Goal: Task Accomplishment & Management: Use online tool/utility

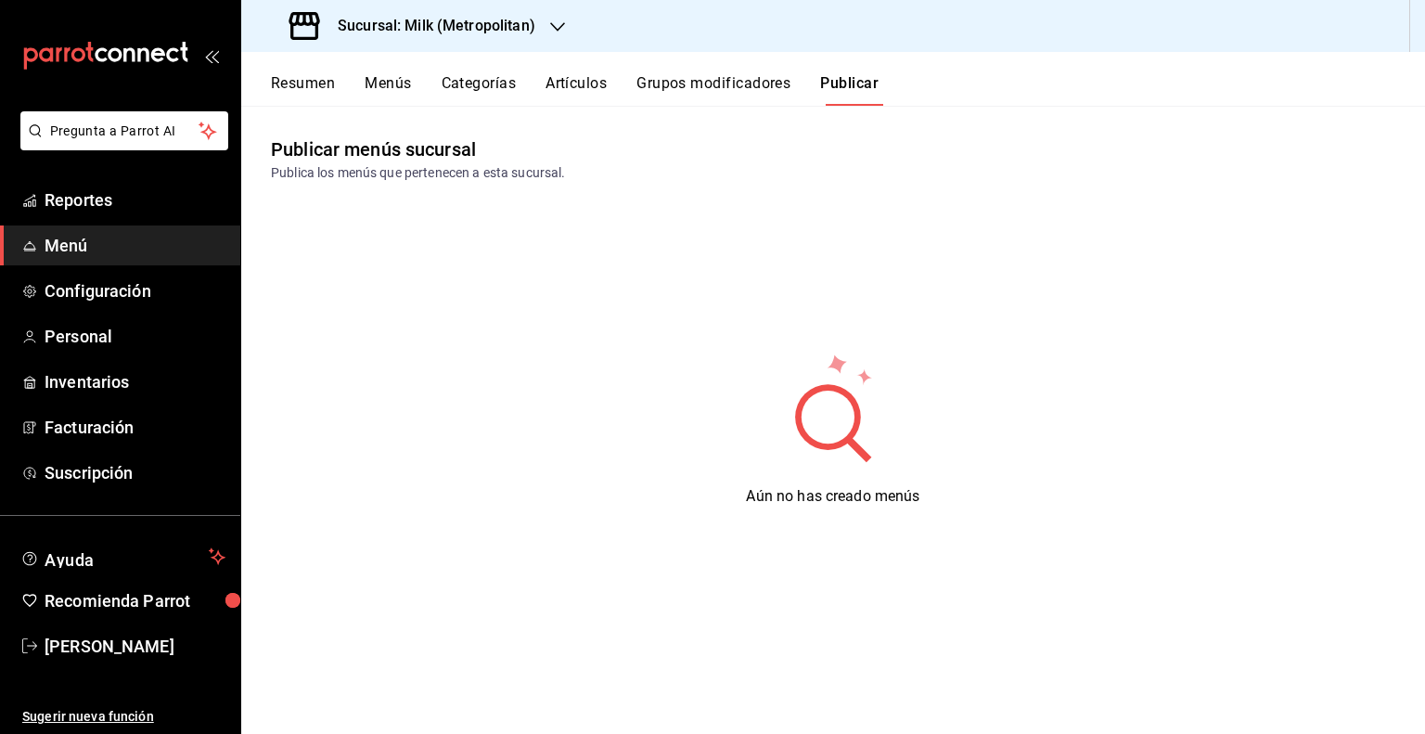
click at [439, 32] on h3 "Sucursal: Milk (Metropolitan)" at bounding box center [429, 26] width 212 height 22
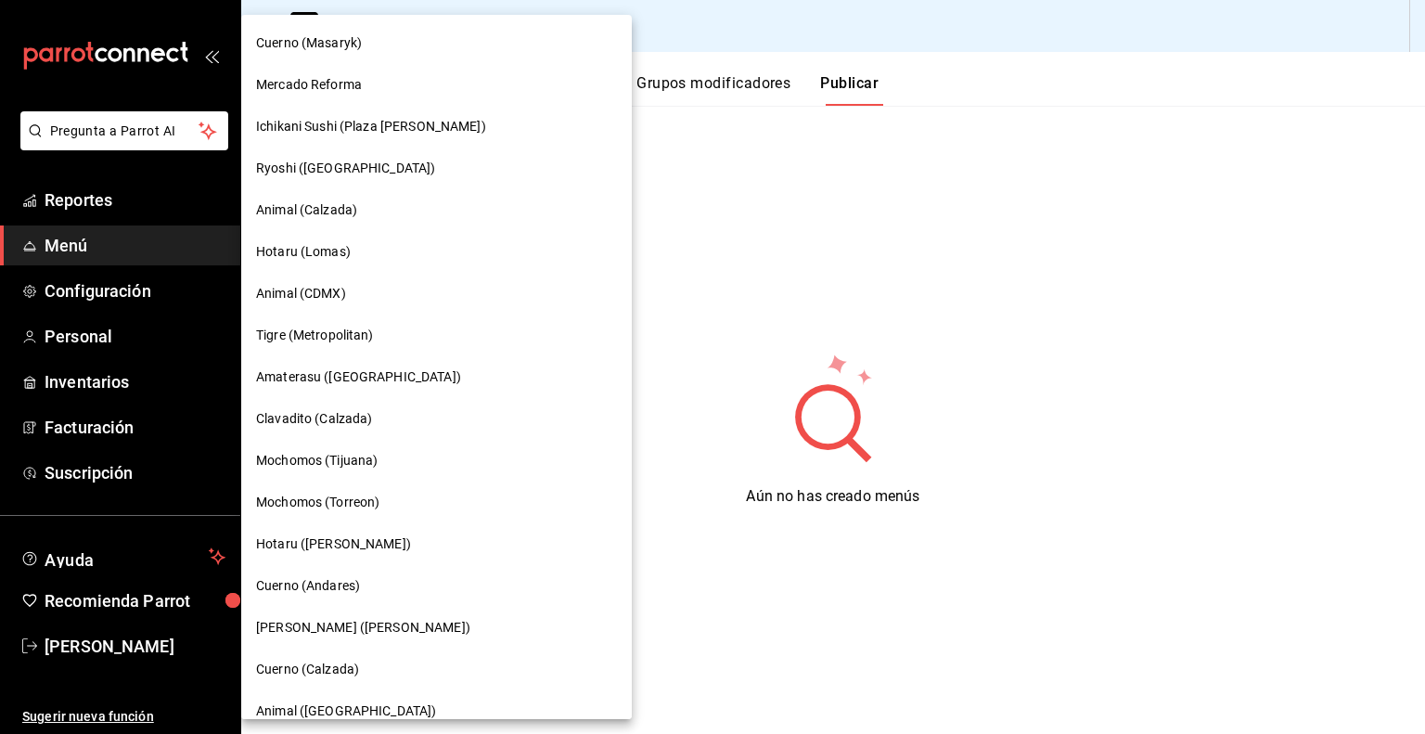
scroll to position [487, 0]
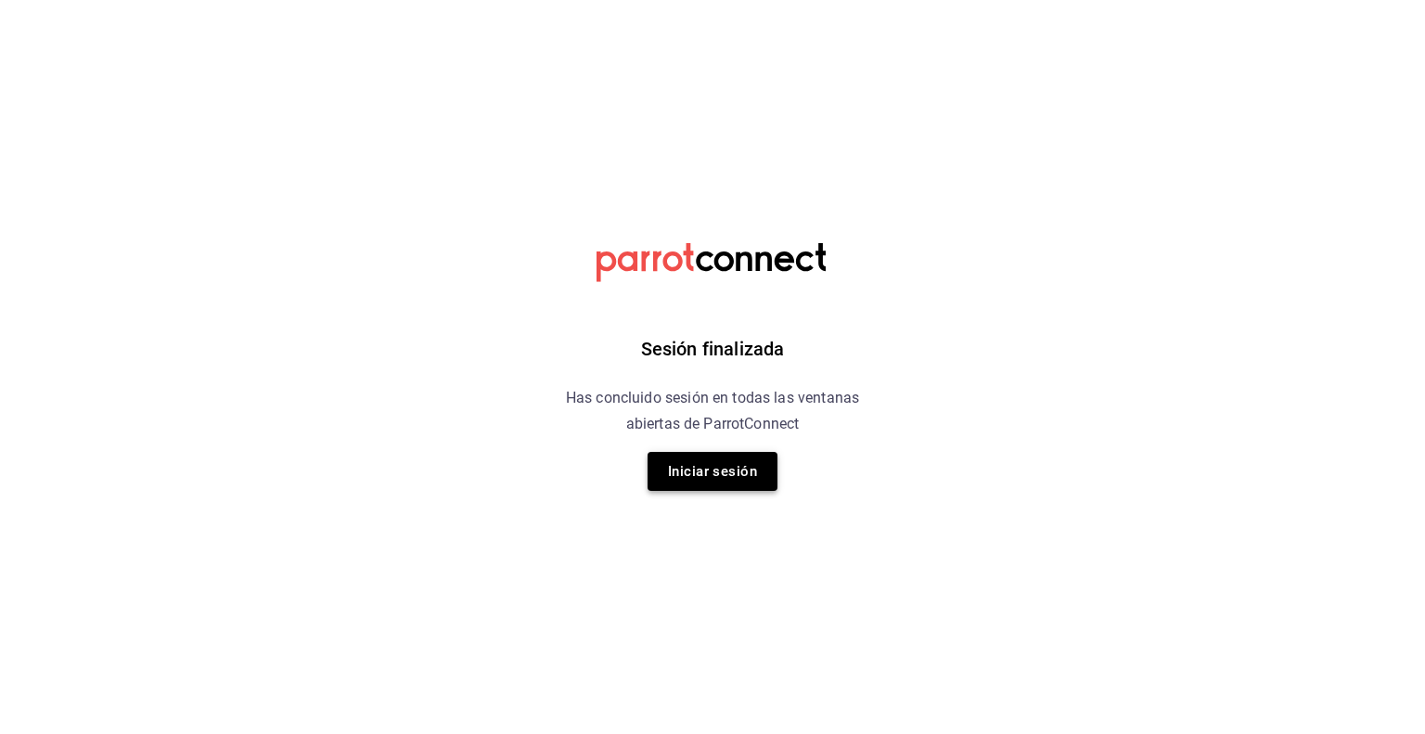
drag, startPoint x: 751, startPoint y: 441, endPoint x: 742, endPoint y: 453, distance: 15.2
click at [751, 441] on div "Sesión finalizada Has concluido sesión en todas las ventanas abiertas de Parrot…" at bounding box center [713, 367] width 468 height 734
click at [742, 455] on button "Iniciar sesión" at bounding box center [712, 471] width 130 height 39
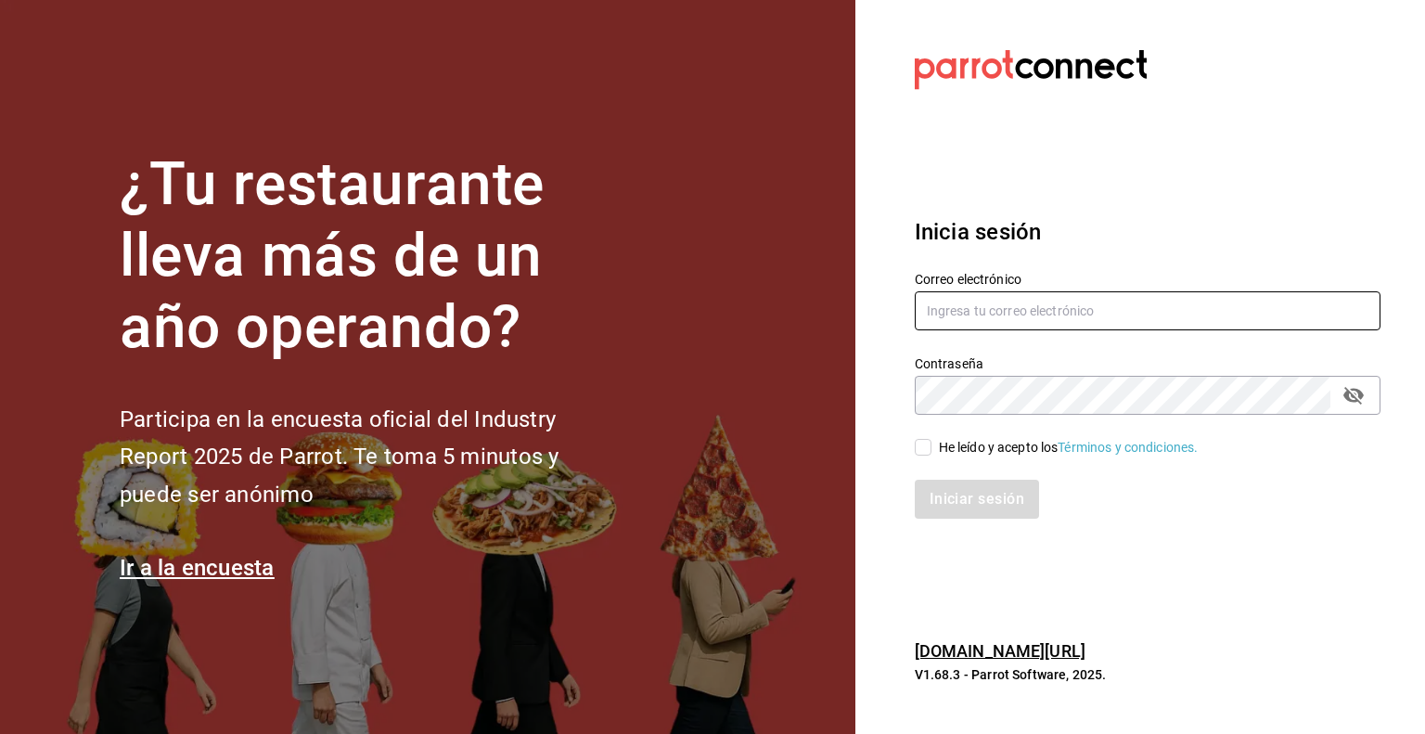
type input "juan.zavala@grupocosteno.com"
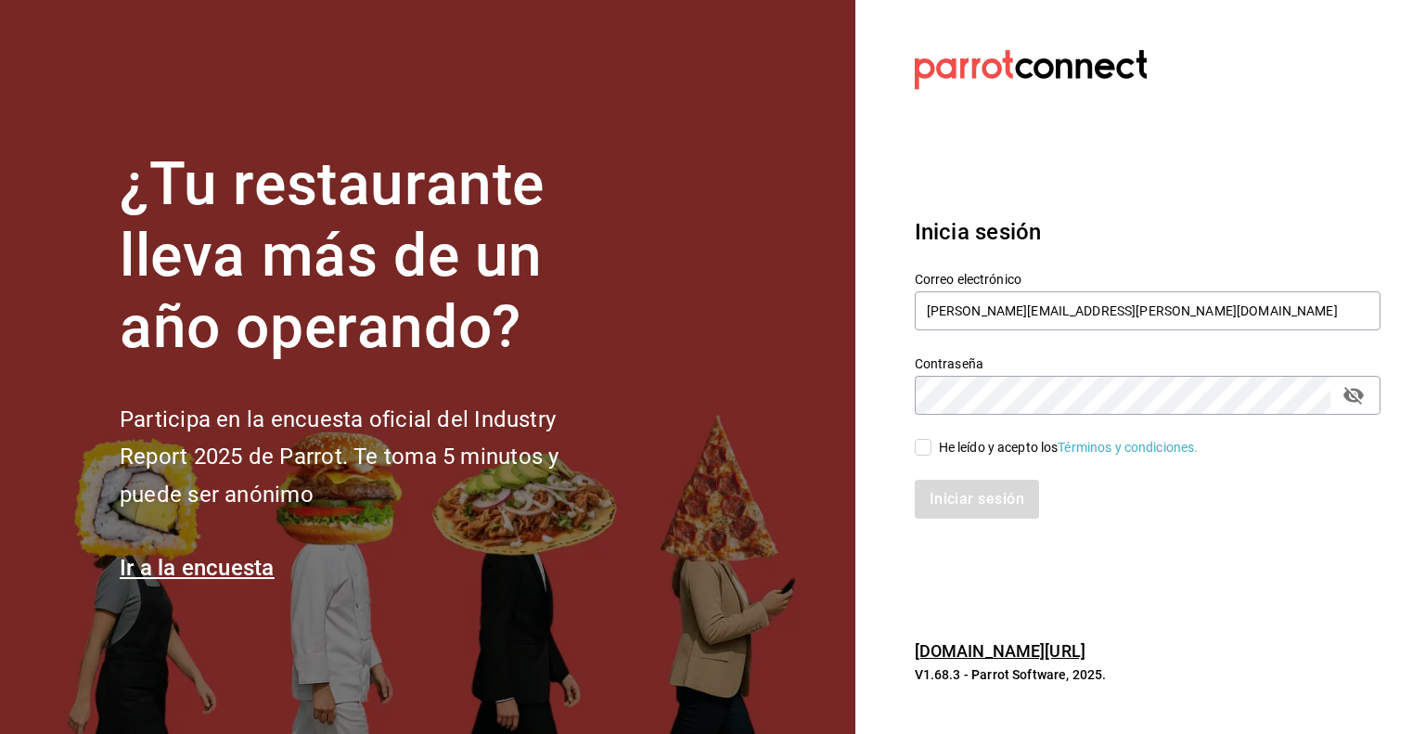
click at [925, 448] on input "He leído y acepto los Términos y condiciones." at bounding box center [923, 447] width 17 height 17
checkbox input "true"
click at [972, 495] on button "Iniciar sesión" at bounding box center [978, 499] width 126 height 39
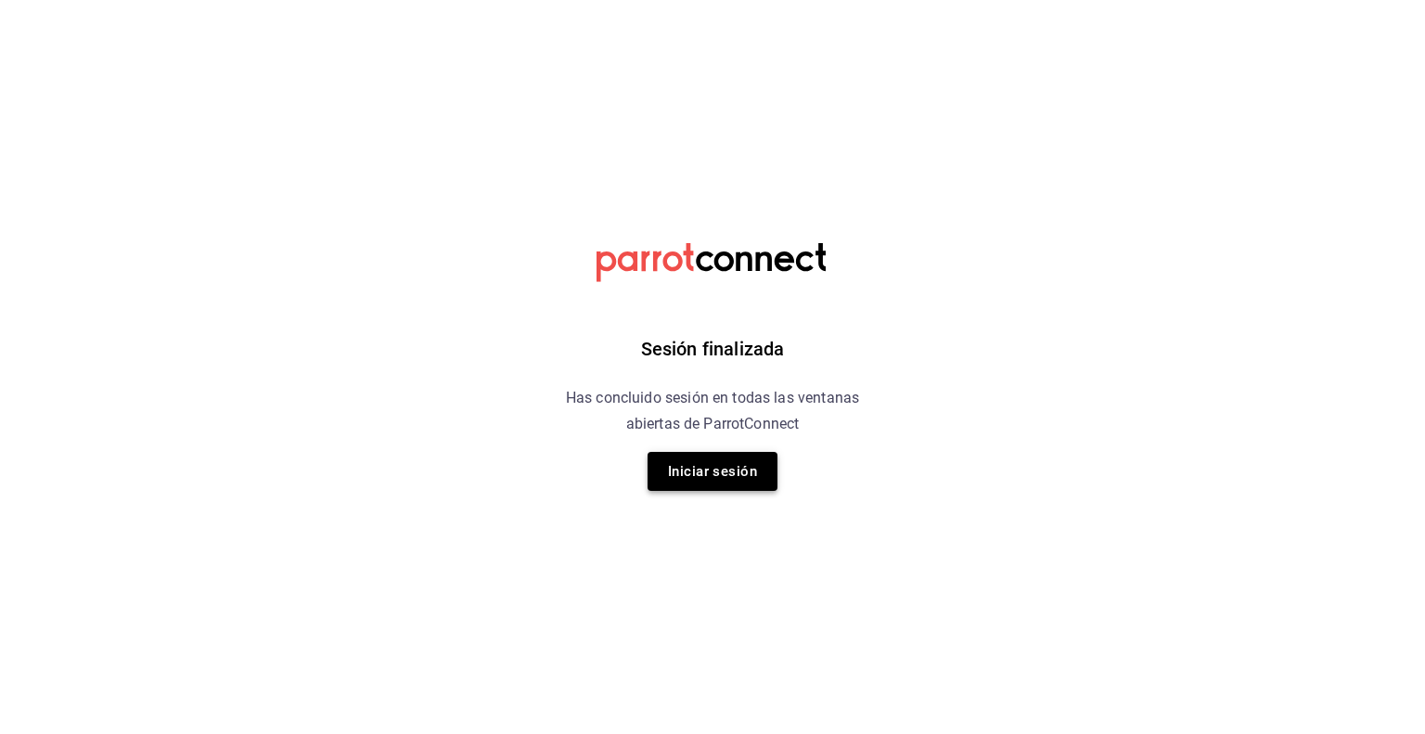
click at [713, 472] on button "Iniciar sesión" at bounding box center [712, 471] width 130 height 39
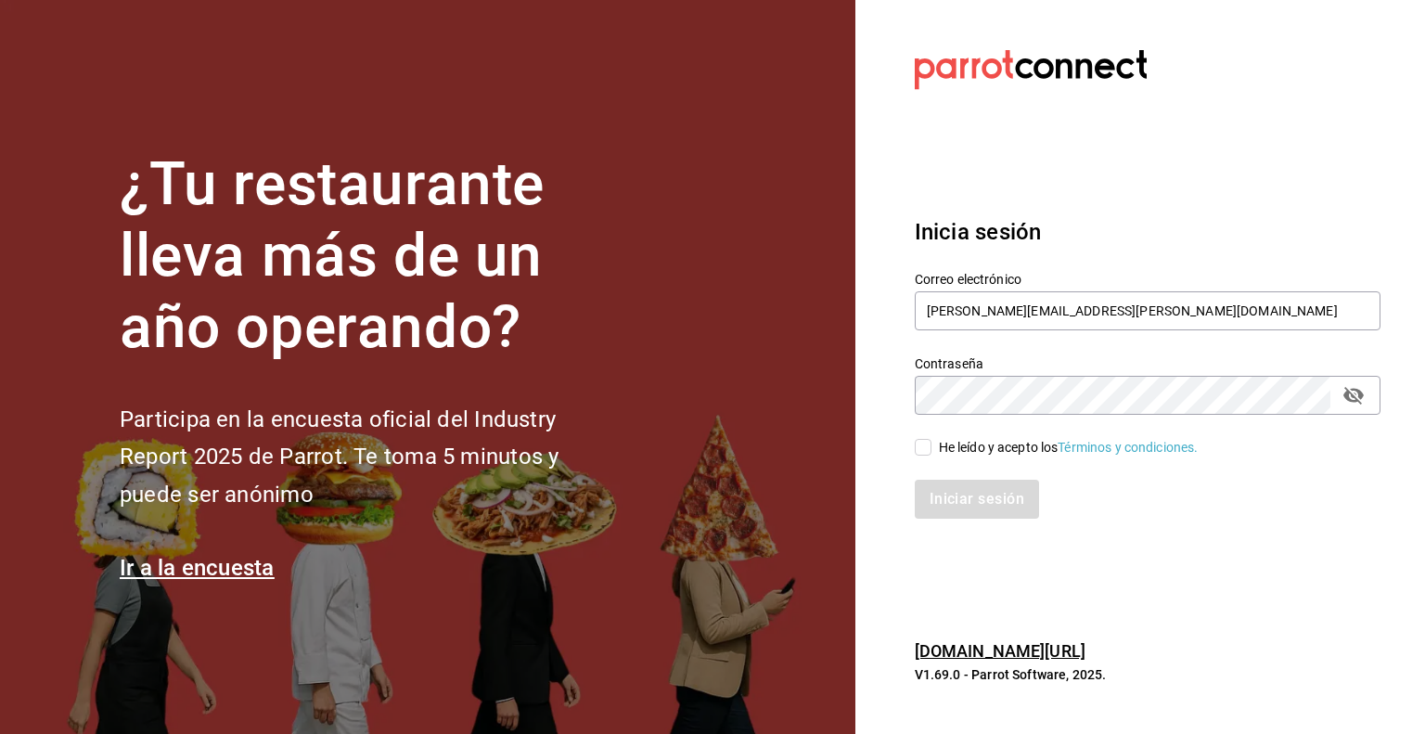
click at [928, 447] on input "He leído y acepto los Términos y condiciones." at bounding box center [923, 447] width 17 height 17
checkbox input "true"
click at [947, 496] on button "Iniciar sesión" at bounding box center [978, 499] width 126 height 39
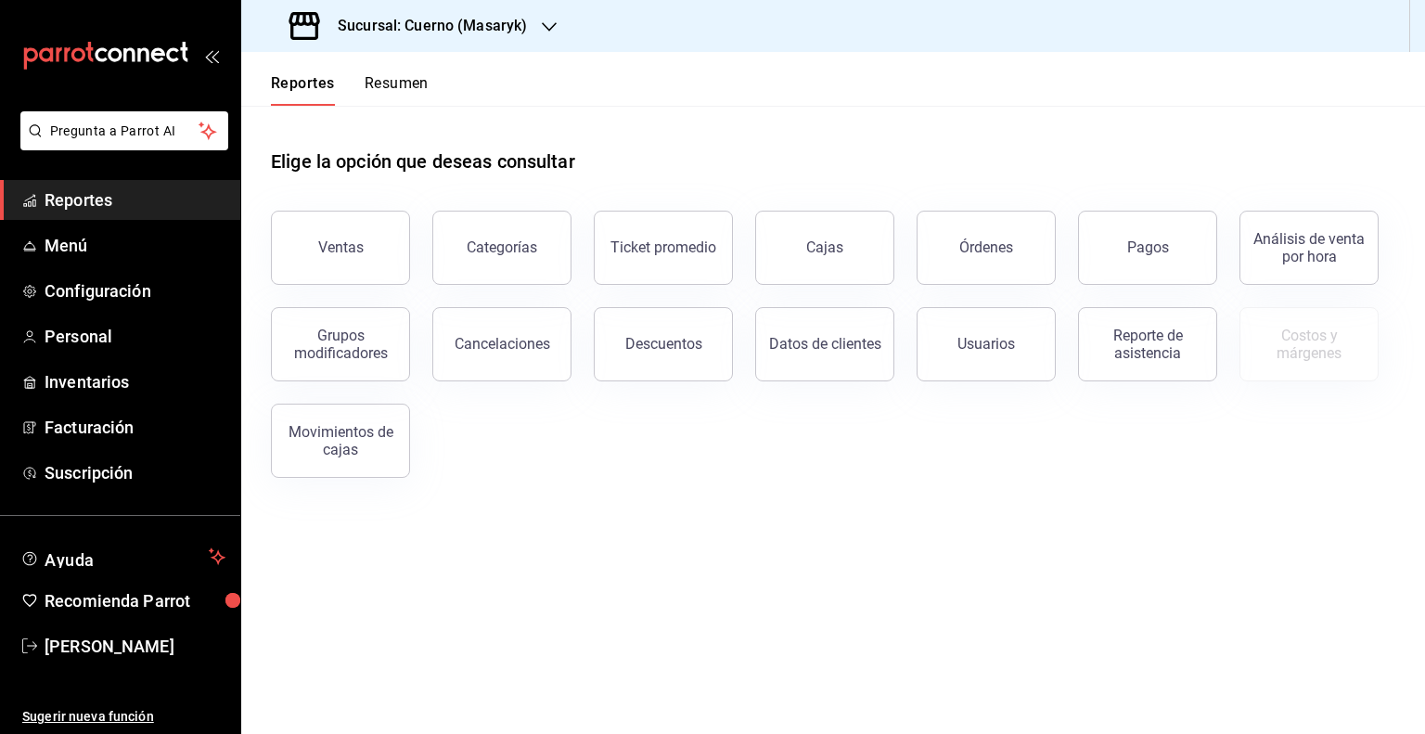
click at [418, 36] on h3 "Sucursal: Cuerno (Masaryk)" at bounding box center [425, 26] width 204 height 22
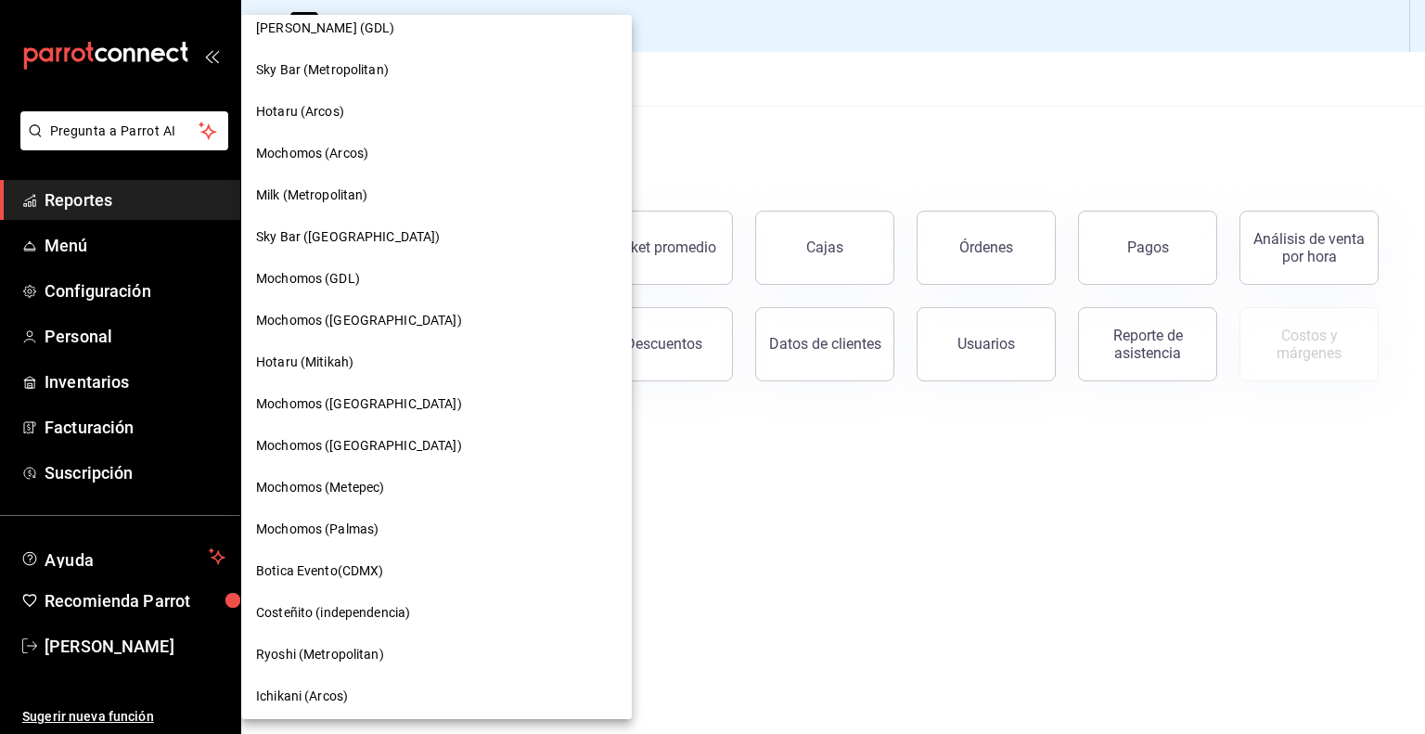
scroll to position [1106, 0]
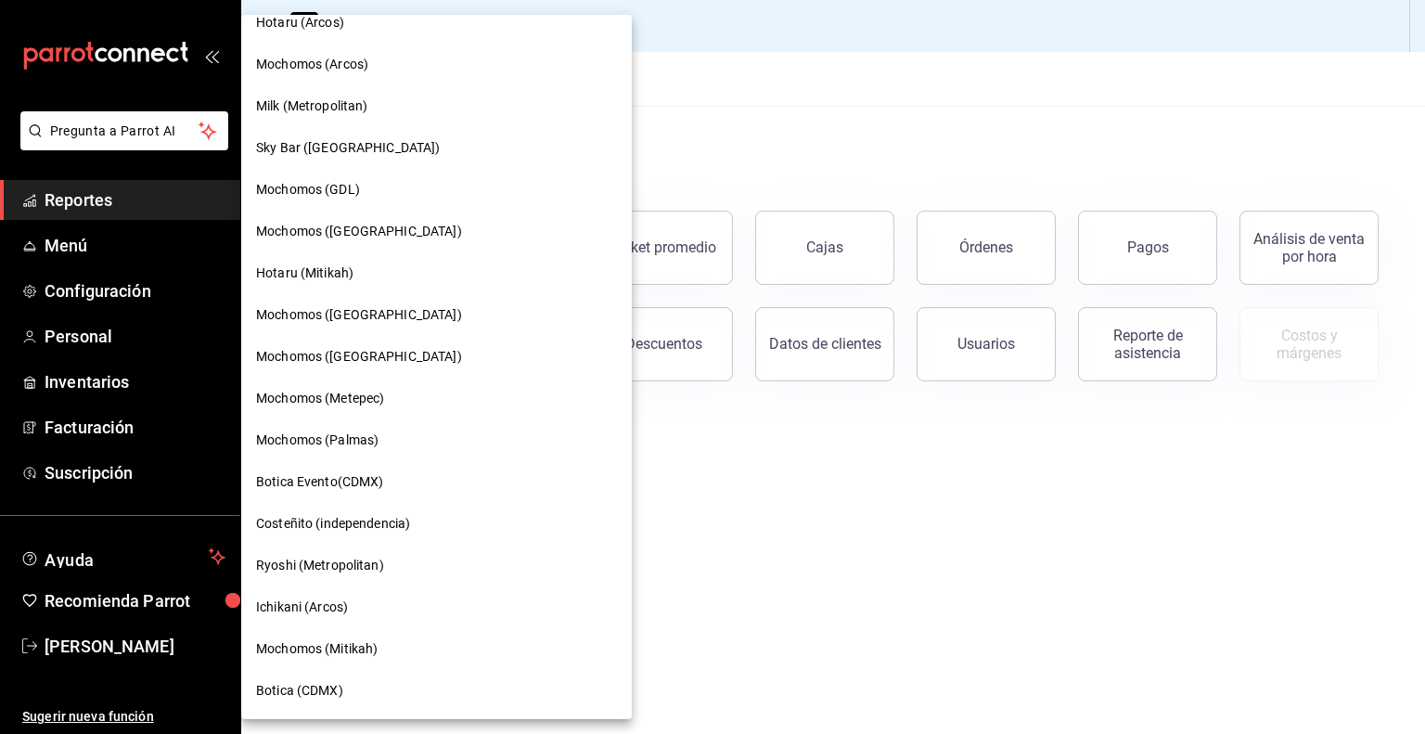
click at [658, 163] on div at bounding box center [712, 367] width 1425 height 734
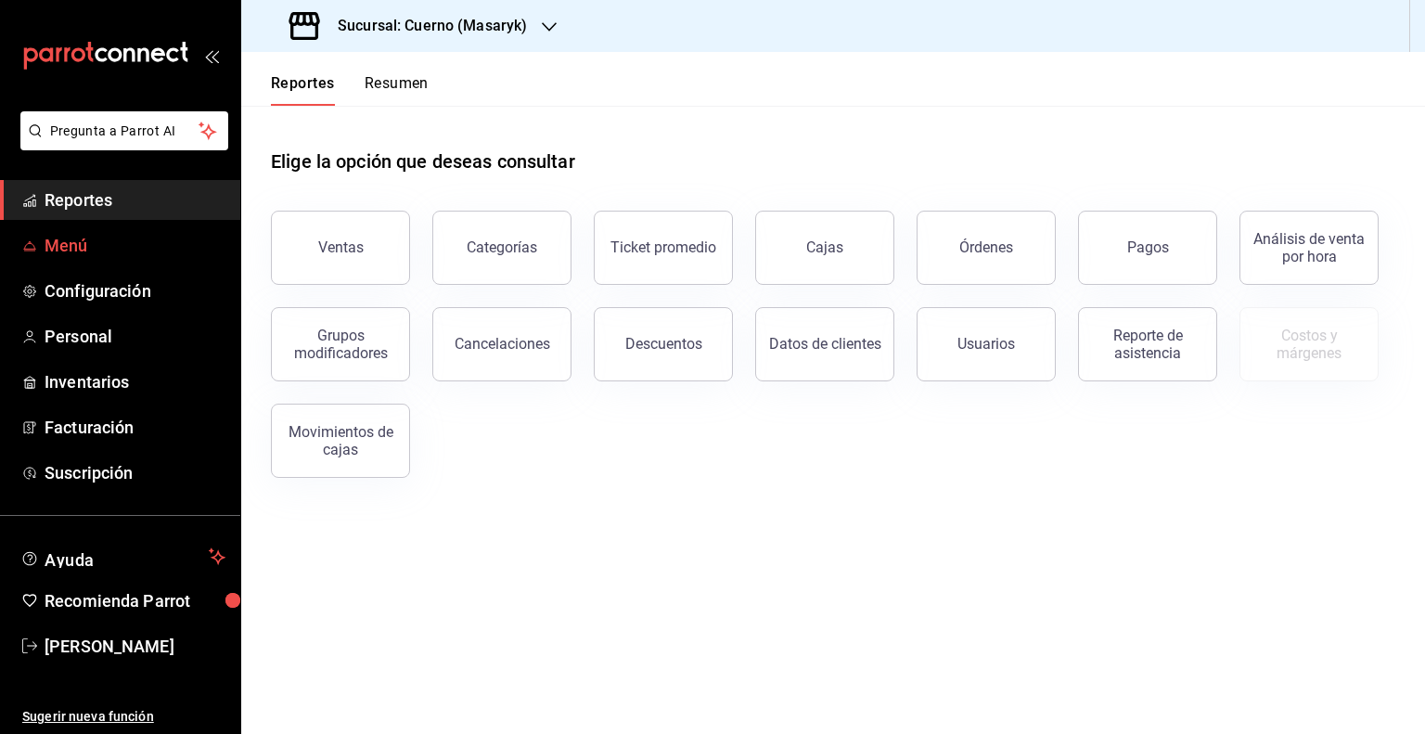
click at [96, 241] on span "Menú" at bounding box center [135, 245] width 181 height 25
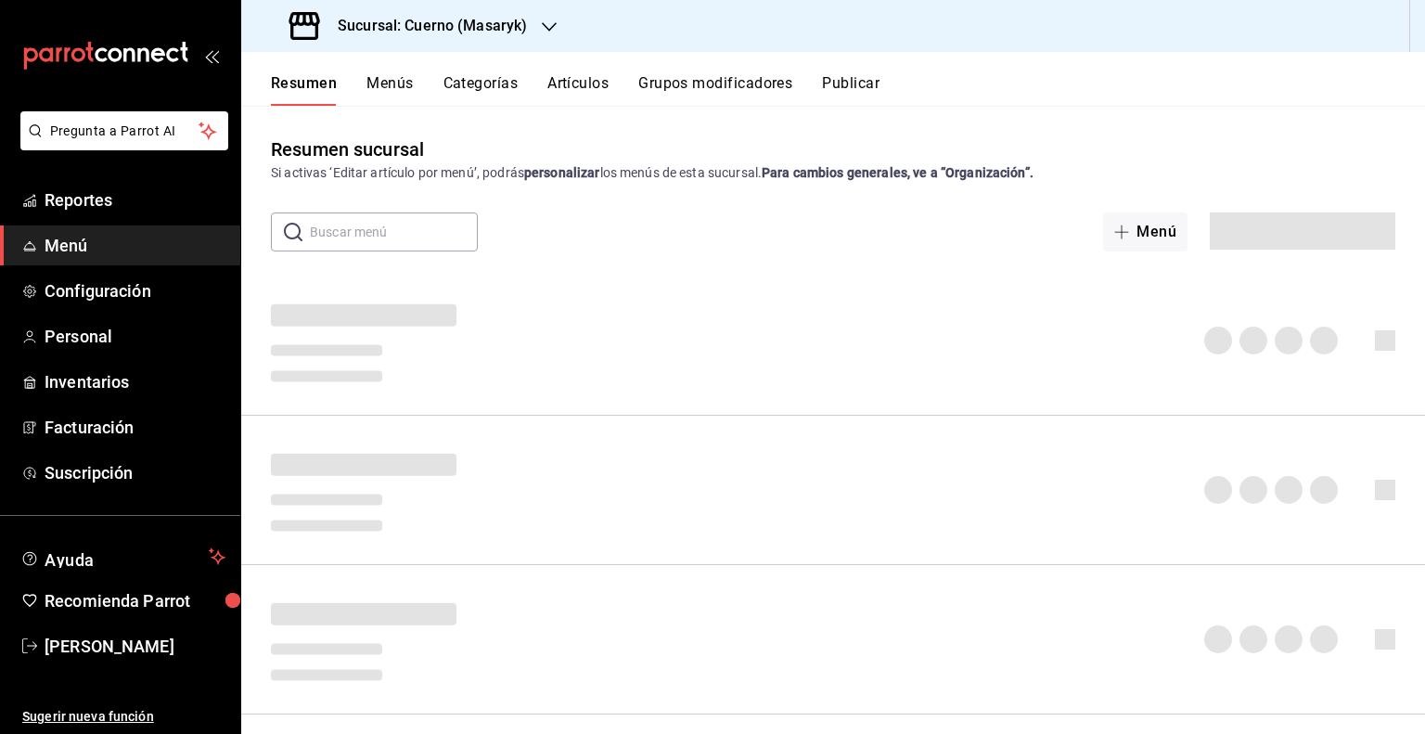
click at [589, 96] on button "Artículos" at bounding box center [577, 90] width 61 height 32
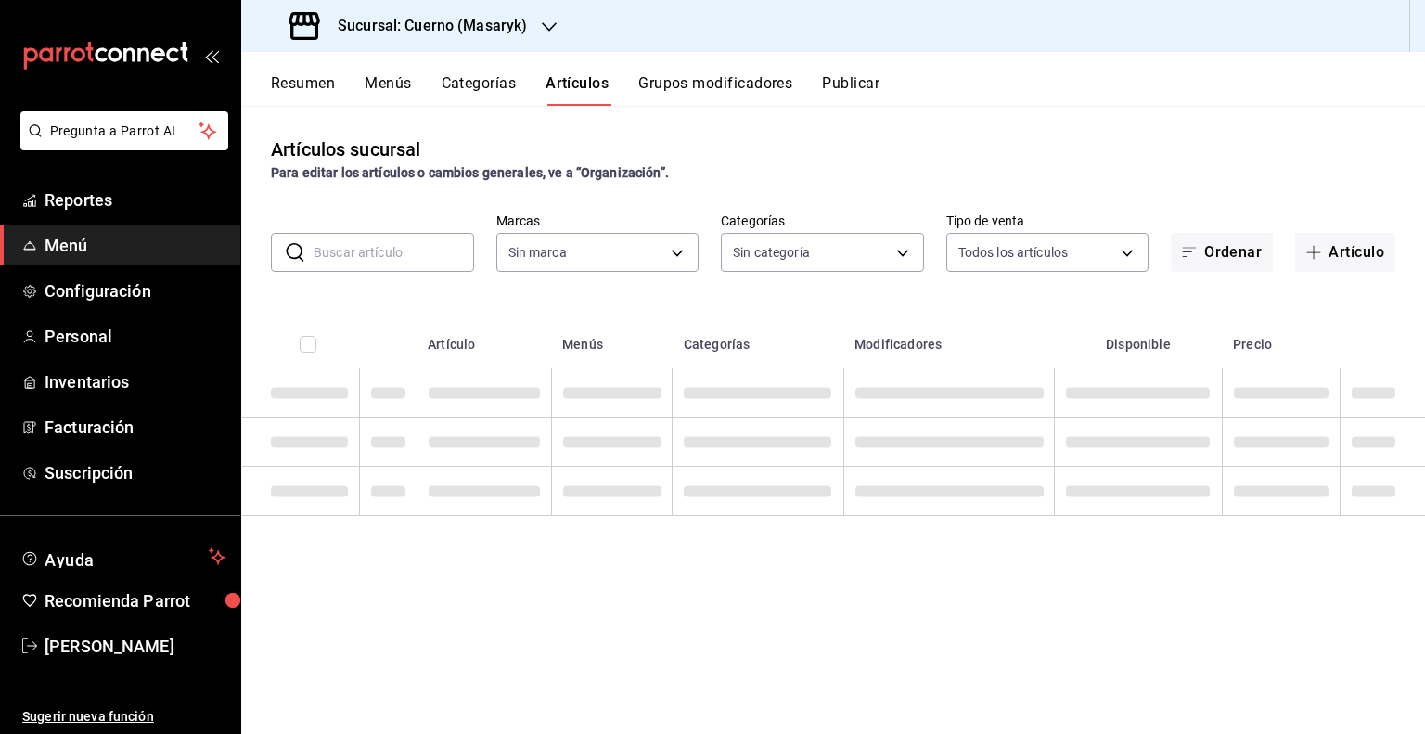
click at [349, 256] on input "text" at bounding box center [393, 252] width 160 height 37
type input "4ea0d660-02b3-4785-bb88-48b5ef6e196c"
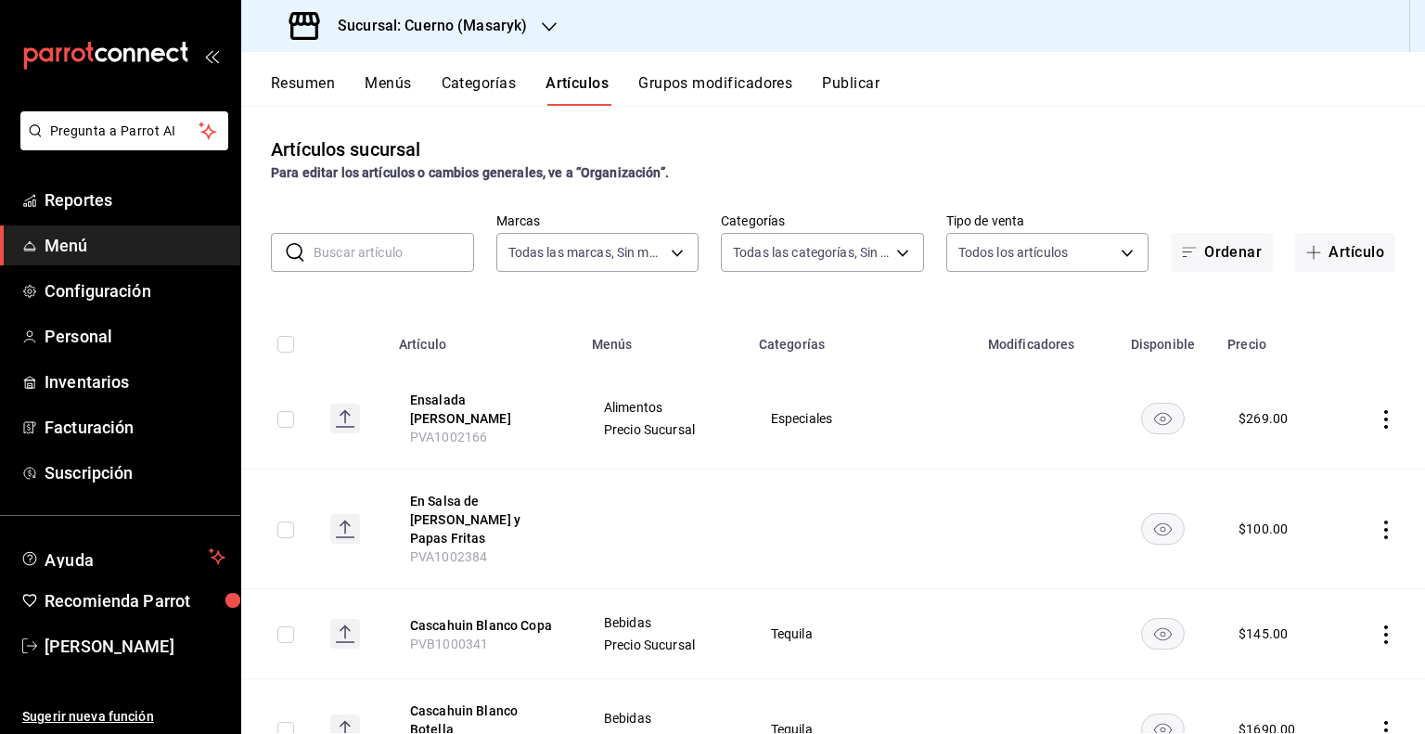
type input "c67b51a2-384c-483e-a5be-40afd3eac247,ec1a4520-4a99-4810-921e-4abf40ebc8c6,cd2d5…"
click at [387, 253] on input "text" at bounding box center [393, 252] width 160 height 37
paste input "AR-1743260635042"
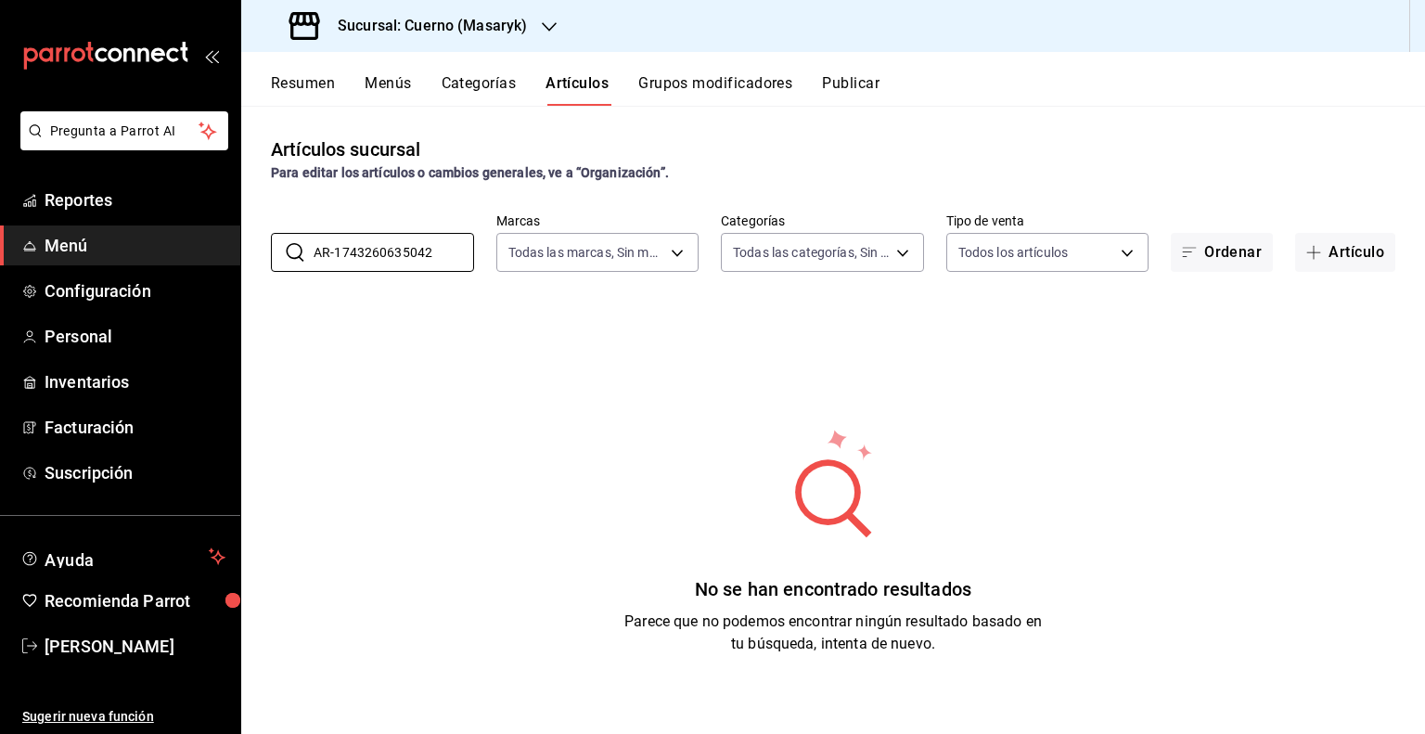
type input "AR-1743260635042"
click at [471, 44] on div "Sucursal: Cuerno (Masaryk)" at bounding box center [410, 26] width 308 height 52
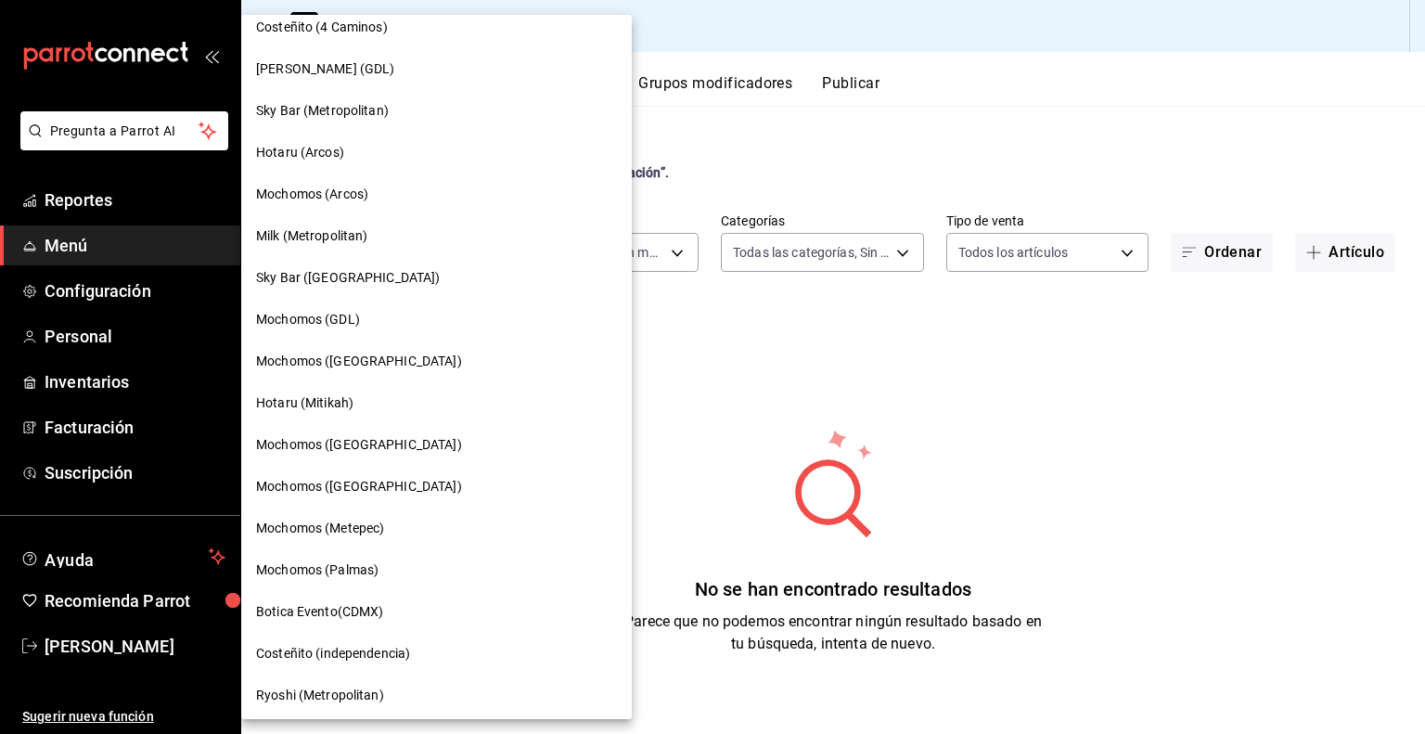
scroll to position [1106, 0]
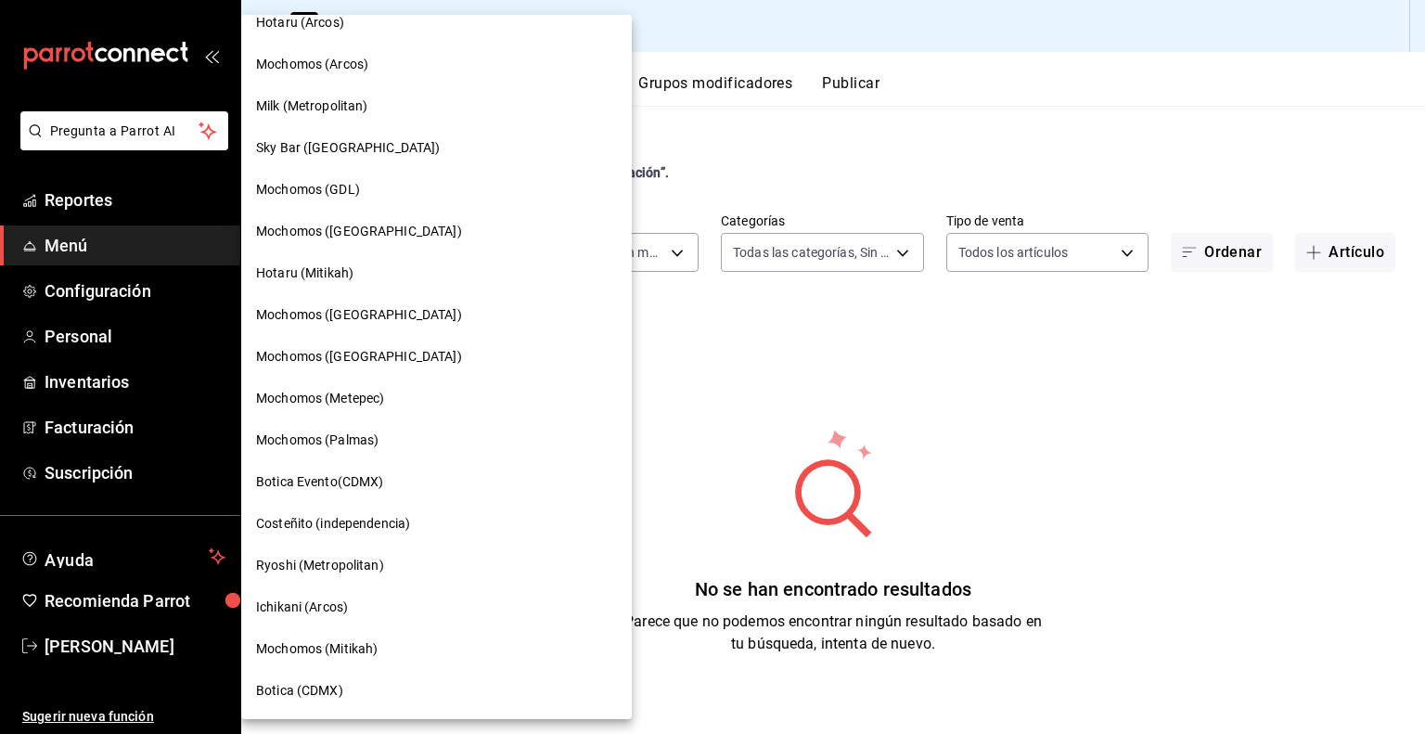
click at [461, 330] on div "Mochomos ([GEOGRAPHIC_DATA])" at bounding box center [436, 315] width 390 height 42
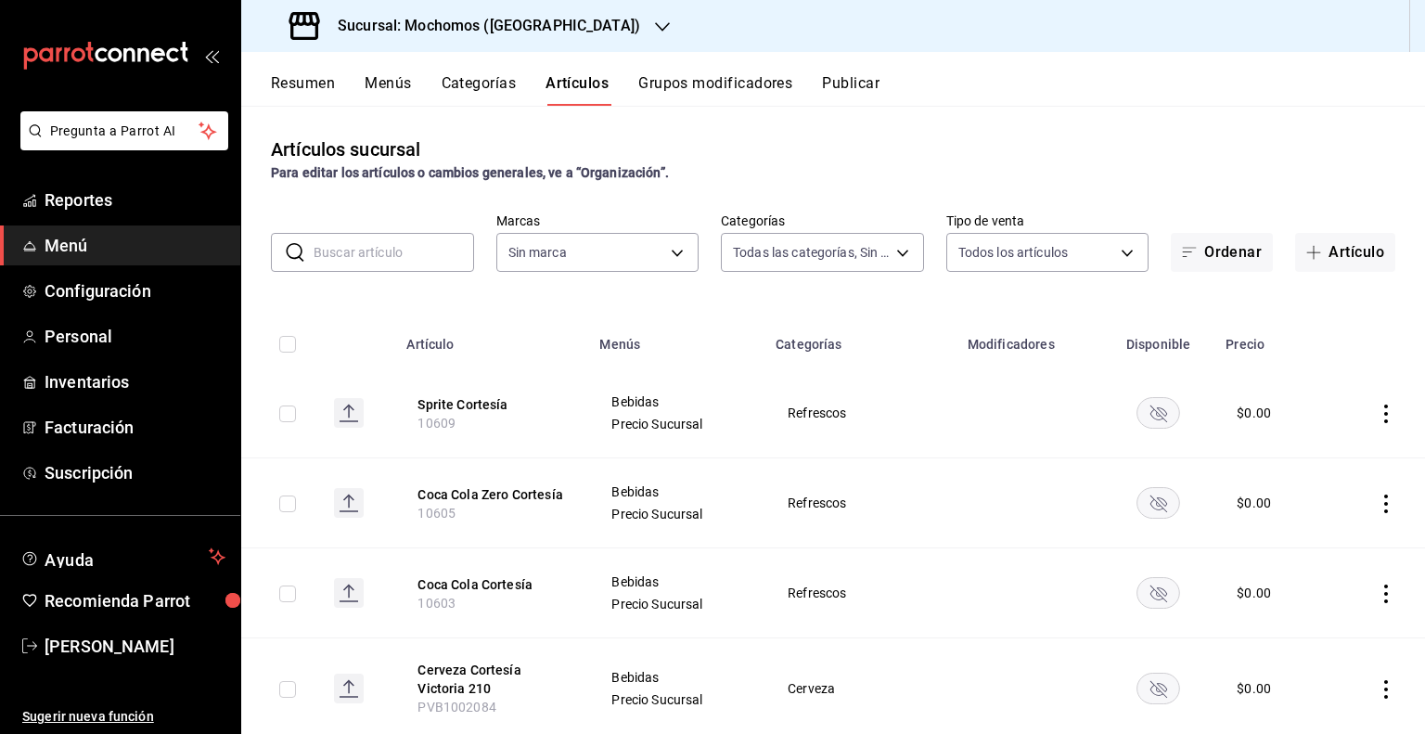
type input "357a9704-c999-4c63-af81-0c25438b67b5,a93eec79-672f-49c2-b1cd-14f211909374,5e983…"
type input "65eb7388-82e4-42fa-8caf-680550c77e6f"
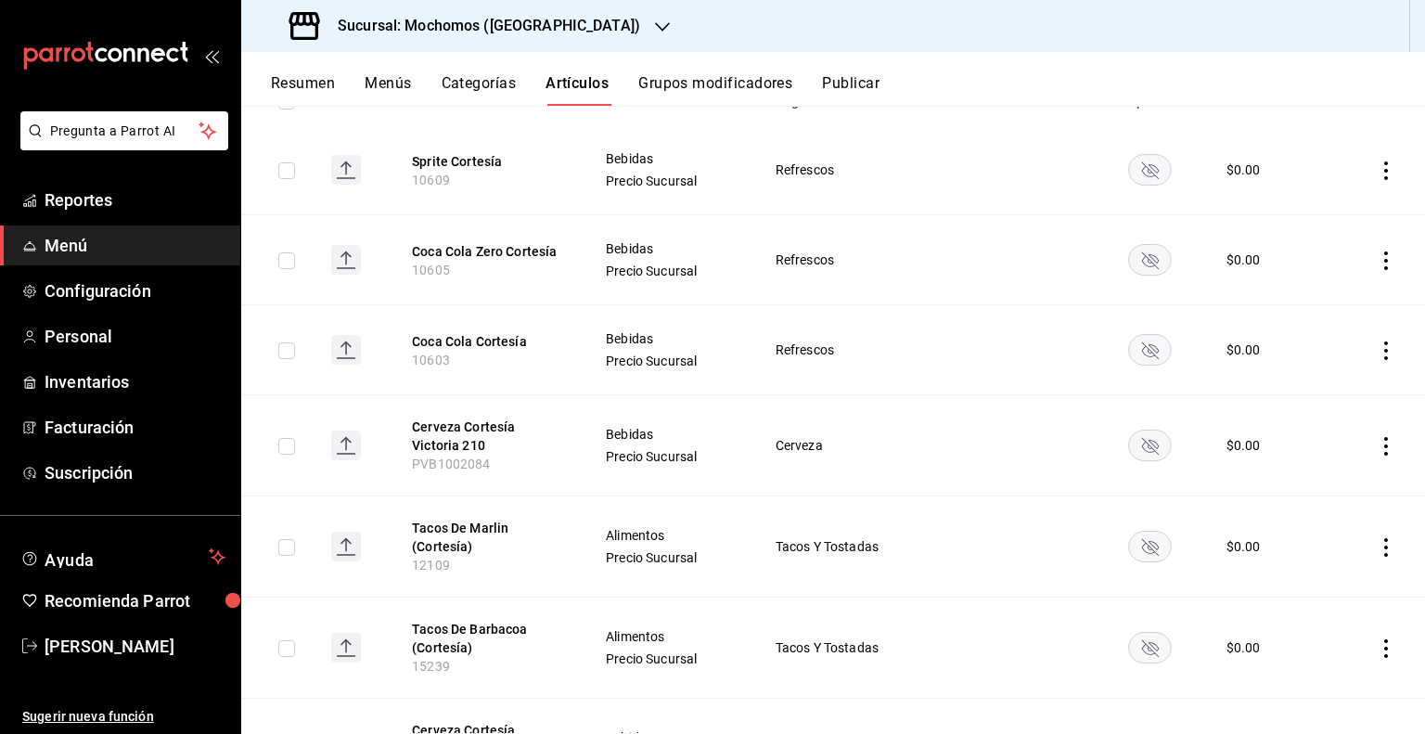
scroll to position [0, 0]
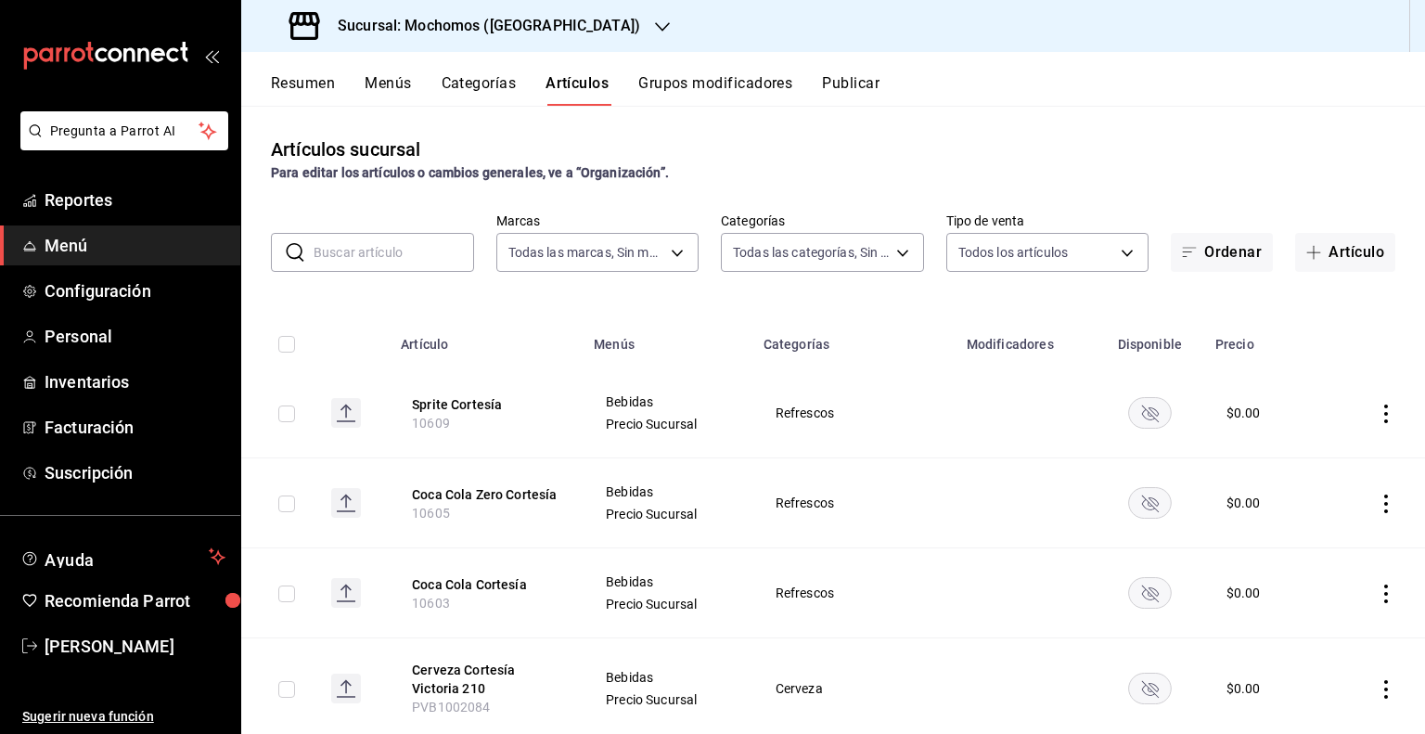
click at [488, 17] on h3 "Sucursal: Mochomos (Puebla)" at bounding box center [481, 26] width 317 height 22
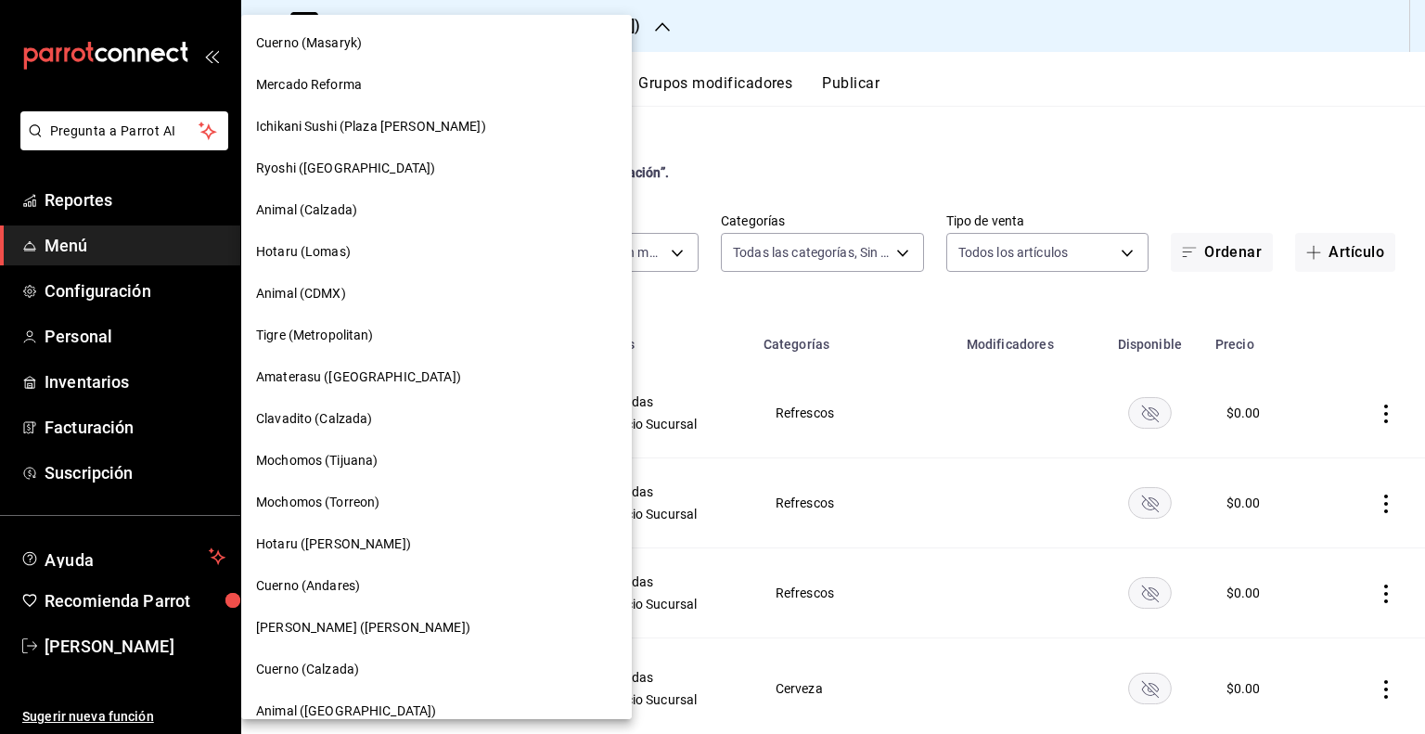
click at [360, 346] on div "Tigre (Metropolitan)" at bounding box center [436, 335] width 390 height 42
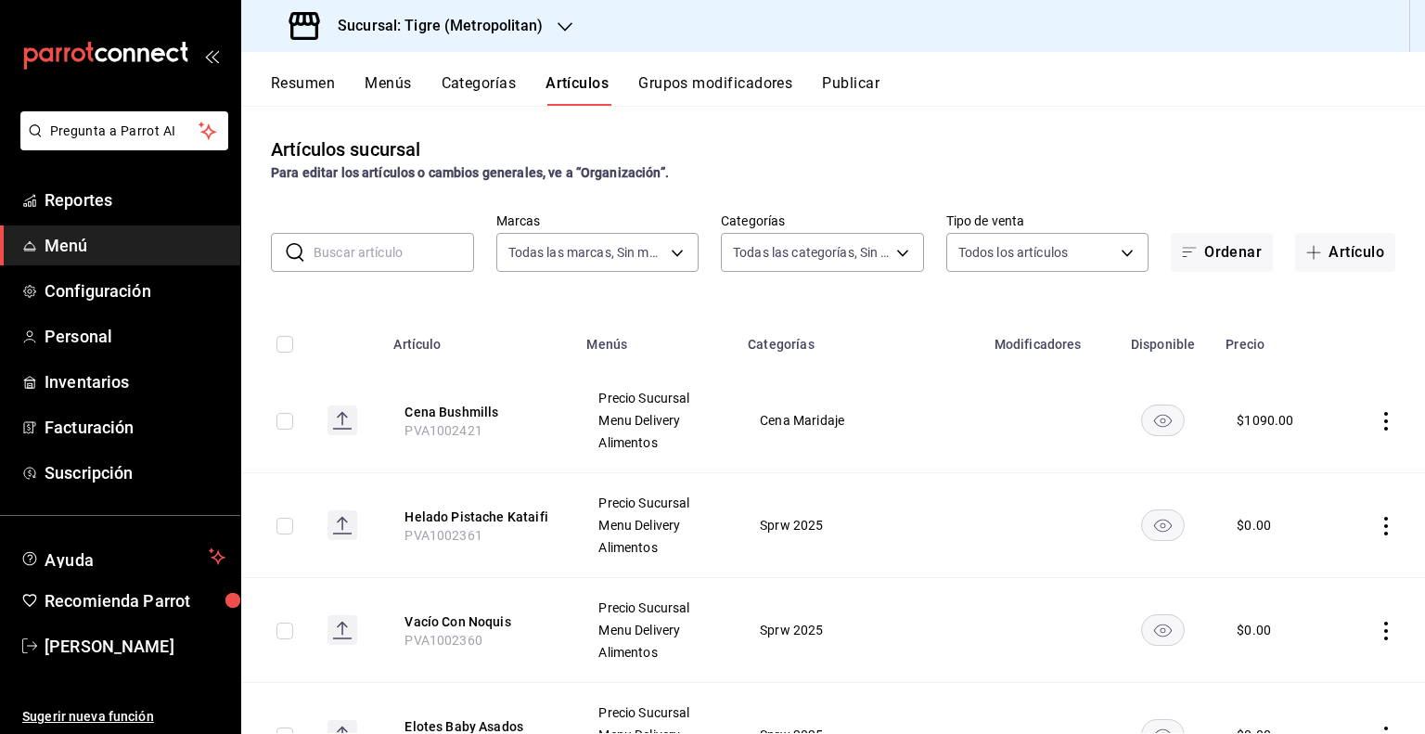
type input "d2a20516-989b-40fe-838d-c8b0b31ef0ff"
type input "95de3a49-3e71-4222-9a00-2b077991daeb,0ce31c32-a5a6-498b-be74-31ce48fb35ae,30be1…"
click at [397, 253] on input "text" at bounding box center [393, 252] width 160 height 37
paste input "AR-1743260635042"
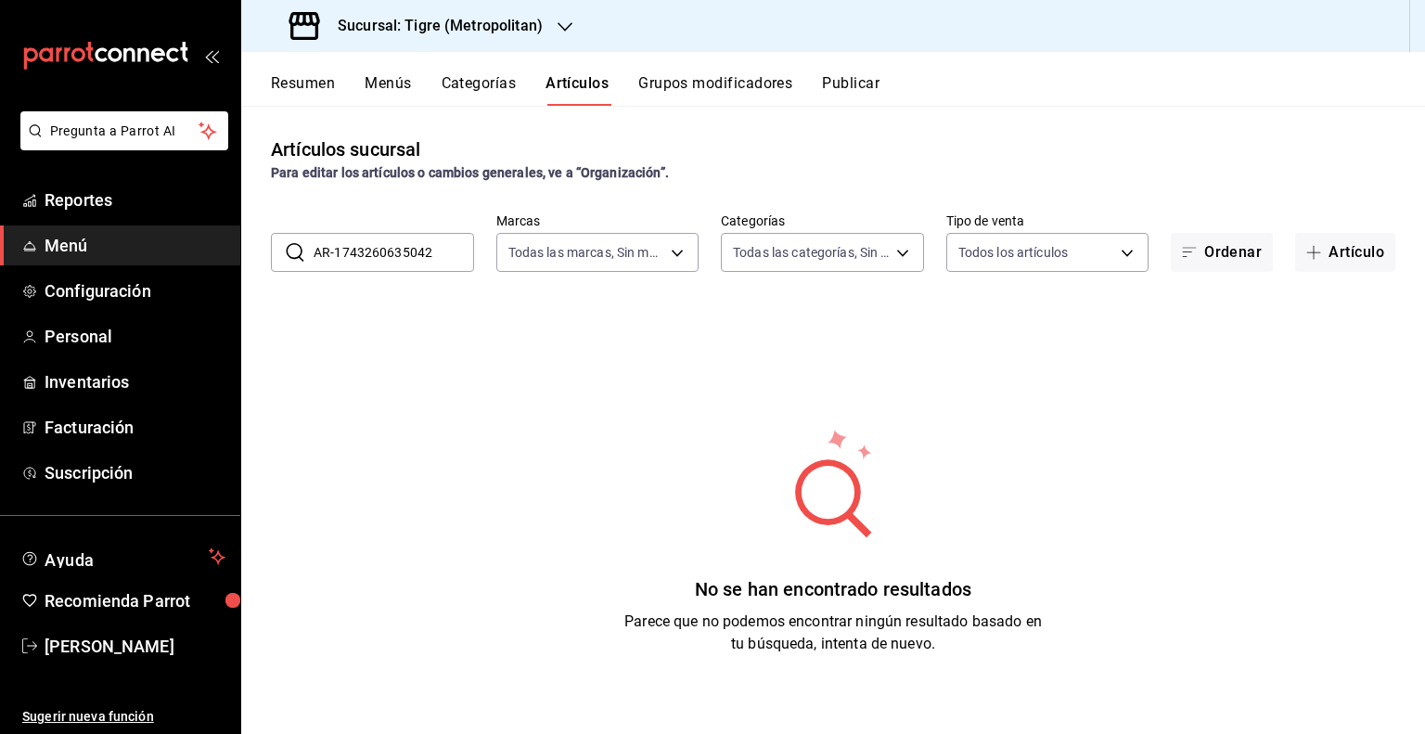
click at [403, 266] on input "AR-1743260635042" at bounding box center [393, 252] width 160 height 37
paste input "Melon"
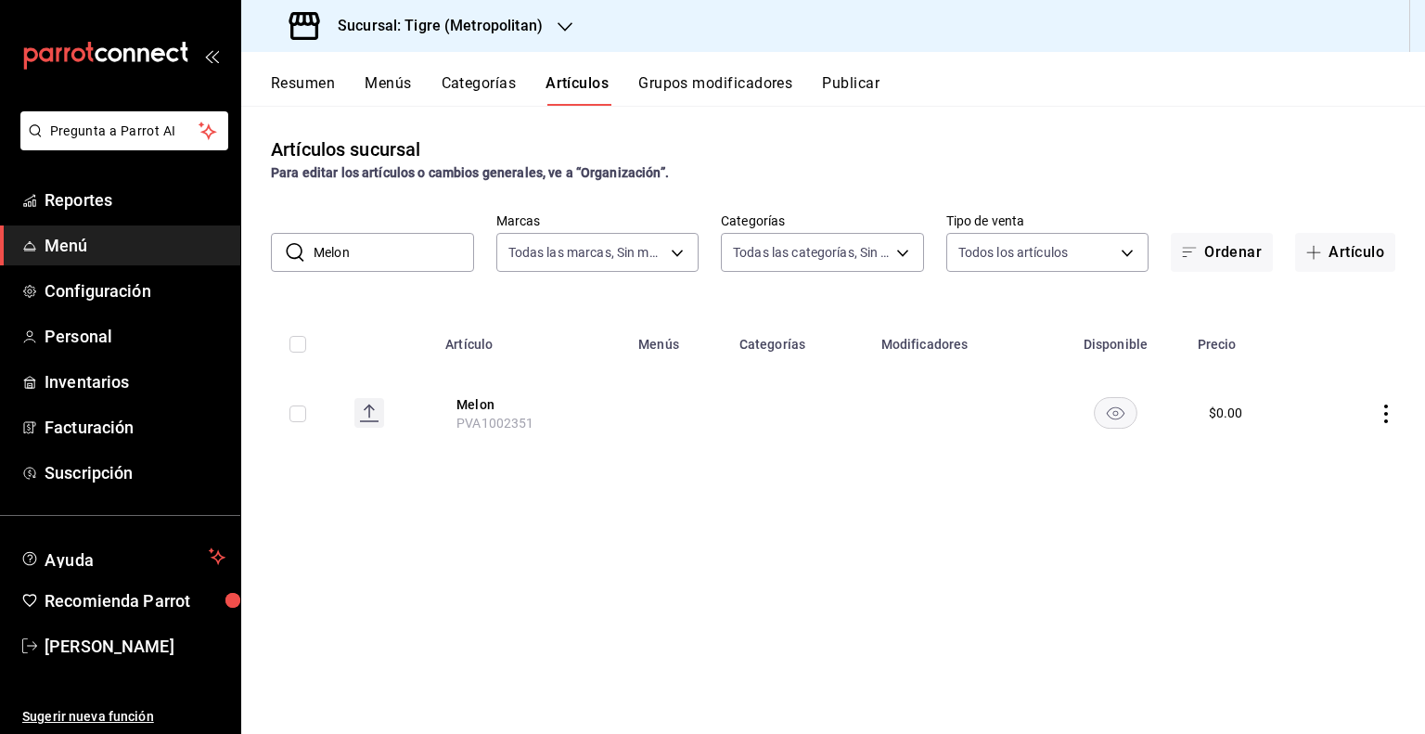
click at [395, 262] on input "Melon" at bounding box center [393, 252] width 160 height 37
paste input "PVB1001926"
type input "PVB1001926"
click at [292, 414] on input "checkbox" at bounding box center [297, 413] width 17 height 17
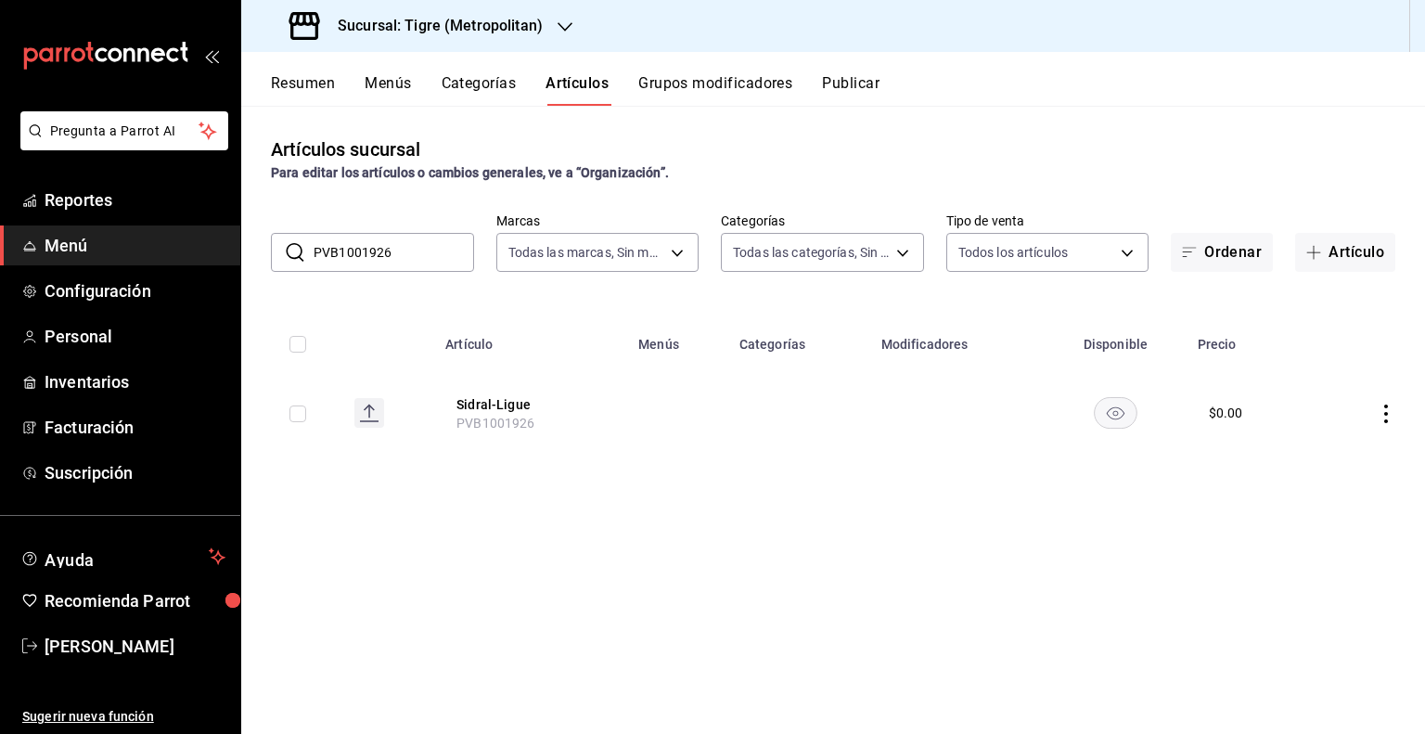
checkbox input "true"
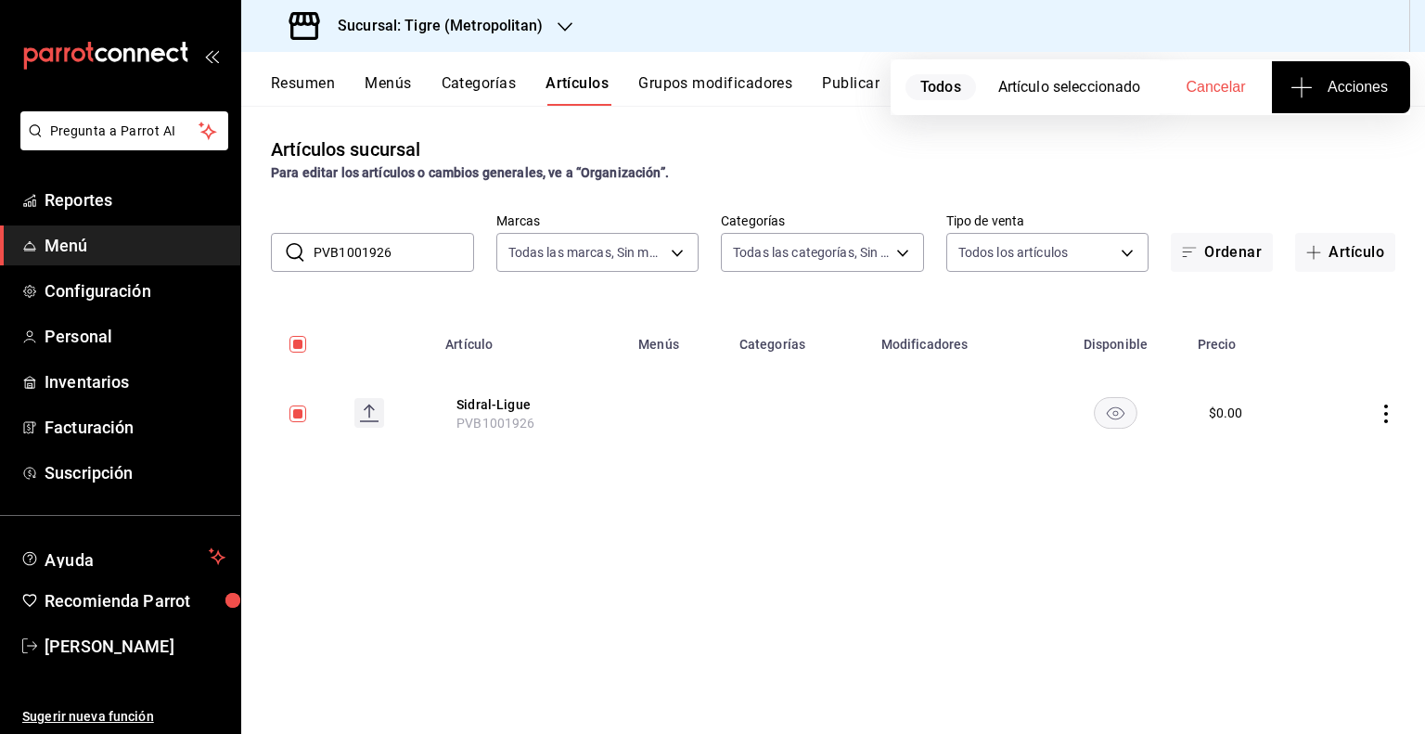
click at [1354, 107] on button "Acciones" at bounding box center [1341, 87] width 138 height 52
click at [1329, 166] on li "Agregar tipo" at bounding box center [1340, 145] width 139 height 49
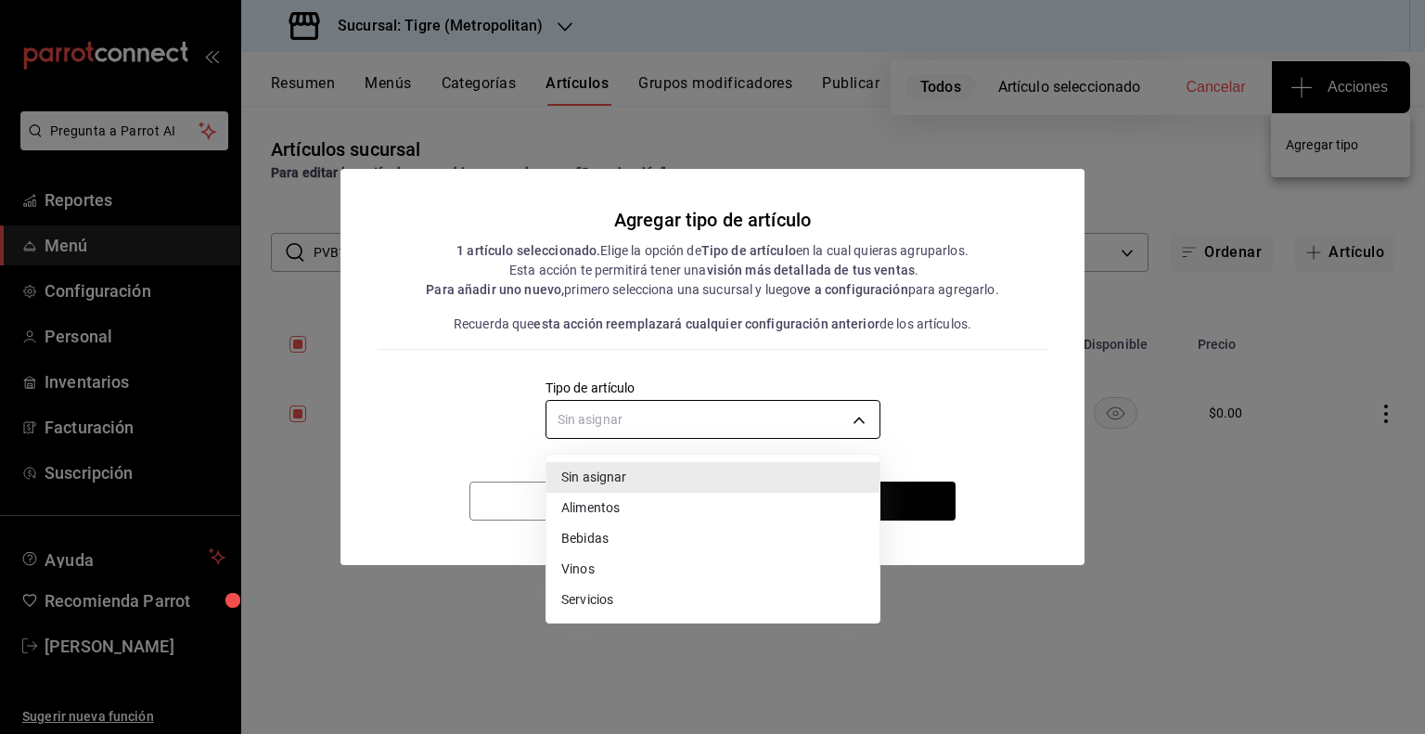
click at [768, 416] on body "Pregunta a Parrot AI Reportes Menú Configuración Personal Inventarios Facturaci…" at bounding box center [712, 367] width 1425 height 734
click at [620, 534] on li "Bebidas" at bounding box center [712, 538] width 333 height 31
type input "e2400288-93b0-4d29-8cfc-2898dd229db7"
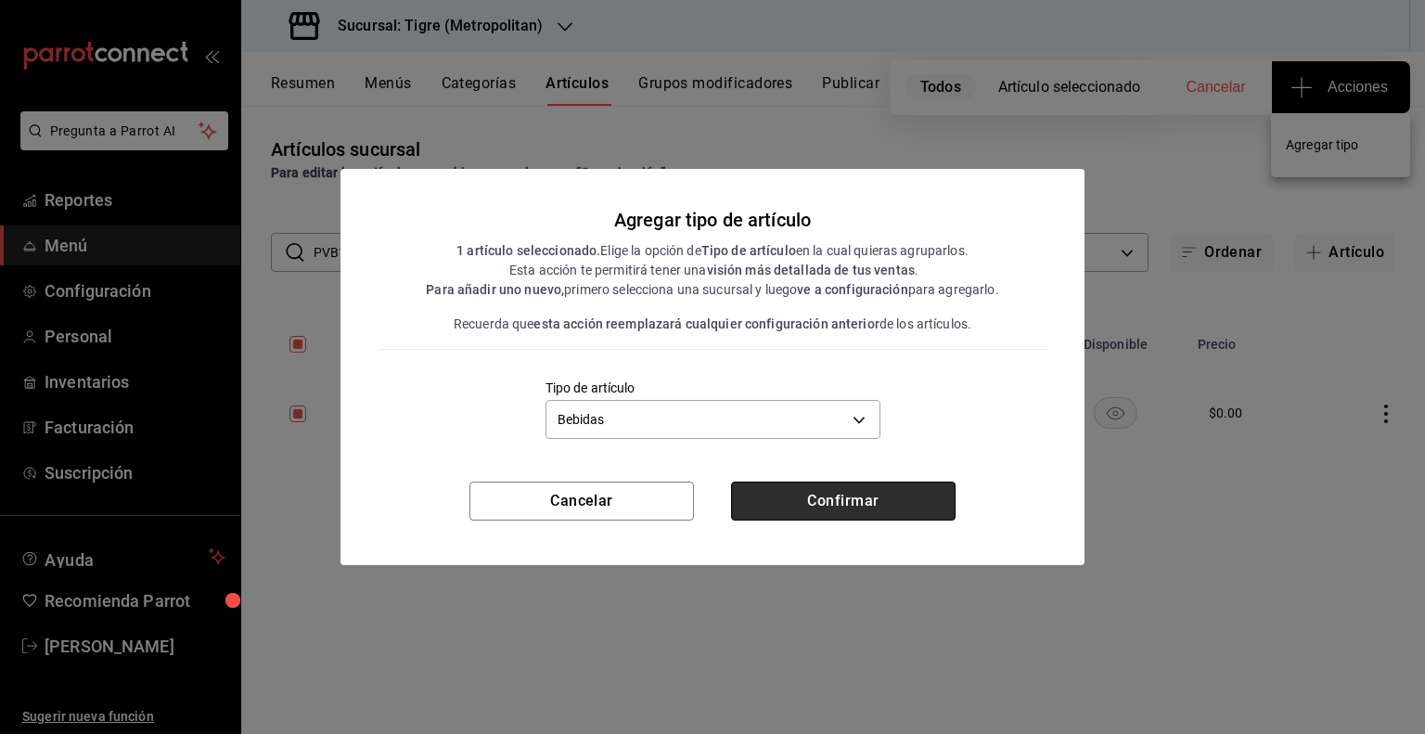
click at [810, 507] on button "Confirmar" at bounding box center [843, 500] width 224 height 39
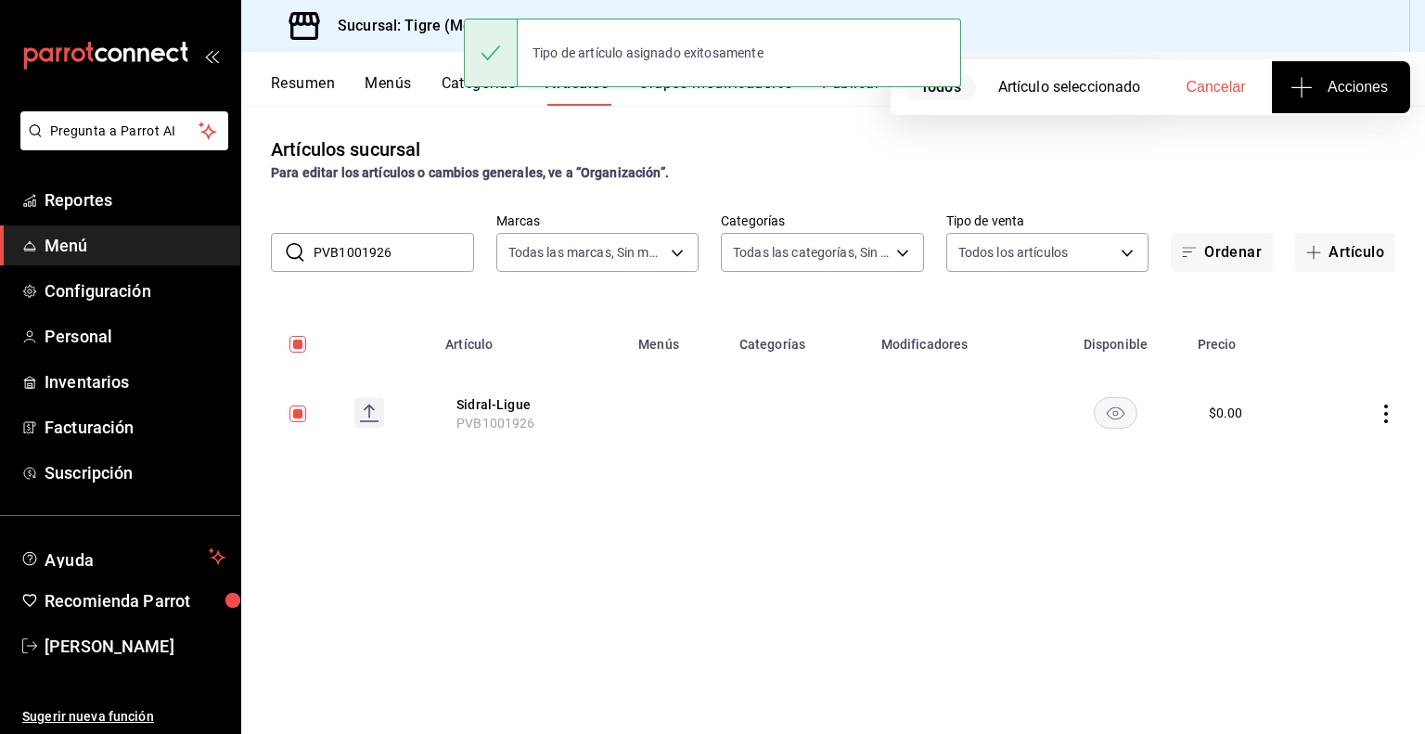
click at [416, 250] on input "PVB1001926" at bounding box center [393, 252] width 160 height 37
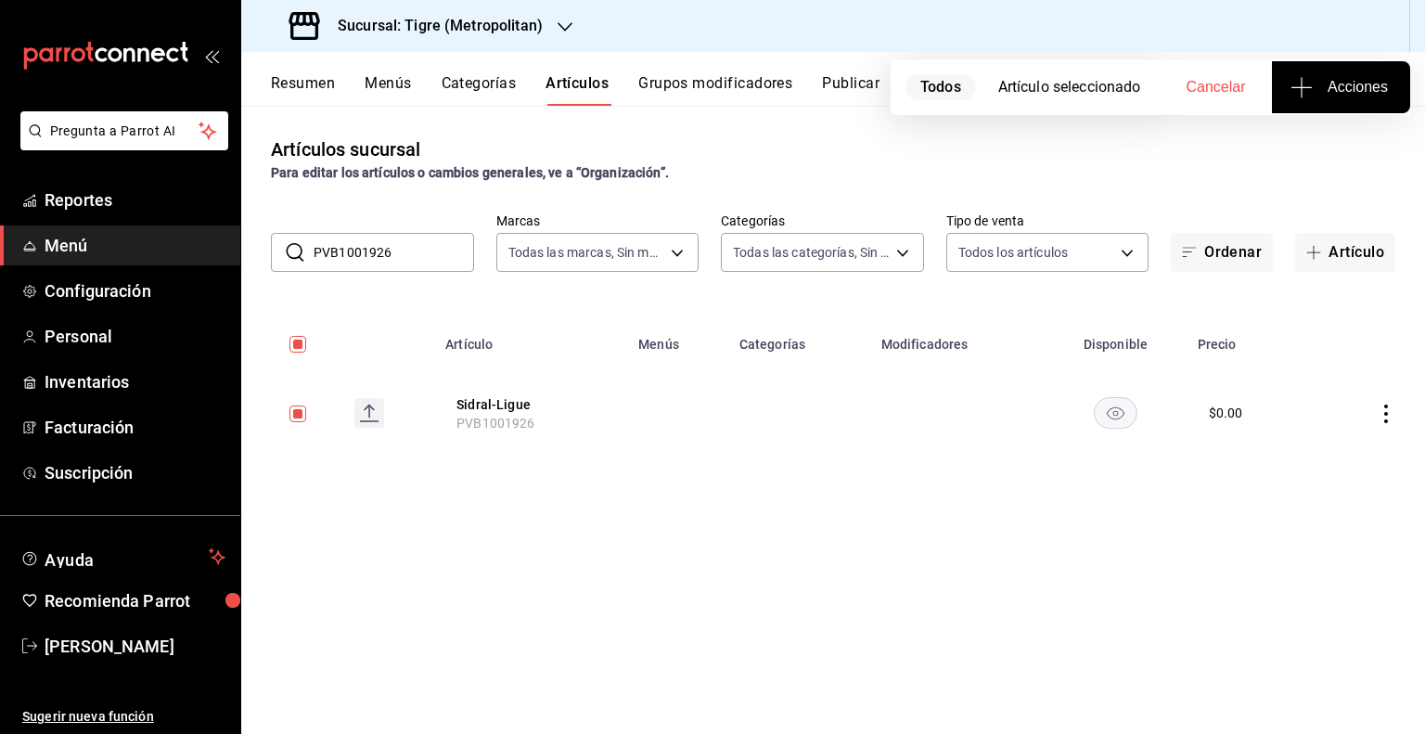
click at [416, 250] on input "PVB1001926" at bounding box center [393, 252] width 160 height 37
paste input "041"
type input "PVB1000416"
checkbox input "false"
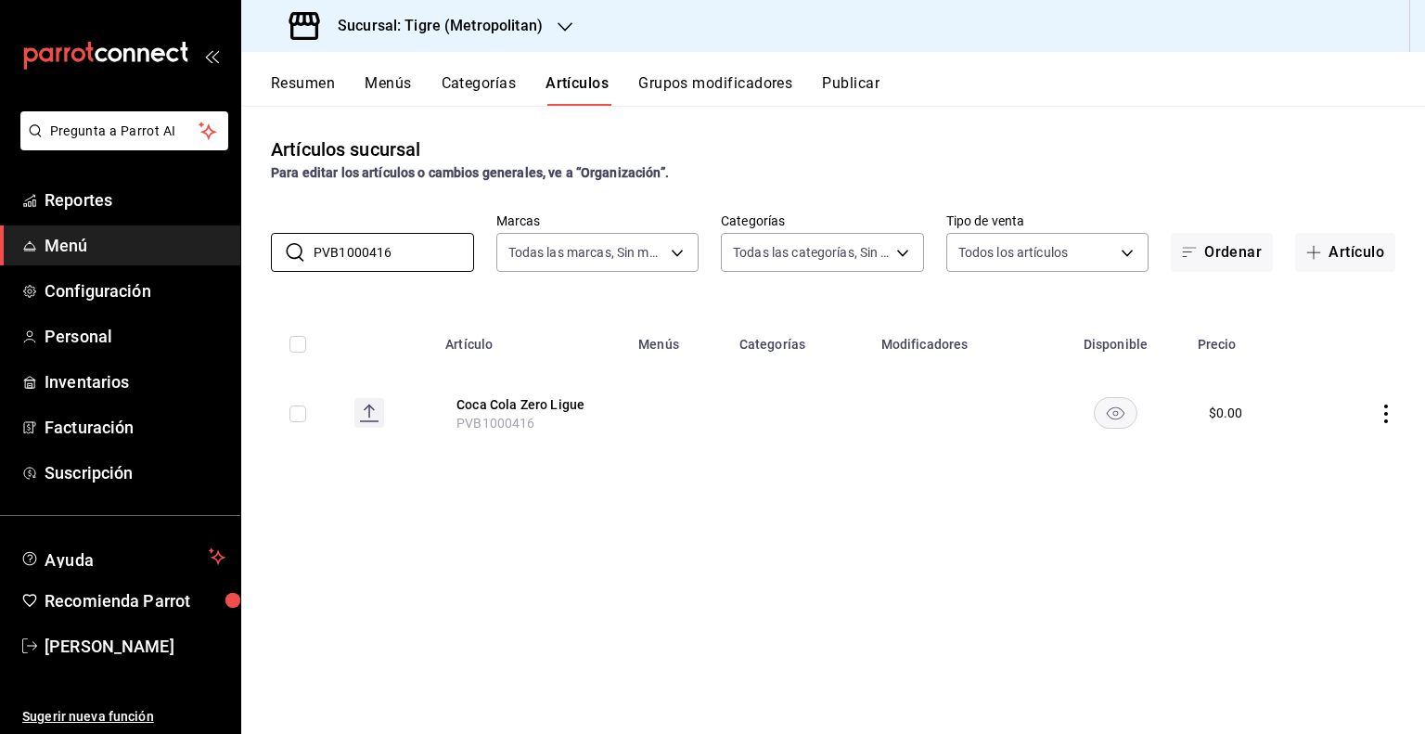
type input "PVB1000416"
click at [300, 413] on input "checkbox" at bounding box center [297, 413] width 17 height 17
checkbox input "true"
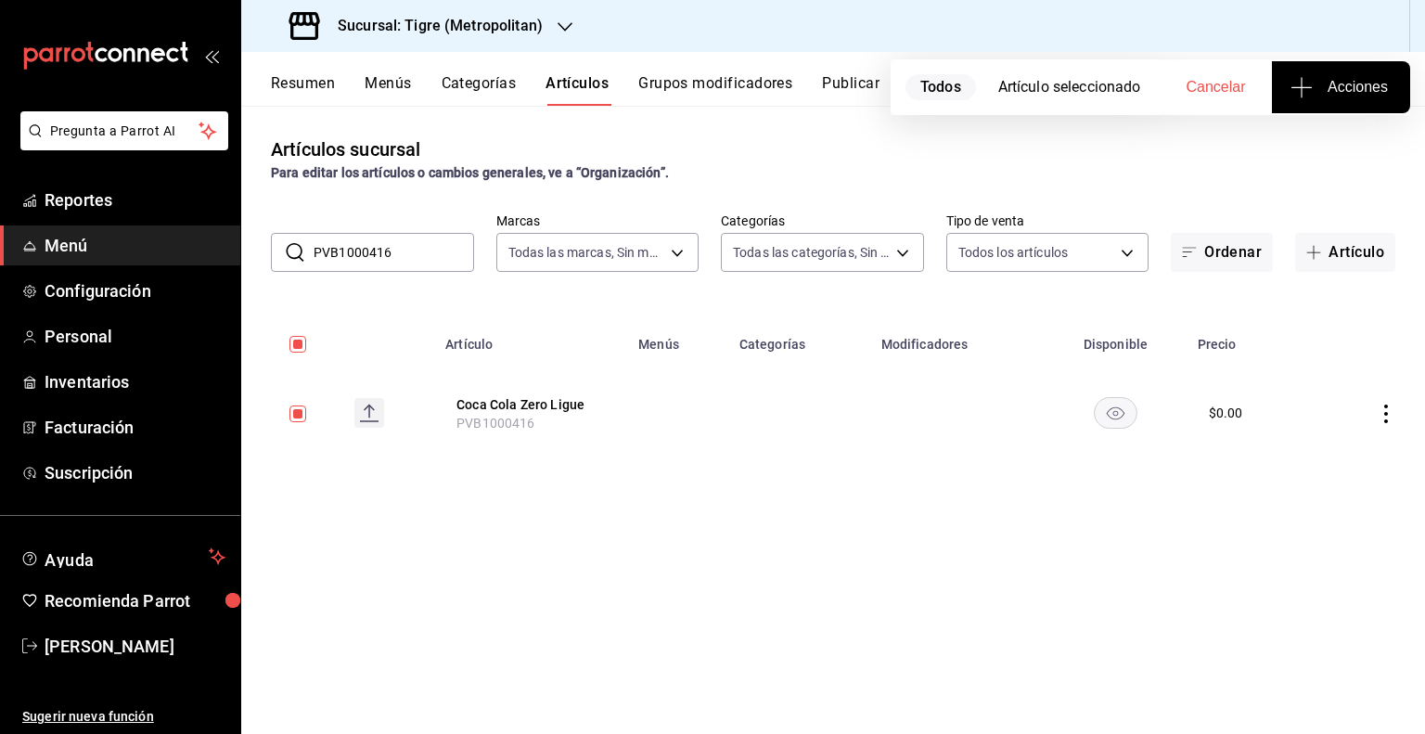
checkbox input "true"
click at [1310, 77] on icon "button" at bounding box center [1301, 87] width 22 height 22
click at [1286, 140] on span "Agregar tipo" at bounding box center [1340, 144] width 109 height 19
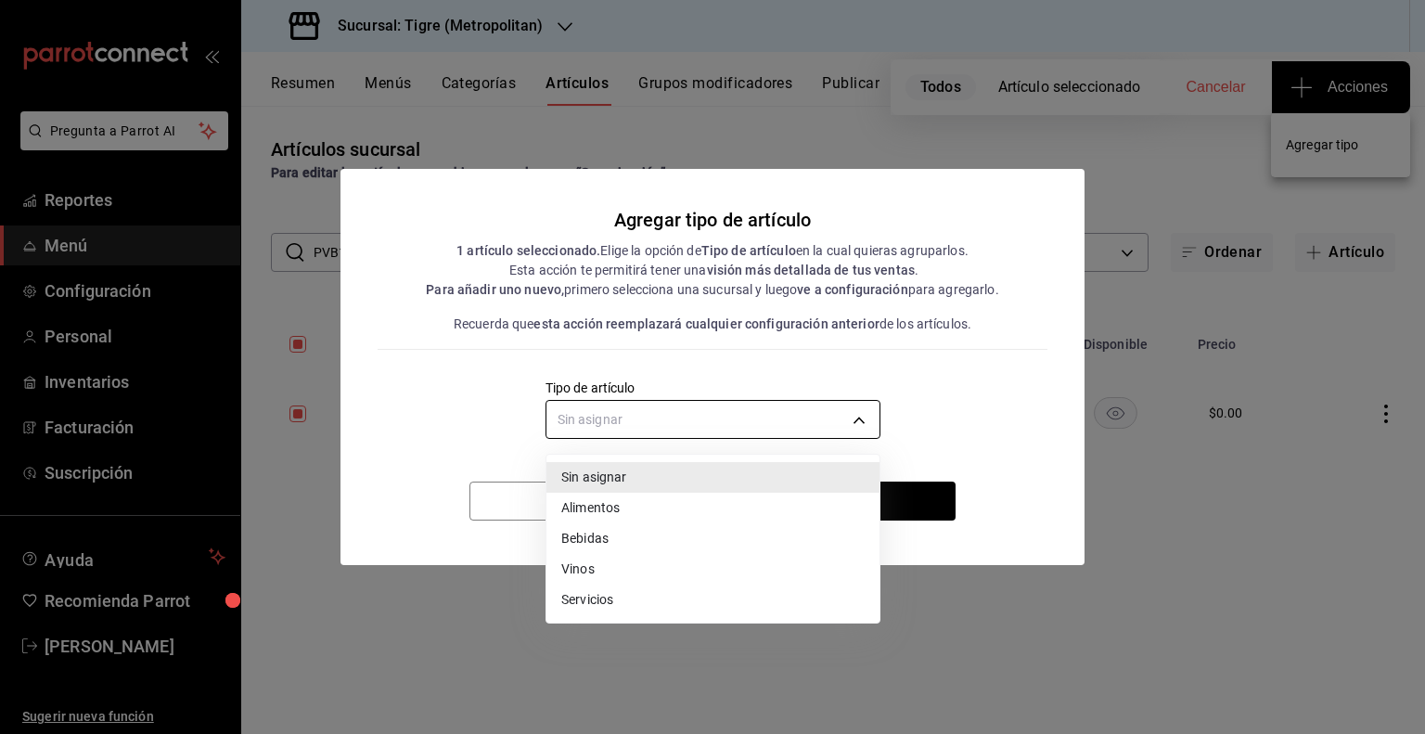
click at [711, 422] on body "Pregunta a Parrot AI Reportes Menú Configuración Personal Inventarios Facturaci…" at bounding box center [712, 367] width 1425 height 734
click at [585, 542] on li "Bebidas" at bounding box center [712, 538] width 333 height 31
type input "e2400288-93b0-4d29-8cfc-2898dd229db7"
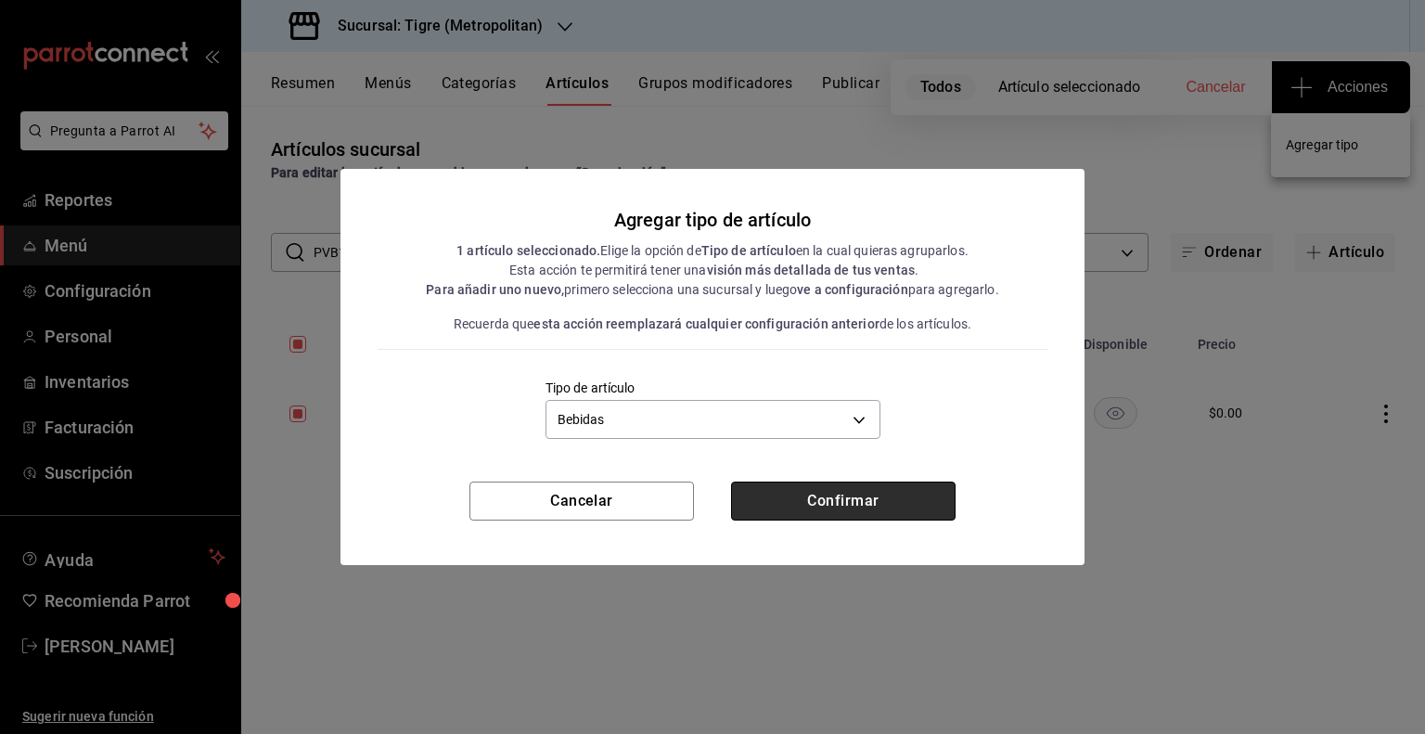
click at [790, 504] on button "Confirmar" at bounding box center [843, 500] width 224 height 39
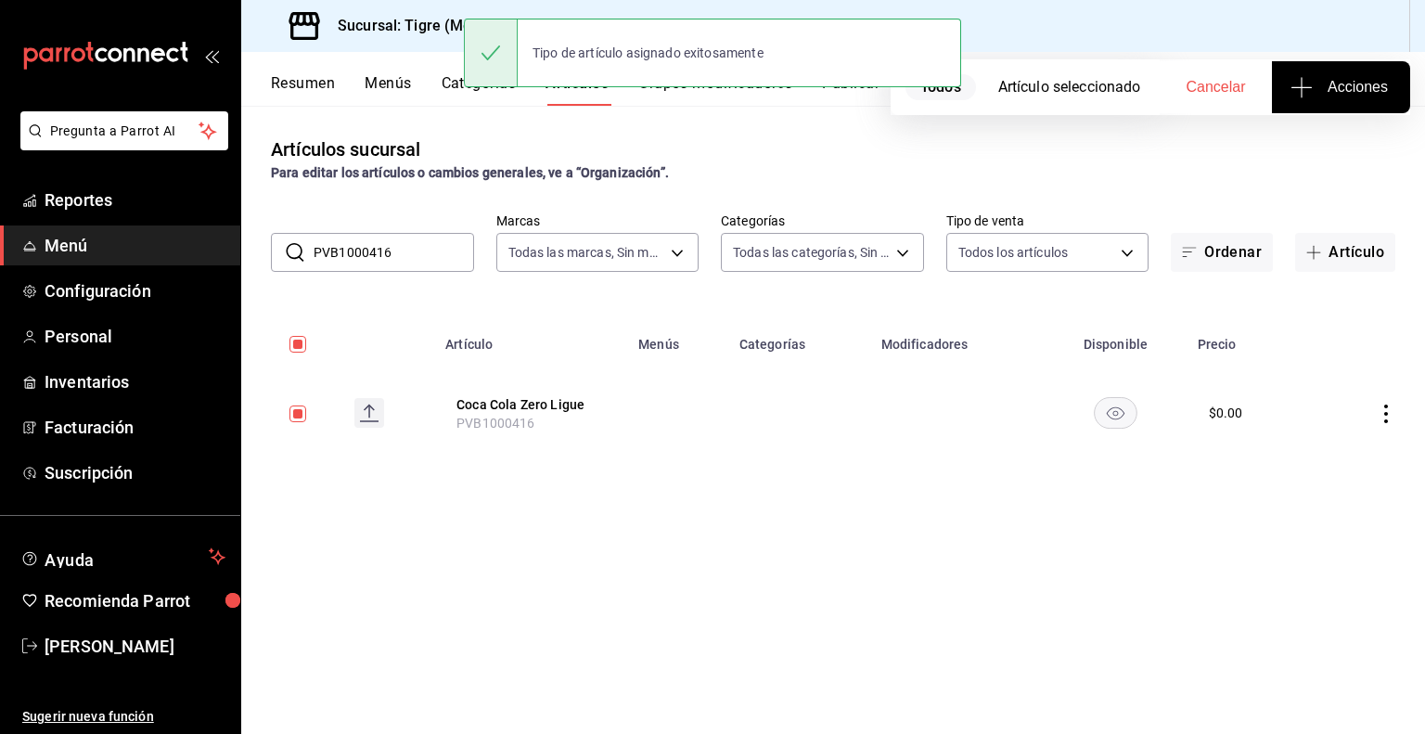
click at [423, 253] on input "PVB1000416" at bounding box center [393, 252] width 160 height 37
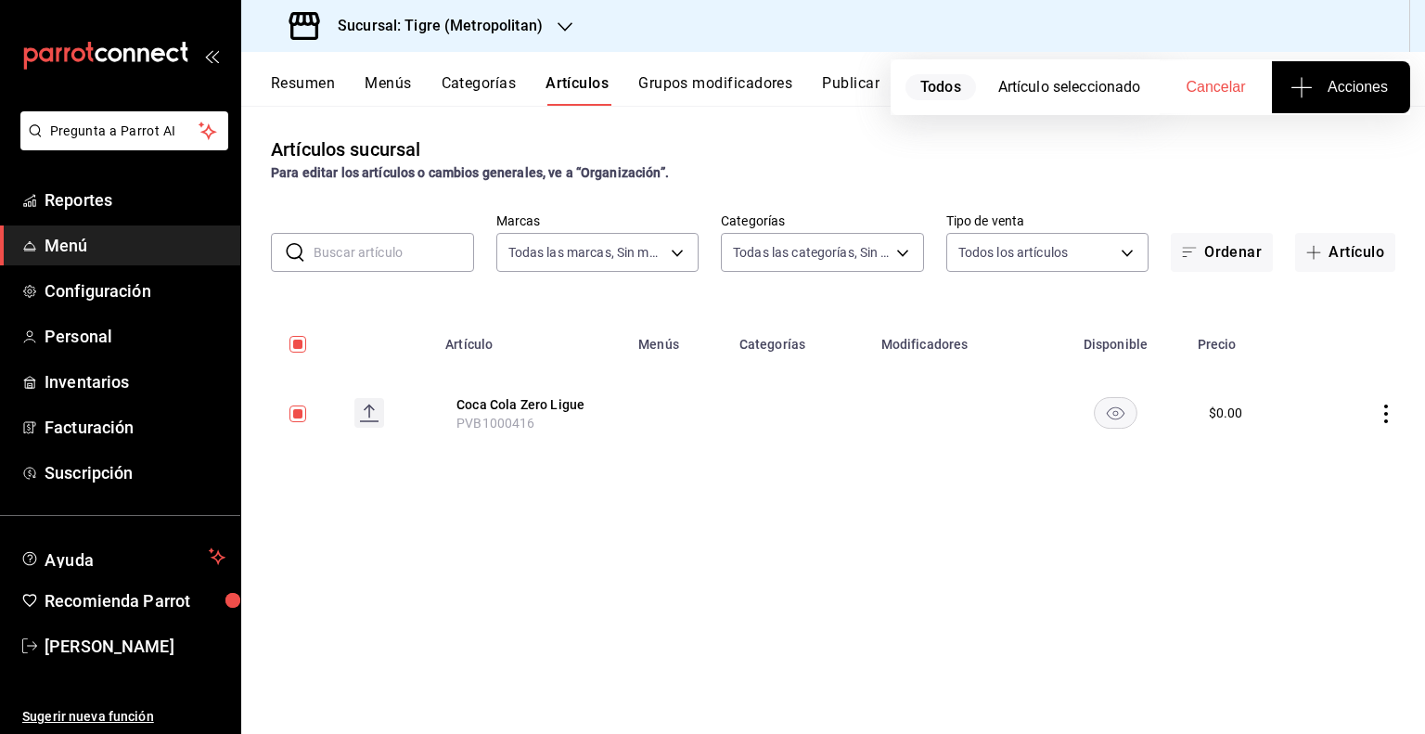
checkbox input "false"
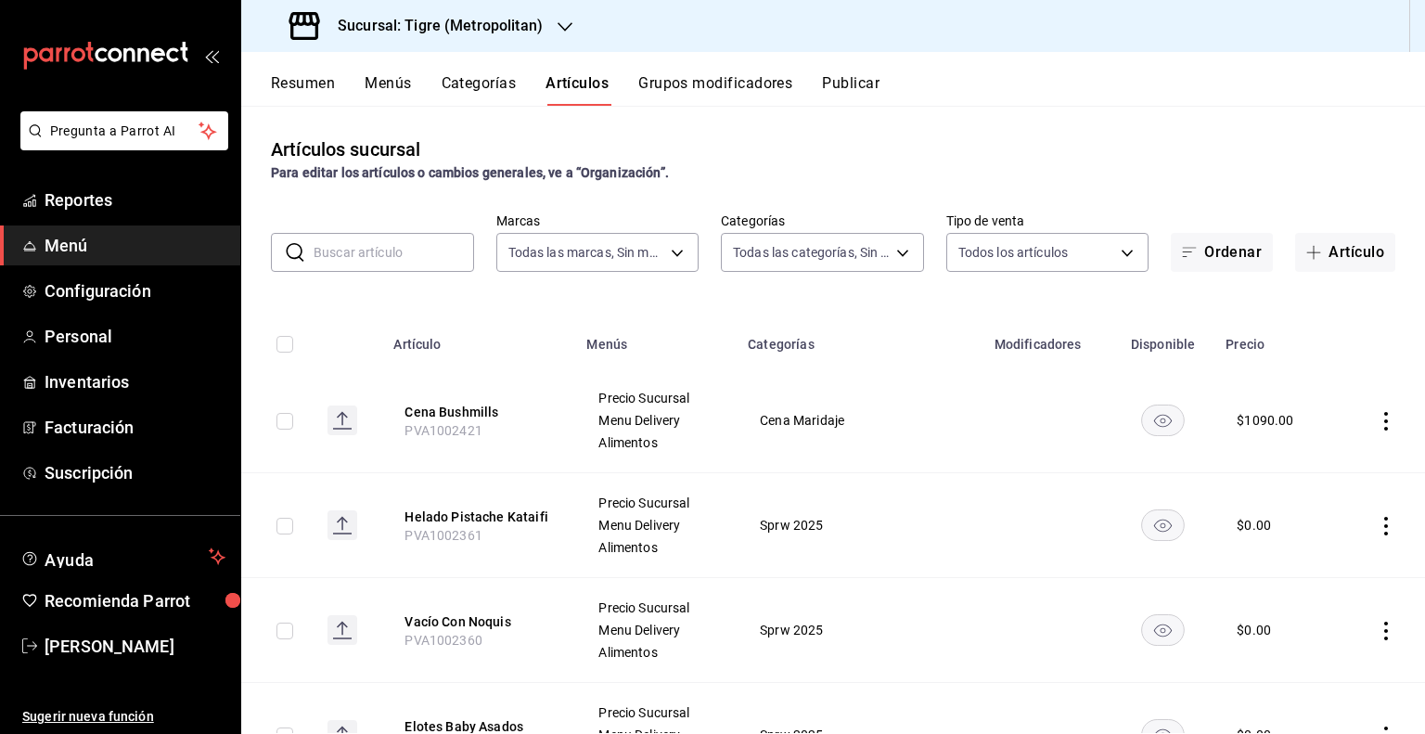
click at [409, 250] on input "text" at bounding box center [393, 252] width 160 height 37
paste input "PVB1000086"
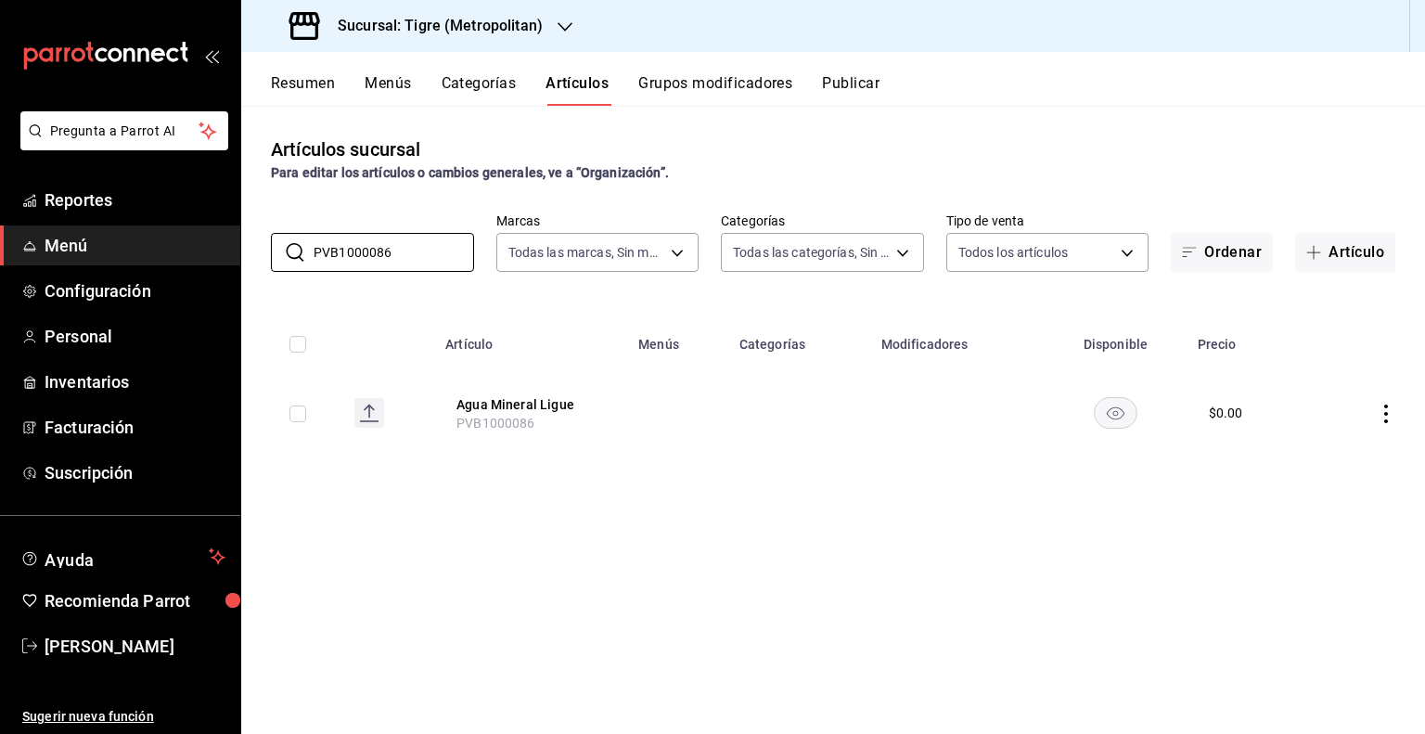
type input "PVB1000086"
click at [304, 409] on input "checkbox" at bounding box center [297, 413] width 17 height 17
checkbox input "true"
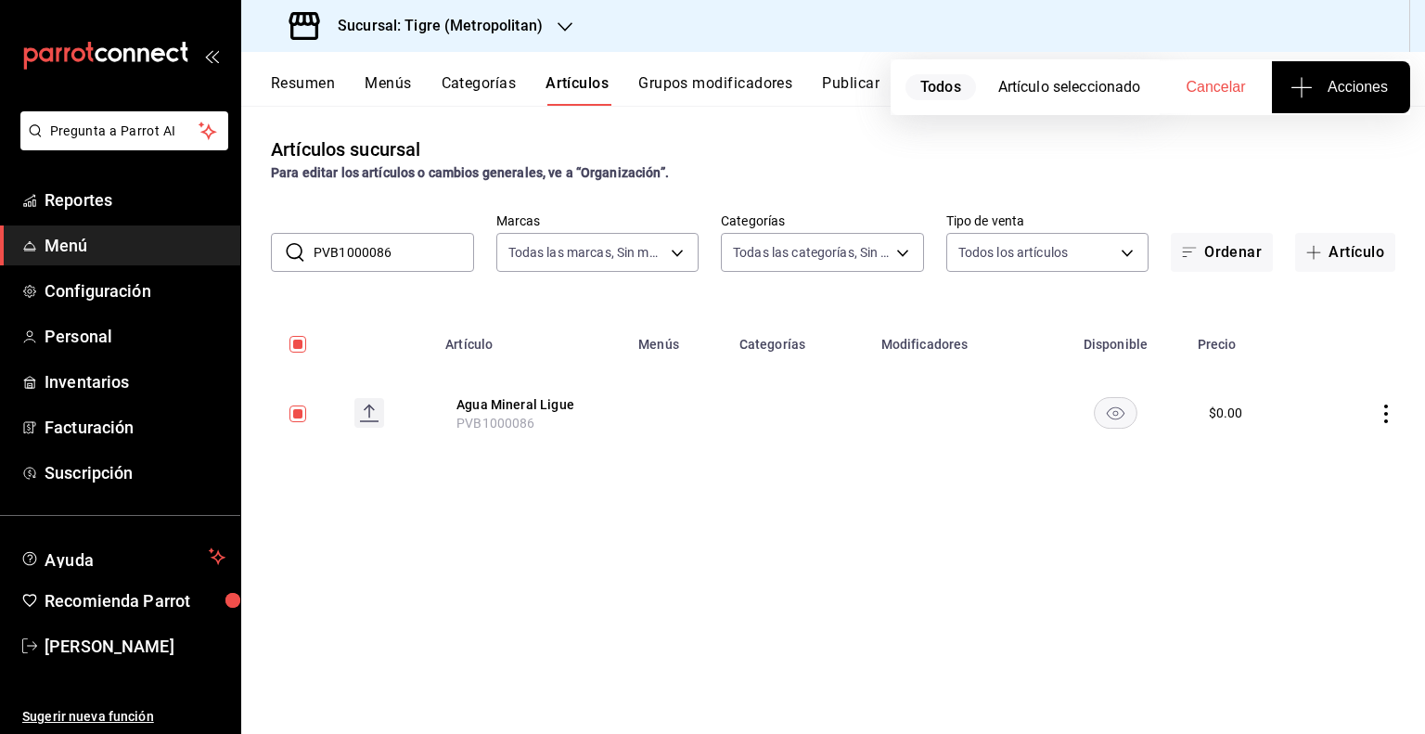
click at [1335, 87] on span "Acciones" at bounding box center [1341, 87] width 94 height 22
click at [1388, 138] on span "Agregar tipo" at bounding box center [1340, 144] width 109 height 19
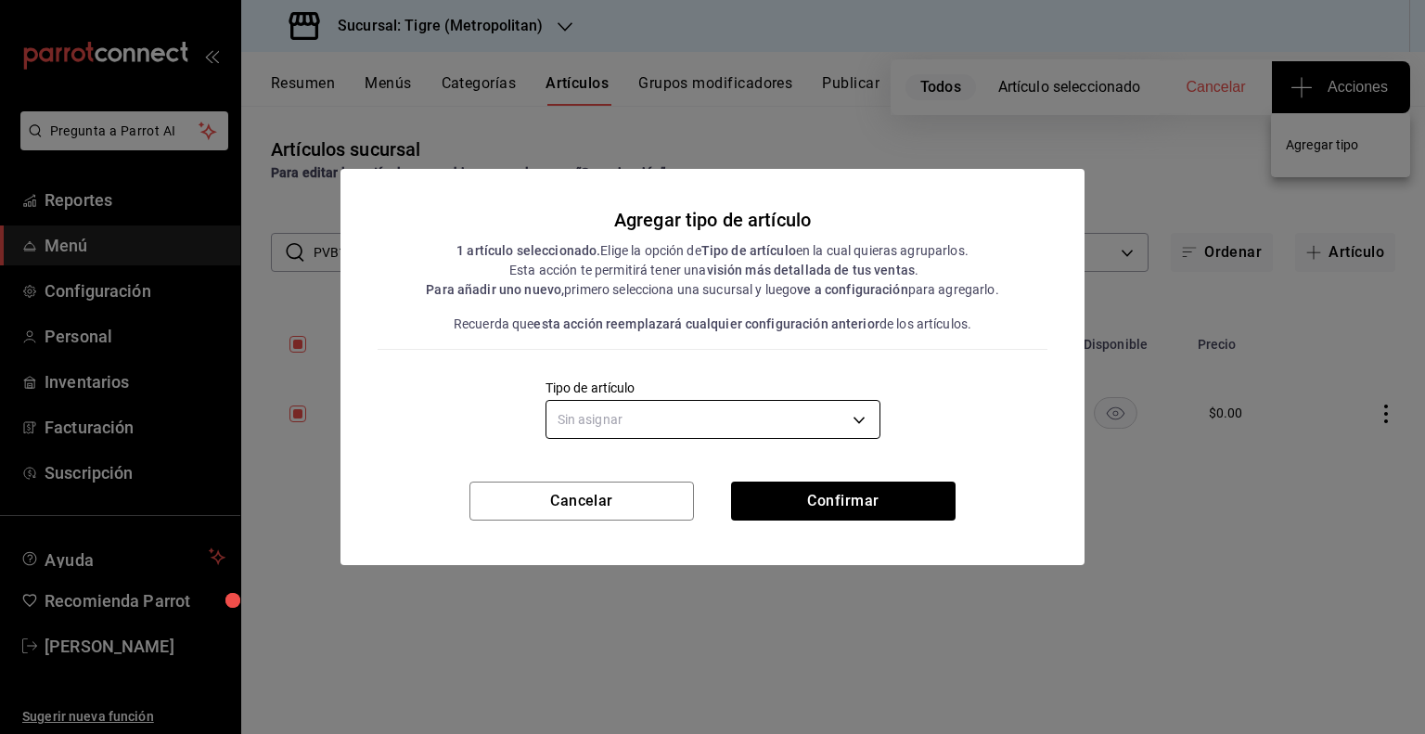
click at [839, 415] on body "Pregunta a Parrot AI Reportes Menú Configuración Personal Inventarios Facturaci…" at bounding box center [712, 367] width 1425 height 734
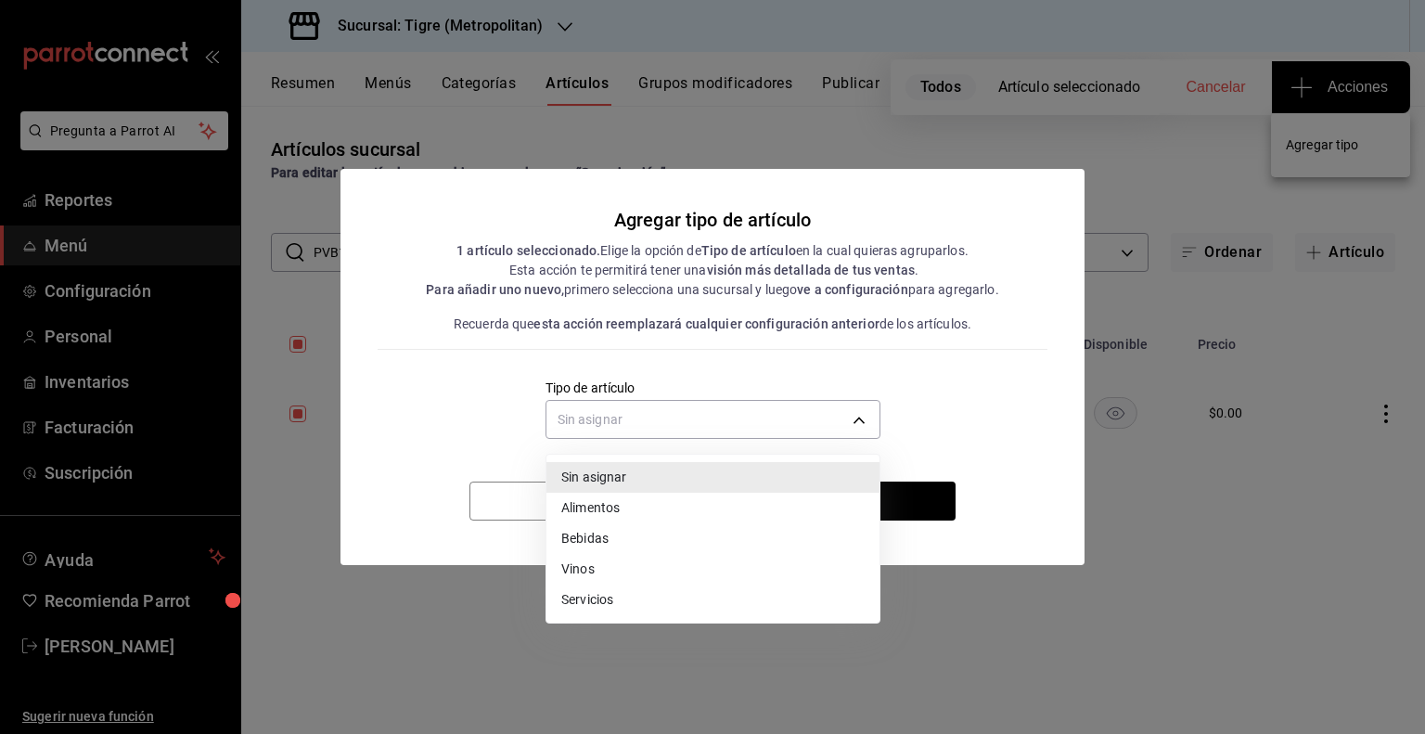
click at [629, 534] on li "Bebidas" at bounding box center [712, 538] width 333 height 31
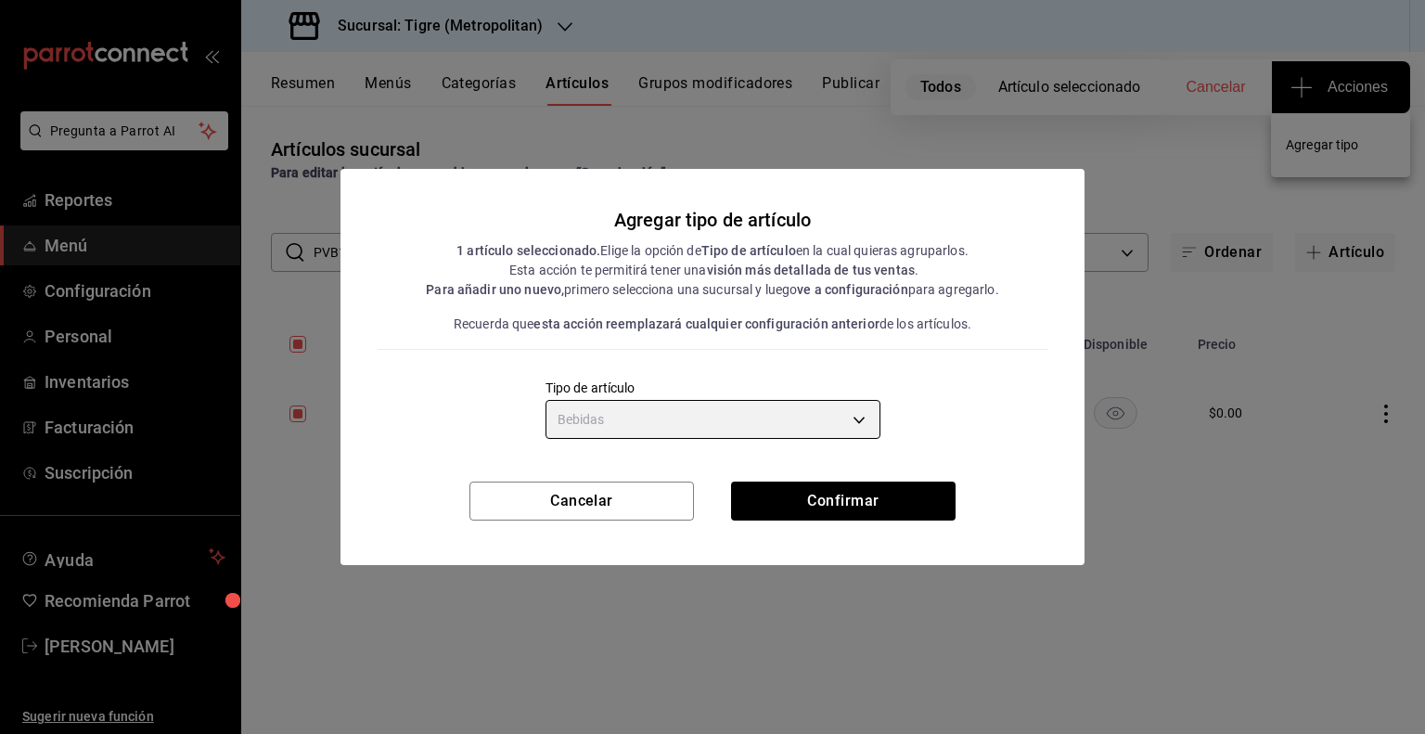
type input "e2400288-93b0-4d29-8cfc-2898dd229db7"
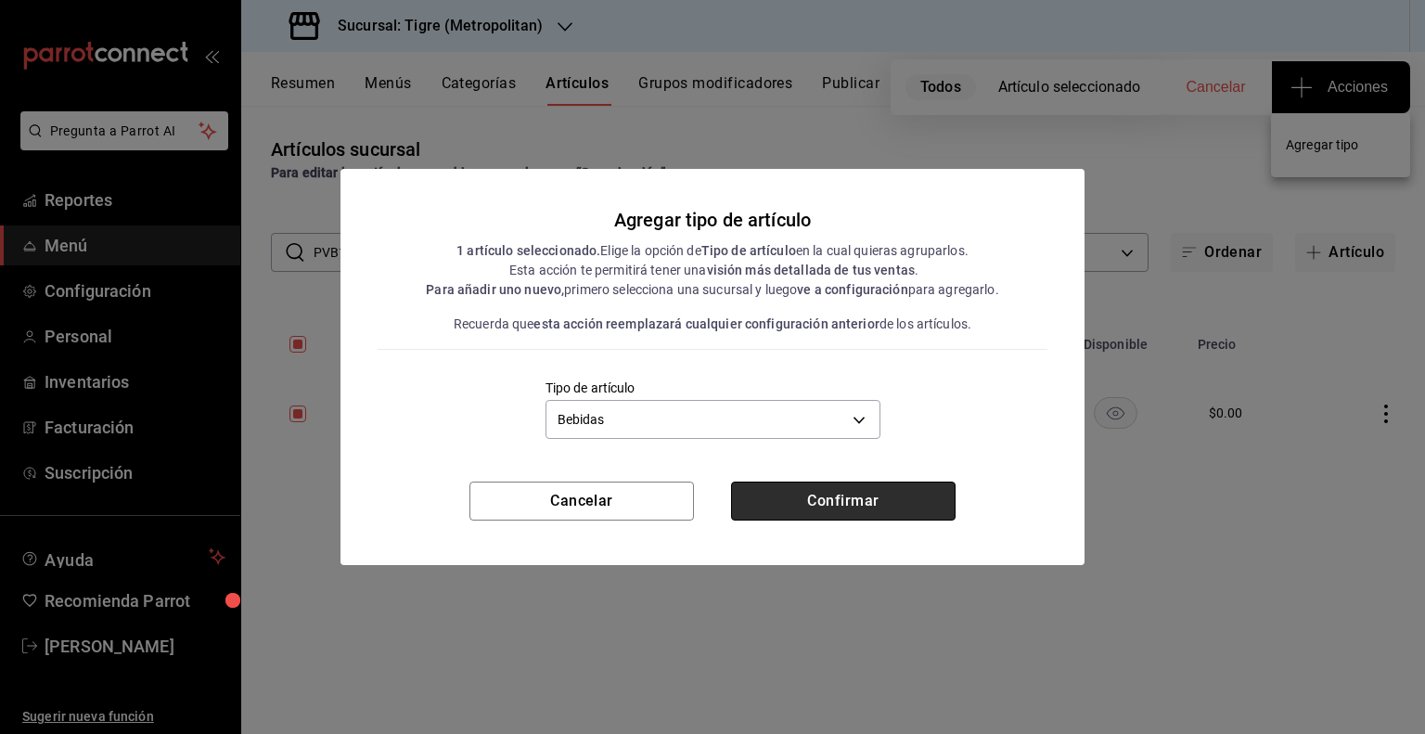
click at [783, 507] on button "Confirmar" at bounding box center [843, 500] width 224 height 39
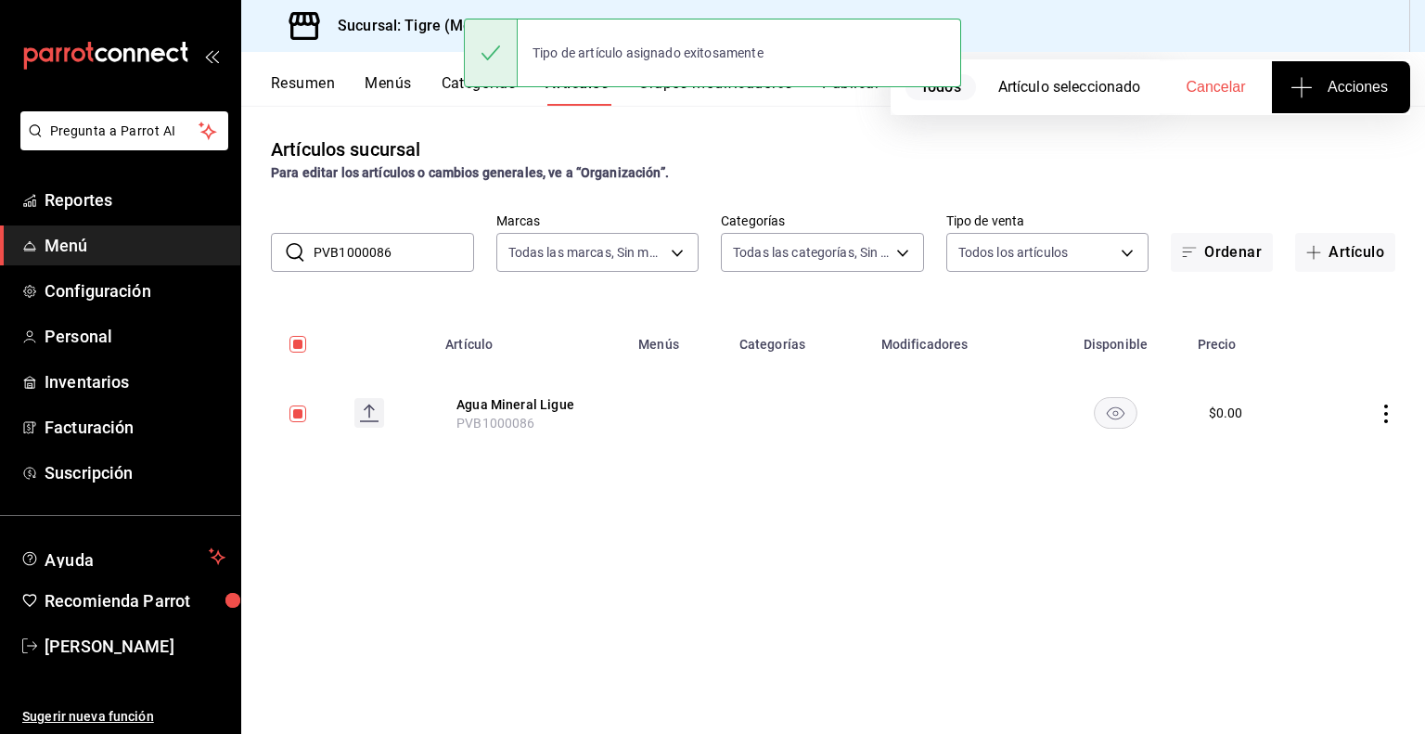
click at [464, 251] on input "PVB1000086" at bounding box center [393, 252] width 160 height 37
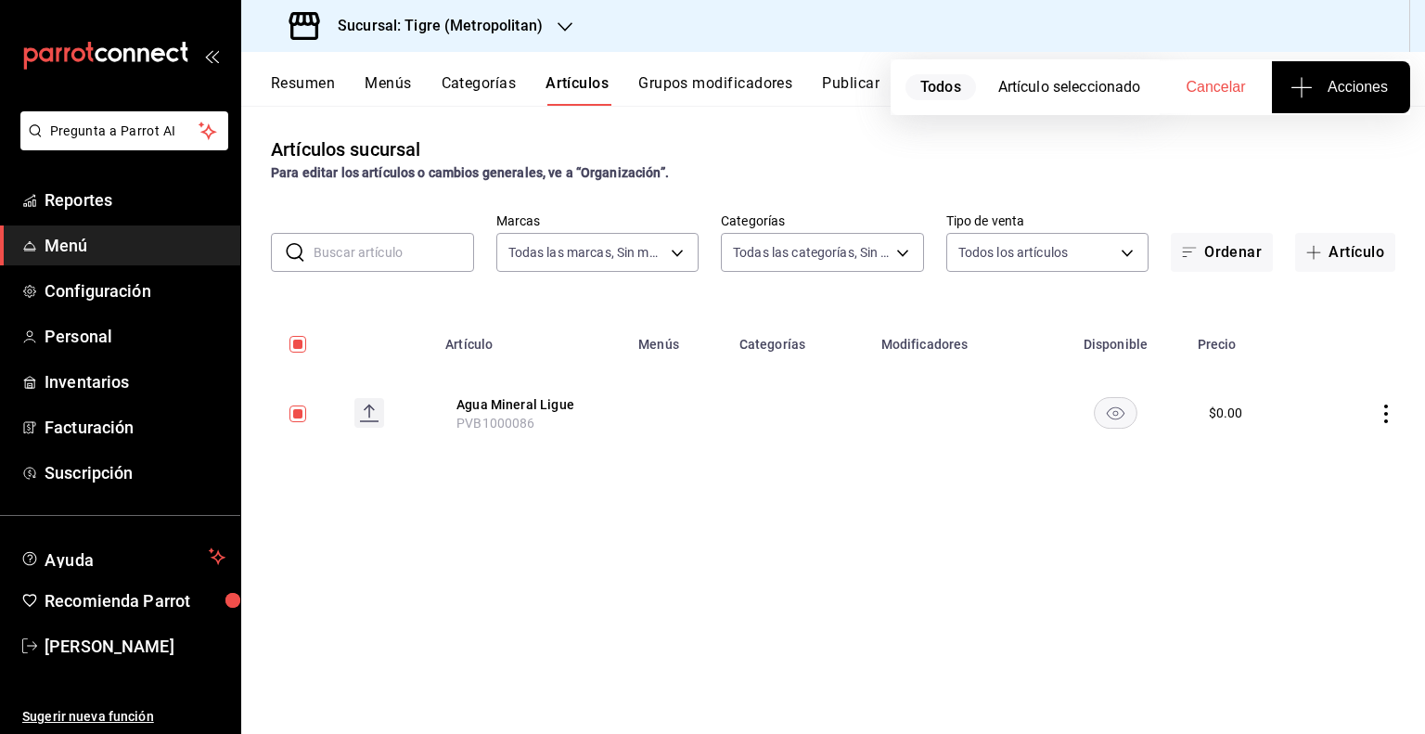
checkbox input "false"
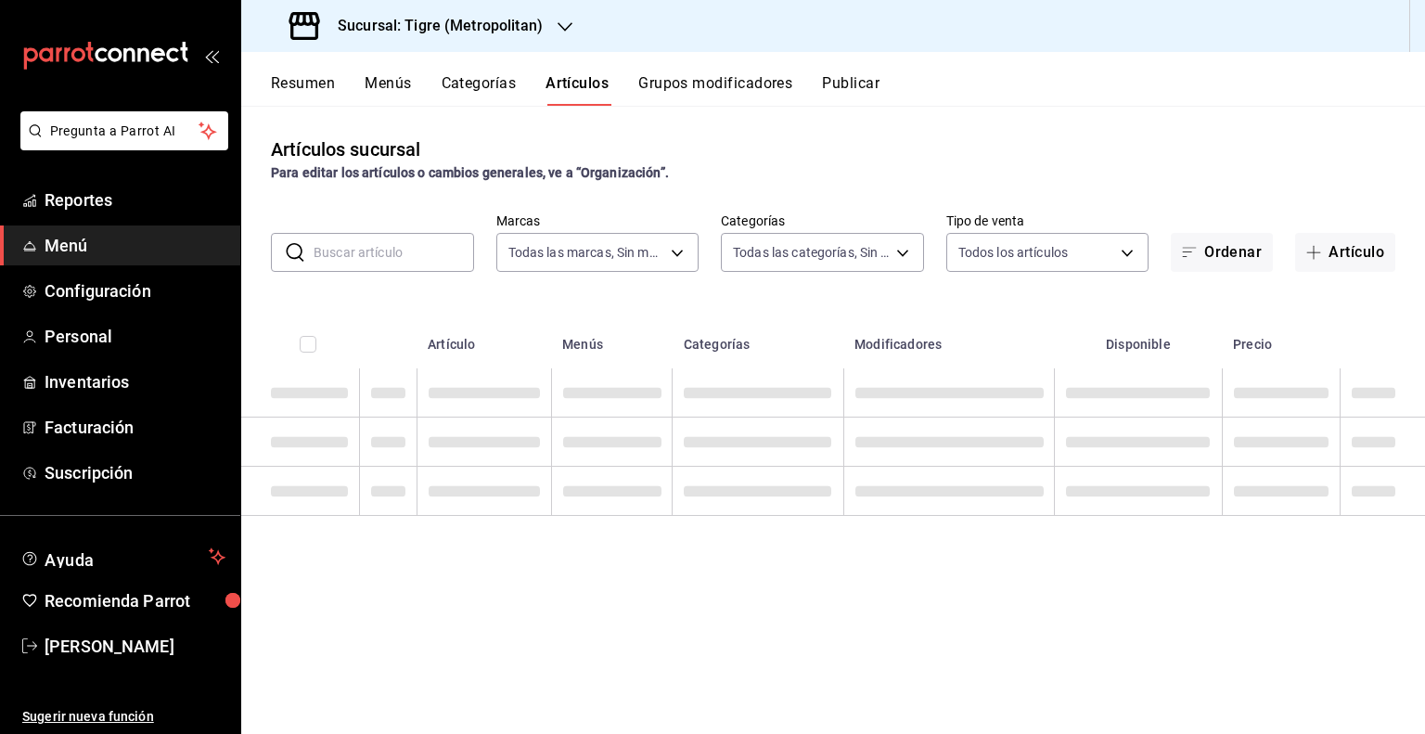
paste input "PVB1001927"
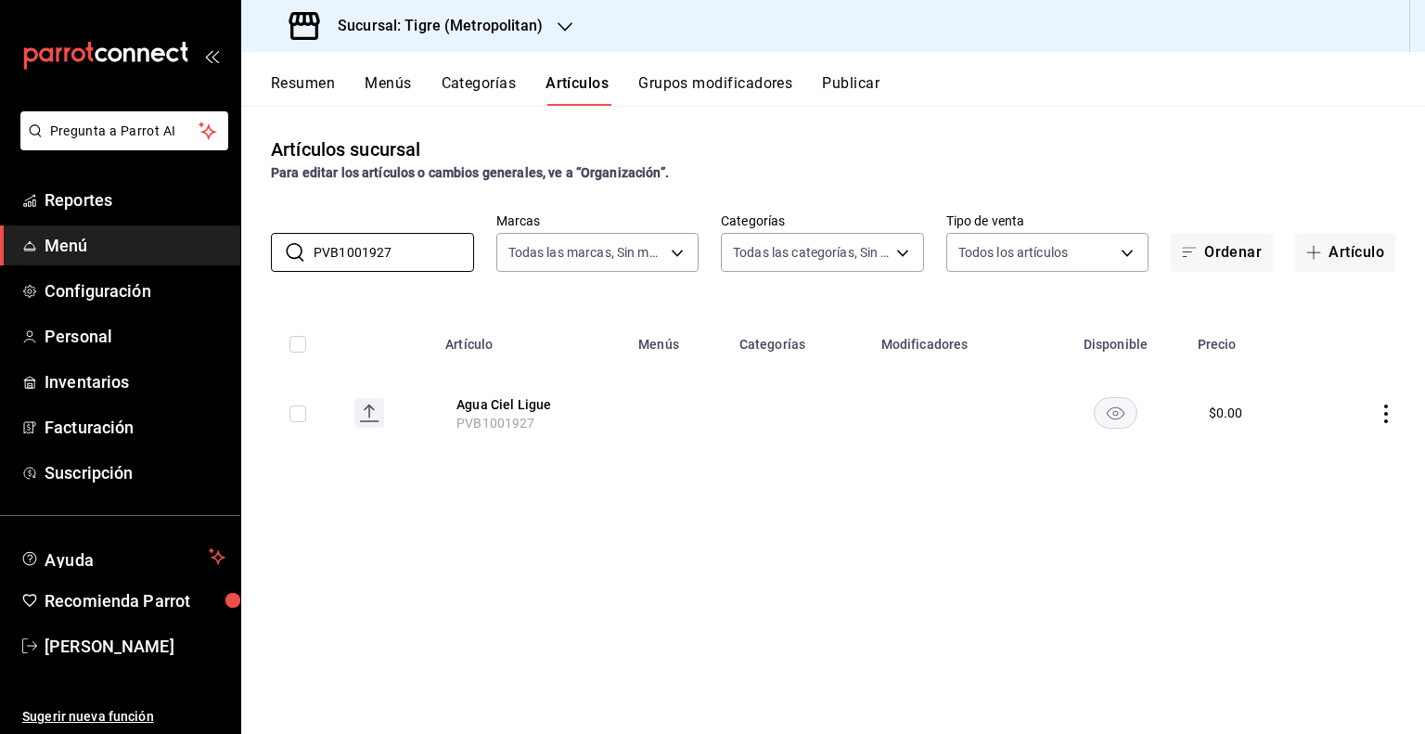
type input "PVB1001927"
click at [298, 413] on input "checkbox" at bounding box center [297, 413] width 17 height 17
checkbox input "true"
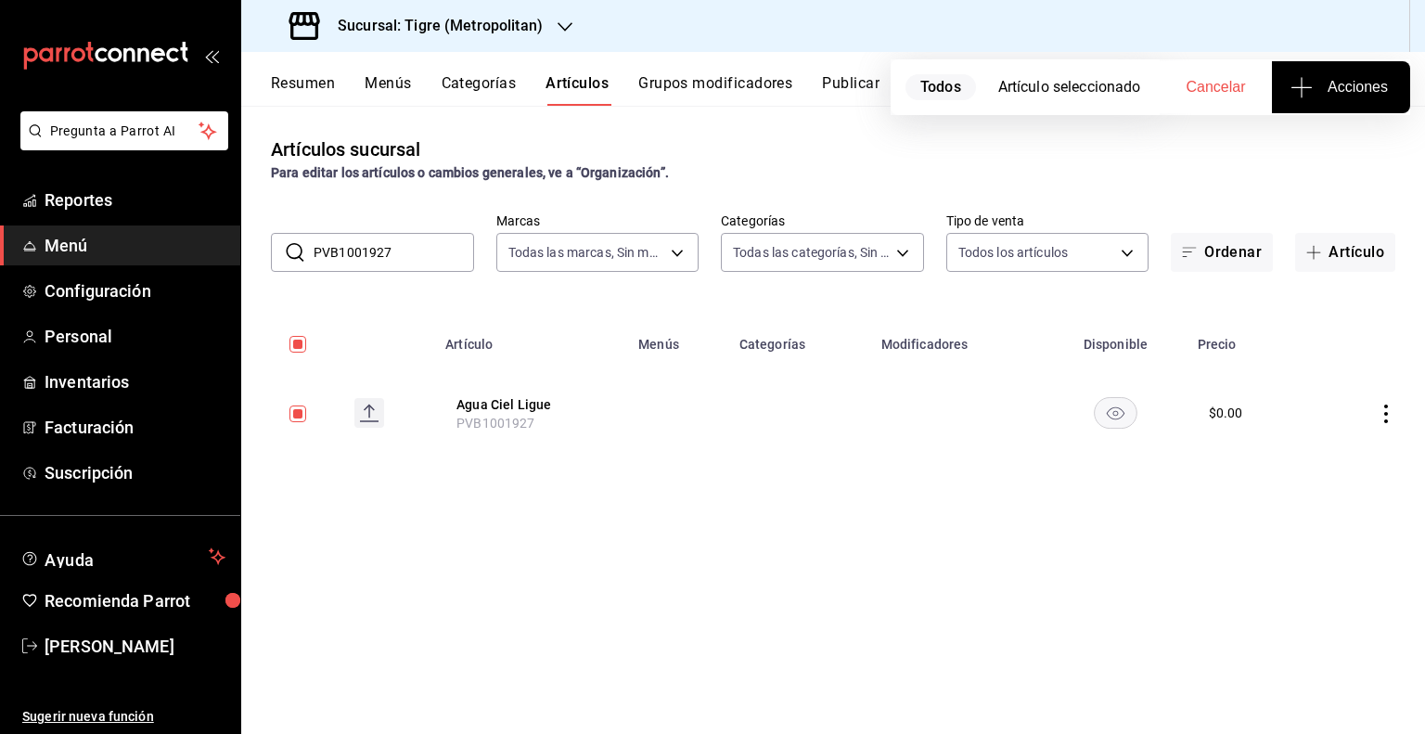
click at [1324, 70] on button "Acciones" at bounding box center [1341, 87] width 138 height 52
click at [1313, 142] on span "Agregar tipo" at bounding box center [1340, 144] width 109 height 19
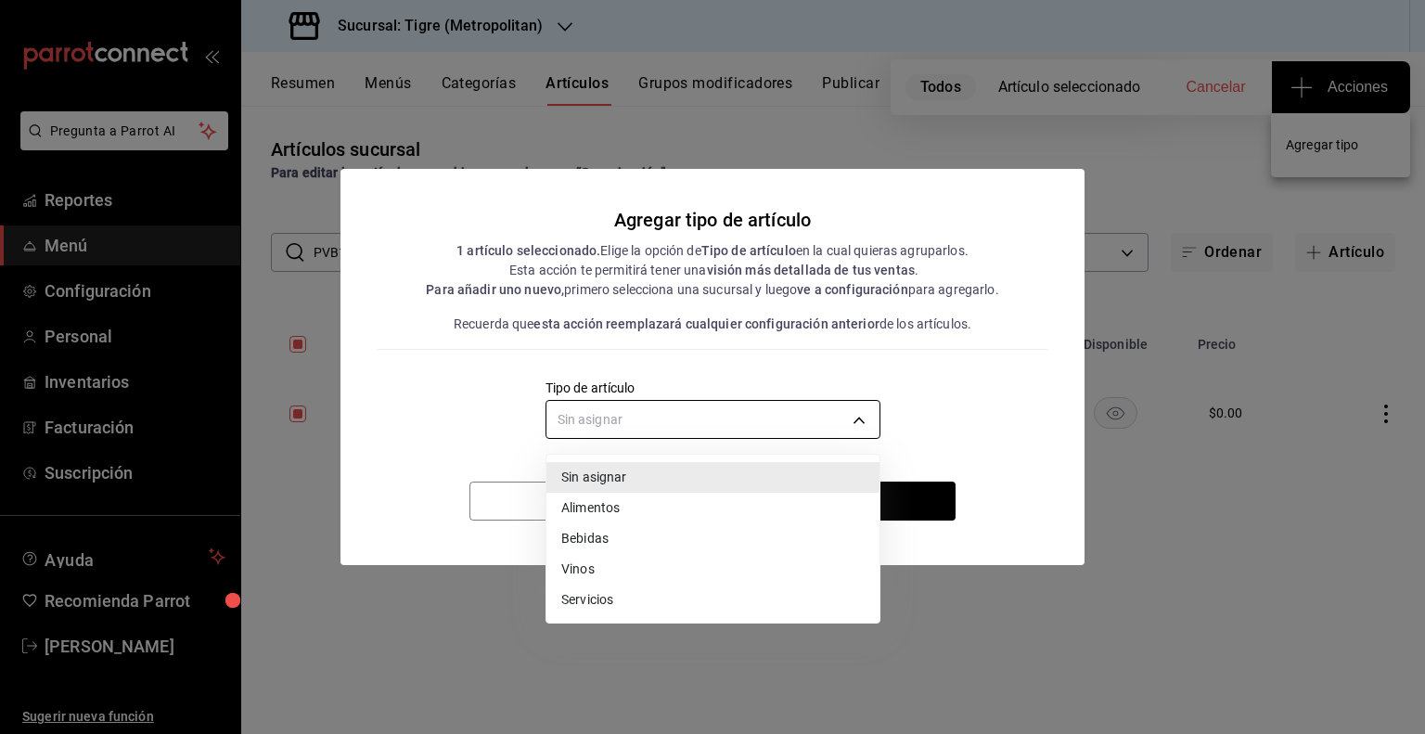
click at [728, 424] on body "Pregunta a Parrot AI Reportes Menú Configuración Personal Inventarios Facturaci…" at bounding box center [712, 367] width 1425 height 734
click at [596, 528] on li "Bebidas" at bounding box center [712, 538] width 333 height 31
type input "e2400288-93b0-4d29-8cfc-2898dd229db7"
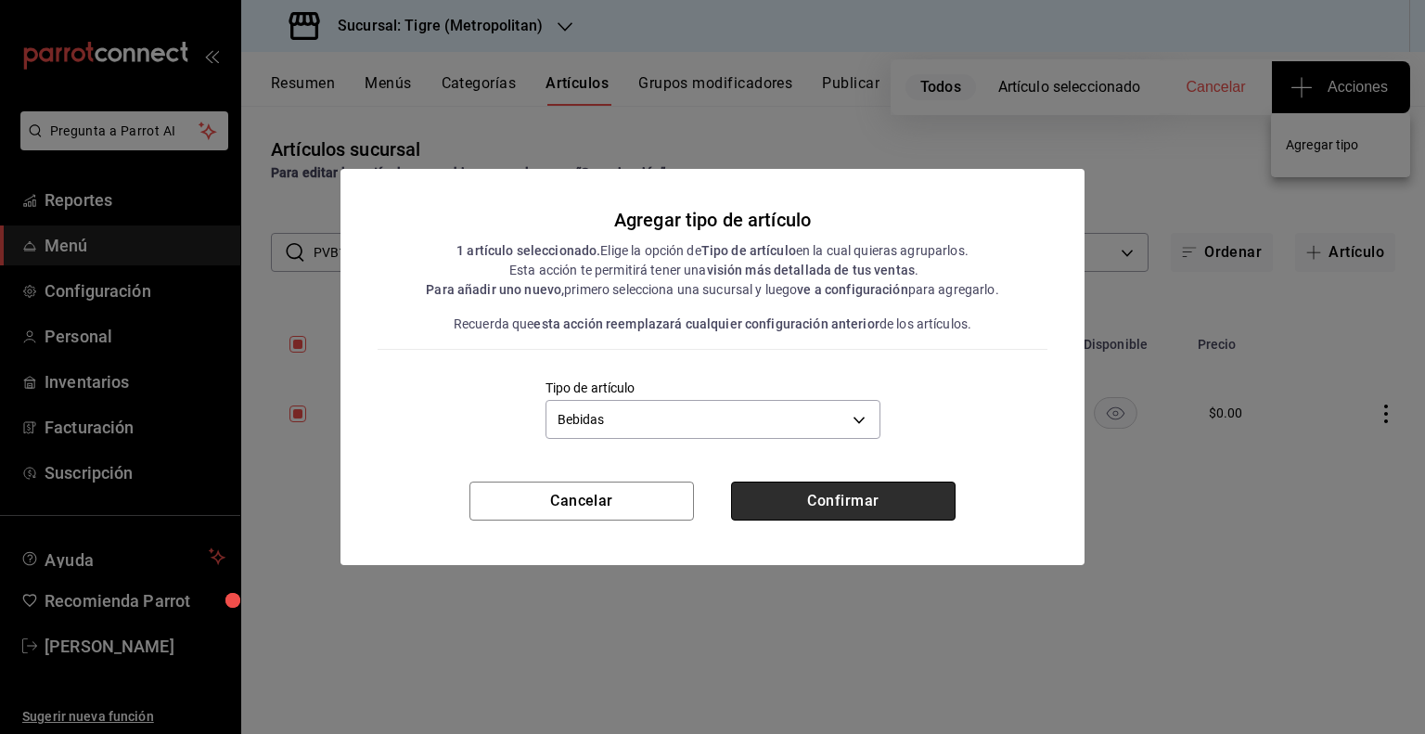
click at [787, 507] on button "Confirmar" at bounding box center [843, 500] width 224 height 39
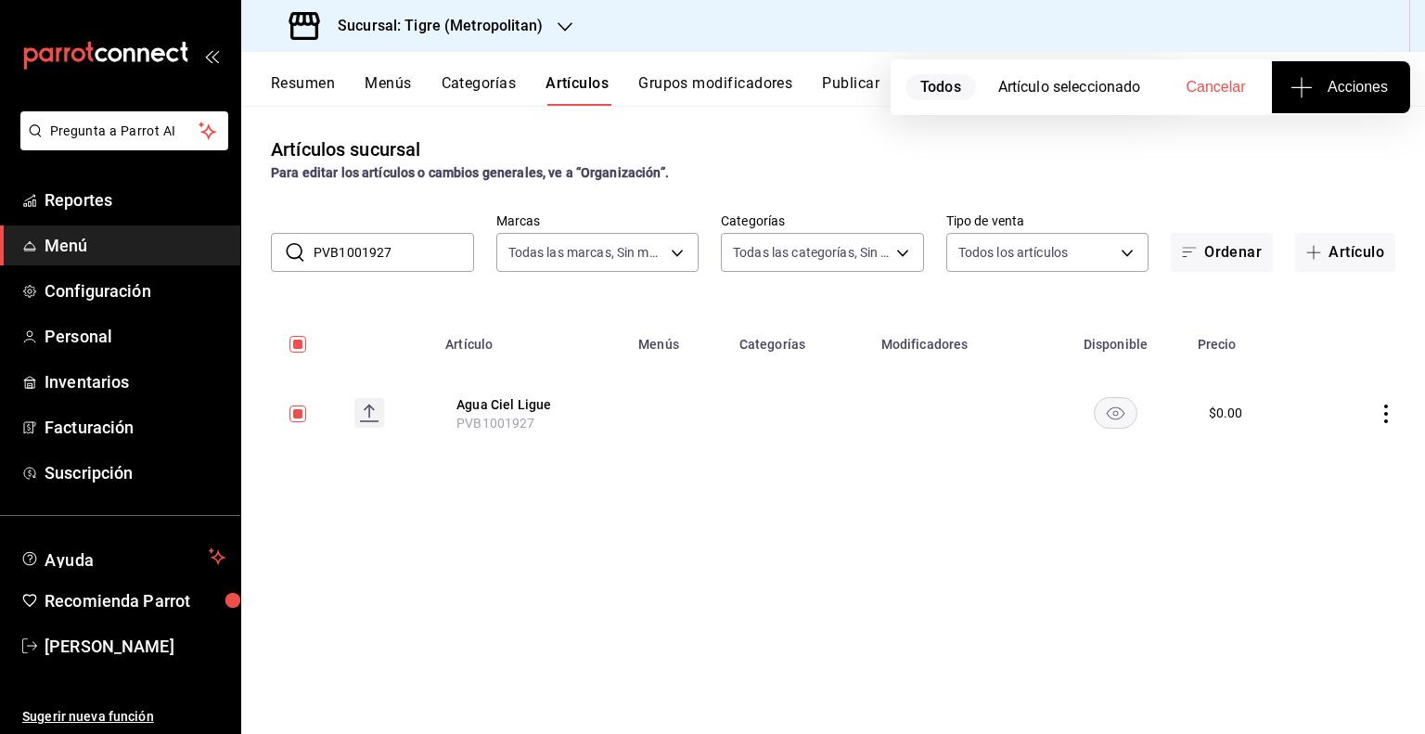
click at [1303, 87] on icon "button" at bounding box center [1301, 87] width 20 height 1
click at [1295, 135] on span "Agregar tipo" at bounding box center [1340, 144] width 109 height 19
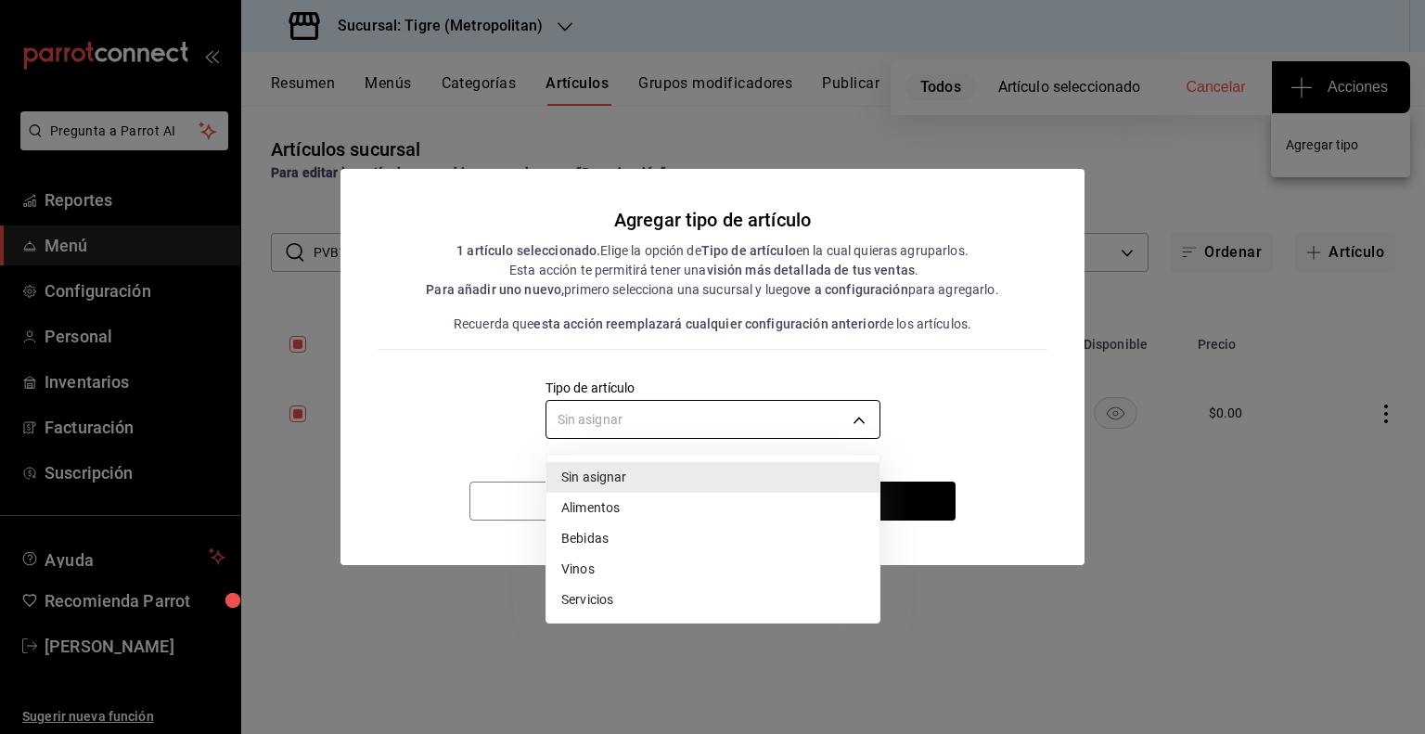
click at [823, 437] on body "Pregunta a Parrot AI Reportes Menú Configuración Personal Inventarios Facturaci…" at bounding box center [712, 367] width 1425 height 734
click at [670, 530] on li "Bebidas" at bounding box center [712, 538] width 333 height 31
type input "e2400288-93b0-4d29-8cfc-2898dd229db7"
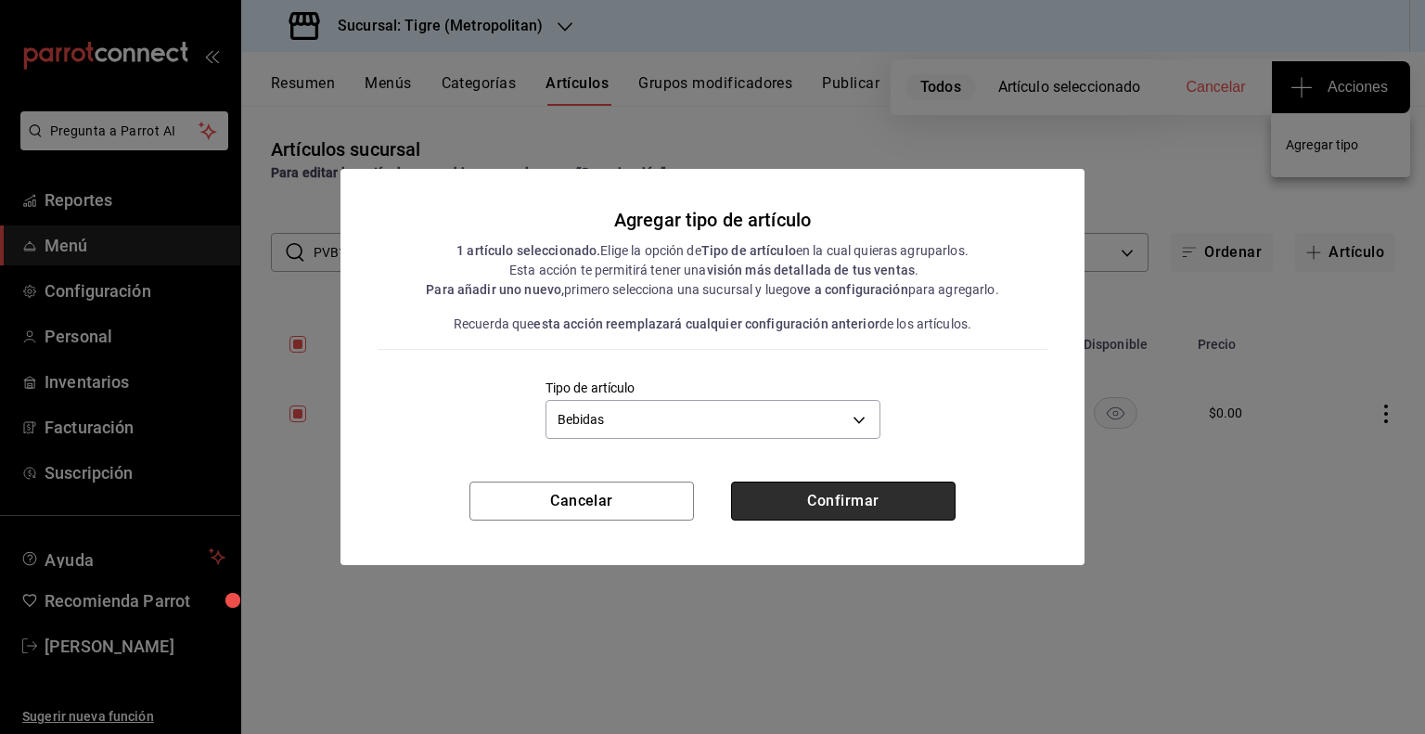
click at [828, 507] on button "Confirmar" at bounding box center [843, 500] width 224 height 39
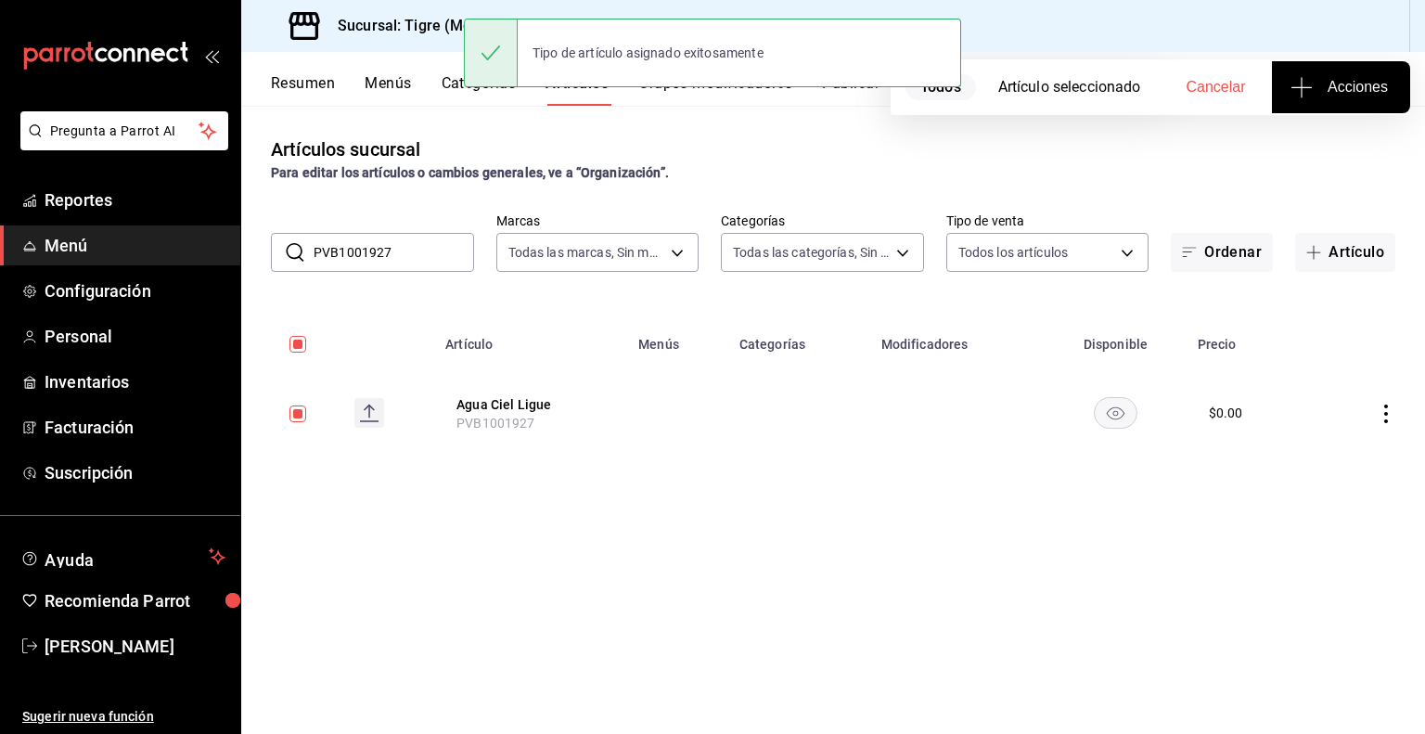
click at [787, 464] on div "Artículos sucursal Para editar los artículos o cambios generales, ve a “Organiz…" at bounding box center [832, 419] width 1183 height 627
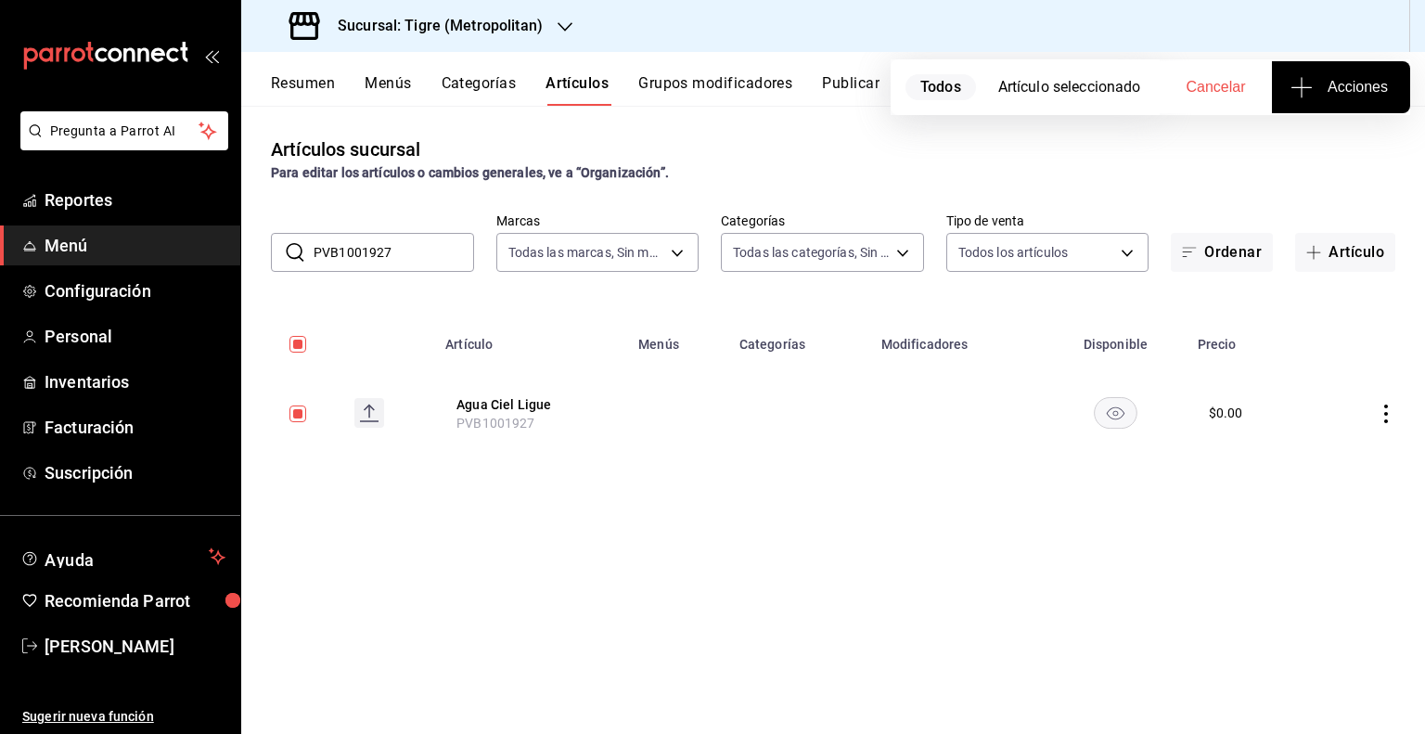
click at [414, 248] on input "PVB1001927" at bounding box center [393, 252] width 160 height 37
paste input "AR-141742797382565"
type input "AR-141742797382565"
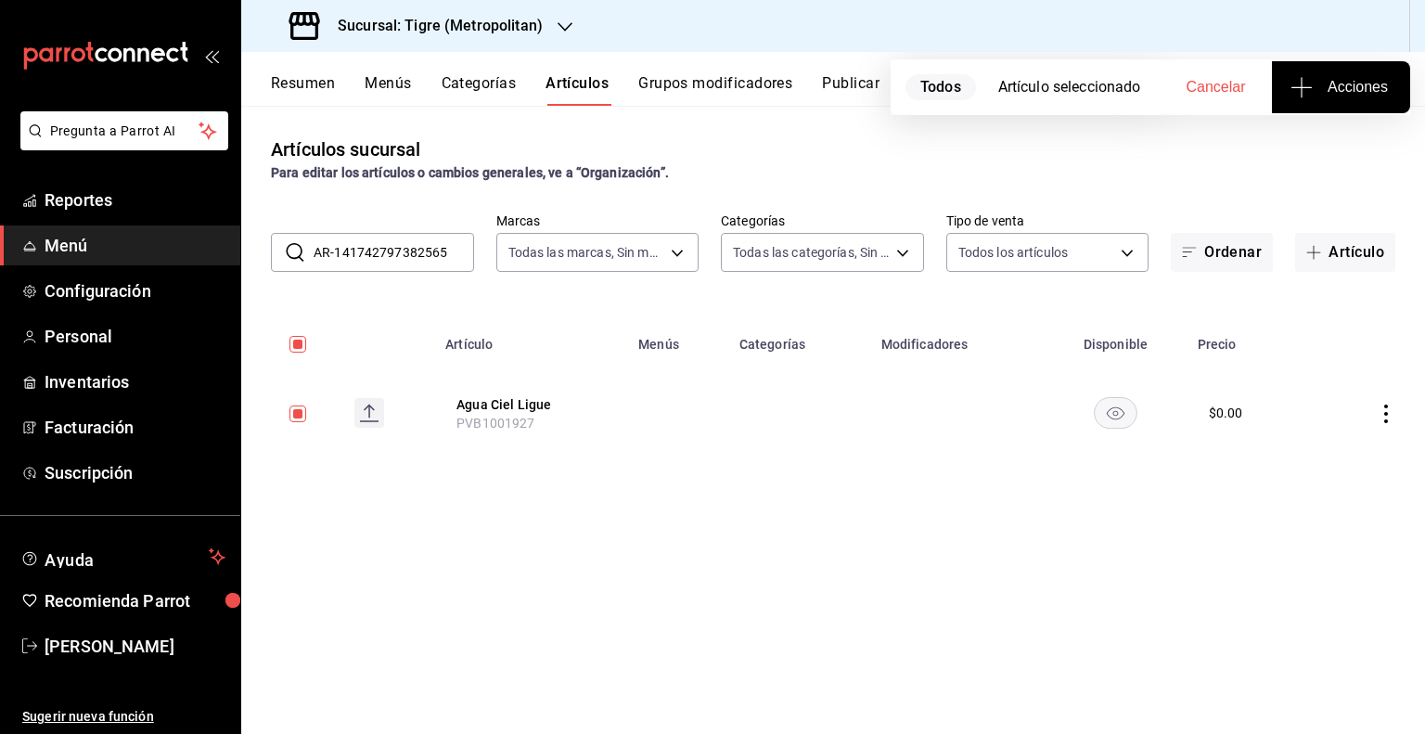
checkbox input "false"
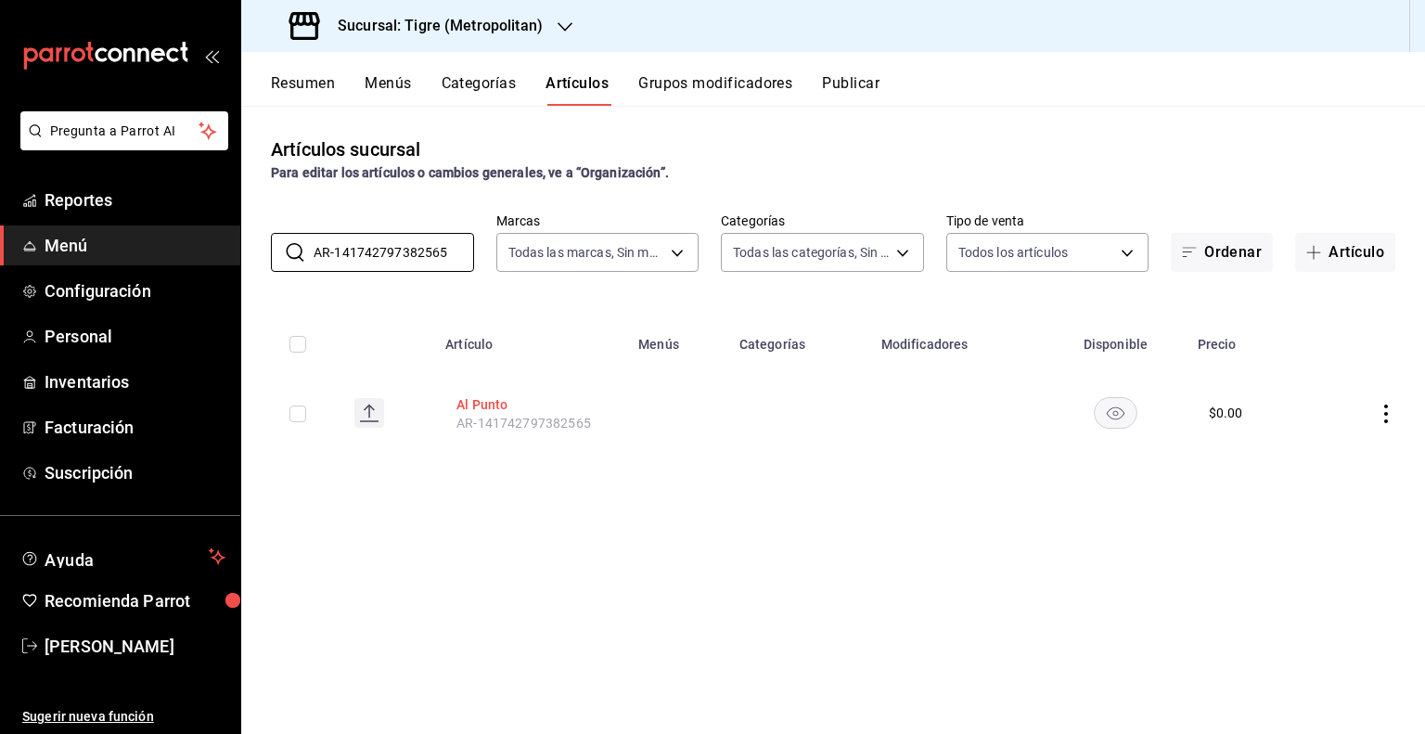
type input "AR-141742797382565"
click at [496, 400] on button "Al Punto" at bounding box center [530, 404] width 148 height 19
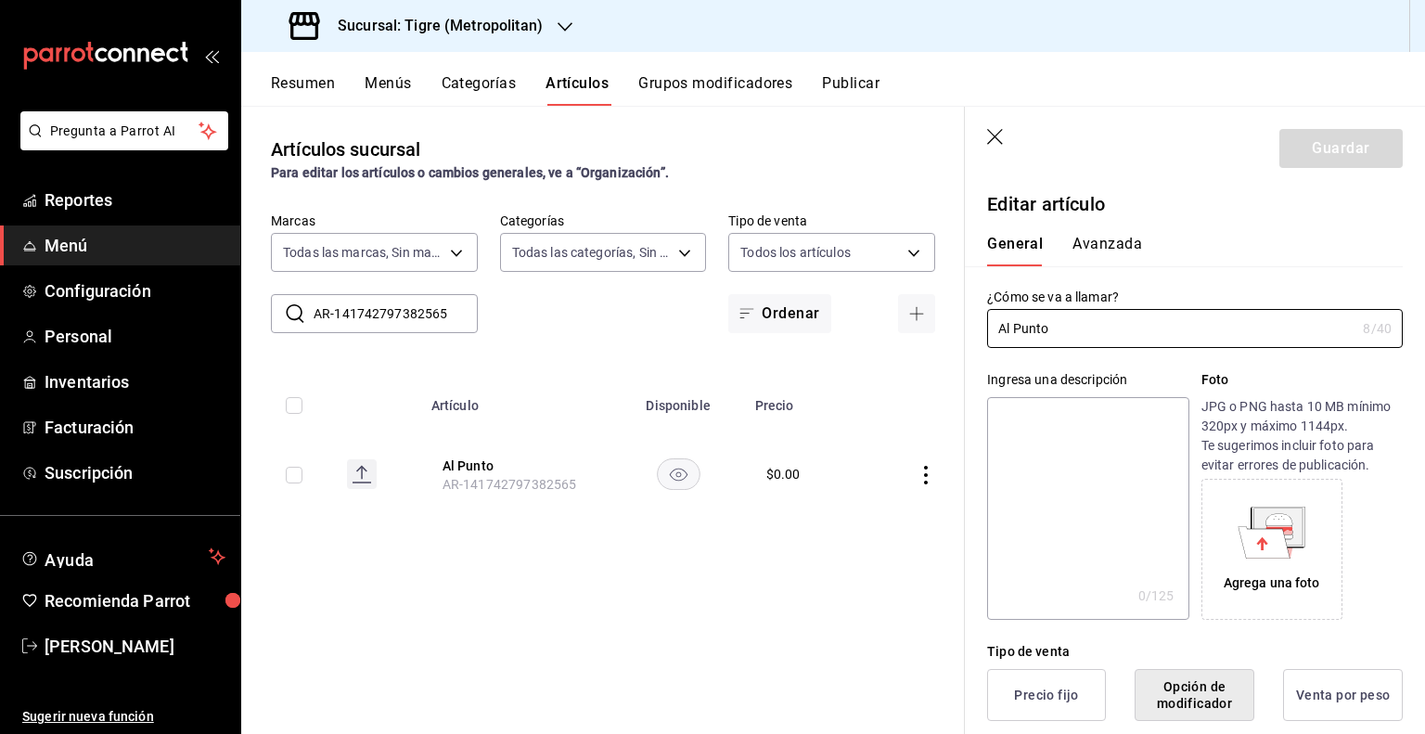
type input "$0.00"
click at [744, 609] on div "Artículos sucursal Para editar los artículos o cambios generales, ve a “Organiz…" at bounding box center [602, 419] width 723 height 627
click at [998, 129] on icon "button" at bounding box center [996, 138] width 19 height 19
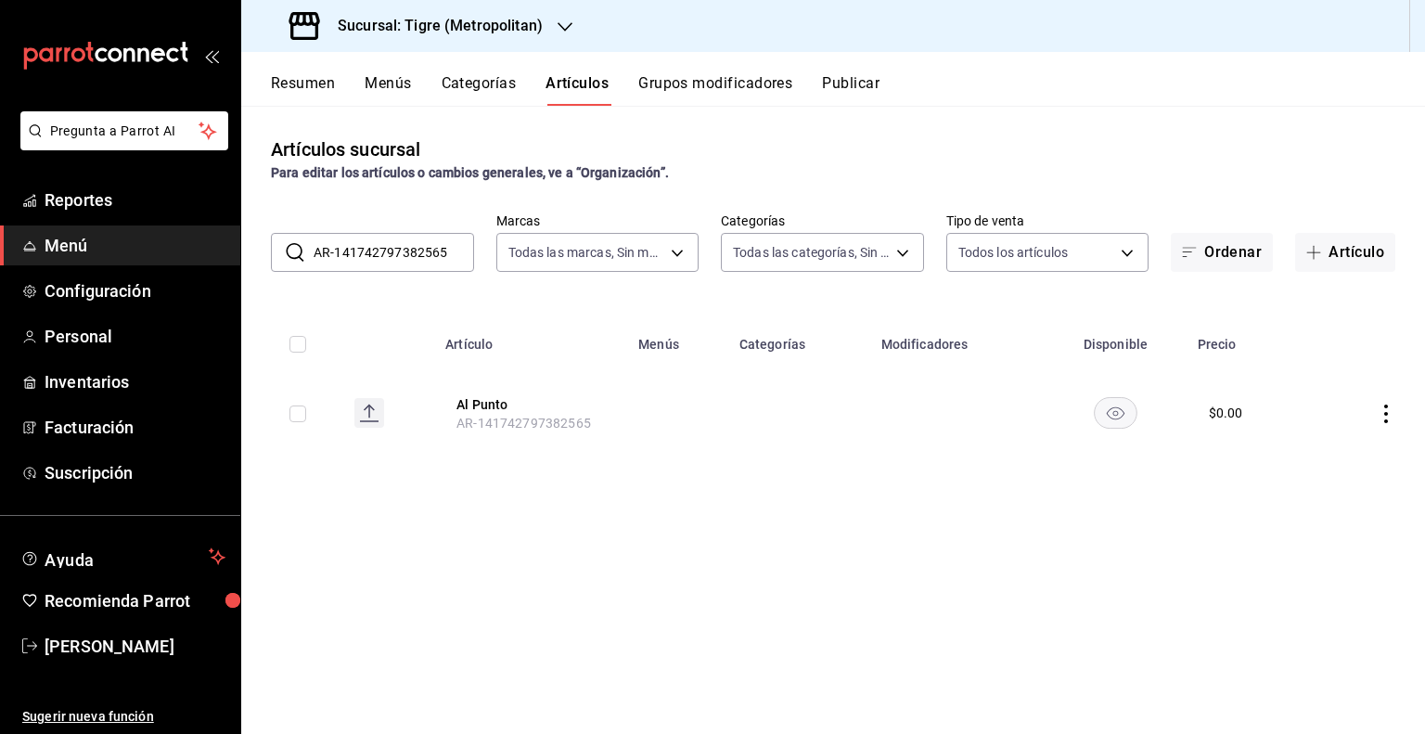
click at [294, 412] on input "checkbox" at bounding box center [297, 413] width 17 height 17
checkbox input "true"
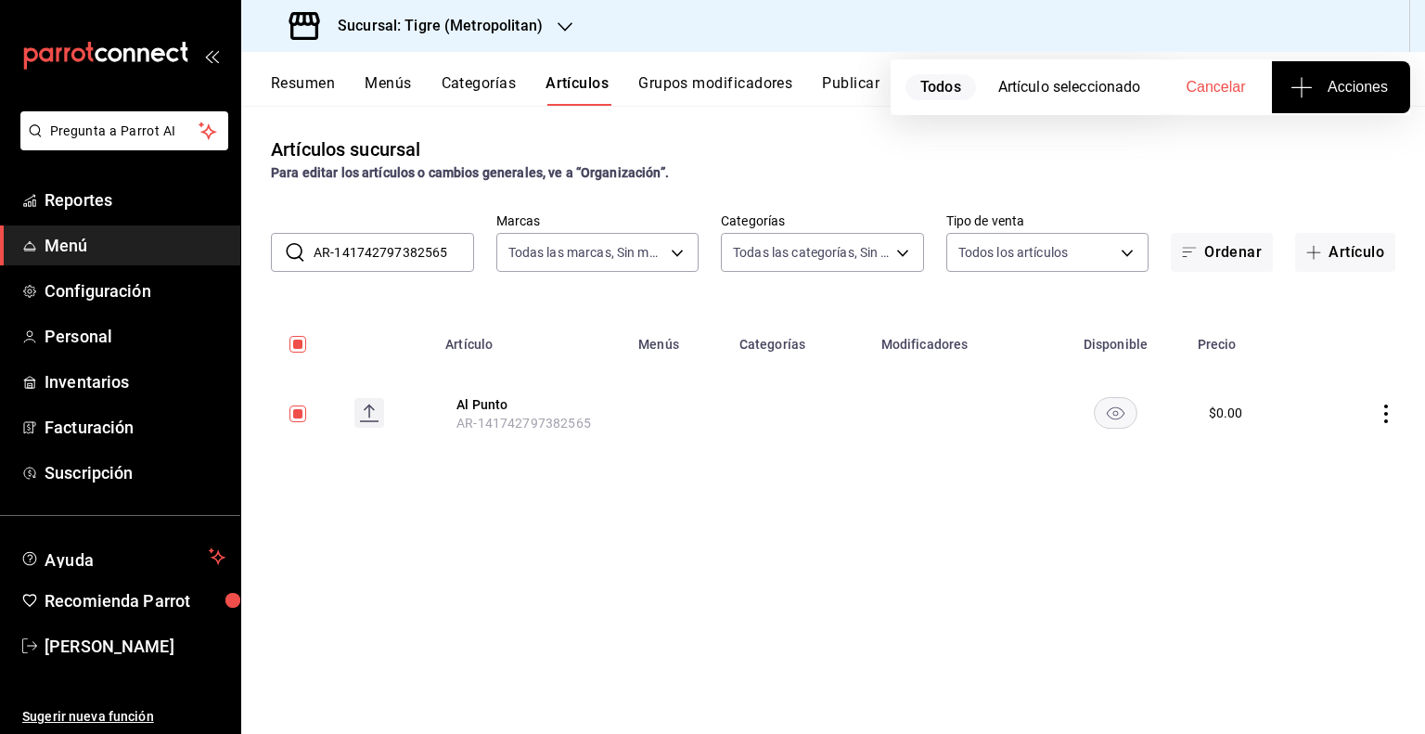
click at [1359, 78] on span "Acciones" at bounding box center [1341, 87] width 94 height 22
click at [1320, 128] on li "Agregar tipo" at bounding box center [1340, 145] width 139 height 49
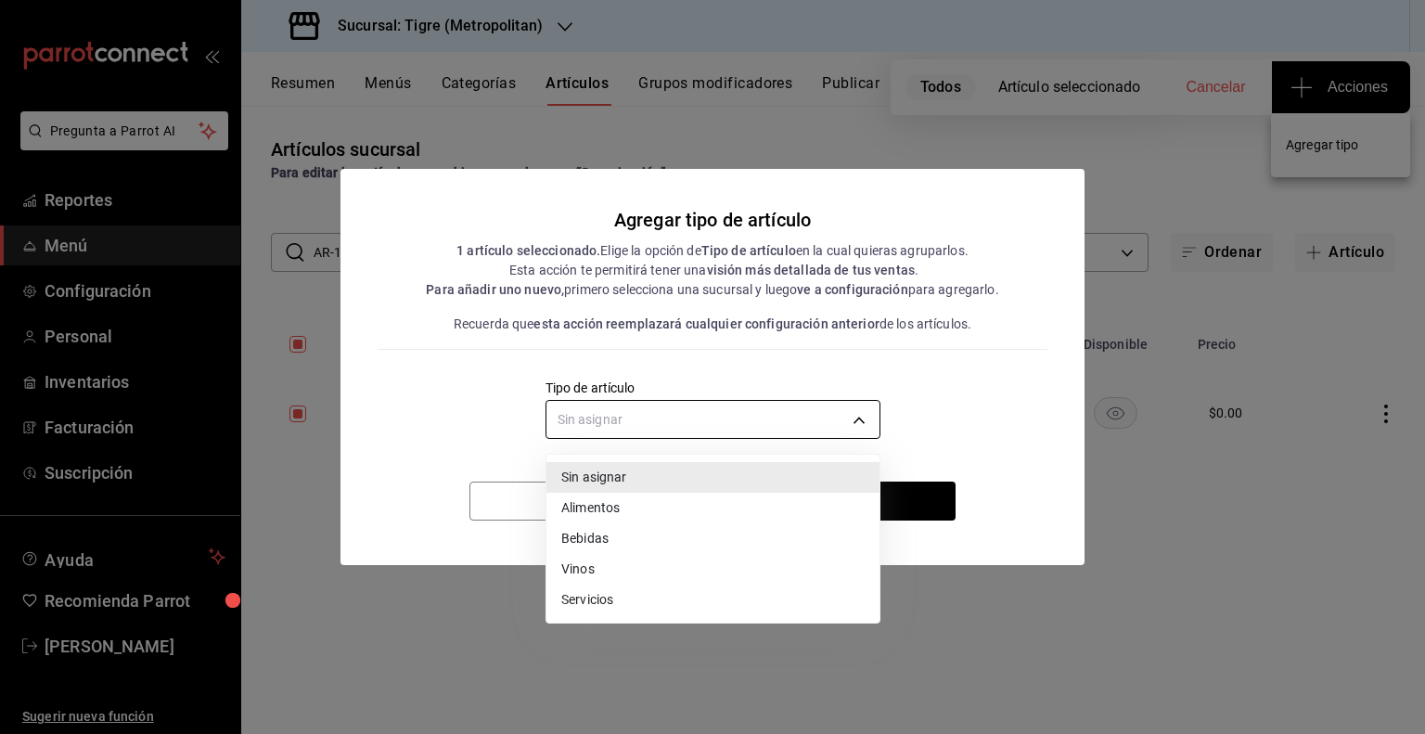
click at [825, 434] on body "Pregunta a Parrot AI Reportes Menú Configuración Personal Inventarios Facturaci…" at bounding box center [712, 367] width 1425 height 734
click at [668, 511] on li "Alimentos" at bounding box center [712, 508] width 333 height 31
type input "a9c5c5d7-09f7-4d61-88a6-a13d33eec0fd"
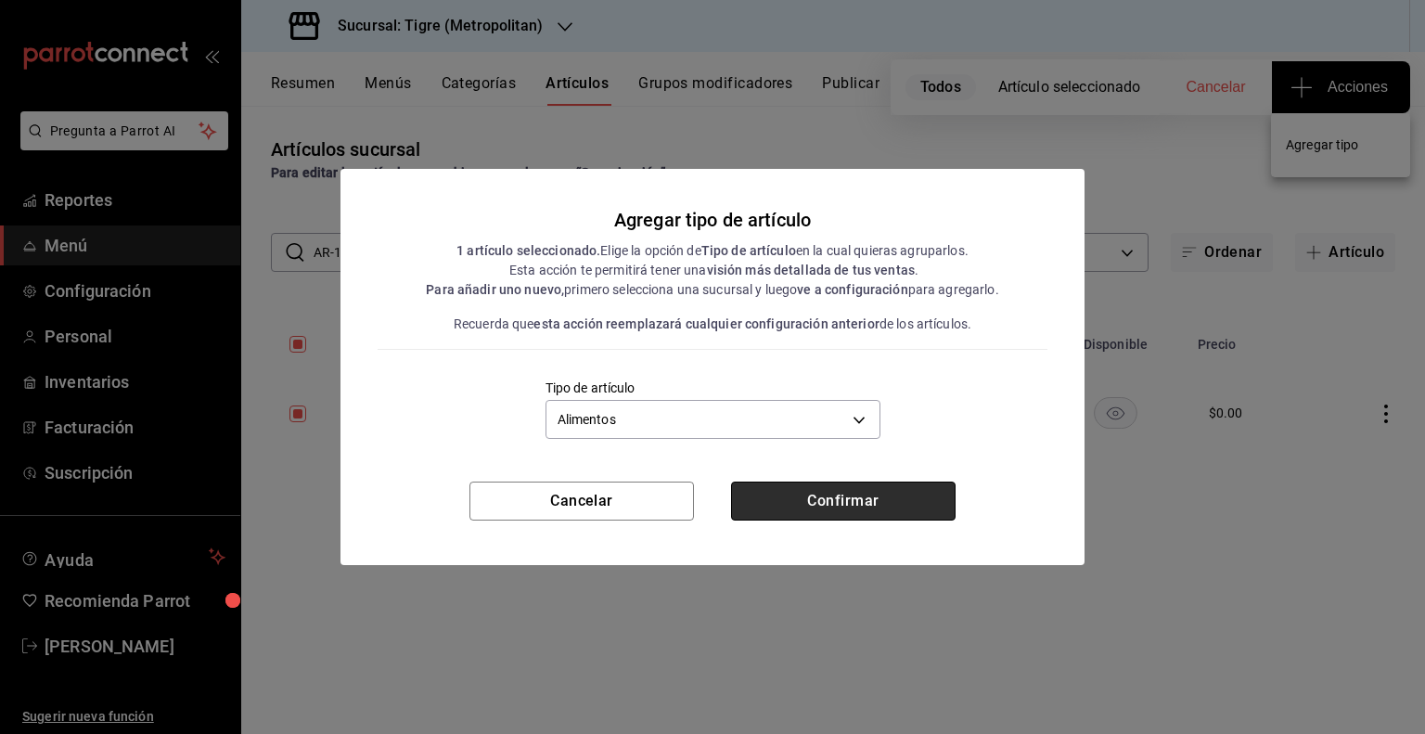
click at [835, 505] on button "Confirmar" at bounding box center [843, 500] width 224 height 39
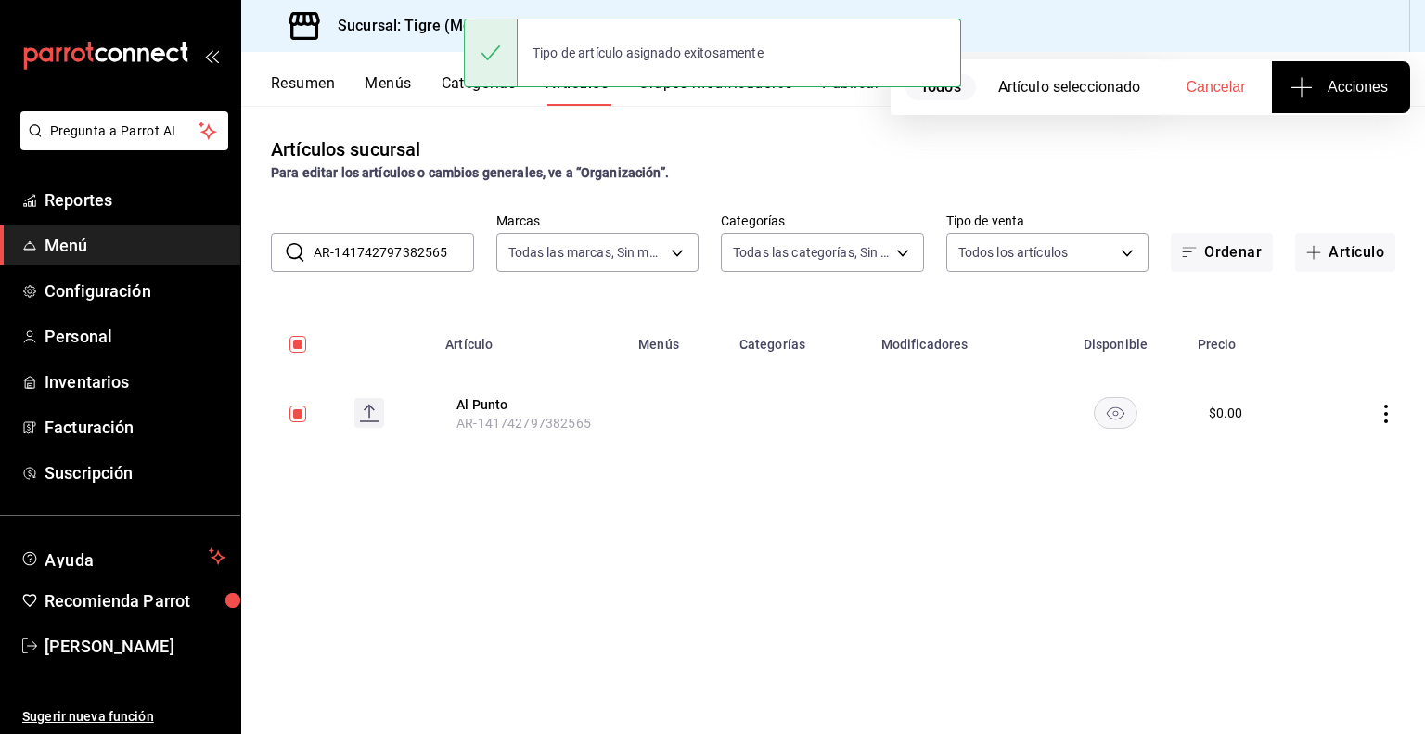
click at [405, 260] on input "AR-141742797382565" at bounding box center [393, 252] width 160 height 37
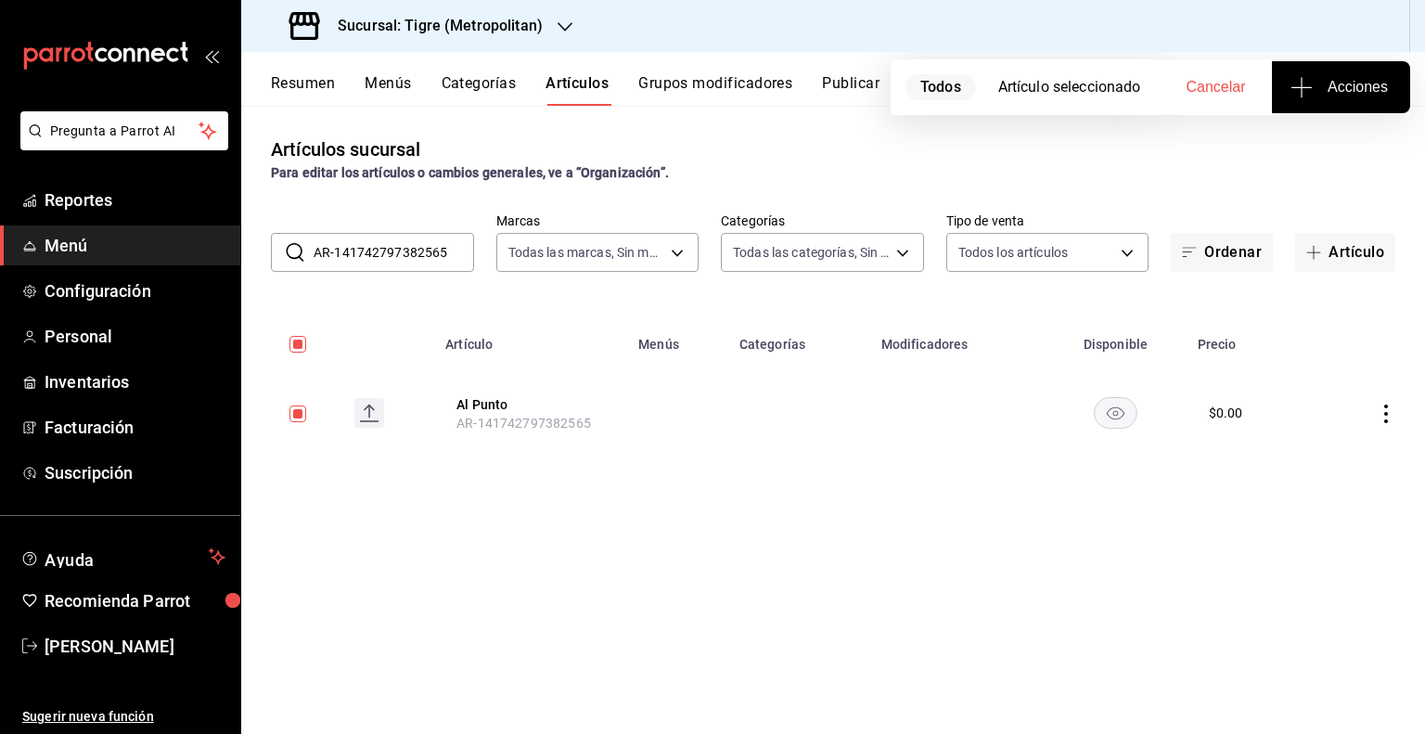
click at [405, 260] on input "AR-141742797382565" at bounding box center [393, 252] width 160 height 37
checkbox input "false"
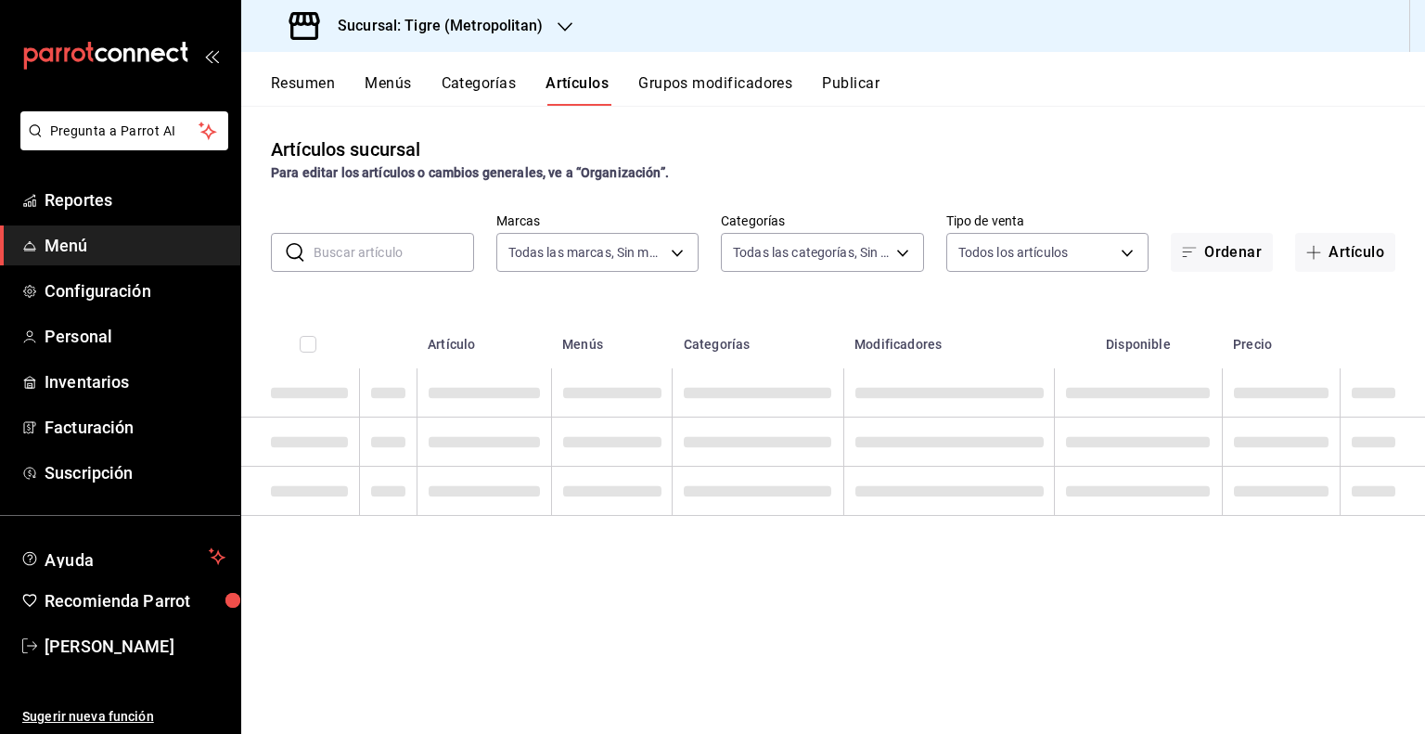
paste input "AR-161742797382565"
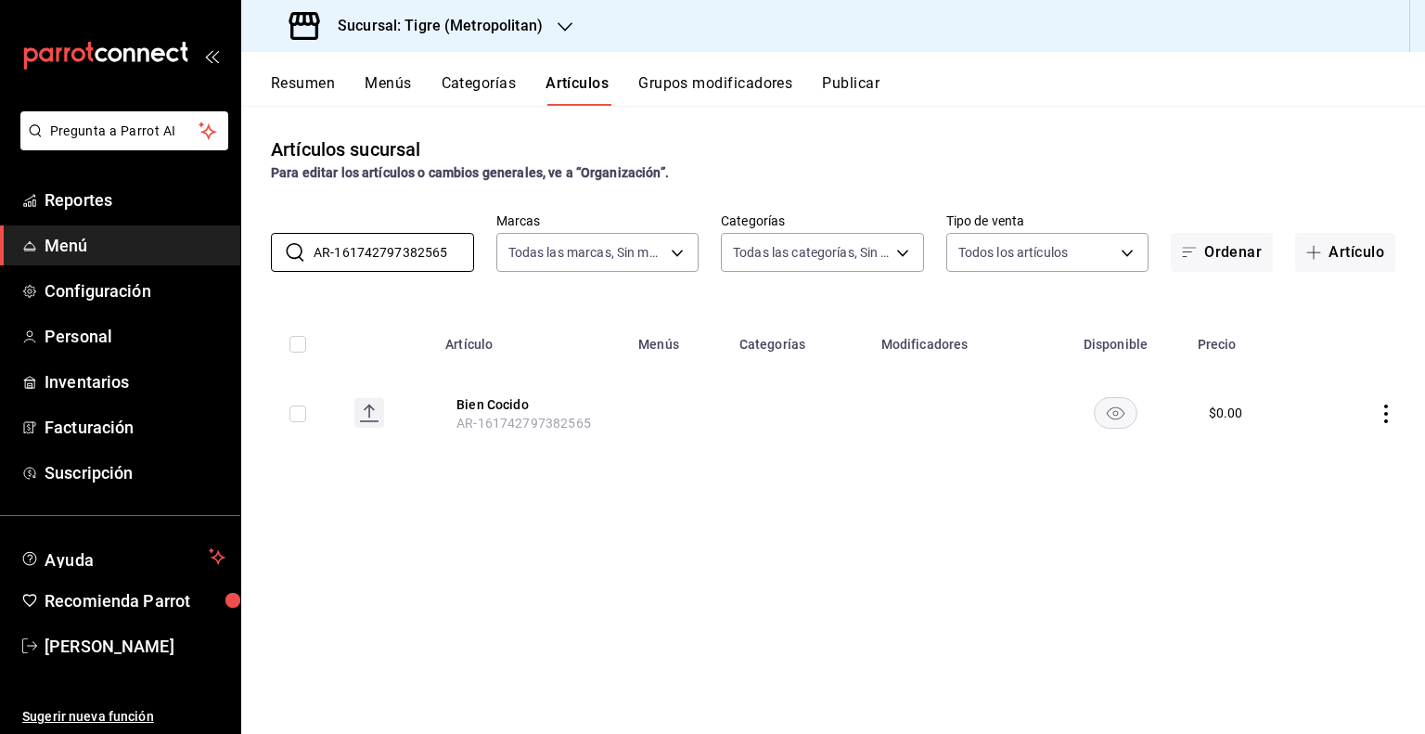
type input "AR-161742797382565"
click at [291, 417] on input "checkbox" at bounding box center [297, 413] width 17 height 17
checkbox input "true"
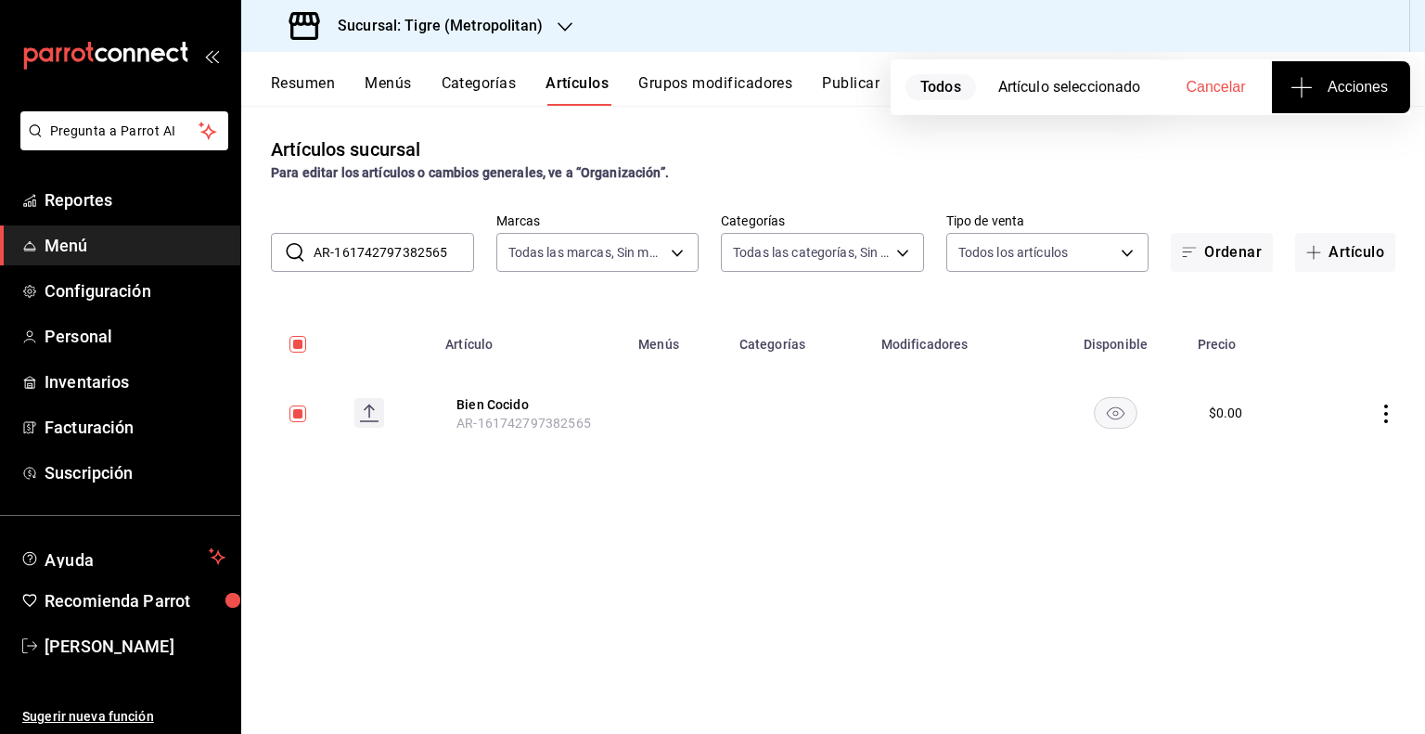
click at [1341, 96] on span "Acciones" at bounding box center [1341, 87] width 94 height 22
click at [1302, 149] on span "Agregar tipo" at bounding box center [1340, 144] width 109 height 19
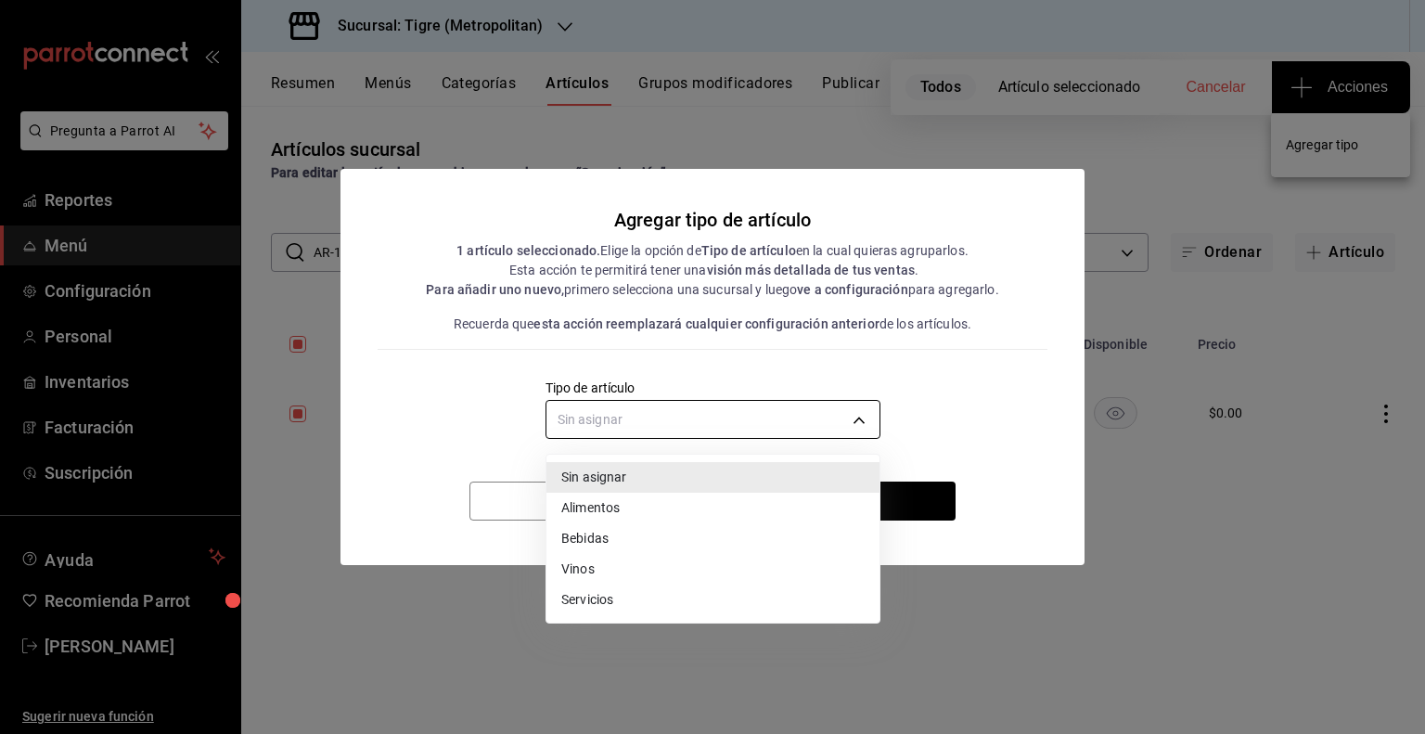
click at [814, 416] on body "Pregunta a Parrot AI Reportes Menú Configuración Personal Inventarios Facturaci…" at bounding box center [712, 367] width 1425 height 734
click at [608, 512] on li "Alimentos" at bounding box center [712, 508] width 333 height 31
type input "a9c5c5d7-09f7-4d61-88a6-a13d33eec0fd"
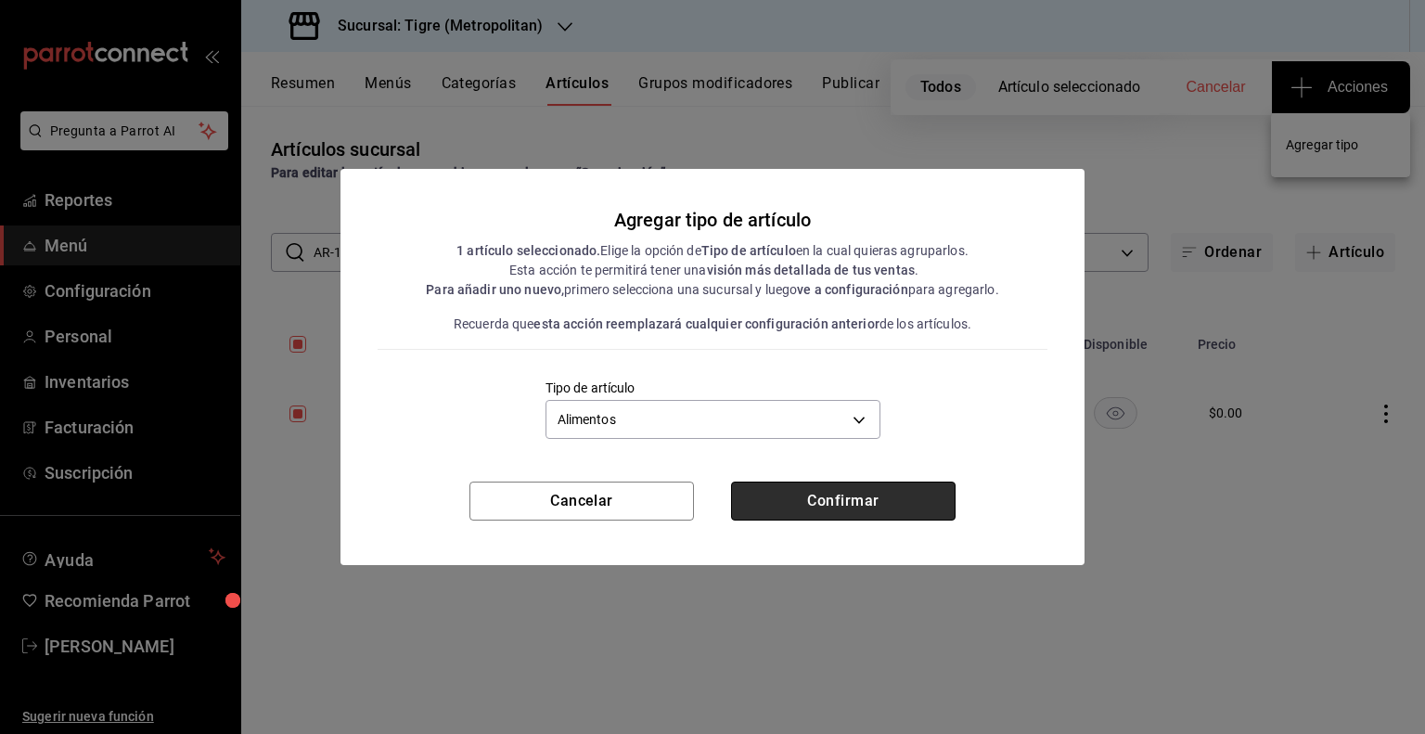
click at [818, 493] on button "Confirmar" at bounding box center [843, 500] width 224 height 39
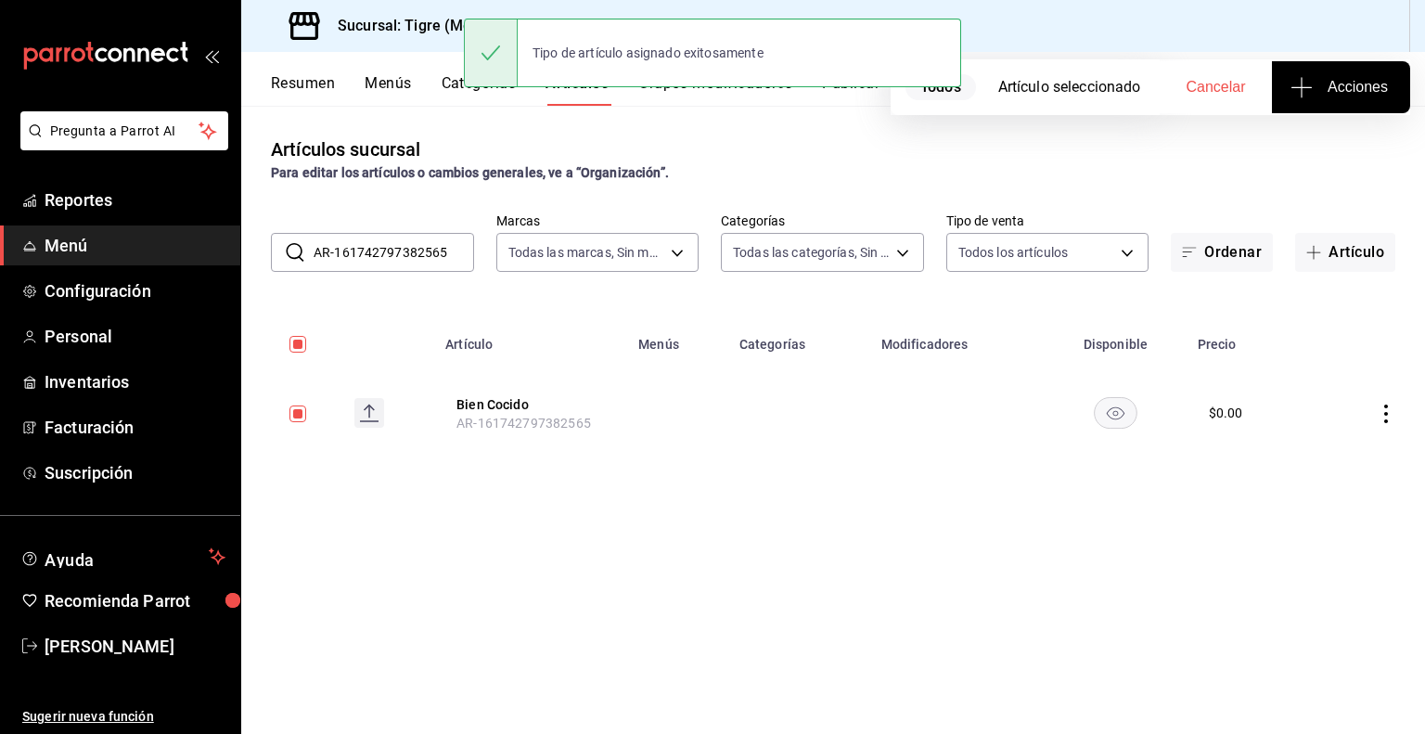
click at [418, 252] on input "AR-161742797382565" at bounding box center [393, 252] width 160 height 37
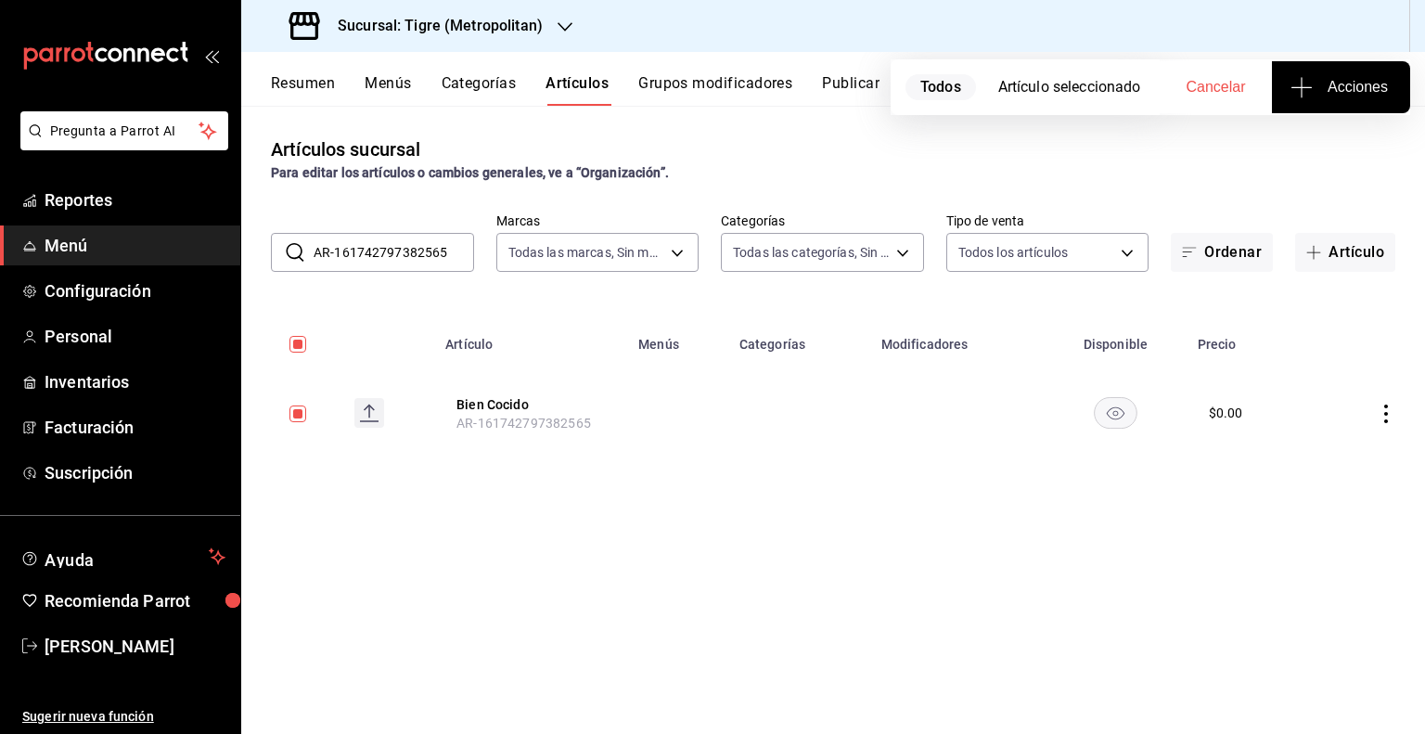
click at [418, 252] on input "AR-161742797382565" at bounding box center [393, 252] width 160 height 37
paste input "AR-121742797382564"
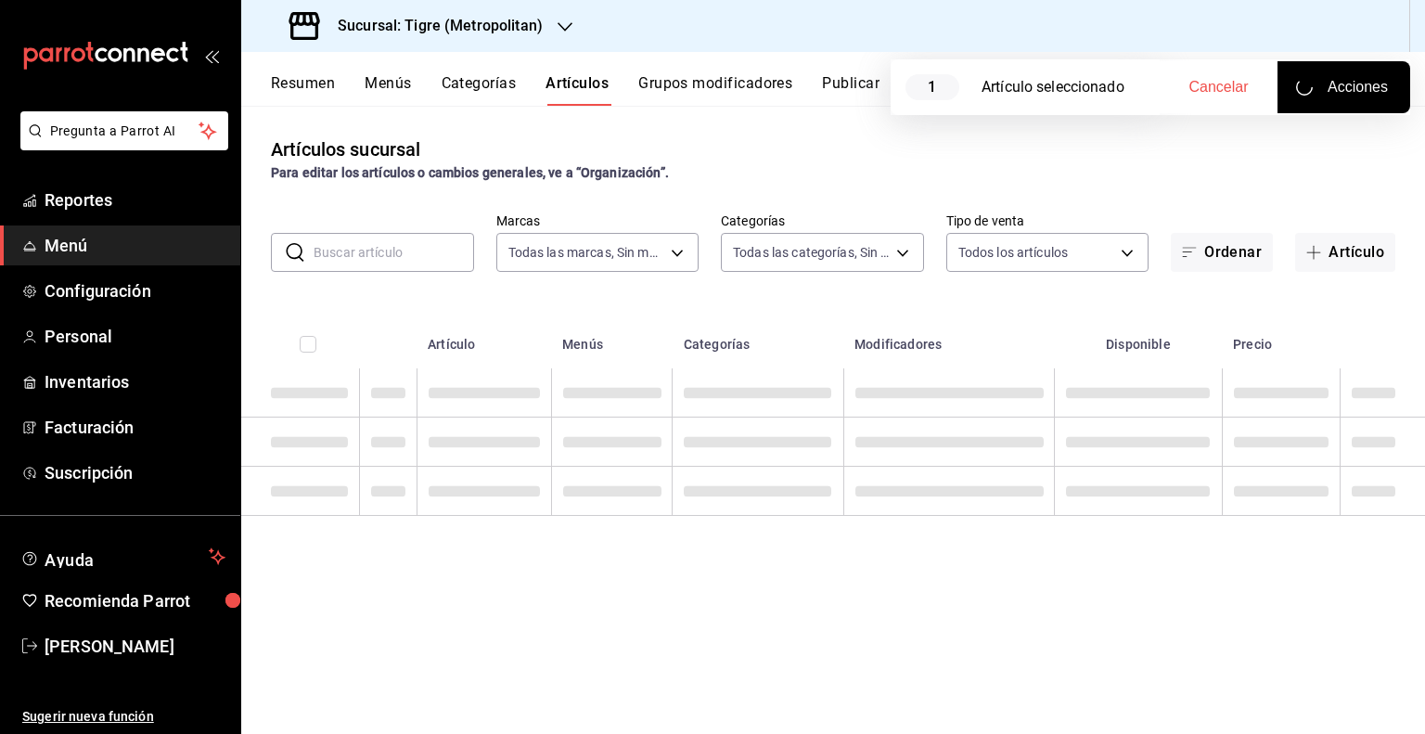
type input "AR-121742797382564"
checkbox input "false"
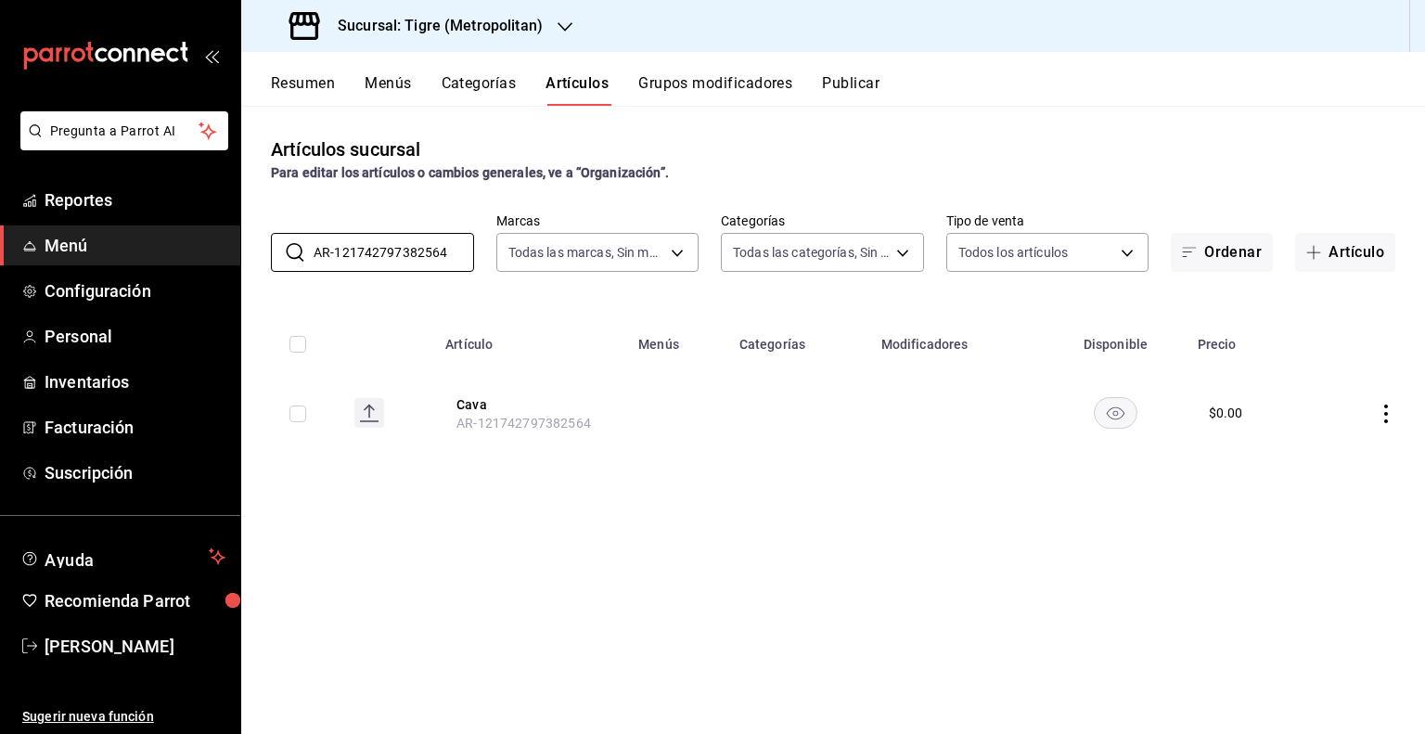
type input "AR-121742797382564"
click at [296, 418] on input "checkbox" at bounding box center [297, 413] width 17 height 17
checkbox input "true"
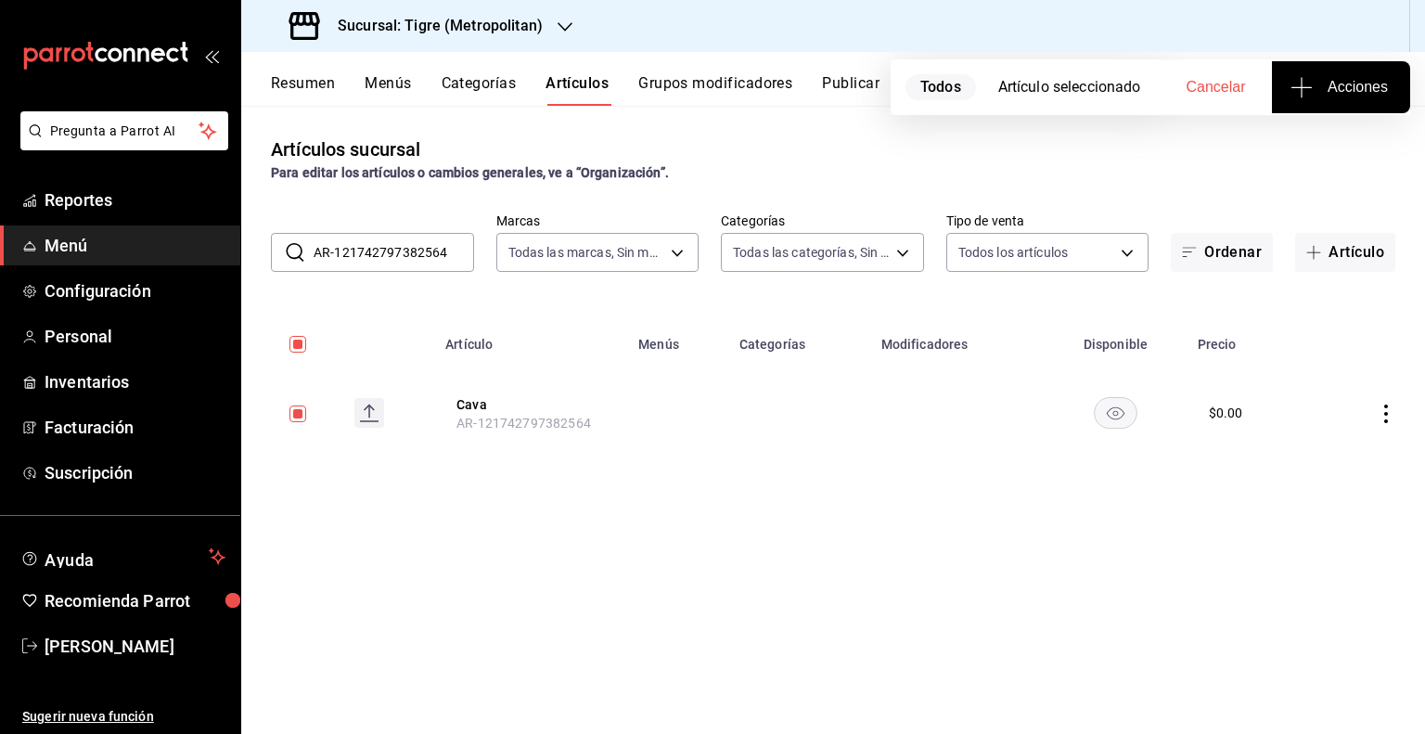
click at [1365, 103] on button "Acciones" at bounding box center [1341, 87] width 138 height 52
click at [1336, 135] on span "Agregar tipo" at bounding box center [1340, 144] width 109 height 19
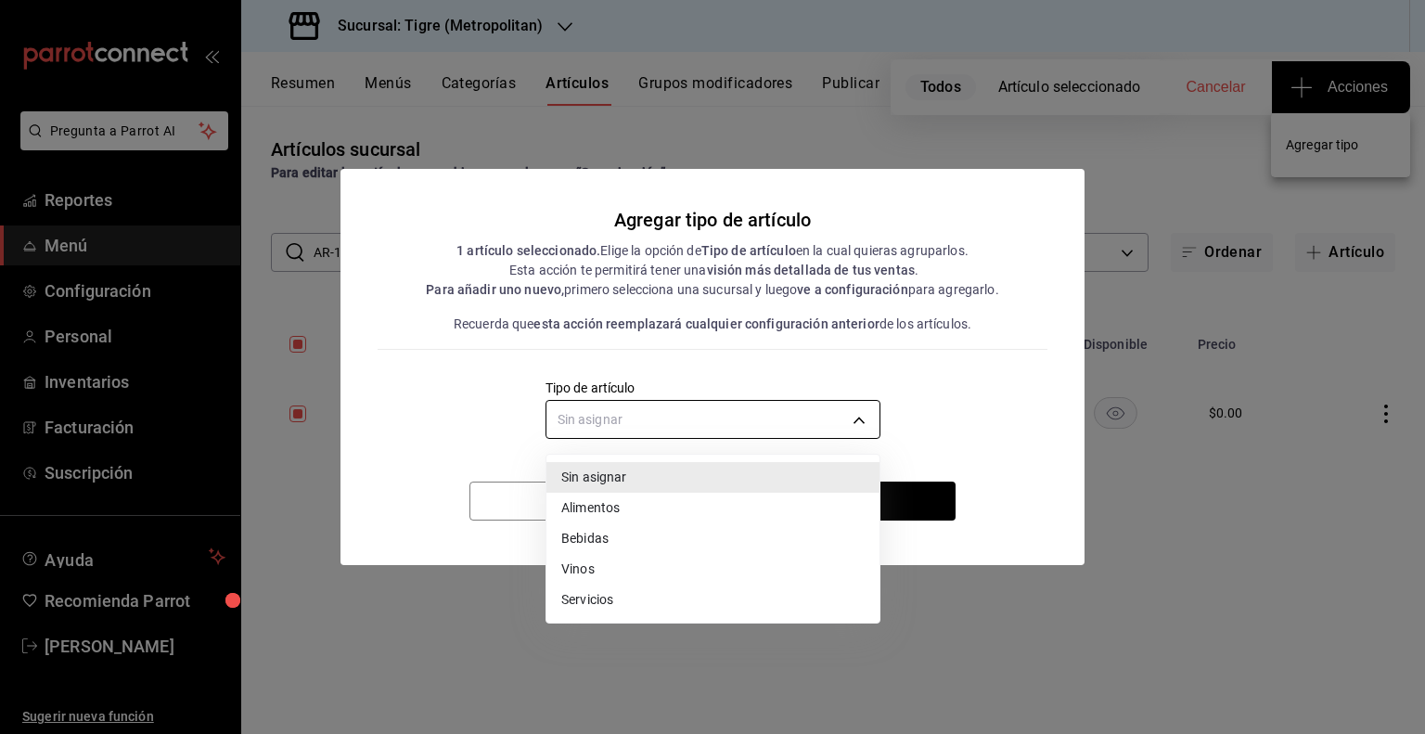
click at [761, 416] on body "Pregunta a Parrot AI Reportes Menú Configuración Personal Inventarios Facturaci…" at bounding box center [712, 367] width 1425 height 734
click at [615, 559] on li "Vinos" at bounding box center [712, 569] width 333 height 31
type input "e1bdedcf-fa1f-443e-b5b9-5cb10ad40228"
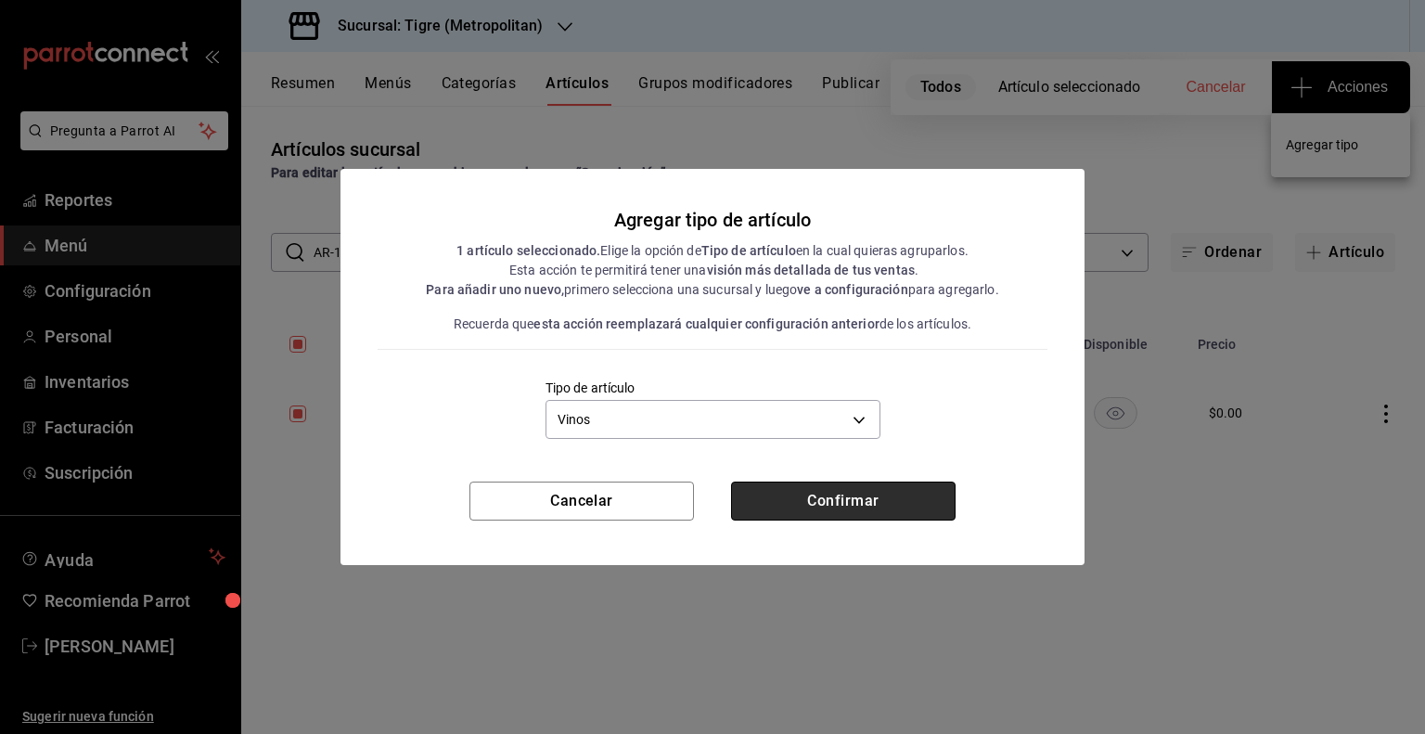
click at [792, 489] on button "Confirmar" at bounding box center [843, 500] width 224 height 39
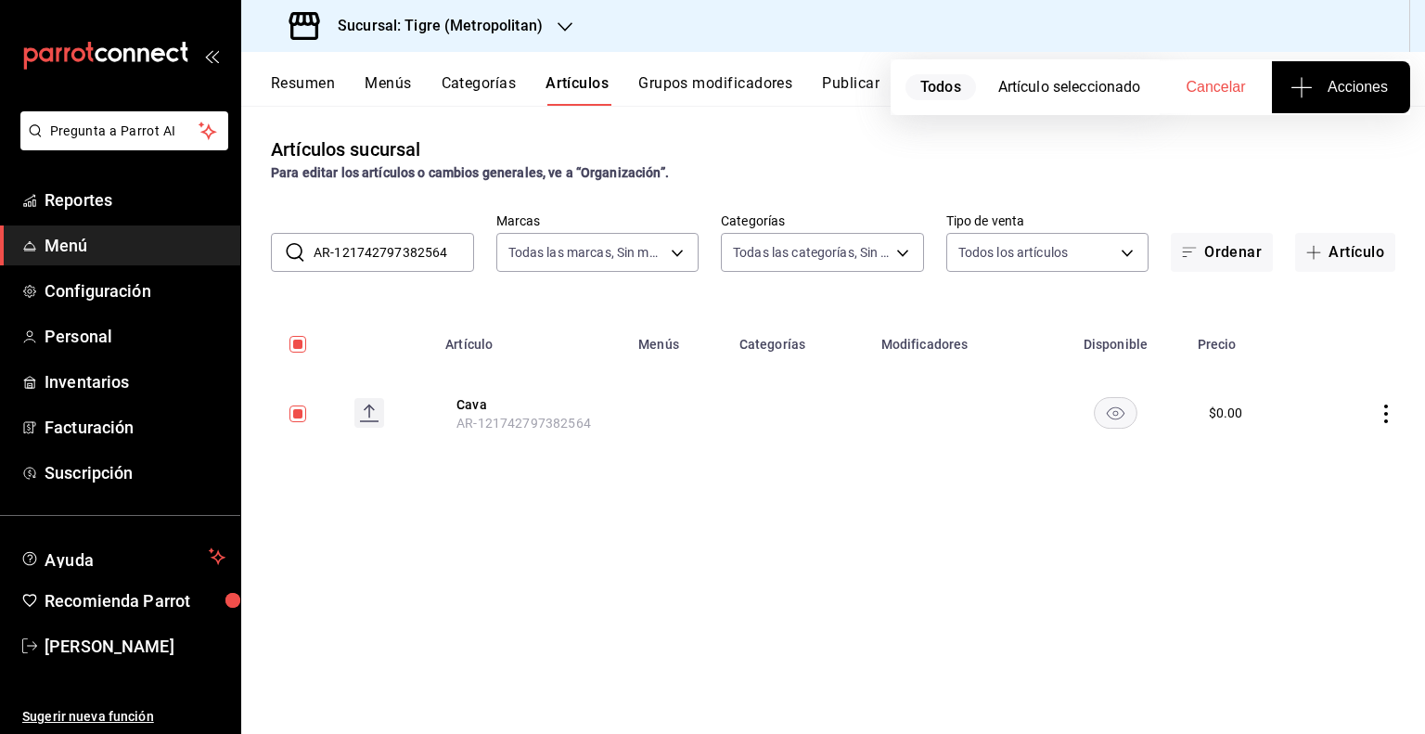
click at [425, 248] on input "AR-121742797382564" at bounding box center [393, 252] width 160 height 37
paste input "1"
type input "AR-111742797382564"
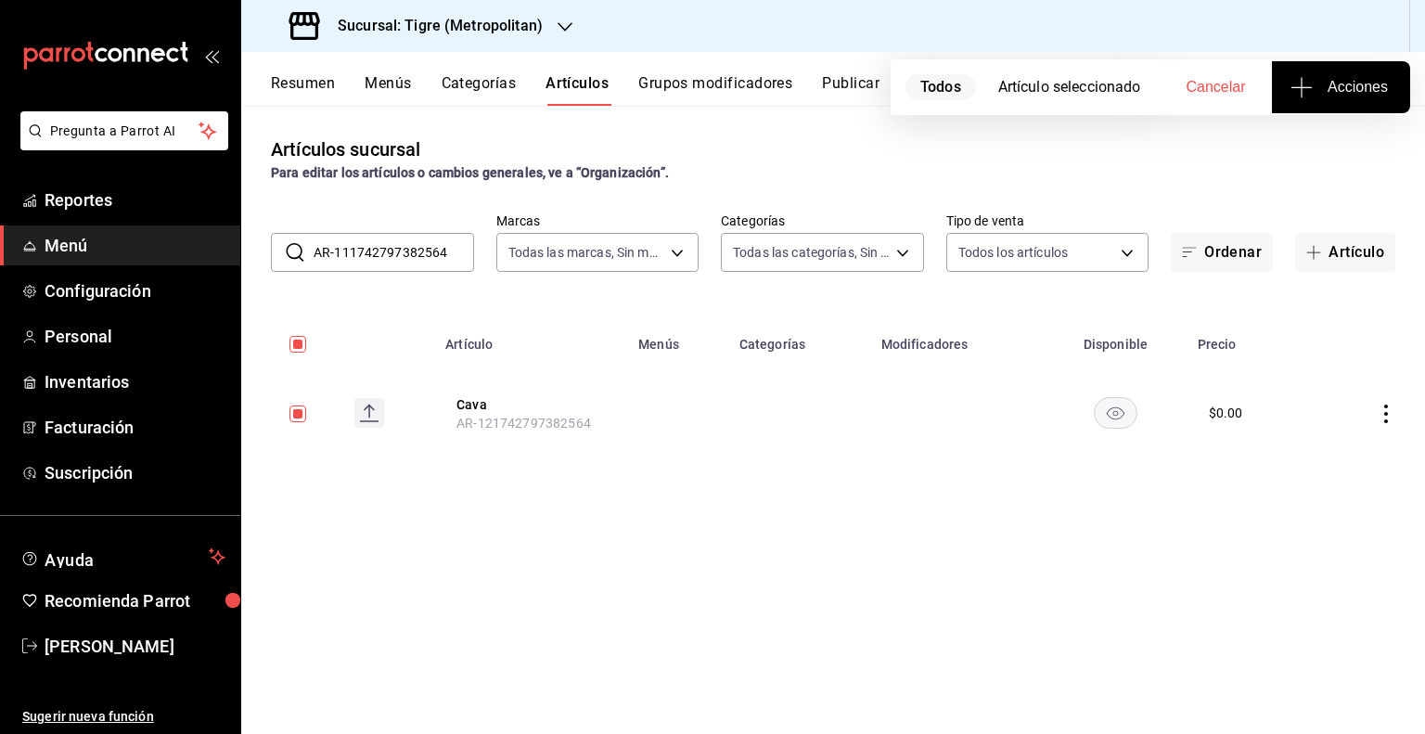
checkbox input "false"
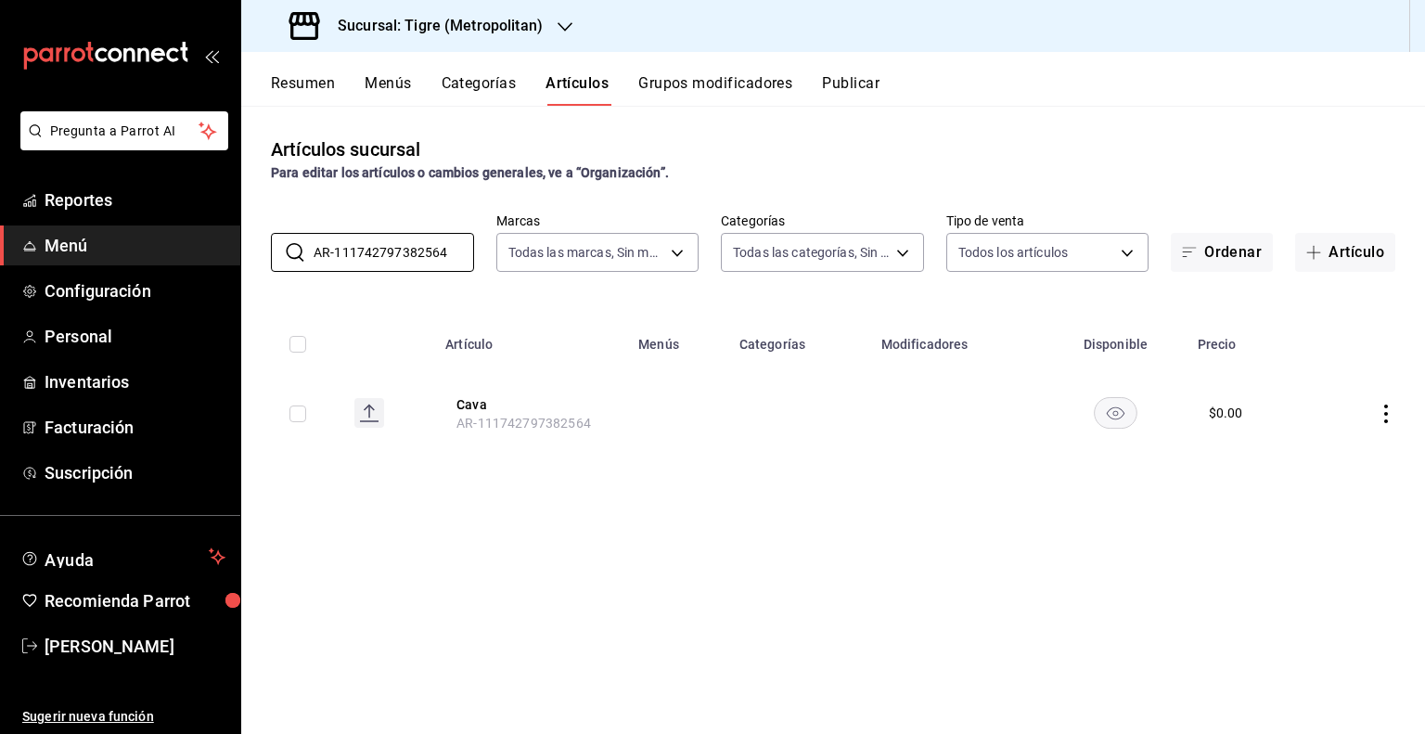
type input "AR-111742797382564"
click at [300, 412] on input "checkbox" at bounding box center [297, 413] width 17 height 17
checkbox input "true"
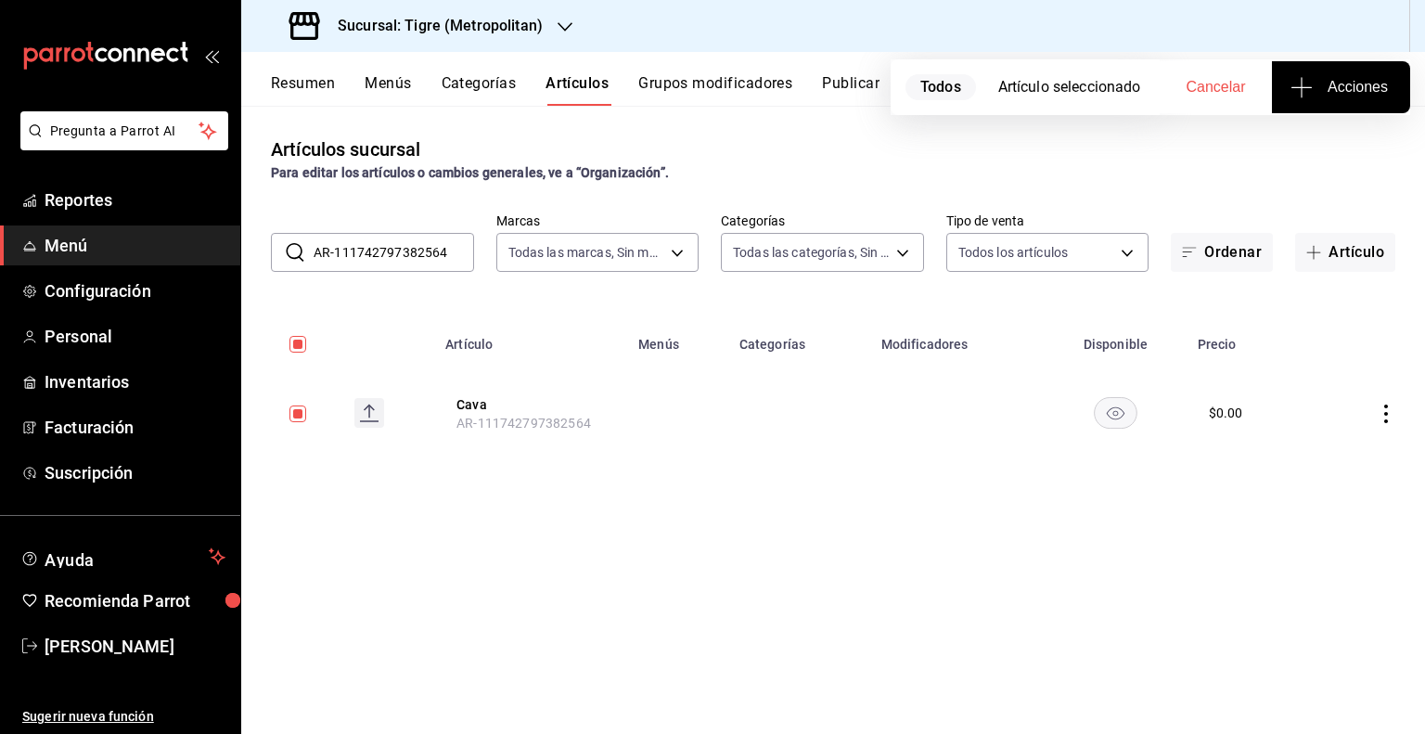
click at [1331, 78] on span "Acciones" at bounding box center [1341, 87] width 94 height 22
click at [1295, 147] on span "Agregar tipo" at bounding box center [1340, 144] width 109 height 19
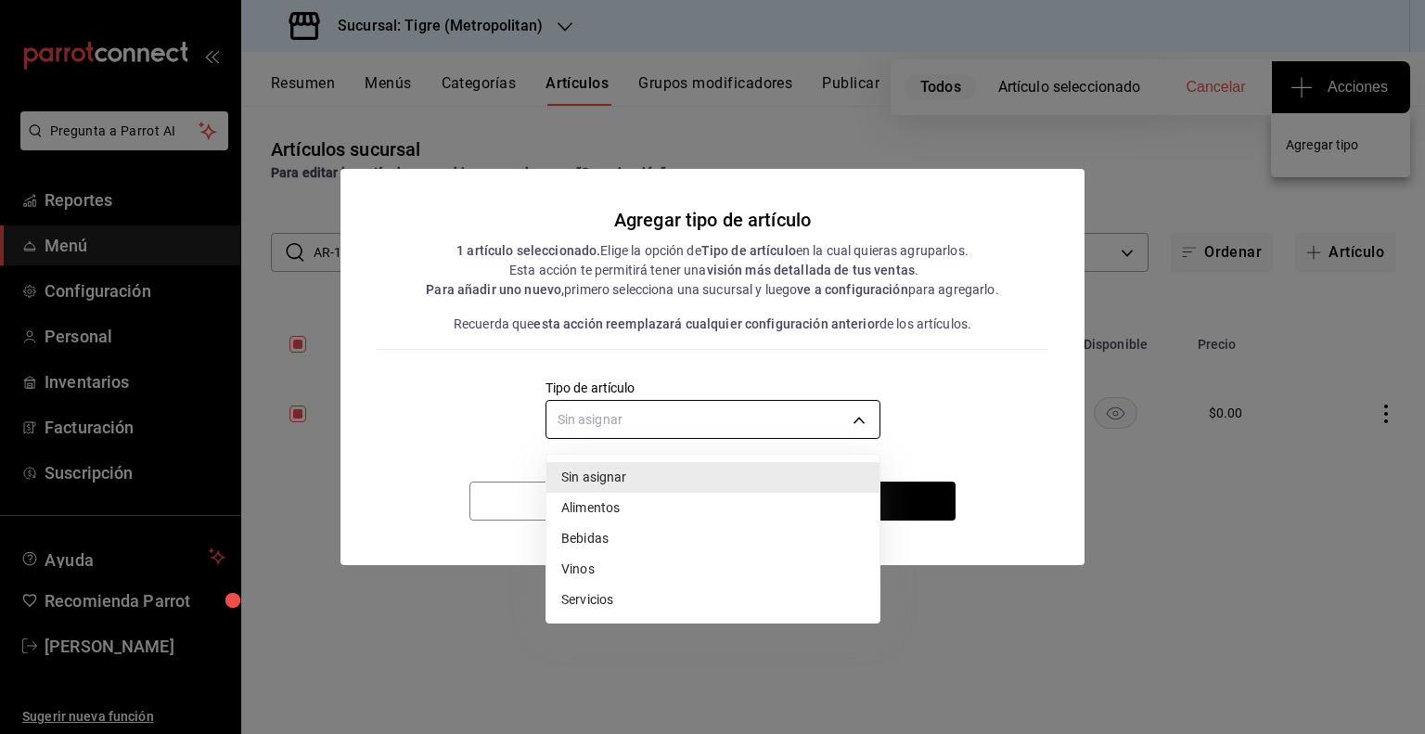
click at [845, 411] on body "Pregunta a Parrot AI Reportes Menú Configuración Personal Inventarios Facturaci…" at bounding box center [712, 367] width 1425 height 734
click at [627, 544] on li "Bebidas" at bounding box center [712, 538] width 333 height 31
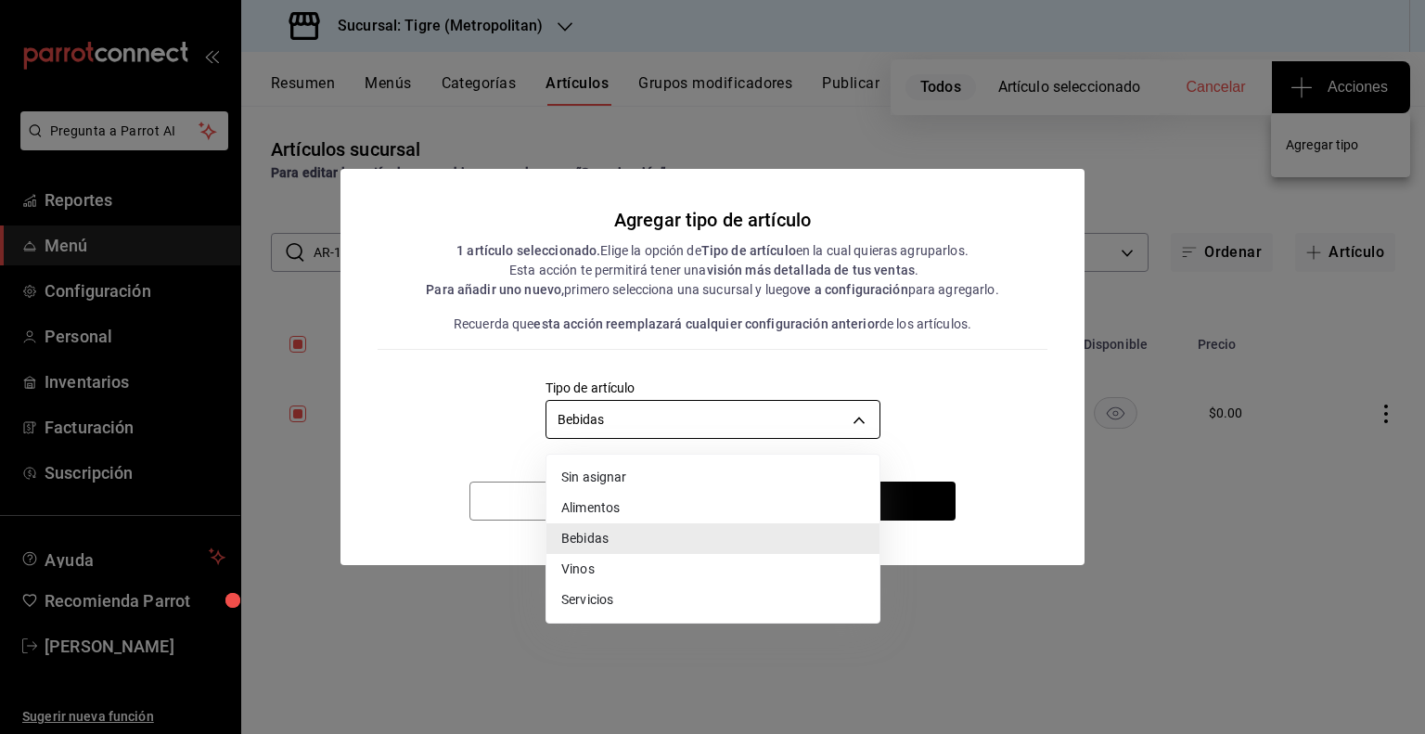
click at [747, 414] on body "Pregunta a Parrot AI Reportes Menú Configuración Personal Inventarios Facturaci…" at bounding box center [712, 367] width 1425 height 734
click at [598, 580] on li "Vinos" at bounding box center [712, 569] width 333 height 31
type input "e1bdedcf-fa1f-443e-b5b9-5cb10ad40228"
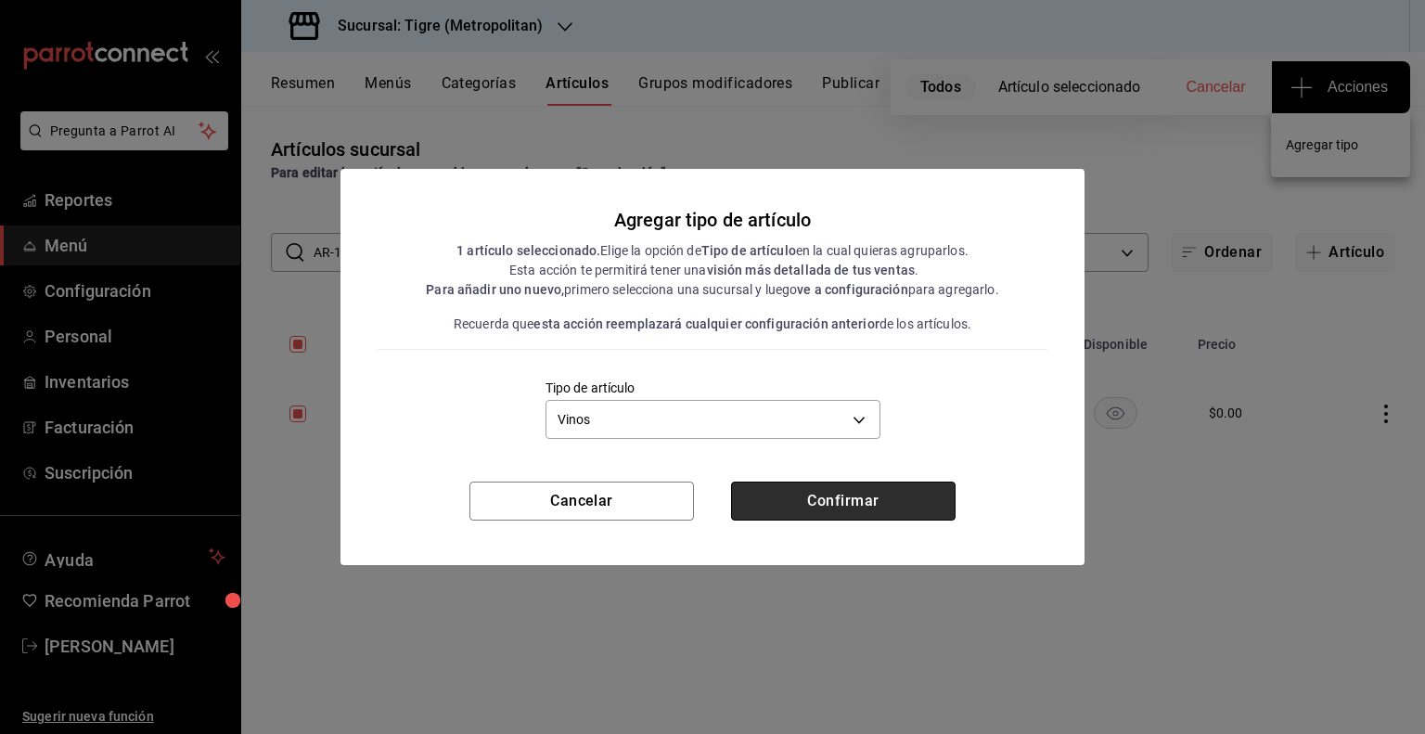
click at [786, 481] on button "Confirmar" at bounding box center [843, 500] width 224 height 39
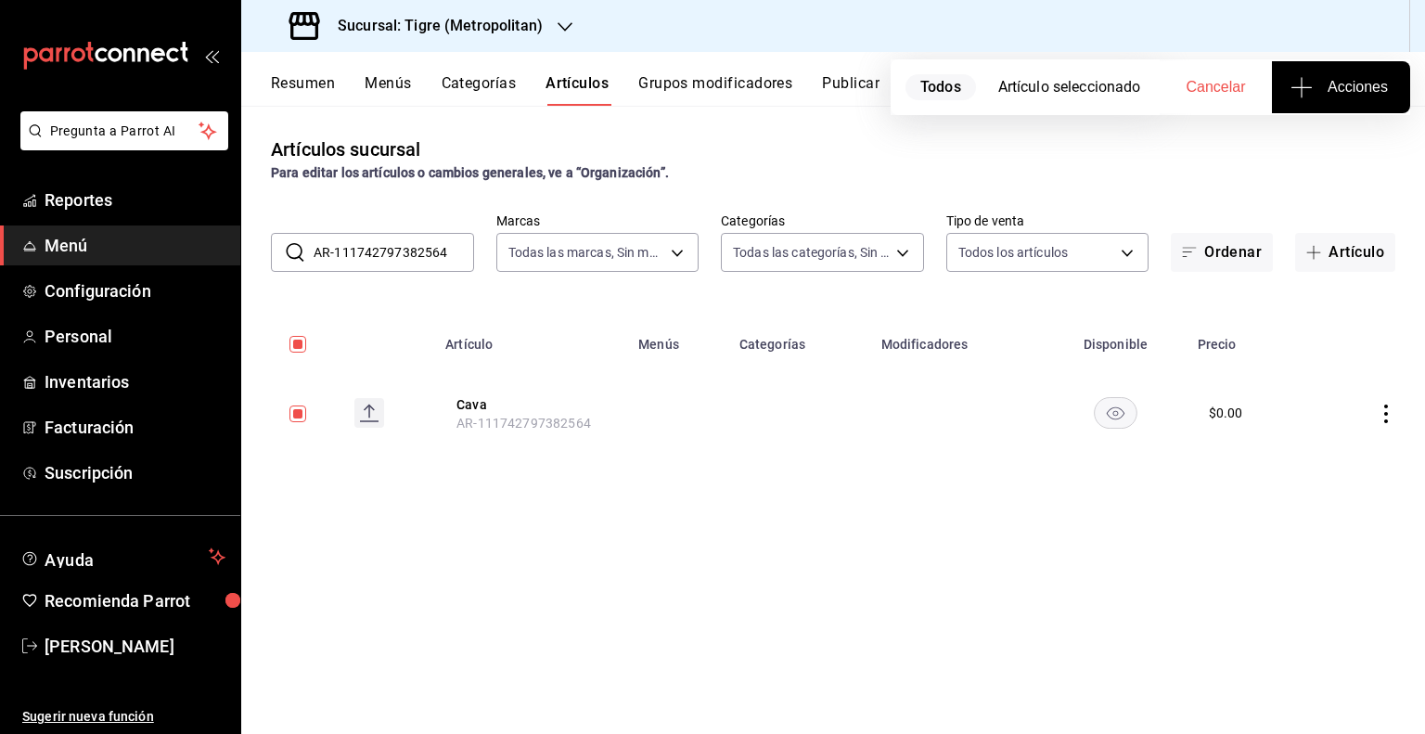
click at [409, 253] on input "AR-111742797382564" at bounding box center [393, 252] width 160 height 37
checkbox input "false"
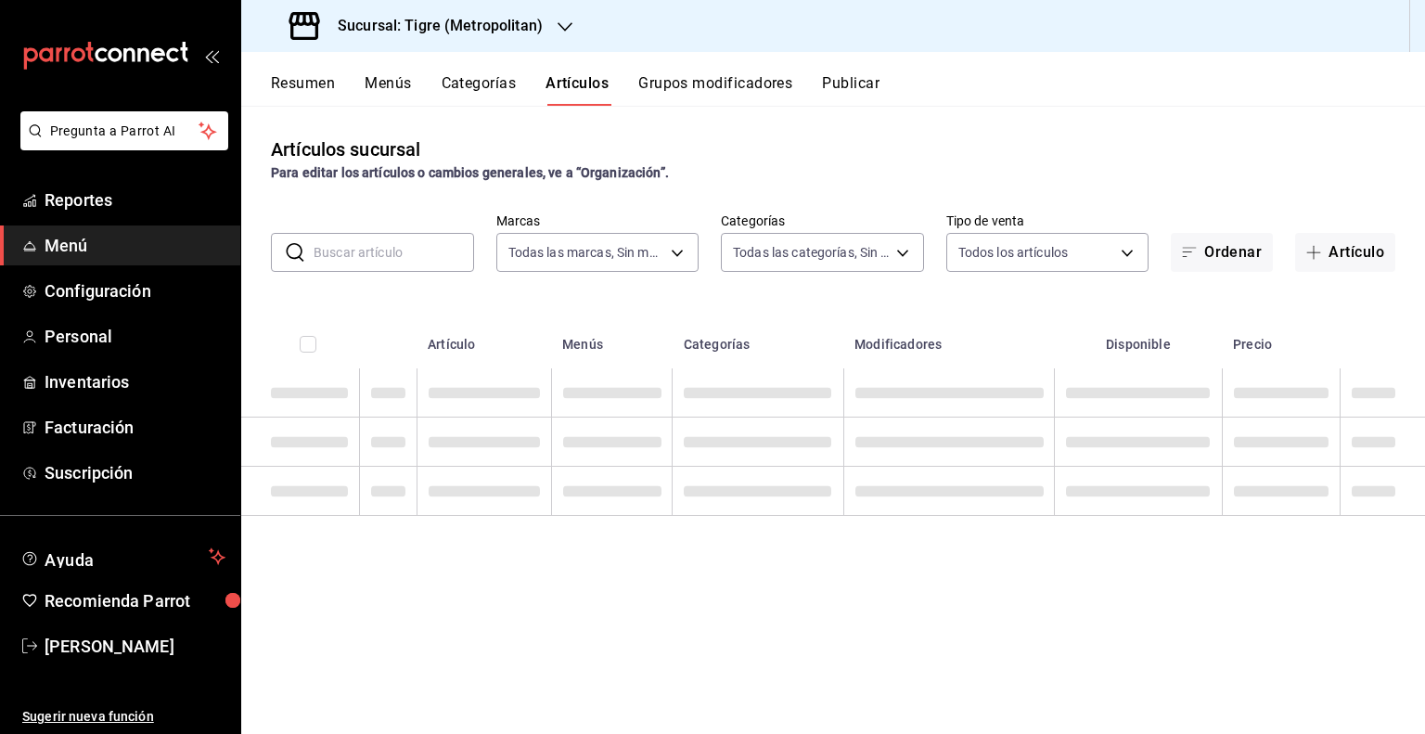
paste input "PVB1001920"
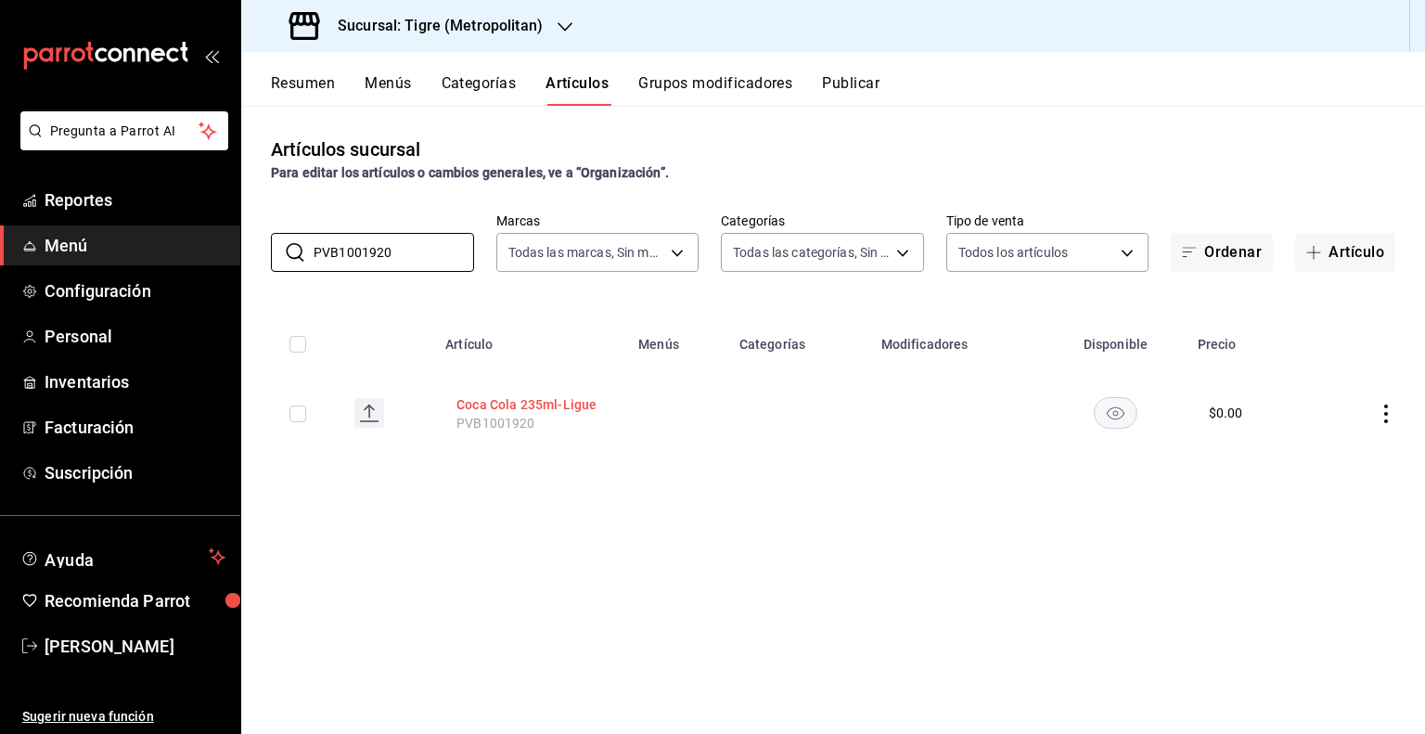
type input "PVB1001920"
click at [545, 398] on button "Coca Cola 235ml-Ligue" at bounding box center [530, 404] width 148 height 19
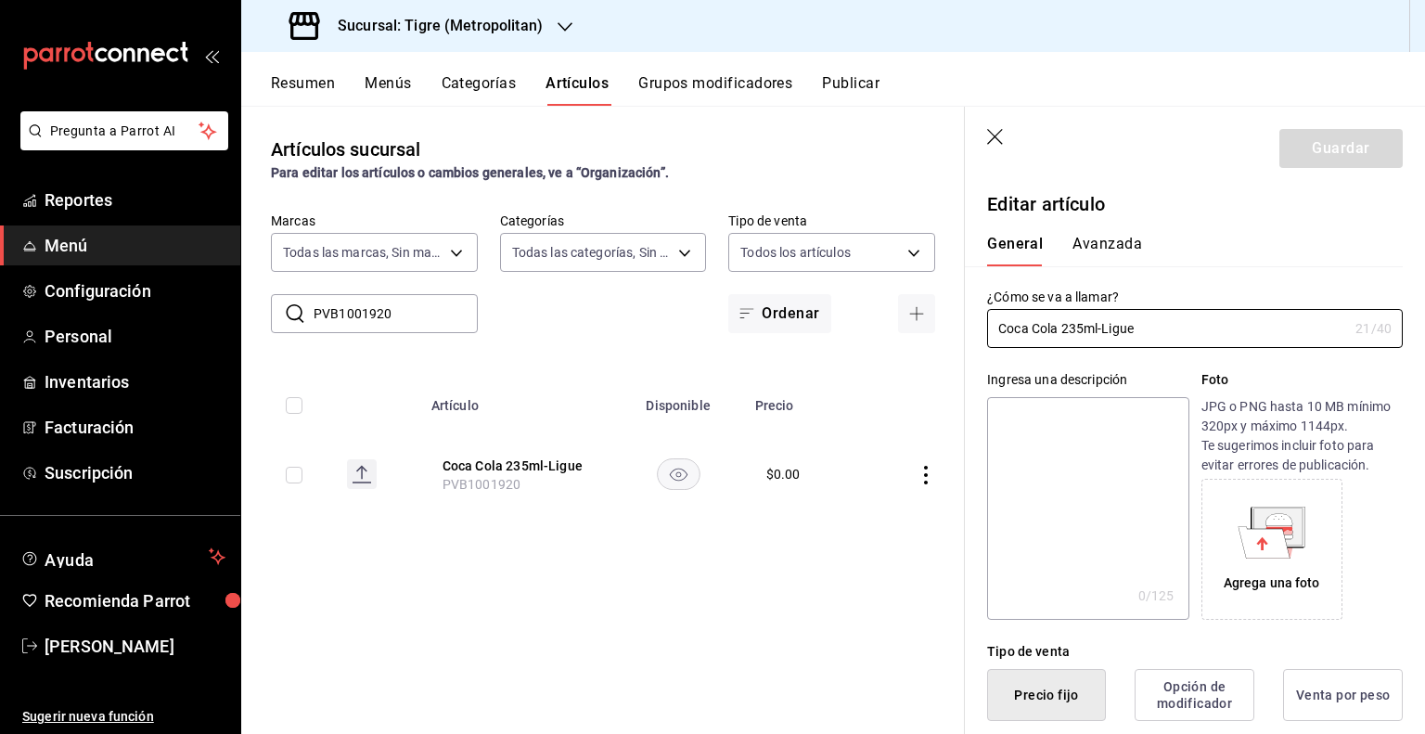
type input "$0.00"
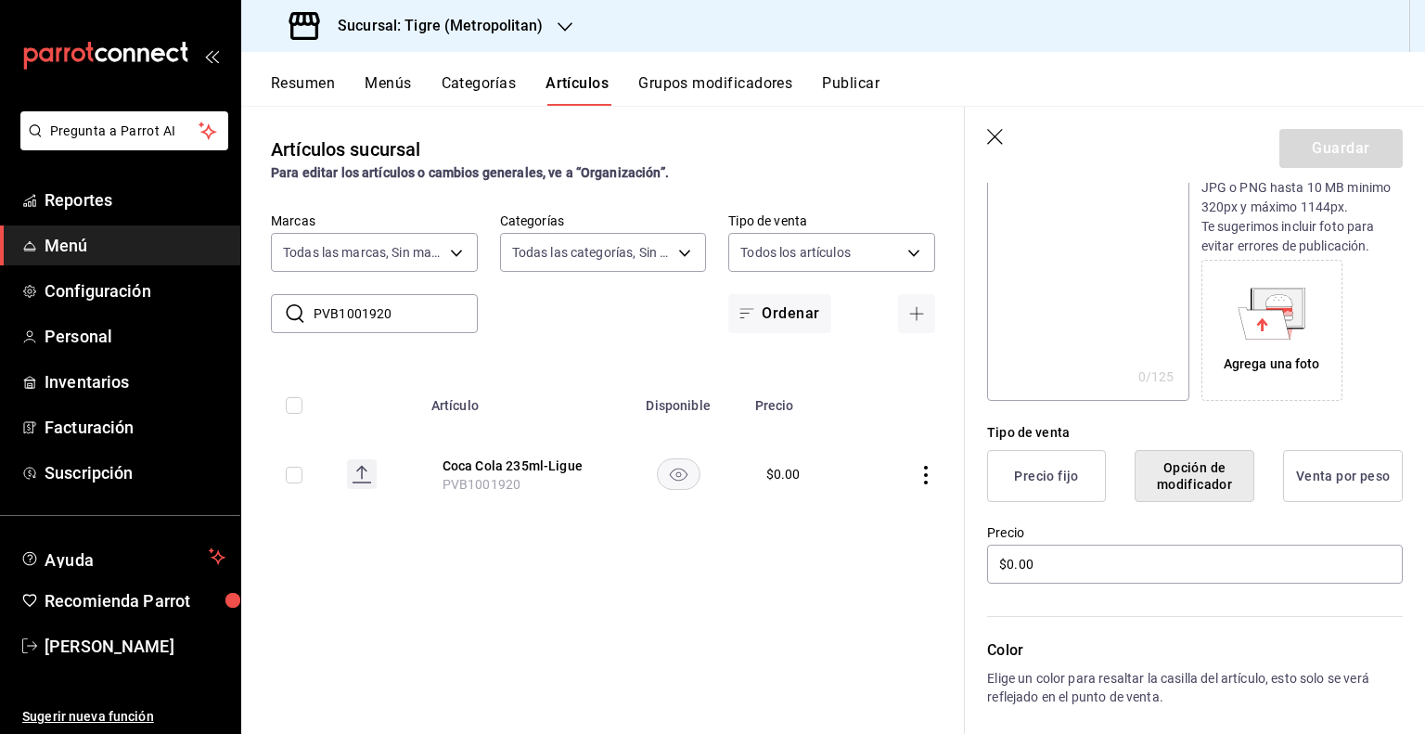
scroll to position [221, 0]
click at [1002, 144] on icon "button" at bounding box center [996, 138] width 19 height 19
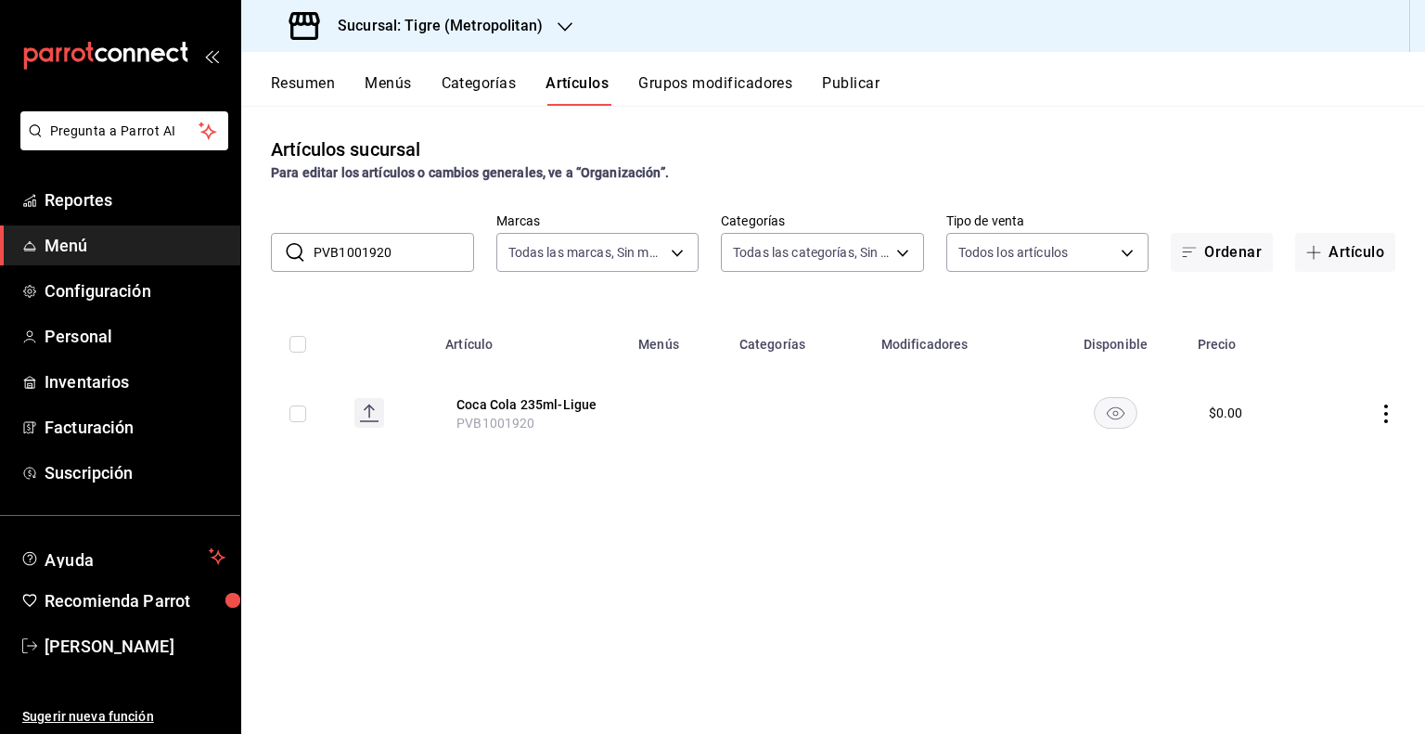
click at [291, 417] on input "checkbox" at bounding box center [297, 413] width 17 height 17
checkbox input "true"
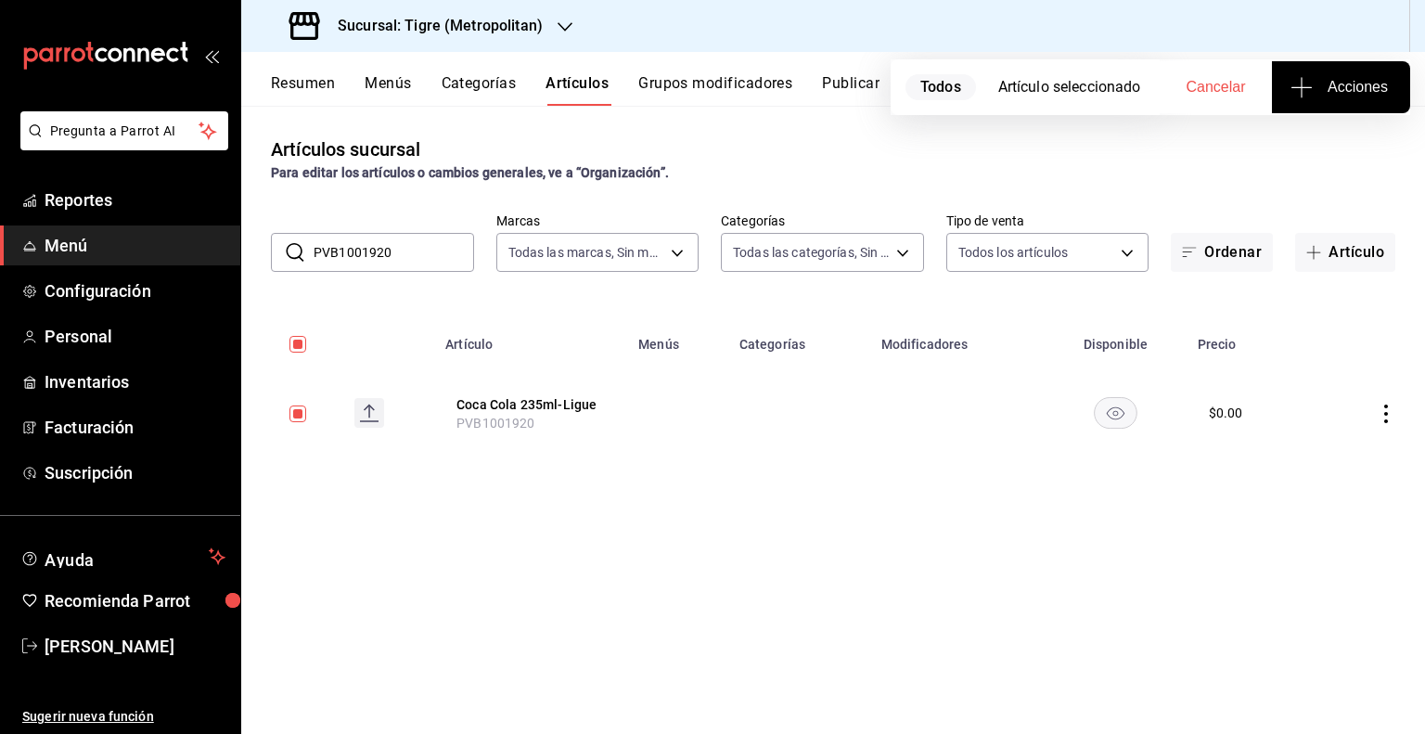
click at [1308, 108] on button "Acciones" at bounding box center [1341, 87] width 138 height 52
click at [1307, 140] on span "Agregar tipo" at bounding box center [1340, 144] width 109 height 19
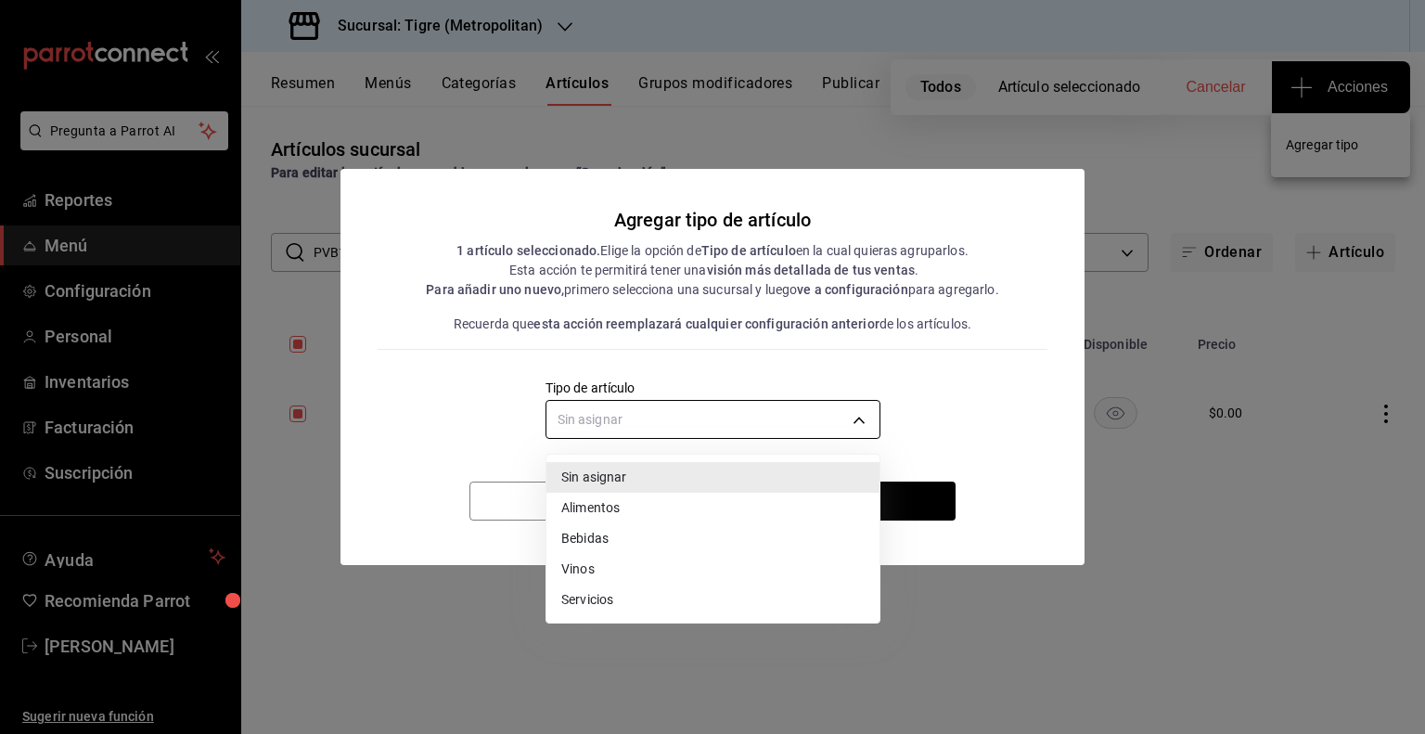
click at [831, 412] on body "Pregunta a Parrot AI Reportes Menú Configuración Personal Inventarios Facturaci…" at bounding box center [712, 367] width 1425 height 734
click at [675, 538] on li "Bebidas" at bounding box center [712, 538] width 333 height 31
type input "e2400288-93b0-4d29-8cfc-2898dd229db7"
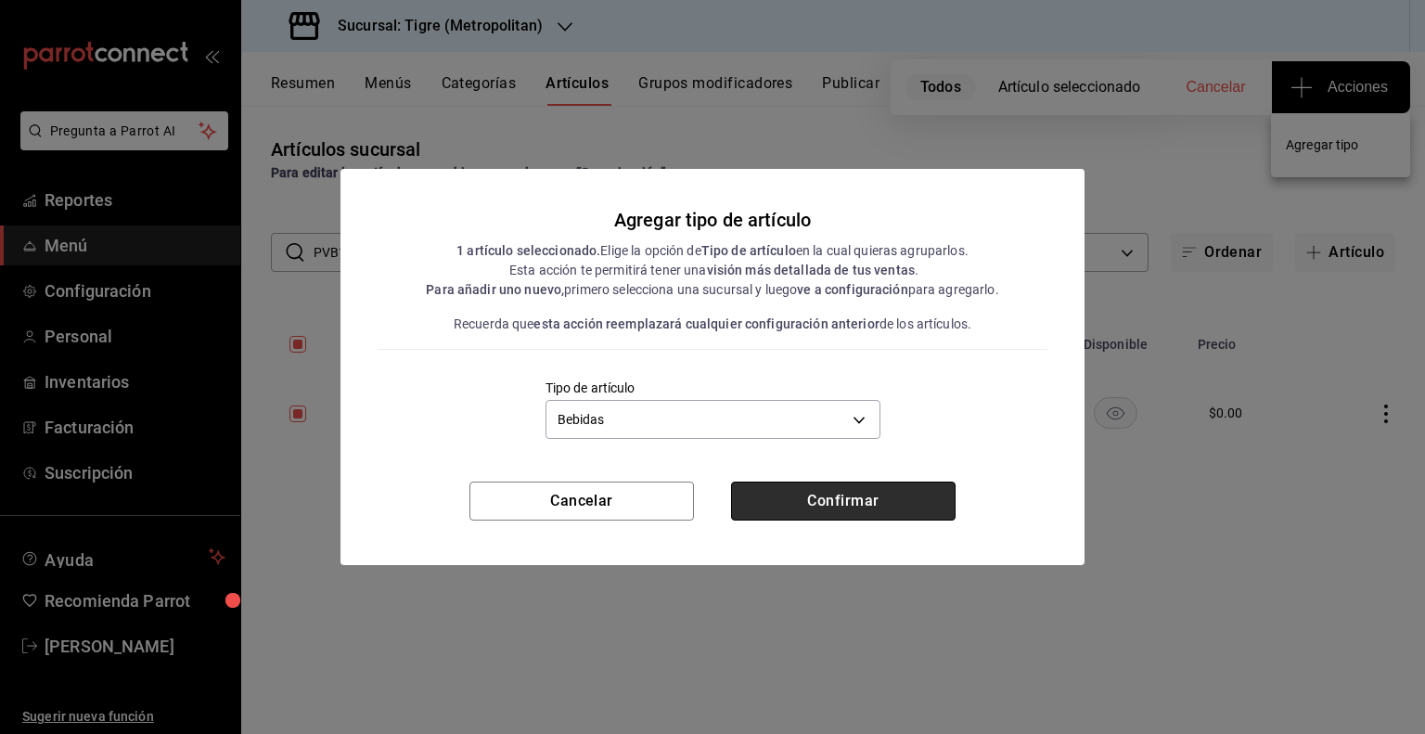
click at [827, 491] on button "Confirmar" at bounding box center [843, 500] width 224 height 39
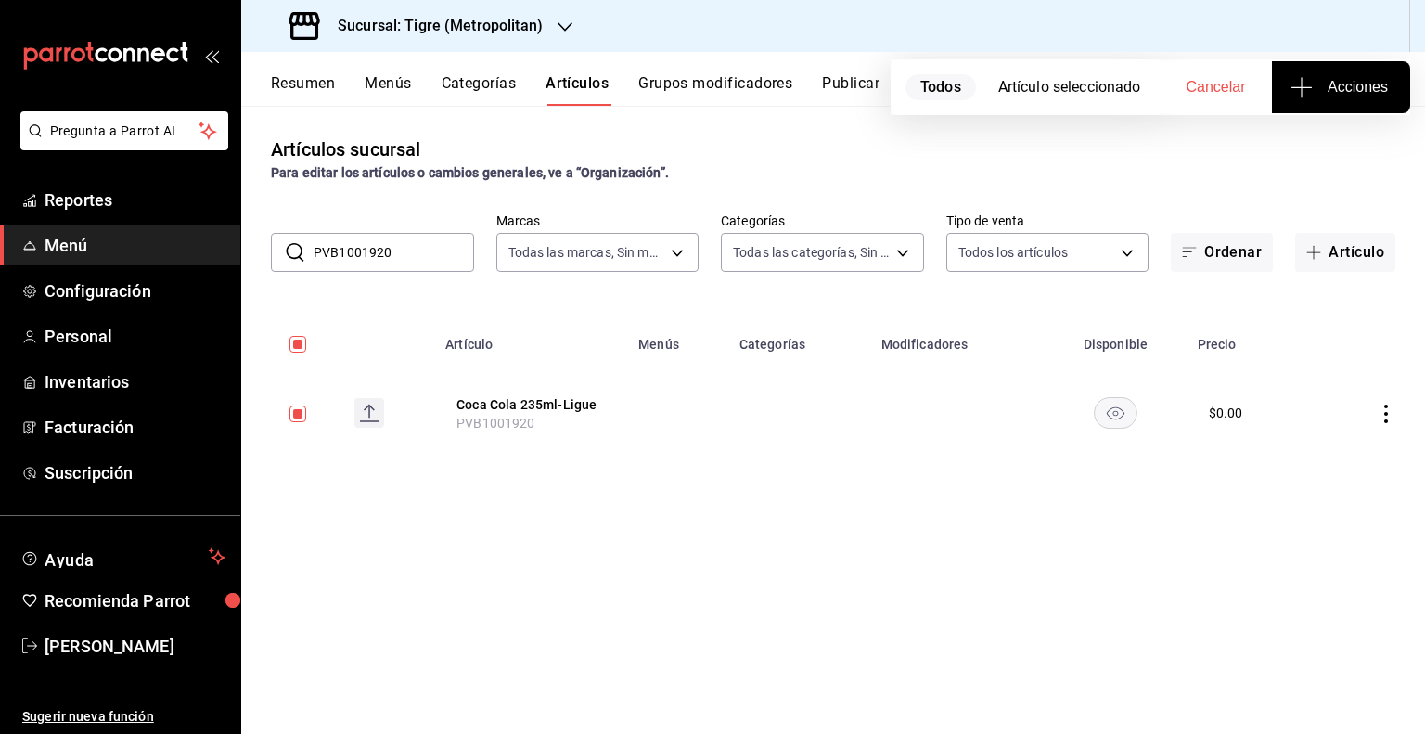
click at [441, 262] on input "PVB1001920" at bounding box center [393, 252] width 160 height 37
paste input "1"
type input "PVB1001921"
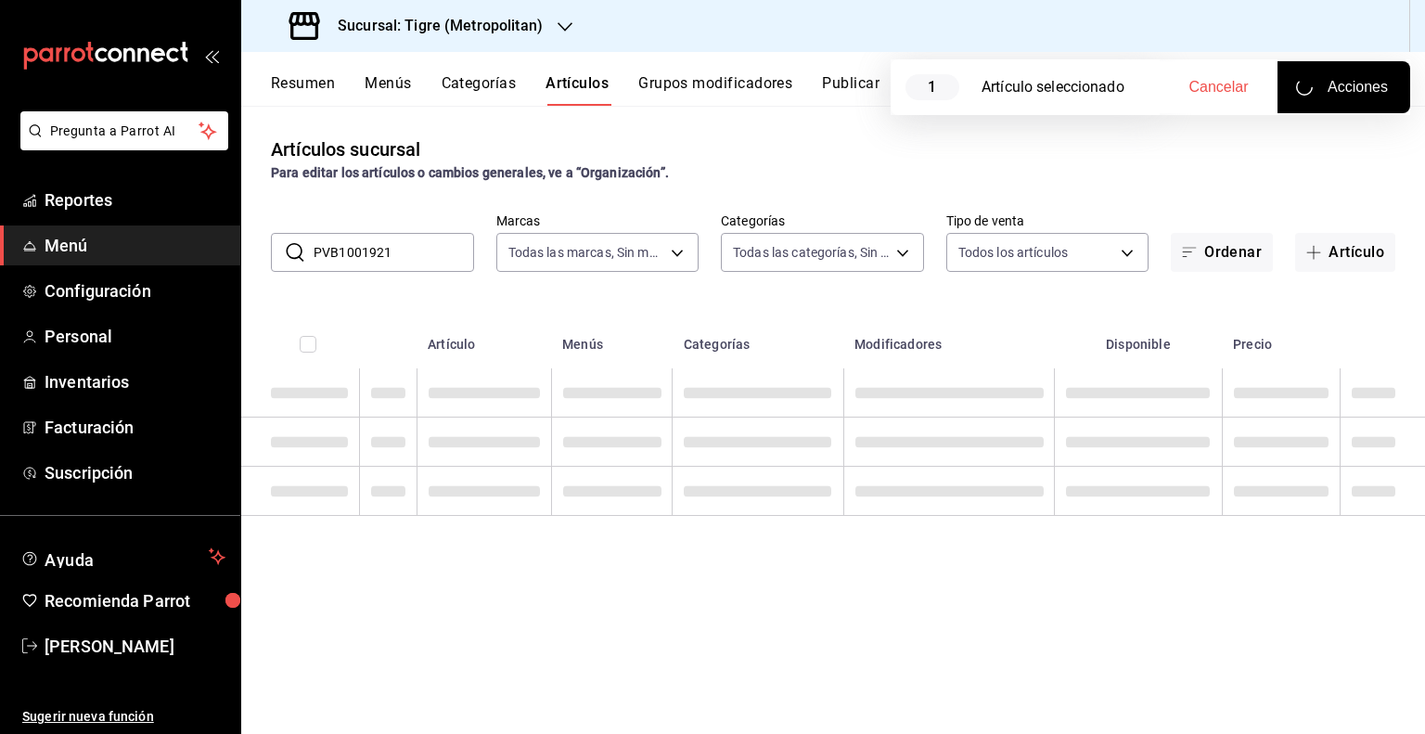
checkbox input "false"
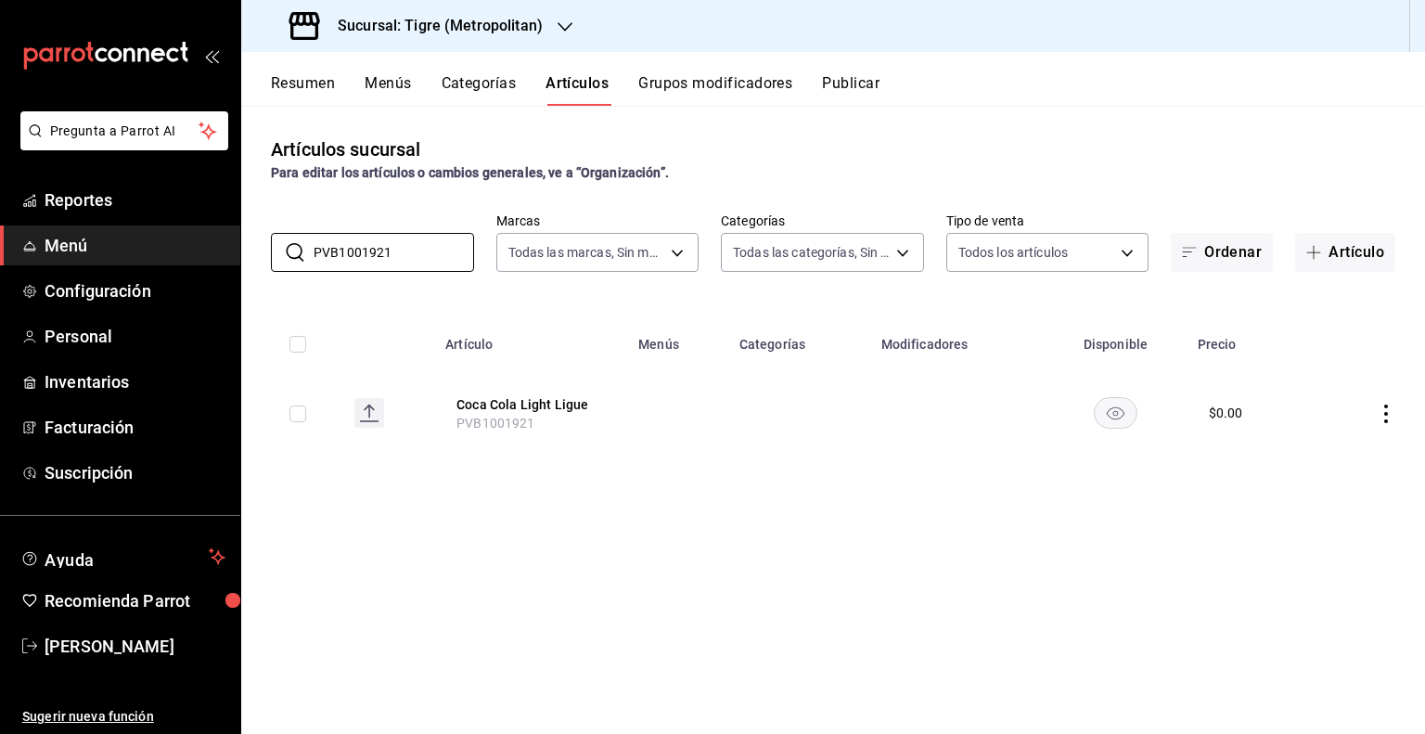
type input "PVB1001921"
drag, startPoint x: 307, startPoint y: 423, endPoint x: 301, endPoint y: 410, distance: 14.5
click at [301, 410] on td at bounding box center [290, 412] width 98 height 89
click at [301, 410] on input "checkbox" at bounding box center [297, 413] width 17 height 17
checkbox input "true"
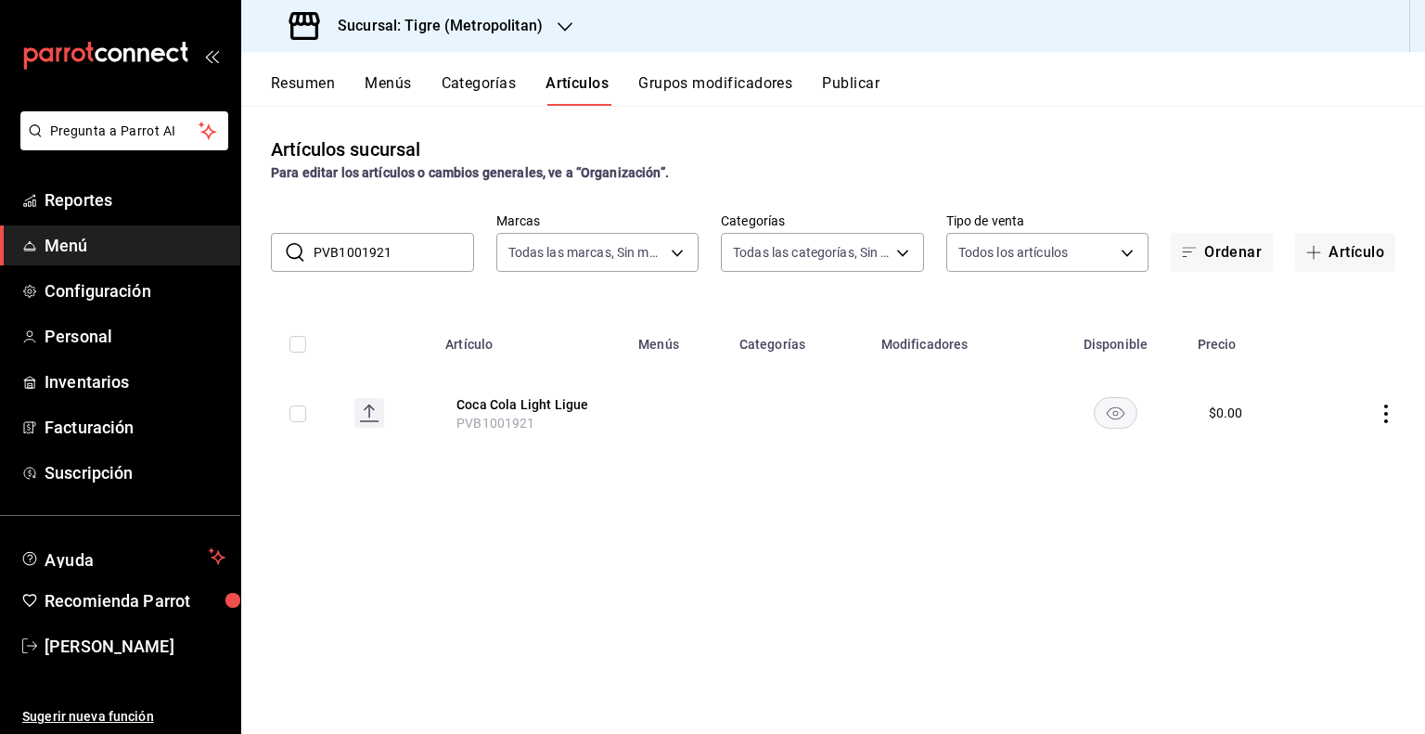
checkbox input "true"
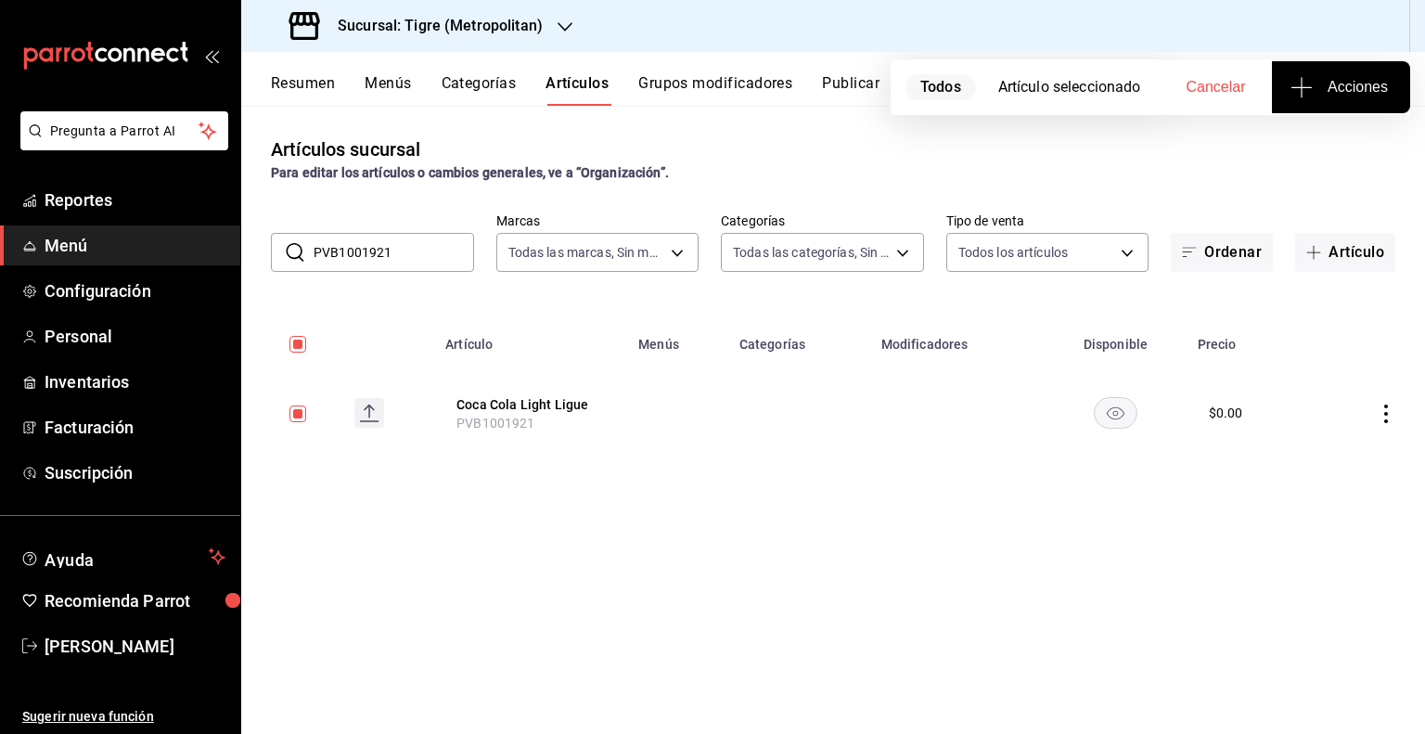
click at [1319, 76] on span "Acciones" at bounding box center [1341, 87] width 94 height 22
click at [1295, 148] on span "Agregar tipo" at bounding box center [1340, 144] width 109 height 19
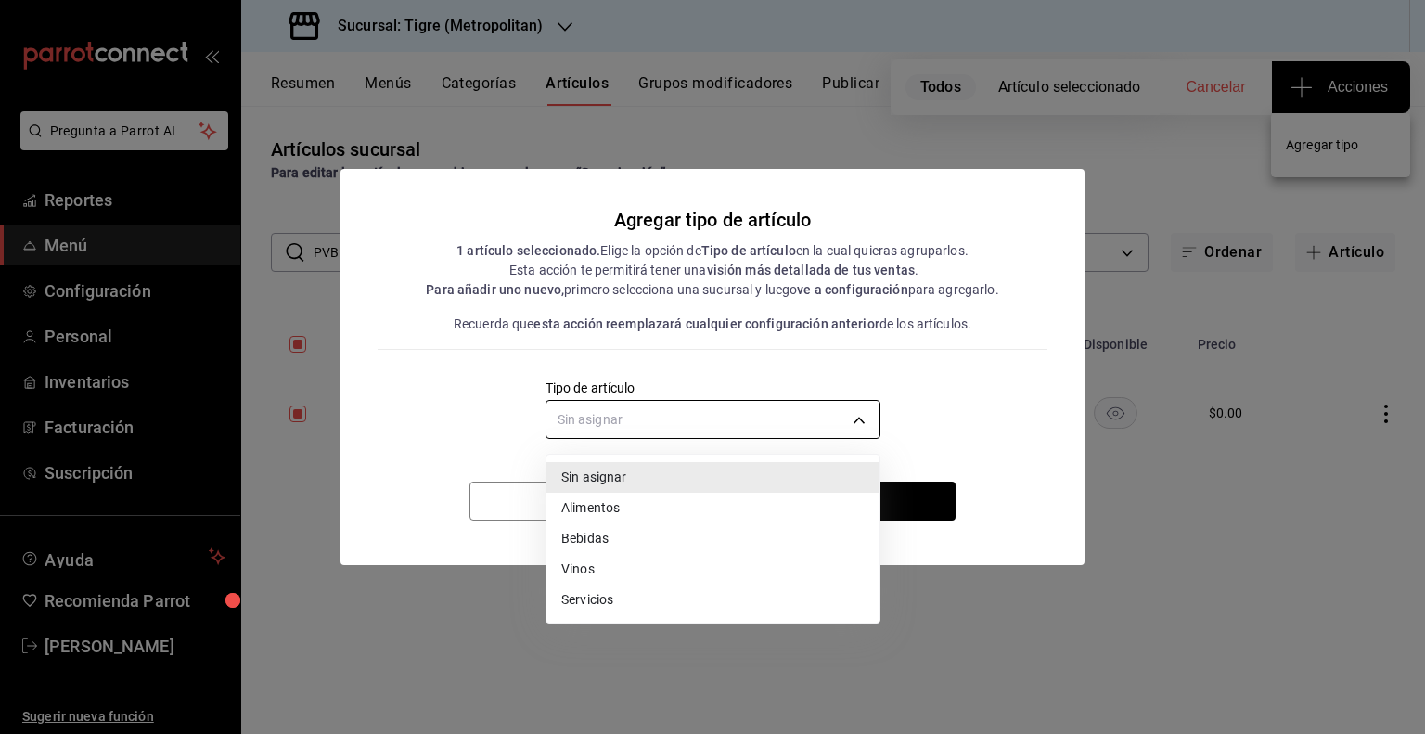
click at [816, 422] on body "Pregunta a Parrot AI Reportes Menú Configuración Personal Inventarios Facturaci…" at bounding box center [712, 367] width 1425 height 734
click at [619, 541] on li "Bebidas" at bounding box center [712, 538] width 333 height 31
type input "e2400288-93b0-4d29-8cfc-2898dd229db7"
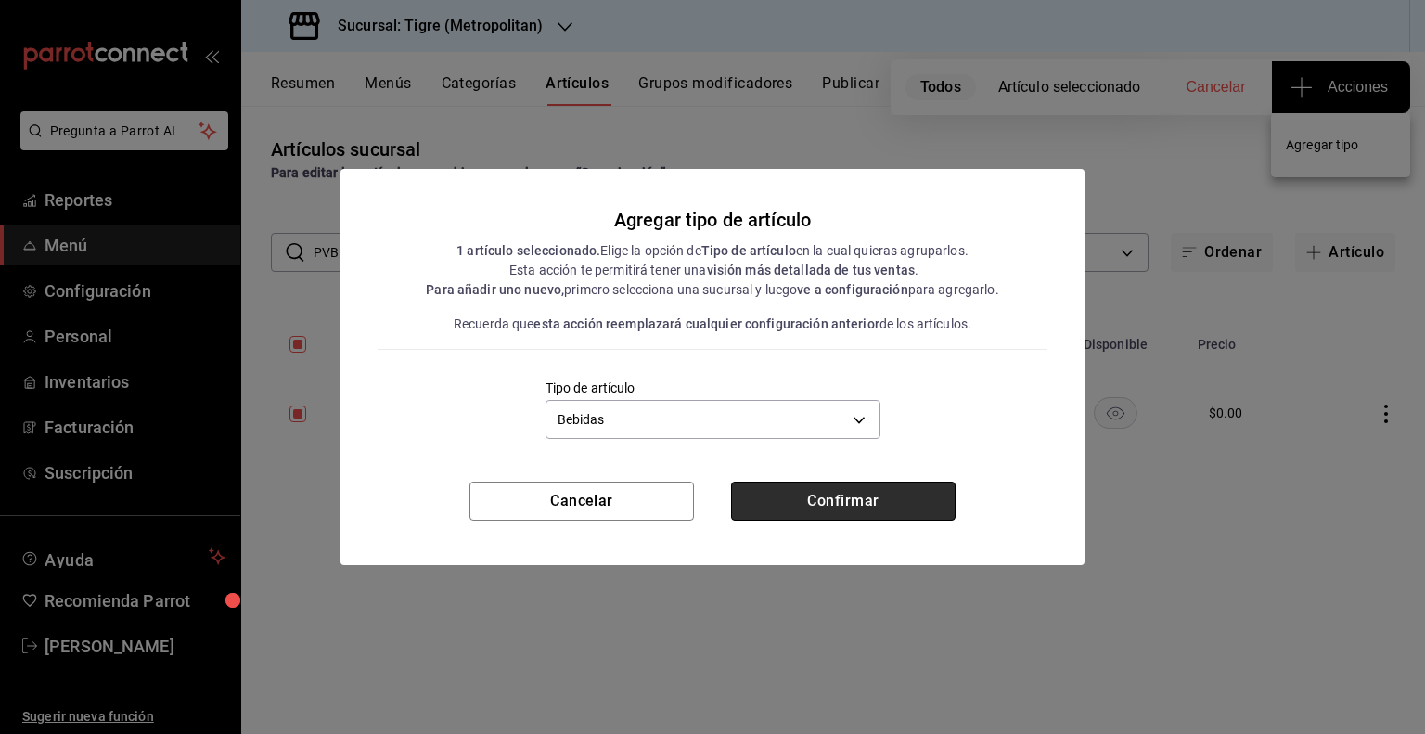
click at [850, 502] on button "Confirmar" at bounding box center [843, 500] width 224 height 39
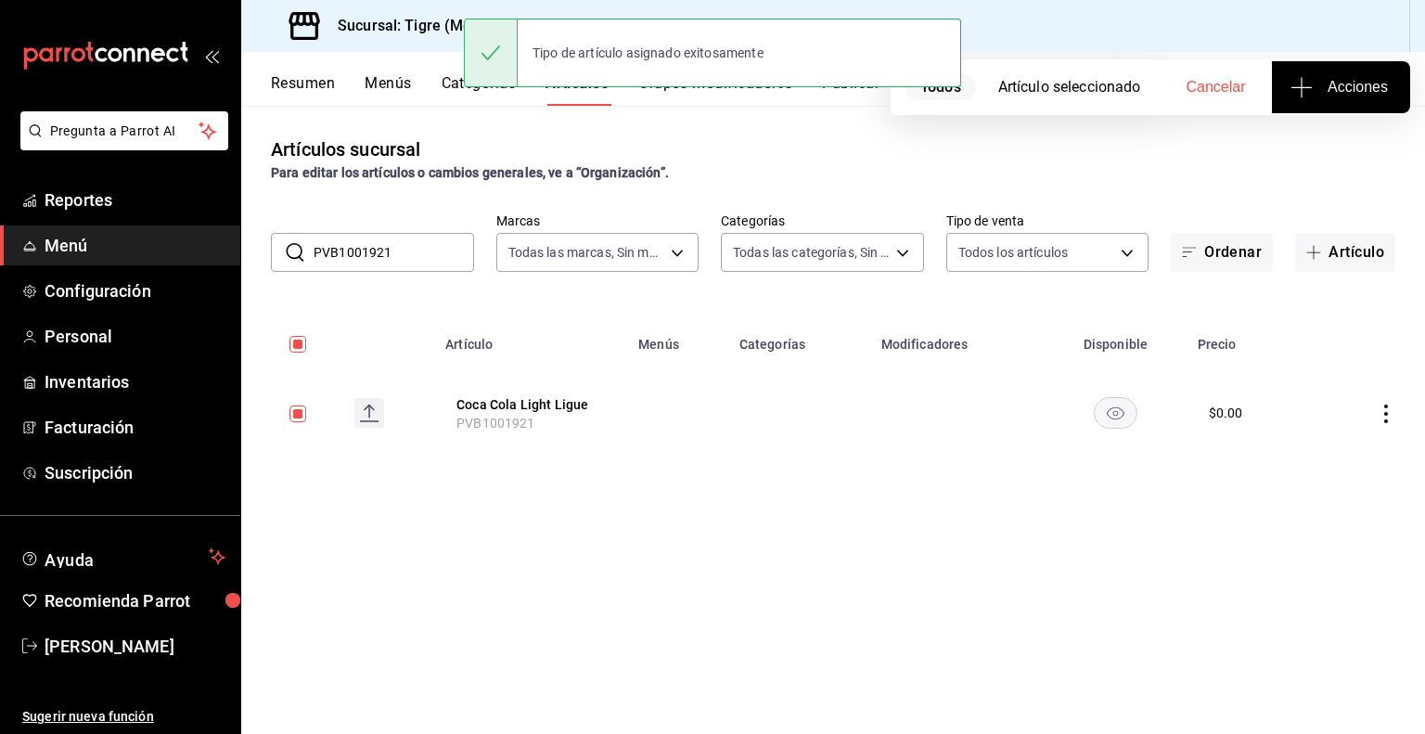
click at [445, 259] on input "PVB1001921" at bounding box center [393, 252] width 160 height 37
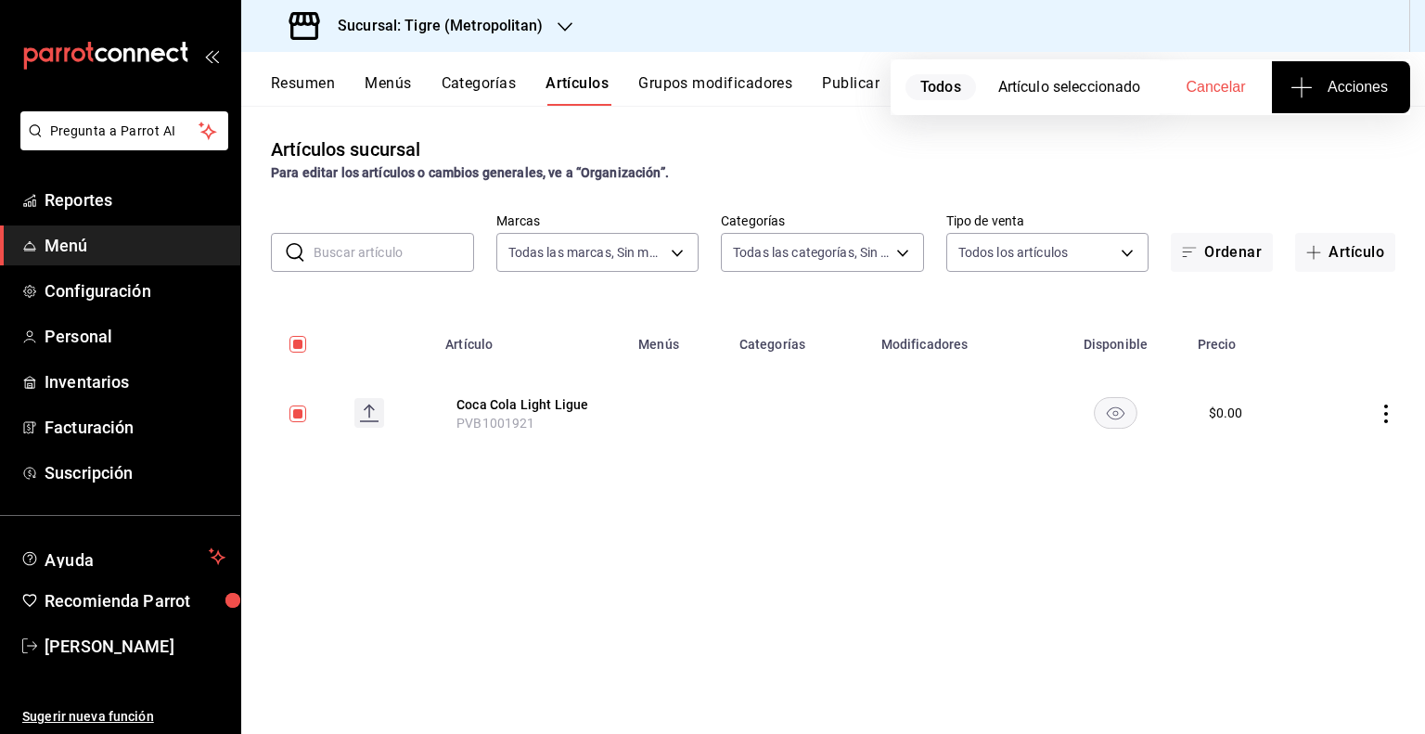
checkbox input "false"
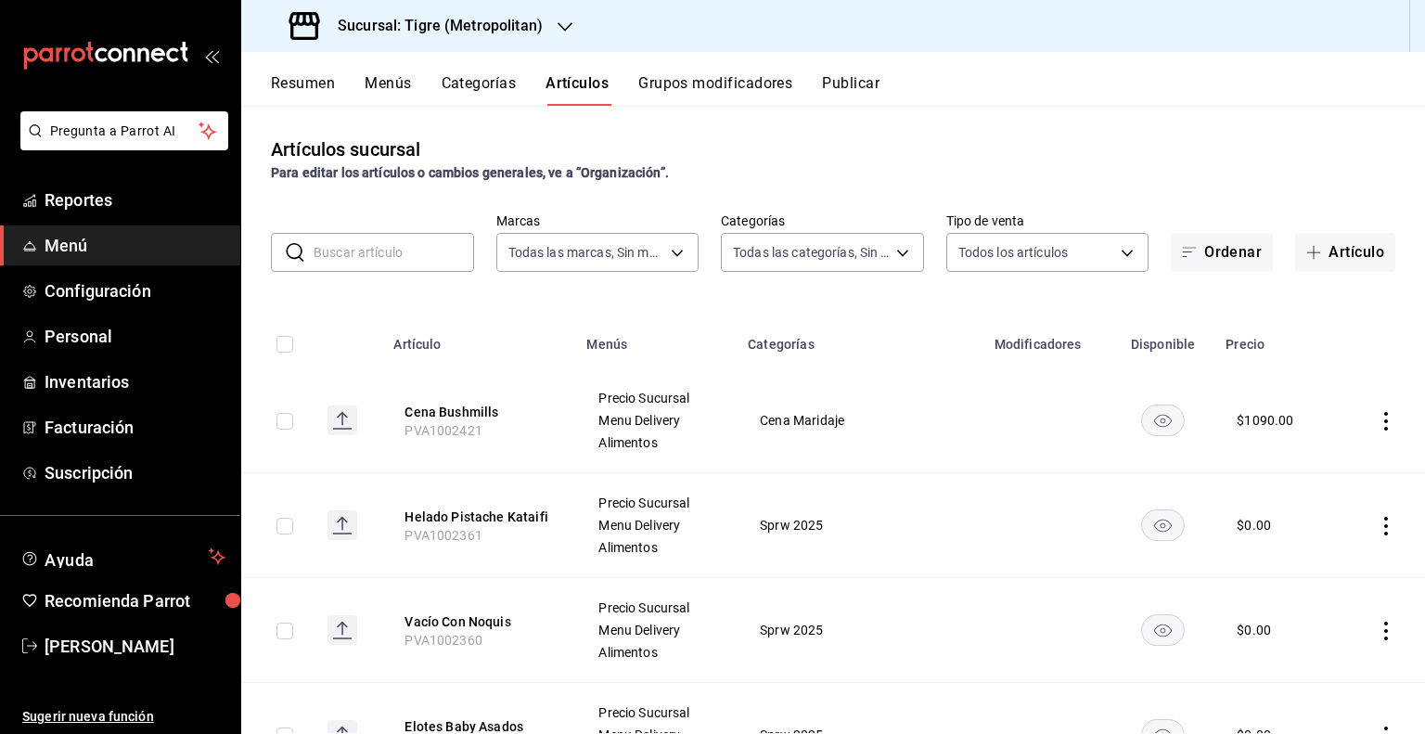
paste input "PVB1001925"
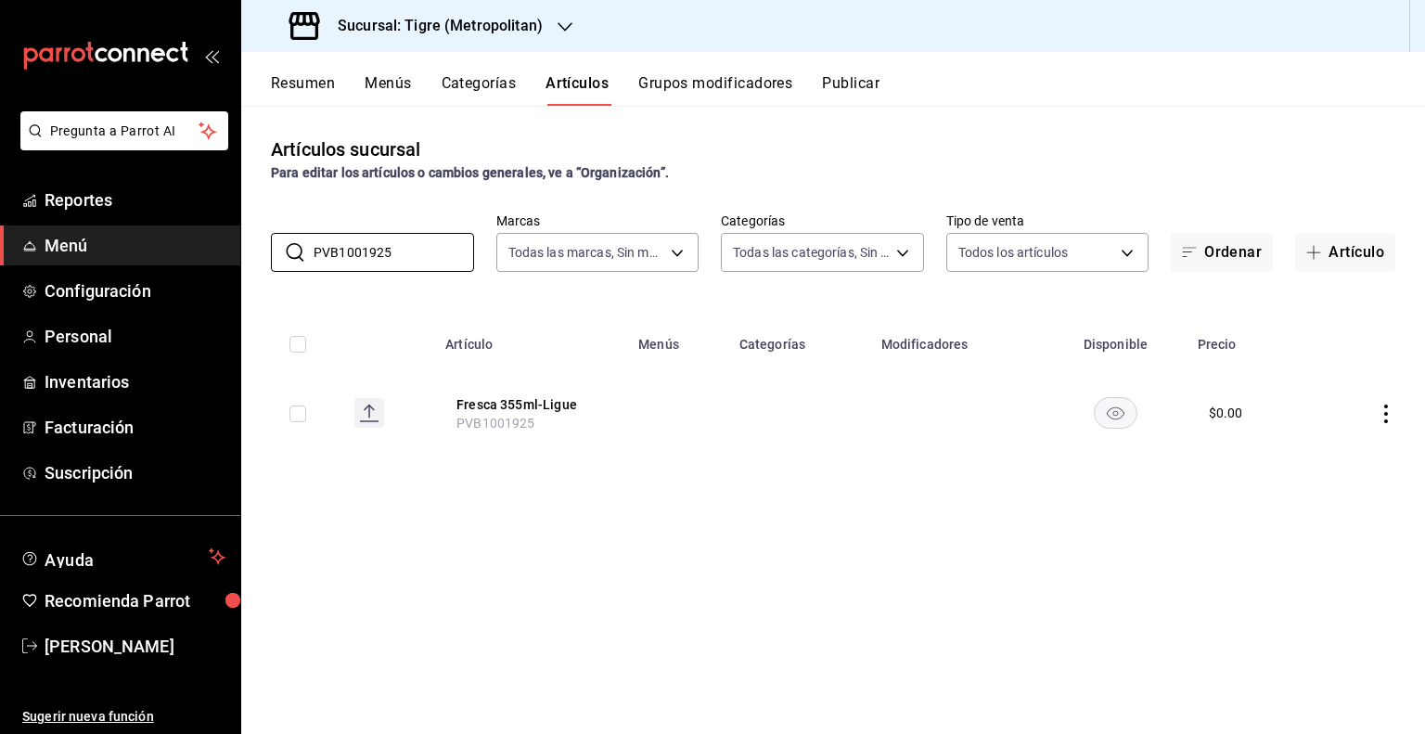
type input "PVB1001925"
click at [302, 416] on input "checkbox" at bounding box center [297, 413] width 17 height 17
checkbox input "true"
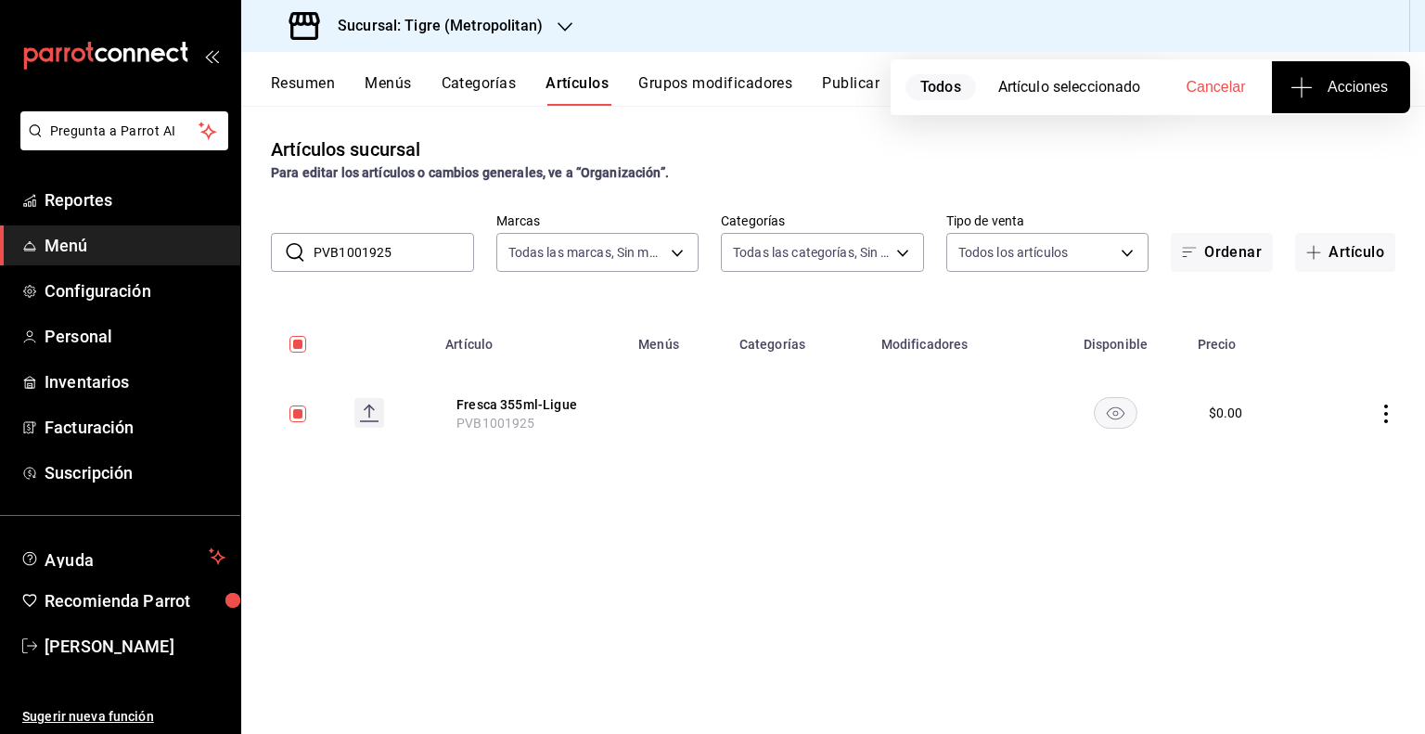
click at [1361, 103] on button "Acciones" at bounding box center [1341, 87] width 138 height 52
click at [1344, 138] on span "Agregar tipo" at bounding box center [1340, 144] width 109 height 19
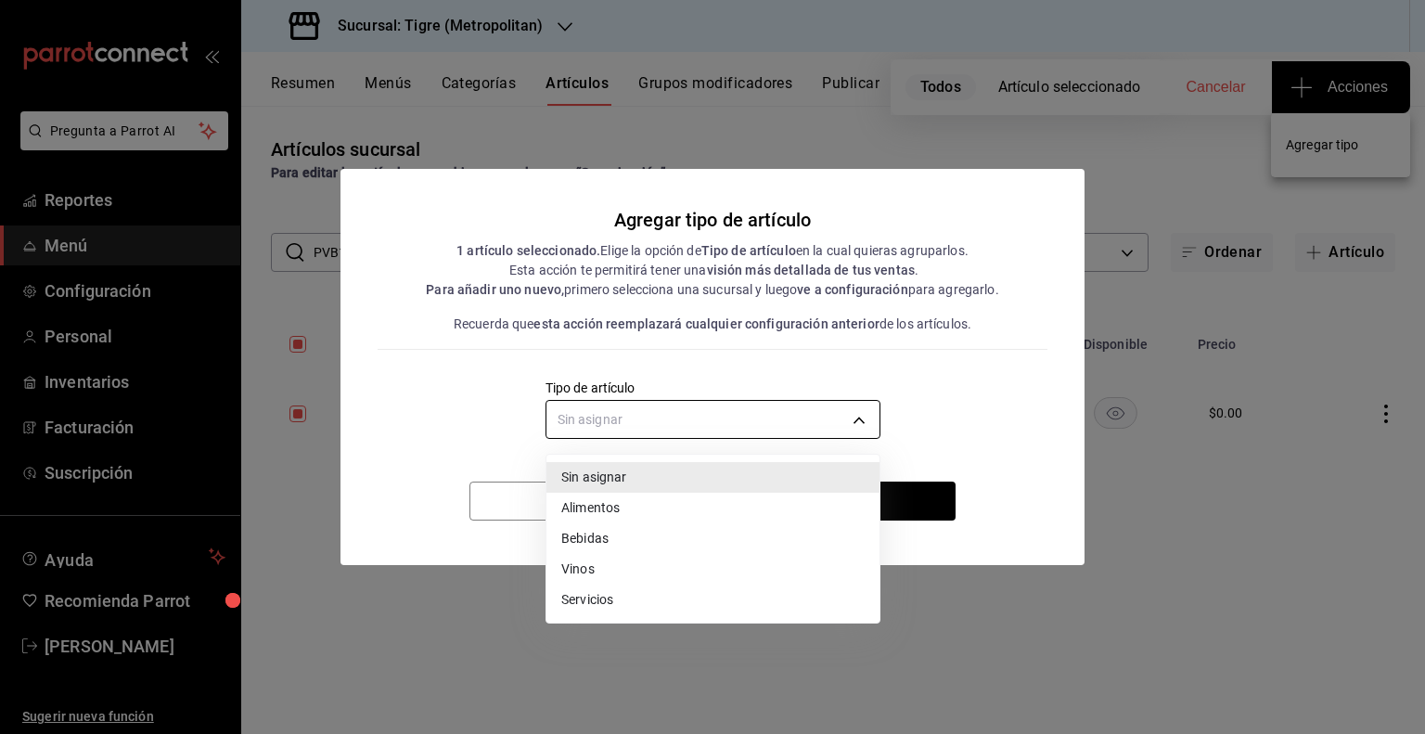
click at [767, 431] on body "Pregunta a Parrot AI Reportes Menú Configuración Personal Inventarios Facturaci…" at bounding box center [712, 367] width 1425 height 734
click at [650, 533] on li "Bebidas" at bounding box center [712, 538] width 333 height 31
type input "e2400288-93b0-4d29-8cfc-2898dd229db7"
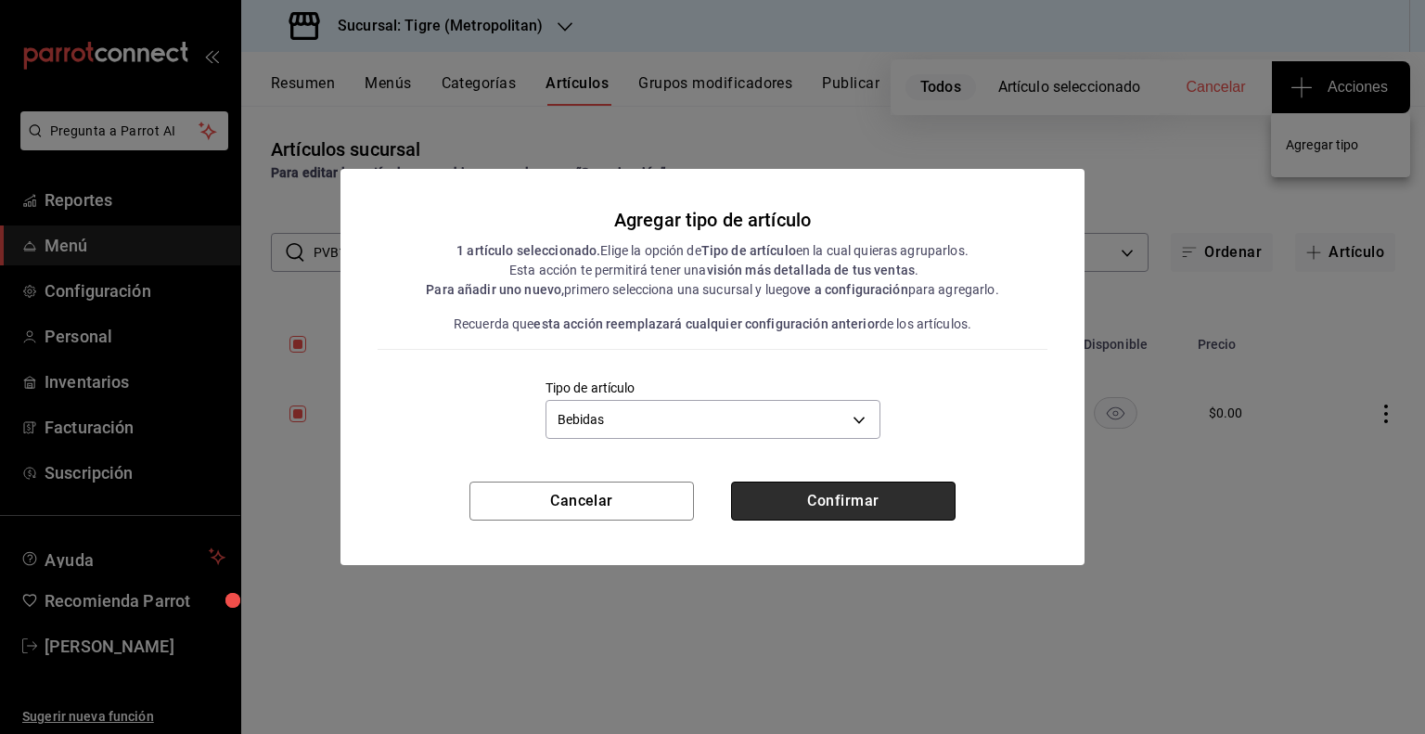
click at [770, 514] on button "Confirmar" at bounding box center [843, 500] width 224 height 39
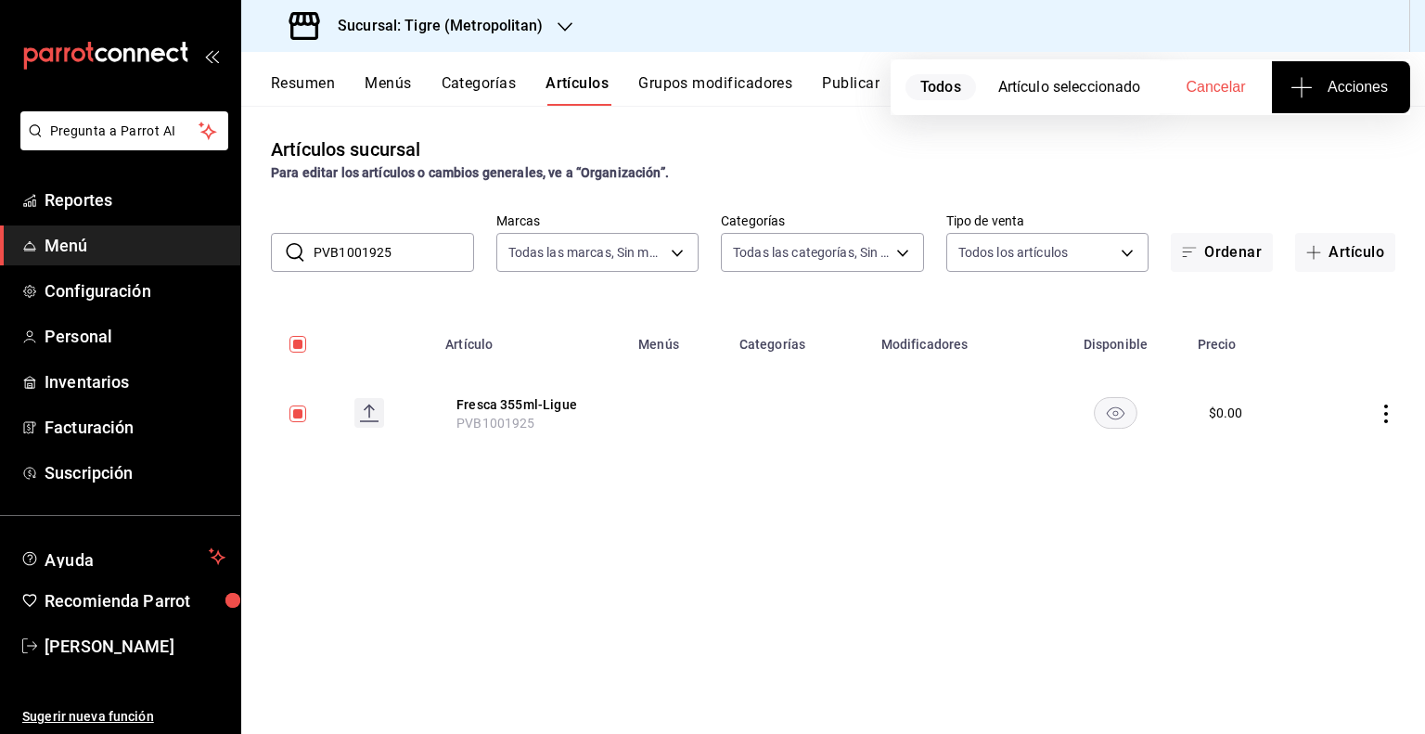
click at [1359, 107] on button "Acciones" at bounding box center [1341, 87] width 138 height 52
click at [1341, 147] on span "Agregar tipo" at bounding box center [1340, 144] width 109 height 19
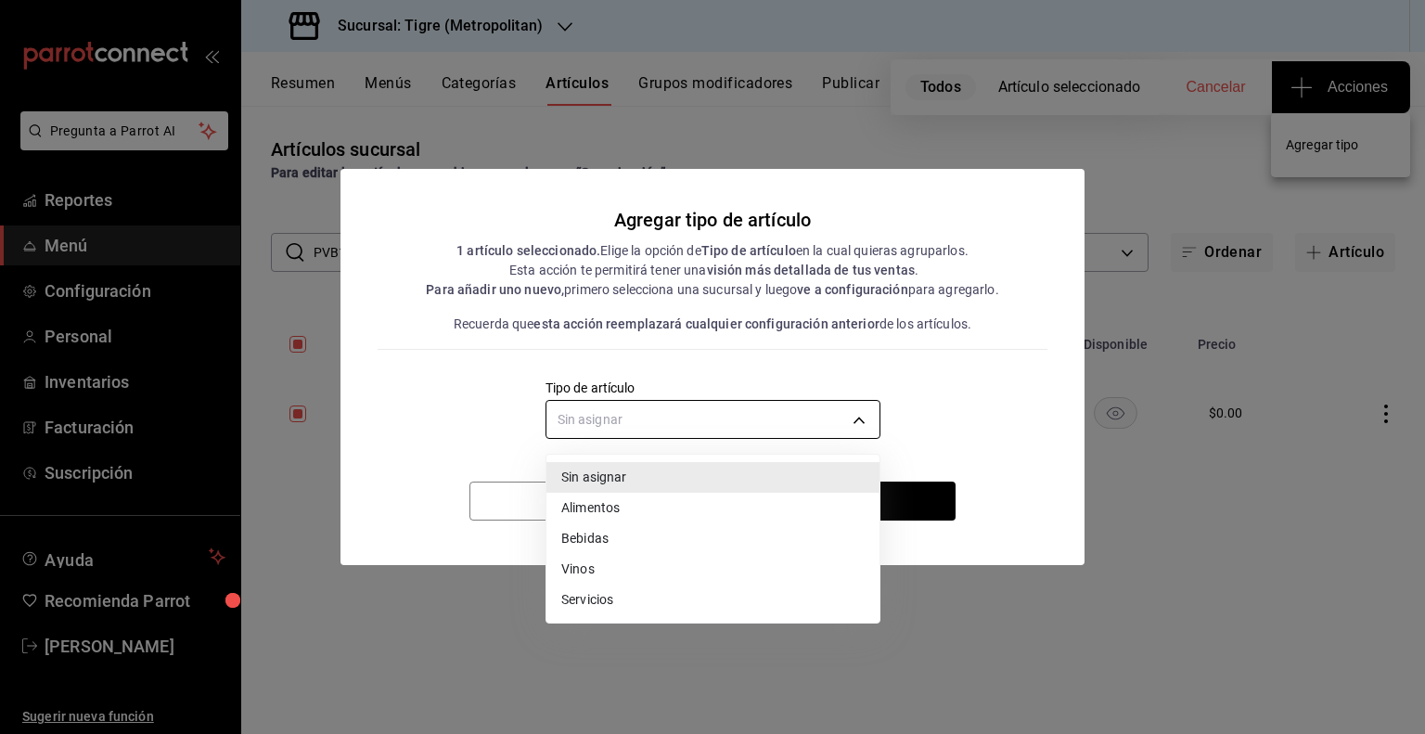
click at [799, 429] on body "Pregunta a Parrot AI Reportes Menú Configuración Personal Inventarios Facturaci…" at bounding box center [712, 367] width 1425 height 734
click at [623, 544] on li "Bebidas" at bounding box center [712, 538] width 333 height 31
type input "e2400288-93b0-4d29-8cfc-2898dd229db7"
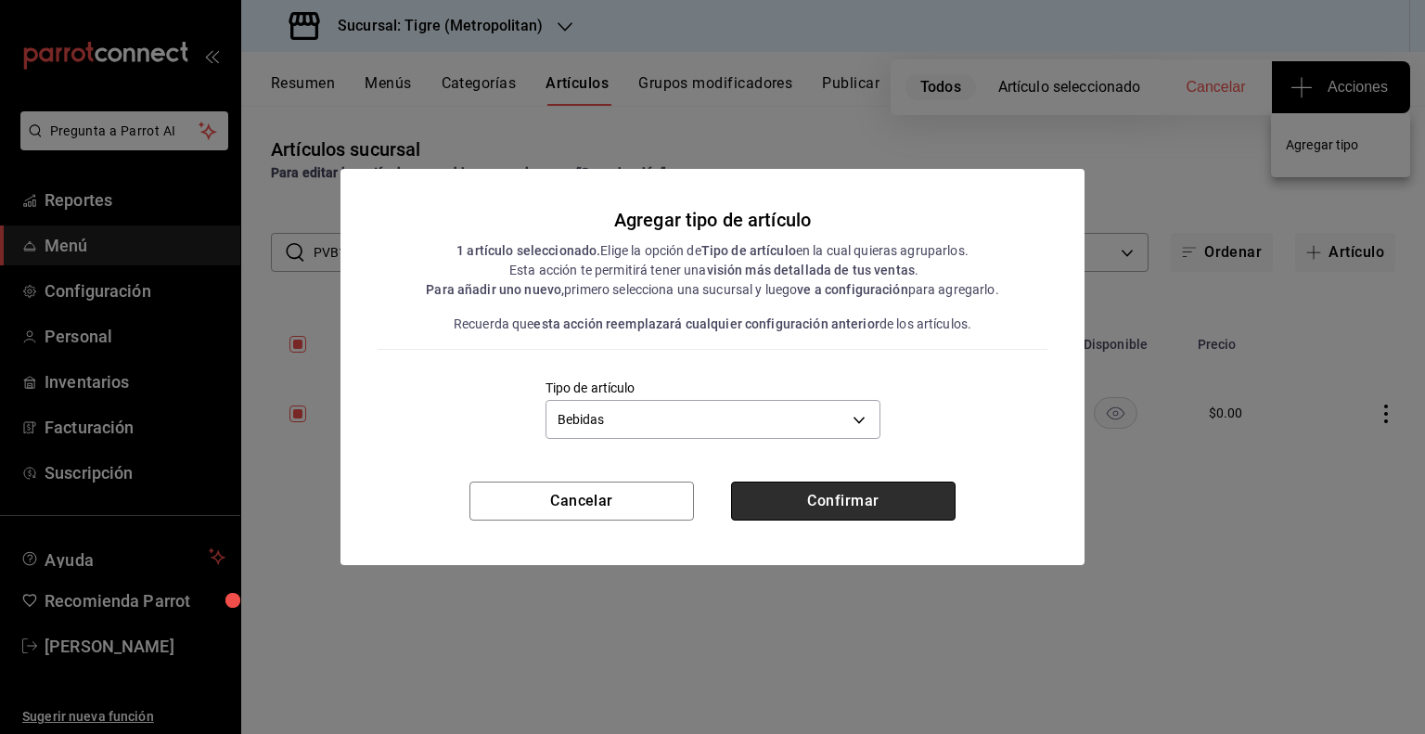
click at [827, 491] on button "Confirmar" at bounding box center [843, 500] width 224 height 39
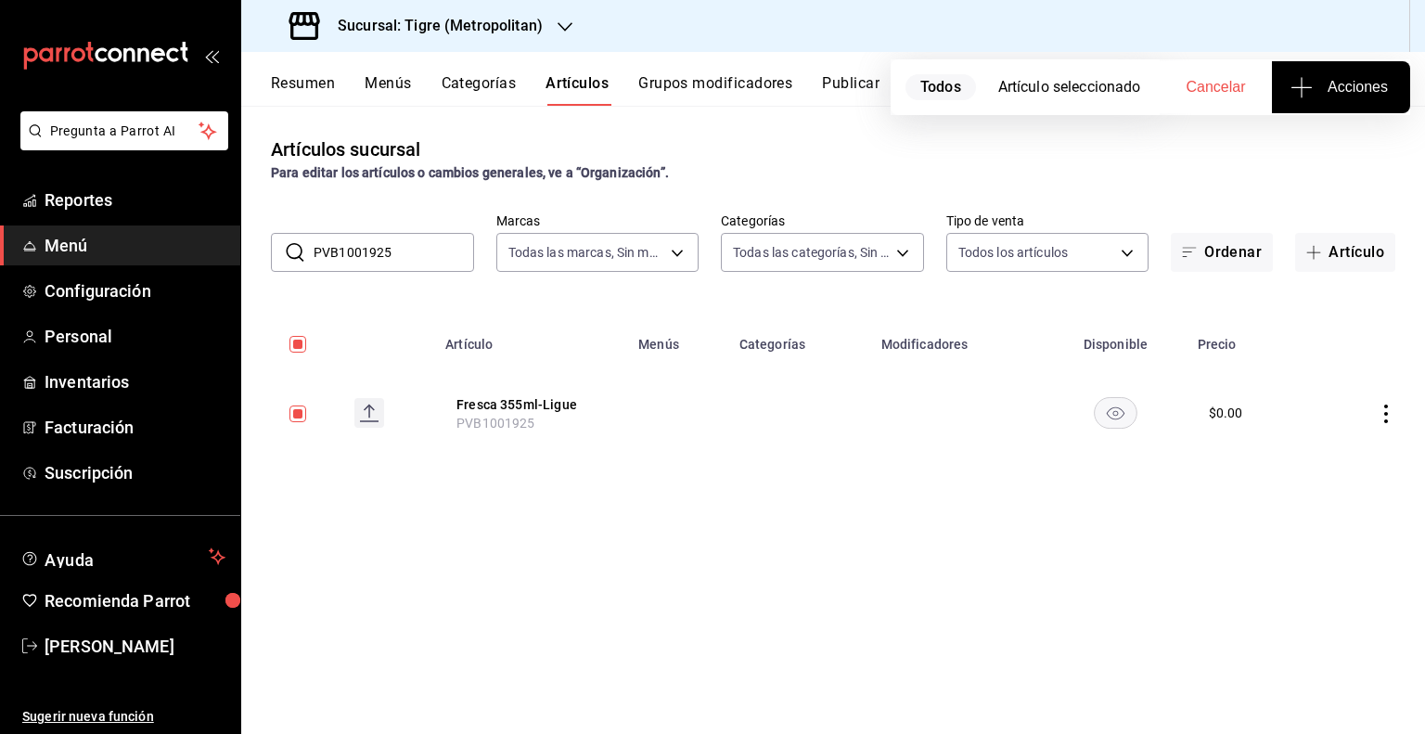
click at [406, 255] on input "PVB1001925" at bounding box center [393, 252] width 160 height 37
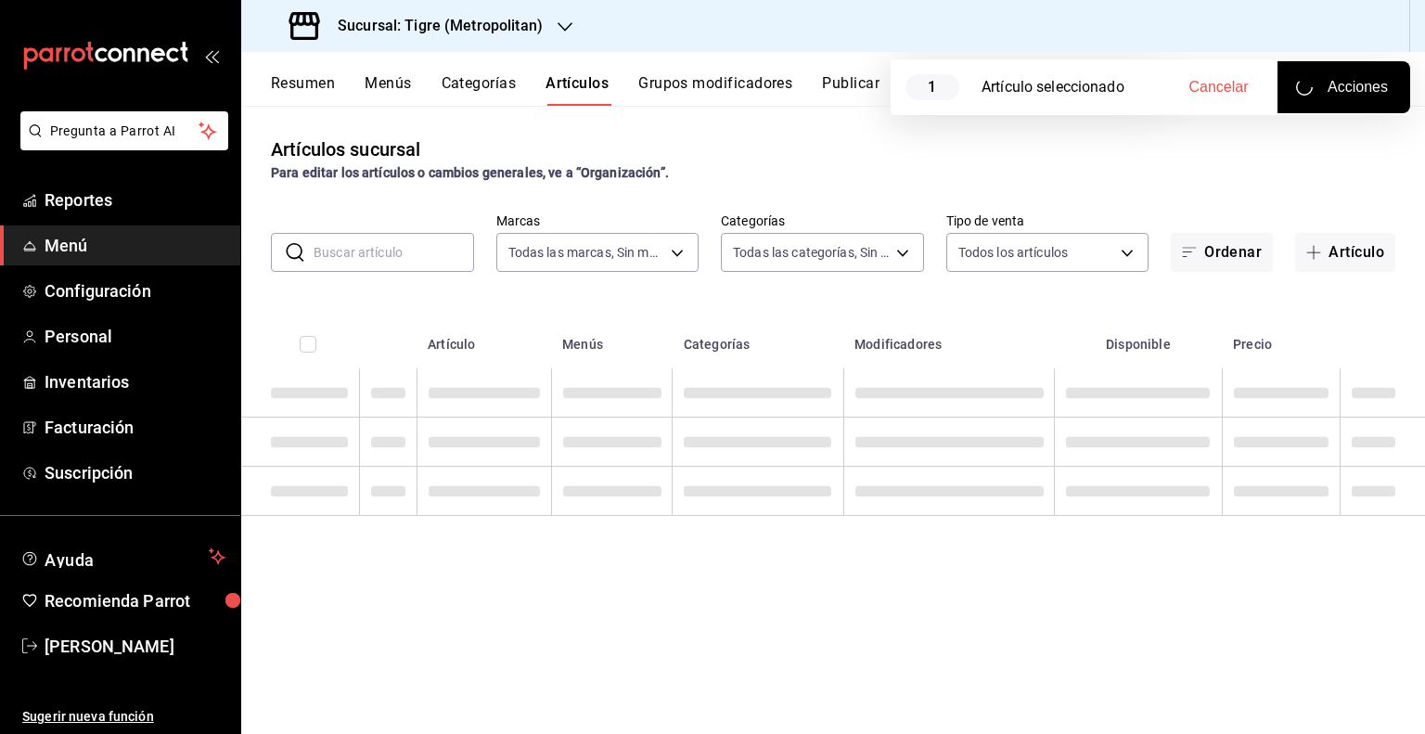
checkbox input "false"
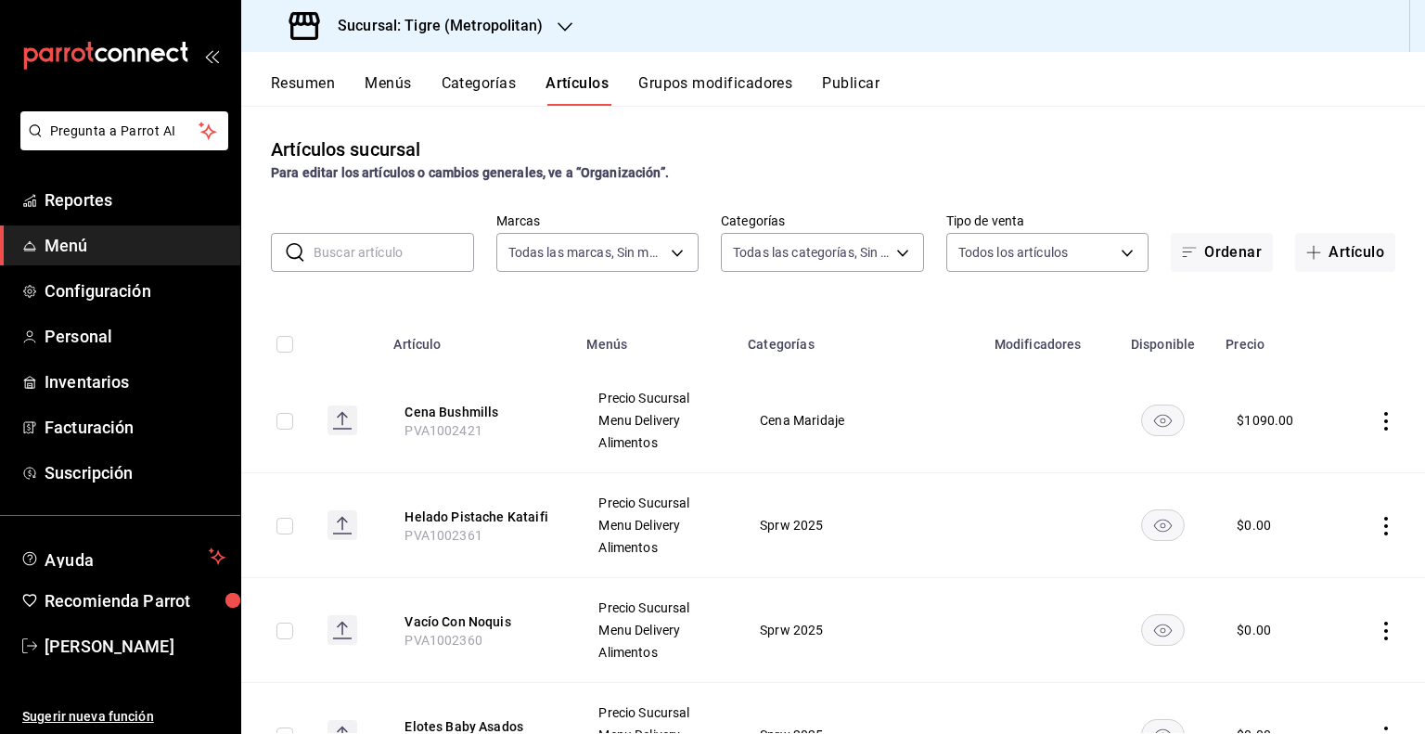
paste input "AR-171742797382565"
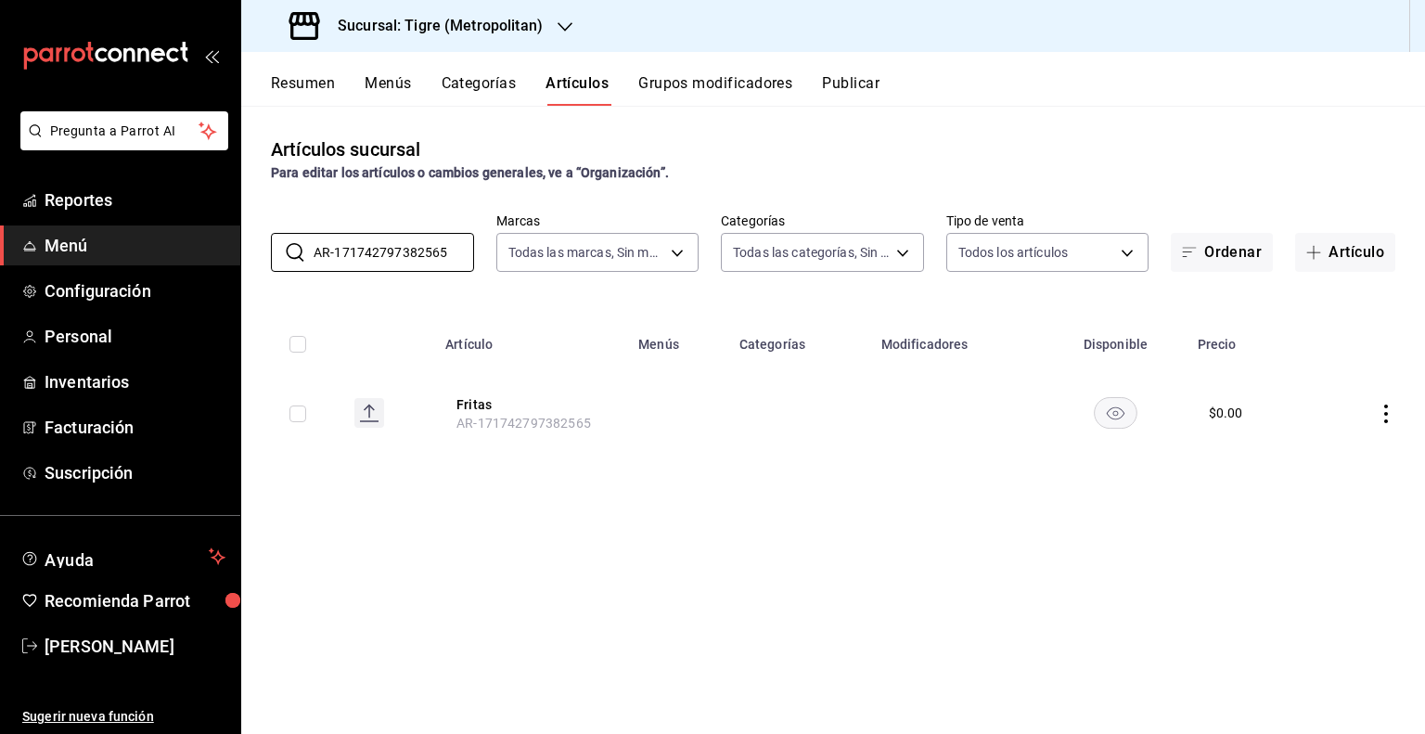
type input "AR-171742797382565"
click at [299, 411] on input "checkbox" at bounding box center [297, 413] width 17 height 17
checkbox input "true"
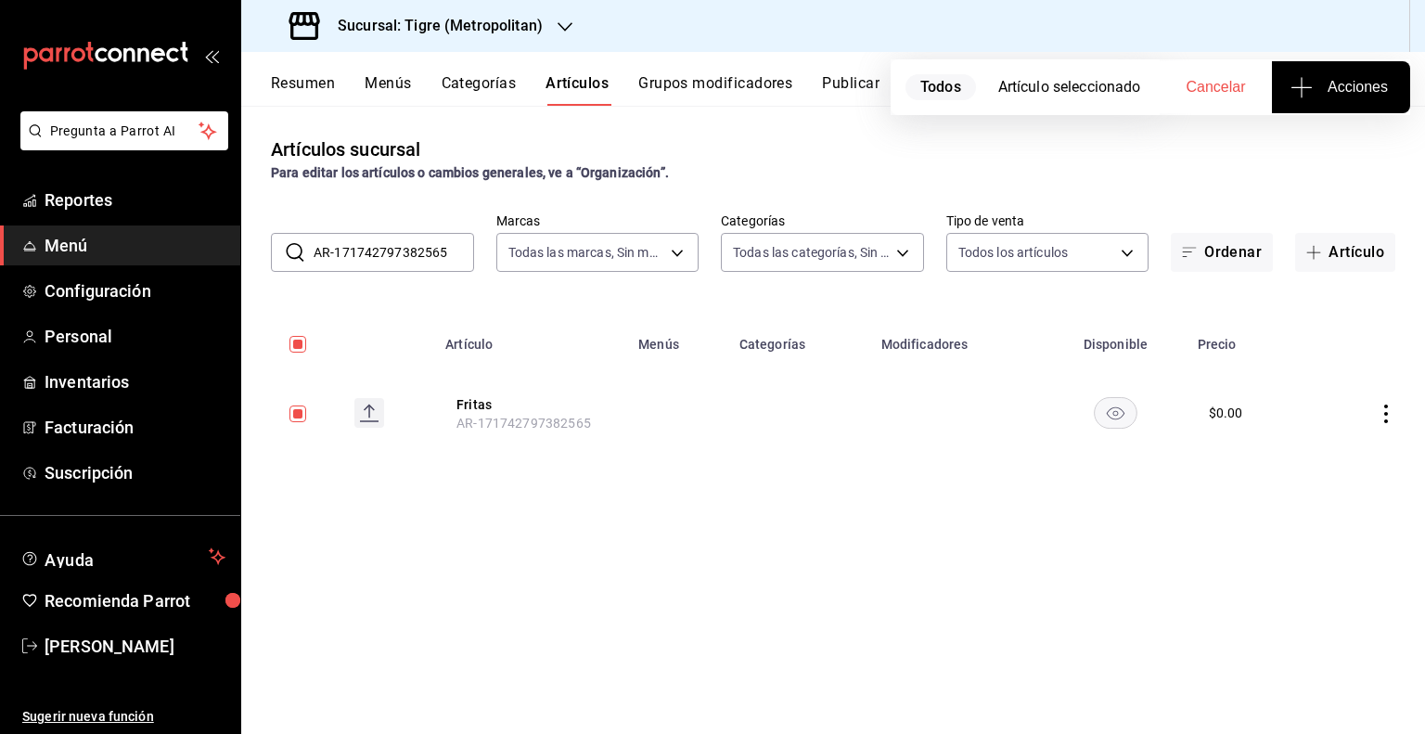
click at [1330, 100] on button "Acciones" at bounding box center [1341, 87] width 138 height 52
click at [1305, 162] on li "Agregar tipo" at bounding box center [1340, 145] width 139 height 49
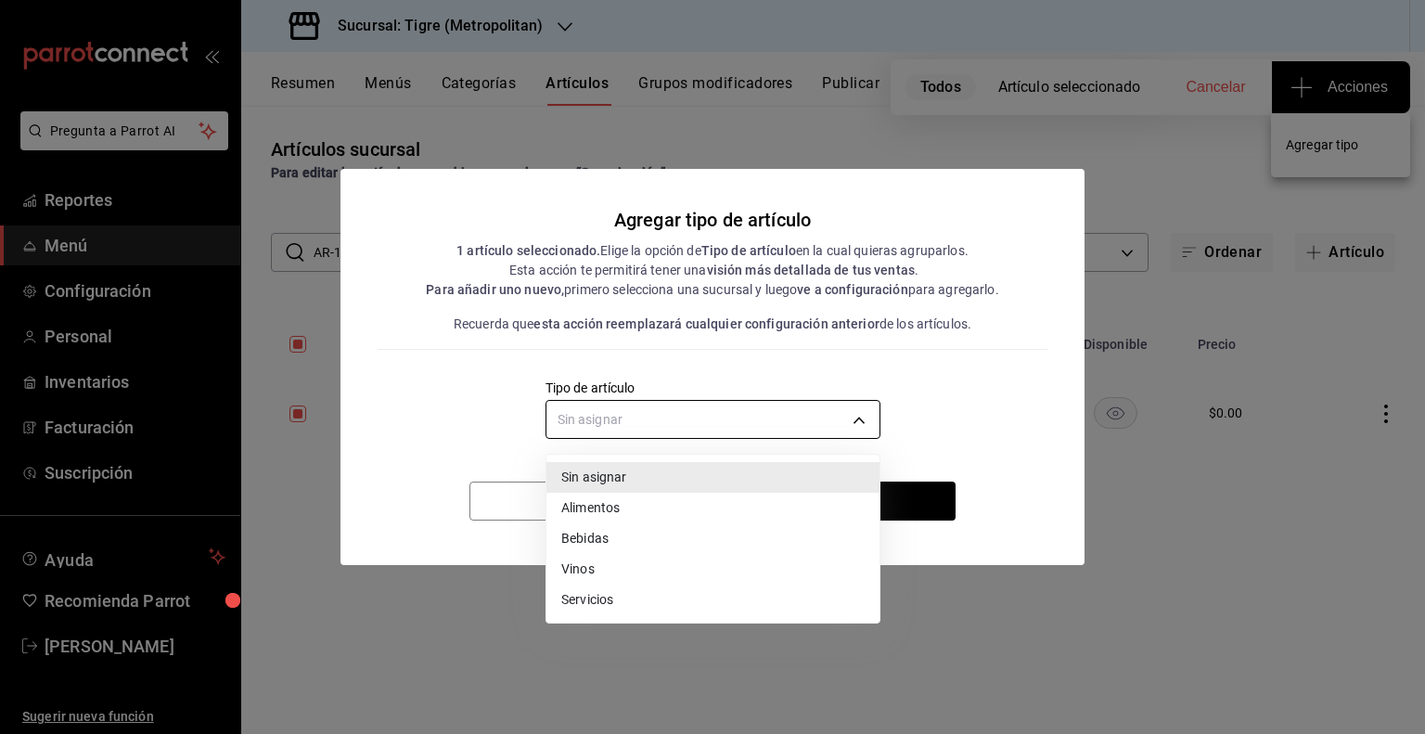
click at [825, 420] on body "Pregunta a Parrot AI Reportes Menú Configuración Personal Inventarios Facturaci…" at bounding box center [712, 367] width 1425 height 734
click at [1155, 326] on div at bounding box center [712, 367] width 1425 height 734
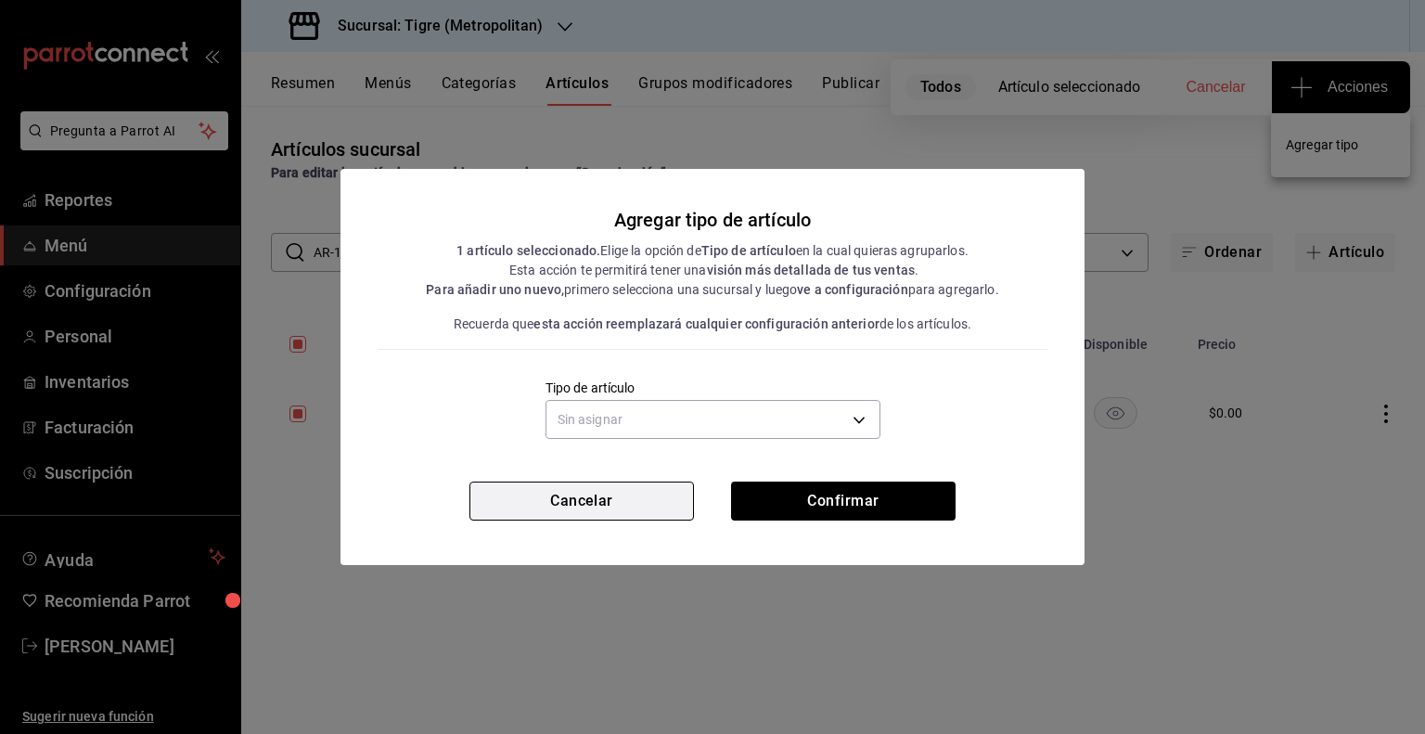
click at [627, 516] on button "Cancelar" at bounding box center [581, 500] width 224 height 39
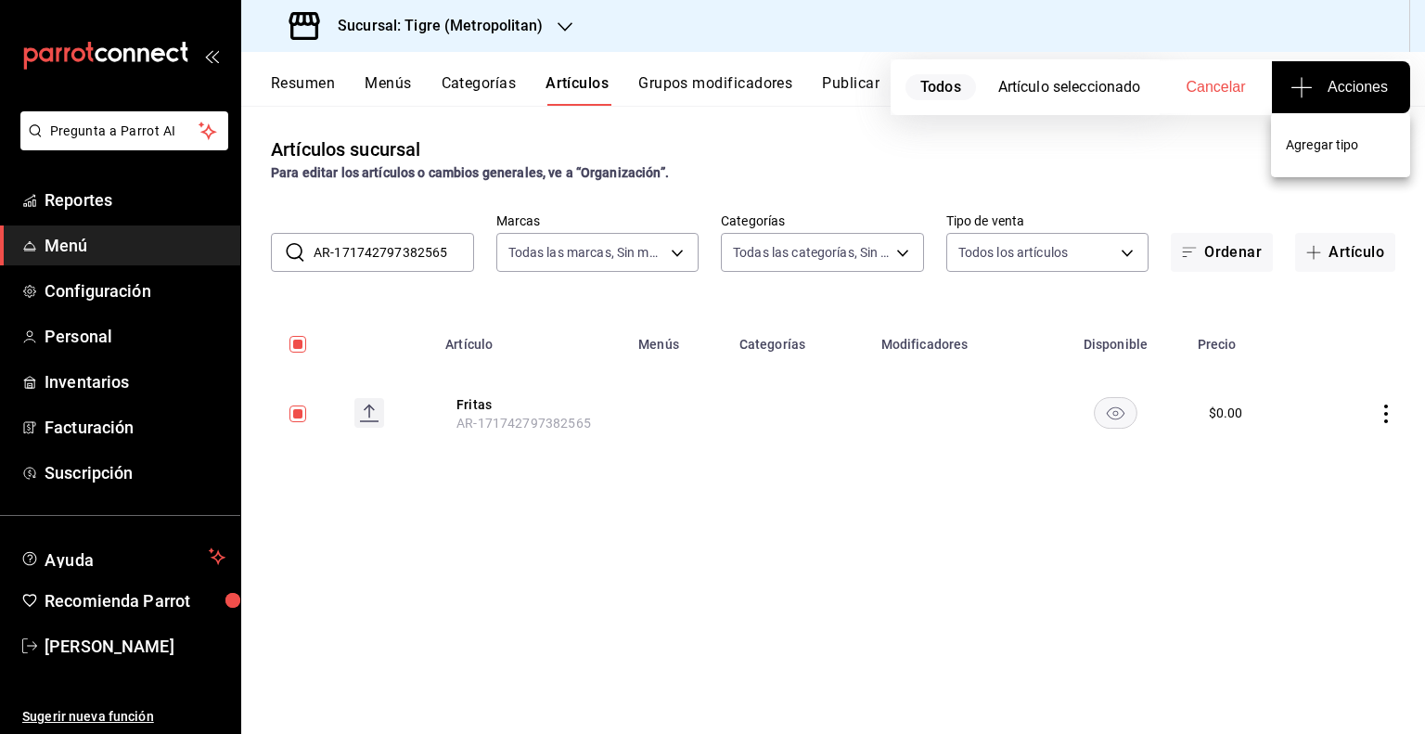
click at [1306, 143] on span "Agregar tipo" at bounding box center [1340, 144] width 109 height 19
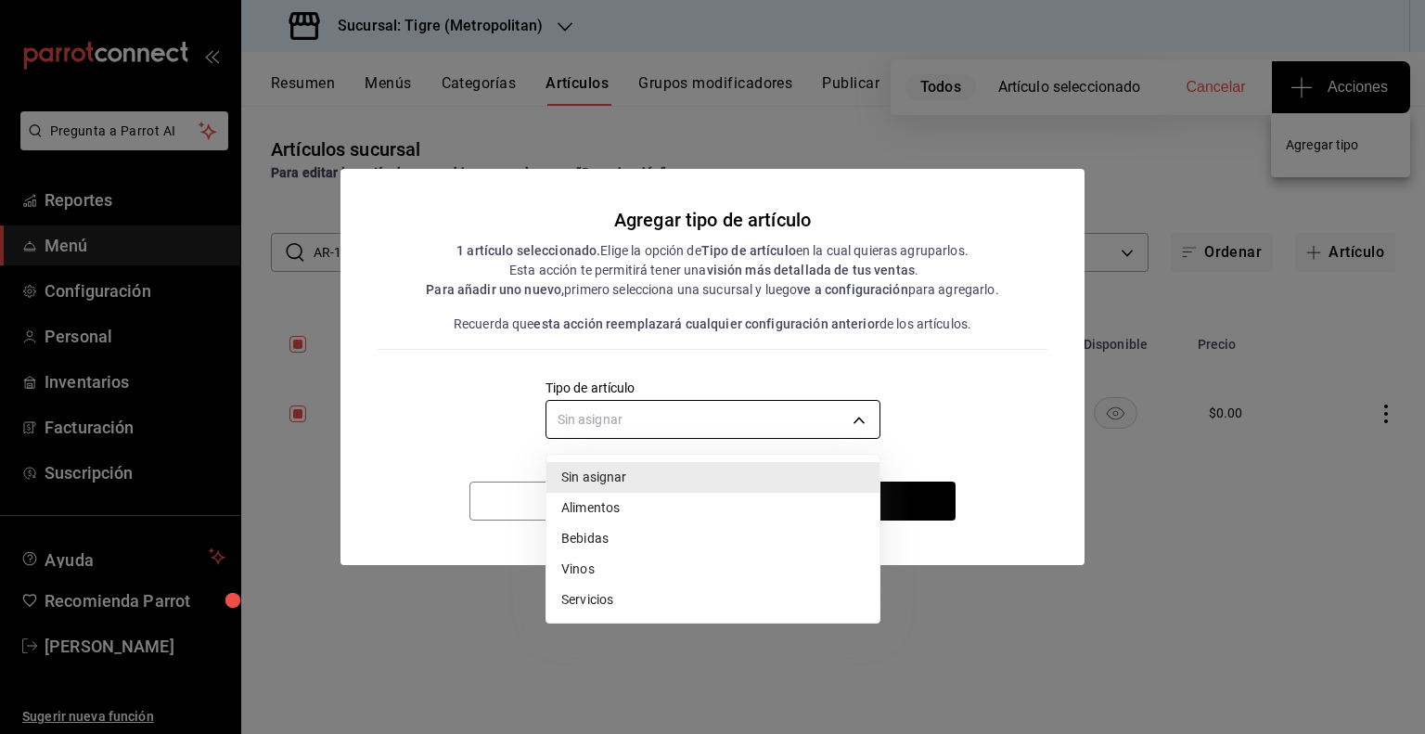
click at [785, 434] on body "Pregunta a Parrot AI Reportes Menú Configuración Personal Inventarios Facturaci…" at bounding box center [712, 367] width 1425 height 734
click at [633, 513] on li "Alimentos" at bounding box center [712, 508] width 333 height 31
type input "a9c5c5d7-09f7-4d61-88a6-a13d33eec0fd"
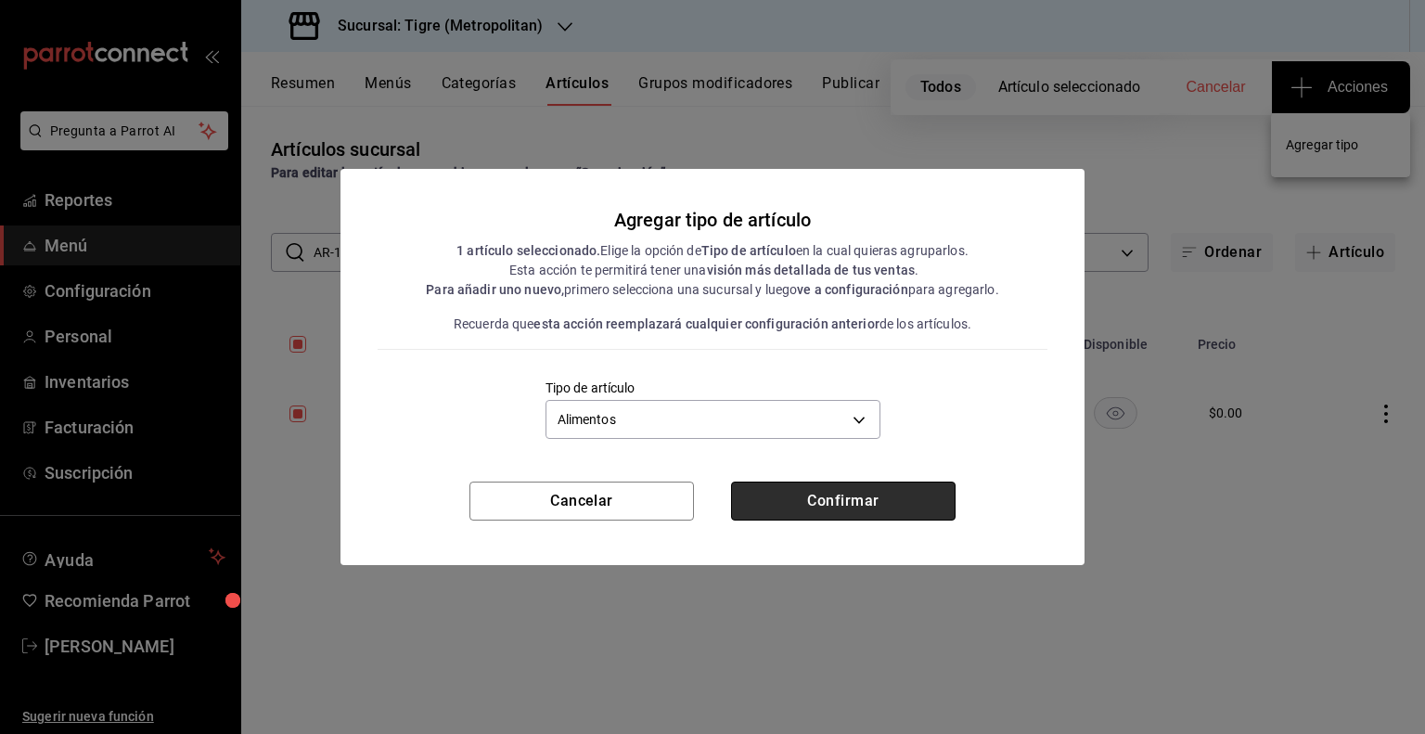
click at [798, 485] on button "Confirmar" at bounding box center [843, 500] width 224 height 39
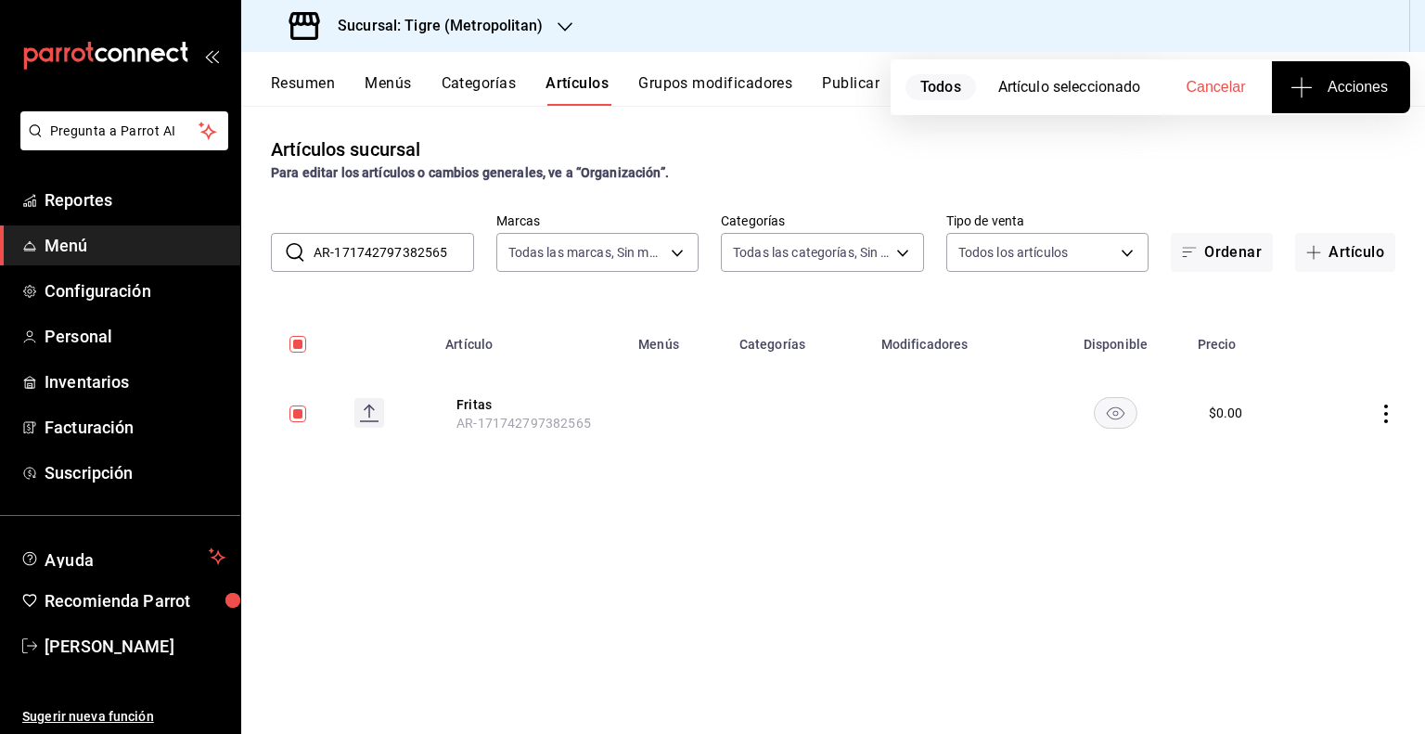
click at [379, 266] on input "AR-171742797382565" at bounding box center [393, 252] width 160 height 37
paste input "8"
type input "AR-181742797382565"
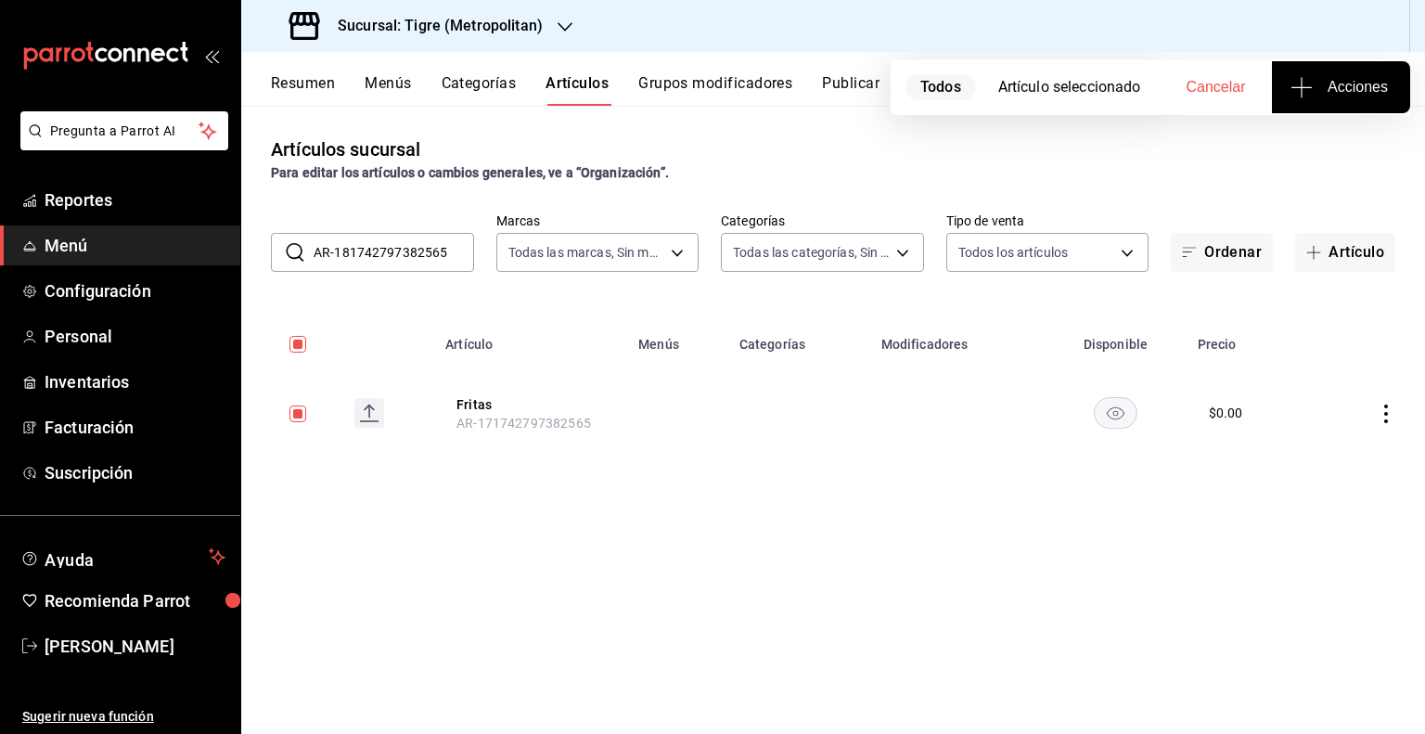
checkbox input "false"
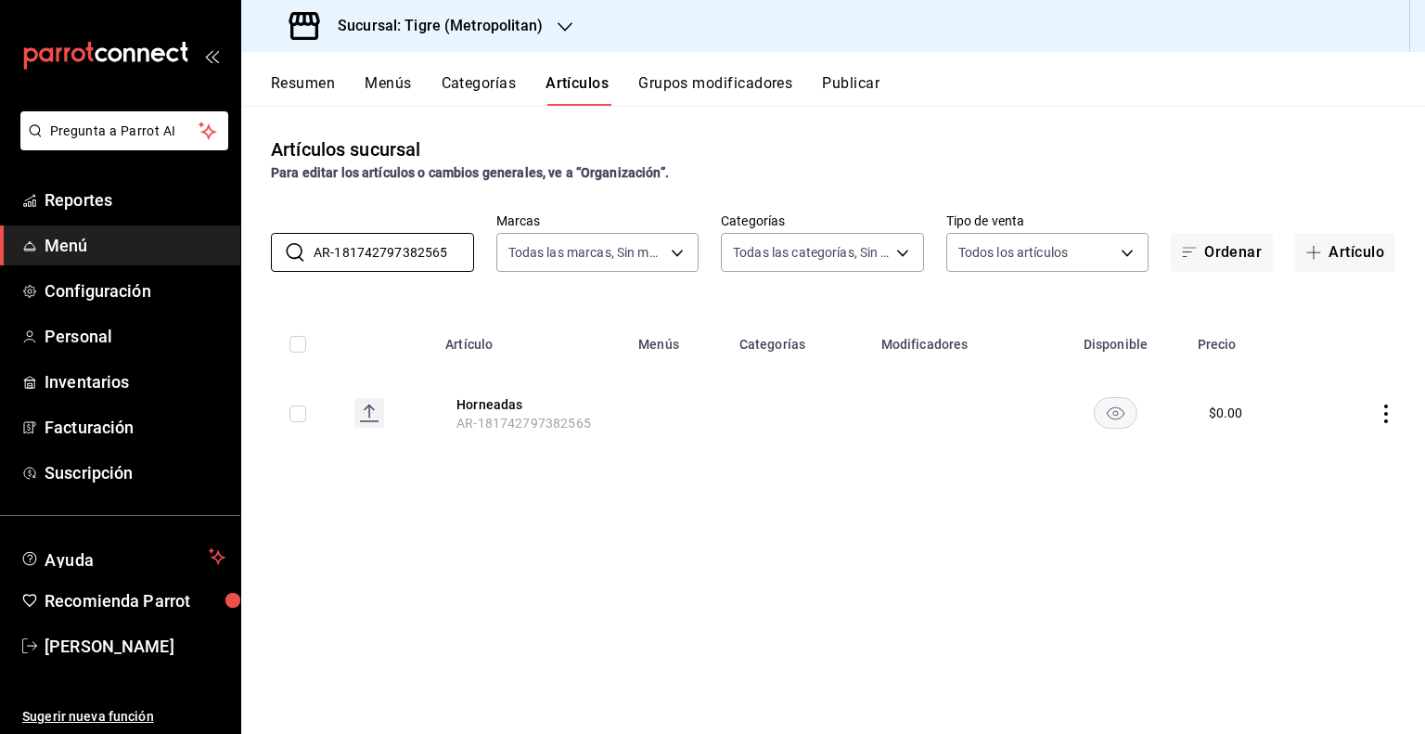
type input "AR-181742797382565"
click at [300, 411] on input "checkbox" at bounding box center [297, 413] width 17 height 17
checkbox input "true"
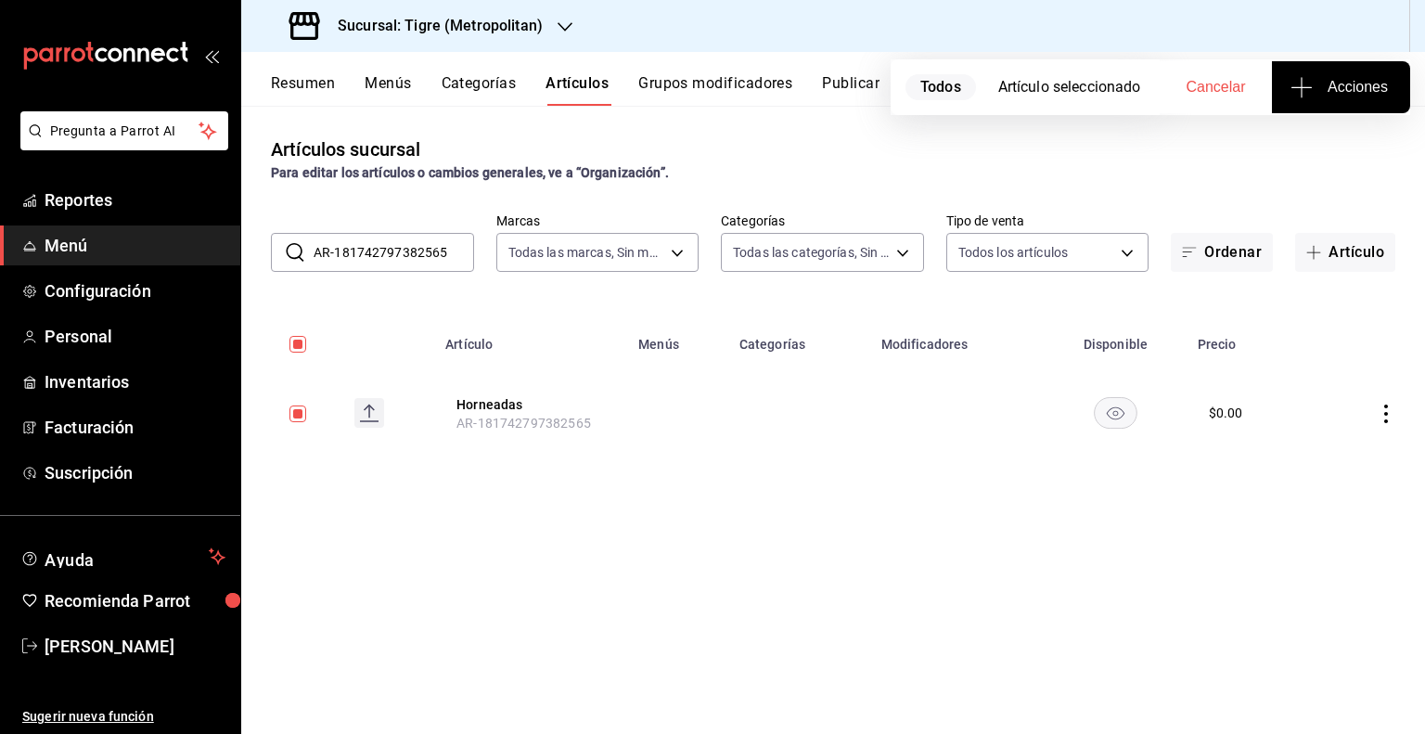
click at [1302, 97] on icon "button" at bounding box center [1301, 87] width 22 height 22
click at [1311, 148] on span "Agregar tipo" at bounding box center [1340, 144] width 109 height 19
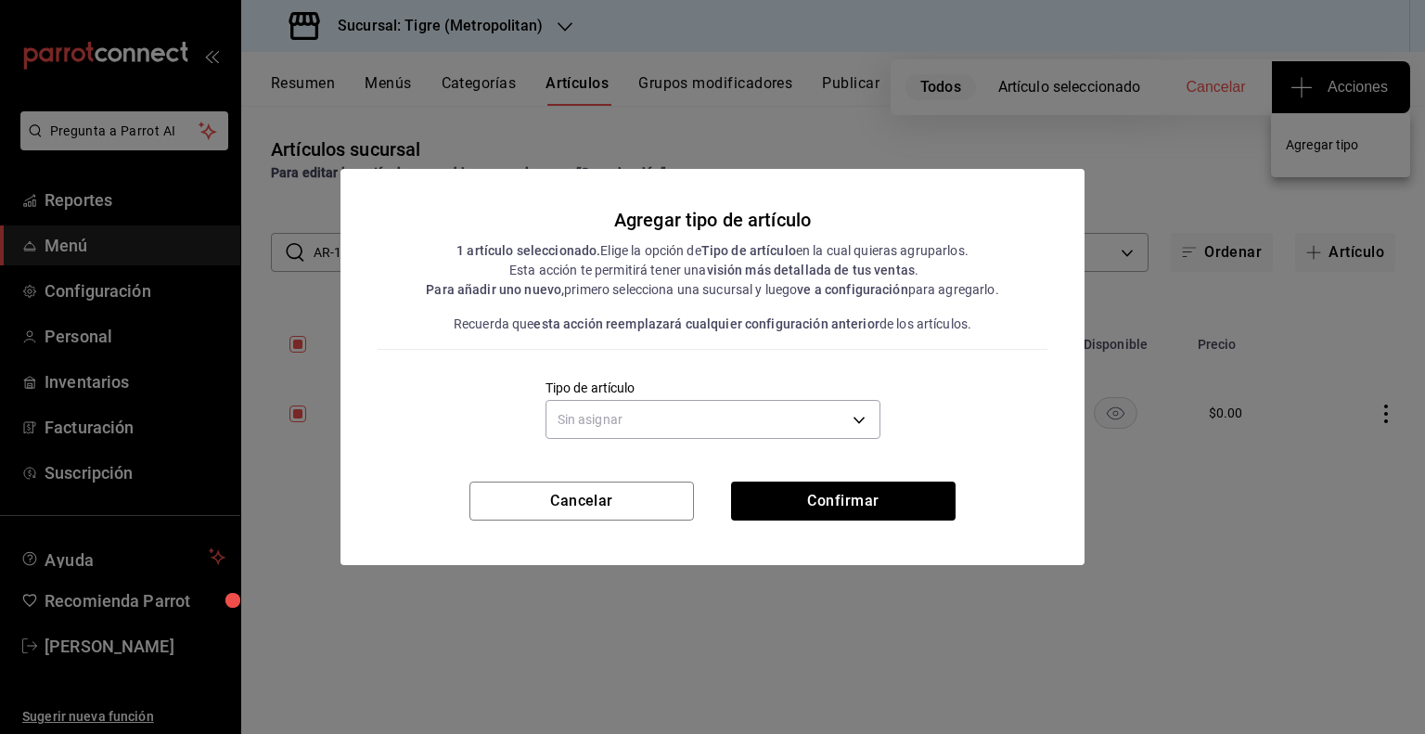
click at [1145, 278] on div "Agregar tipo de artículo 1 artículo seleccionado. Elige la opción de Tipo de ar…" at bounding box center [712, 367] width 1425 height 734
click at [604, 504] on button "Cancelar" at bounding box center [581, 500] width 224 height 39
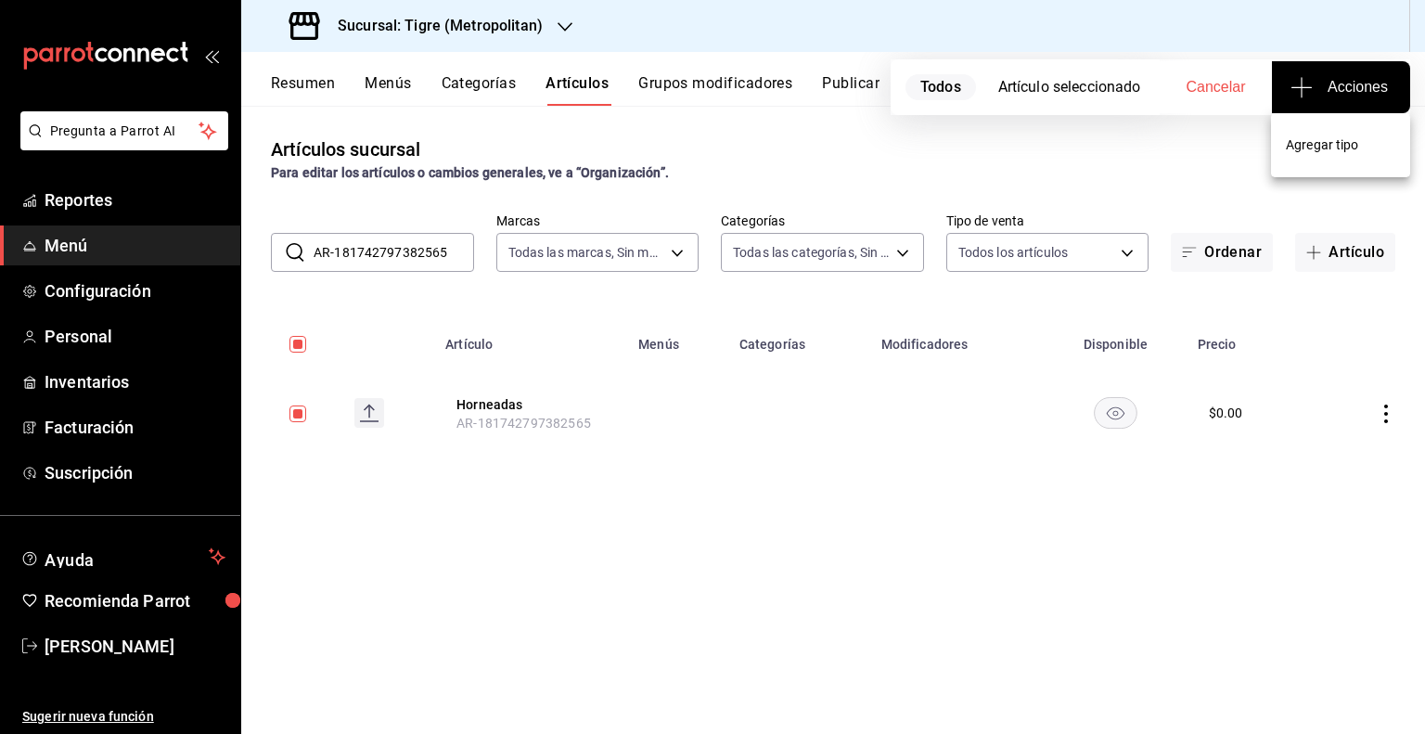
click at [1373, 147] on span "Agregar tipo" at bounding box center [1340, 144] width 109 height 19
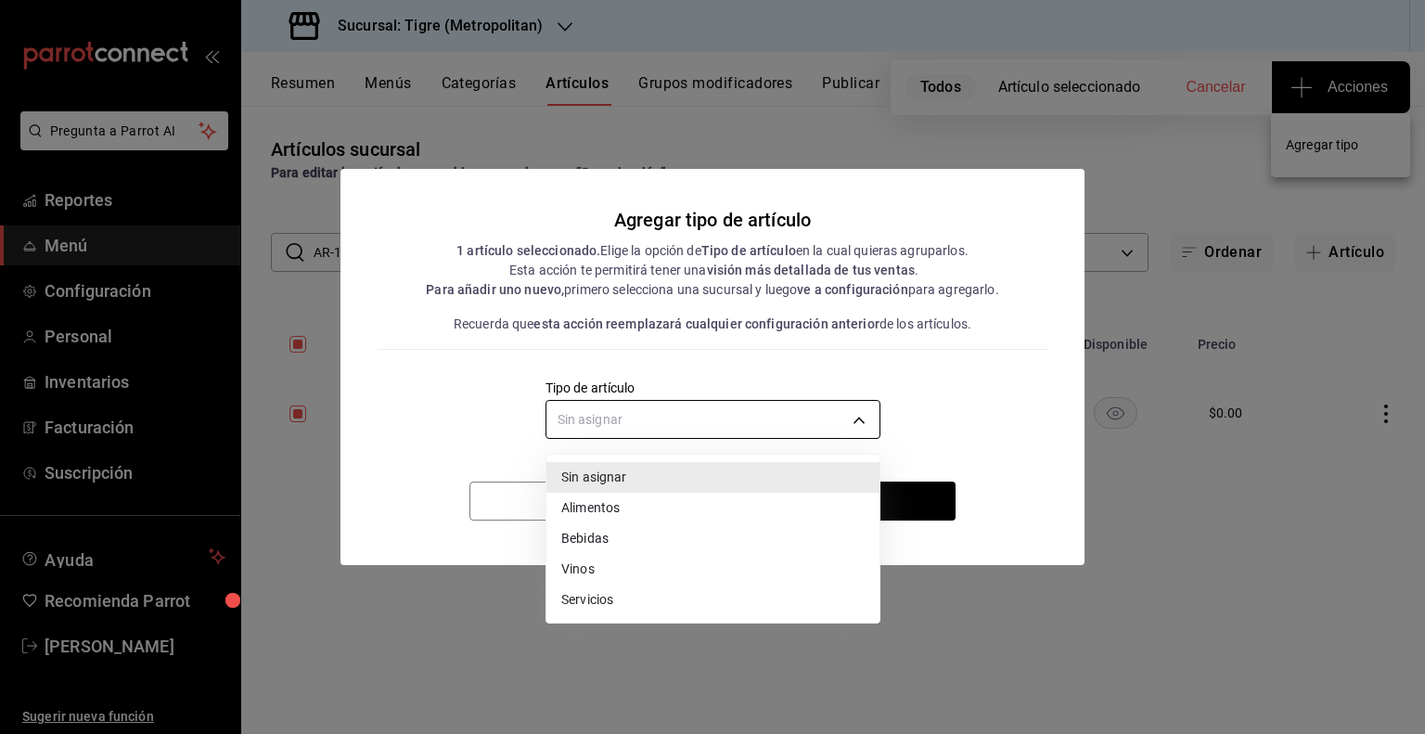
click at [833, 419] on body "Pregunta a Parrot AI Reportes Menú Configuración Personal Inventarios Facturaci…" at bounding box center [712, 367] width 1425 height 734
click at [685, 510] on li "Alimentos" at bounding box center [712, 508] width 333 height 31
type input "a9c5c5d7-09f7-4d61-88a6-a13d33eec0fd"
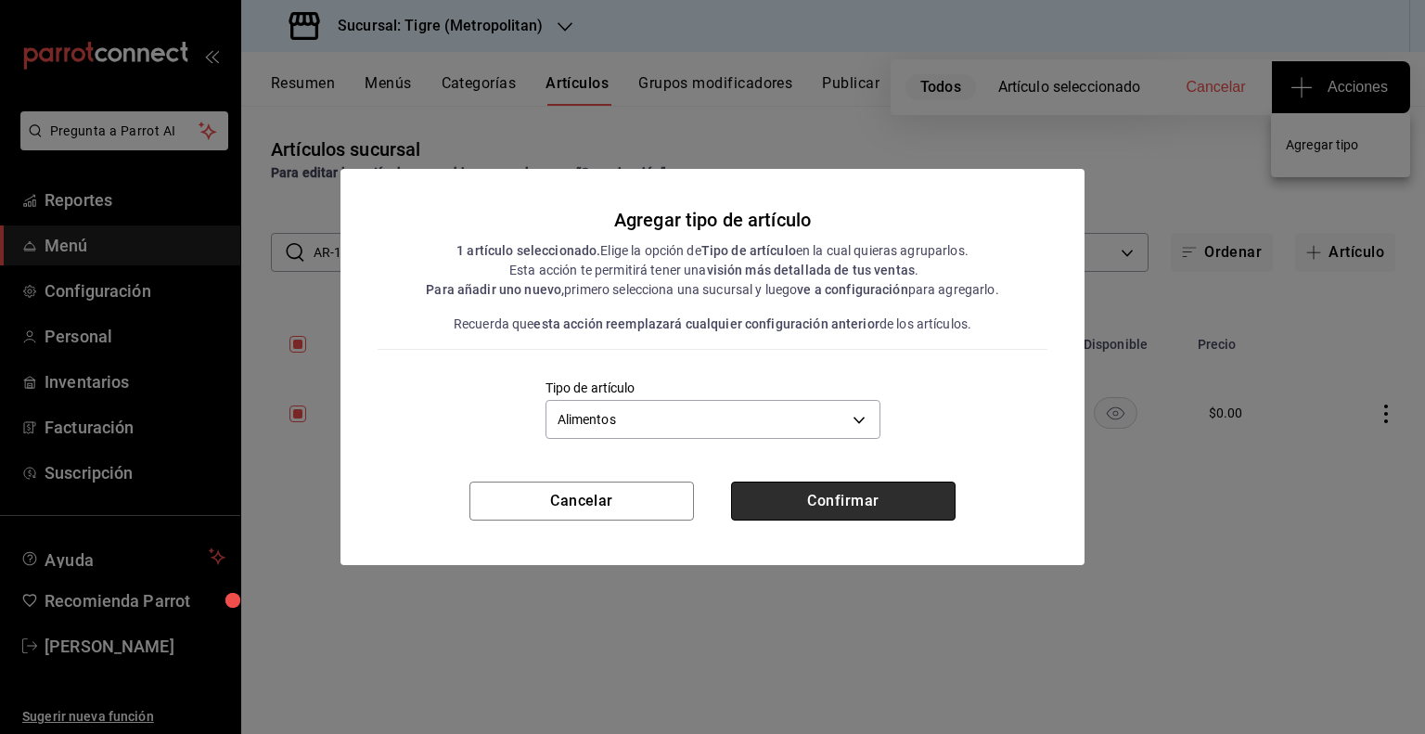
click at [820, 505] on button "Confirmar" at bounding box center [843, 500] width 224 height 39
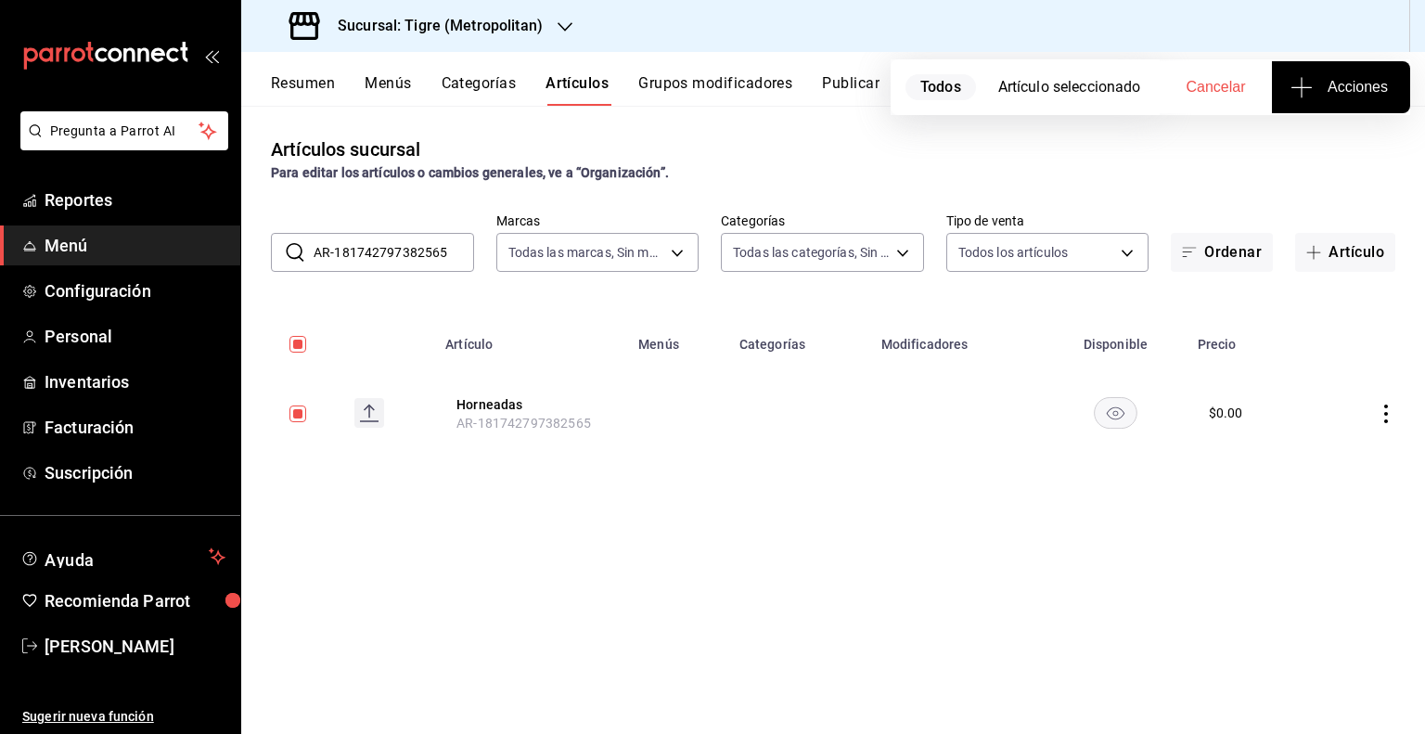
click at [450, 252] on input "AR-181742797382565" at bounding box center [393, 252] width 160 height 37
click at [1364, 83] on span "Acciones" at bounding box center [1341, 87] width 94 height 22
click at [1296, 161] on li "Agregar tipo" at bounding box center [1340, 145] width 139 height 49
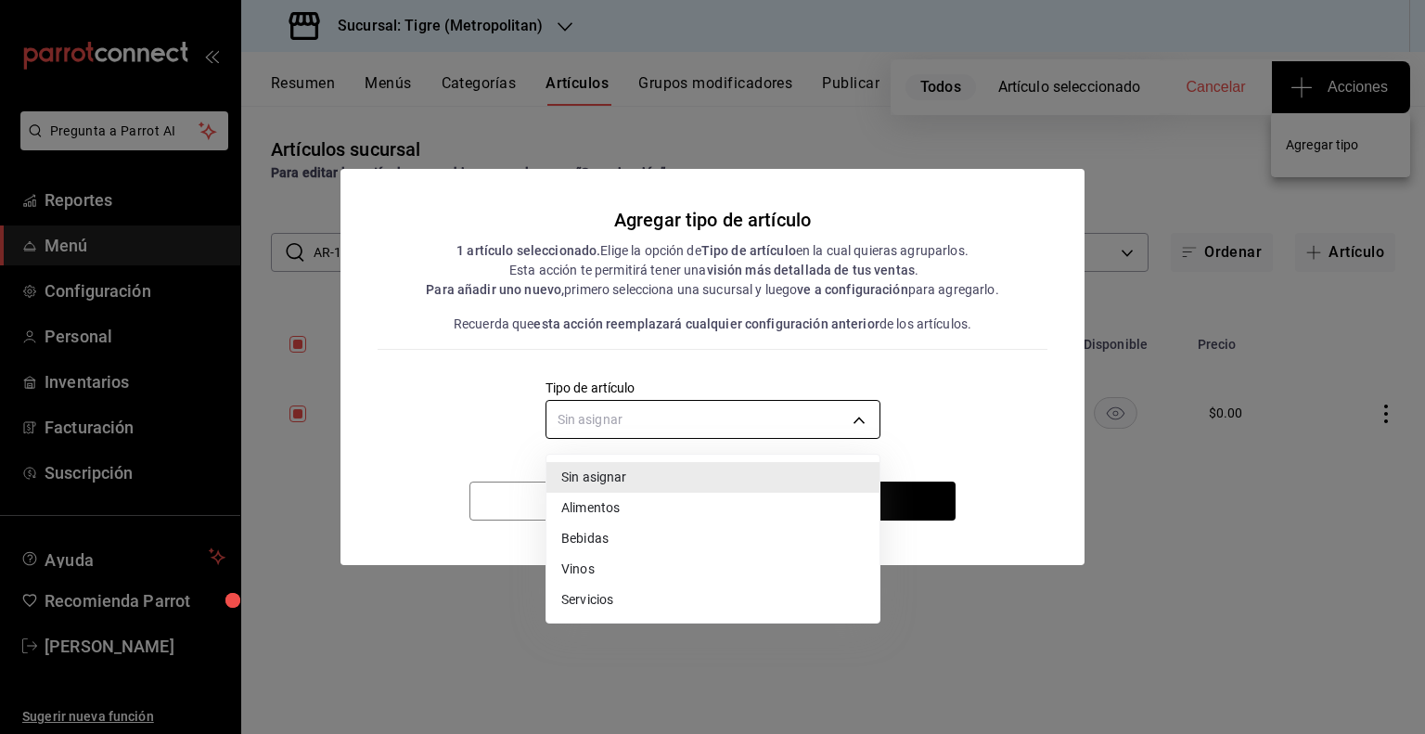
click at [795, 414] on body "Pregunta a Parrot AI Reportes Menú Configuración Personal Inventarios Facturaci…" at bounding box center [712, 367] width 1425 height 734
click at [671, 517] on li "Alimentos" at bounding box center [712, 508] width 333 height 31
type input "a9c5c5d7-09f7-4d61-88a6-a13d33eec0fd"
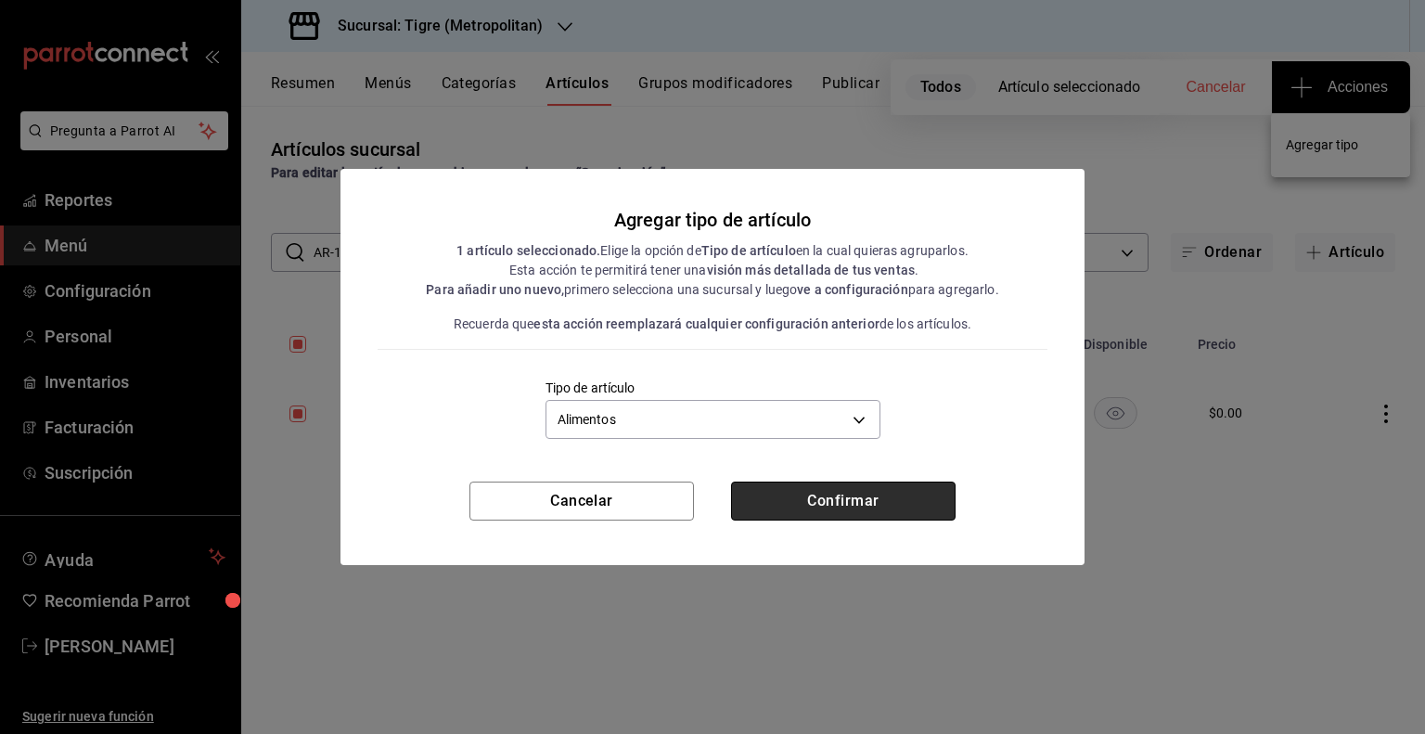
click at [811, 500] on button "Confirmar" at bounding box center [843, 500] width 224 height 39
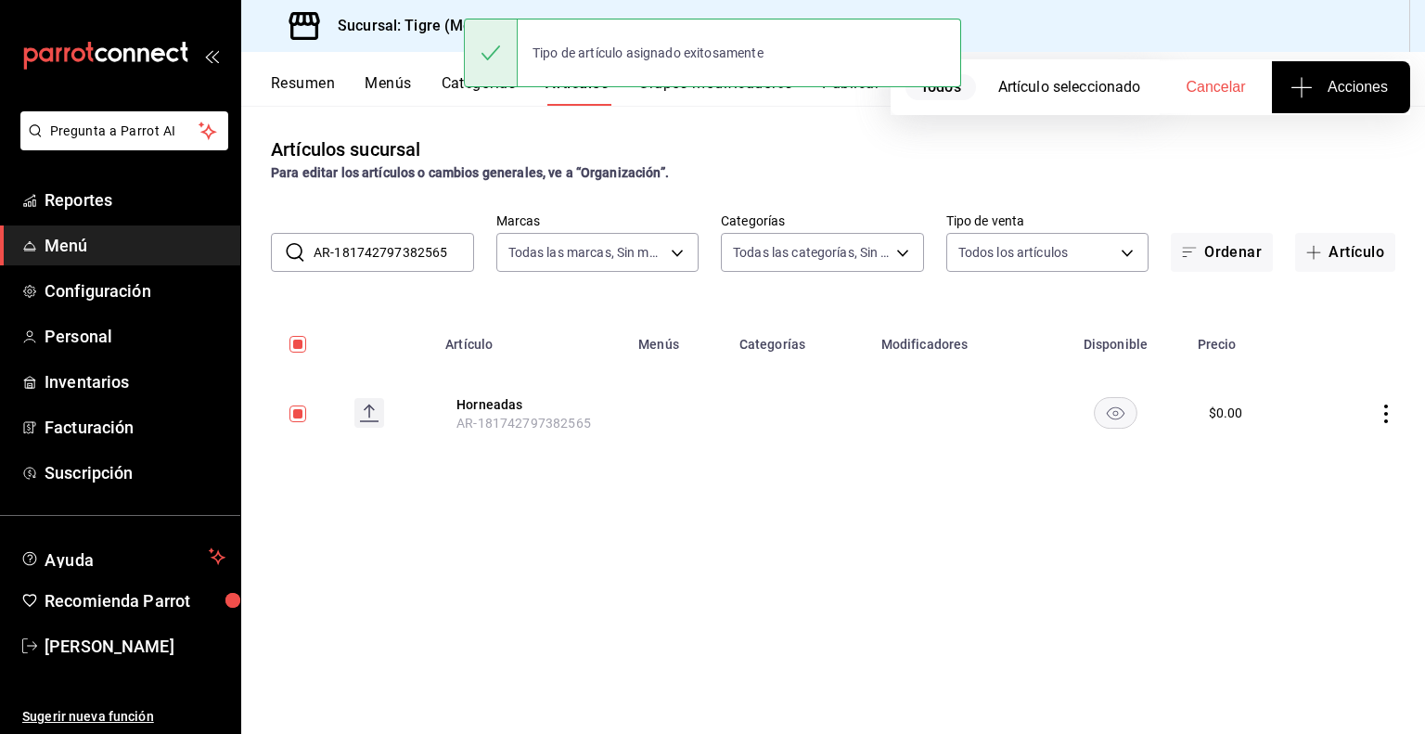
click at [416, 256] on input "AR-181742797382565" at bounding box center [393, 252] width 160 height 37
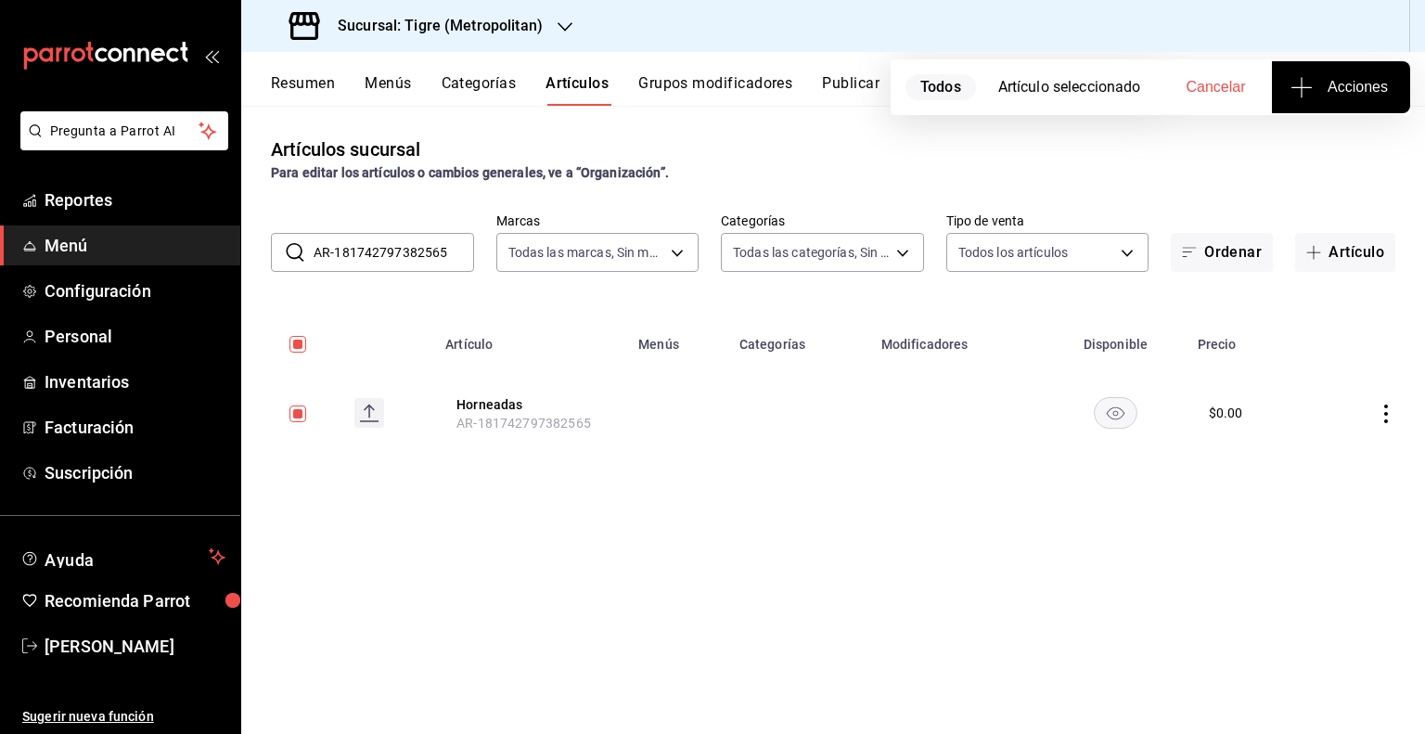
click at [416, 256] on input "AR-181742797382565" at bounding box center [393, 252] width 160 height 37
paste input "3"
type input "AR-131742797382565"
checkbox input "false"
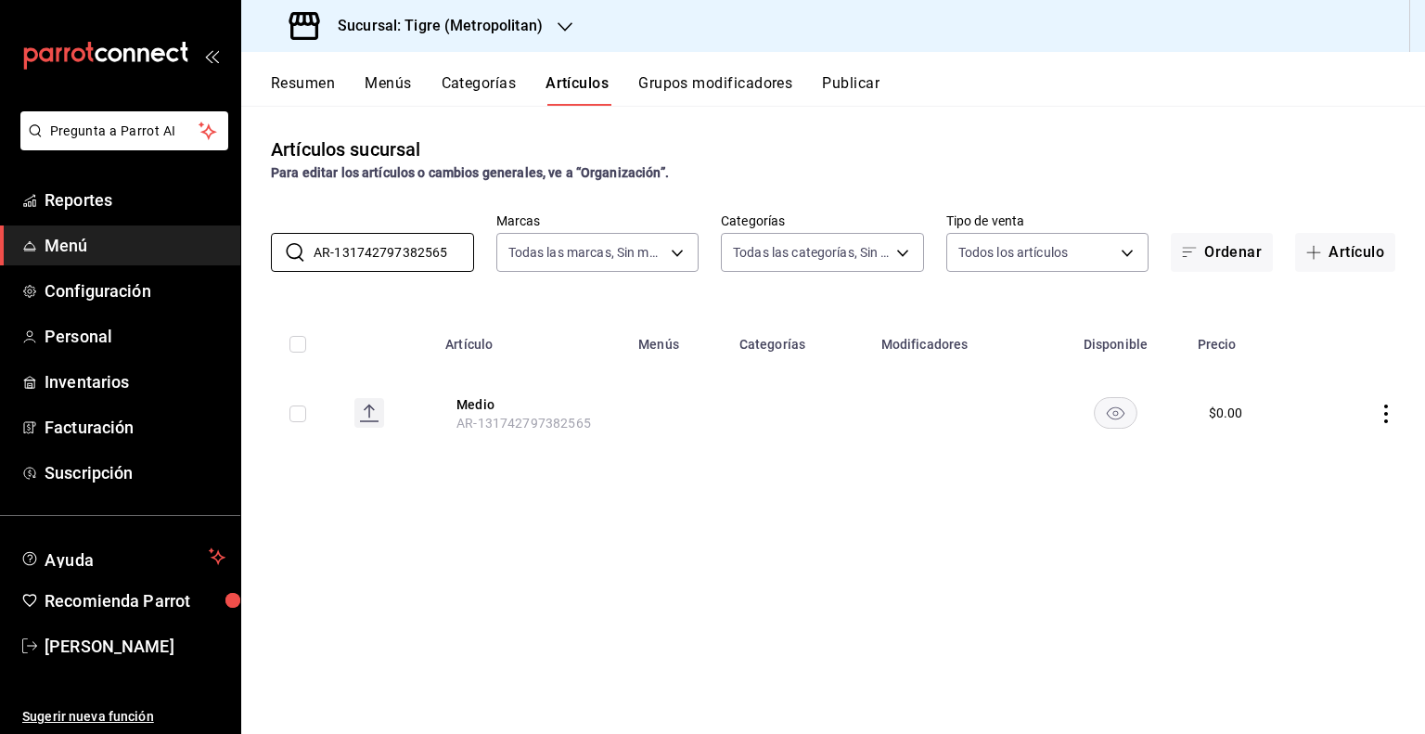
type input "AR-131742797382565"
click at [294, 411] on input "checkbox" at bounding box center [297, 413] width 17 height 17
checkbox input "true"
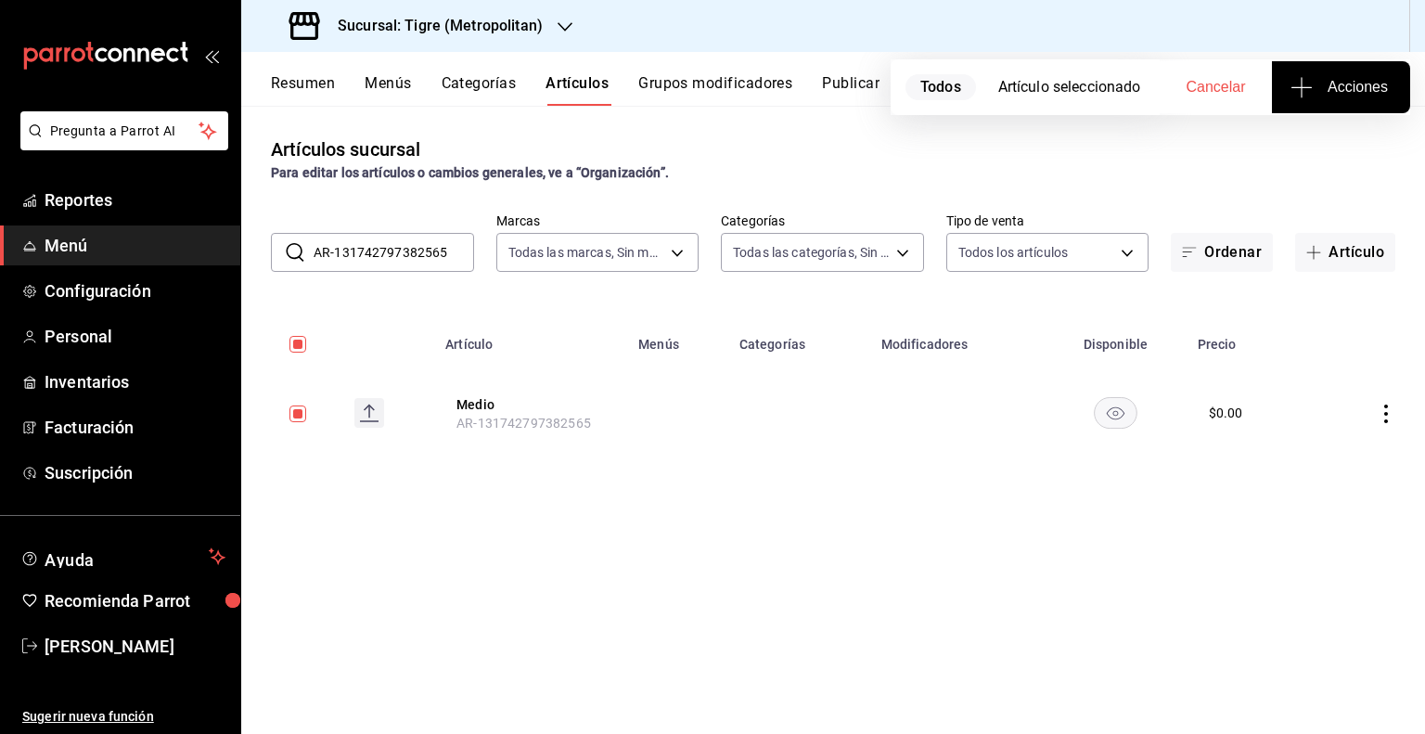
click at [1324, 96] on span "Acciones" at bounding box center [1341, 87] width 94 height 22
click at [1310, 150] on span "Agregar tipo" at bounding box center [1340, 144] width 109 height 19
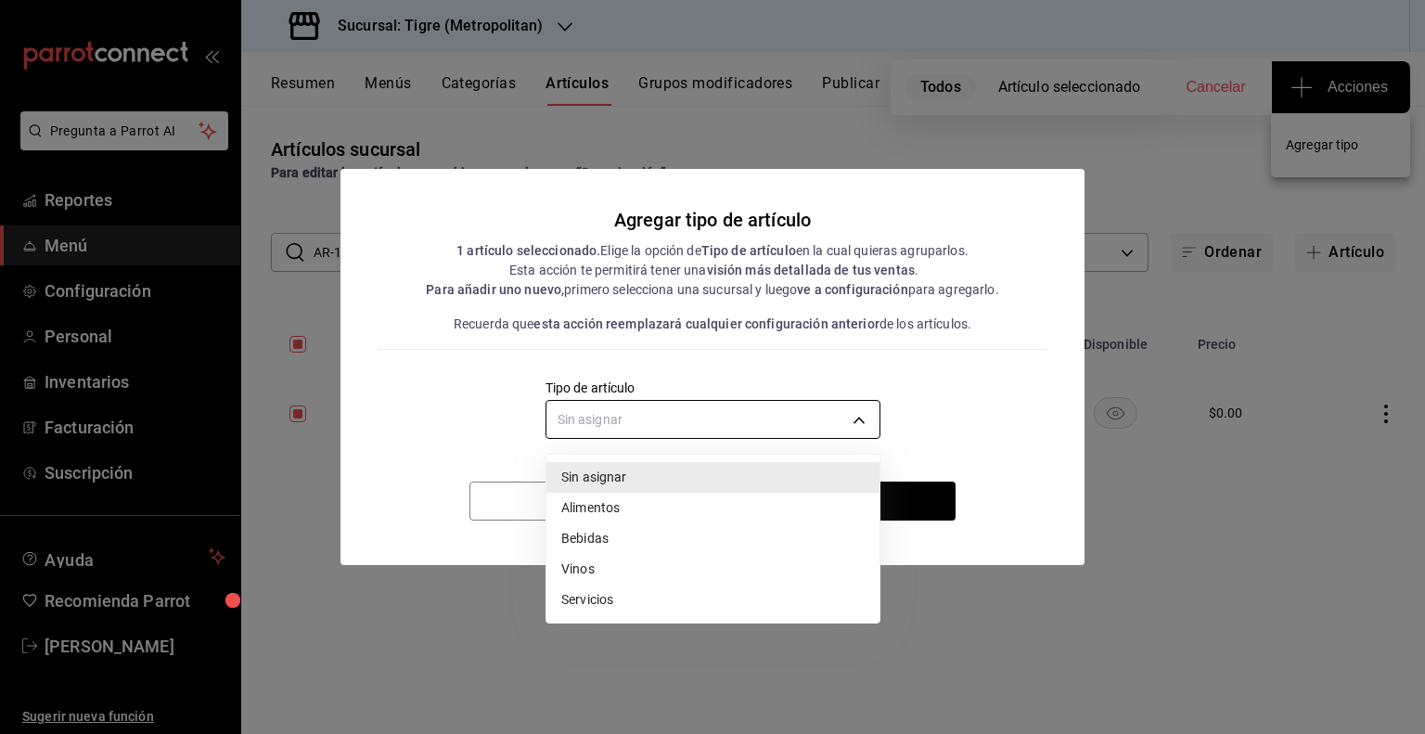
click at [790, 415] on body "Pregunta a Parrot AI Reportes Menú Configuración Personal Inventarios Facturaci…" at bounding box center [712, 367] width 1425 height 734
click at [632, 510] on li "Alimentos" at bounding box center [712, 508] width 333 height 31
type input "a9c5c5d7-09f7-4d61-88a6-a13d33eec0fd"
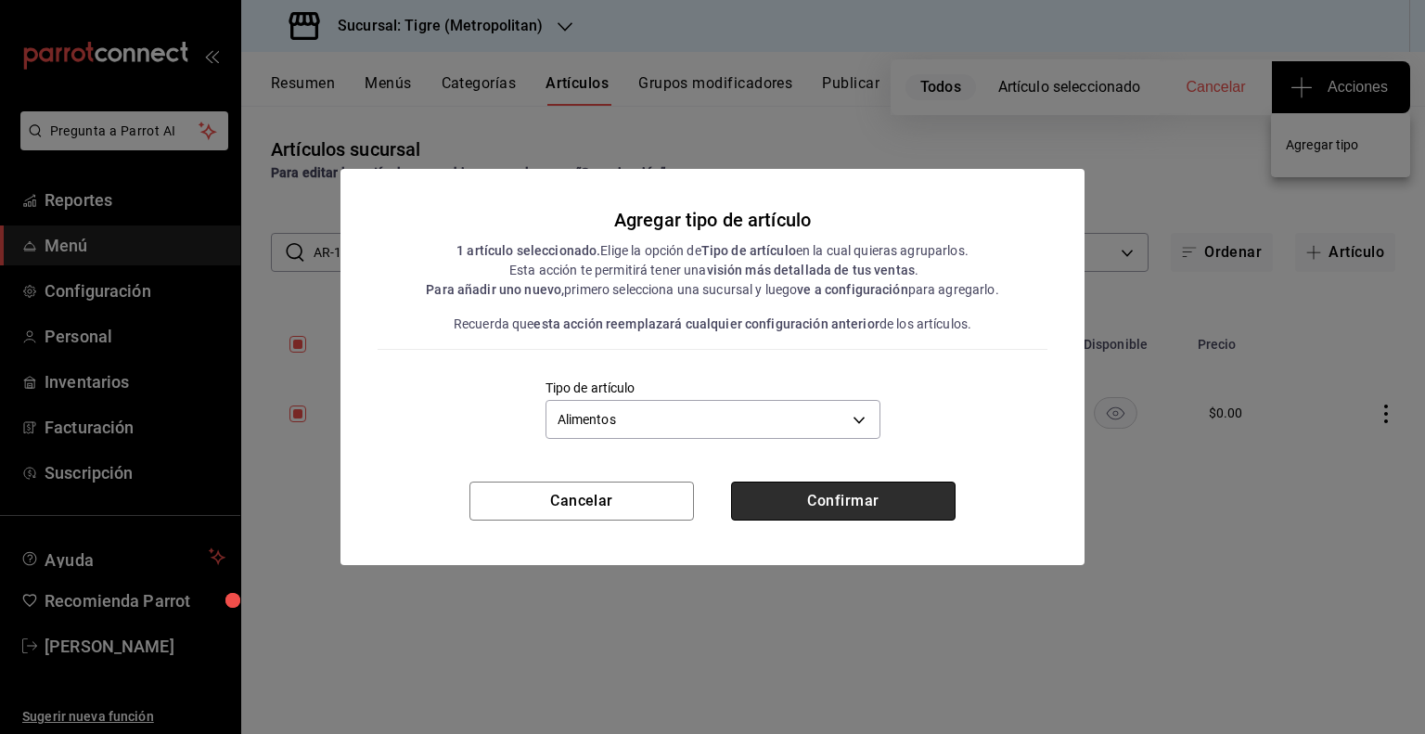
click at [835, 518] on button "Confirmar" at bounding box center [843, 500] width 224 height 39
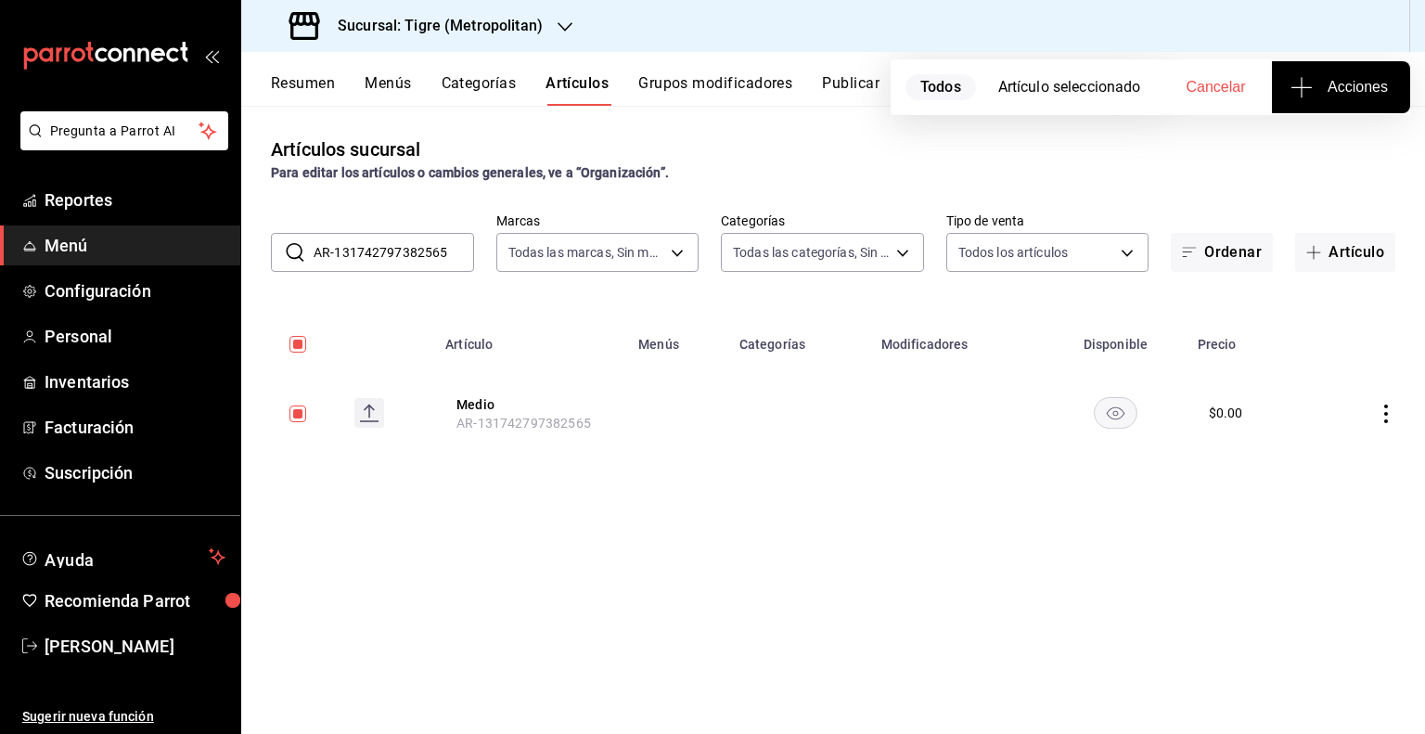
click at [407, 244] on input "AR-131742797382565" at bounding box center [393, 252] width 160 height 37
paste input "743260635074"
type input "AR-1743260635074"
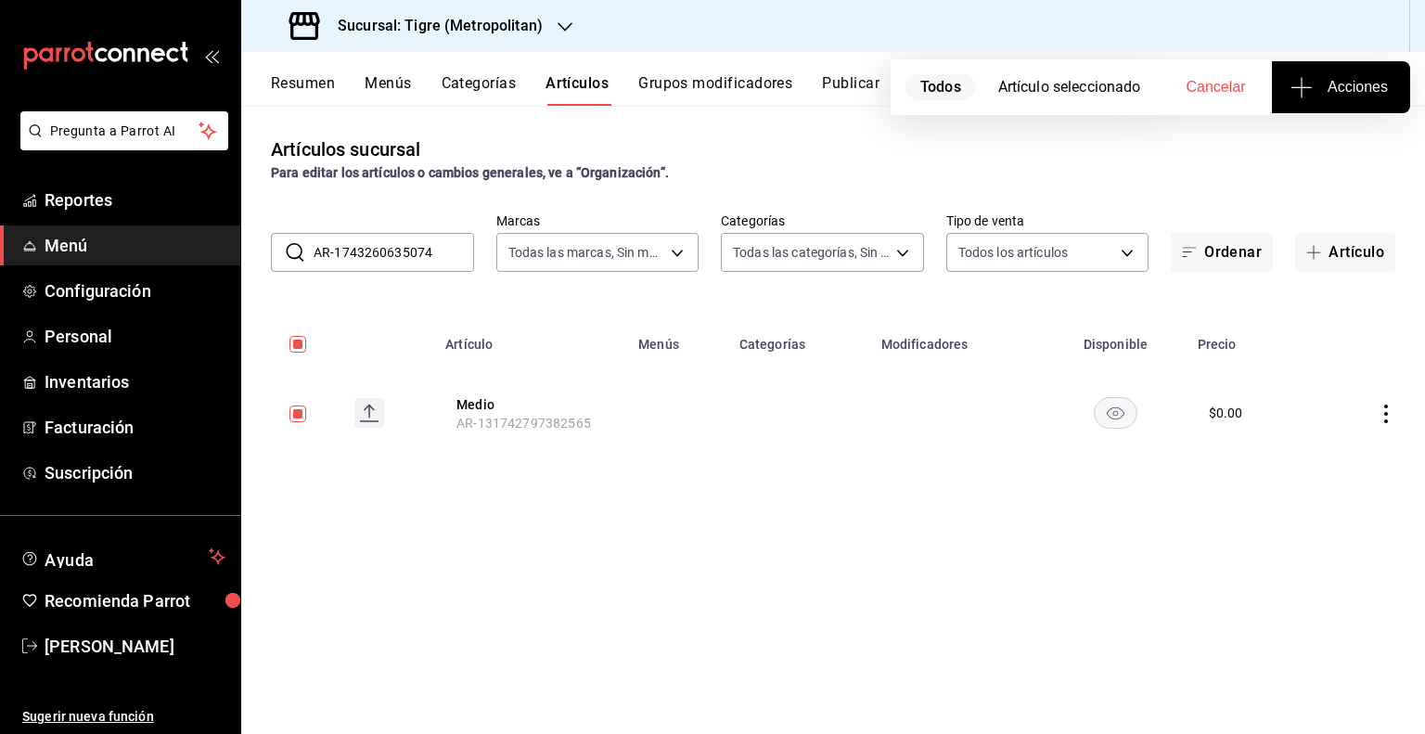
checkbox input "false"
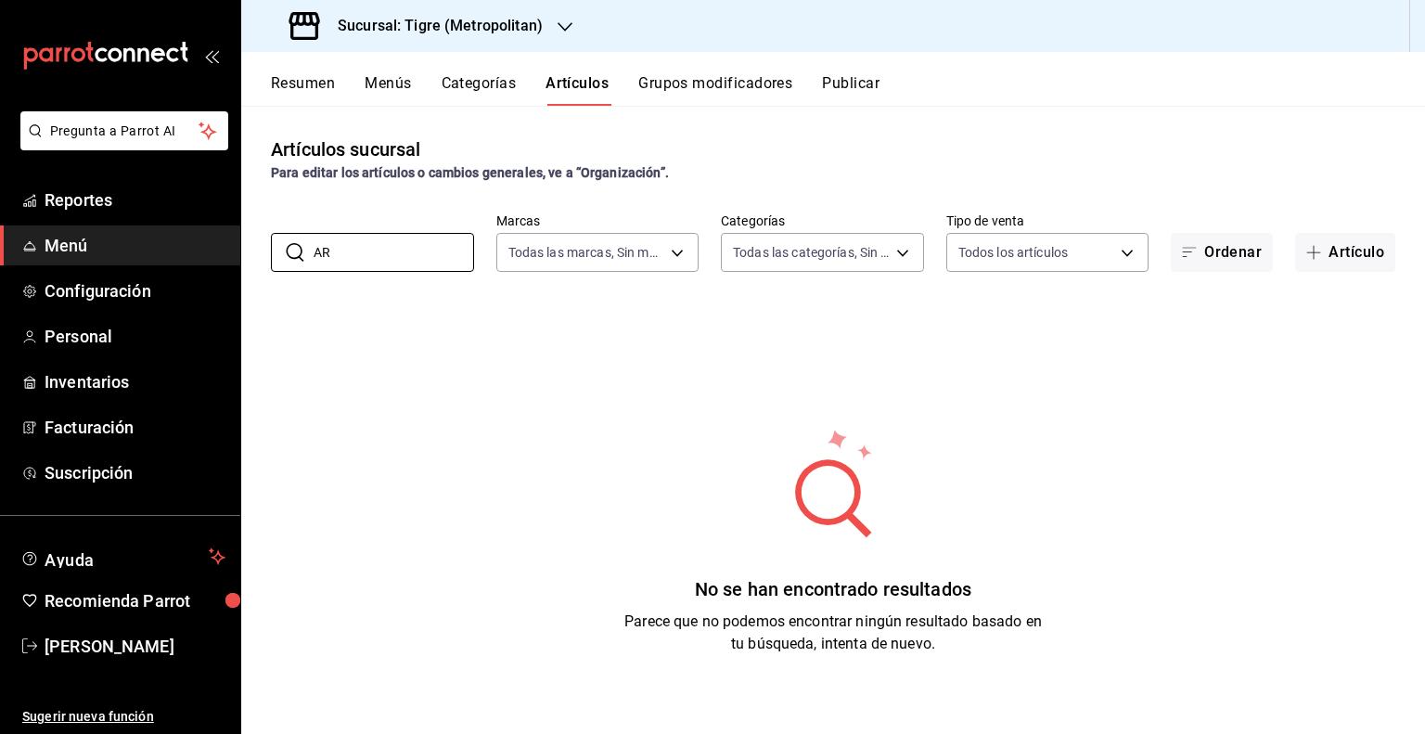
type input "A"
paste input "Papaya"
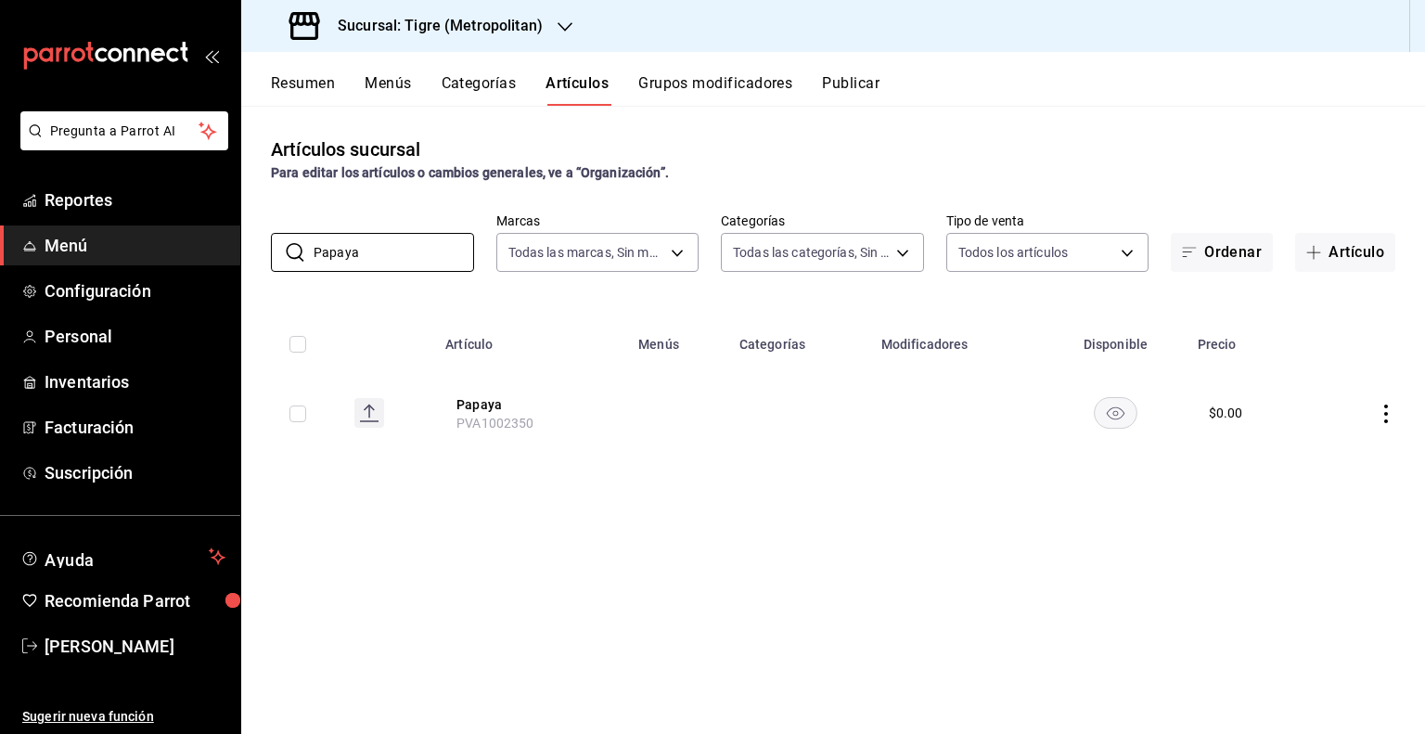
type input "Papaya"
click at [387, 256] on input "Papaya" at bounding box center [393, 252] width 160 height 37
paste input "Schweppes 296 Ml-Ligue"
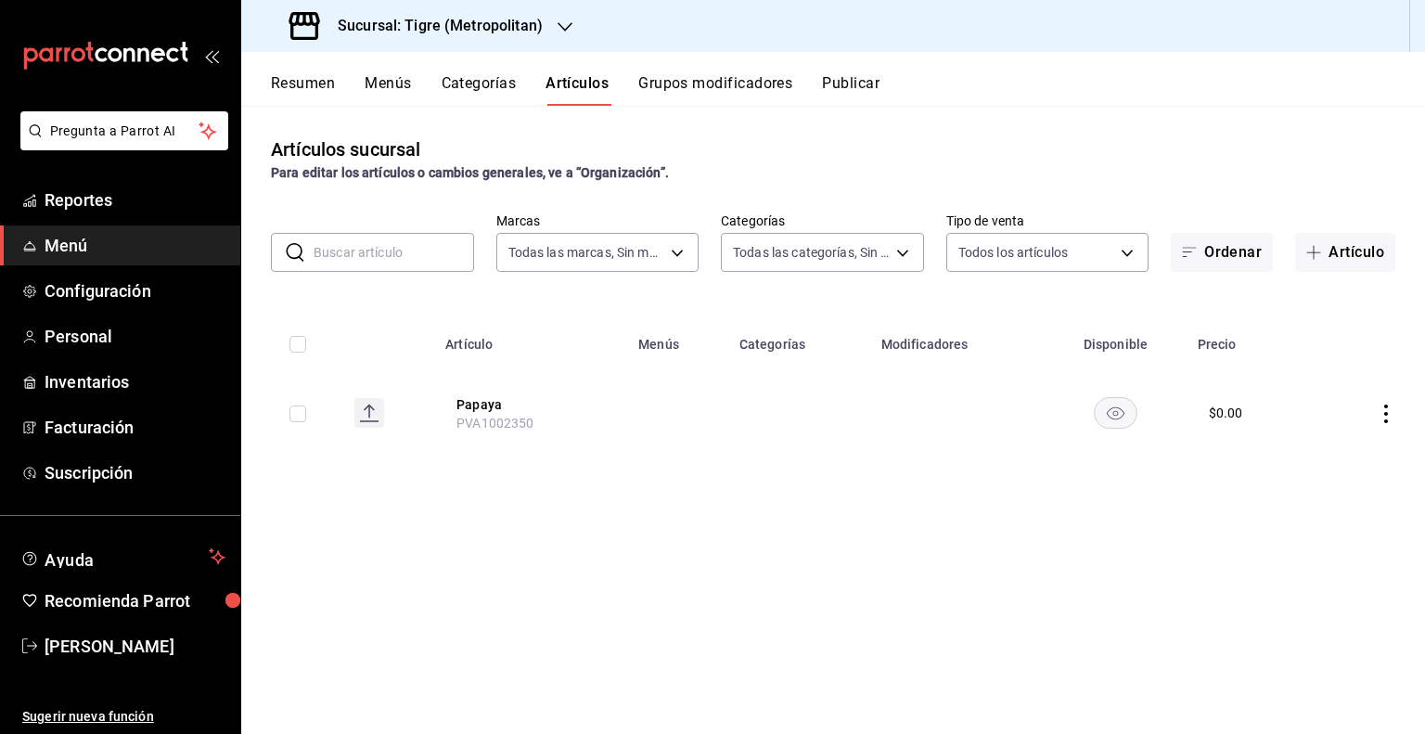
type input "Schweppes 296 Ml-Ligue"
click at [345, 262] on input "Schweppes 296 Ml-Ligue" at bounding box center [393, 252] width 160 height 37
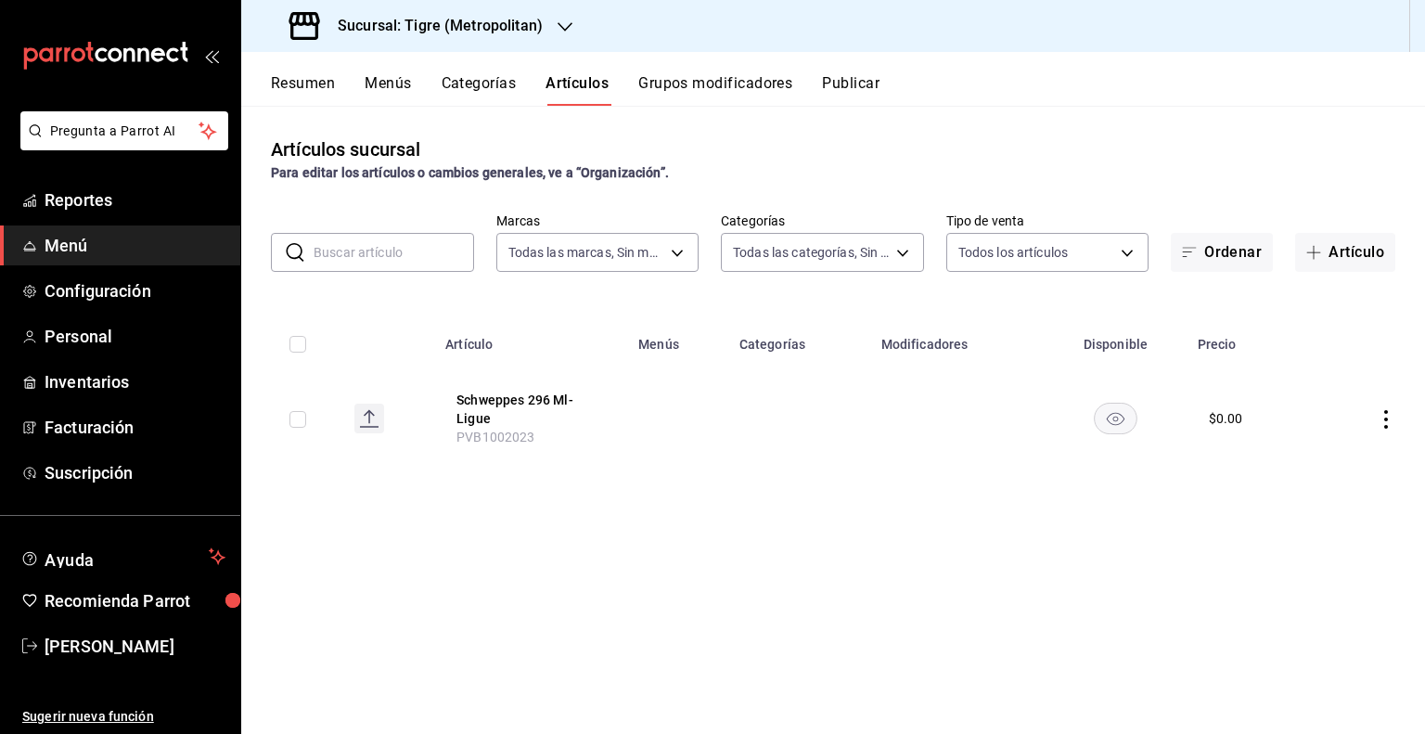
paste input "Schweppes 296 Ml-Ligue"
click at [441, 242] on input "Schweppes 296 Ml-Ligue" at bounding box center [393, 252] width 160 height 37
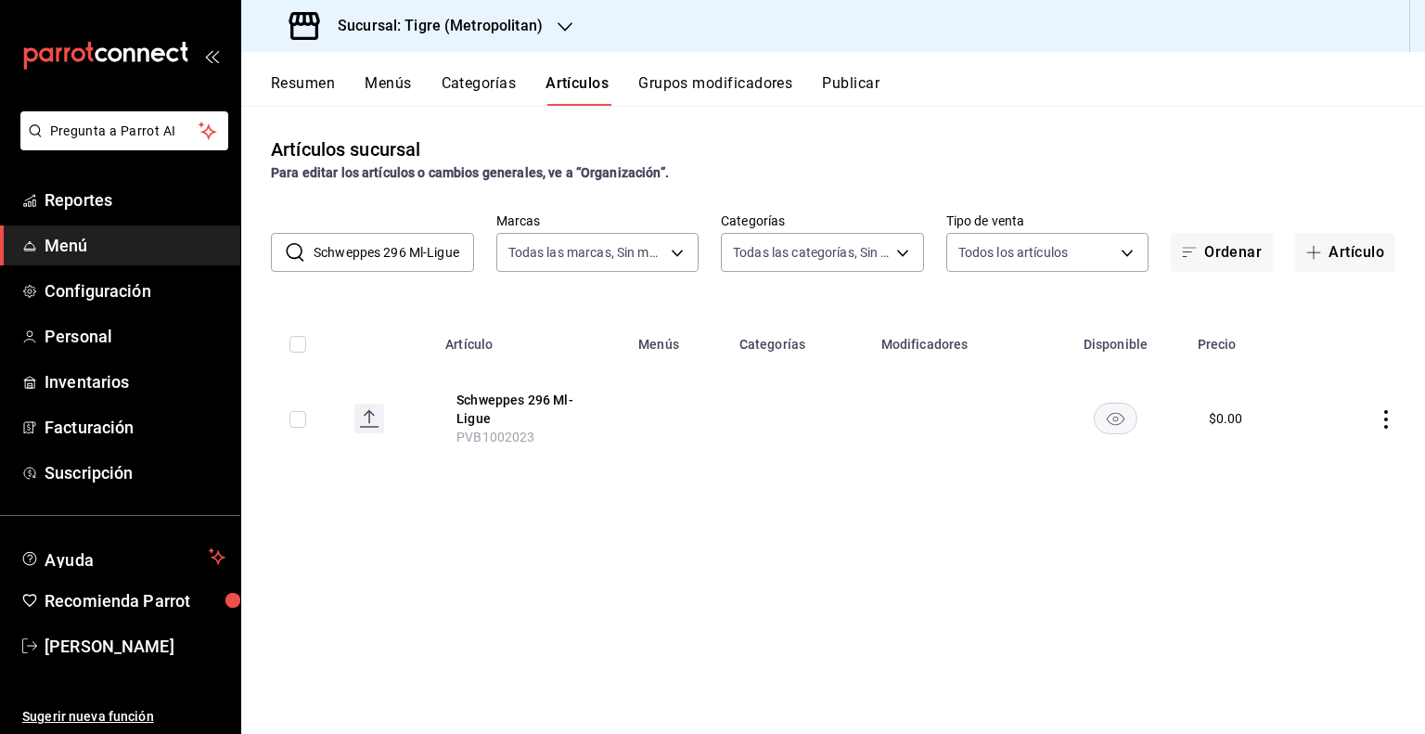
paste input "PVB1002023"
type input "PVB1002023"
click at [298, 418] on input "checkbox" at bounding box center [297, 419] width 17 height 17
checkbox input "true"
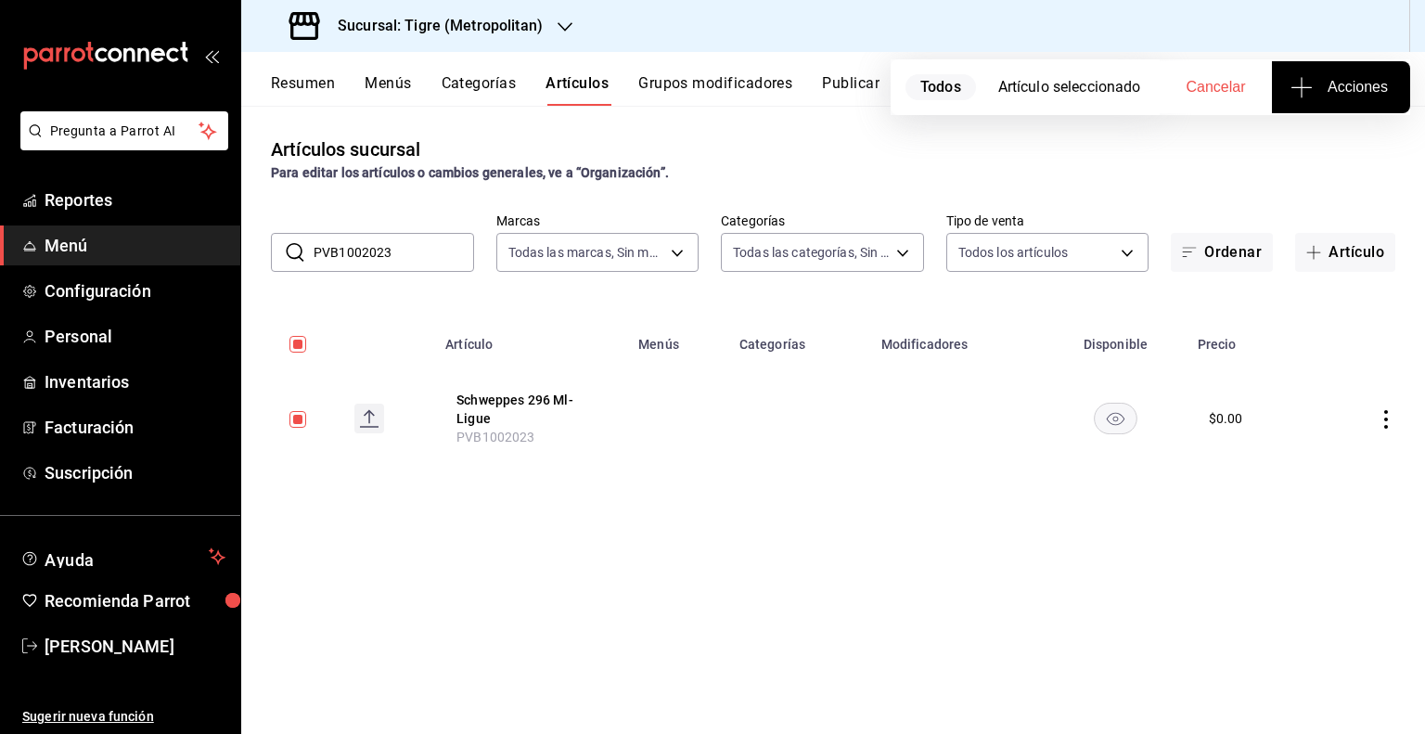
click at [1326, 118] on div "Artículos sucursal Para editar los artículos o cambios generales, ve a “Organiz…" at bounding box center [832, 419] width 1183 height 627
click at [1324, 105] on button "Acciones" at bounding box center [1341, 87] width 138 height 52
click at [1303, 135] on span "Agregar tipo" at bounding box center [1340, 144] width 109 height 19
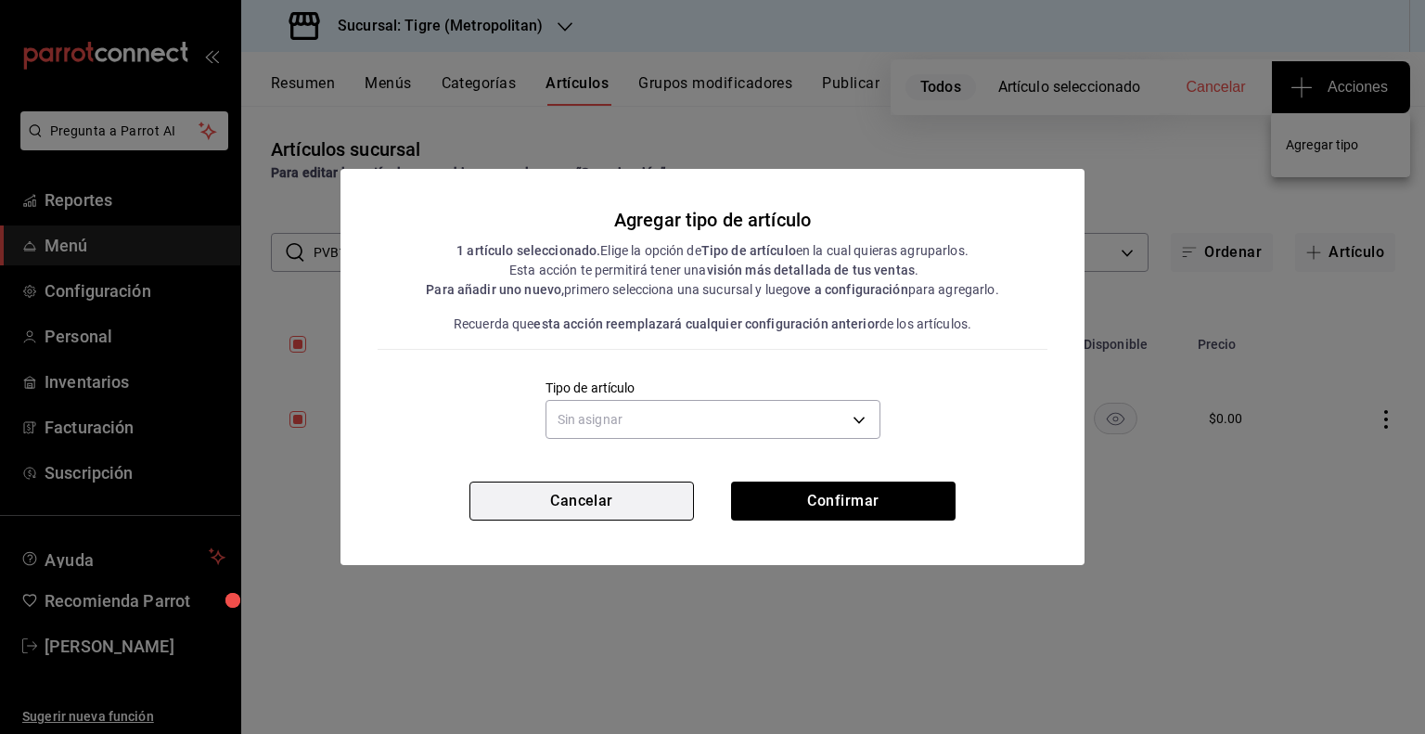
click at [623, 504] on button "Cancelar" at bounding box center [581, 500] width 224 height 39
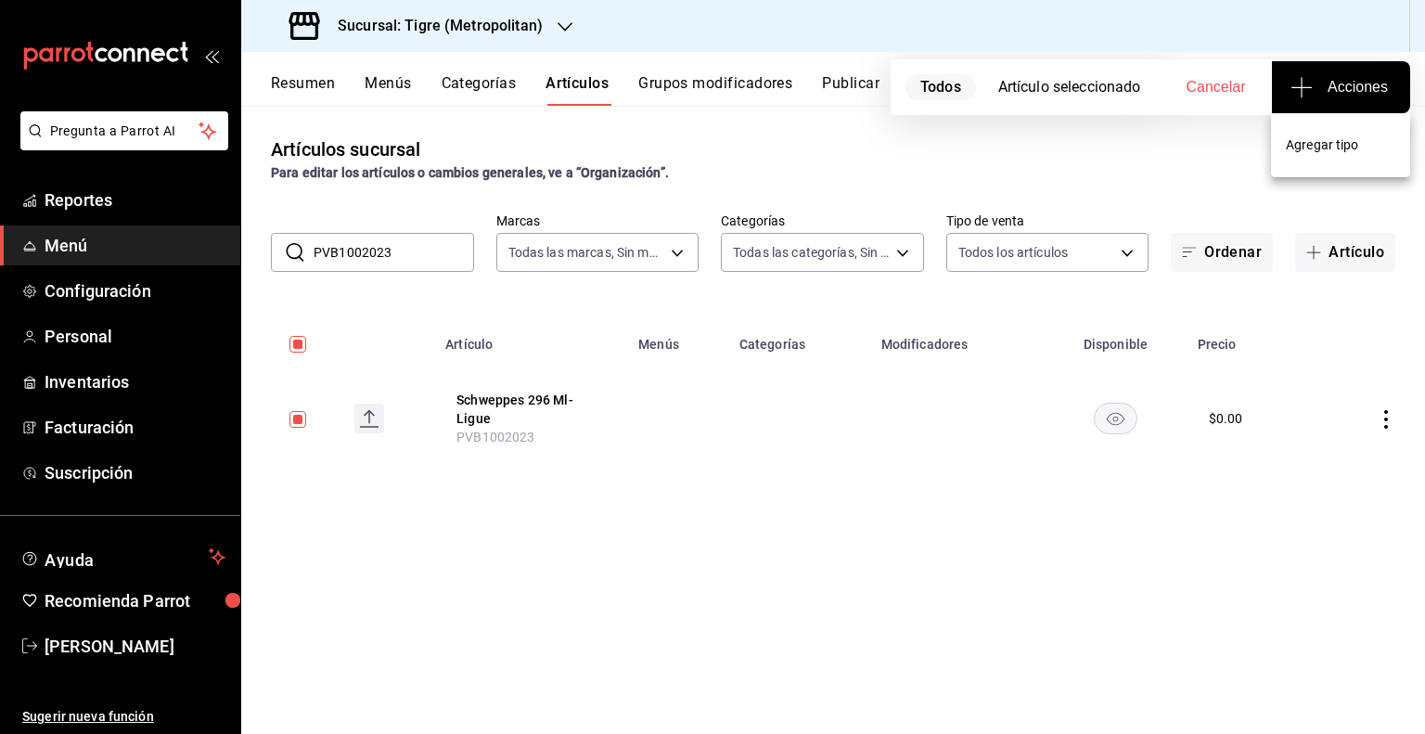
click at [1299, 144] on span "Agregar tipo" at bounding box center [1340, 144] width 109 height 19
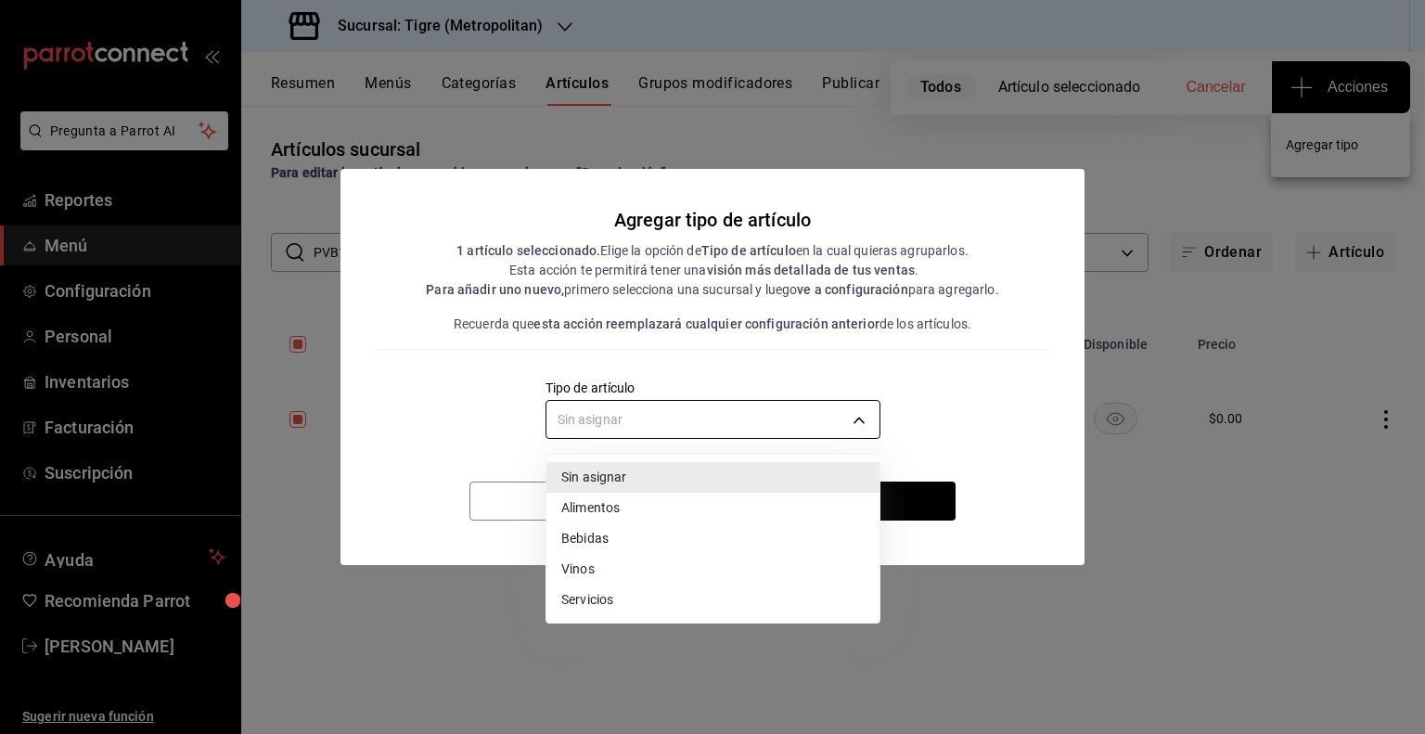
click at [787, 432] on body "Pregunta a Parrot AI Reportes Menú Configuración Personal Inventarios Facturaci…" at bounding box center [712, 367] width 1425 height 734
click at [614, 546] on li "Bebidas" at bounding box center [712, 538] width 333 height 31
type input "e2400288-93b0-4d29-8cfc-2898dd229db7"
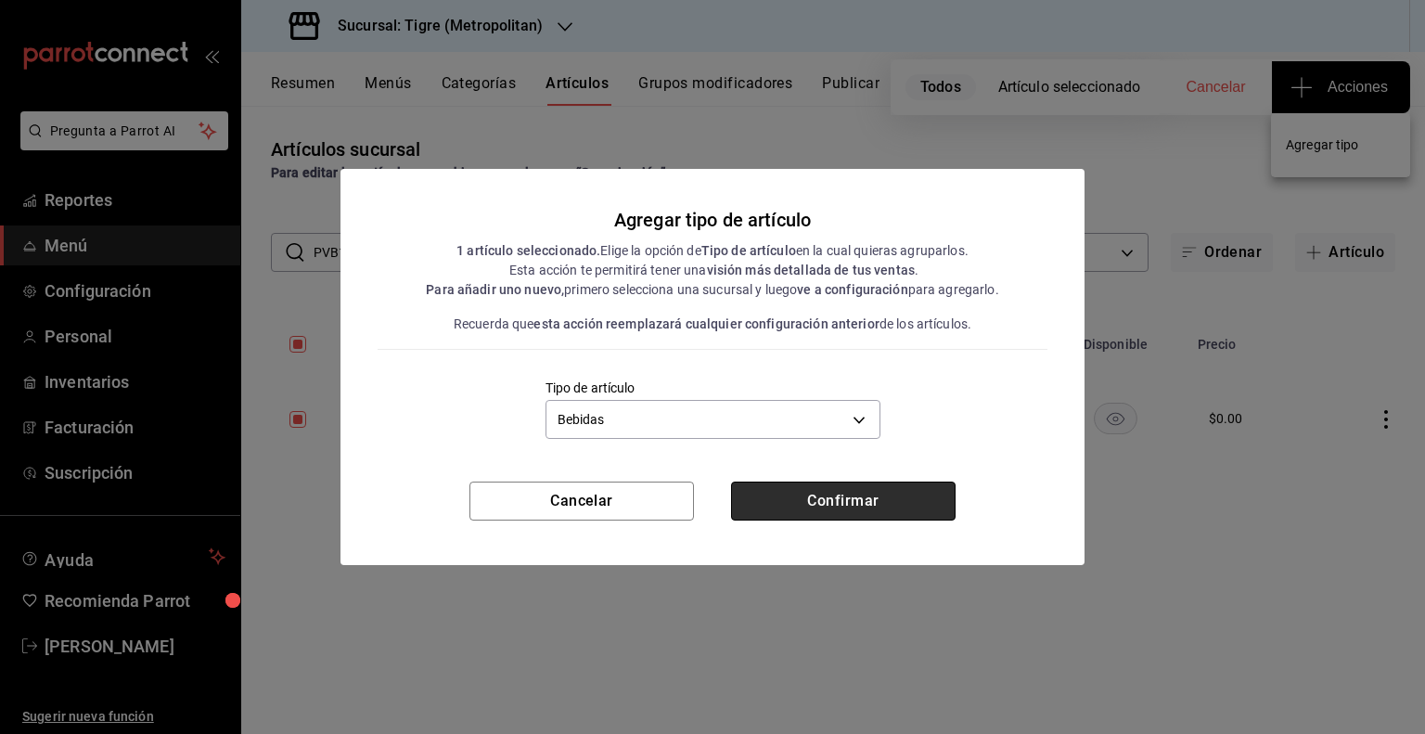
click at [798, 513] on button "Confirmar" at bounding box center [843, 500] width 224 height 39
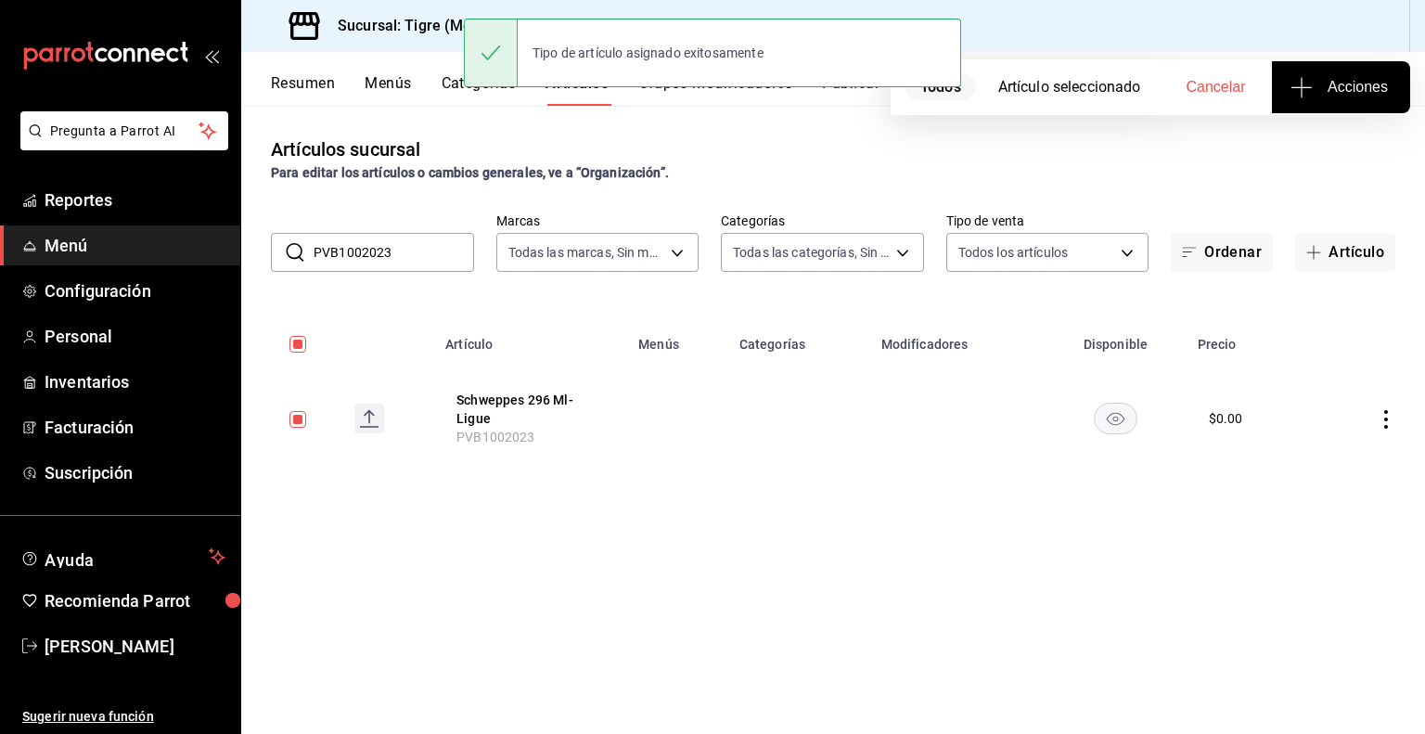
click at [441, 259] on input "PVB1002023" at bounding box center [393, 252] width 160 height 37
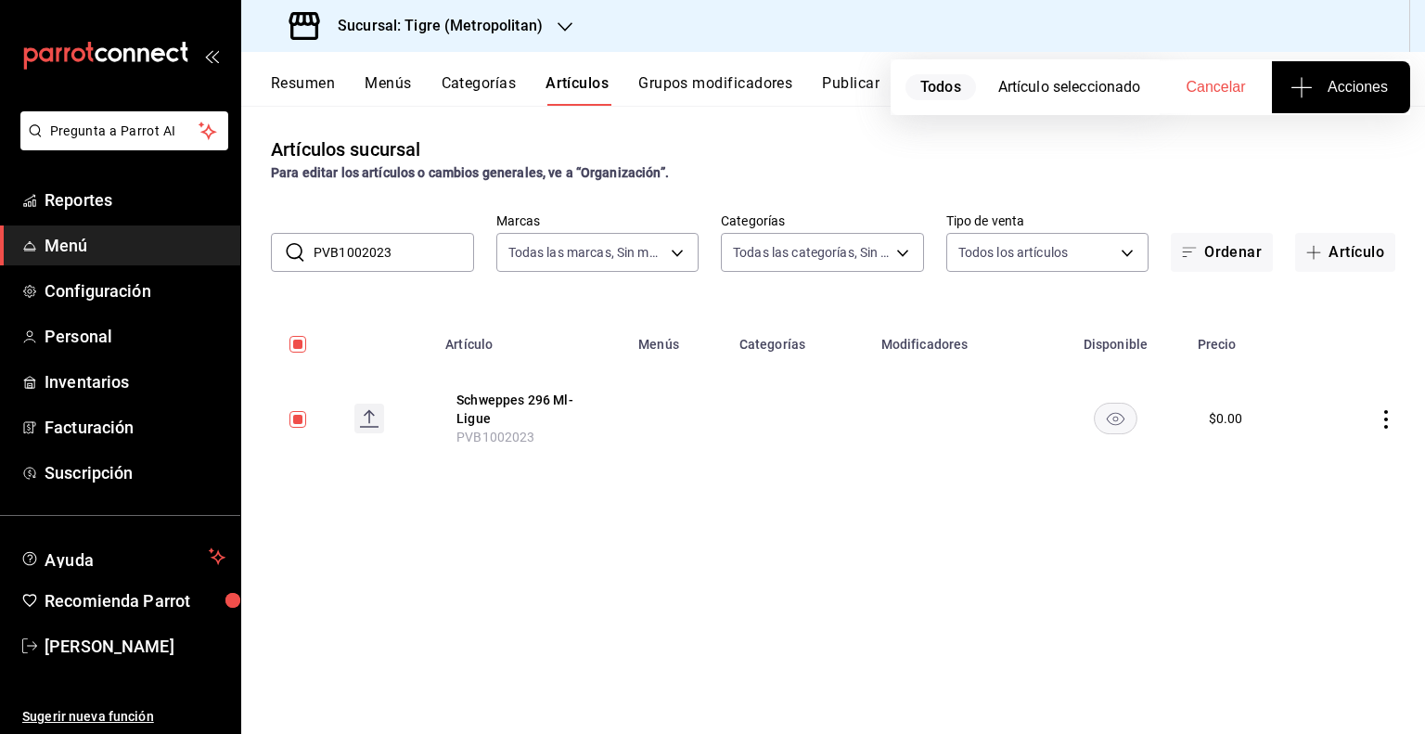
click at [441, 259] on input "PVB1002023" at bounding box center [393, 252] width 160 height 37
paste input "PVB1001264"
type input "PVB1001264"
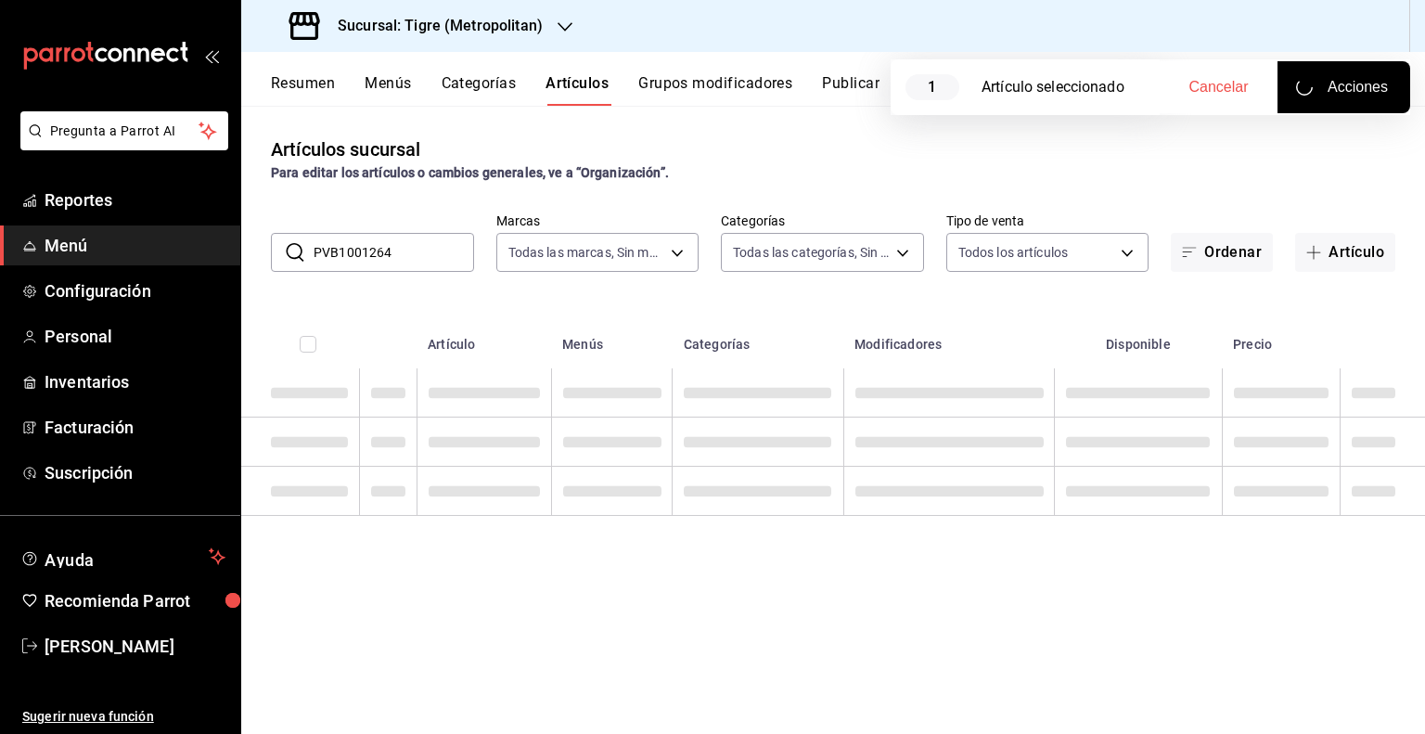
checkbox input "false"
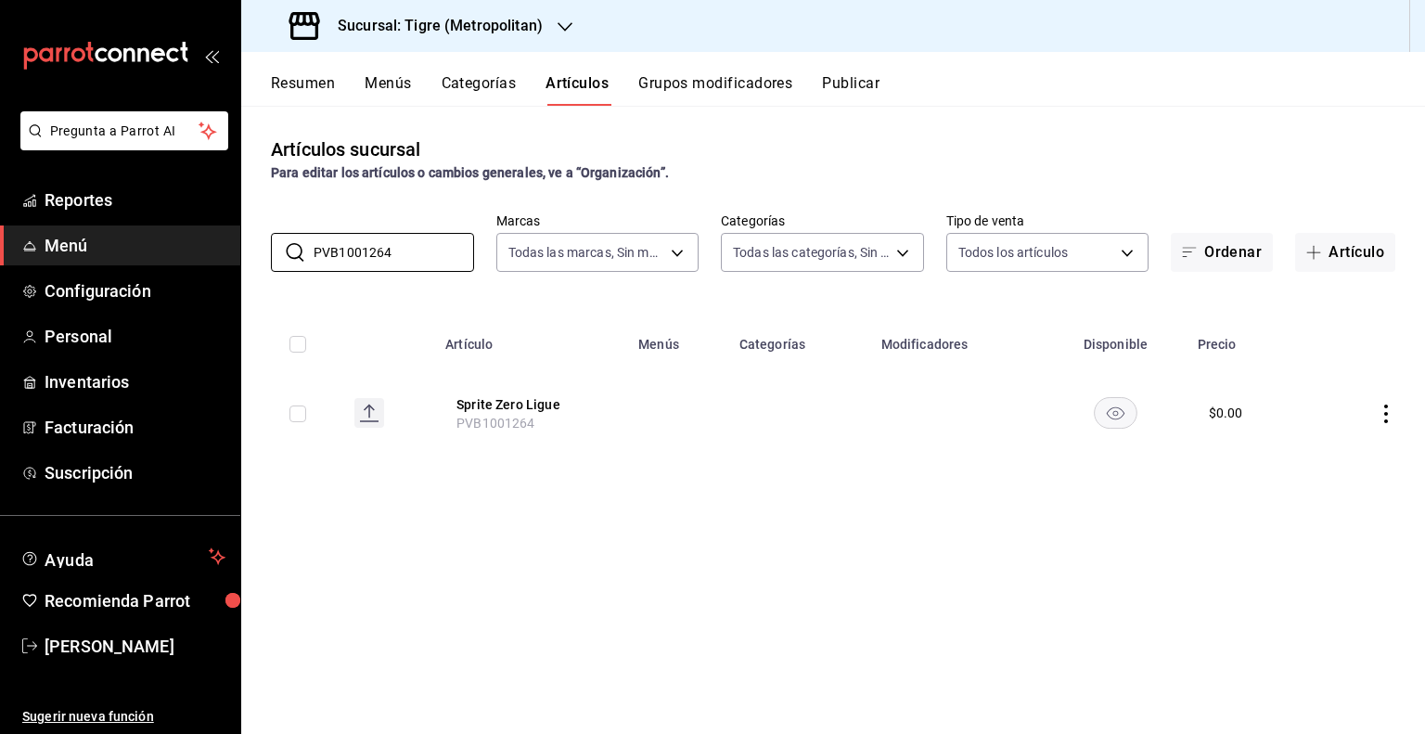
type input "PVB1001264"
click at [303, 407] on input "checkbox" at bounding box center [297, 413] width 17 height 17
checkbox input "true"
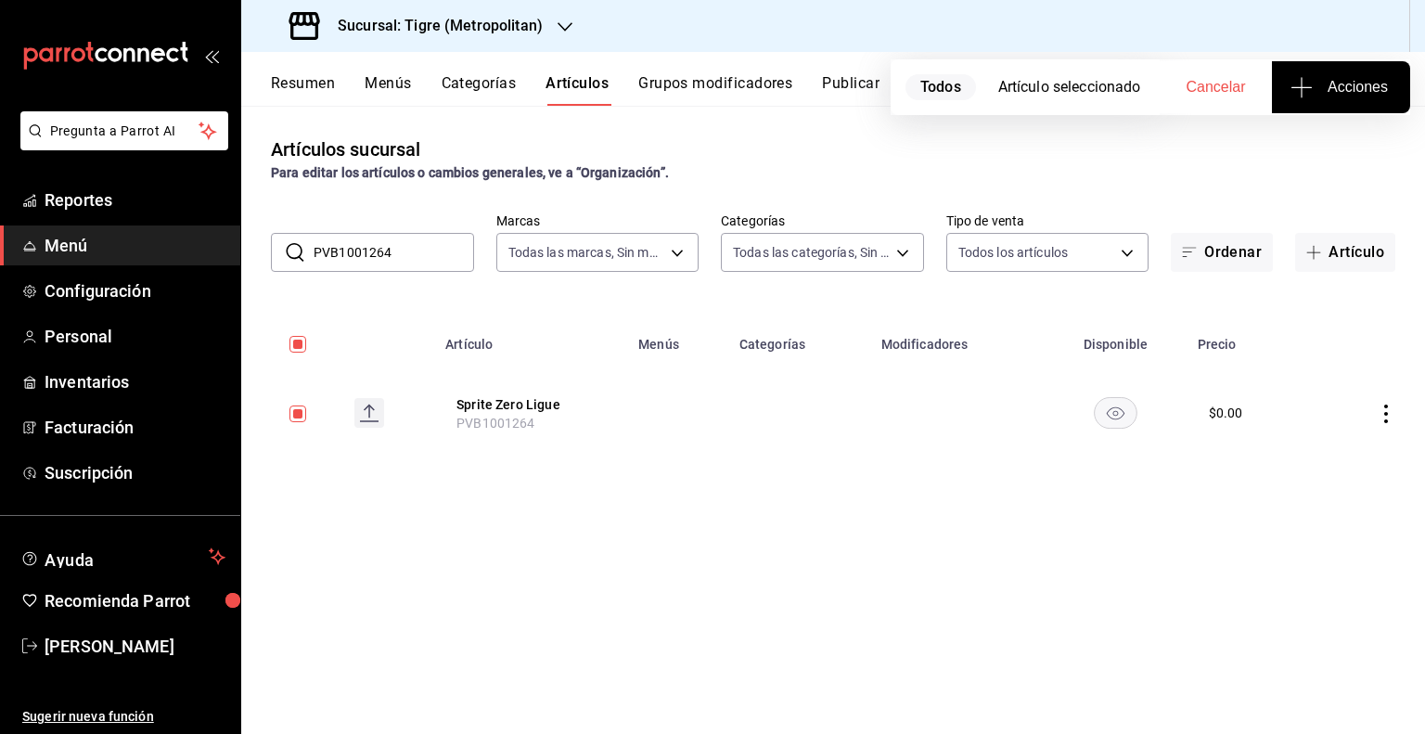
click at [1338, 95] on span "Acciones" at bounding box center [1341, 87] width 94 height 22
click at [1332, 137] on span "Agregar tipo" at bounding box center [1340, 144] width 109 height 19
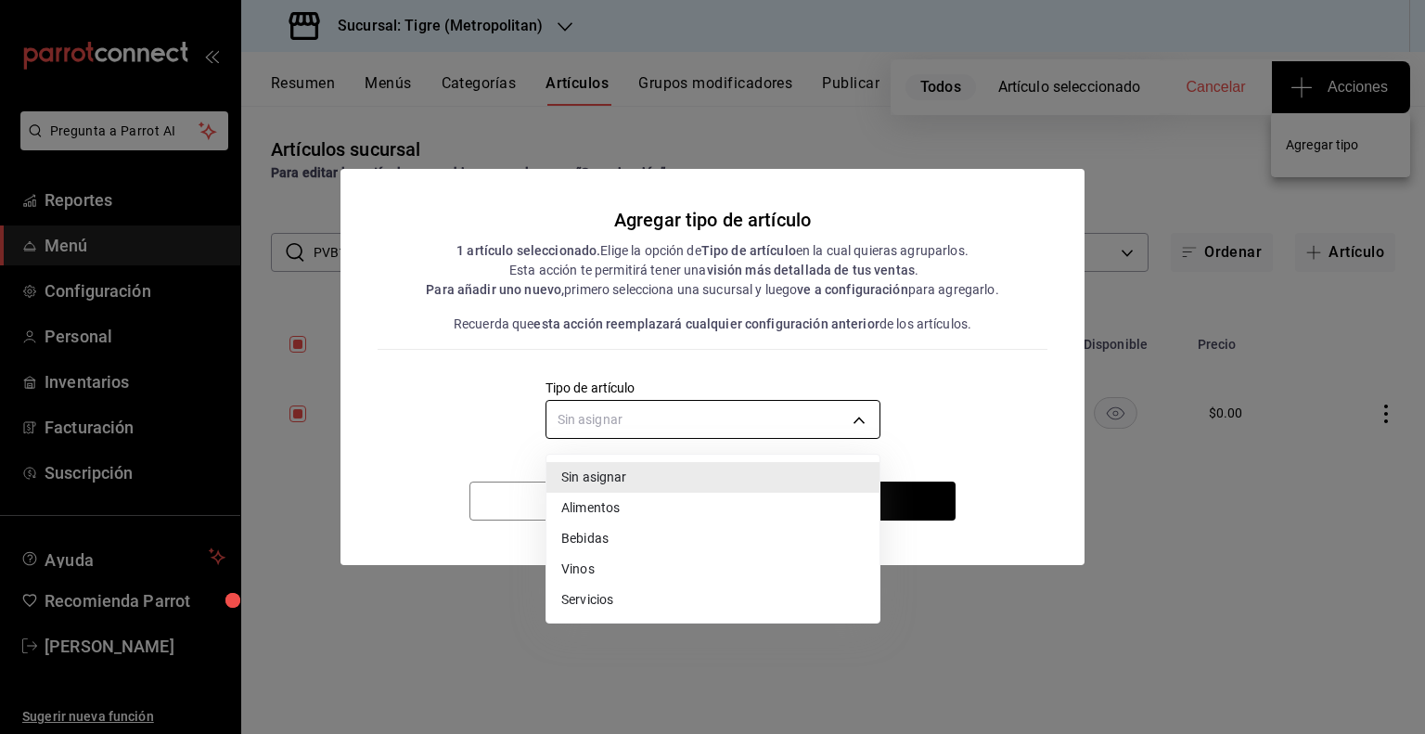
click at [660, 426] on body "Pregunta a Parrot AI Reportes Menú Configuración Personal Inventarios Facturaci…" at bounding box center [712, 367] width 1425 height 734
click at [1001, 413] on div at bounding box center [712, 367] width 1425 height 734
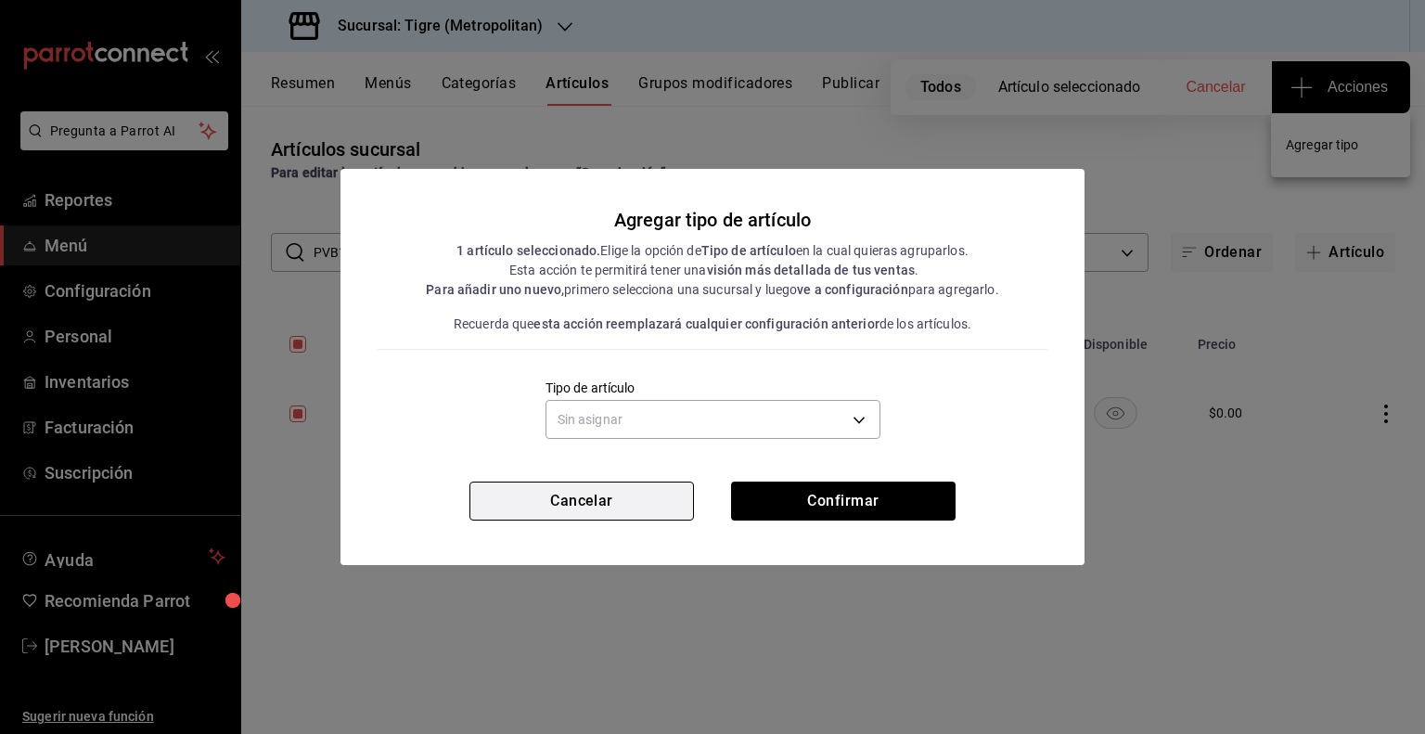
click at [615, 508] on button "Cancelar" at bounding box center [581, 500] width 224 height 39
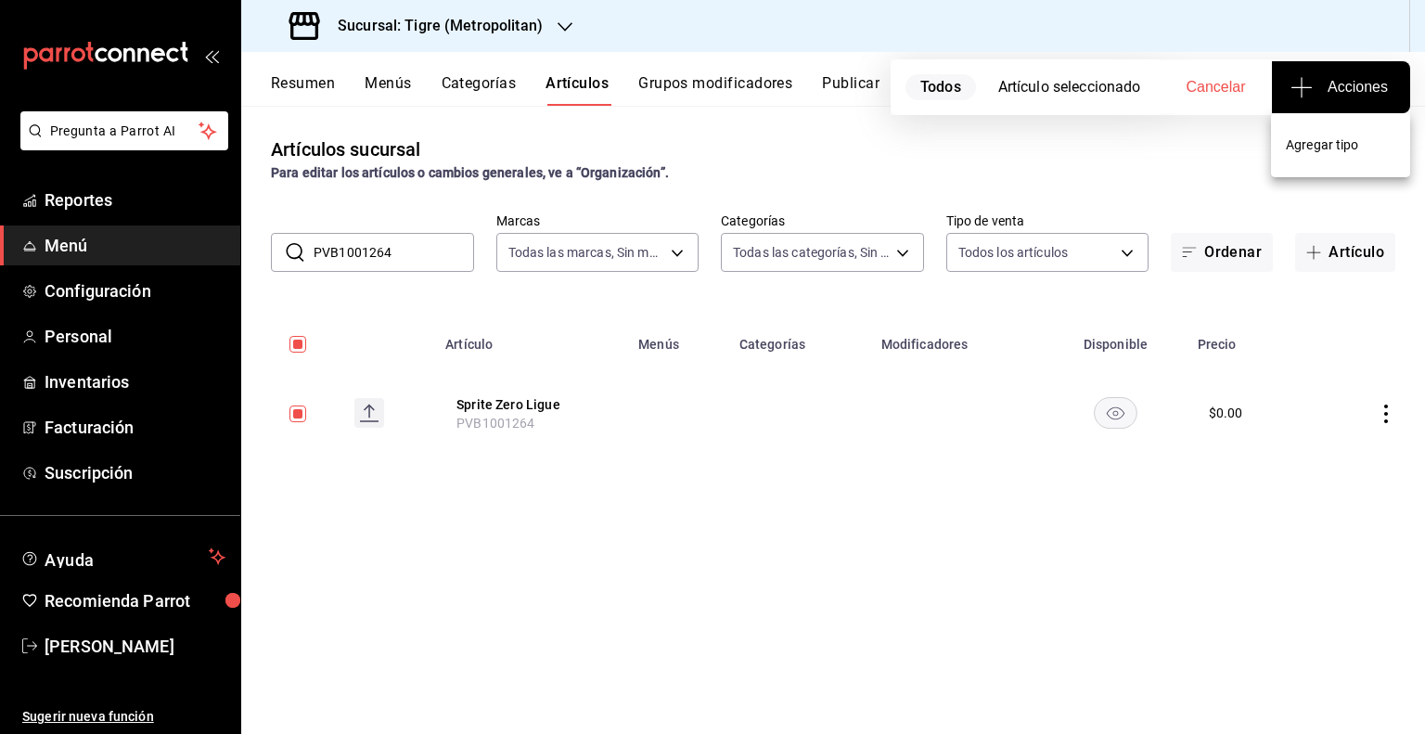
click at [1303, 155] on li "Agregar tipo" at bounding box center [1340, 145] width 139 height 49
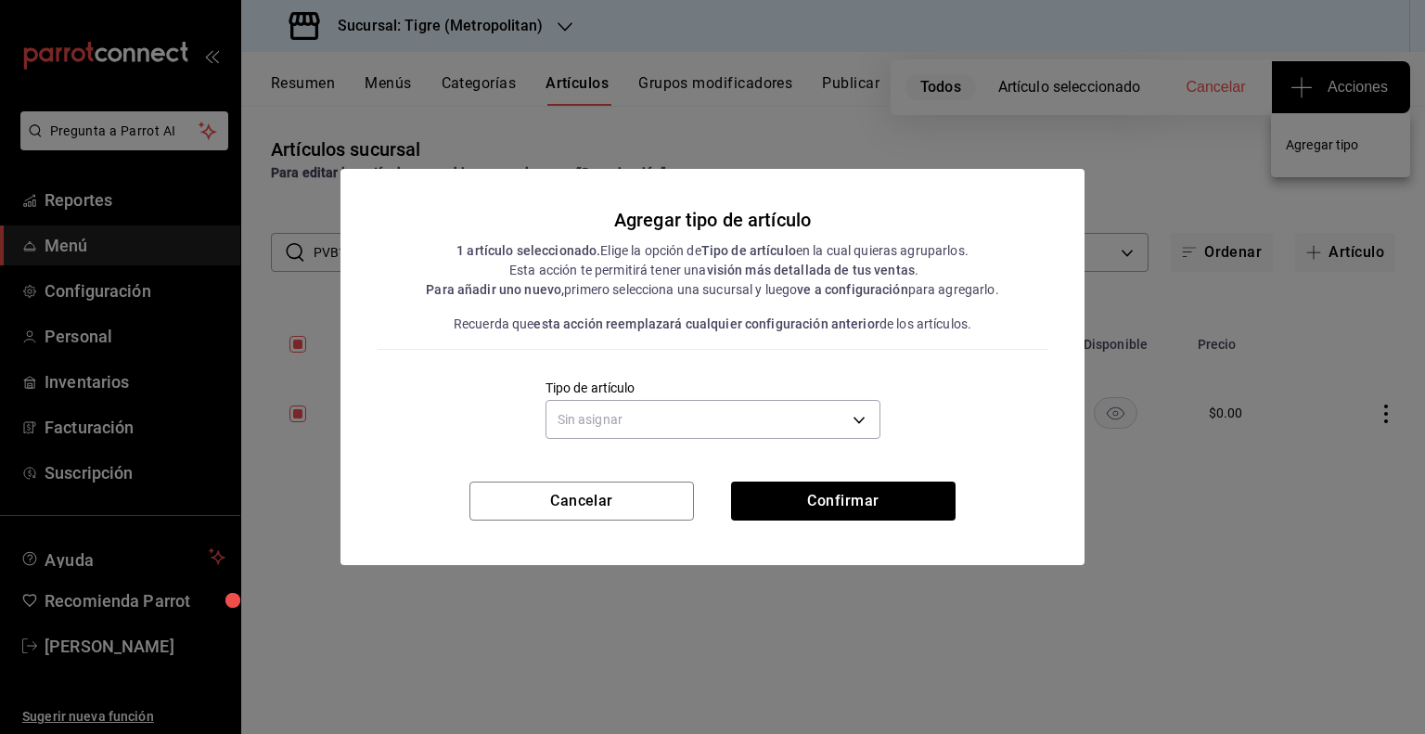
click at [686, 440] on div "Sin asignar" at bounding box center [712, 416] width 335 height 49
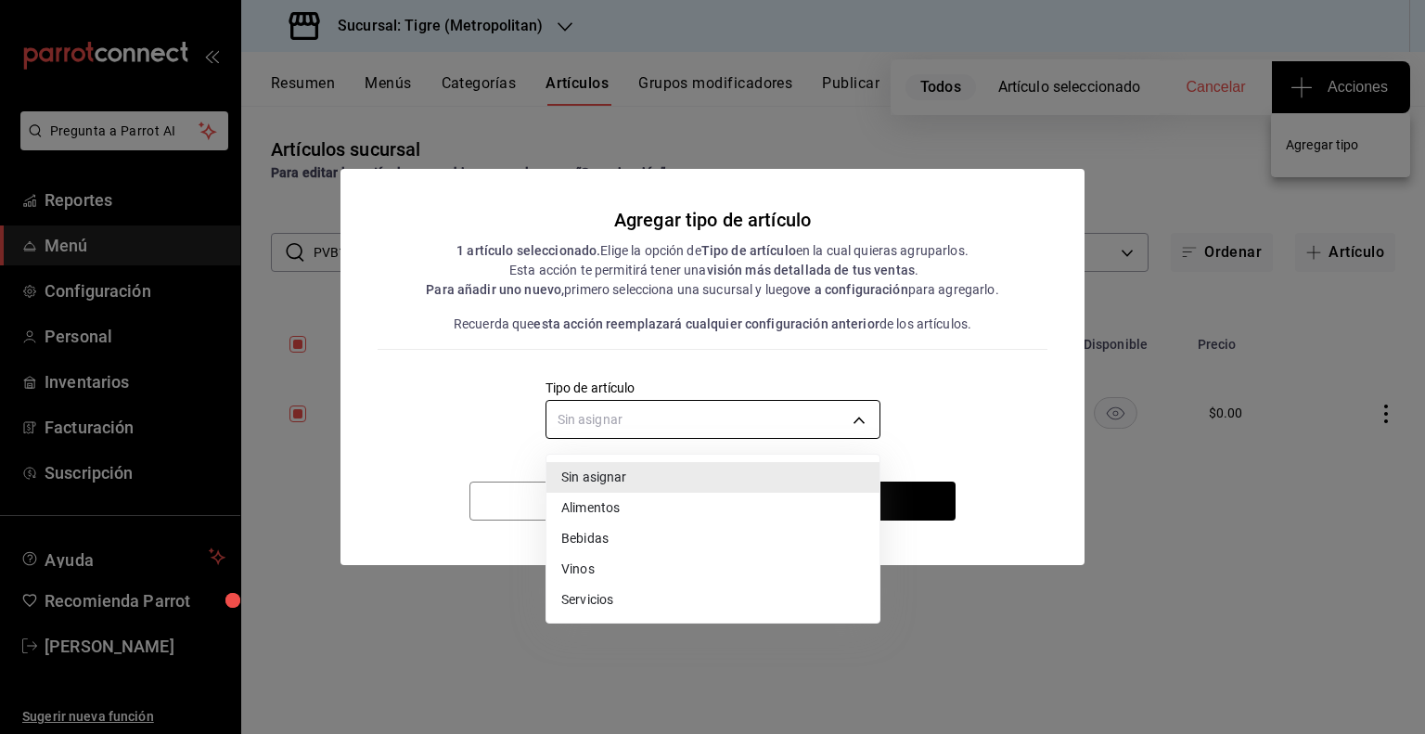
click at [641, 435] on body "Pregunta a Parrot AI Reportes Menú Configuración Personal Inventarios Facturaci…" at bounding box center [712, 367] width 1425 height 734
click at [608, 504] on li "Alimentos" at bounding box center [712, 508] width 333 height 31
type input "a9c5c5d7-09f7-4d61-88a6-a13d33eec0fd"
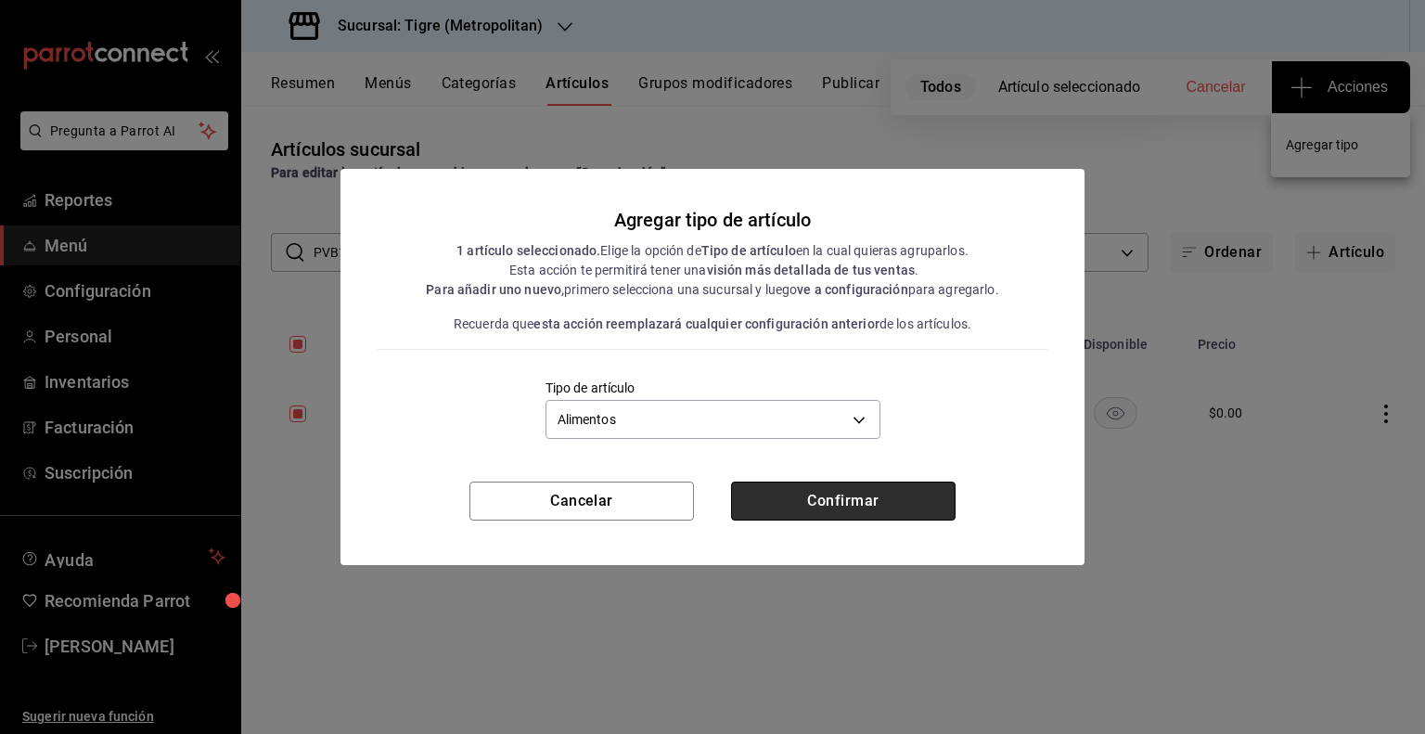
click at [812, 488] on button "Confirmar" at bounding box center [843, 500] width 224 height 39
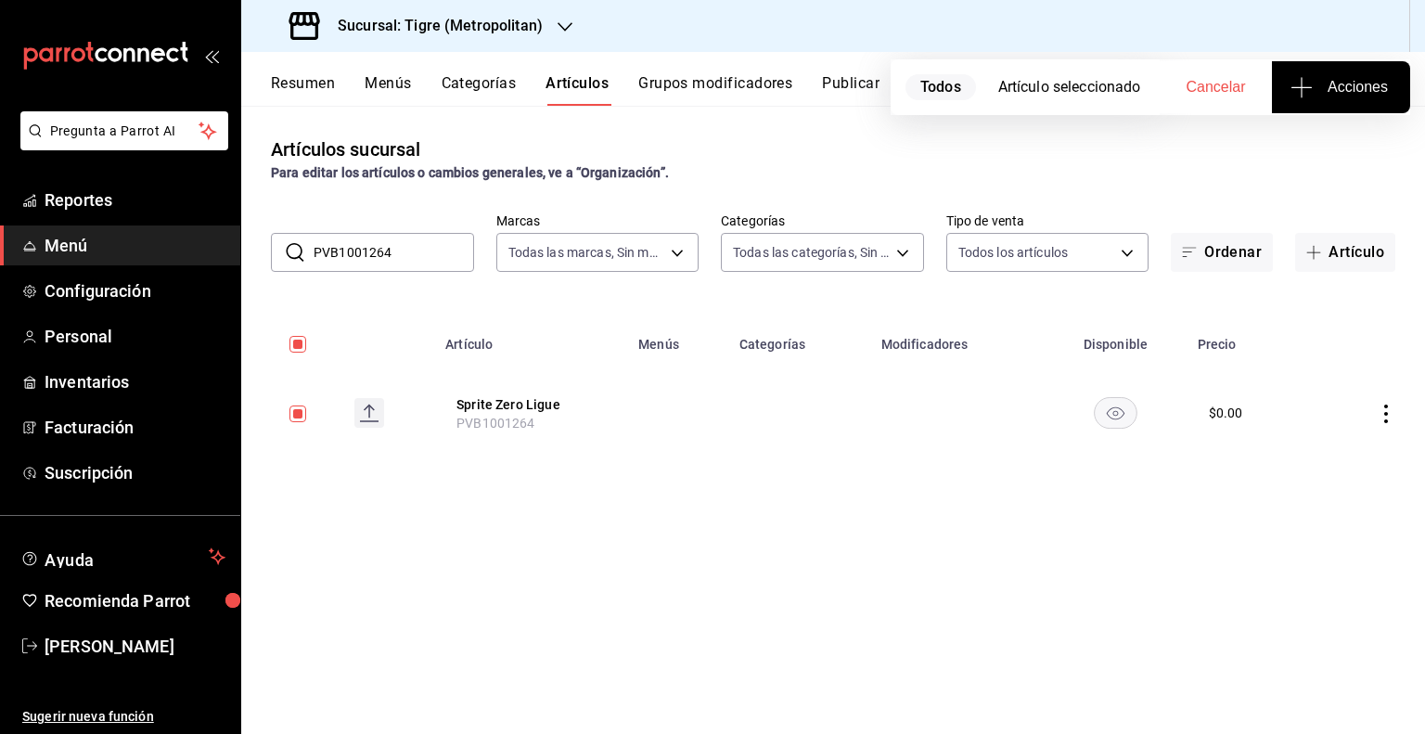
click at [1236, 100] on button "Cancelar" at bounding box center [1215, 87] width 112 height 52
checkbox input "false"
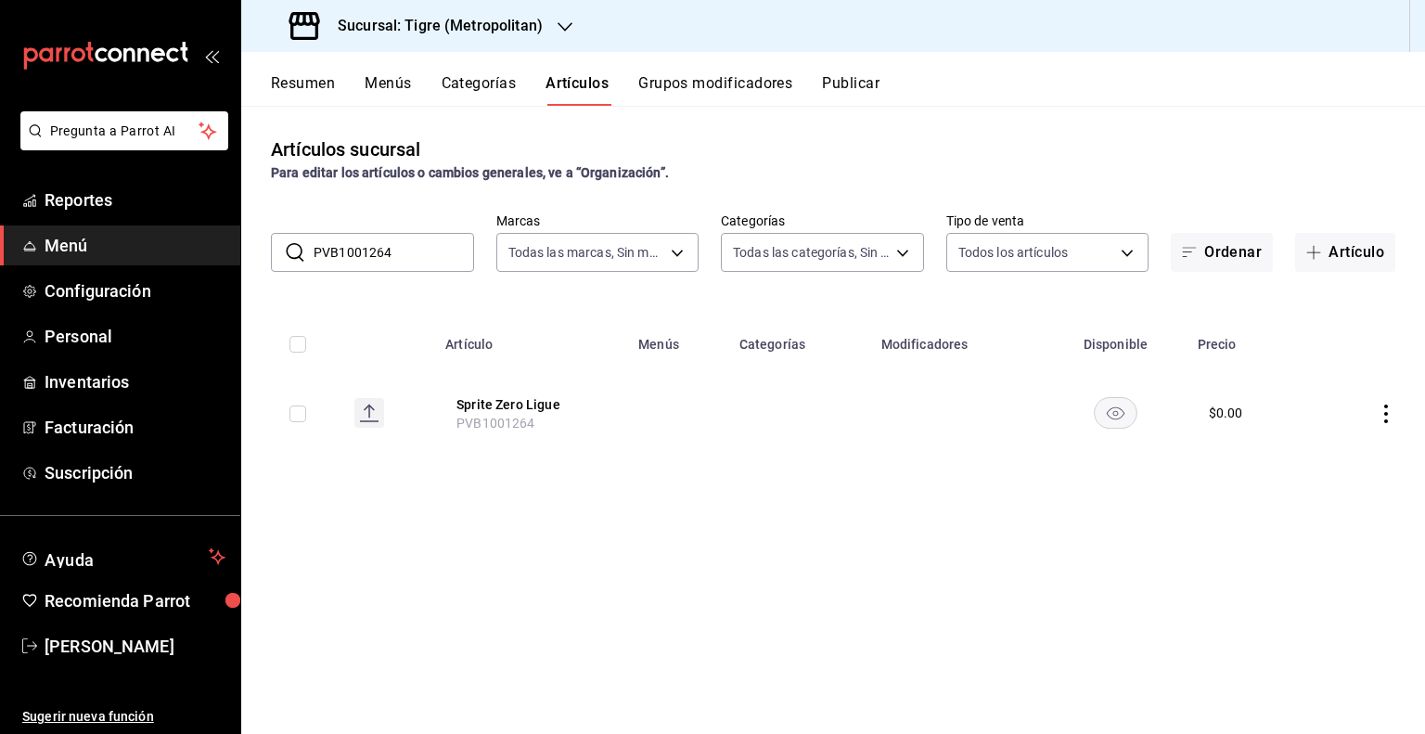
click at [455, 266] on input "PVB1001264" at bounding box center [393, 252] width 160 height 37
paste input "AR-151742797382565"
type input "AR-151742797382565"
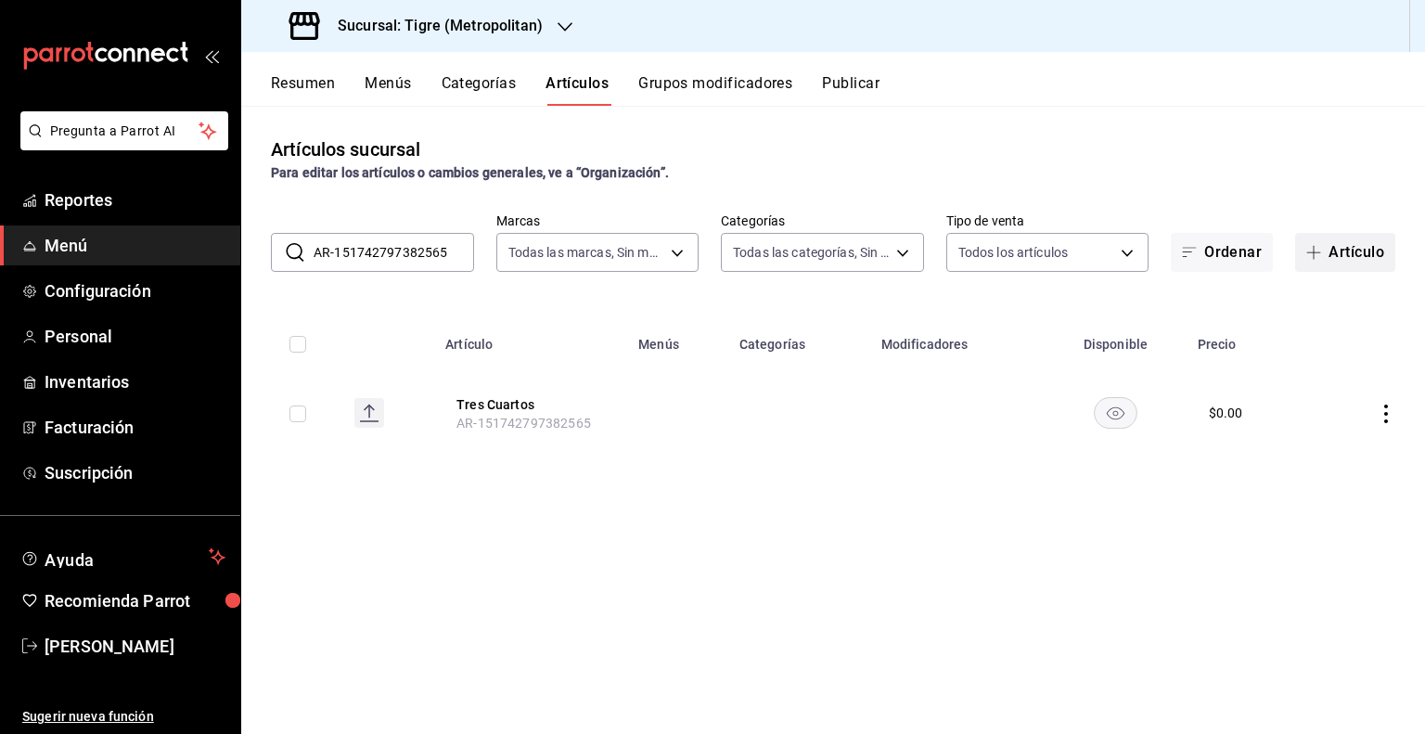
click at [1330, 241] on button "Artículo" at bounding box center [1345, 252] width 100 height 39
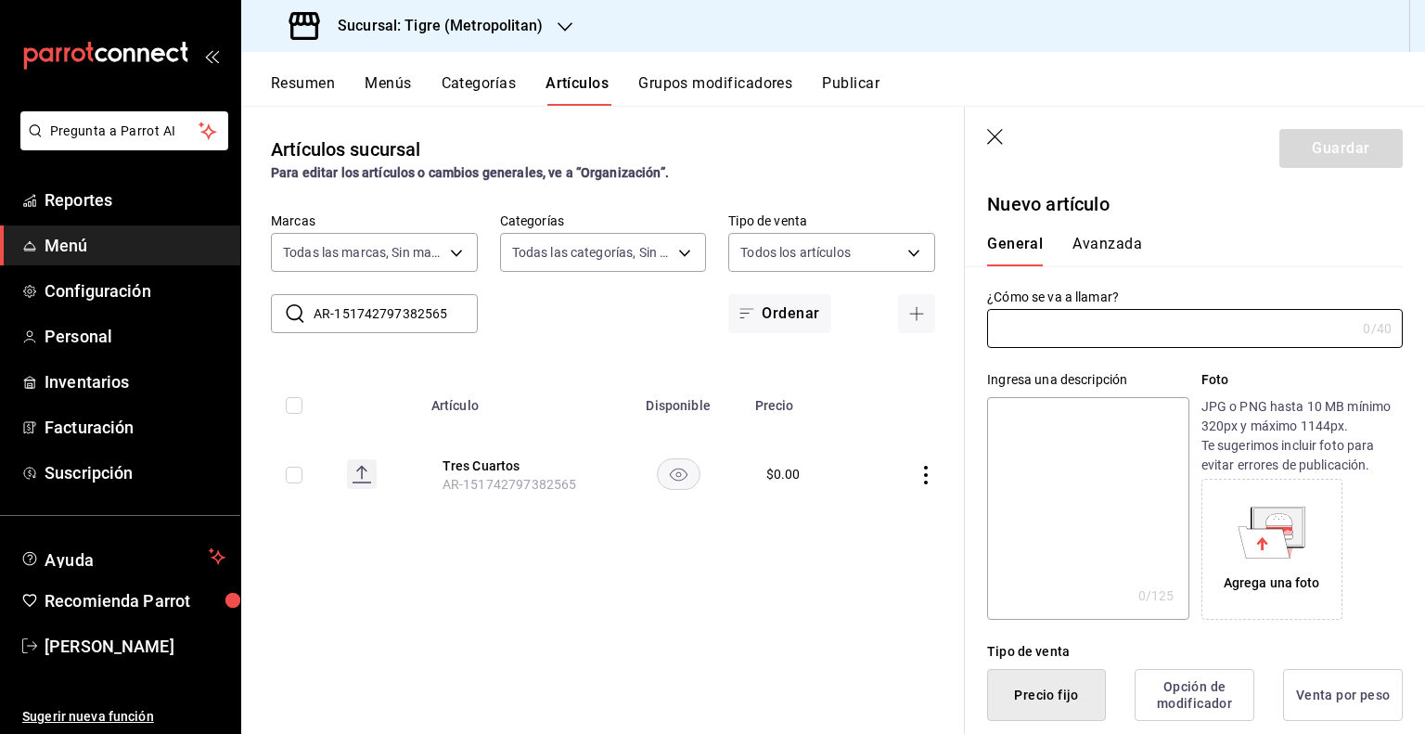
type input "AR-1756400639574"
click at [997, 146] on icon "button" at bounding box center [996, 138] width 19 height 19
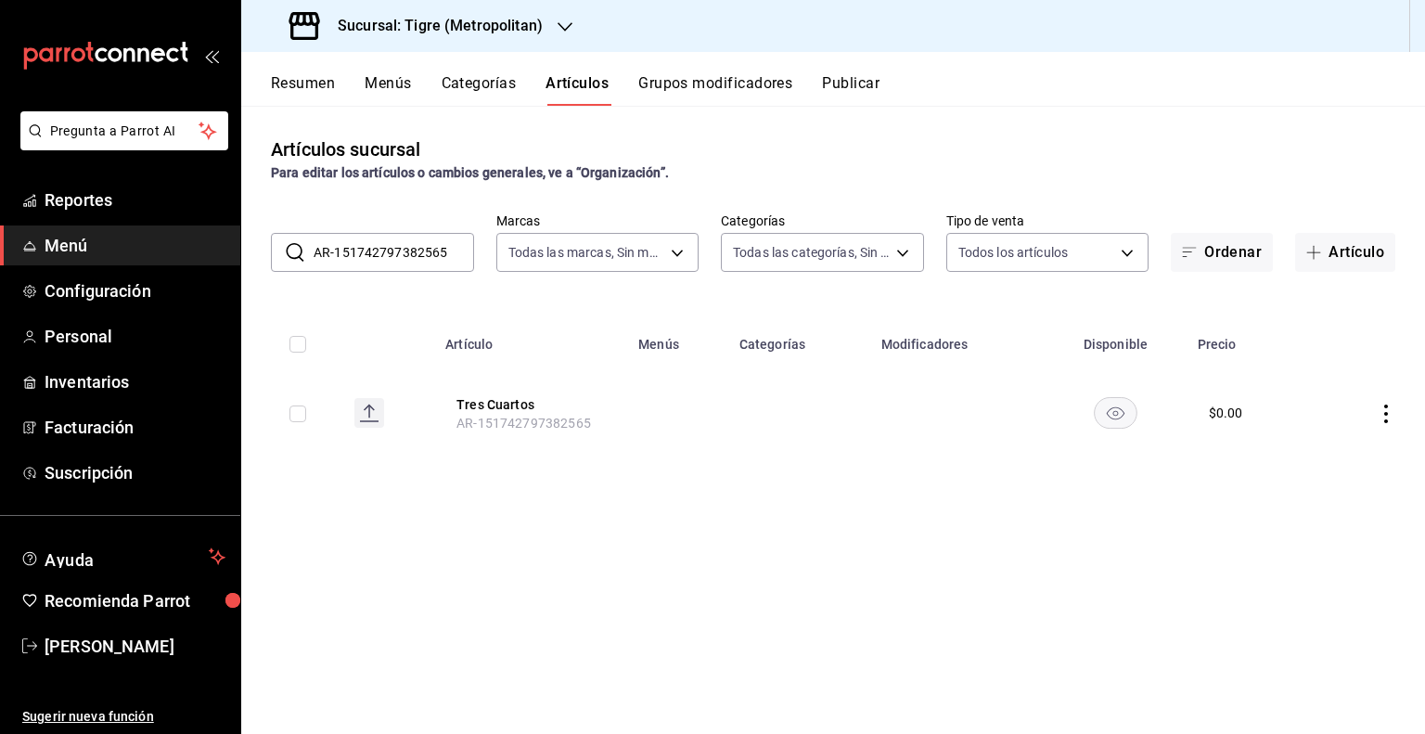
click at [296, 413] on input "checkbox" at bounding box center [297, 413] width 17 height 17
checkbox input "true"
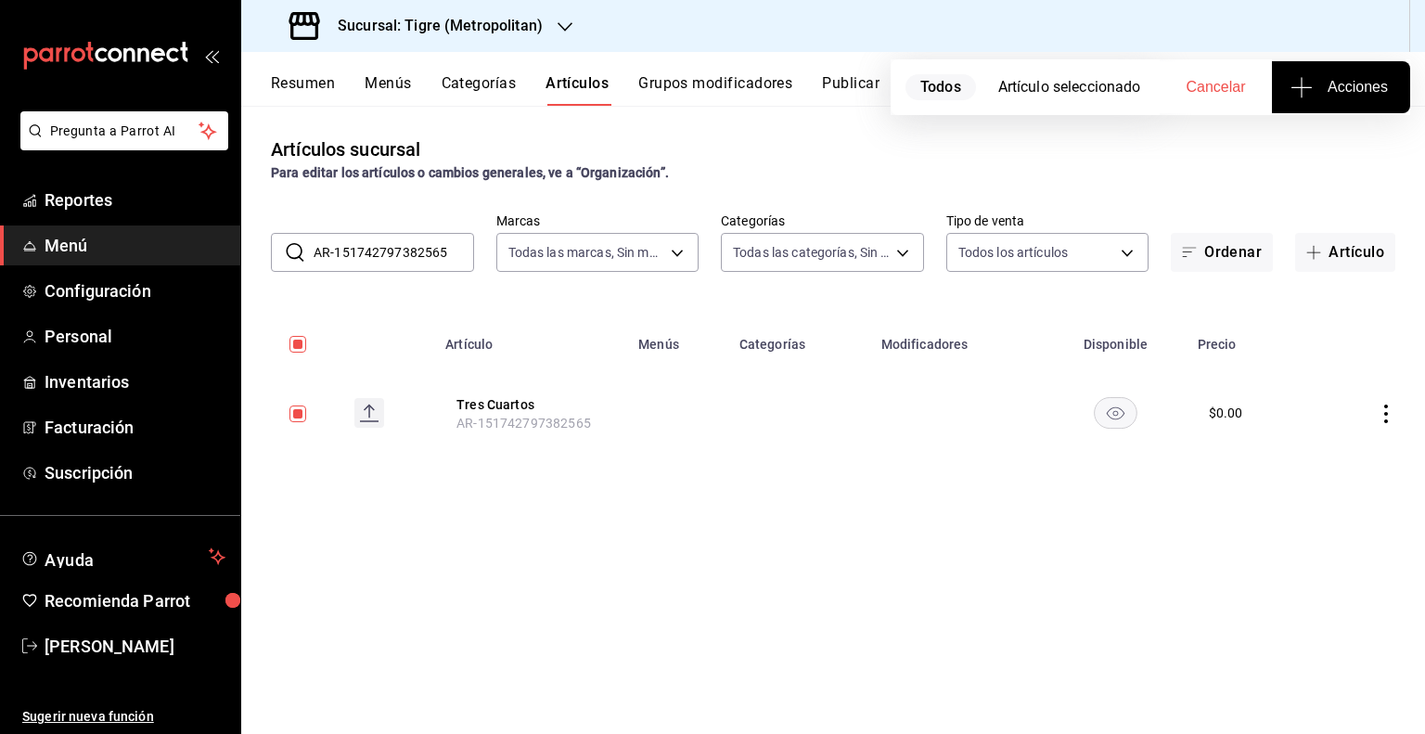
click at [1331, 71] on button "Acciones" at bounding box center [1341, 87] width 138 height 52
click at [1332, 128] on li "Agregar tipo" at bounding box center [1340, 145] width 139 height 49
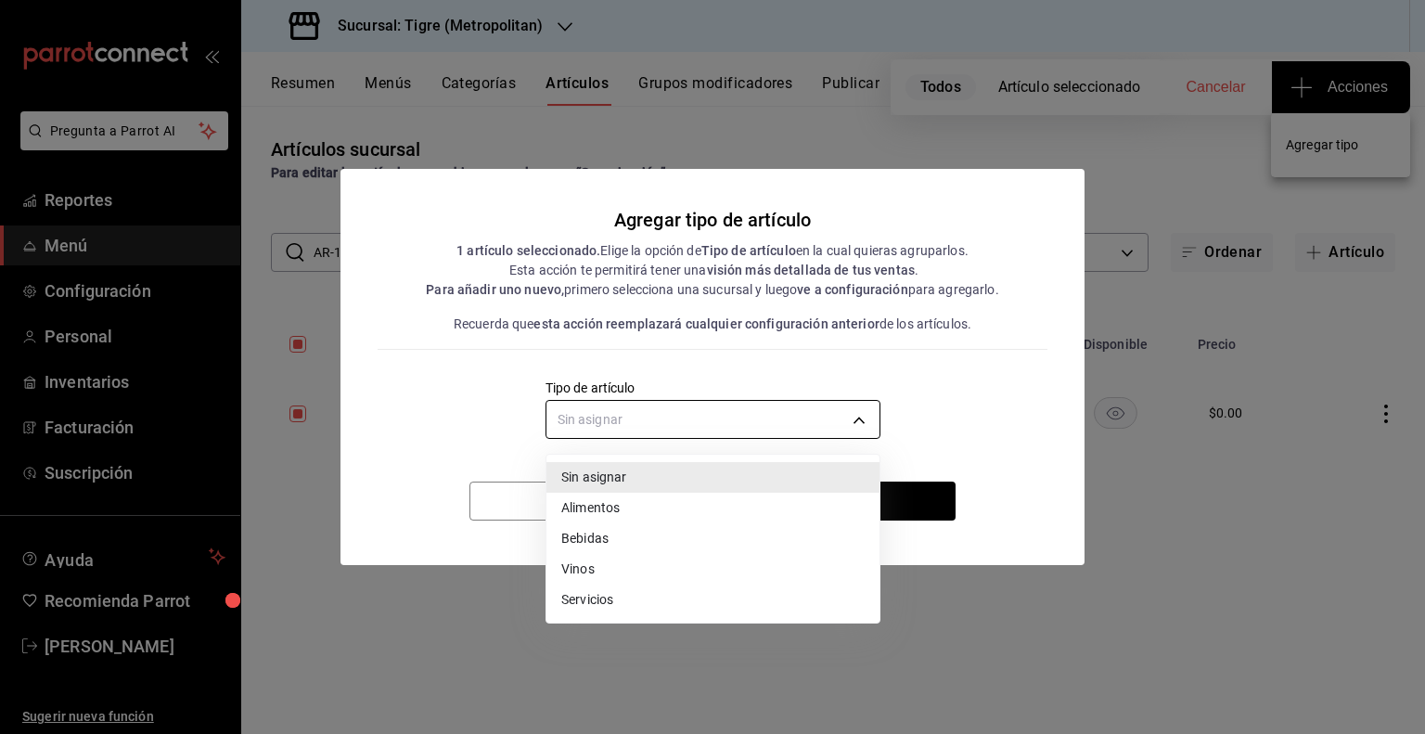
click at [721, 403] on body "Pregunta a Parrot AI Reportes Menú Configuración Personal Inventarios Facturaci…" at bounding box center [712, 367] width 1425 height 734
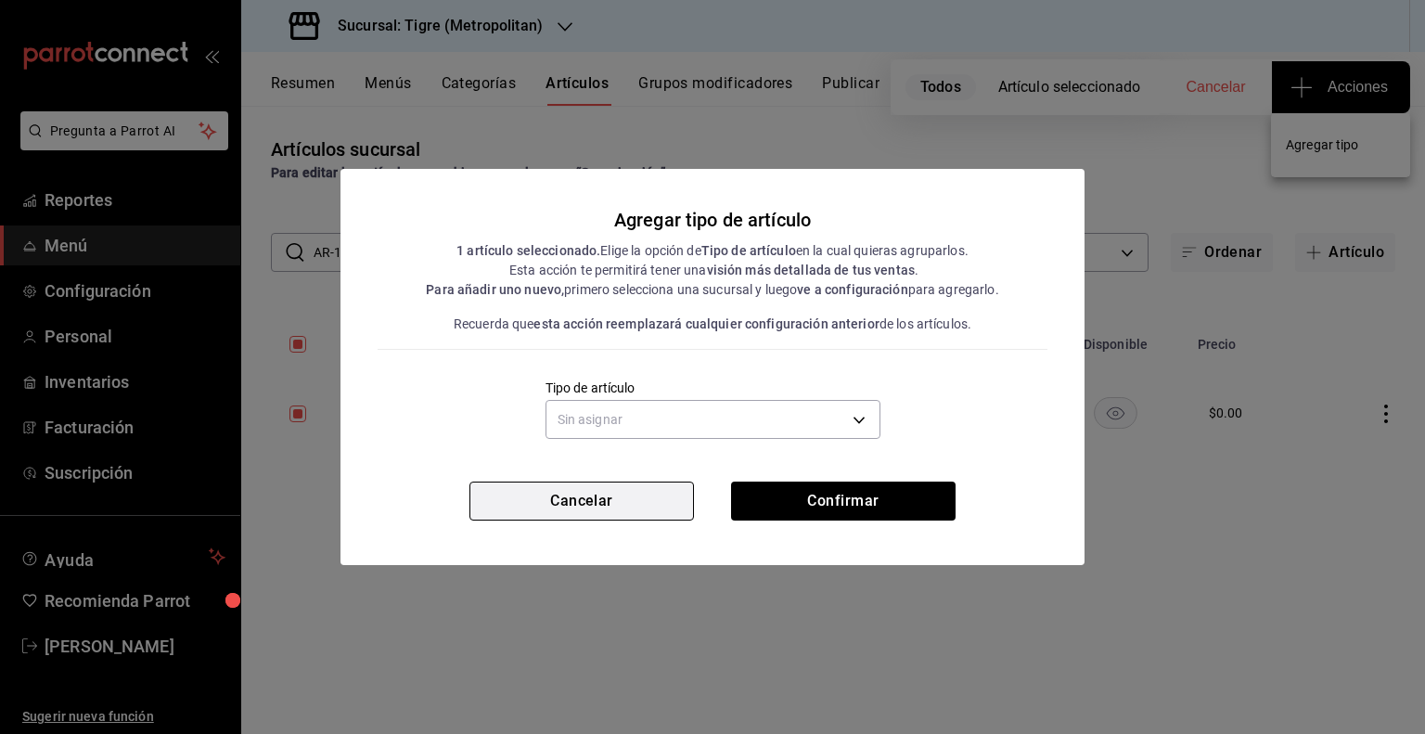
click at [664, 502] on button "Cancelar" at bounding box center [581, 500] width 224 height 39
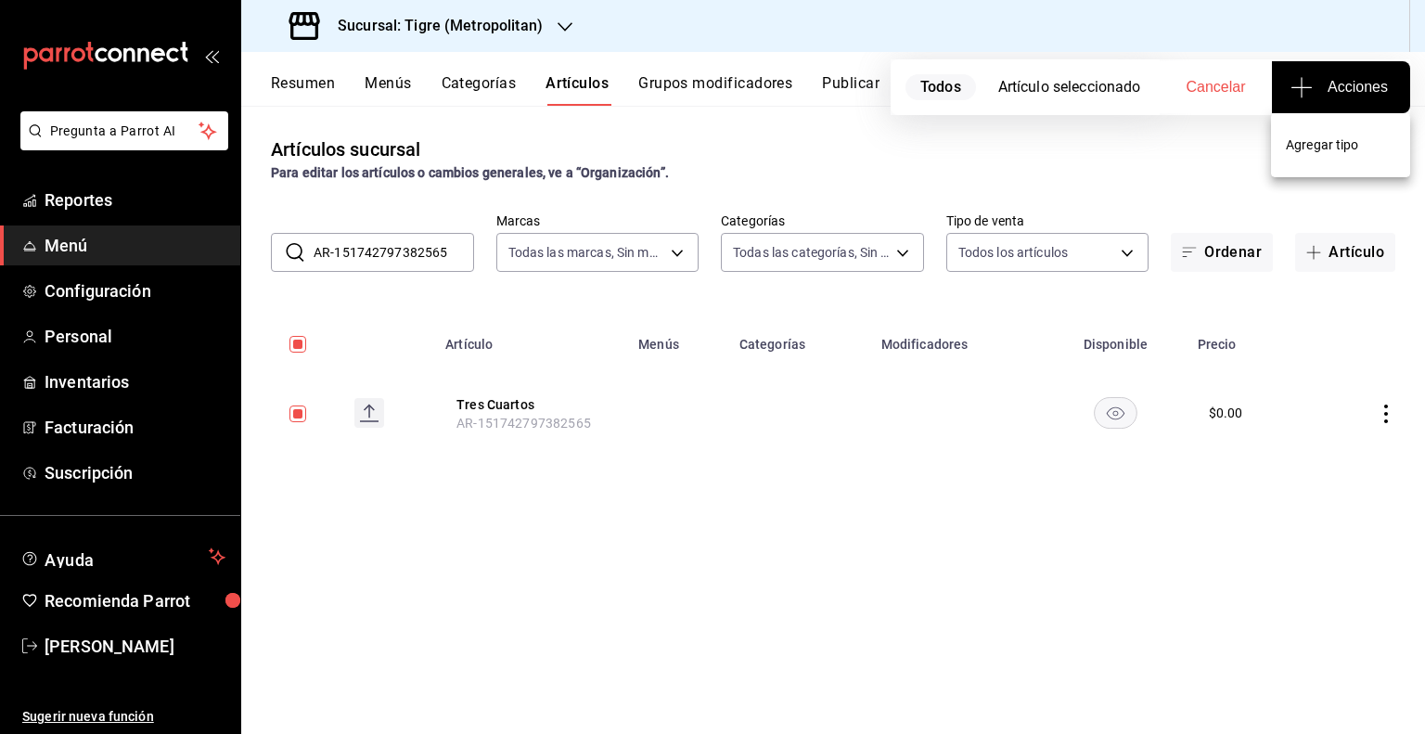
click at [1336, 121] on li "Agregar tipo" at bounding box center [1340, 145] width 139 height 49
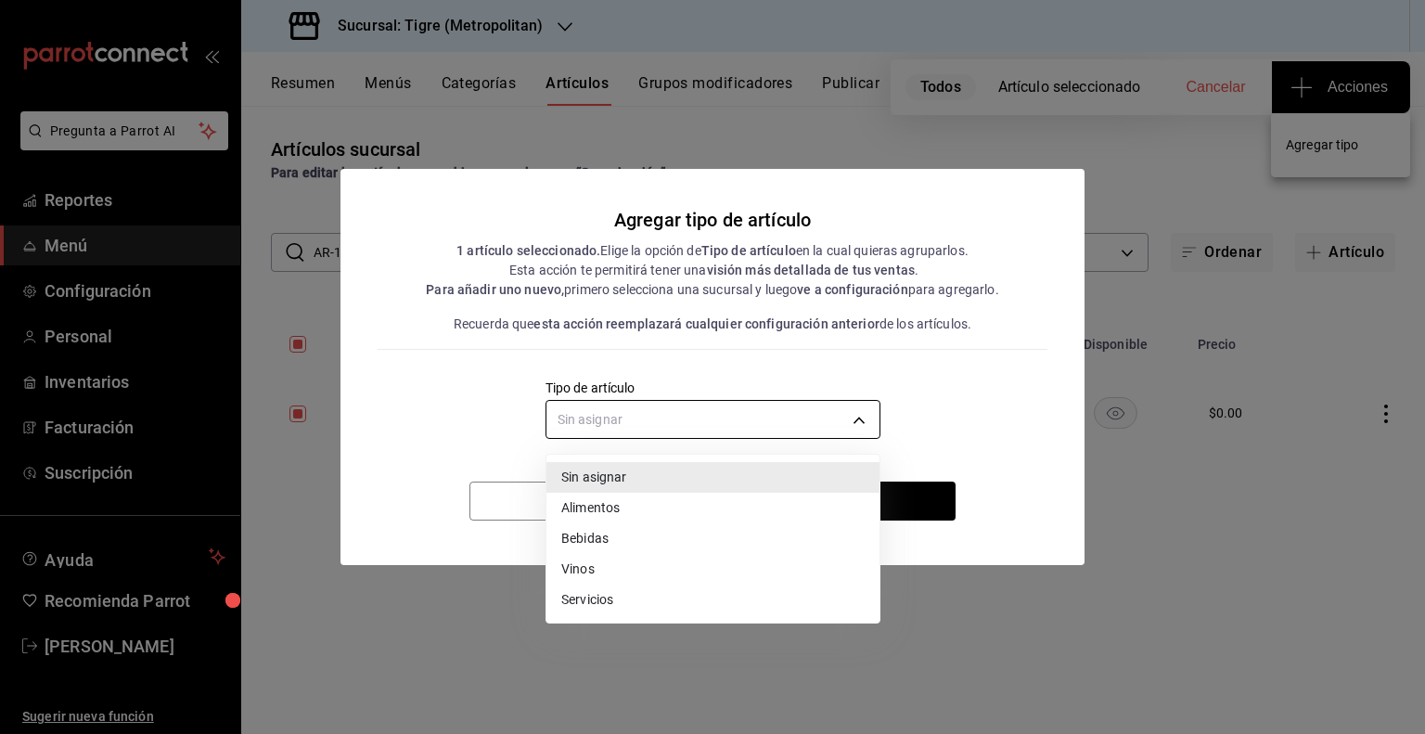
click at [790, 431] on body "Pregunta a Parrot AI Reportes Menú Configuración Personal Inventarios Facturaci…" at bounding box center [712, 367] width 1425 height 734
click at [623, 504] on li "Alimentos" at bounding box center [712, 508] width 333 height 31
type input "a9c5c5d7-09f7-4d61-88a6-a13d33eec0fd"
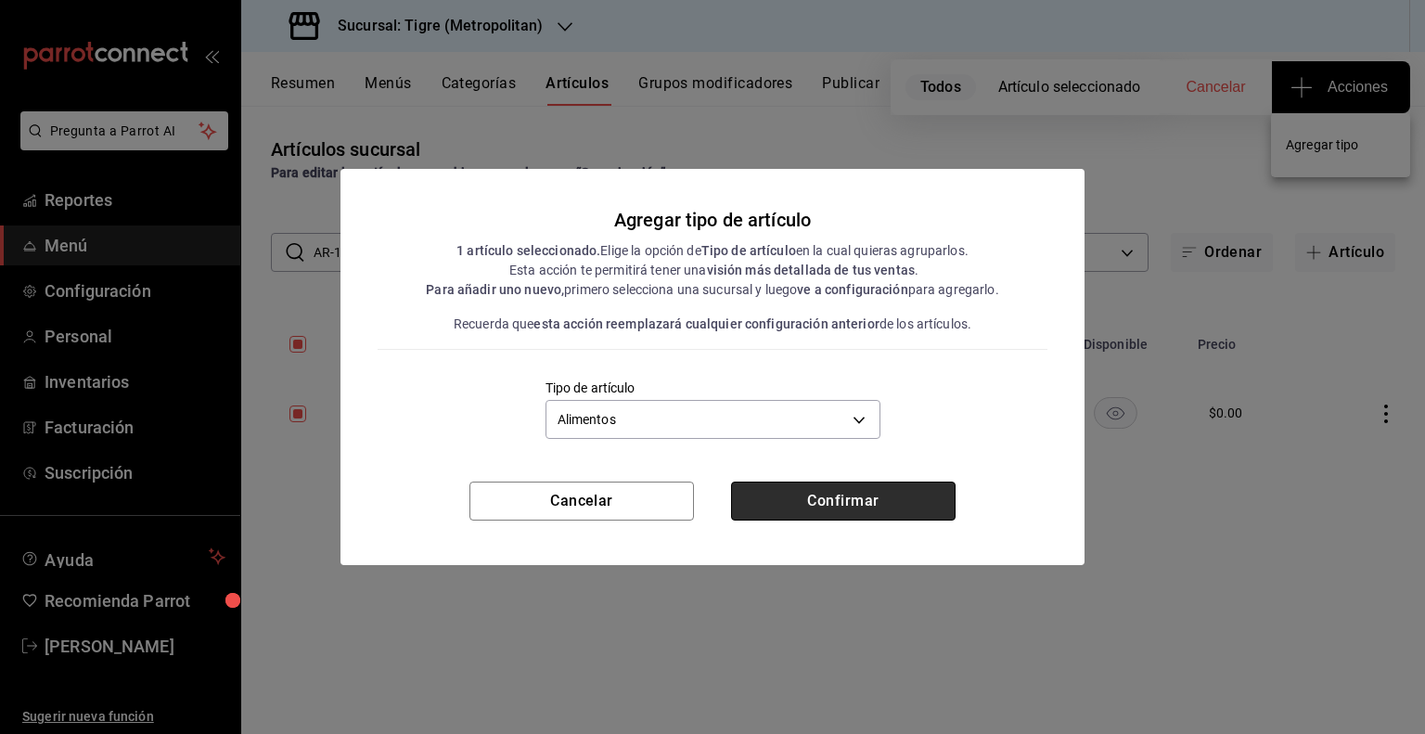
click at [806, 497] on button "Confirmar" at bounding box center [843, 500] width 224 height 39
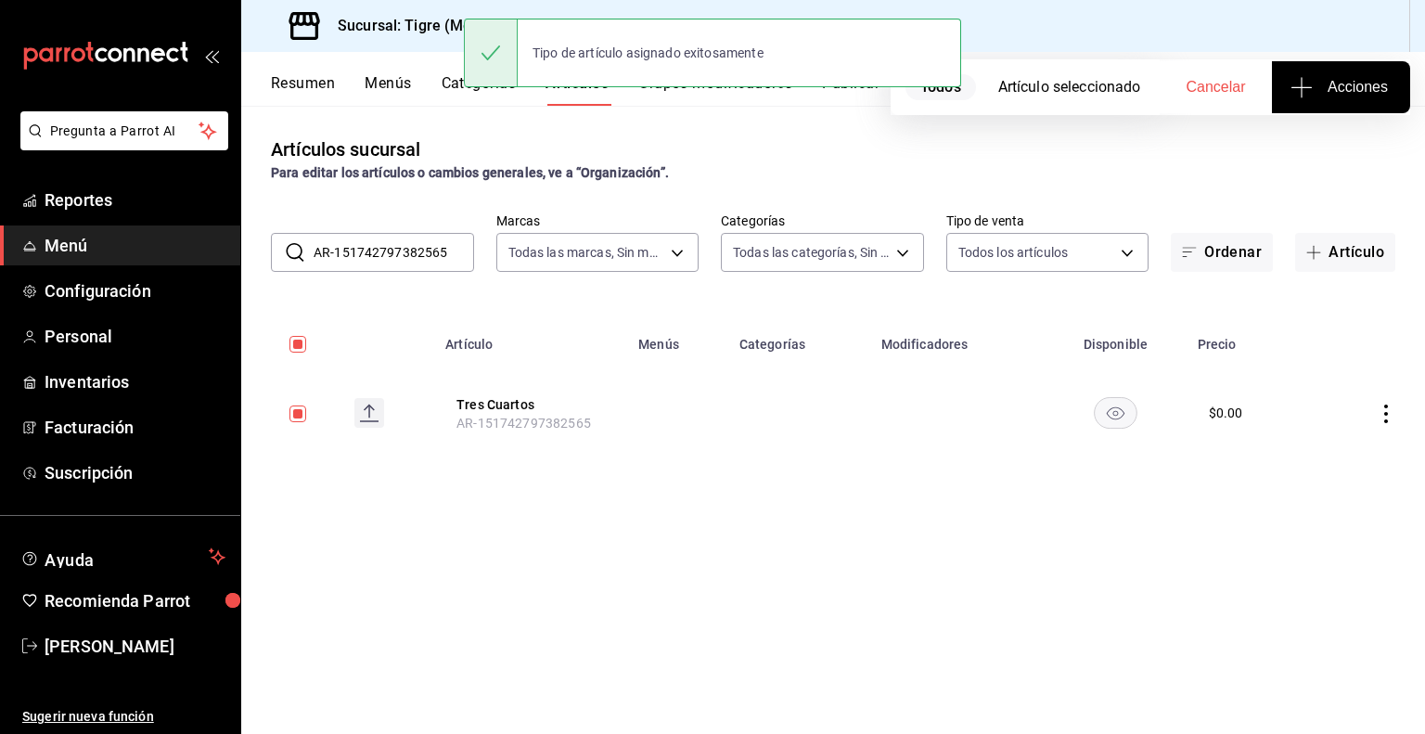
click at [414, 250] on input "AR-151742797382565" at bounding box center [393, 252] width 160 height 37
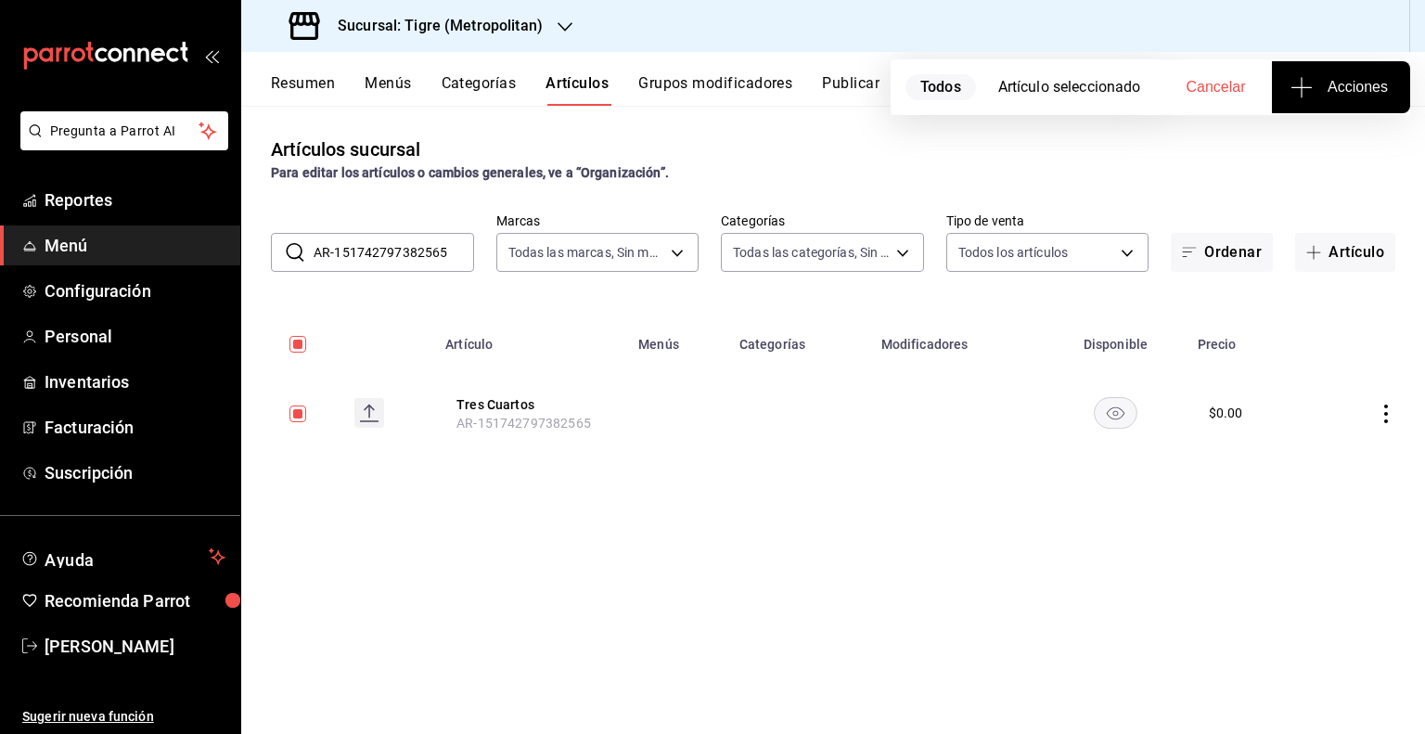
click at [414, 250] on input "AR-151742797382565" at bounding box center [393, 252] width 160 height 37
paste input "753984108482"
type input "AR-1753984108482"
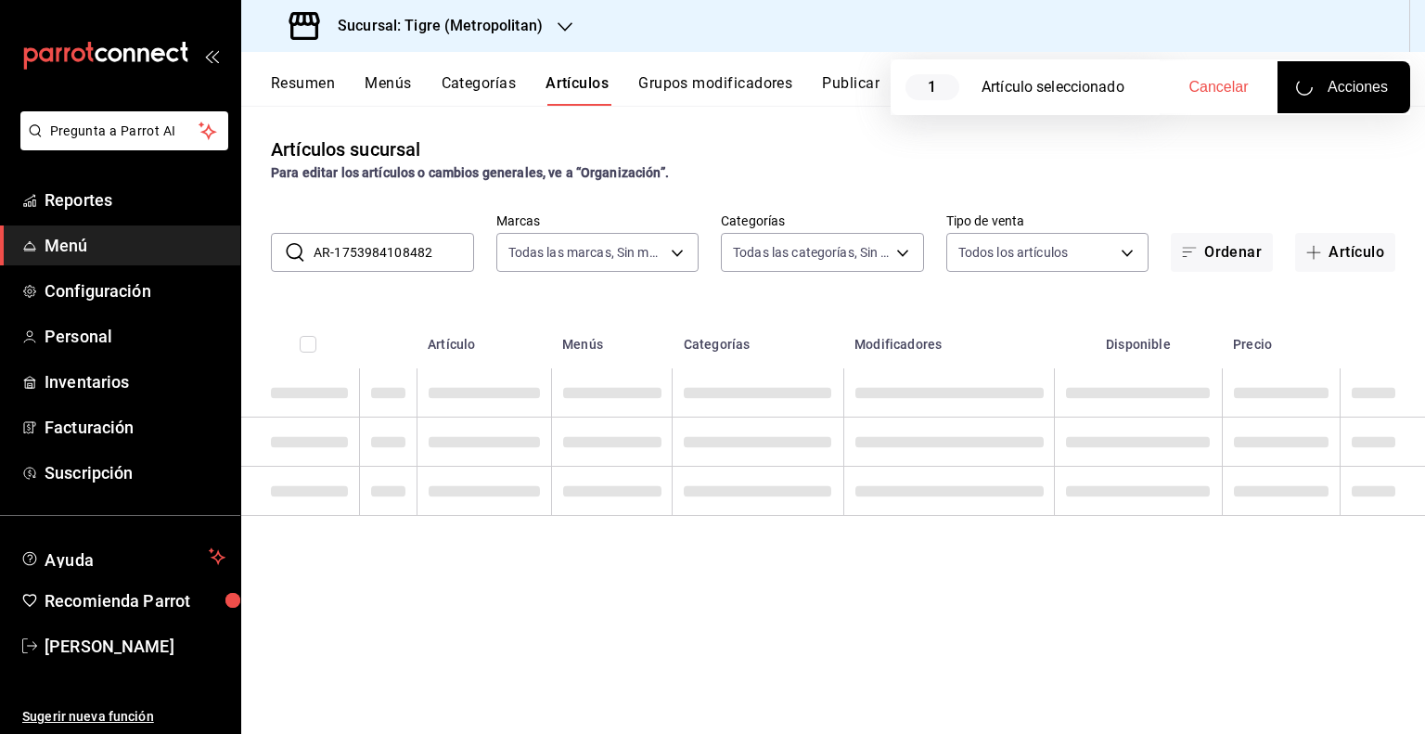
checkbox input "false"
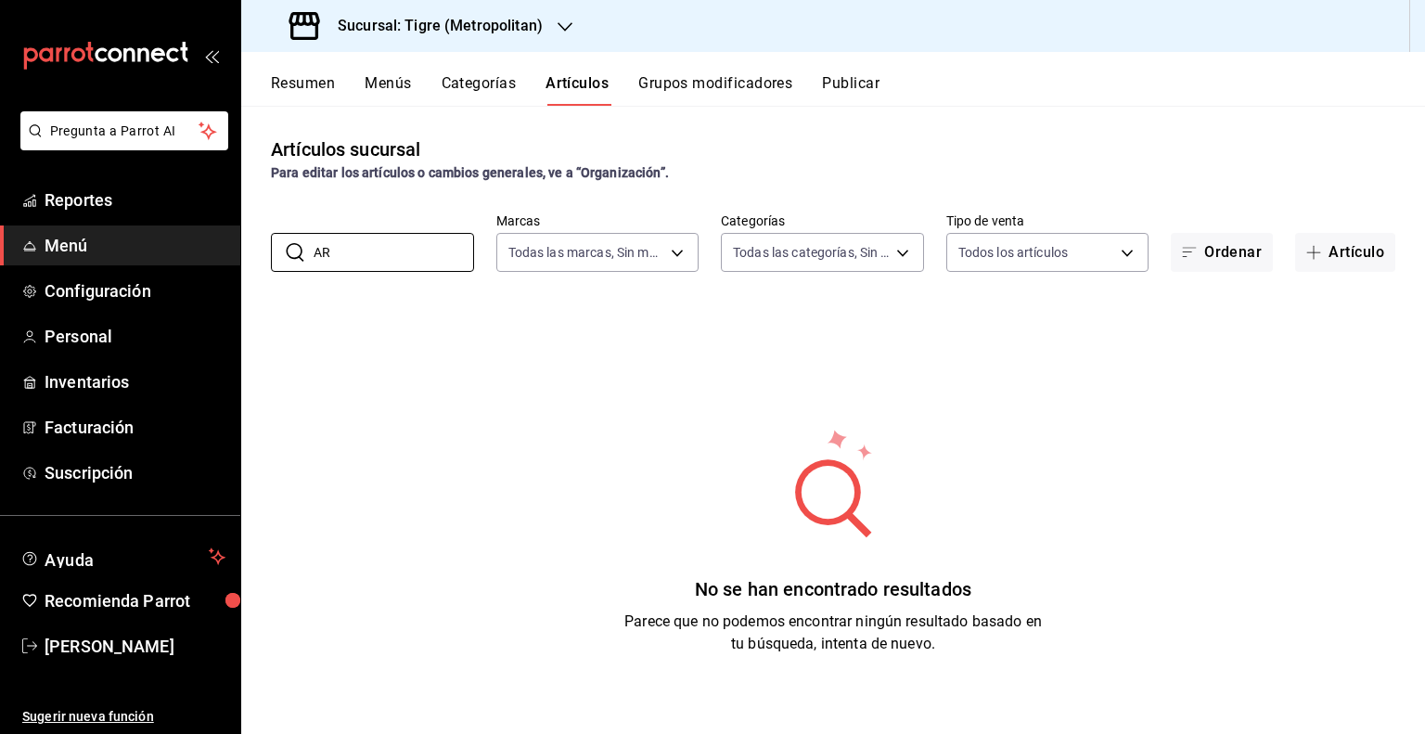
type input "A"
paste input "Mixto"
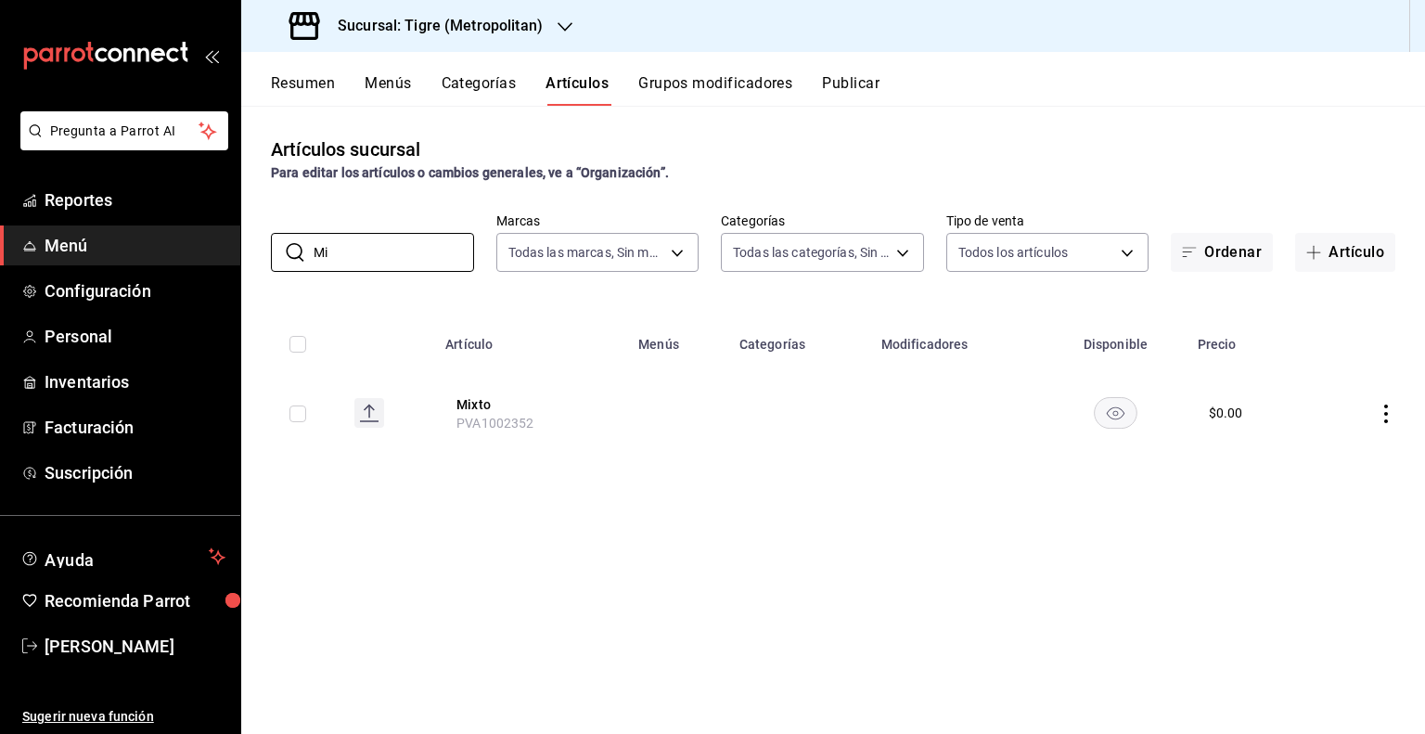
type input "M"
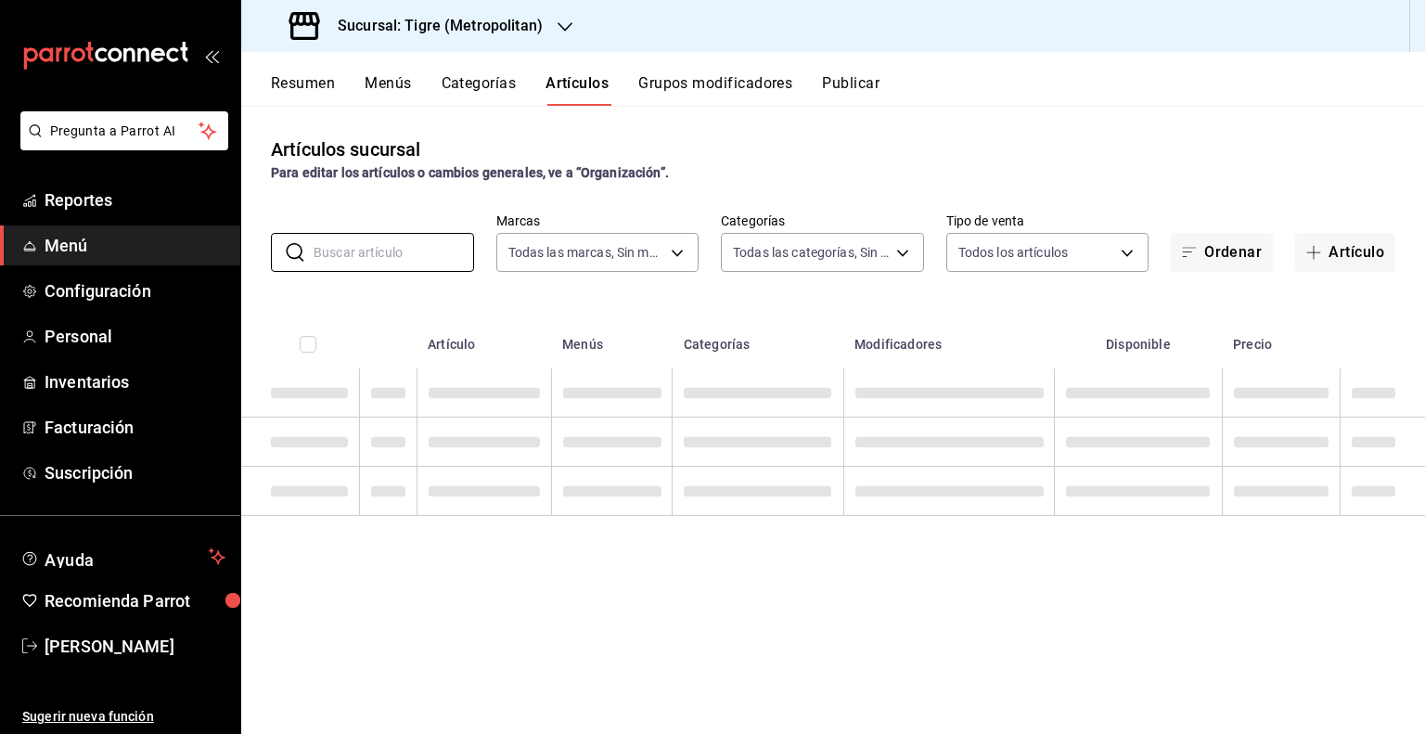
paste input "PVA1002351"
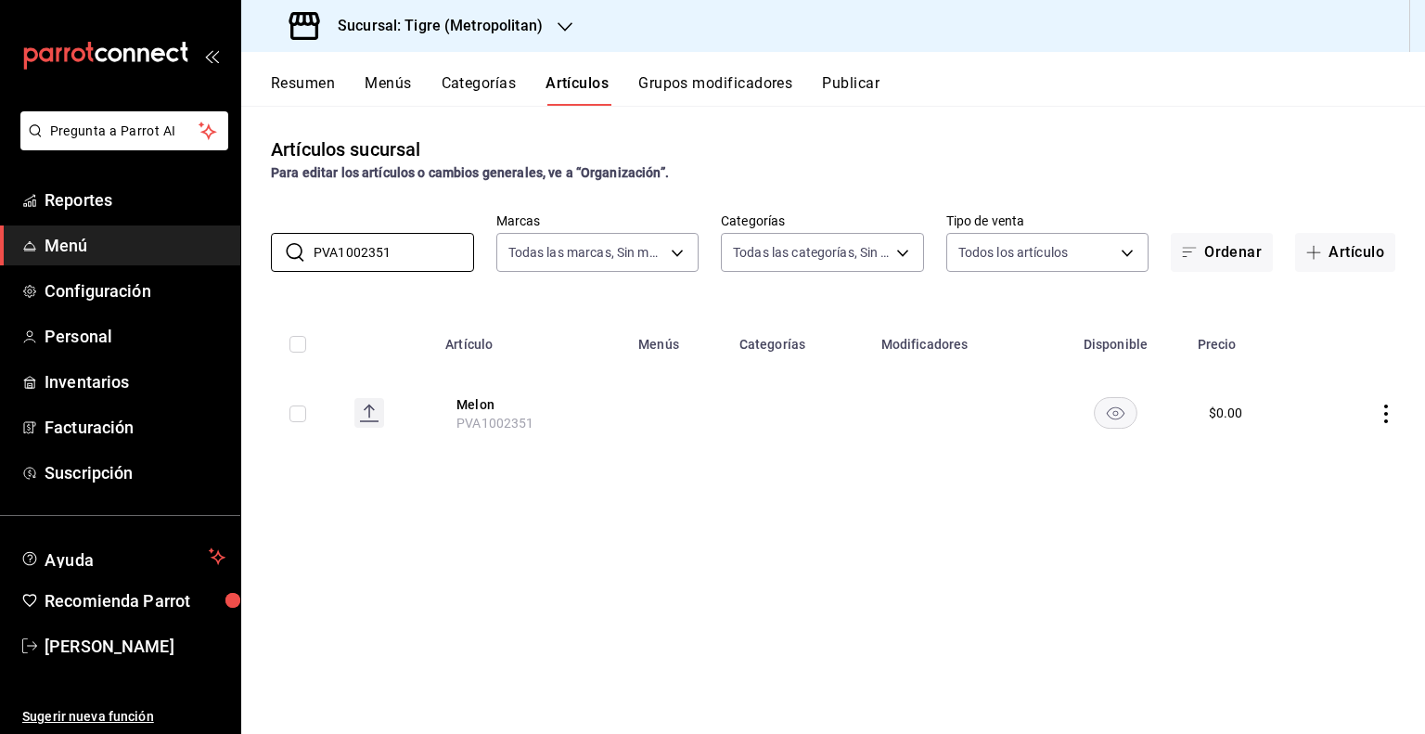
type input "PVA1002351"
click at [304, 415] on input "checkbox" at bounding box center [297, 413] width 17 height 17
checkbox input "true"
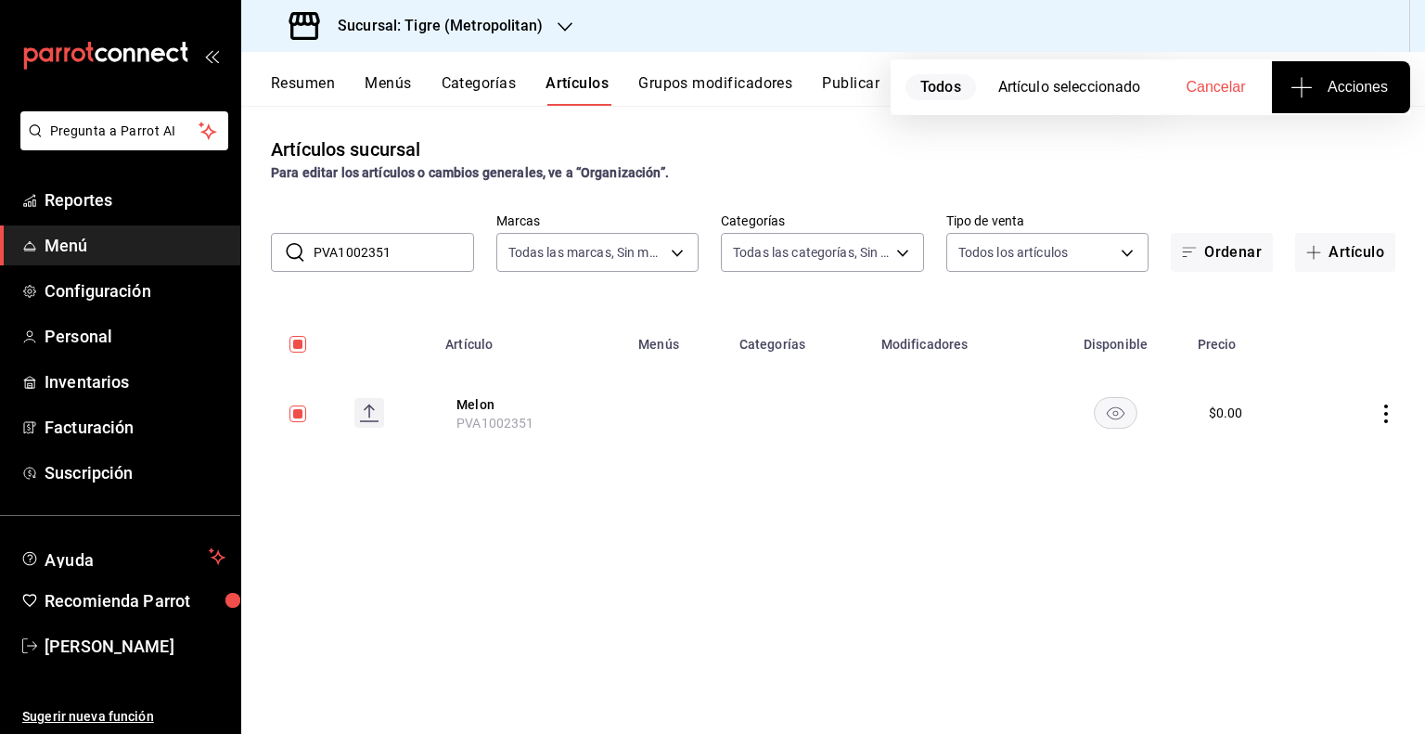
click at [1353, 77] on span "Acciones" at bounding box center [1341, 87] width 94 height 22
click at [1324, 155] on li "Agregar tipo" at bounding box center [1340, 145] width 139 height 49
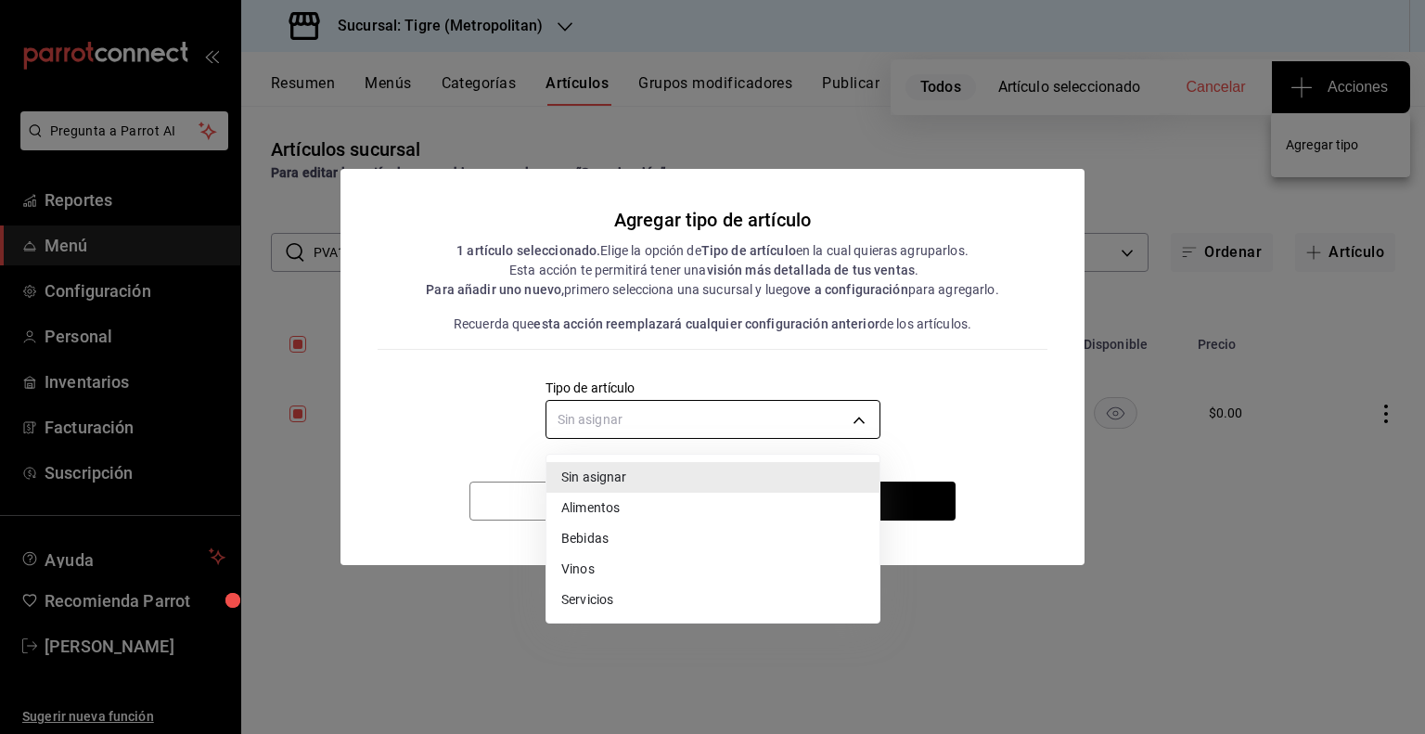
click at [810, 426] on body "Pregunta a Parrot AI Reportes Menú Configuración Personal Inventarios Facturaci…" at bounding box center [712, 367] width 1425 height 734
click at [612, 513] on li "Alimentos" at bounding box center [712, 508] width 333 height 31
type input "a9c5c5d7-09f7-4d61-88a6-a13d33eec0fd"
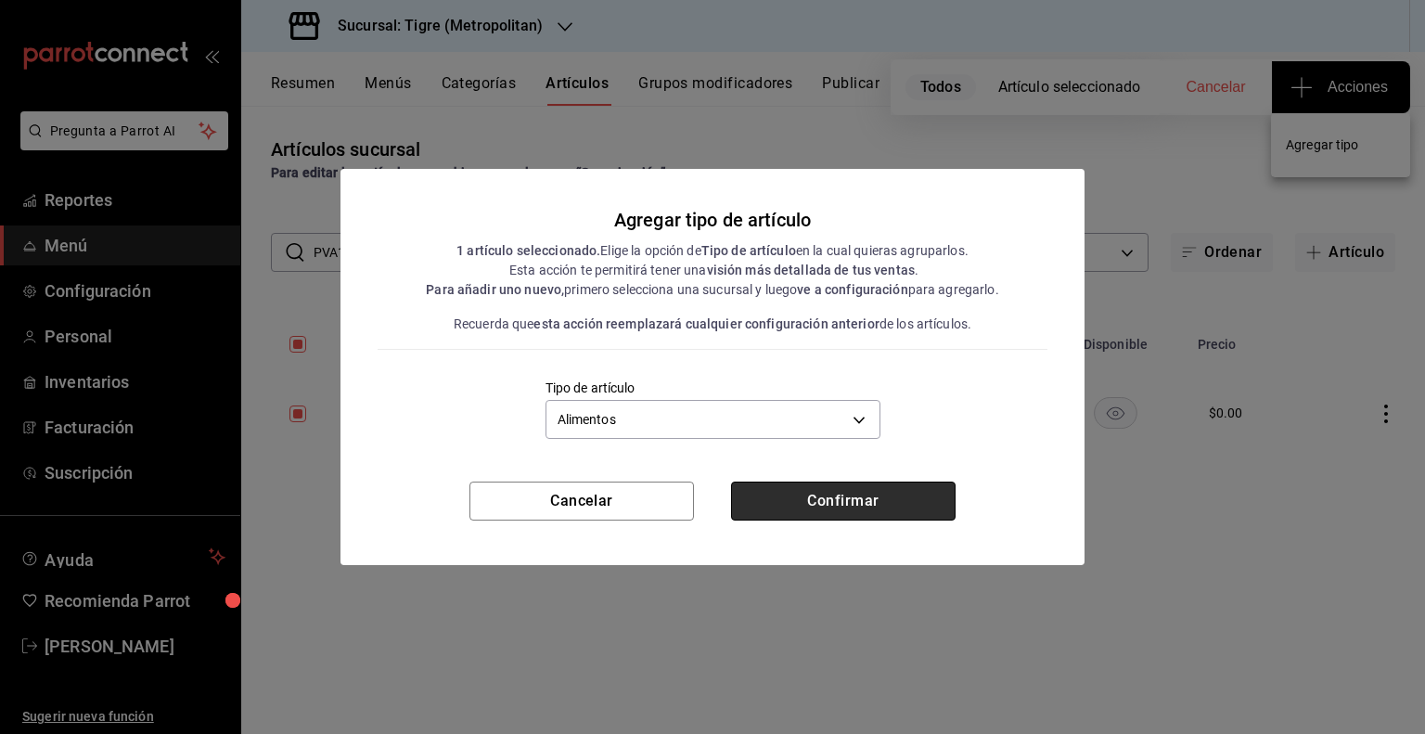
click at [820, 505] on button "Confirmar" at bounding box center [843, 500] width 224 height 39
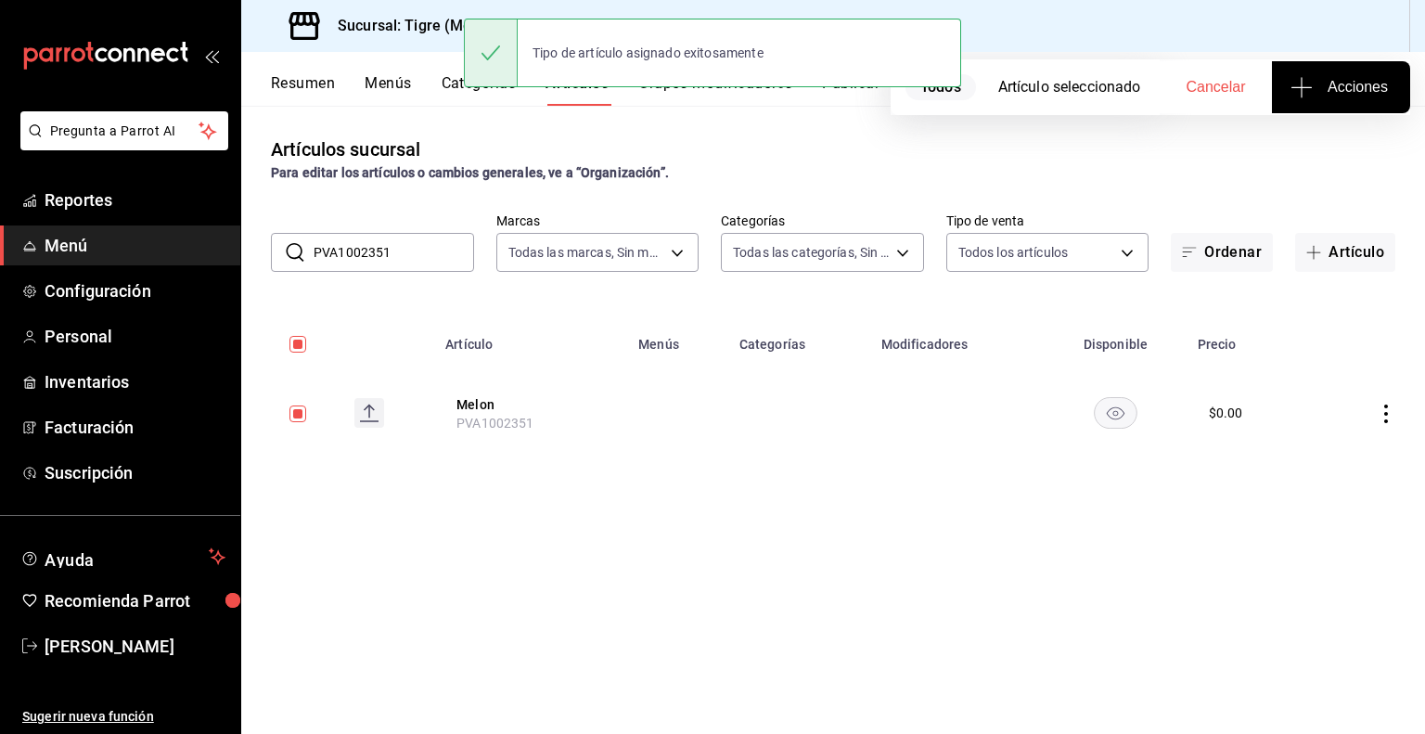
click at [393, 259] on input "PVA1002351" at bounding box center [393, 252] width 160 height 37
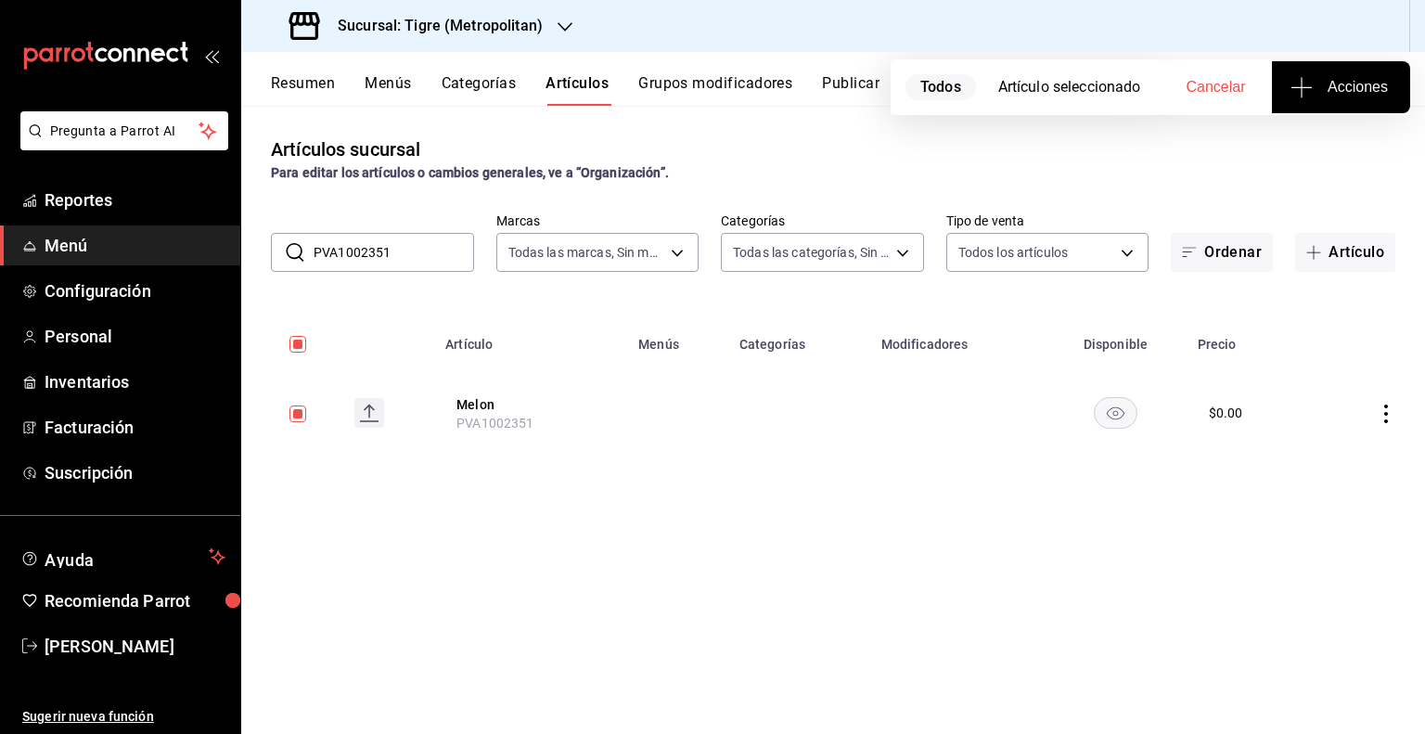
paste input "0"
type input "PVA1002350"
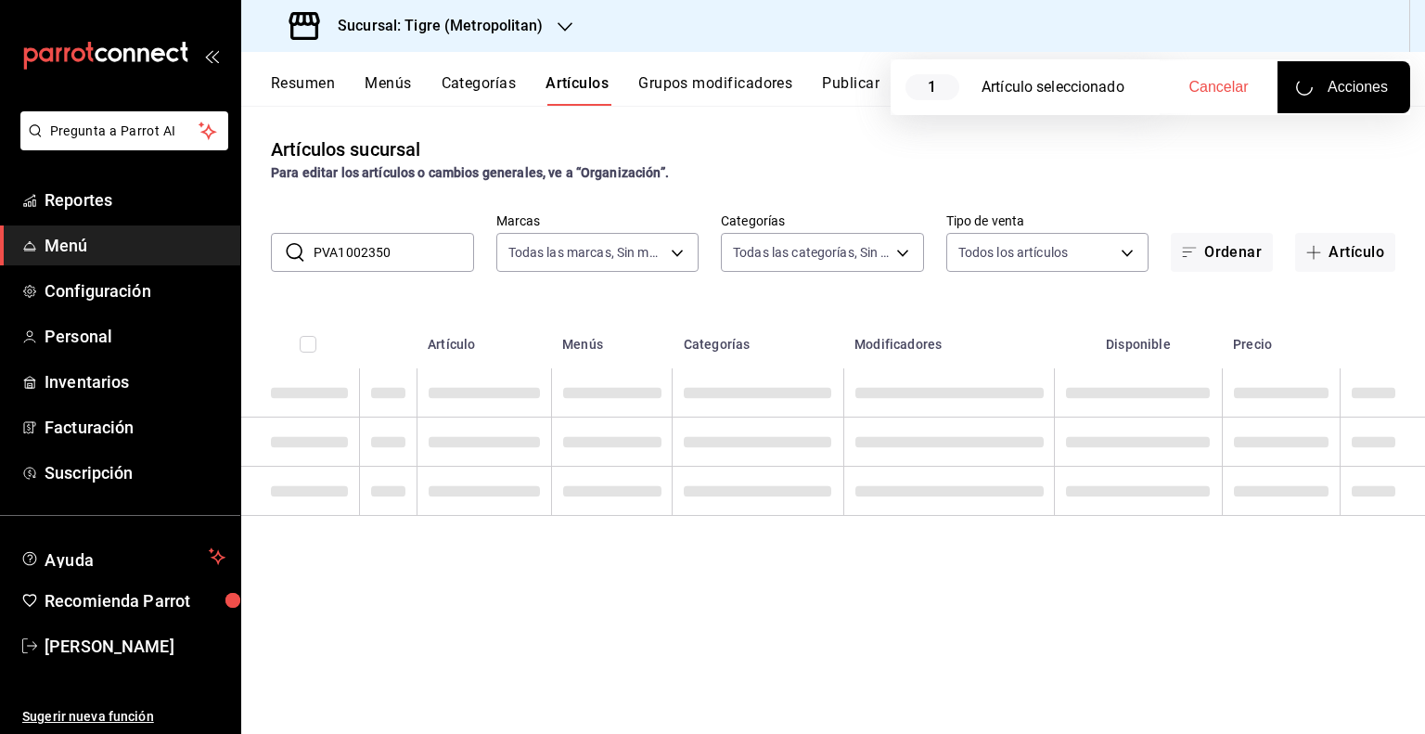
checkbox input "false"
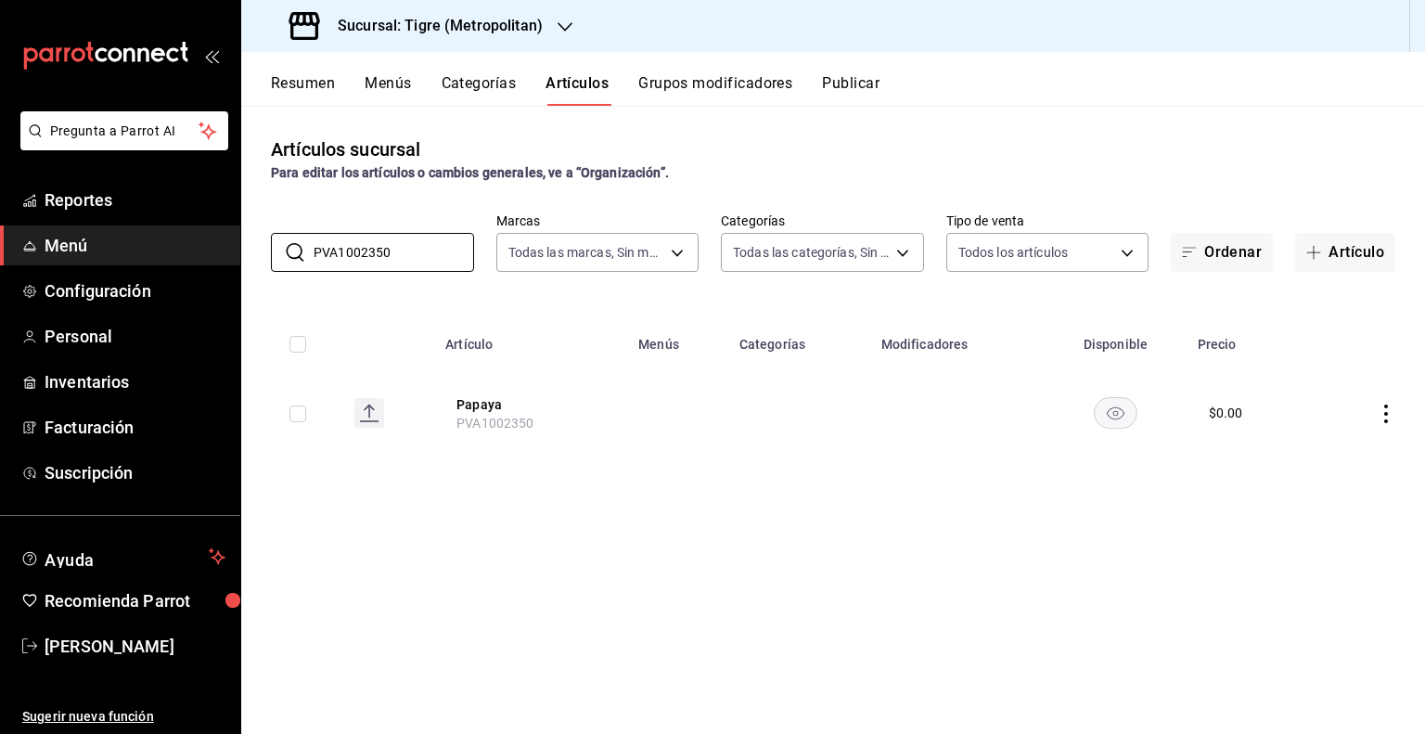
type input "PVA1002350"
click at [297, 421] on input "checkbox" at bounding box center [297, 413] width 17 height 17
checkbox input "true"
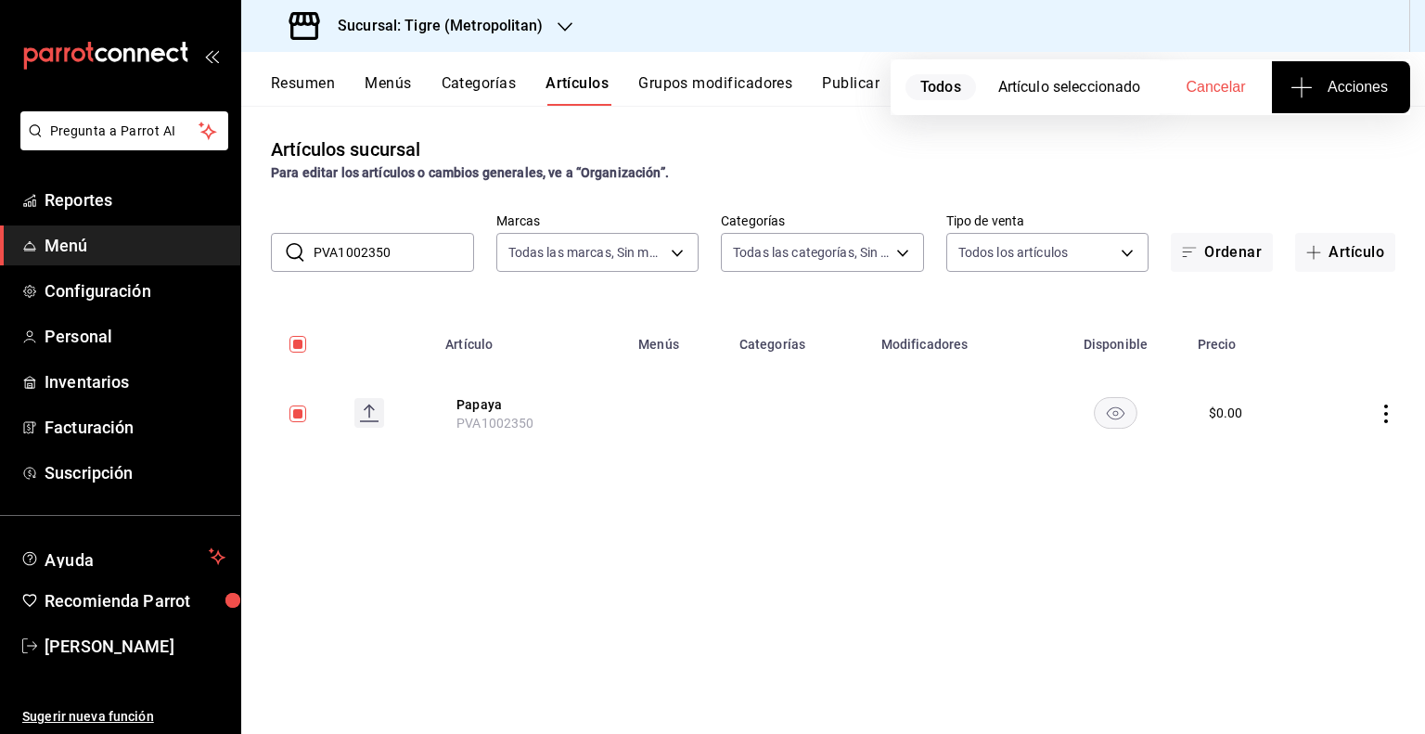
click at [1388, 88] on button "Acciones" at bounding box center [1341, 87] width 138 height 52
click at [1294, 144] on span "Agregar tipo" at bounding box center [1340, 144] width 109 height 19
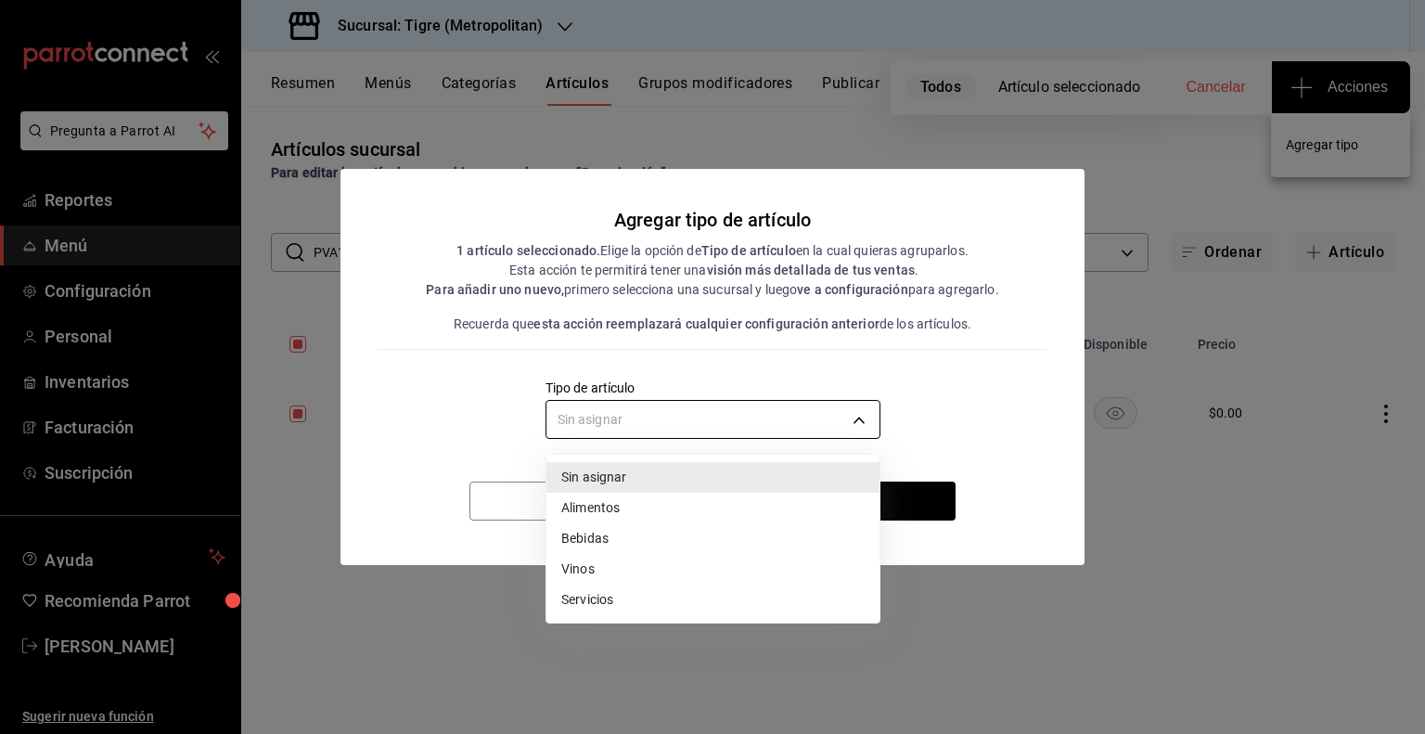
click at [752, 407] on body "Pregunta a Parrot AI Reportes Menú Configuración Personal Inventarios Facturaci…" at bounding box center [712, 367] width 1425 height 734
click at [642, 523] on li "Bebidas" at bounding box center [712, 538] width 333 height 31
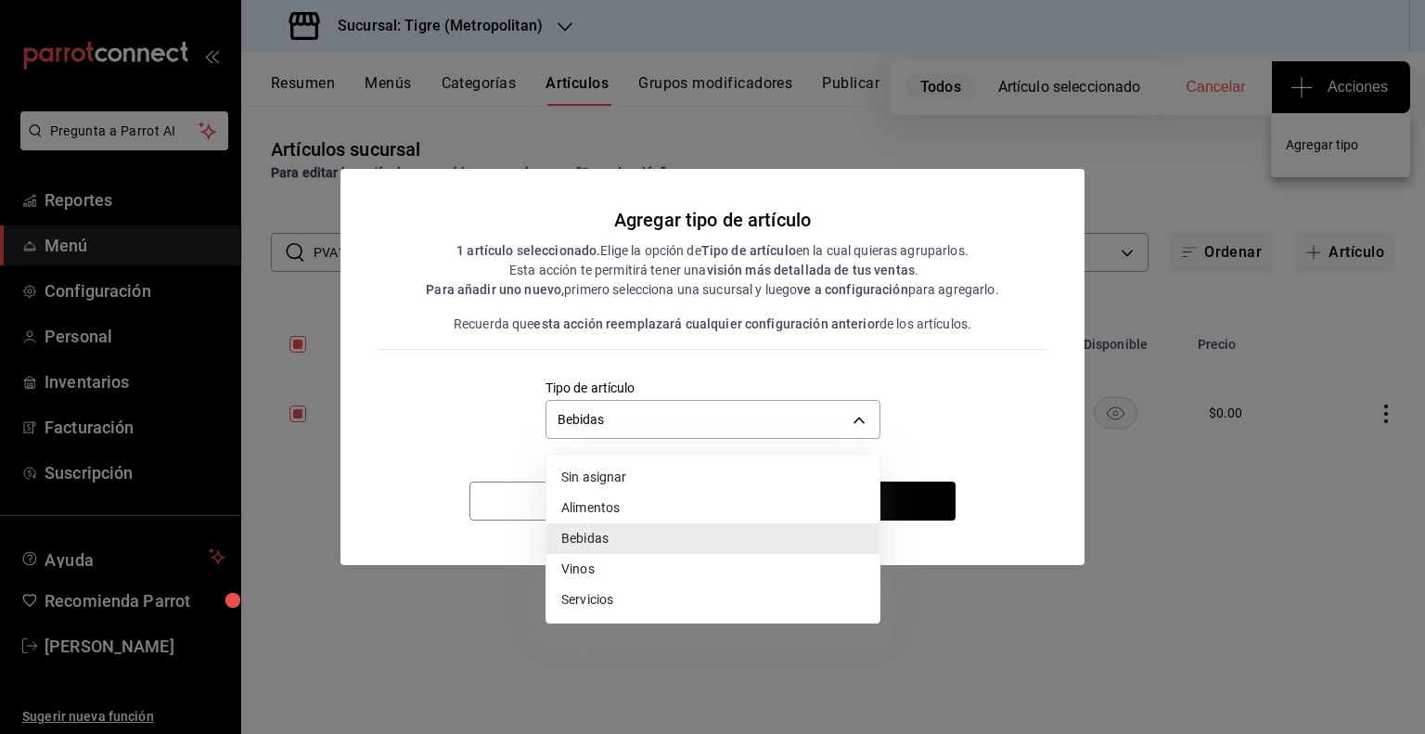
drag, startPoint x: 787, startPoint y: 416, endPoint x: 655, endPoint y: 507, distance: 161.3
click at [655, 507] on body "Pregunta a Parrot AI Reportes Menú Configuración Personal Inventarios Facturaci…" at bounding box center [712, 367] width 1425 height 734
click at [655, 507] on li "Alimentos" at bounding box center [712, 508] width 333 height 31
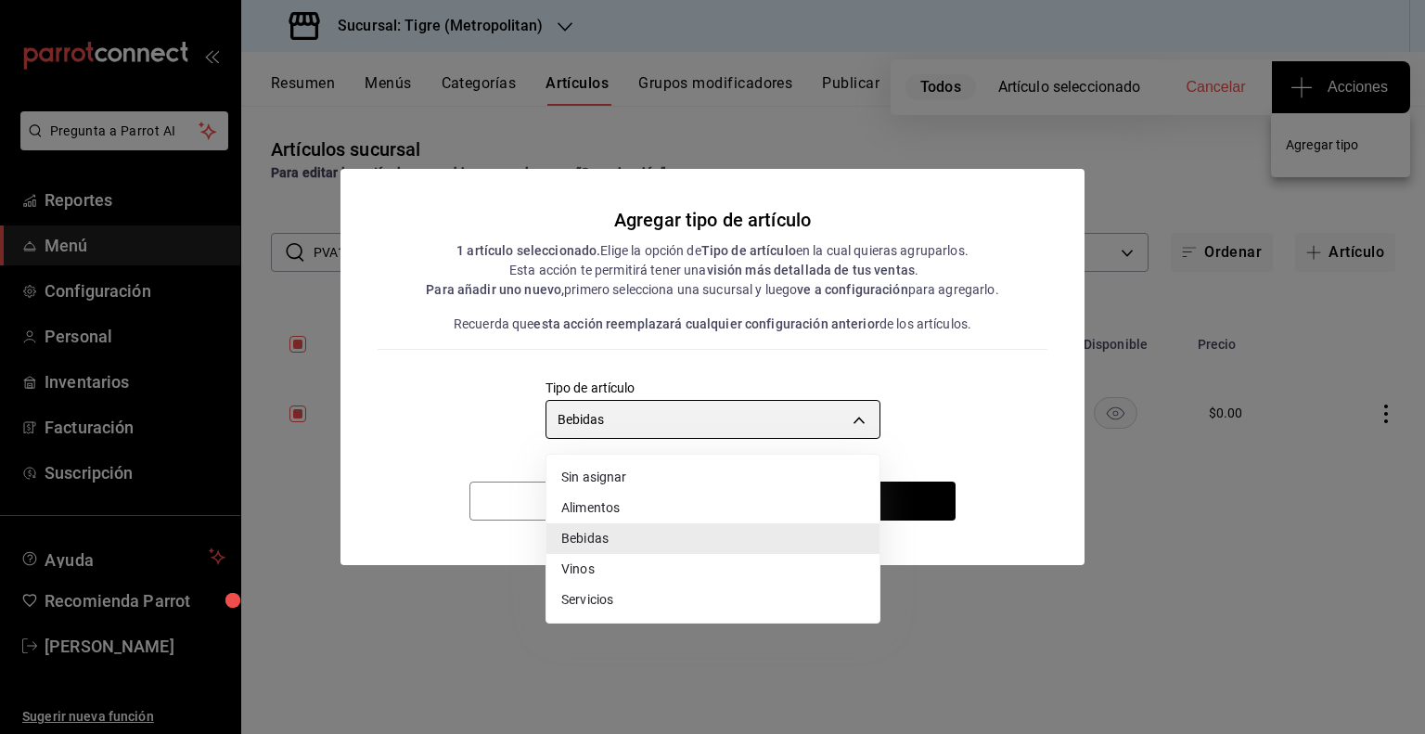
type input "a9c5c5d7-09f7-4d61-88a6-a13d33eec0fd"
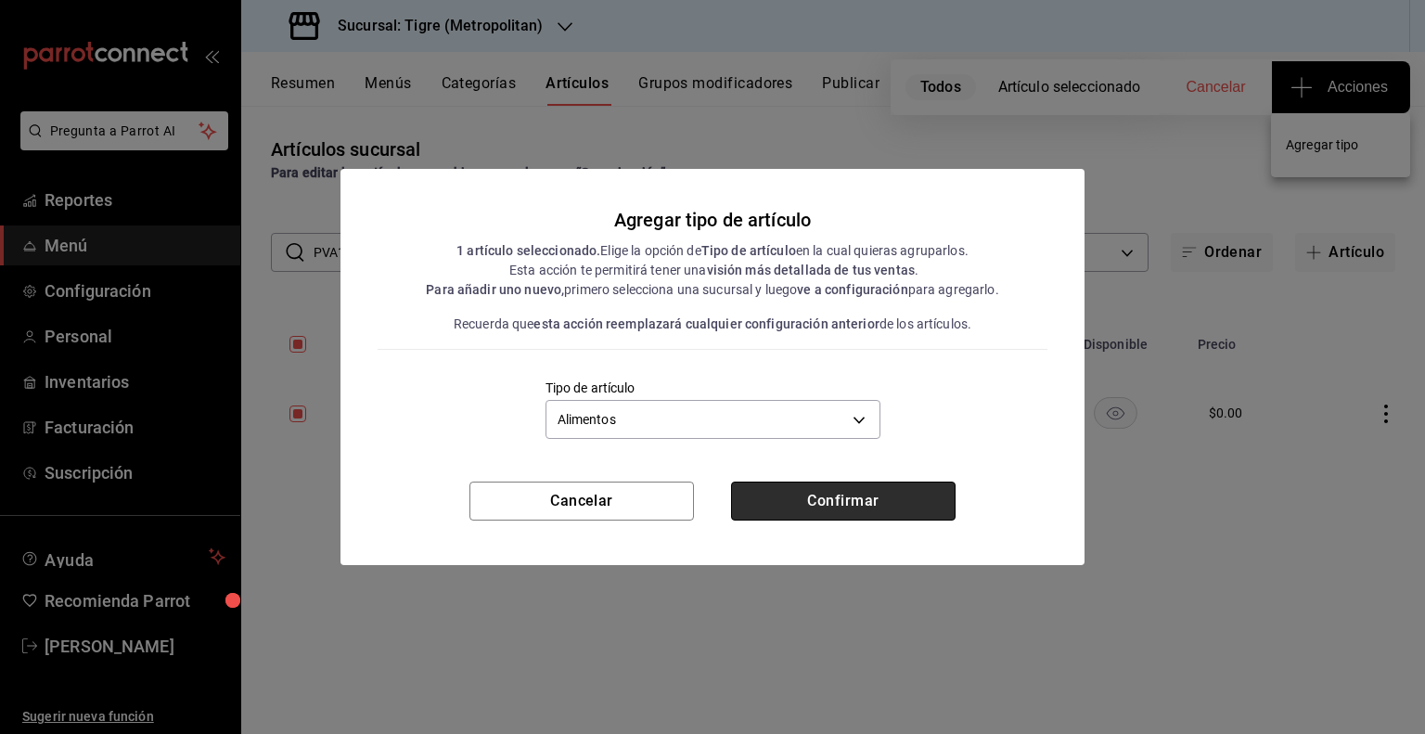
click at [864, 500] on button "Confirmar" at bounding box center [843, 500] width 224 height 39
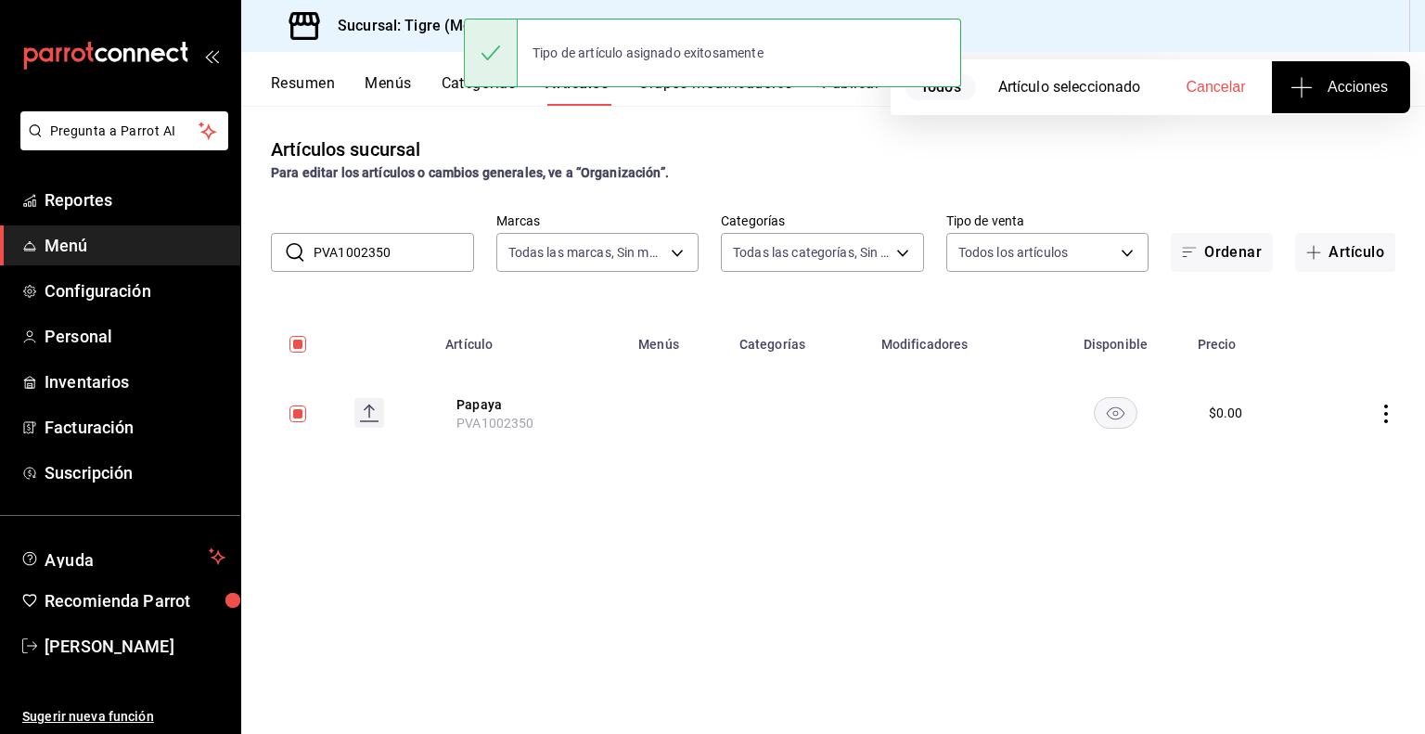
click at [371, 259] on input "PVA1002350" at bounding box center [393, 252] width 160 height 37
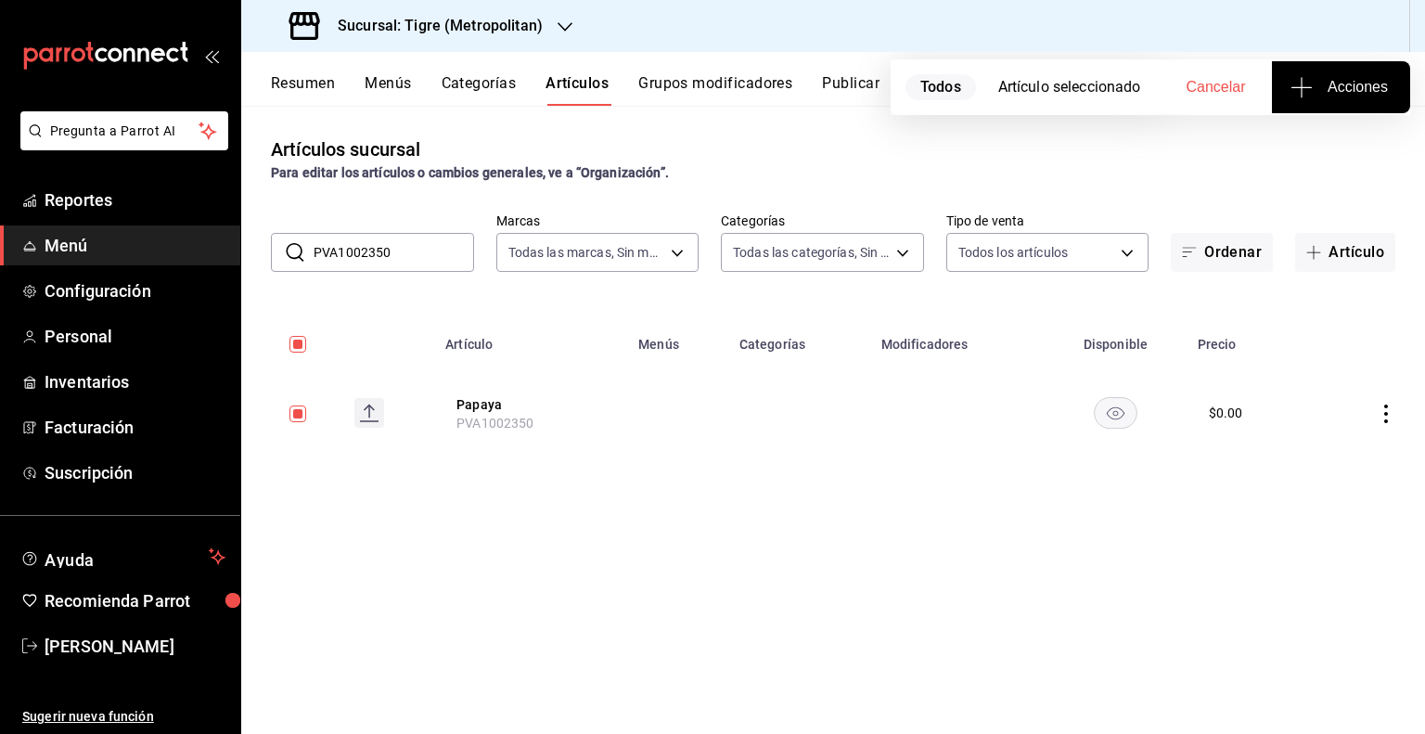
click at [371, 259] on input "PVA1002350" at bounding box center [393, 252] width 160 height 37
paste input "2"
type input "PVA1002352"
checkbox input "false"
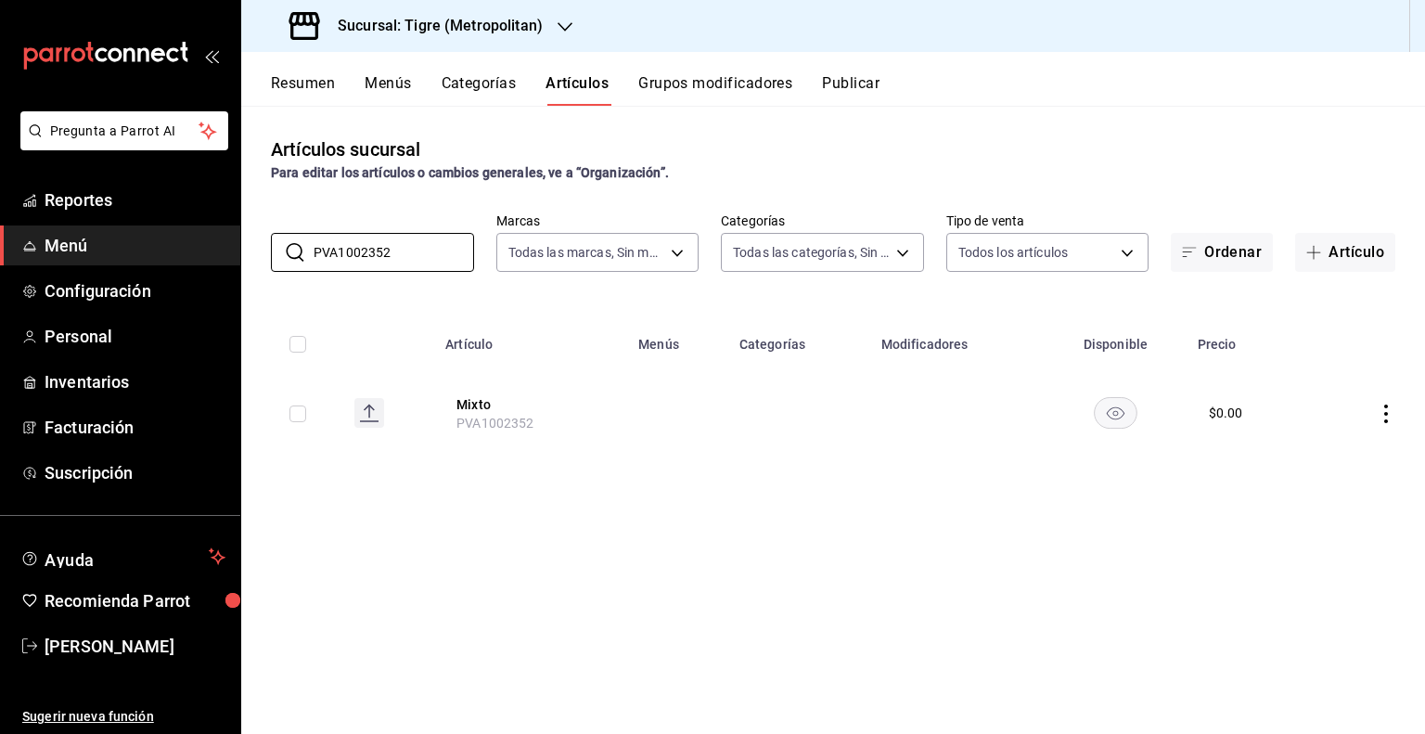
type input "PVA1002352"
click at [302, 411] on input "checkbox" at bounding box center [297, 413] width 17 height 17
checkbox input "true"
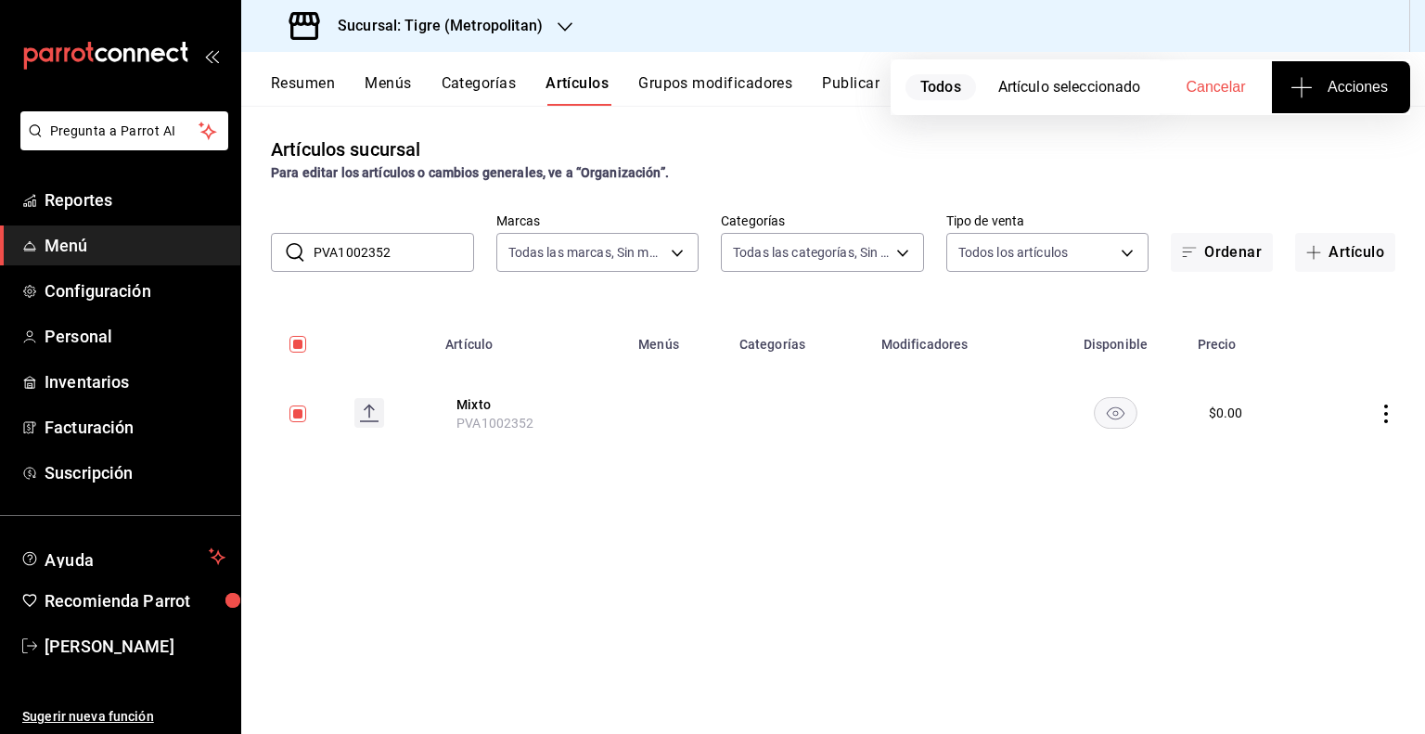
click at [1365, 83] on span "Acciones" at bounding box center [1341, 87] width 94 height 22
click at [1324, 140] on span "Agregar tipo" at bounding box center [1340, 144] width 109 height 19
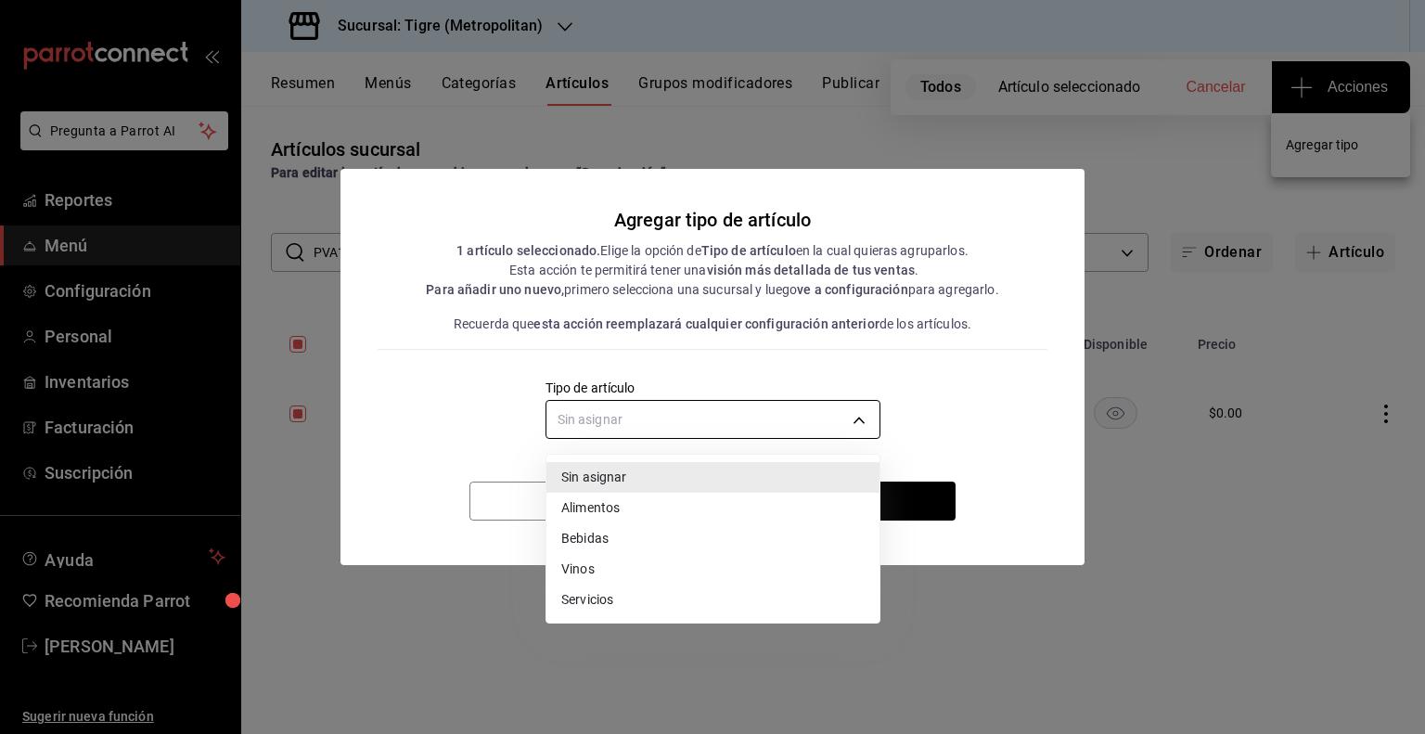
click at [794, 430] on body "Pregunta a Parrot AI Reportes Menú Configuración Personal Inventarios Facturaci…" at bounding box center [712, 367] width 1425 height 734
click at [674, 515] on li "Alimentos" at bounding box center [712, 508] width 333 height 31
type input "a9c5c5d7-09f7-4d61-88a6-a13d33eec0fd"
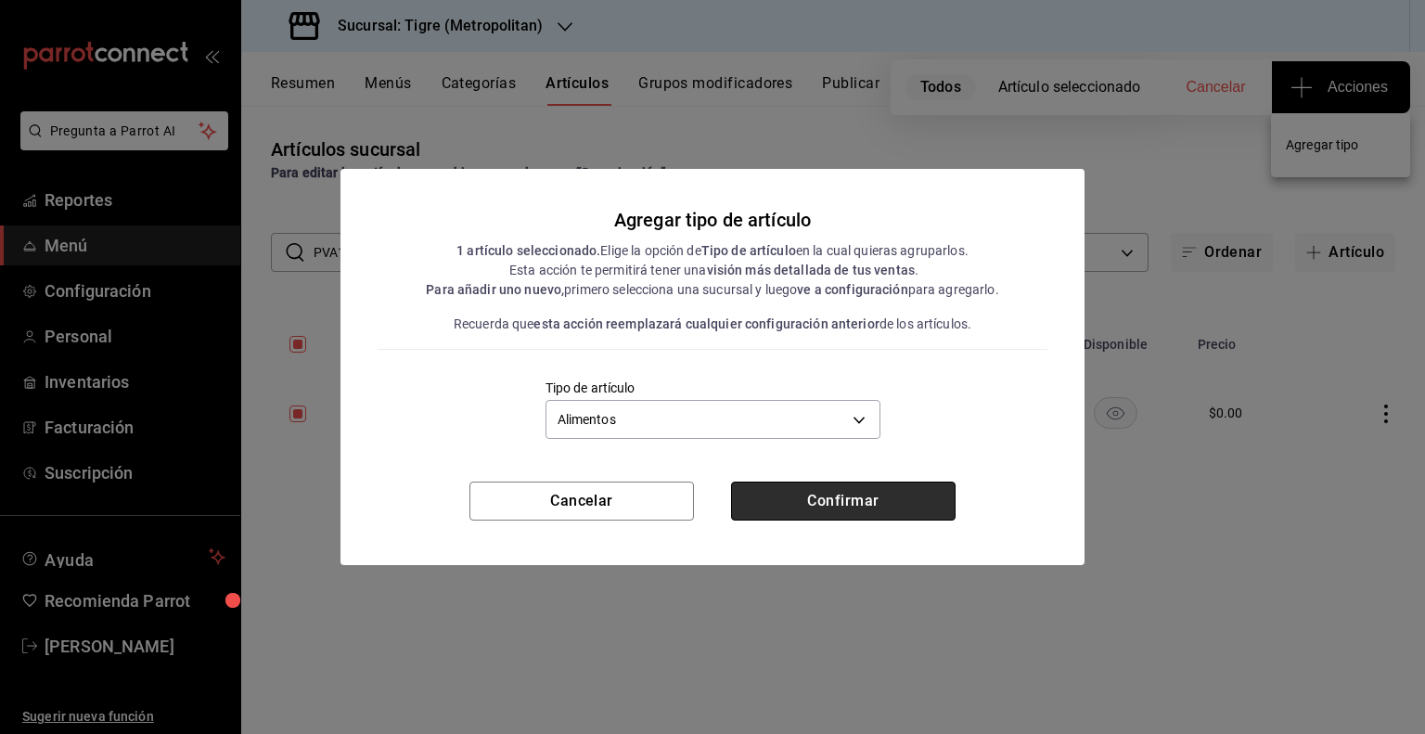
click at [838, 498] on button "Confirmar" at bounding box center [843, 500] width 224 height 39
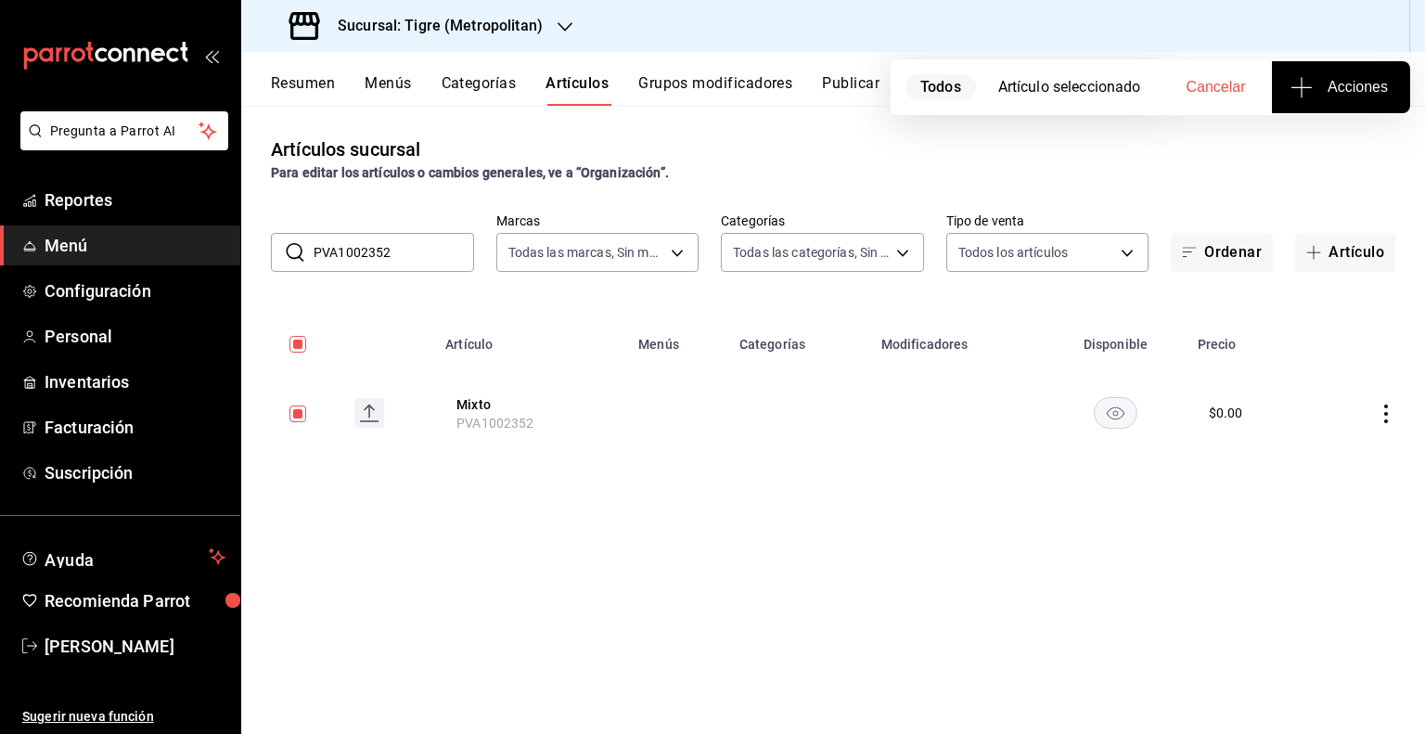
drag, startPoint x: 838, startPoint y: 498, endPoint x: 711, endPoint y: 480, distance: 128.4
click at [711, 480] on div "Artículos sucursal Para editar los artículos o cambios generales, ve a “Organiz…" at bounding box center [832, 419] width 1183 height 627
click at [598, 392] on th "Mixto PVA1002352" at bounding box center [530, 412] width 193 height 89
click at [408, 250] on input "PVA1002352" at bounding box center [393, 252] width 160 height 37
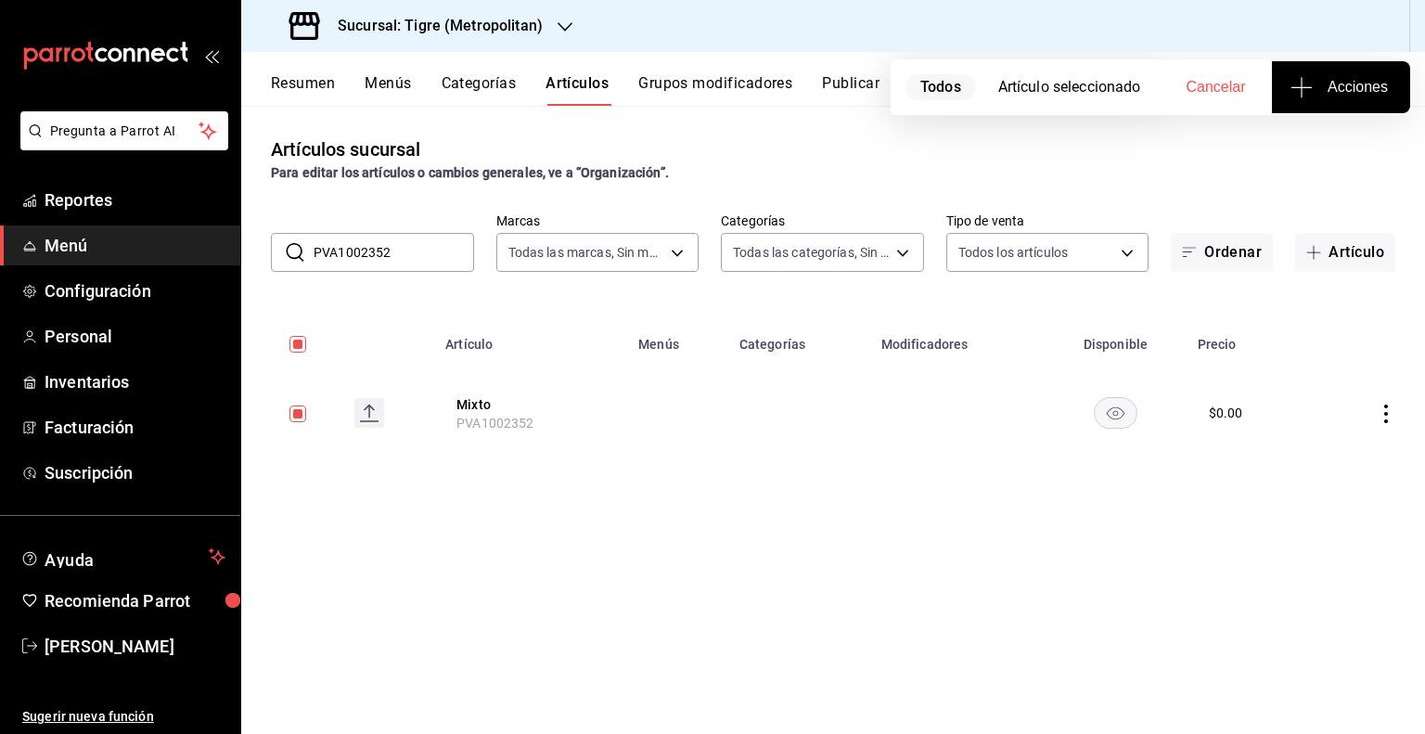
click at [408, 250] on input "PVA1002352" at bounding box center [393, 252] width 160 height 37
paste input "Mixto"
type input "Mixto"
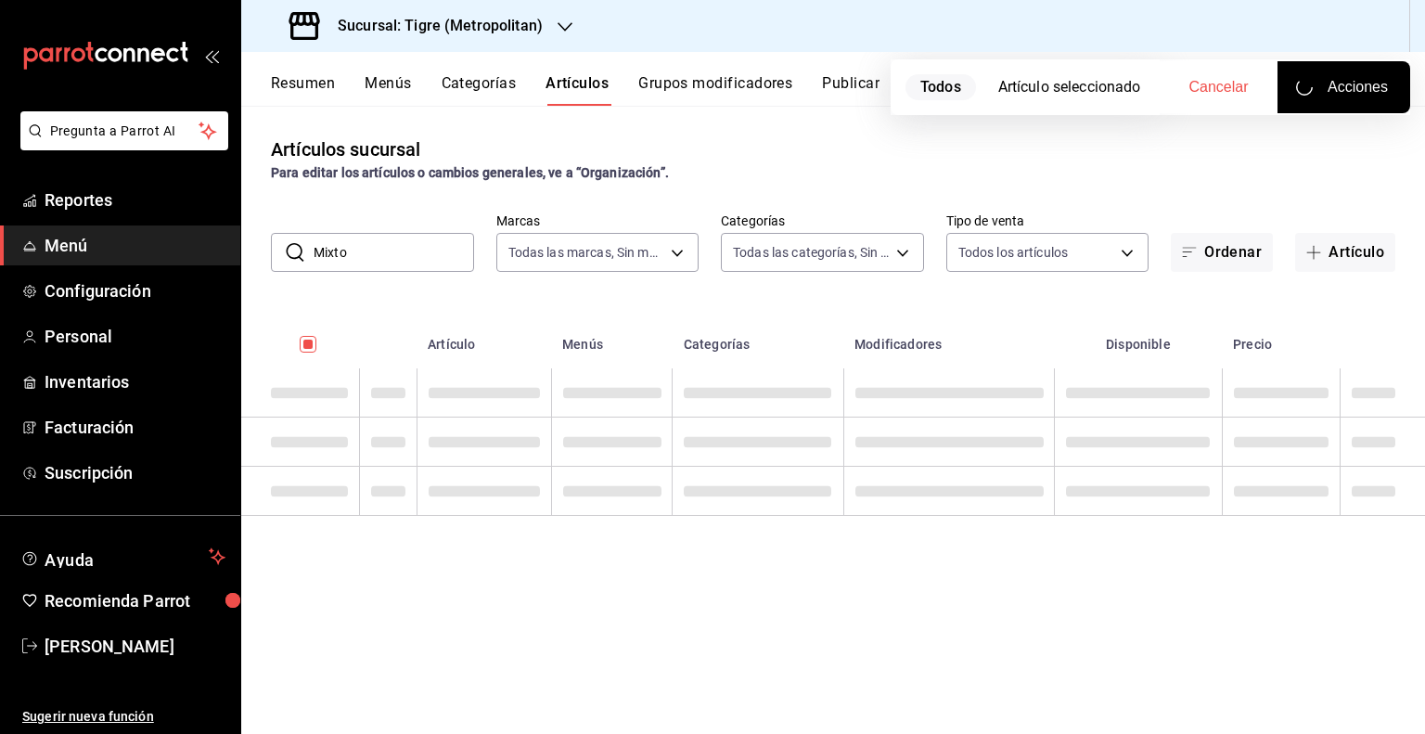
checkbox input "false"
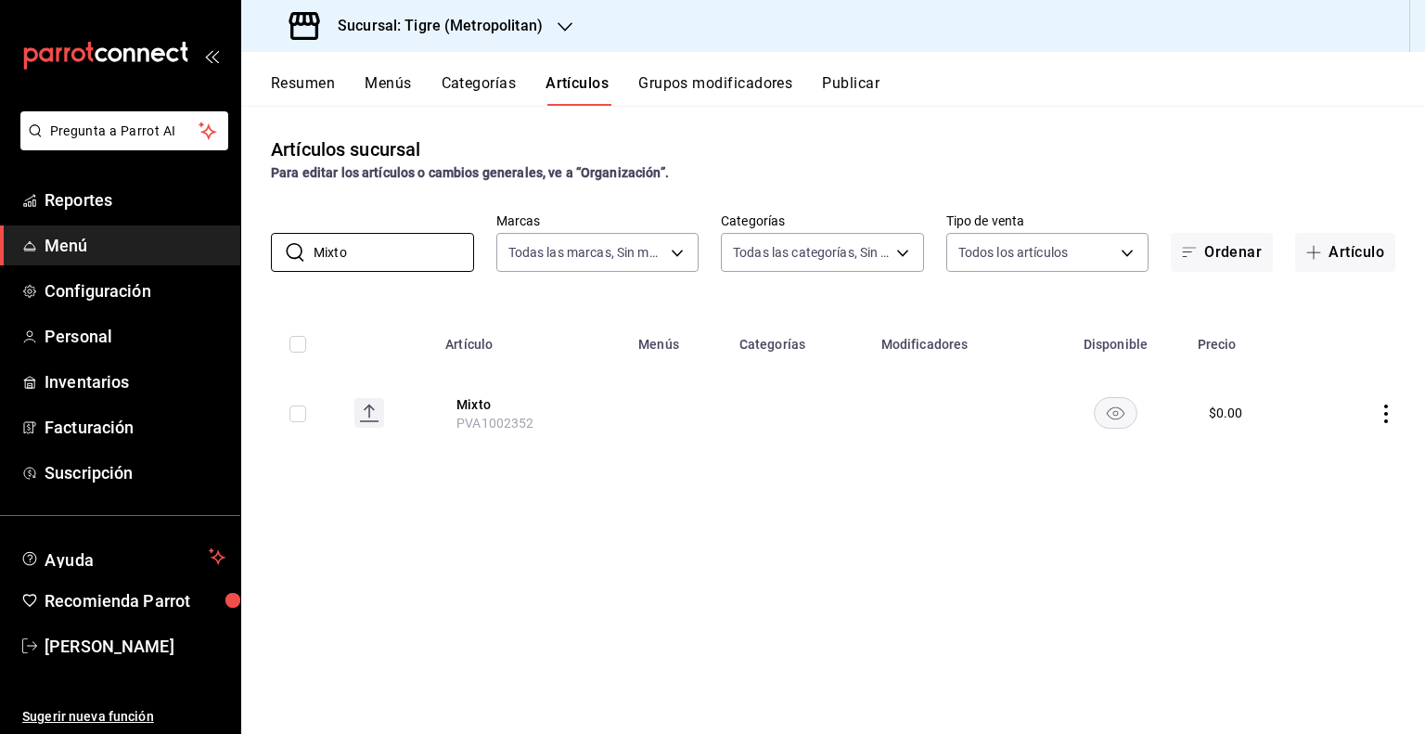
type input "Mixto"
click at [303, 416] on td at bounding box center [290, 412] width 98 height 89
click at [303, 416] on input "checkbox" at bounding box center [297, 413] width 17 height 17
checkbox input "true"
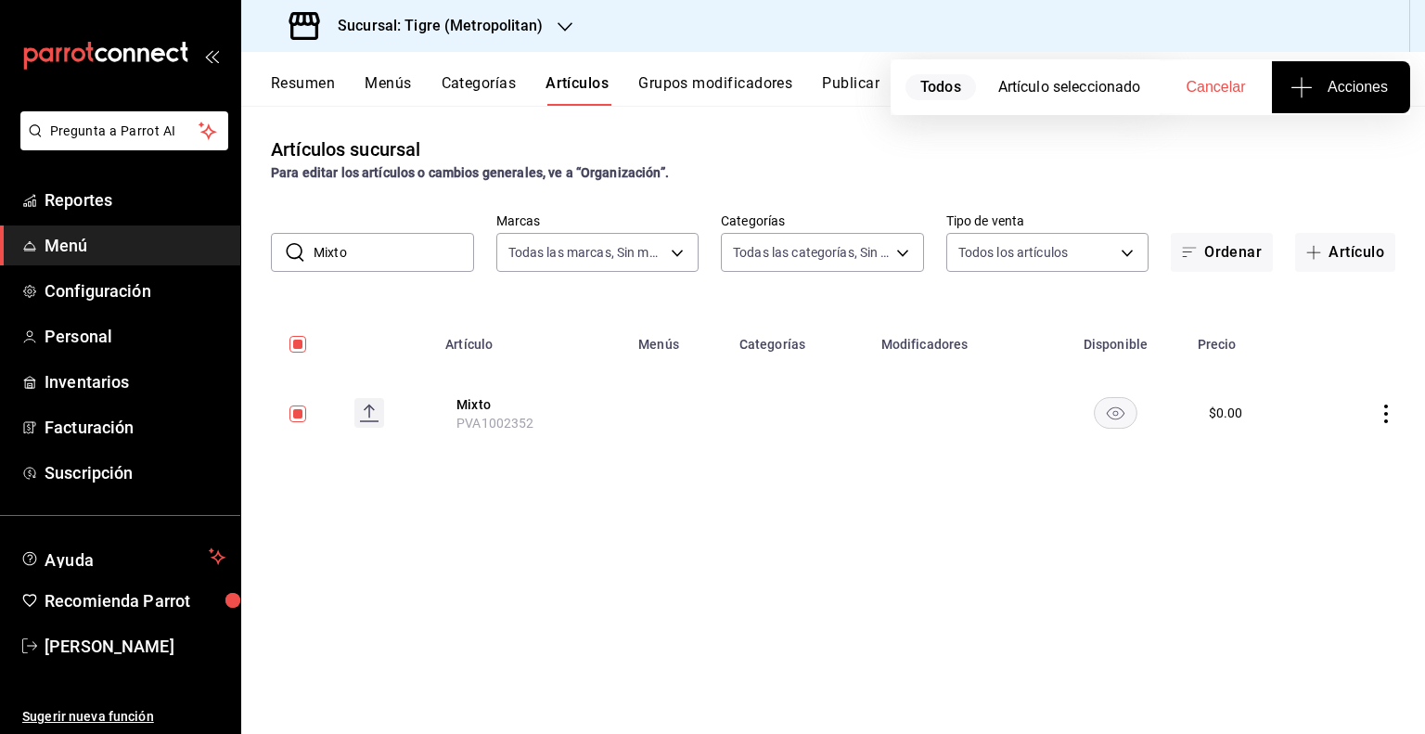
click at [1335, 70] on button "Acciones" at bounding box center [1341, 87] width 138 height 52
click at [1339, 131] on li "Agregar tipo" at bounding box center [1340, 145] width 139 height 49
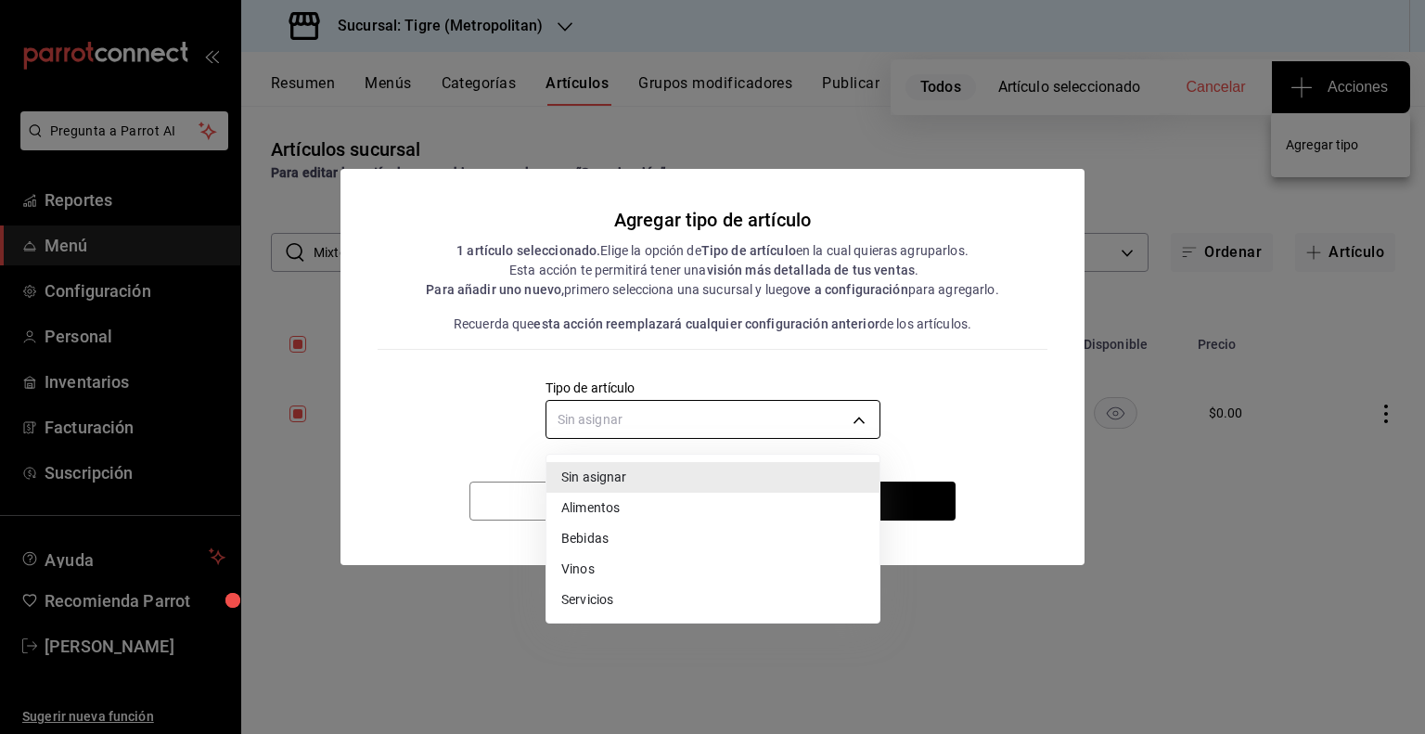
click at [809, 428] on body "Pregunta a Parrot AI Reportes Menú Configuración Personal Inventarios Facturaci…" at bounding box center [712, 367] width 1425 height 734
click at [672, 518] on li "Alimentos" at bounding box center [712, 508] width 333 height 31
type input "a9c5c5d7-09f7-4d61-88a6-a13d33eec0fd"
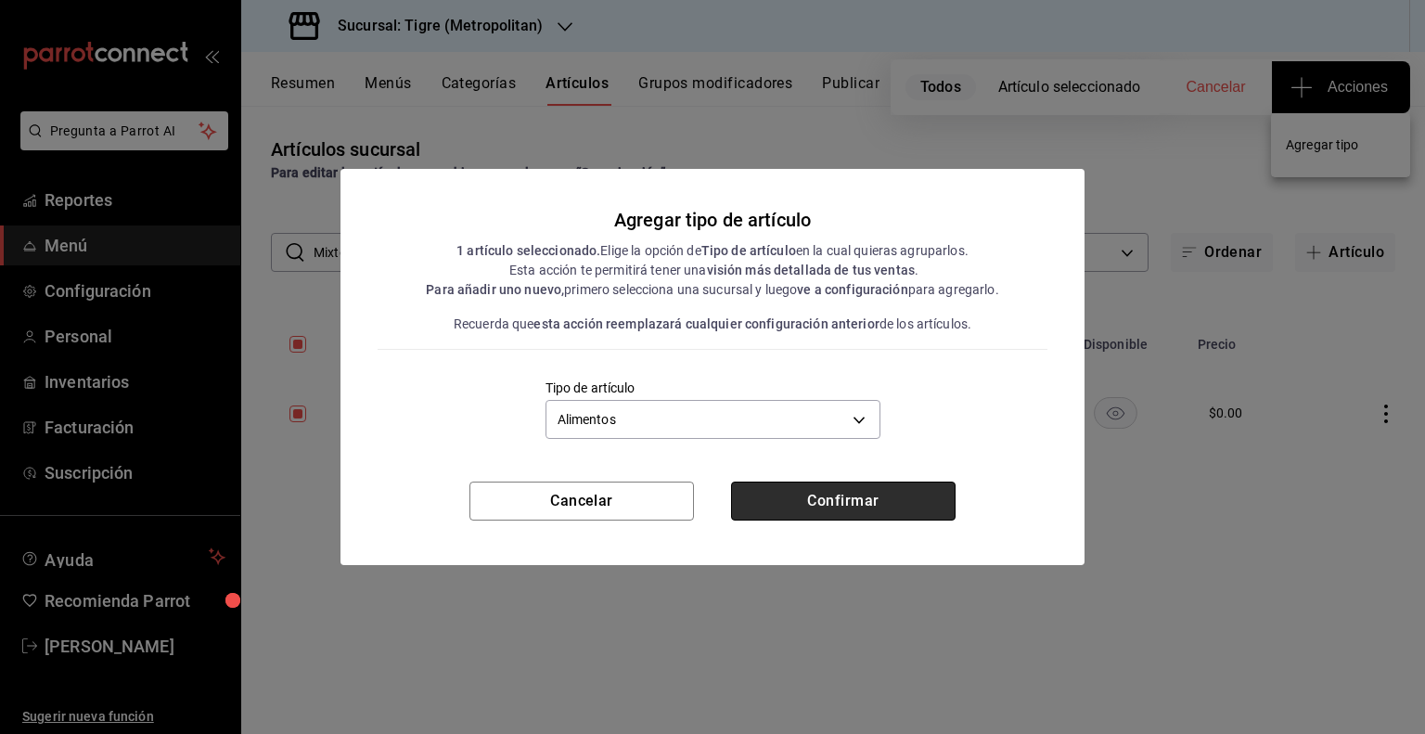
click at [802, 507] on button "Confirmar" at bounding box center [843, 500] width 224 height 39
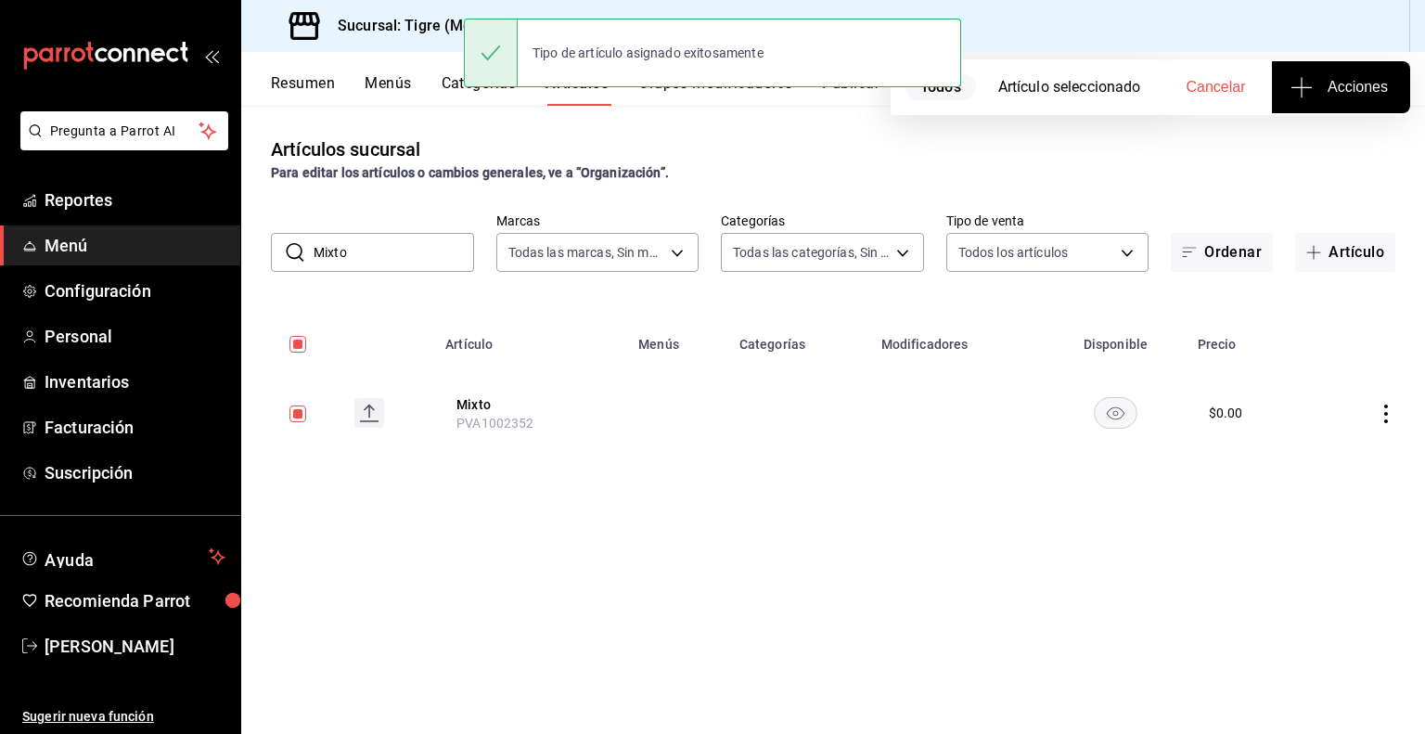
click at [365, 250] on input "Mixto" at bounding box center [393, 252] width 160 height 37
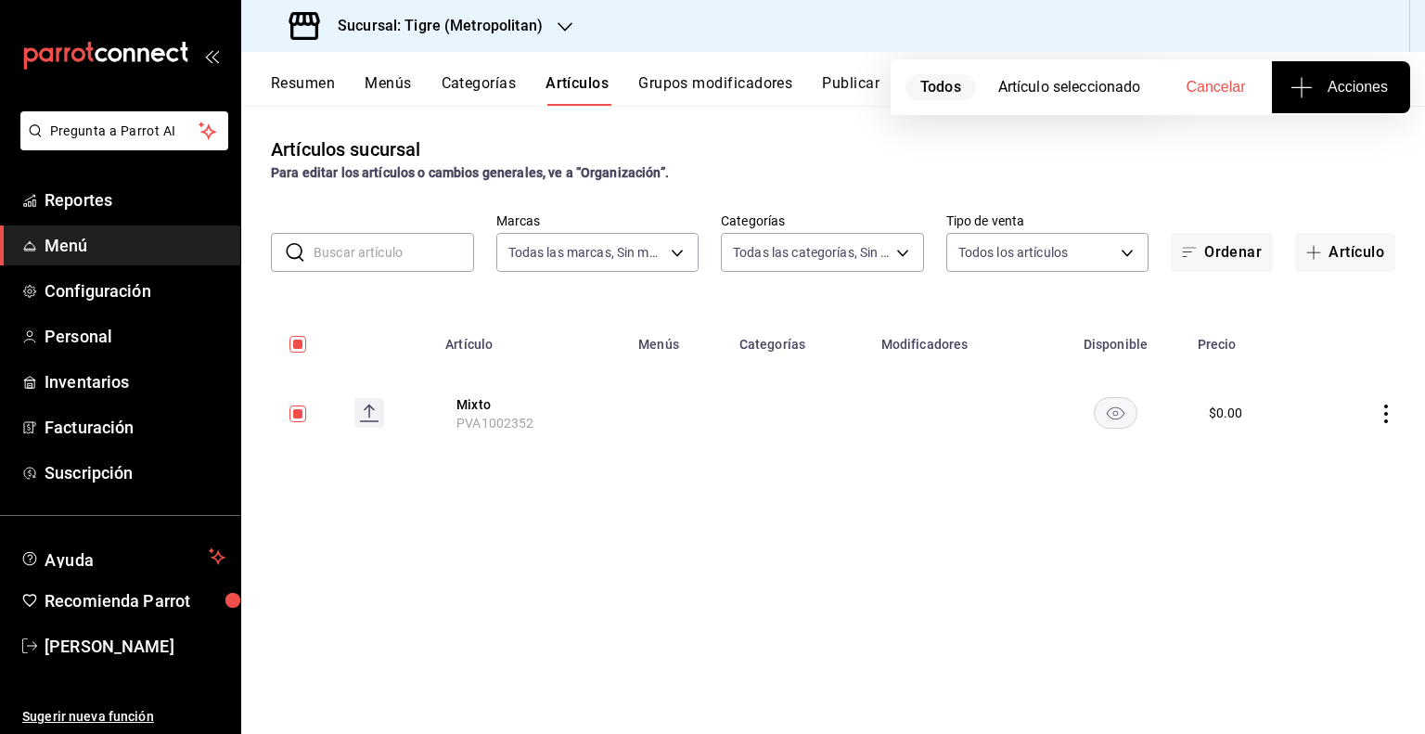
paste input "Papaya"
type input "Papaya"
checkbox input "false"
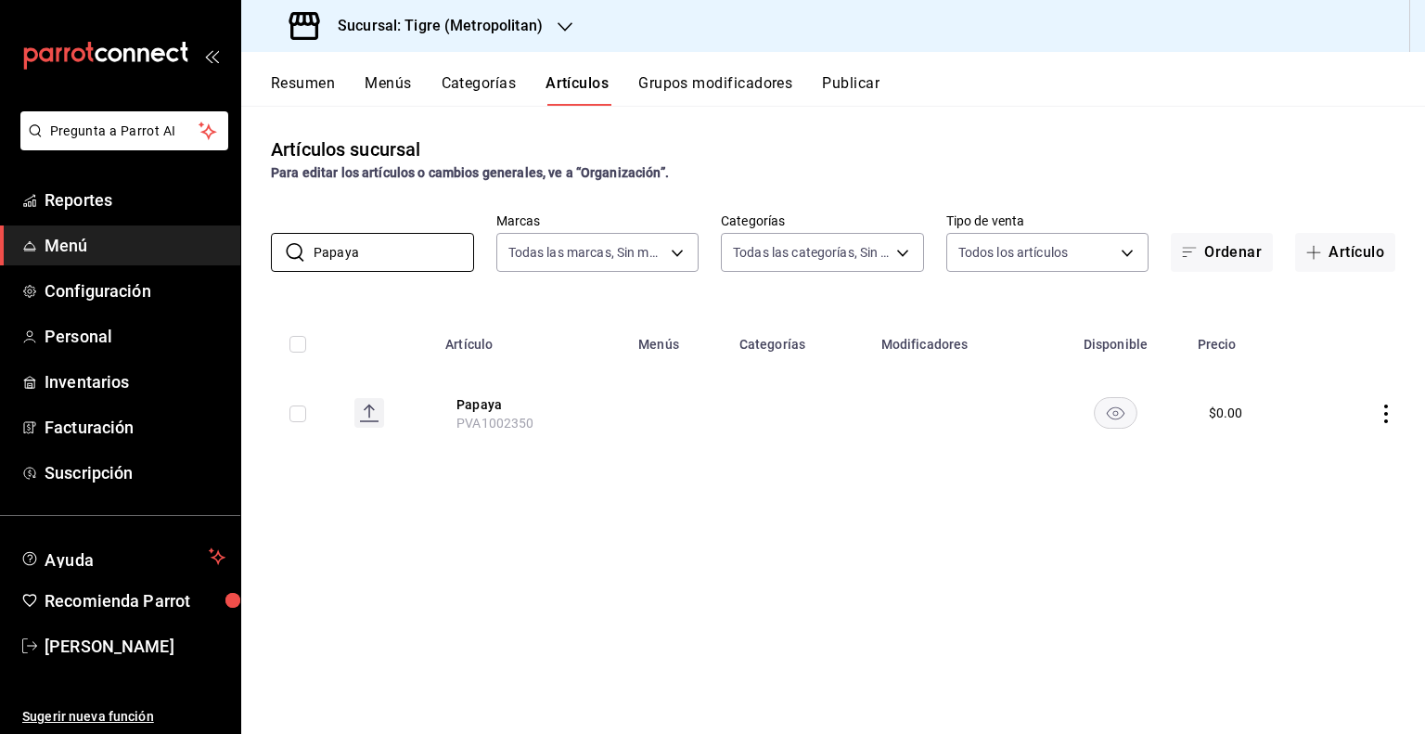
type input "Papaya"
click at [297, 415] on input "checkbox" at bounding box center [297, 413] width 17 height 17
checkbox input "true"
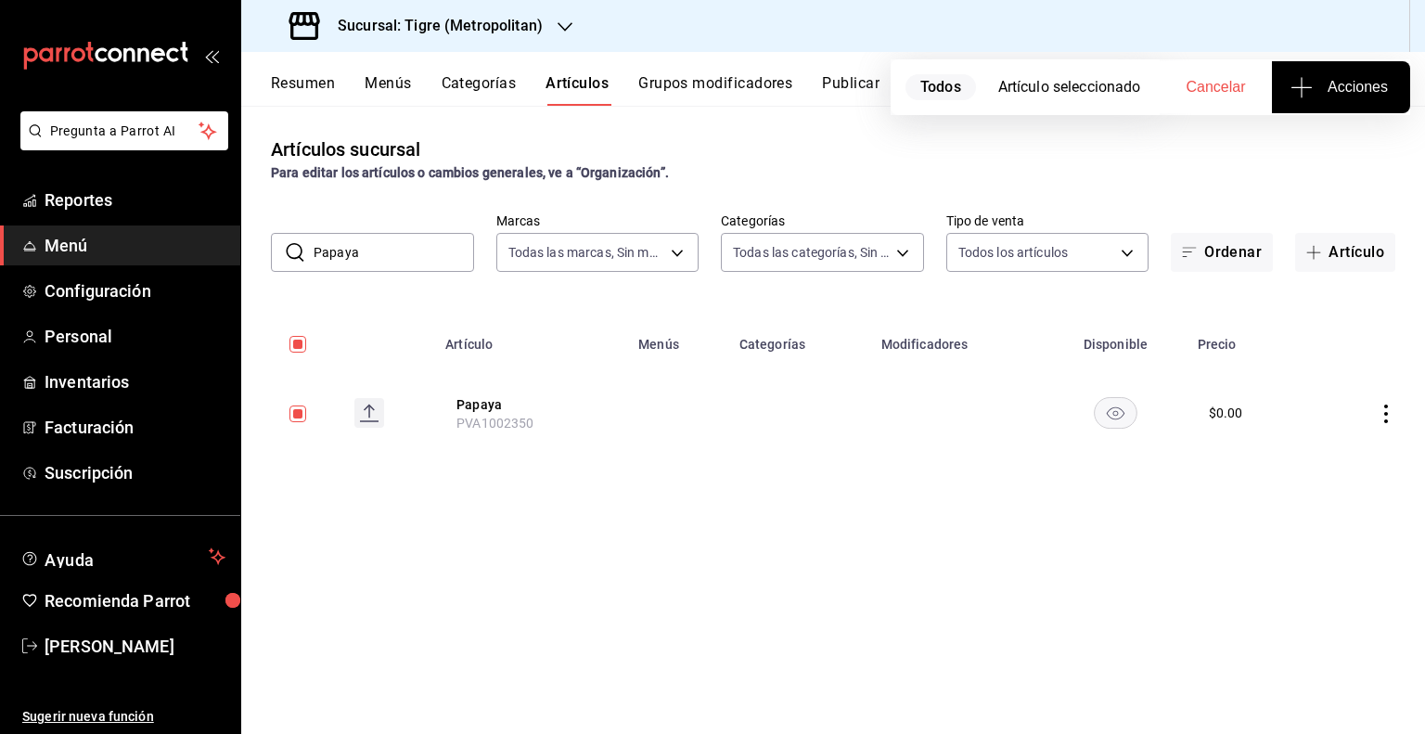
click at [1324, 109] on button "Acciones" at bounding box center [1341, 87] width 138 height 52
click at [1301, 142] on span "Agregar tipo" at bounding box center [1340, 144] width 109 height 19
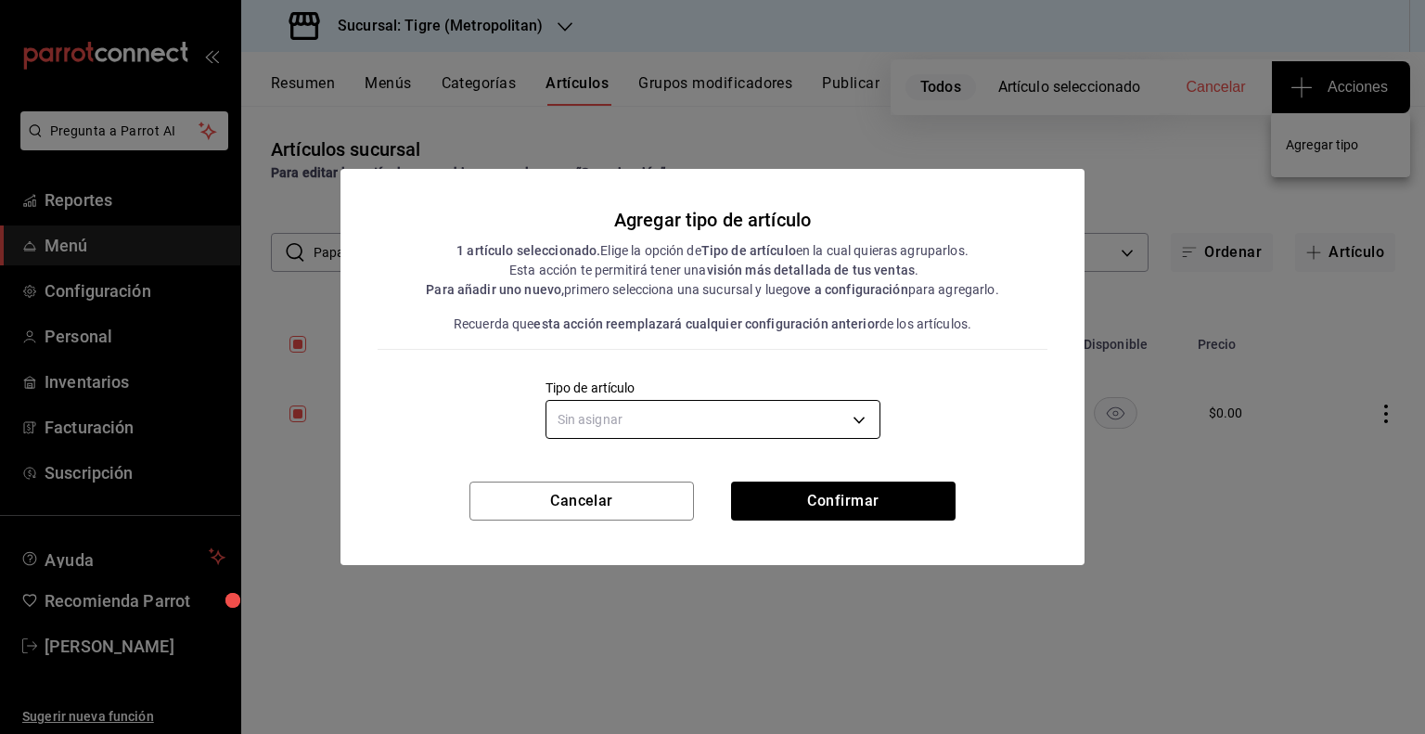
click at [793, 407] on body "Pregunta a Parrot AI Reportes Menú Configuración Personal Inventarios Facturaci…" at bounding box center [712, 367] width 1425 height 734
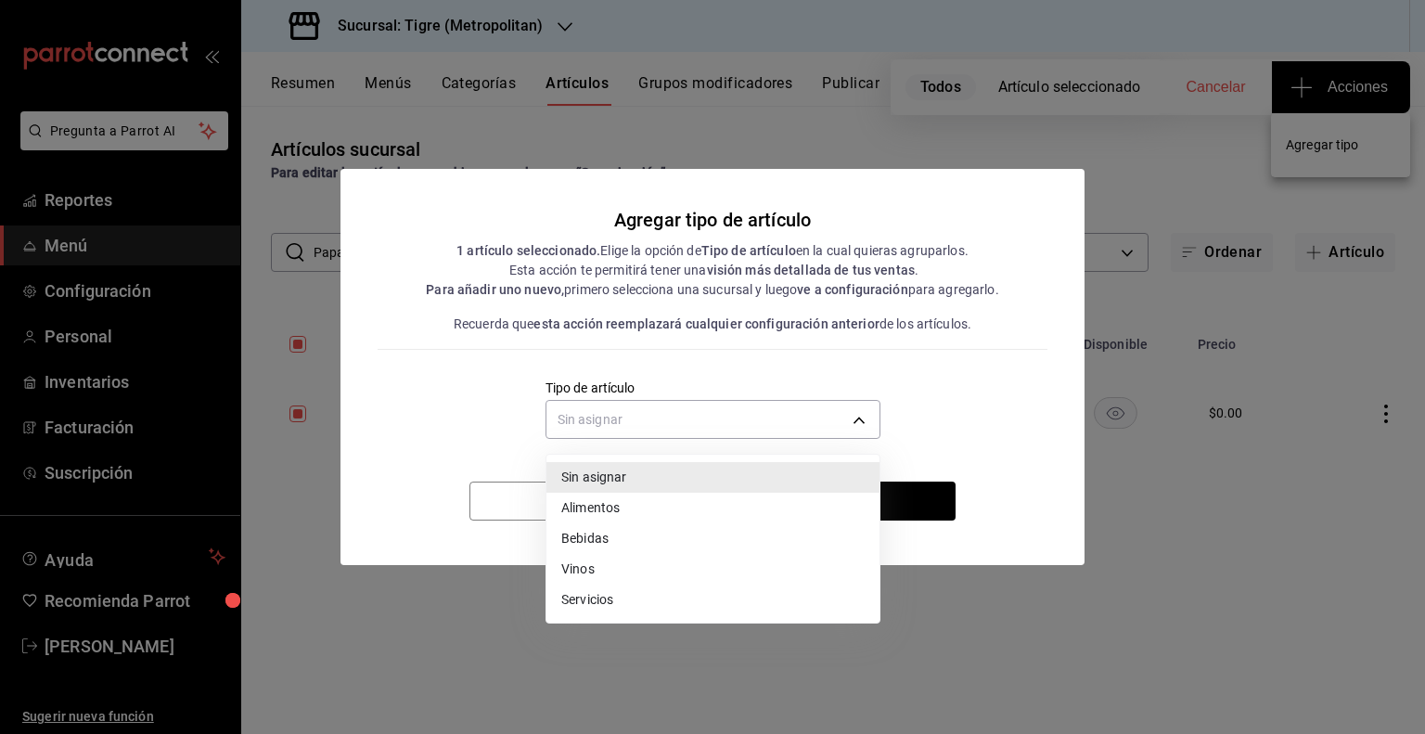
click at [701, 498] on li "Alimentos" at bounding box center [712, 508] width 333 height 31
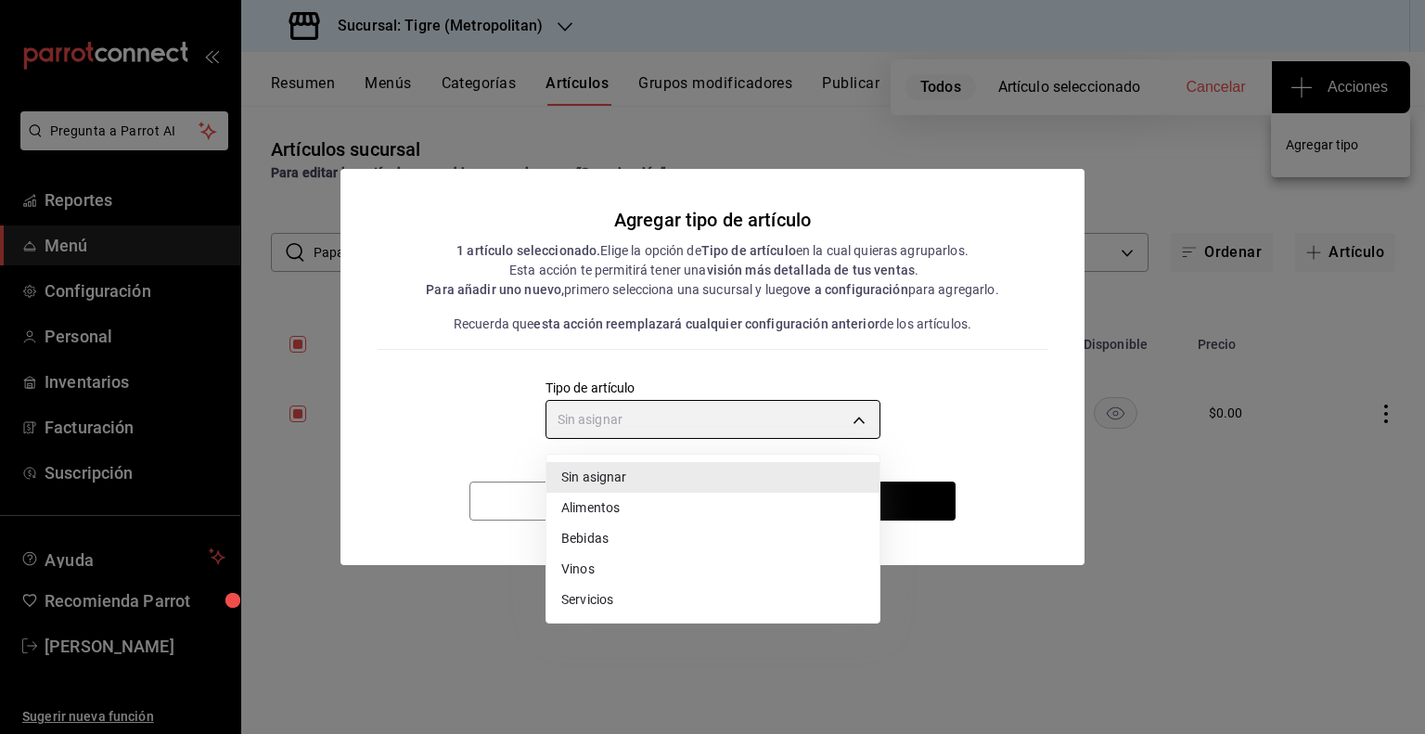
type input "a9c5c5d7-09f7-4d61-88a6-a13d33eec0fd"
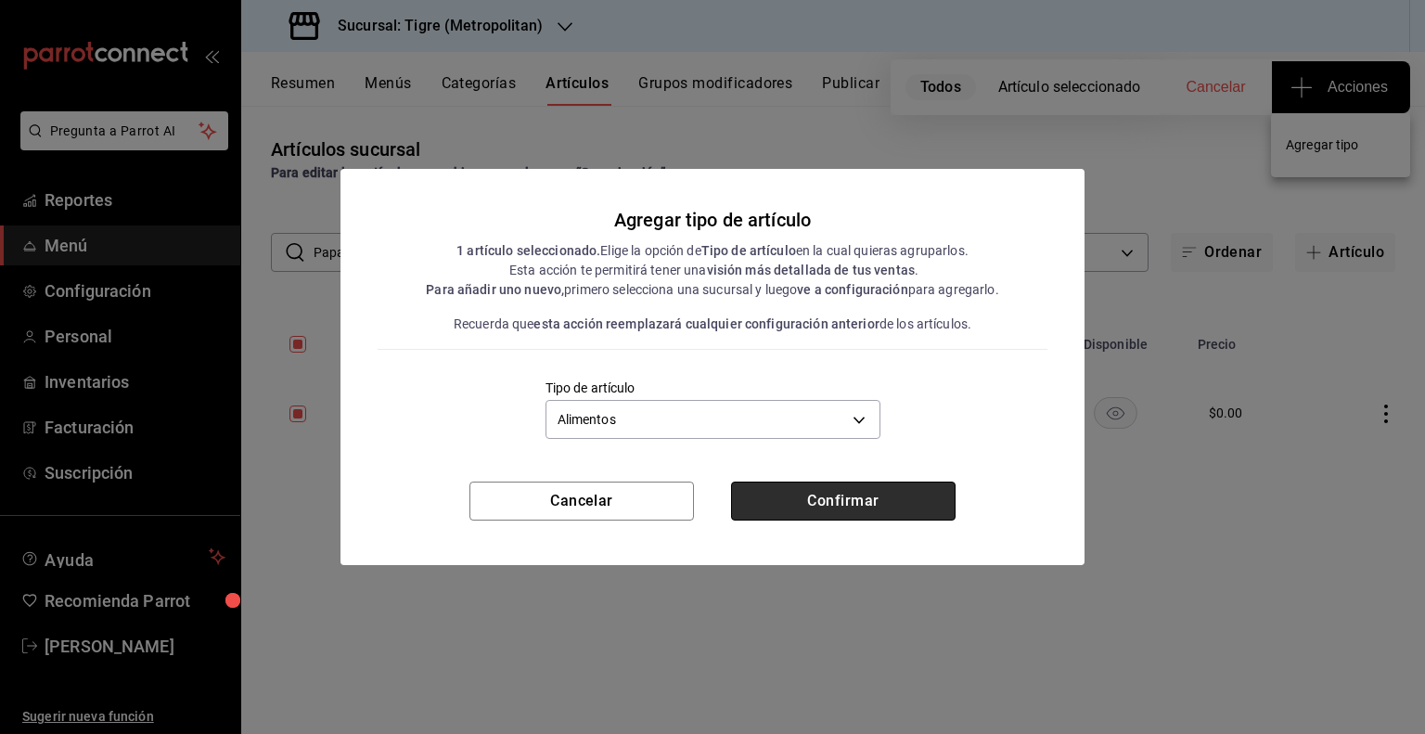
click at [827, 501] on button "Confirmar" at bounding box center [843, 500] width 224 height 39
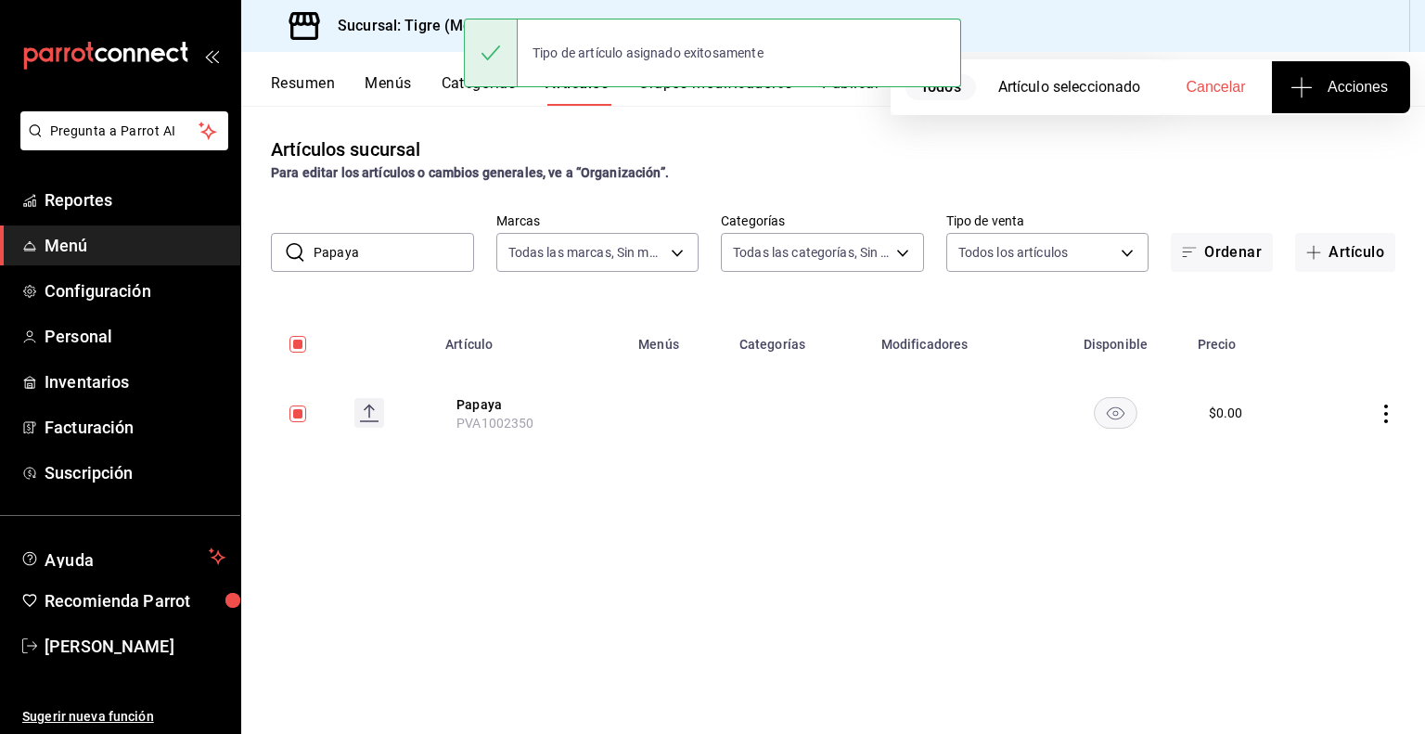
click at [392, 260] on input "Papaya" at bounding box center [393, 252] width 160 height 37
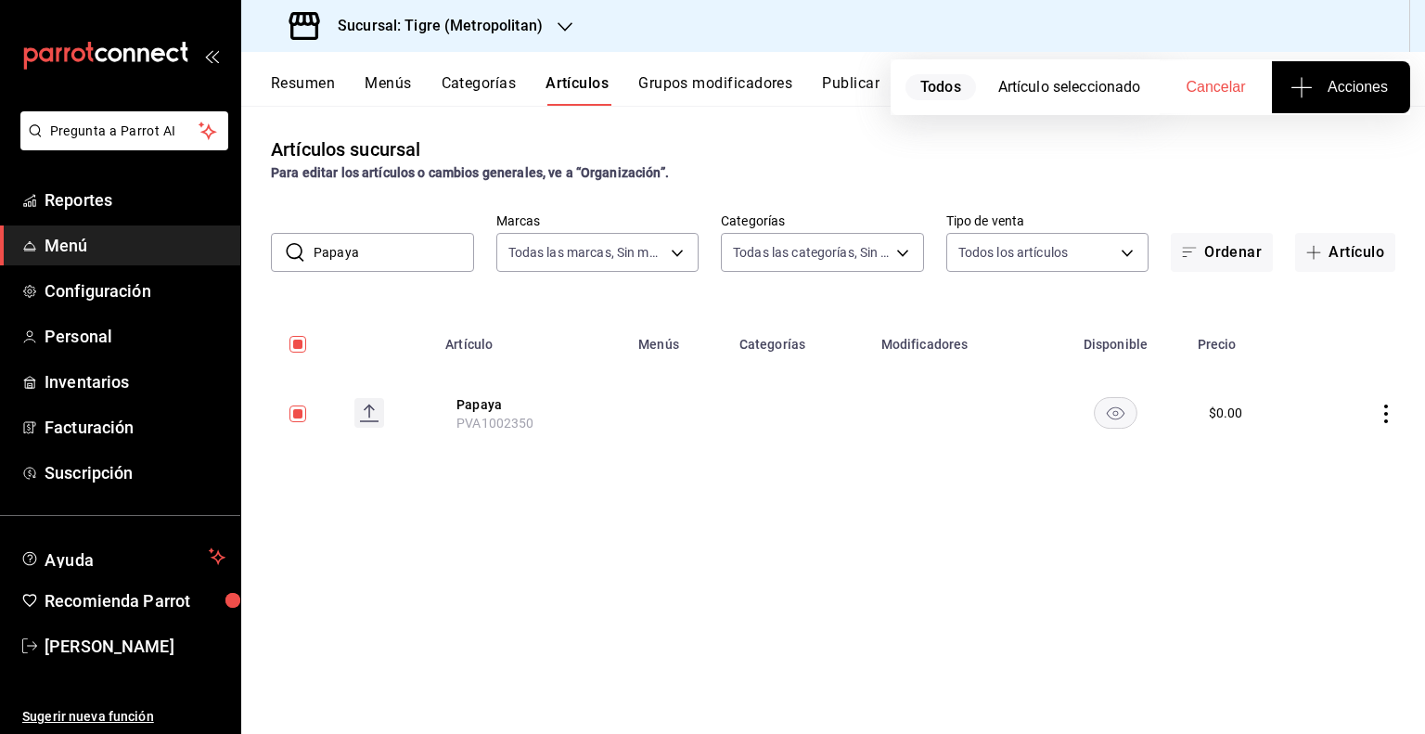
click at [392, 260] on input "Papaya" at bounding box center [393, 252] width 160 height 37
paste input "Melon"
type input "Melon"
checkbox input "false"
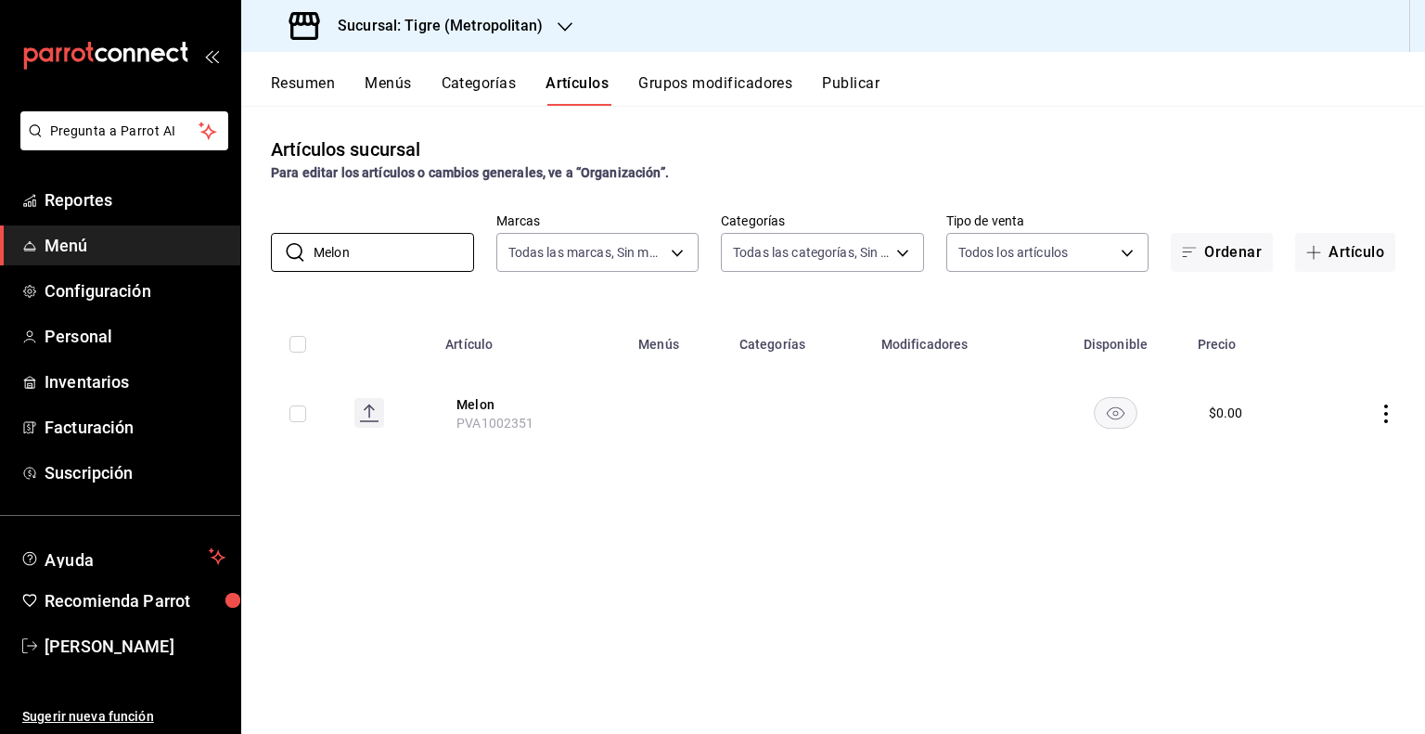
type input "Melon"
click at [295, 415] on input "checkbox" at bounding box center [297, 413] width 17 height 17
checkbox input "true"
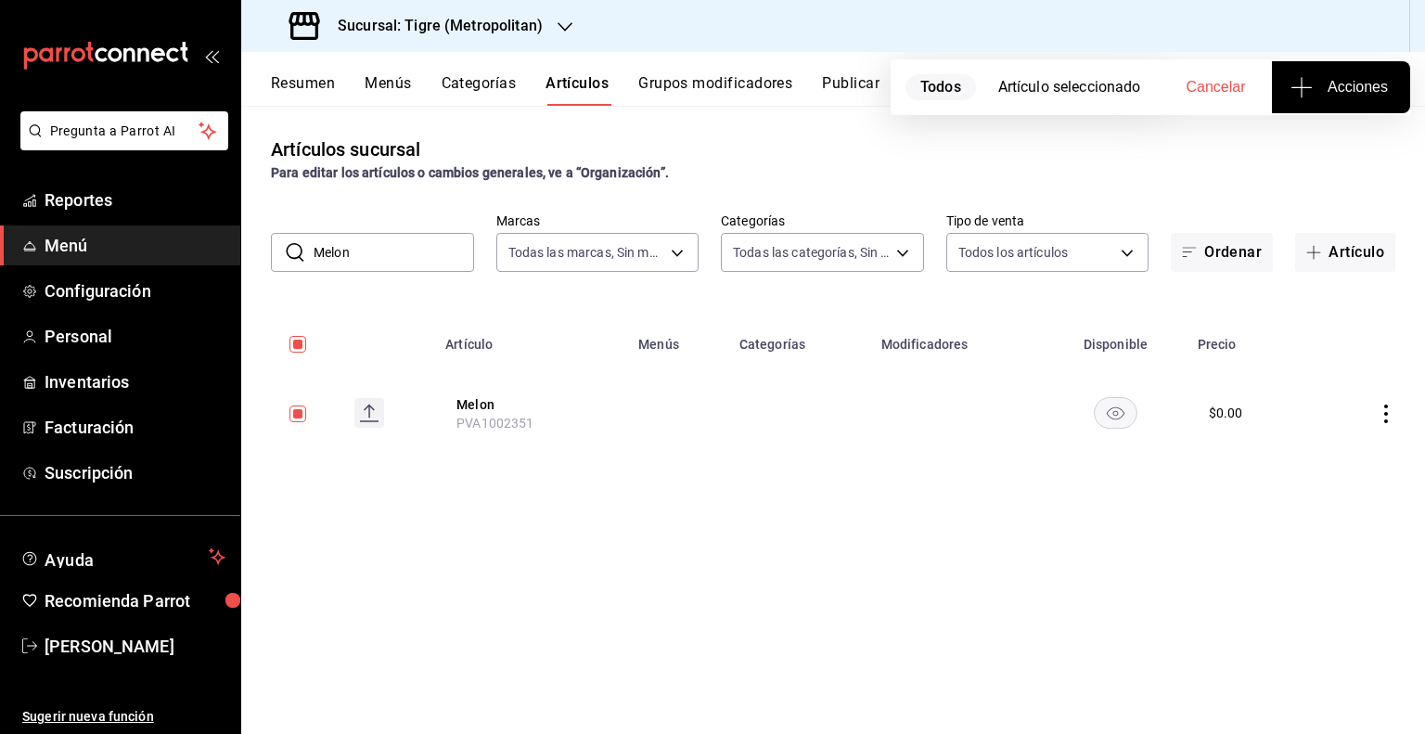
click at [1328, 77] on span "Acciones" at bounding box center [1341, 87] width 94 height 22
click at [1322, 141] on span "Agregar tipo" at bounding box center [1340, 144] width 109 height 19
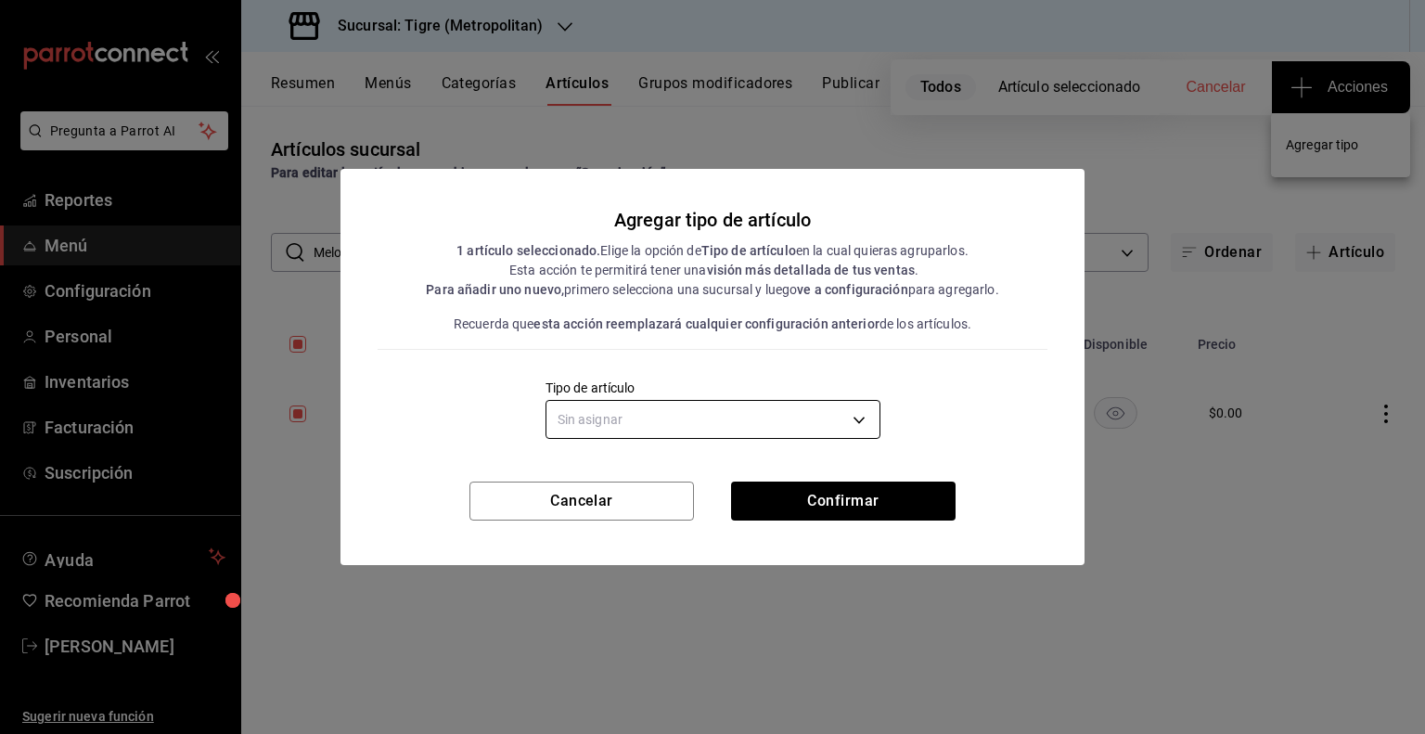
drag, startPoint x: 709, startPoint y: 444, endPoint x: 702, endPoint y: 426, distance: 19.7
click at [702, 426] on div "Agregar tipo de artículo 1 artículo seleccionado. Elige la opción de Tipo de ar…" at bounding box center [712, 325] width 744 height 313
click at [702, 426] on body "Pregunta a Parrot AI Reportes Menú Configuración Personal Inventarios Facturaci…" at bounding box center [712, 367] width 1425 height 734
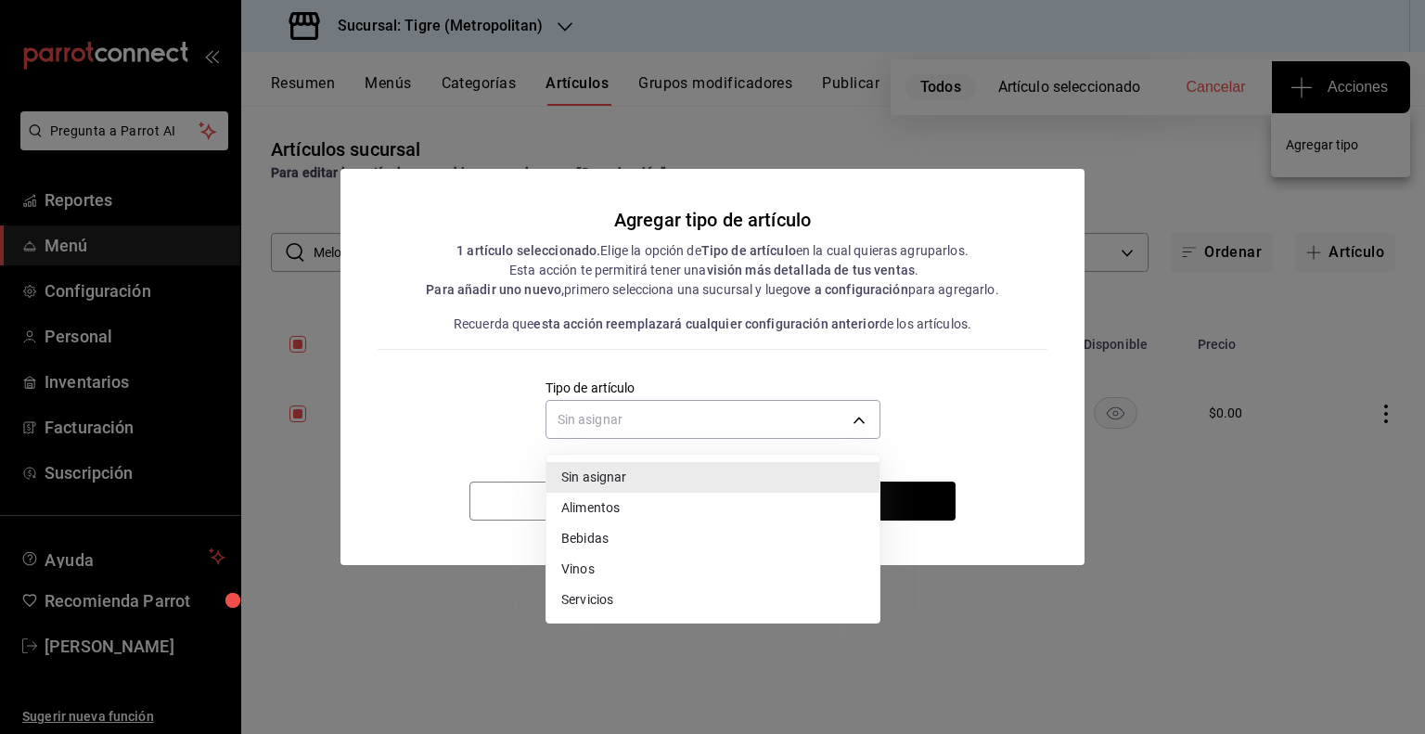
click at [626, 512] on li "Alimentos" at bounding box center [712, 508] width 333 height 31
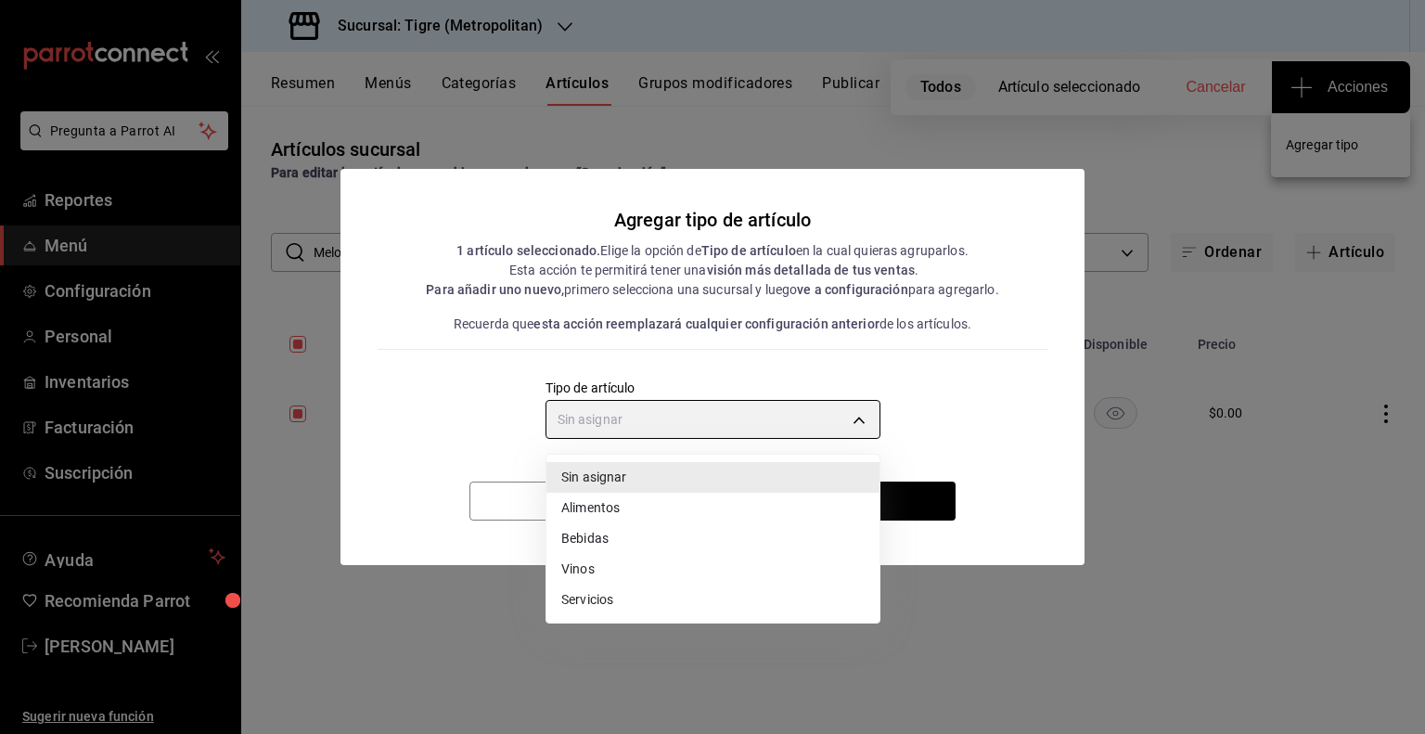
type input "a9c5c5d7-09f7-4d61-88a6-a13d33eec0fd"
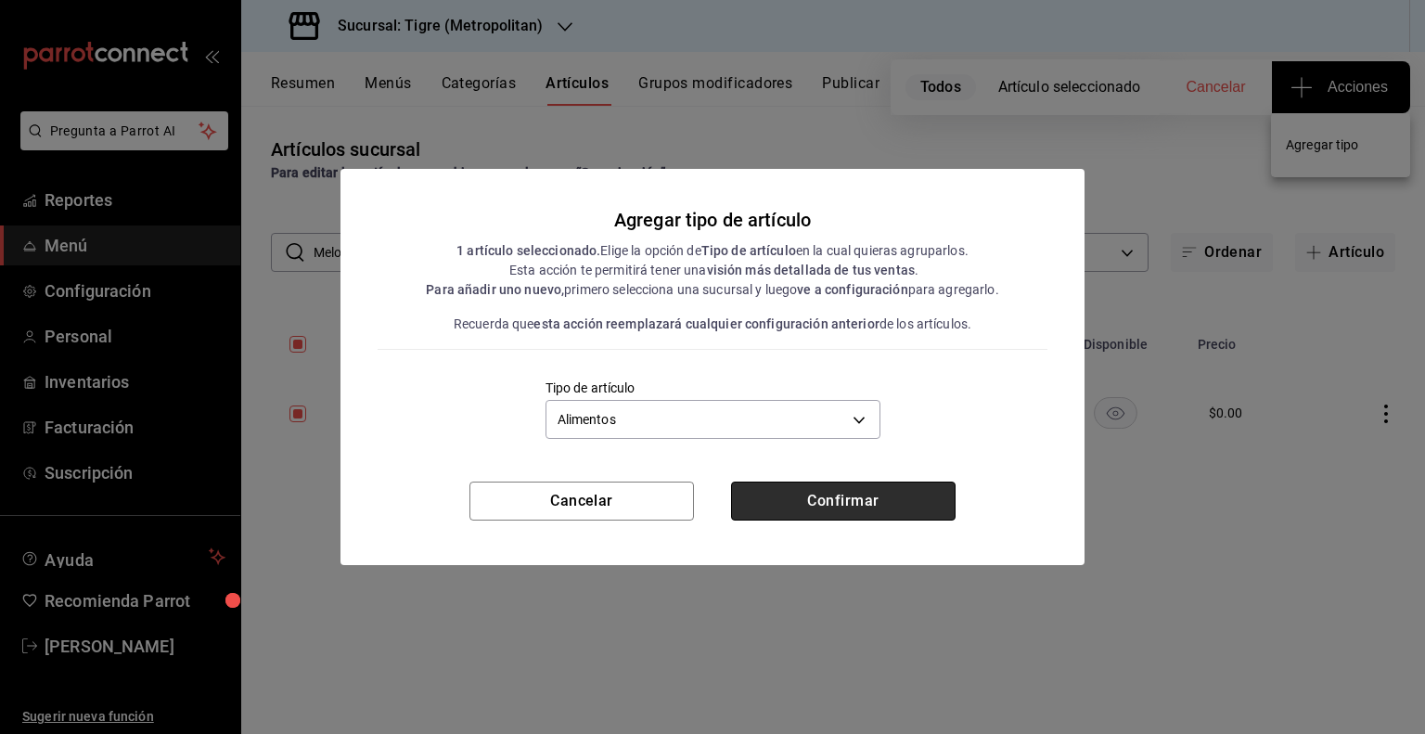
click at [779, 505] on button "Confirmar" at bounding box center [843, 500] width 224 height 39
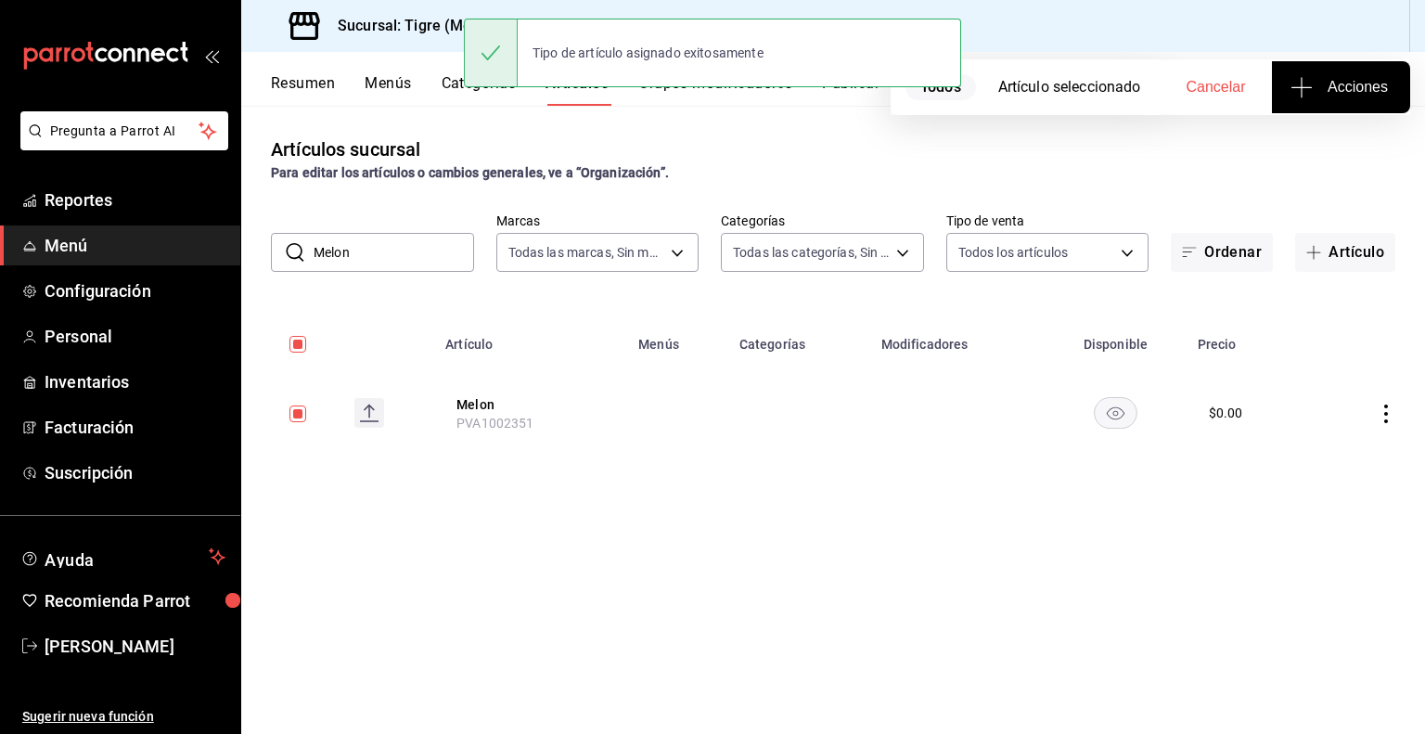
click at [843, 96] on button "Publicar" at bounding box center [851, 90] width 58 height 32
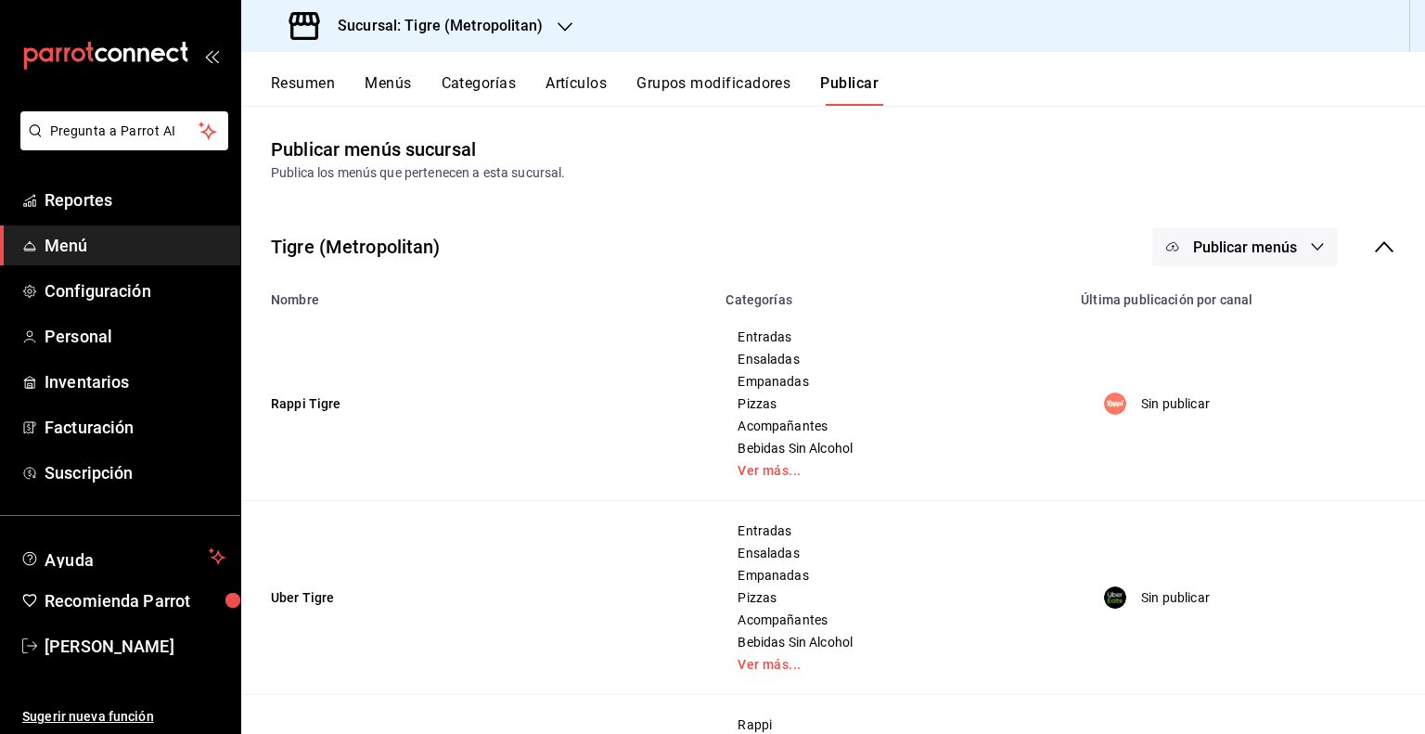
click at [1273, 229] on button "Publicar menús" at bounding box center [1245, 246] width 186 height 39
click at [1222, 408] on span "Punto de venta" at bounding box center [1257, 411] width 89 height 19
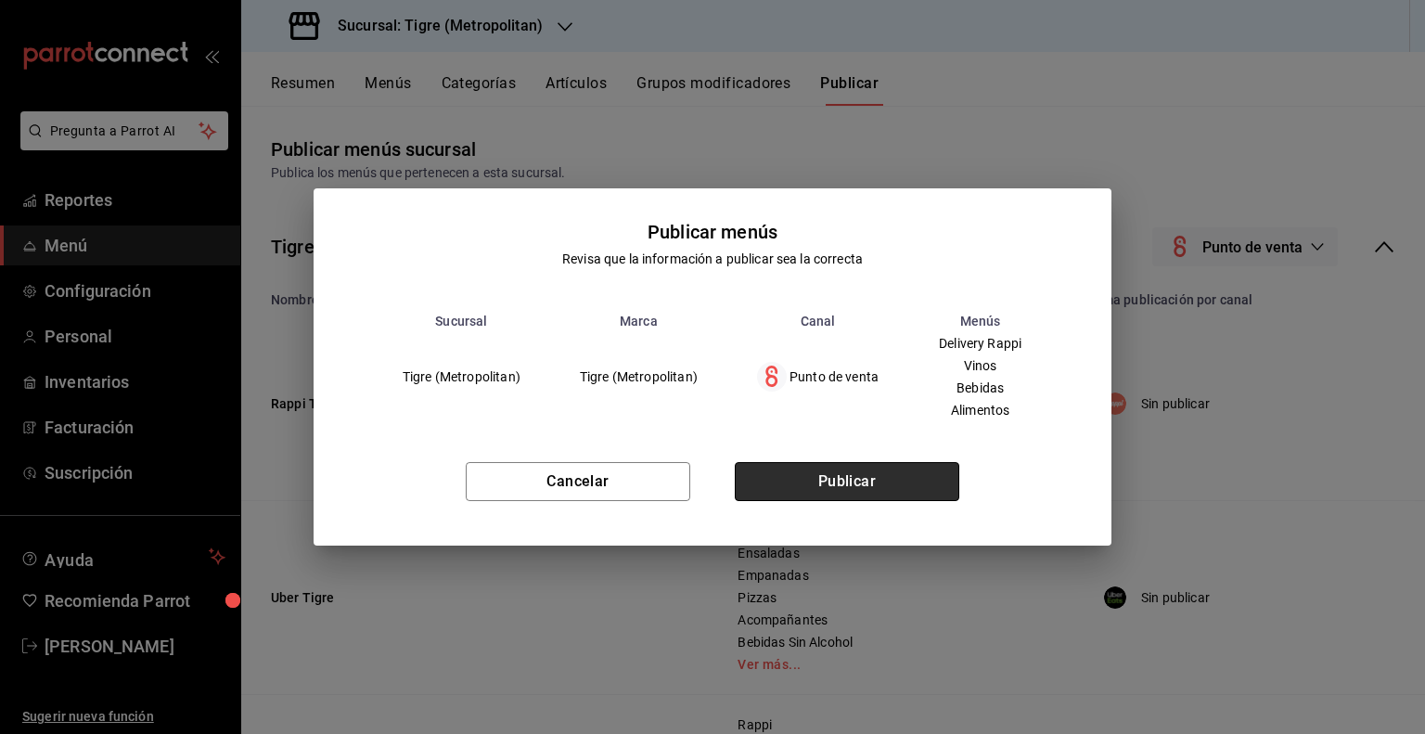
click at [821, 487] on button "Publicar" at bounding box center [847, 481] width 224 height 39
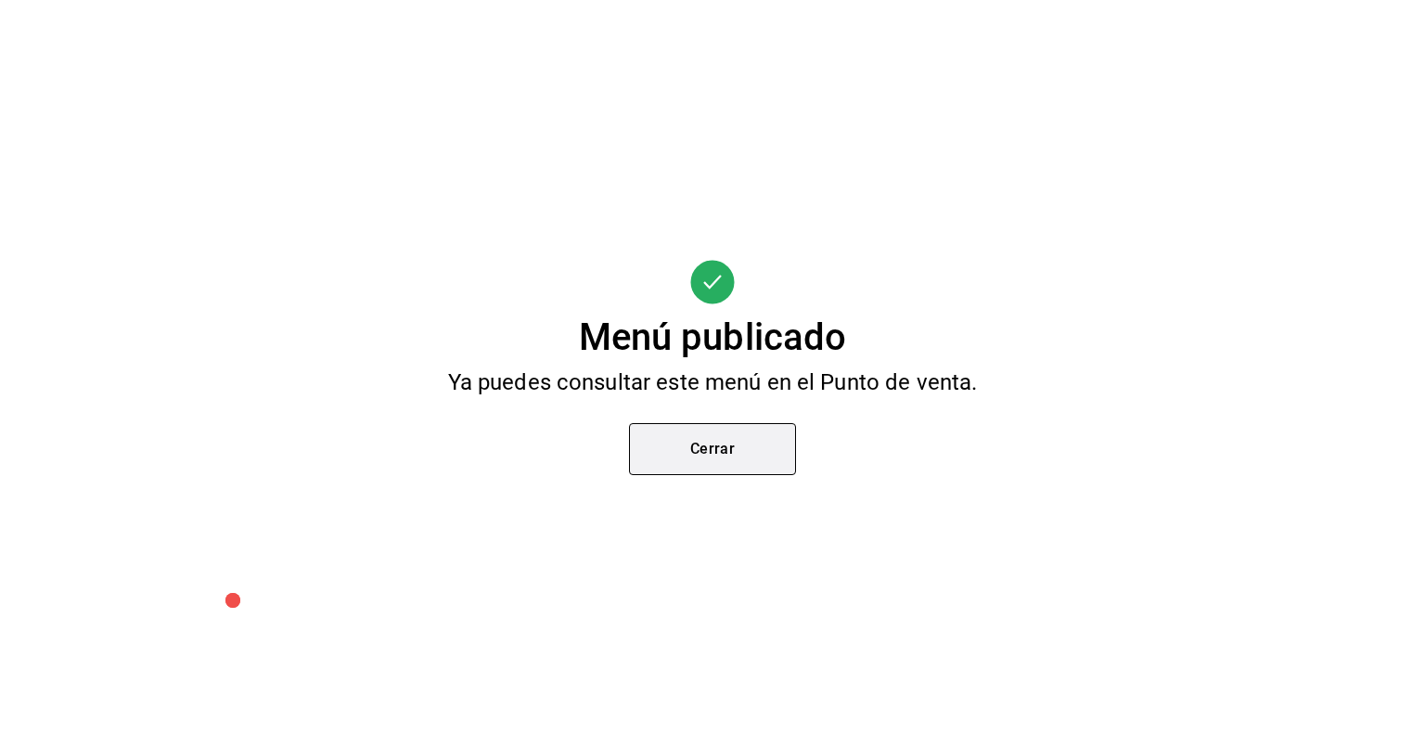
click at [675, 443] on button "Cerrar" at bounding box center [712, 449] width 167 height 52
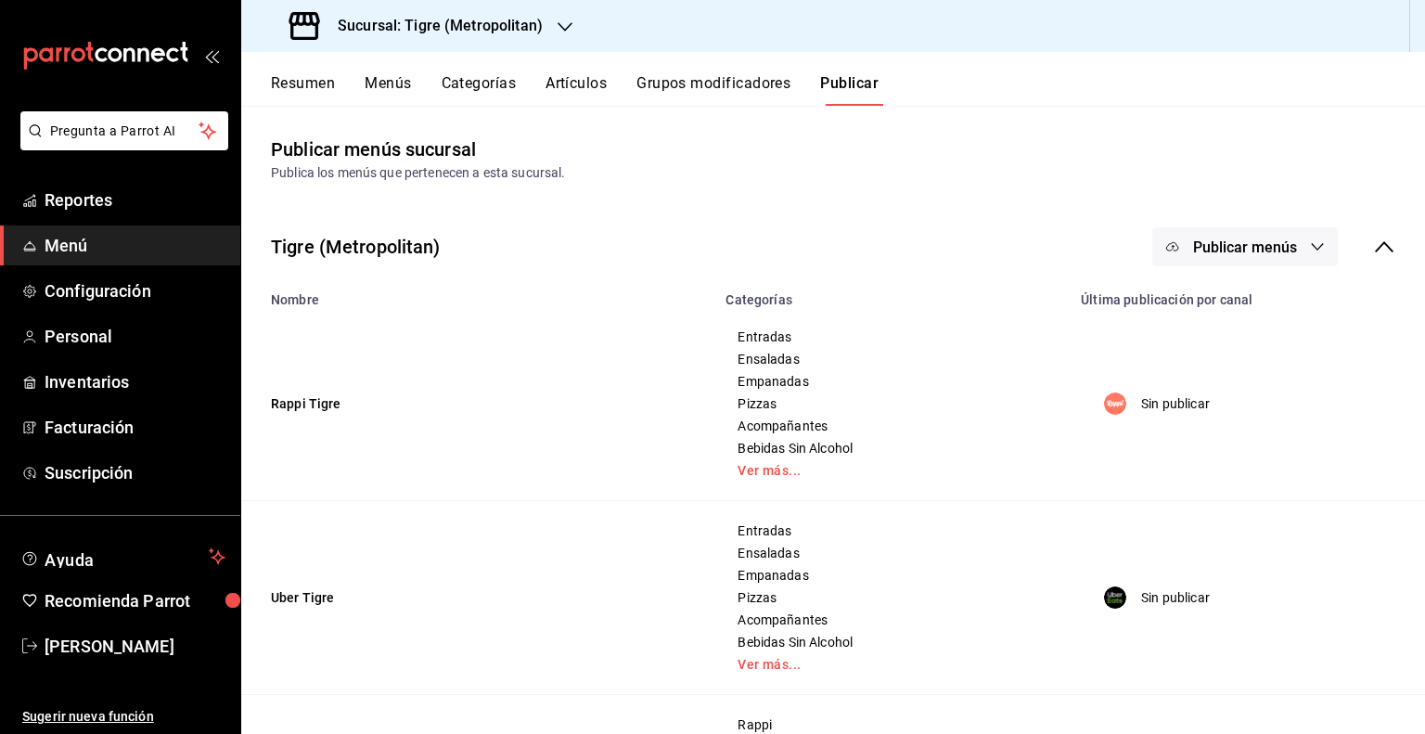
click at [446, 18] on h3 "Sucursal: Tigre (Metropolitan)" at bounding box center [433, 26] width 220 height 22
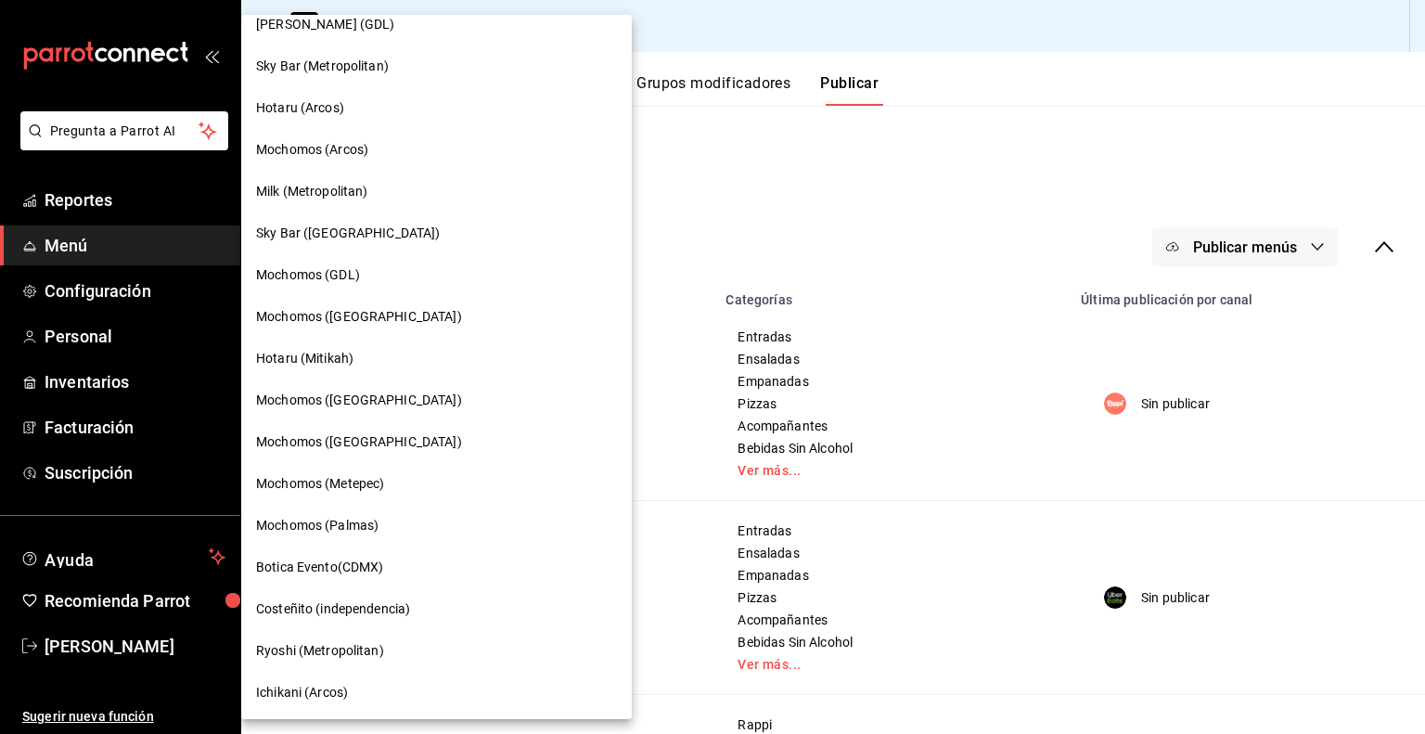
scroll to position [1106, 0]
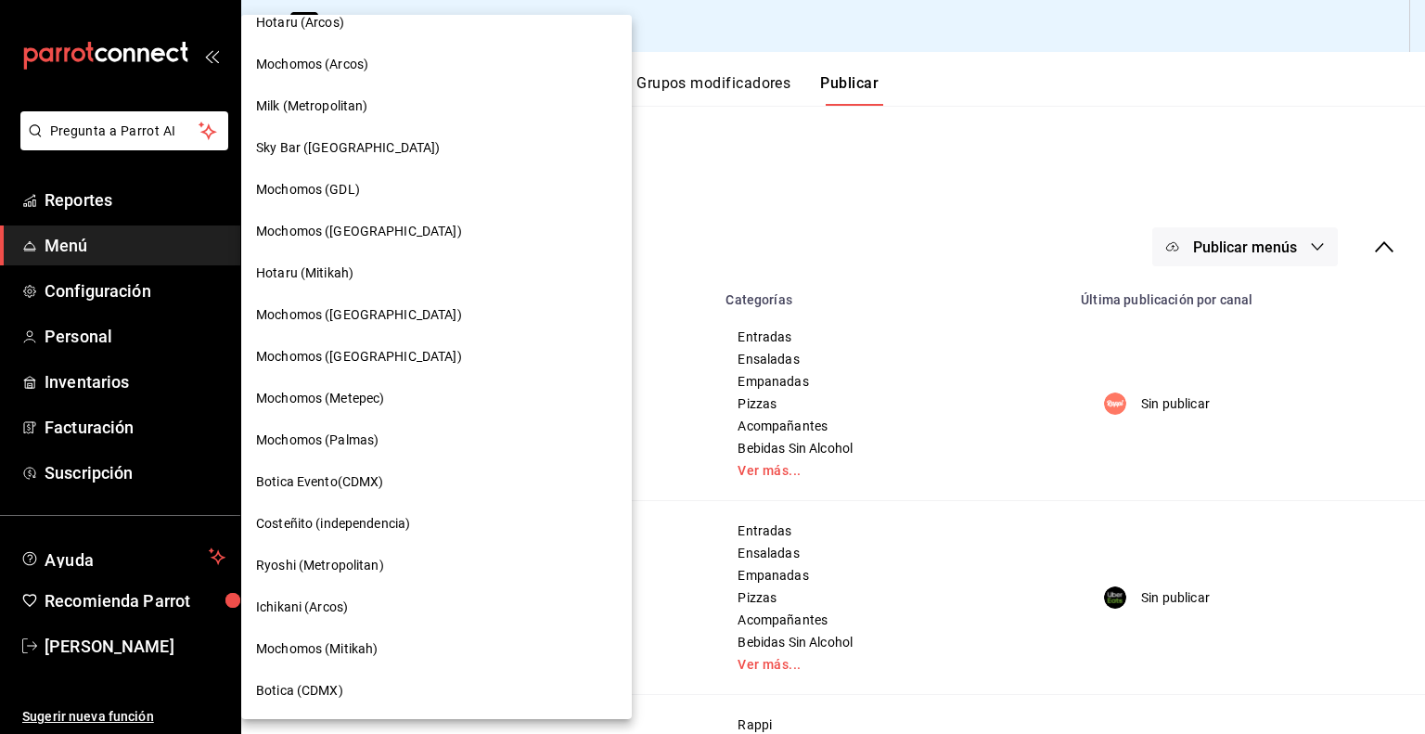
click at [45, 645] on div at bounding box center [712, 367] width 1425 height 734
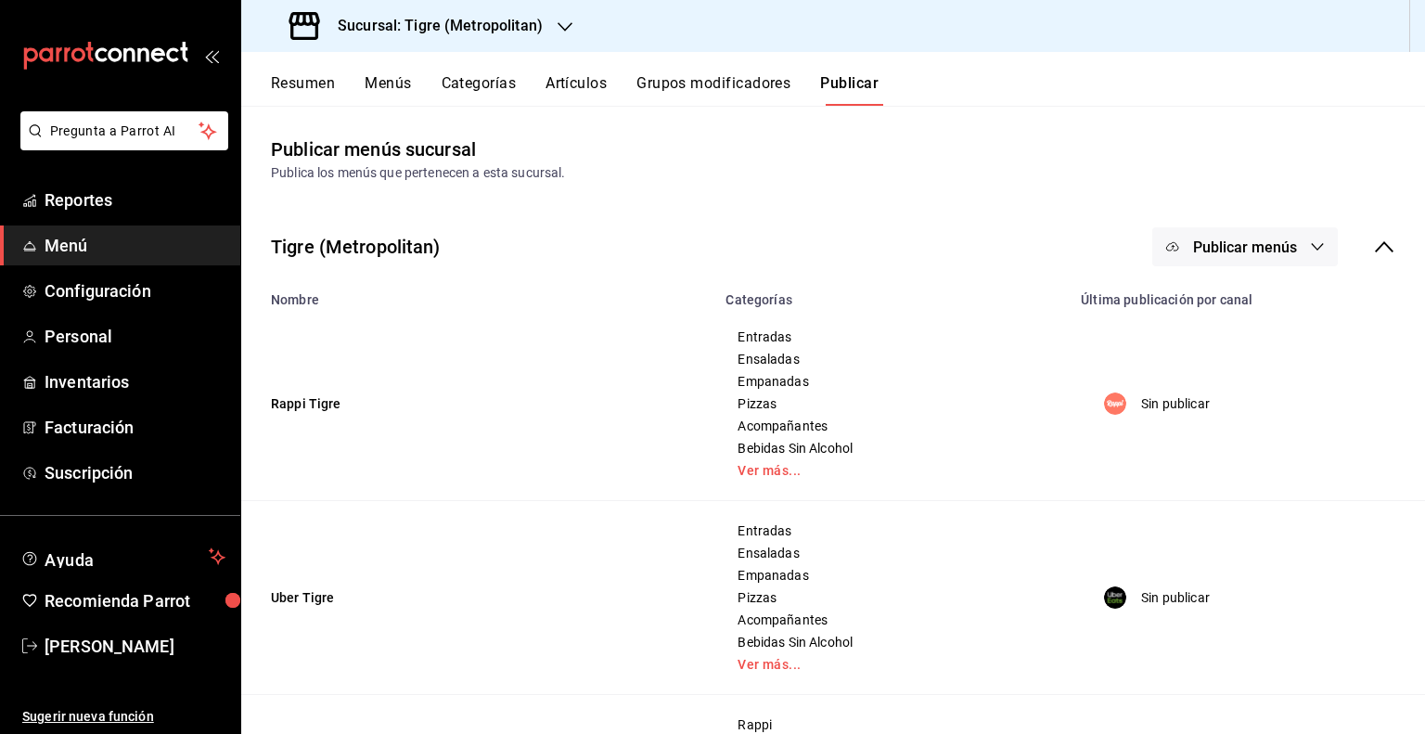
click at [71, 637] on div "Cuerno (Masaryk) Mercado Reforma Ichikani Sushi (Plaza Artz) Ryoshi (Cancun) An…" at bounding box center [712, 367] width 1425 height 734
click at [67, 639] on span "[PERSON_NAME]" at bounding box center [135, 645] width 181 height 25
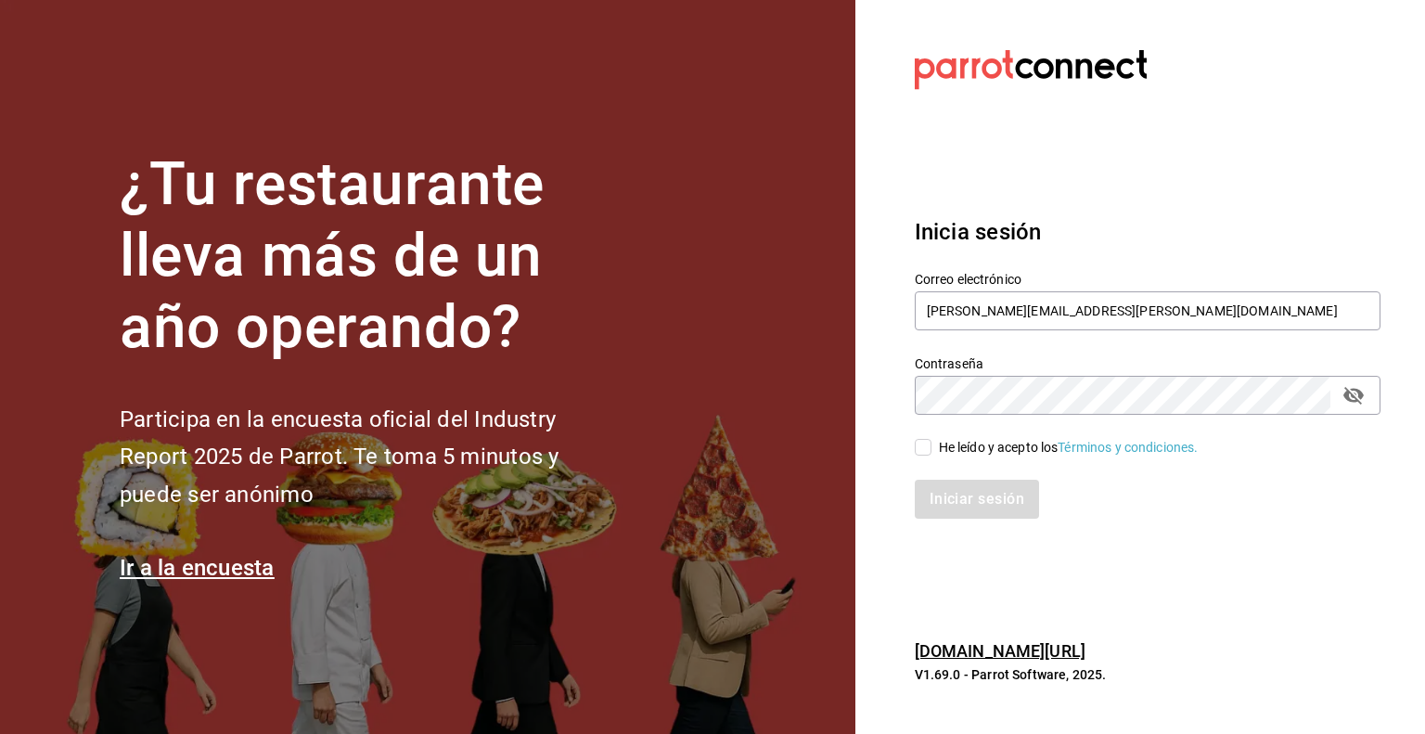
click at [926, 452] on input "He leído y acepto los Términos y condiciones." at bounding box center [923, 447] width 17 height 17
checkbox input "true"
click at [951, 485] on button "Iniciar sesión" at bounding box center [978, 499] width 126 height 39
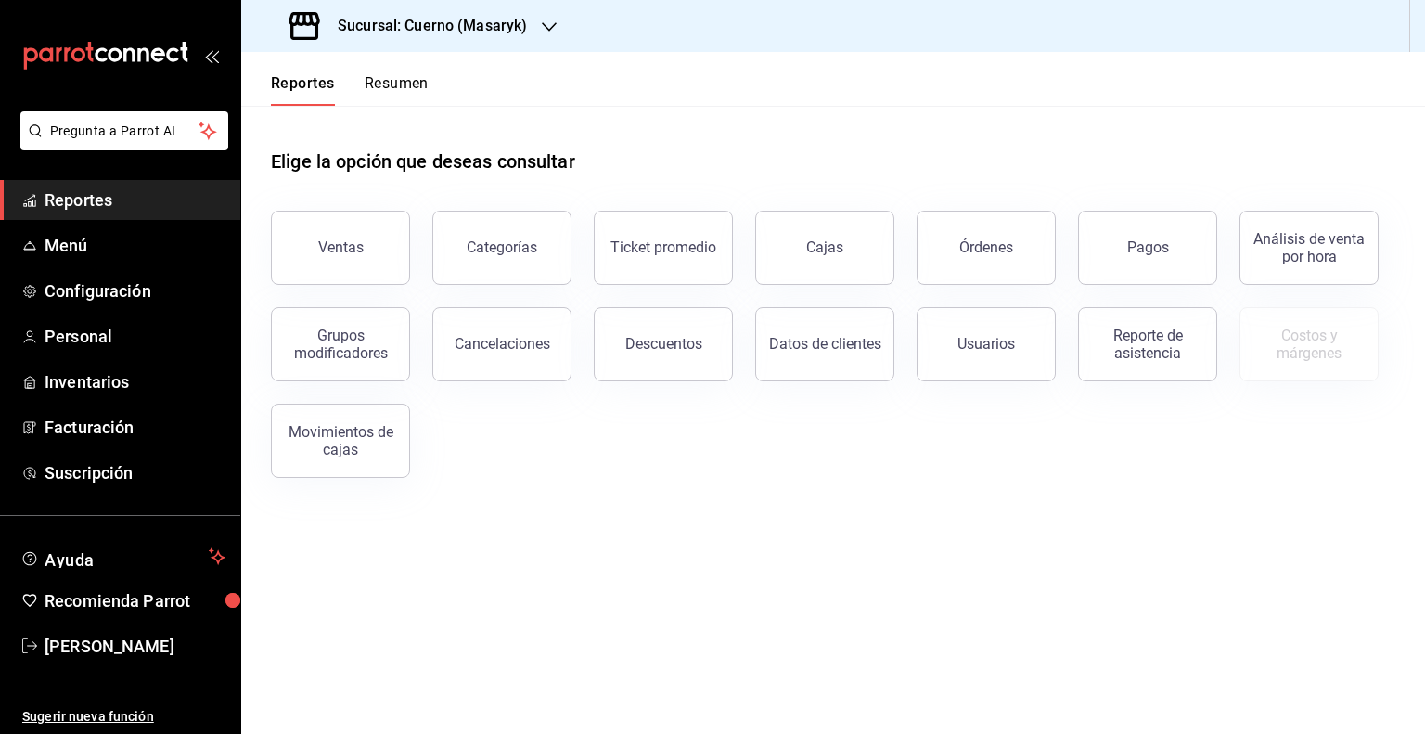
click at [439, 33] on h3 "Sucursal: Cuerno (Masaryk)" at bounding box center [425, 26] width 204 height 22
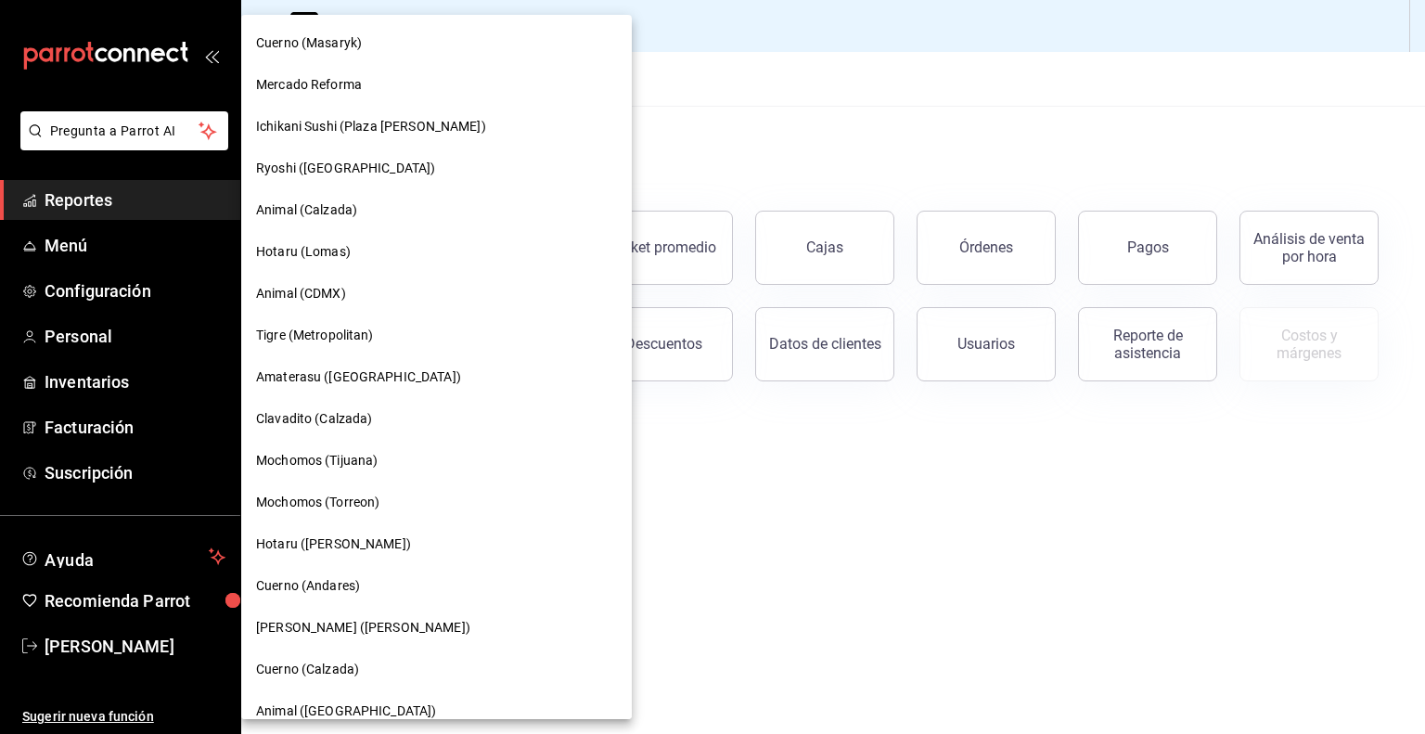
drag, startPoint x: 774, startPoint y: 121, endPoint x: 765, endPoint y: 134, distance: 15.4
click at [775, 121] on div at bounding box center [712, 367] width 1425 height 734
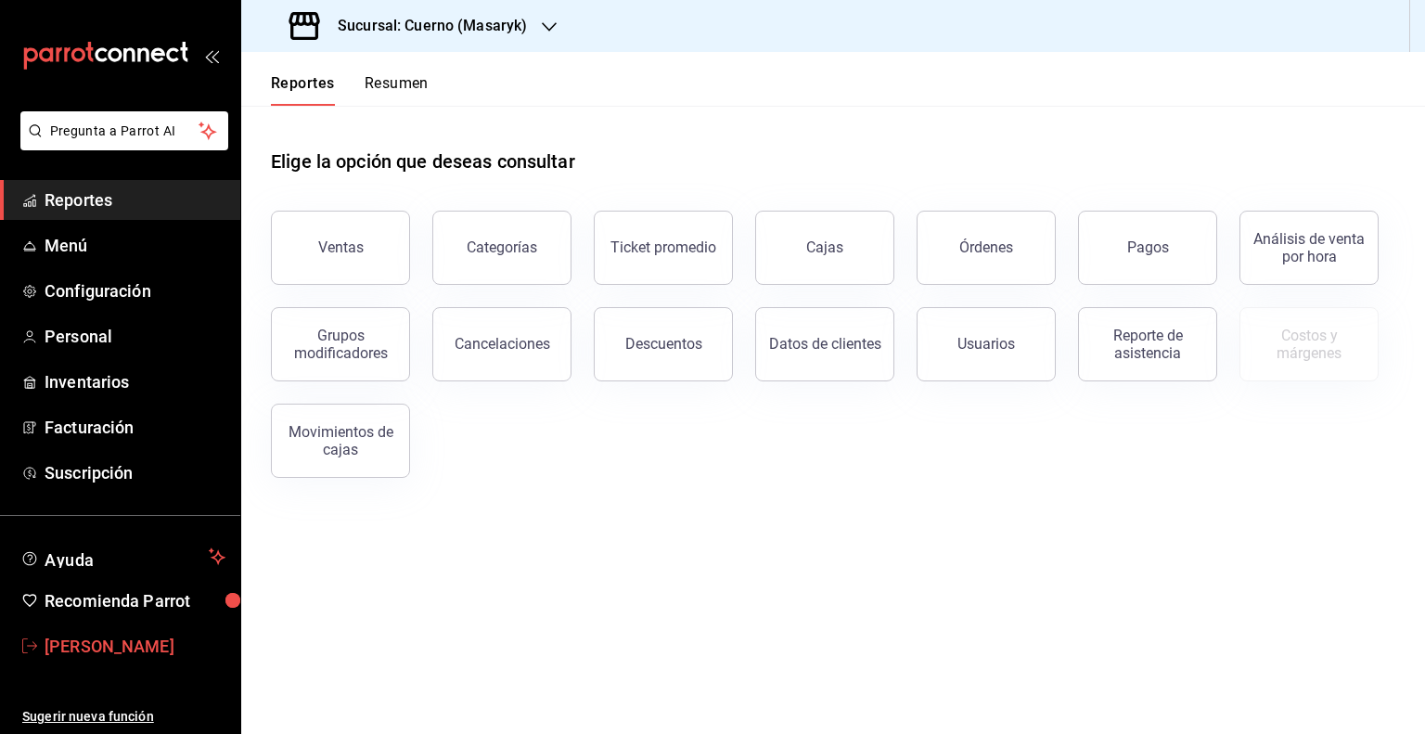
click at [134, 641] on span "[PERSON_NAME]" at bounding box center [135, 645] width 181 height 25
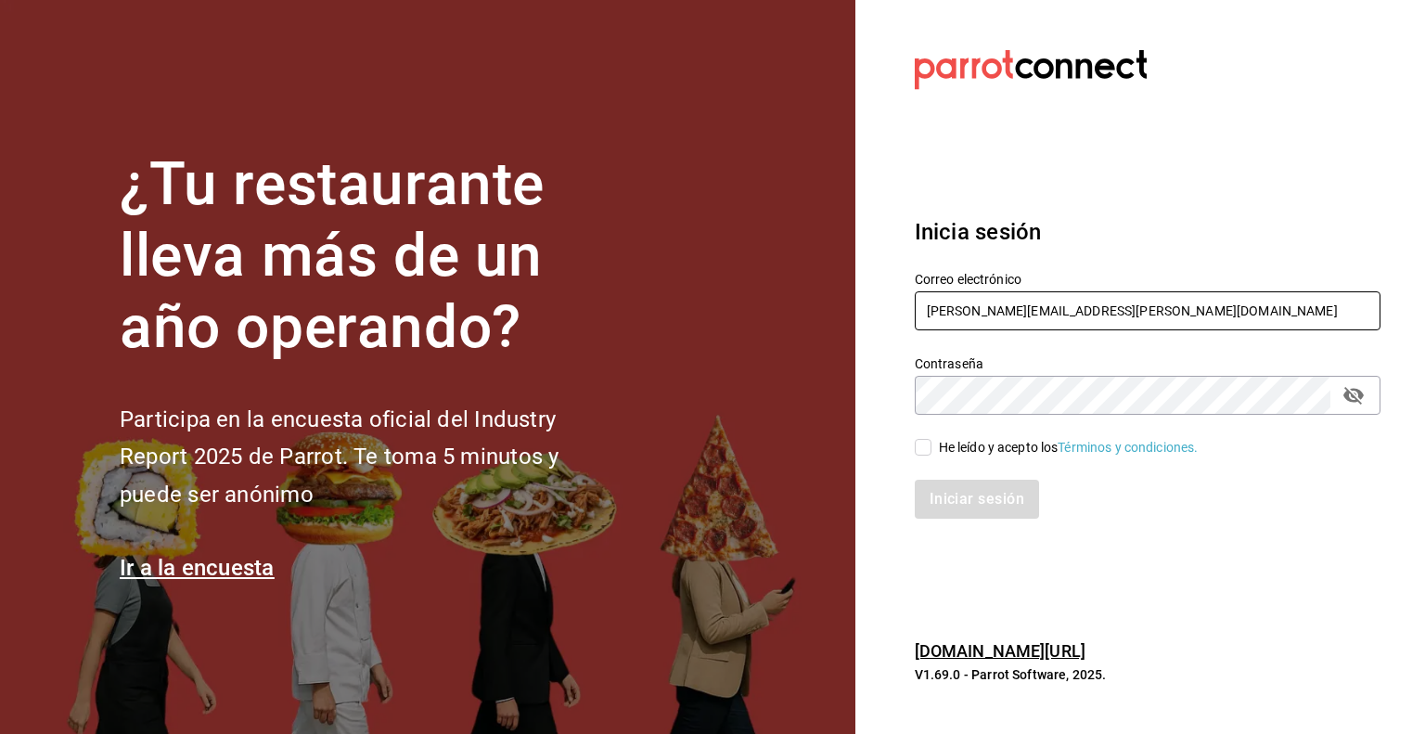
click at [1046, 305] on input "juan.zavala@grupocosteno.com" at bounding box center [1148, 310] width 466 height 39
type input "cesar.zamarripa@grupocosteno.com"
click at [925, 448] on input "He leído y acepto los Términos y condiciones." at bounding box center [923, 447] width 17 height 17
checkbox input "true"
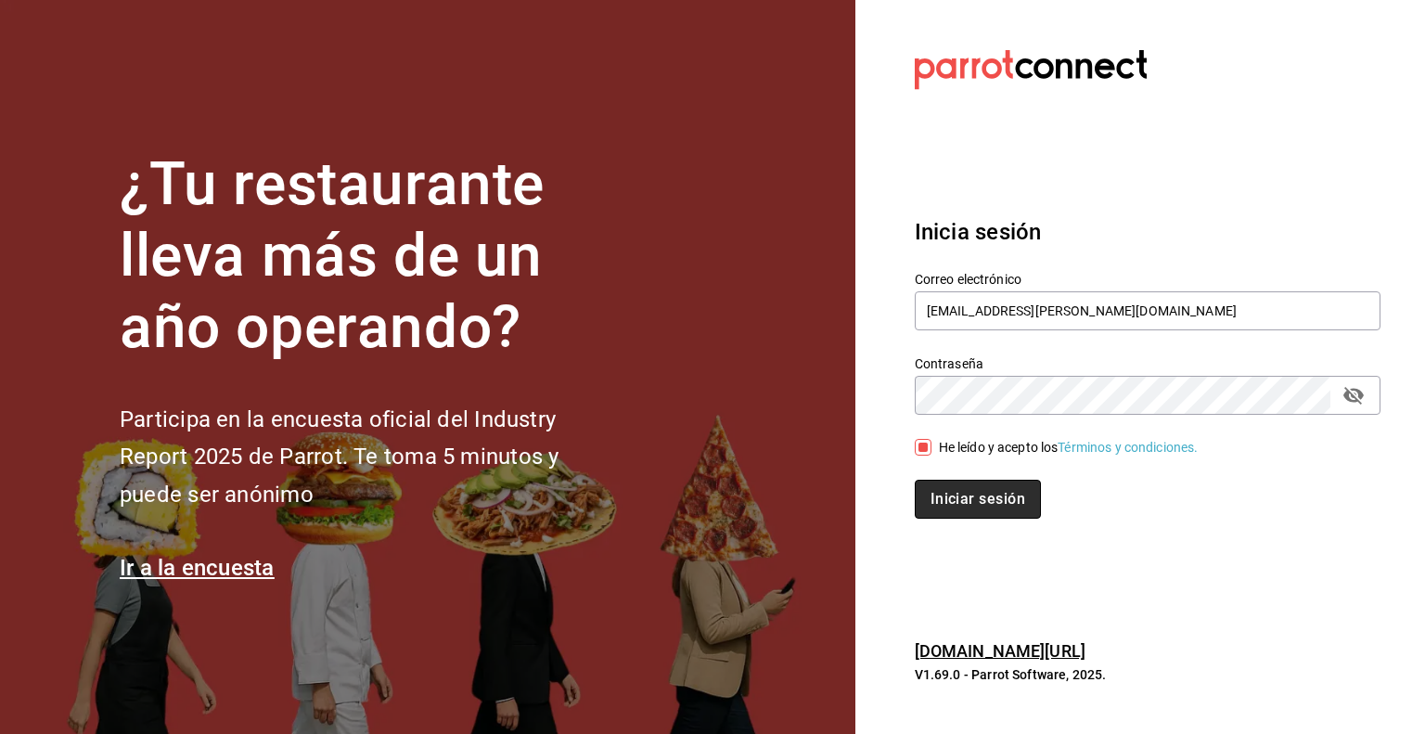
click at [950, 498] on button "Iniciar sesión" at bounding box center [978, 499] width 126 height 39
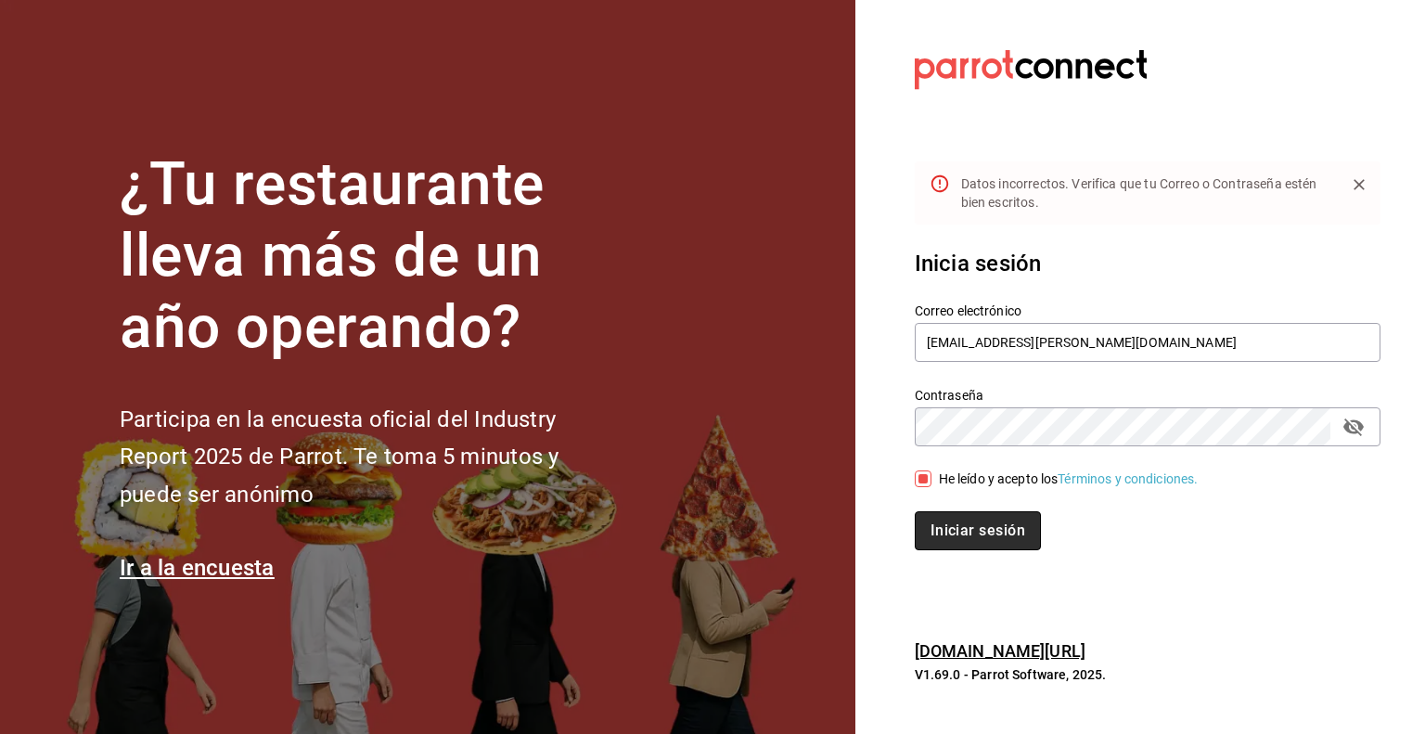
click at [991, 524] on button "Iniciar sesión" at bounding box center [978, 530] width 126 height 39
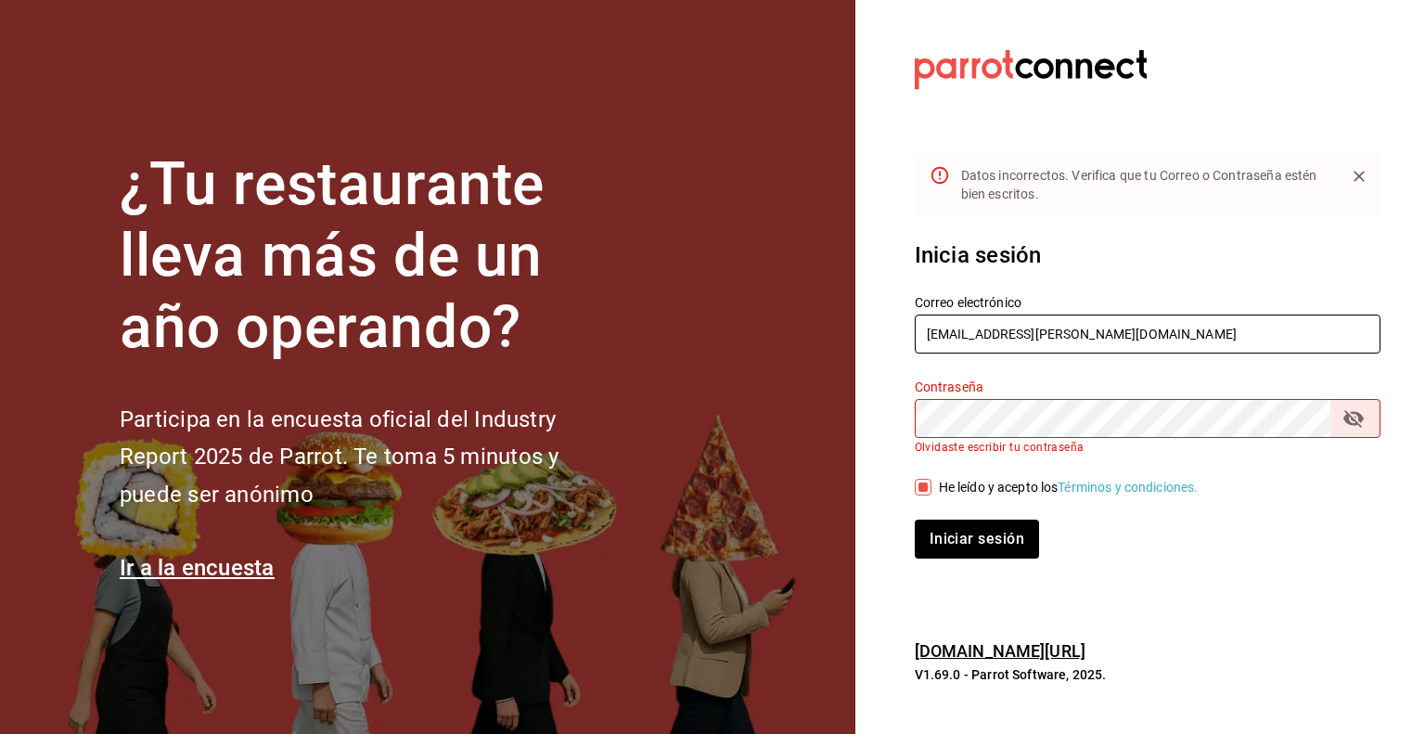
click at [1101, 339] on input "cesar.zamarripa@grupocosteno.com" at bounding box center [1148, 333] width 466 height 39
click at [1102, 338] on input "cesar.zamarripa@grupocosteno.com" at bounding box center [1148, 333] width 466 height 39
type input "juan.zavala@grupocosteno.com"
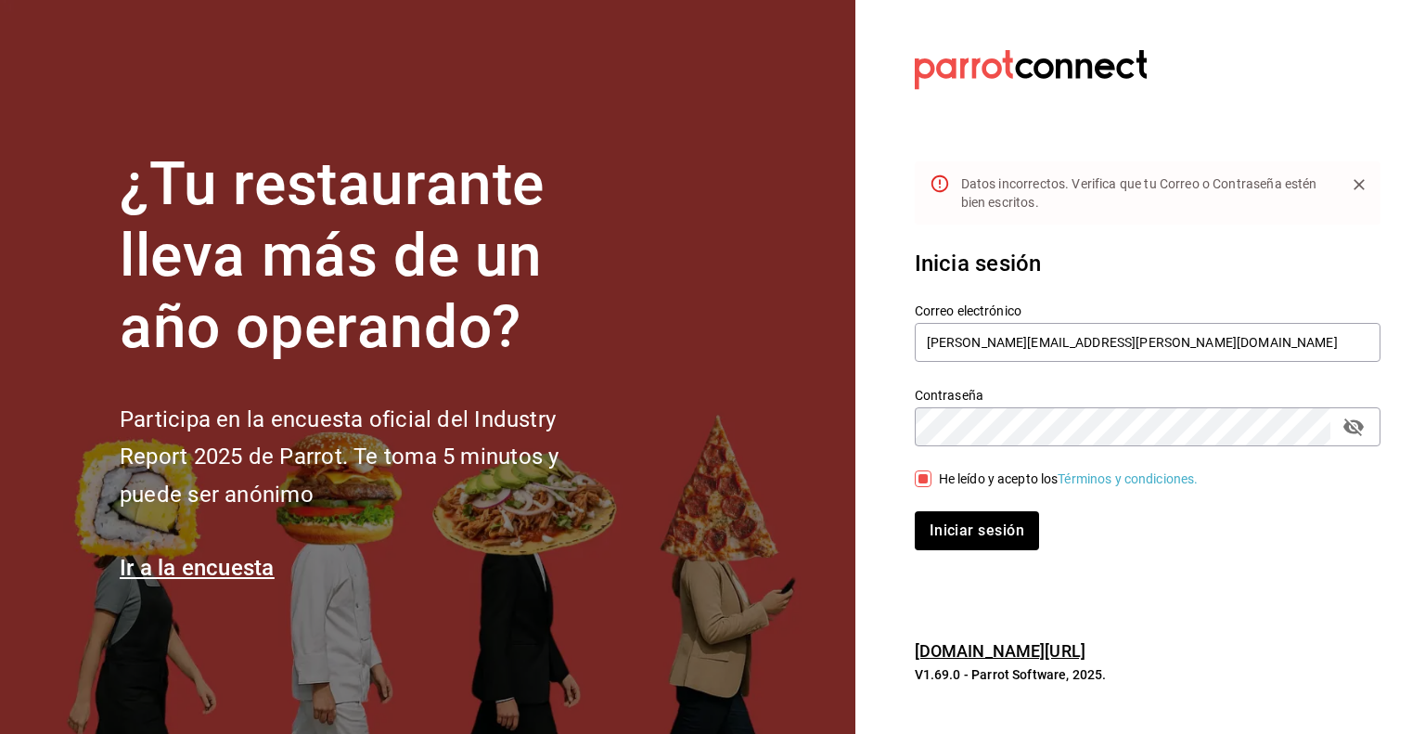
drag, startPoint x: 1135, startPoint y: 340, endPoint x: 899, endPoint y: 339, distance: 236.5
click at [899, 339] on div "Correo electrónico juan.zavala@grupocosteno.com" at bounding box center [1136, 322] width 488 height 84
click at [1011, 542] on button "Iniciar sesión" at bounding box center [978, 530] width 126 height 39
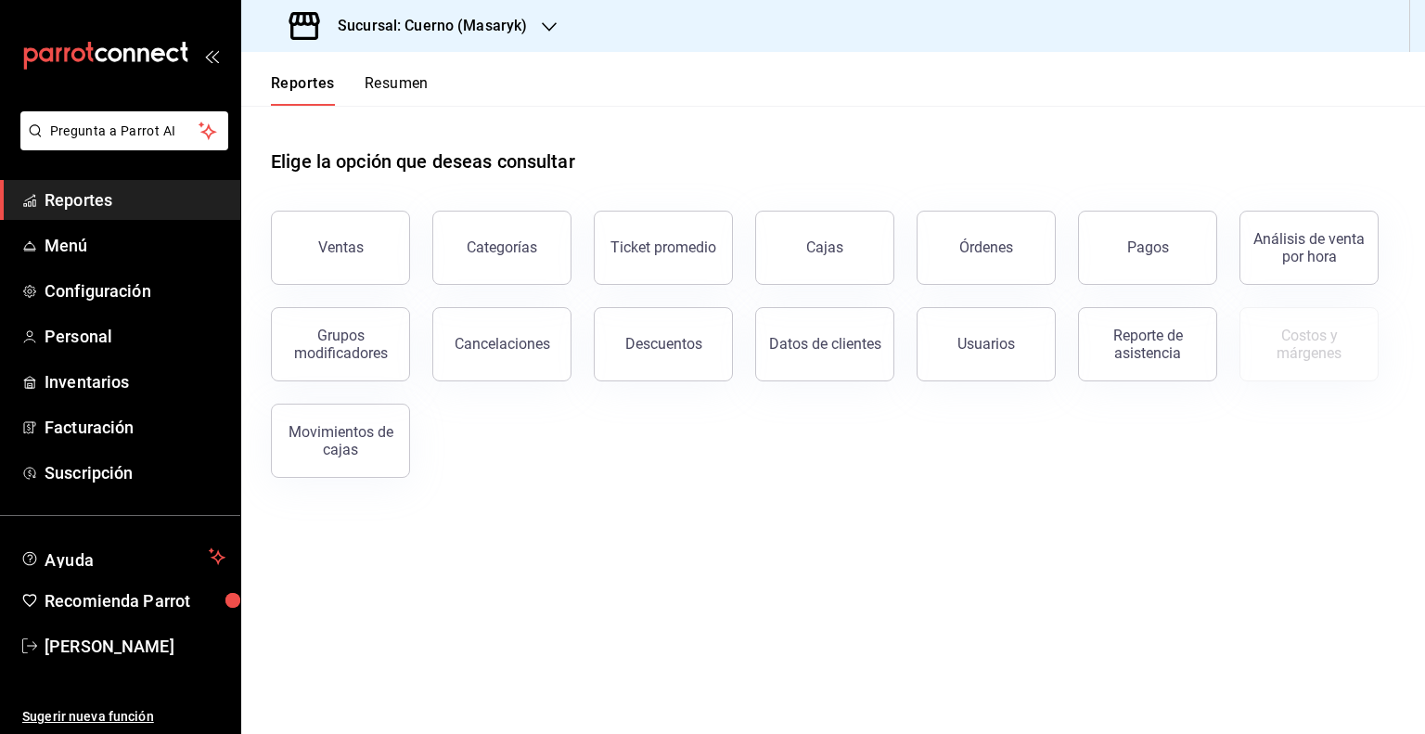
click at [494, 18] on h3 "Sucursal: Cuerno (Masaryk)" at bounding box center [425, 26] width 204 height 22
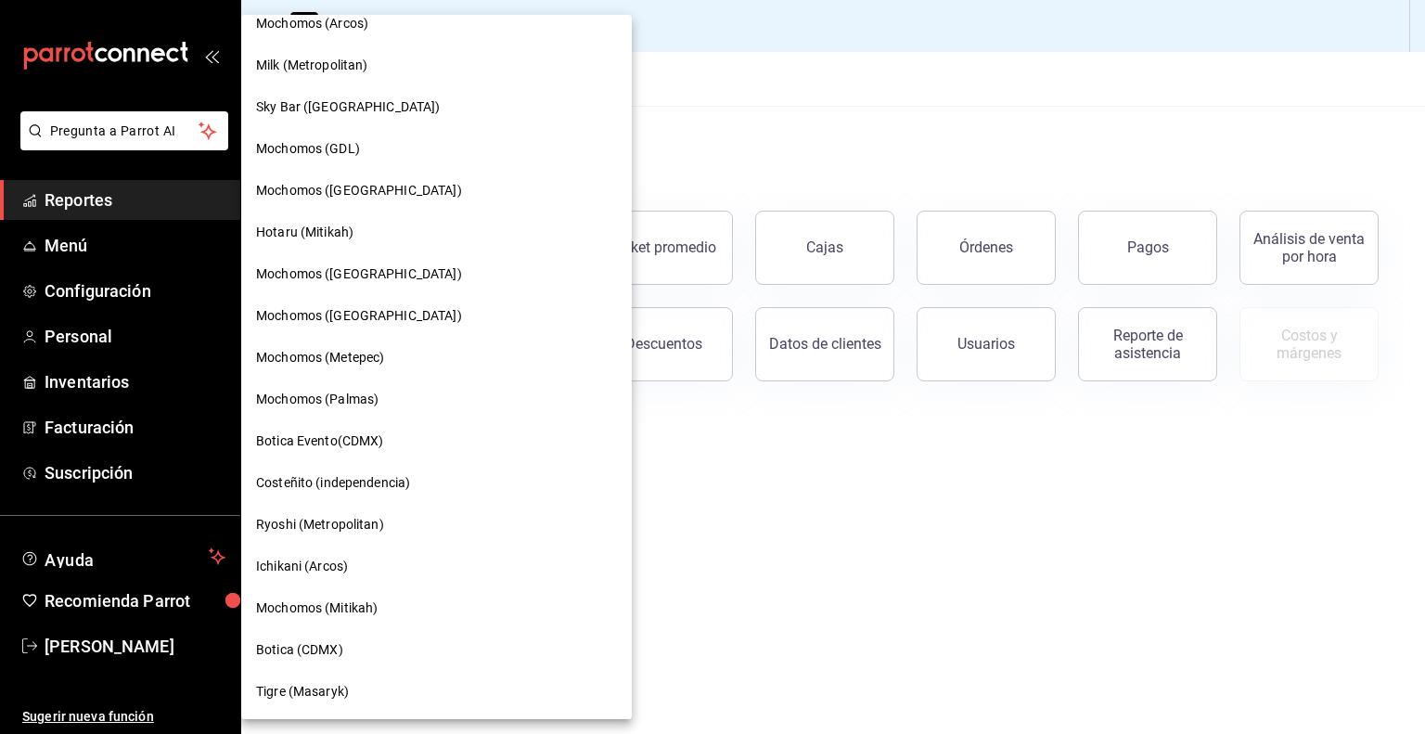
scroll to position [1146, 0]
click at [364, 686] on div "Tigre (Masaryk)" at bounding box center [436, 691] width 361 height 19
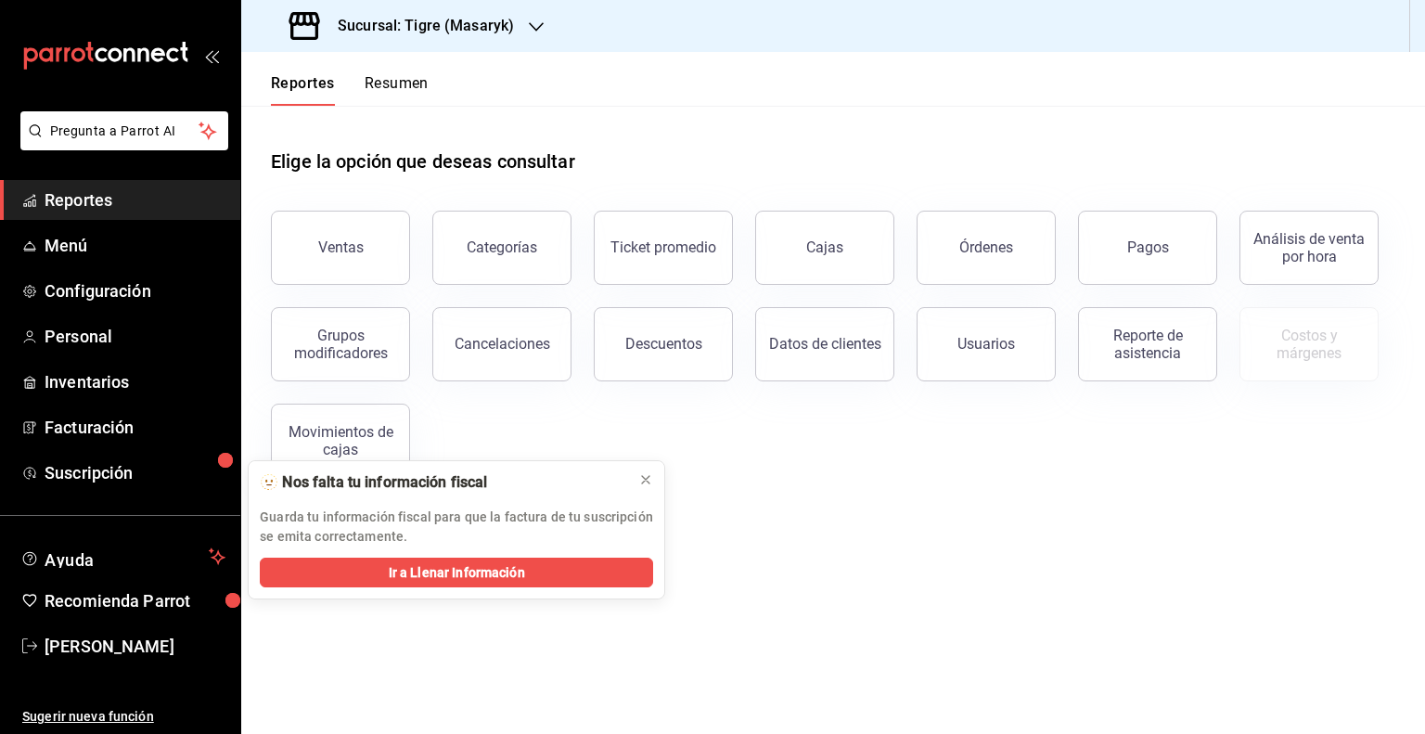
click at [371, 146] on div "Elige la opción que deseas consultar" at bounding box center [833, 147] width 1124 height 83
click at [645, 481] on icon at bounding box center [645, 479] width 15 height 15
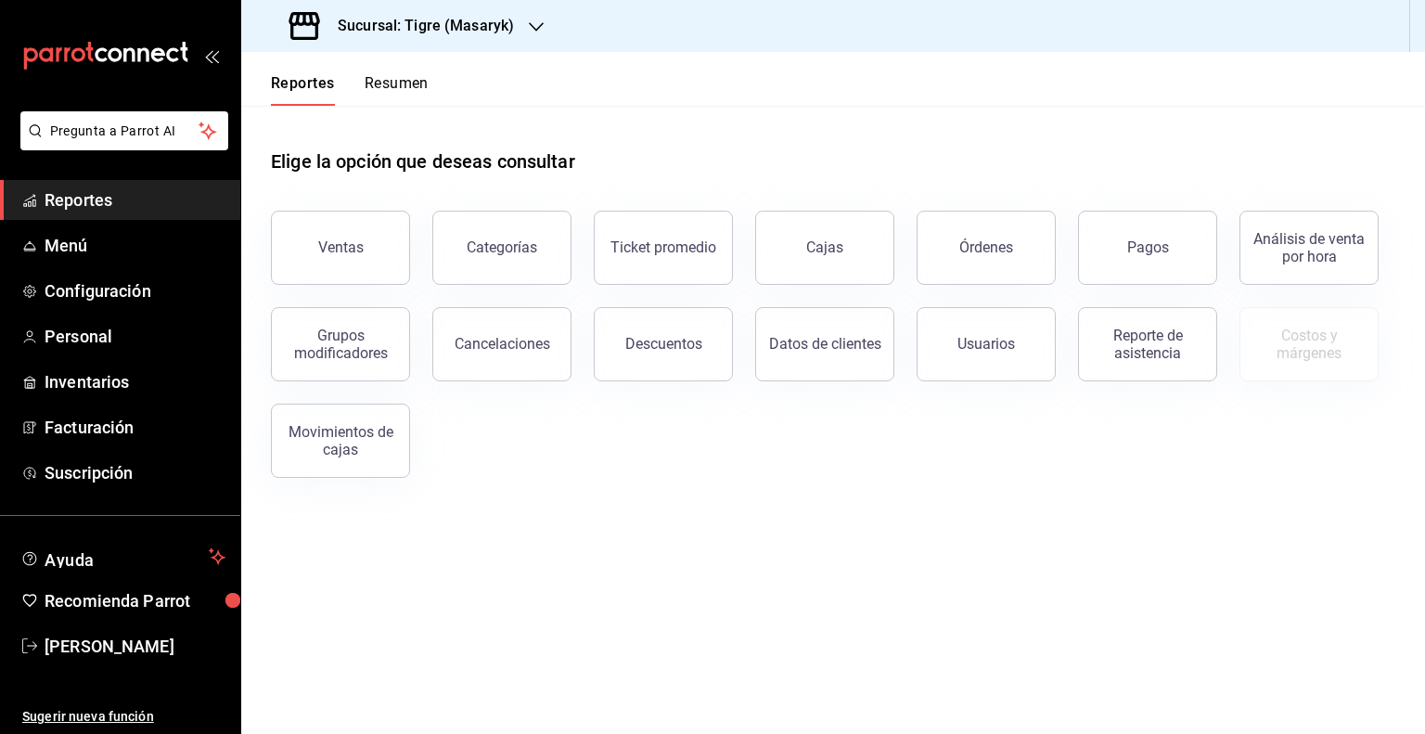
drag, startPoint x: 490, startPoint y: 198, endPoint x: 695, endPoint y: 109, distance: 223.9
click at [695, 109] on div "Elige la opción que deseas consultar" at bounding box center [833, 147] width 1124 height 83
click at [103, 255] on span "Menú" at bounding box center [135, 245] width 181 height 25
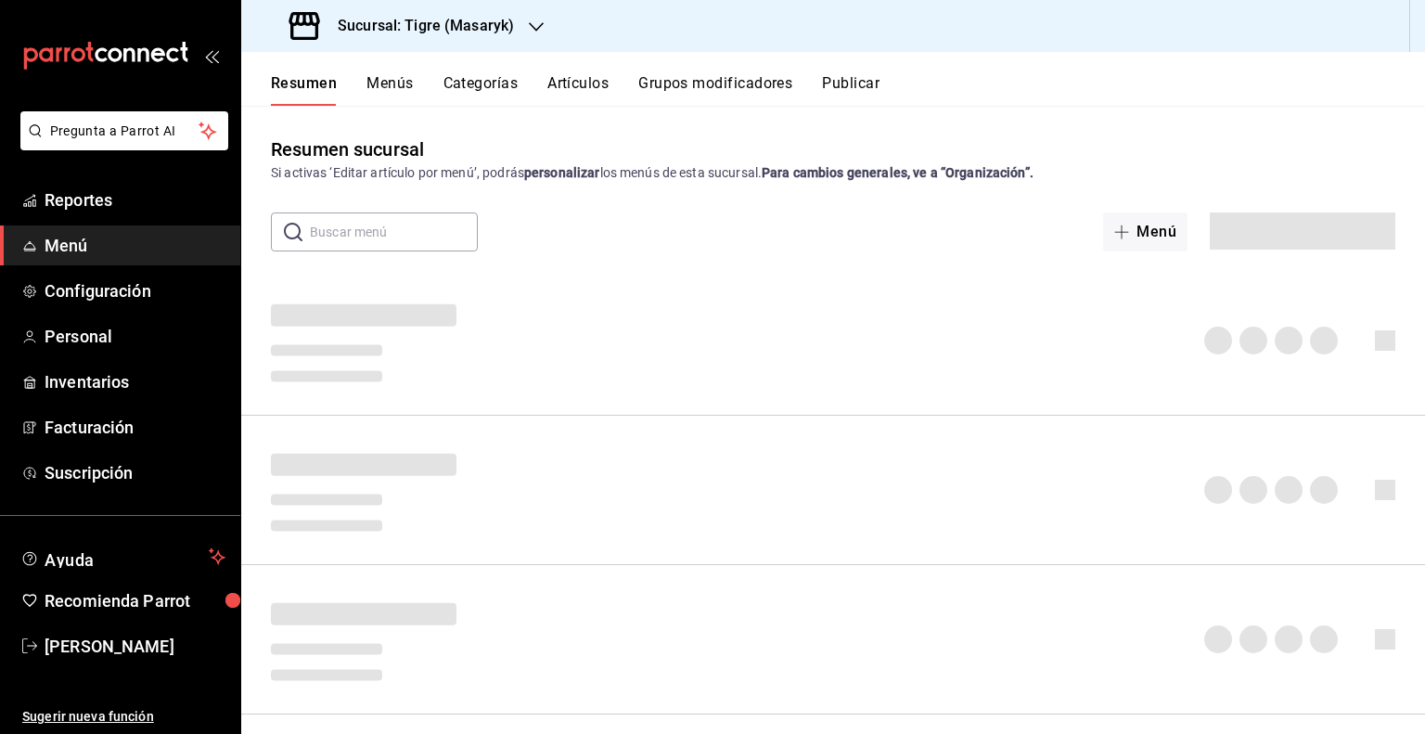
click at [582, 88] on button "Artículos" at bounding box center [577, 90] width 61 height 32
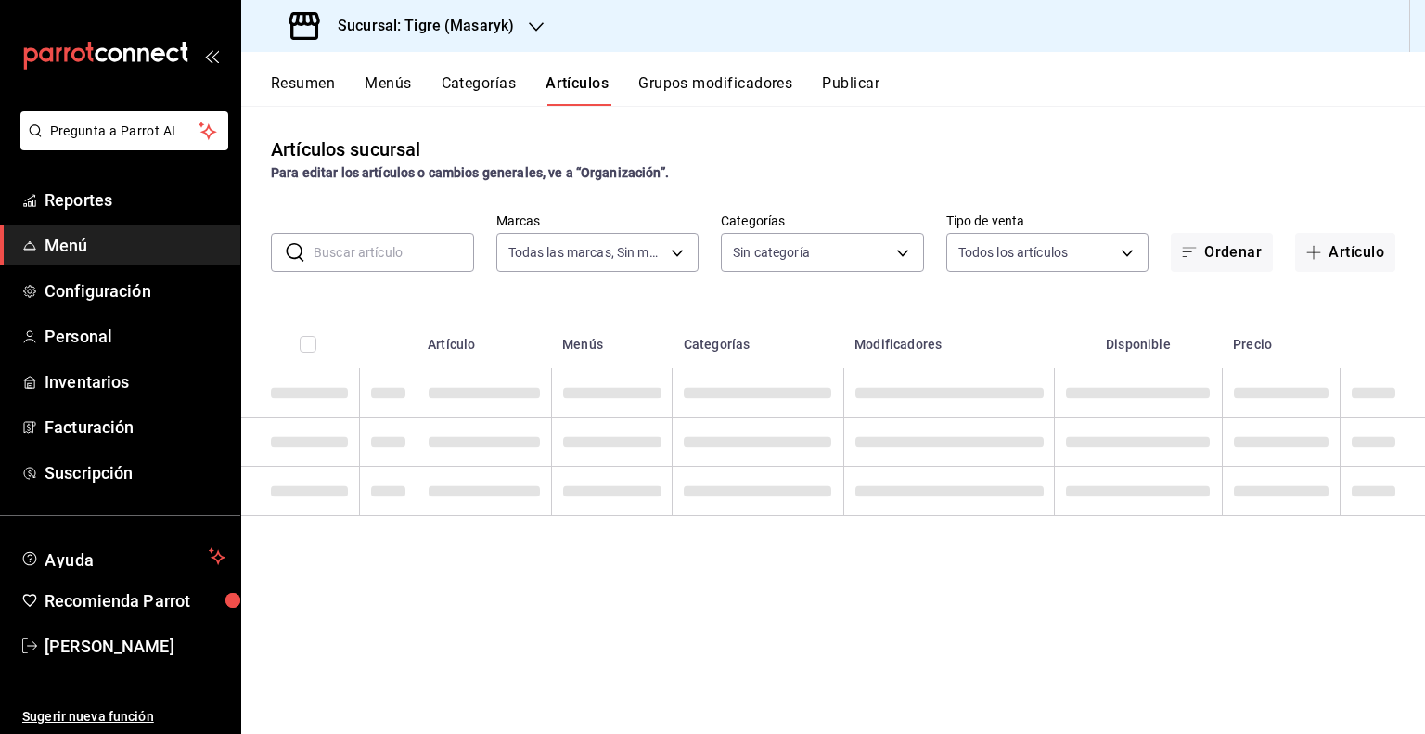
type input "0f86158e-2edf-4eb8-b958-7d07c808eb5c"
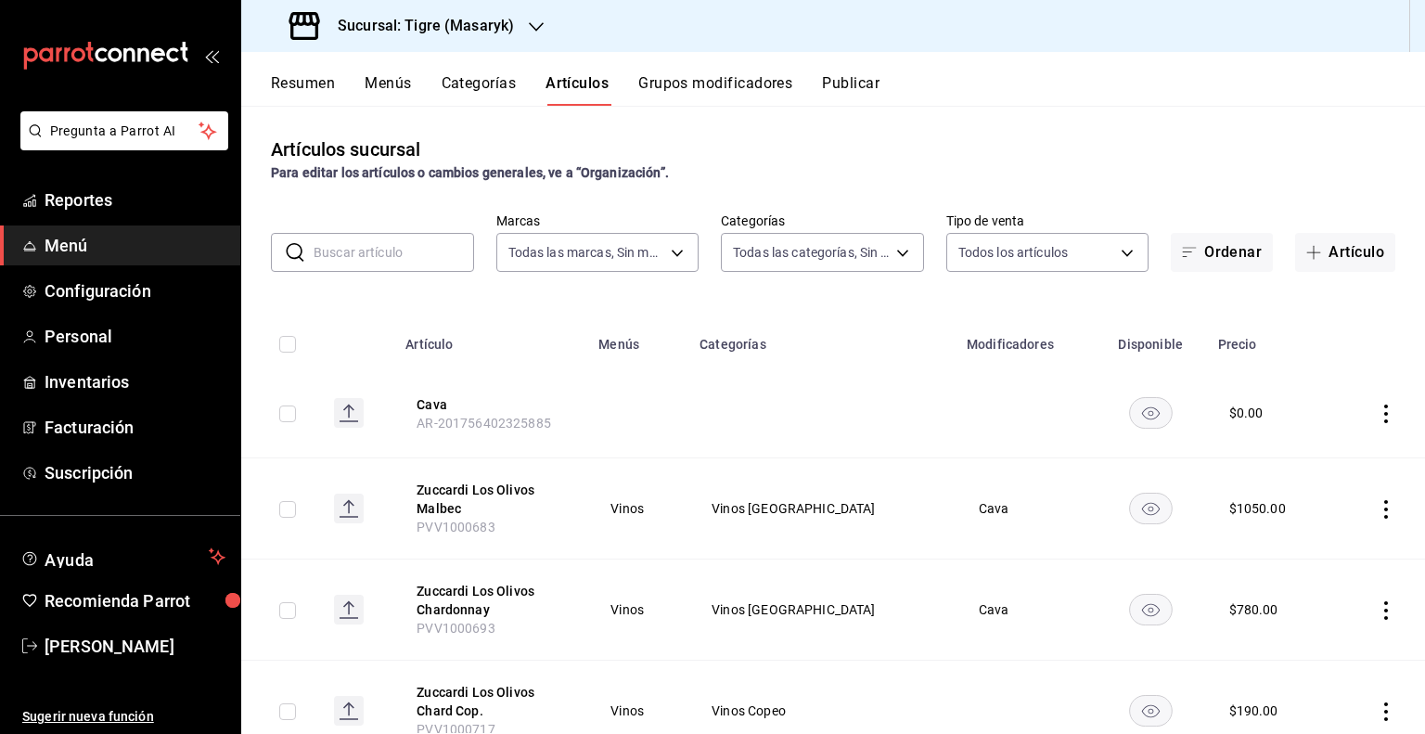
type input "da111d8b-17b1-40ef-85d7-d142c425879c,57fa0ecf-a0c4-4225-b634-0bd42df937a1,8e2b4…"
click at [419, 248] on input "text" at bounding box center [393, 252] width 160 height 37
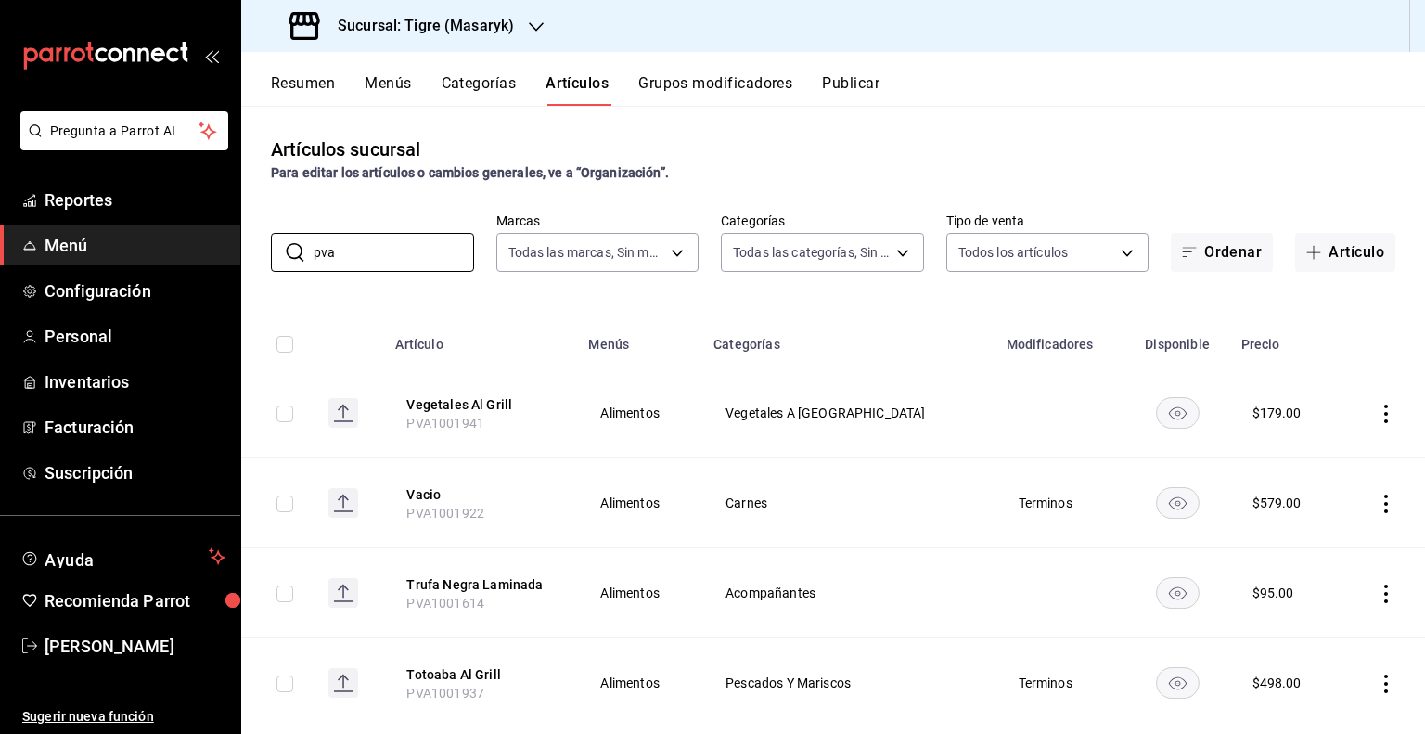
type input "pva"
click at [639, 313] on th "Menús" at bounding box center [639, 338] width 125 height 59
click at [282, 348] on input "checkbox" at bounding box center [284, 344] width 17 height 17
checkbox input "true"
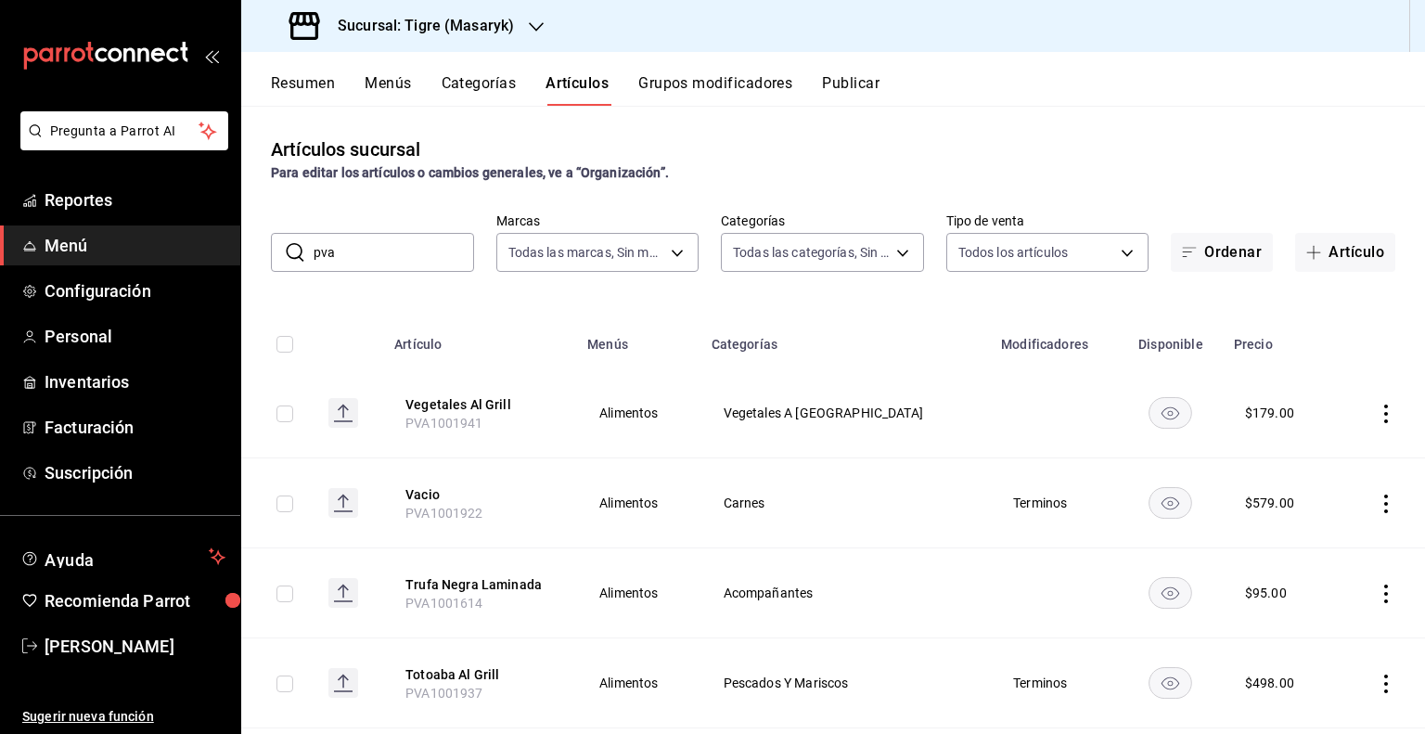
checkbox input "true"
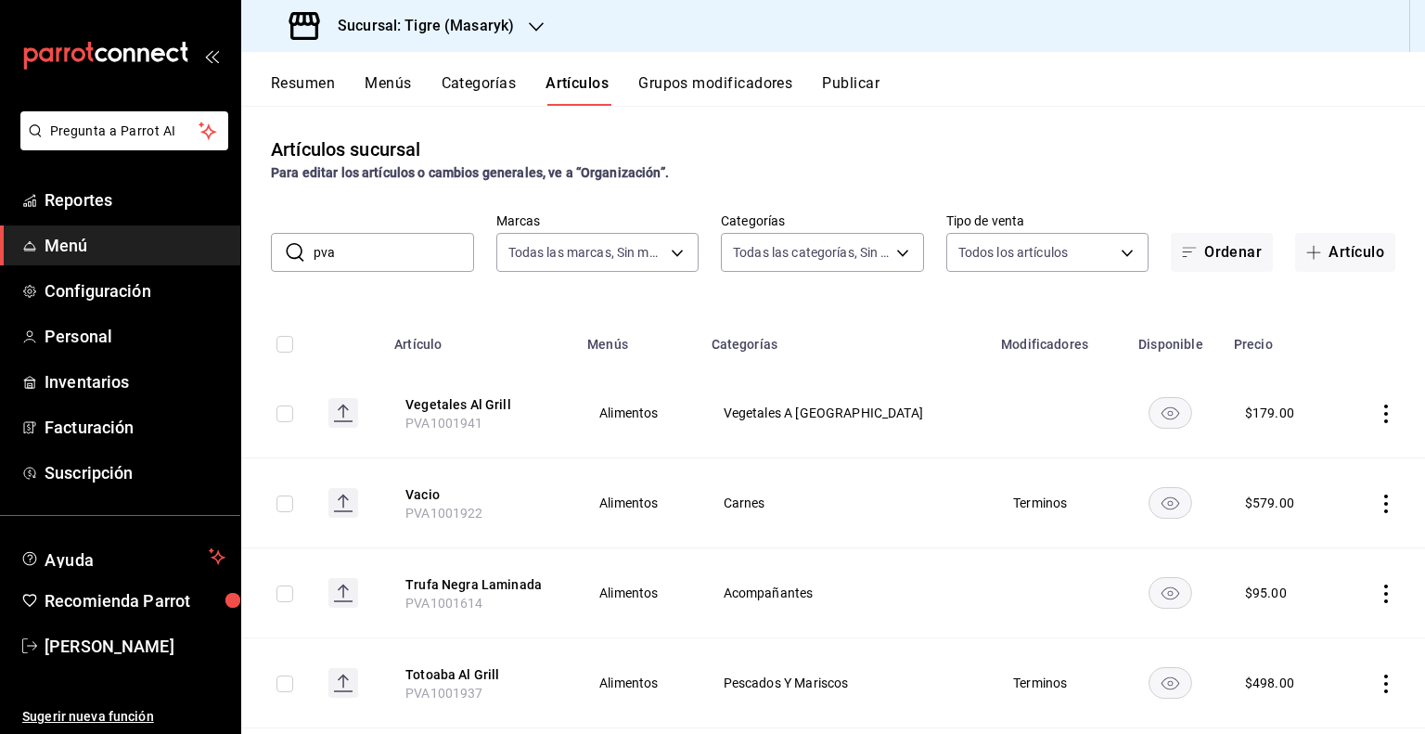
checkbox input "true"
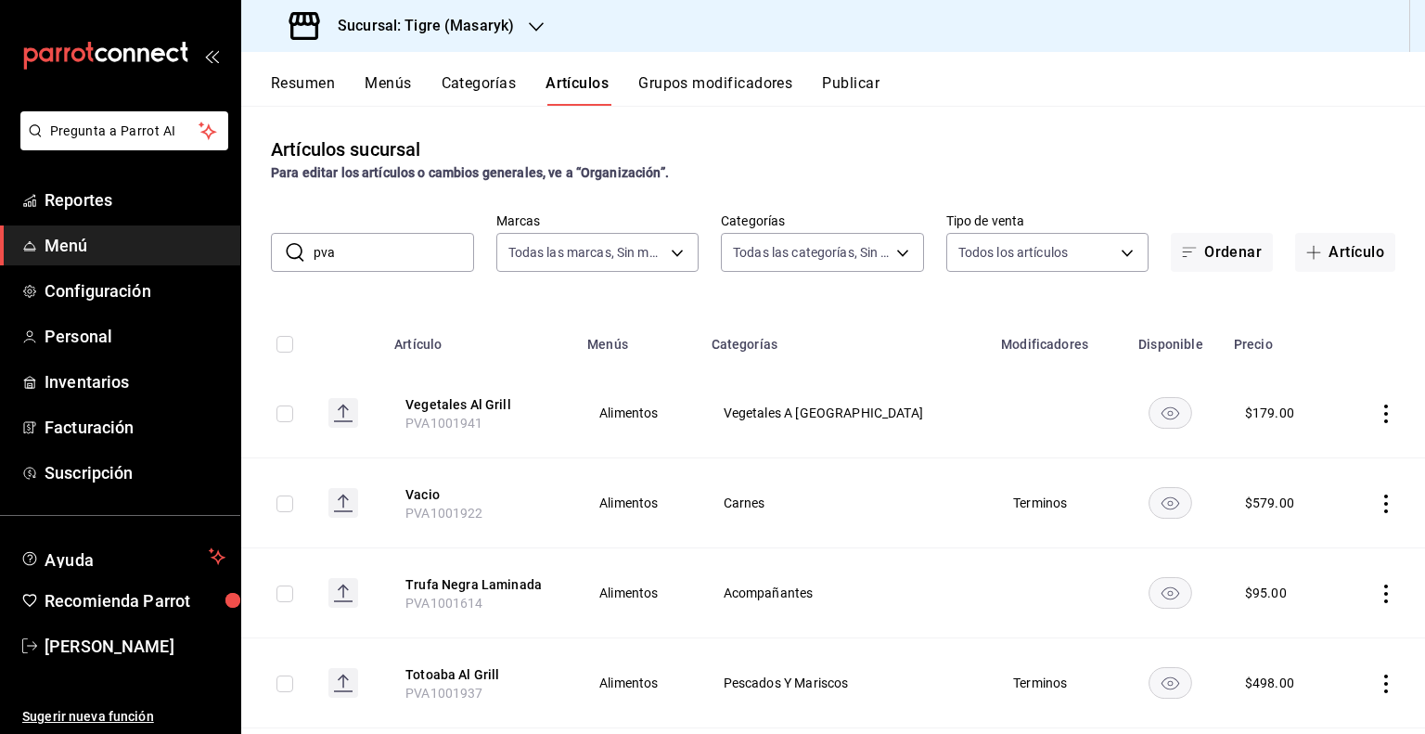
checkbox input "true"
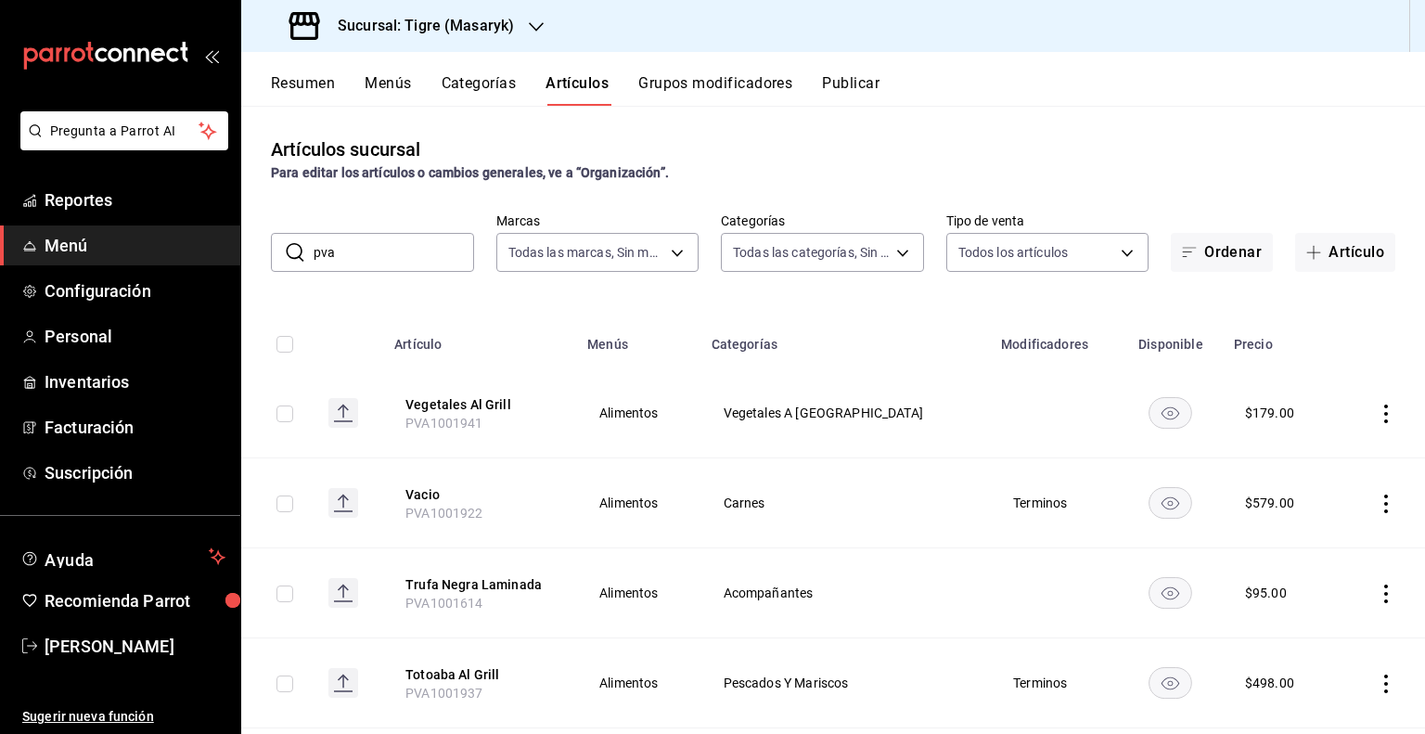
checkbox input "true"
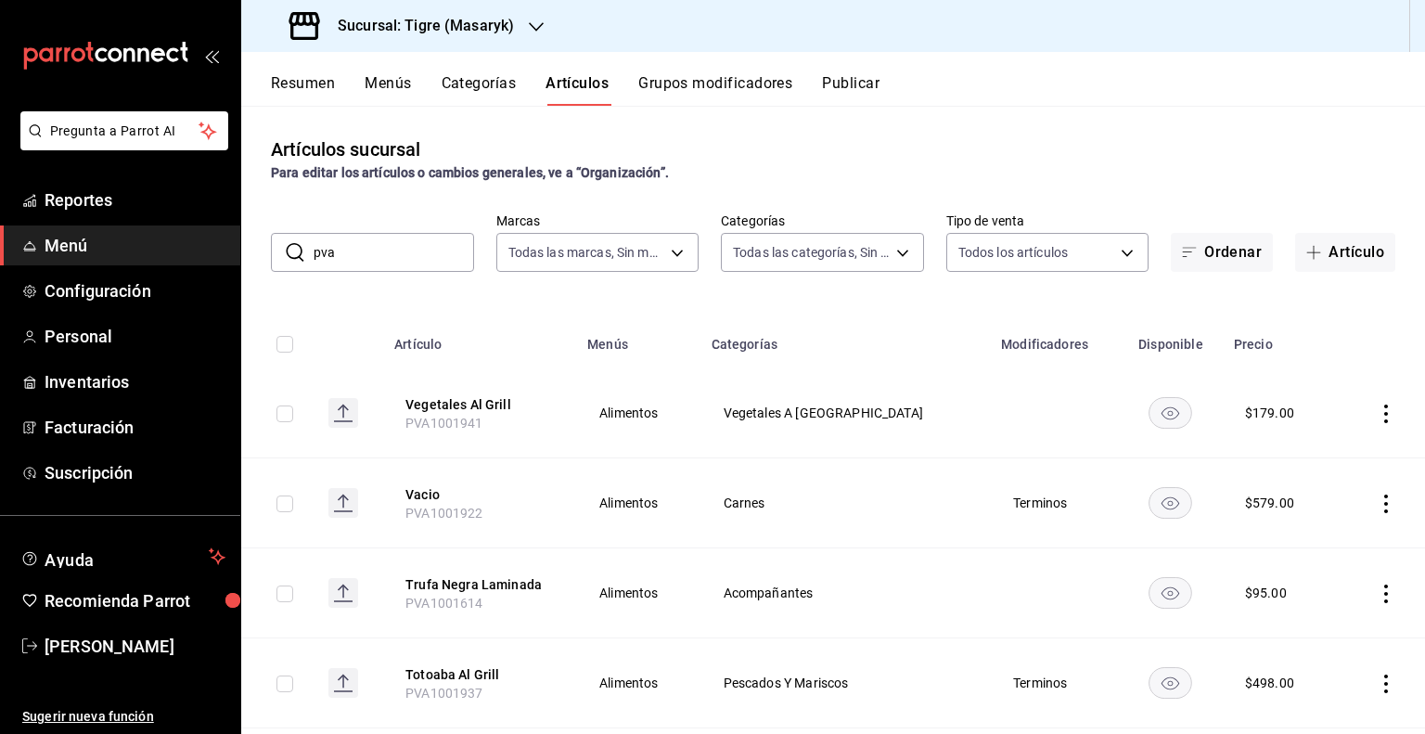
checkbox input "true"
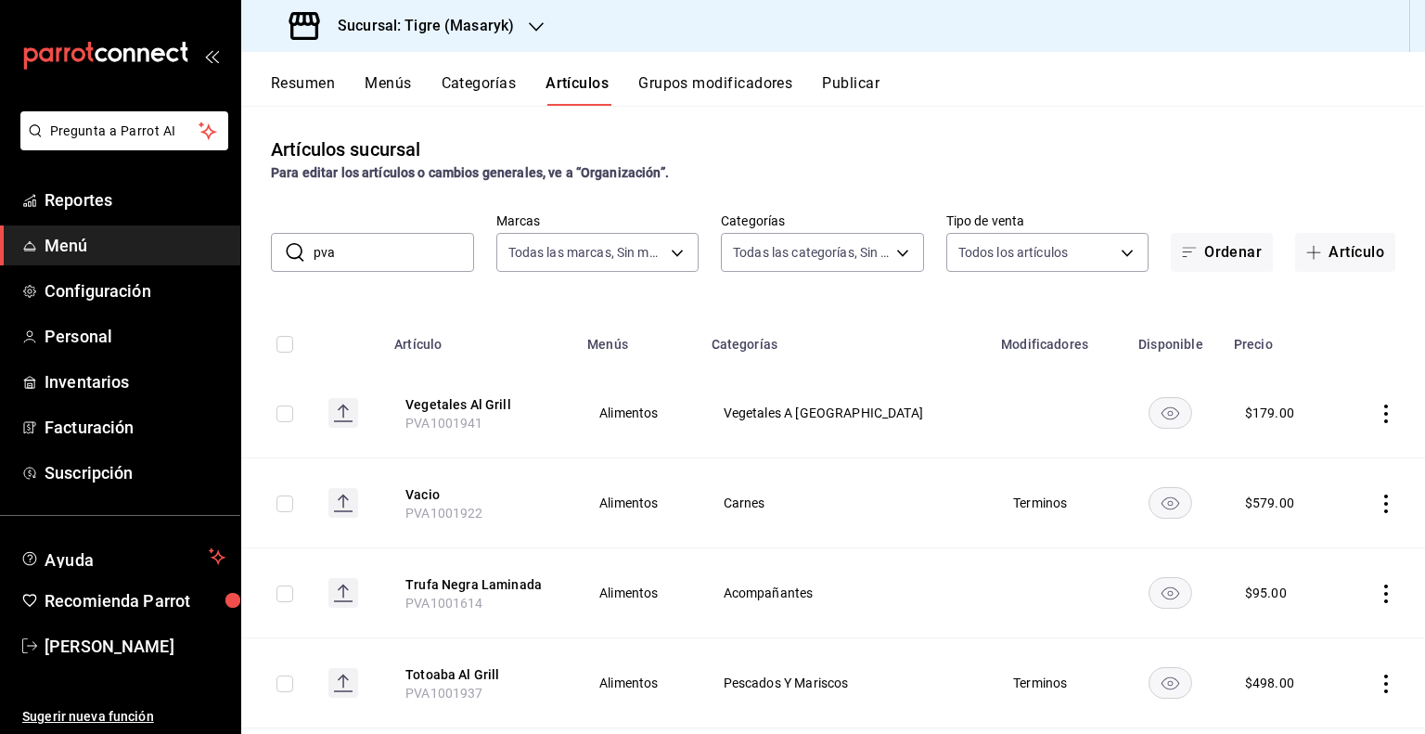
checkbox input "true"
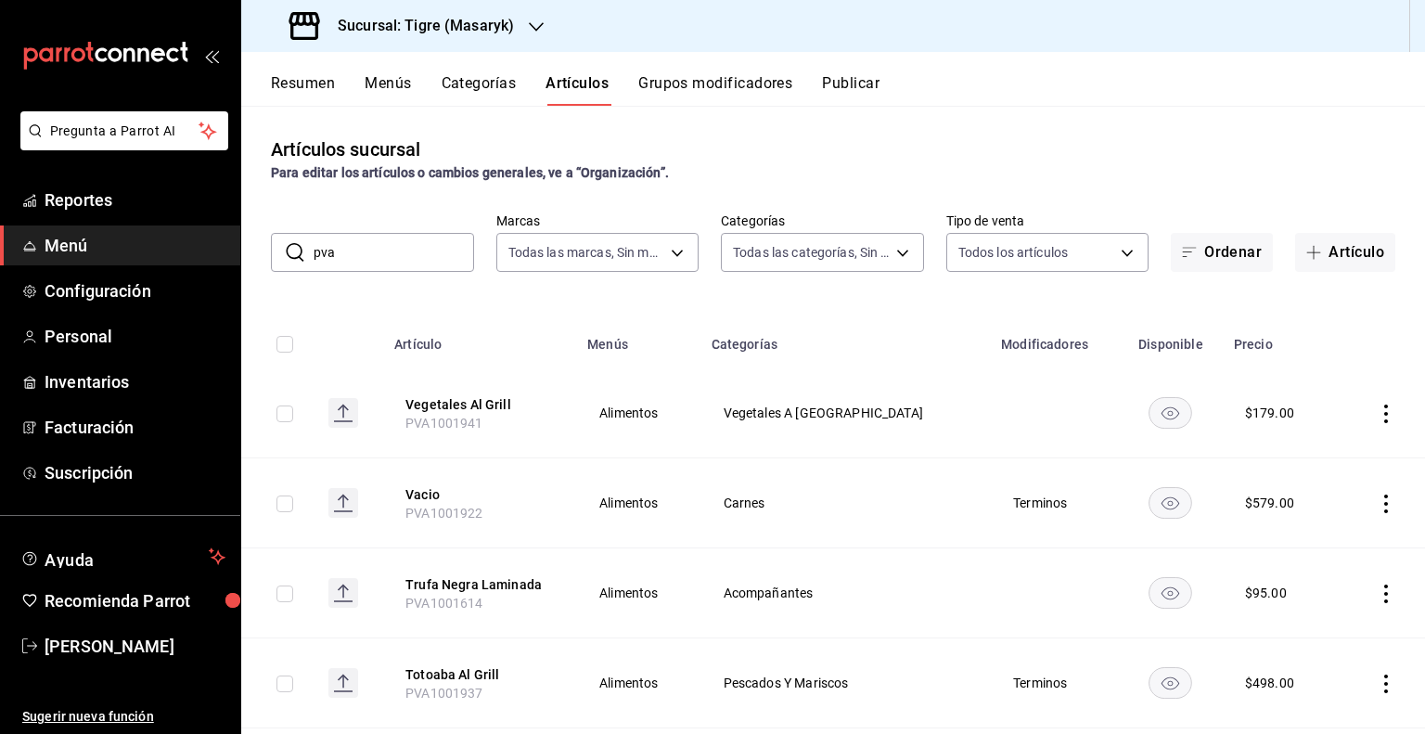
checkbox input "true"
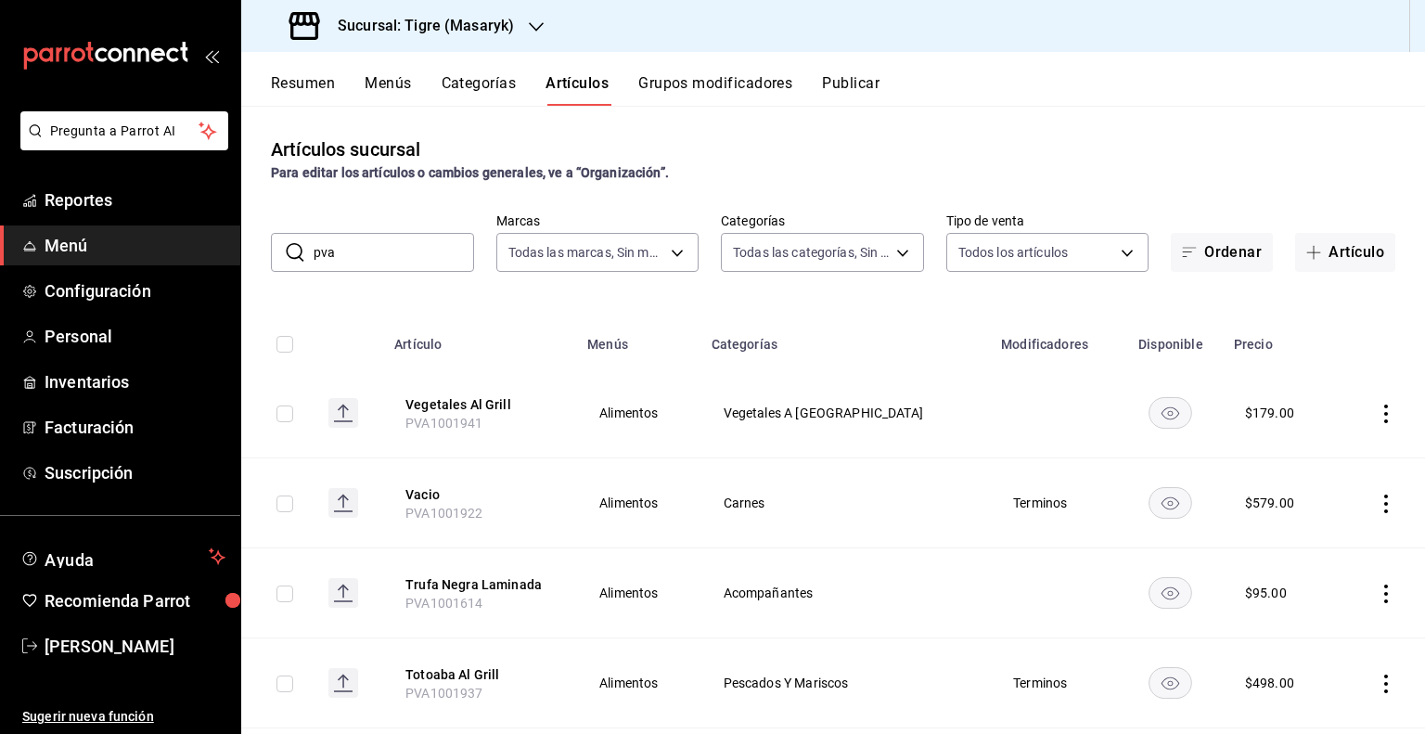
checkbox input "true"
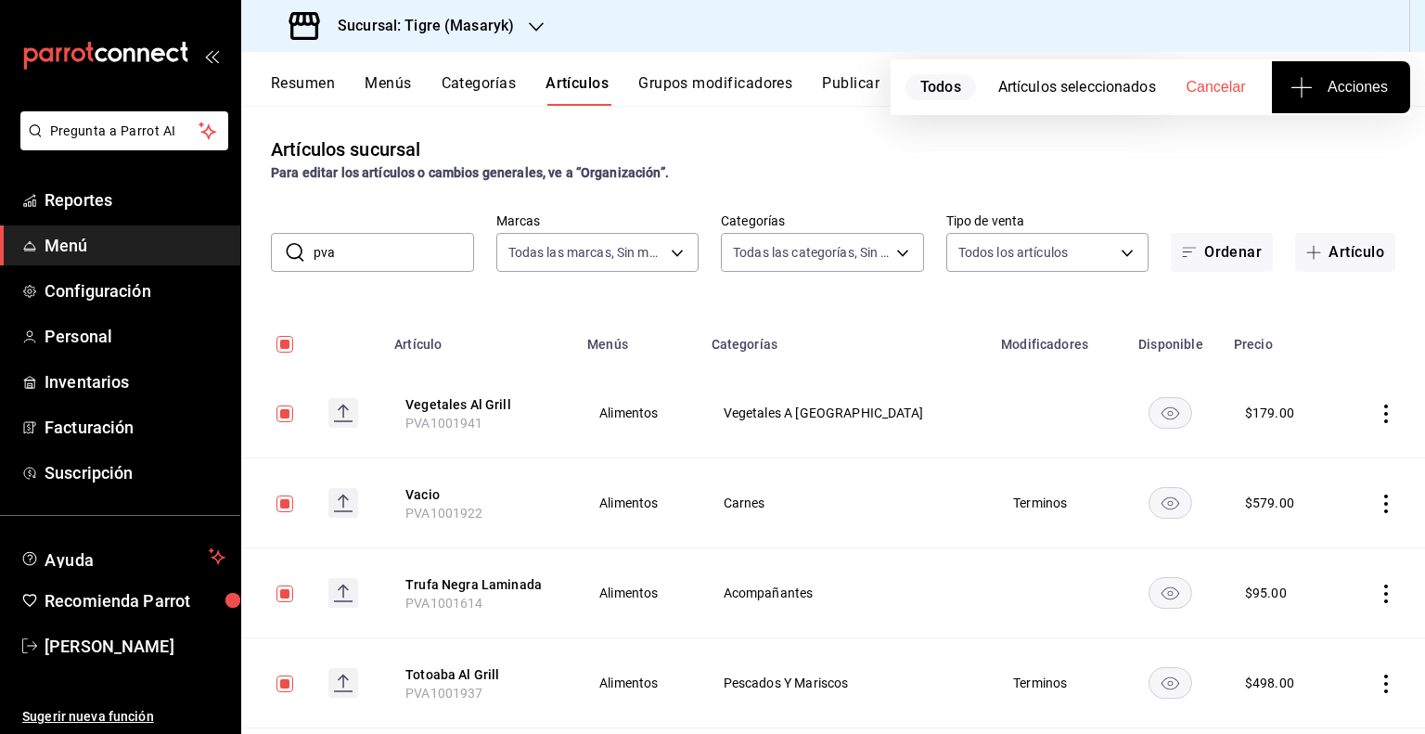
click at [1362, 96] on span "Acciones" at bounding box center [1341, 87] width 94 height 22
click at [1324, 158] on li "Agregar tipo" at bounding box center [1340, 145] width 139 height 49
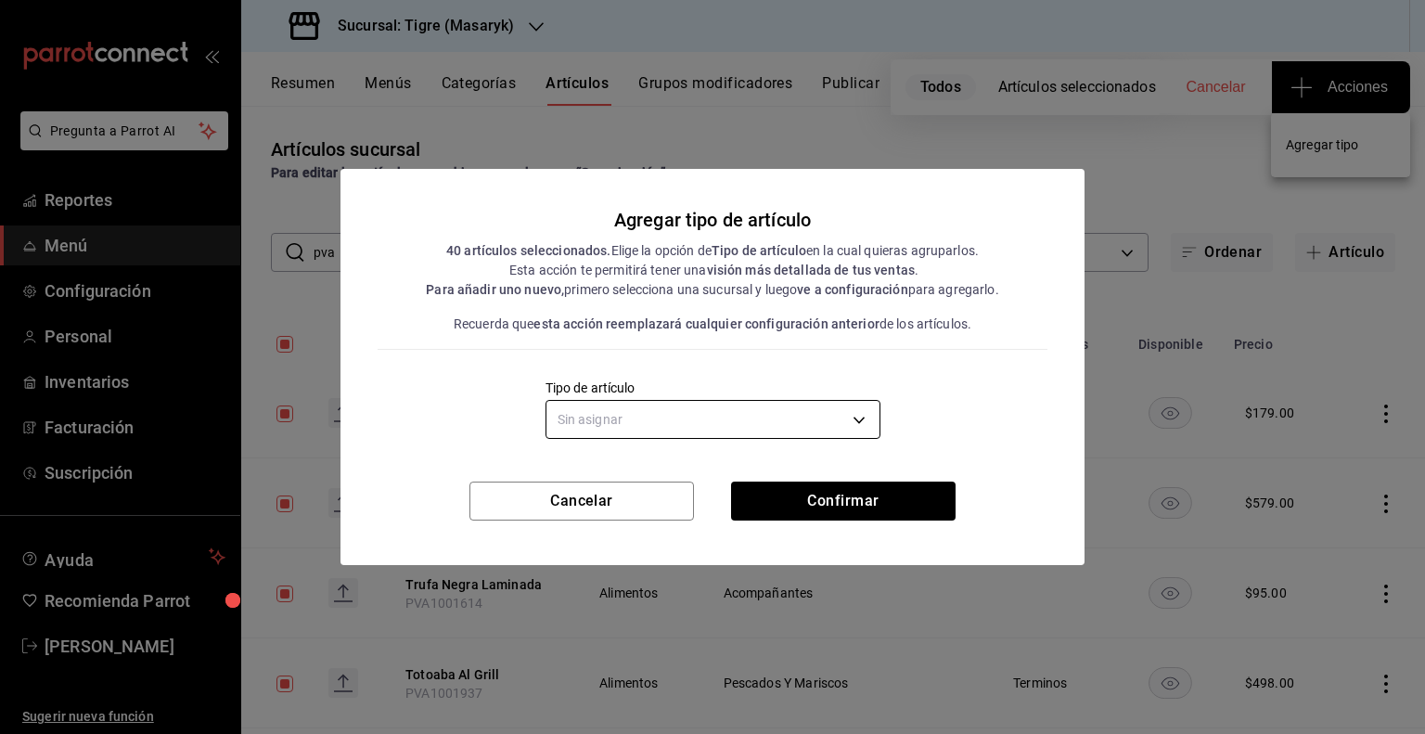
click at [672, 415] on body "Pregunta a Parrot AI Reportes Menú Configuración Personal Inventarios Facturaci…" at bounding box center [712, 367] width 1425 height 734
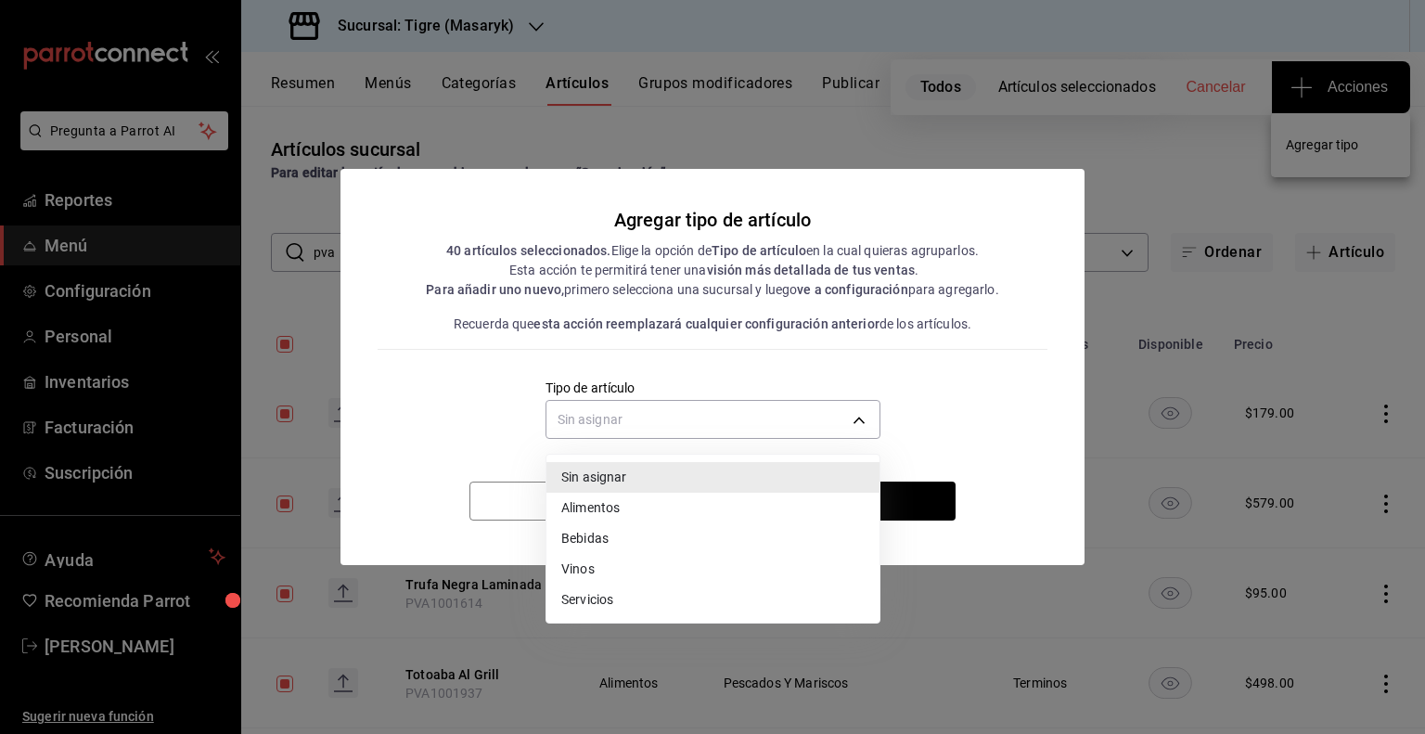
click at [620, 509] on li "Alimentos" at bounding box center [712, 508] width 333 height 31
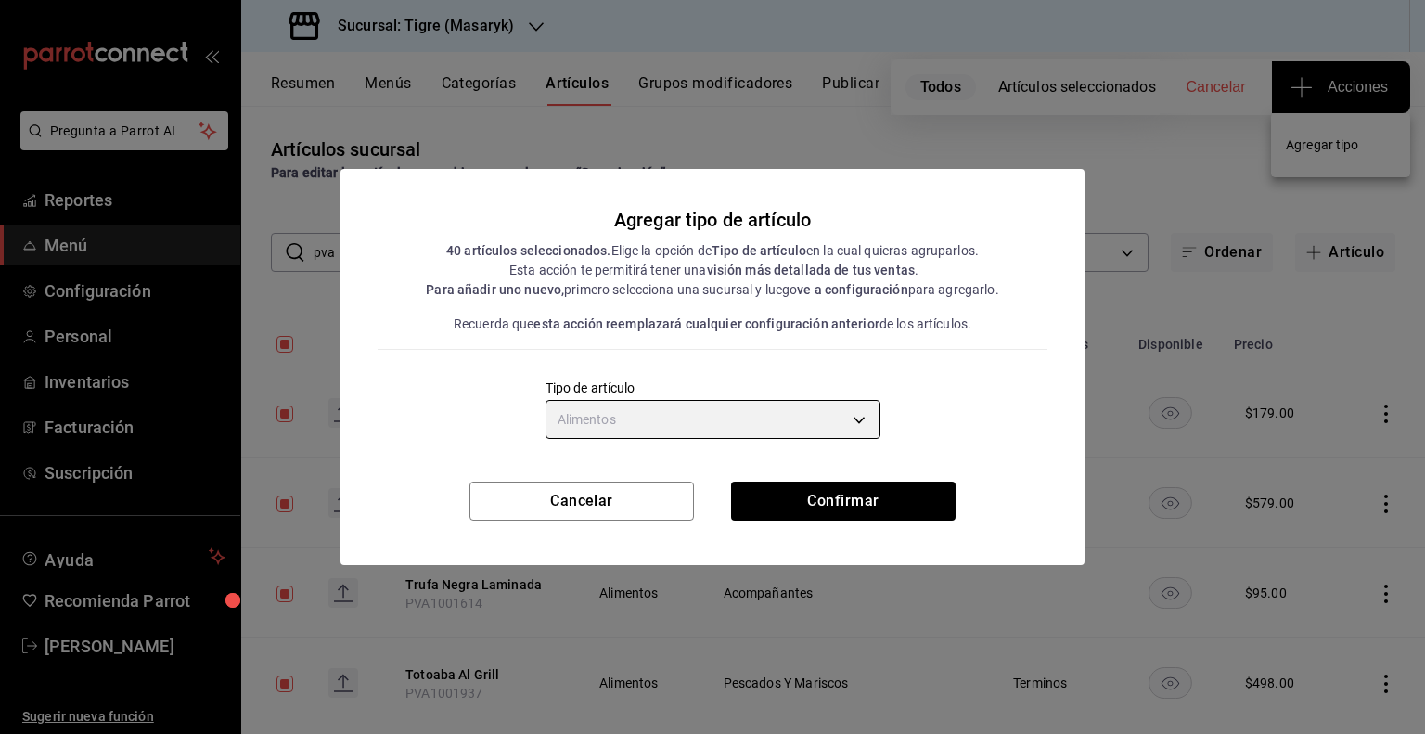
type input "a9c5c5d7-09f7-4d61-88a6-a13d33eec0fd"
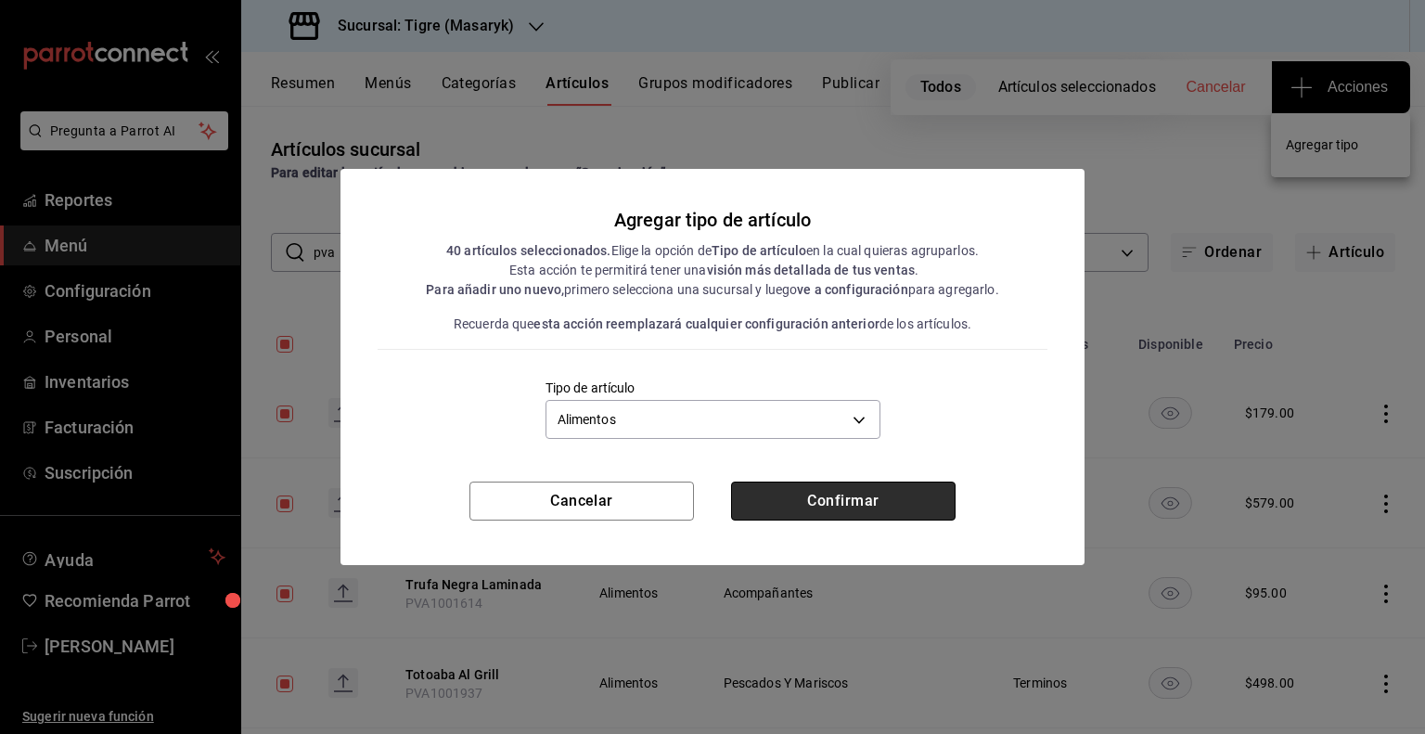
click at [793, 497] on button "Confirmar" at bounding box center [843, 500] width 224 height 39
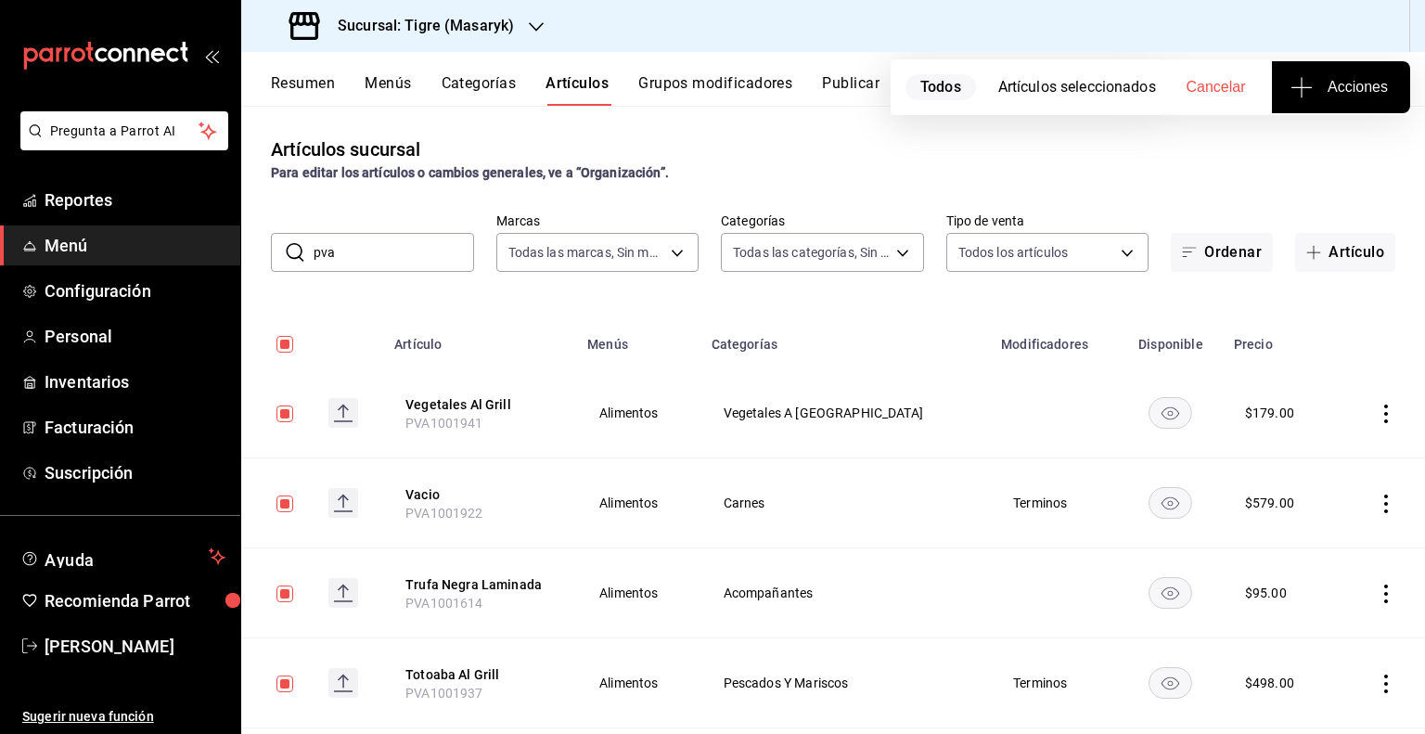
click at [341, 249] on input "pva" at bounding box center [393, 252] width 160 height 37
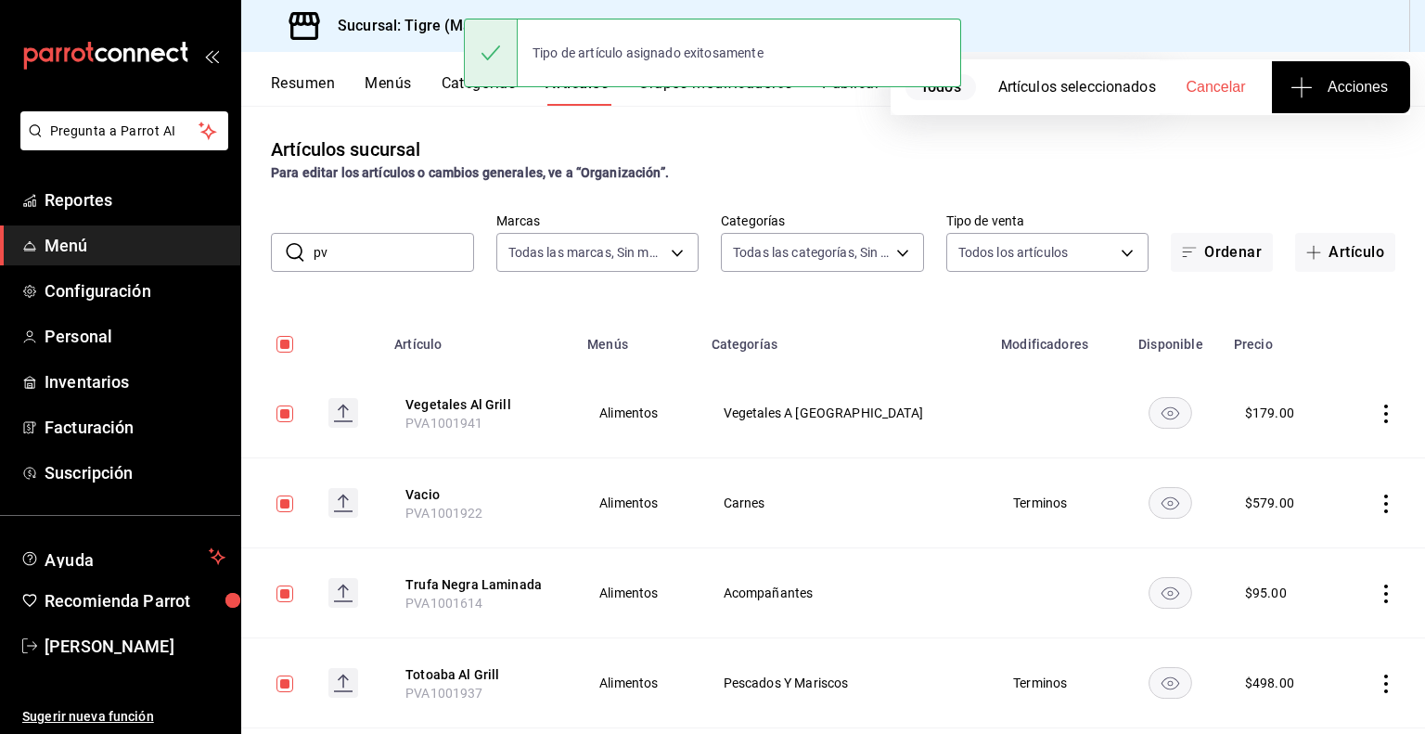
type input "pvb"
checkbox input "false"
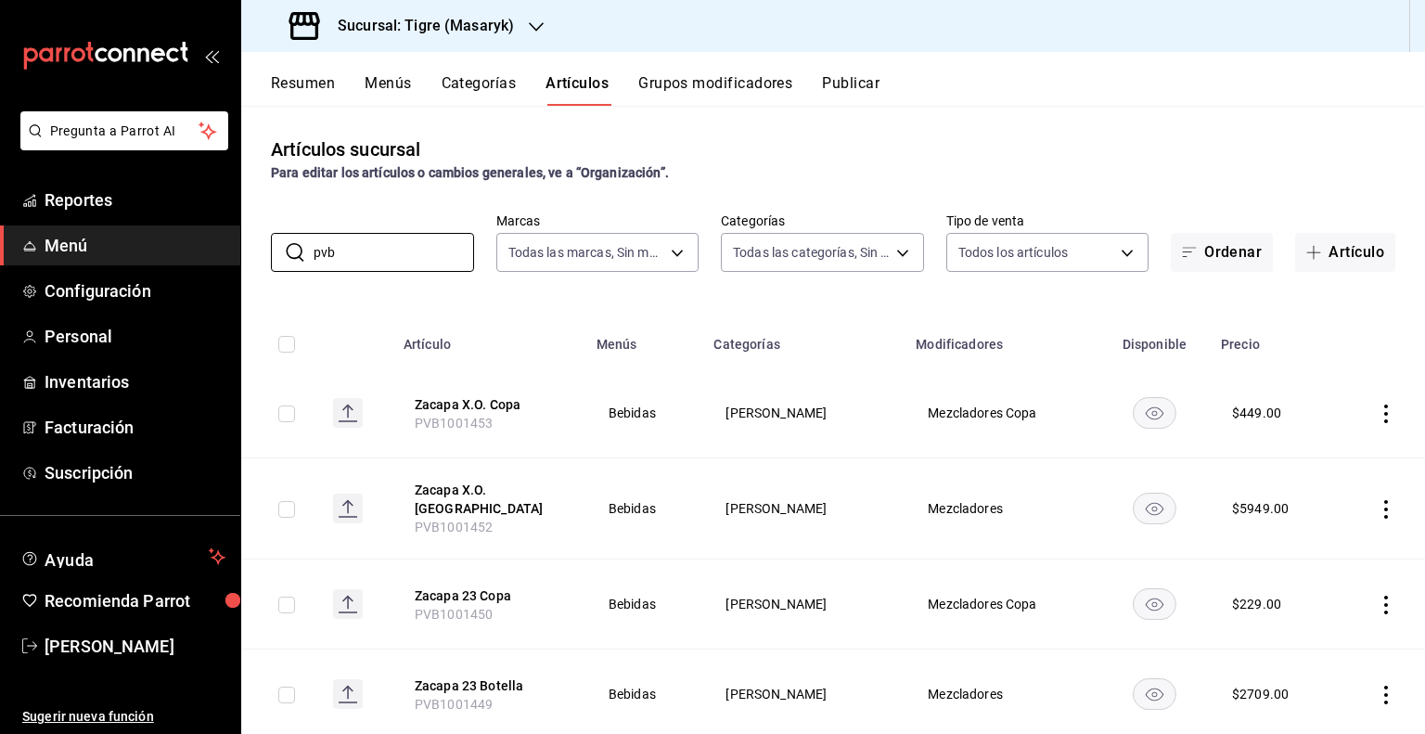
type input "pvb"
click at [575, 300] on div "Artículos sucursal Para editar los artículos o cambios generales, ve a “Organiz…" at bounding box center [832, 419] width 1183 height 627
click at [287, 343] on input "checkbox" at bounding box center [286, 344] width 17 height 17
checkbox input "true"
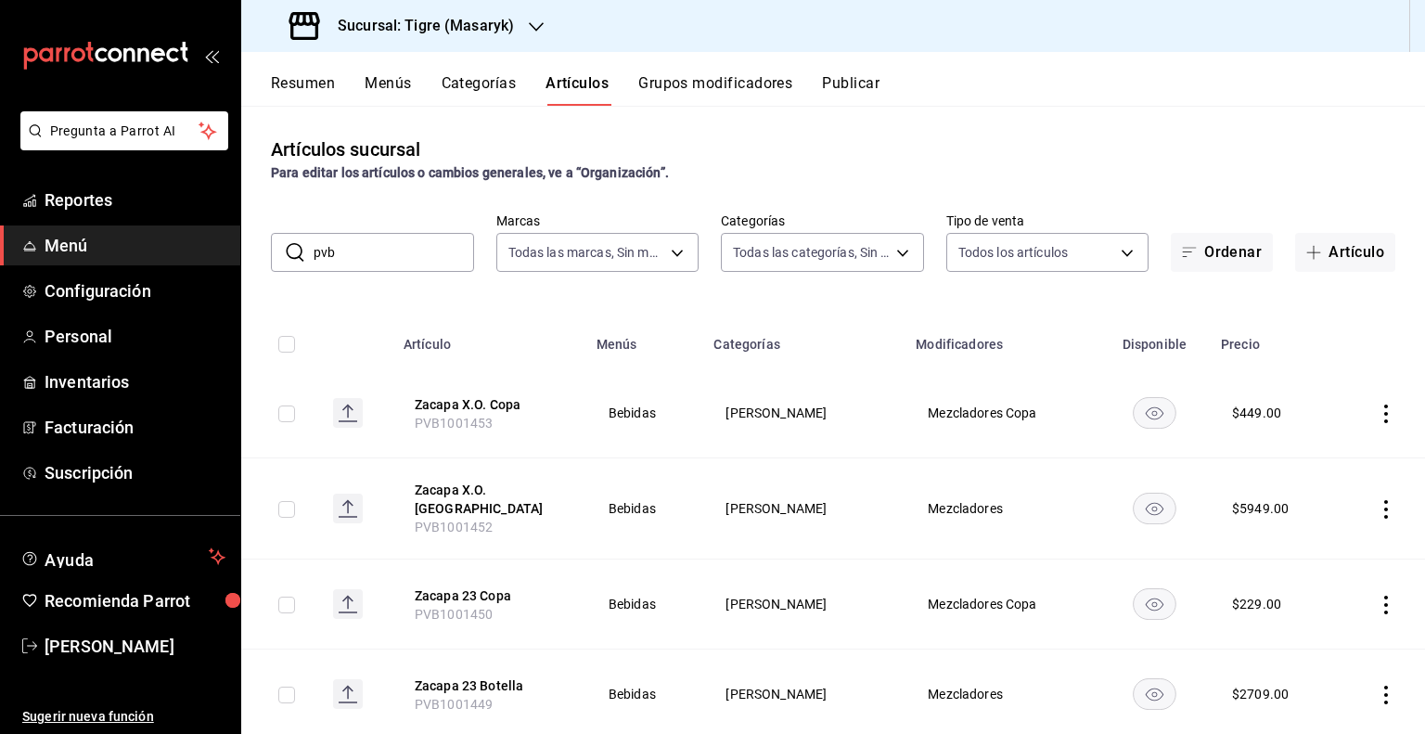
checkbox input "true"
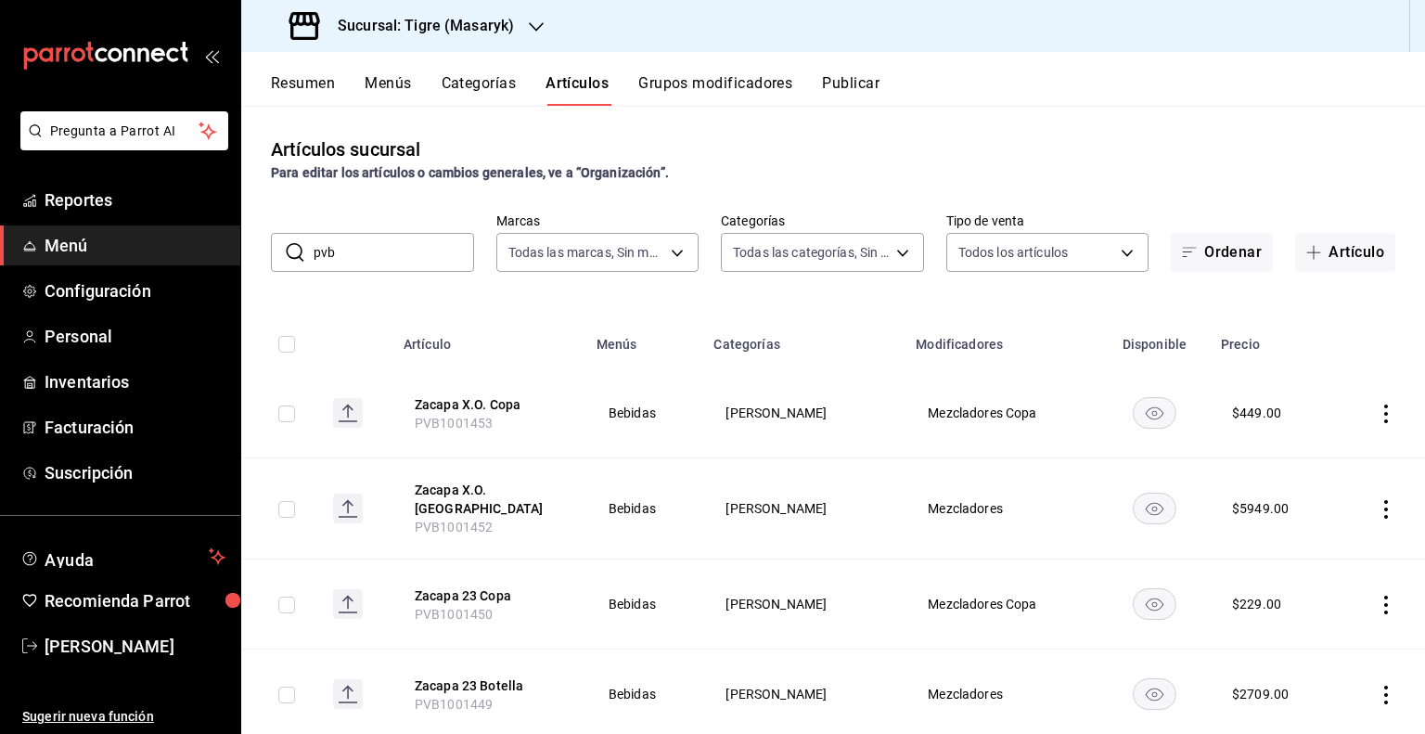
checkbox input "true"
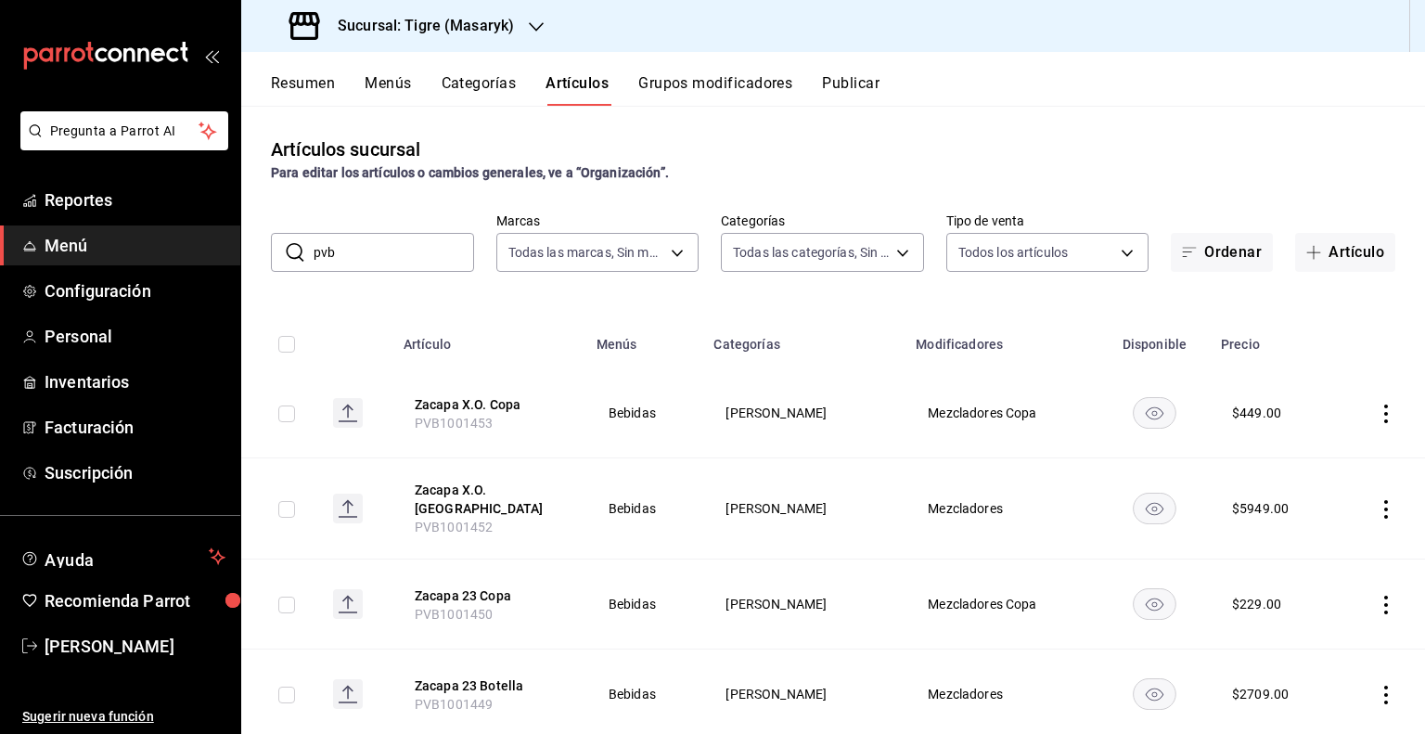
checkbox input "true"
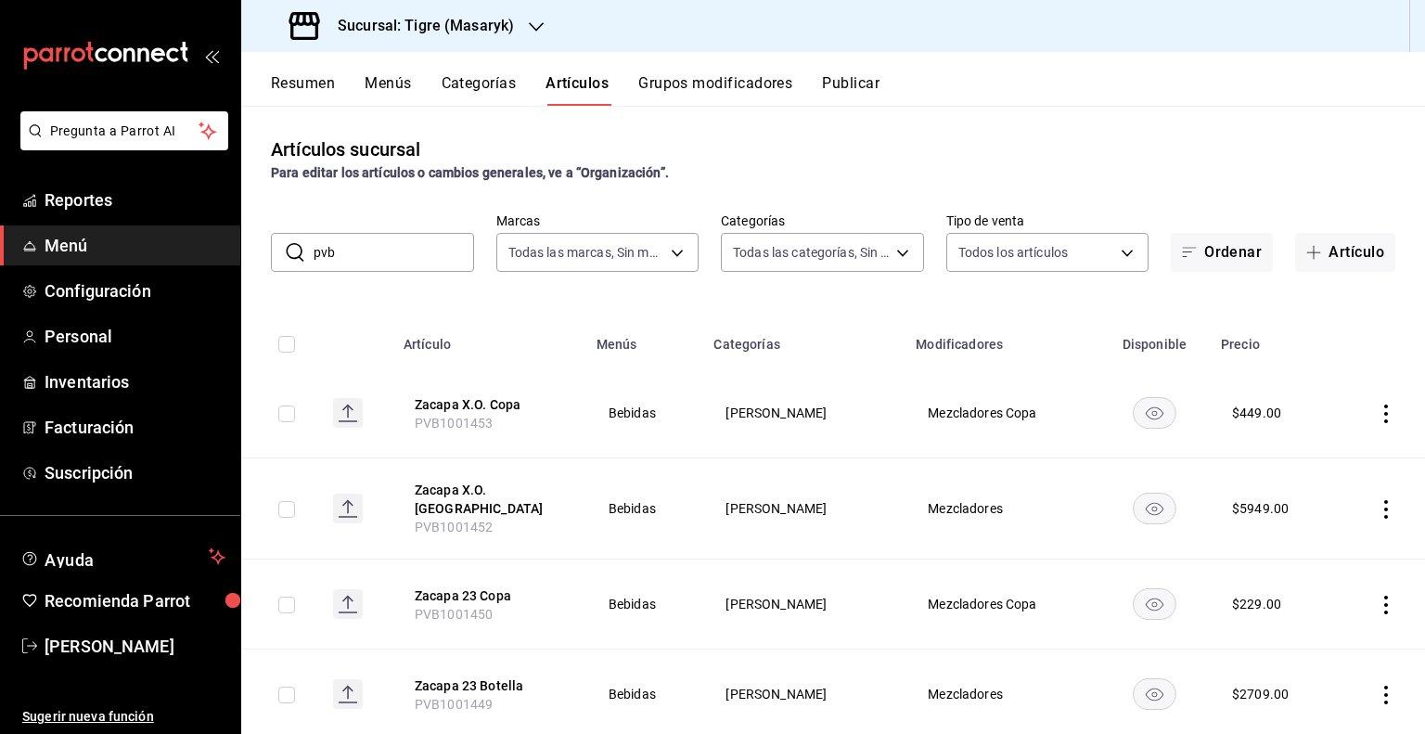
checkbox input "true"
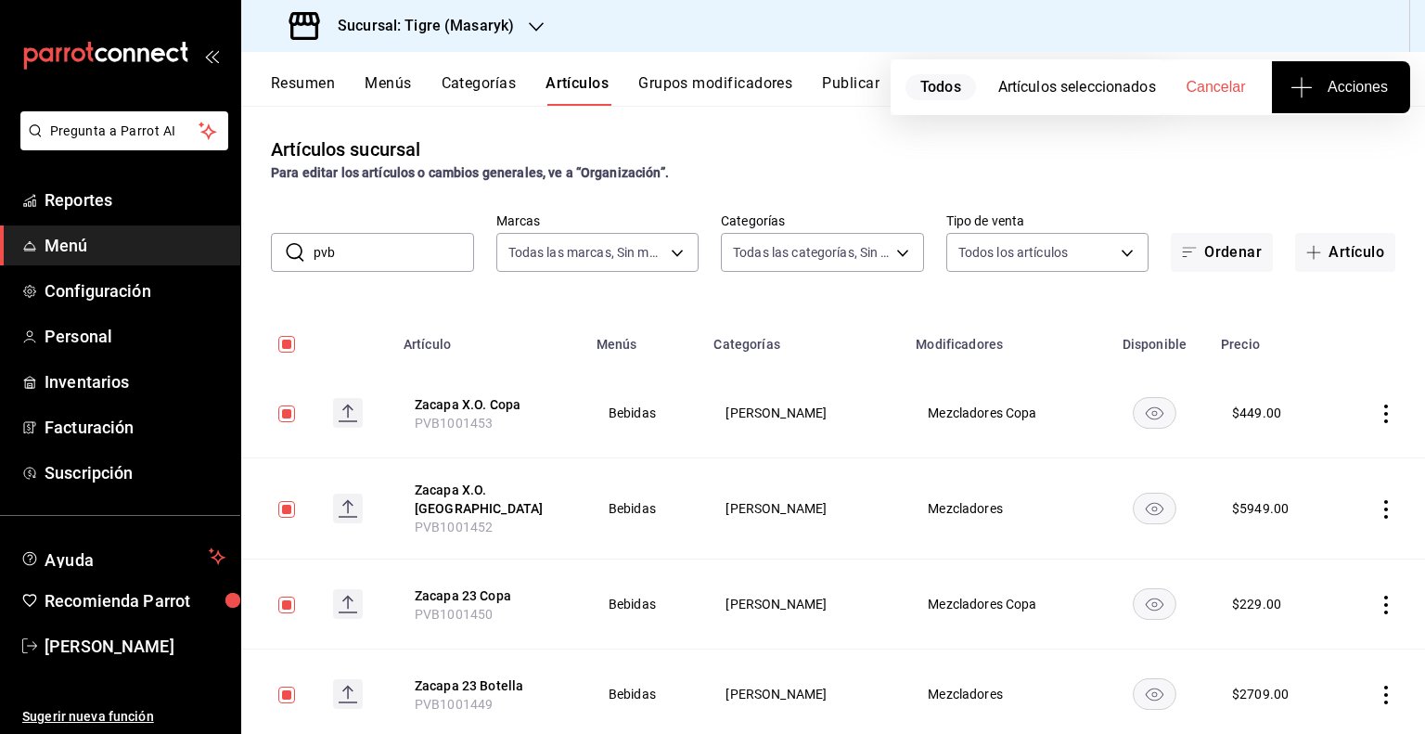
click at [1388, 96] on button "Acciones" at bounding box center [1341, 87] width 138 height 52
click at [1353, 148] on span "Agregar tipo" at bounding box center [1340, 144] width 109 height 19
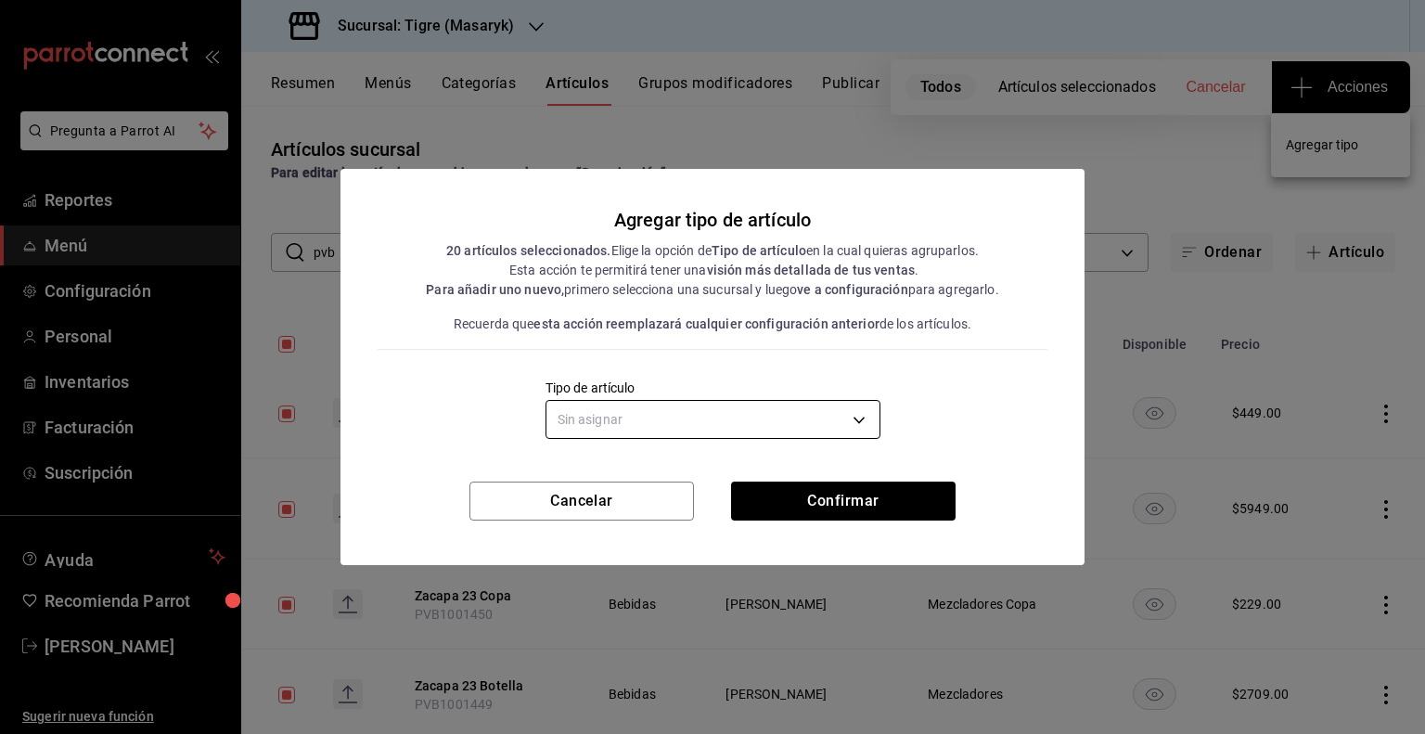
click at [824, 405] on body "Pregunta a Parrot AI Reportes Menú Configuración Personal Inventarios Facturaci…" at bounding box center [712, 367] width 1425 height 734
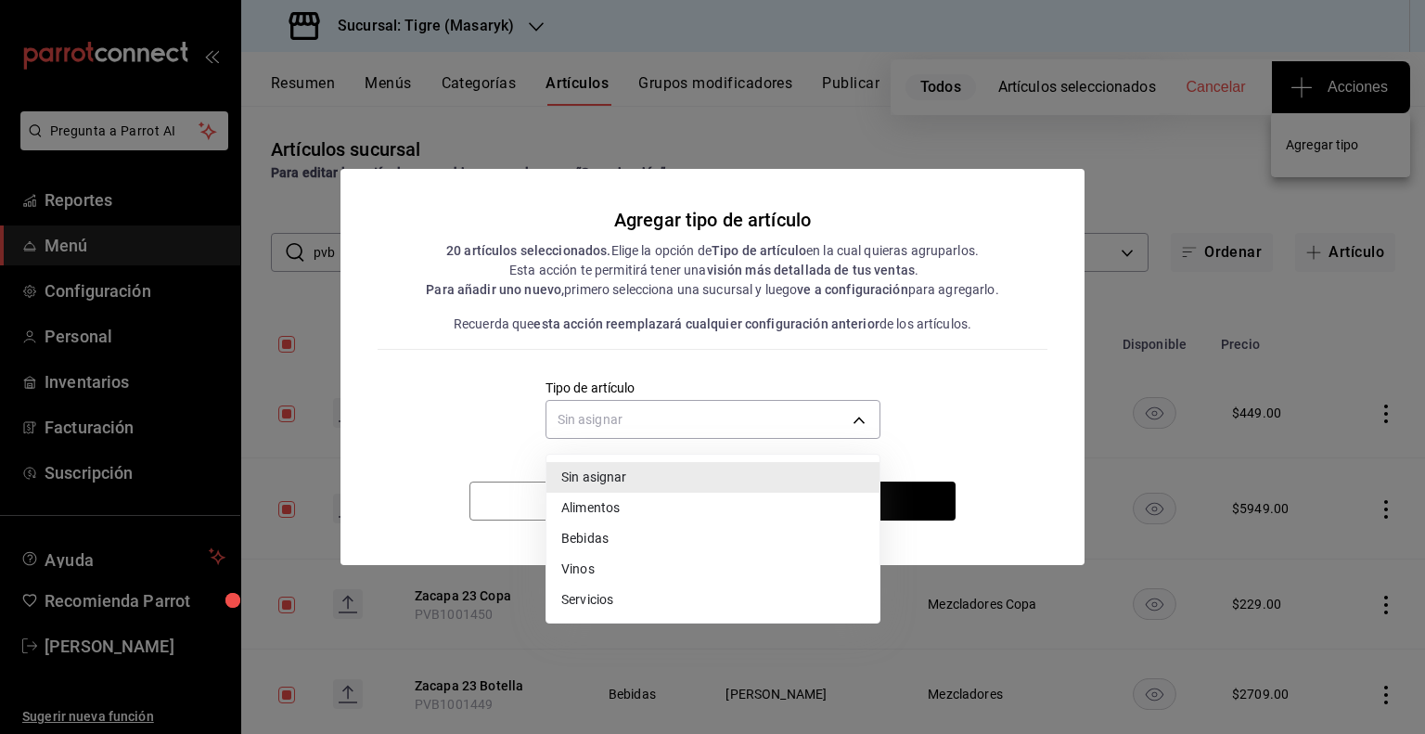
click at [642, 533] on li "Bebidas" at bounding box center [712, 538] width 333 height 31
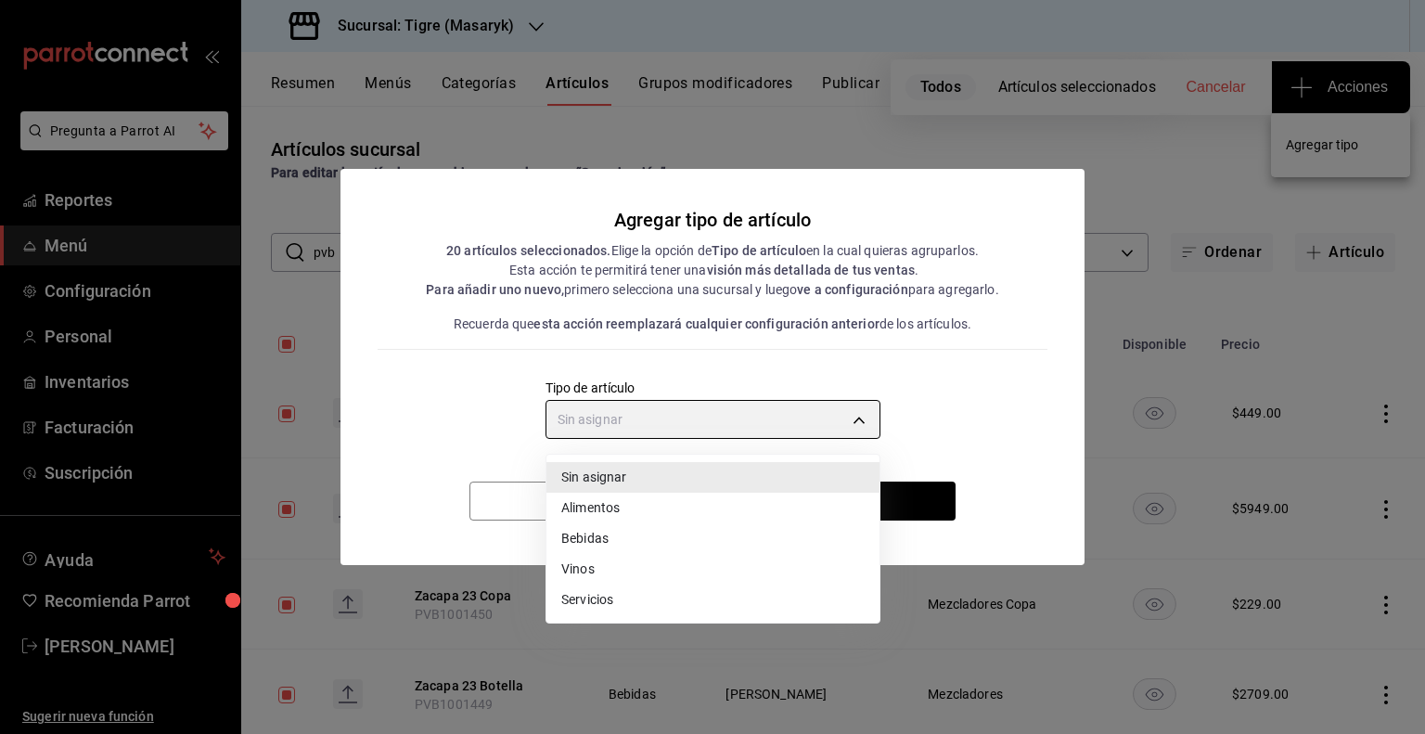
type input "e2400288-93b0-4d29-8cfc-2898dd229db7"
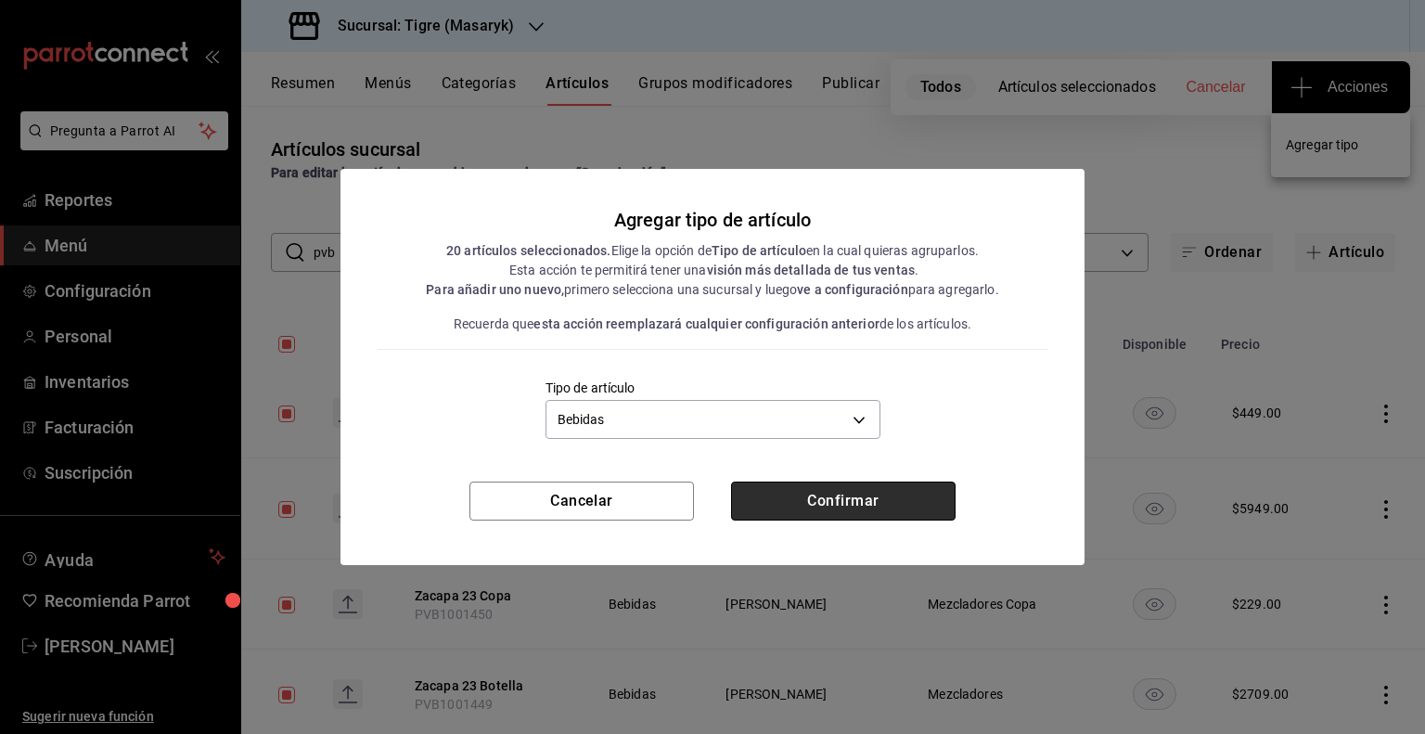
click at [816, 496] on button "Confirmar" at bounding box center [843, 500] width 224 height 39
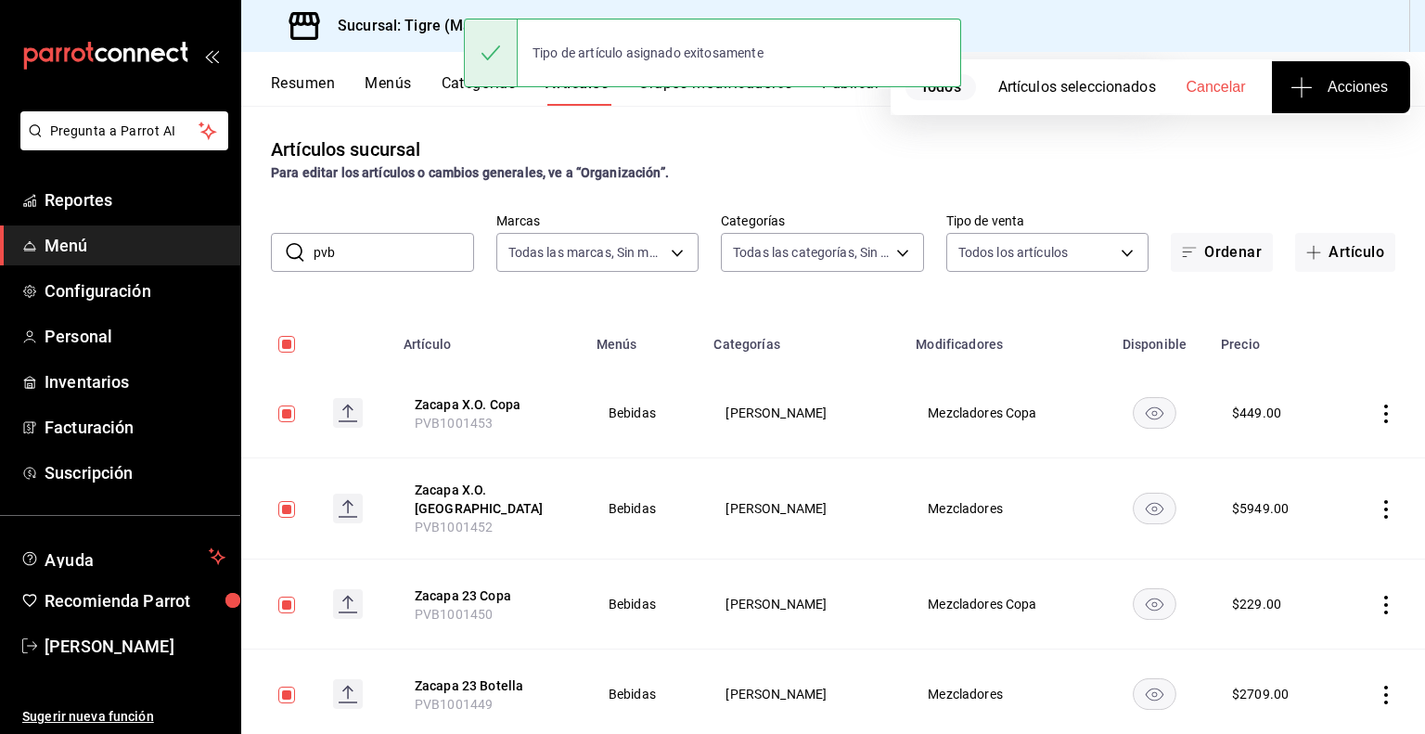
click at [367, 251] on input "pvb" at bounding box center [393, 252] width 160 height 37
type input "pvv"
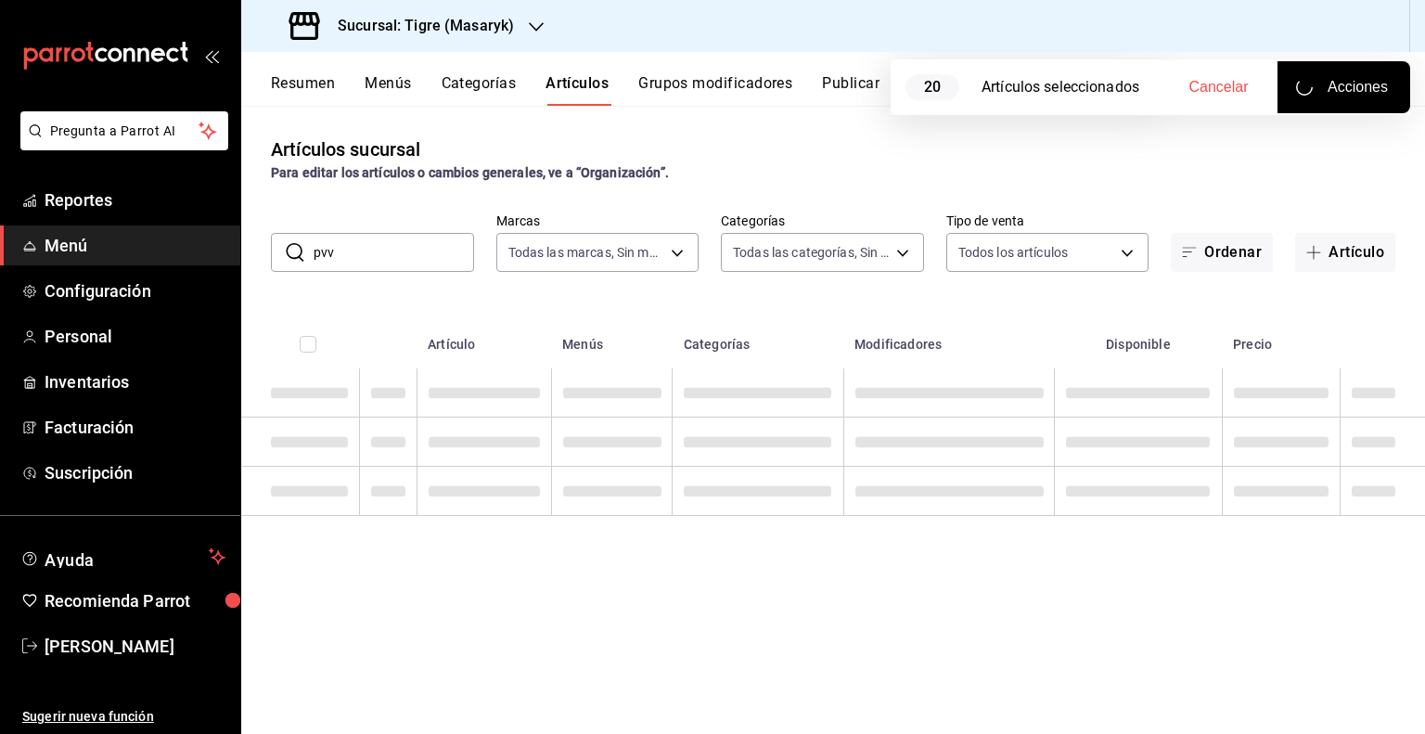
checkbox input "false"
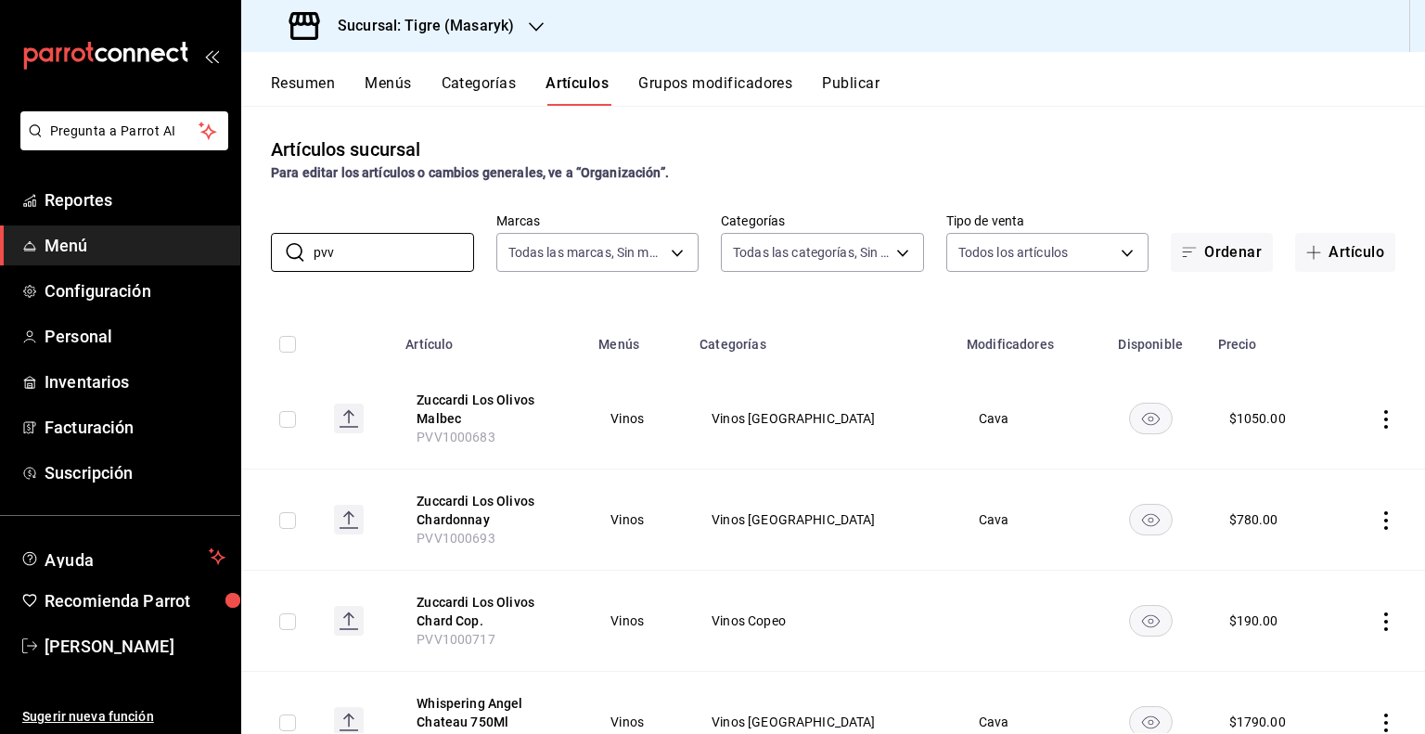
type input "pvv"
click at [291, 346] on input "checkbox" at bounding box center [287, 344] width 17 height 17
checkbox input "true"
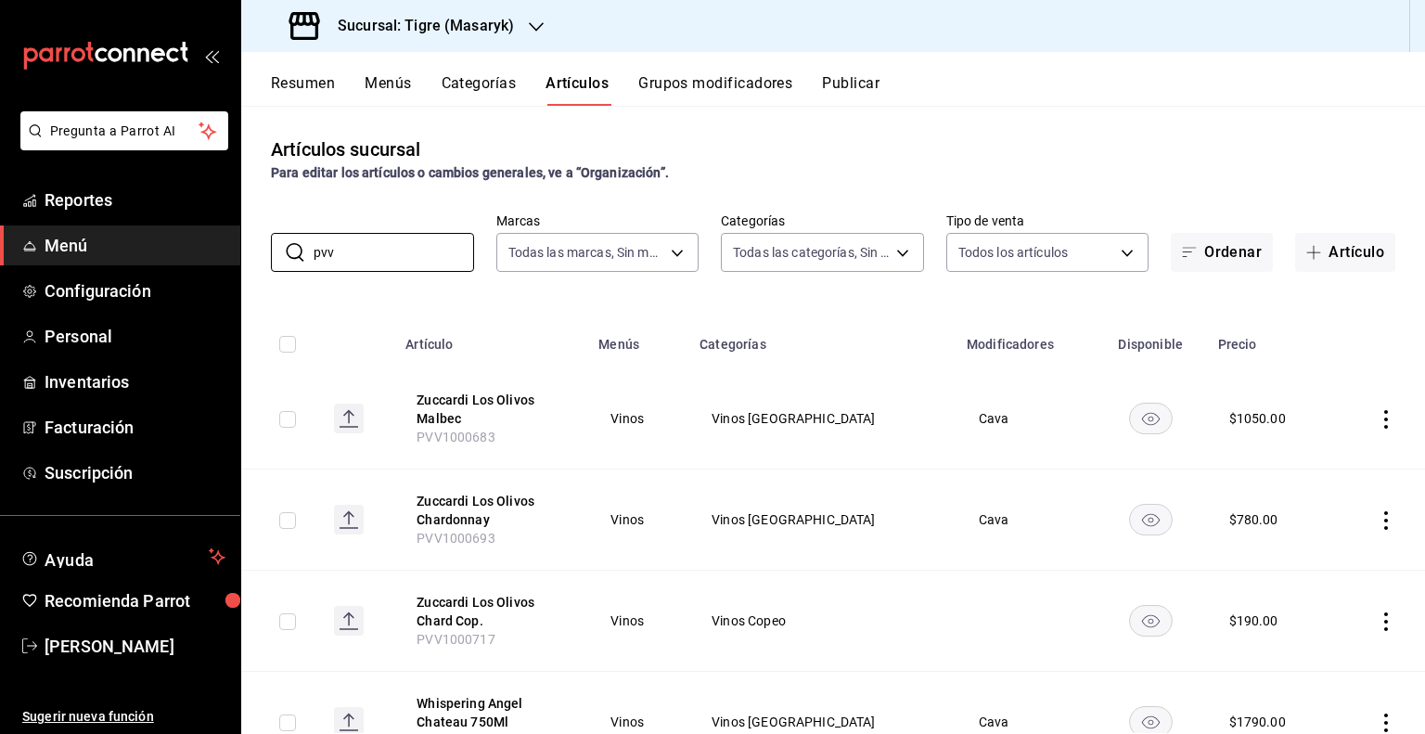
checkbox input "true"
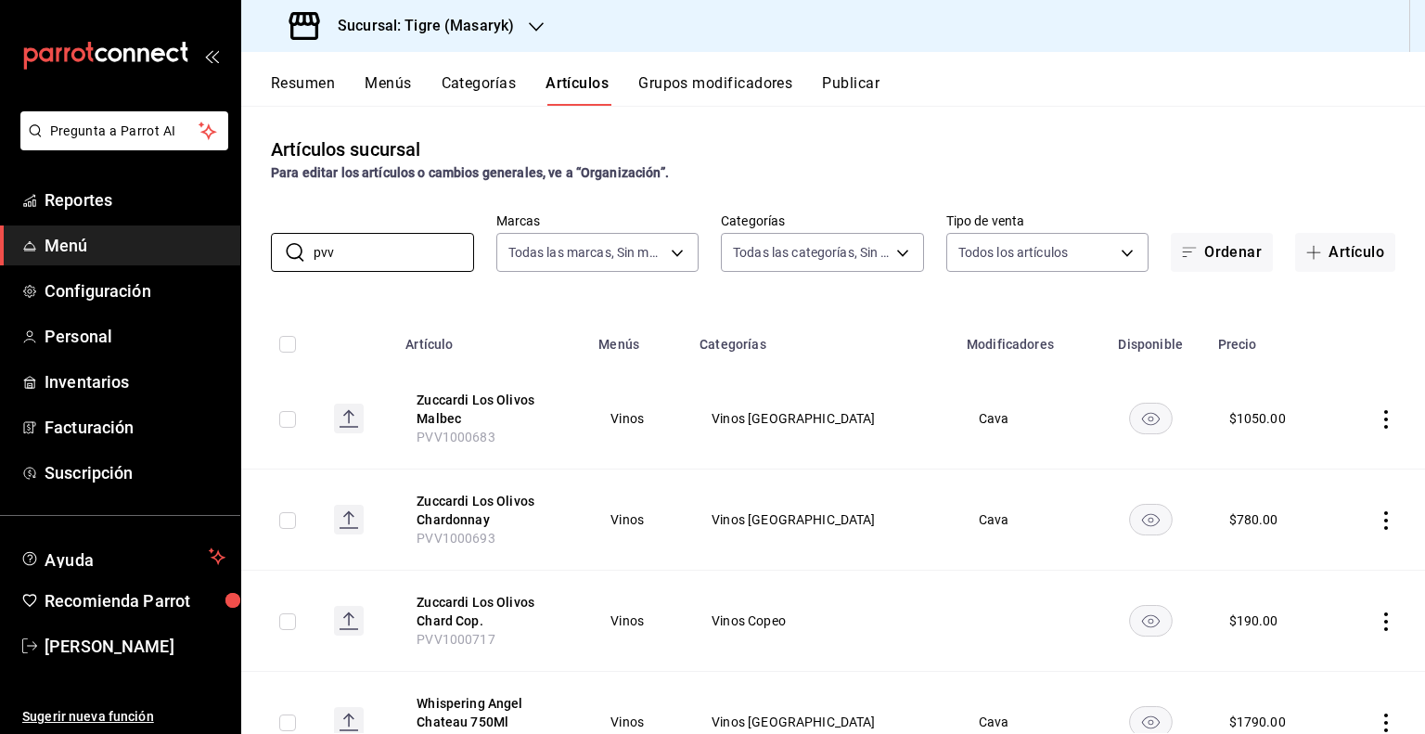
checkbox input "true"
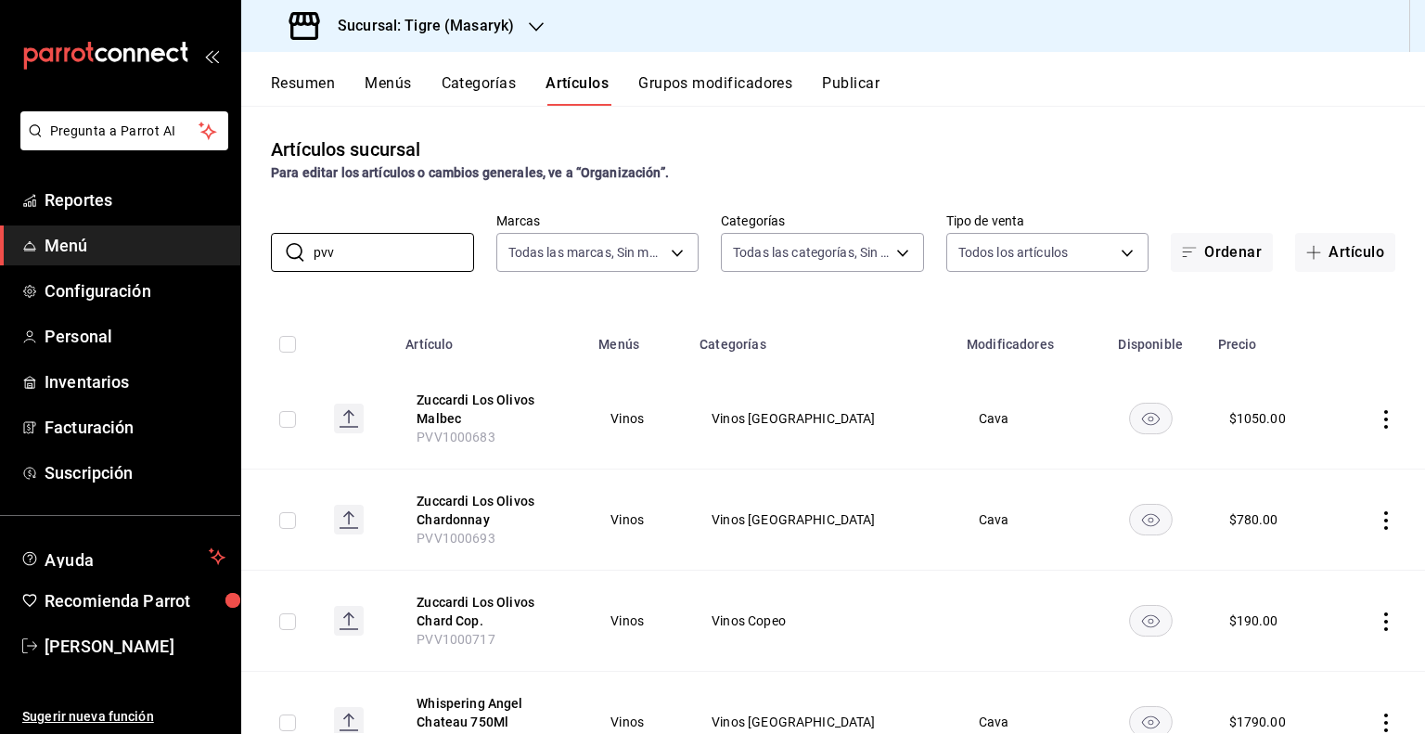
checkbox input "true"
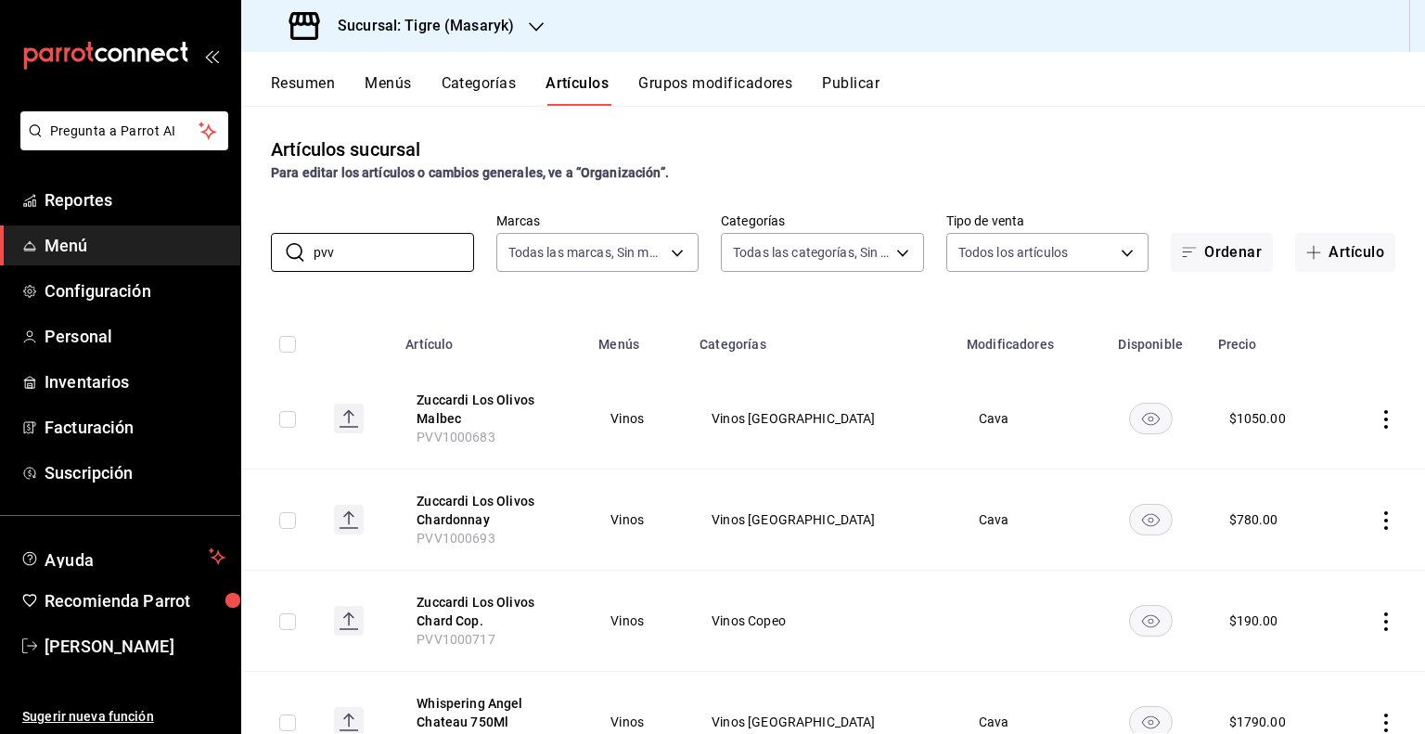
checkbox input "true"
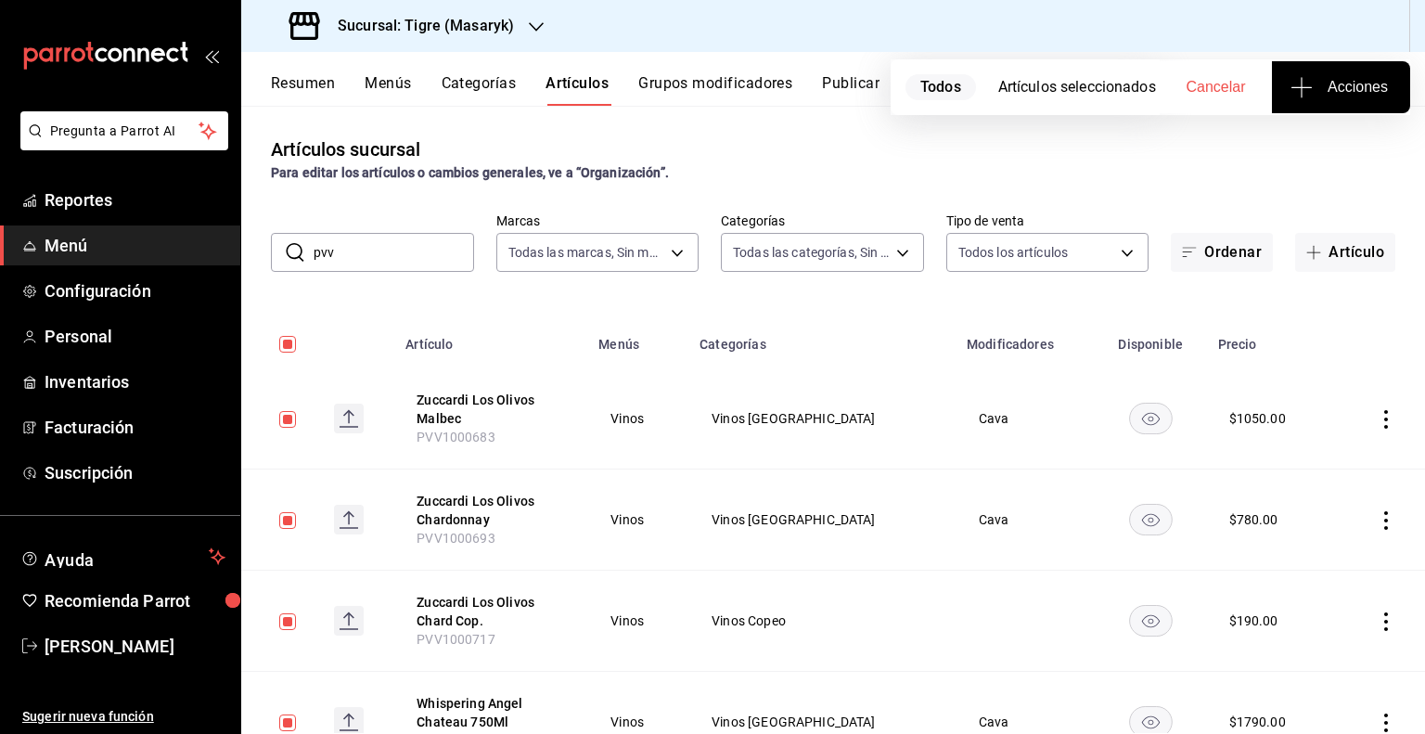
click at [1342, 87] on span "Acciones" at bounding box center [1341, 87] width 94 height 22
click at [1314, 136] on span "Agregar tipo" at bounding box center [1340, 144] width 109 height 19
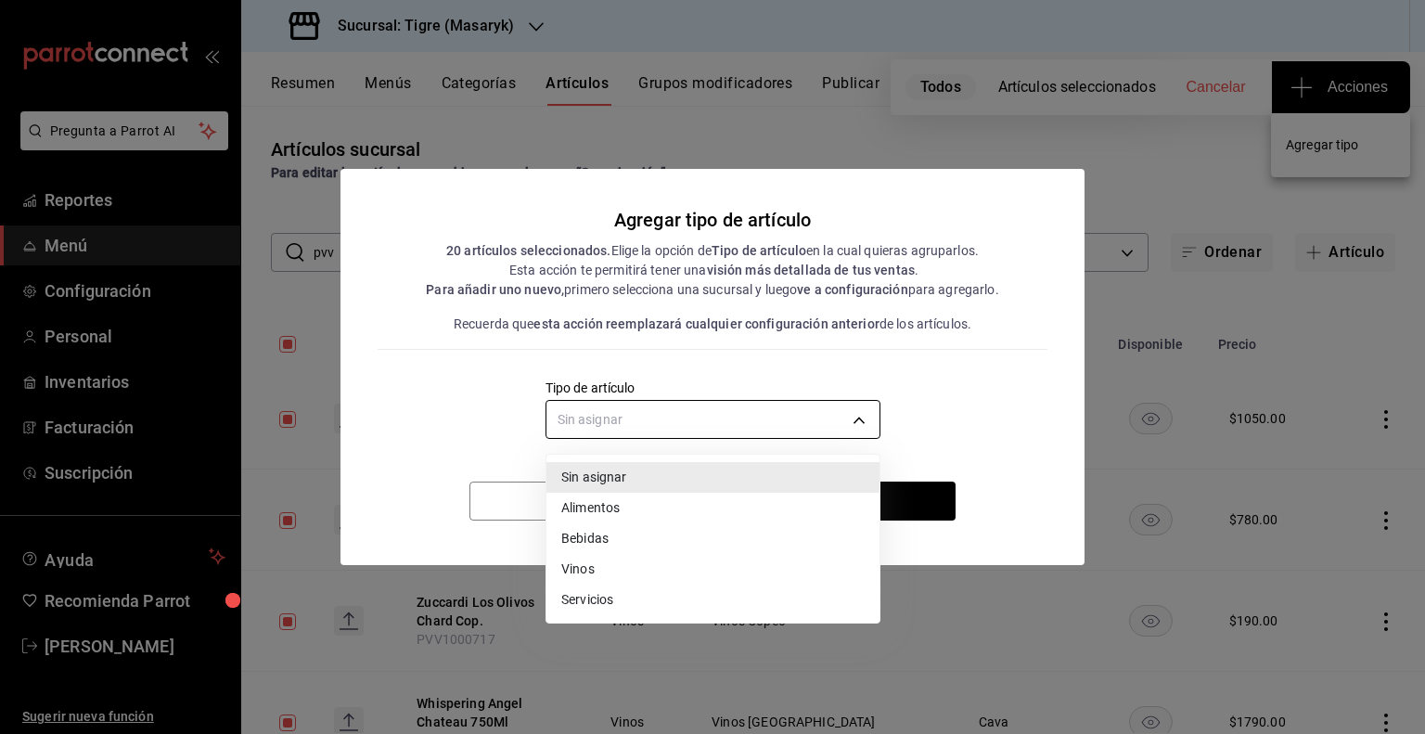
click at [697, 426] on body "Pregunta a Parrot AI Reportes Menú Configuración Personal Inventarios Facturaci…" at bounding box center [712, 367] width 1425 height 734
click at [608, 565] on li "Vinos" at bounding box center [712, 569] width 333 height 31
type input "e1bdedcf-fa1f-443e-b5b9-5cb10ad40228"
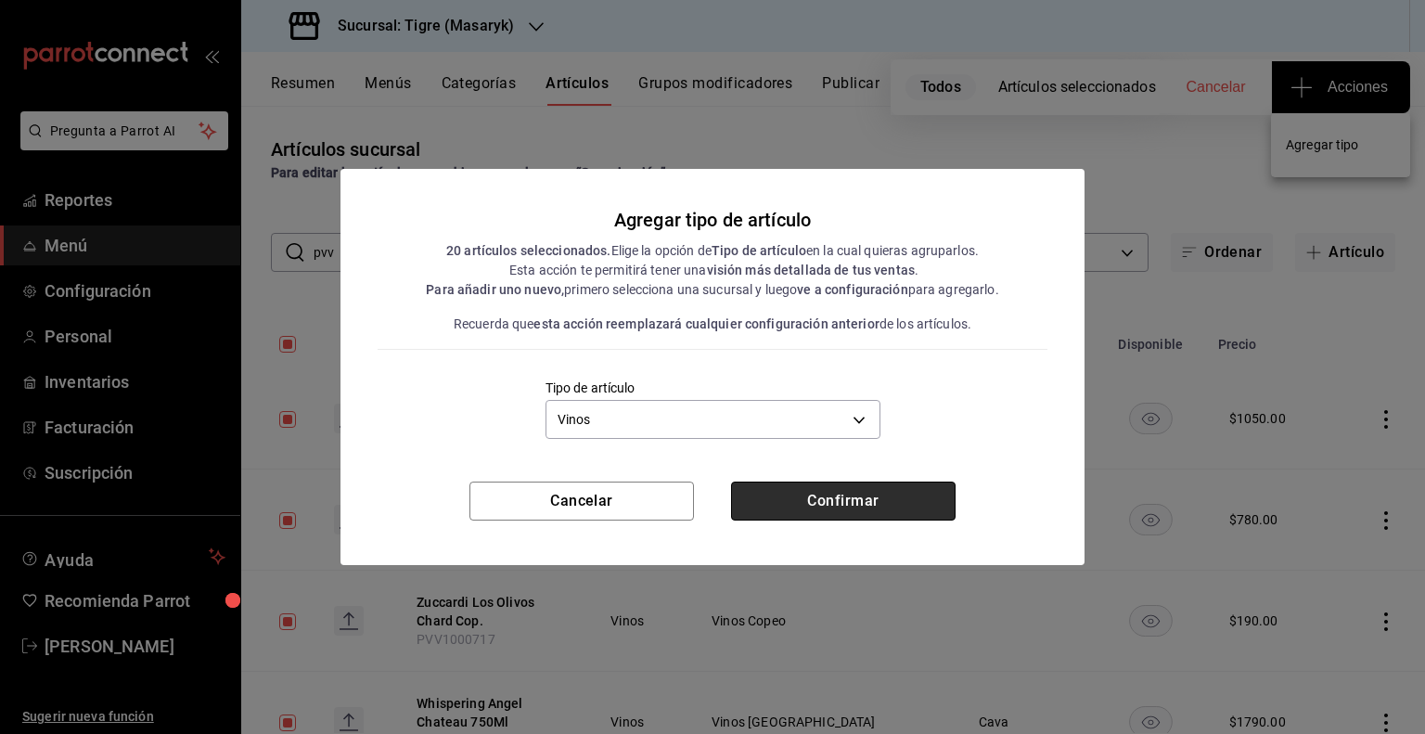
click at [875, 499] on button "Confirmar" at bounding box center [843, 500] width 224 height 39
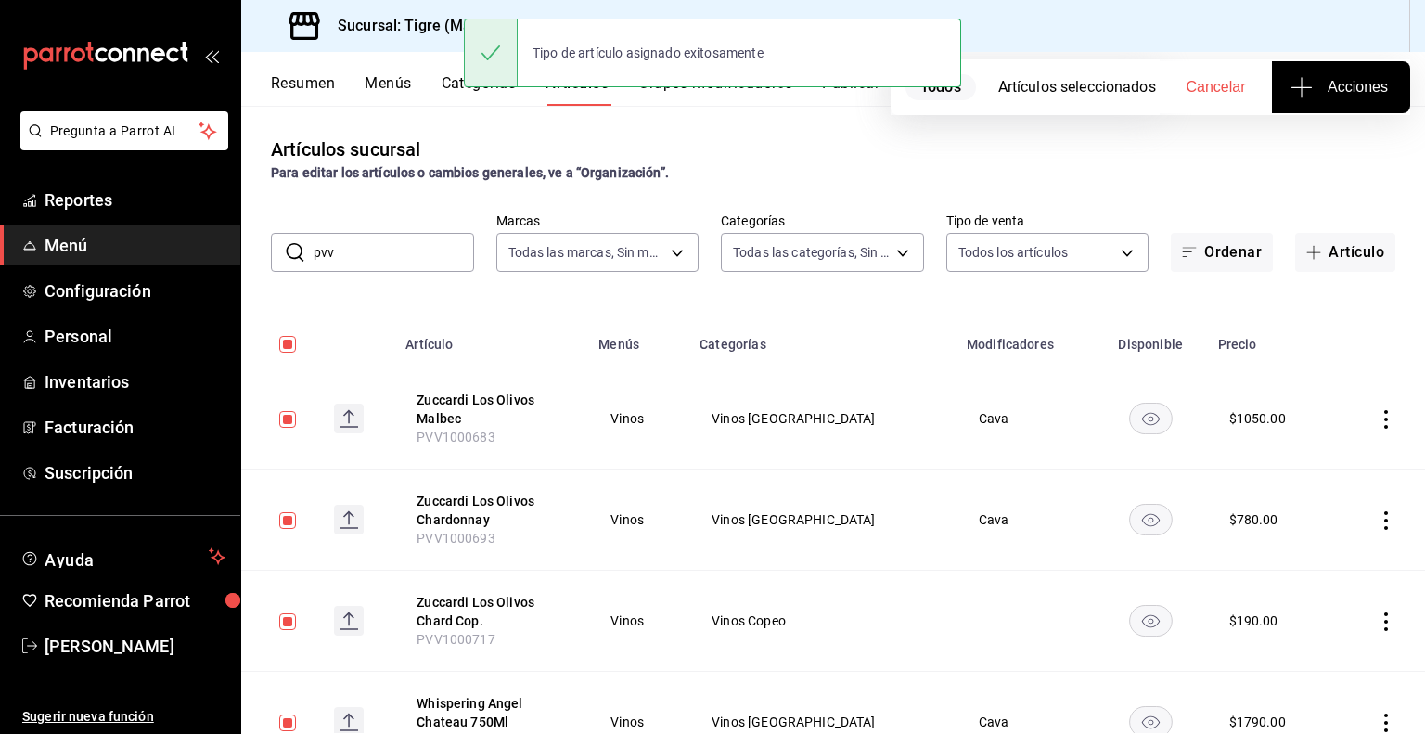
click at [857, 95] on button "Publicar" at bounding box center [851, 90] width 58 height 32
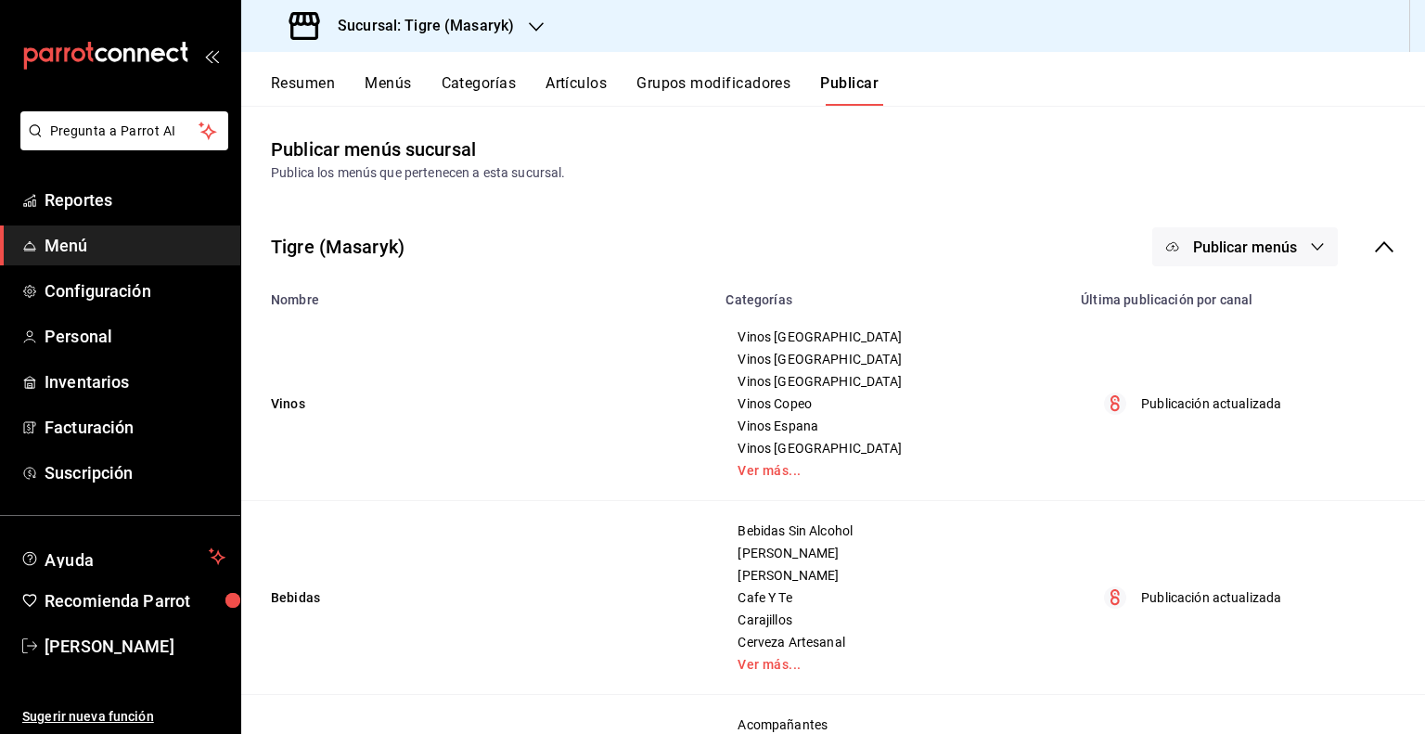
click at [448, 21] on h3 "Sucursal: Tigre (Masaryk)" at bounding box center [418, 26] width 191 height 22
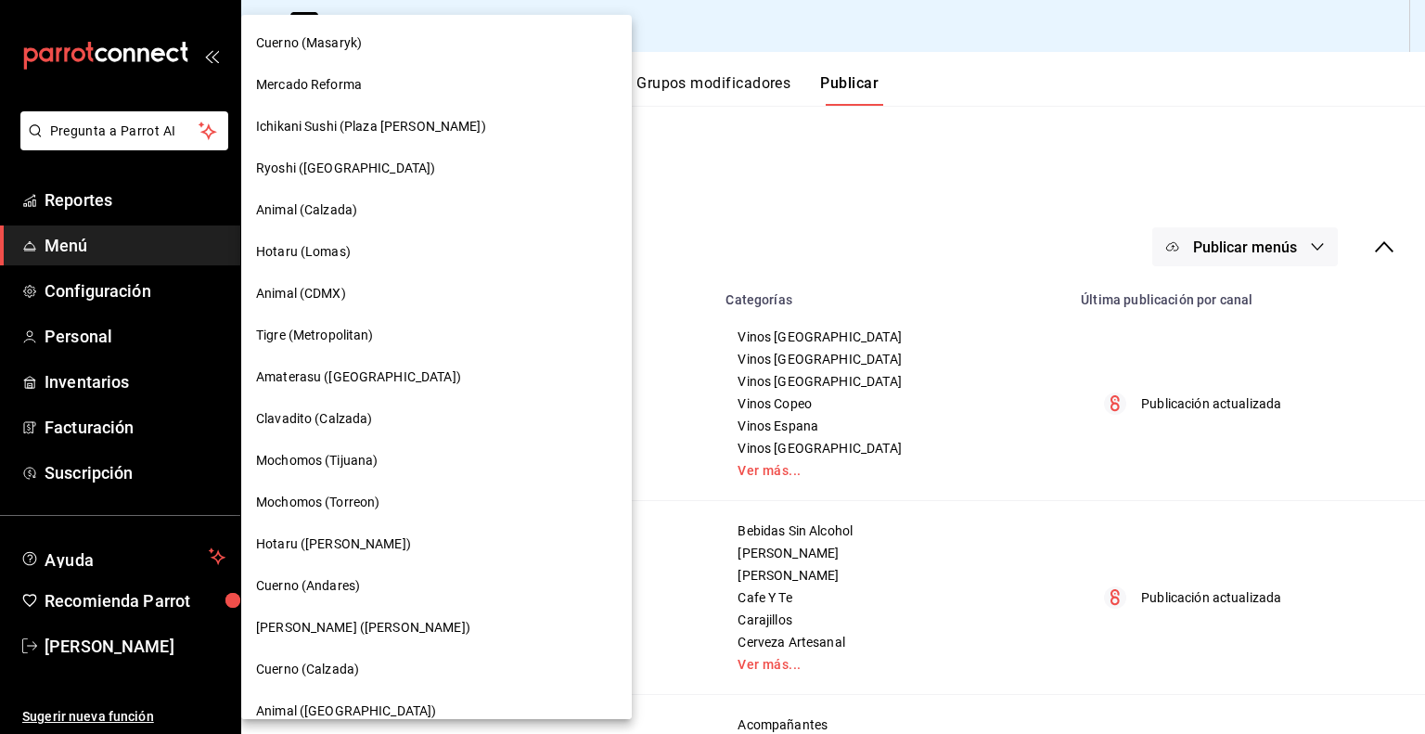
click at [390, 333] on div "Tigre (Metropolitan)" at bounding box center [436, 335] width 361 height 19
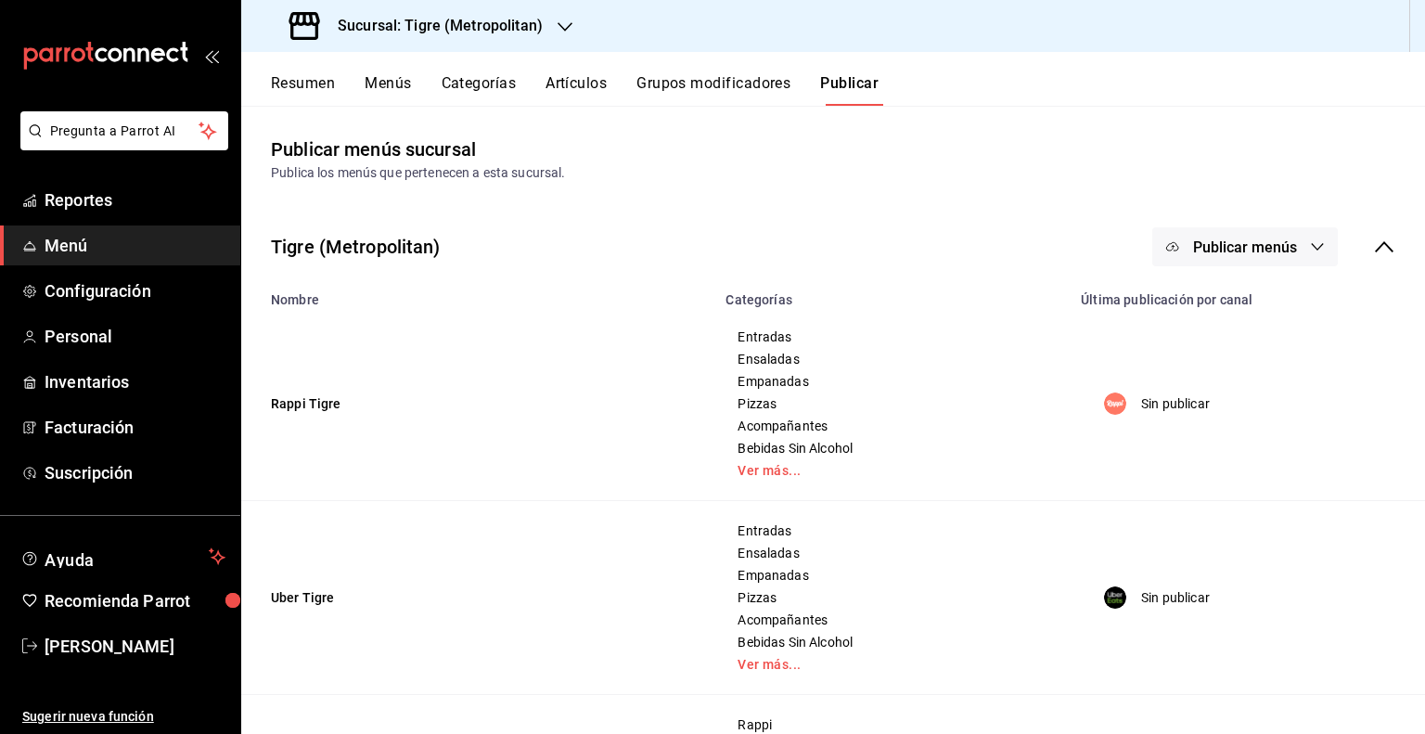
click at [507, 84] on button "Categorías" at bounding box center [478, 90] width 75 height 32
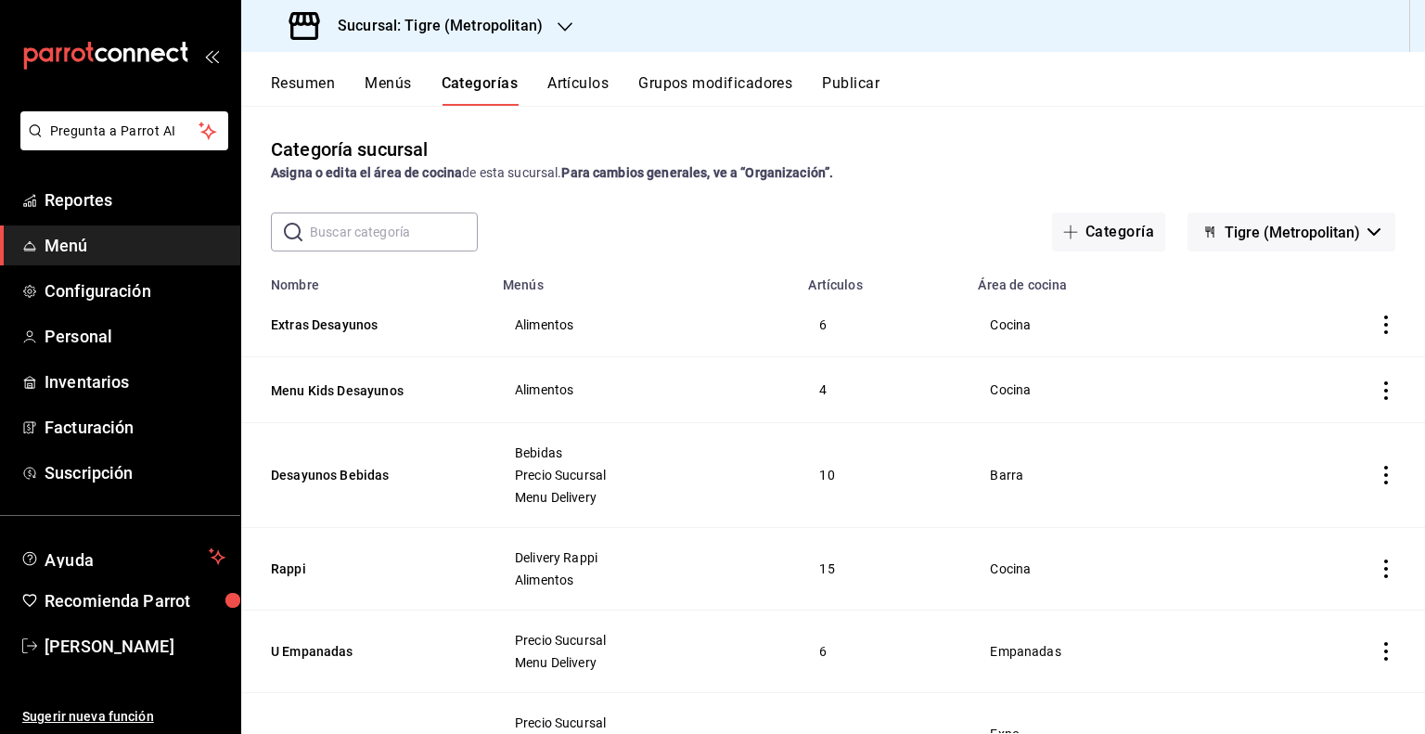
click at [569, 82] on button "Artículos" at bounding box center [577, 90] width 61 height 32
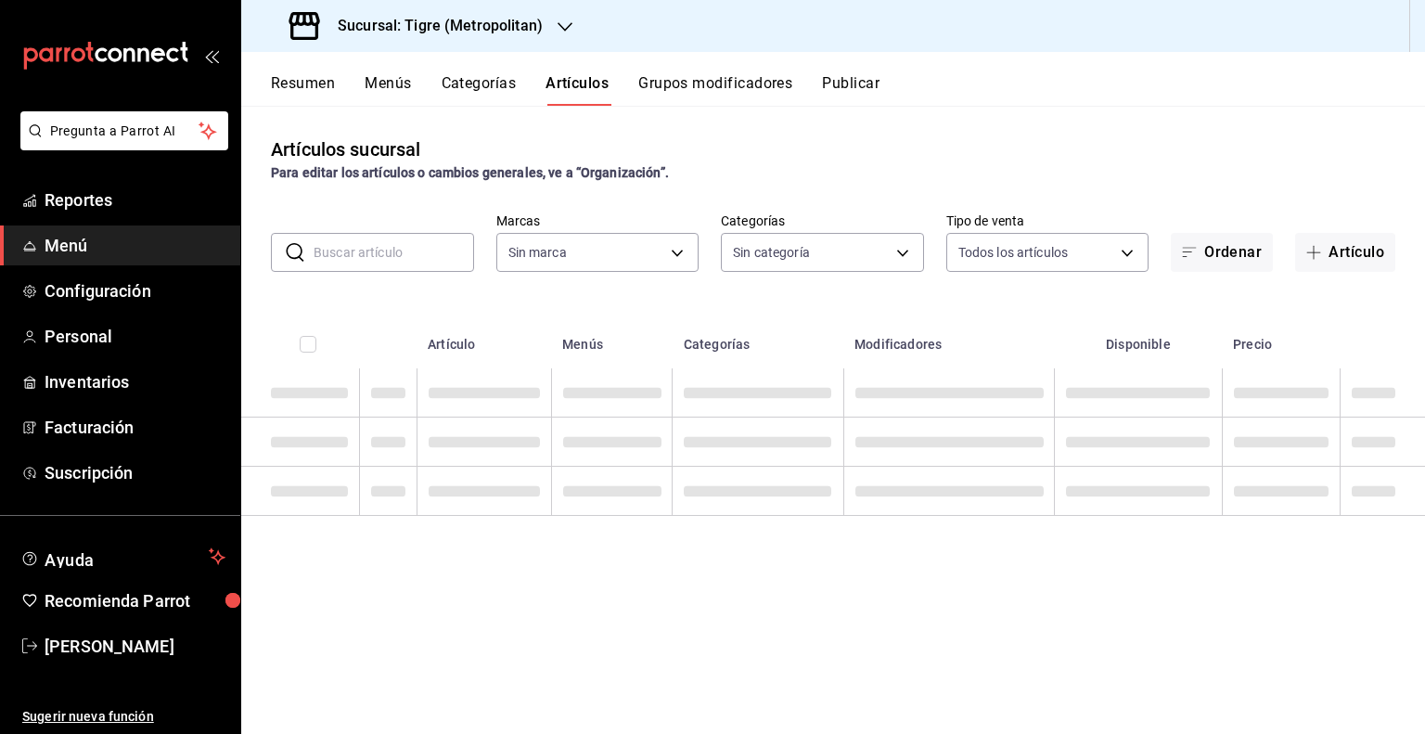
type input "d2a20516-989b-40fe-838d-c8b0b31ef0ff"
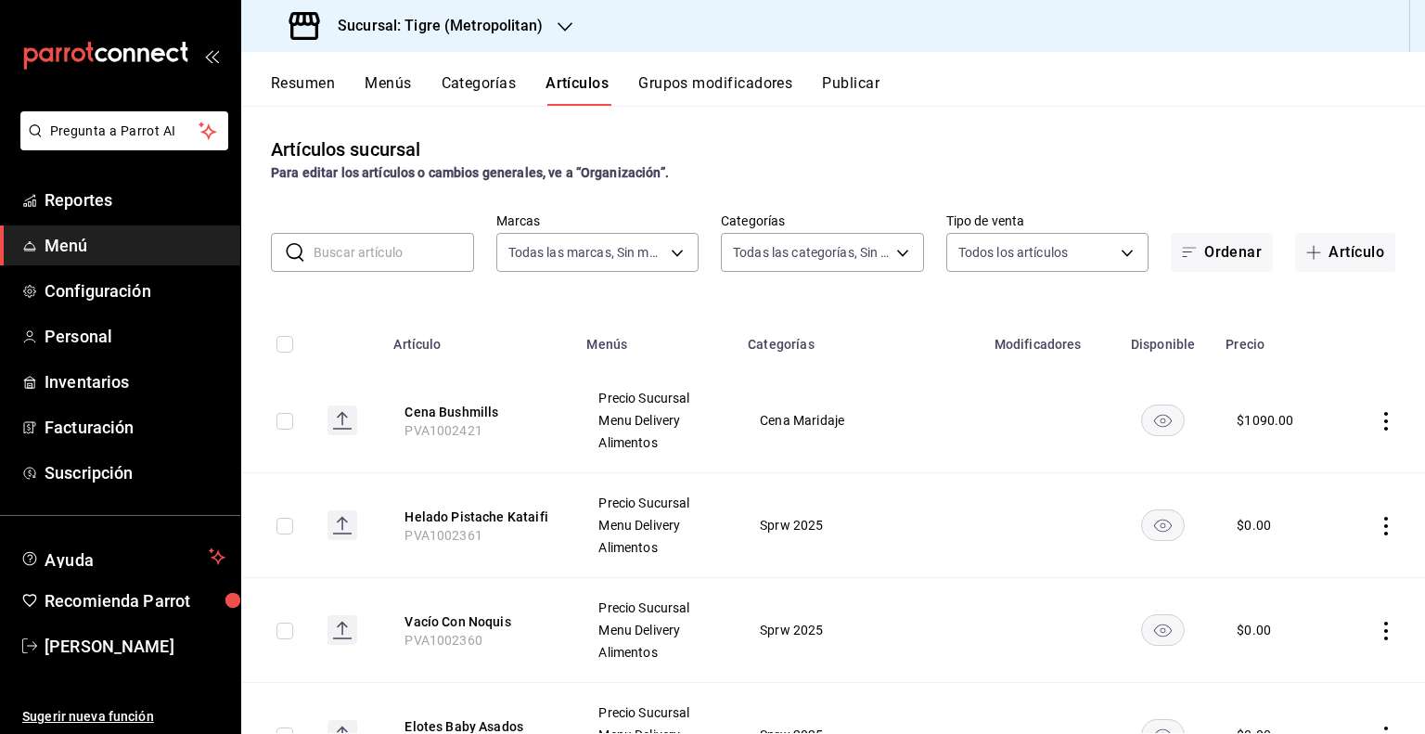
type input "95de3a49-3e71-4222-9a00-2b077991daeb,0ce31c32-a5a6-498b-be74-31ce48fb35ae,30be1…"
click at [653, 89] on button "Grupos modificadores" at bounding box center [715, 90] width 154 height 32
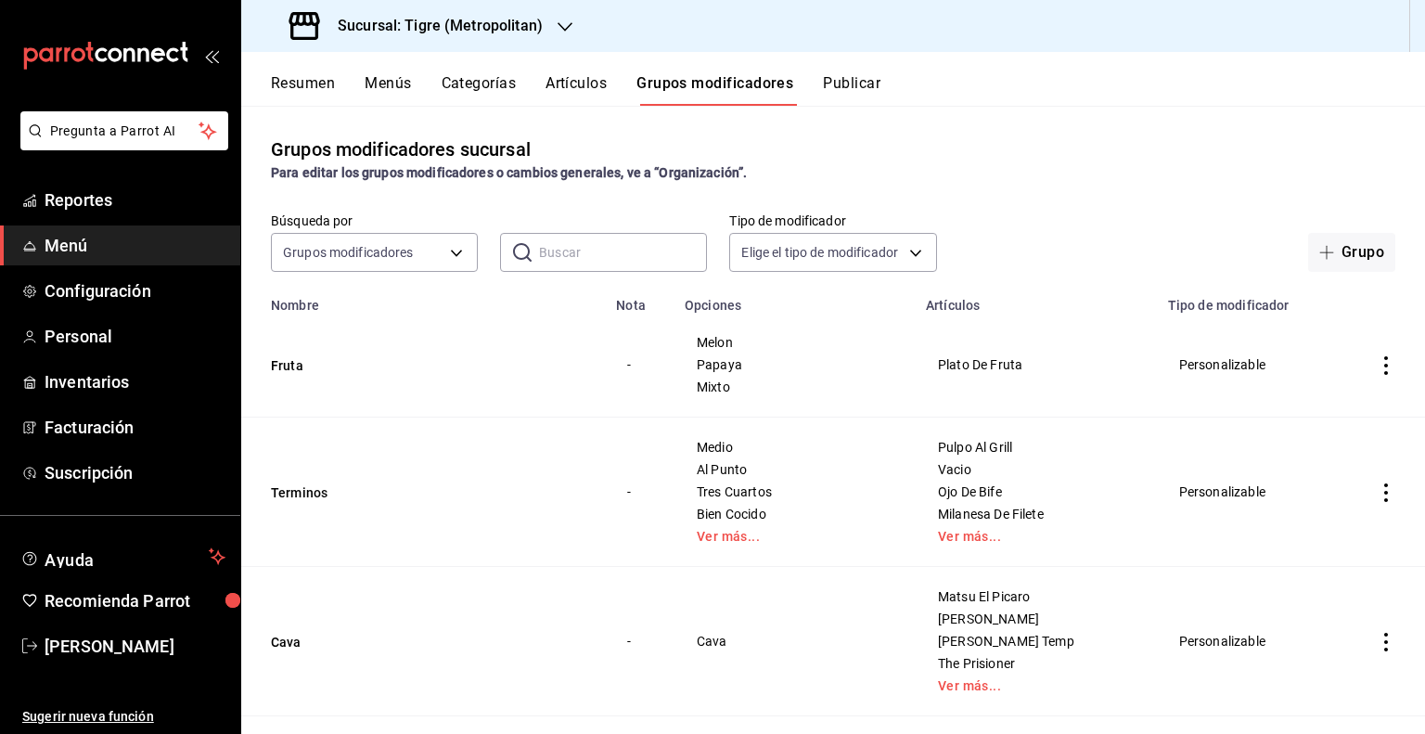
click at [472, 96] on button "Categorías" at bounding box center [478, 90] width 75 height 32
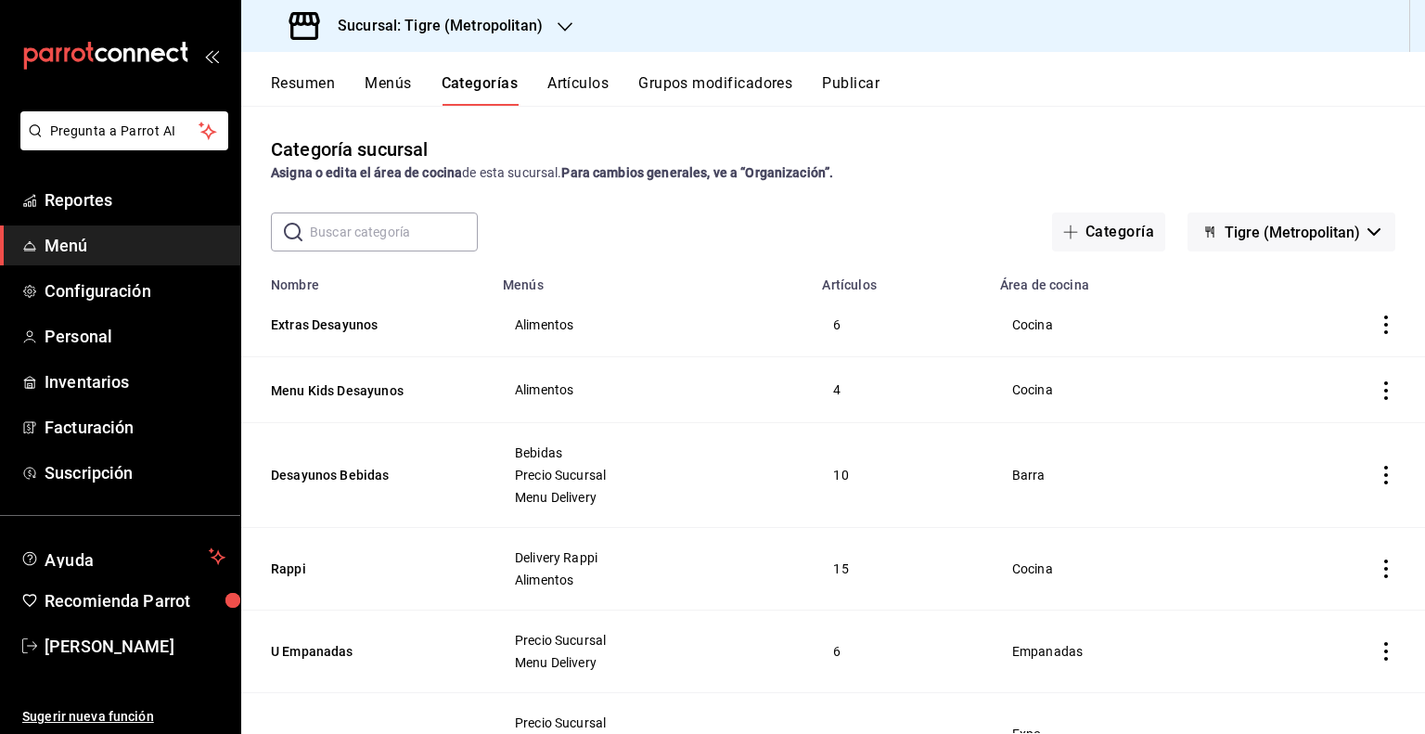
click at [595, 93] on button "Artículos" at bounding box center [577, 90] width 61 height 32
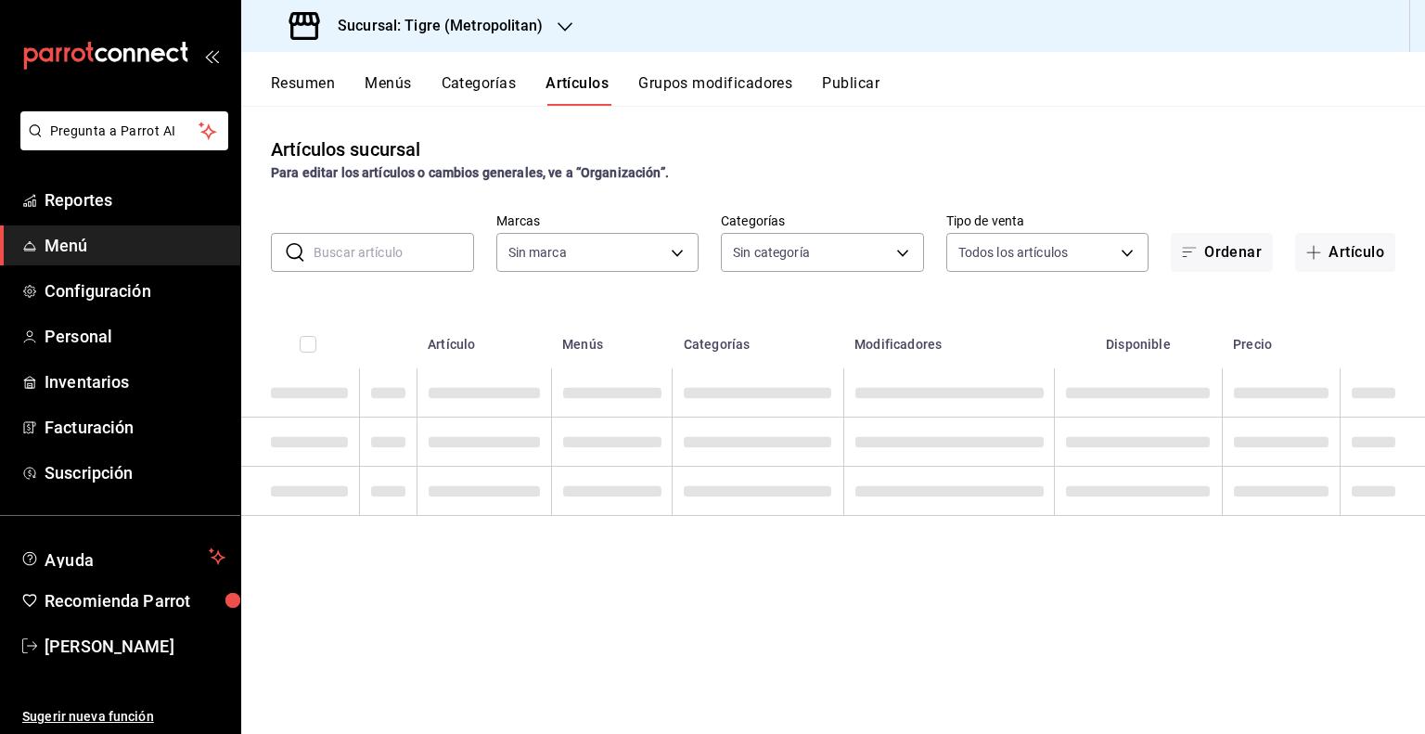
type input "d2a20516-989b-40fe-838d-c8b0b31ef0ff"
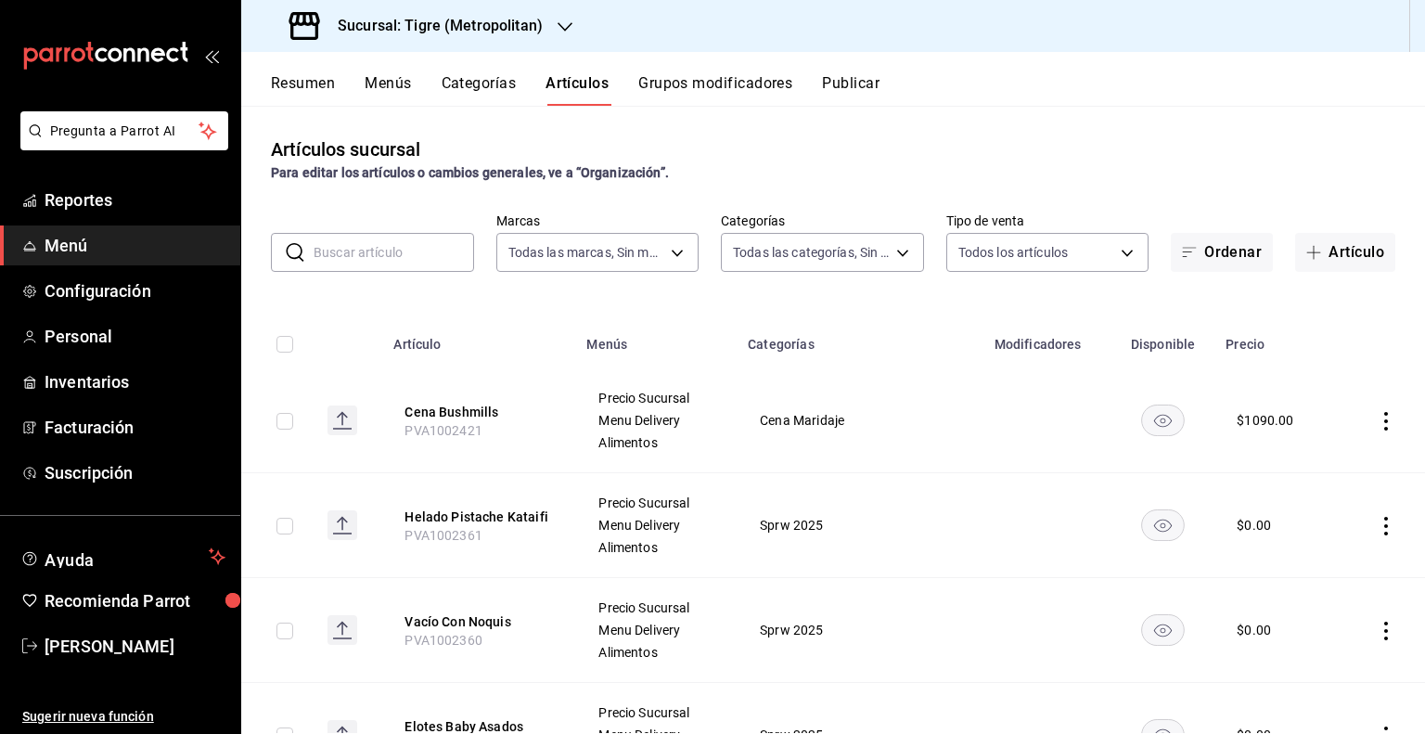
type input "95de3a49-3e71-4222-9a00-2b077991daeb,0ce31c32-a5a6-498b-be74-31ce48fb35ae,30be1…"
click at [403, 84] on button "Menús" at bounding box center [388, 90] width 46 height 32
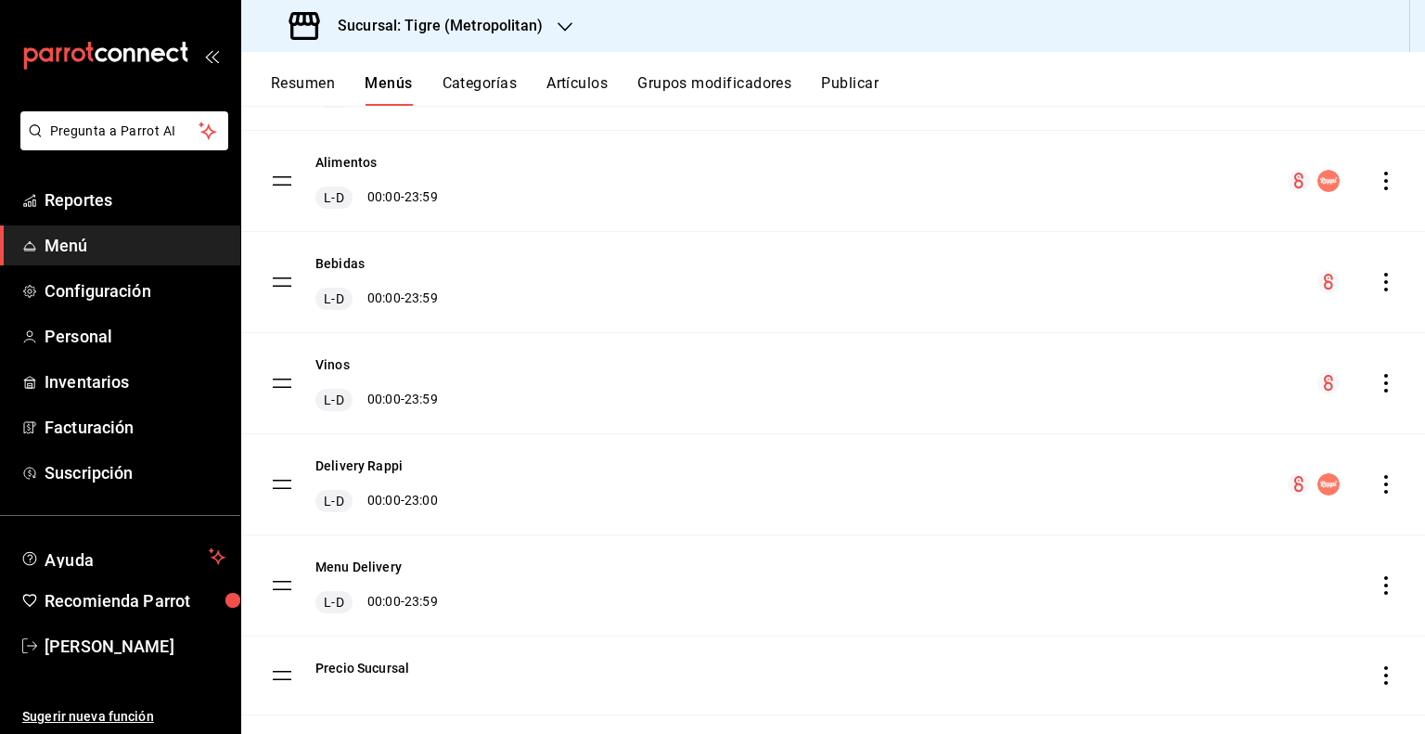
scroll to position [370, 0]
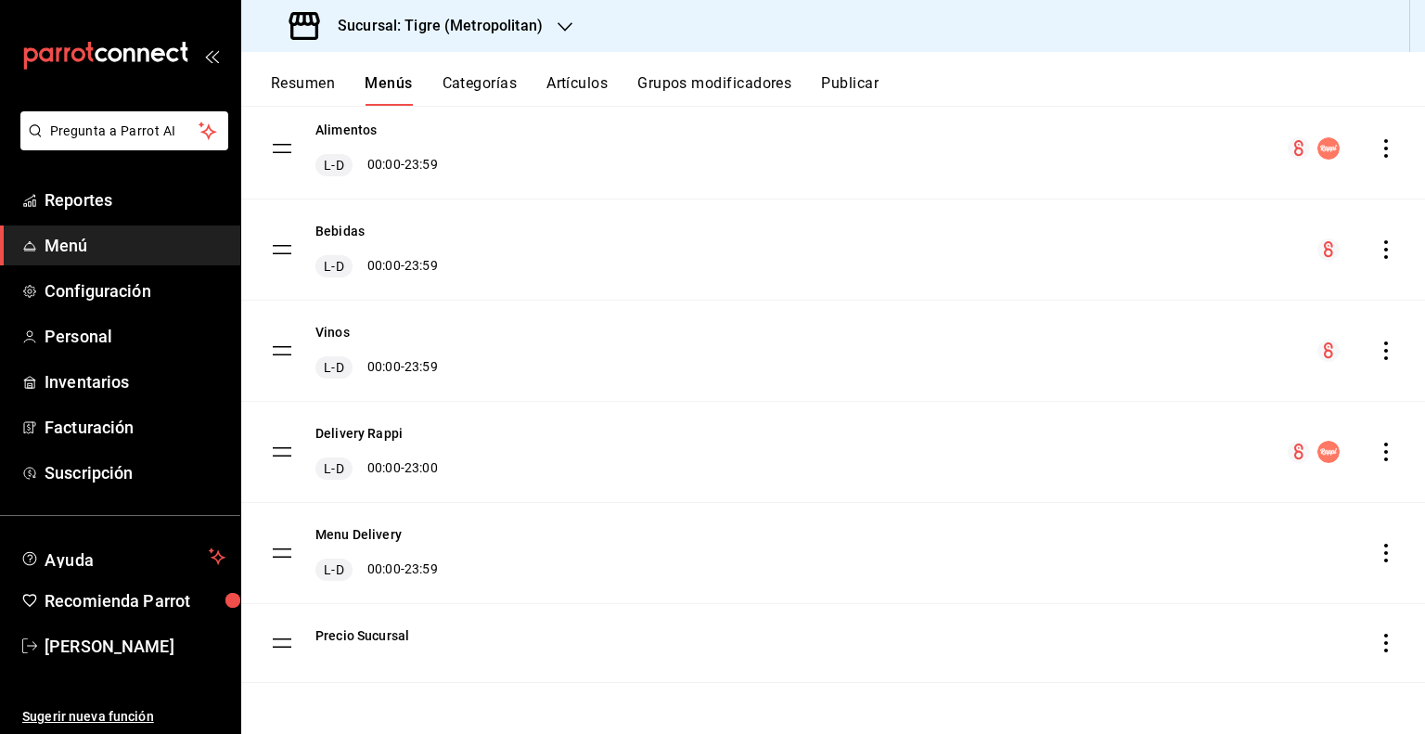
click at [1385, 251] on div "Bebidas L-D 00:00 - 23:59" at bounding box center [832, 249] width 1183 height 100
click at [1376, 249] on icon "actions" at bounding box center [1385, 249] width 19 height 19
click at [1234, 364] on span "Previsualizar" at bounding box center [1225, 367] width 226 height 19
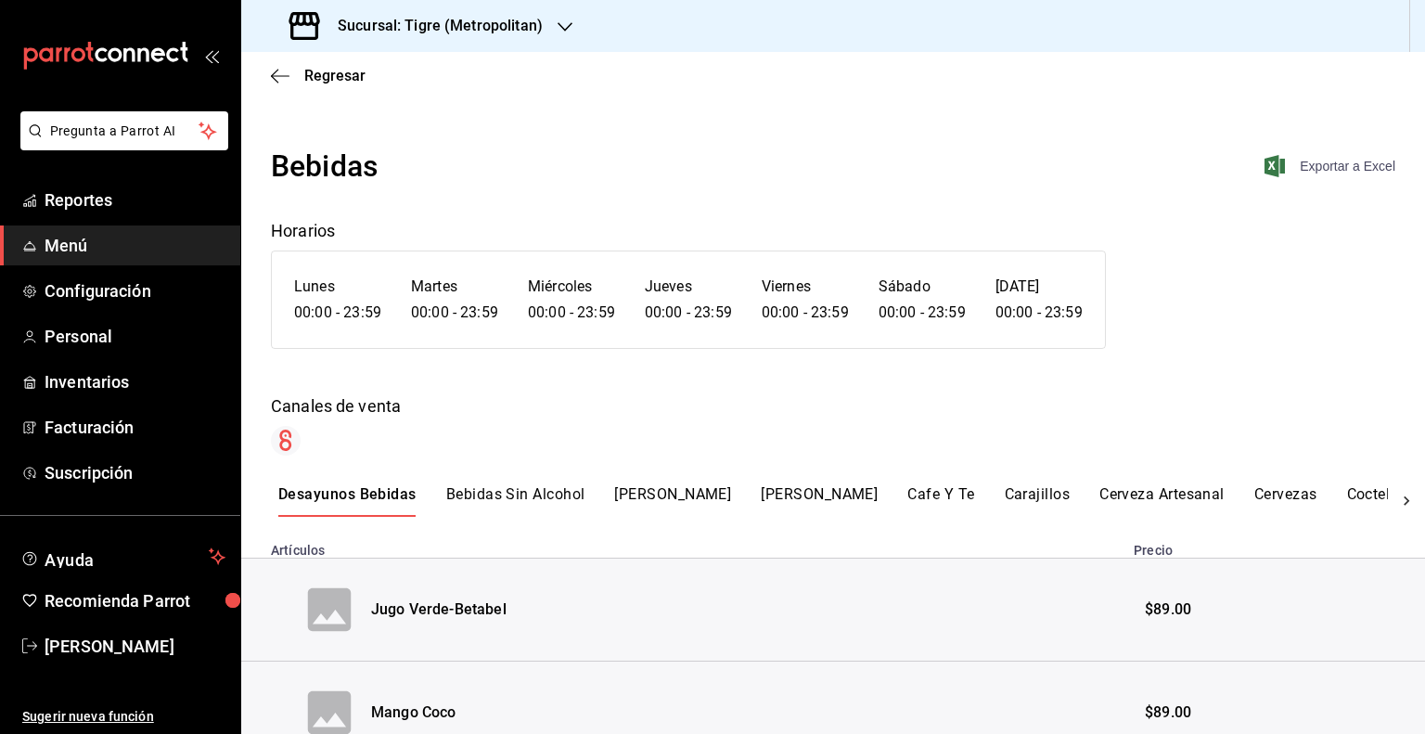
click at [1327, 166] on span "Exportar a Excel" at bounding box center [1331, 166] width 127 height 22
click at [484, 21] on h3 "Sucursal: Tigre (Metropolitan)" at bounding box center [433, 26] width 220 height 22
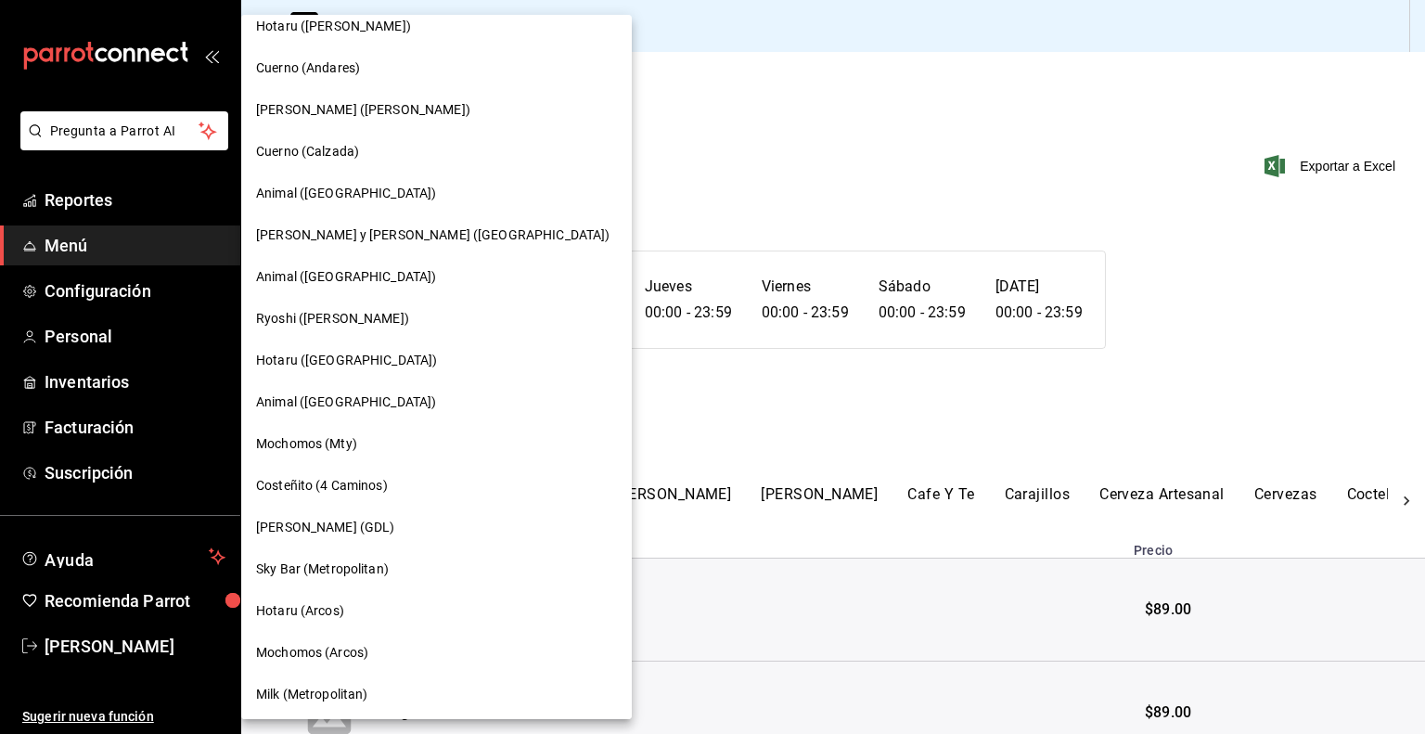
scroll to position [1146, 0]
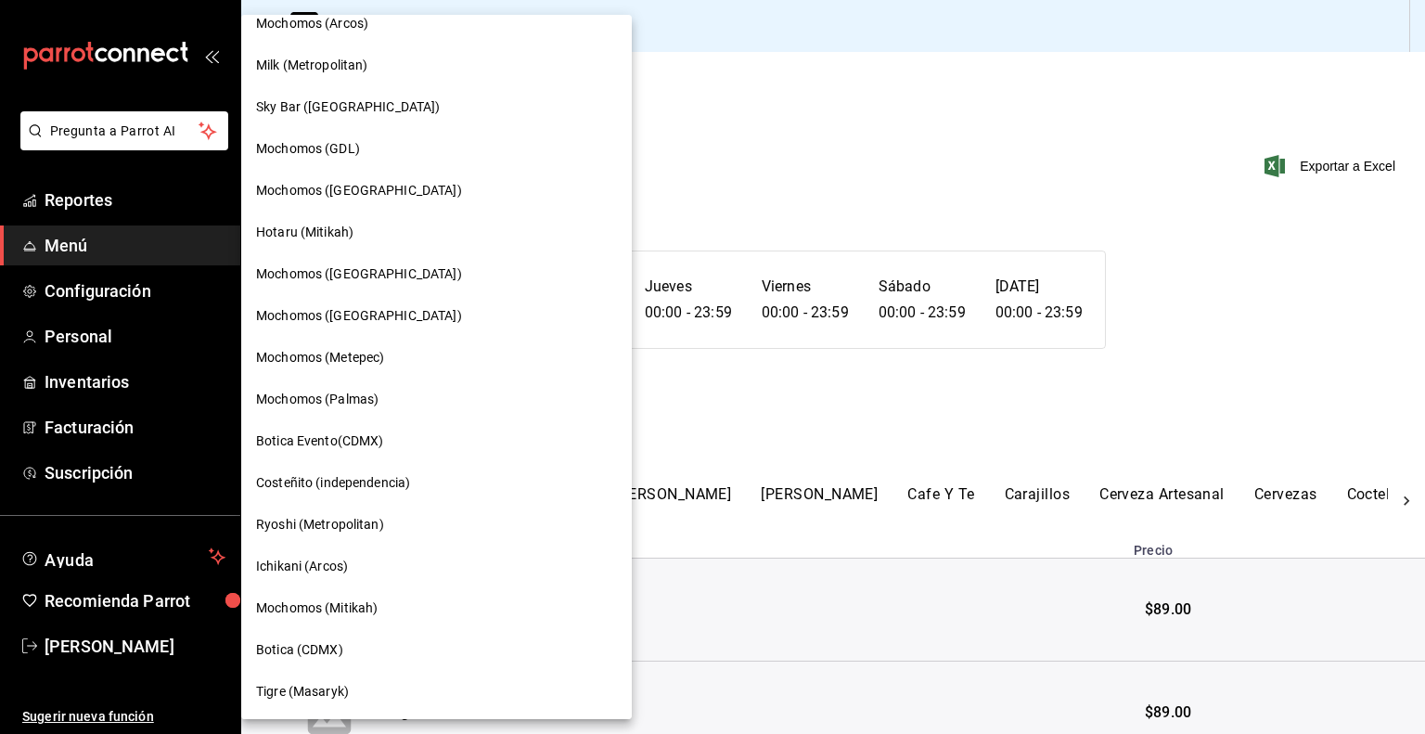
click at [322, 708] on div "Tigre (Masaryk)" at bounding box center [436, 692] width 390 height 42
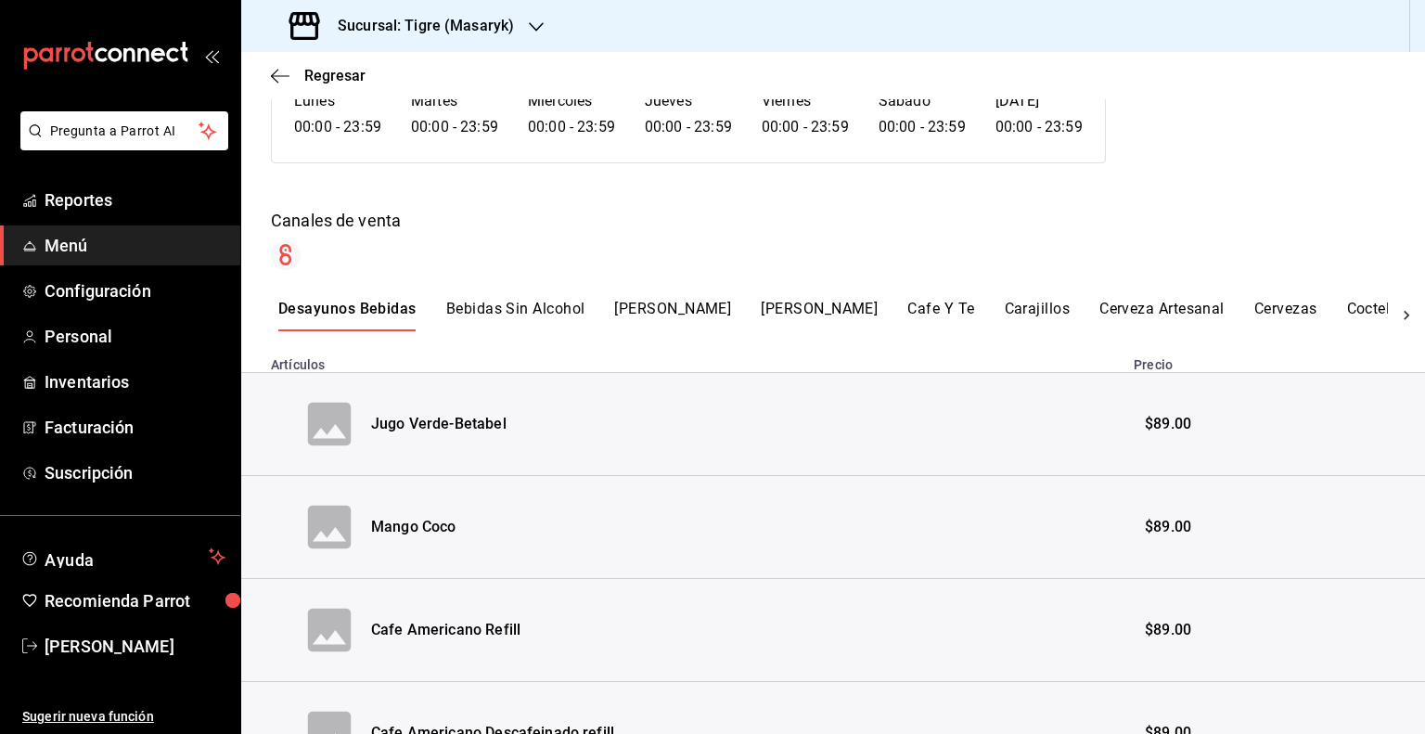
scroll to position [0, 0]
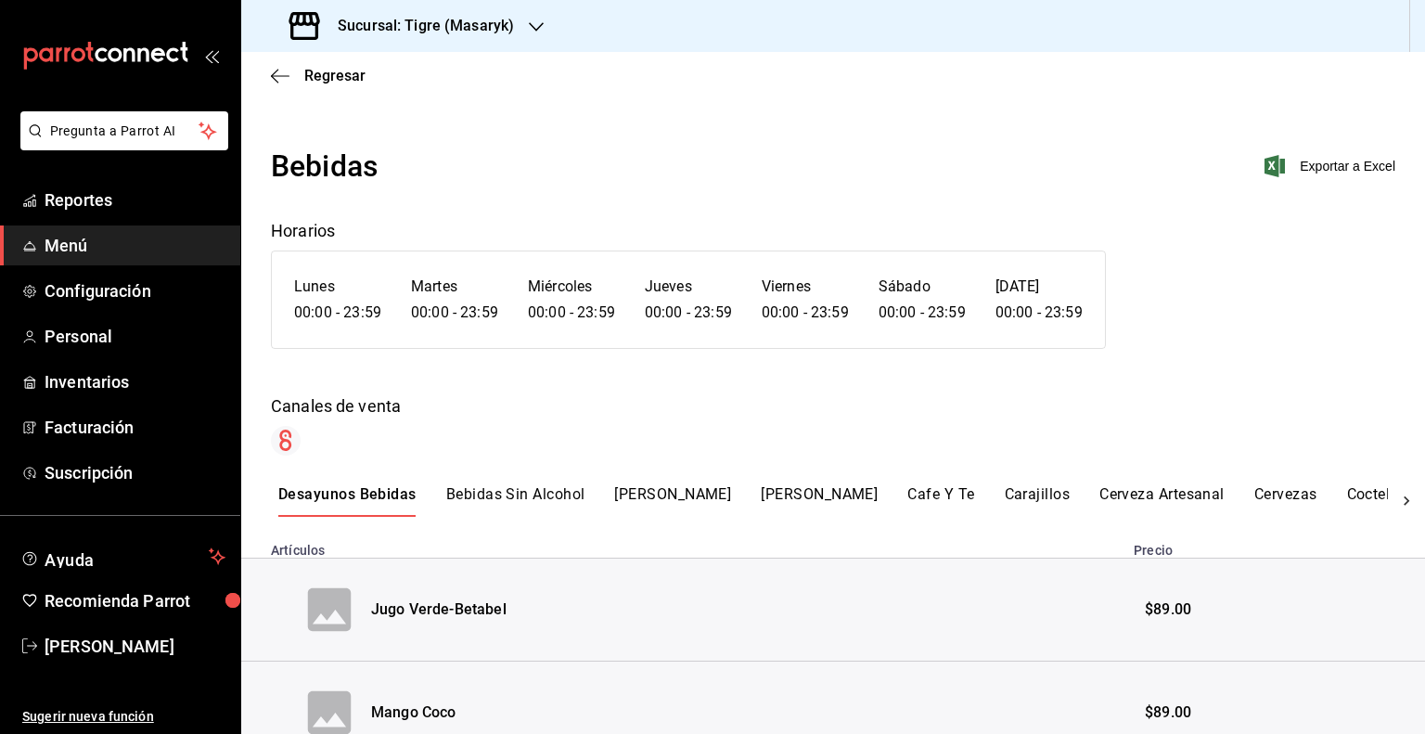
click at [92, 254] on span "Menú" at bounding box center [135, 245] width 181 height 25
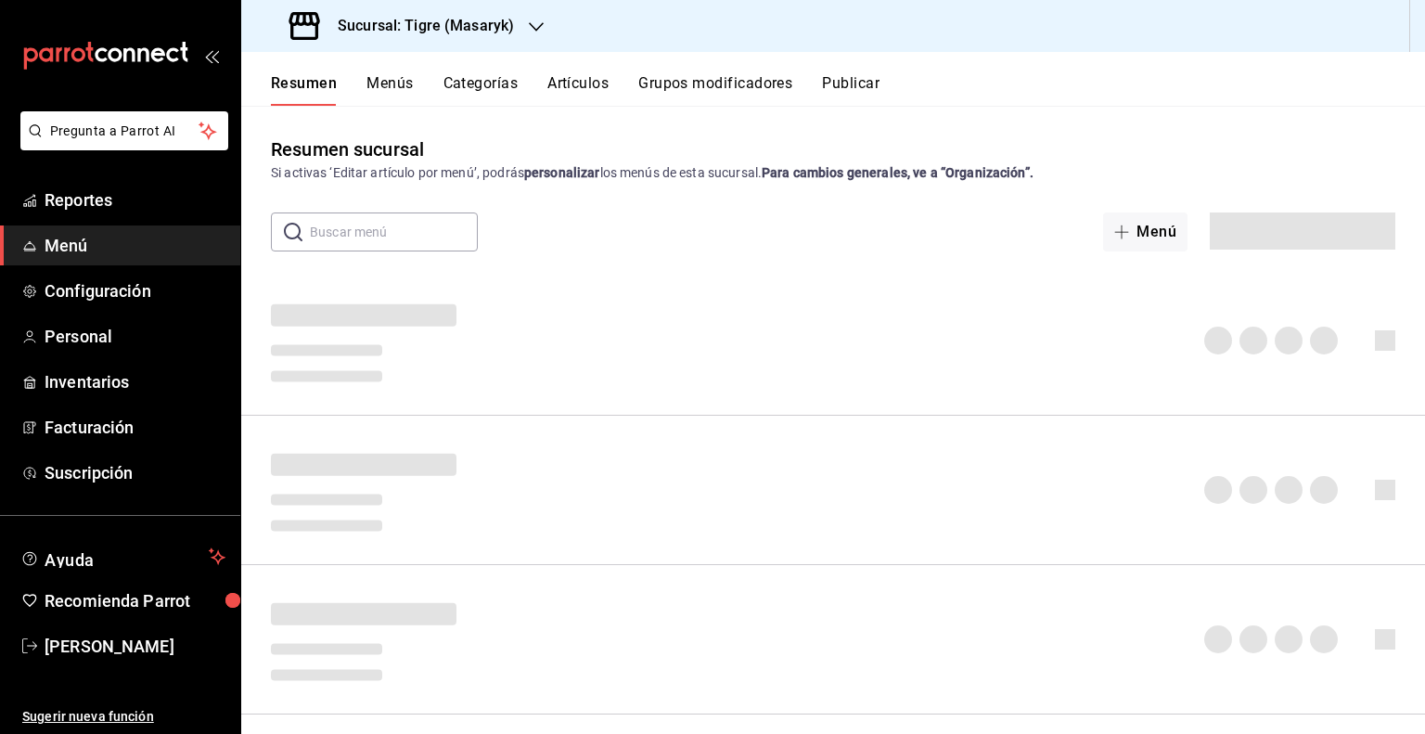
click at [570, 84] on button "Artículos" at bounding box center [577, 90] width 61 height 32
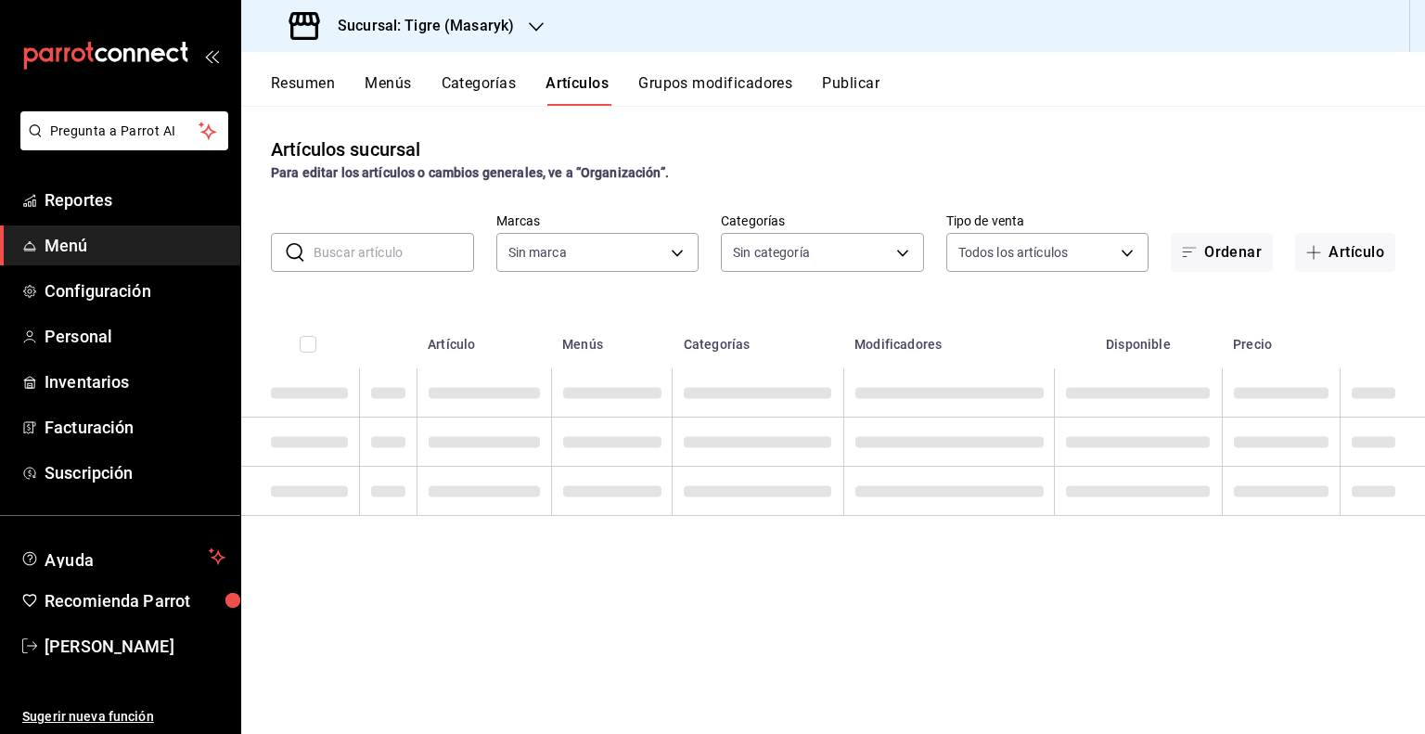
click at [421, 255] on input "text" at bounding box center [393, 252] width 160 height 37
type input "0f86158e-2edf-4eb8-b958-7d07c808eb5c"
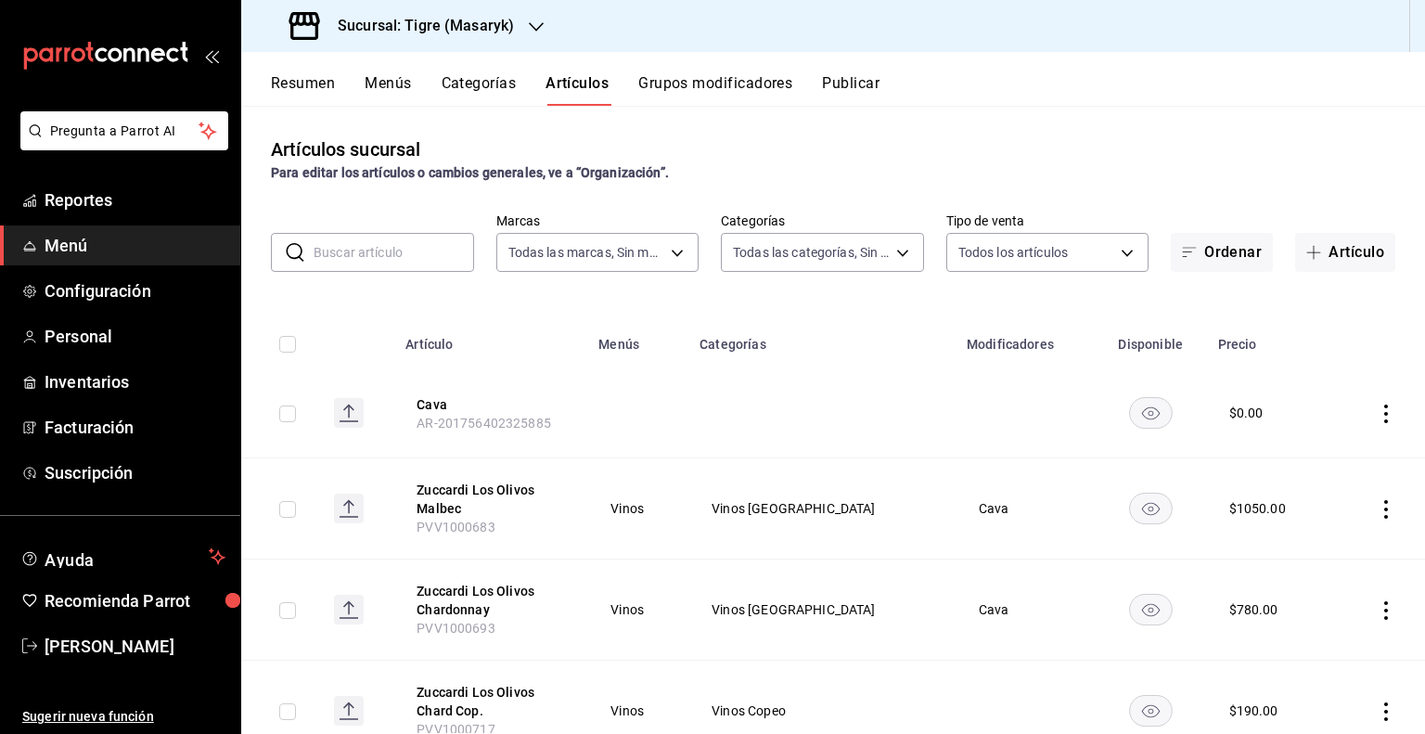
type input "da111d8b-17b1-40ef-85d7-d142c425879c,57fa0ecf-a0c4-4225-b634-0bd42df937a1,8e2b4…"
paste input "Agua Ciel Ligue"
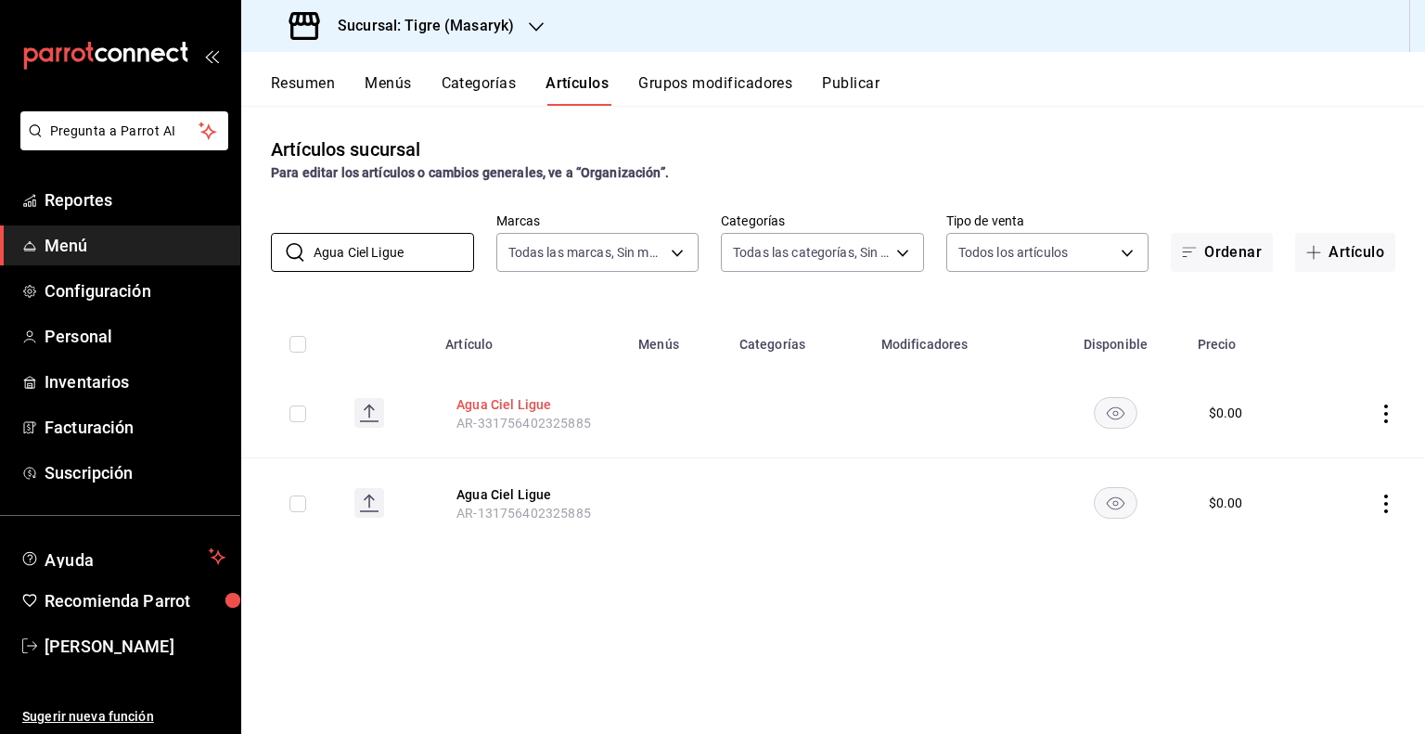
type input "Agua Ciel Ligue"
click at [516, 403] on button "Agua Ciel Ligue" at bounding box center [530, 404] width 148 height 19
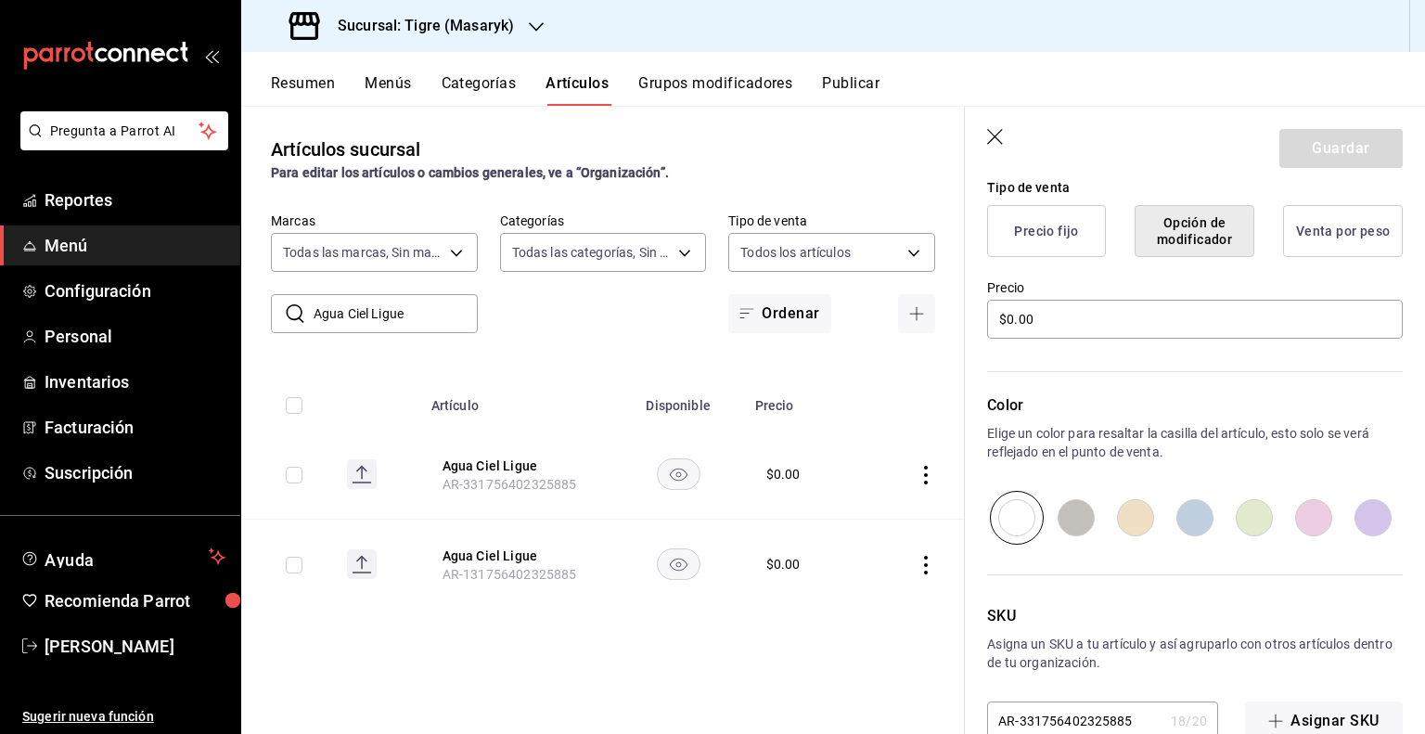
scroll to position [506, 0]
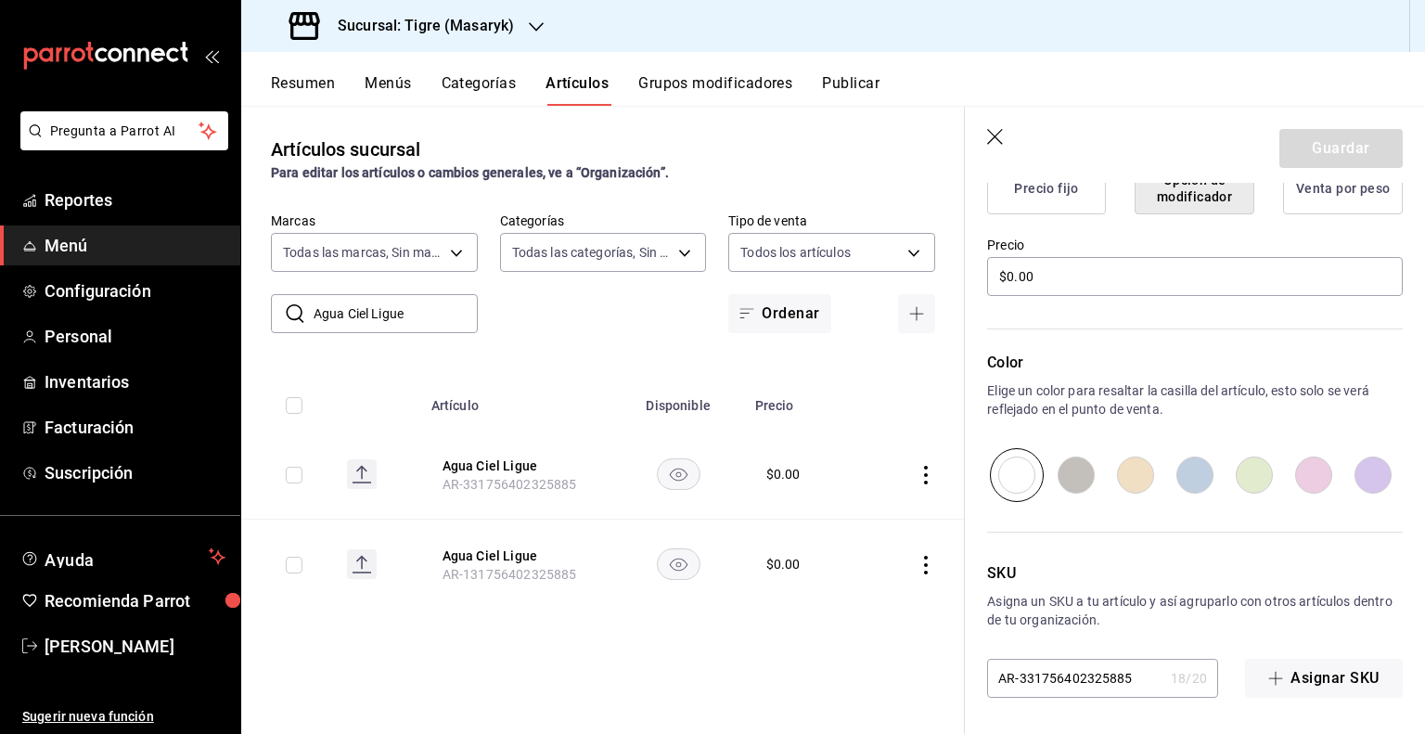
click at [1013, 676] on input "AR-331756402325885" at bounding box center [1075, 677] width 176 height 37
paste input "PVB1001927"
type input "PVB1001927"
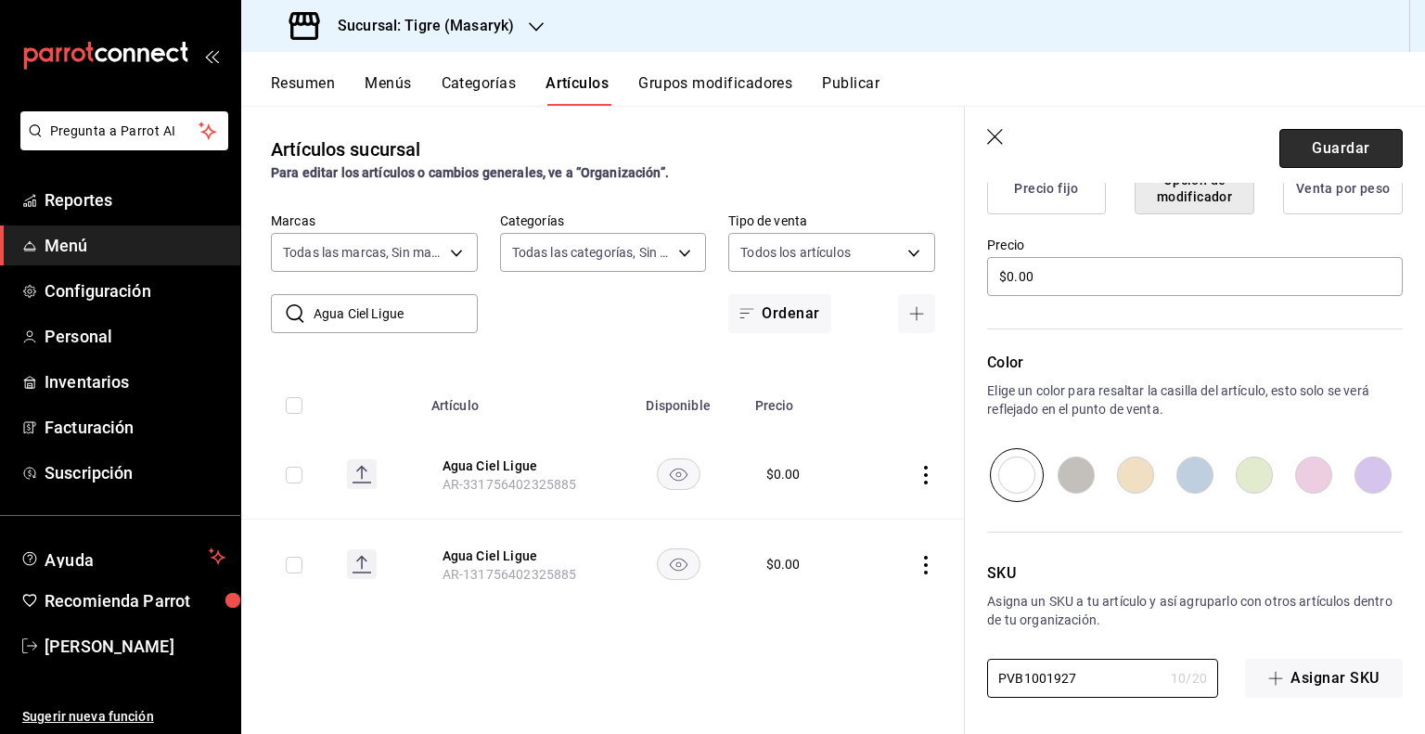
click at [1342, 146] on button "Guardar" at bounding box center [1340, 148] width 123 height 39
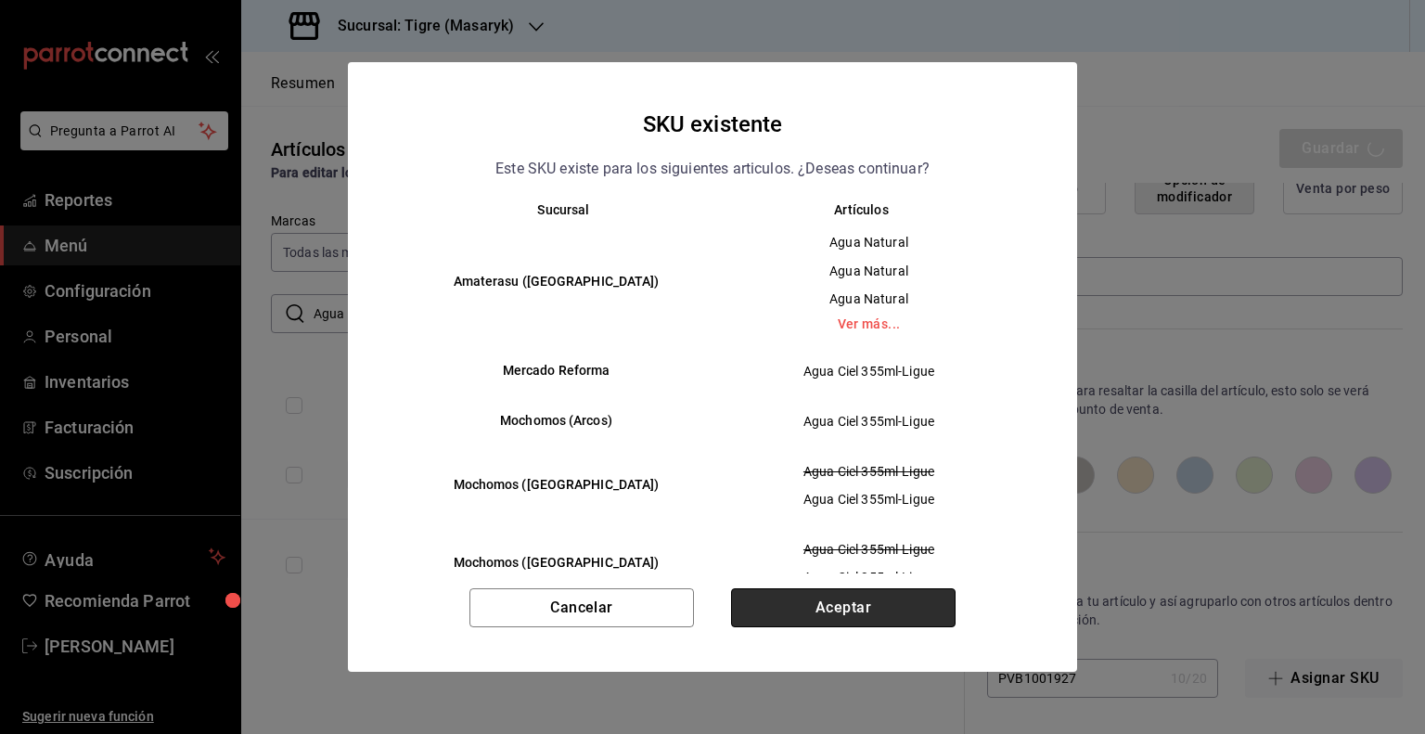
click at [792, 602] on button "Aceptar" at bounding box center [843, 607] width 224 height 39
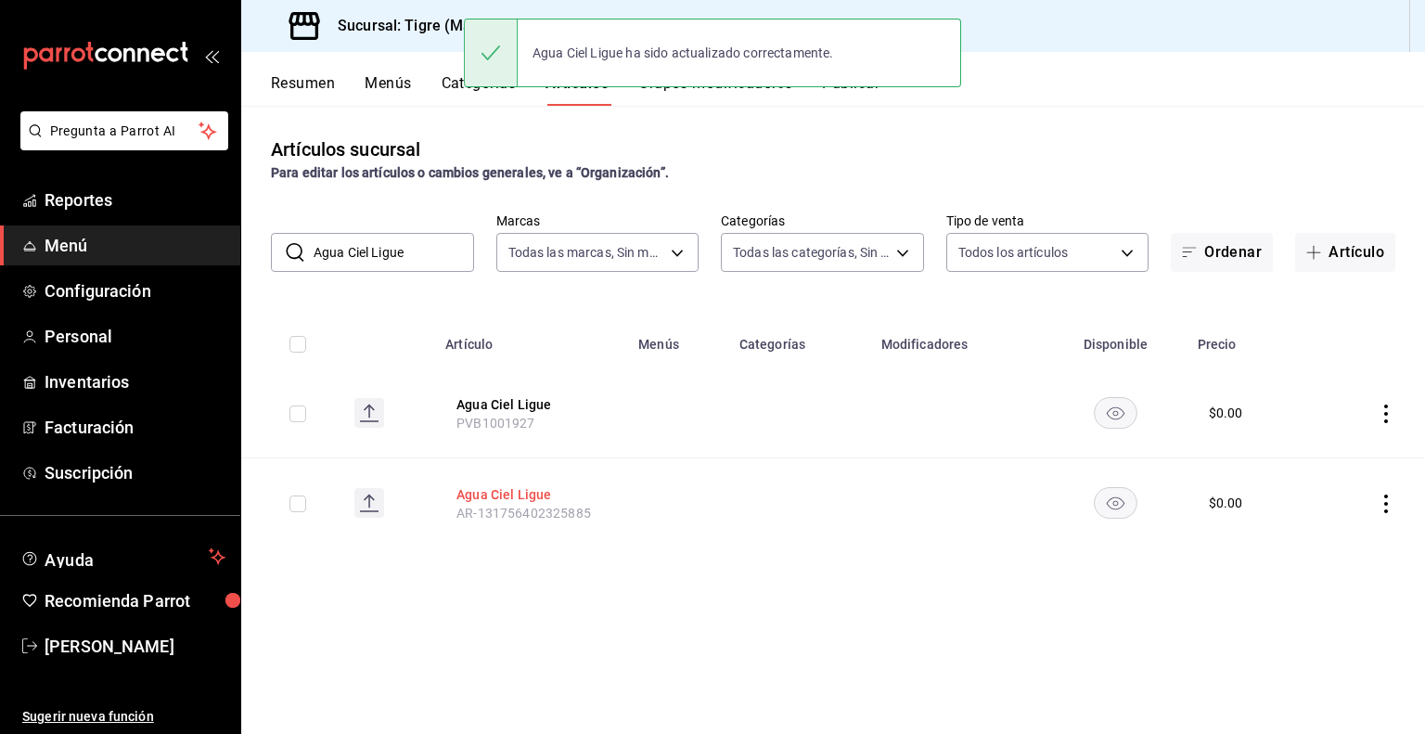
click at [525, 500] on button "Agua Ciel Ligue" at bounding box center [530, 494] width 148 height 19
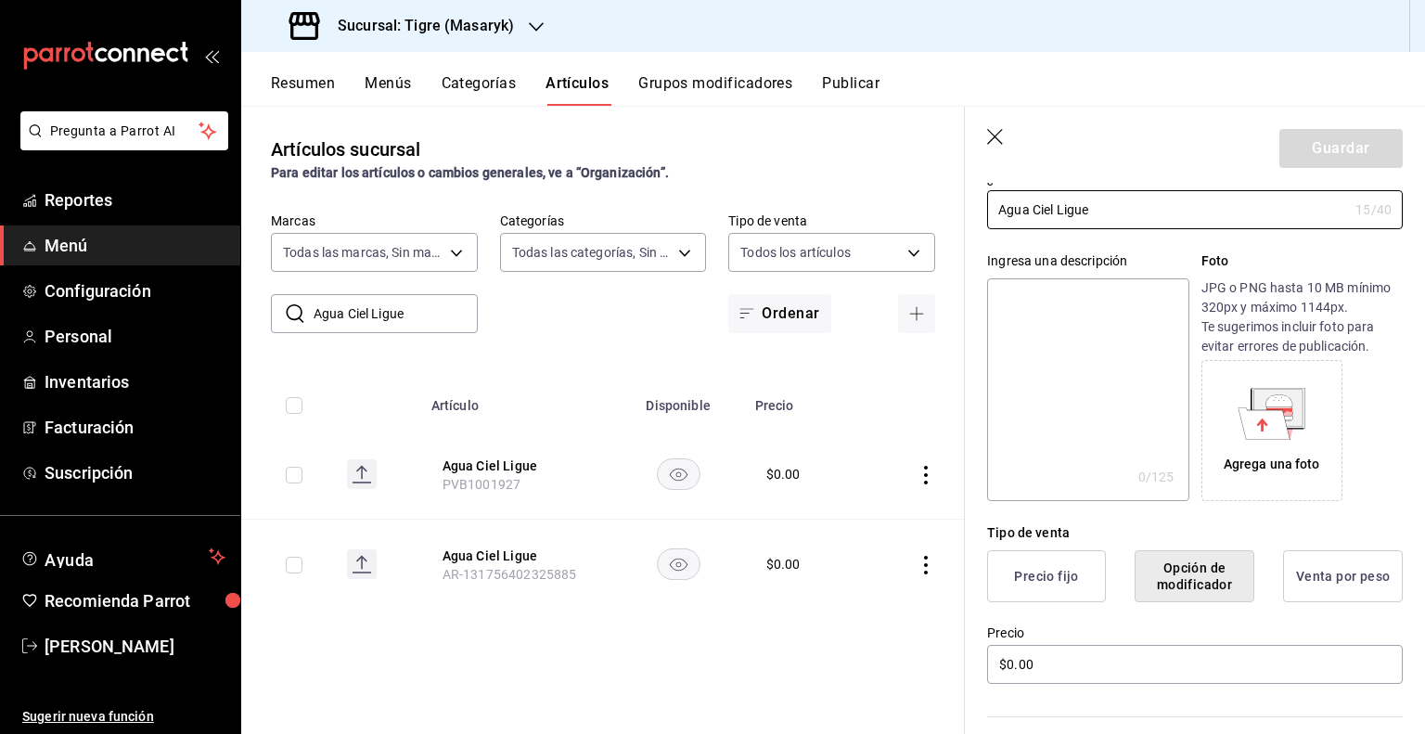
scroll to position [506, 0]
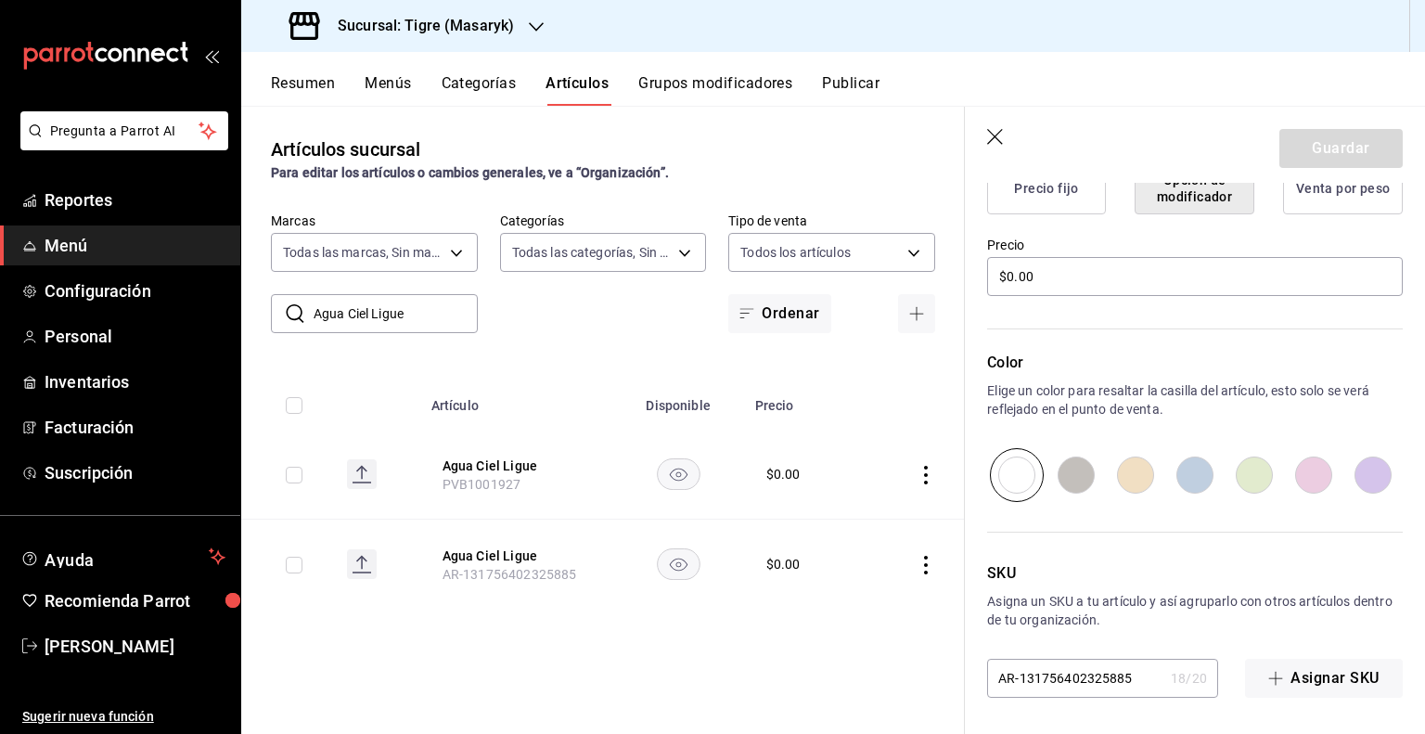
drag, startPoint x: 1073, startPoint y: 655, endPoint x: 1062, endPoint y: 672, distance: 20.1
click at [1072, 655] on div "SKU Asigna un SKU a tu artículo y así agruparlo con otros artículos dentro de t…" at bounding box center [1184, 600] width 438 height 196
click at [1062, 672] on input "AR-131756402325885" at bounding box center [1075, 677] width 176 height 37
paste input "PV"
click at [1094, 664] on input "AR-131756PV402325885" at bounding box center [1075, 677] width 176 height 37
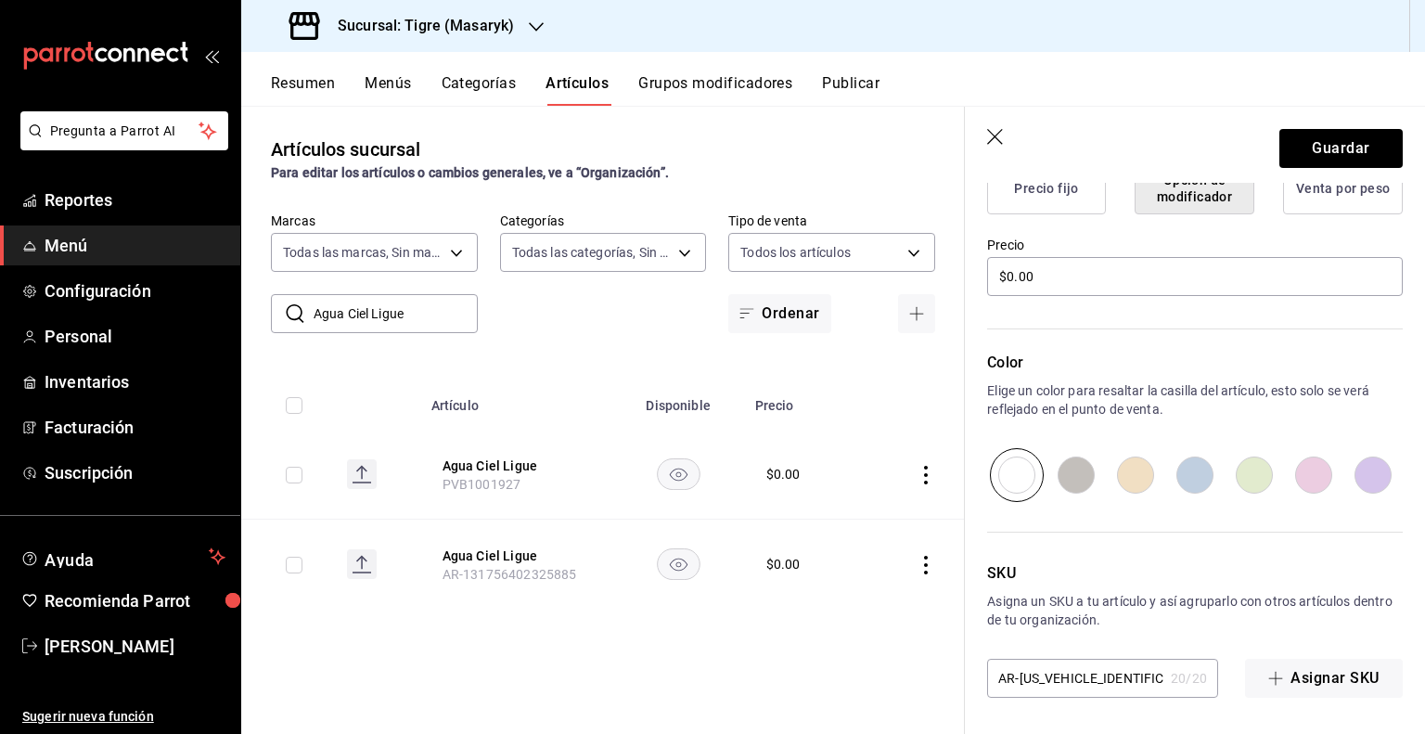
click at [1092, 664] on input "AR-131756PV402325885" at bounding box center [1075, 677] width 176 height 37
paste input "PVB1001927"
type input "PVB1001927"
click at [1350, 145] on button "Guardar" at bounding box center [1340, 148] width 123 height 39
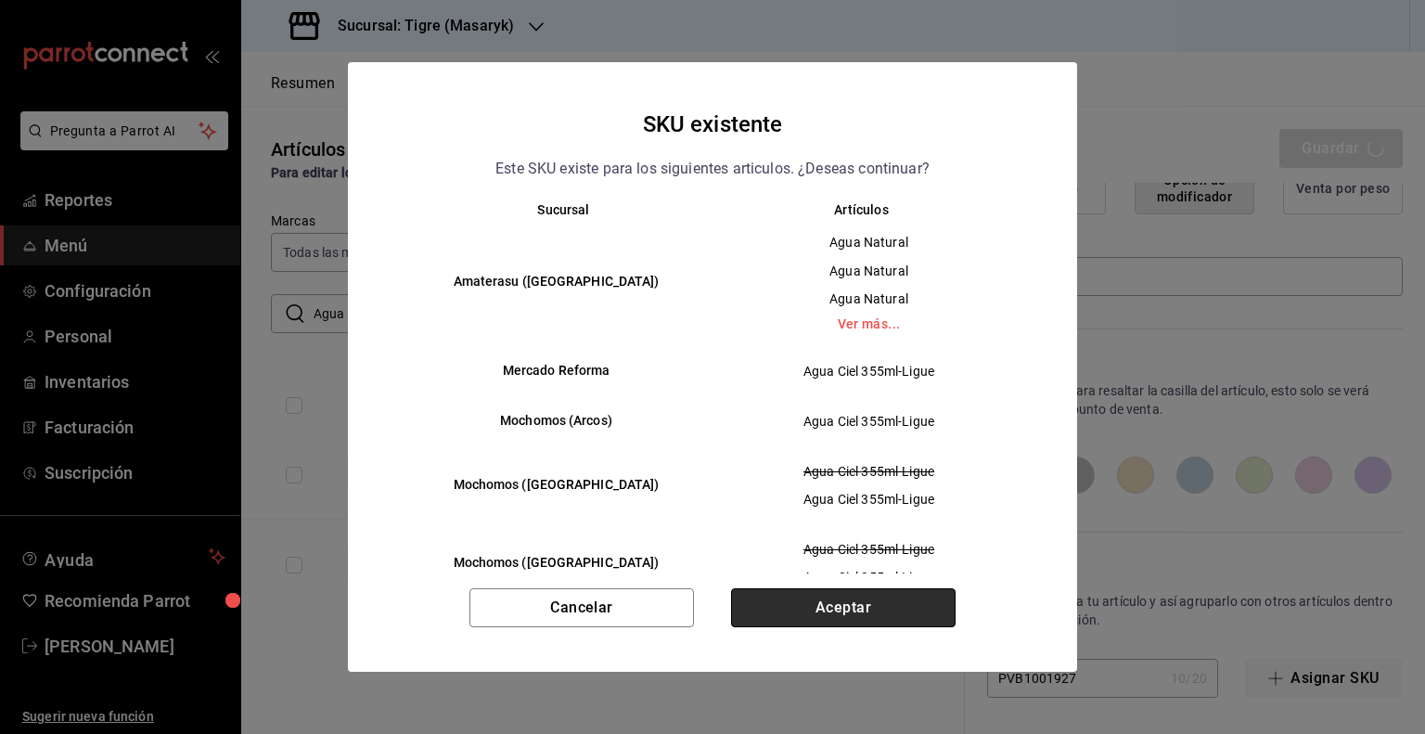
click at [812, 619] on button "Aceptar" at bounding box center [843, 607] width 224 height 39
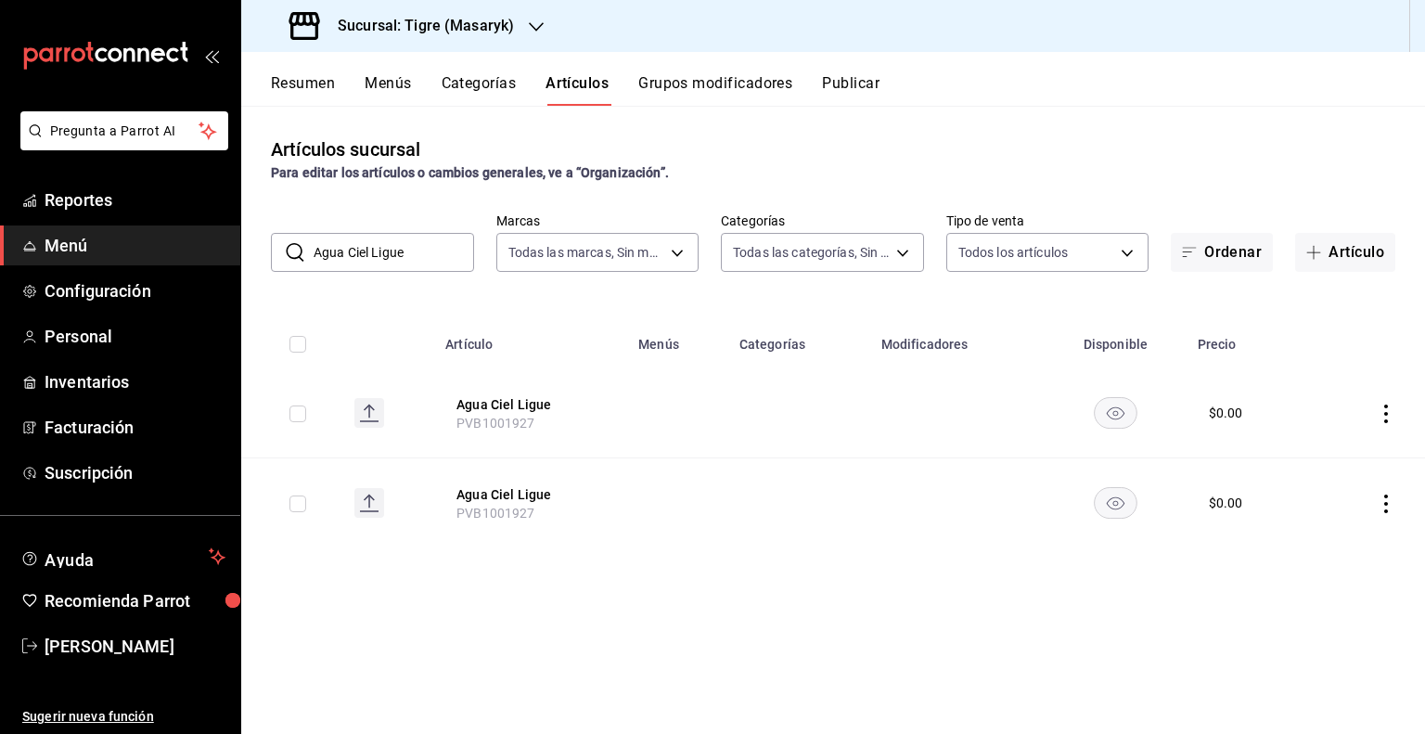
click at [390, 244] on input "Agua Ciel Ligue" at bounding box center [393, 252] width 160 height 37
paste input "Minera"
type input "Agua Mineral Ligue"
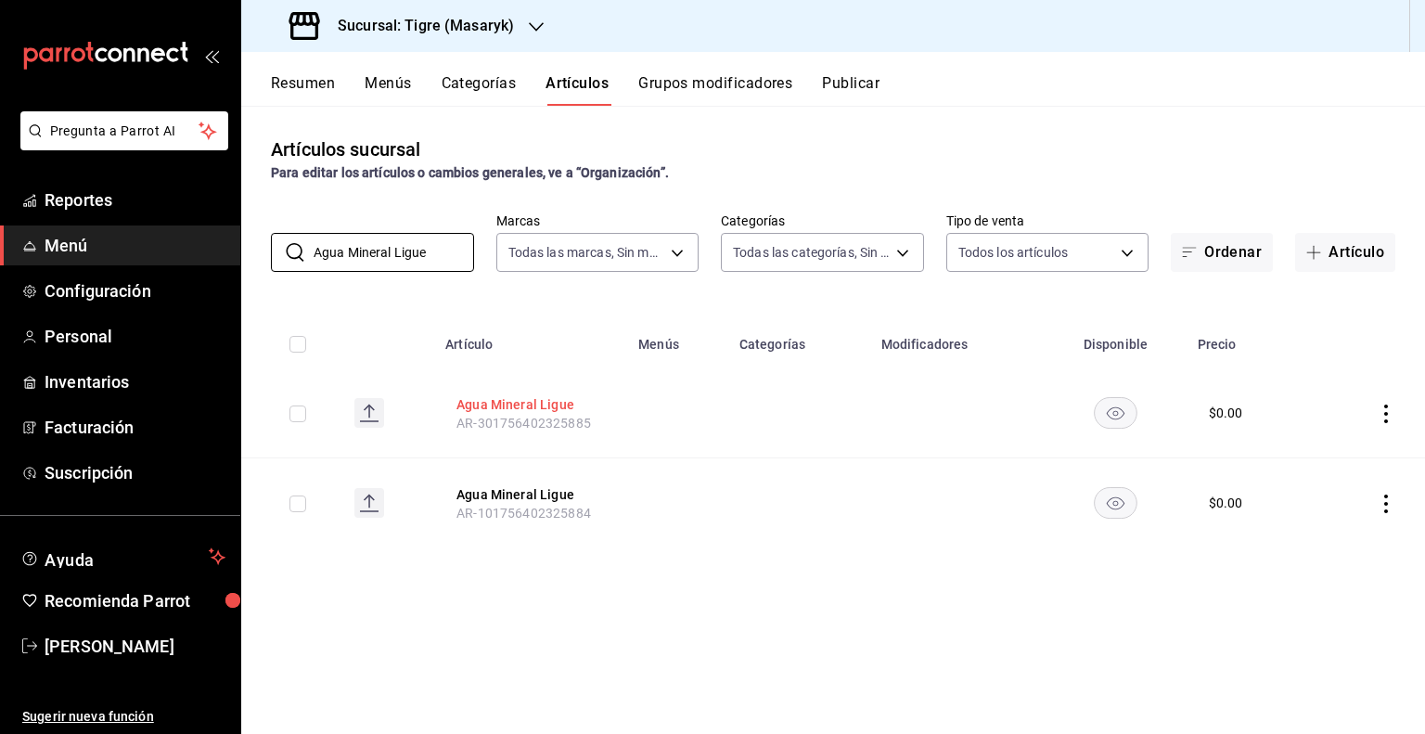
click at [531, 396] on button "Agua Mineral Ligue" at bounding box center [530, 404] width 148 height 19
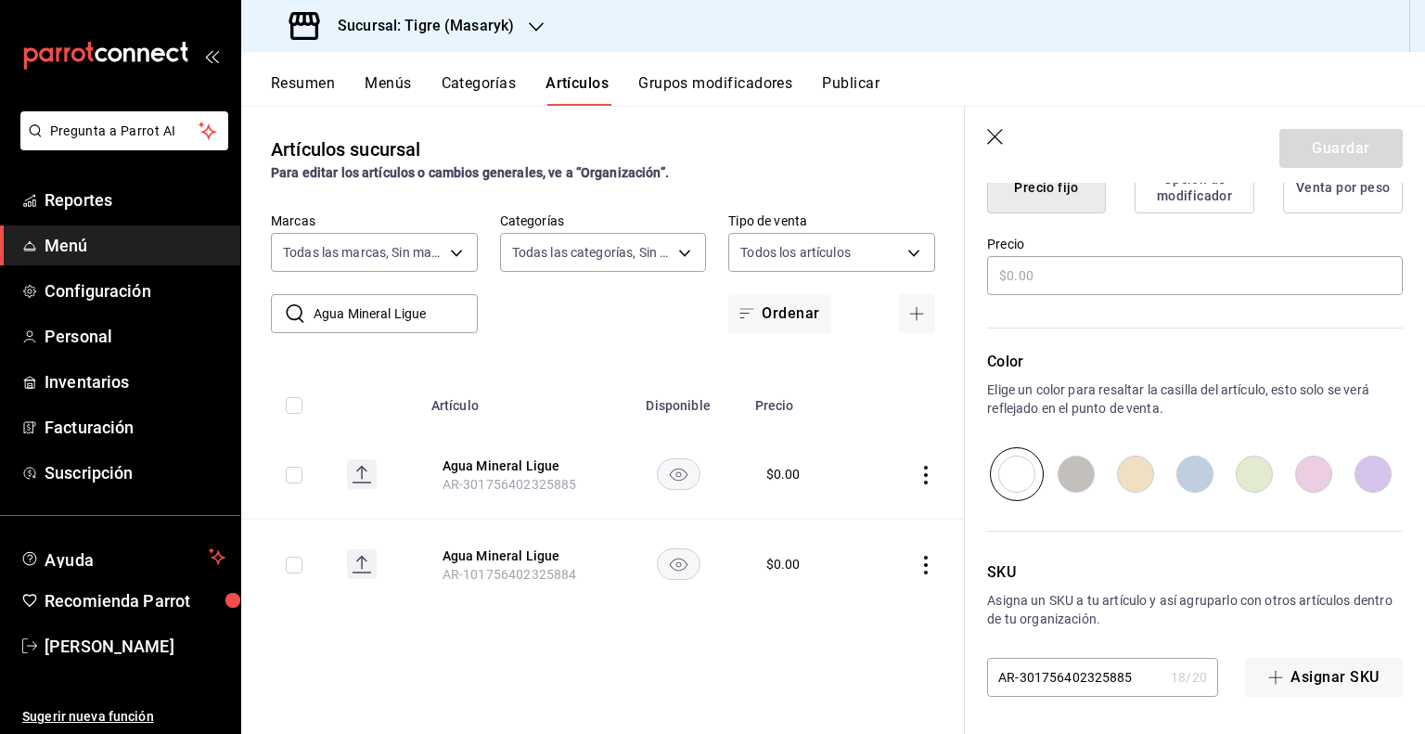
type input "$0.00"
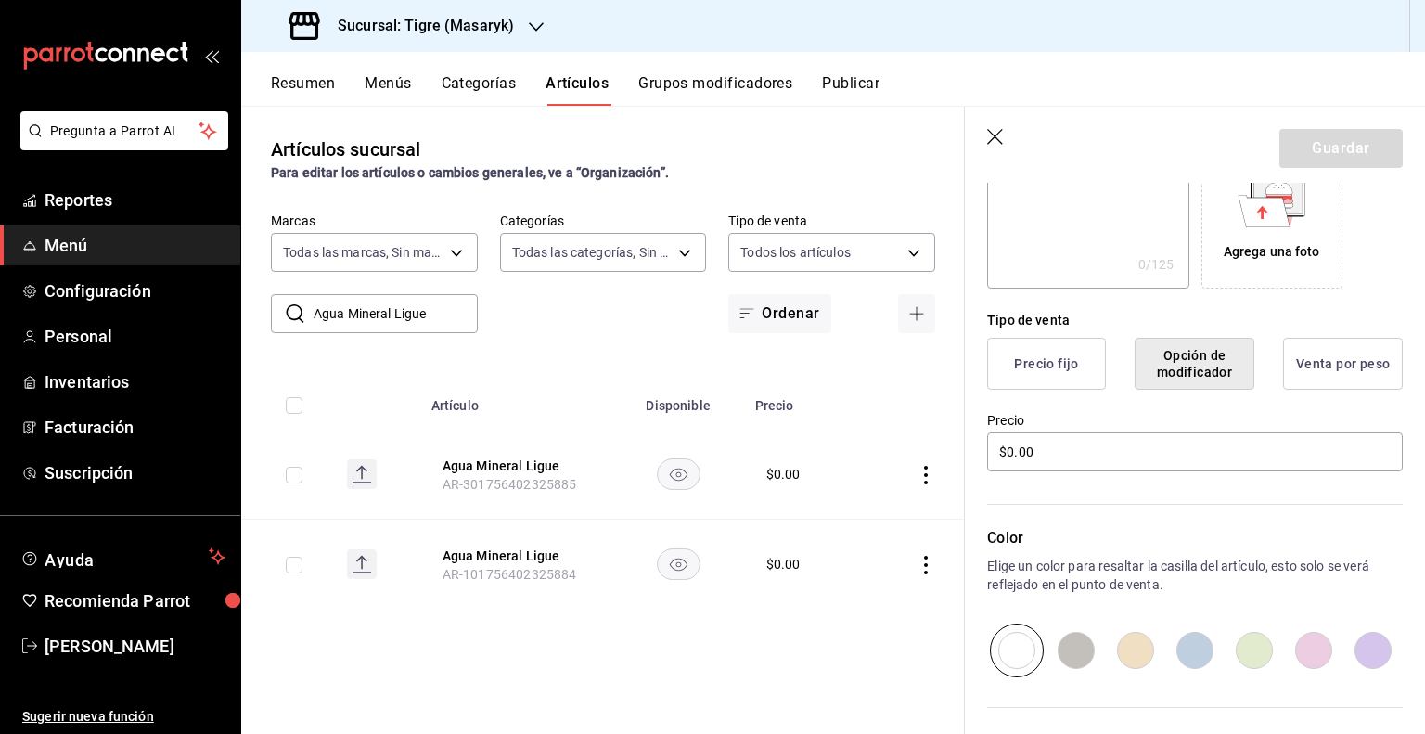
scroll to position [506, 0]
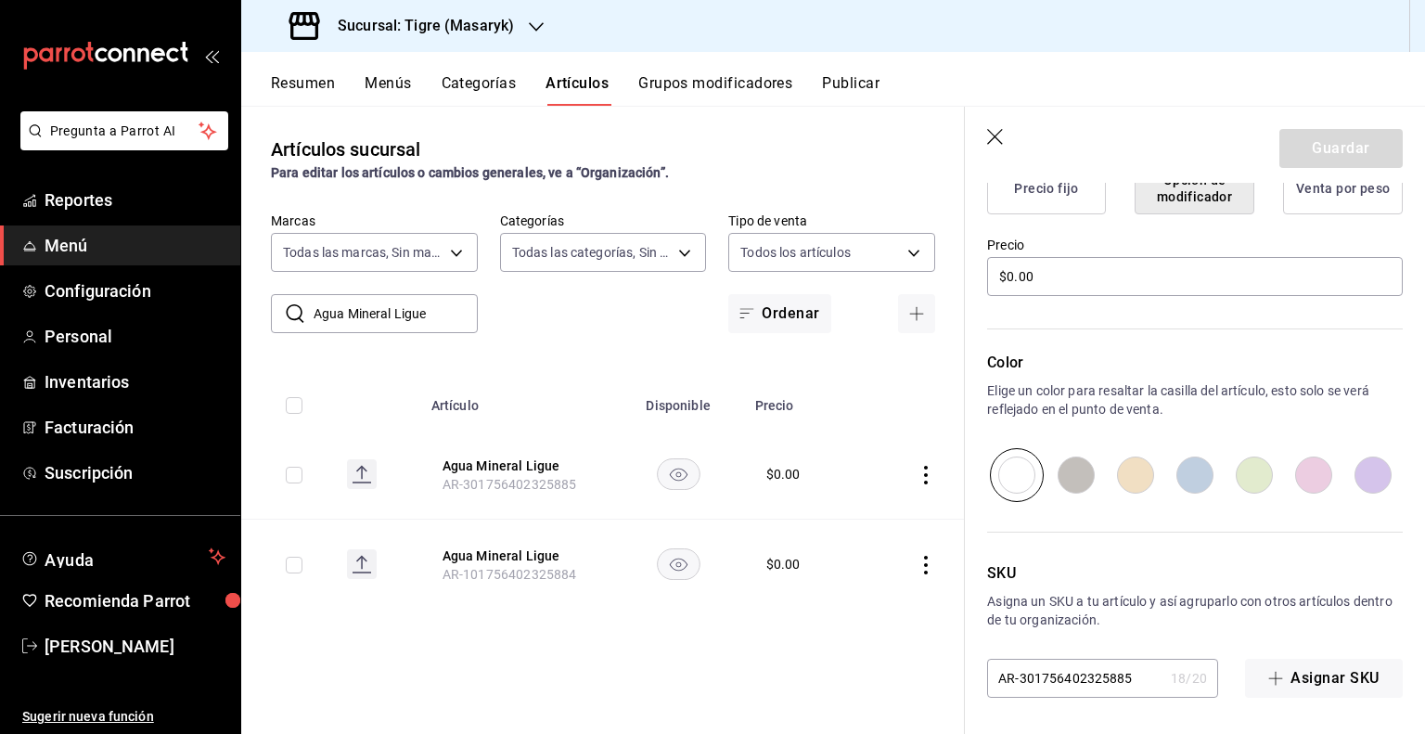
click at [1118, 670] on input "AR-301756402325885" at bounding box center [1075, 677] width 176 height 37
paste input "PVB1000086"
type input "PVB1000086"
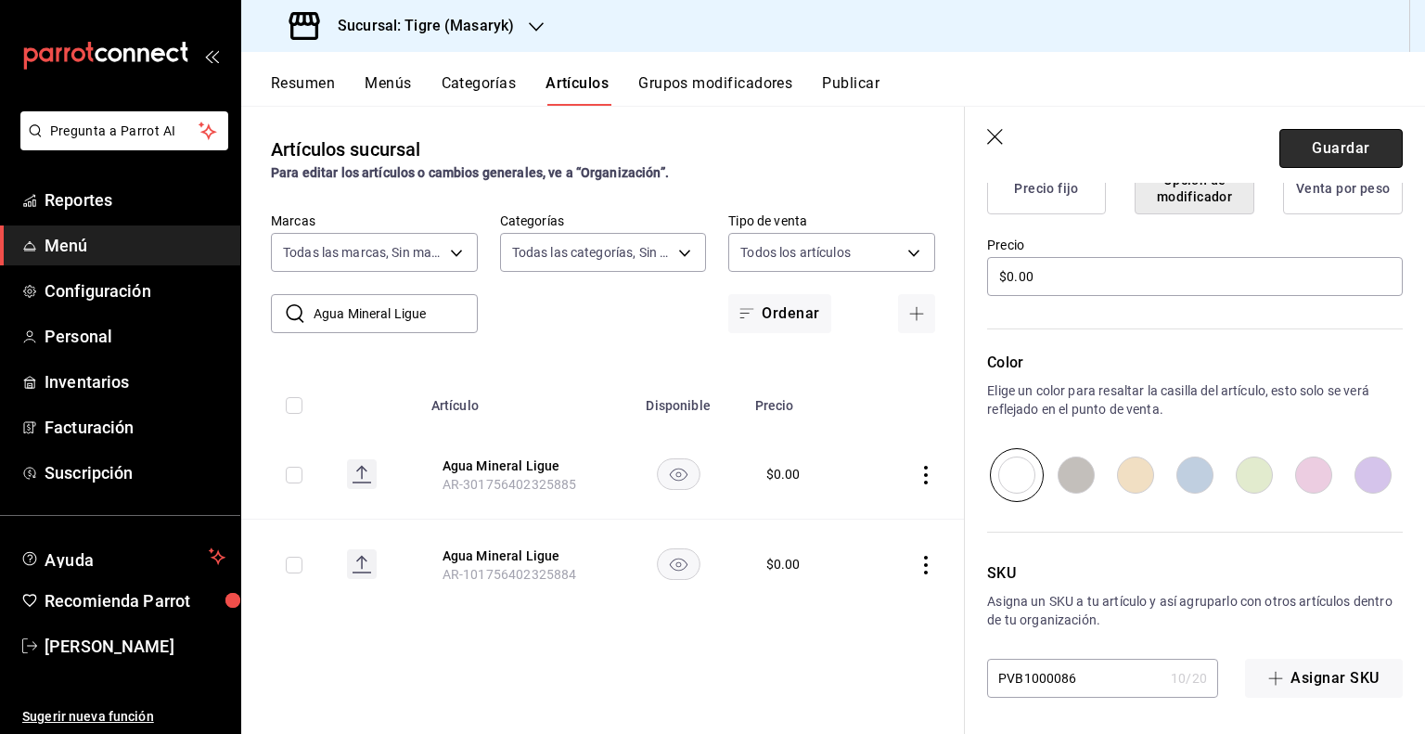
click at [1333, 138] on button "Guardar" at bounding box center [1340, 148] width 123 height 39
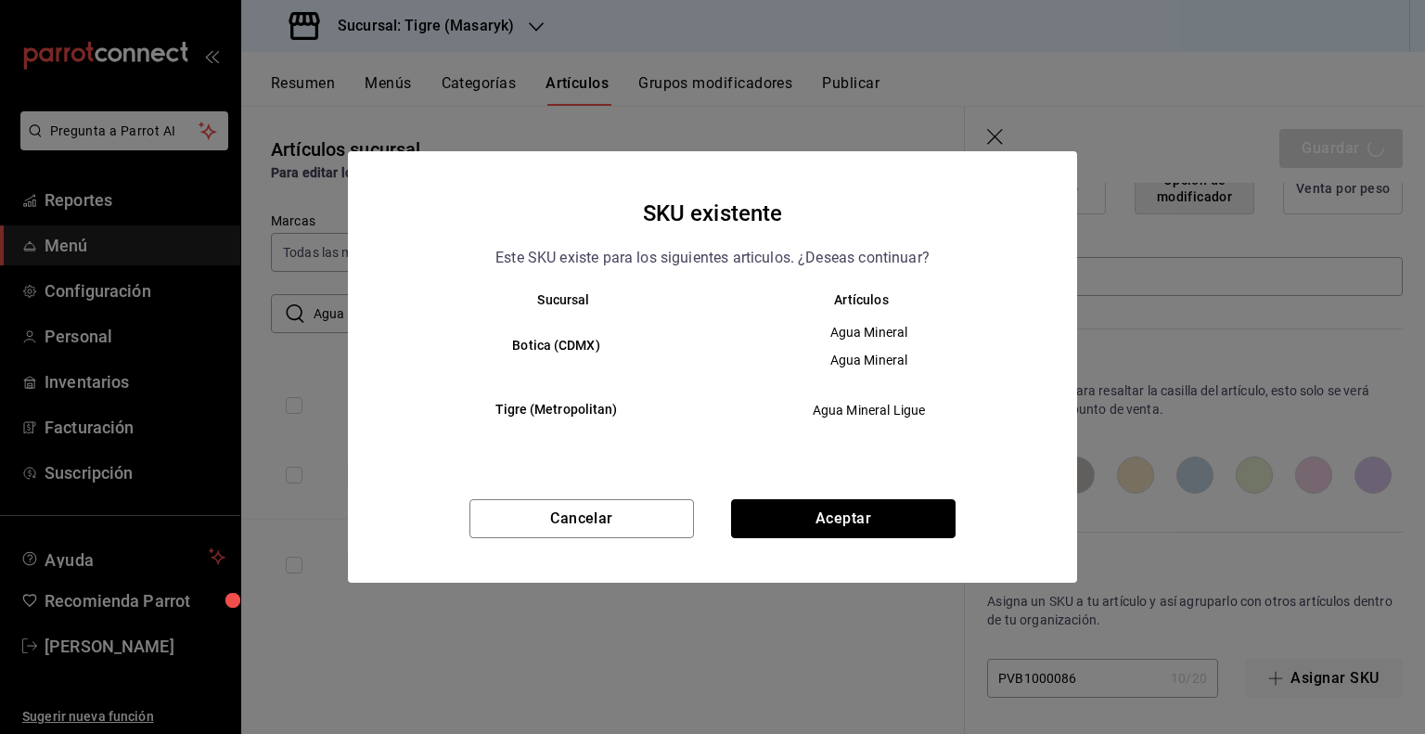
click at [851, 507] on button "Aceptar" at bounding box center [843, 518] width 224 height 39
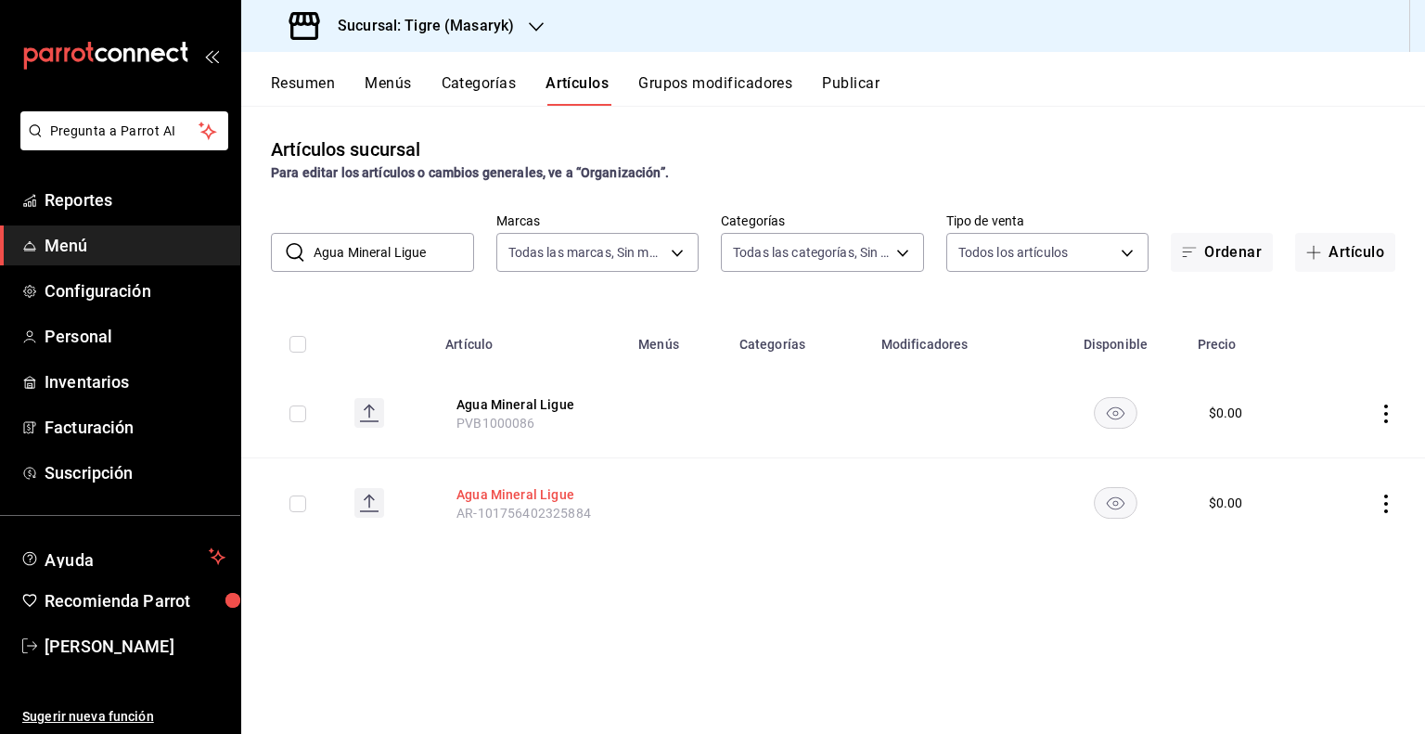
click at [523, 494] on button "Agua Mineral Ligue" at bounding box center [530, 494] width 148 height 19
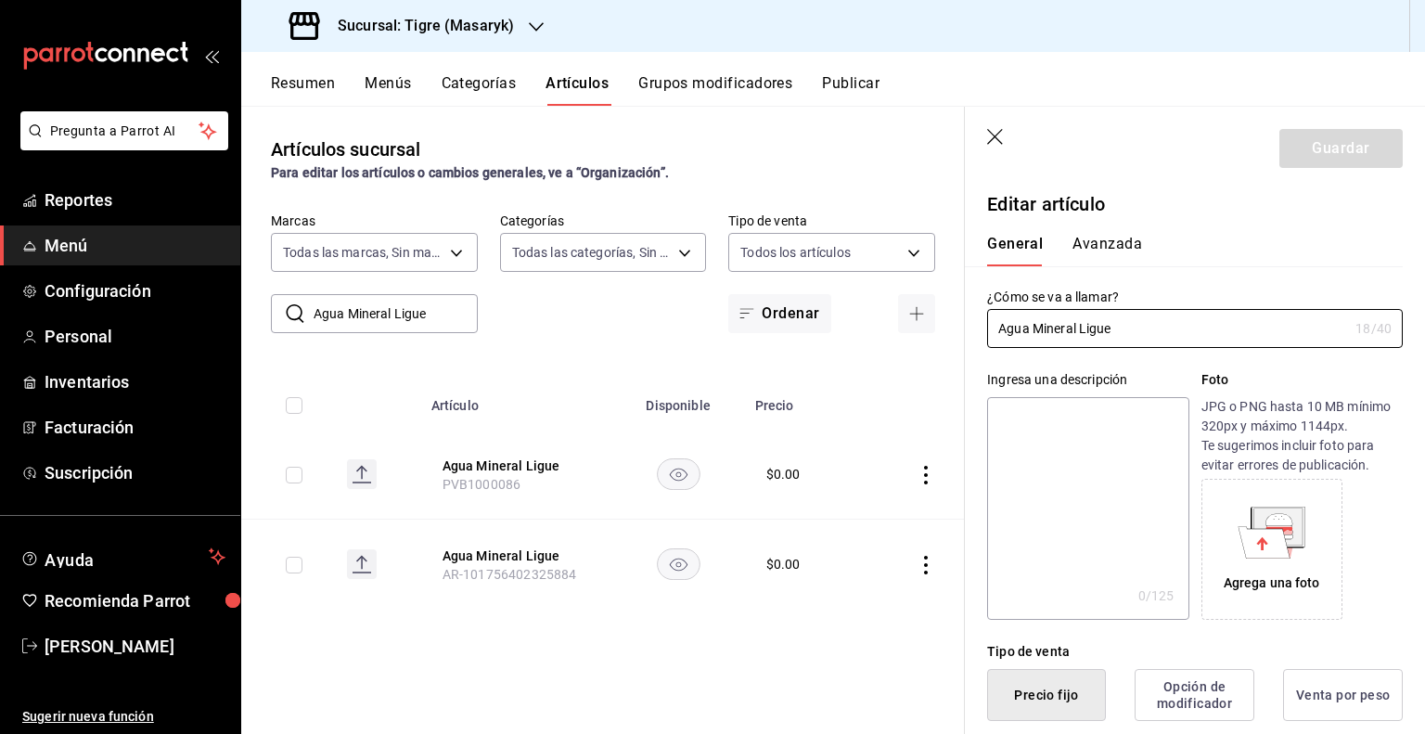
type input "$0.00"
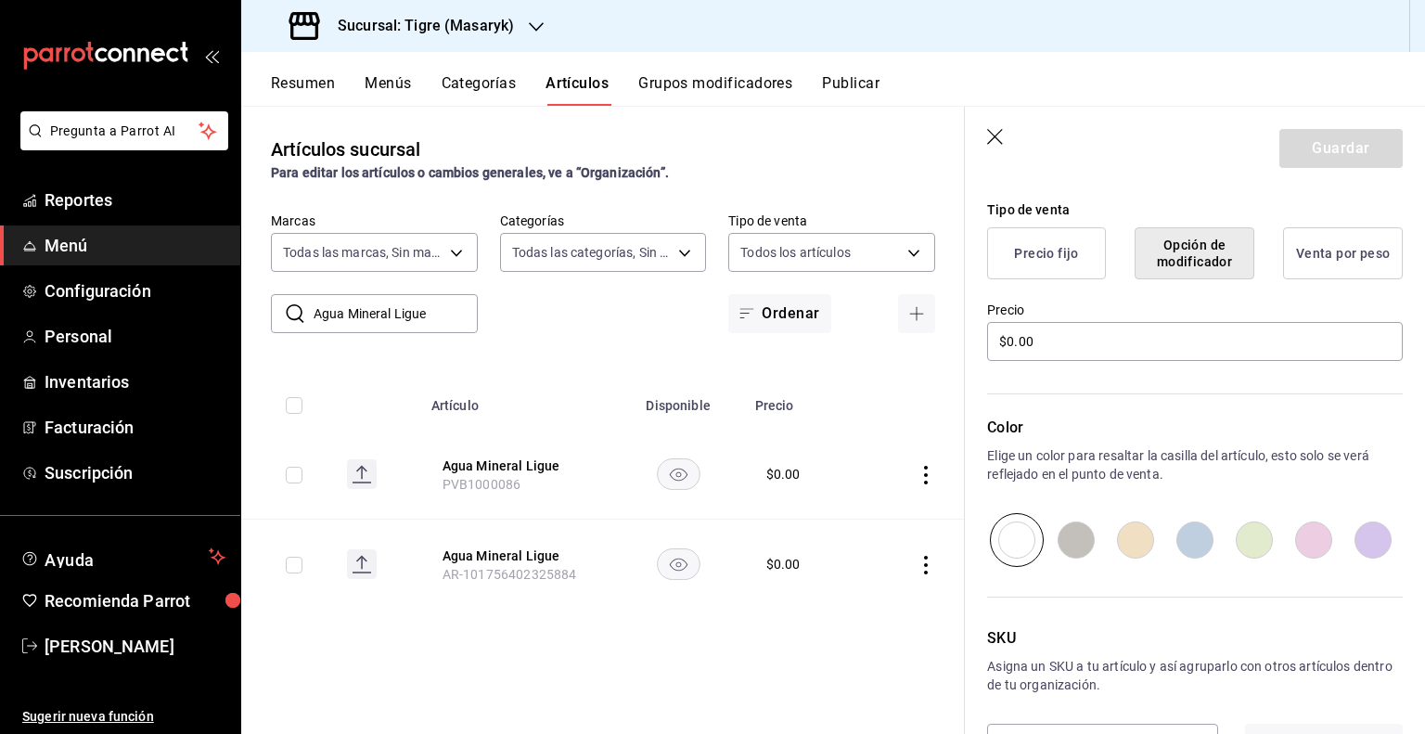
scroll to position [506, 0]
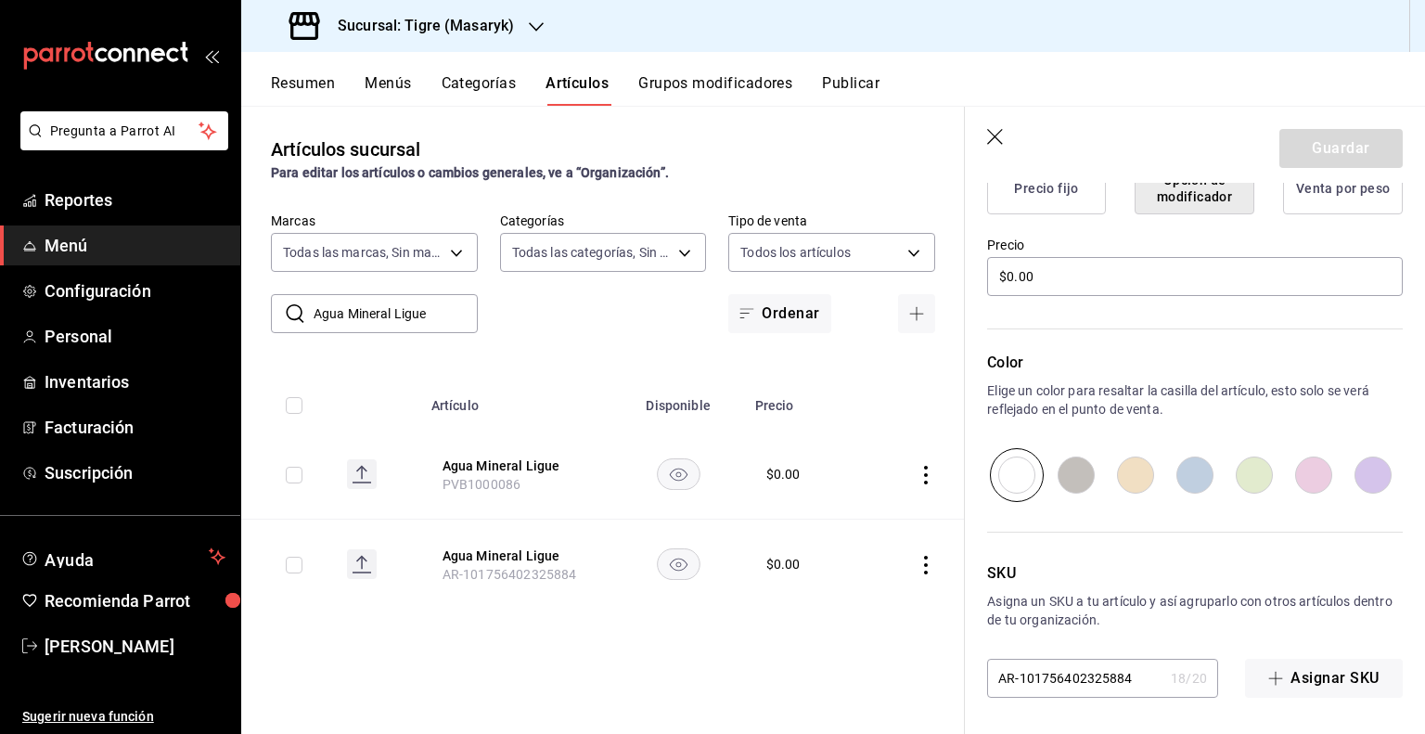
click at [1088, 682] on input "AR-101756402325884" at bounding box center [1075, 677] width 176 height 37
drag, startPoint x: 1087, startPoint y: 681, endPoint x: 1090, endPoint y: 660, distance: 20.6
click at [1090, 662] on input "AR-101756402325884" at bounding box center [1075, 677] width 176 height 37
click at [1090, 660] on input "AR-101756402325884" at bounding box center [1075, 677] width 176 height 37
click at [1078, 670] on input "AR-101756402325884" at bounding box center [1075, 677] width 176 height 37
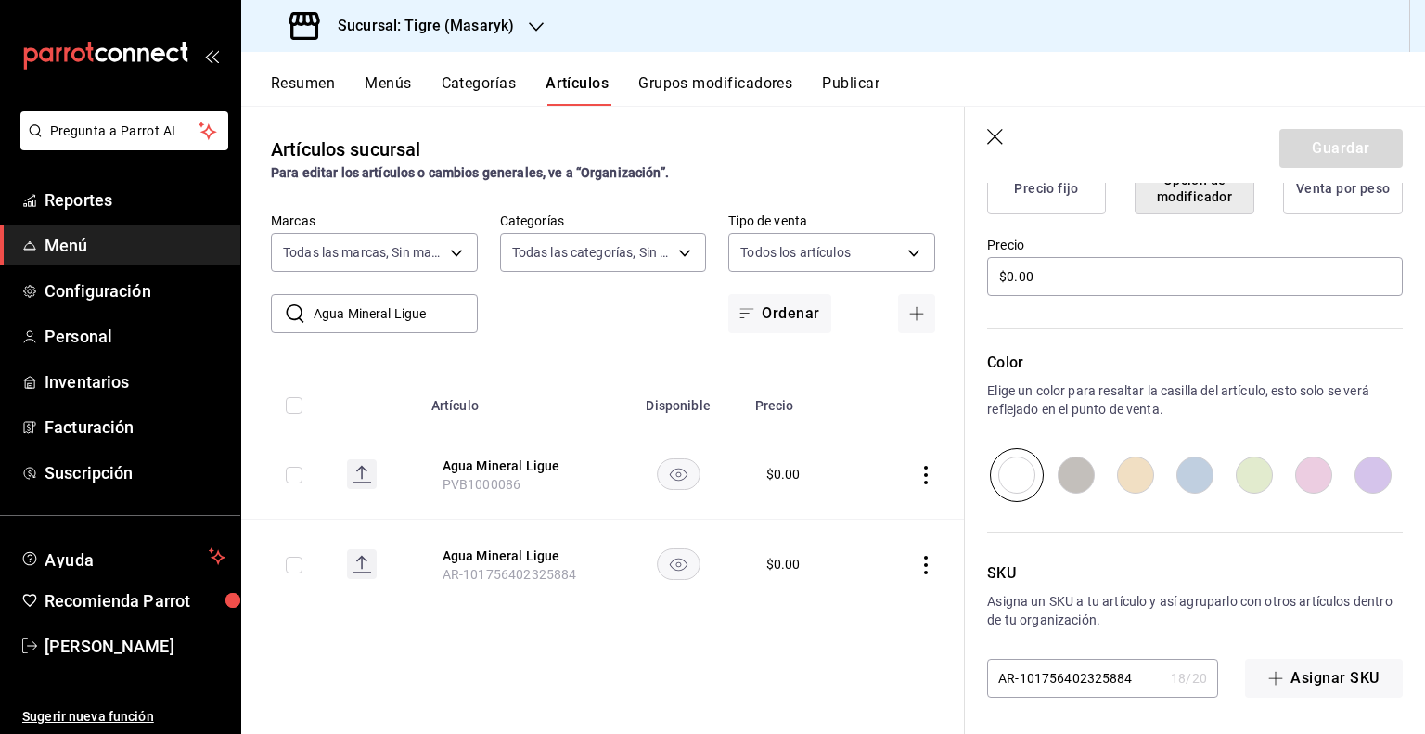
click at [1078, 670] on input "AR-101756402325884" at bounding box center [1075, 677] width 176 height 37
paste input "PVB1000086"
type input "PVB1000086"
click at [1332, 156] on button "Guardar" at bounding box center [1340, 148] width 123 height 39
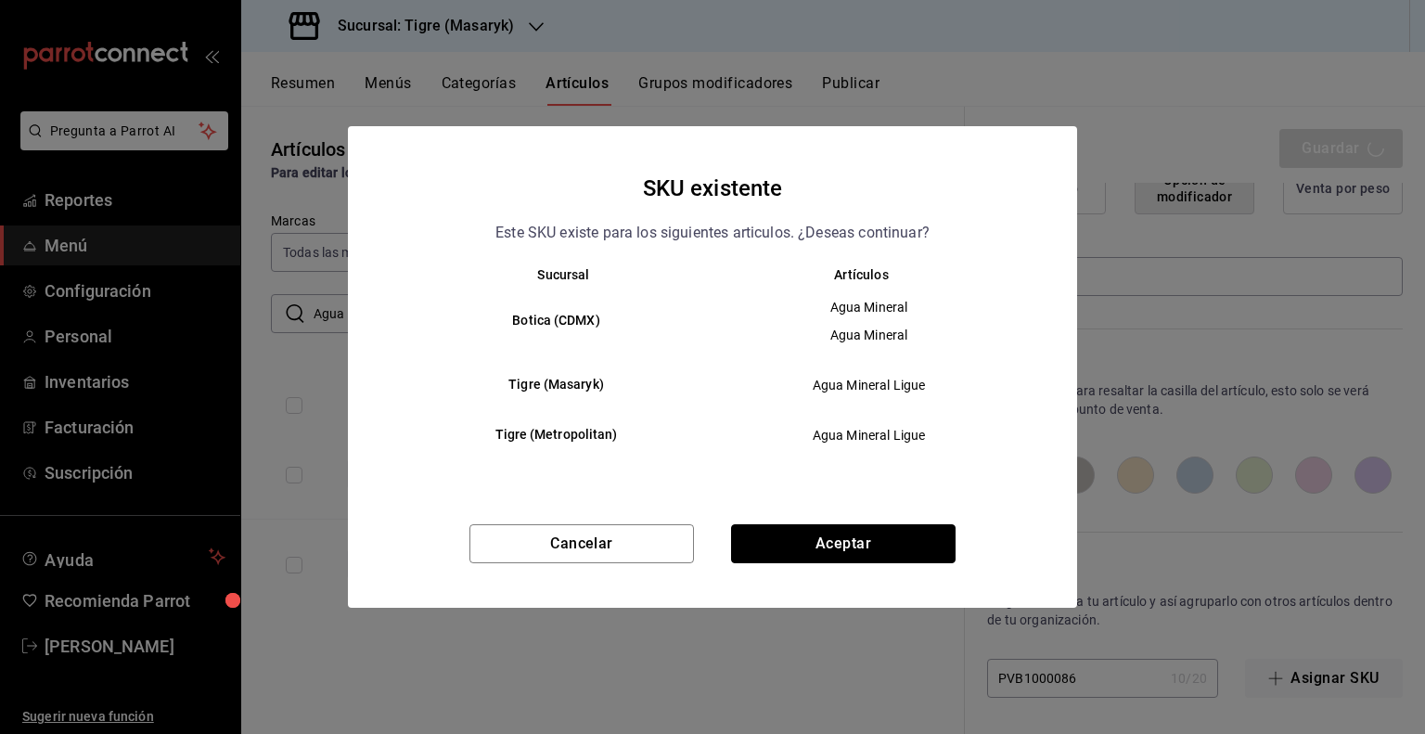
click at [814, 545] on button "Aceptar" at bounding box center [843, 543] width 224 height 39
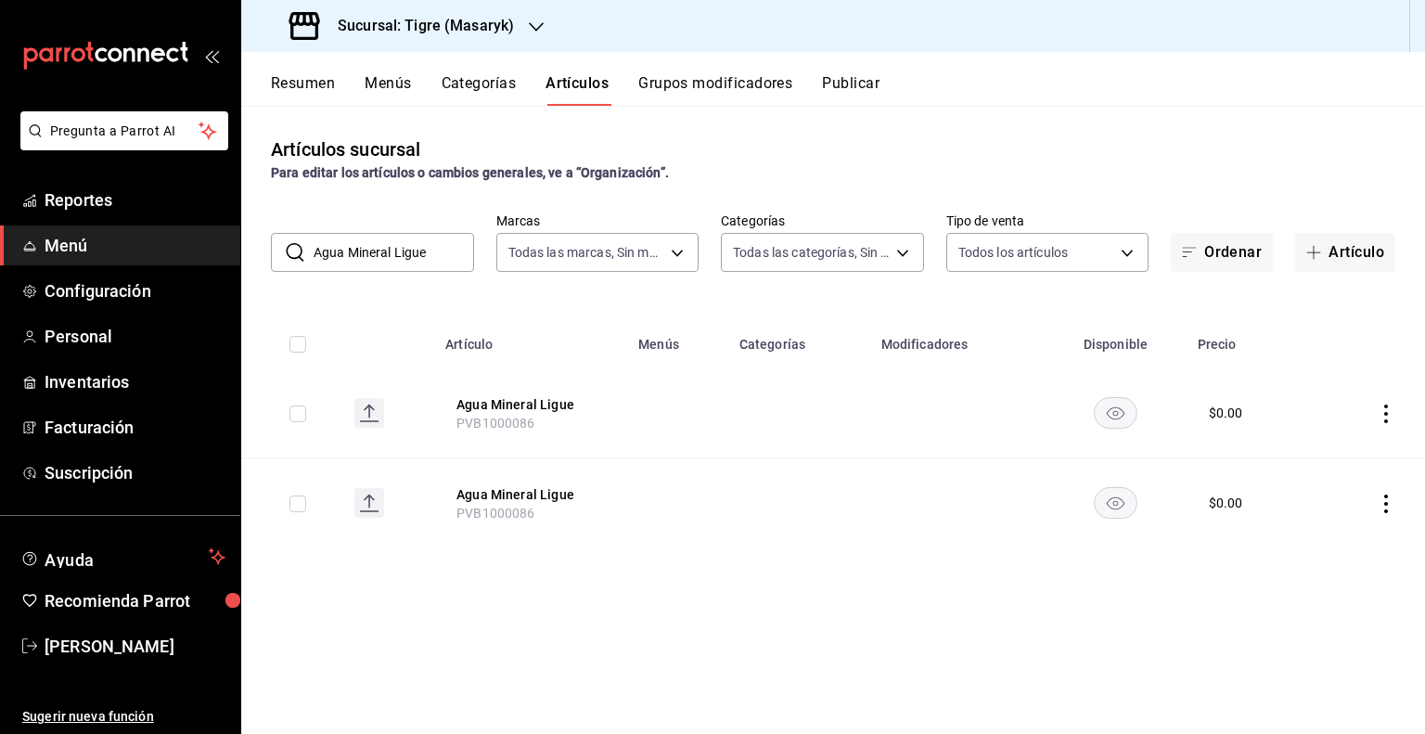
click at [419, 254] on input "Agua Mineral Ligue" at bounding box center [393, 252] width 160 height 37
click at [402, 277] on div "Artículos sucursal Para editar los artículos o cambios generales, ve a “Organiz…" at bounding box center [832, 419] width 1183 height 627
click at [406, 266] on input "Agua Mineral Ligue" at bounding box center [393, 252] width 160 height 37
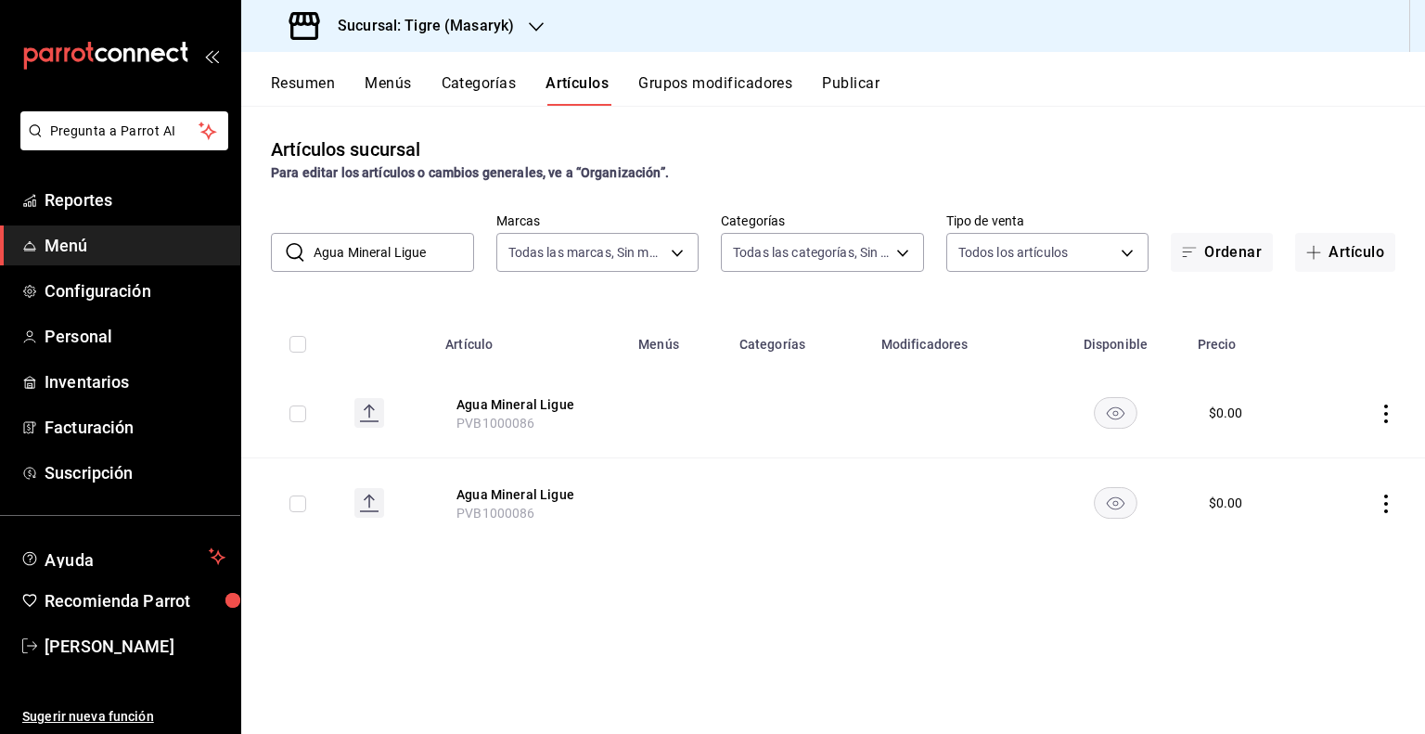
click at [406, 266] on input "Agua Mineral Ligue" at bounding box center [393, 252] width 160 height 37
paste input "Coca Cola 235ml-"
type input "Coca Cola 235ml-Ligue"
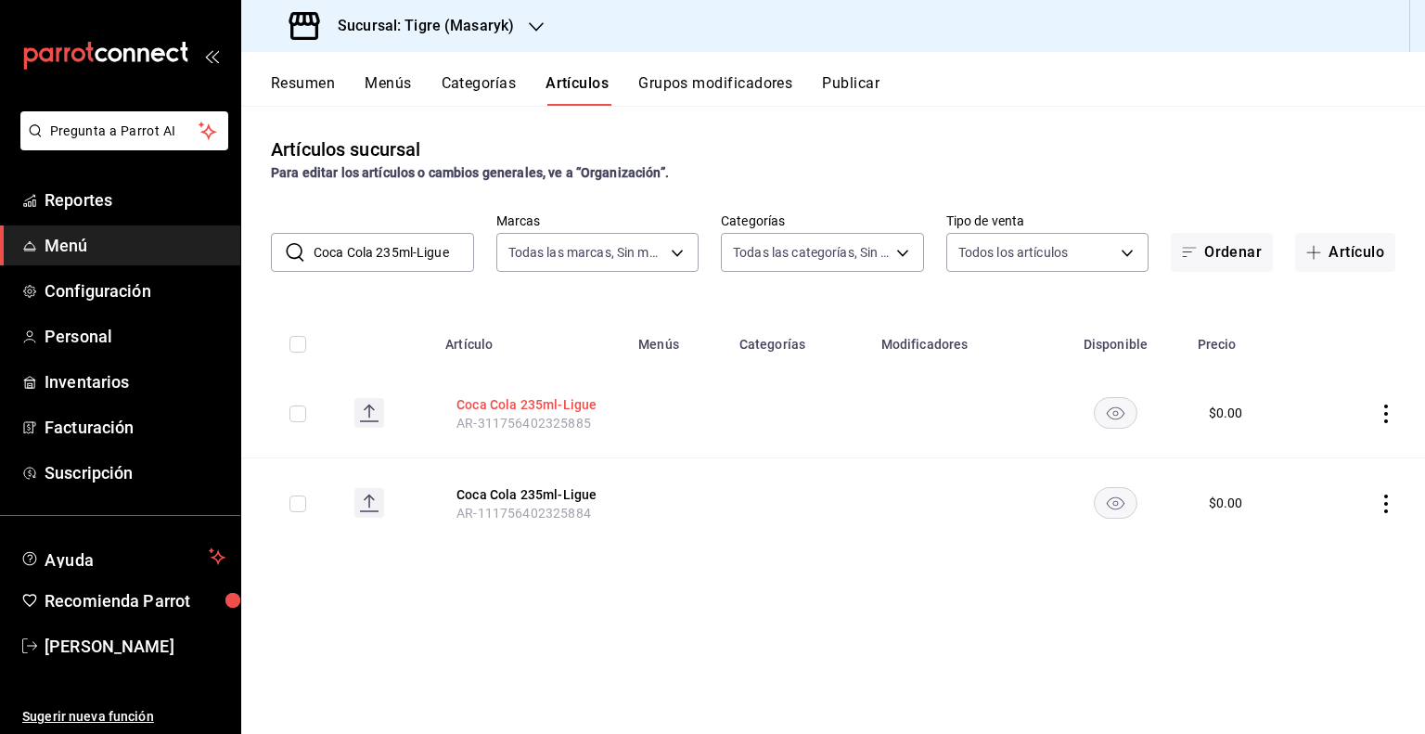
click at [557, 402] on button "Coca Cola 235ml-Ligue" at bounding box center [530, 404] width 148 height 19
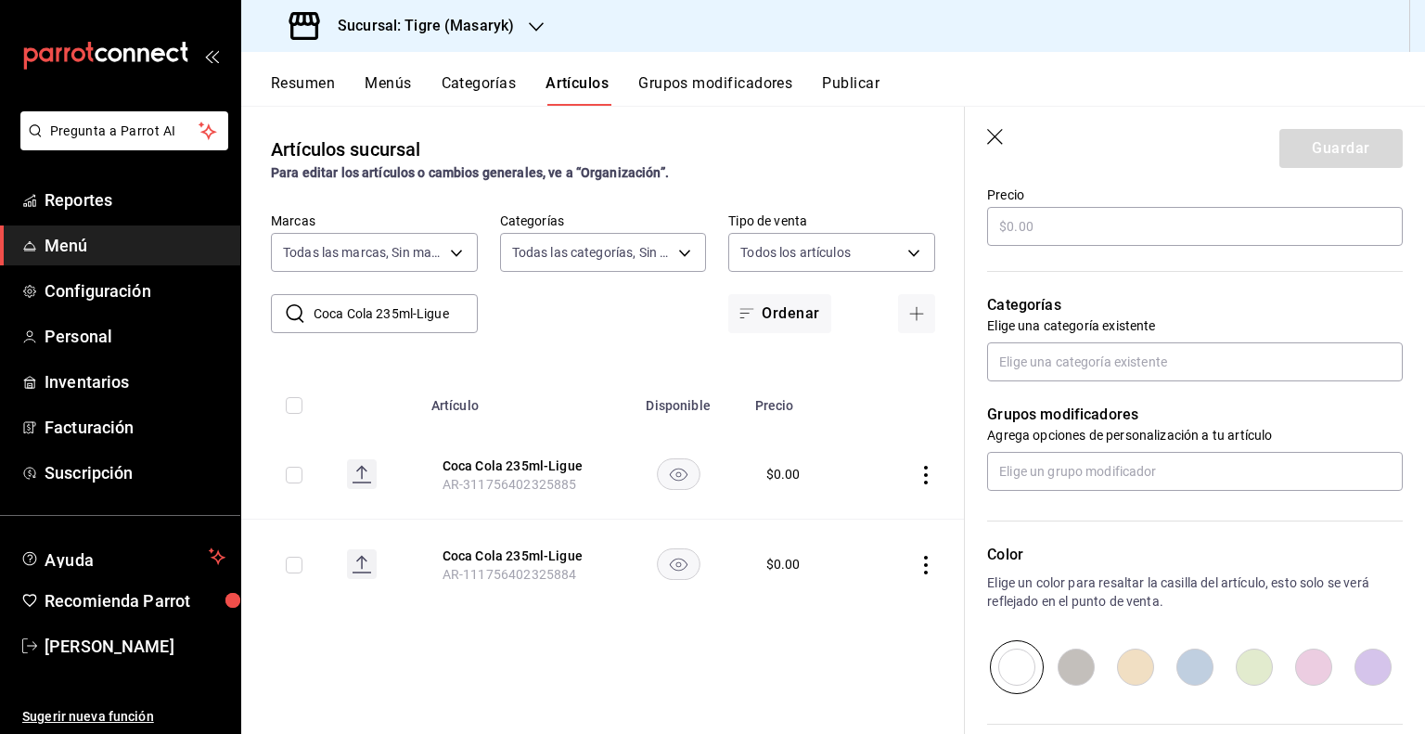
type input "Coca Cola 235ml-Ligue"
type input "AR-311756402325885"
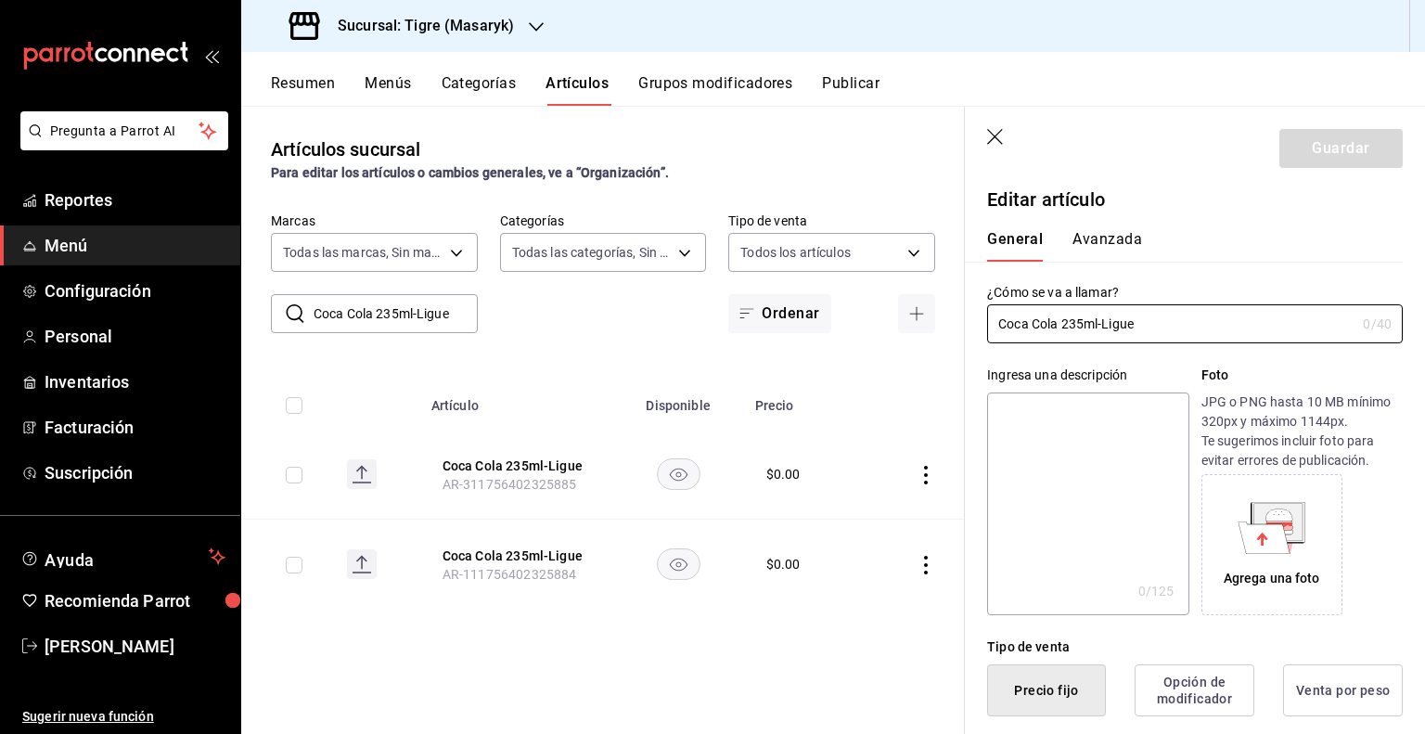
type input "$0.00"
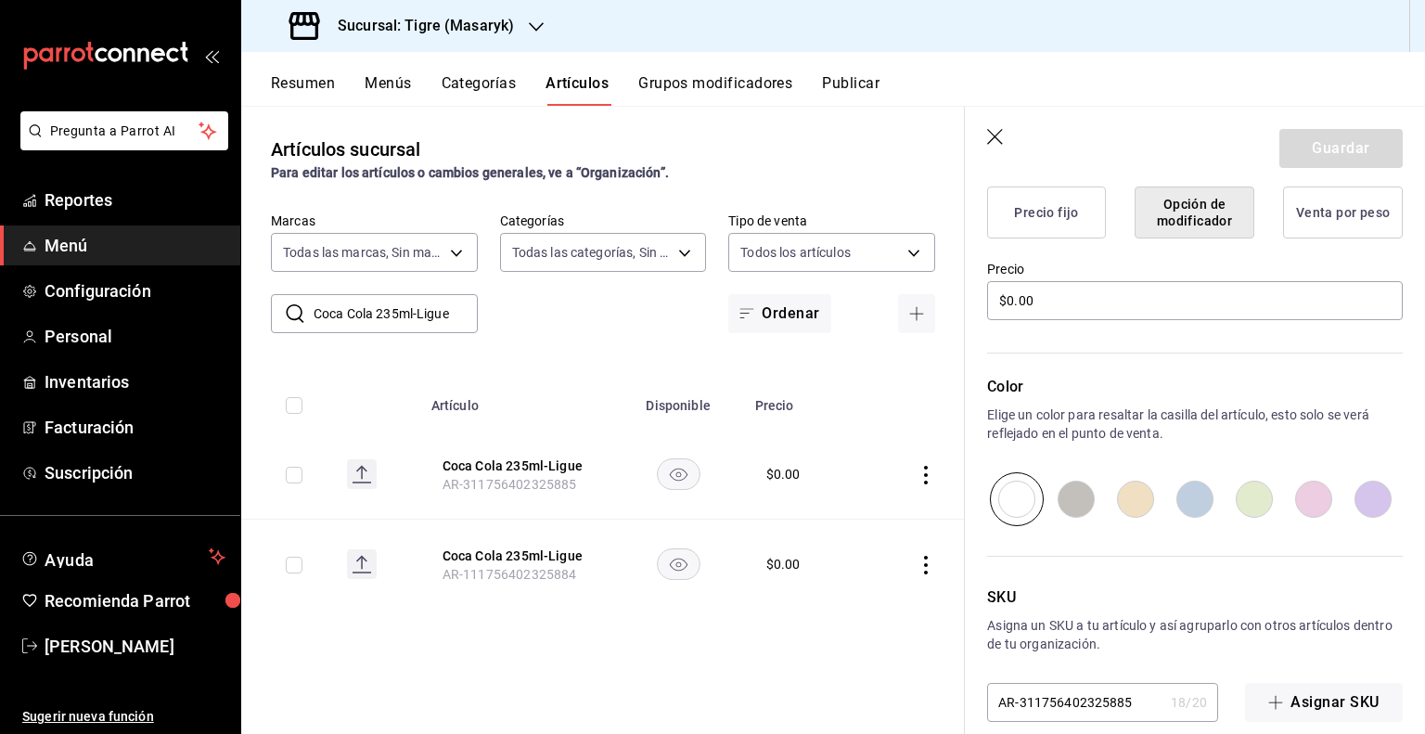
scroll to position [506, 0]
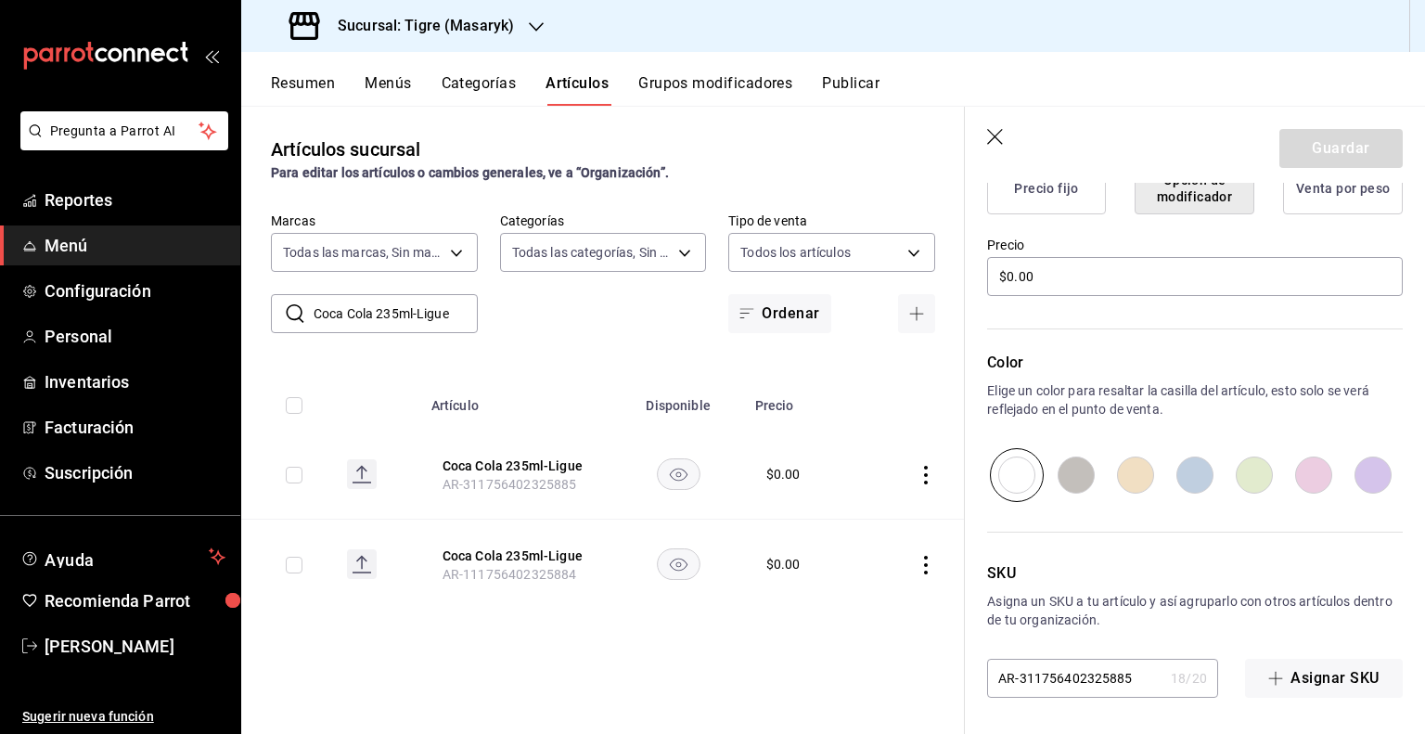
click at [1067, 685] on input "AR-311756402325885" at bounding box center [1075, 677] width 176 height 37
click at [1067, 683] on input "AR-311756402325885" at bounding box center [1075, 677] width 176 height 37
paste input "PVB1001920"
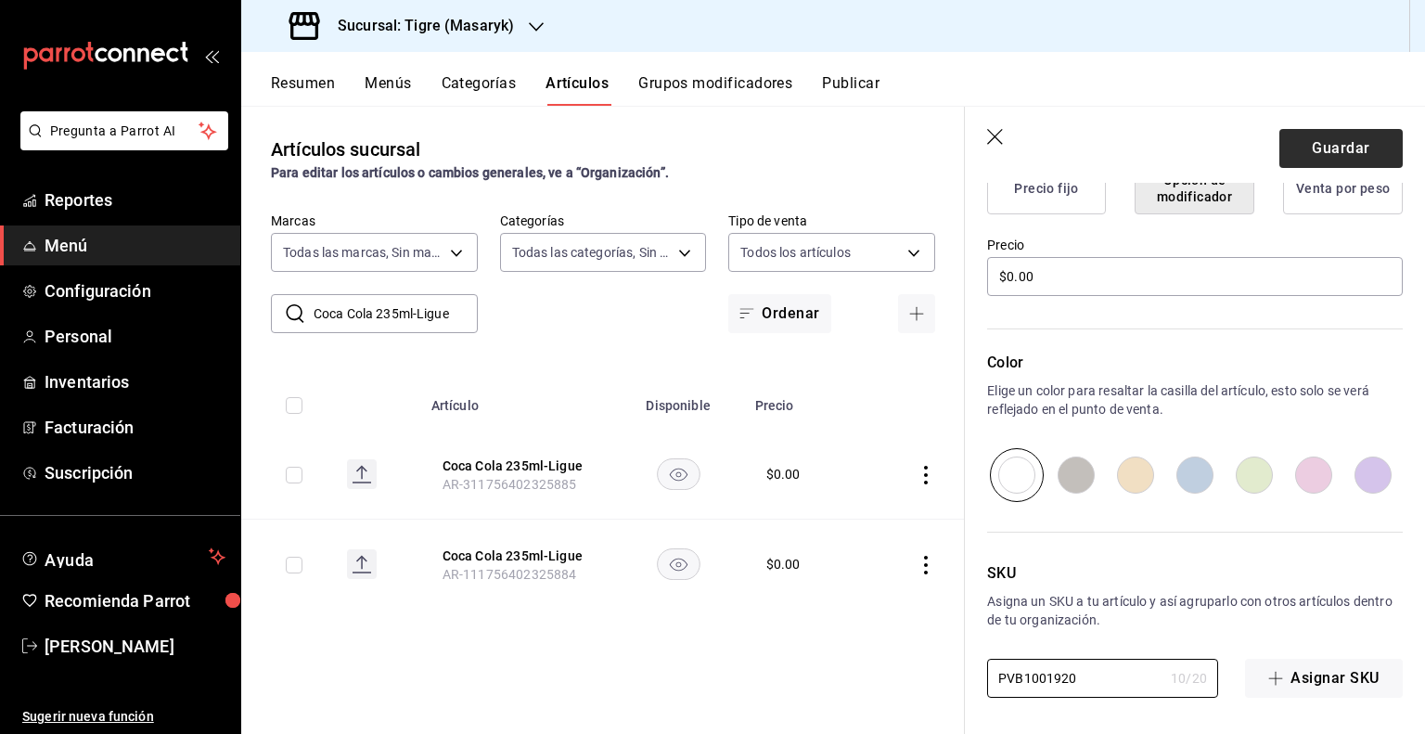
type input "PVB1001920"
click at [1346, 146] on button "Guardar" at bounding box center [1340, 148] width 123 height 39
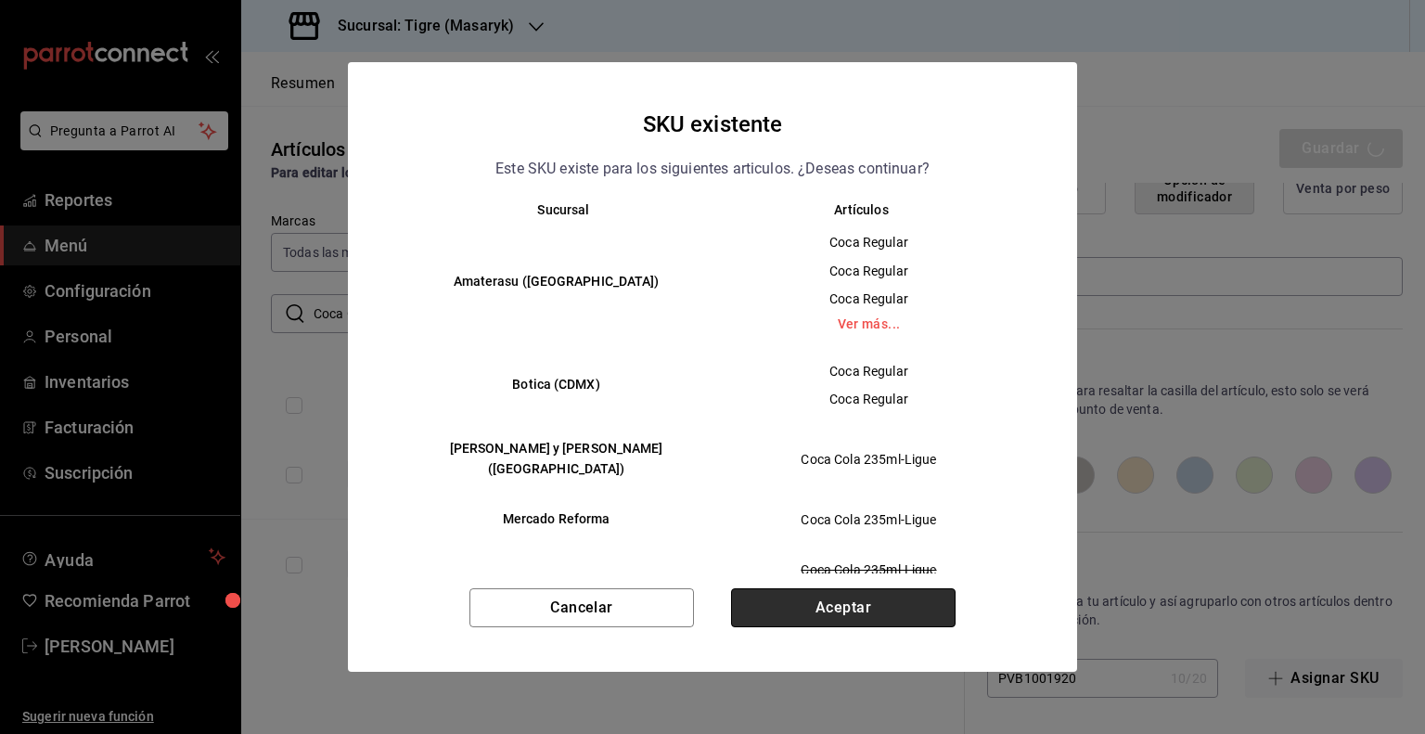
click at [790, 596] on button "Aceptar" at bounding box center [843, 607] width 224 height 39
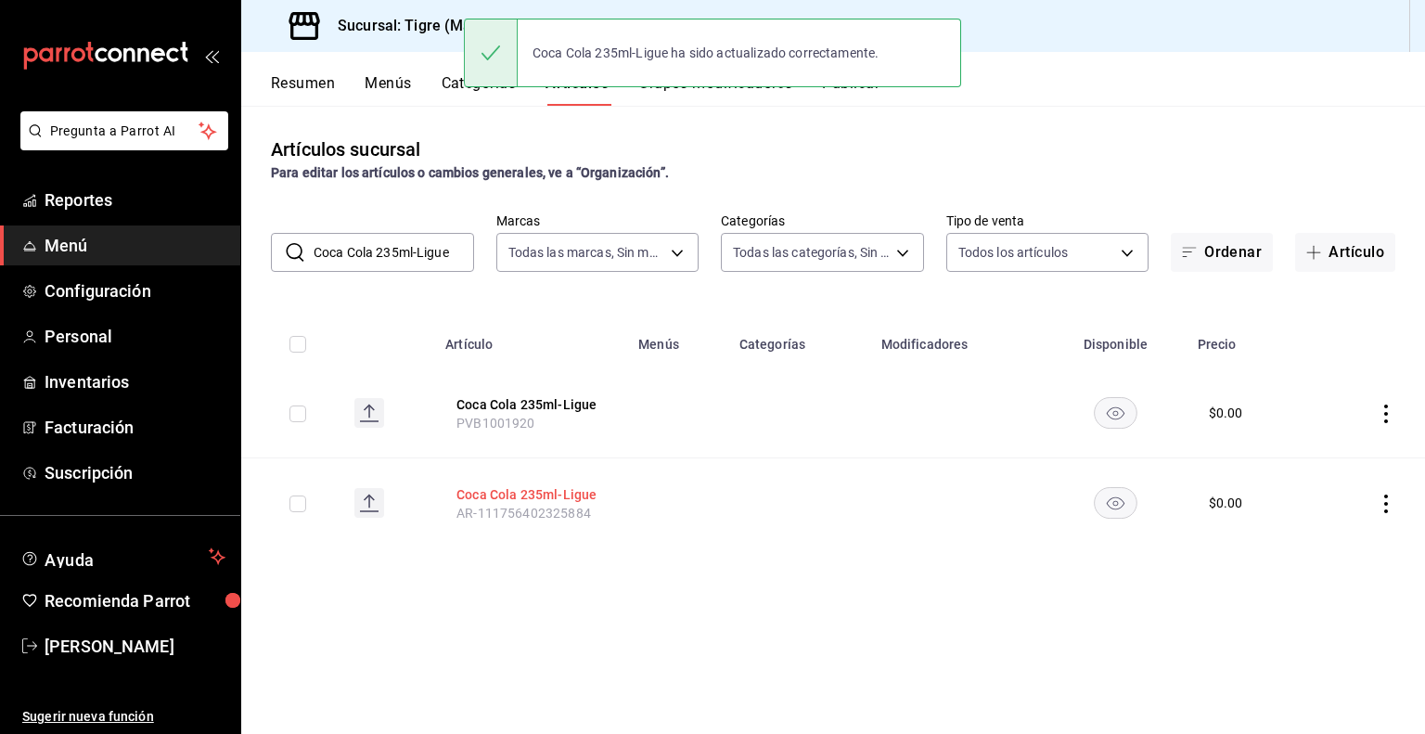
click at [560, 493] on button "Coca Cola 235ml-Ligue" at bounding box center [530, 494] width 148 height 19
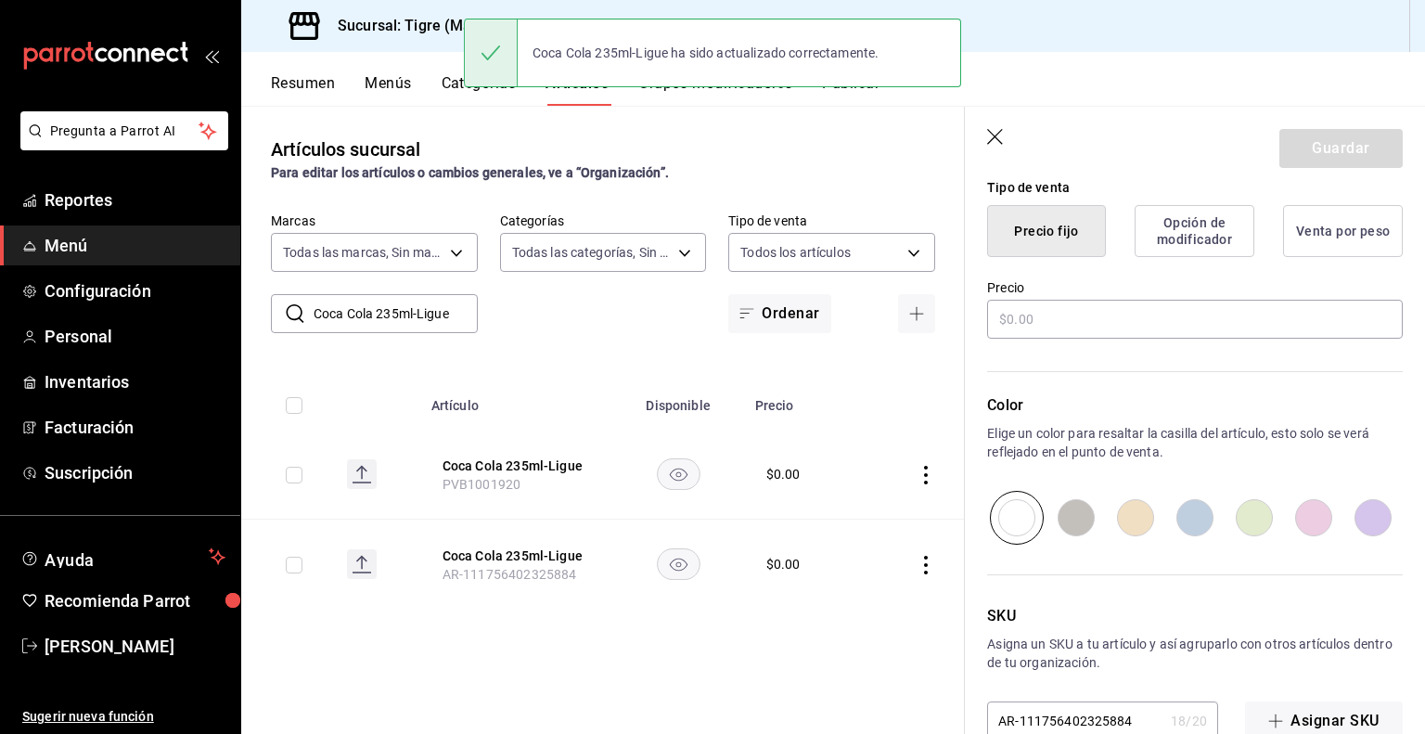
type input "$0.00"
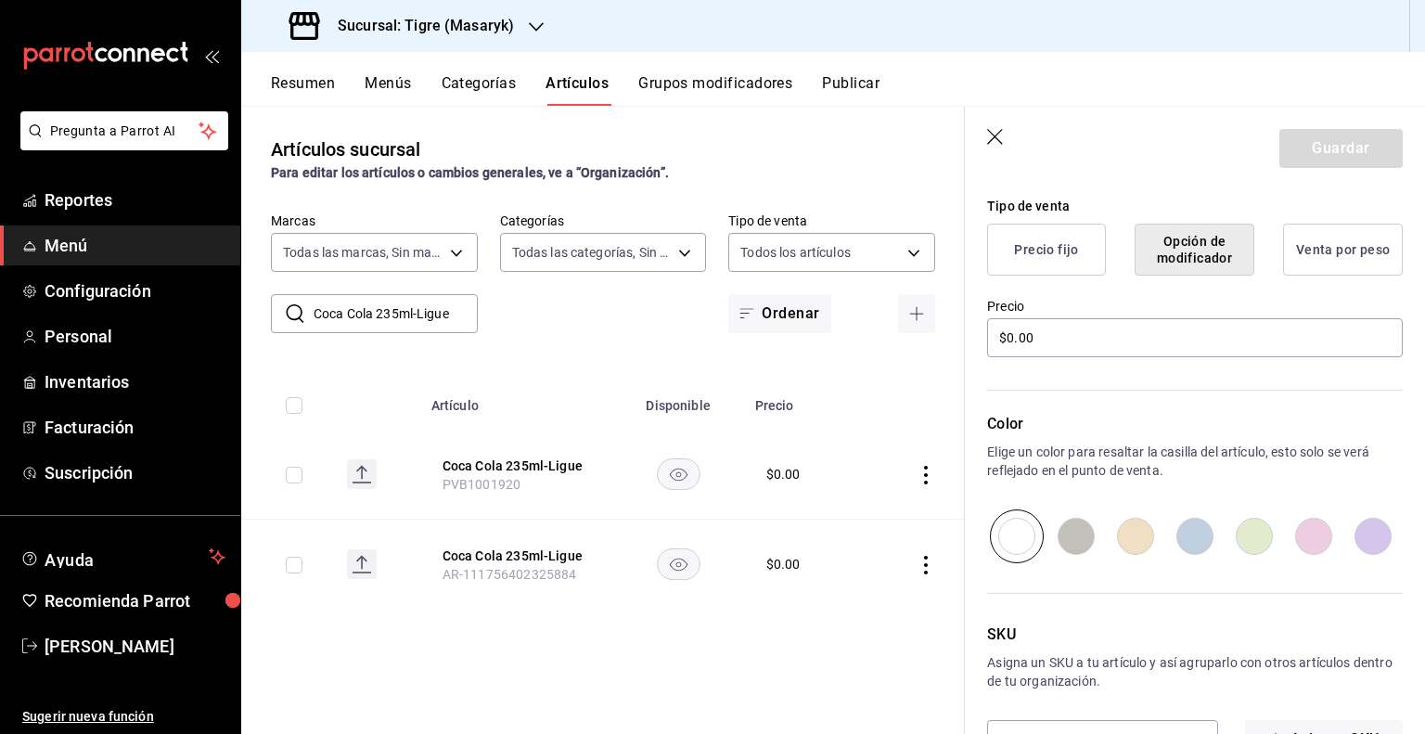
scroll to position [502, 0]
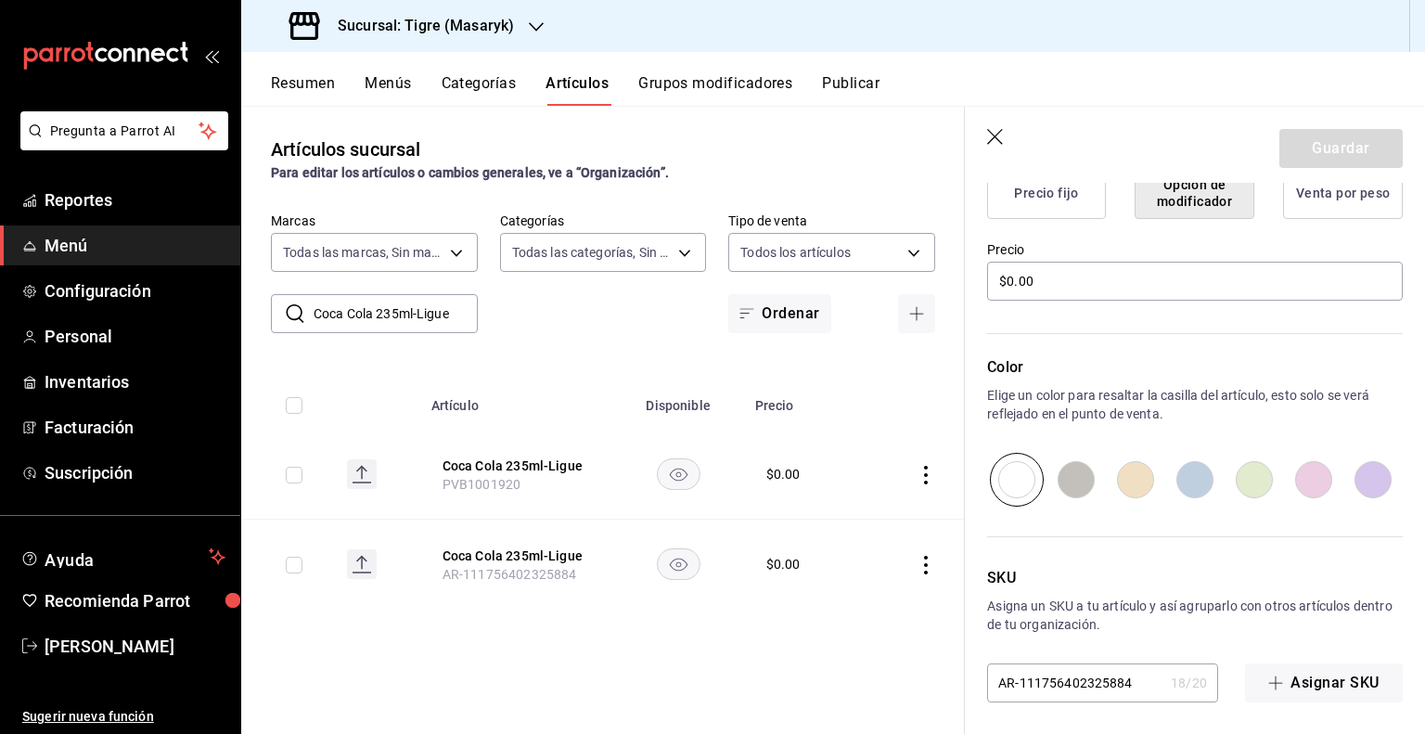
click at [1099, 686] on input "AR-111756402325884" at bounding box center [1075, 682] width 176 height 37
click at [1099, 685] on input "AR-111756402325884" at bounding box center [1075, 682] width 176 height 37
paste input "PVB1001920"
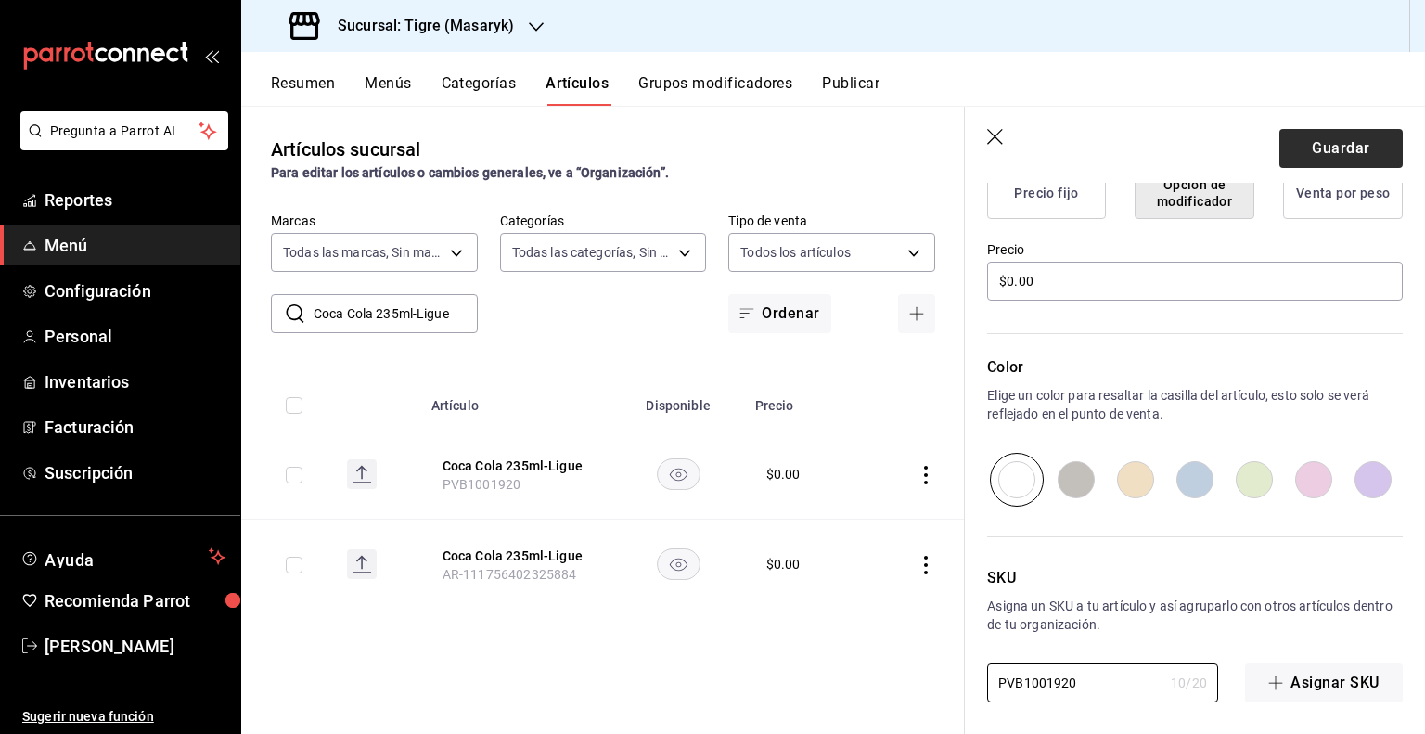
type input "PVB1001920"
click at [1320, 152] on button "Guardar" at bounding box center [1340, 148] width 123 height 39
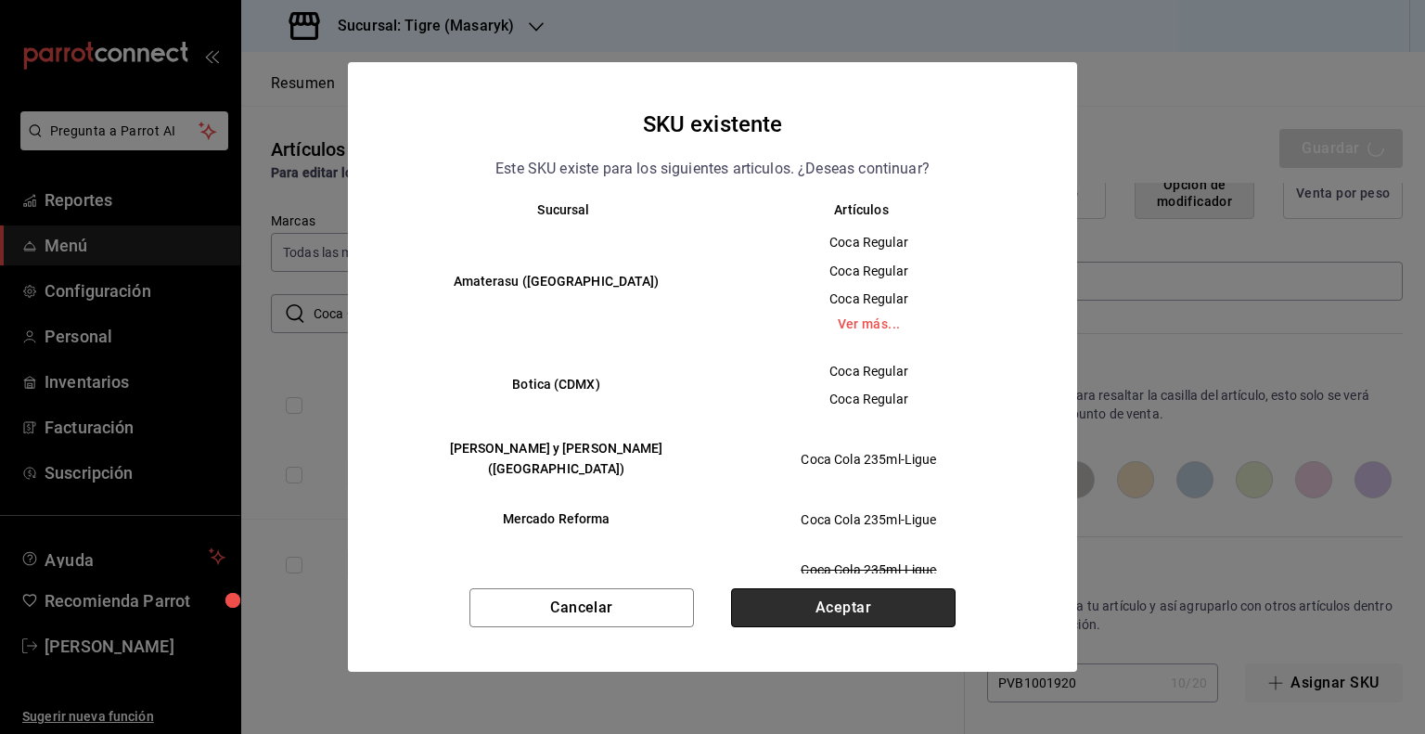
click at [931, 618] on button "Aceptar" at bounding box center [843, 607] width 224 height 39
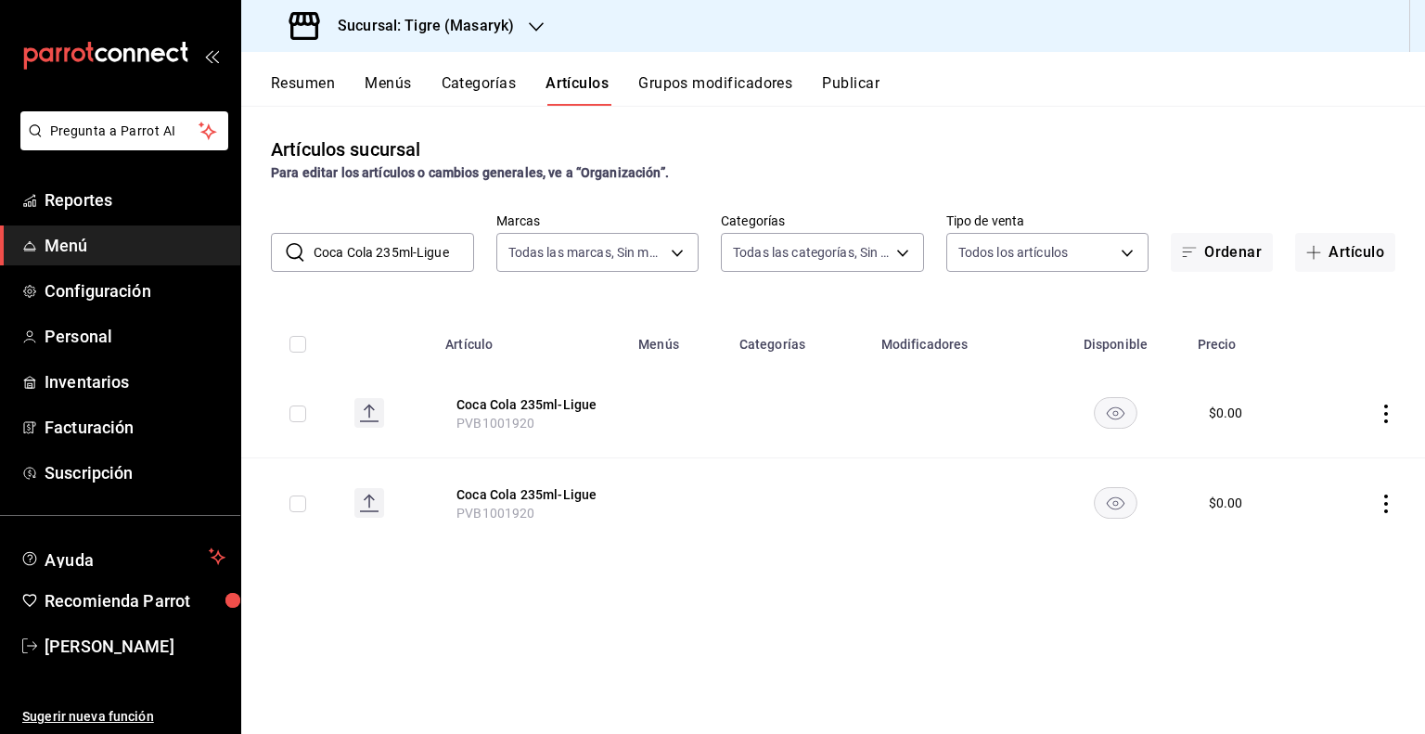
click at [394, 259] on input "Coca Cola 235ml-Ligue" at bounding box center [393, 252] width 160 height 37
paste input "Light"
type input "Coca Cola Light Ligue"
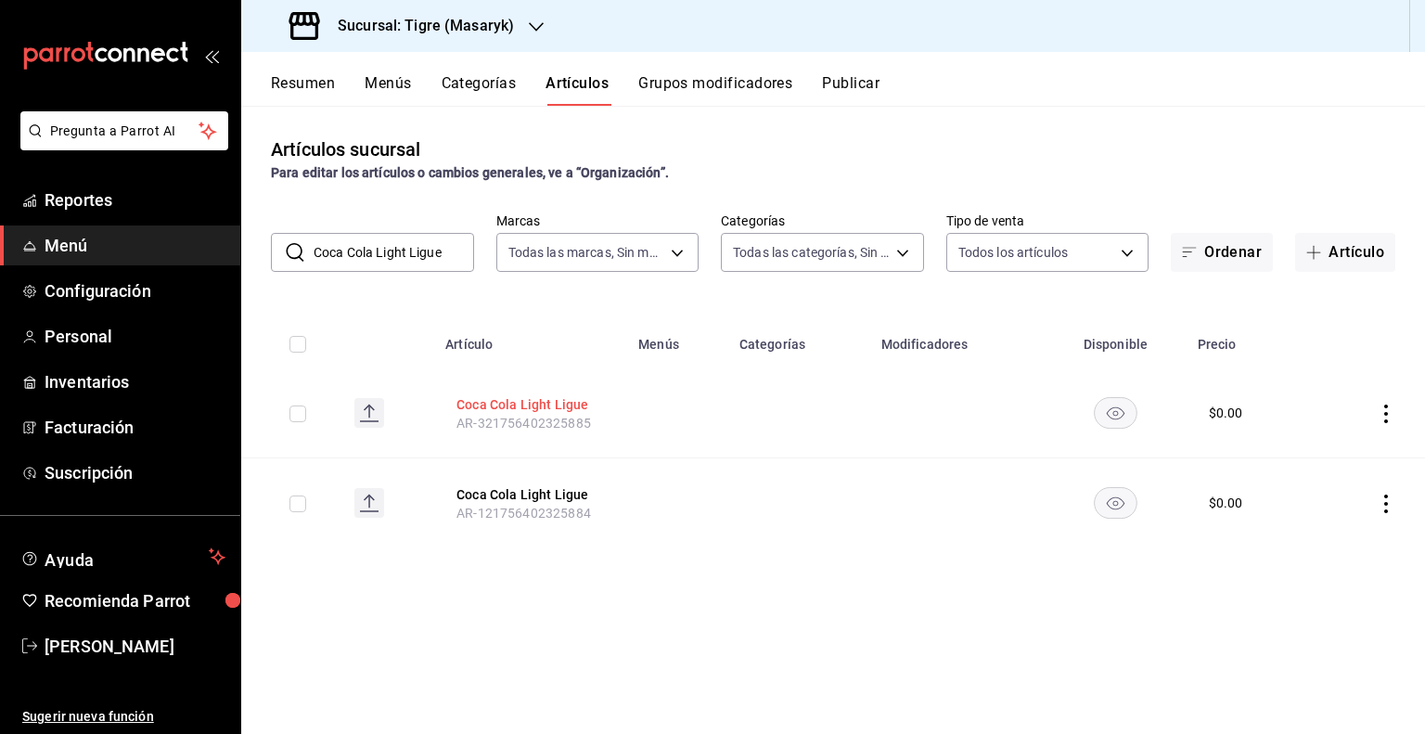
click at [507, 407] on button "Coca Cola Light Ligue" at bounding box center [530, 404] width 148 height 19
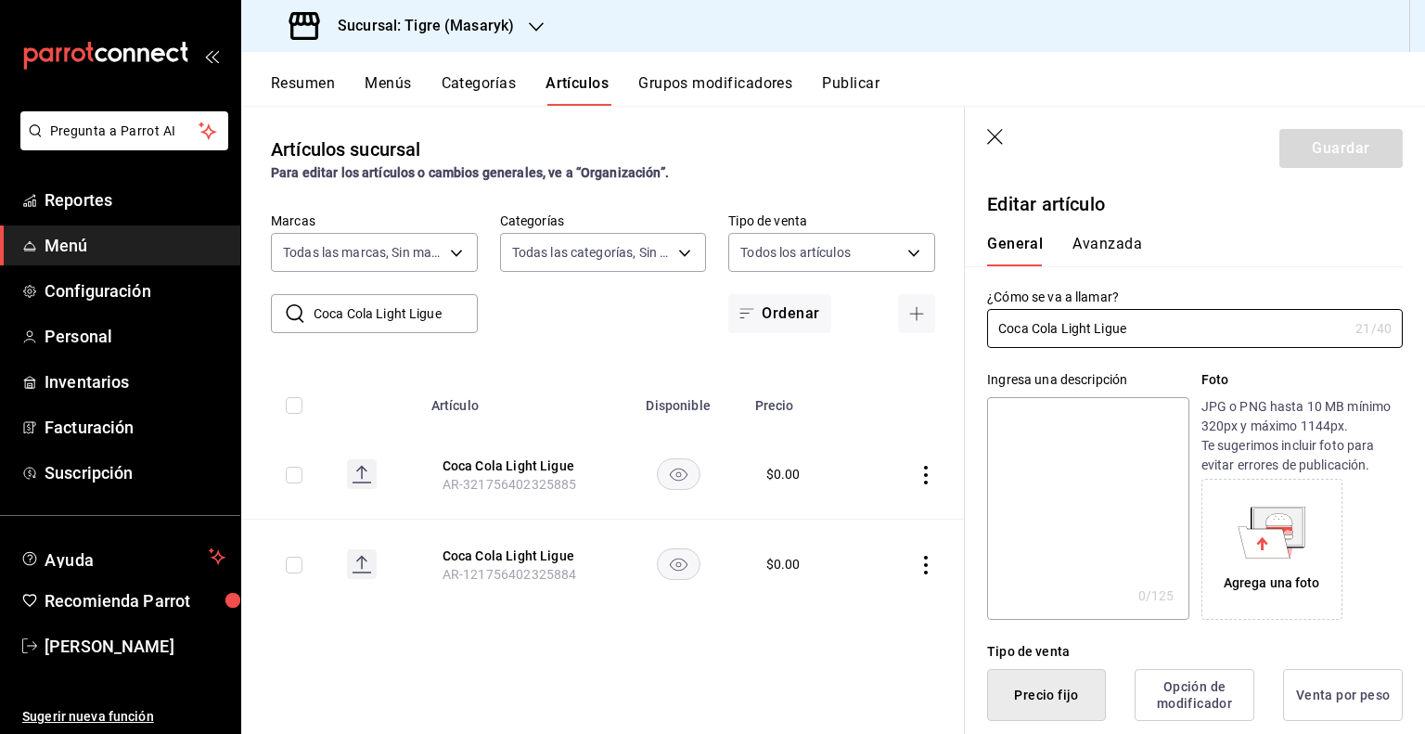
type input "$0.00"
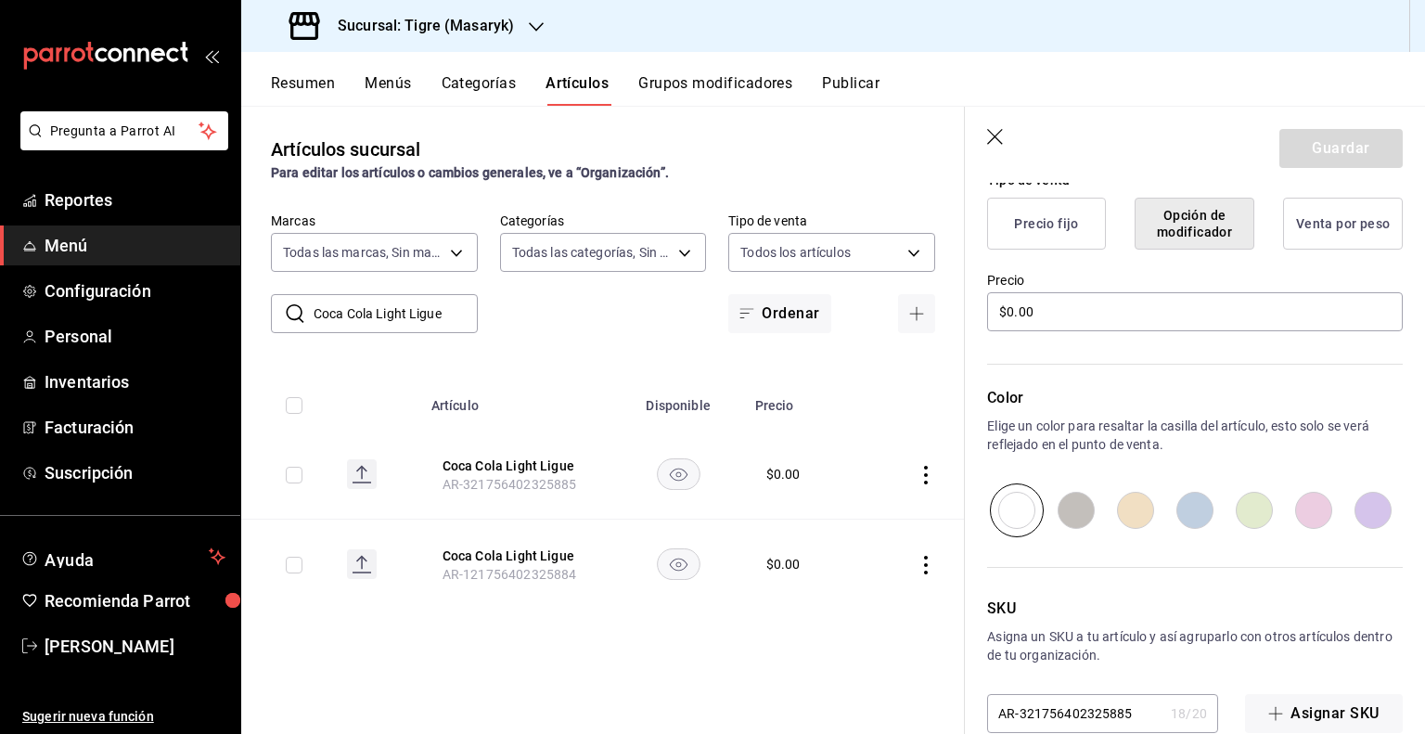
scroll to position [506, 0]
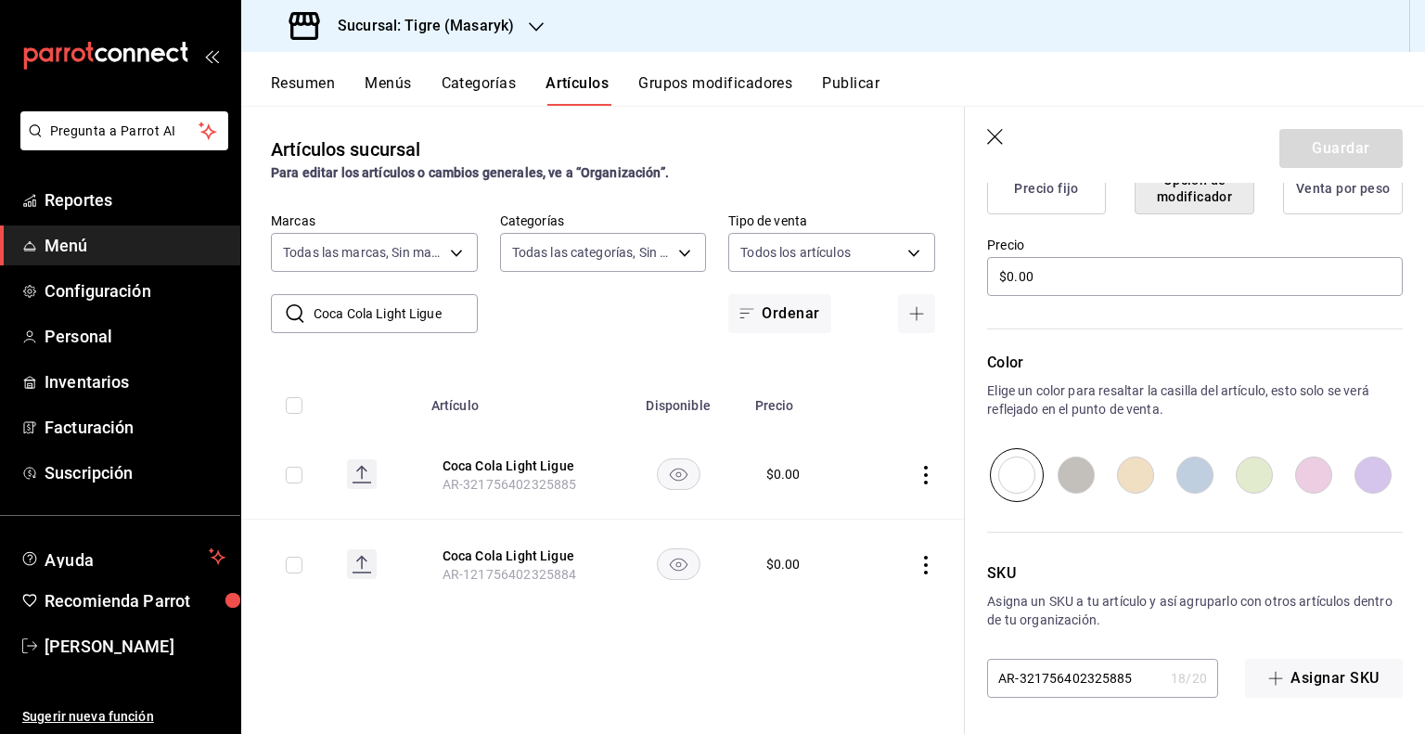
click at [1108, 670] on input "AR-321756402325885" at bounding box center [1075, 677] width 176 height 37
paste input "PVB1001921"
type input "PVB1001921"
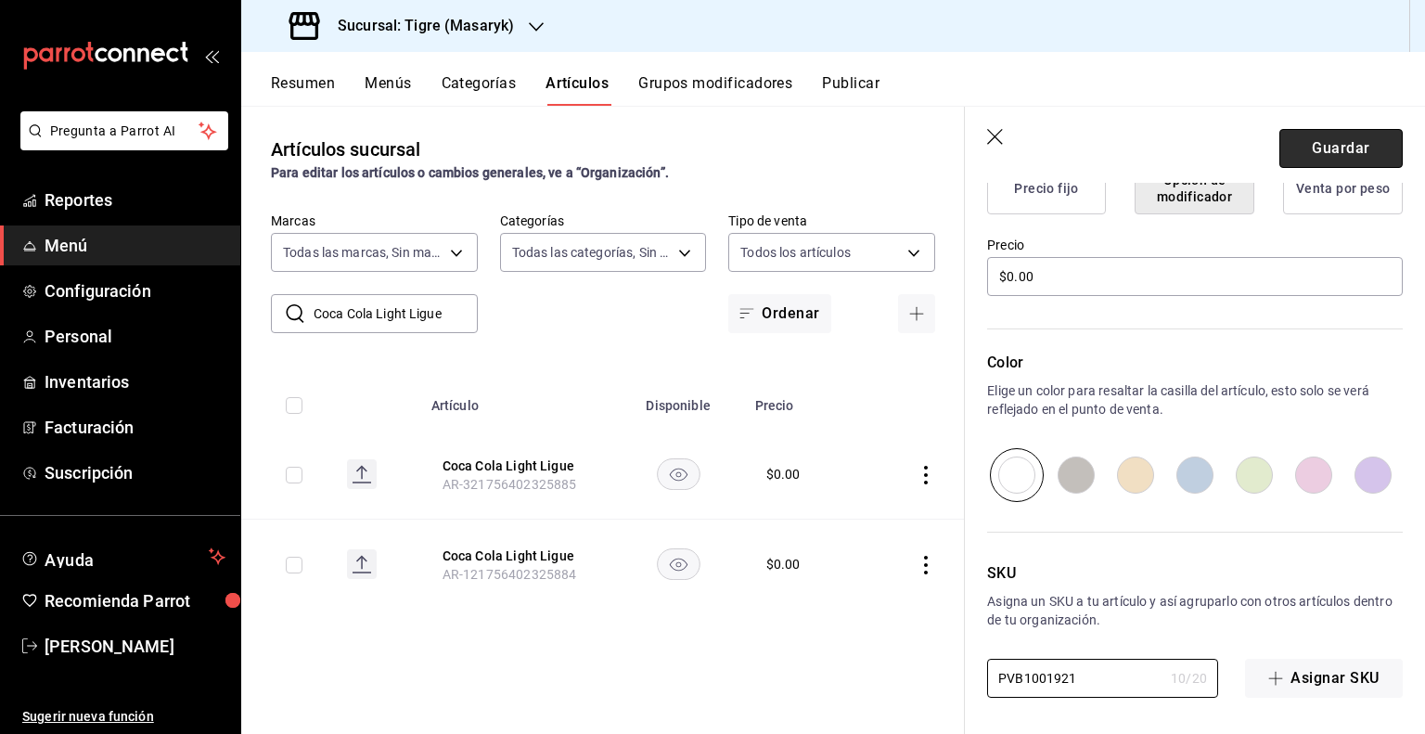
click at [1329, 137] on button "Guardar" at bounding box center [1340, 148] width 123 height 39
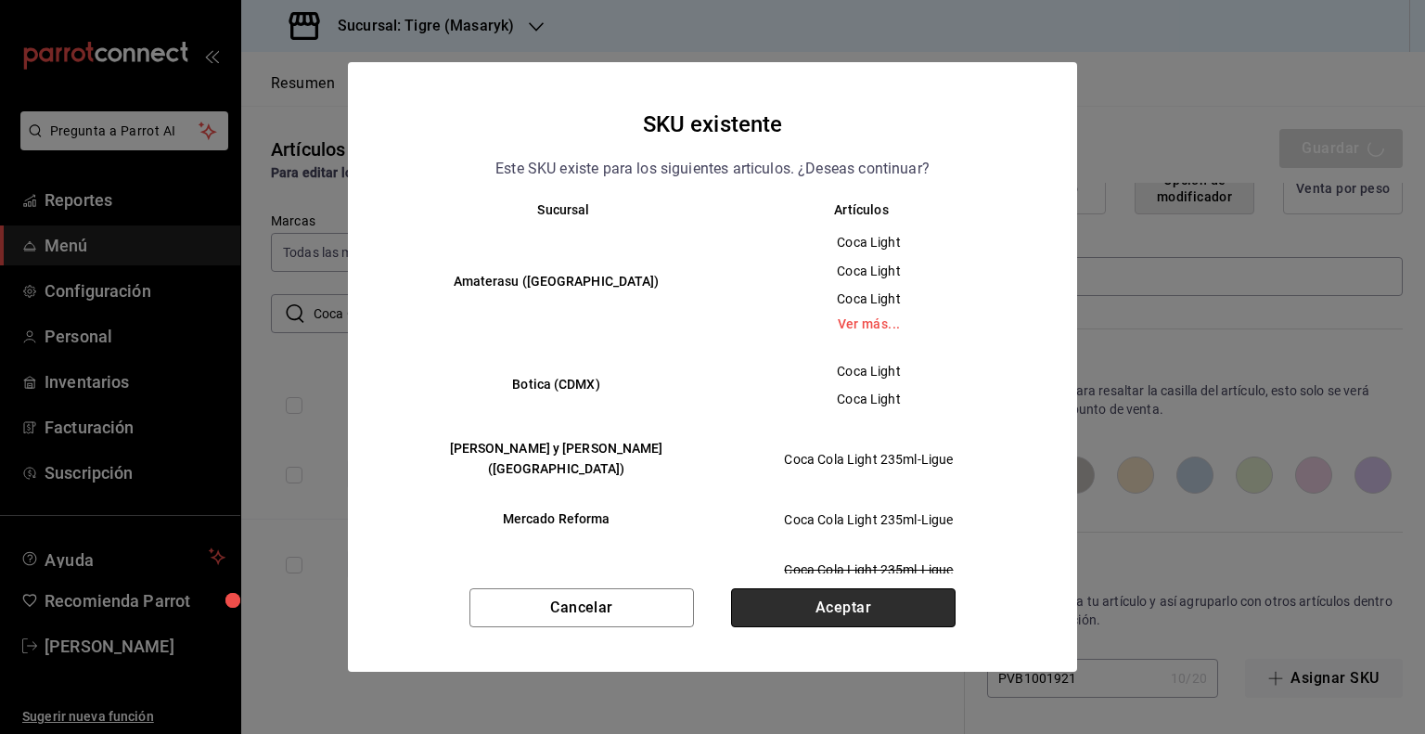
click at [839, 608] on button "Aceptar" at bounding box center [843, 607] width 224 height 39
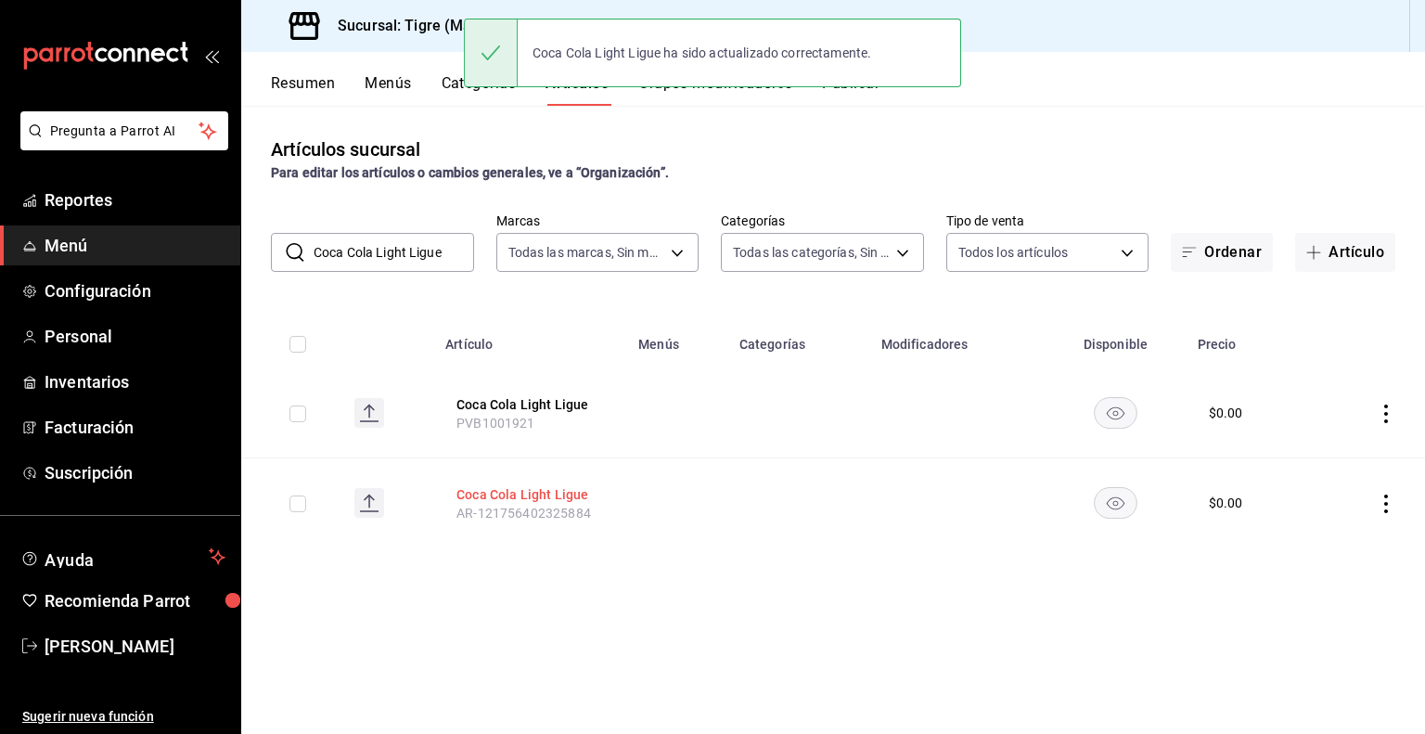
click at [526, 494] on button "Coca Cola Light Ligue" at bounding box center [530, 494] width 148 height 19
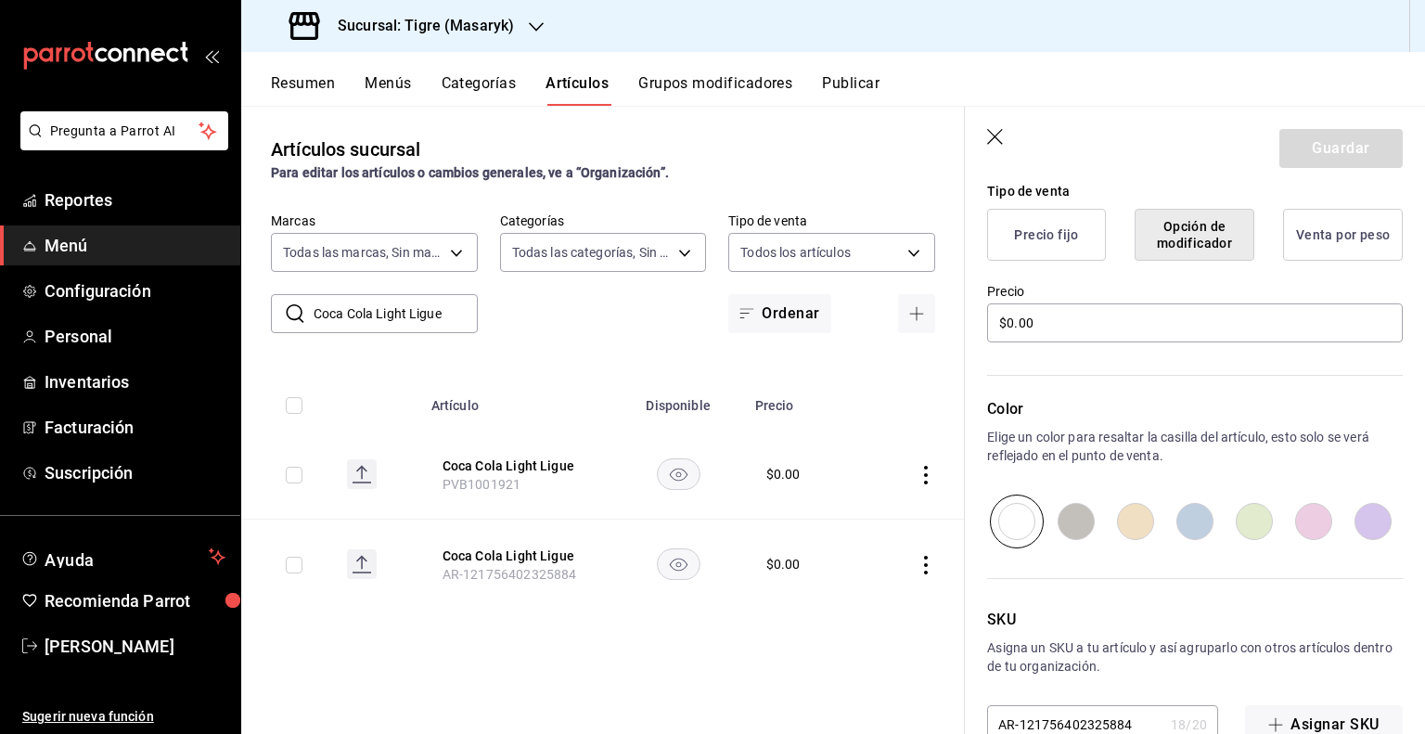
scroll to position [506, 0]
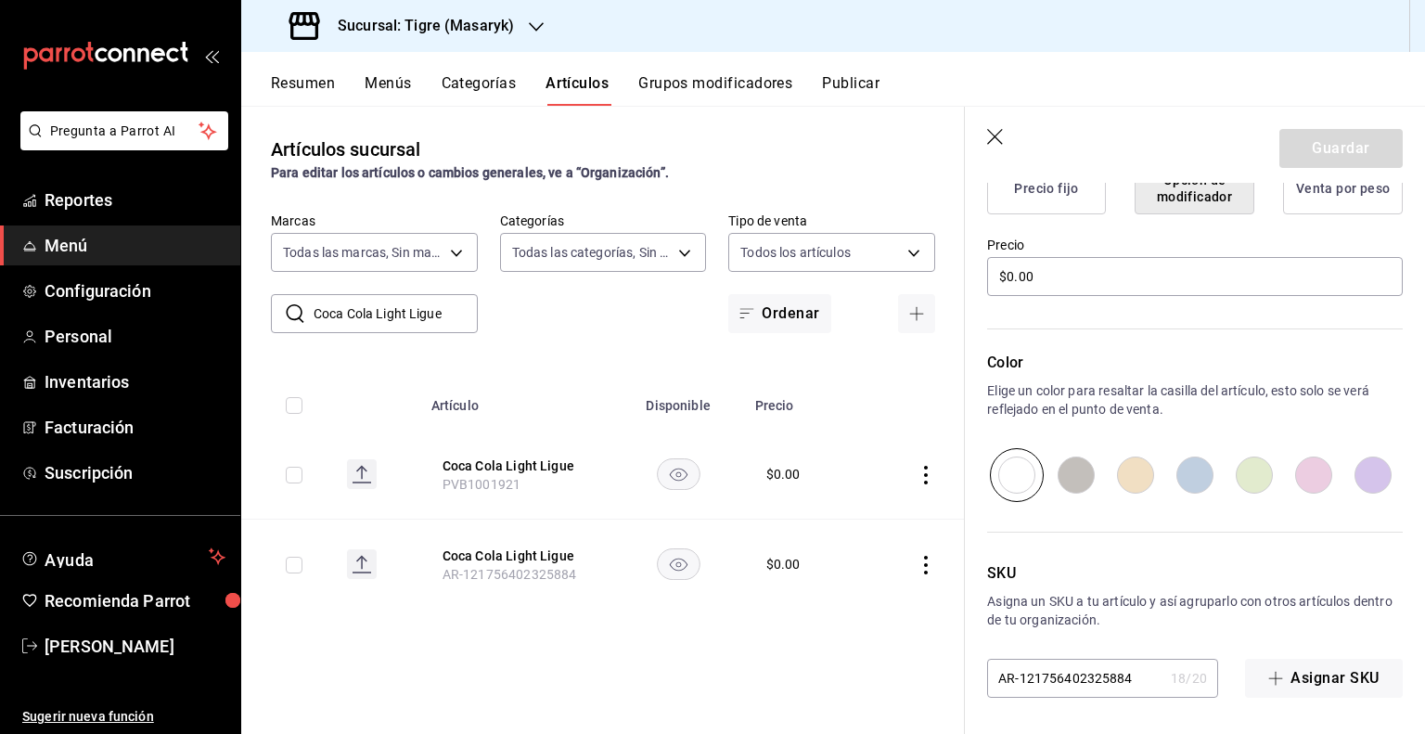
click at [1111, 705] on div "Editar artículo General Avanzada ¿Cómo se va a llamar? Coca Cola Light Ligue 21…" at bounding box center [1195, 205] width 460 height 1058
click at [1117, 682] on input "AR-121756402325884" at bounding box center [1075, 677] width 176 height 37
paste input "PVB1001921"
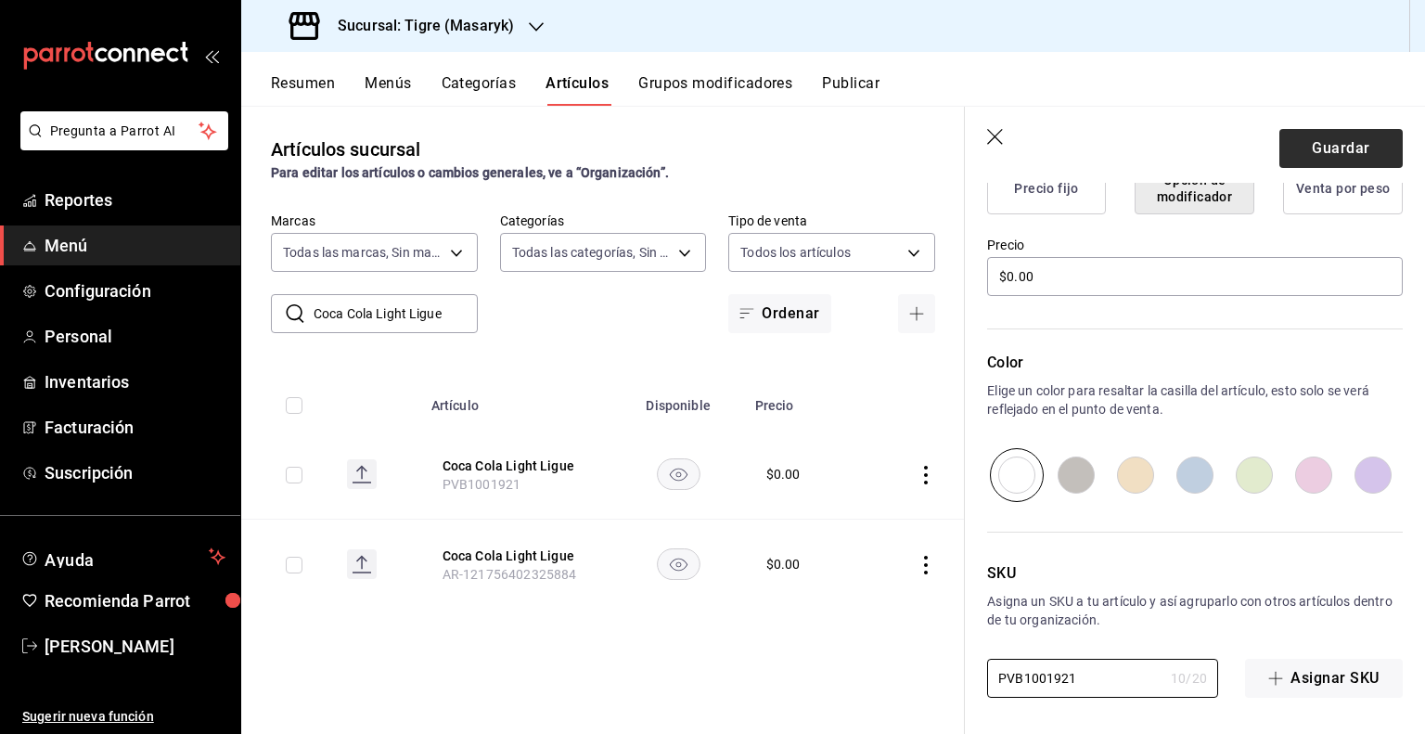
type input "PVB1001921"
click at [1310, 149] on button "Guardar" at bounding box center [1340, 148] width 123 height 39
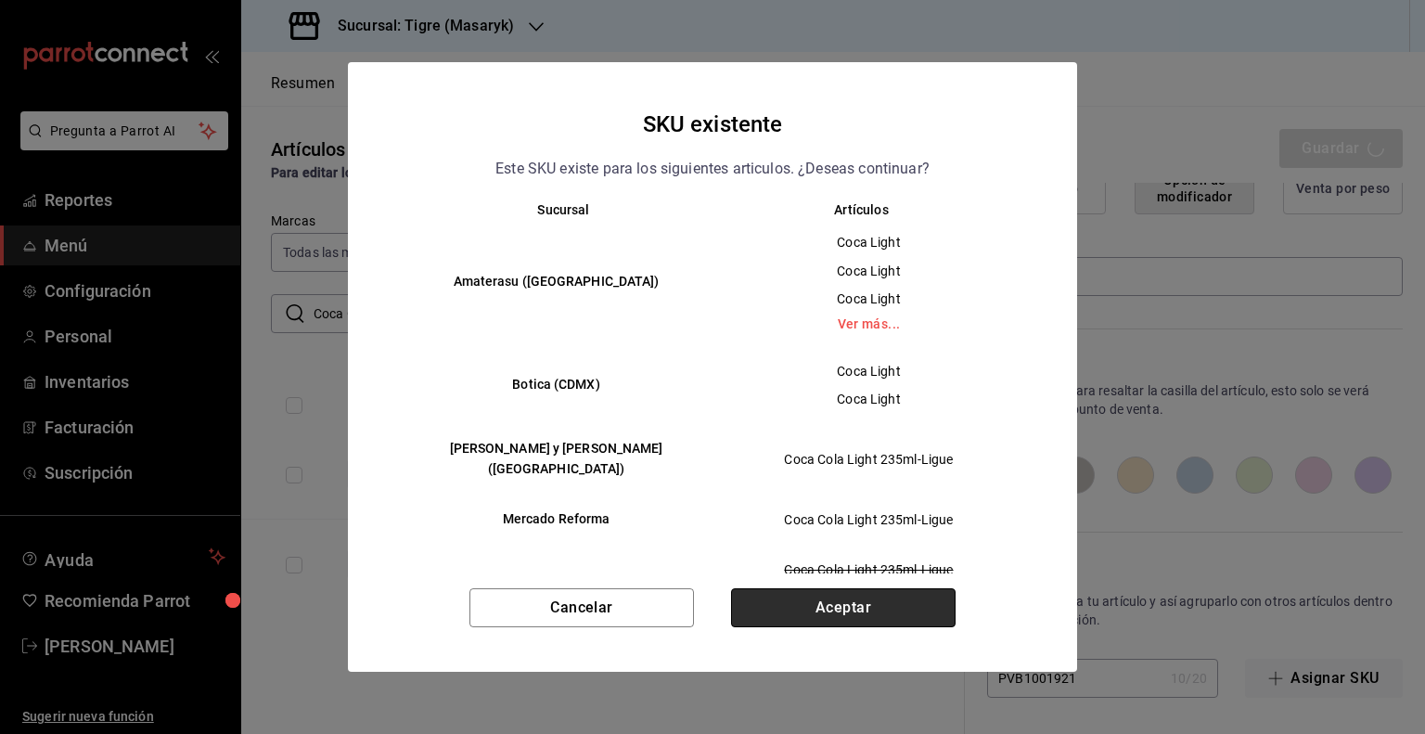
click at [848, 598] on button "Aceptar" at bounding box center [843, 607] width 224 height 39
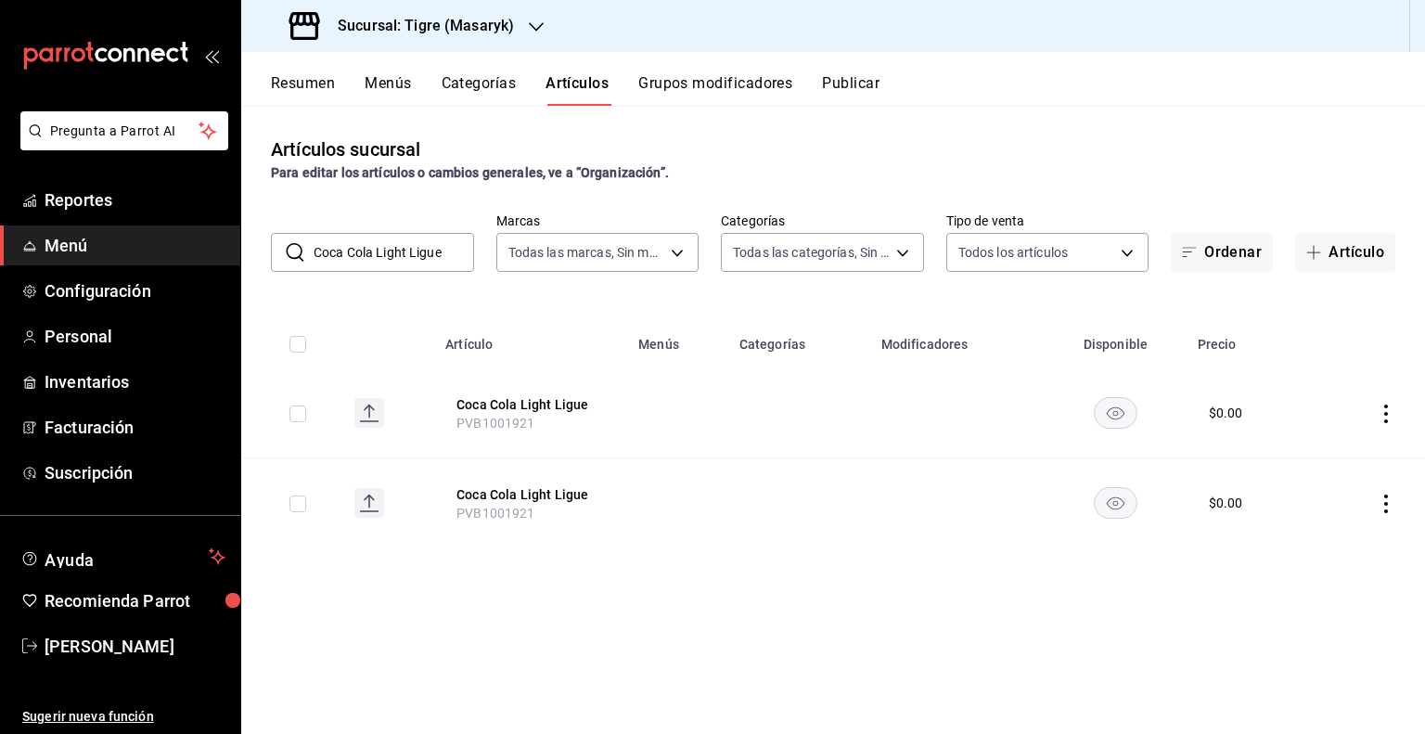
click at [397, 261] on input "Coca Cola Light Ligue" at bounding box center [393, 252] width 160 height 37
paste input "Zero"
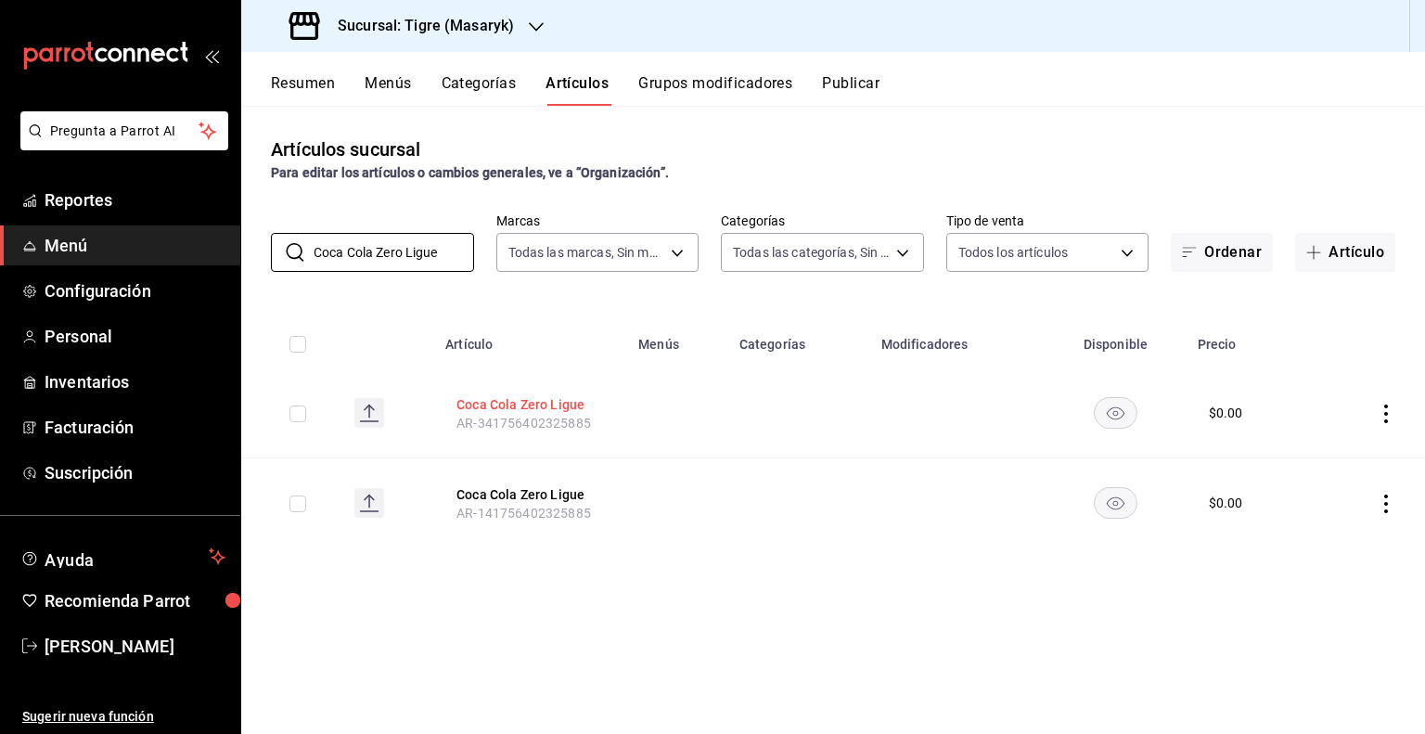
type input "Coca Cola Zero Ligue"
click at [545, 400] on button "Coca Cola Zero Ligue" at bounding box center [530, 404] width 148 height 19
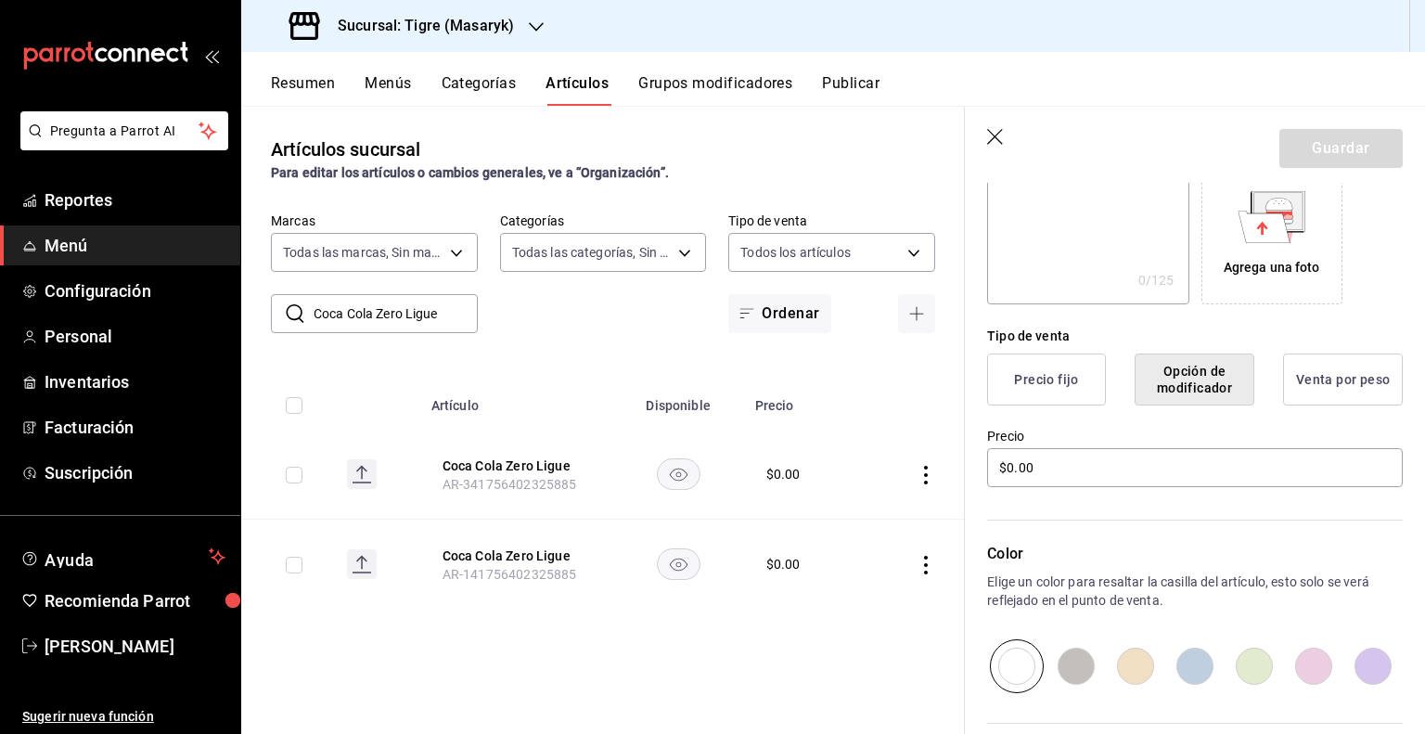
scroll to position [506, 0]
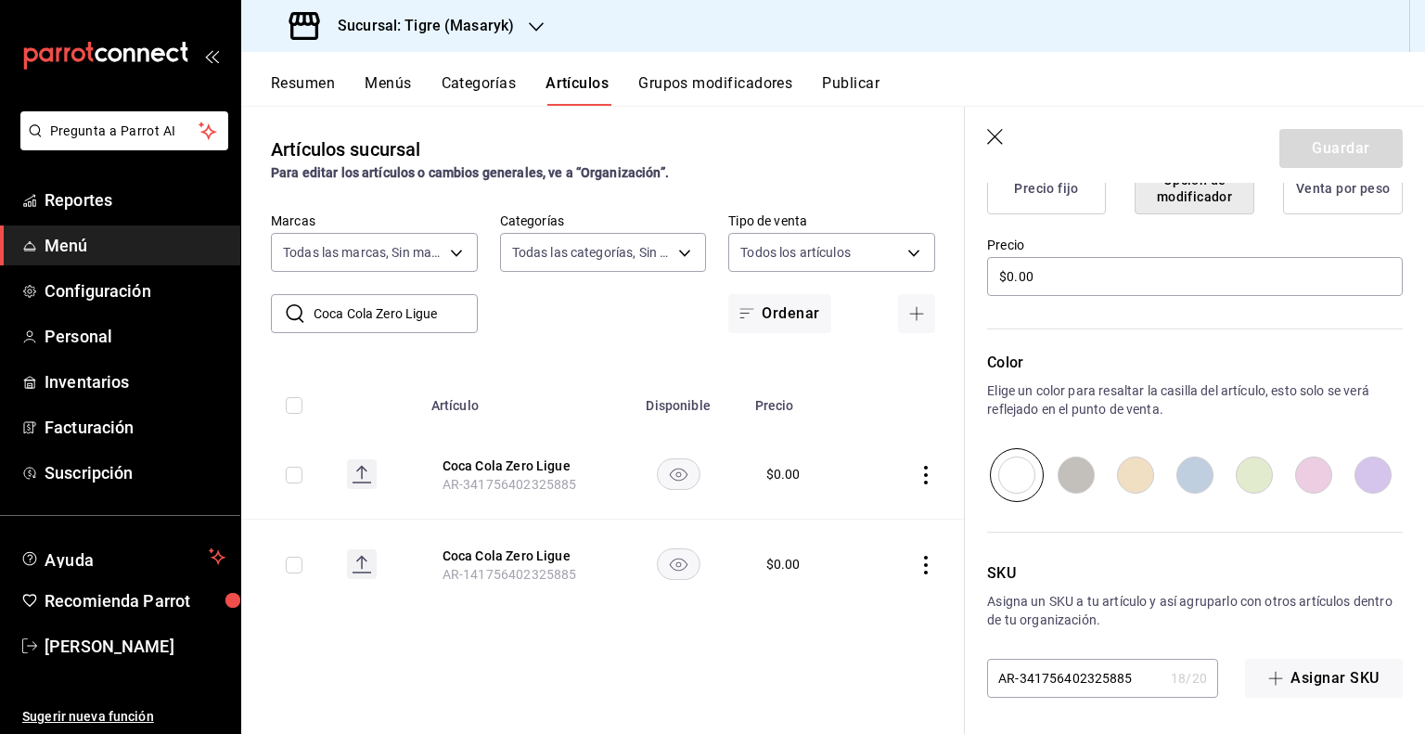
click at [1098, 680] on input "AR-341756402325885" at bounding box center [1075, 677] width 176 height 37
paste input "PVB1000416"
type input "PVB1000416"
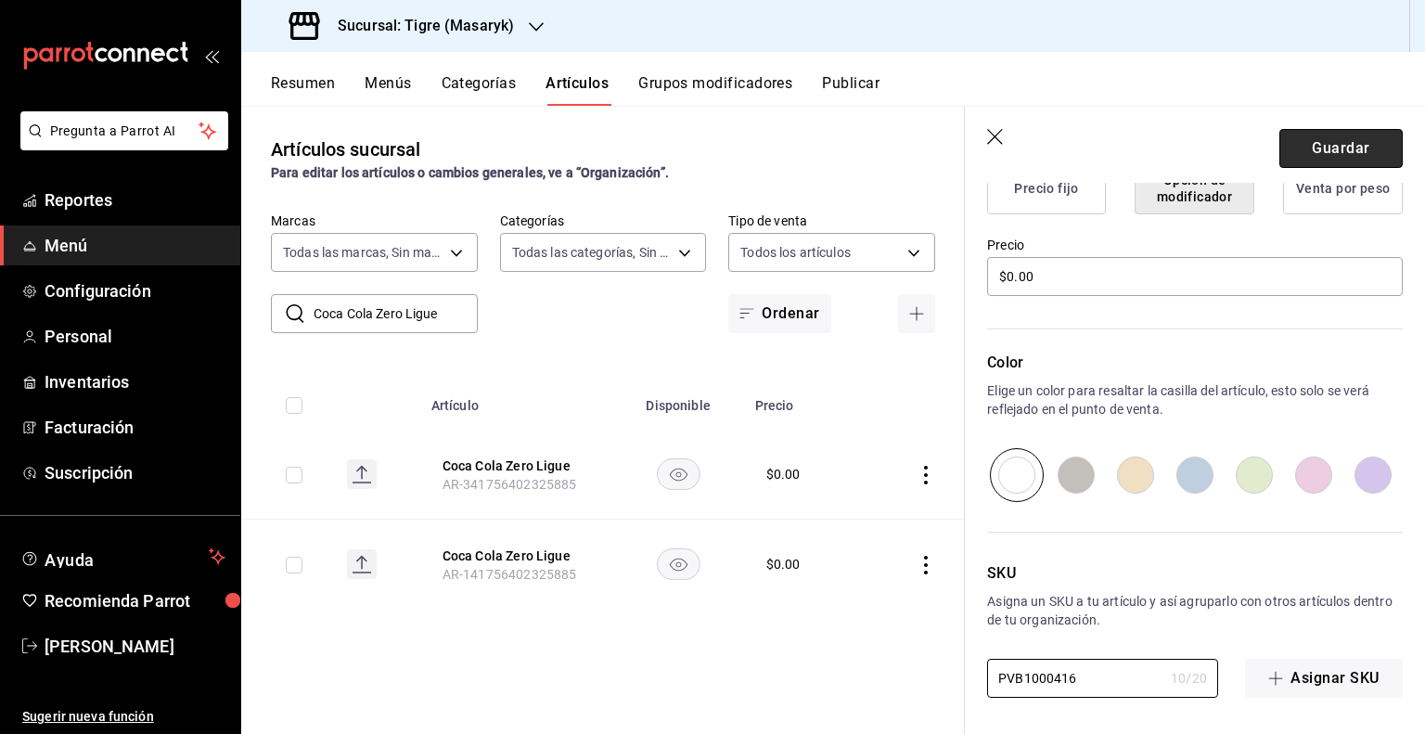
click at [1346, 151] on button "Guardar" at bounding box center [1340, 148] width 123 height 39
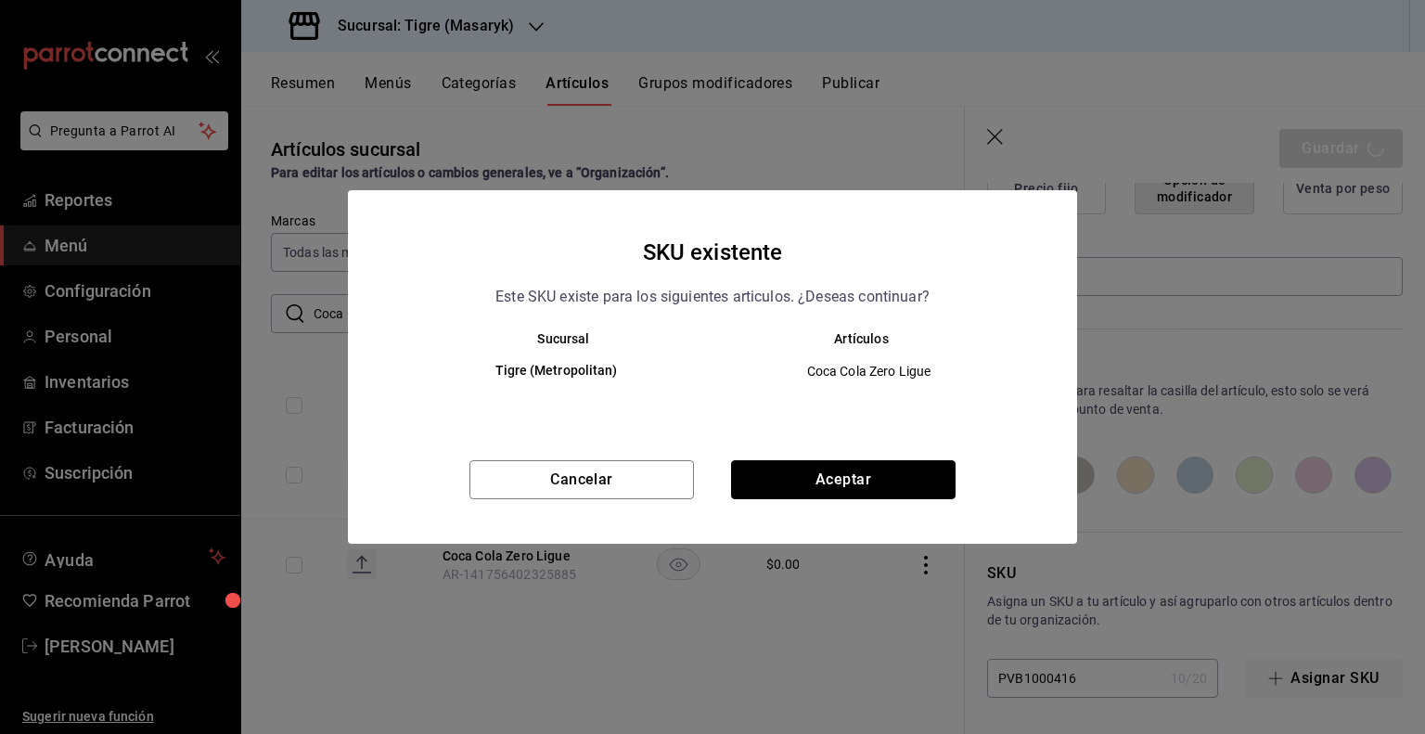
click at [949, 486] on button "Aceptar" at bounding box center [843, 479] width 224 height 39
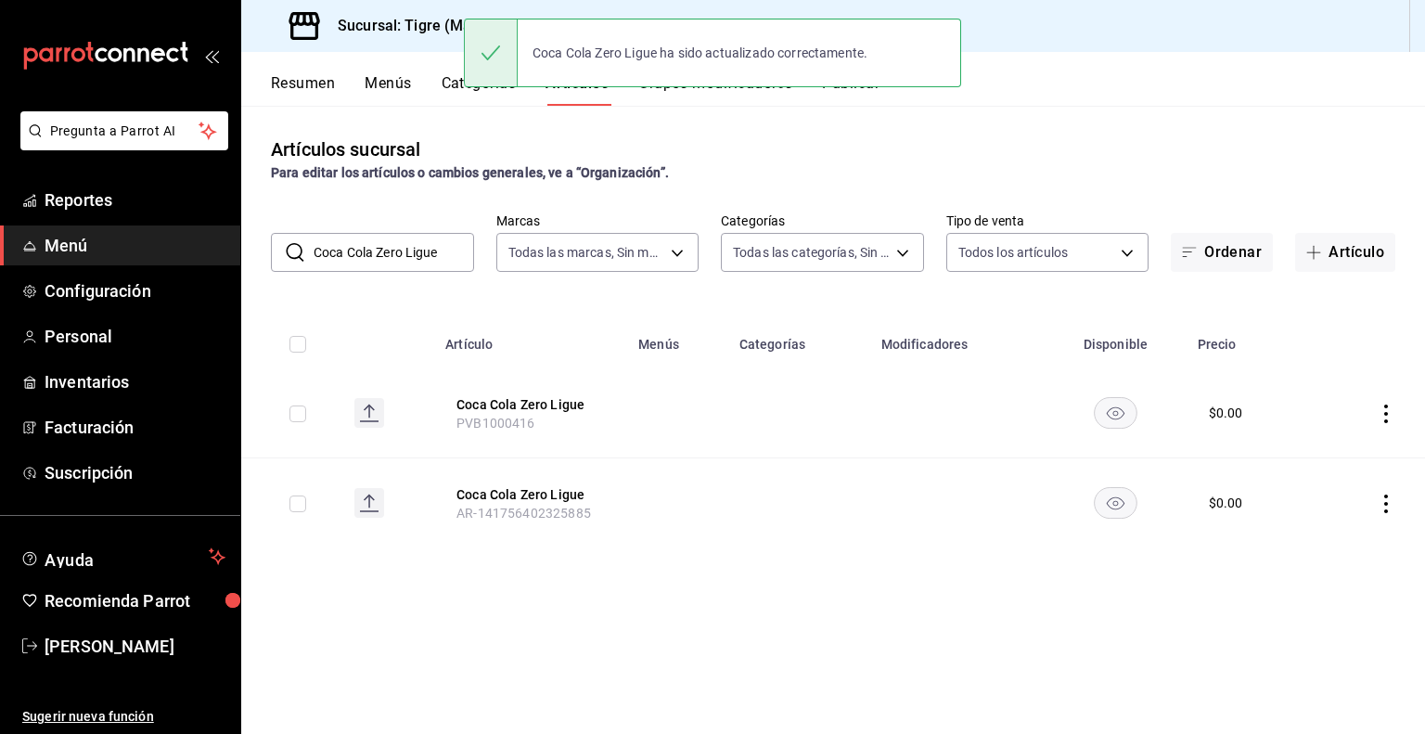
click at [553, 515] on span "AR-141756402325885" at bounding box center [523, 512] width 134 height 15
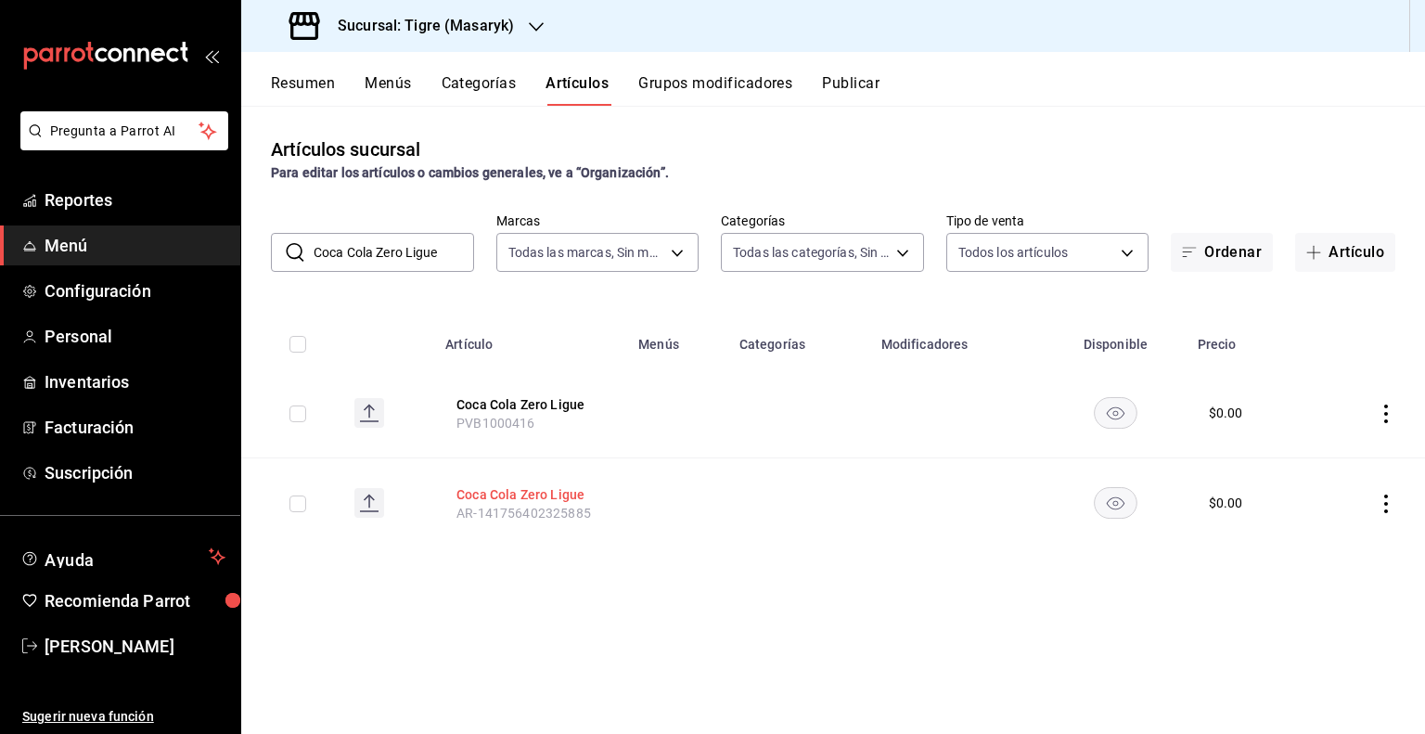
click at [554, 493] on button "Coca Cola Zero Ligue" at bounding box center [530, 494] width 148 height 19
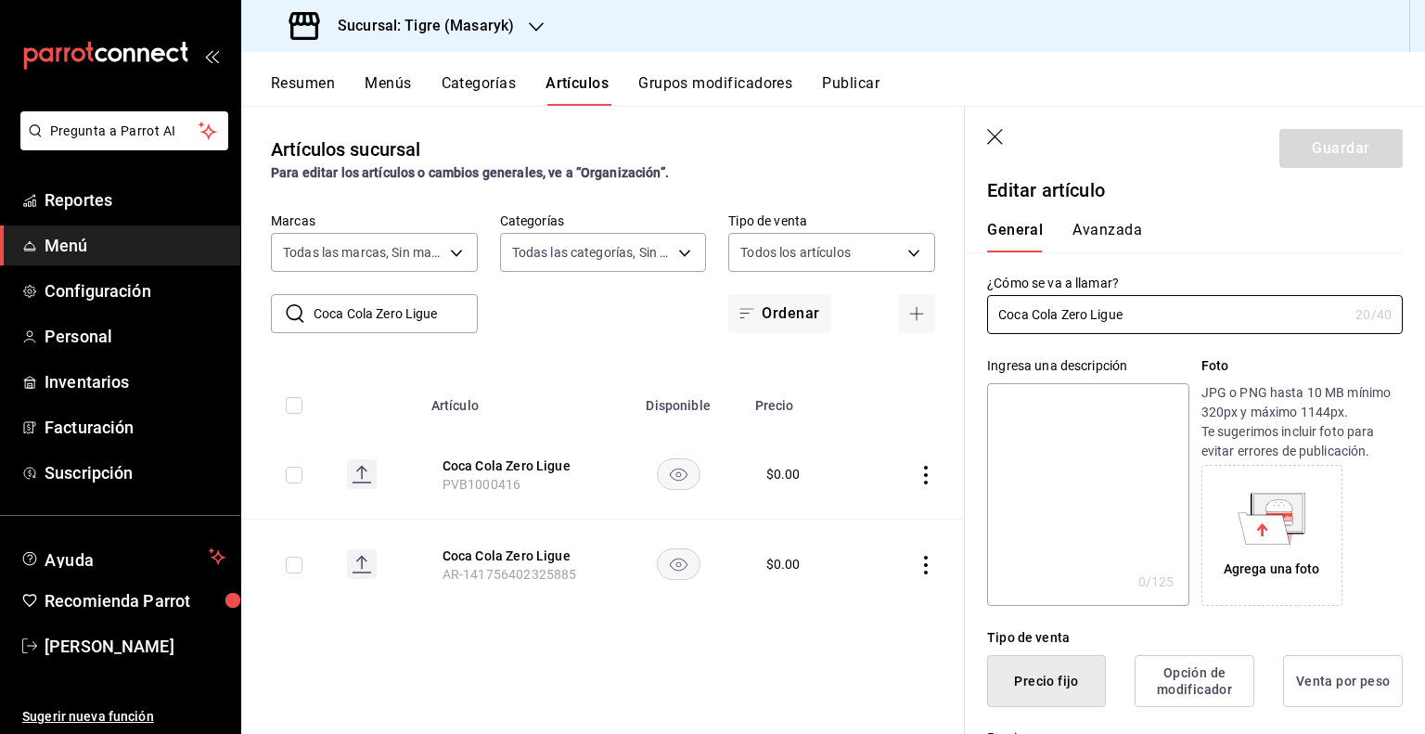
type input "$0.00"
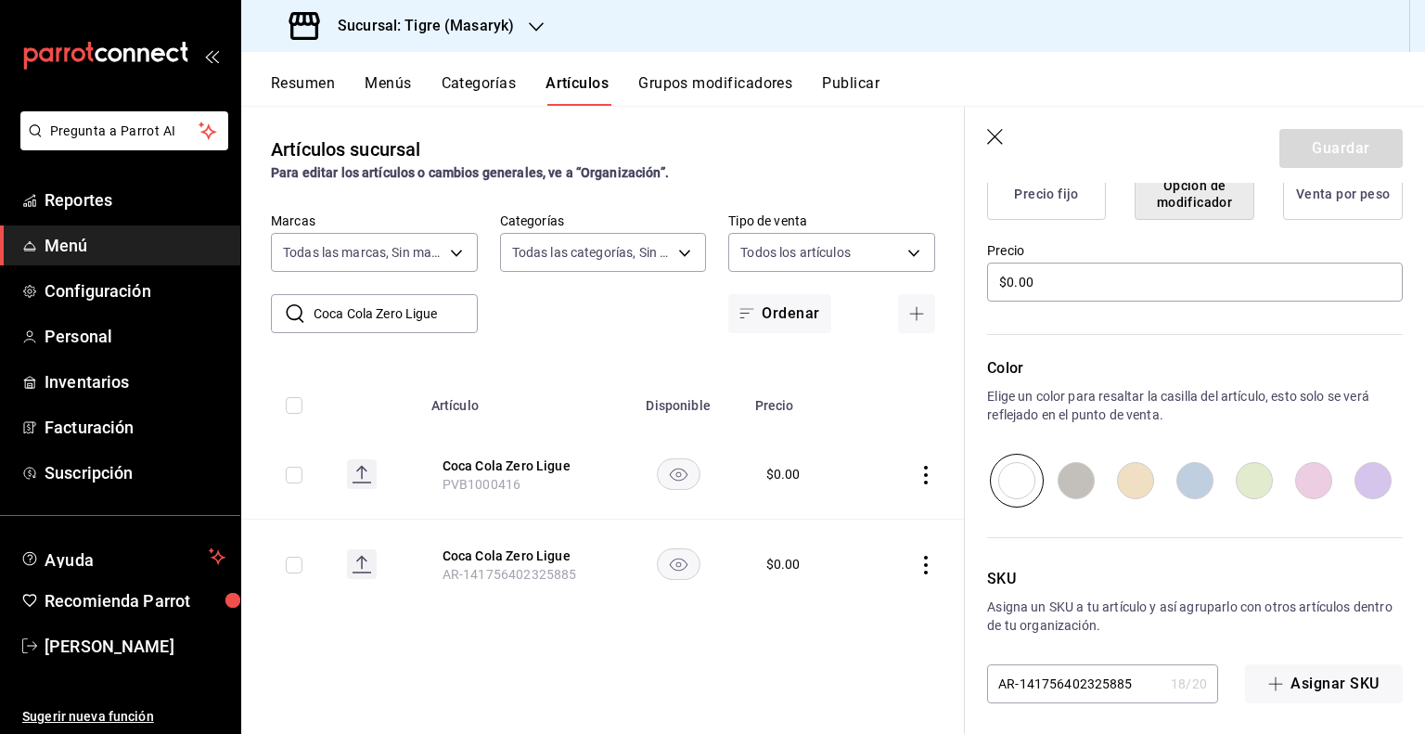
scroll to position [506, 0]
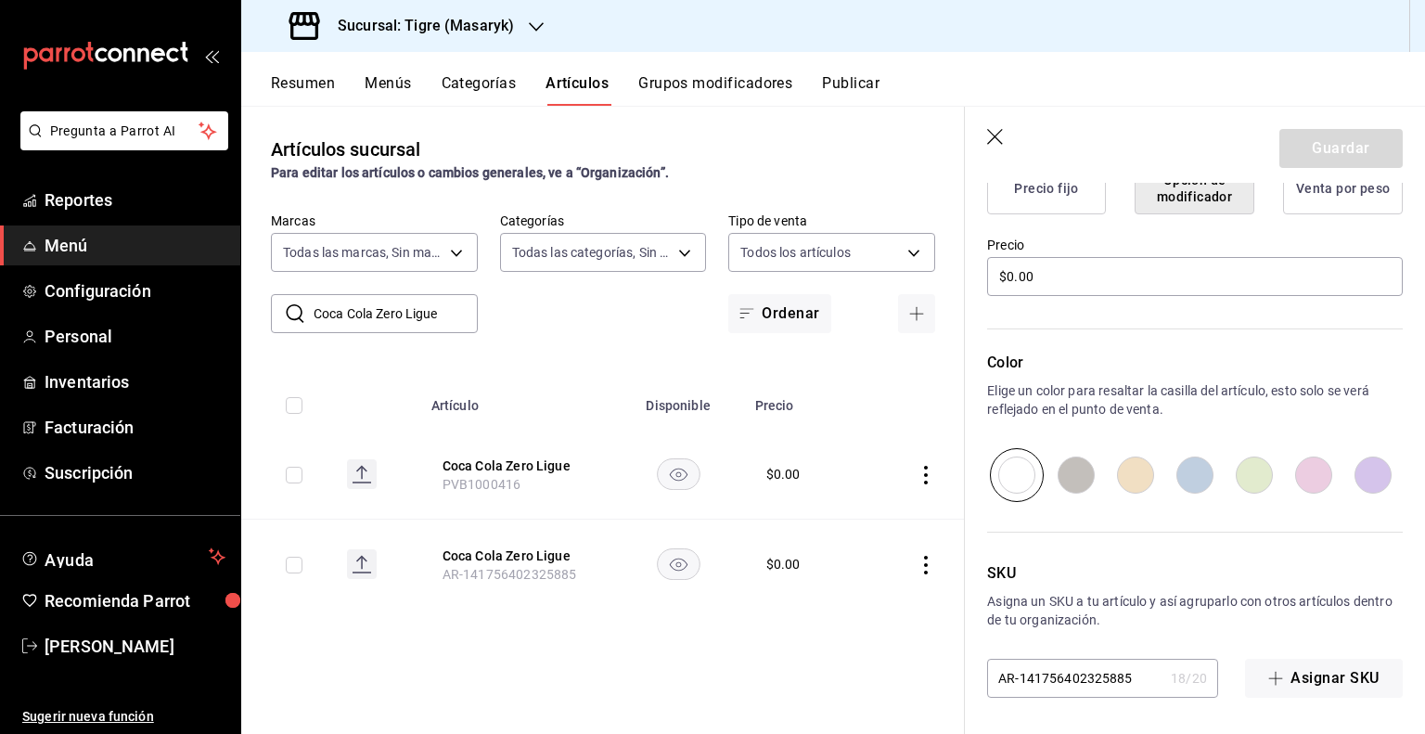
click at [1102, 661] on input "AR-141756402325885" at bounding box center [1075, 677] width 176 height 37
click at [1102, 663] on input "AR-141756402325885" at bounding box center [1075, 677] width 176 height 37
paste input "PVB1000416"
type input "PVB1000416"
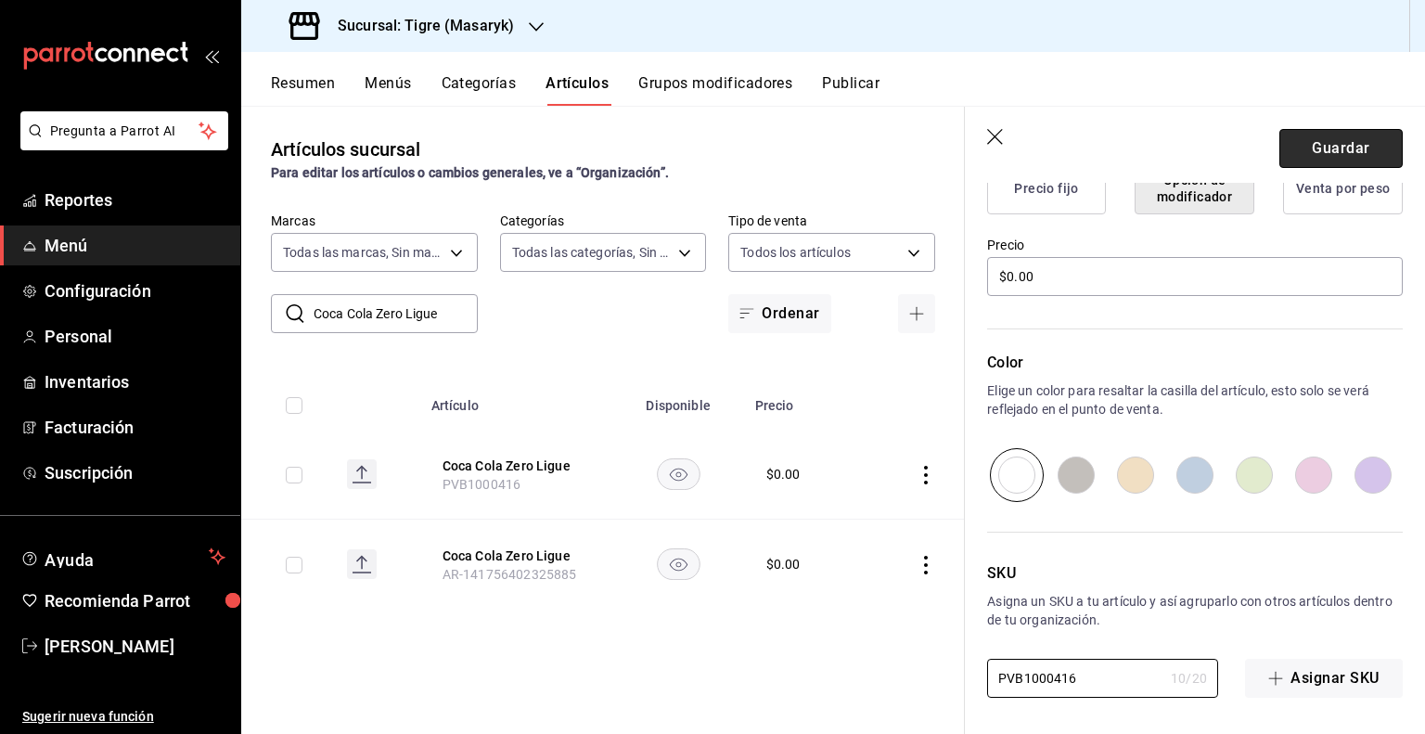
click at [1361, 145] on button "Guardar" at bounding box center [1340, 148] width 123 height 39
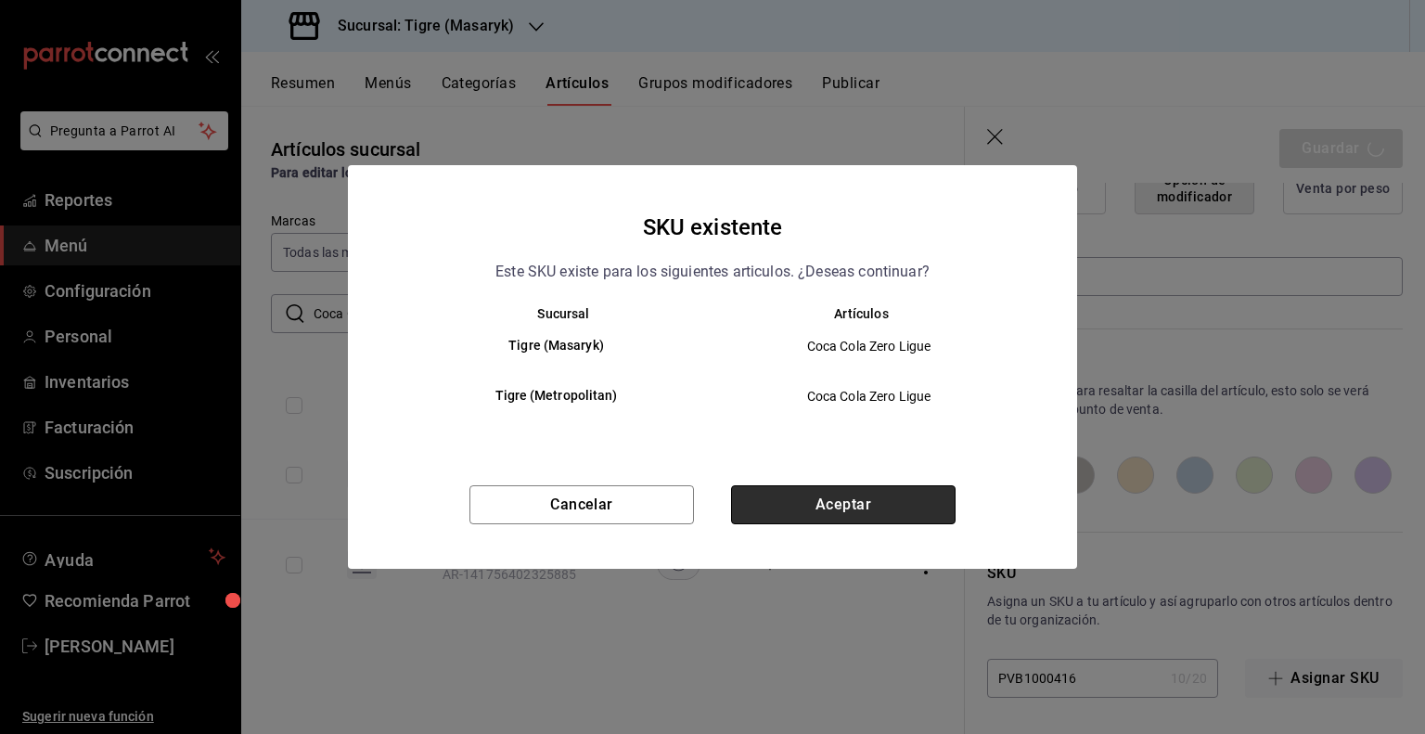
click at [787, 497] on button "Aceptar" at bounding box center [843, 504] width 224 height 39
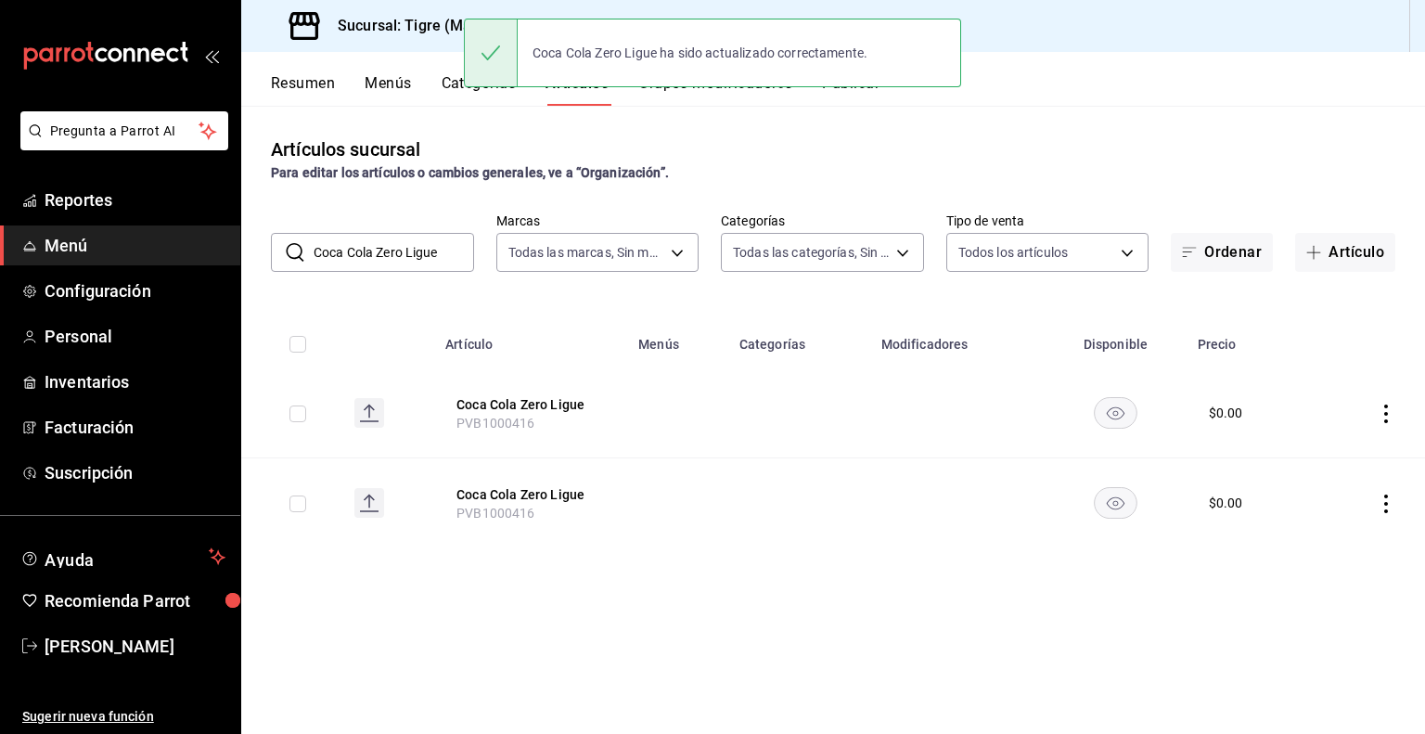
drag, startPoint x: 582, startPoint y: 405, endPoint x: 953, endPoint y: 462, distance: 374.4
click at [582, 405] on button "Coca Cola Zero Ligue" at bounding box center [530, 404] width 148 height 19
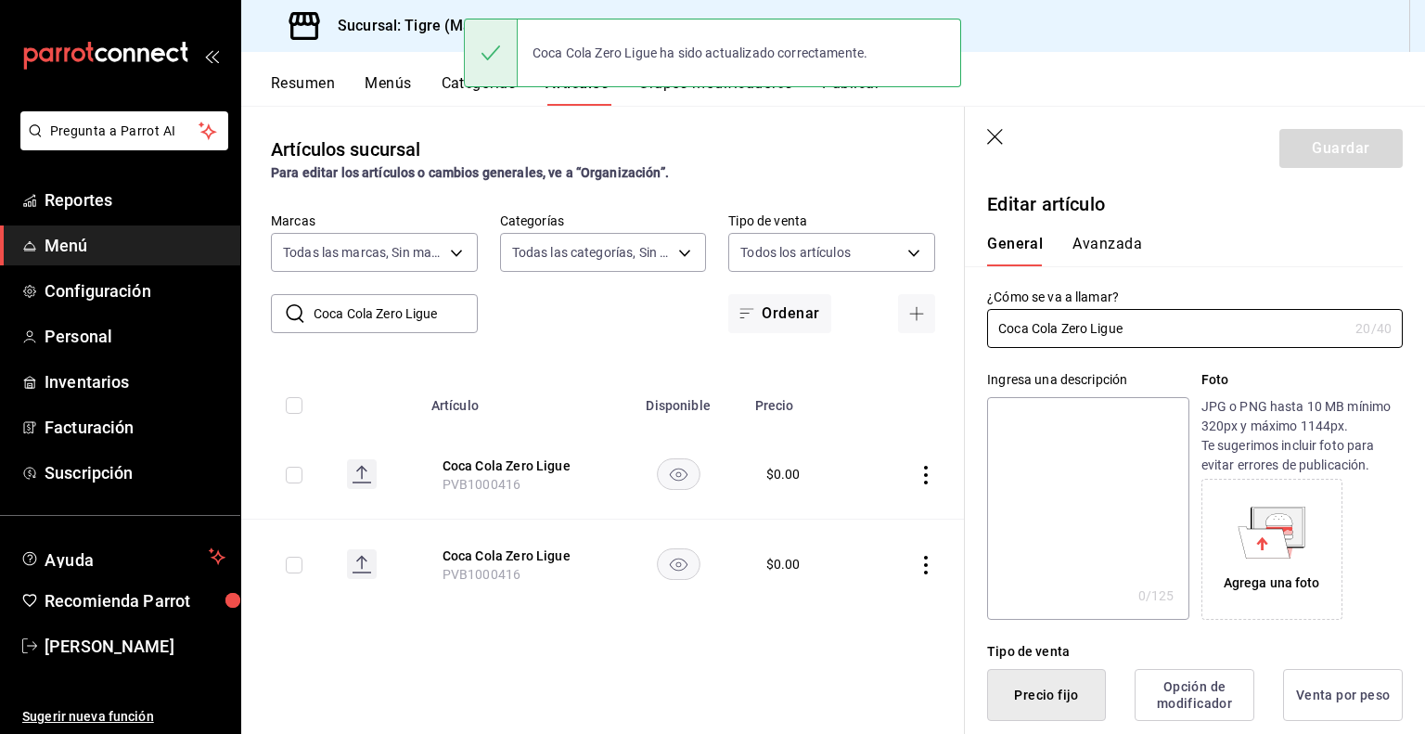
type input "$0.00"
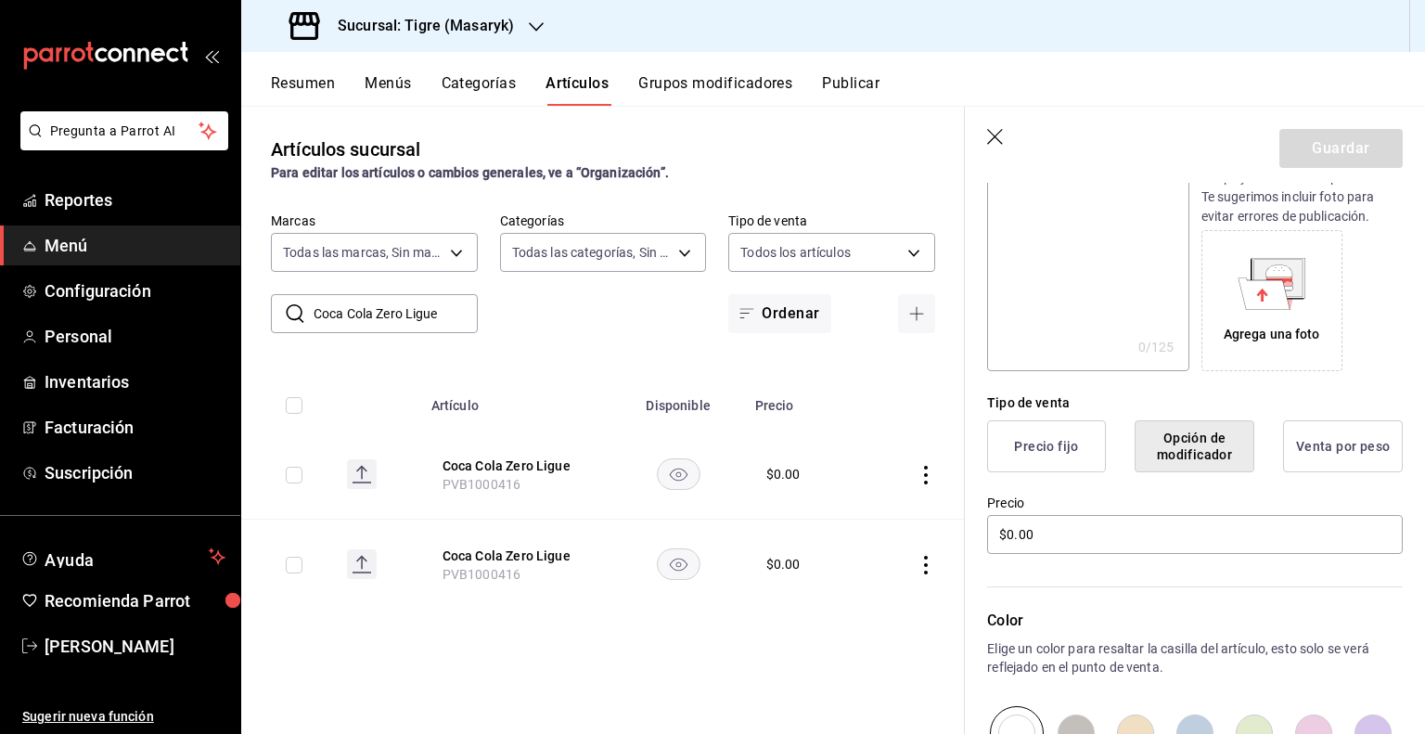
scroll to position [135, 0]
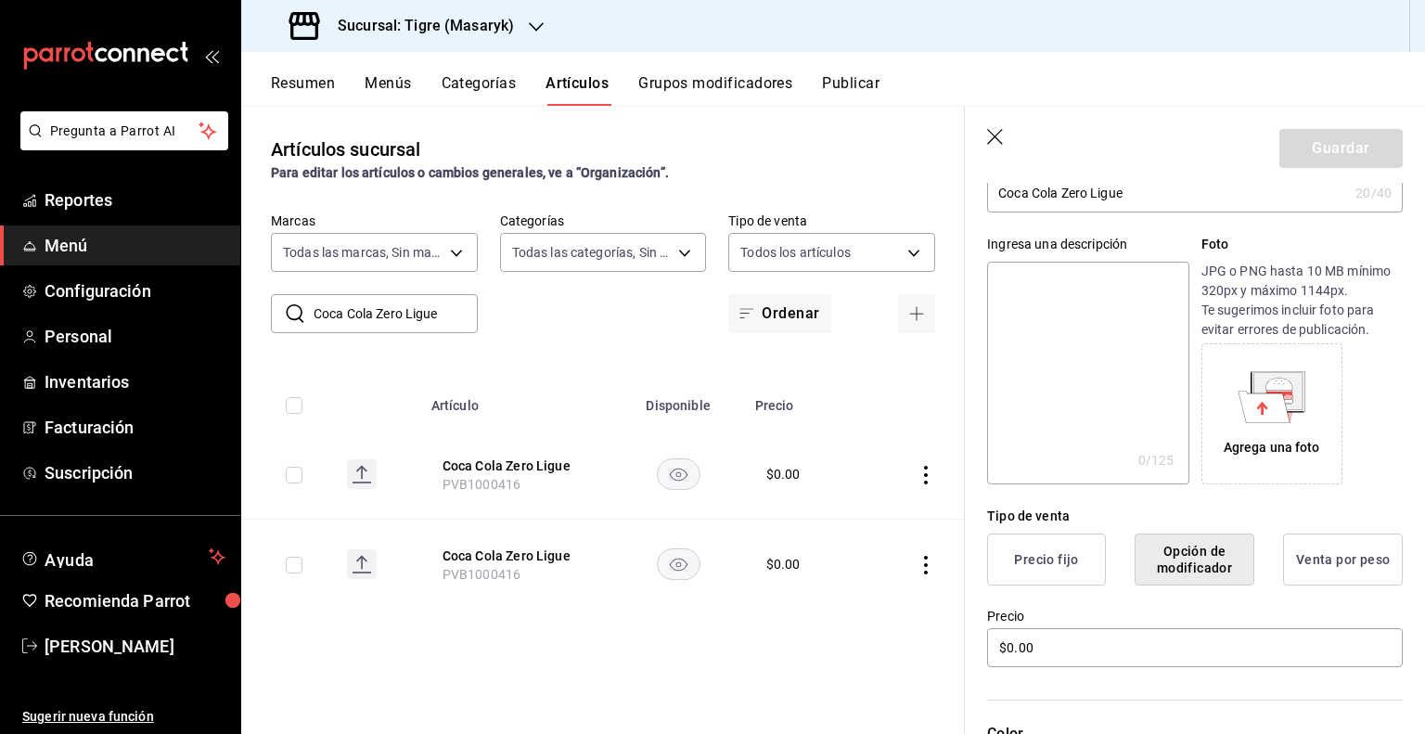
click at [987, 137] on icon "button" at bounding box center [996, 138] width 19 height 19
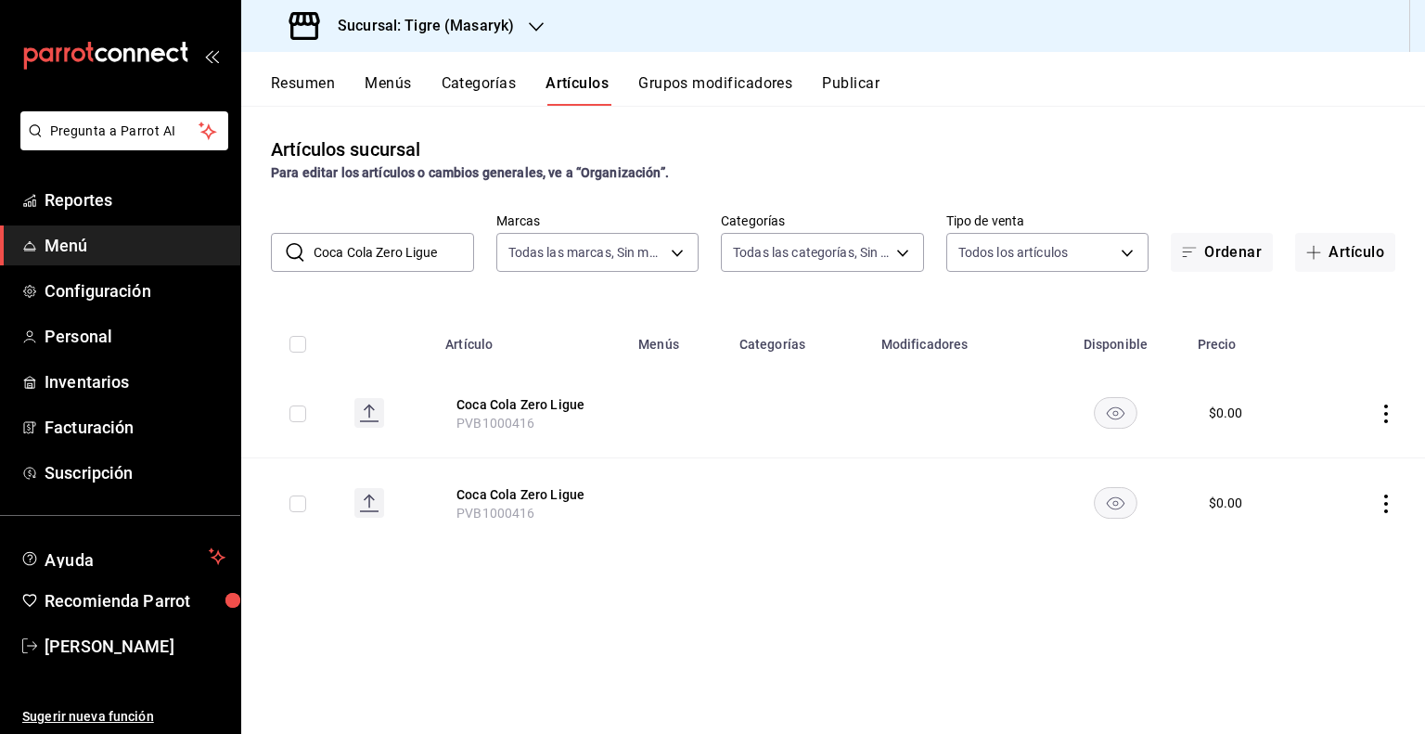
click at [410, 255] on input "Coca Cola Zero Ligue" at bounding box center [393, 252] width 160 height 37
paste input "Fresca 355ml-"
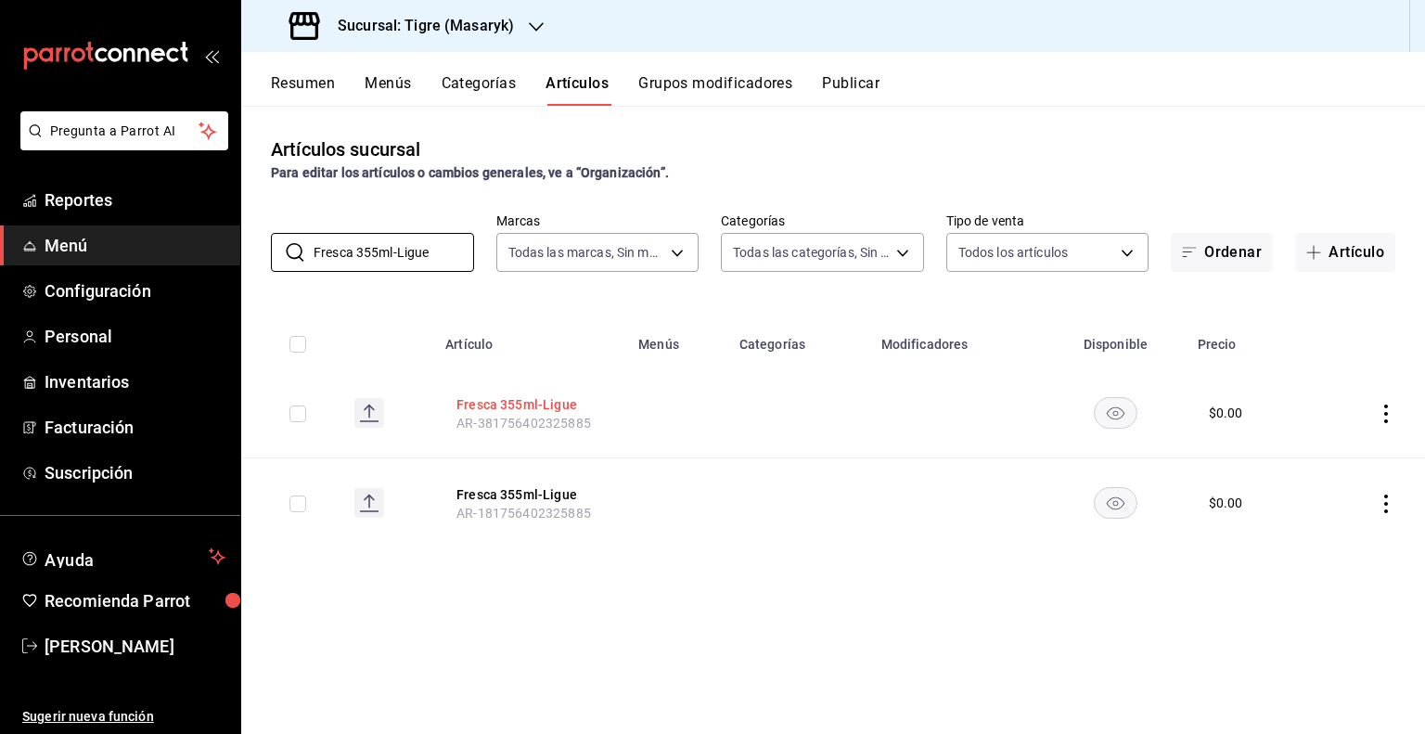
type input "Fresca 355ml-Ligue"
click at [490, 405] on button "Fresca 355ml-Ligue" at bounding box center [530, 404] width 148 height 19
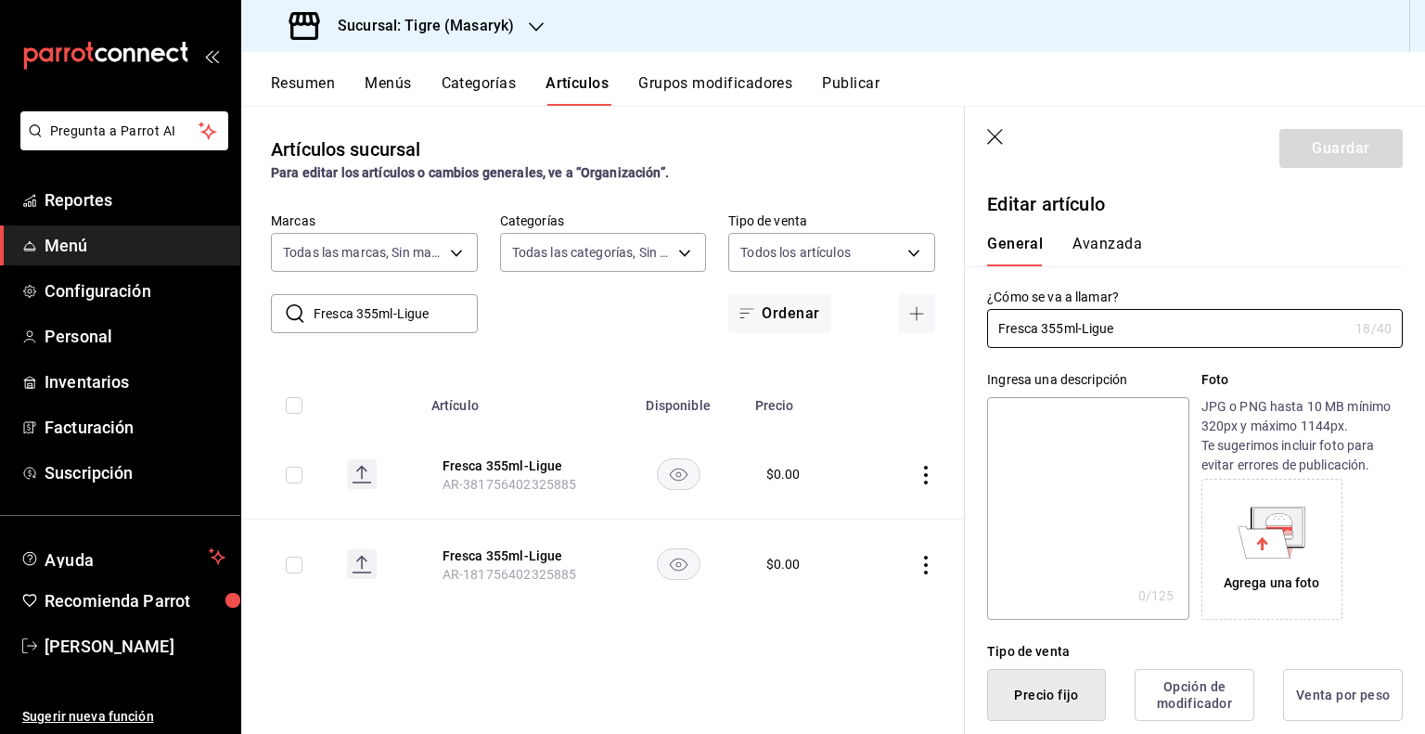
type input "$0.00"
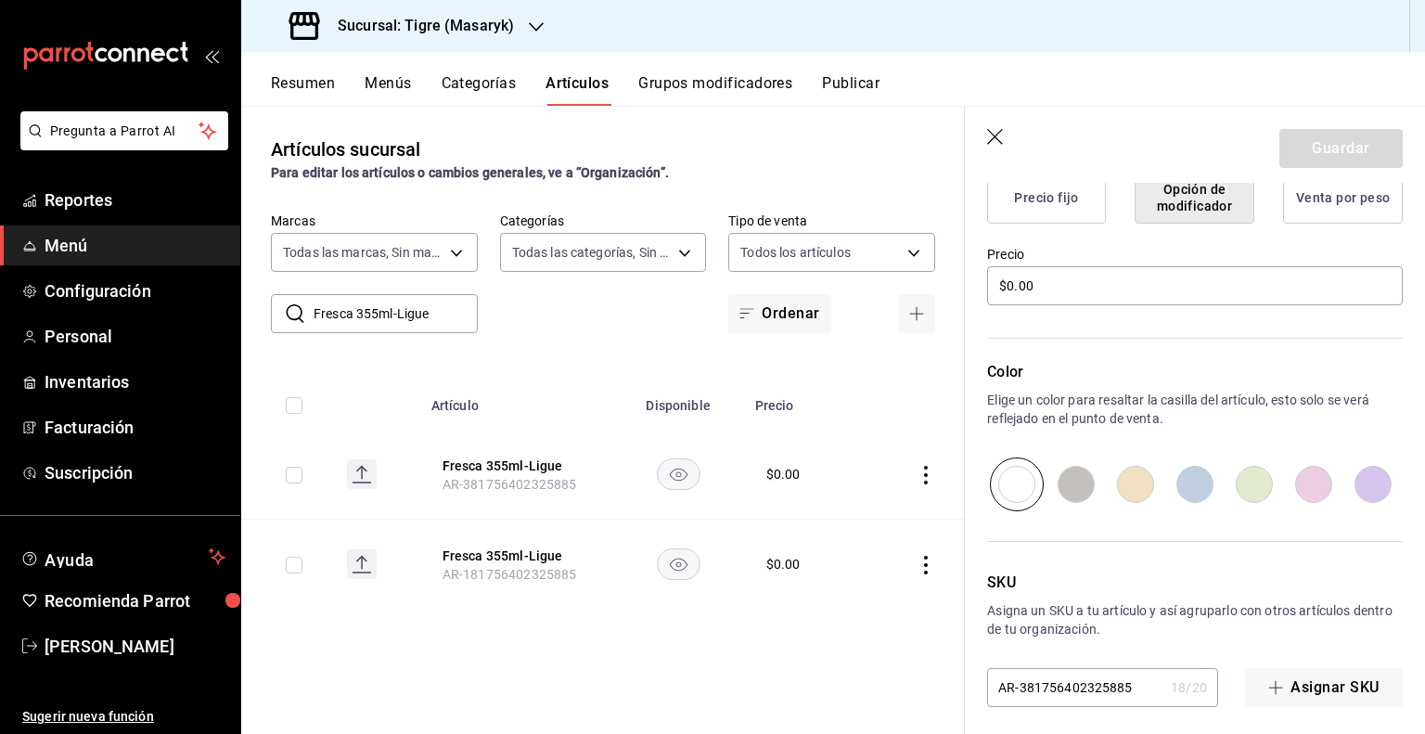
scroll to position [506, 0]
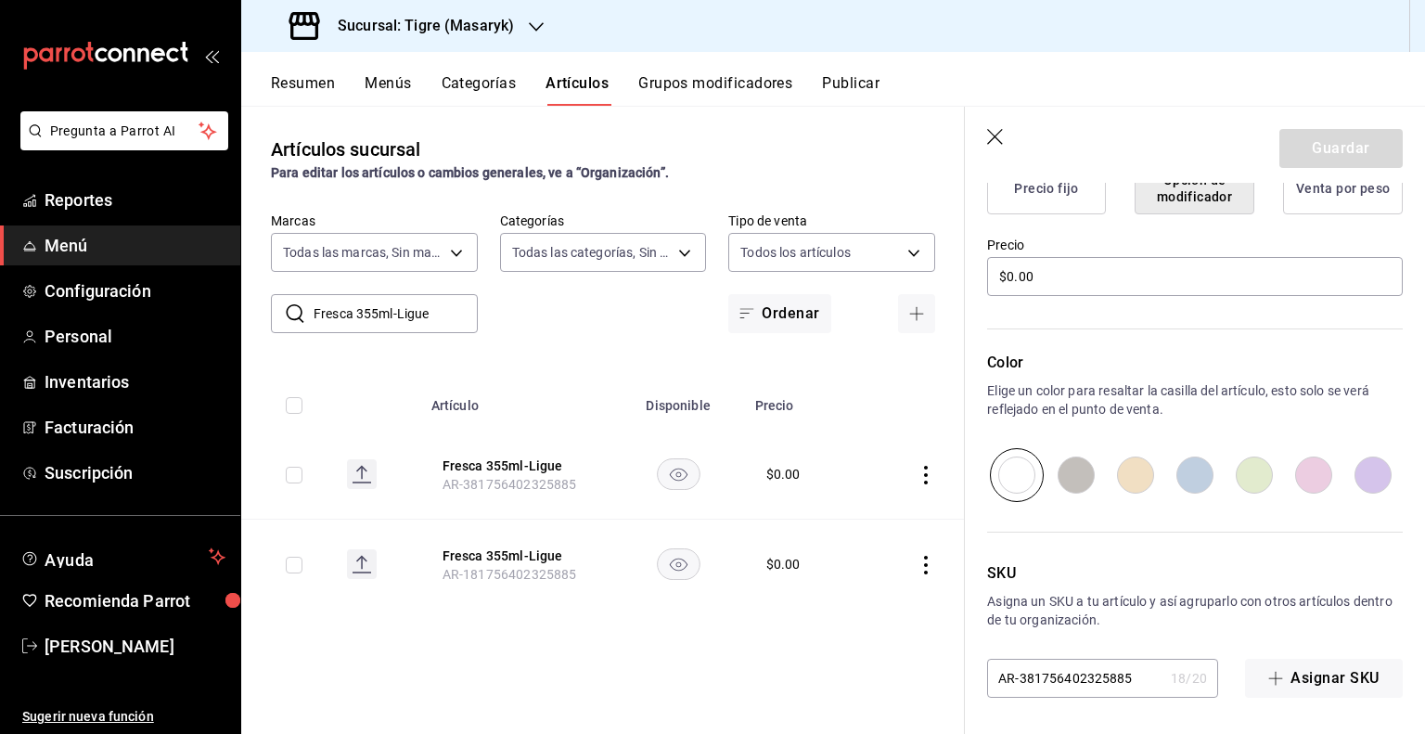
click at [1090, 680] on input "AR-381756402325885" at bounding box center [1075, 677] width 176 height 37
paste input "PVB100192"
type input "PVB1001925"
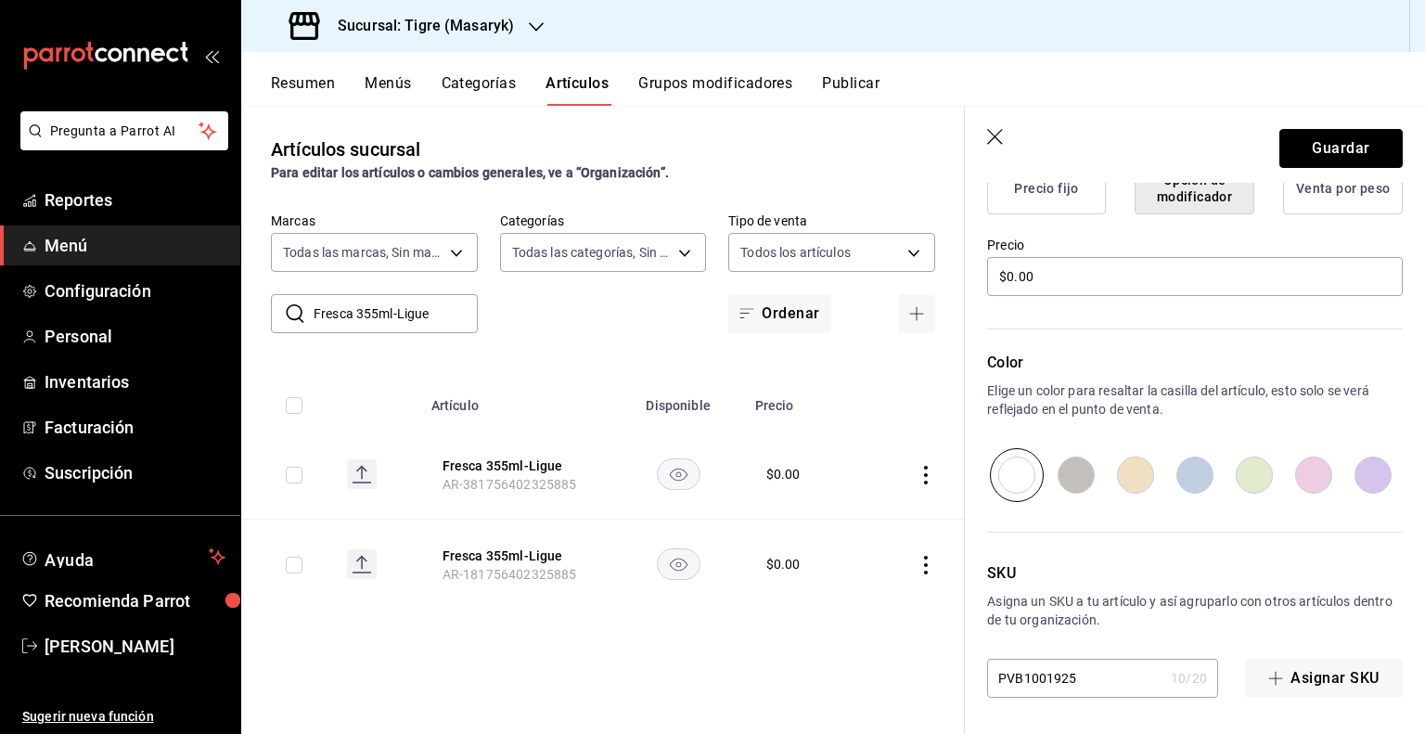
click at [1322, 142] on button "Guardar" at bounding box center [1340, 148] width 123 height 39
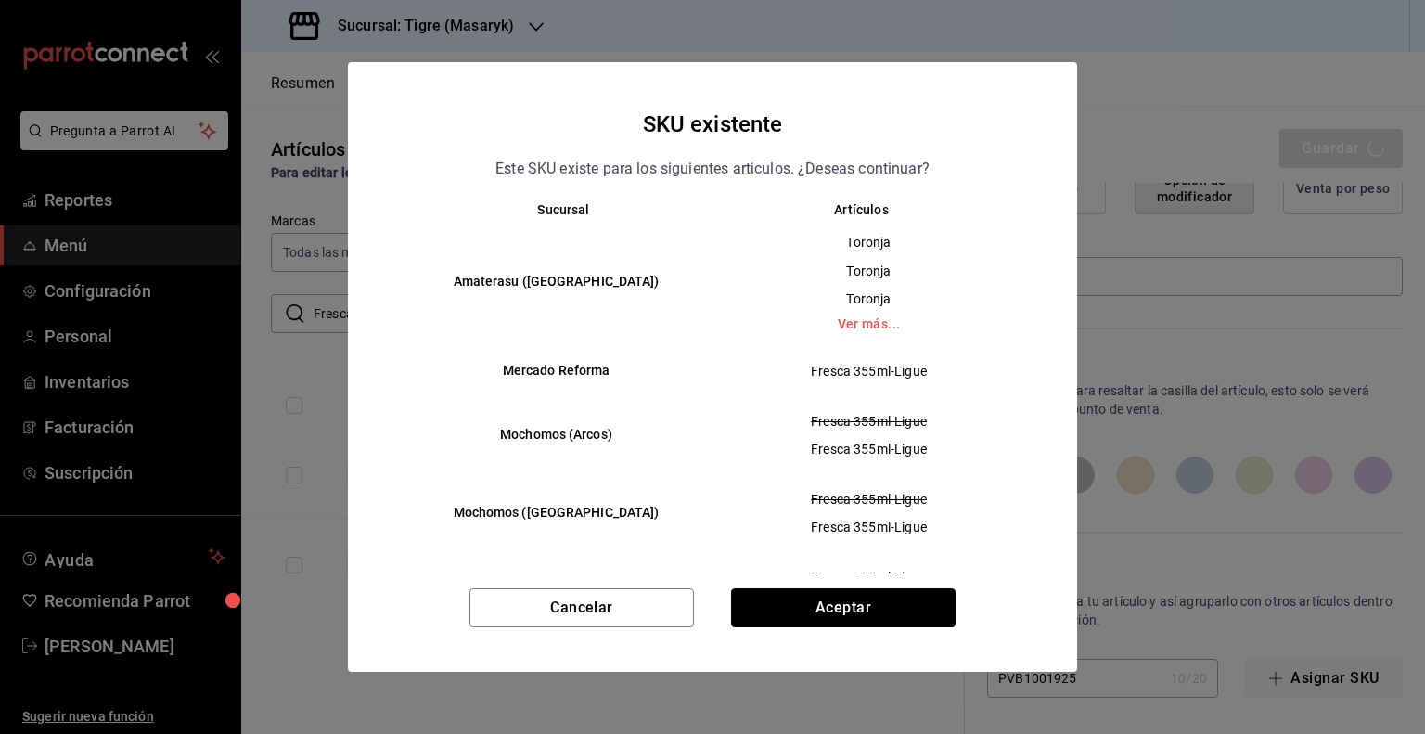
click at [846, 612] on button "Aceptar" at bounding box center [843, 607] width 224 height 39
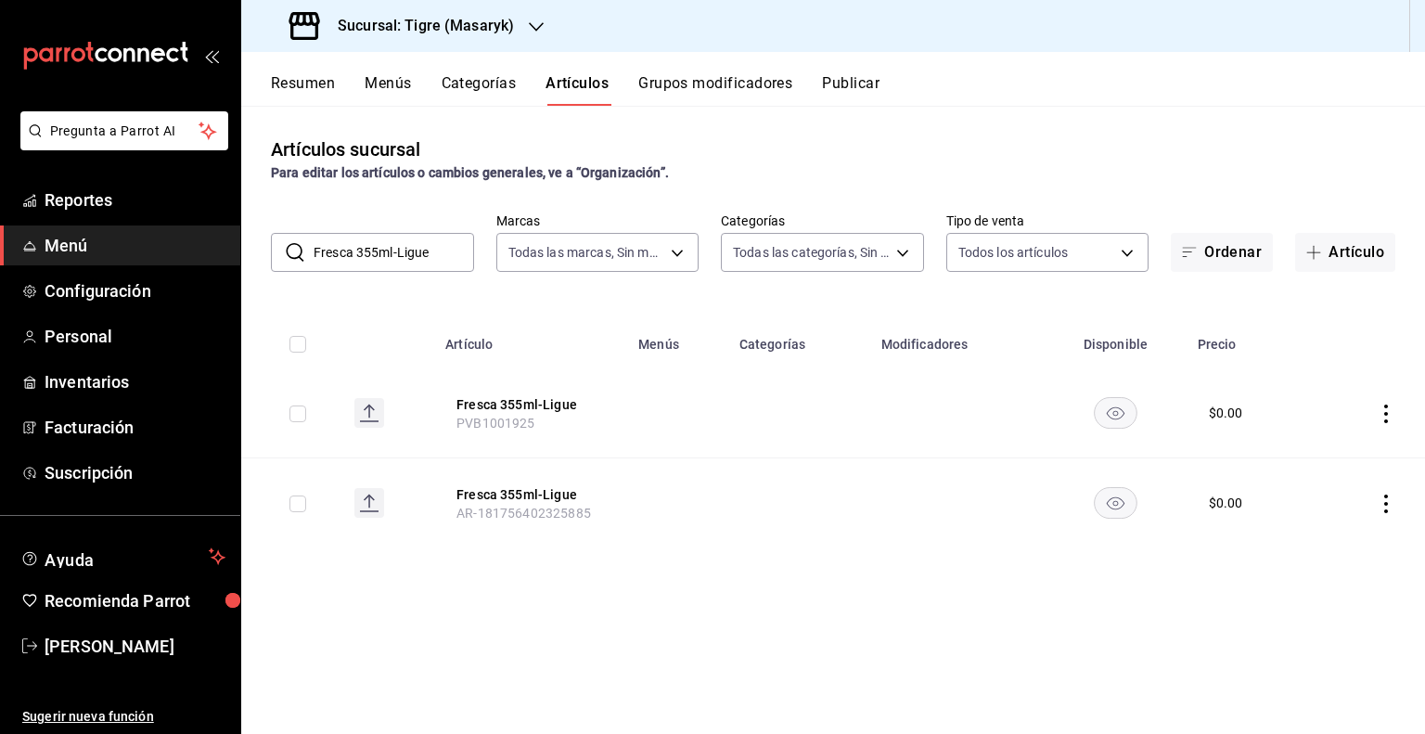
click at [644, 523] on td at bounding box center [677, 503] width 100 height 90
click at [564, 493] on button "Fresca 355ml-Ligue" at bounding box center [530, 494] width 148 height 19
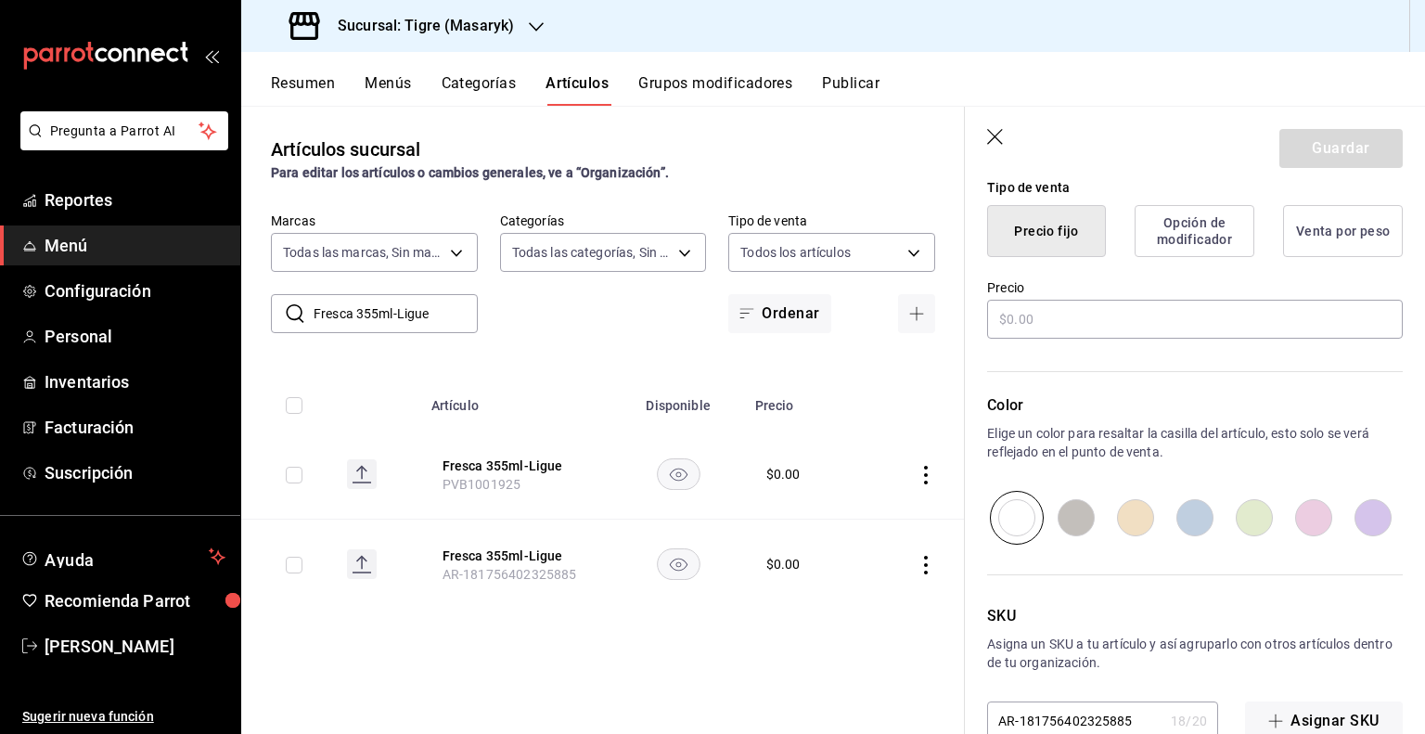
type input "$0.00"
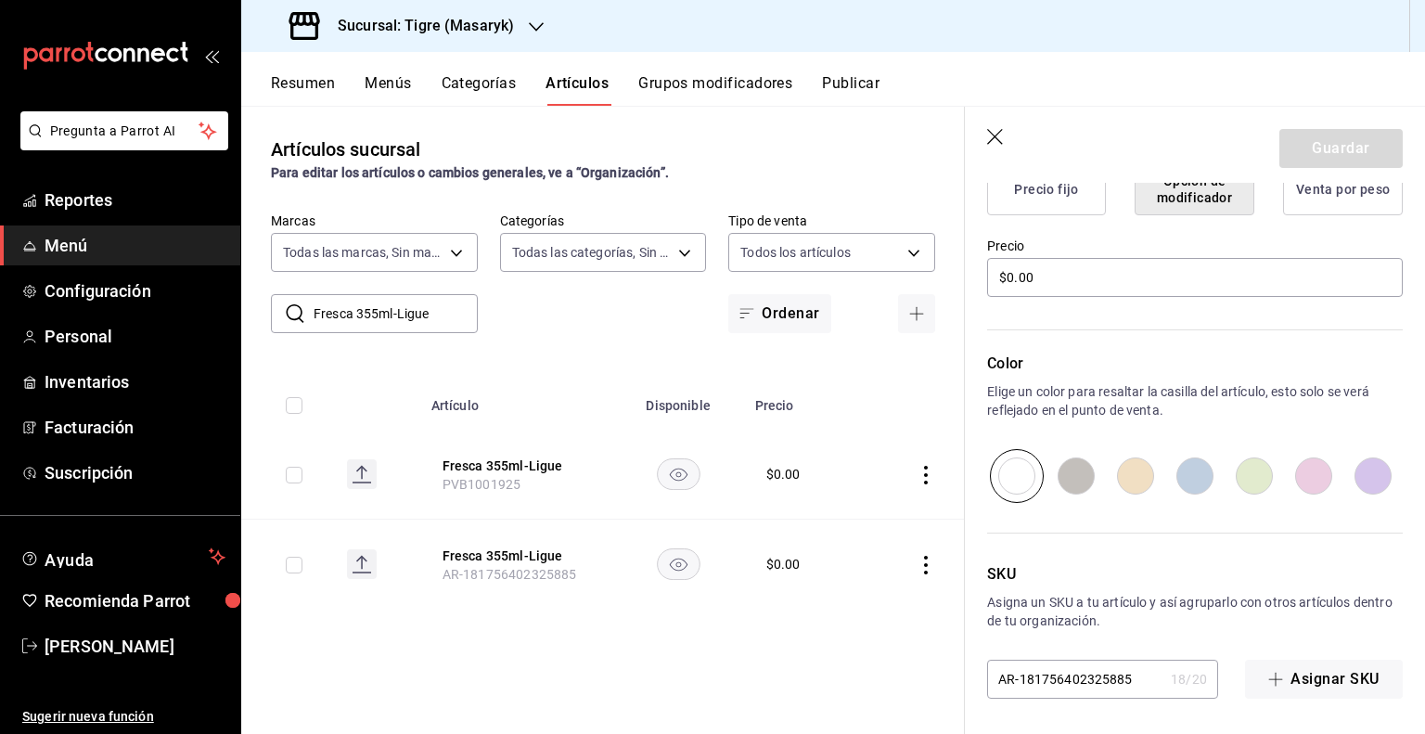
scroll to position [506, 0]
click at [1096, 666] on input "AR-181756402325885" at bounding box center [1075, 677] width 176 height 37
paste input "PVB100192"
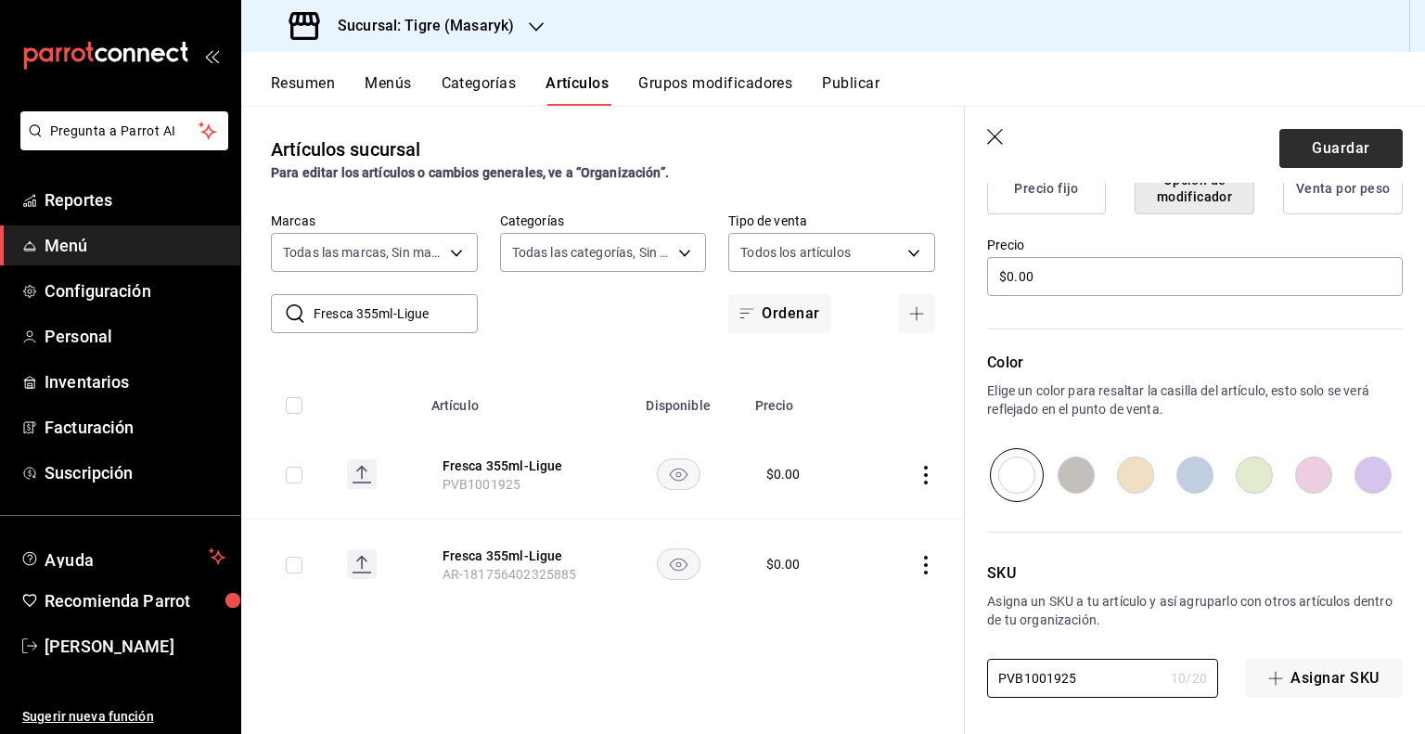
type input "PVB1001925"
click at [1327, 137] on button "Guardar" at bounding box center [1340, 148] width 123 height 39
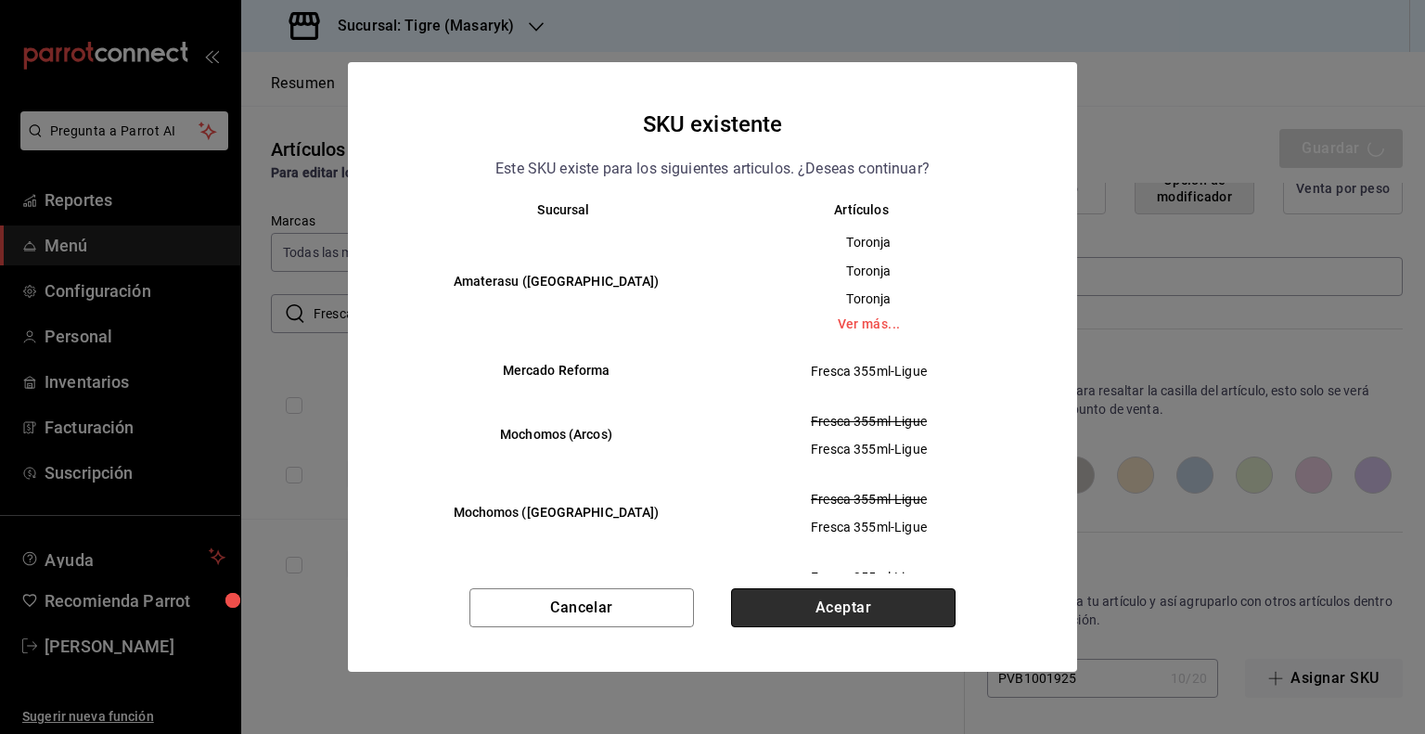
click at [938, 599] on button "Aceptar" at bounding box center [843, 607] width 224 height 39
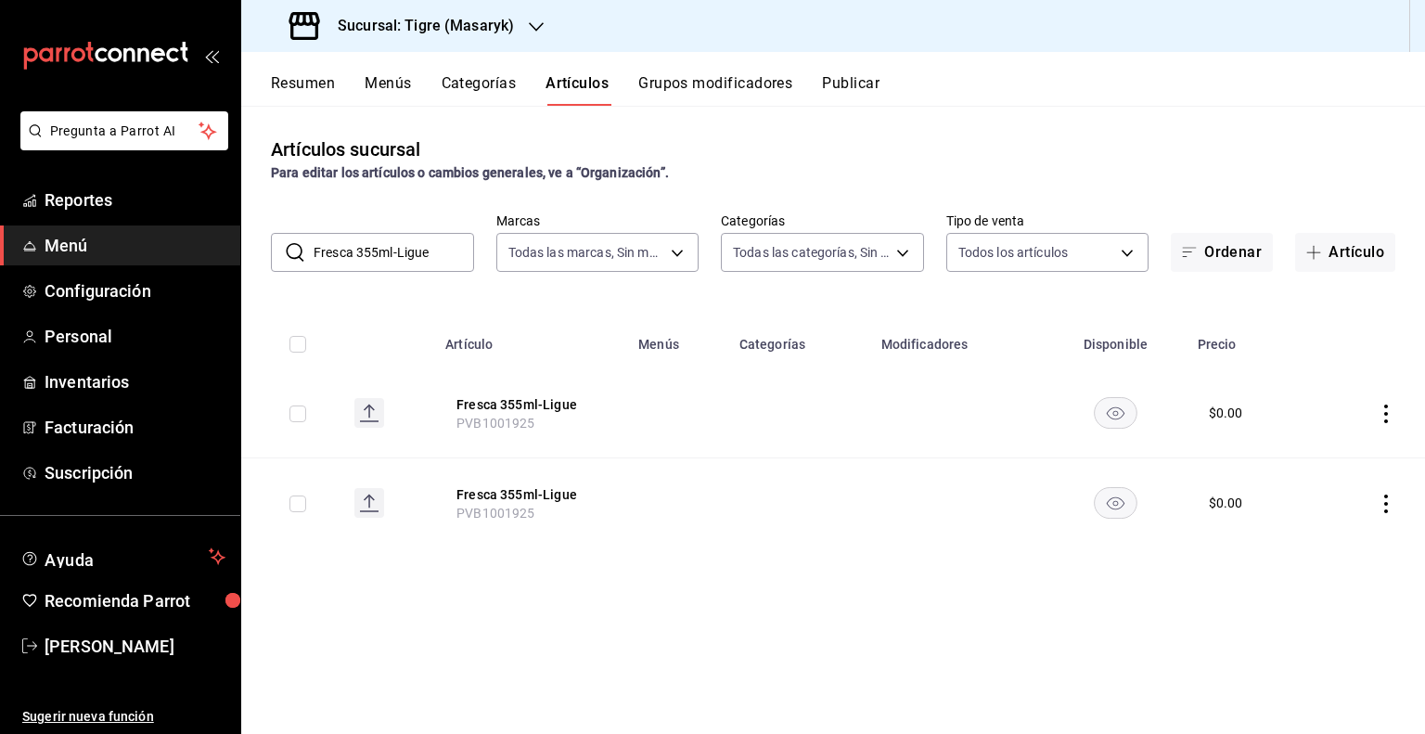
click at [361, 236] on input "Fresca 355ml-Ligue" at bounding box center [393, 252] width 160 height 37
click at [361, 233] on div "​ Fresca 355ml-Ligue ​" at bounding box center [372, 252] width 203 height 39
click at [378, 244] on input "Fresca 355ml-Ligue" at bounding box center [393, 252] width 160 height 37
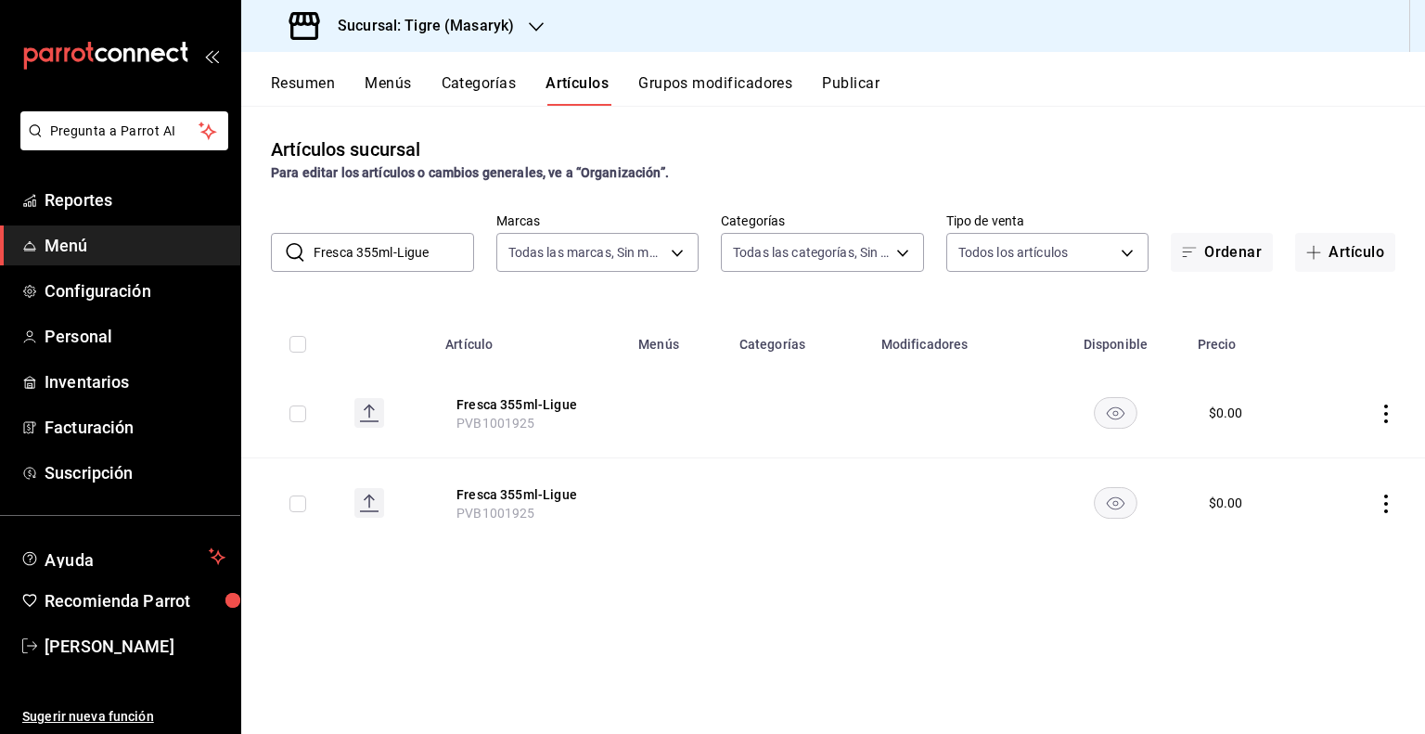
click at [378, 244] on input "Fresca 355ml-Ligue" at bounding box center [393, 252] width 160 height 37
paste input "Schweppes 296 M"
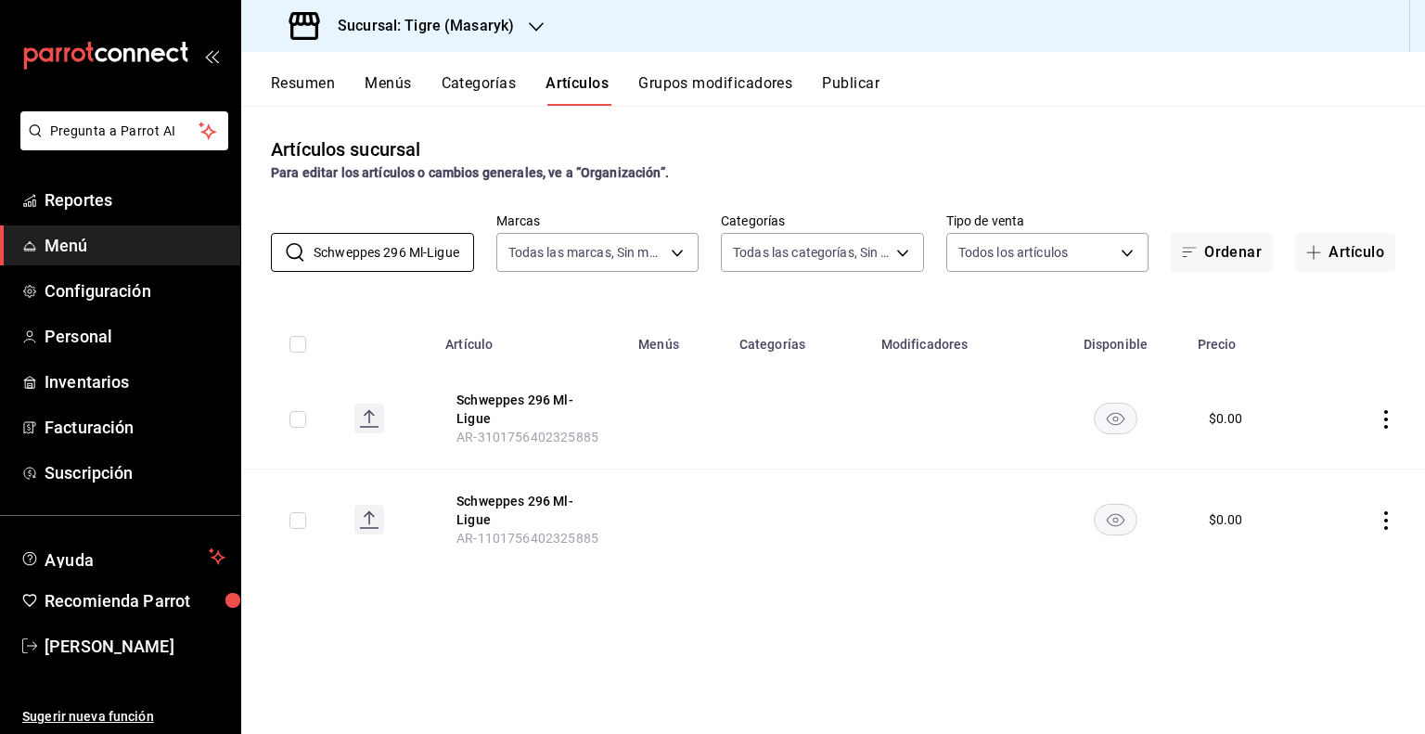
type input "Schweppes 296 Ml-Ligue"
drag, startPoint x: 501, startPoint y: 401, endPoint x: 1049, endPoint y: 391, distance: 548.2
click at [502, 401] on button "Schweppes 296 Ml-Ligue" at bounding box center [530, 408] width 148 height 37
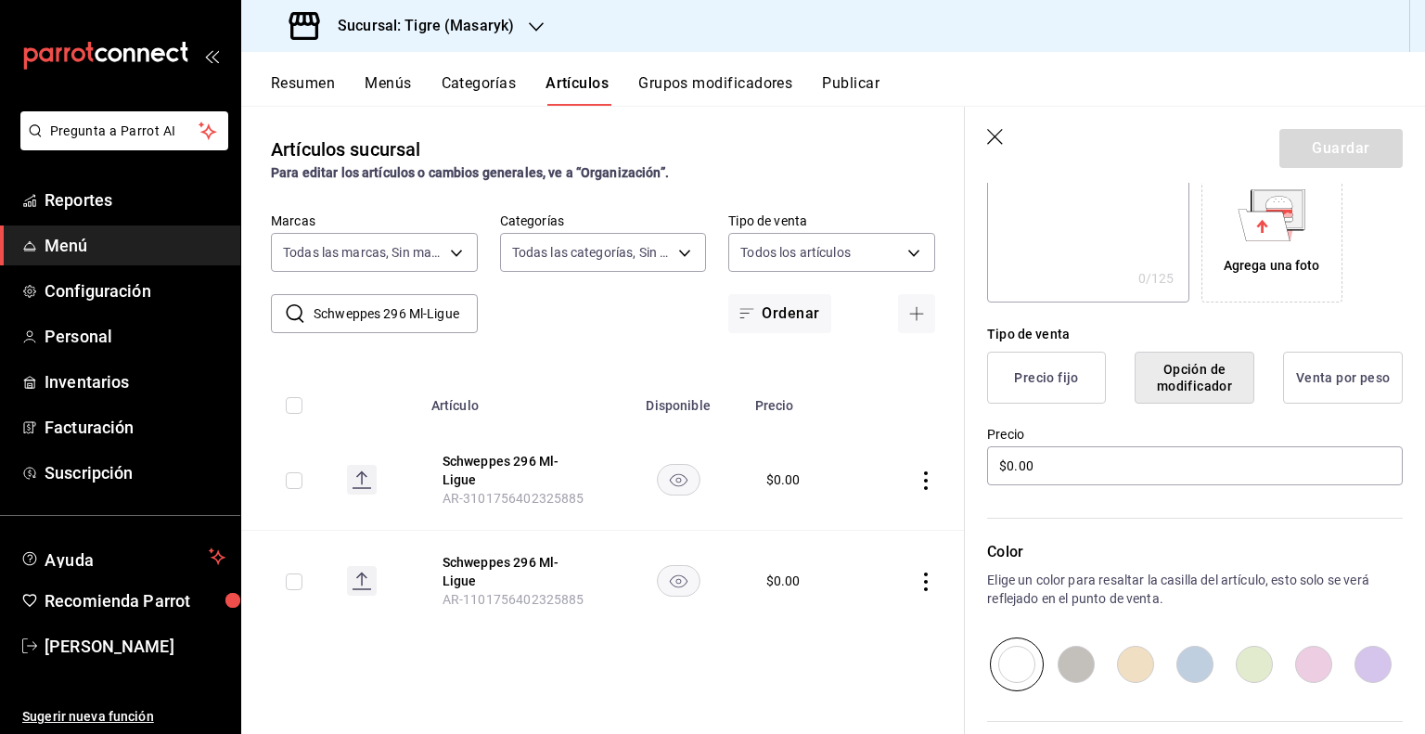
scroll to position [464, 0]
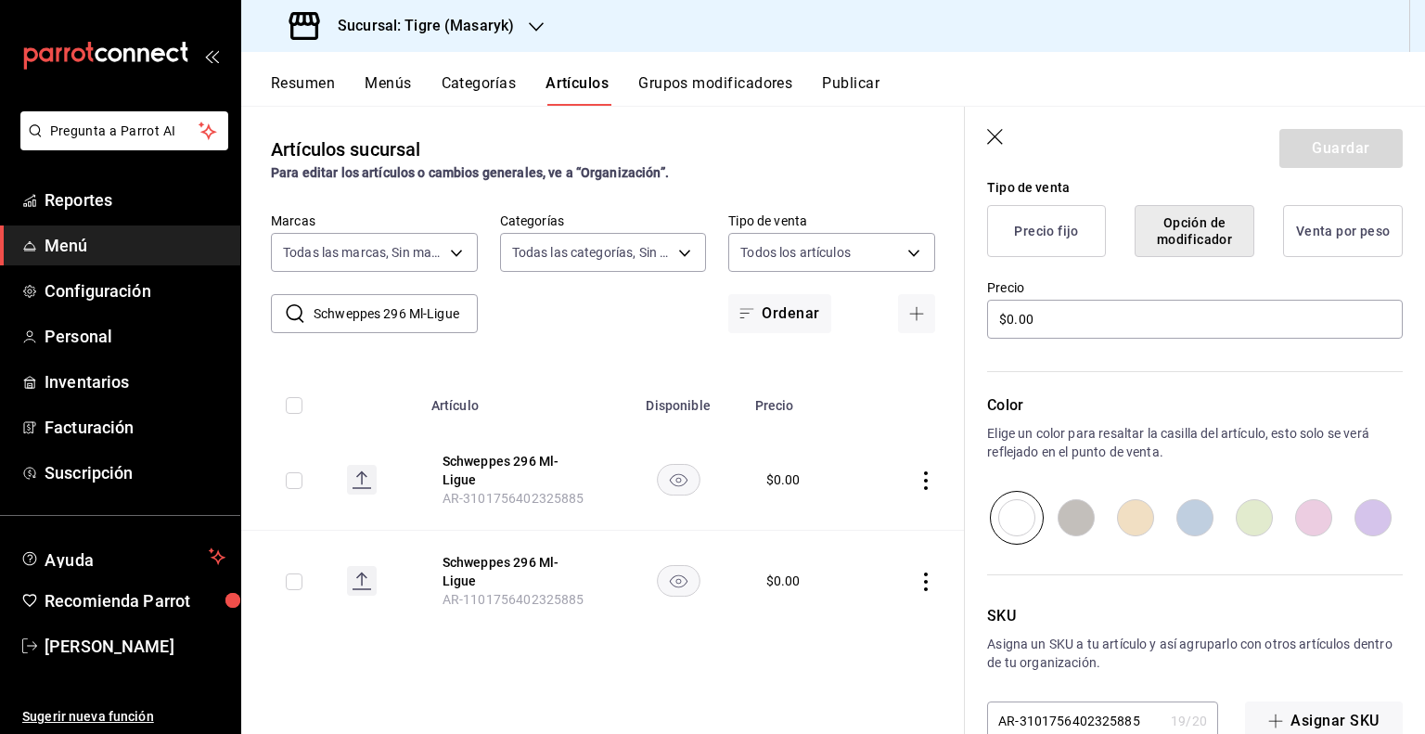
click at [1094, 702] on input "AR-3101756402325885" at bounding box center [1075, 720] width 176 height 37
paste input "PVB1002023"
type input "PVB1002023"
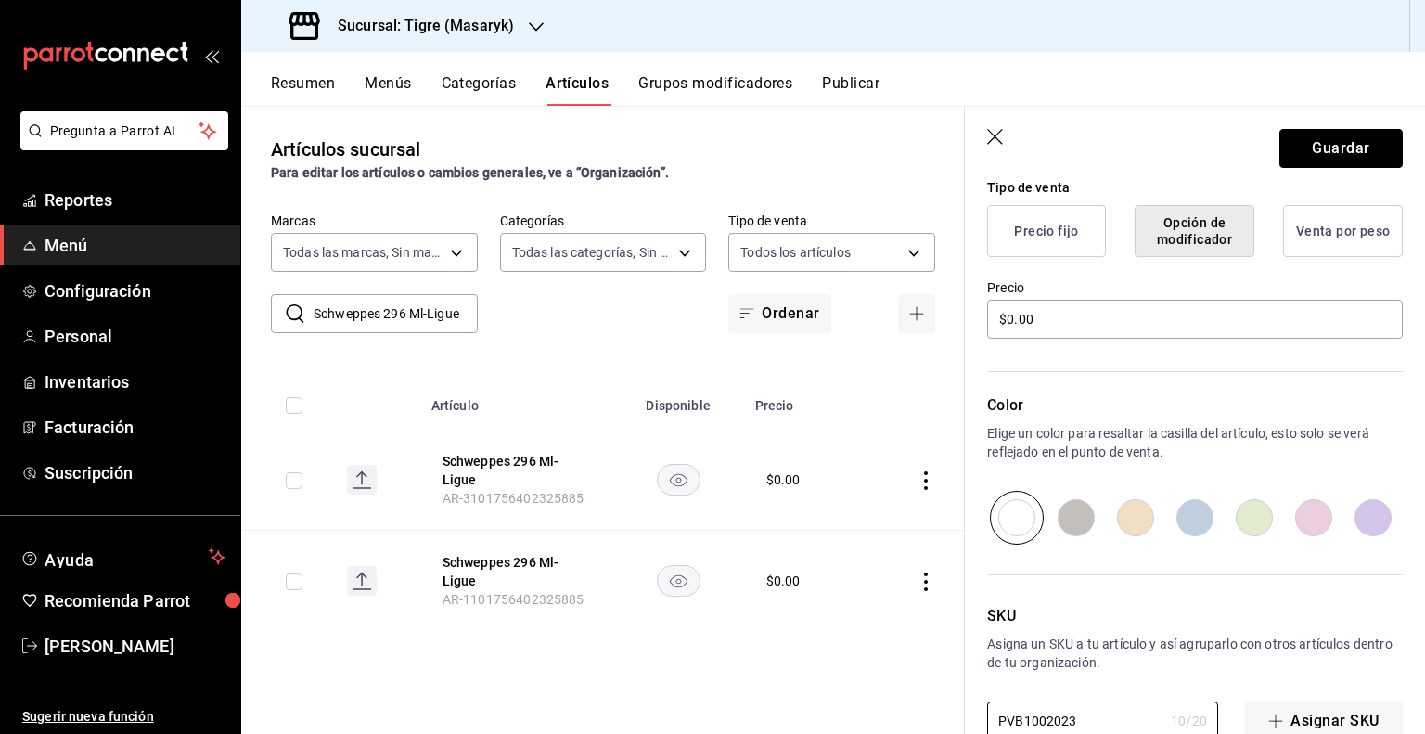
click at [1345, 148] on button "Guardar" at bounding box center [1340, 148] width 123 height 39
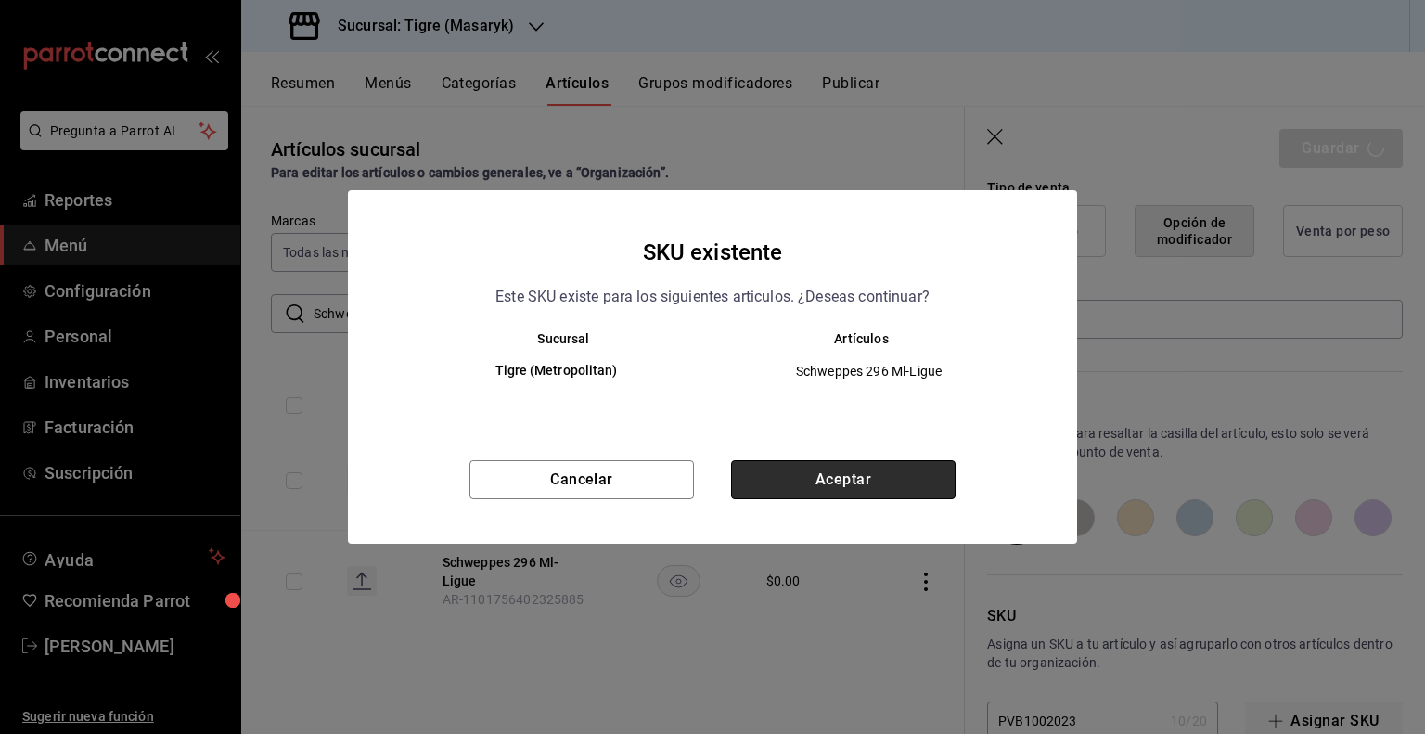
click at [833, 471] on button "Aceptar" at bounding box center [843, 479] width 224 height 39
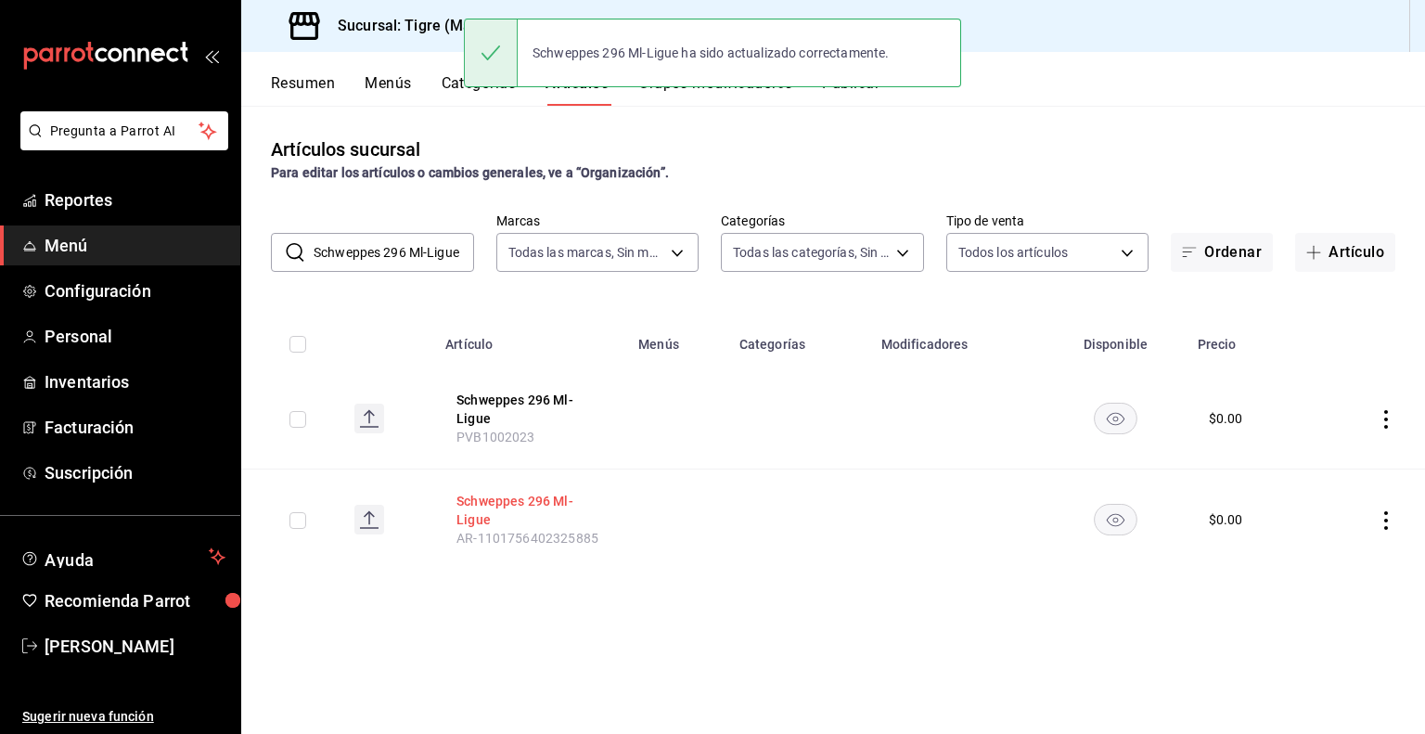
click at [512, 510] on button "Schweppes 296 Ml-Ligue" at bounding box center [530, 510] width 148 height 37
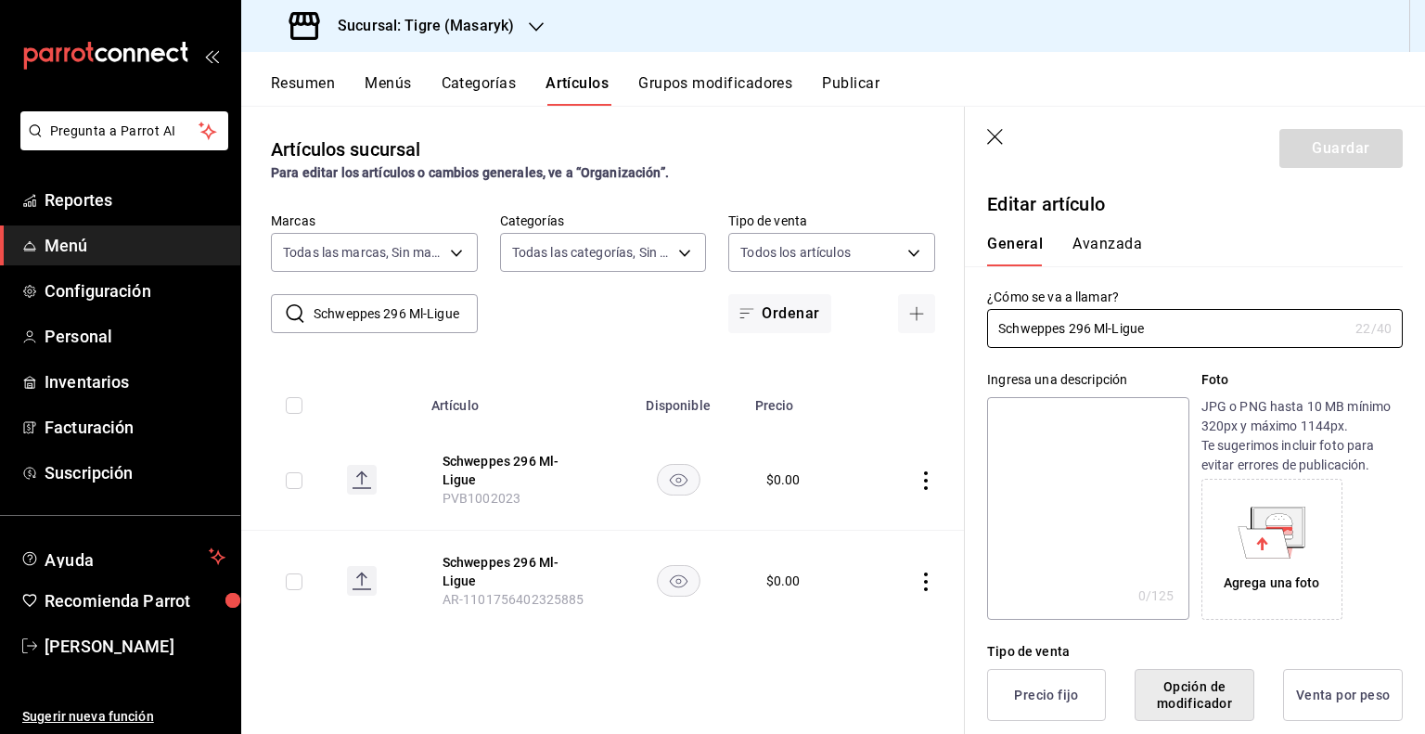
scroll to position [464, 0]
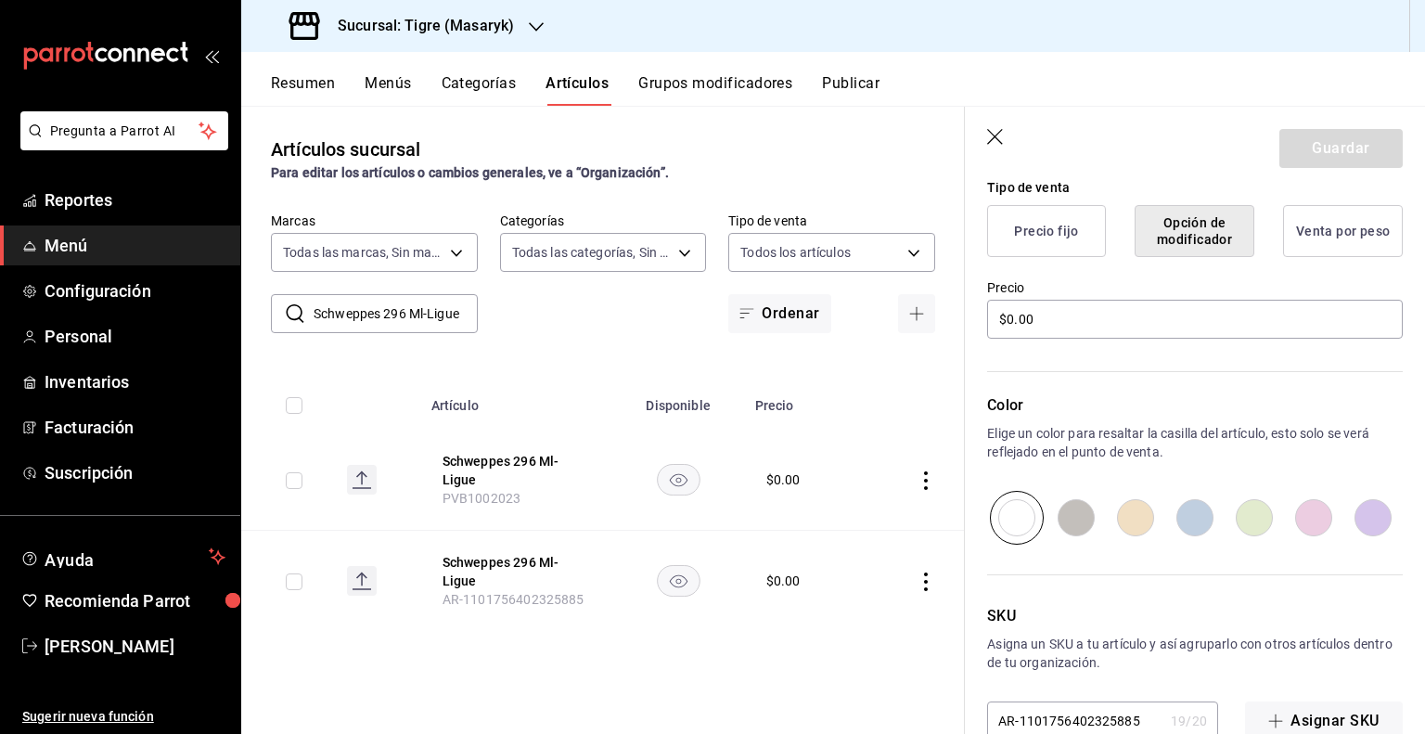
click at [1071, 719] on input "AR-1101756402325885" at bounding box center [1075, 720] width 176 height 37
click at [1070, 719] on input "AR-1101756402325885" at bounding box center [1075, 720] width 176 height 37
paste input "PVB1002023"
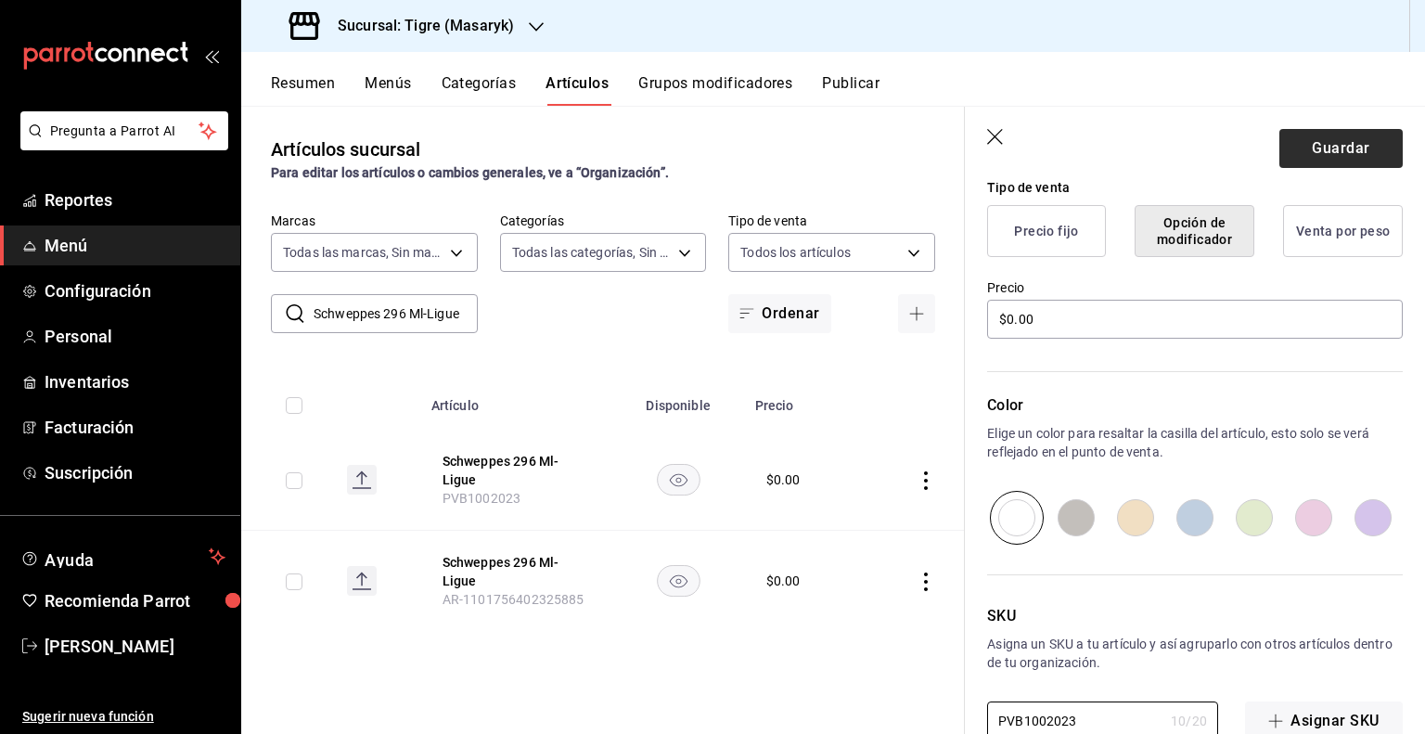
type input "PVB1002023"
click at [1346, 142] on button "Guardar" at bounding box center [1340, 148] width 123 height 39
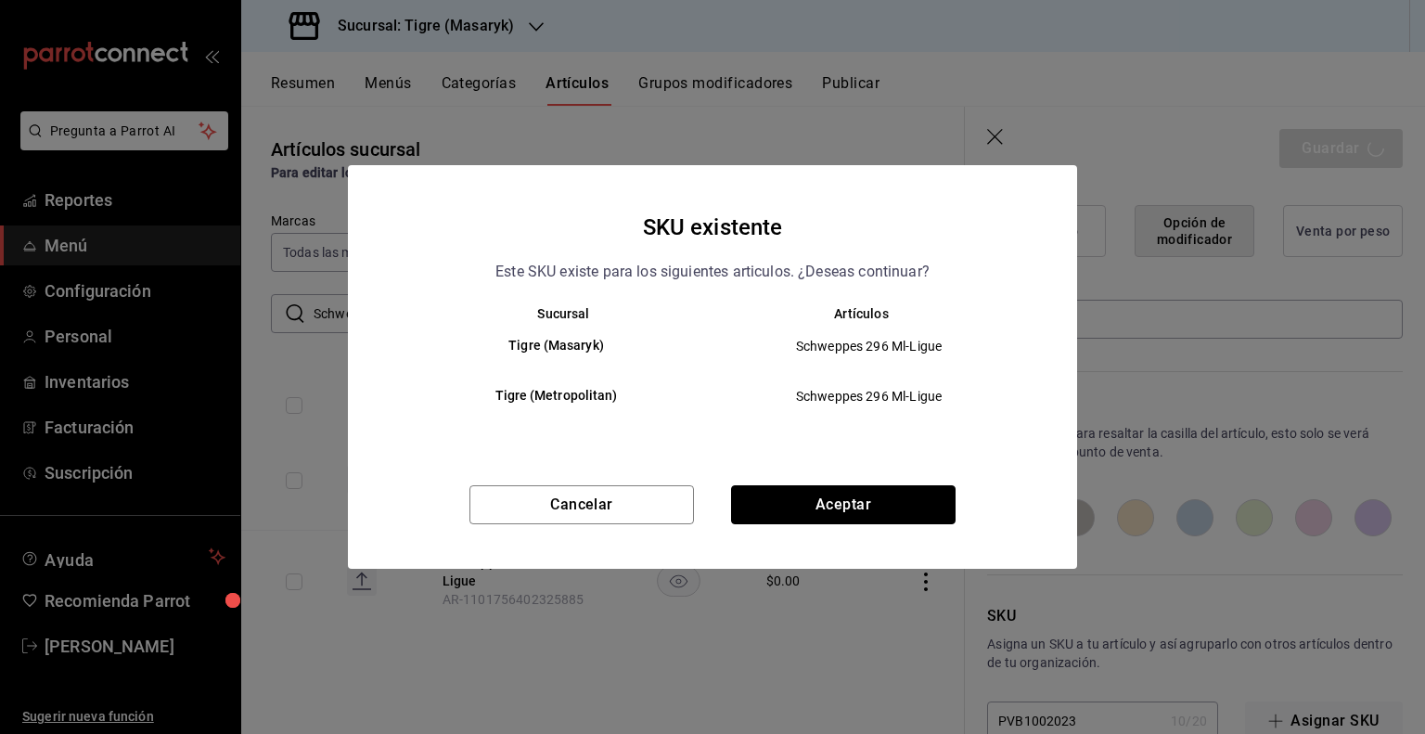
drag, startPoint x: 836, startPoint y: 517, endPoint x: 836, endPoint y: 500, distance: 16.7
click at [836, 508] on button "Aceptar" at bounding box center [843, 504] width 224 height 39
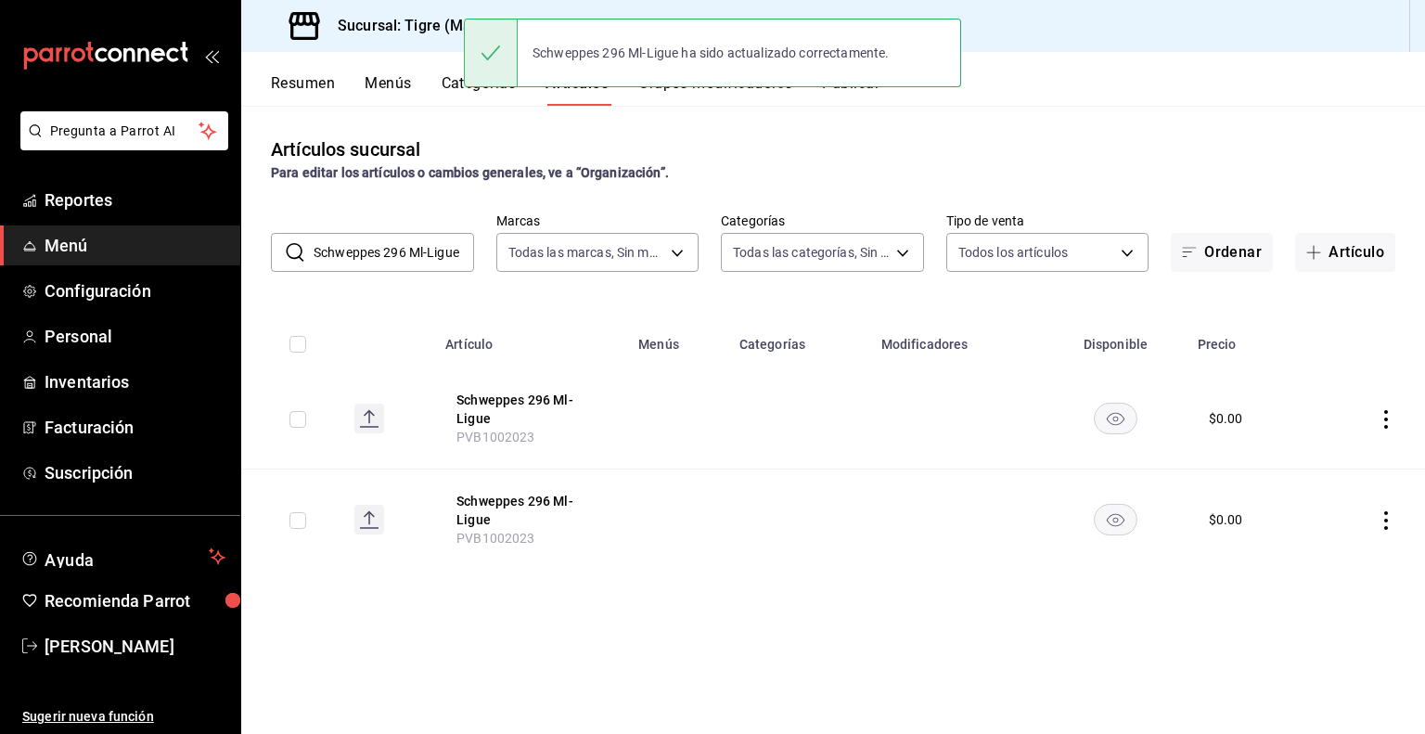
click at [422, 246] on input "Schweppes 296 Ml-Ligue" at bounding box center [393, 252] width 160 height 37
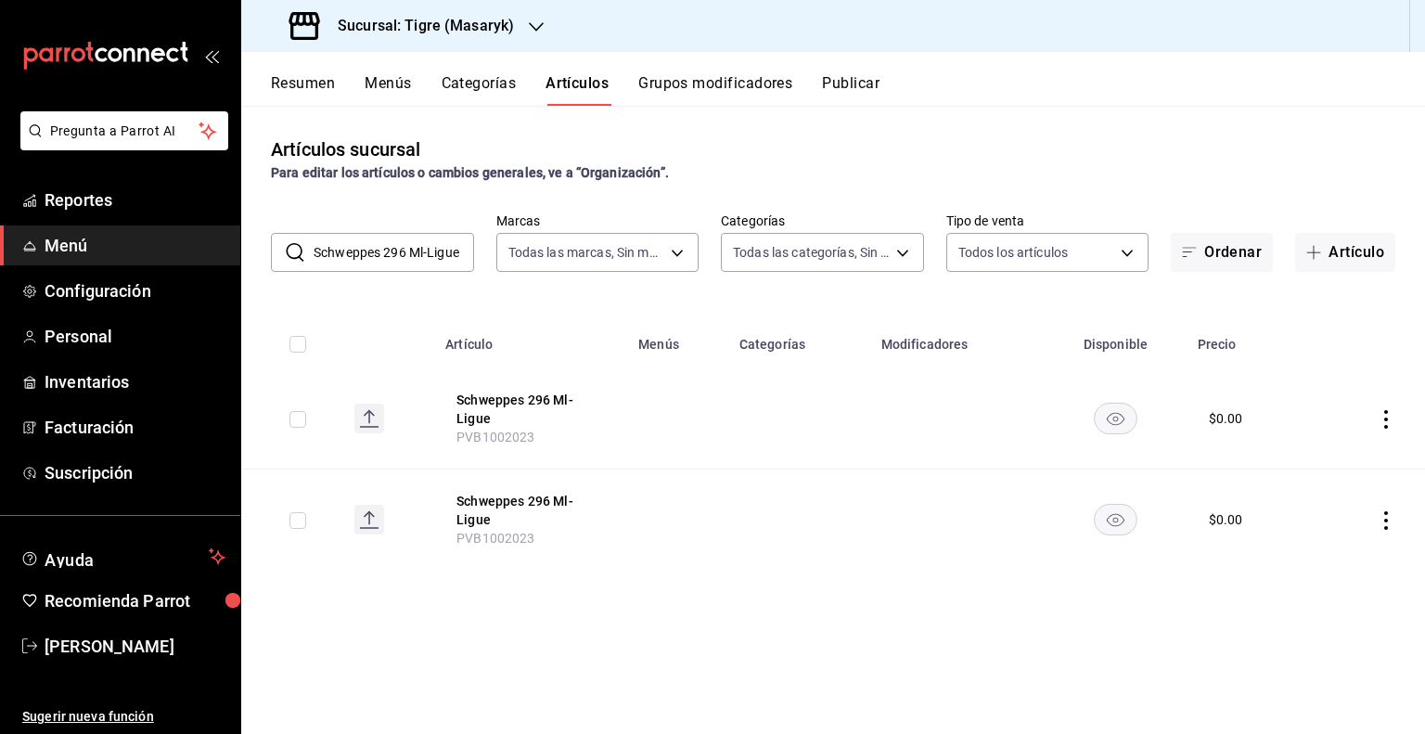
paste input "idra"
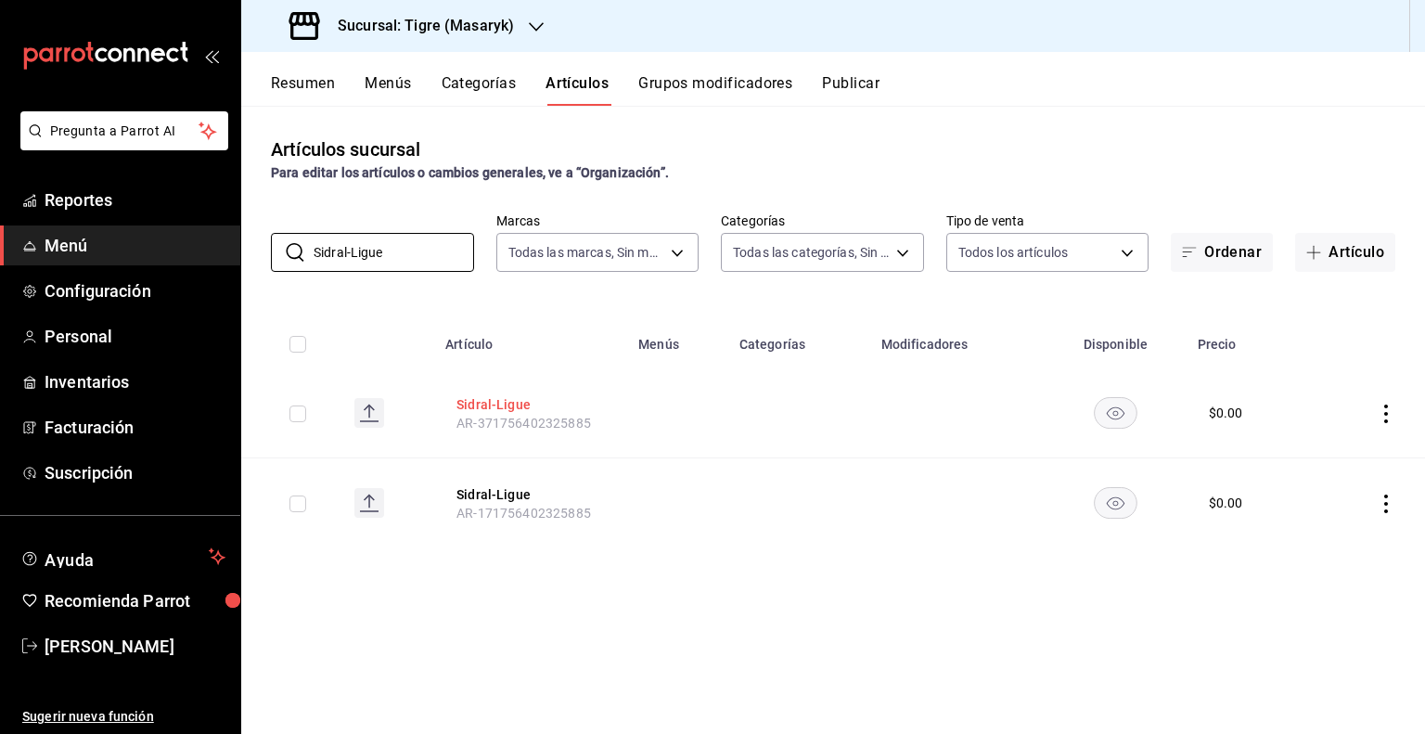
type input "Sidral-Ligue"
click at [489, 401] on button "Sidral-Ligue" at bounding box center [530, 404] width 148 height 19
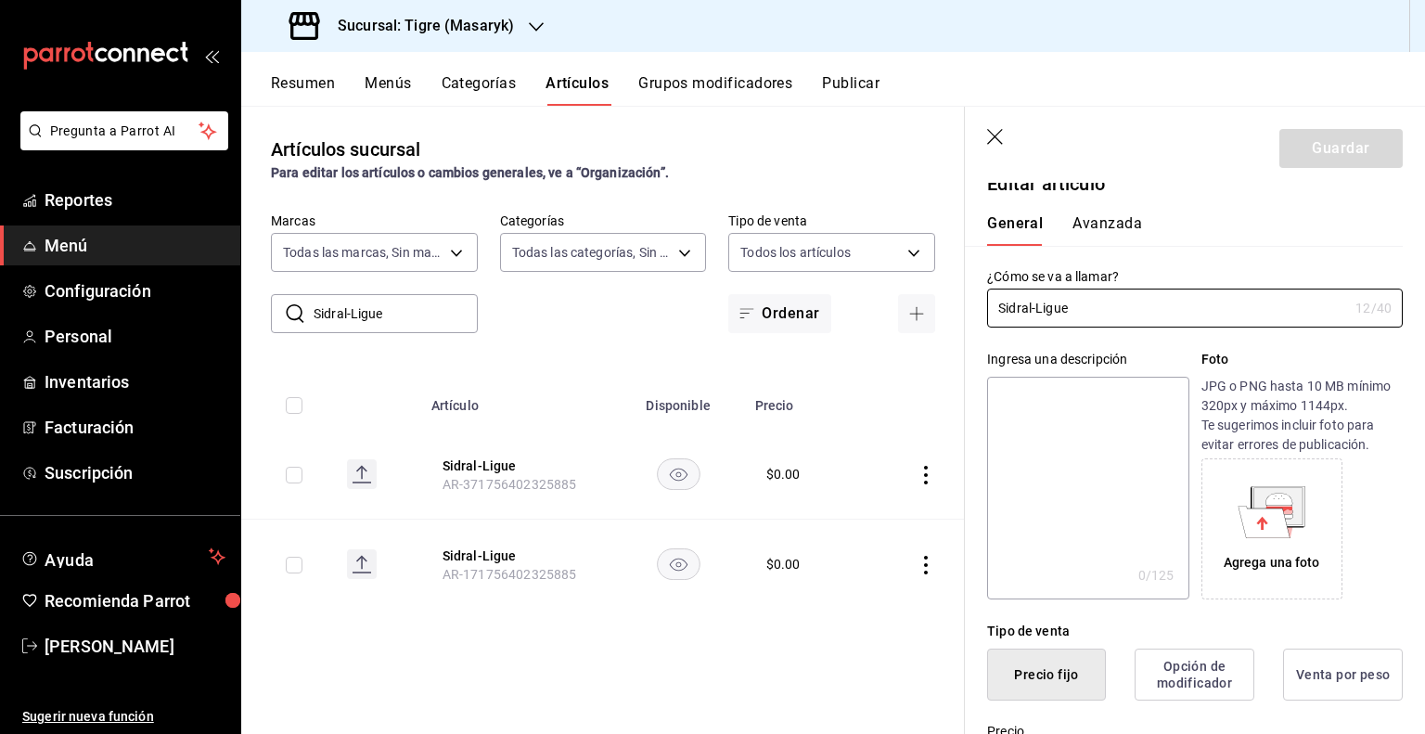
type input "$0.00"
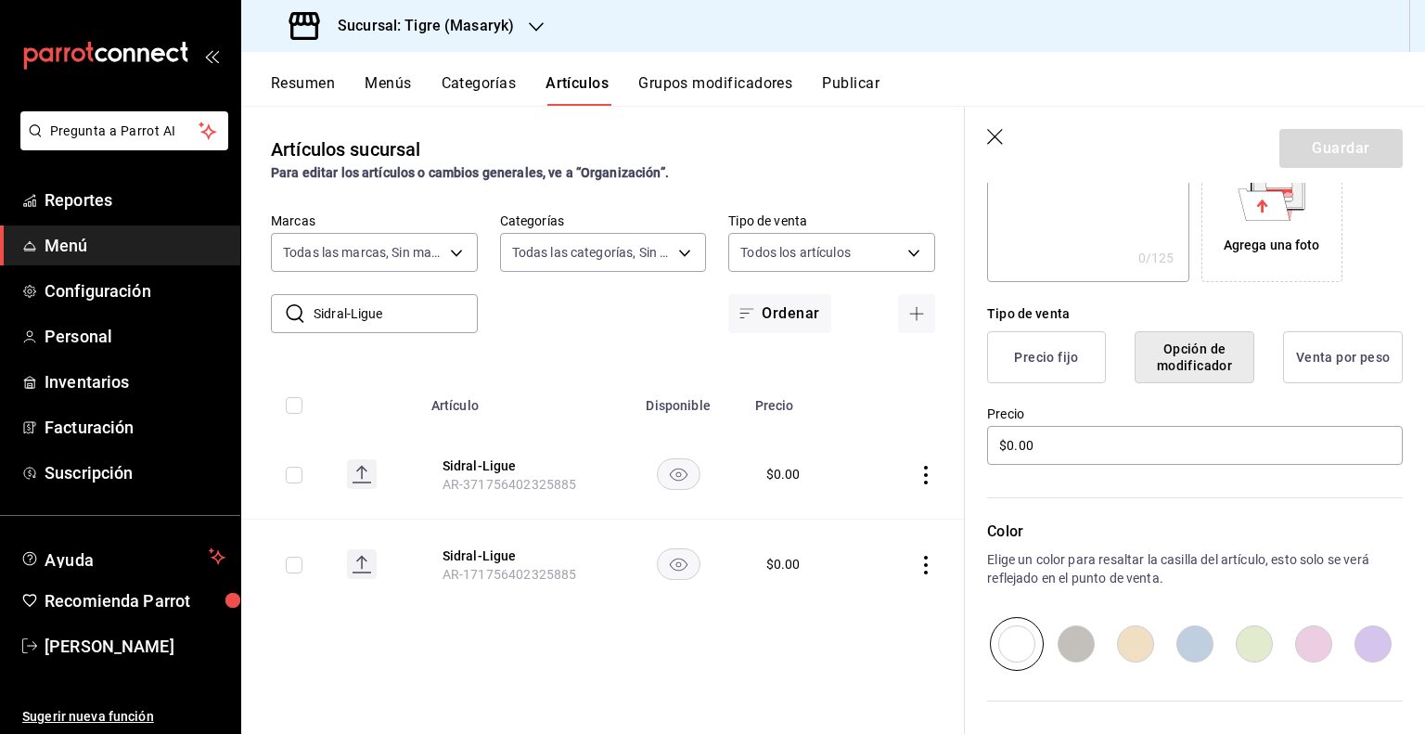
scroll to position [484, 0]
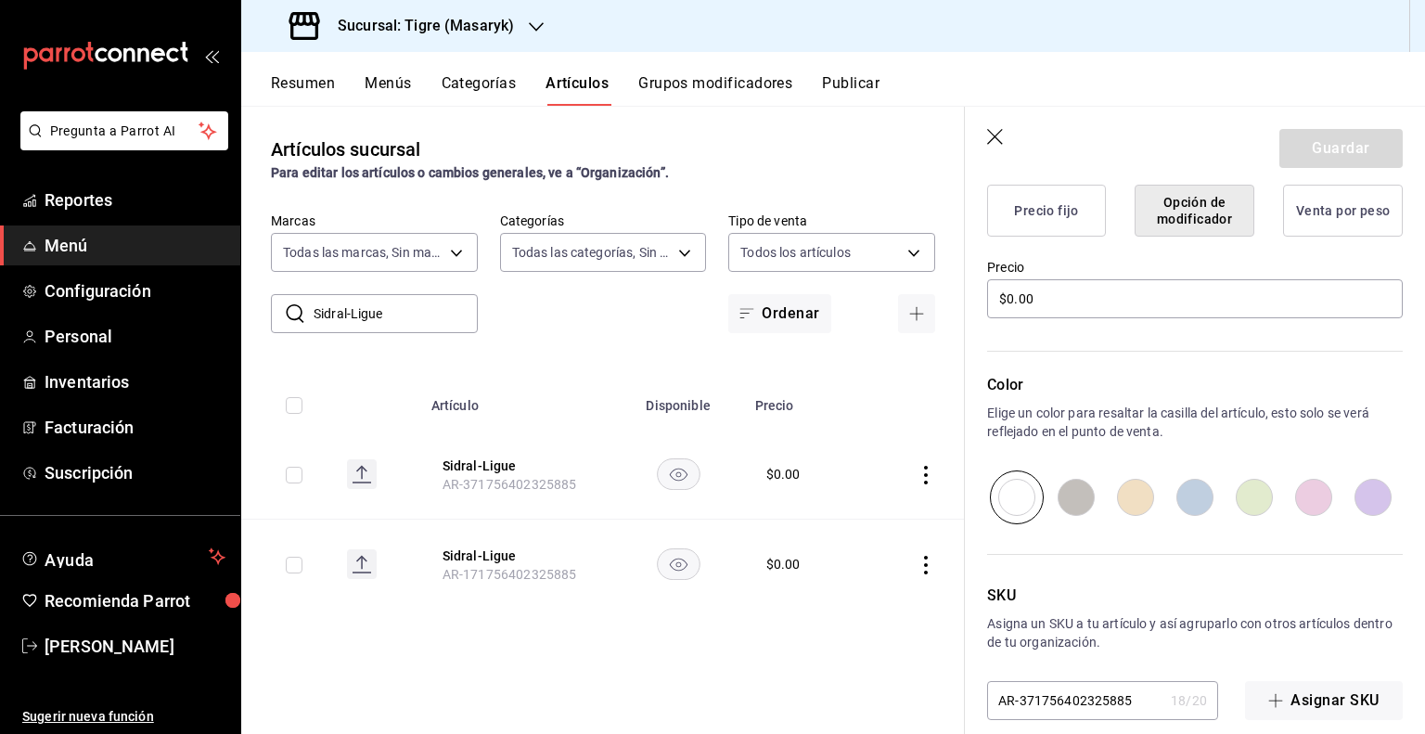
click at [1095, 697] on input "AR-371756402325885" at bounding box center [1075, 700] width 176 height 37
paste input "PVB1001926"
type input "PVB1001926"
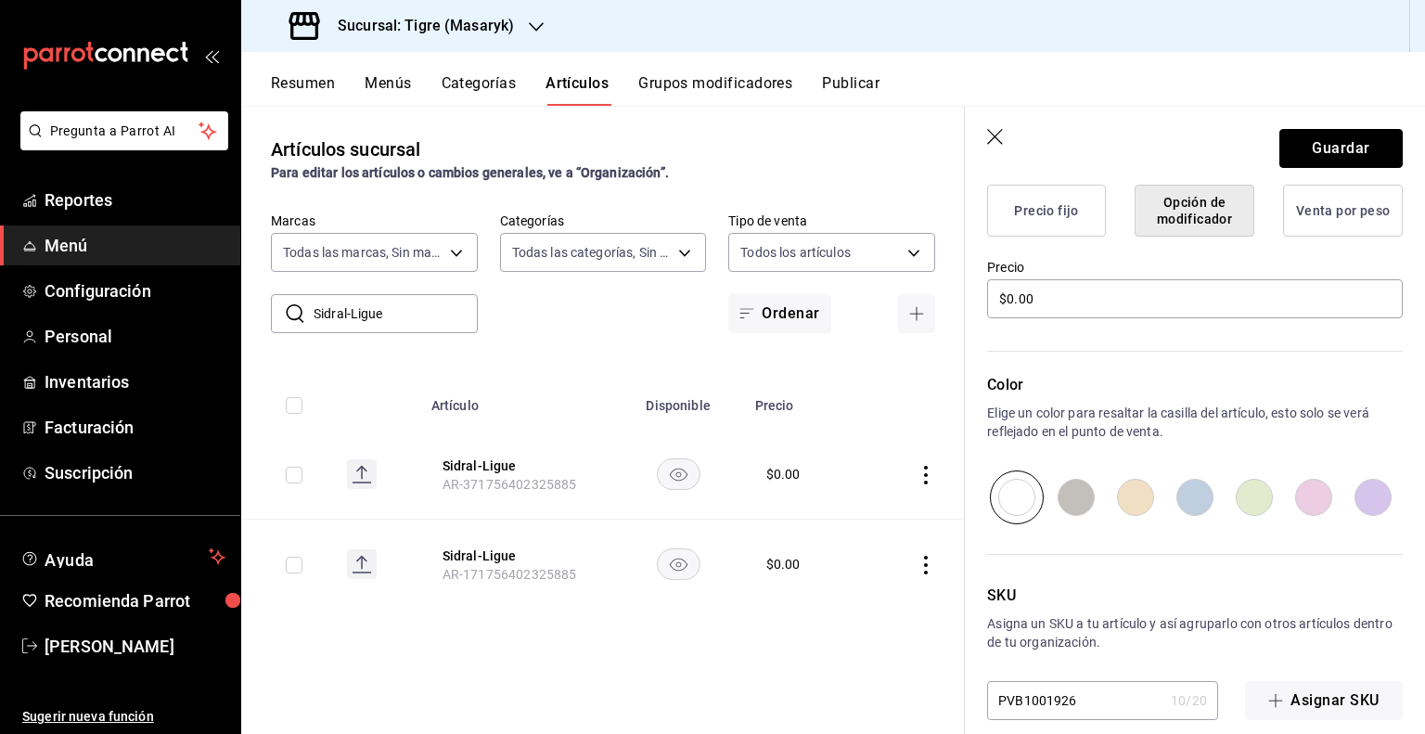
drag, startPoint x: 1336, startPoint y: 151, endPoint x: 1293, endPoint y: 170, distance: 46.5
click at [1334, 148] on button "Guardar" at bounding box center [1340, 148] width 123 height 39
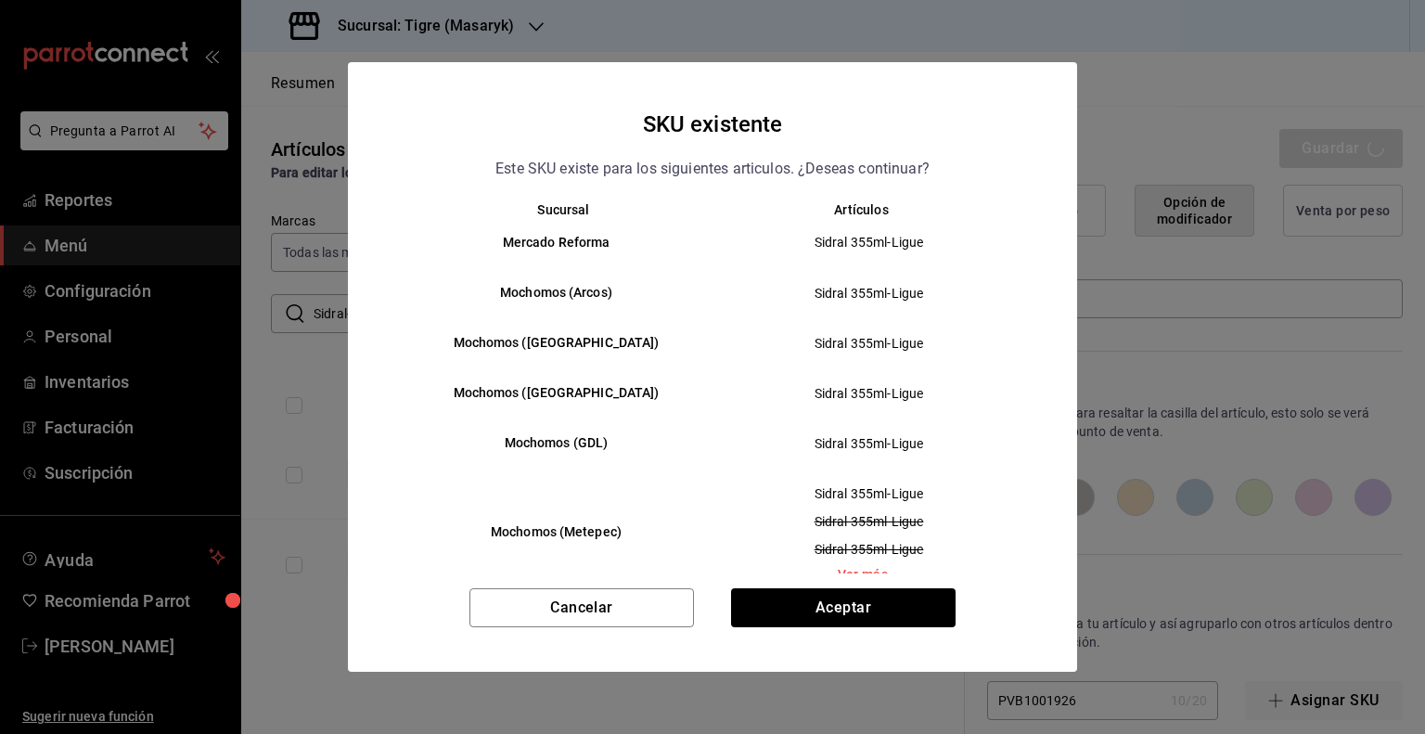
click at [873, 586] on div "SKU existente Este SKU existe para los siguientes articulos. ¿Deseas continuar?…" at bounding box center [712, 367] width 729 height 610
drag, startPoint x: 861, startPoint y: 597, endPoint x: 856, endPoint y: 606, distance: 9.5
click at [857, 596] on button "Aceptar" at bounding box center [843, 607] width 224 height 39
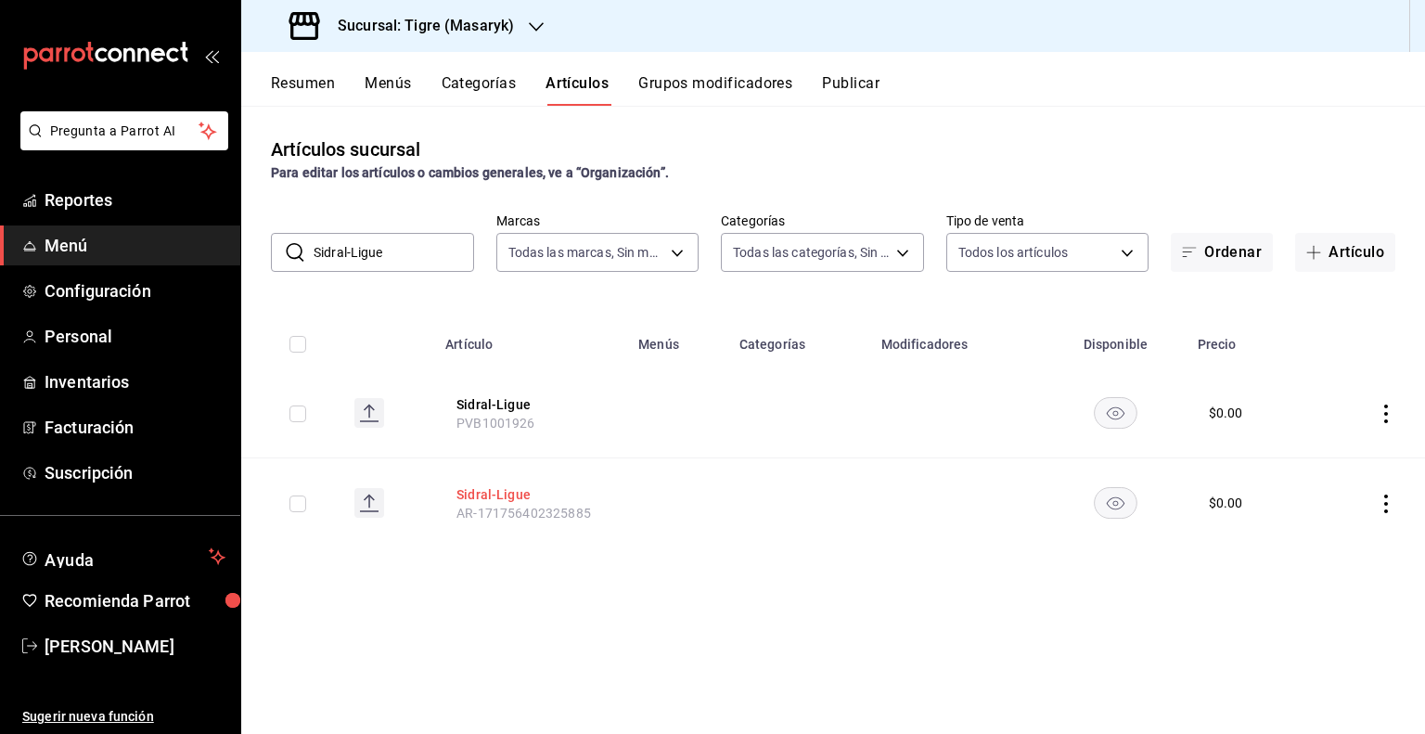
click at [518, 494] on button "Sidral-Ligue" at bounding box center [530, 494] width 148 height 19
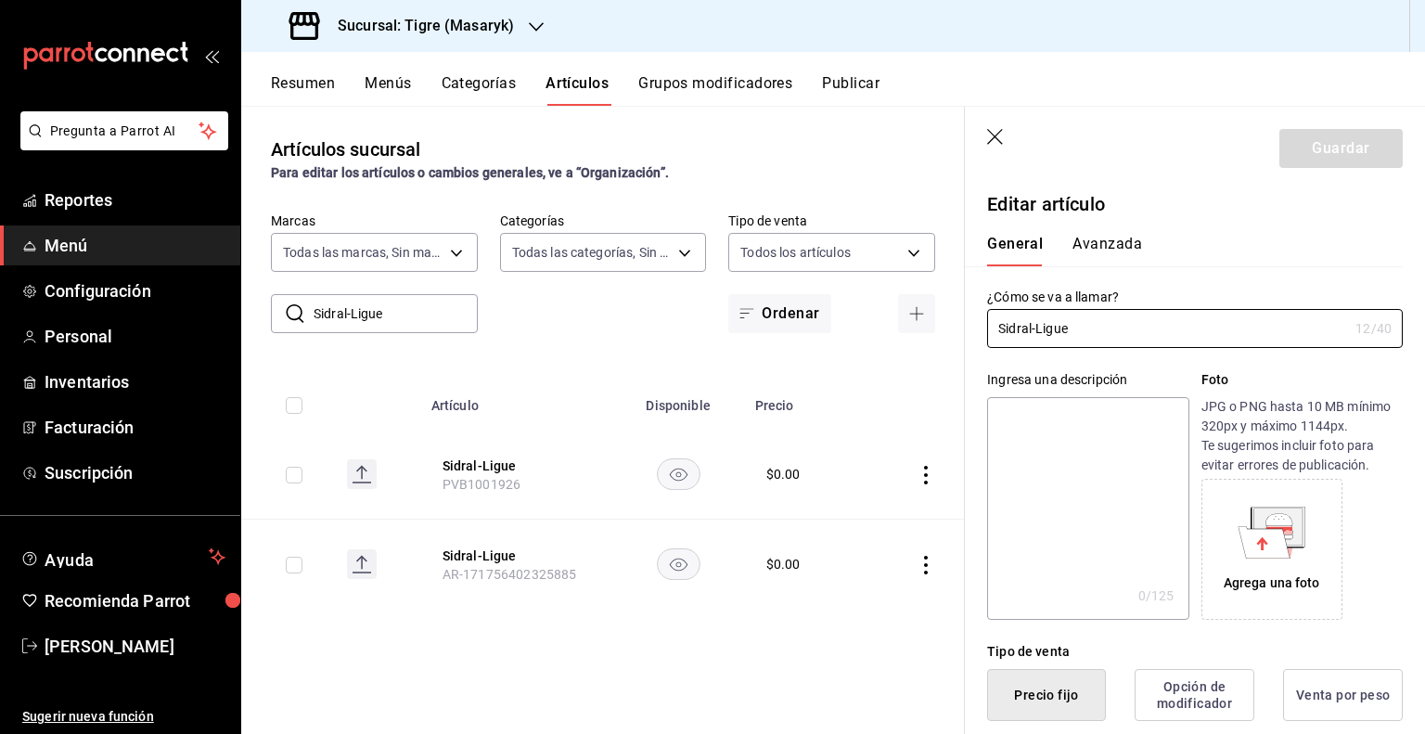
type input "$0.00"
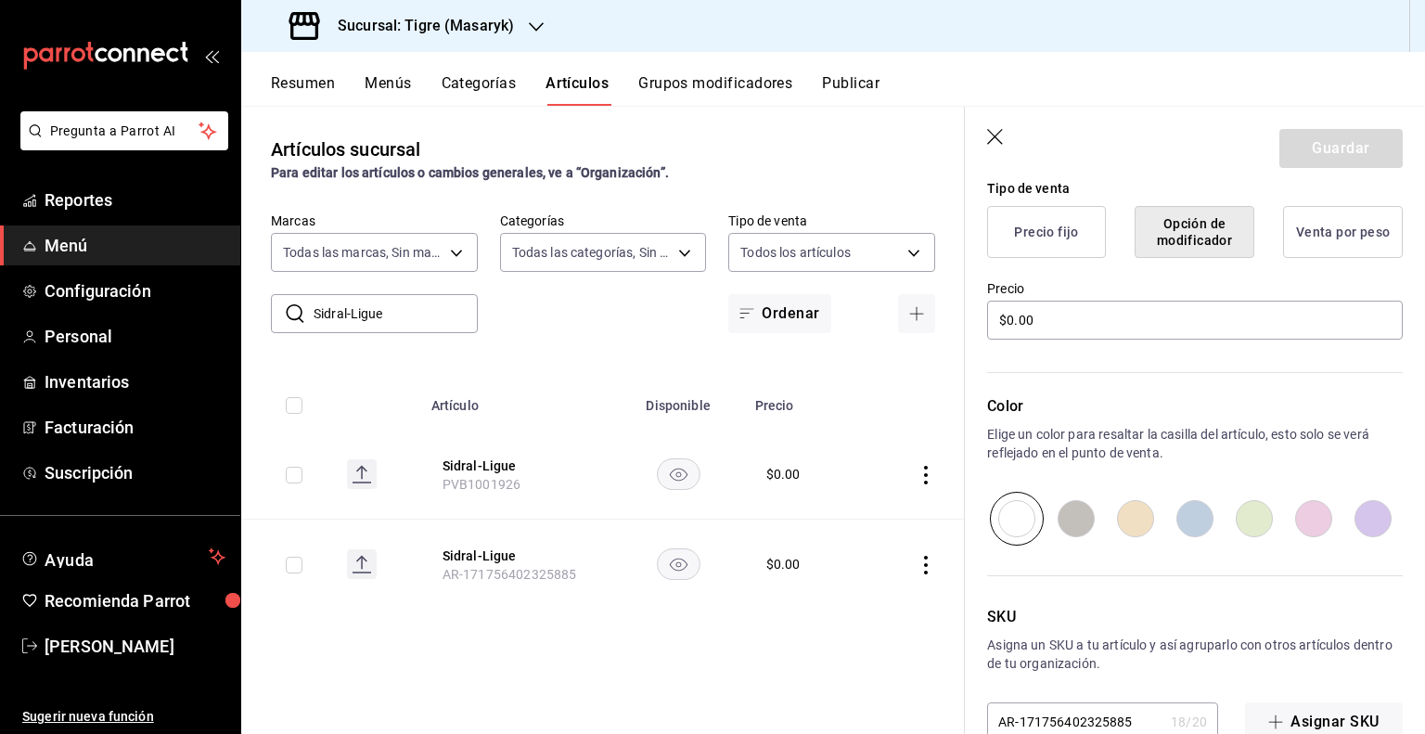
scroll to position [506, 0]
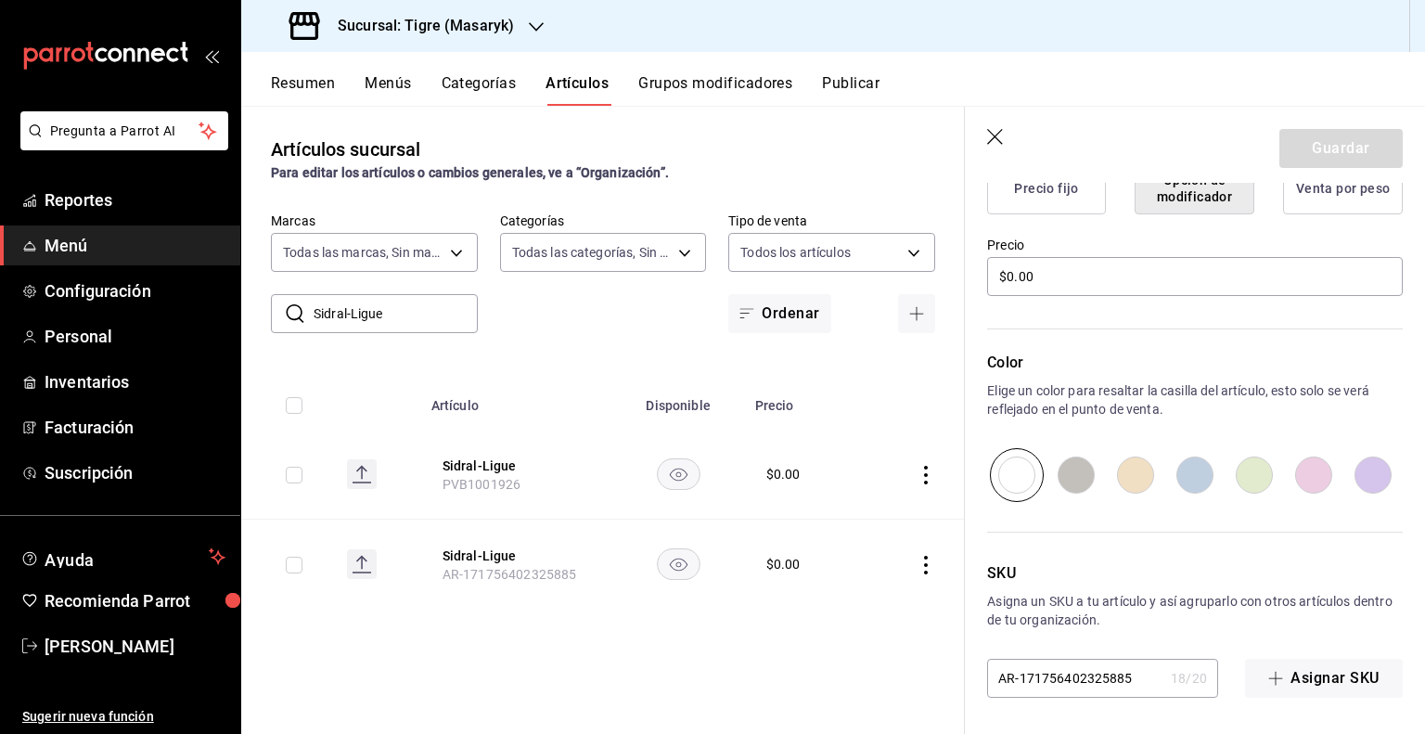
click at [1116, 665] on input "AR-171756402325885" at bounding box center [1075, 677] width 176 height 37
paste input "PVB1001926"
type input "PVB1001926"
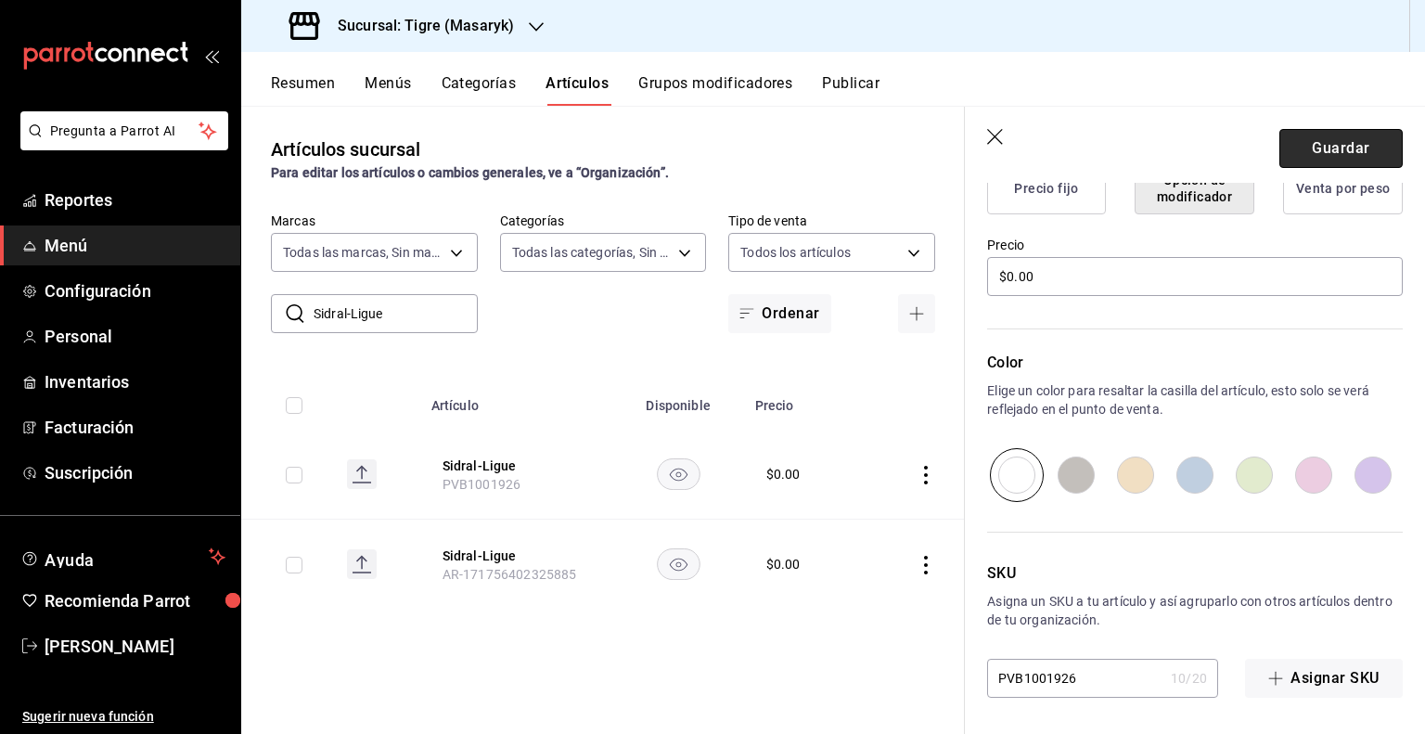
click at [1296, 147] on button "Guardar" at bounding box center [1340, 148] width 123 height 39
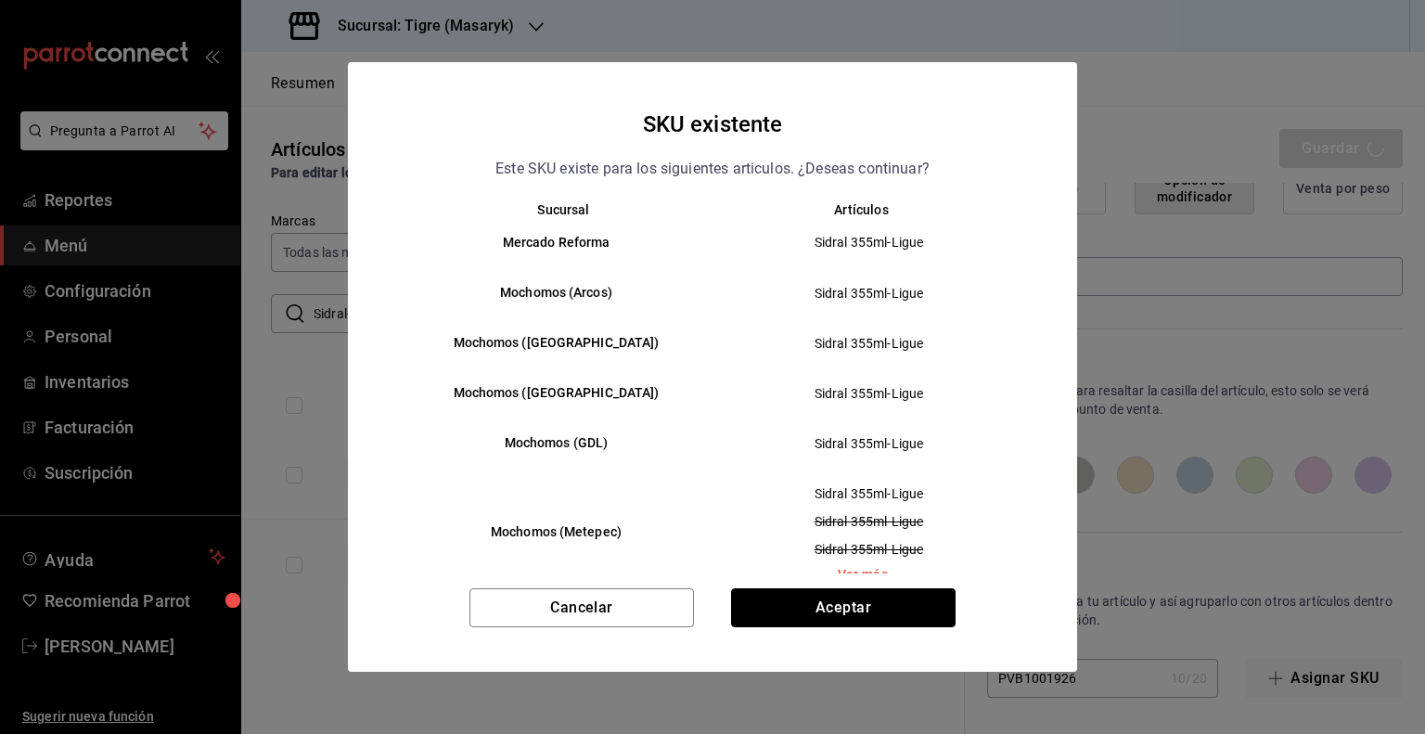
click at [837, 600] on button "Aceptar" at bounding box center [843, 607] width 224 height 39
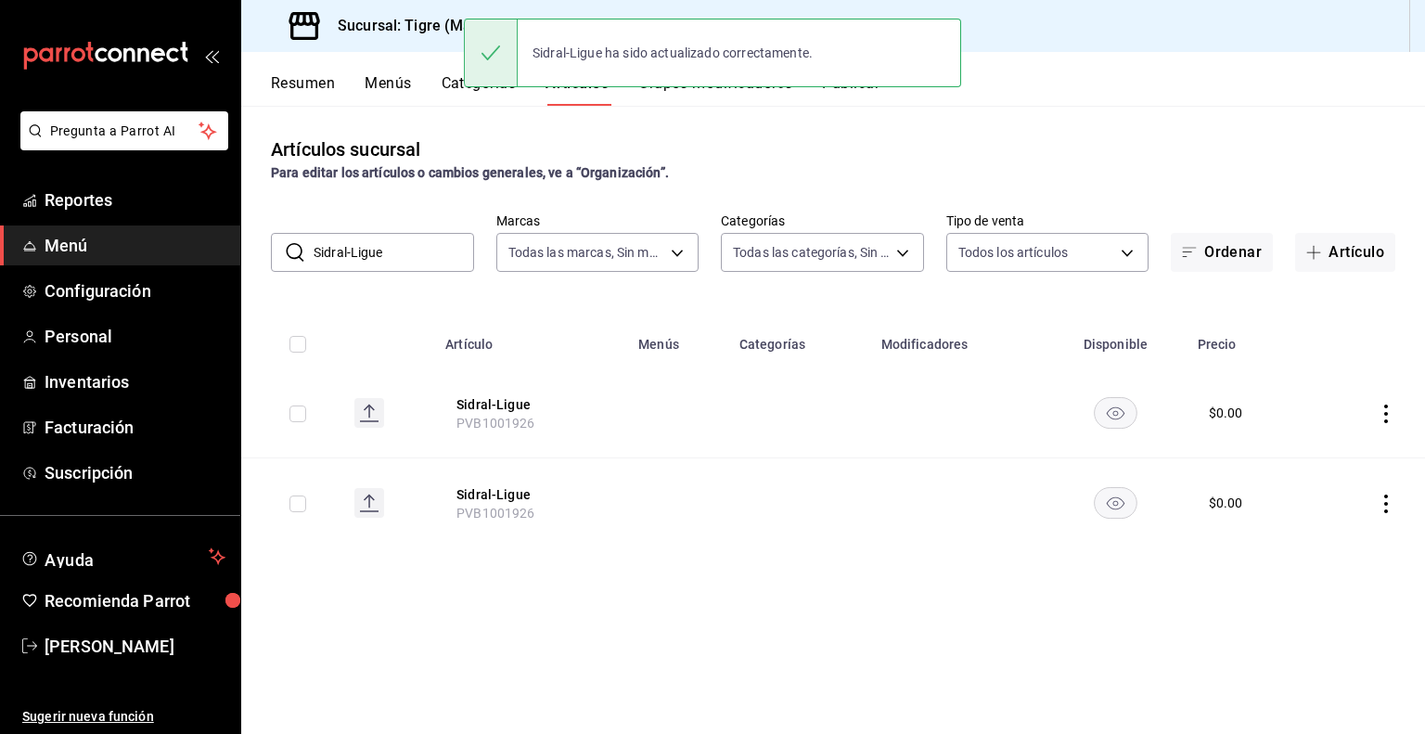
click at [382, 255] on input "Sidral-Ligue" at bounding box center [393, 252] width 160 height 37
click at [381, 255] on input "Sidral-Ligue" at bounding box center [393, 252] width 160 height 37
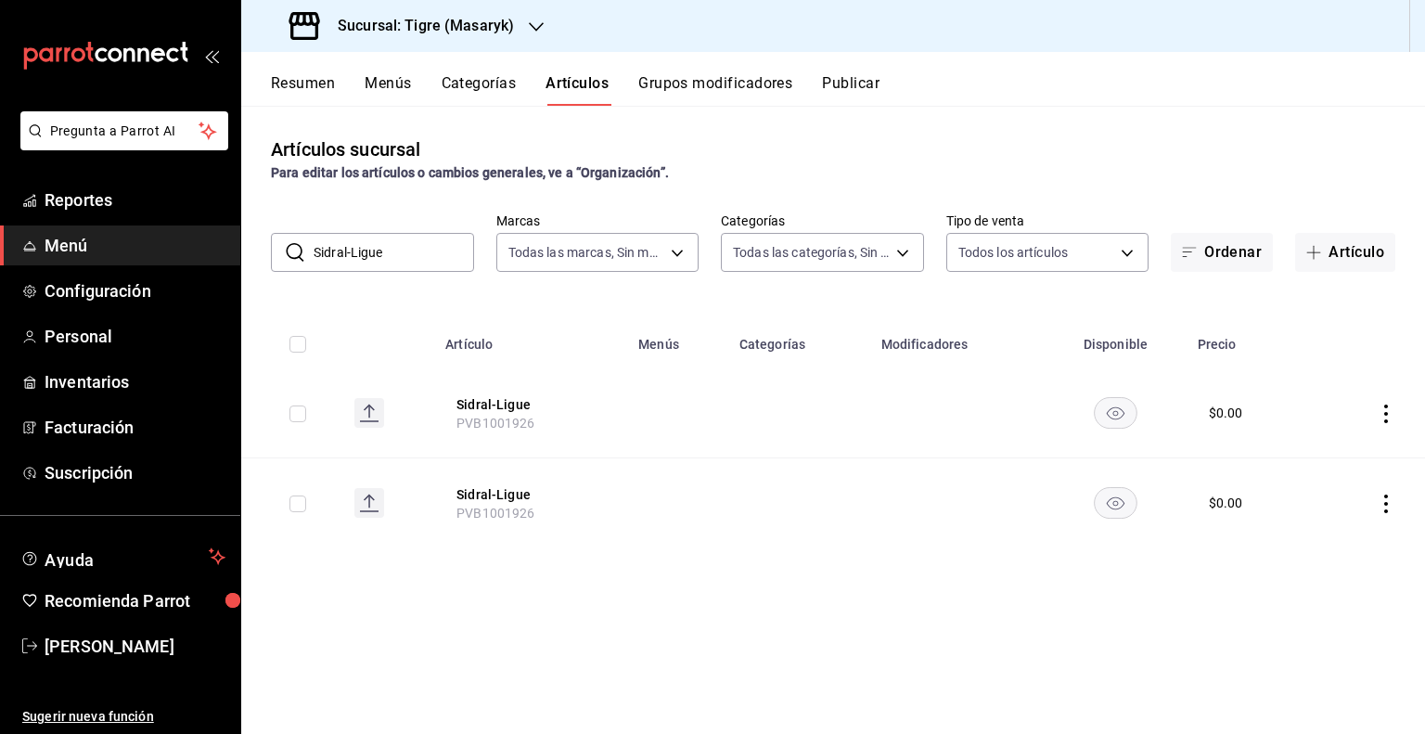
paste input "prite Zero"
type input "Sprite Zero Ligue"
click at [545, 405] on button "Sprite Zero Ligue" at bounding box center [530, 404] width 148 height 19
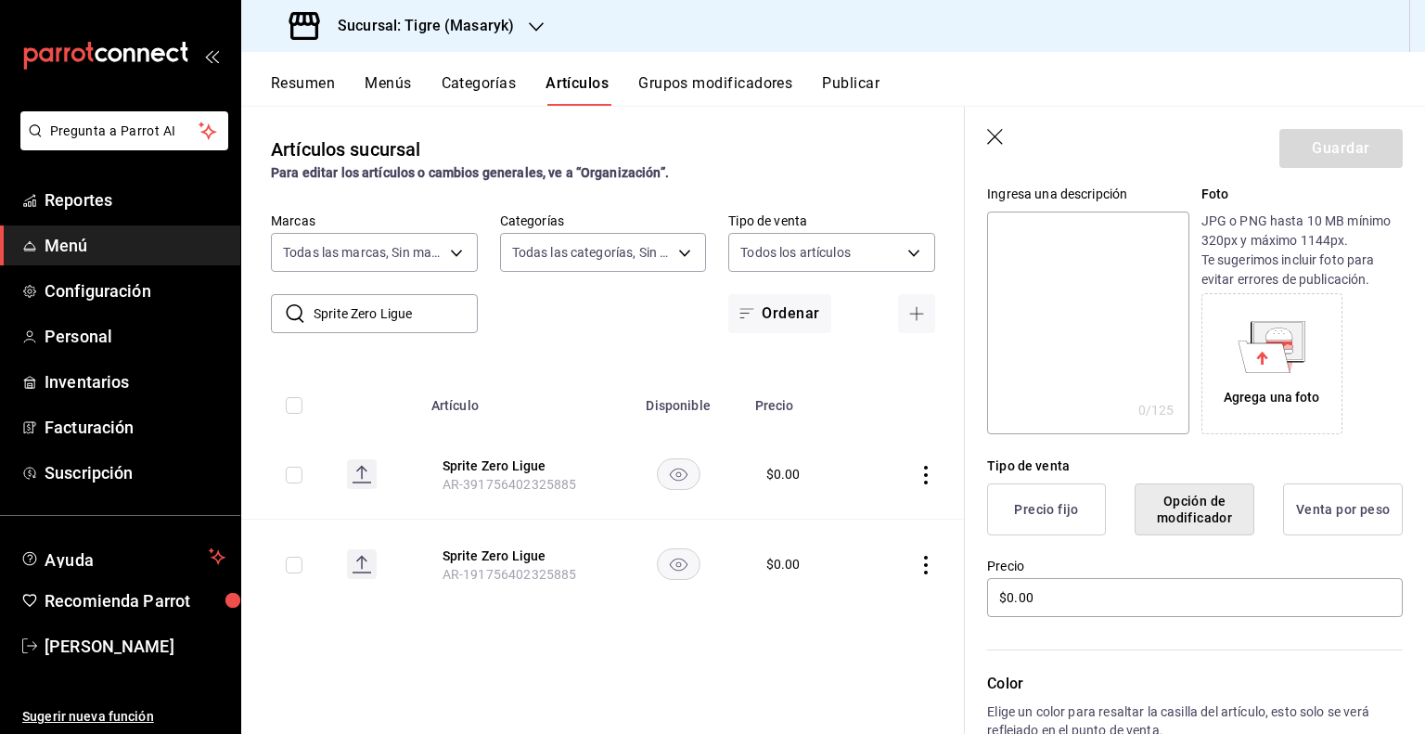
scroll to position [506, 0]
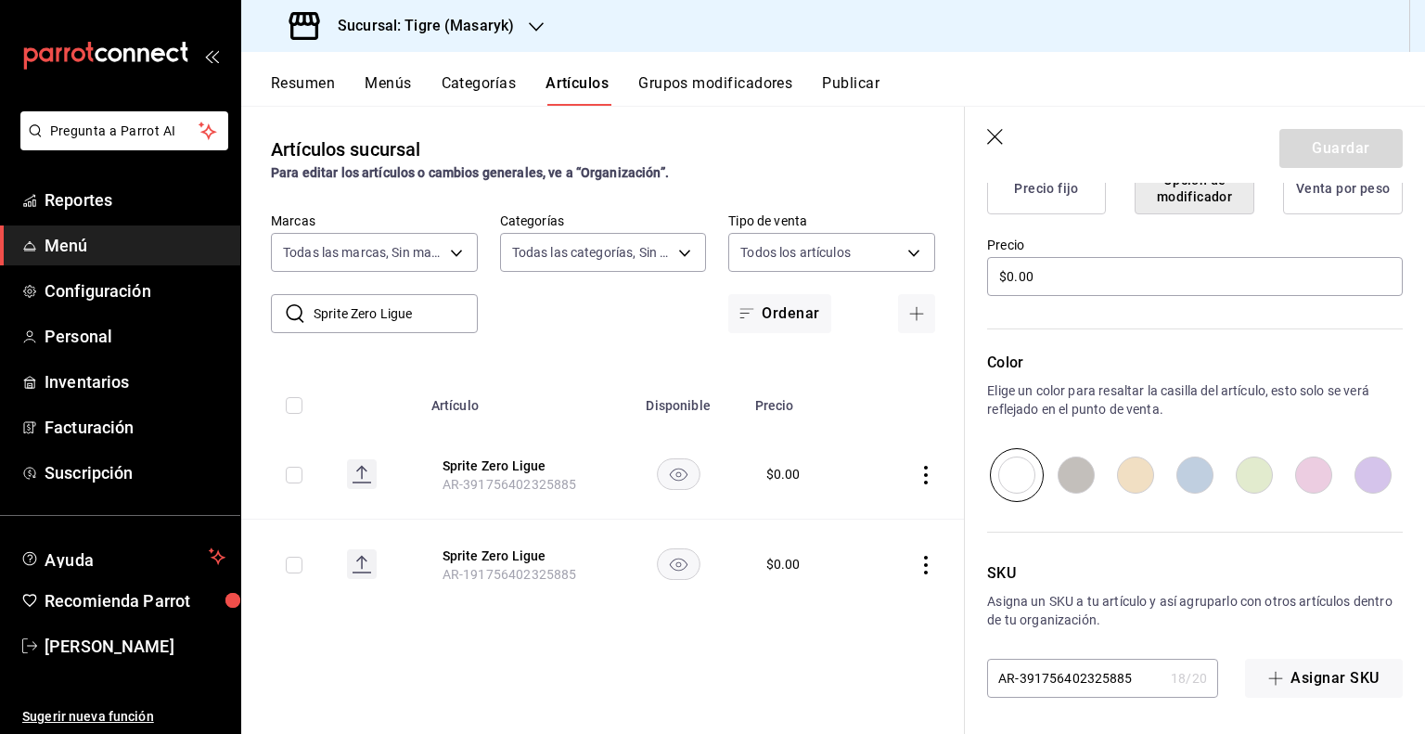
click at [1061, 684] on input "AR-391756402325885" at bounding box center [1075, 677] width 176 height 37
paste input "PVB1001264"
type input "PVB1001264"
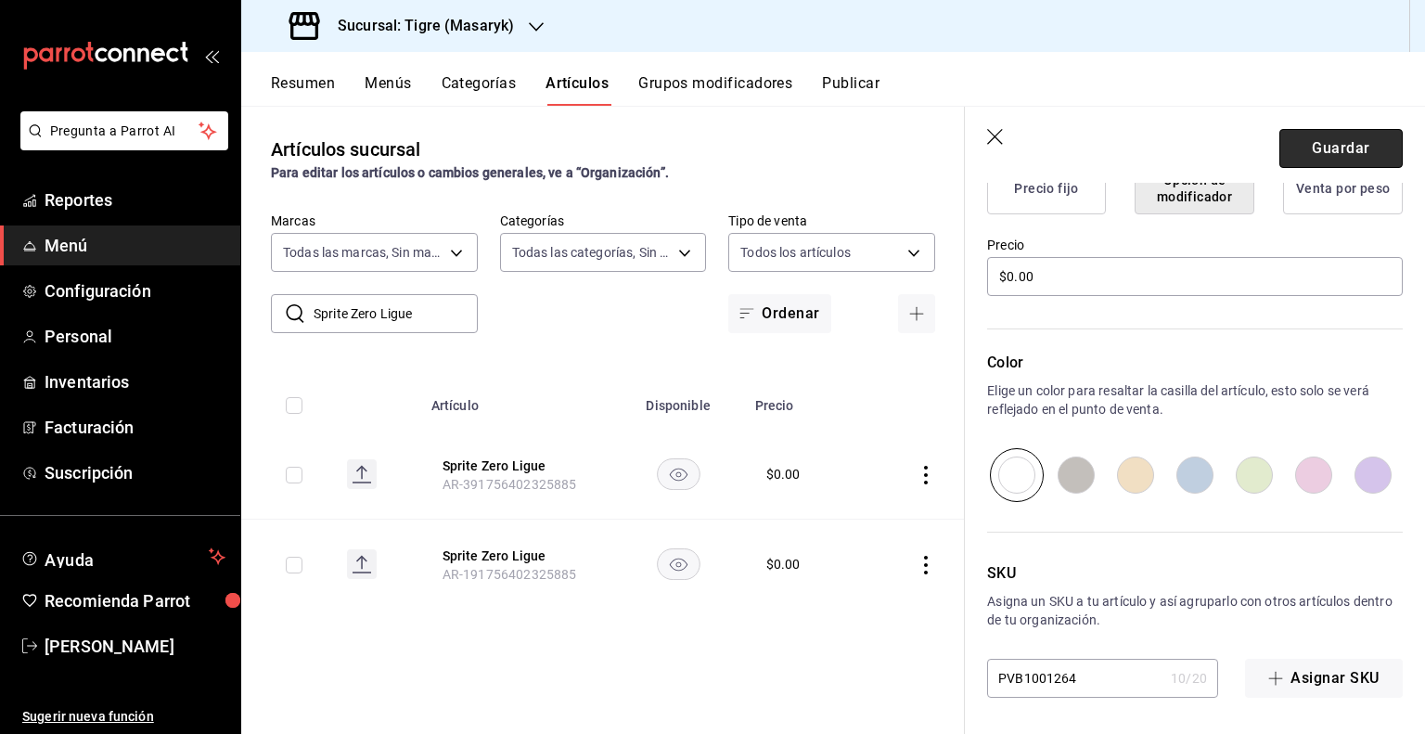
click at [1317, 149] on button "Guardar" at bounding box center [1340, 148] width 123 height 39
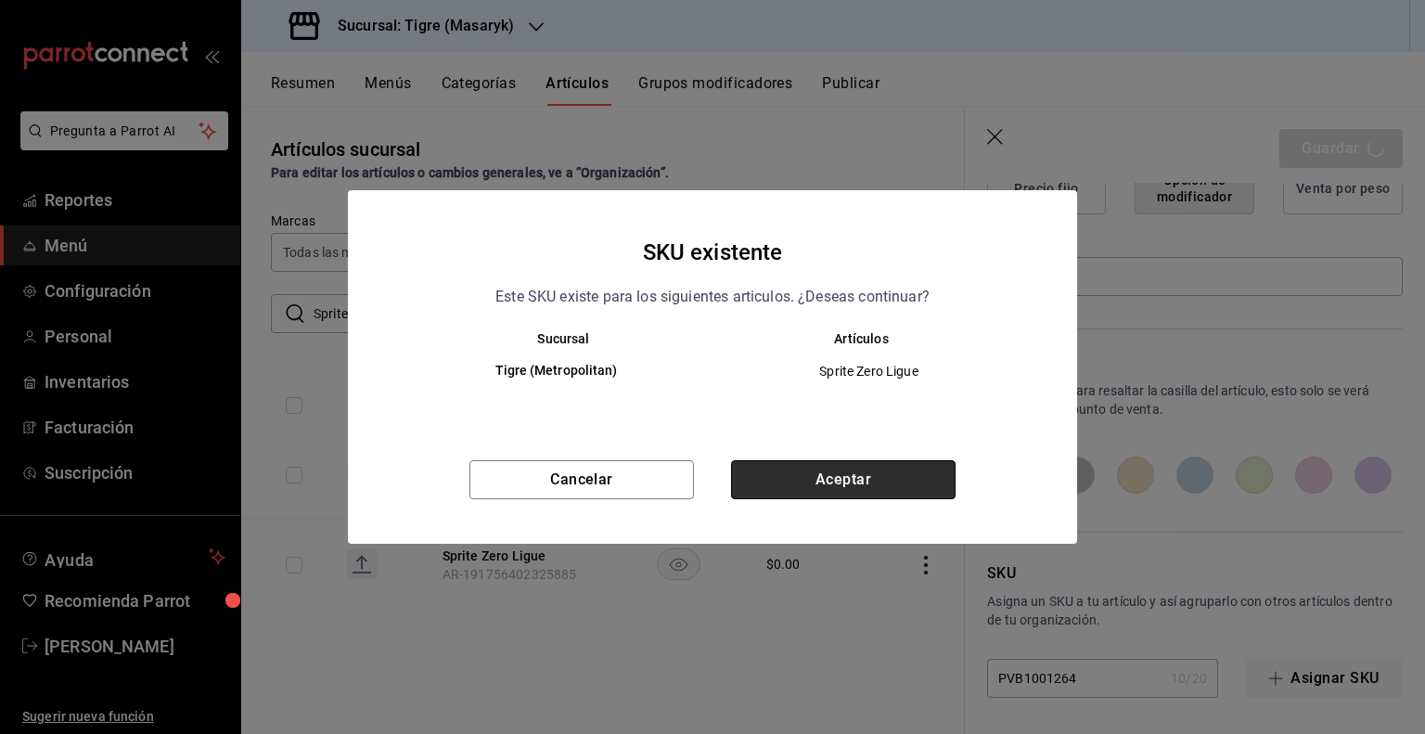
click at [788, 473] on button "Aceptar" at bounding box center [843, 479] width 224 height 39
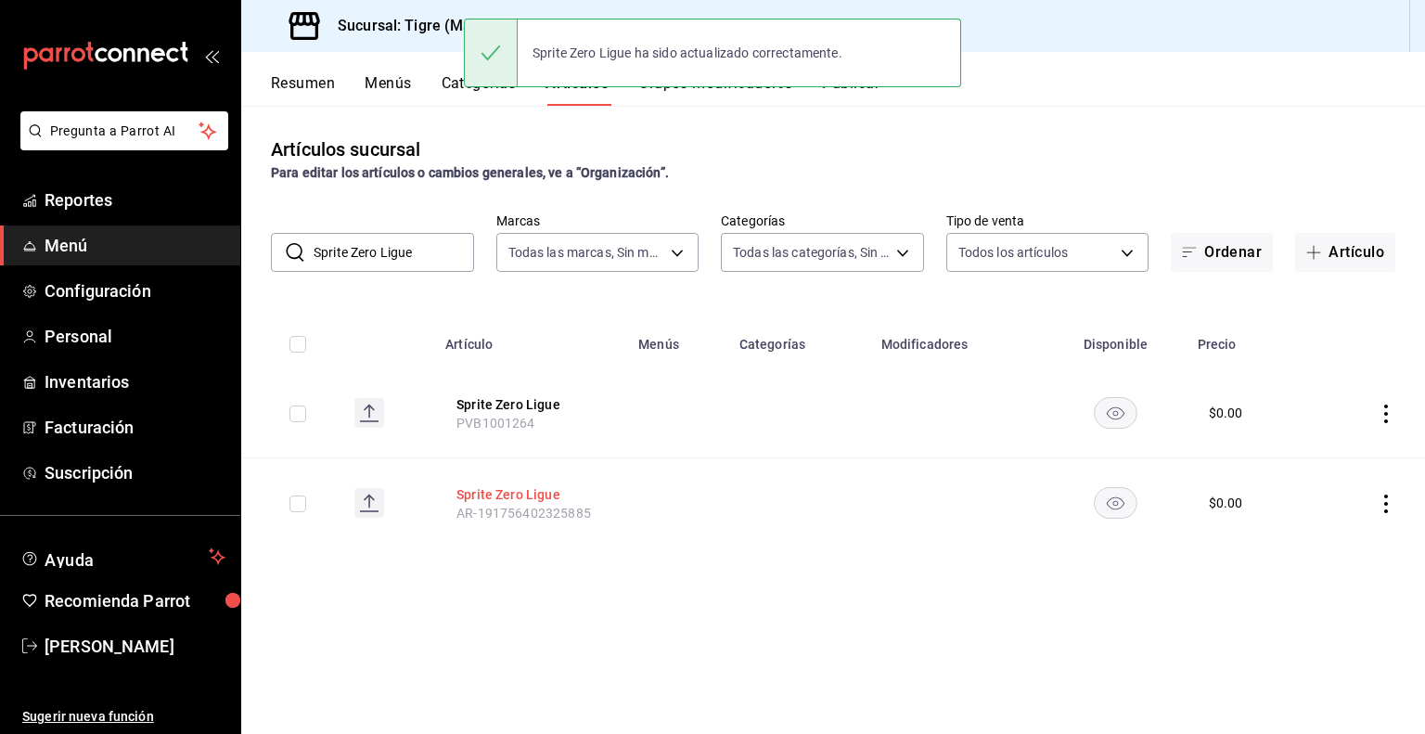
click at [527, 489] on button "Sprite Zero Ligue" at bounding box center [530, 494] width 148 height 19
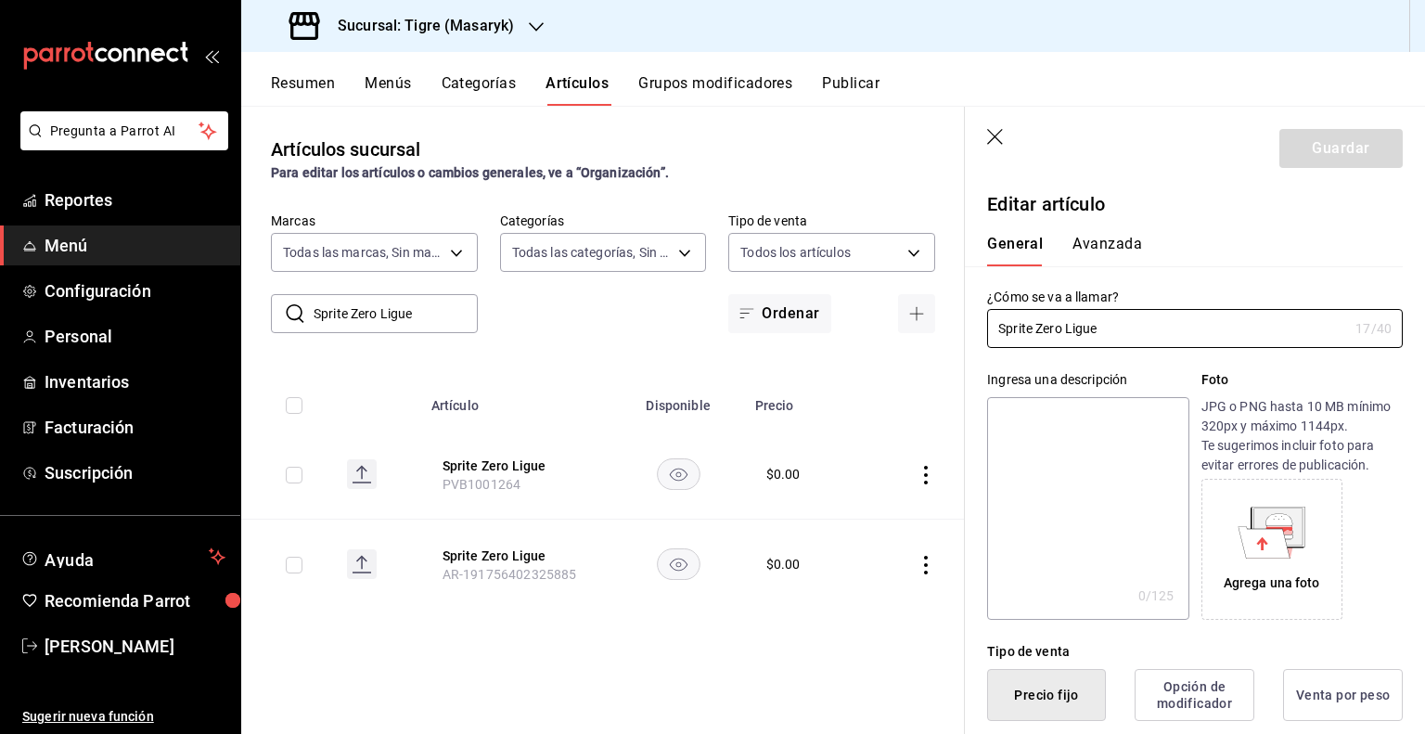
type input "$0.00"
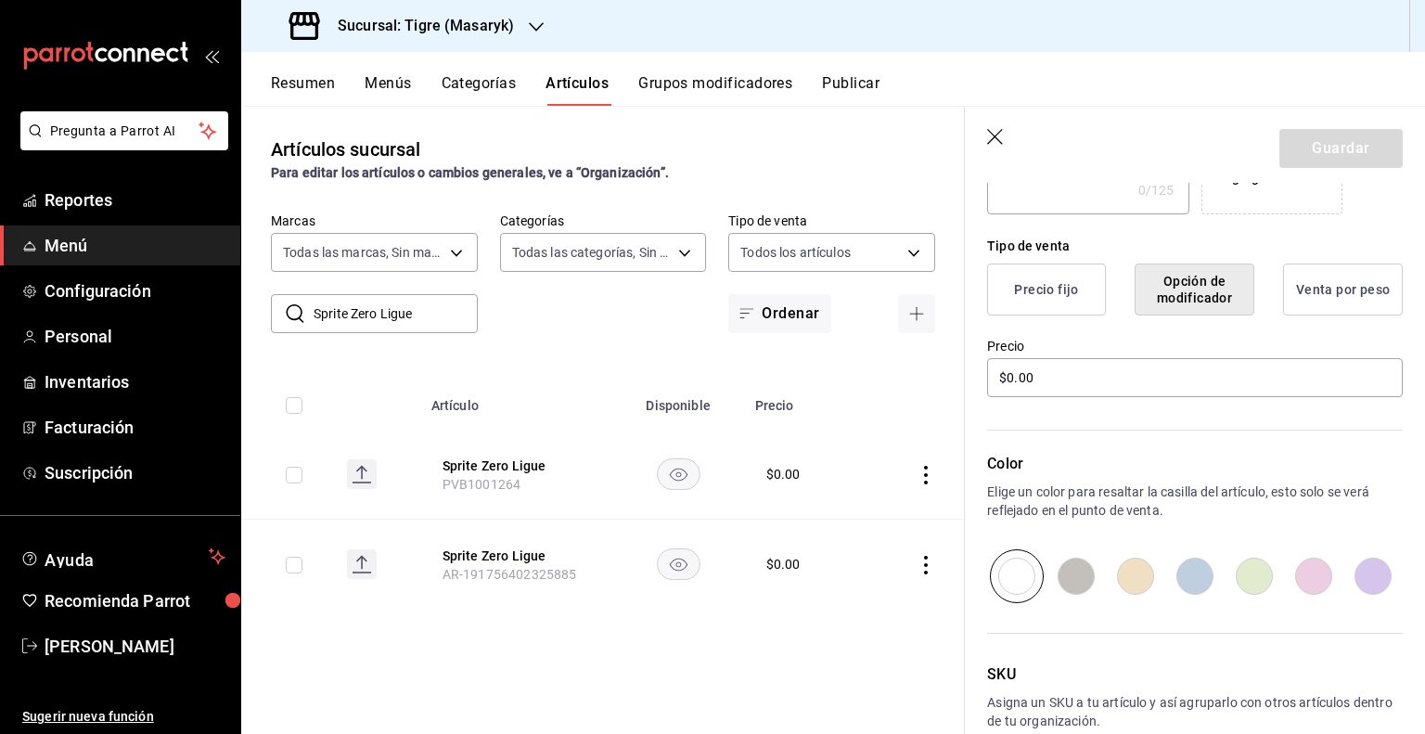
scroll to position [506, 0]
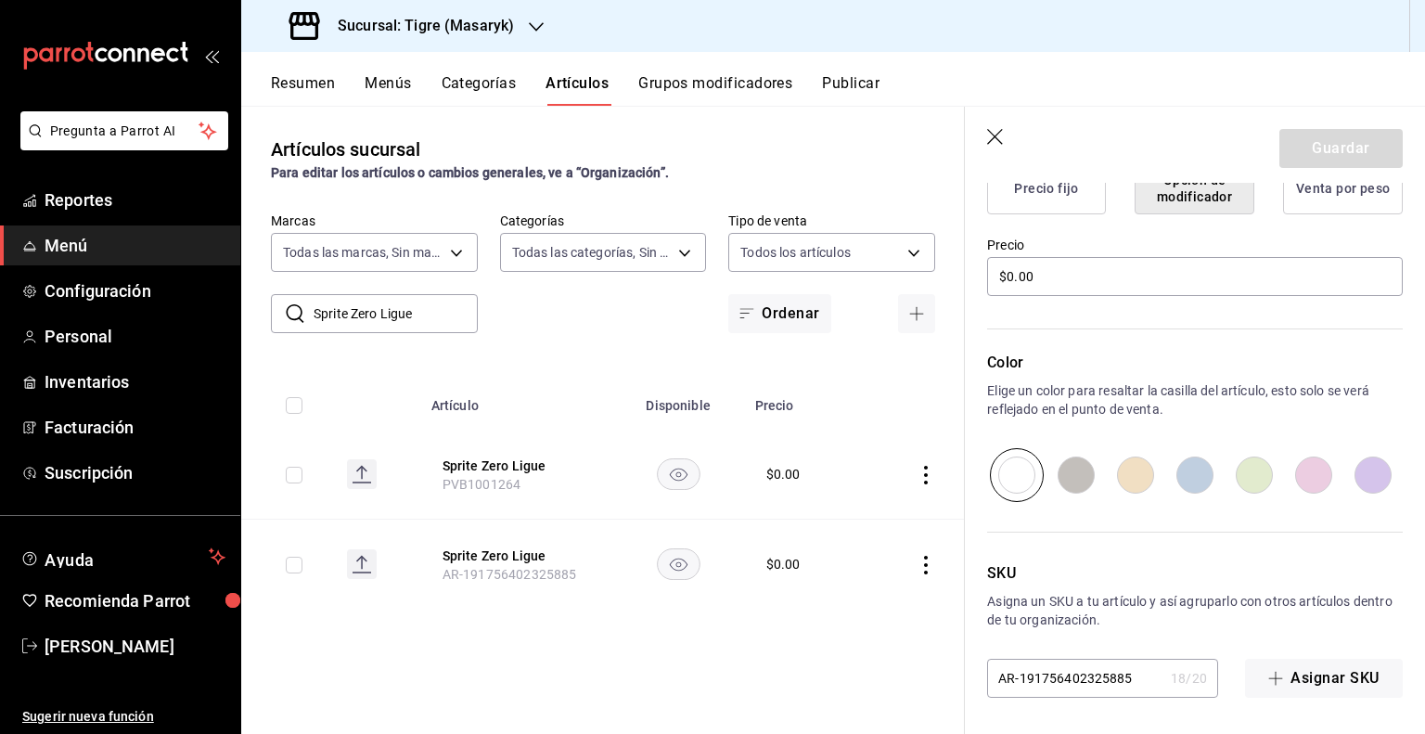
click at [1098, 688] on input "AR-191756402325885" at bounding box center [1075, 677] width 176 height 37
paste input "PVB1001264"
type input "PVB1001264"
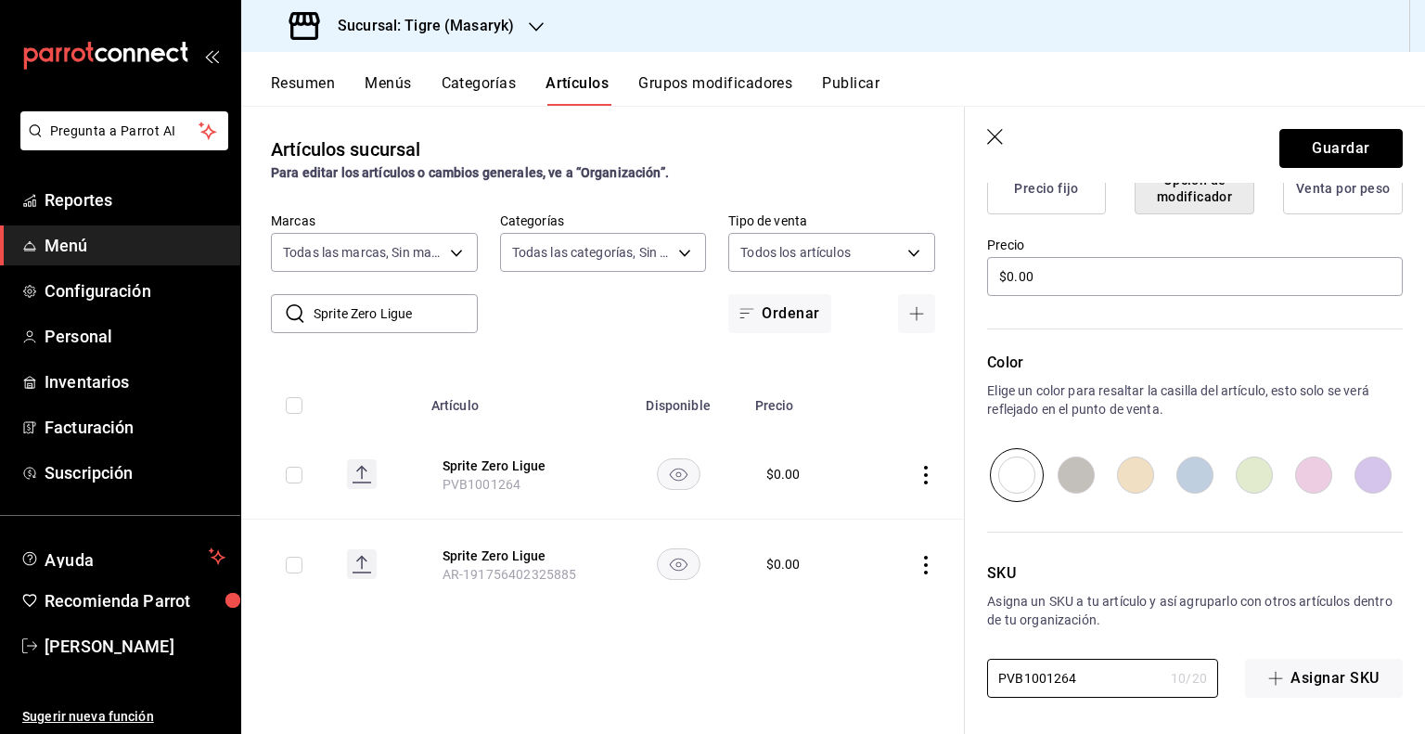
click at [1341, 137] on button "Guardar" at bounding box center [1340, 148] width 123 height 39
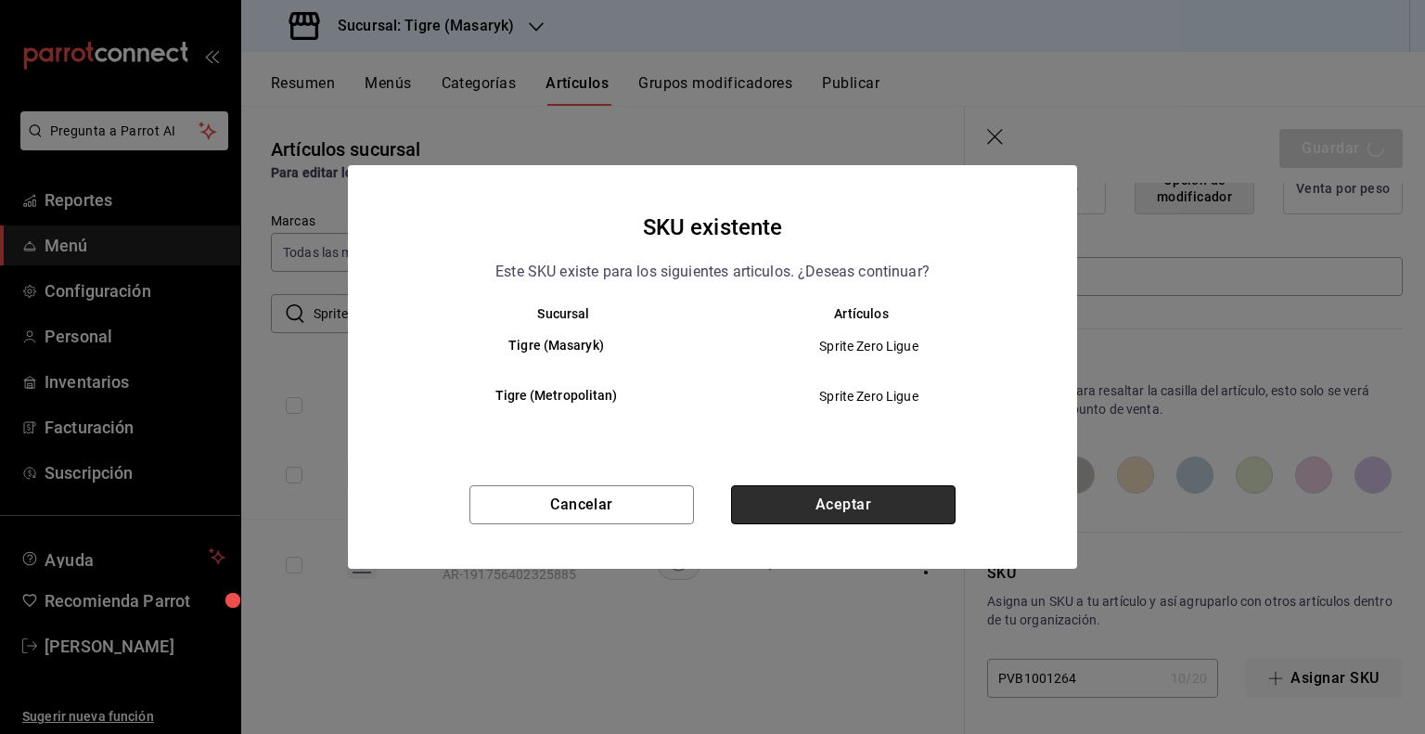
click at [852, 504] on button "Aceptar" at bounding box center [843, 504] width 224 height 39
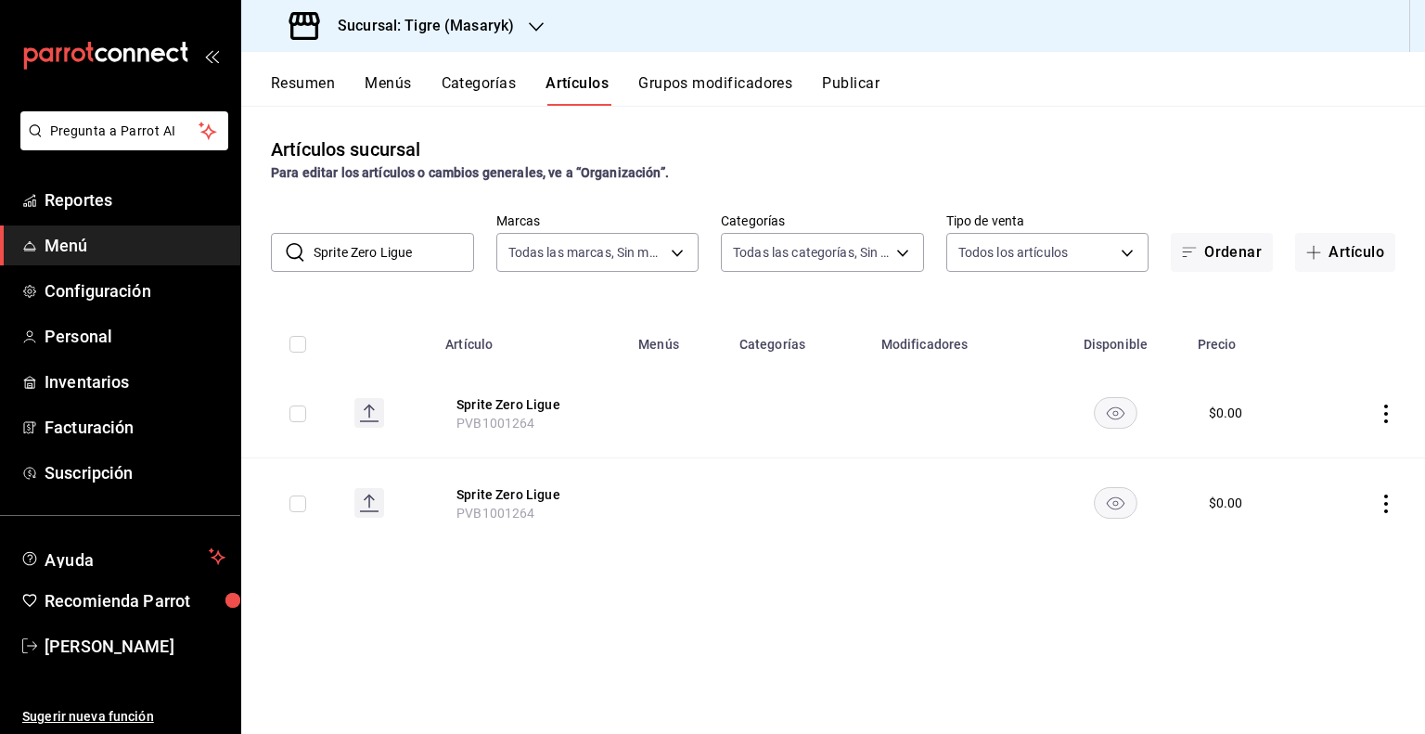
click at [358, 249] on input "Sprite Zero Ligue" at bounding box center [393, 252] width 160 height 37
click at [354, 248] on input "Sprite Zero Ligue" at bounding box center [393, 252] width 160 height 37
click at [353, 248] on input "Sprite Zero Ligue" at bounding box center [393, 252] width 160 height 37
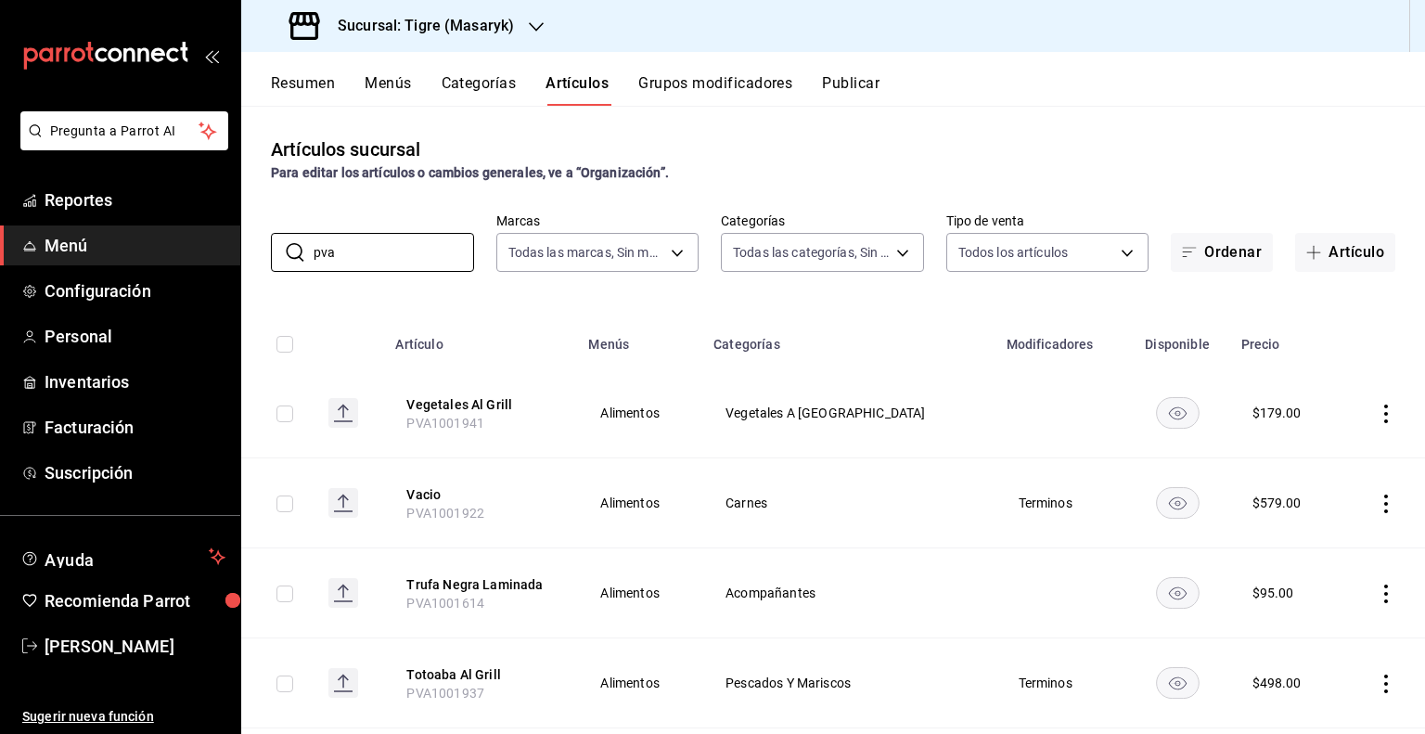
type input "pva"
click at [289, 341] on input "checkbox" at bounding box center [284, 344] width 17 height 17
checkbox input "true"
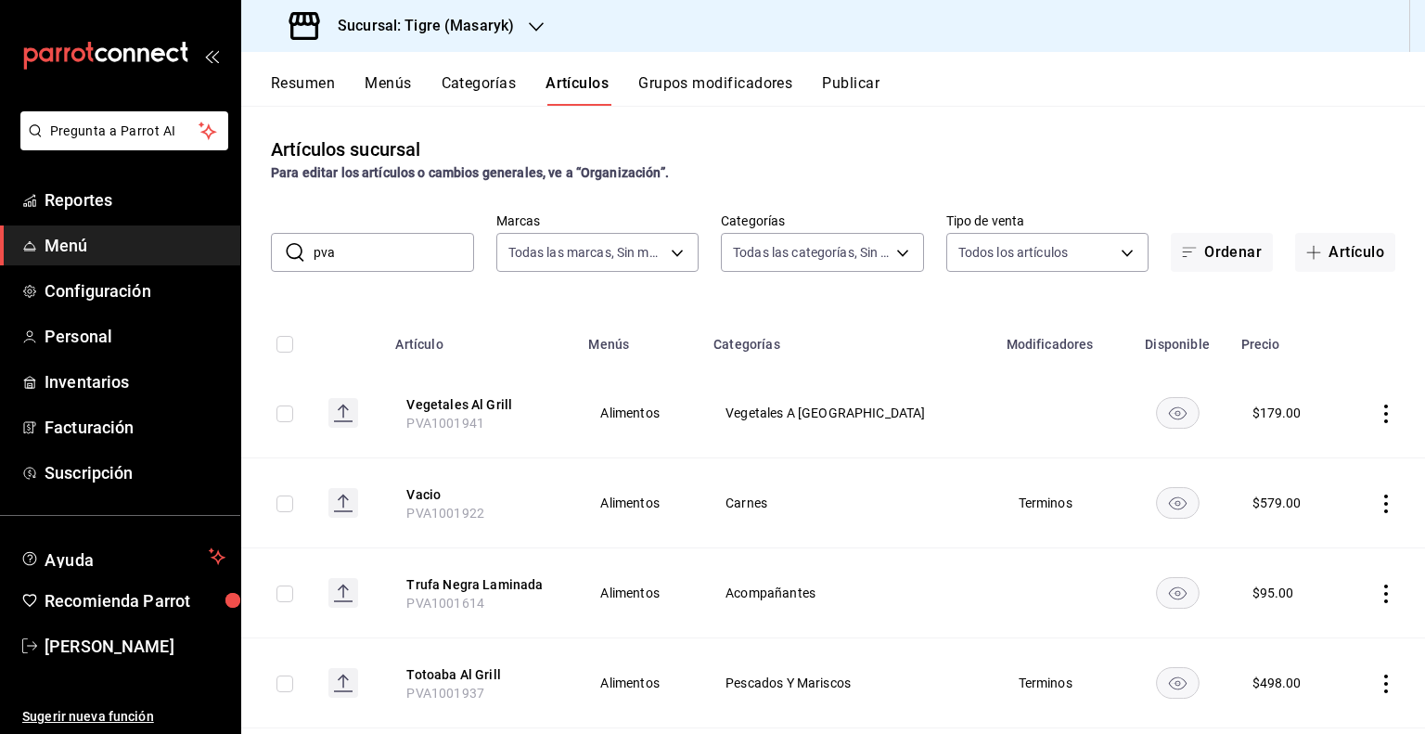
checkbox input "true"
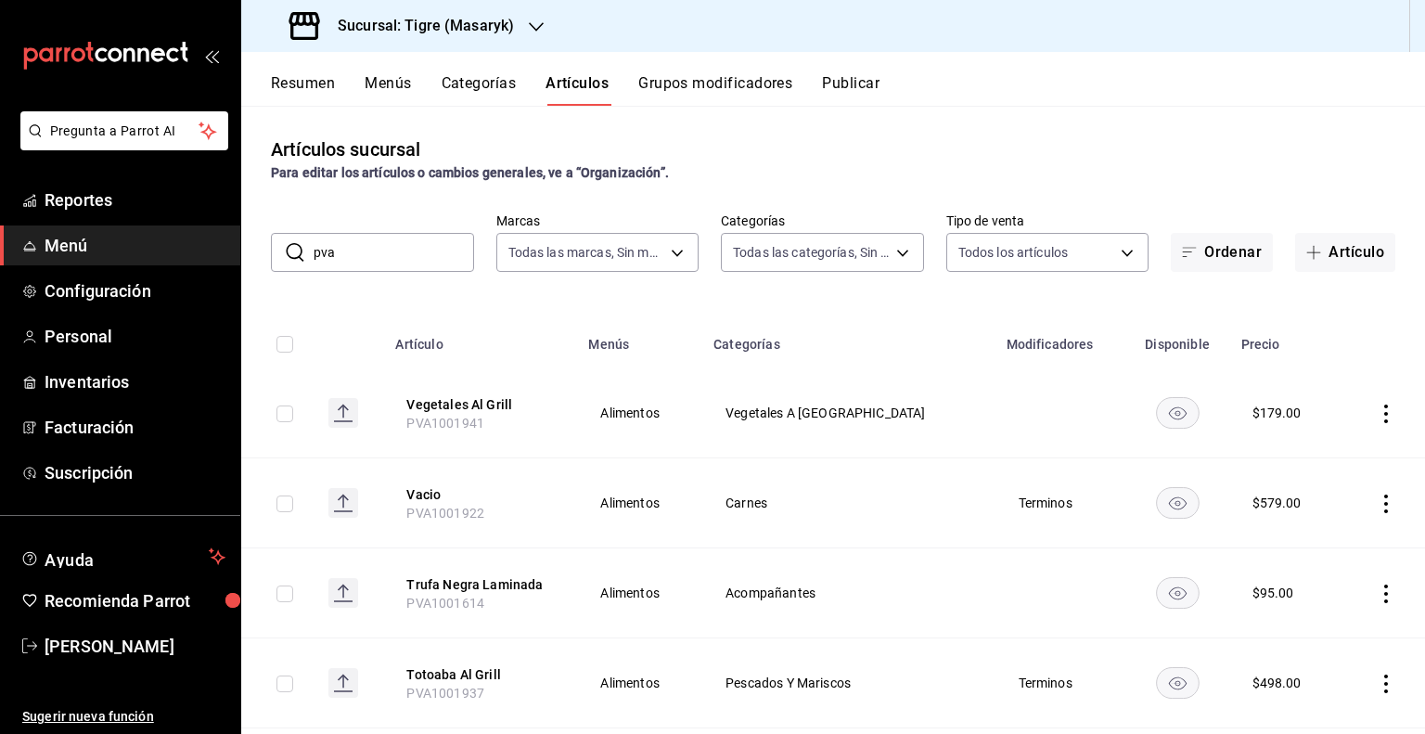
checkbox input "true"
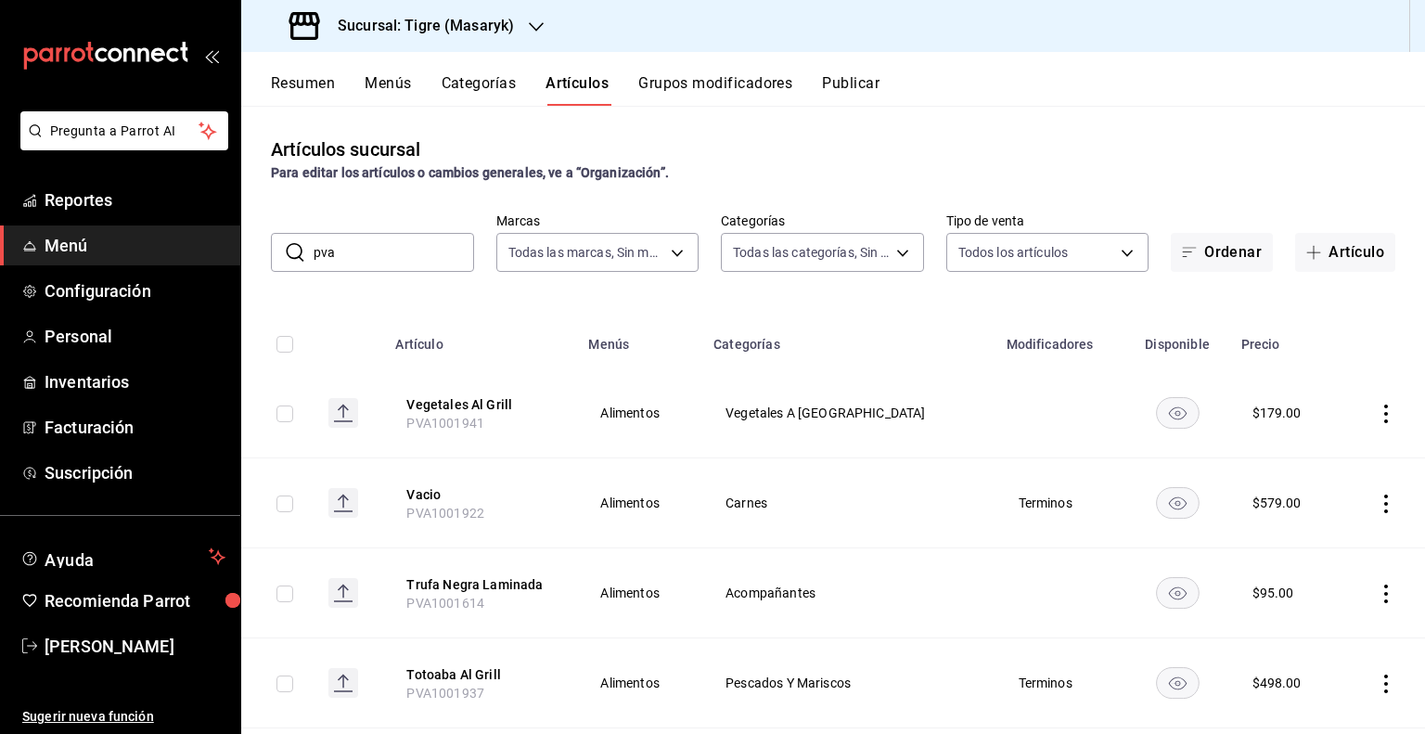
checkbox input "true"
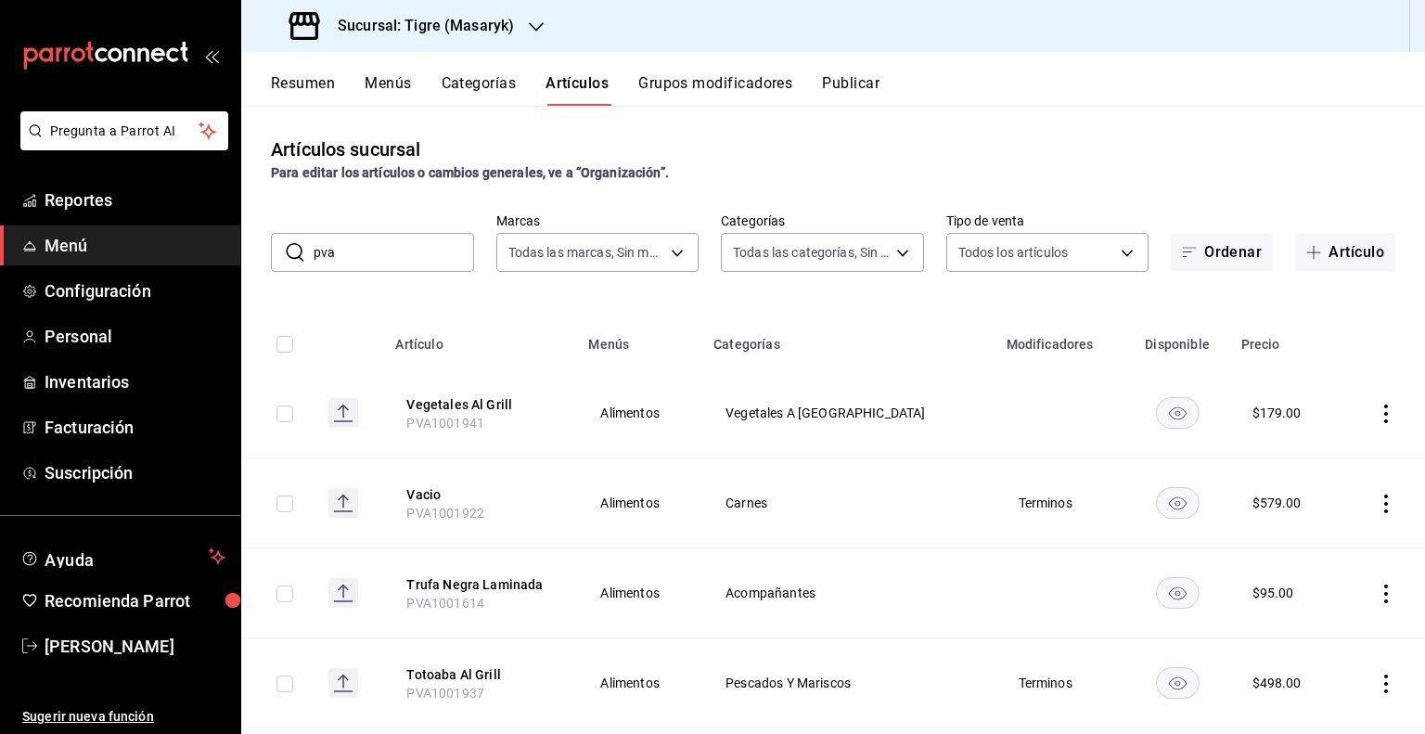
checkbox input "true"
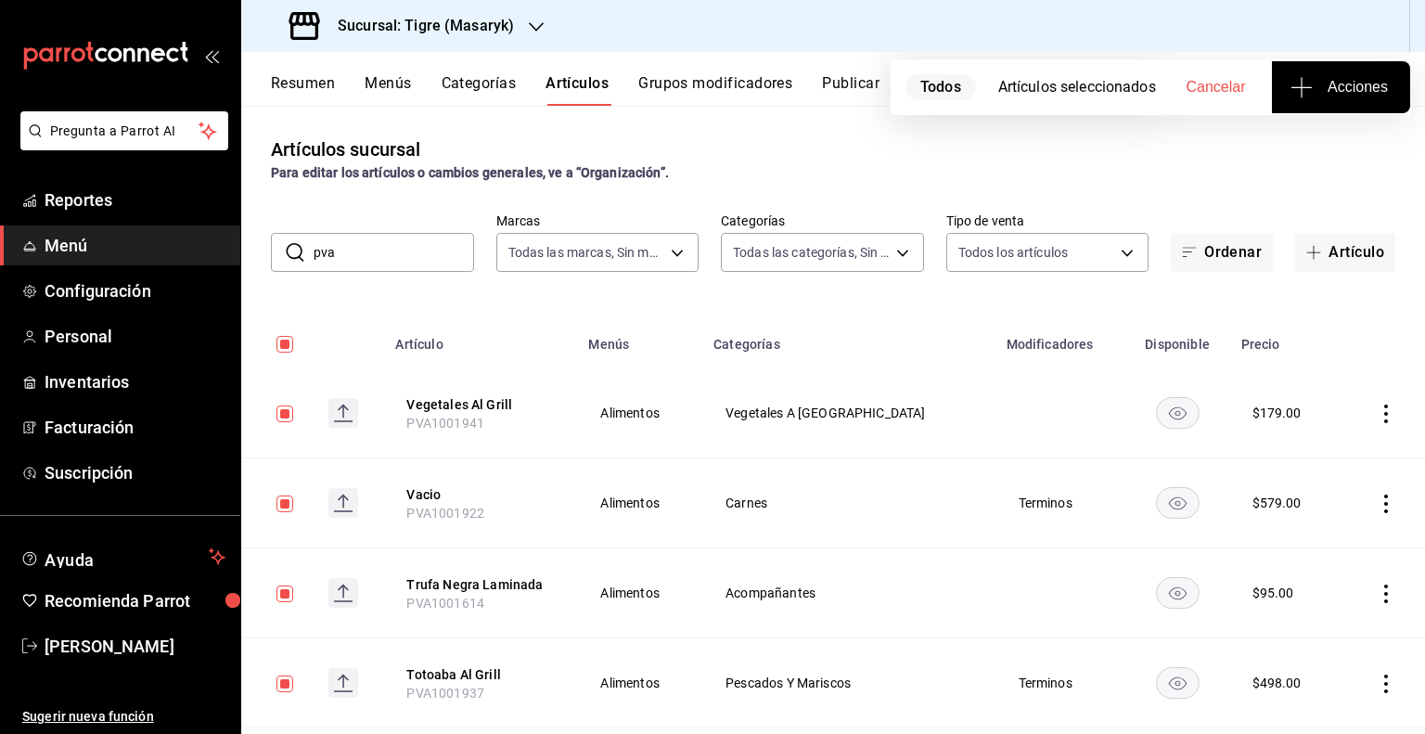
click at [1363, 76] on span "Acciones" at bounding box center [1341, 87] width 94 height 22
click at [1317, 162] on li "Agregar tipo" at bounding box center [1340, 145] width 139 height 49
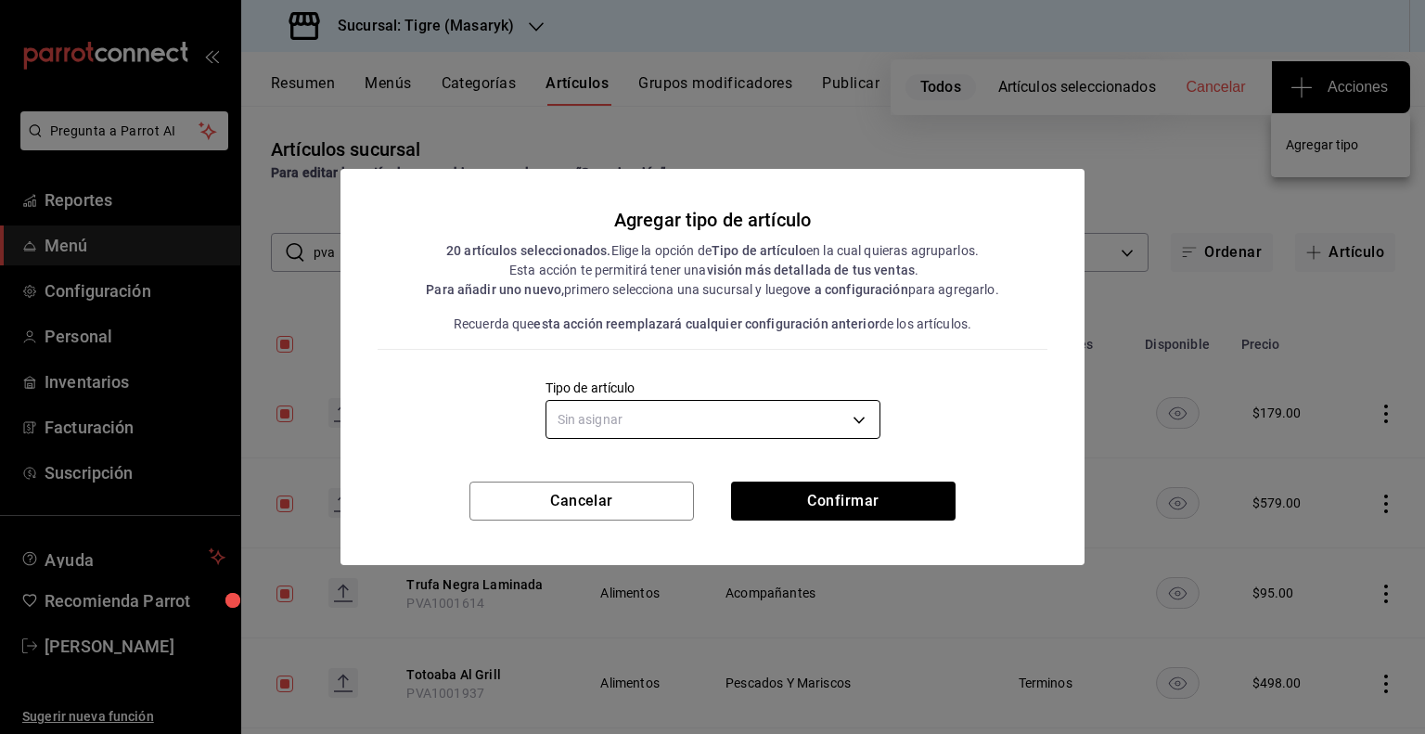
click at [806, 403] on body "Pregunta a Parrot AI Reportes Menú Configuración Personal Inventarios Facturaci…" at bounding box center [712, 367] width 1425 height 734
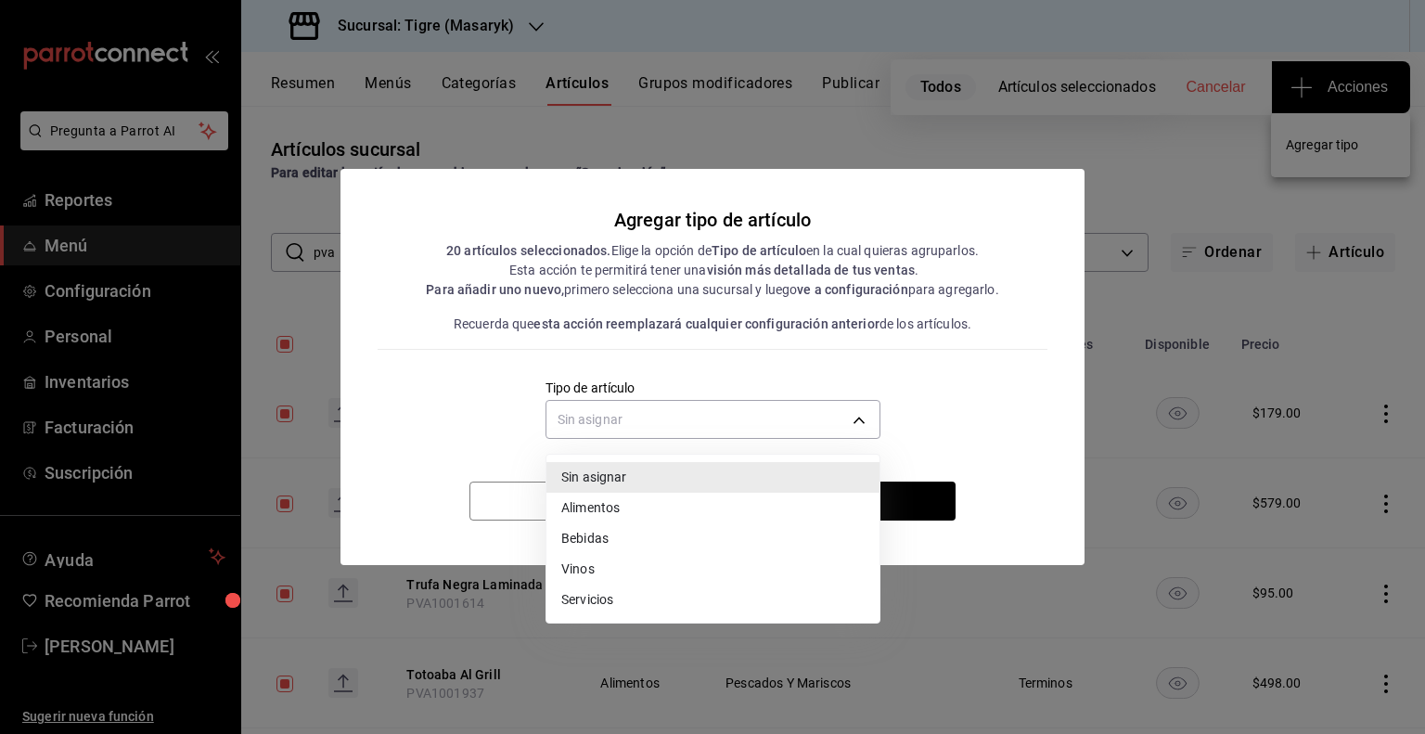
click at [668, 518] on li "Alimentos" at bounding box center [712, 508] width 333 height 31
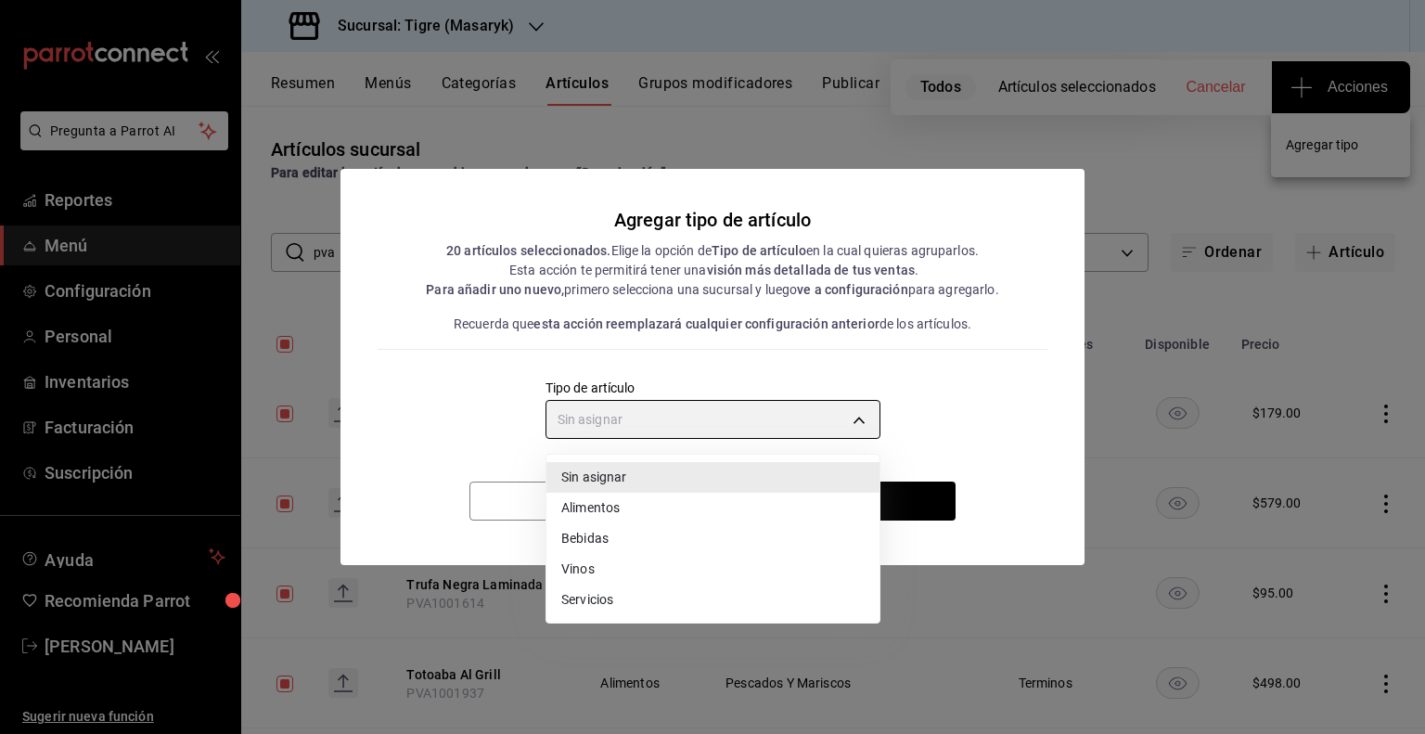
type input "a9c5c5d7-09f7-4d61-88a6-a13d33eec0fd"
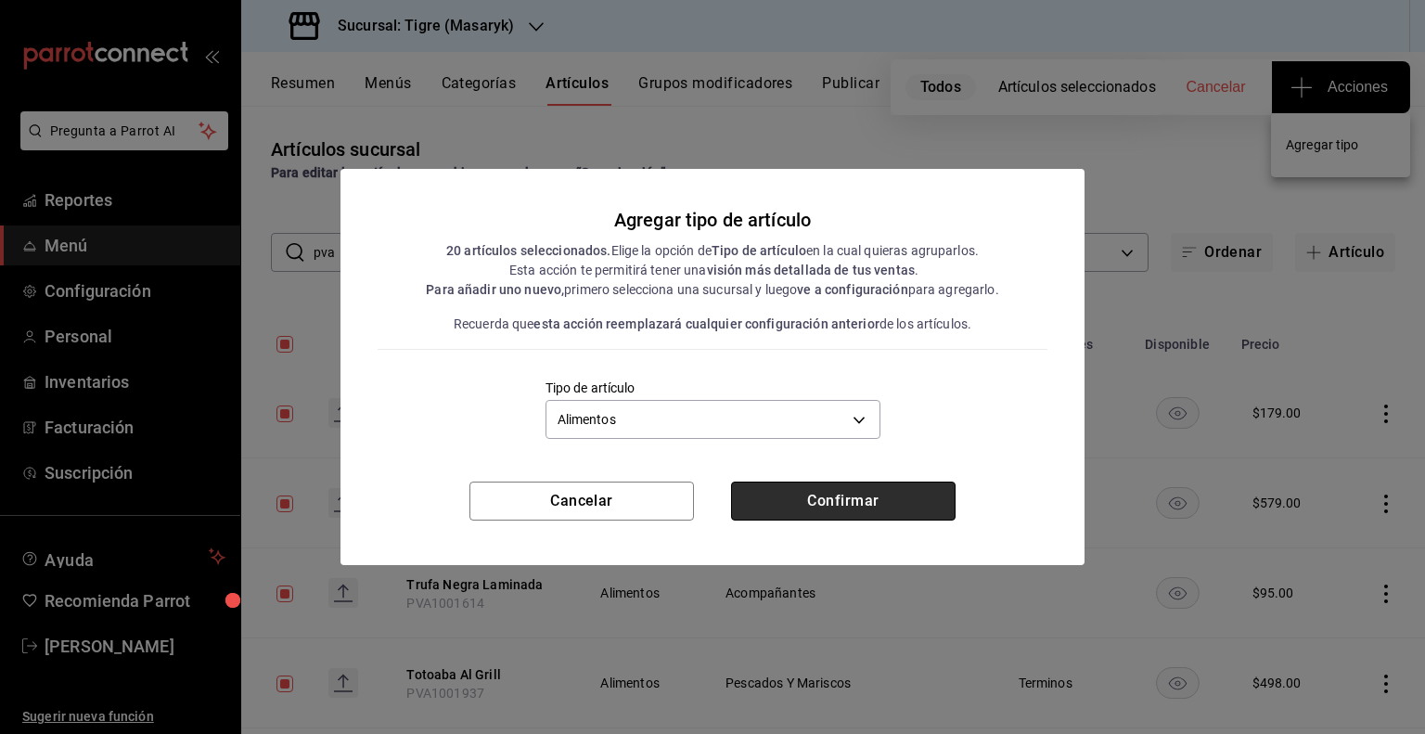
click at [857, 515] on button "Confirmar" at bounding box center [843, 500] width 224 height 39
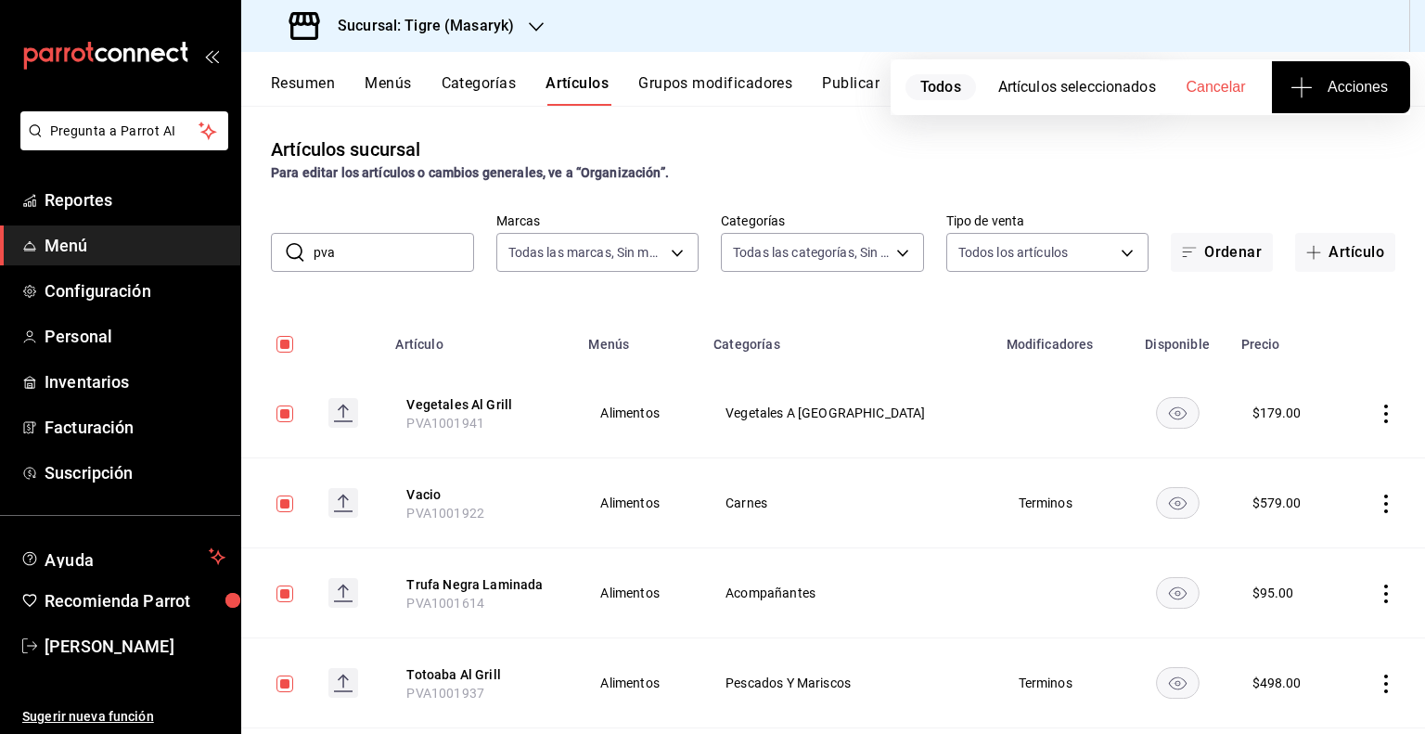
click at [360, 256] on input "pva" at bounding box center [393, 252] width 160 height 37
type input "pvv"
checkbox input "false"
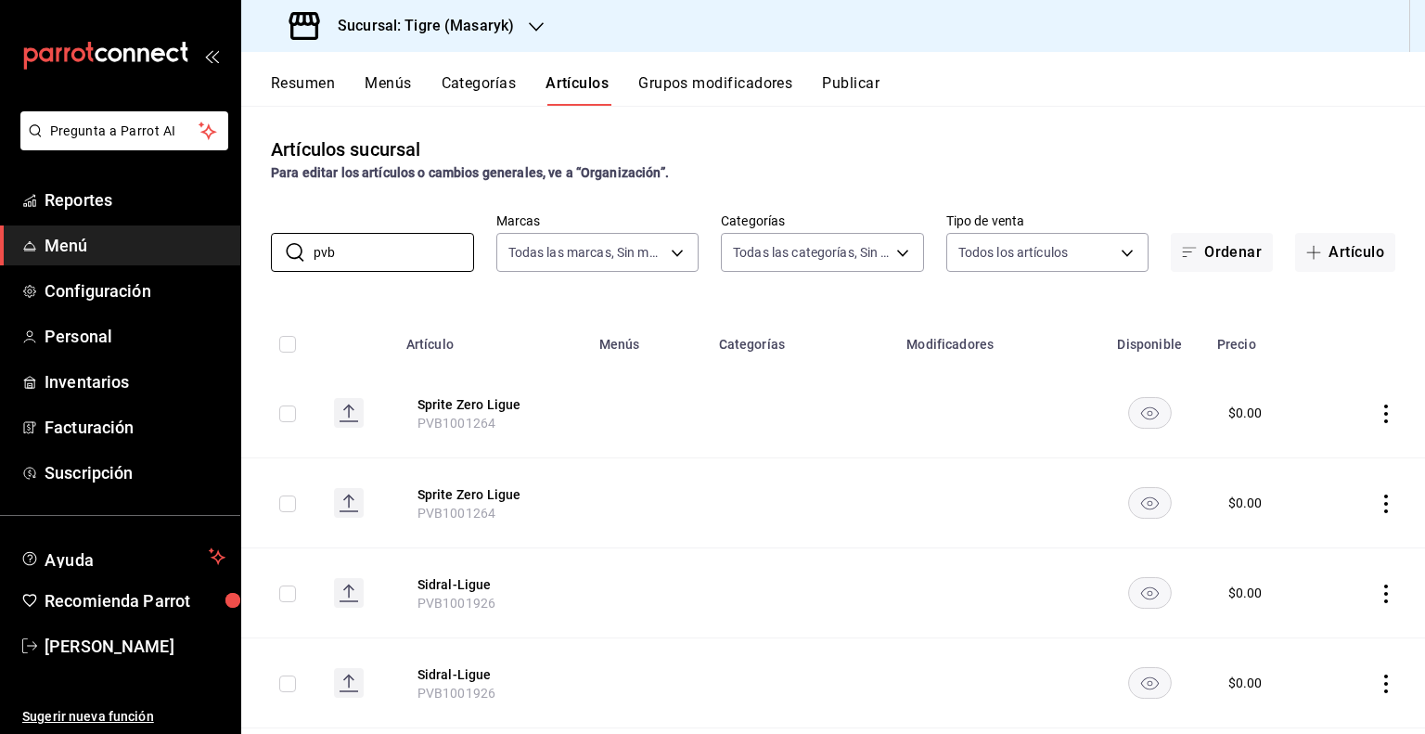
type input "pvb"
click at [291, 344] on input "checkbox" at bounding box center [287, 344] width 17 height 17
checkbox input "true"
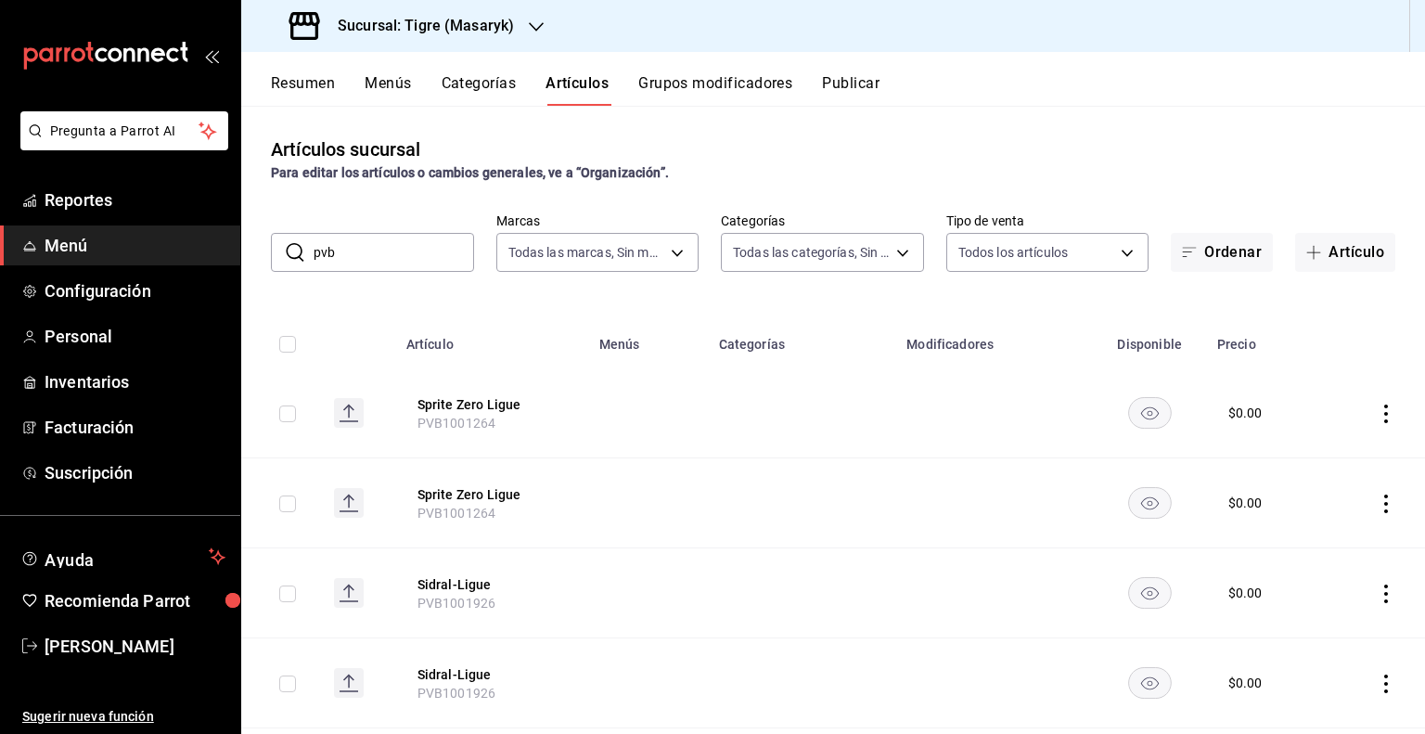
checkbox input "true"
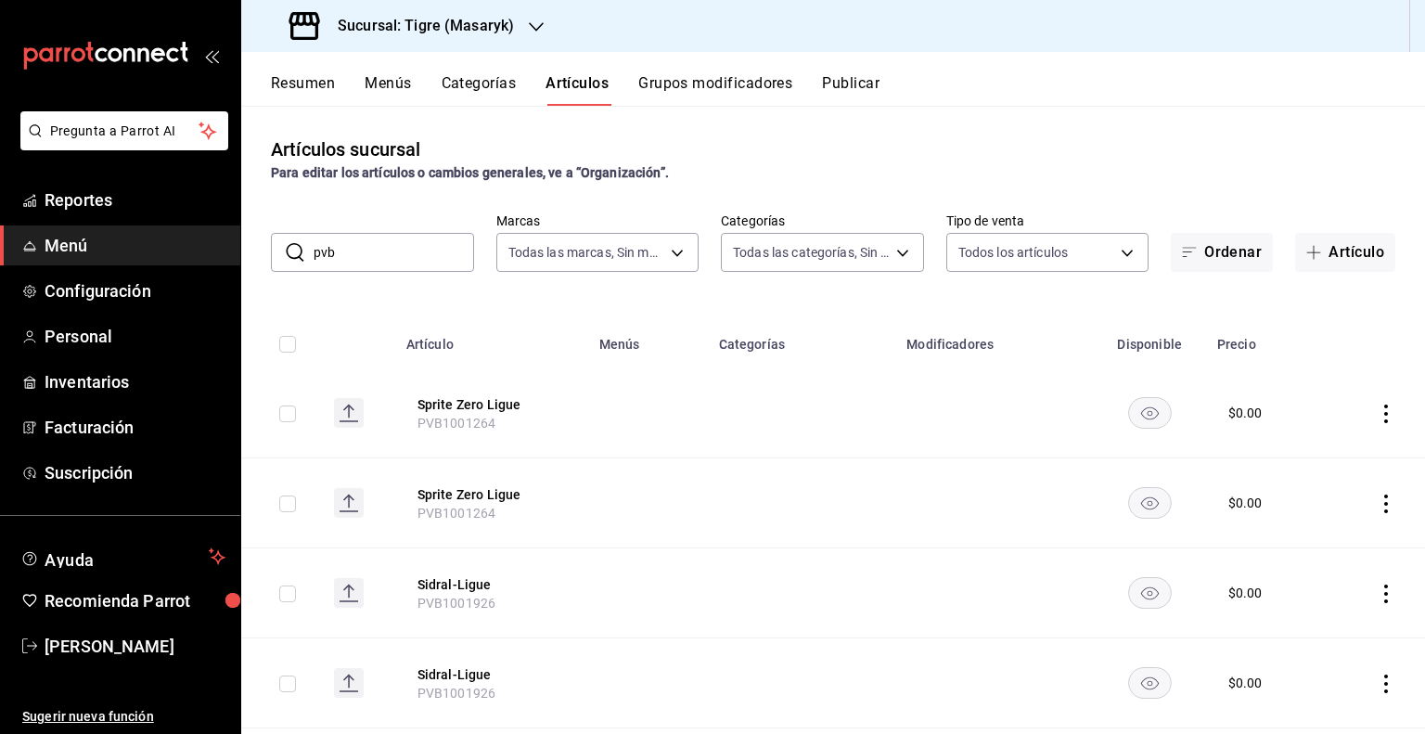
checkbox input "true"
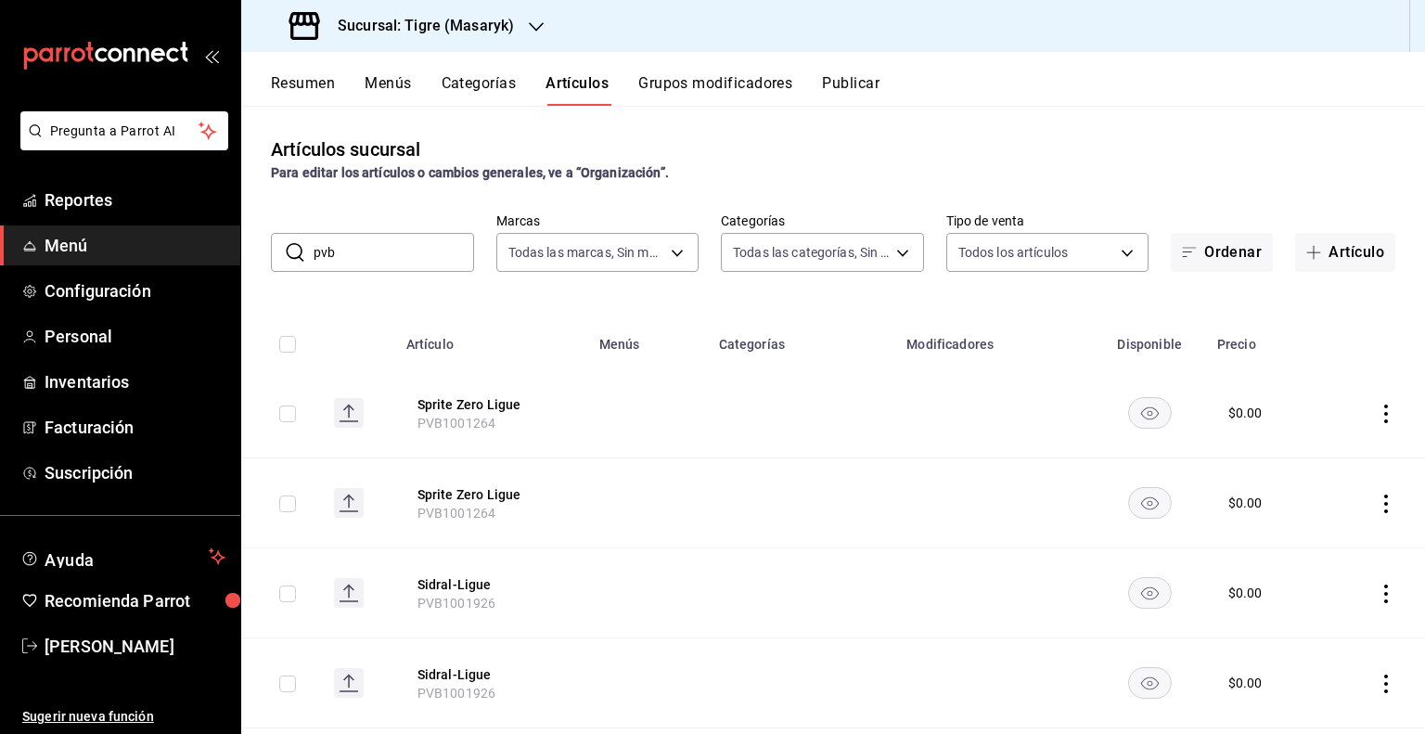
checkbox input "true"
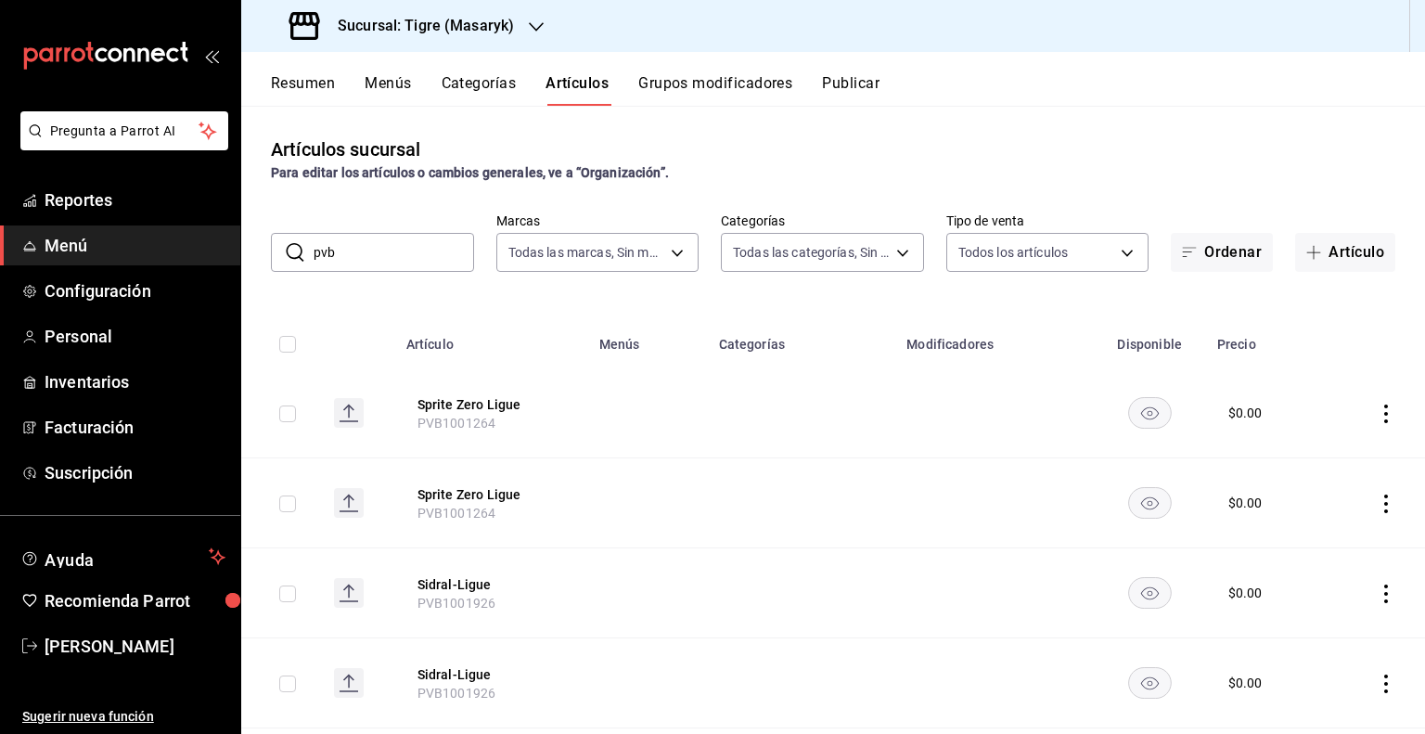
checkbox input "true"
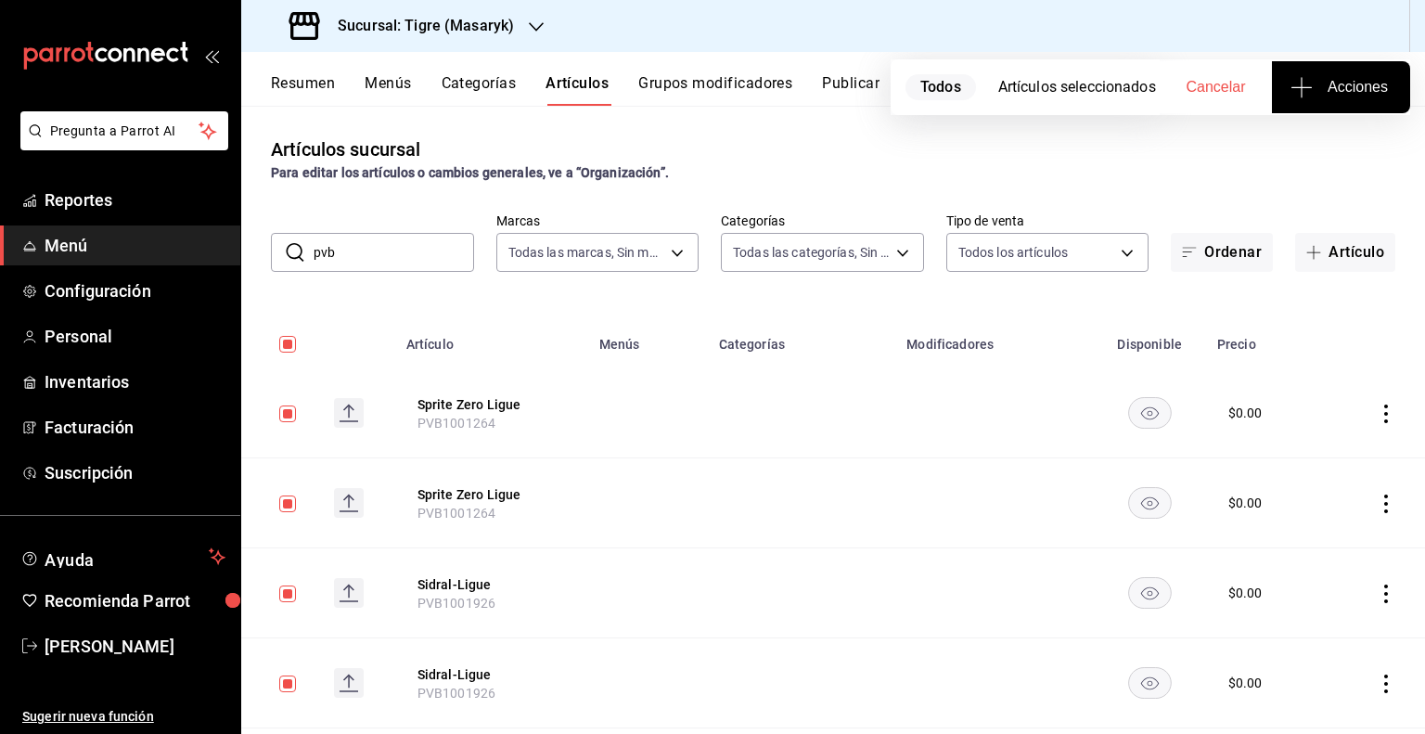
click at [1365, 92] on span "Acciones" at bounding box center [1341, 87] width 94 height 22
click at [1322, 156] on li "Agregar tipo" at bounding box center [1340, 145] width 139 height 49
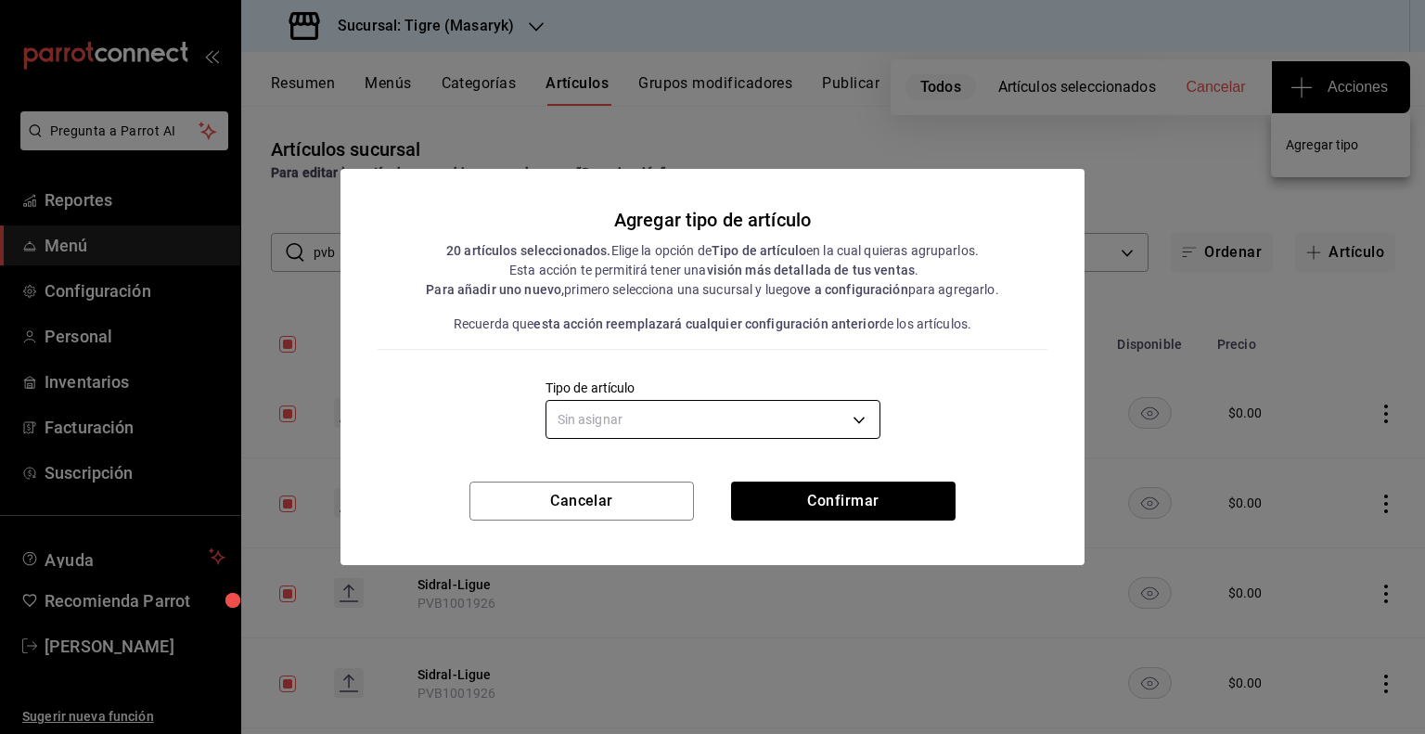
click at [805, 427] on body "Pregunta a Parrot AI Reportes Menú Configuración Personal Inventarios Facturaci…" at bounding box center [712, 367] width 1425 height 734
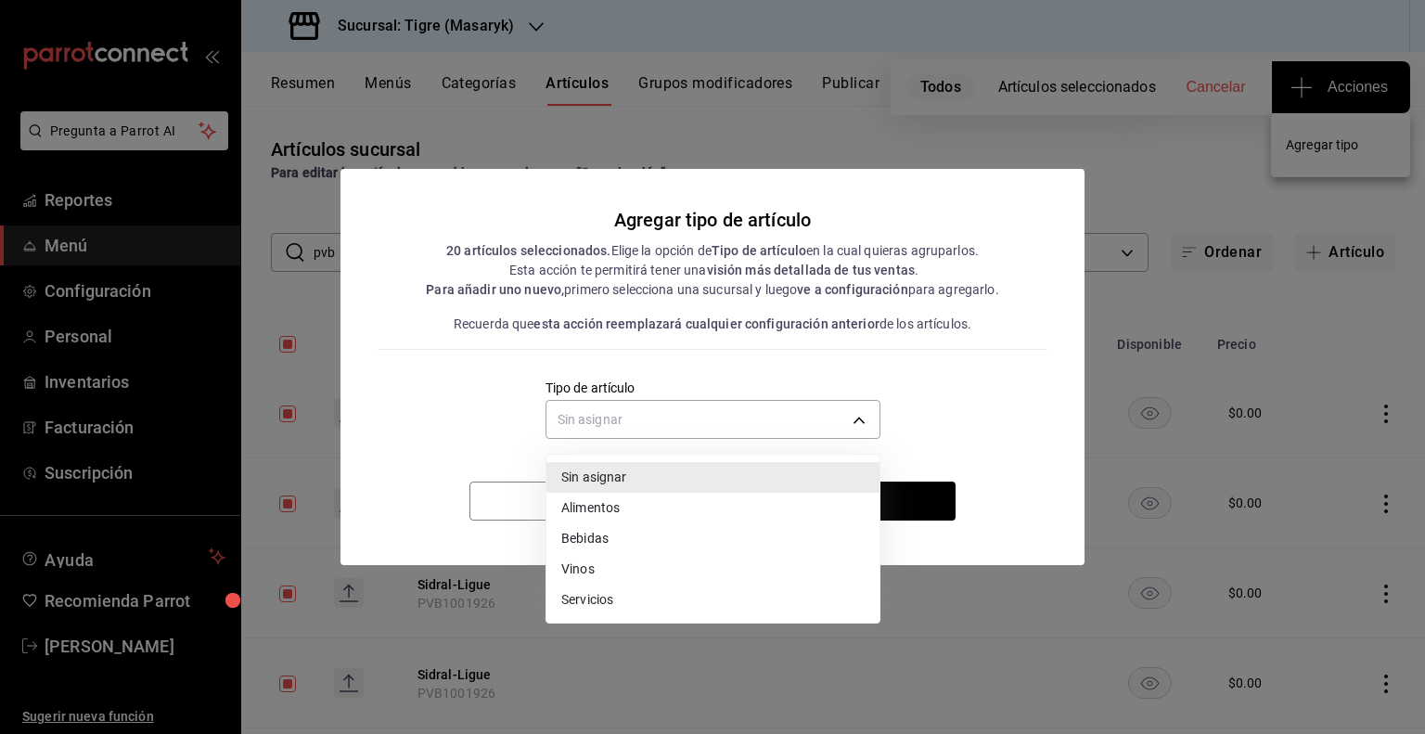
click at [631, 540] on li "Bebidas" at bounding box center [712, 538] width 333 height 31
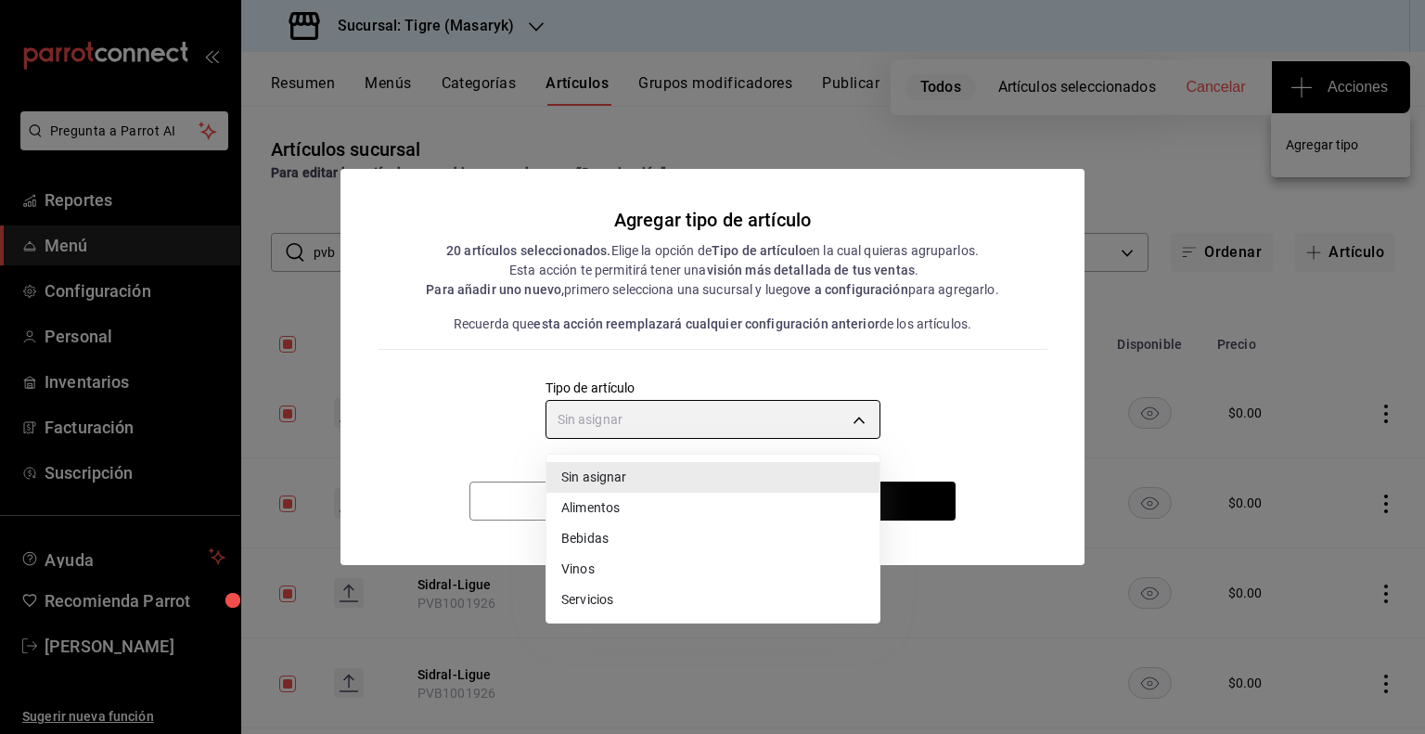
type input "e2400288-93b0-4d29-8cfc-2898dd229db7"
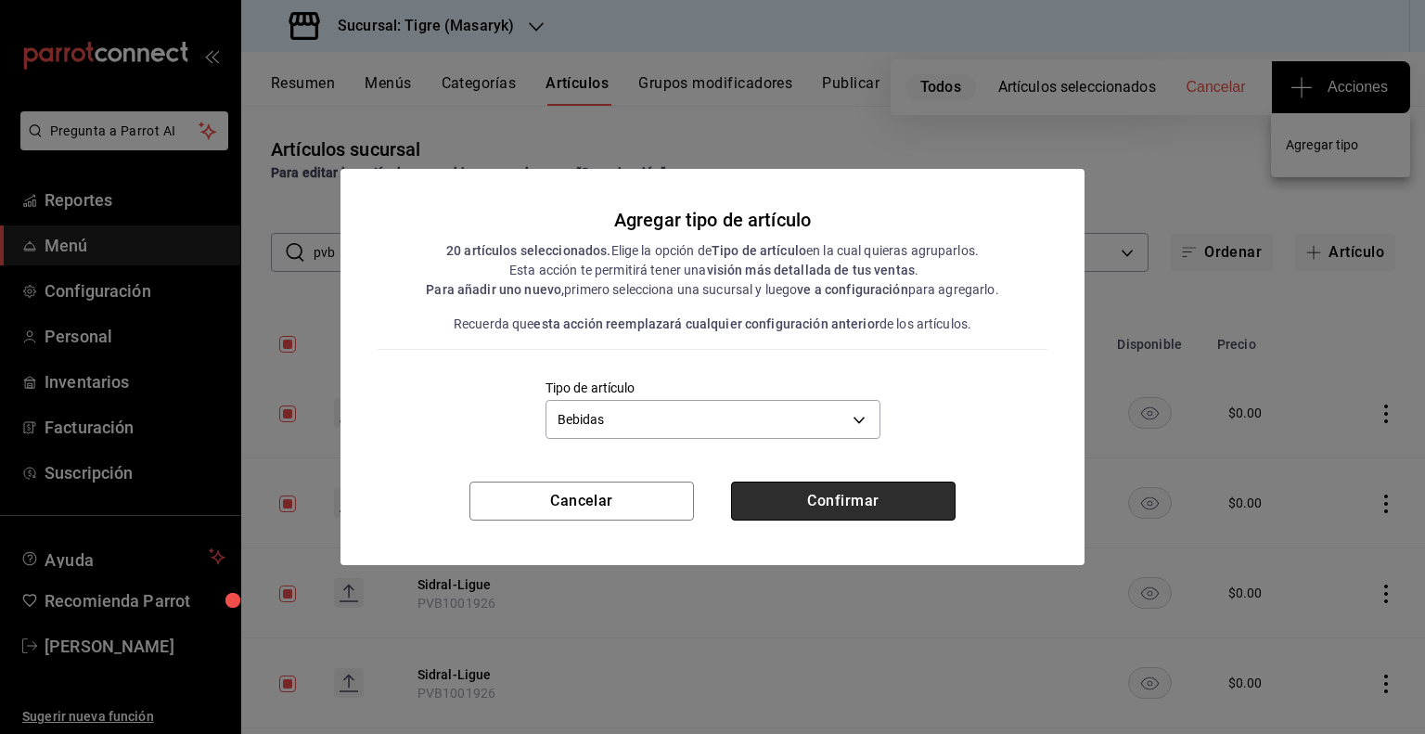
click at [804, 493] on button "Confirmar" at bounding box center [843, 500] width 224 height 39
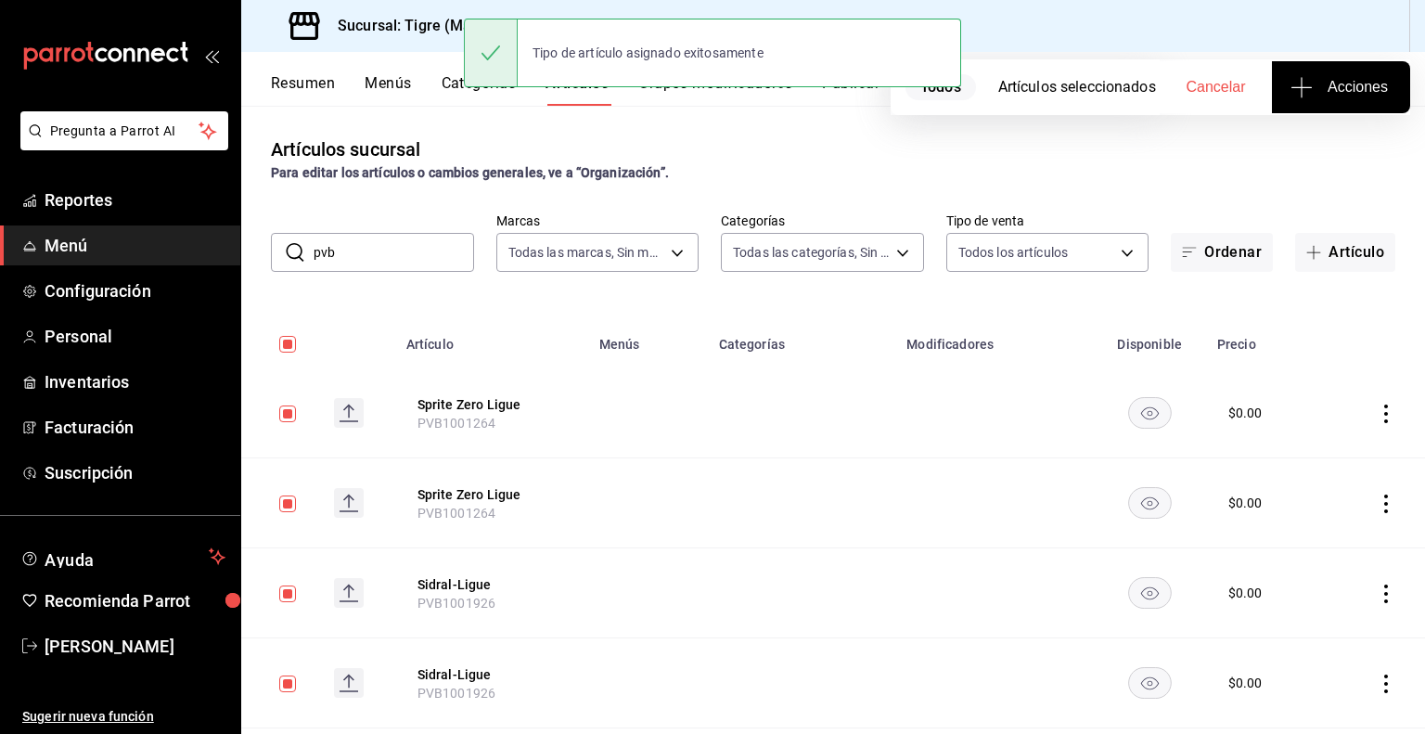
click at [463, 255] on input "pvb" at bounding box center [393, 252] width 160 height 37
type input "pvv"
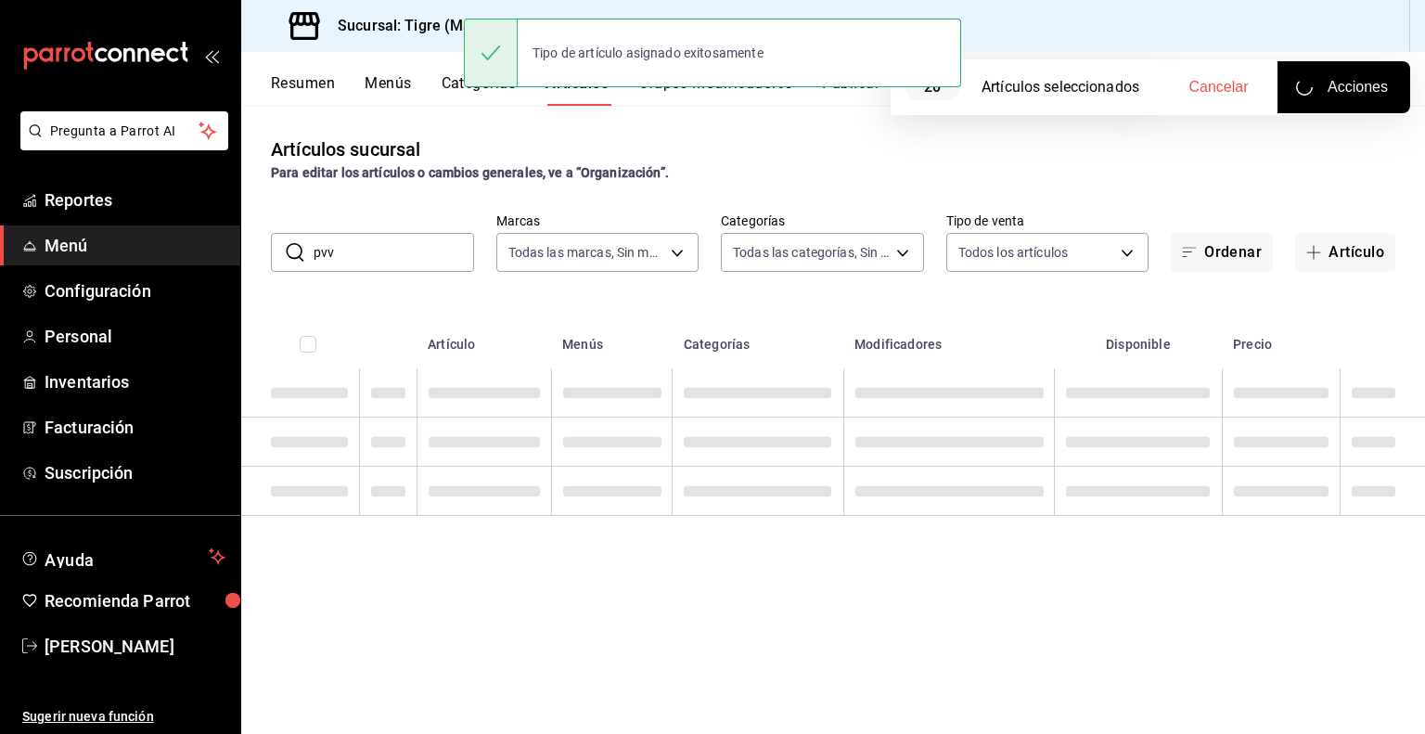
checkbox input "false"
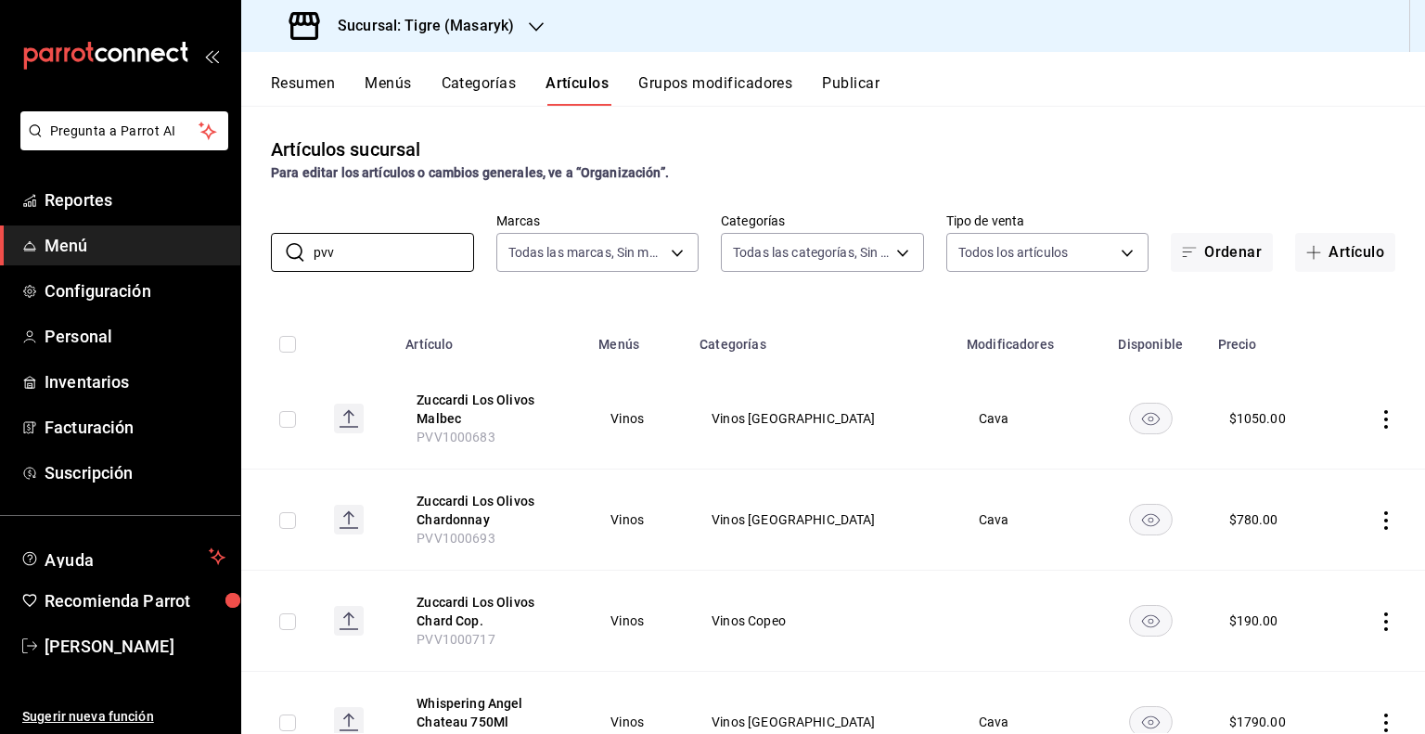
type input "pvv"
click at [296, 349] on input "checkbox" at bounding box center [287, 344] width 17 height 17
checkbox input "true"
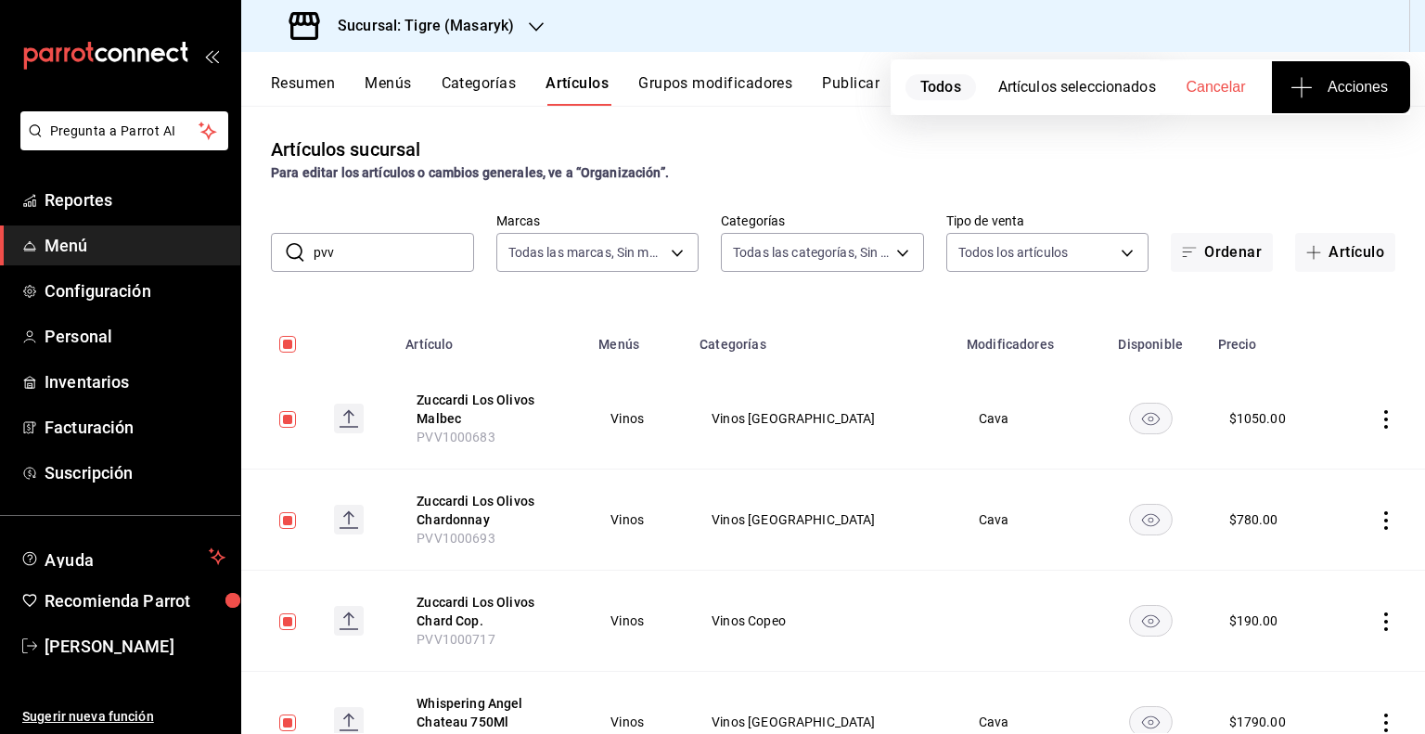
click at [1341, 81] on span "Acciones" at bounding box center [1341, 87] width 94 height 22
click at [1310, 160] on li "Agregar tipo" at bounding box center [1340, 145] width 139 height 49
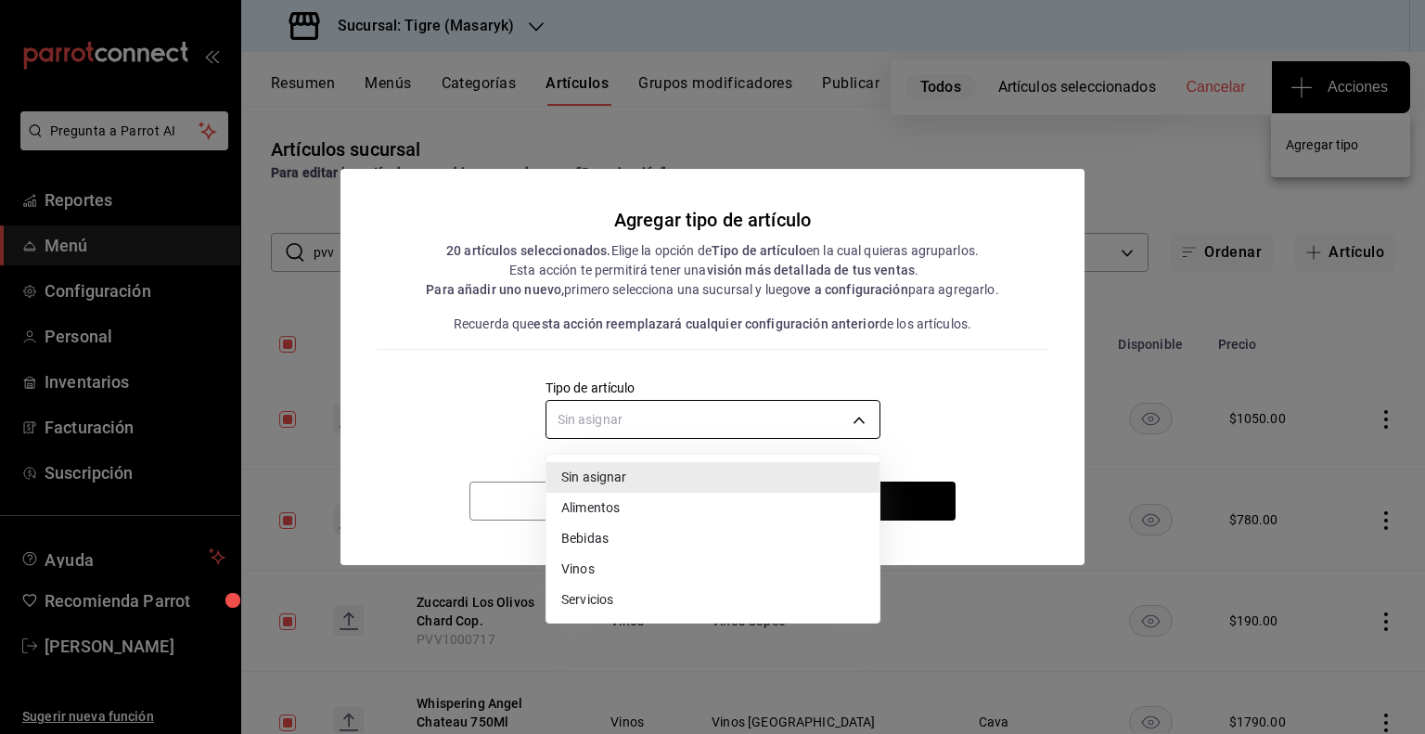
click at [819, 422] on body "Pregunta a Parrot AI Reportes Menú Configuración Personal Inventarios Facturaci…" at bounding box center [712, 367] width 1425 height 734
click at [621, 570] on li "Vinos" at bounding box center [712, 569] width 333 height 31
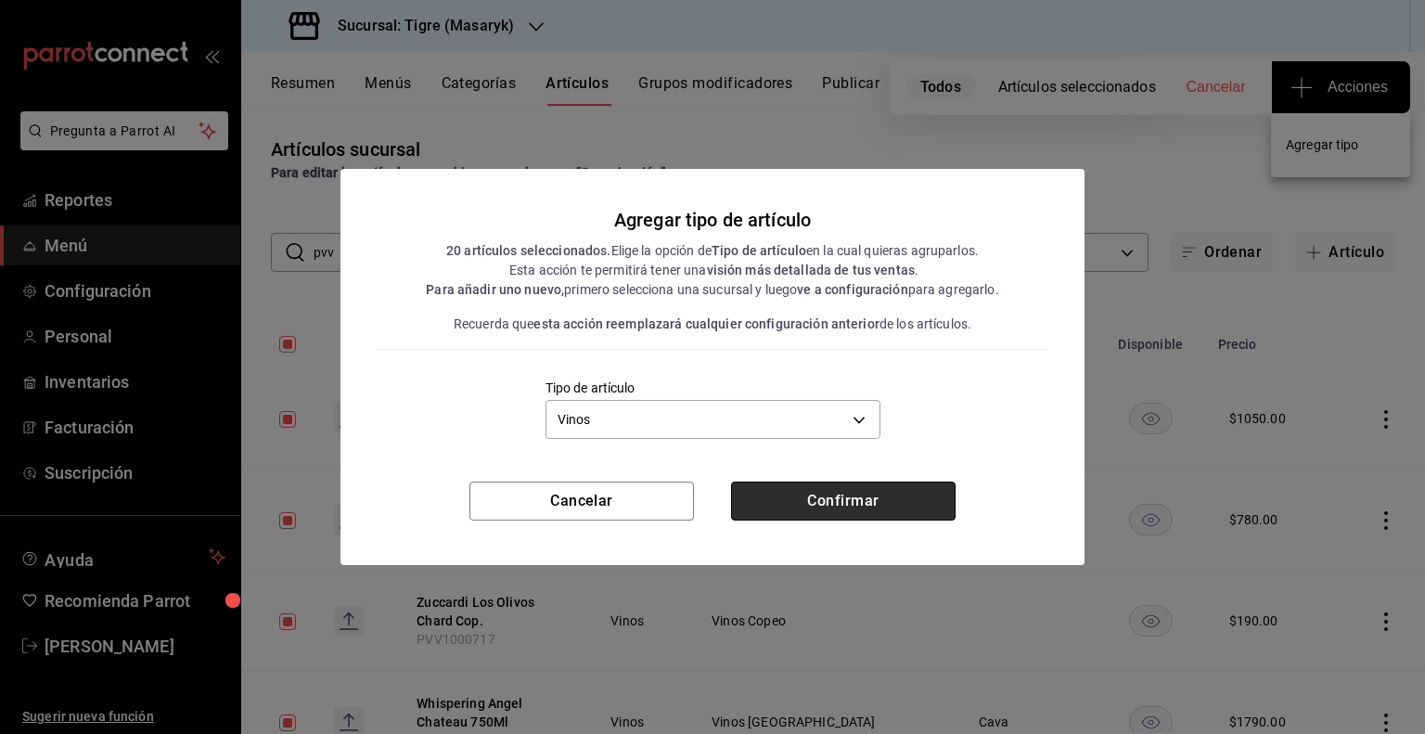
click at [816, 507] on button "Confirmar" at bounding box center [843, 500] width 224 height 39
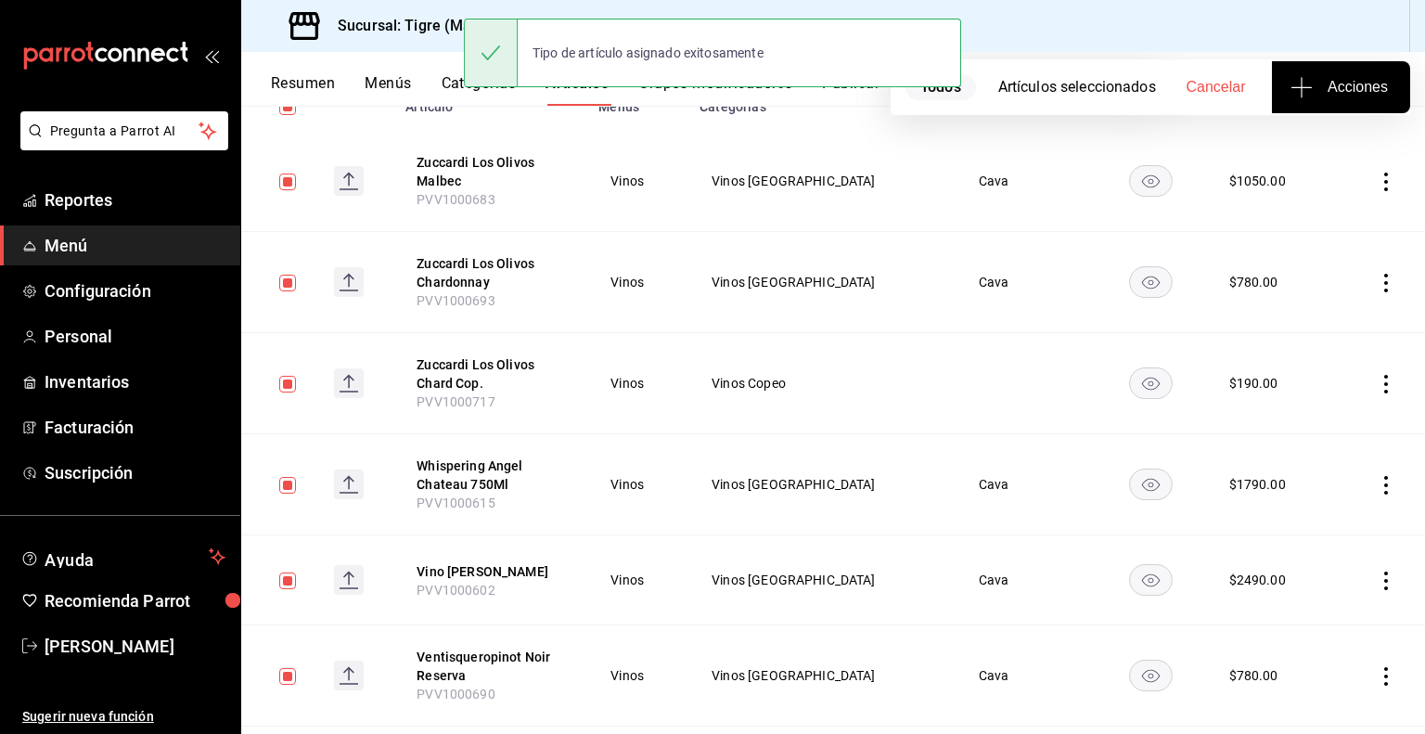
scroll to position [93, 0]
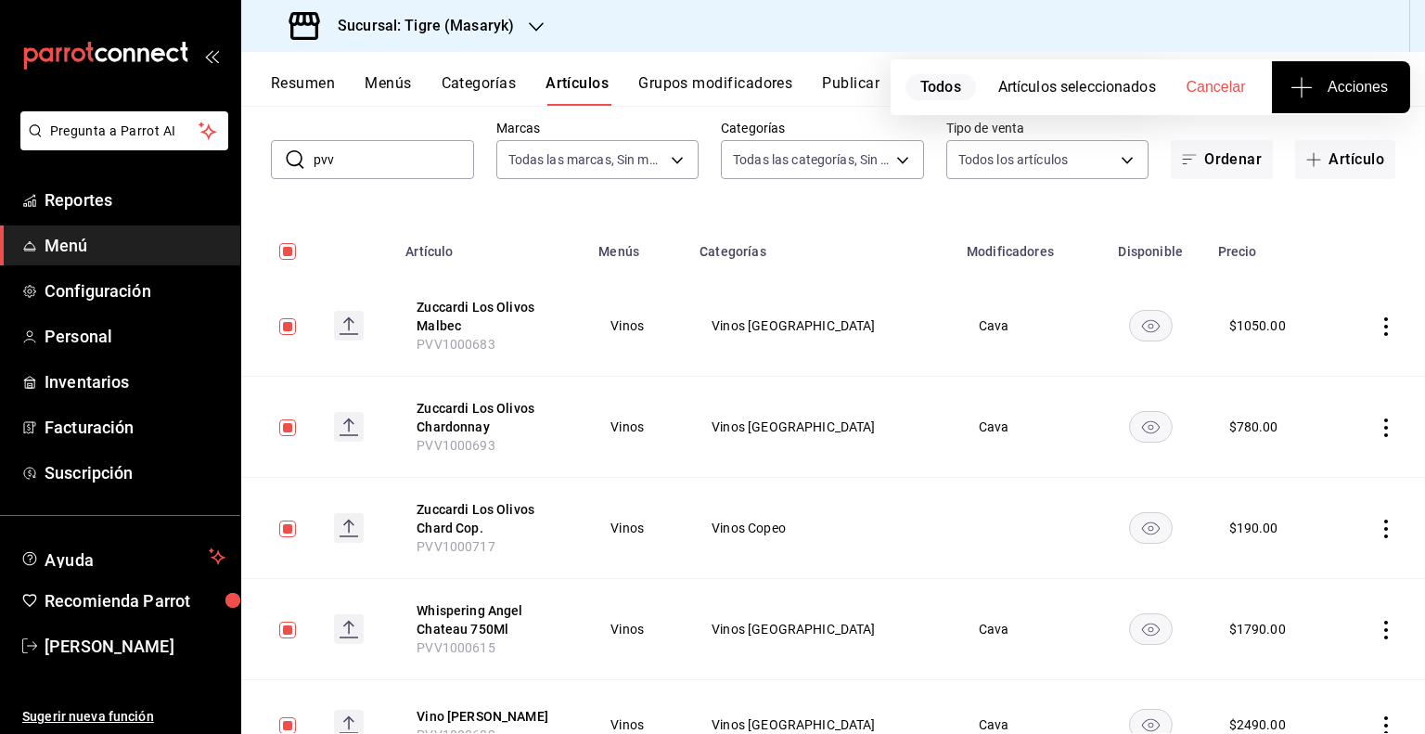
click at [296, 257] on input "checkbox" at bounding box center [287, 251] width 17 height 17
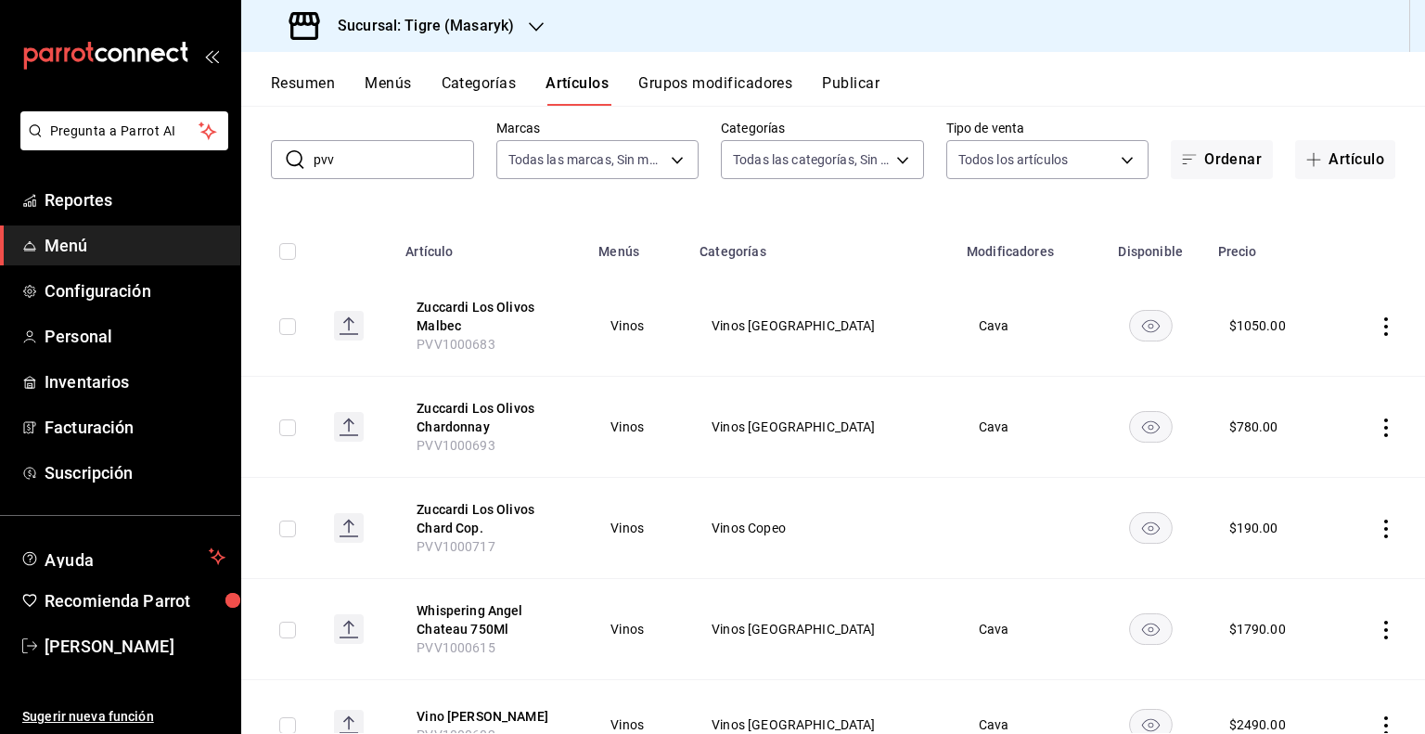
click at [371, 150] on input "pvv" at bounding box center [393, 159] width 160 height 37
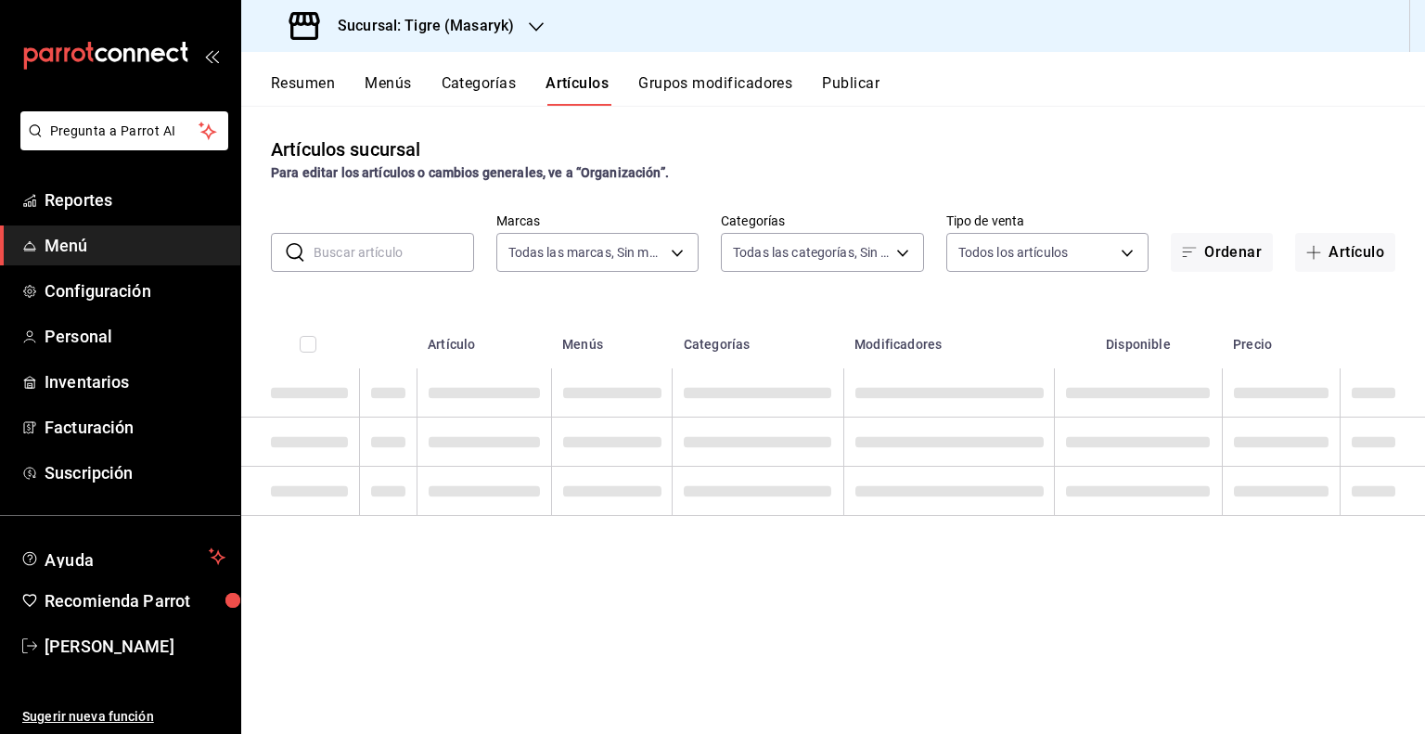
scroll to position [0, 0]
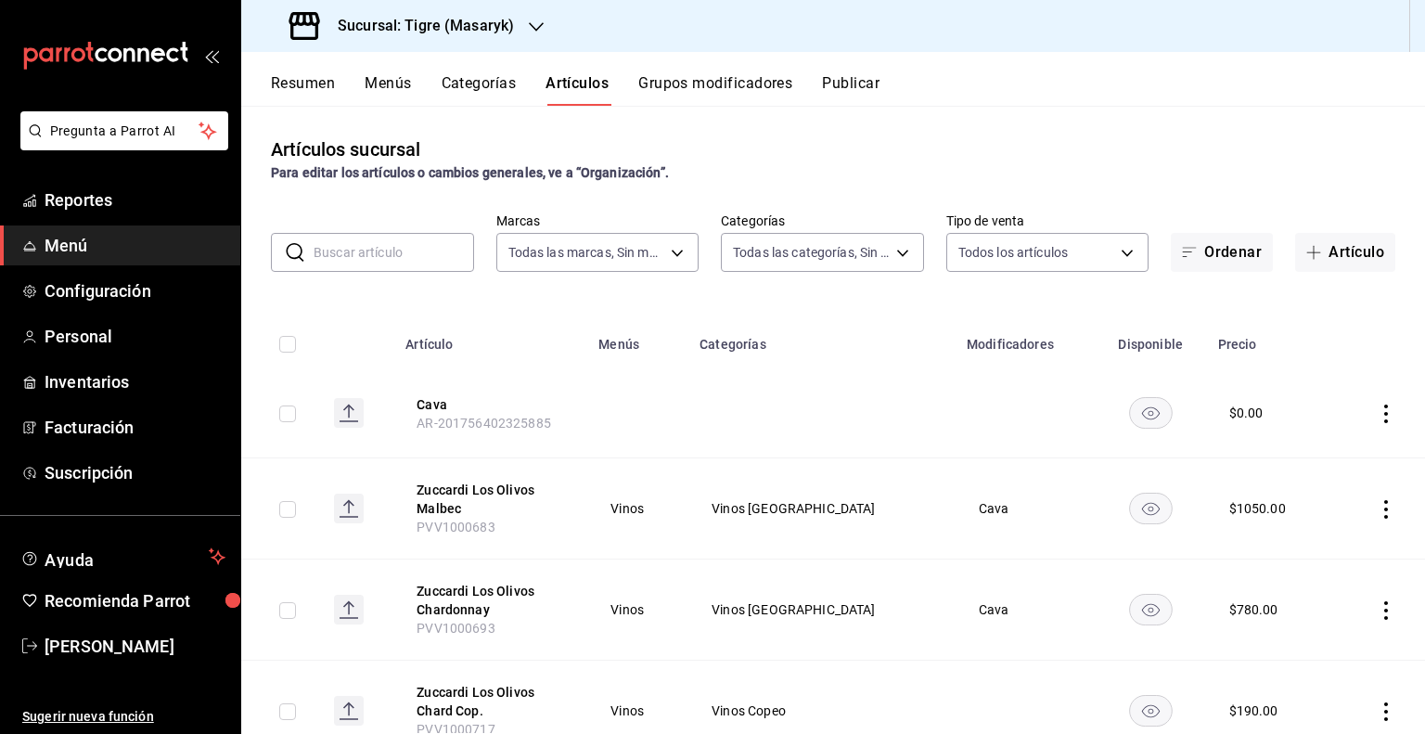
click at [405, 84] on button "Menús" at bounding box center [388, 90] width 46 height 32
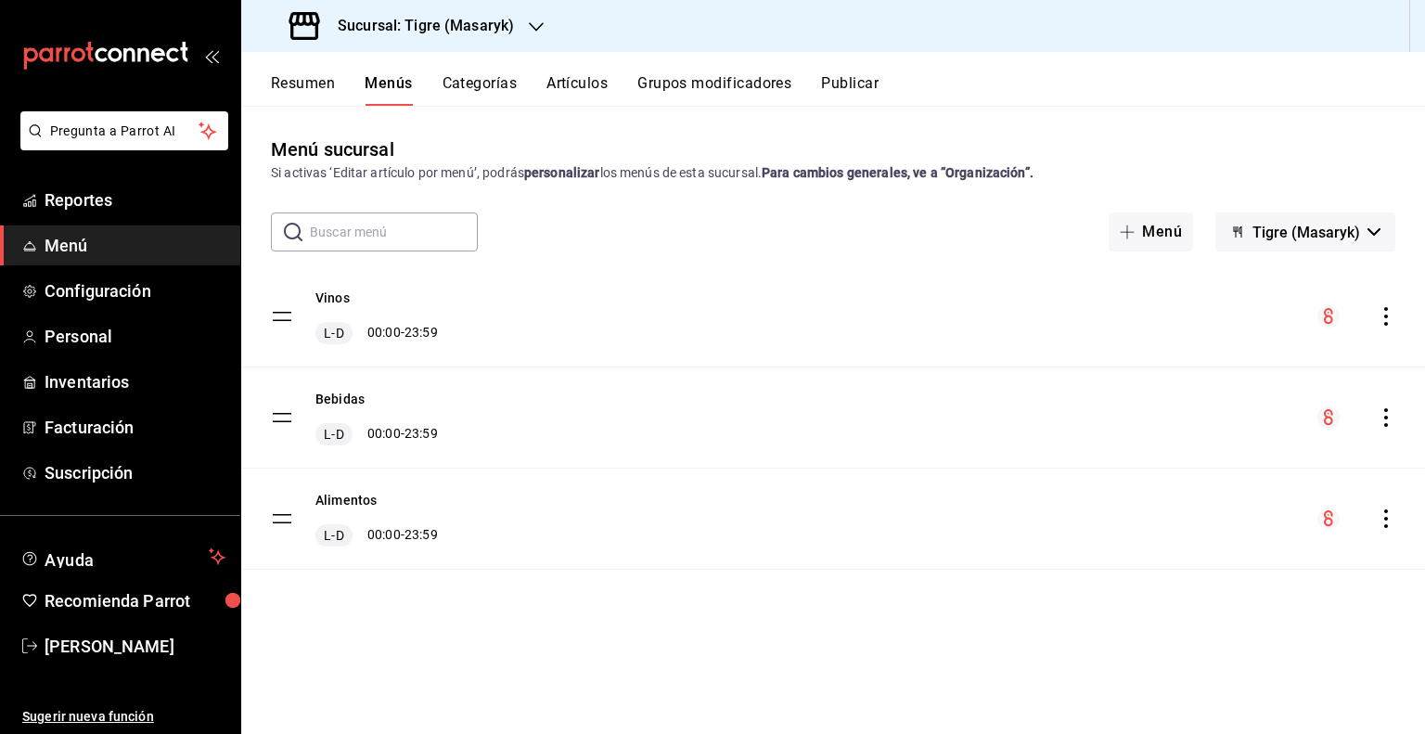
click at [1394, 515] on icon "actions" at bounding box center [1385, 518] width 19 height 19
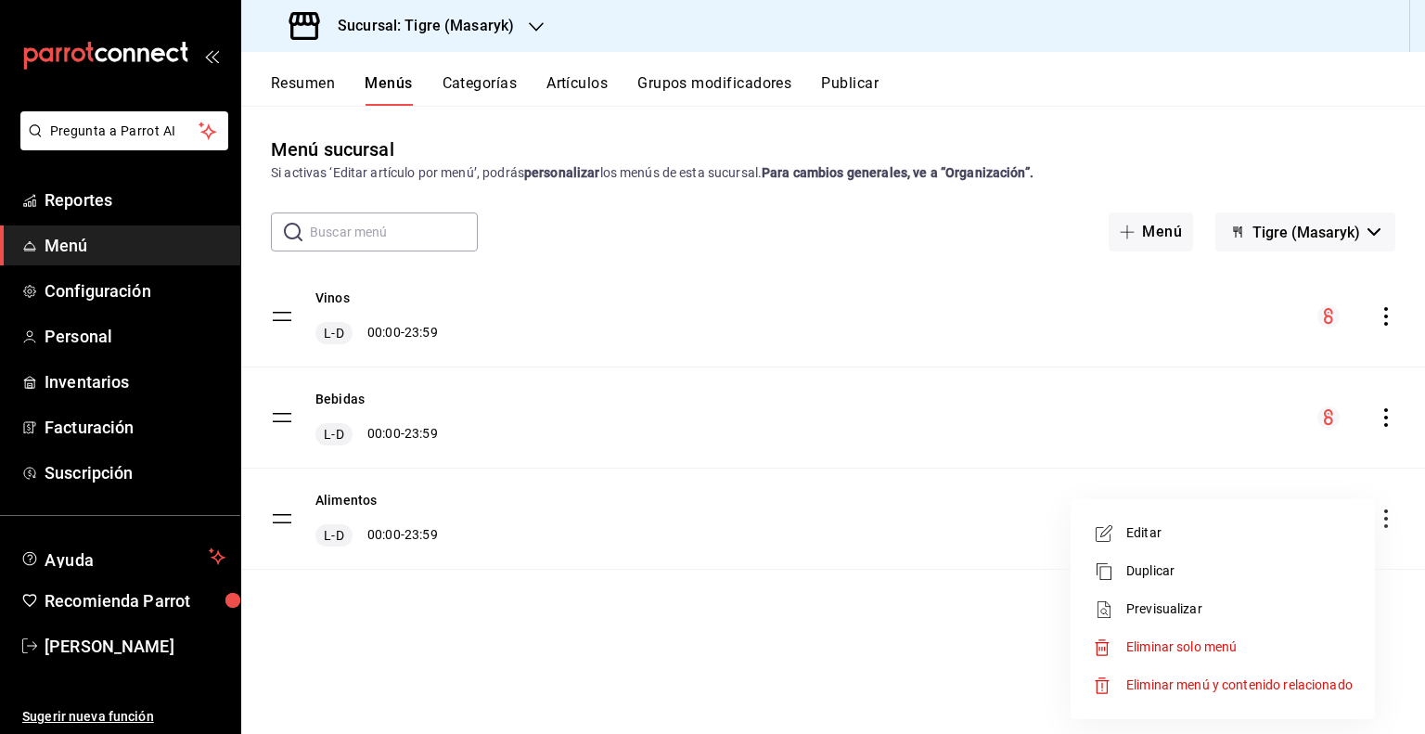
click at [1135, 608] on span "Previsualizar" at bounding box center [1239, 608] width 226 height 19
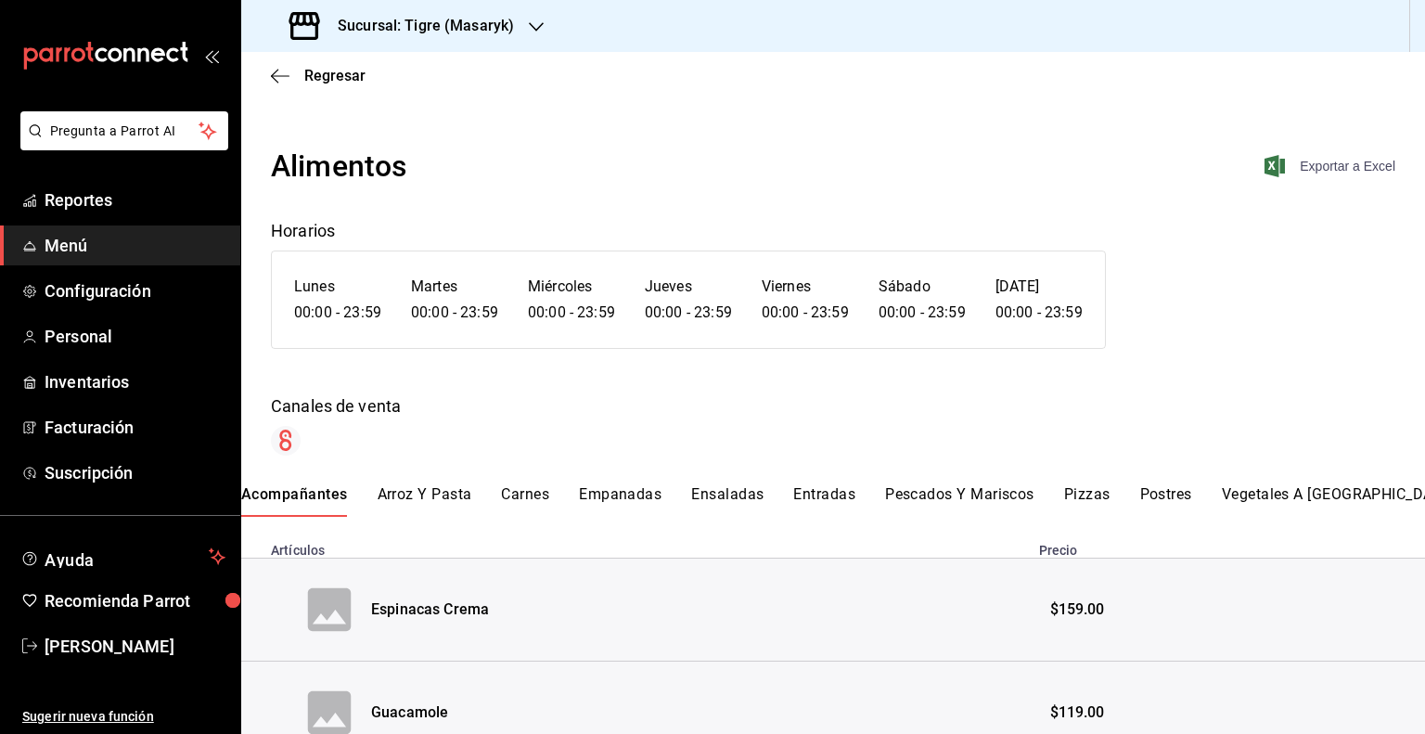
click at [1321, 167] on span "Exportar a Excel" at bounding box center [1331, 166] width 127 height 22
click at [104, 257] on span "Menú" at bounding box center [135, 245] width 181 height 25
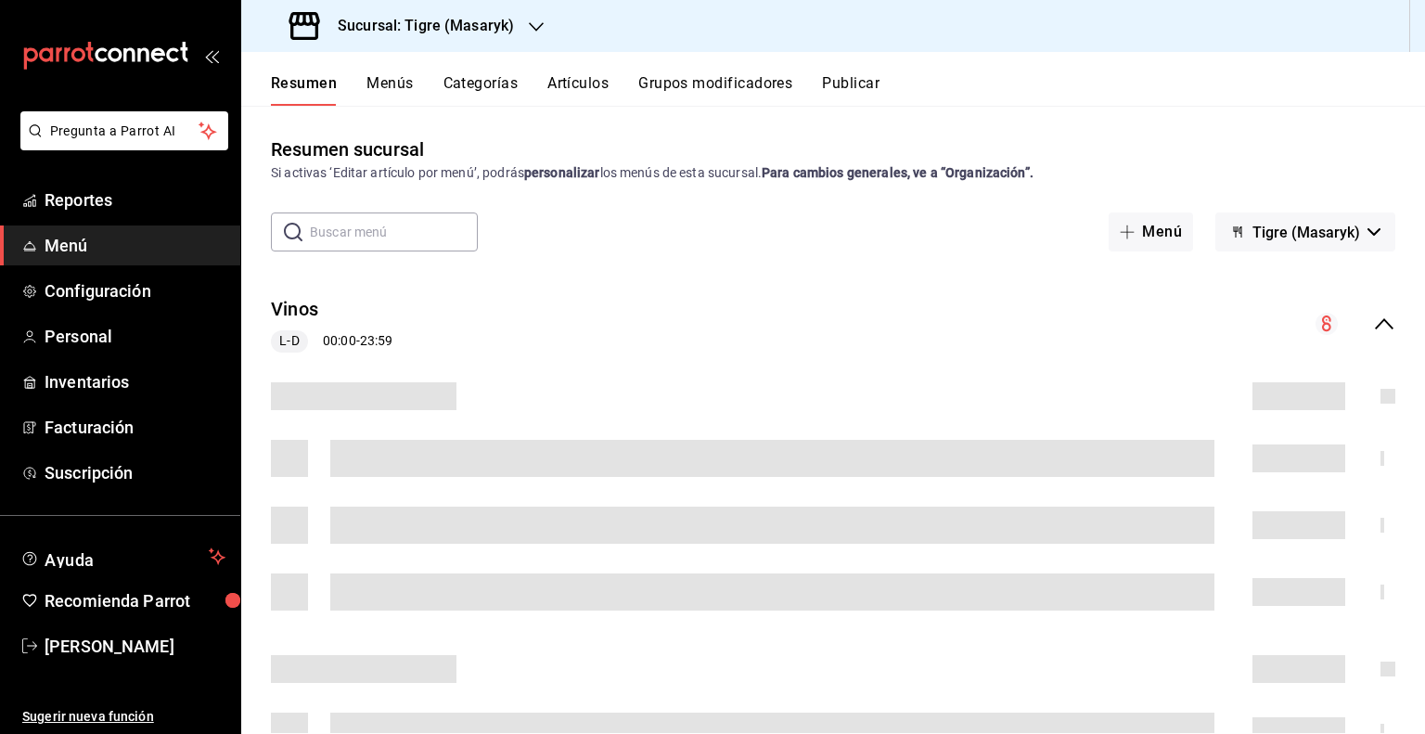
drag, startPoint x: 93, startPoint y: 240, endPoint x: 153, endPoint y: 233, distance: 60.7
click at [95, 240] on span "Menú" at bounding box center [135, 245] width 181 height 25
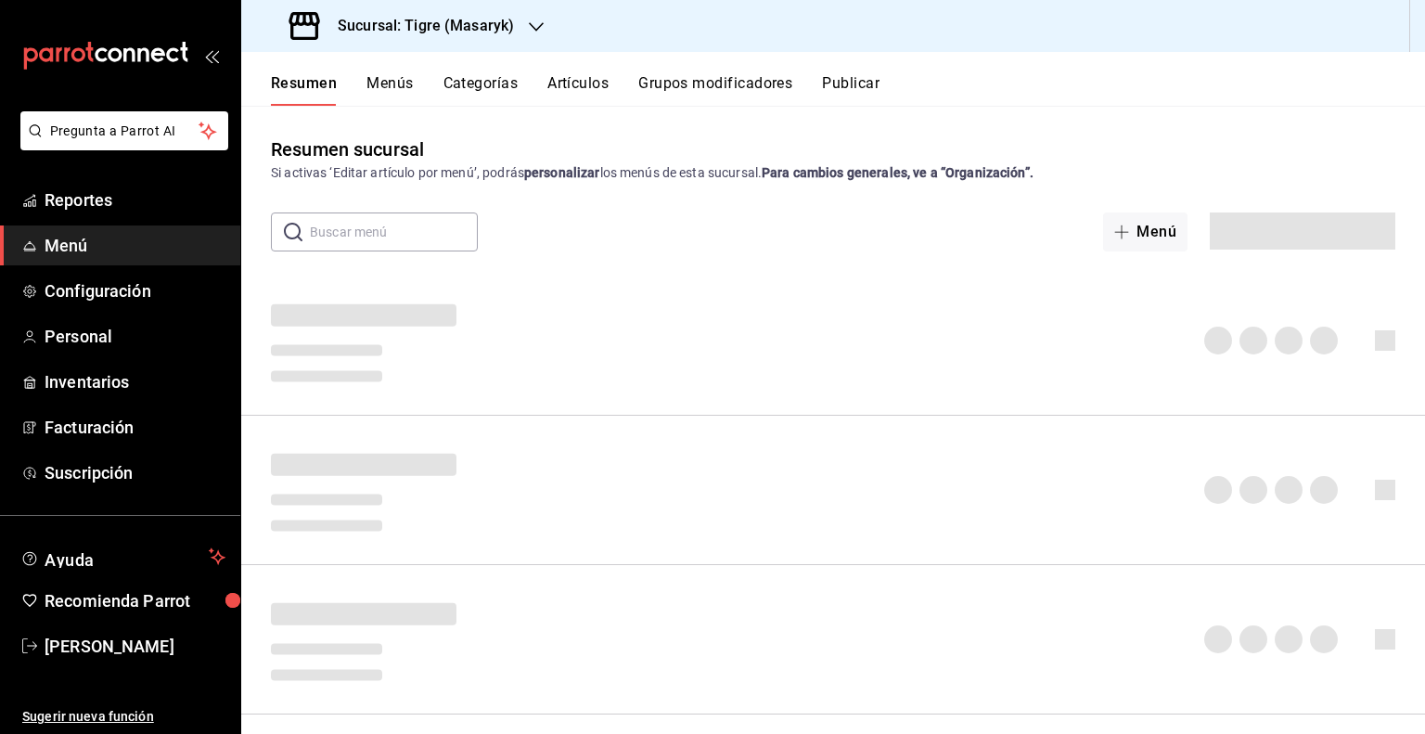
click at [586, 94] on button "Artículos" at bounding box center [577, 90] width 61 height 32
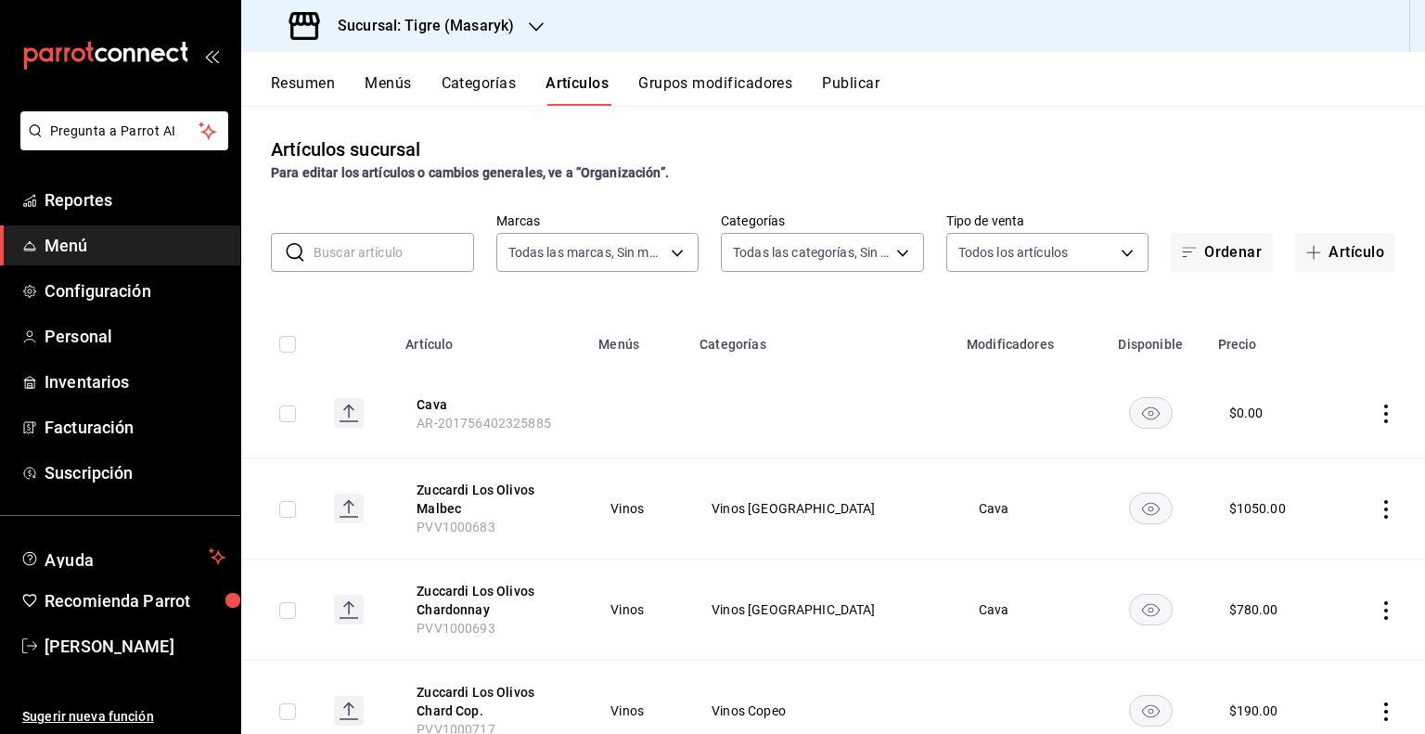
click at [392, 237] on input "text" at bounding box center [393, 252] width 160 height 37
click at [395, 248] on input "text" at bounding box center [393, 252] width 160 height 37
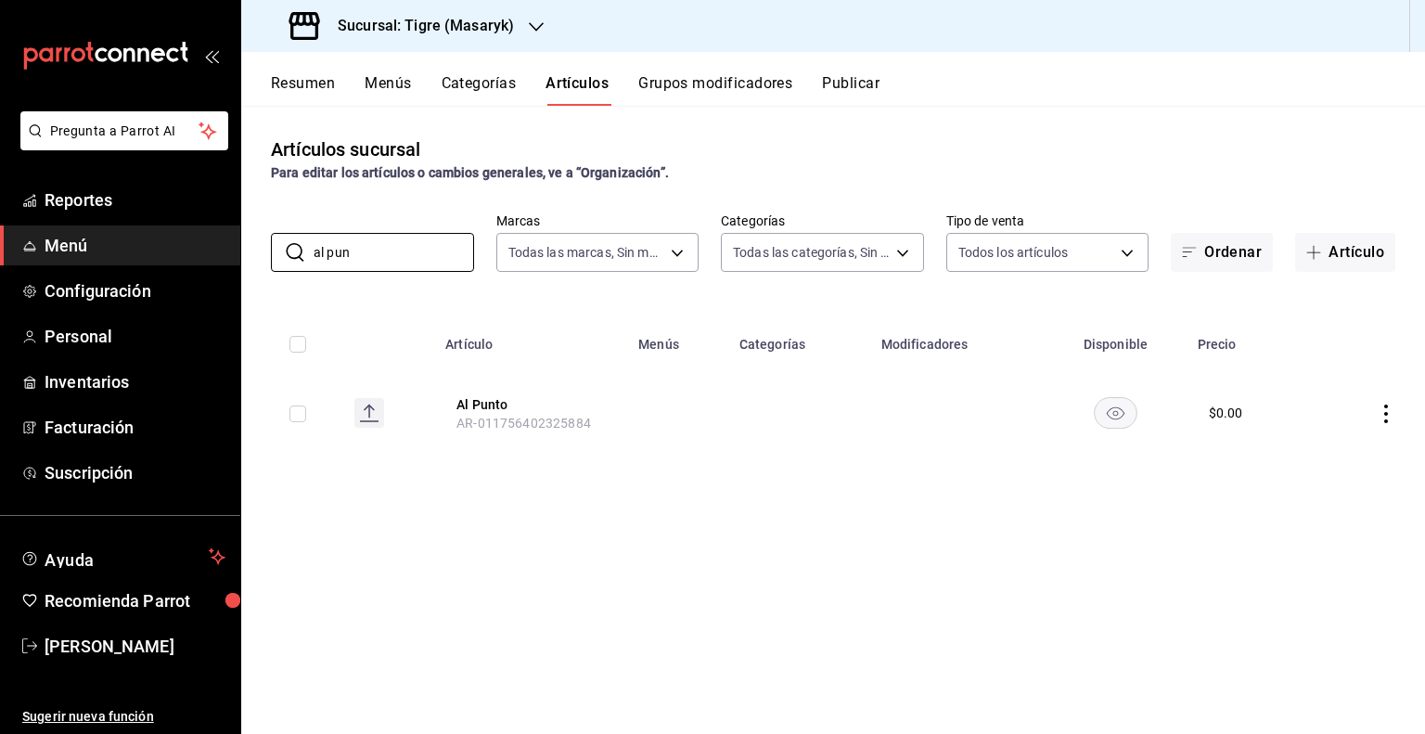
click at [288, 416] on td at bounding box center [290, 412] width 98 height 89
click at [295, 415] on input "checkbox" at bounding box center [297, 413] width 17 height 17
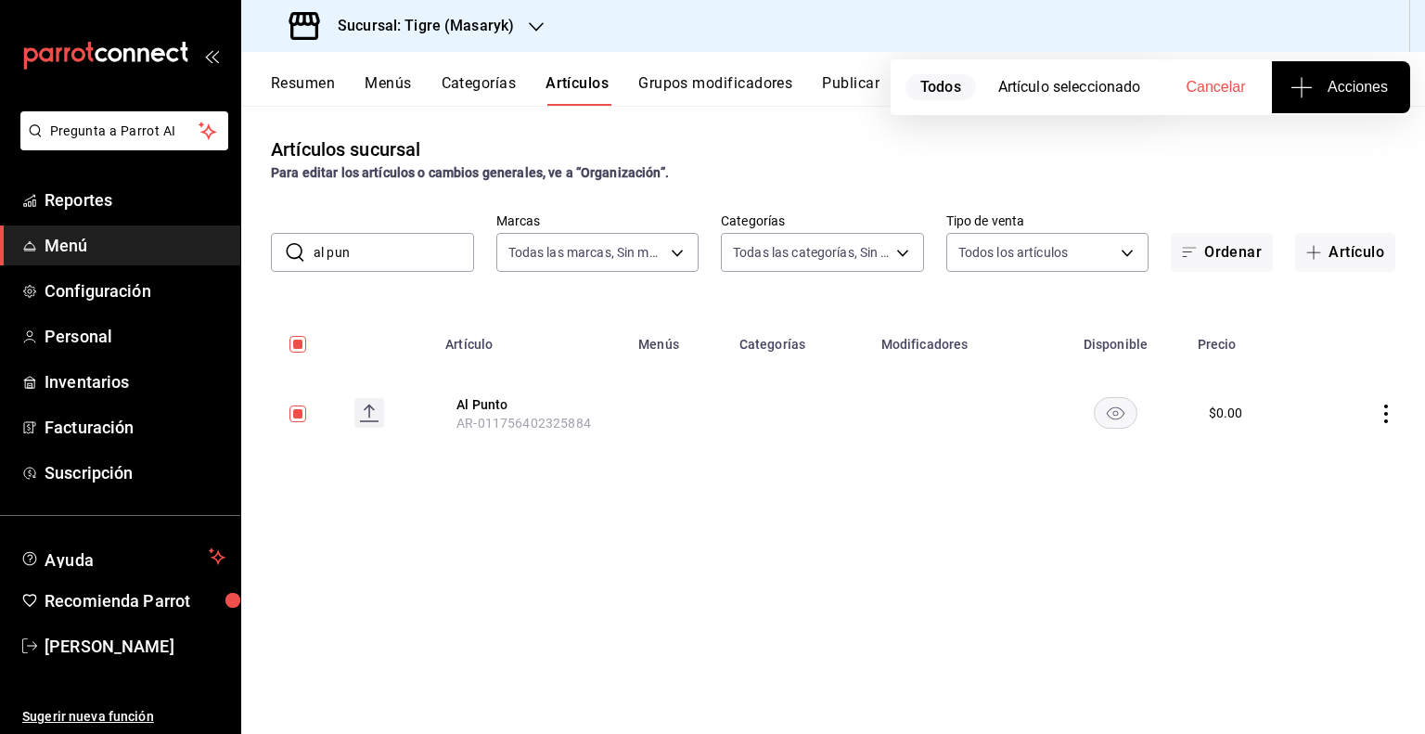
click at [1329, 91] on span "Acciones" at bounding box center [1341, 87] width 94 height 22
click at [1327, 142] on span "Agregar tipo" at bounding box center [1340, 144] width 109 height 19
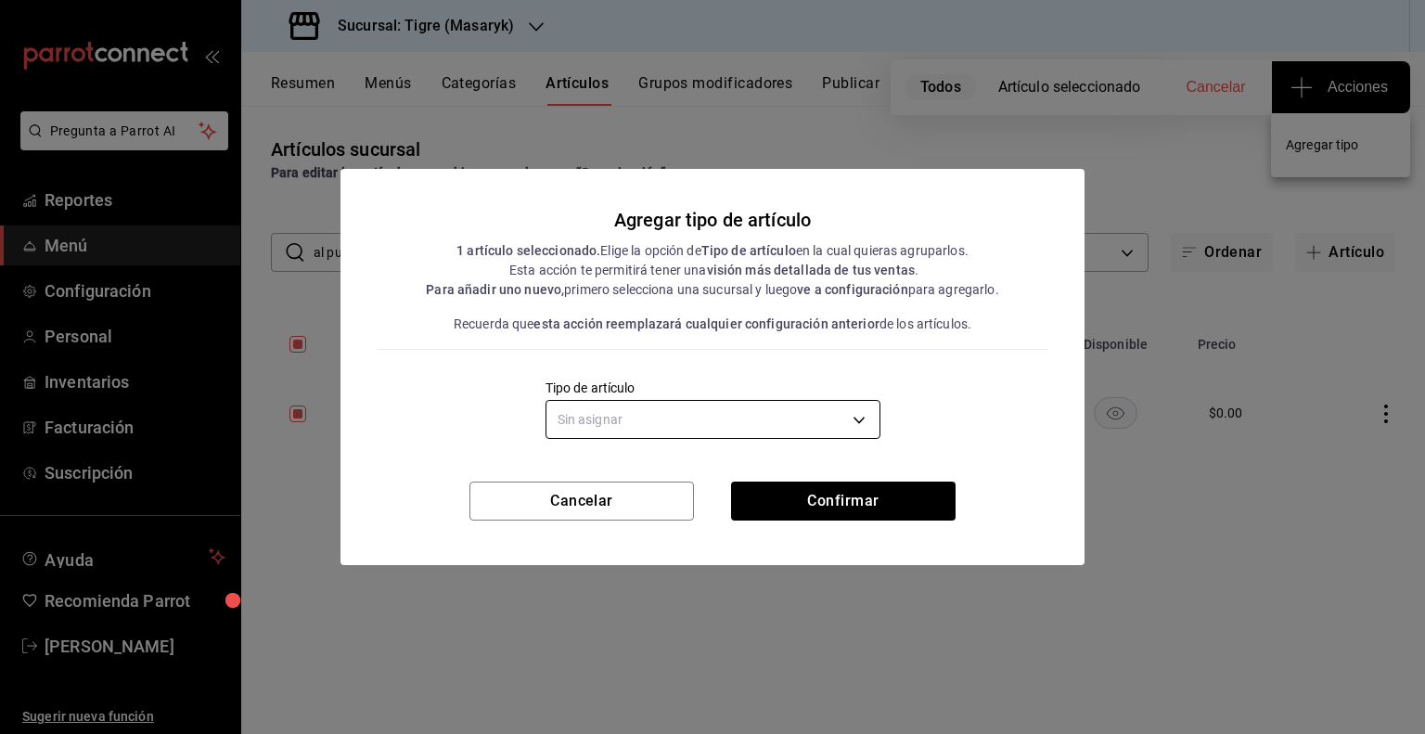
click at [778, 421] on body "Pregunta a Parrot AI Reportes Menú Configuración Personal Inventarios Facturaci…" at bounding box center [712, 367] width 1425 height 734
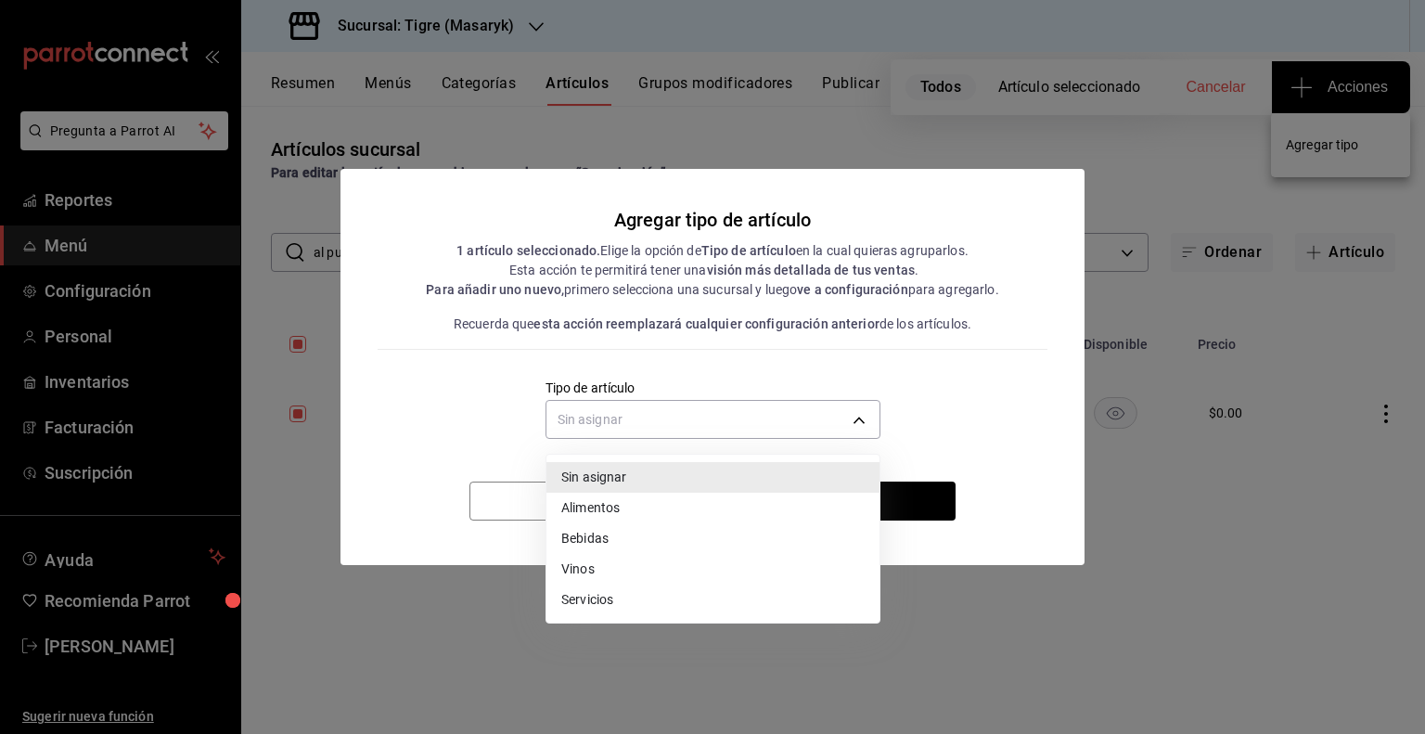
click at [679, 508] on li "Alimentos" at bounding box center [712, 508] width 333 height 31
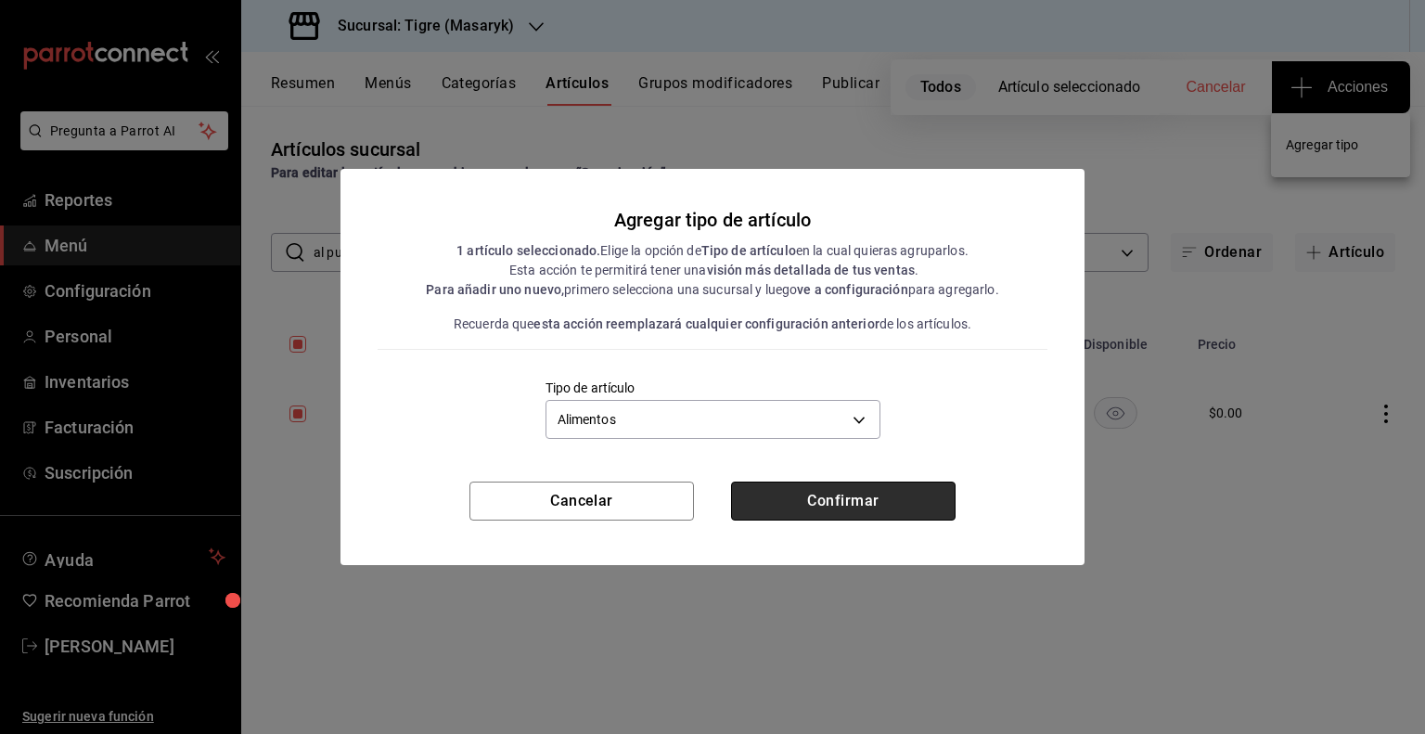
click at [851, 502] on button "Confirmar" at bounding box center [843, 500] width 224 height 39
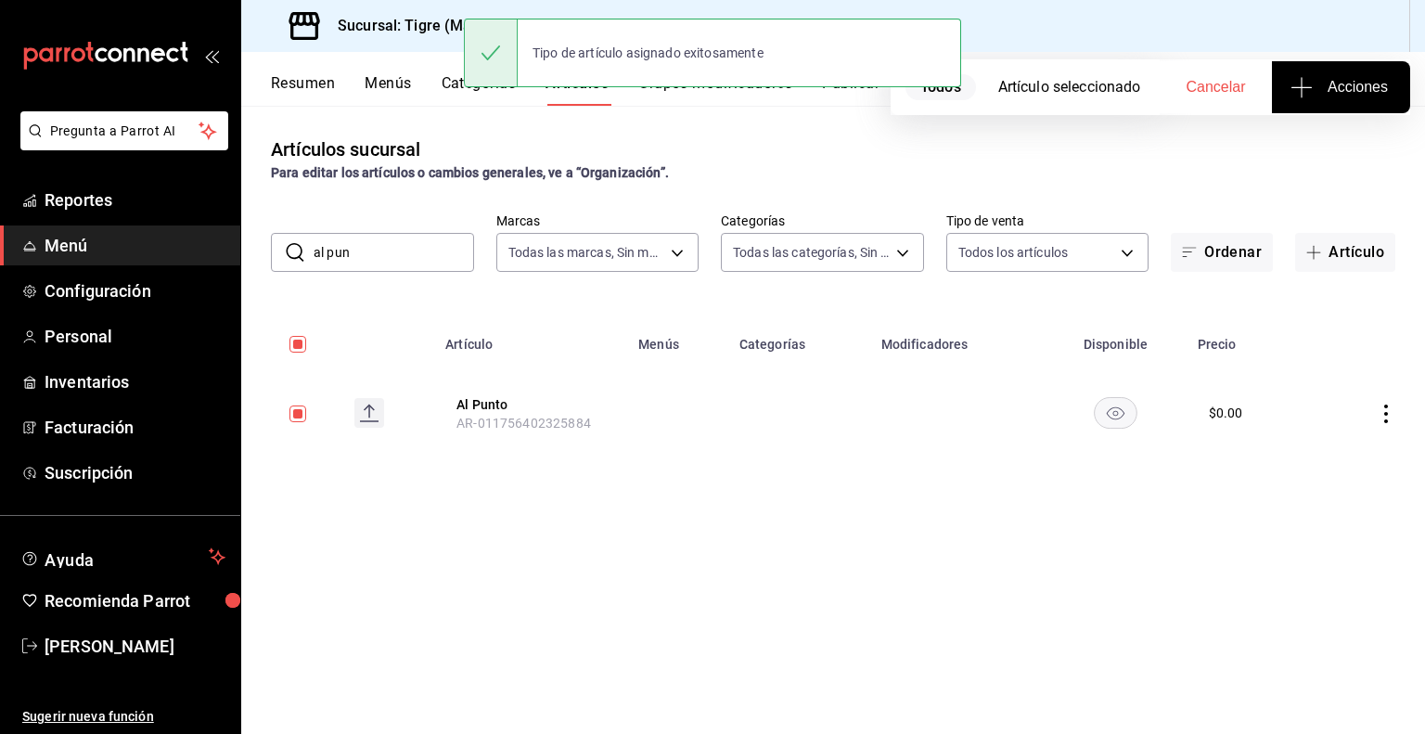
click at [390, 251] on input "al pun" at bounding box center [393, 252] width 160 height 37
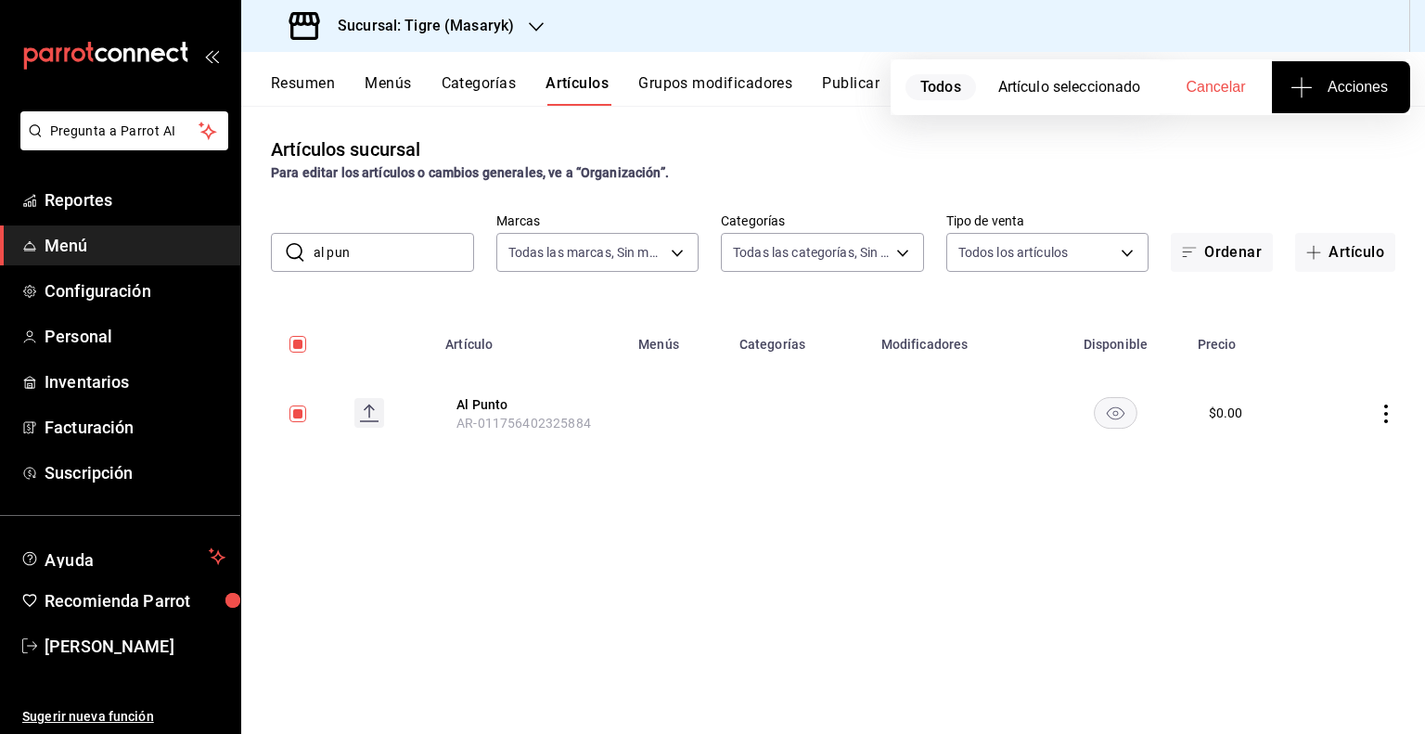
click at [390, 251] on input "al pun" at bounding box center [393, 252] width 160 height 37
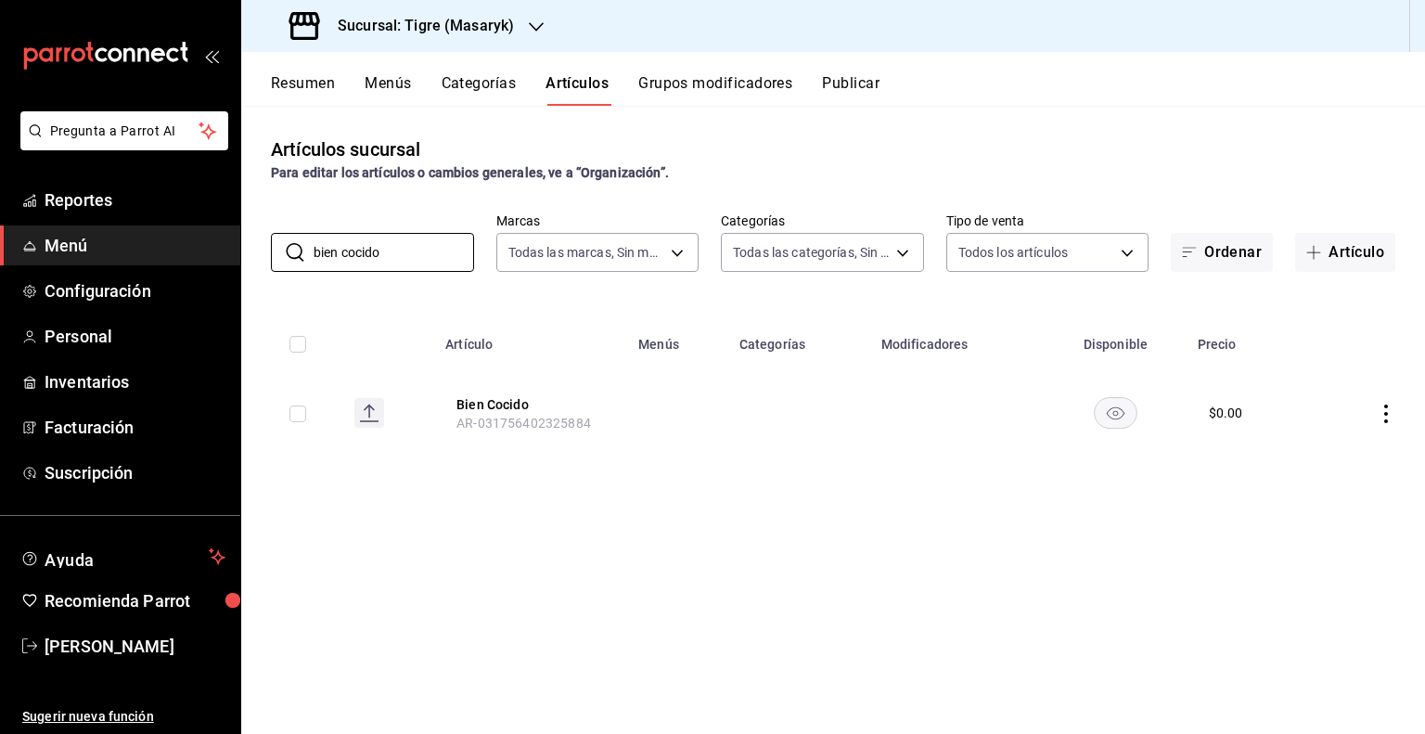
click at [477, 417] on span "AR-031756402325884" at bounding box center [523, 423] width 134 height 15
click at [519, 419] on span "AR-031756402325884" at bounding box center [523, 423] width 134 height 15
click at [589, 419] on span "AR-031756402325884" at bounding box center [523, 423] width 134 height 15
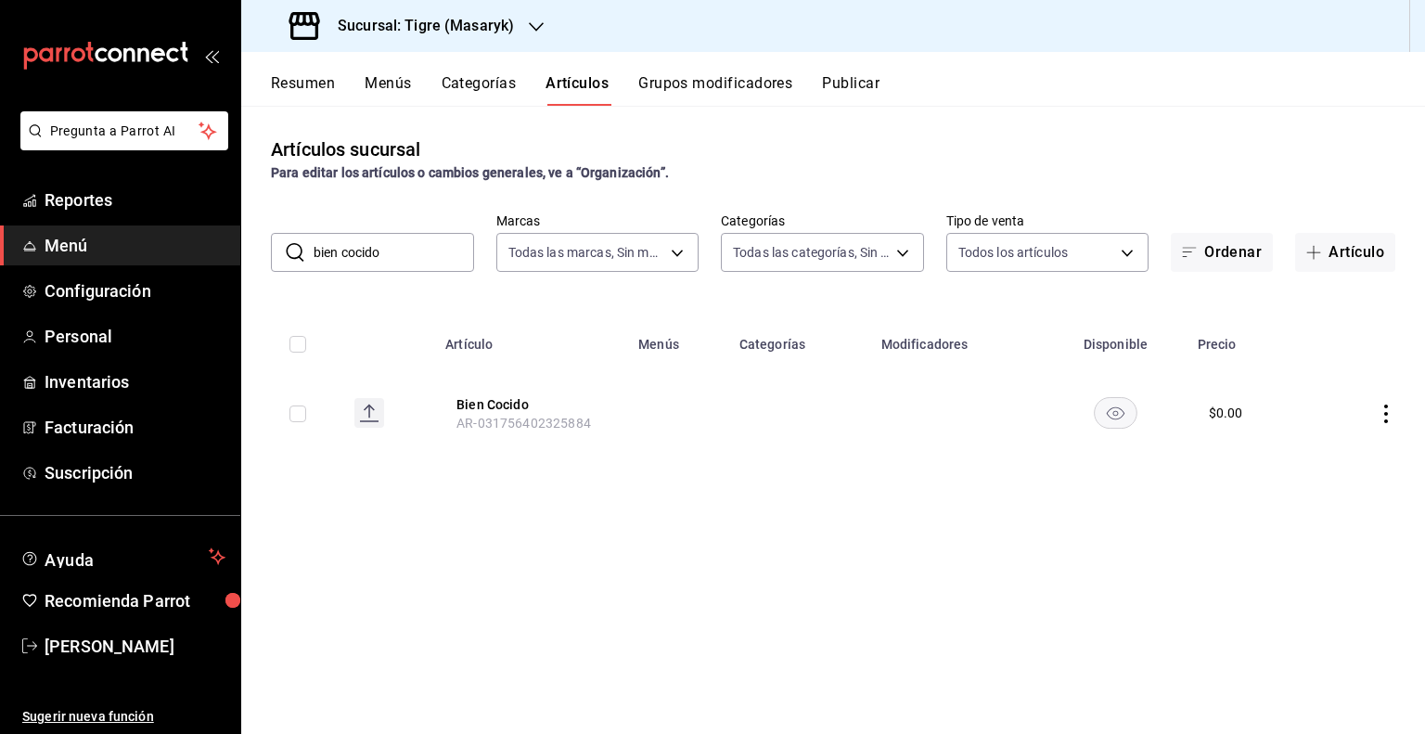
click at [589, 419] on span "AR-031756402325884" at bounding box center [523, 423] width 134 height 15
click at [582, 429] on span "AR-031756402325884" at bounding box center [523, 423] width 134 height 15
click at [293, 413] on input "checkbox" at bounding box center [297, 413] width 17 height 17
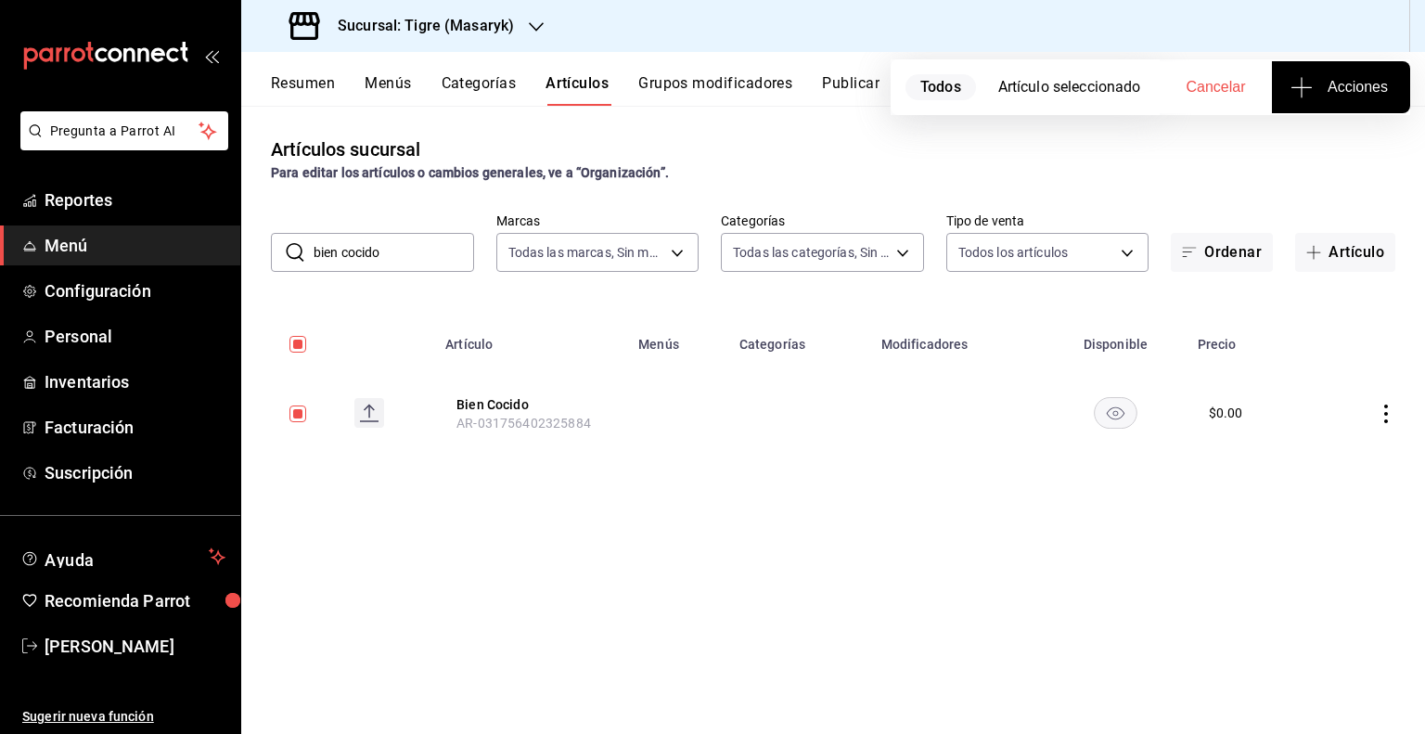
click at [1327, 102] on button "Acciones" at bounding box center [1341, 87] width 138 height 52
click at [1310, 127] on li "Agregar tipo" at bounding box center [1340, 145] width 139 height 49
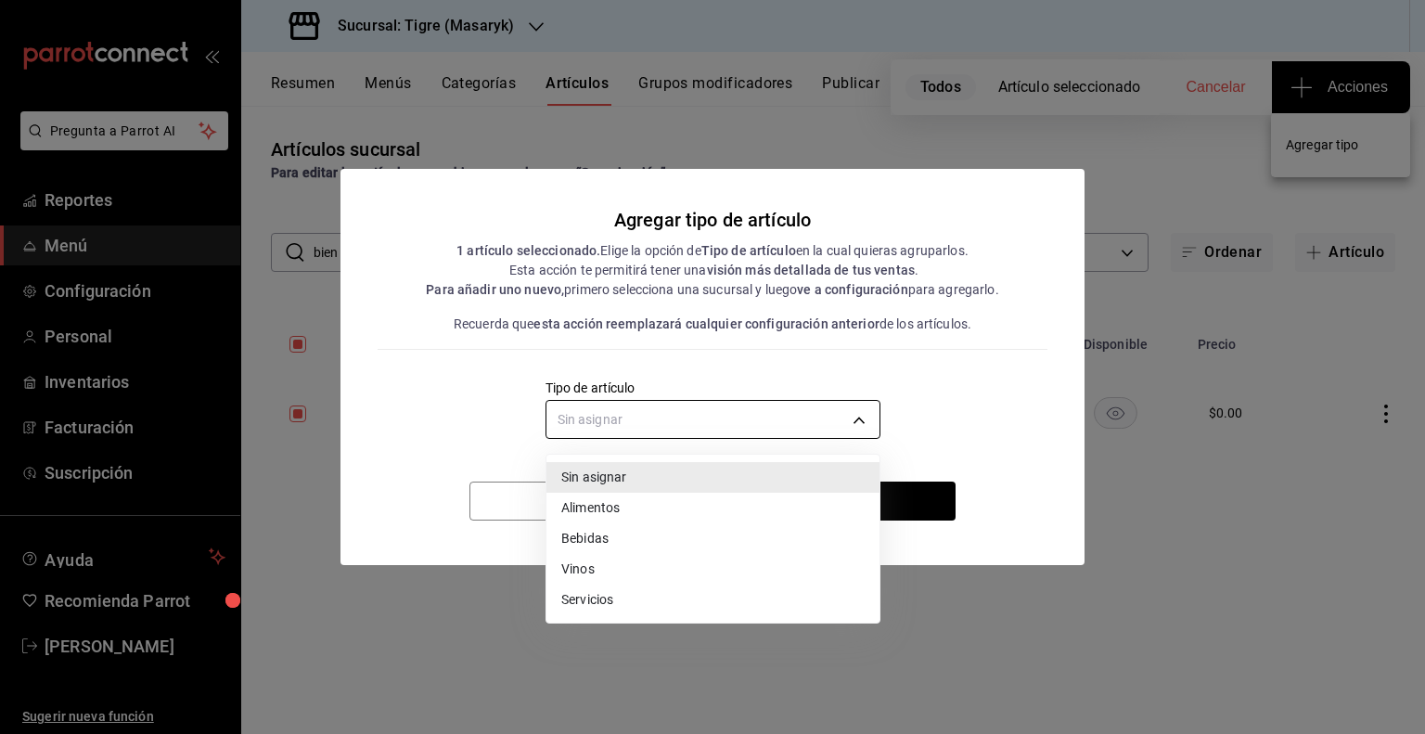
click at [775, 403] on body "Pregunta a Parrot AI Reportes Menú Configuración Personal Inventarios Facturaci…" at bounding box center [712, 367] width 1425 height 734
click at [637, 506] on li "Alimentos" at bounding box center [712, 508] width 333 height 31
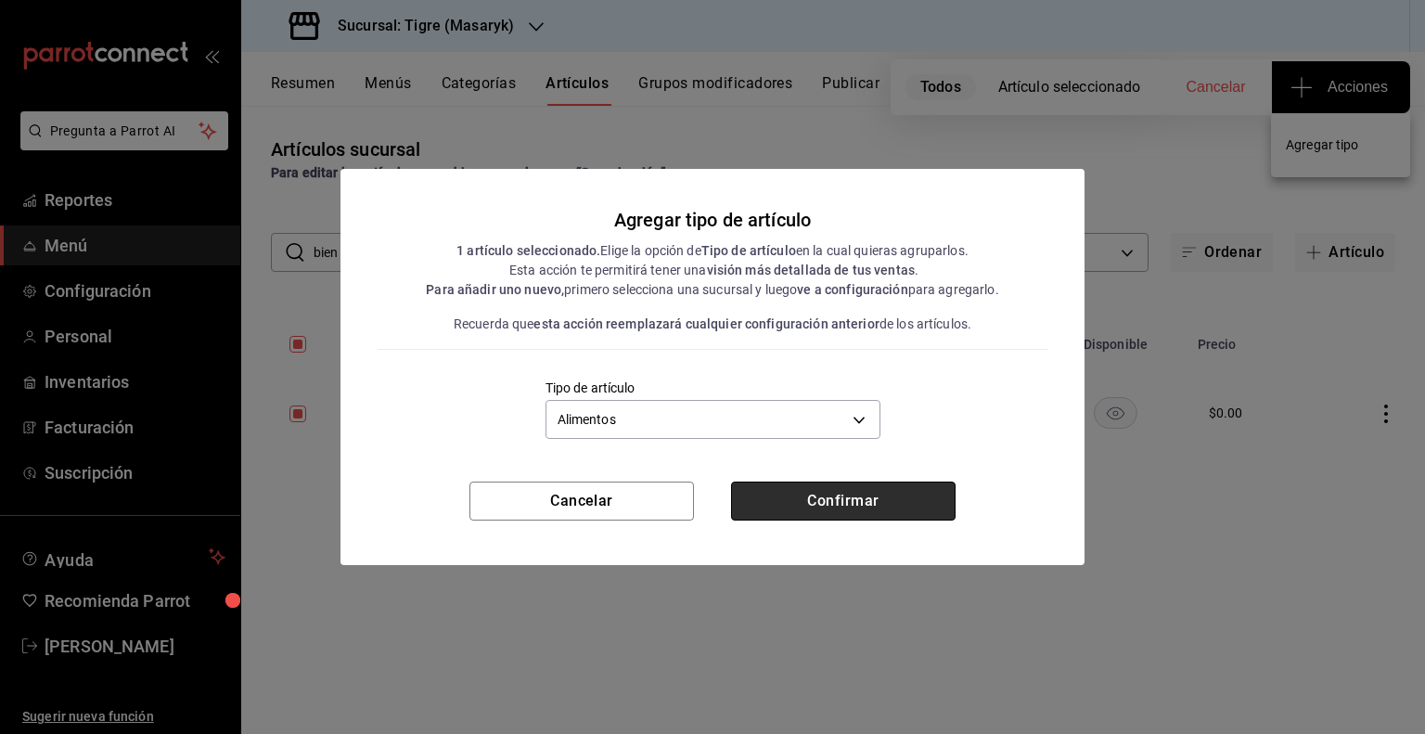
click at [869, 497] on button "Confirmar" at bounding box center [843, 500] width 224 height 39
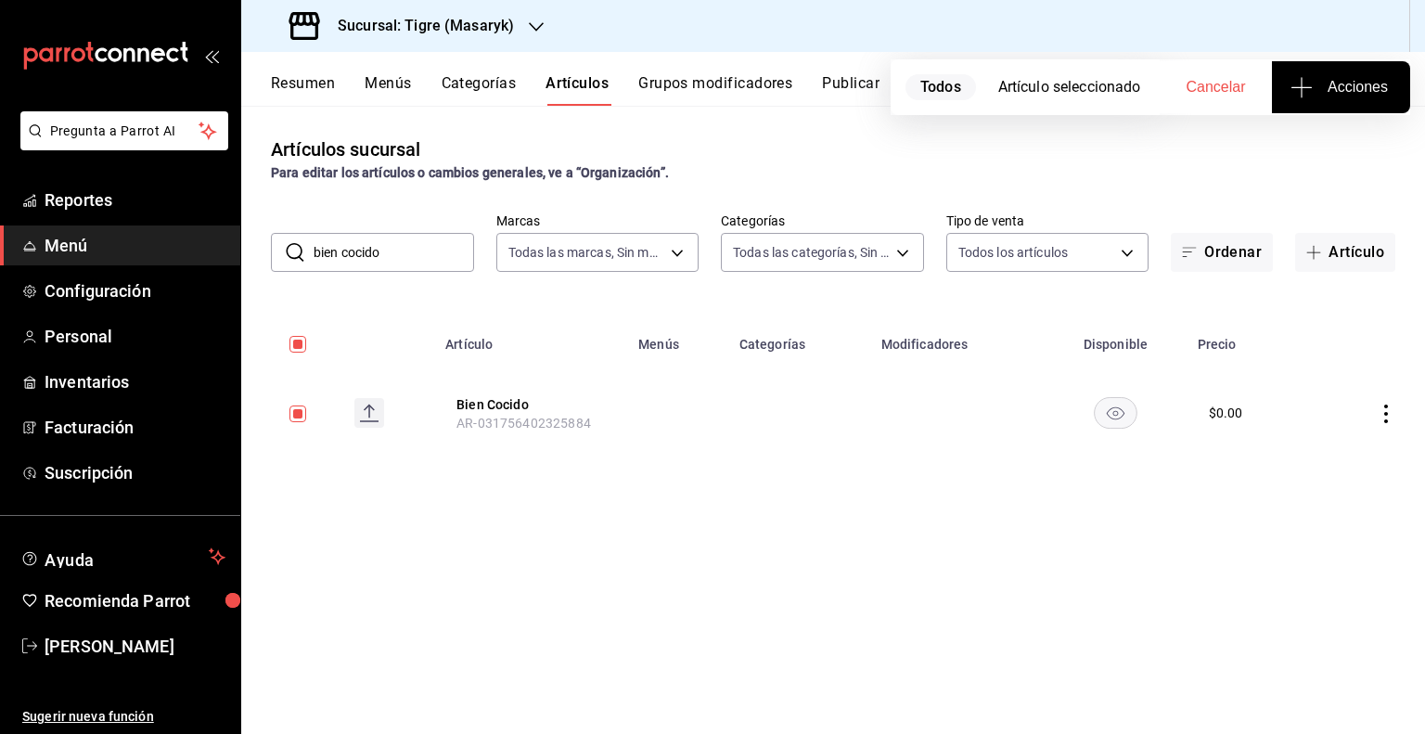
click at [417, 253] on input "bien cocido" at bounding box center [393, 252] width 160 height 37
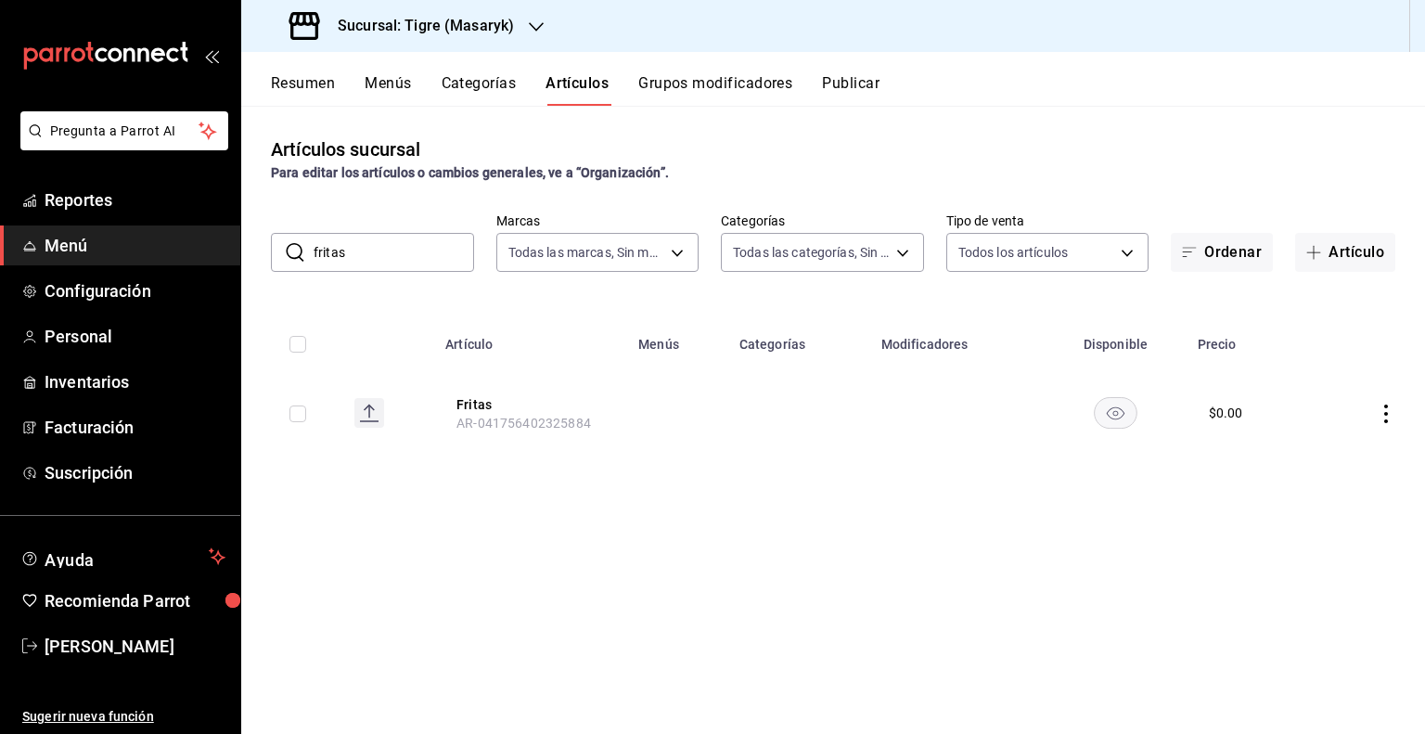
click at [291, 414] on input "checkbox" at bounding box center [297, 413] width 17 height 17
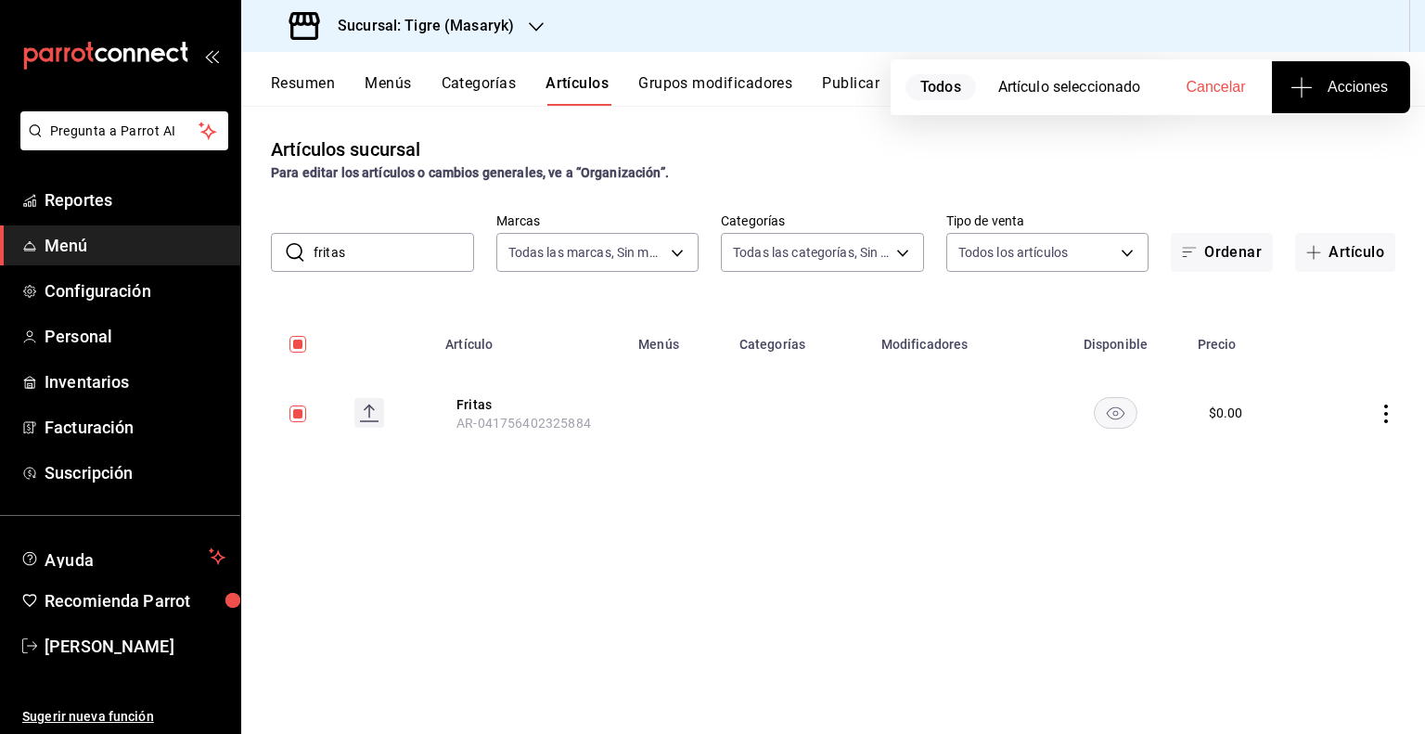
click at [1353, 104] on button "Acciones" at bounding box center [1341, 87] width 138 height 52
click at [1305, 155] on li "Agregar tipo" at bounding box center [1340, 145] width 139 height 49
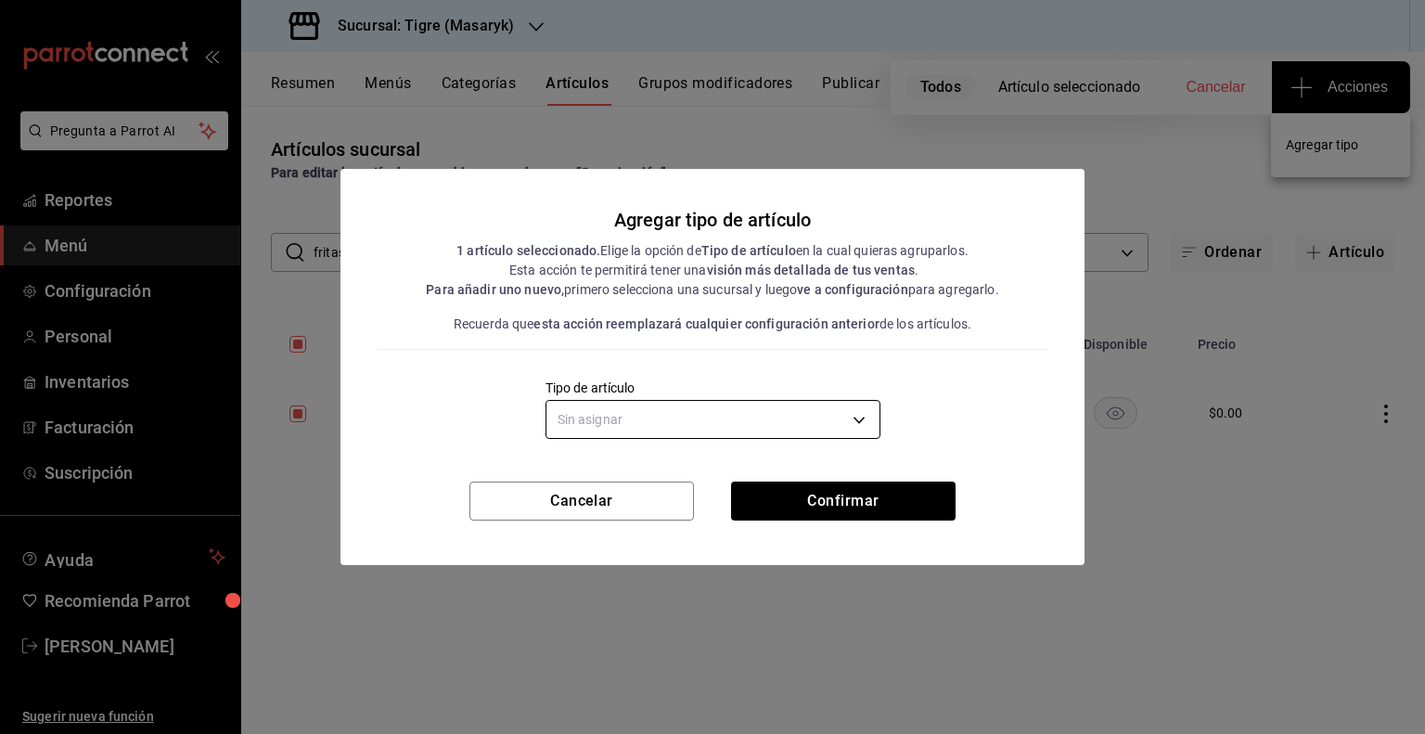
click at [753, 422] on body "Pregunta a Parrot AI Reportes Menú Configuración Personal Inventarios Facturaci…" at bounding box center [712, 367] width 1425 height 734
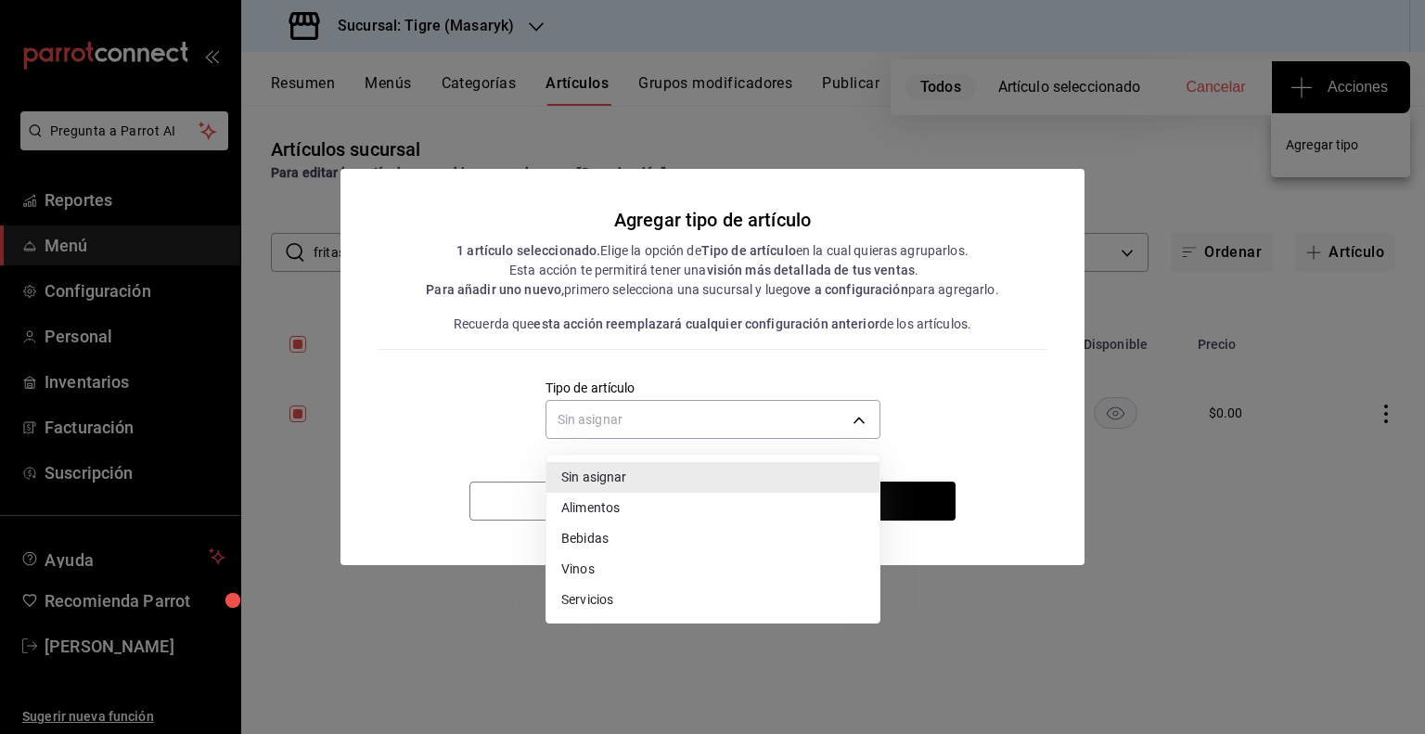
click at [632, 509] on li "Alimentos" at bounding box center [712, 508] width 333 height 31
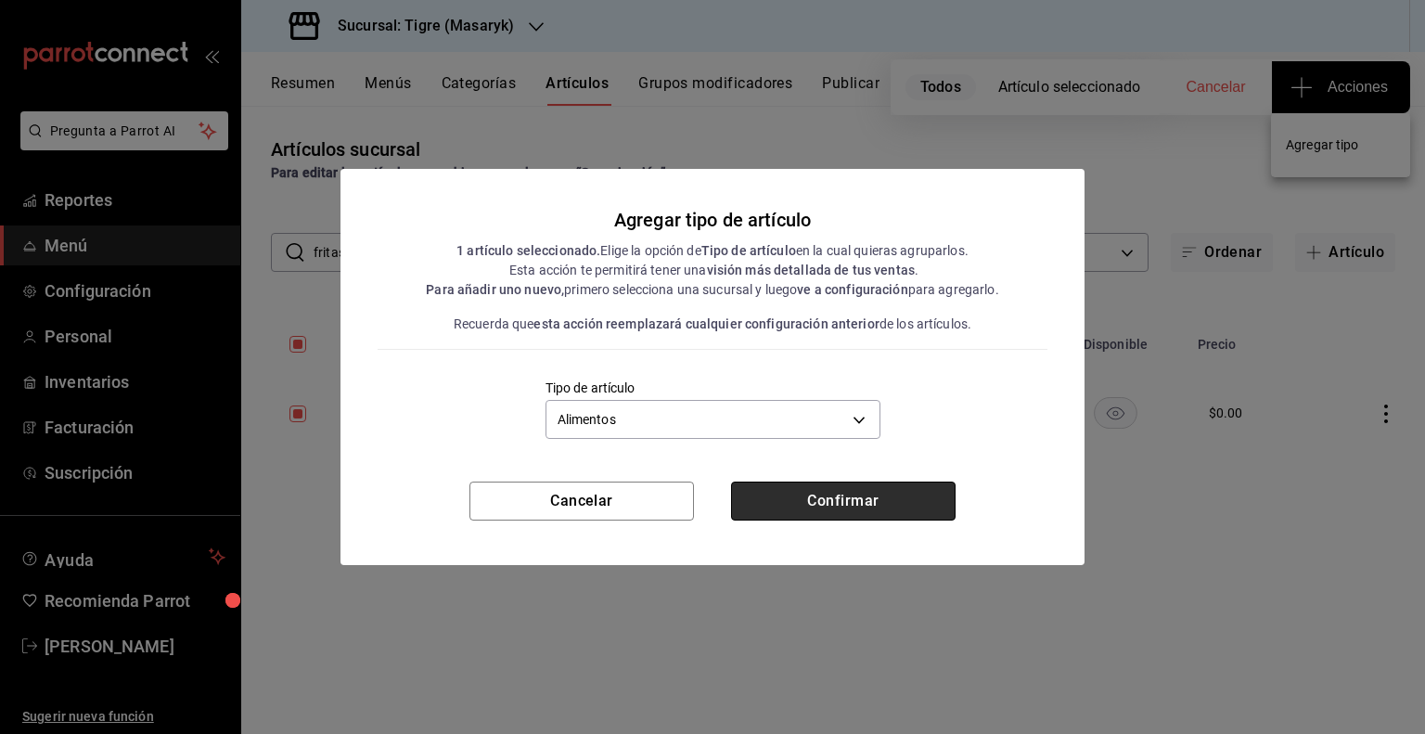
click at [789, 505] on button "Confirmar" at bounding box center [843, 500] width 224 height 39
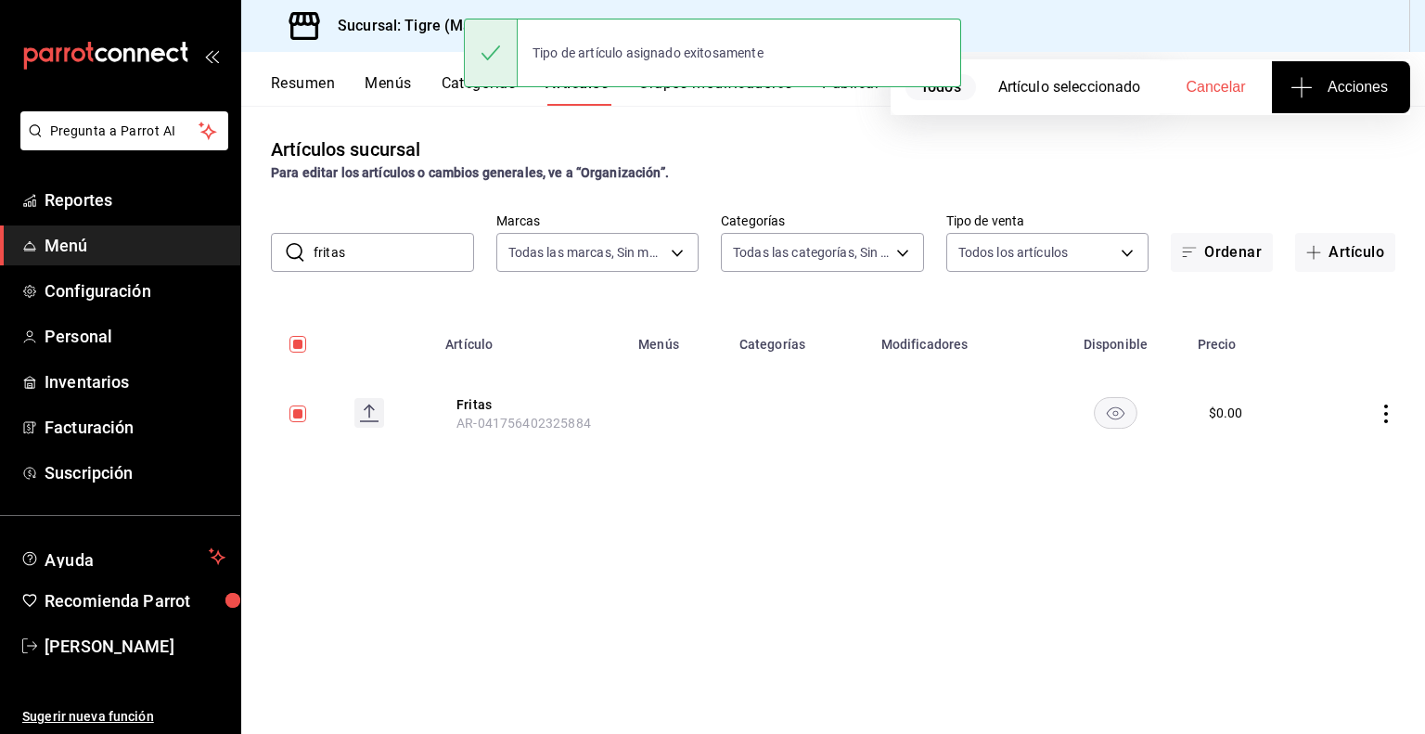
click at [414, 257] on input "fritas" at bounding box center [393, 252] width 160 height 37
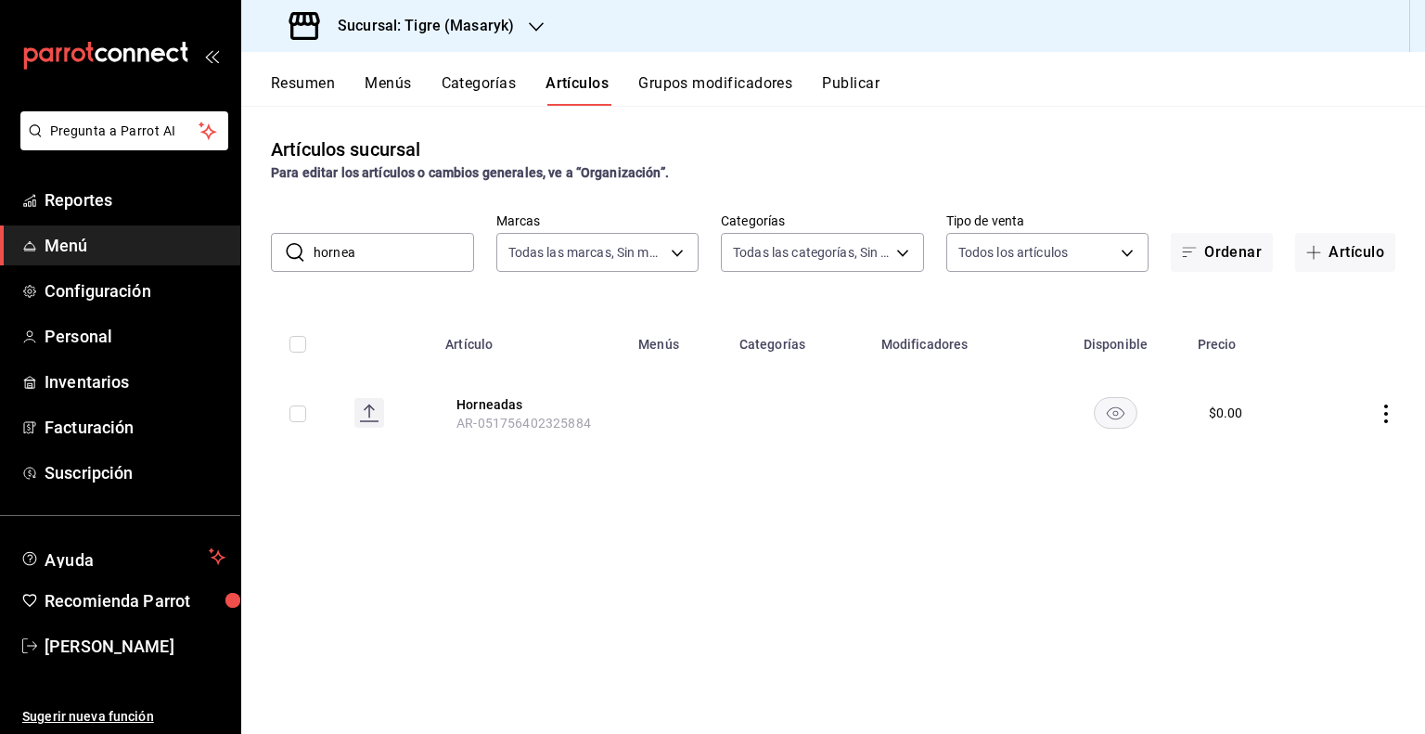
click at [294, 406] on input "checkbox" at bounding box center [297, 413] width 17 height 17
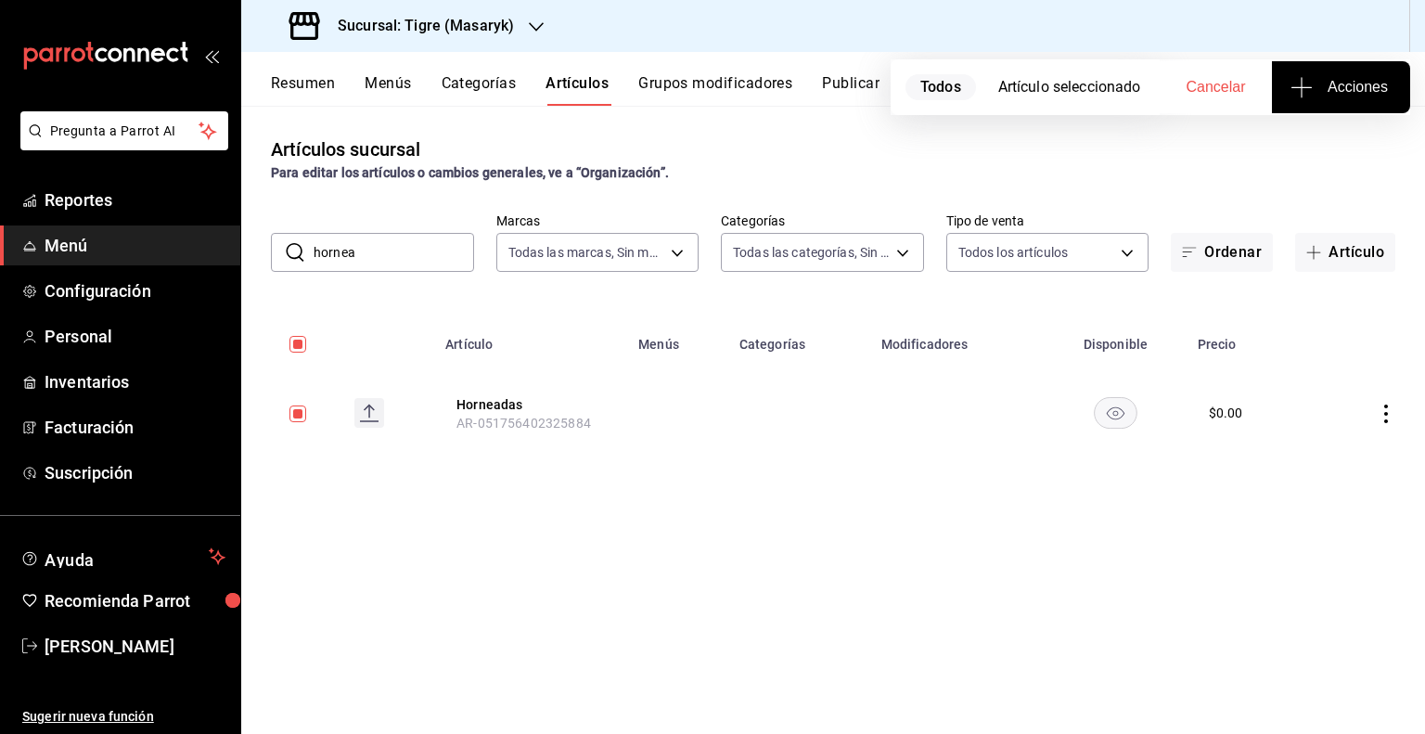
click at [376, 257] on input "hornea" at bounding box center [393, 252] width 160 height 37
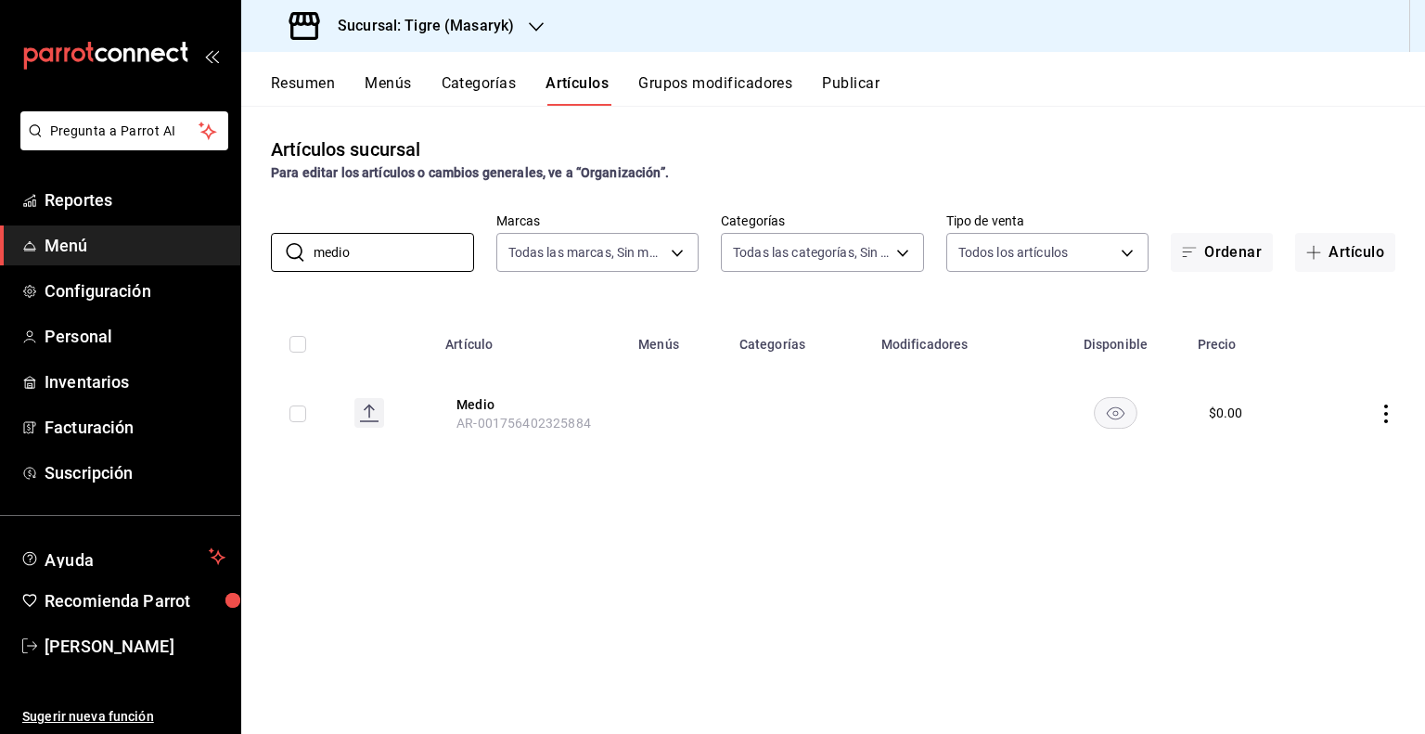
type input "medio"
click at [497, 568] on div "Artículos sucursal Para editar los artículos o cambios generales, ve a “Organiz…" at bounding box center [832, 419] width 1183 height 627
click at [304, 415] on input "checkbox" at bounding box center [297, 413] width 17 height 17
checkbox input "true"
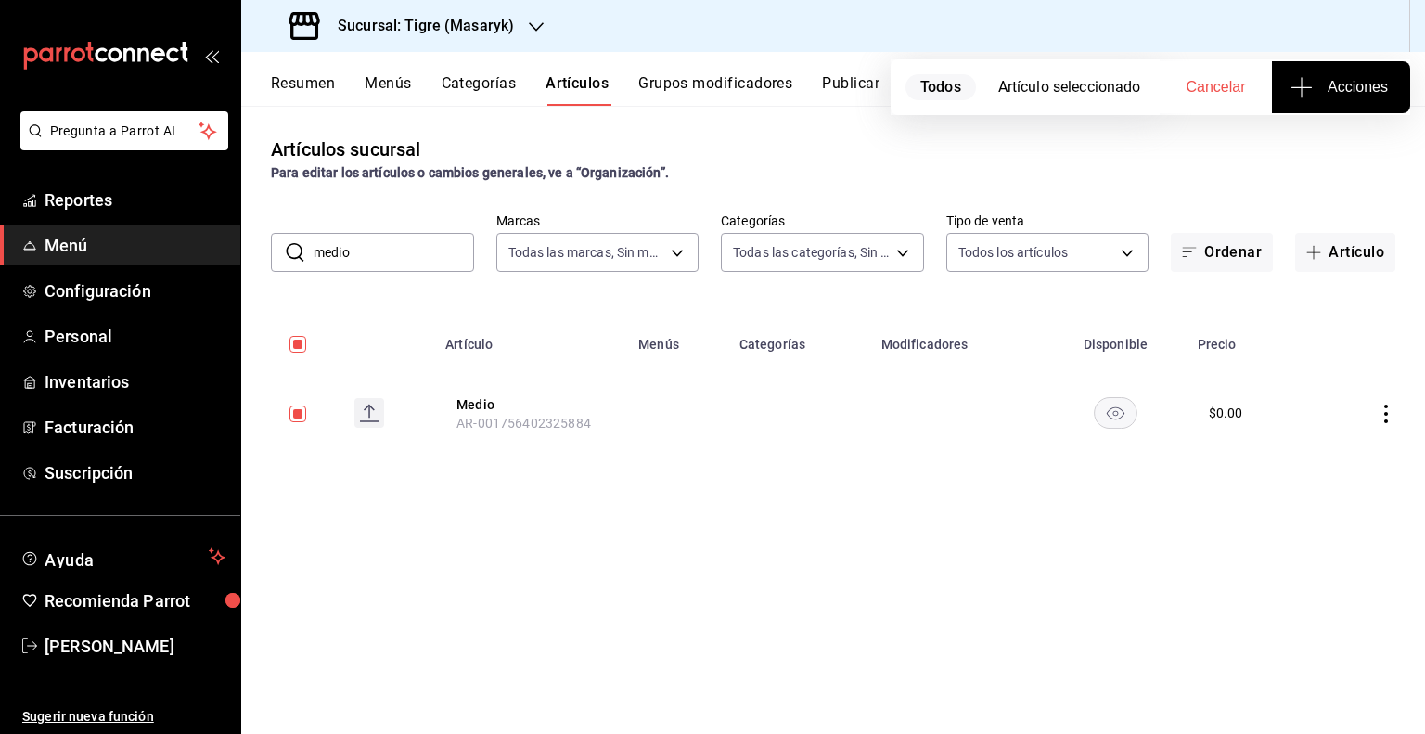
click at [1322, 92] on span "Acciones" at bounding box center [1341, 87] width 94 height 22
click at [1292, 152] on span "Agregar tipo" at bounding box center [1340, 144] width 109 height 19
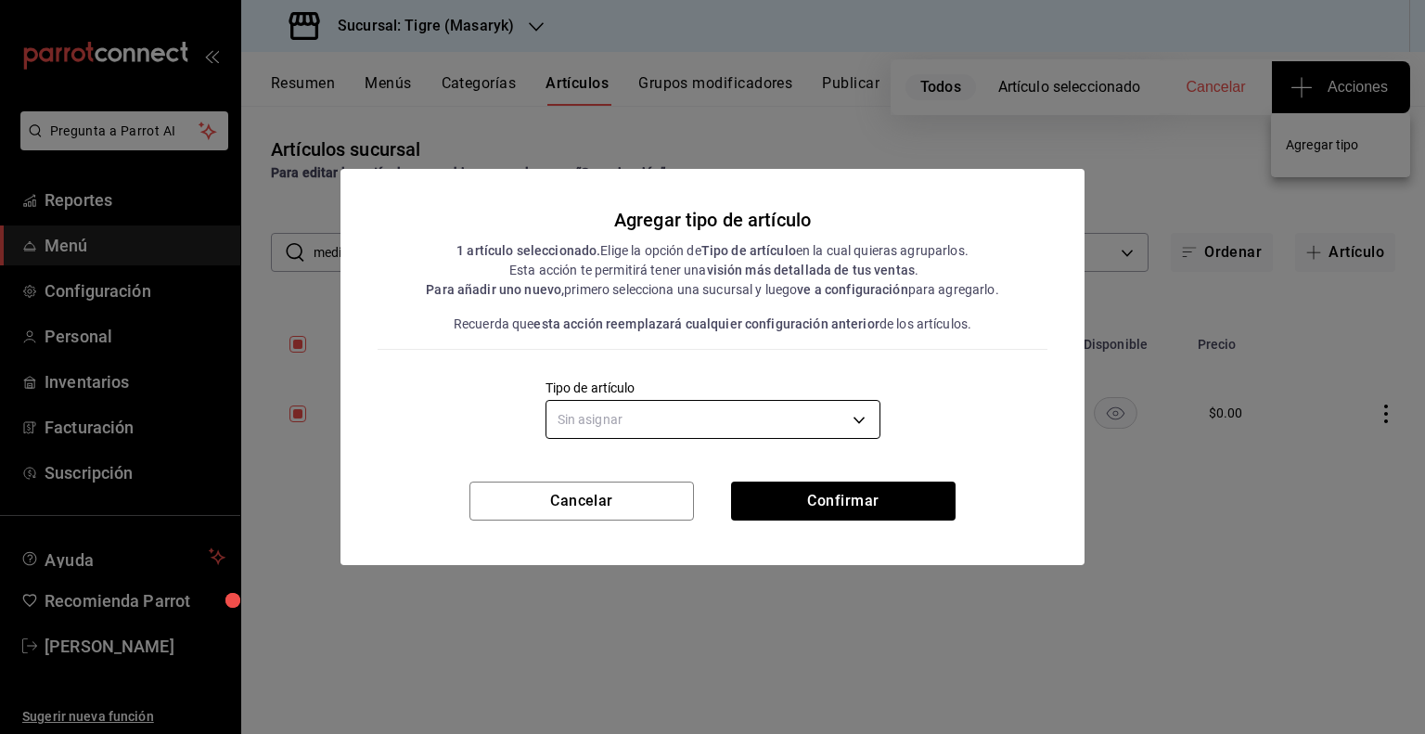
click at [748, 407] on body "Pregunta a Parrot AI Reportes Menú Configuración Personal Inventarios Facturaci…" at bounding box center [712, 367] width 1425 height 734
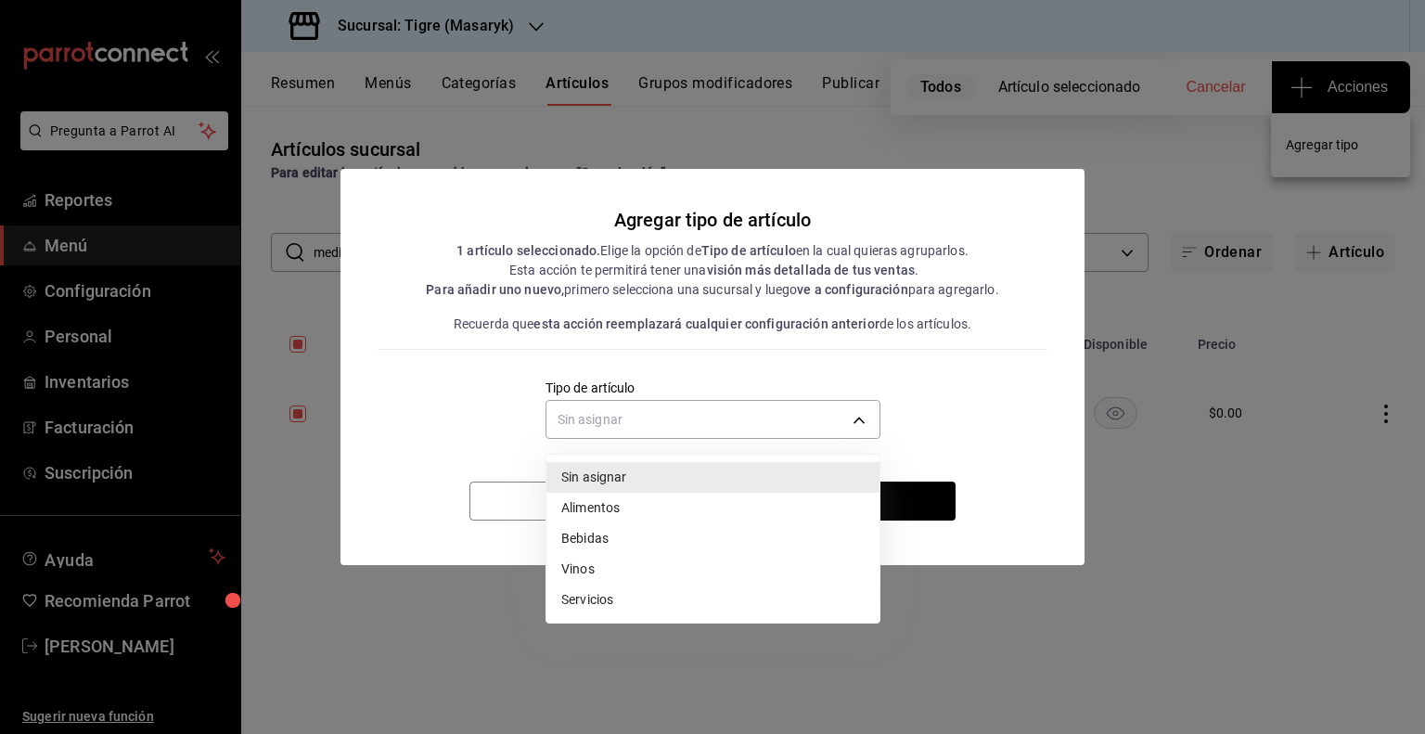
click at [635, 518] on li "Alimentos" at bounding box center [712, 508] width 333 height 31
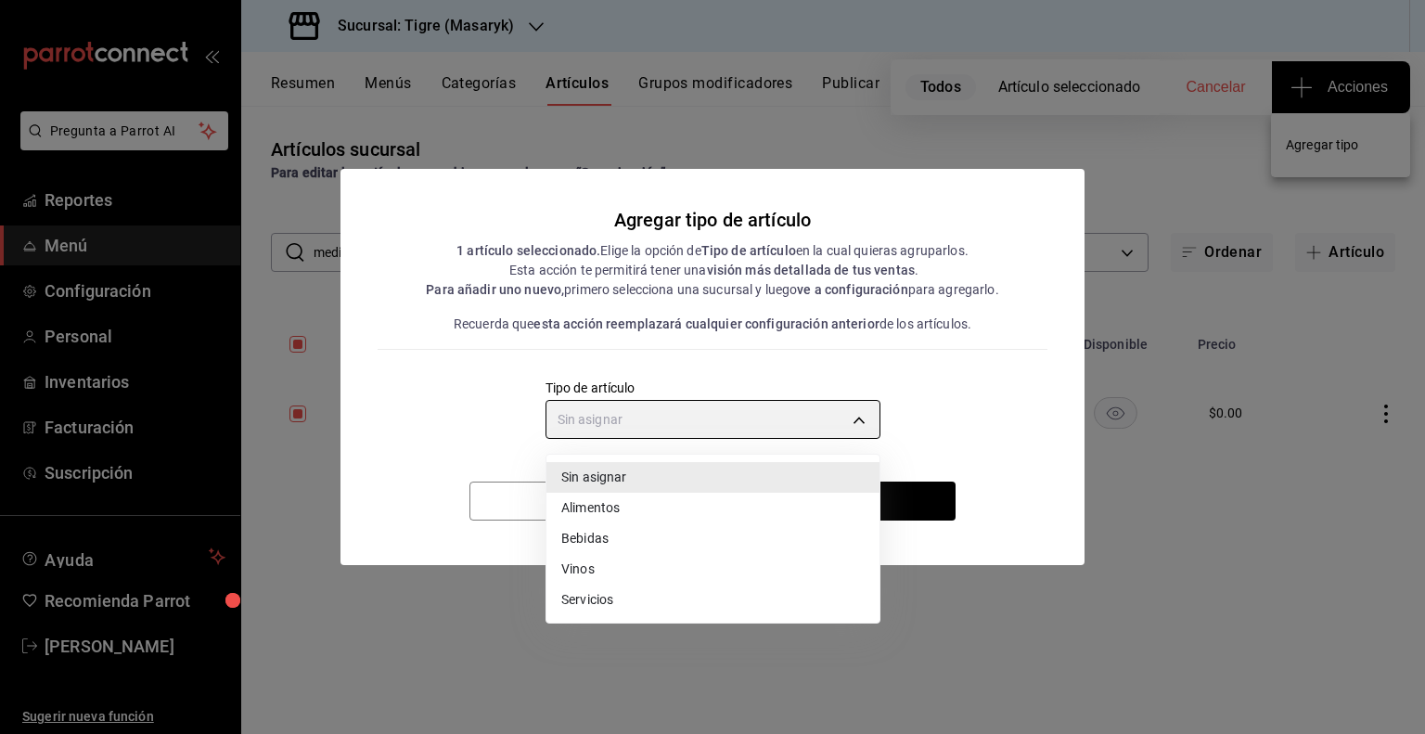
type input "a9c5c5d7-09f7-4d61-88a6-a13d33eec0fd"
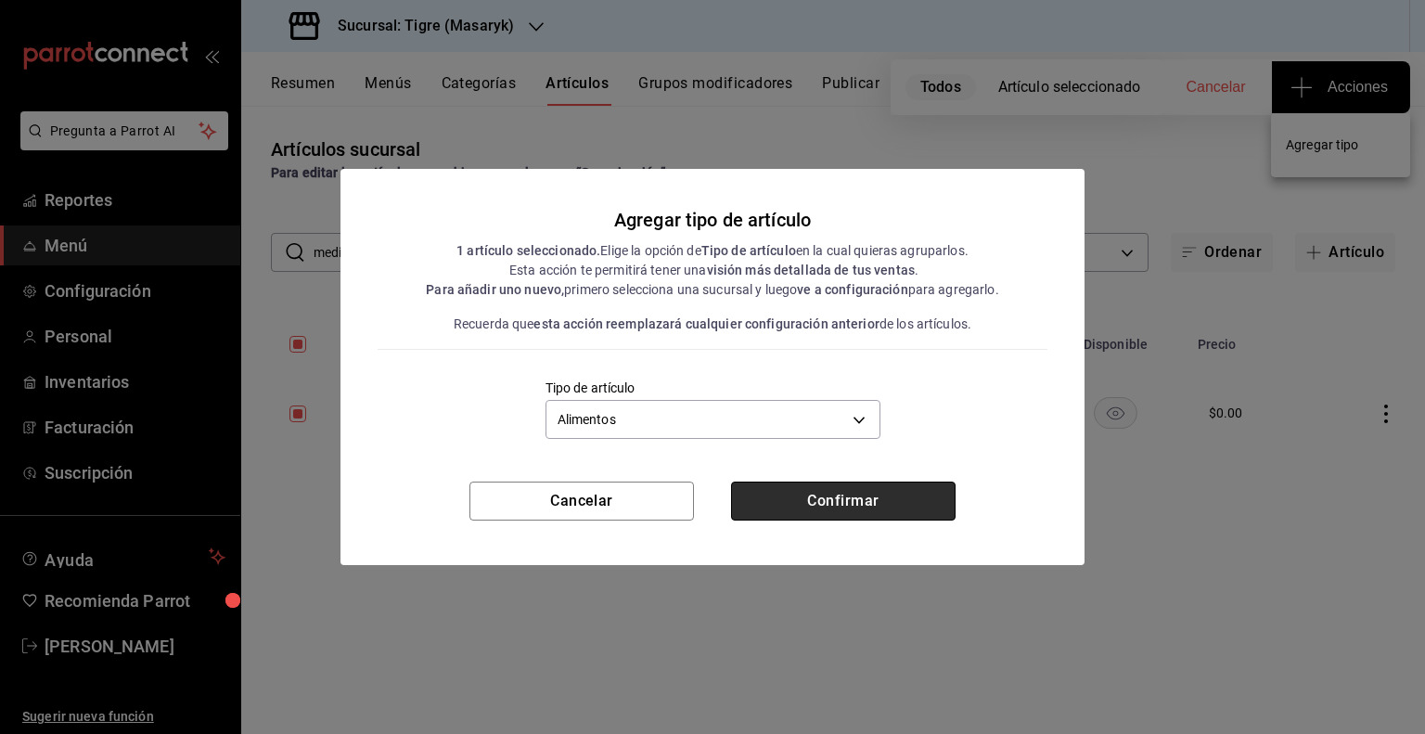
click at [834, 500] on button "Confirmar" at bounding box center [843, 500] width 224 height 39
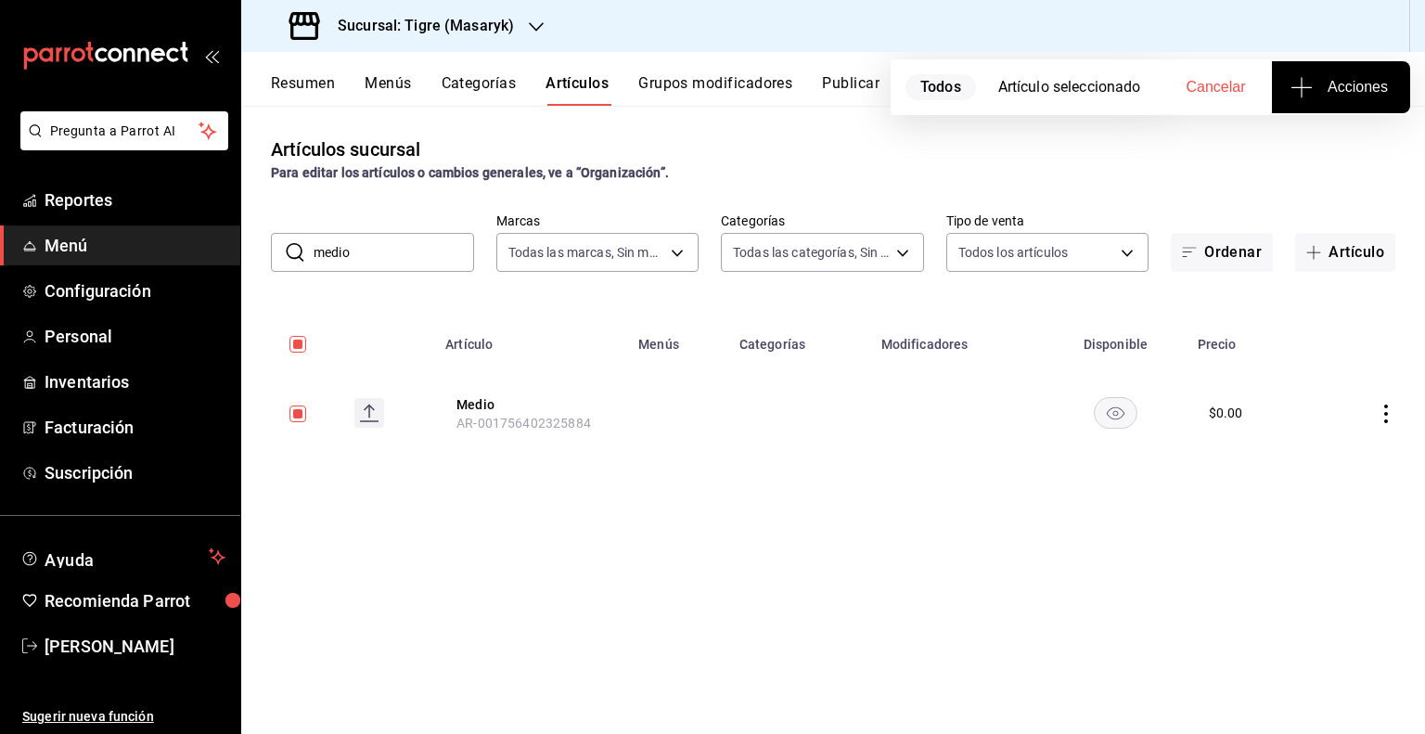
click at [356, 250] on input "medio" at bounding box center [393, 252] width 160 height 37
type input "t"
checkbox input "false"
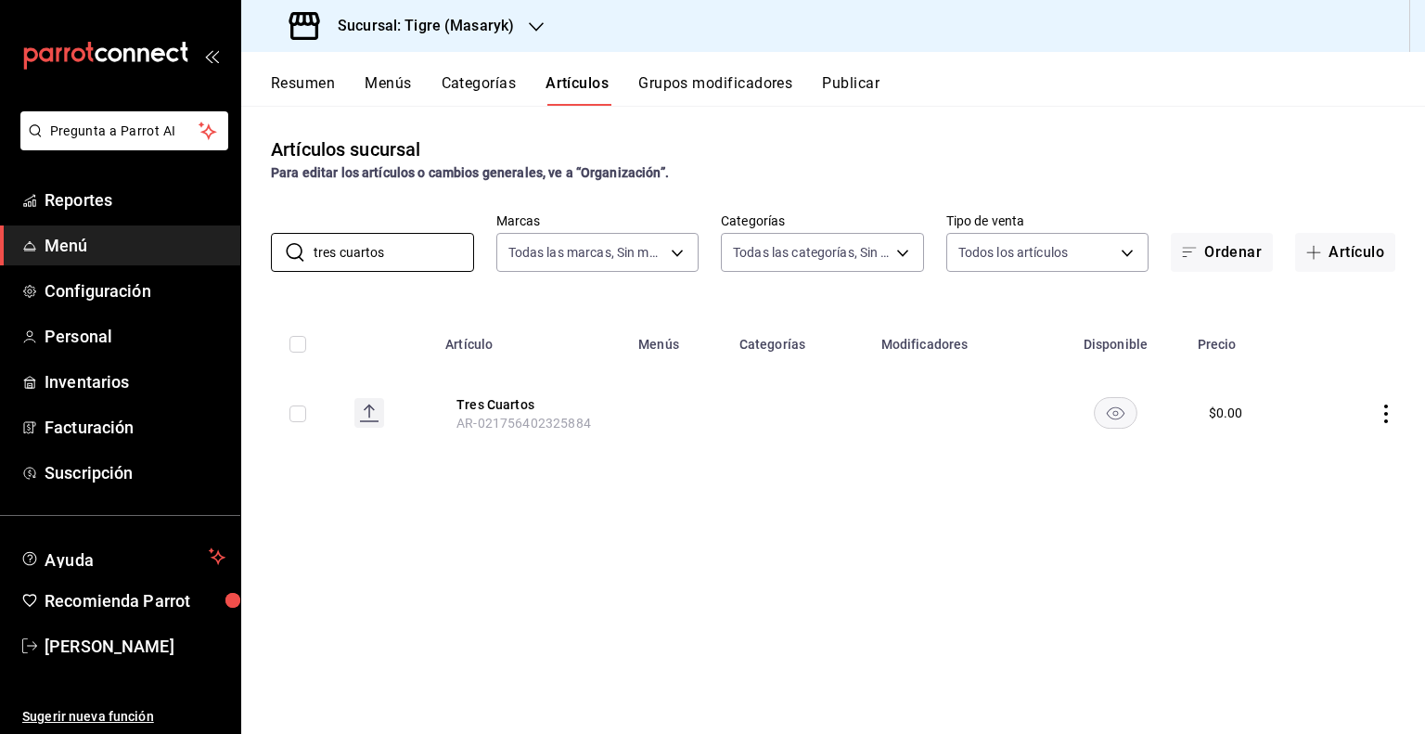
type input "tres cuartos"
drag, startPoint x: 308, startPoint y: 419, endPoint x: 301, endPoint y: 411, distance: 11.2
click at [301, 411] on td at bounding box center [290, 412] width 98 height 89
click at [301, 411] on input "checkbox" at bounding box center [297, 413] width 17 height 17
checkbox input "true"
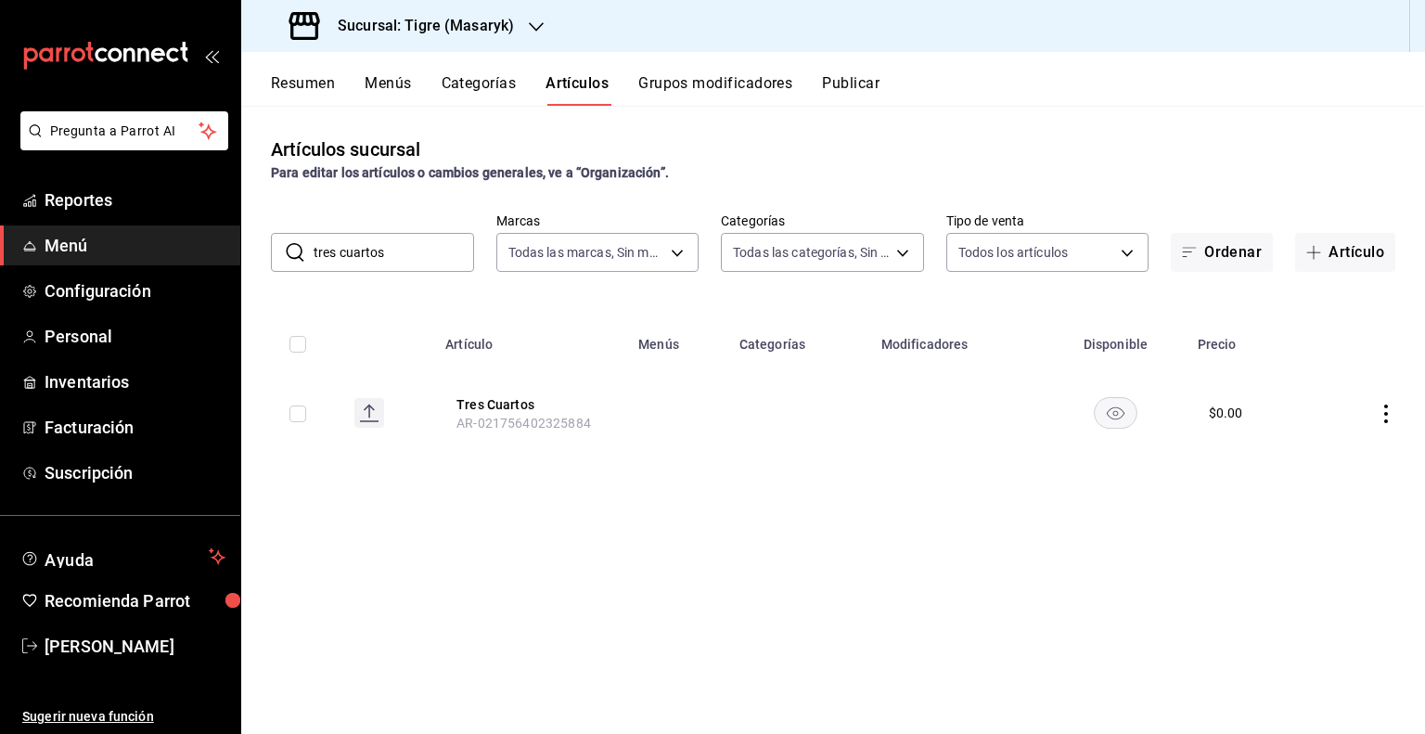
checkbox input "true"
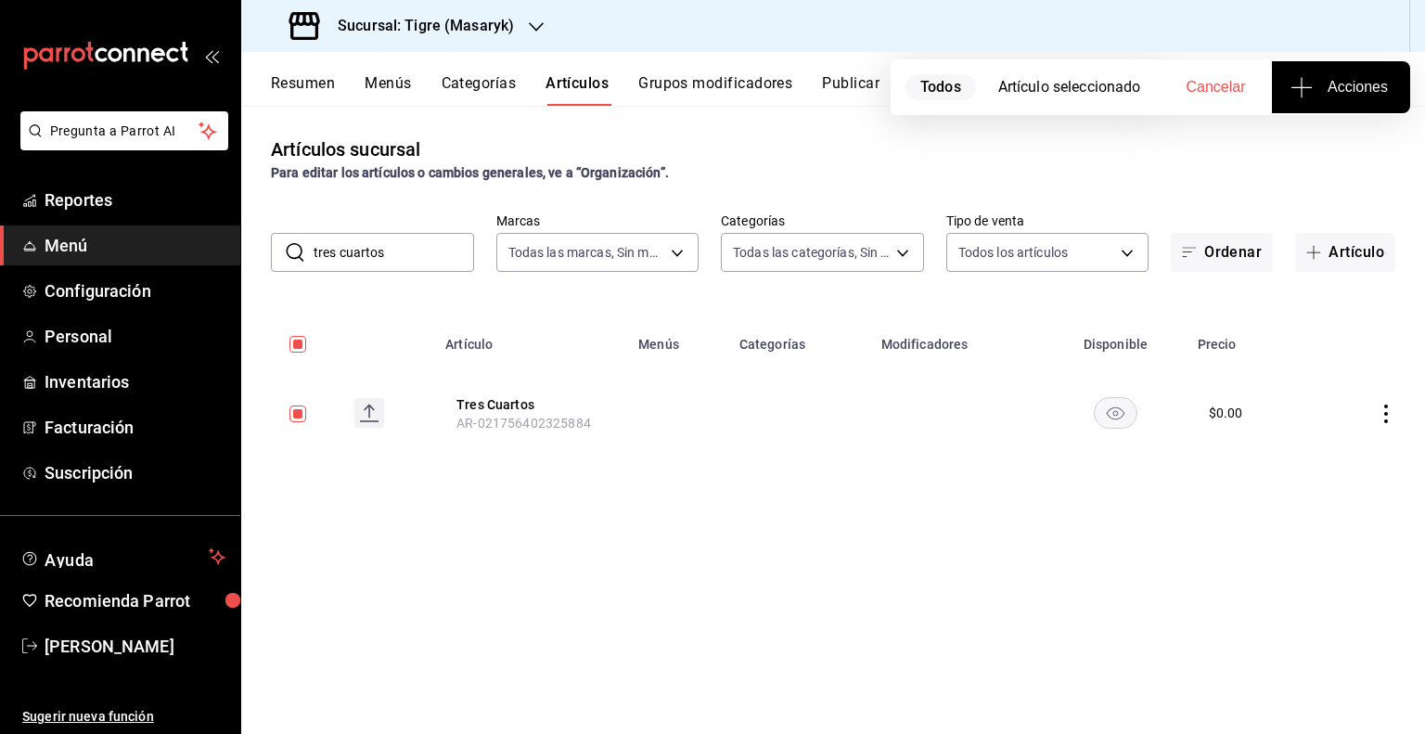
click at [1325, 107] on button "Acciones" at bounding box center [1341, 87] width 138 height 52
click at [1300, 165] on li "Agregar tipo" at bounding box center [1340, 145] width 139 height 49
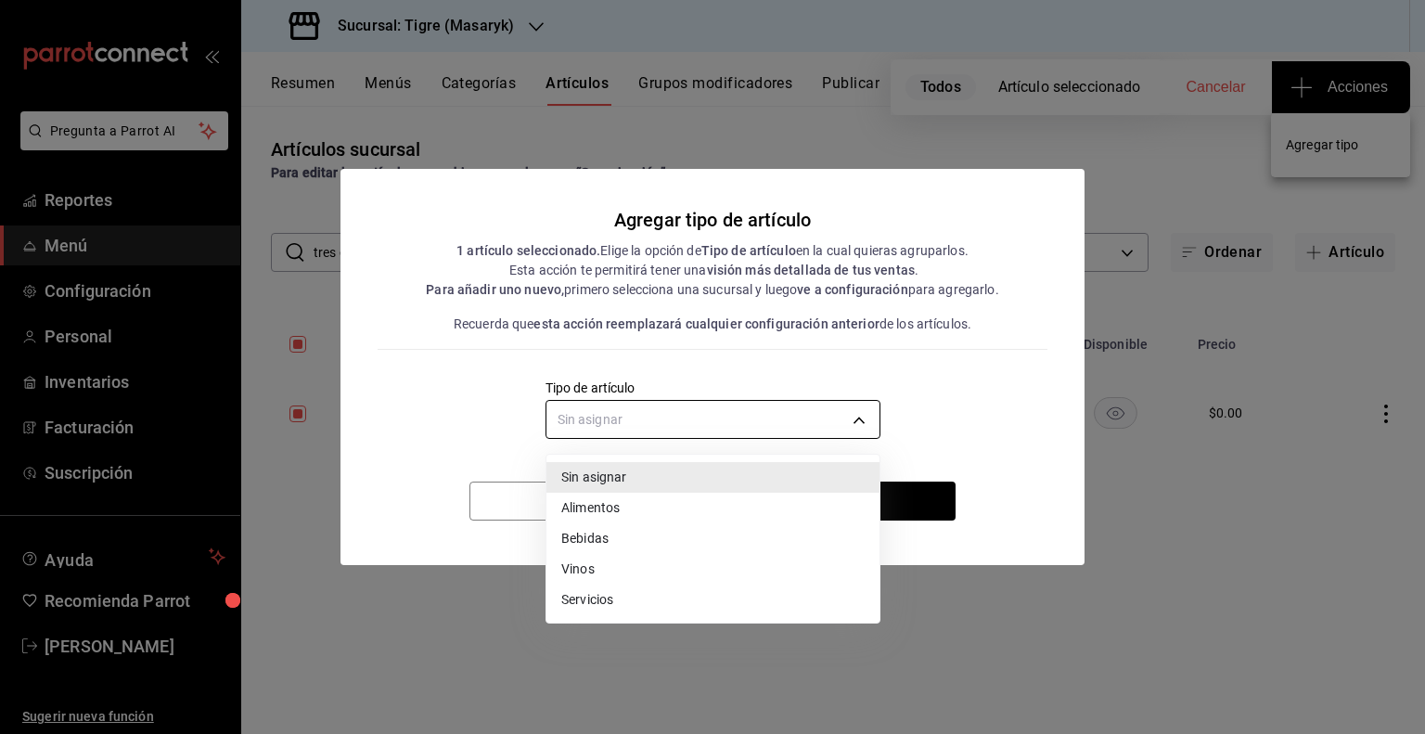
click at [683, 429] on body "Pregunta a Parrot AI Reportes Menú Configuración Personal Inventarios Facturaci…" at bounding box center [712, 367] width 1425 height 734
click at [611, 507] on li "Alimentos" at bounding box center [712, 508] width 333 height 31
type input "a9c5c5d7-09f7-4d61-88a6-a13d33eec0fd"
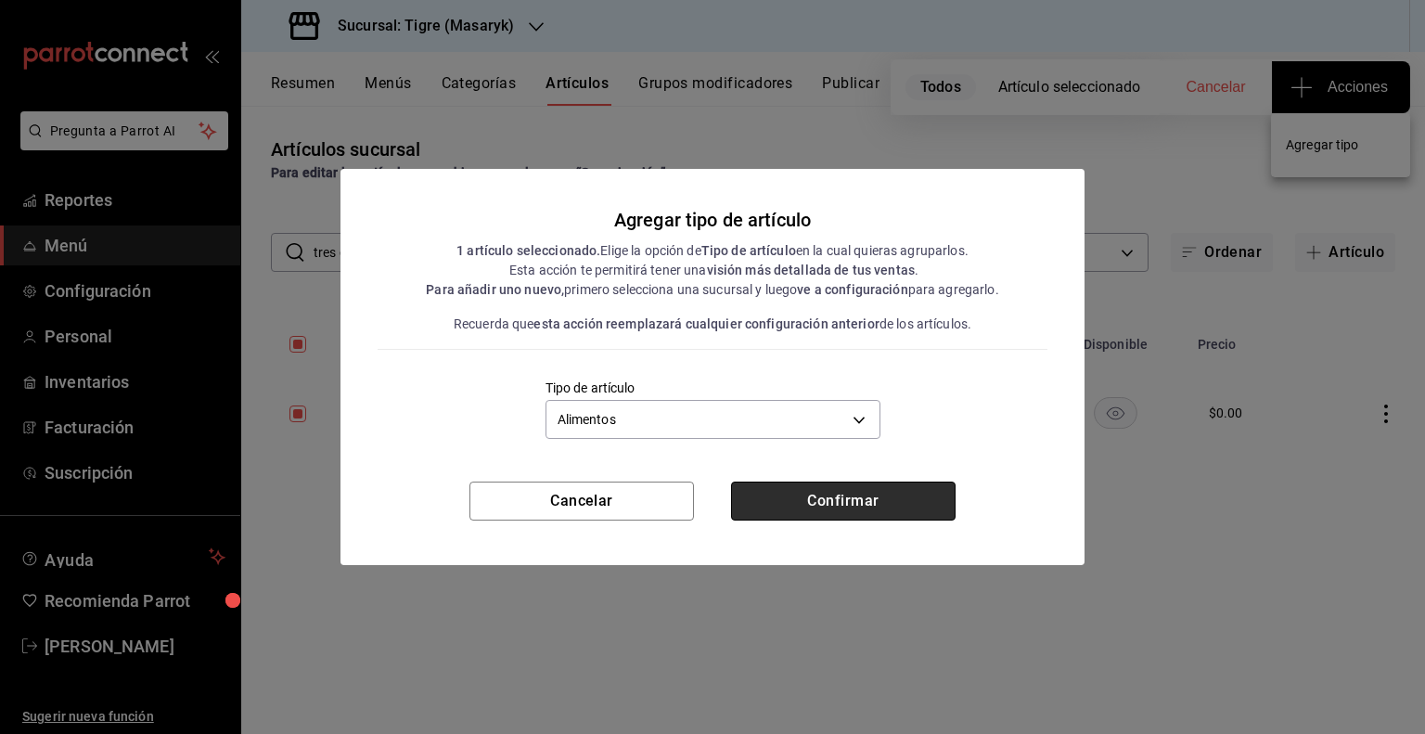
click at [870, 502] on button "Confirmar" at bounding box center [843, 500] width 224 height 39
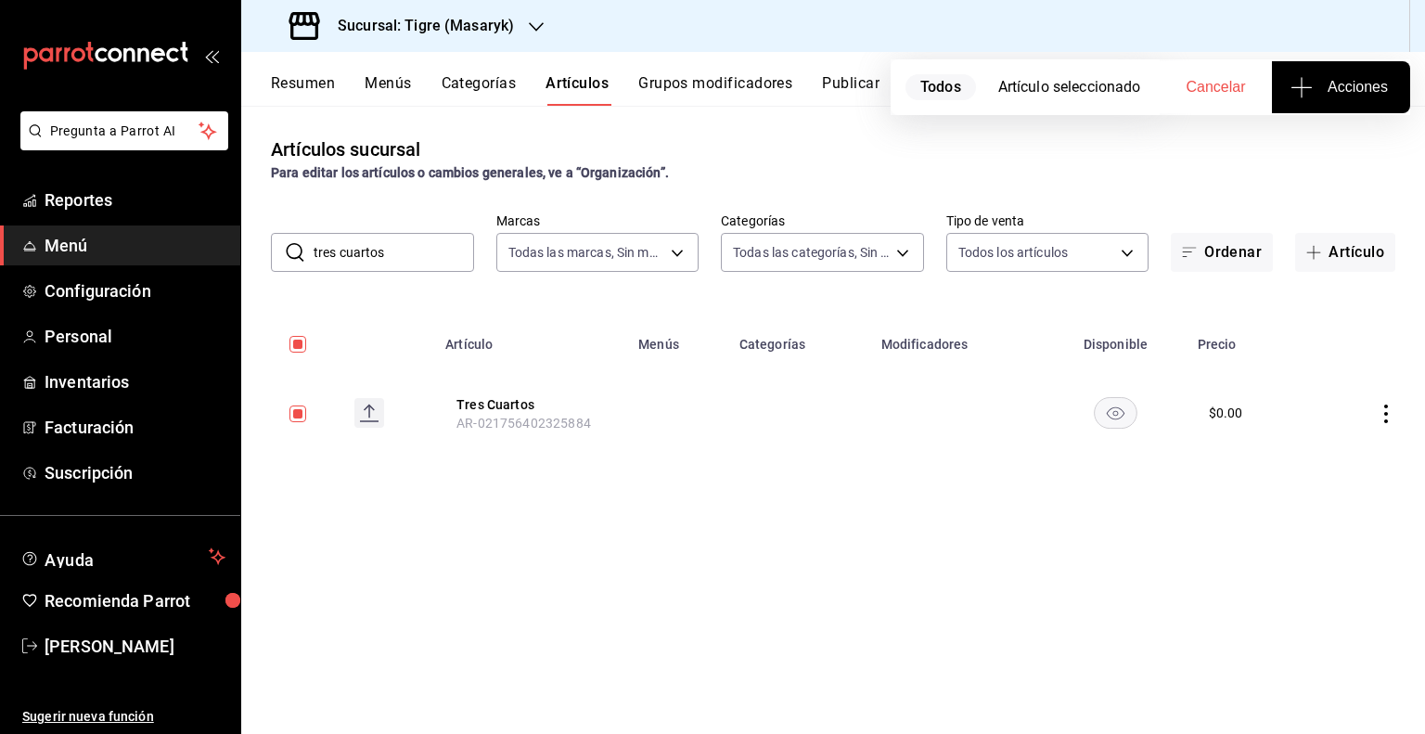
click at [356, 250] on input "tres cuartos" at bounding box center [393, 252] width 160 height 37
type input "c"
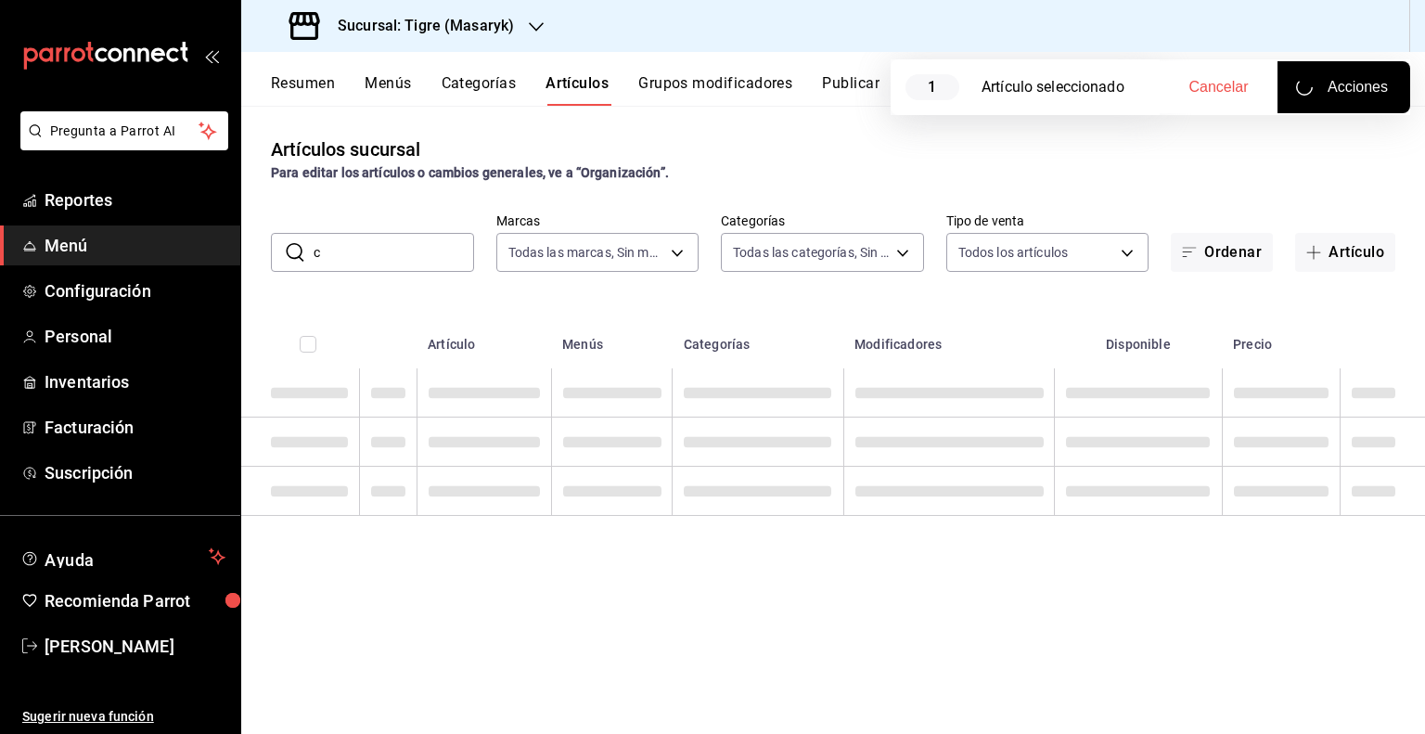
checkbox input "false"
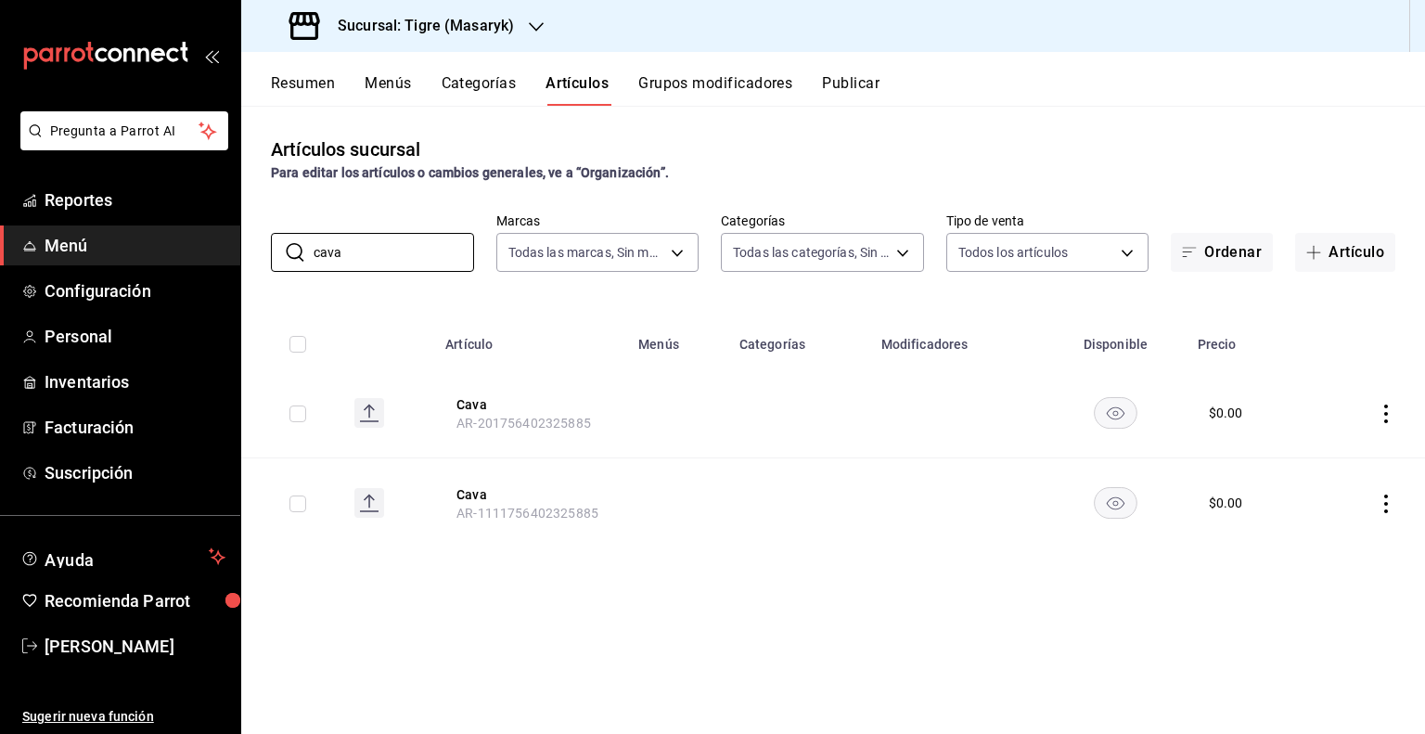
type input "cava"
click at [303, 412] on input "checkbox" at bounding box center [297, 413] width 17 height 17
checkbox input "true"
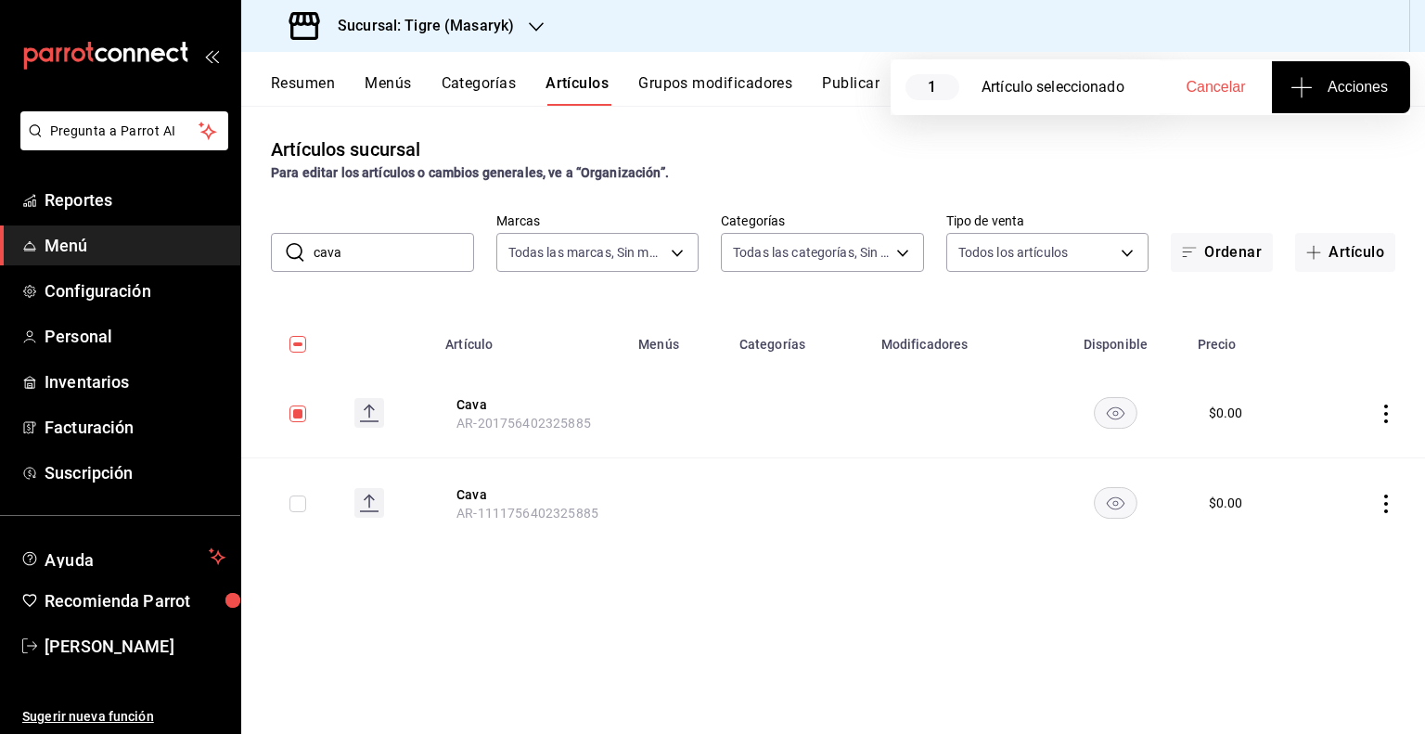
click at [293, 500] on input "checkbox" at bounding box center [297, 503] width 17 height 17
checkbox input "true"
click at [1362, 110] on button "Acciones" at bounding box center [1341, 87] width 138 height 52
click at [1341, 151] on span "Agregar tipo" at bounding box center [1340, 144] width 109 height 19
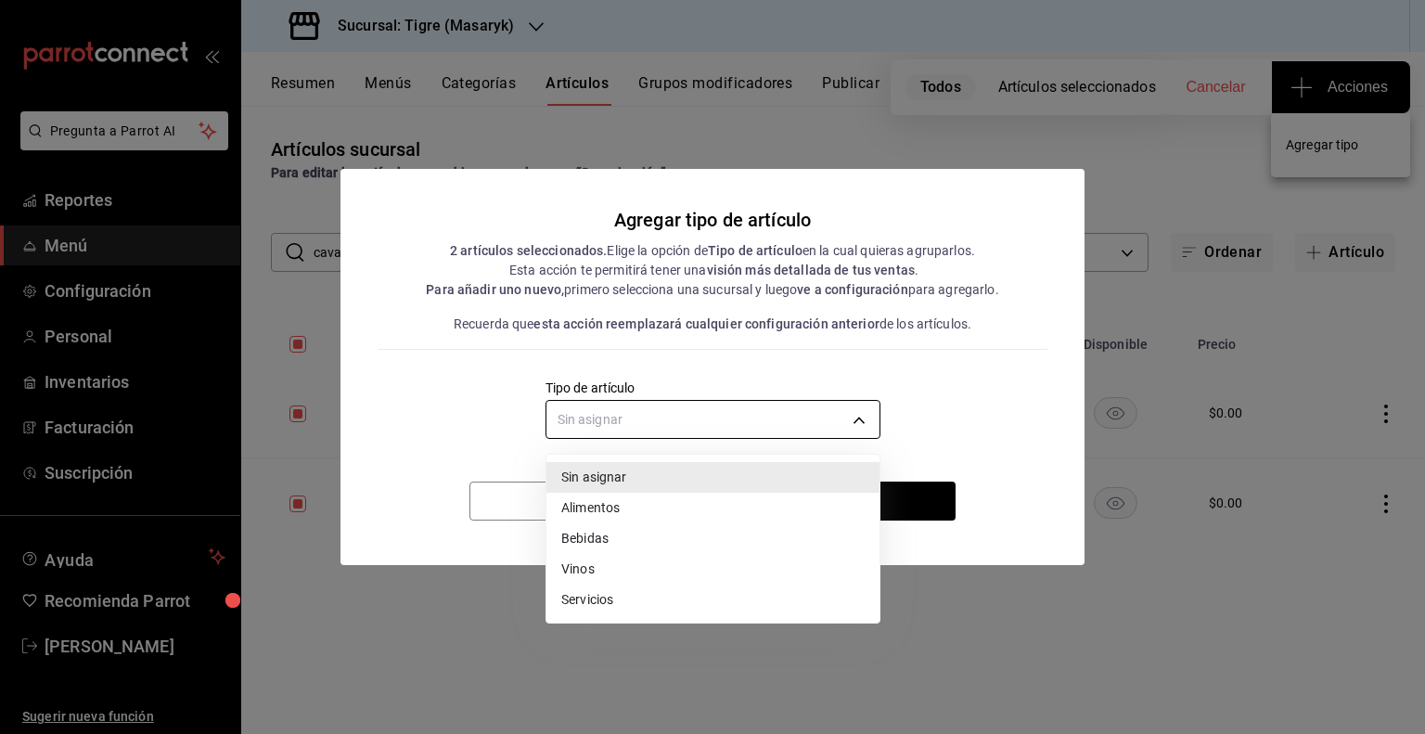
click at [832, 420] on body "Pregunta a Parrot AI Reportes Menú Configuración Personal Inventarios Facturaci…" at bounding box center [712, 367] width 1425 height 734
click at [598, 562] on li "Vinos" at bounding box center [712, 569] width 333 height 31
type input "e1bdedcf-fa1f-443e-b5b9-5cb10ad40228"
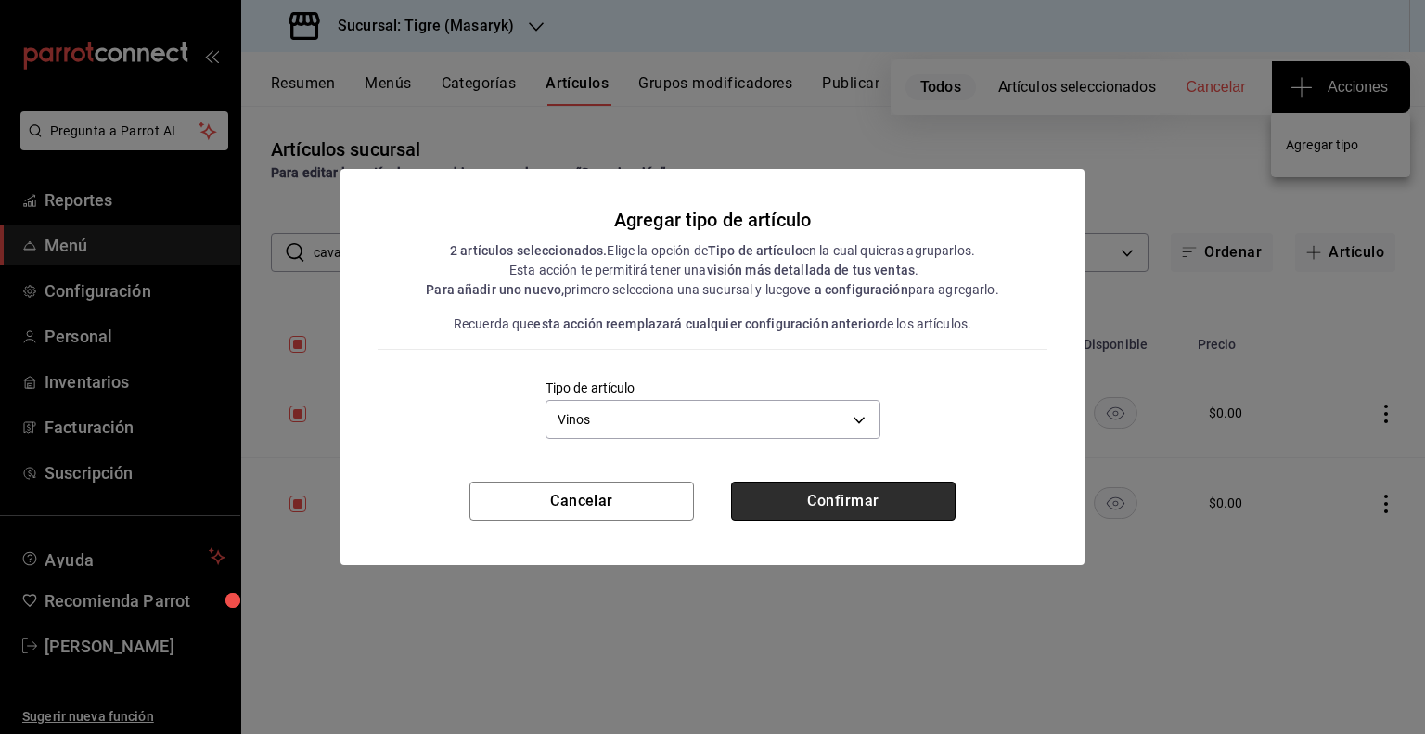
click at [797, 494] on button "Confirmar" at bounding box center [843, 500] width 224 height 39
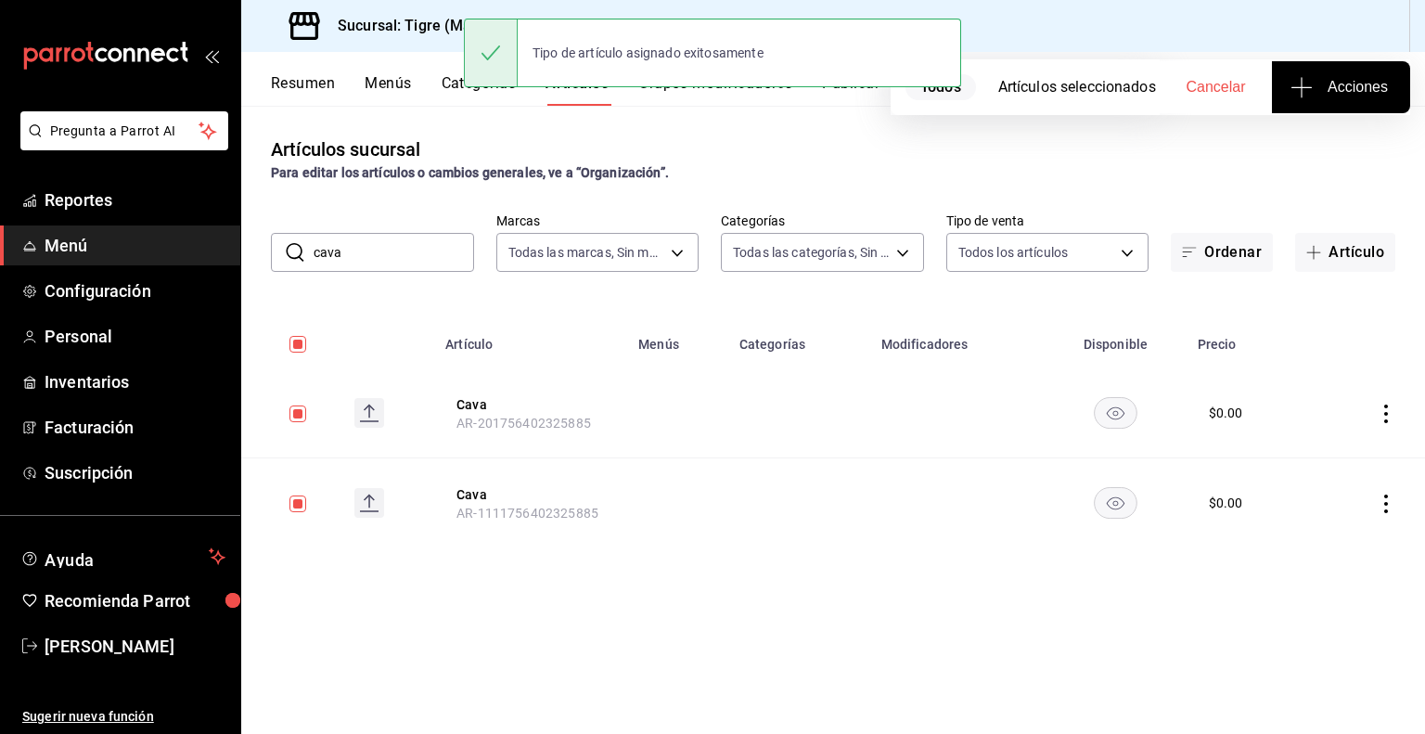
click at [360, 246] on input "cava" at bounding box center [393, 252] width 160 height 37
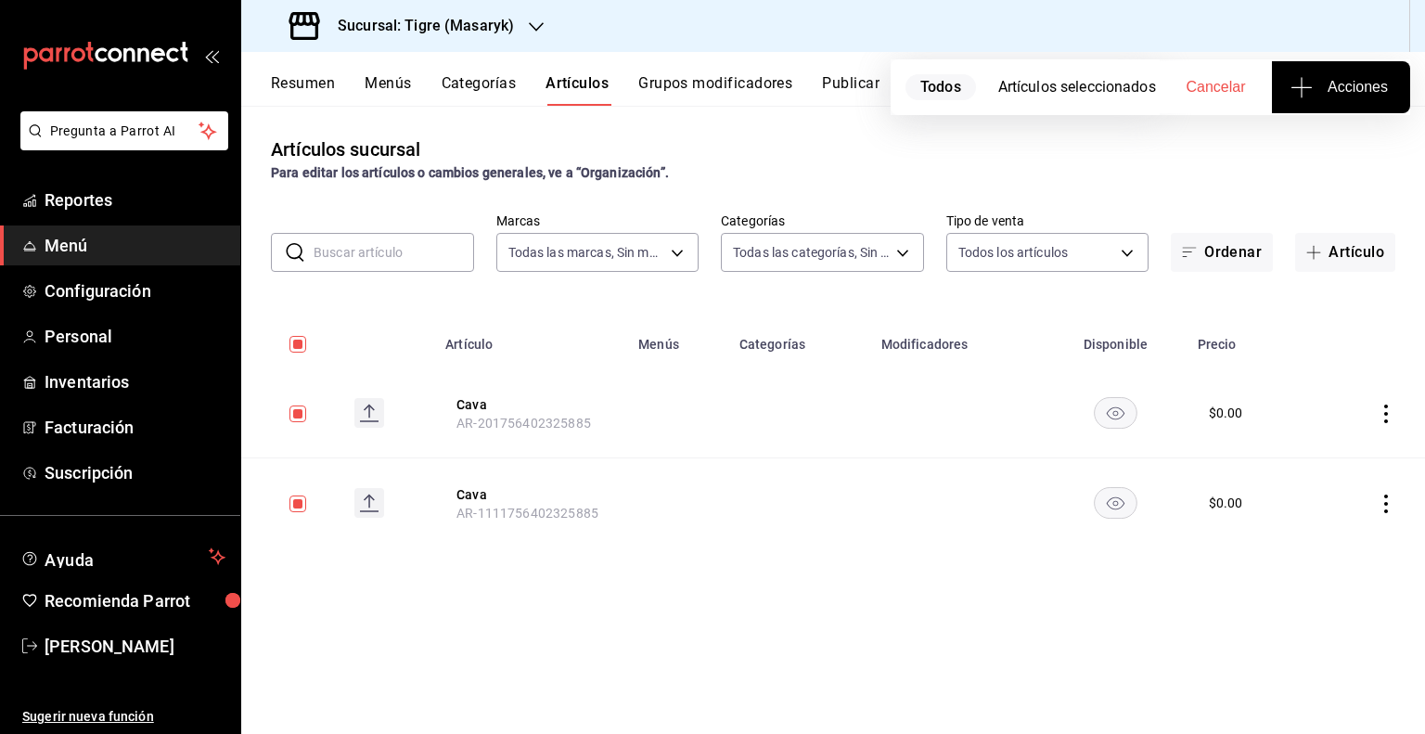
checkbox input "false"
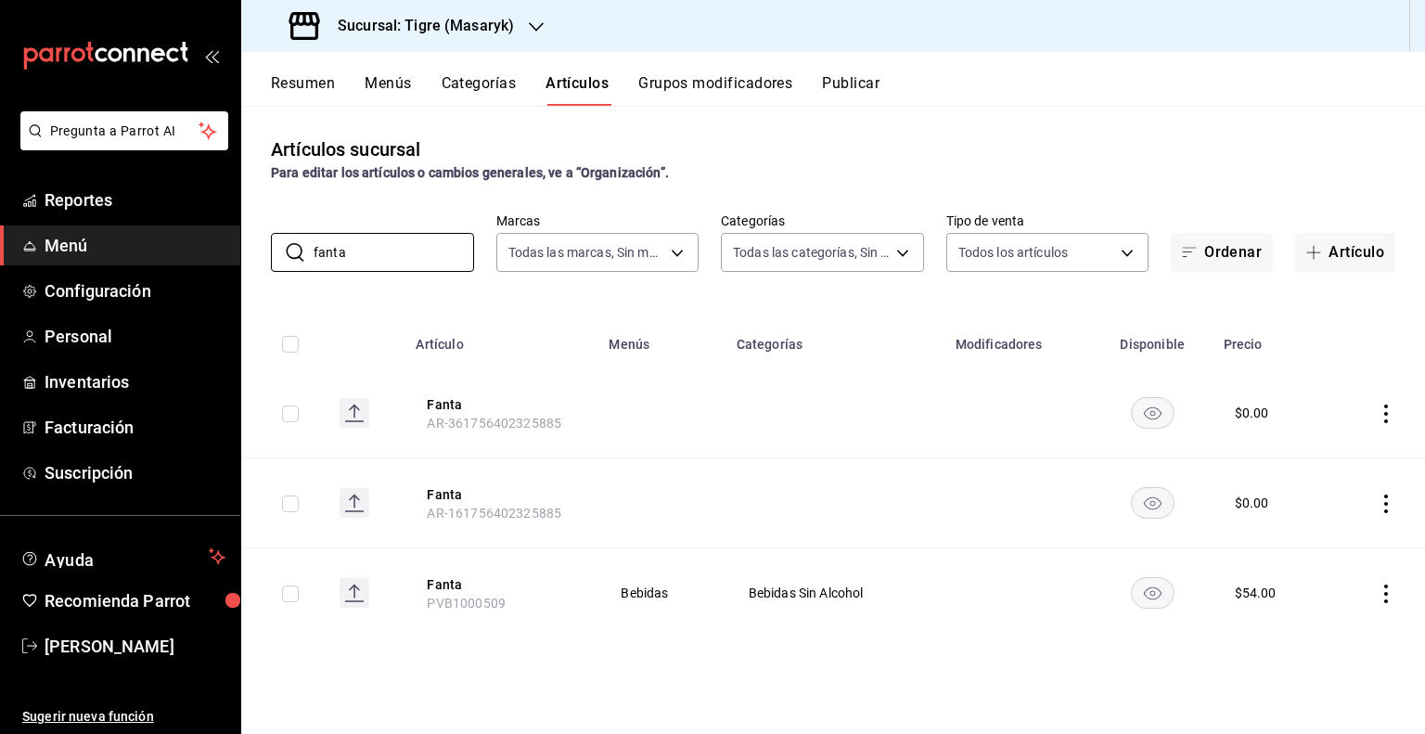
type input "fanta"
click at [297, 600] on input "checkbox" at bounding box center [290, 593] width 17 height 17
checkbox input "true"
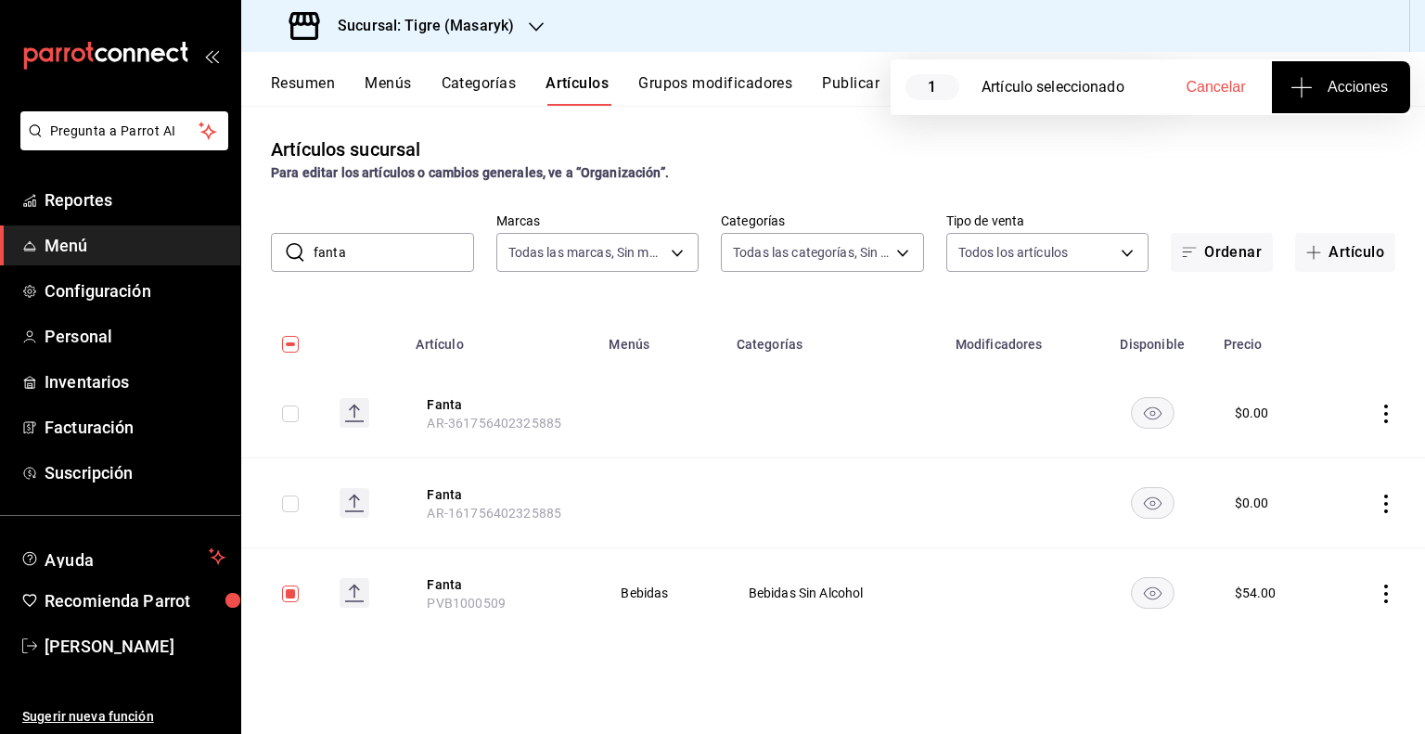
click at [289, 502] on input "checkbox" at bounding box center [290, 503] width 17 height 17
checkbox input "true"
click at [287, 407] on input "checkbox" at bounding box center [290, 413] width 17 height 17
checkbox input "true"
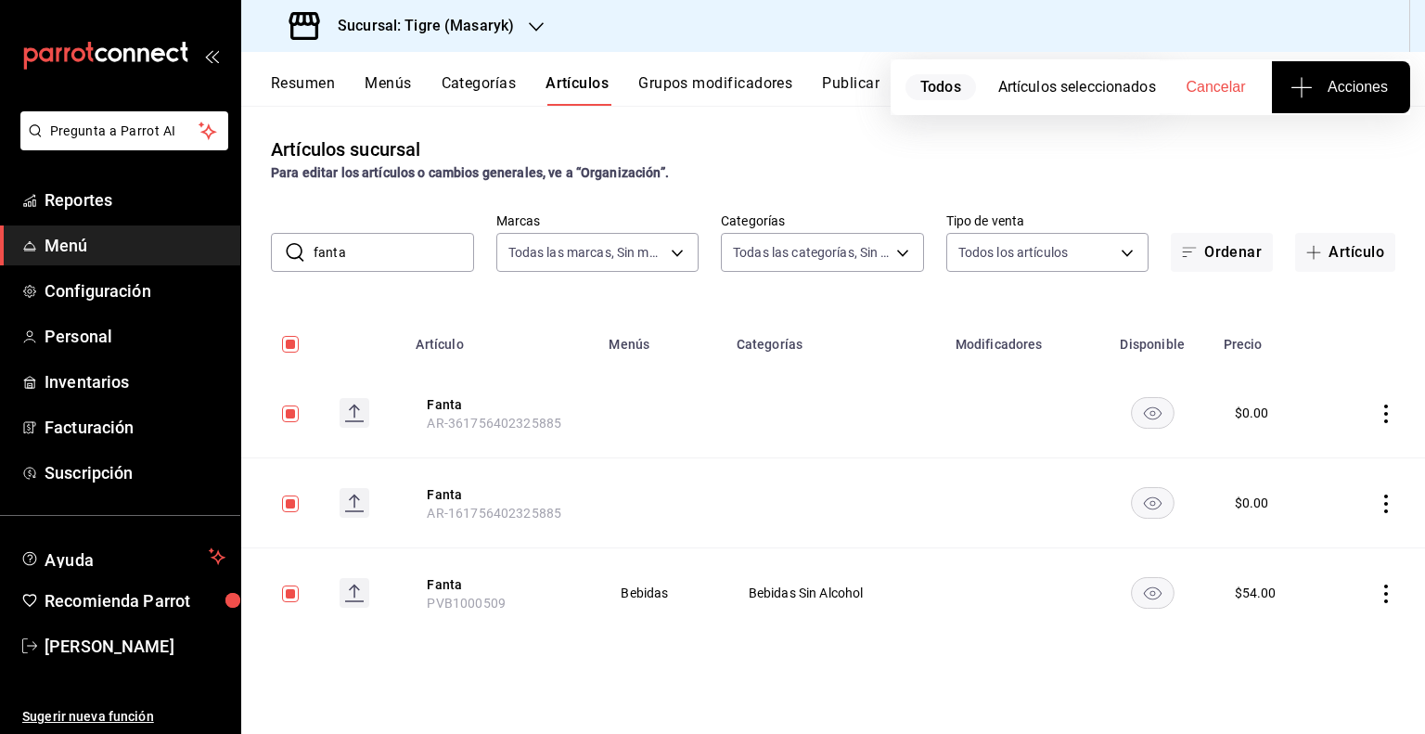
click at [1321, 92] on span "Acciones" at bounding box center [1341, 87] width 94 height 22
click at [1310, 135] on span "Agregar tipo" at bounding box center [1340, 144] width 109 height 19
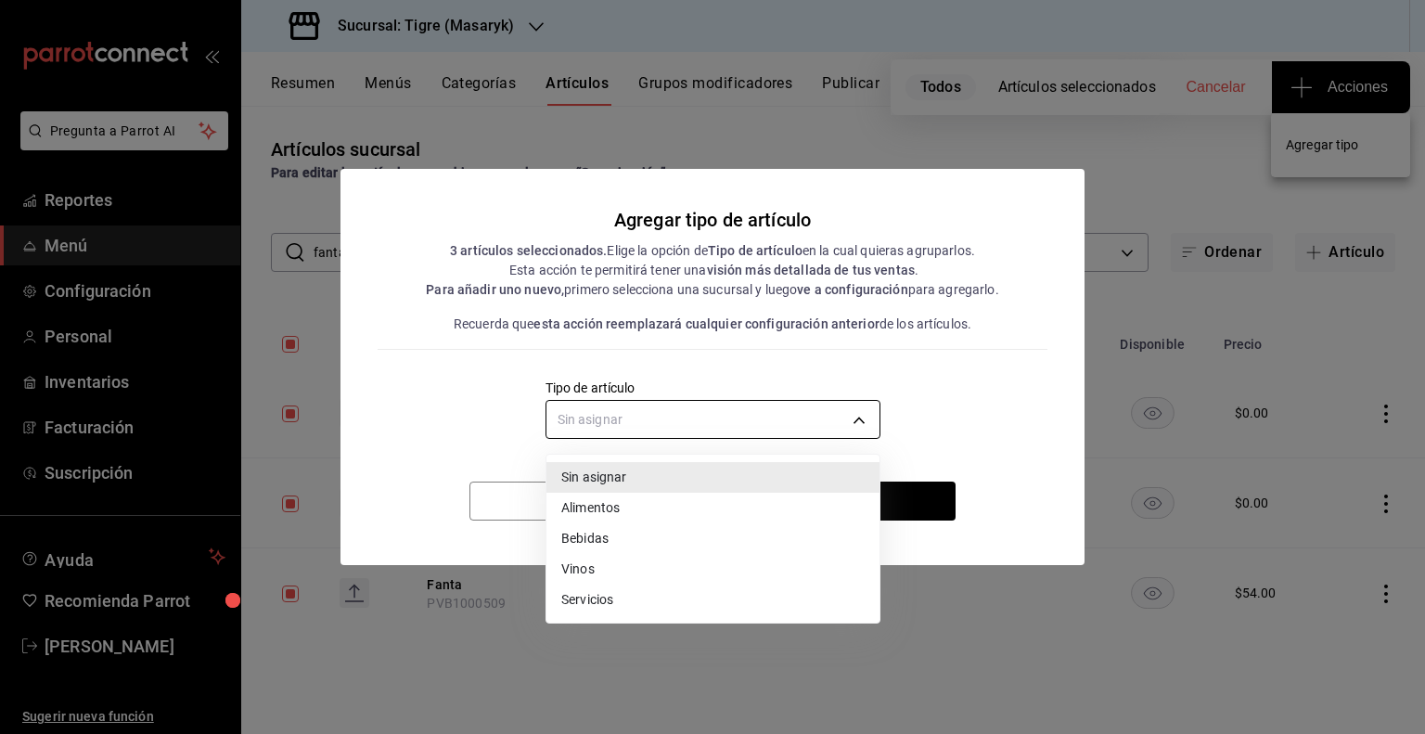
click at [818, 416] on body "Pregunta a Parrot AI Reportes Menú Configuración Personal Inventarios Facturaci…" at bounding box center [712, 367] width 1425 height 734
click at [649, 535] on li "Bebidas" at bounding box center [712, 538] width 333 height 31
type input "e2400288-93b0-4d29-8cfc-2898dd229db7"
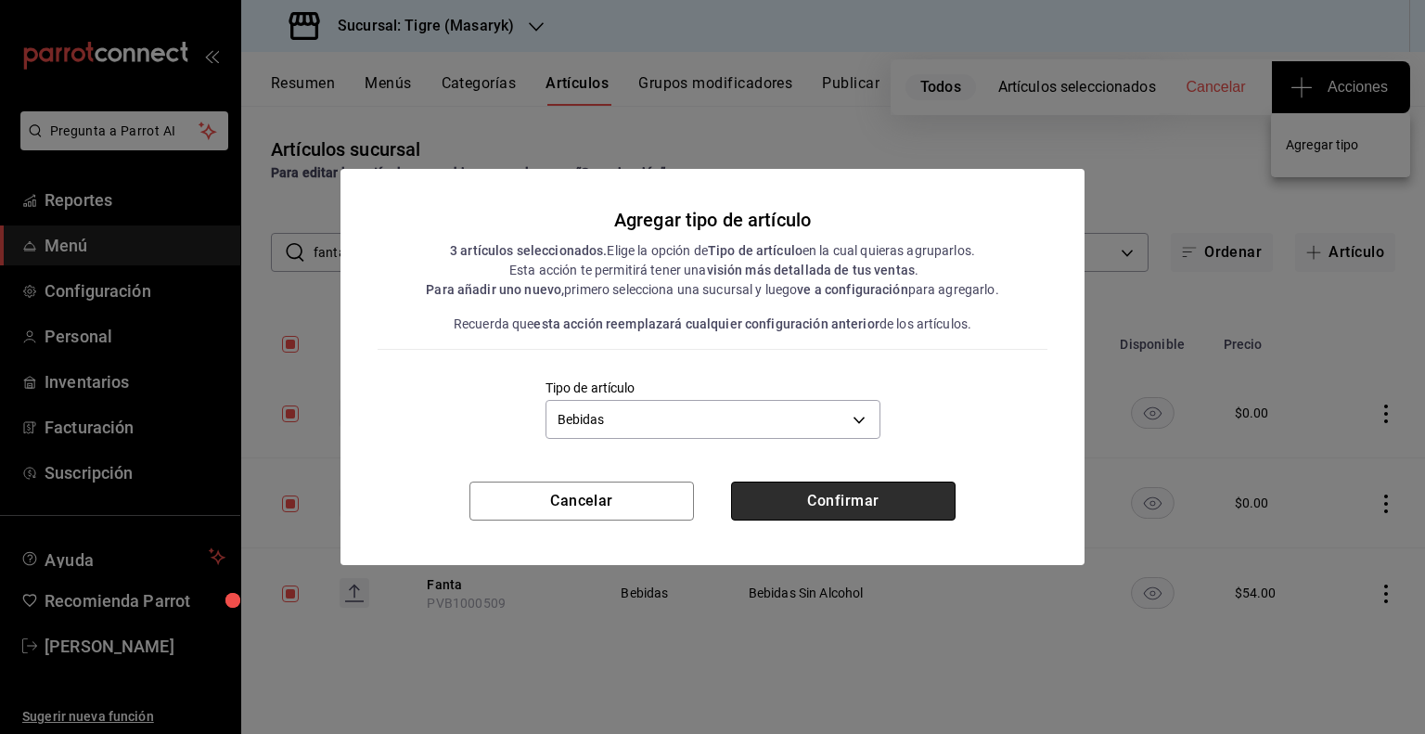
click at [909, 493] on button "Confirmar" at bounding box center [843, 500] width 224 height 39
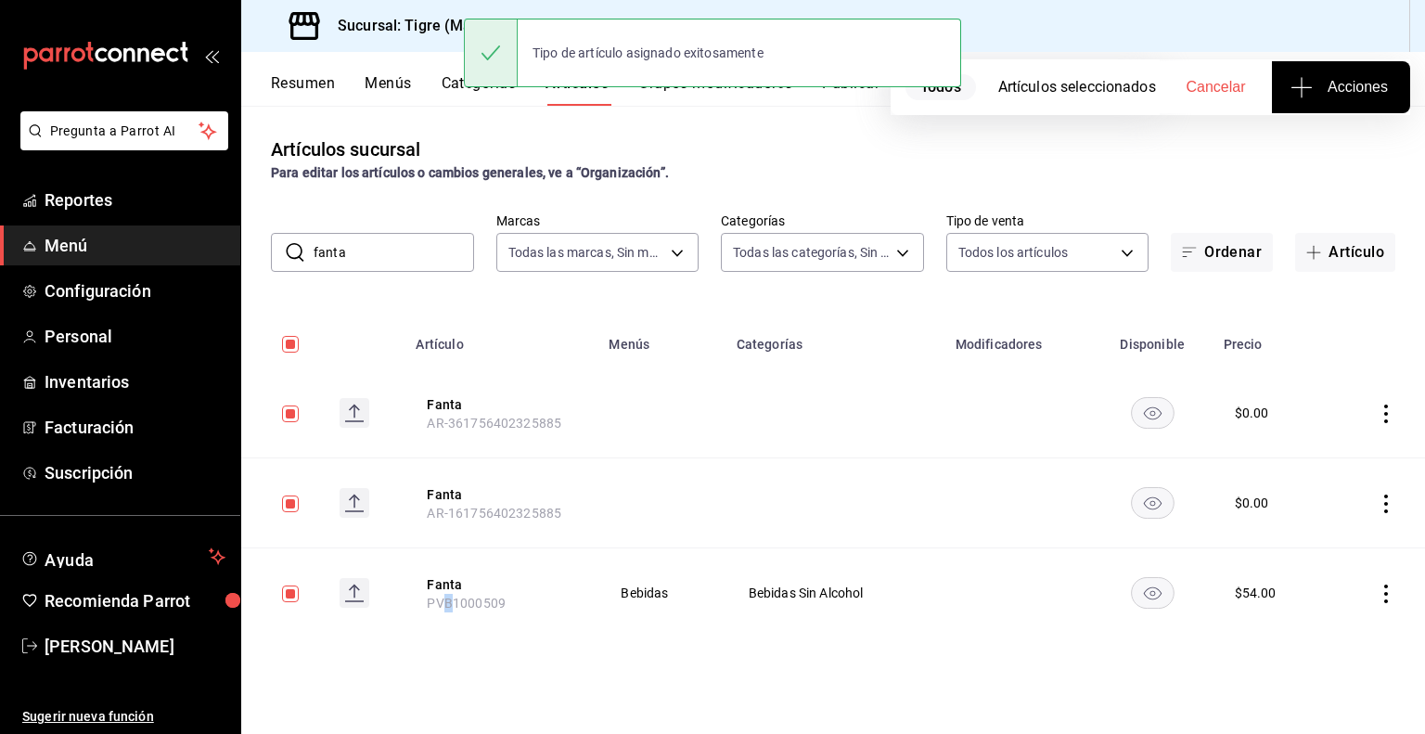
click at [449, 604] on th "Fanta PVB1000509" at bounding box center [500, 593] width 193 height 90
click at [449, 604] on span "PVB1000509" at bounding box center [466, 602] width 79 height 15
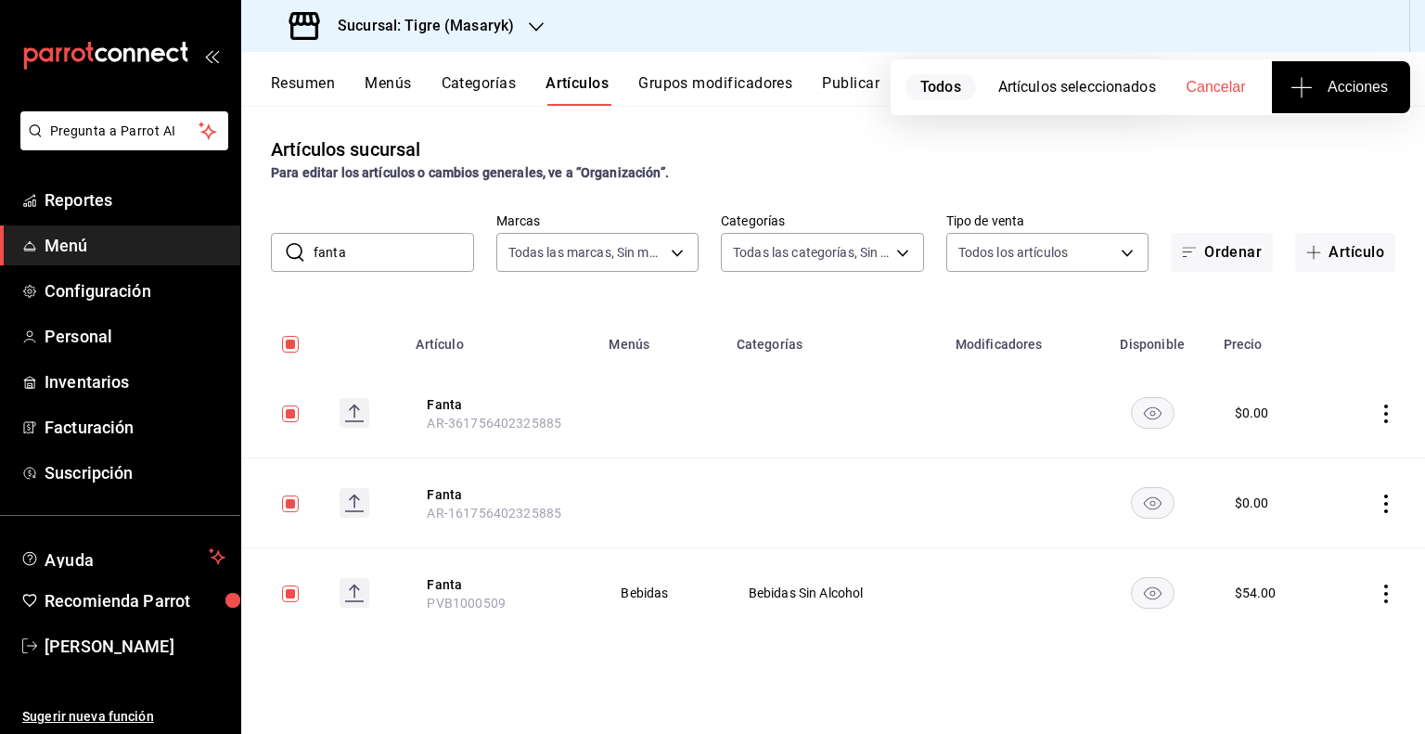
click at [481, 544] on th "Fanta AR-161756402325885" at bounding box center [500, 503] width 193 height 90
click at [688, 468] on td at bounding box center [660, 503] width 127 height 90
click at [418, 368] on th "Fanta AR-361756402325885" at bounding box center [500, 413] width 193 height 90
click at [442, 270] on input "fanta" at bounding box center [393, 252] width 160 height 37
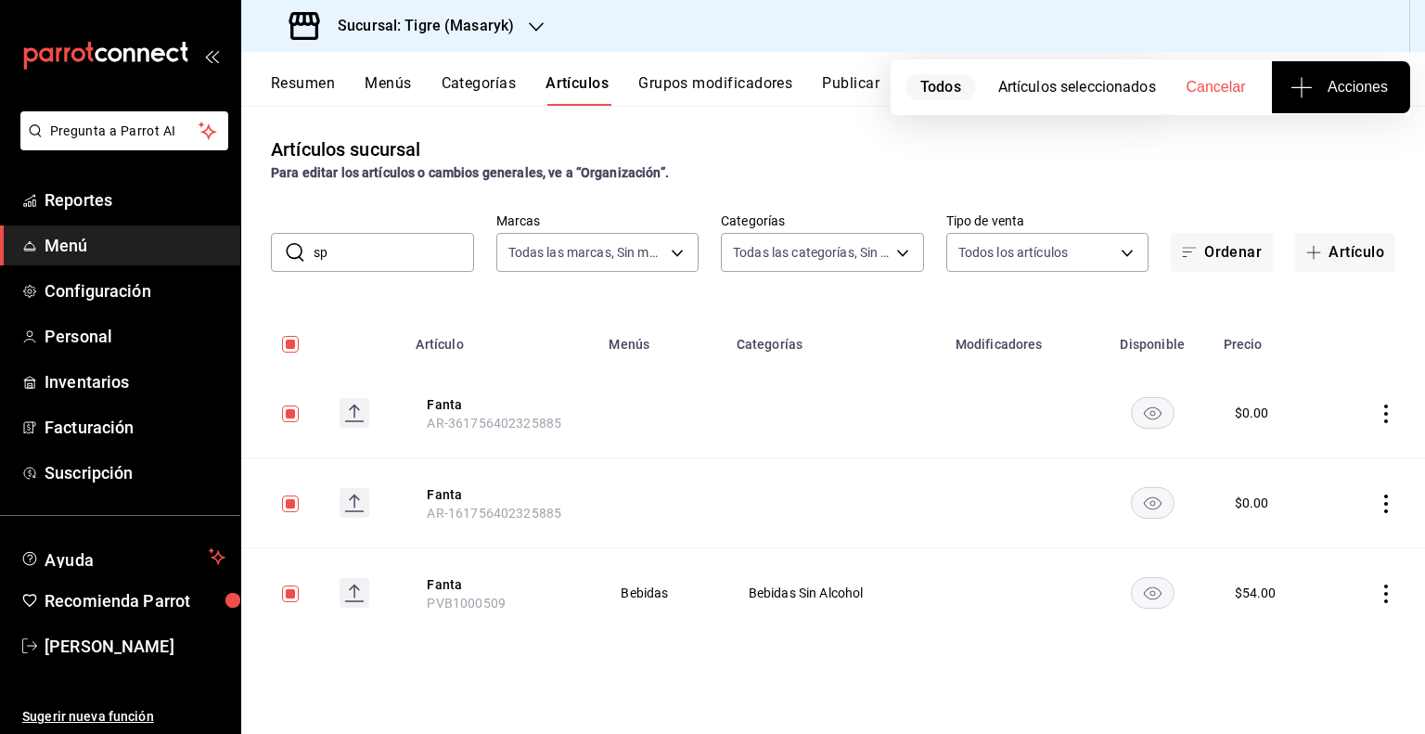
type input "spr"
checkbox input "false"
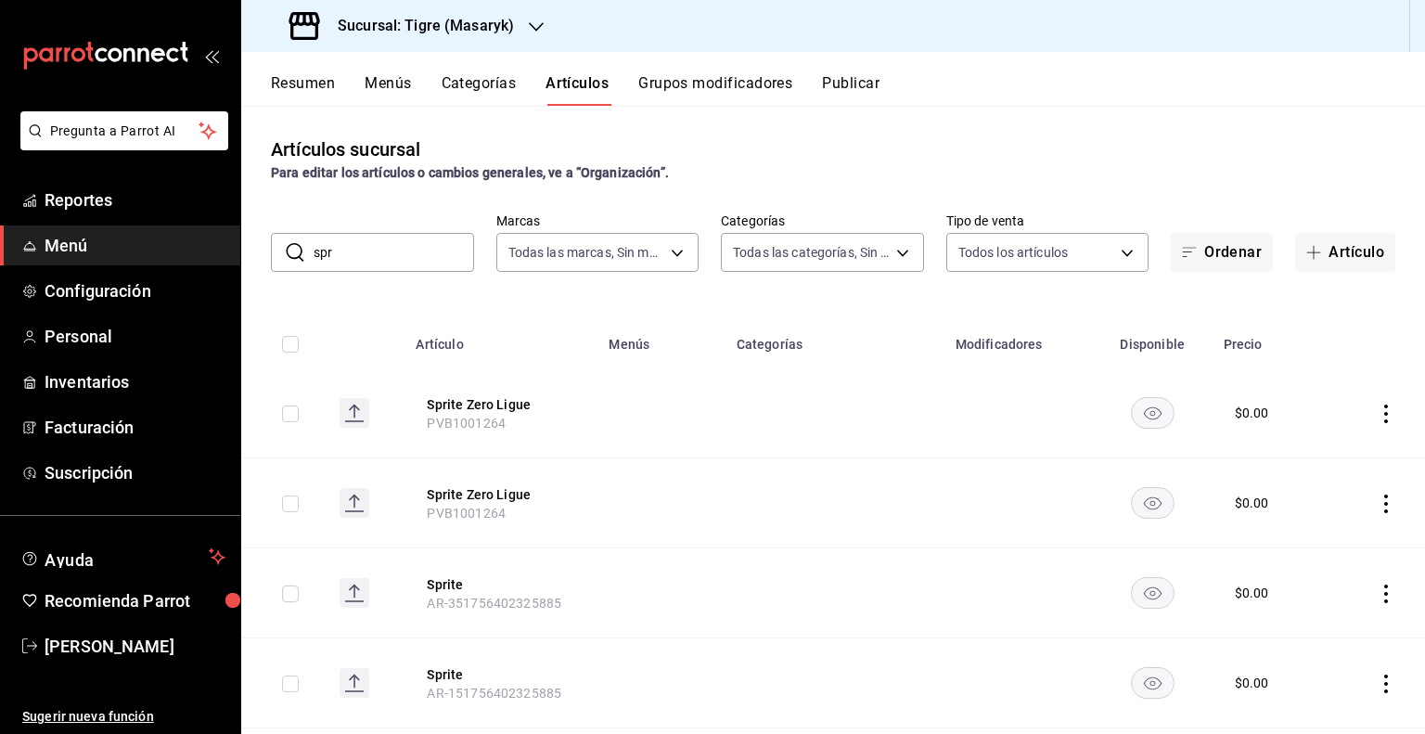
type input "Sprite"
click at [292, 351] on input "checkbox" at bounding box center [290, 344] width 17 height 17
checkbox input "true"
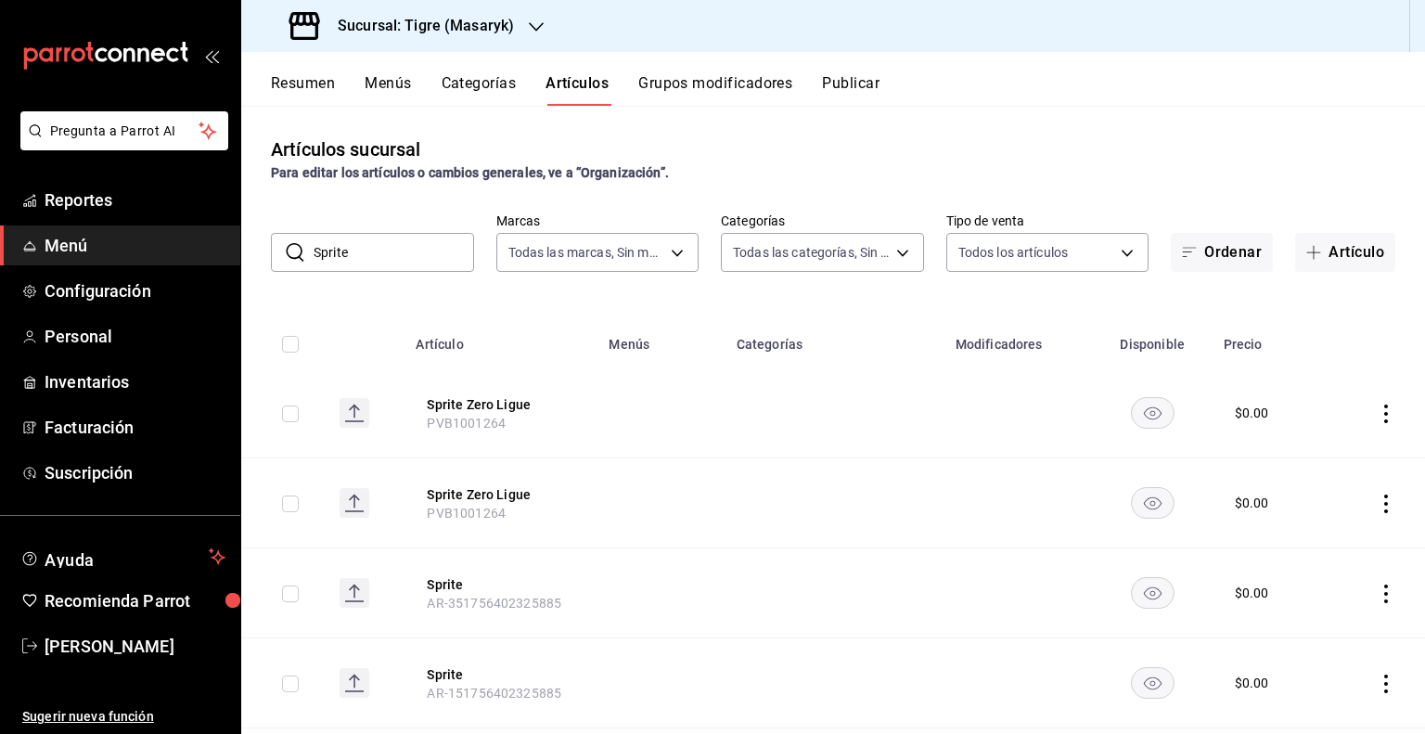
checkbox input "true"
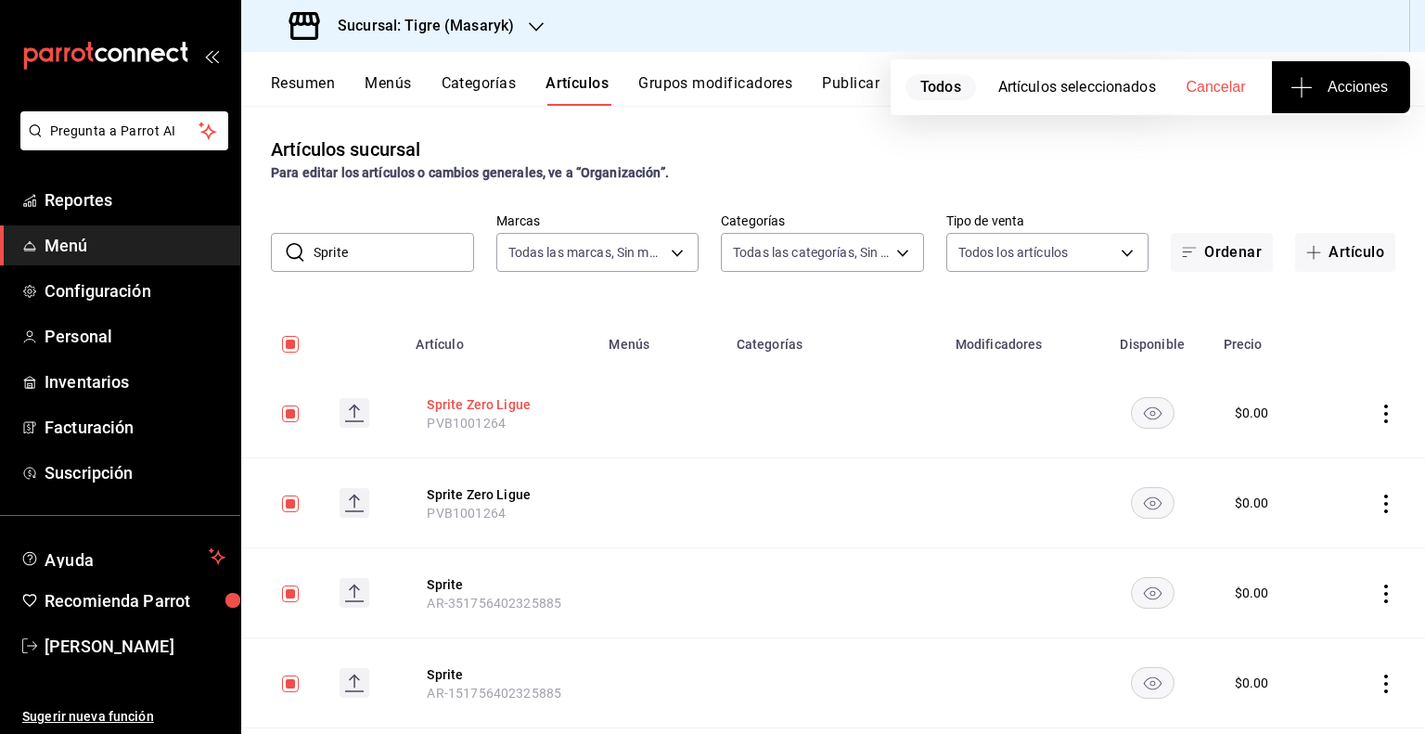
scroll to position [127, 0]
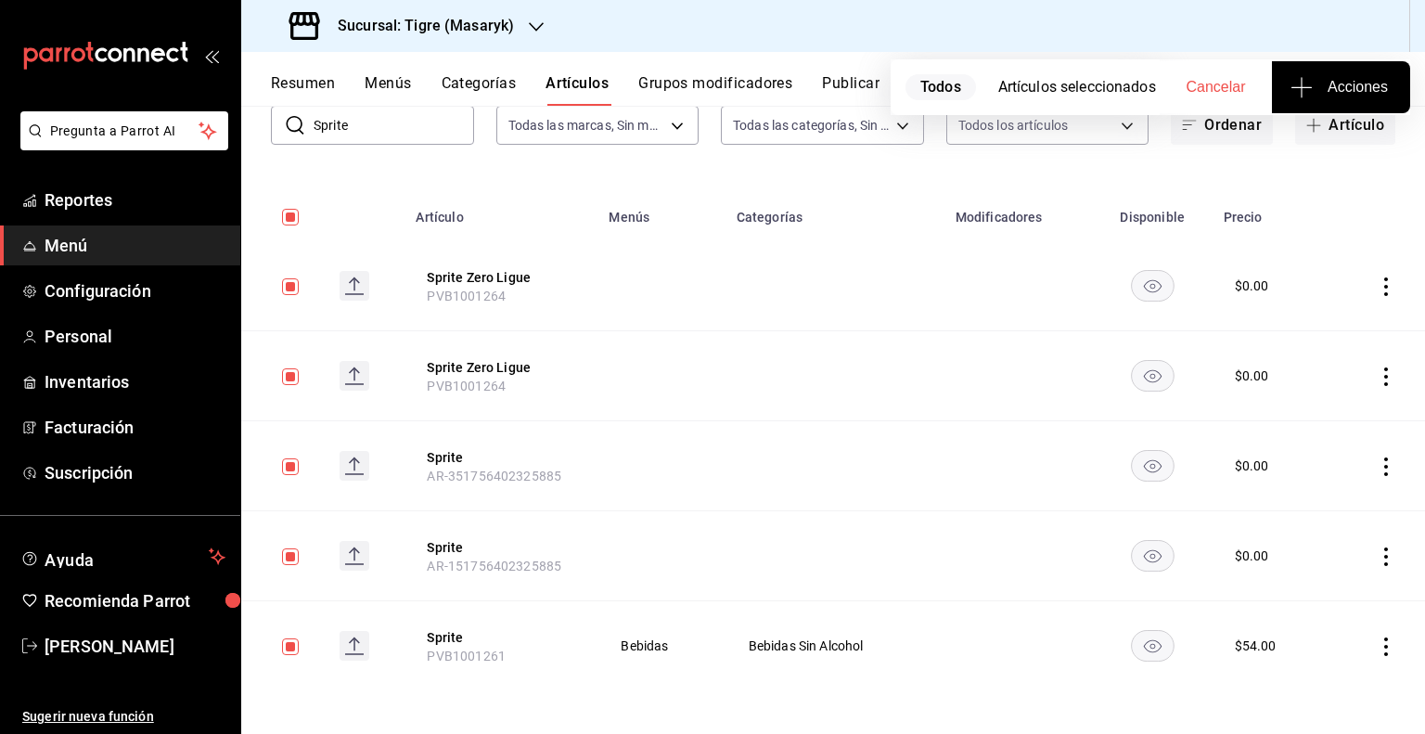
click at [1313, 89] on span "Acciones" at bounding box center [1341, 87] width 94 height 22
click at [1297, 136] on span "Agregar tipo" at bounding box center [1340, 144] width 109 height 19
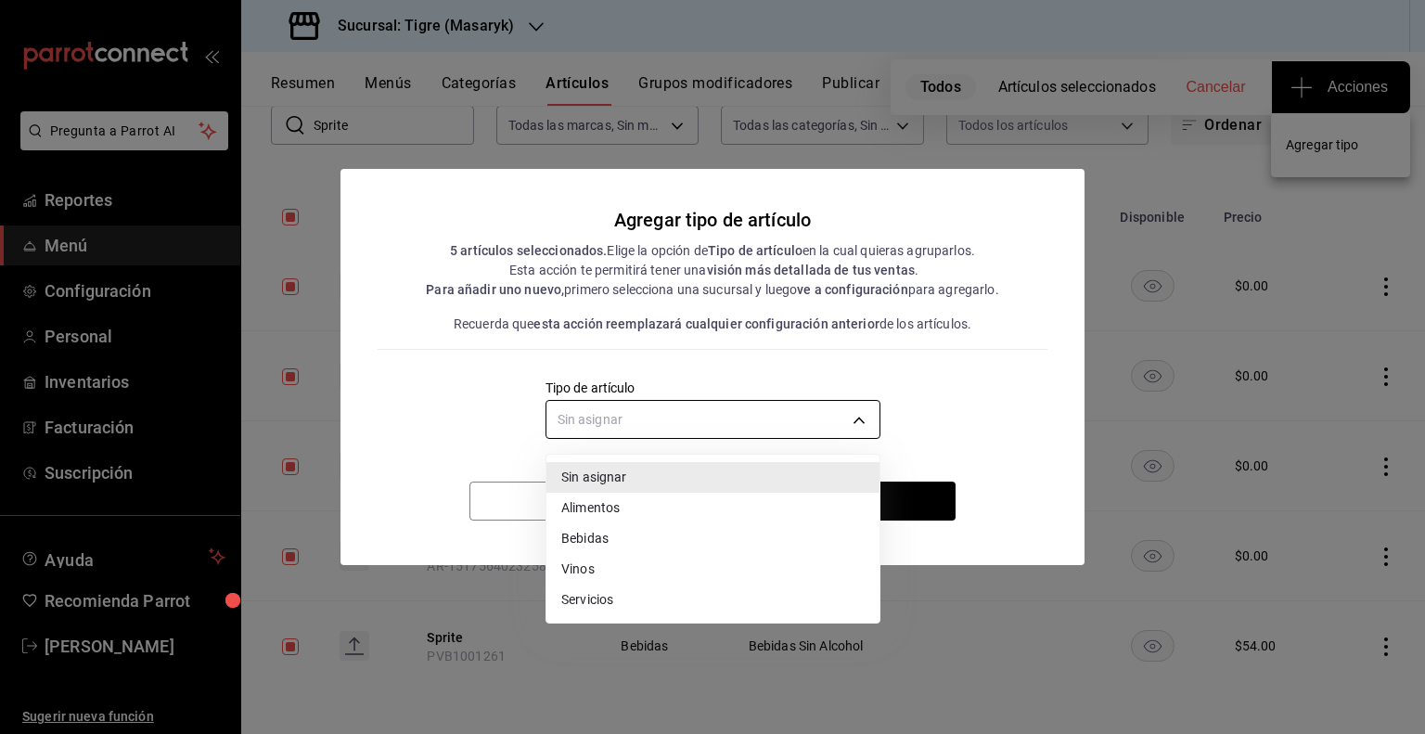
click at [851, 415] on body "Pregunta a Parrot AI Reportes Menú Configuración Personal Inventarios Facturaci…" at bounding box center [712, 367] width 1425 height 734
click at [642, 534] on li "Bebidas" at bounding box center [712, 538] width 333 height 31
type input "e2400288-93b0-4d29-8cfc-2898dd229db7"
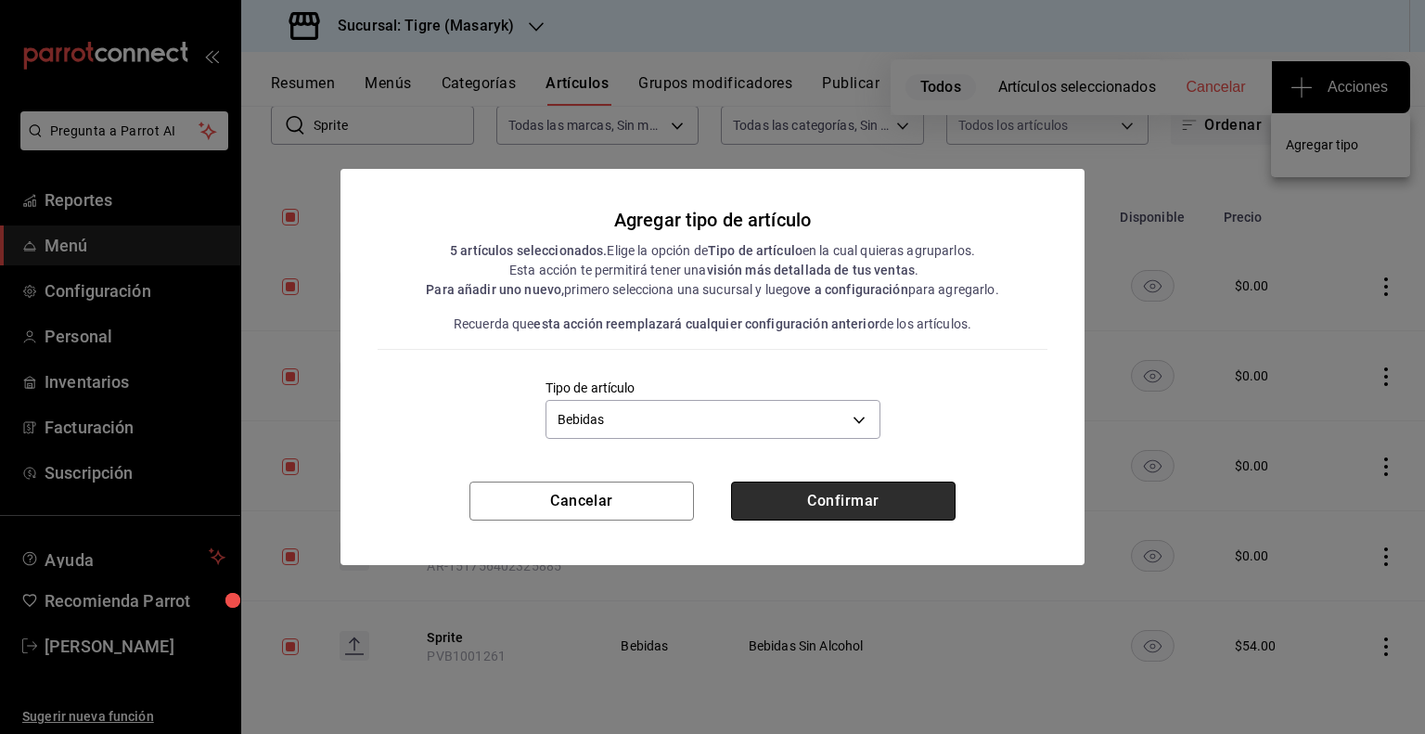
click at [827, 491] on button "Confirmar" at bounding box center [843, 500] width 224 height 39
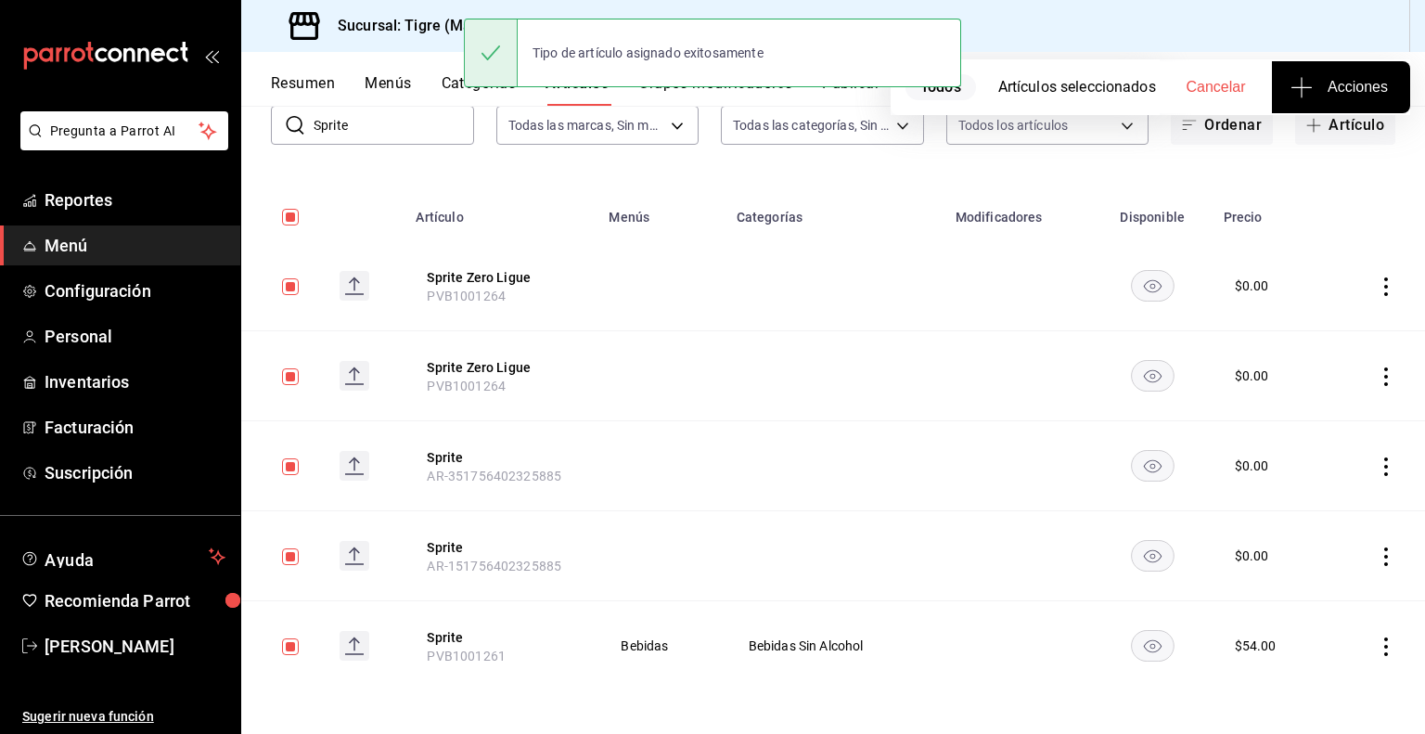
scroll to position [0, 0]
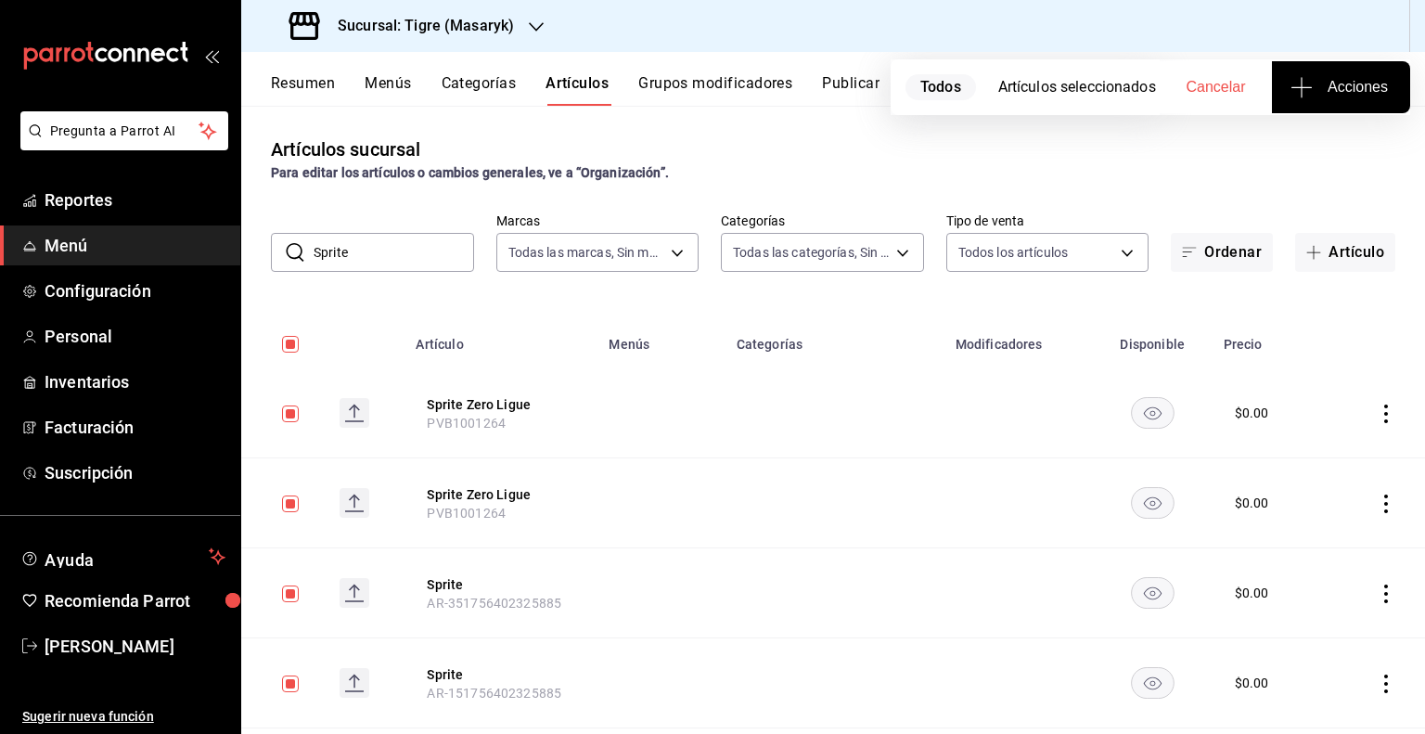
click at [374, 257] on input "Sprite" at bounding box center [393, 252] width 160 height 37
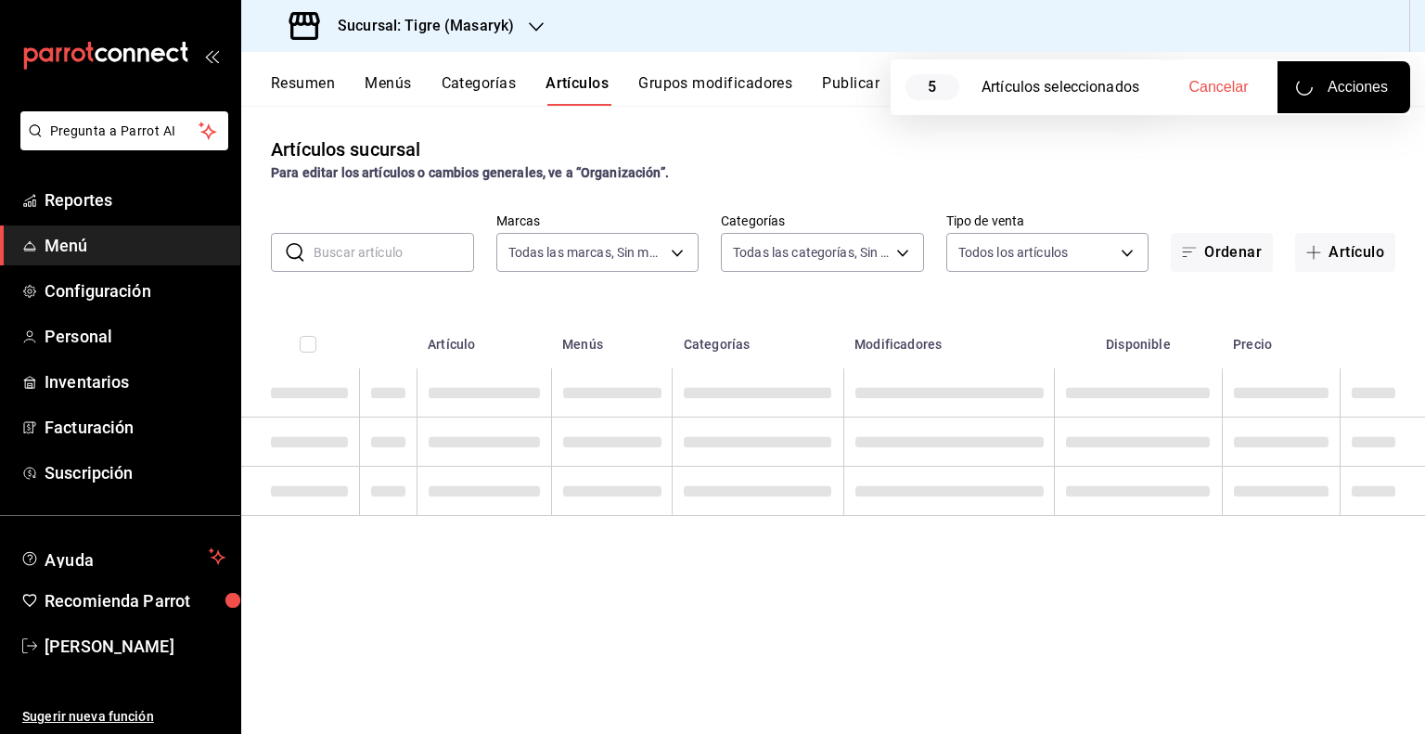
type input "c"
checkbox input "false"
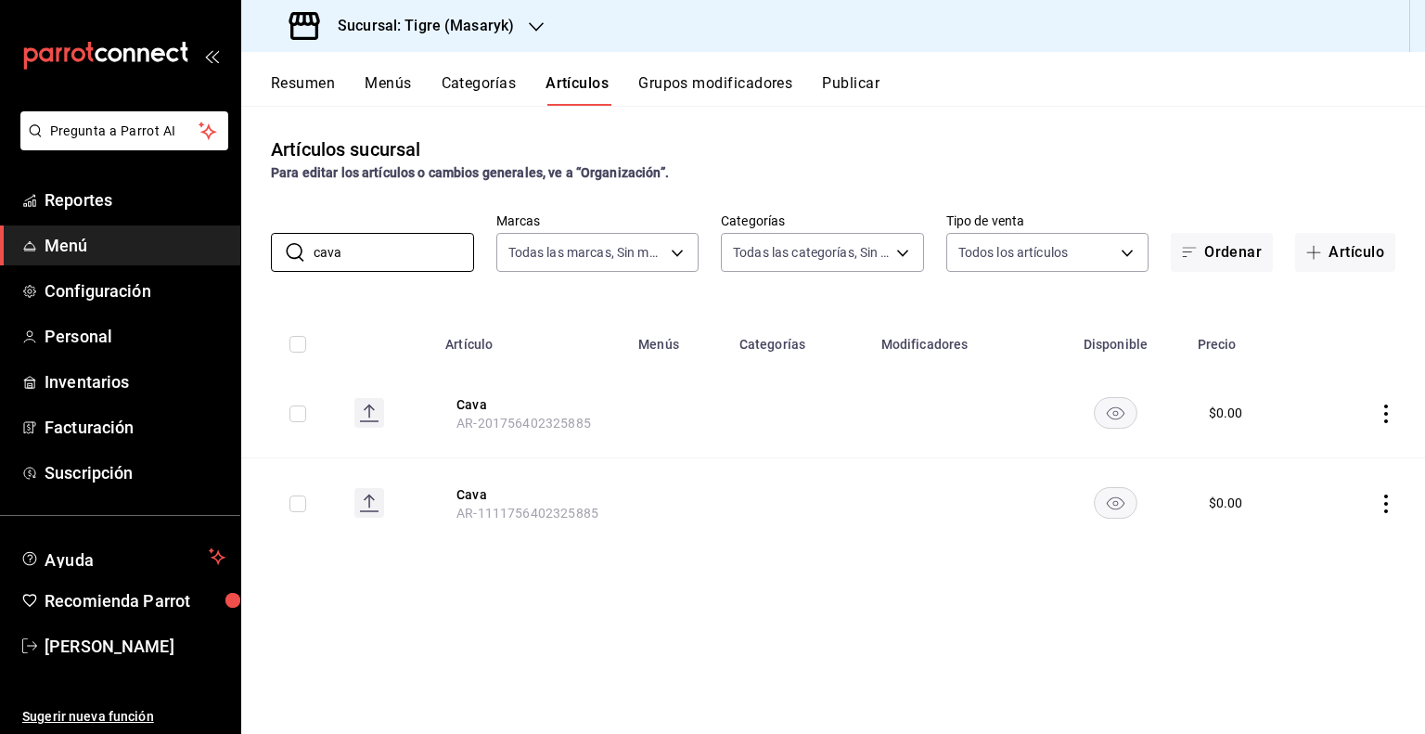
type input "cava"
click at [400, 260] on input "cava" at bounding box center [393, 252] width 160 height 37
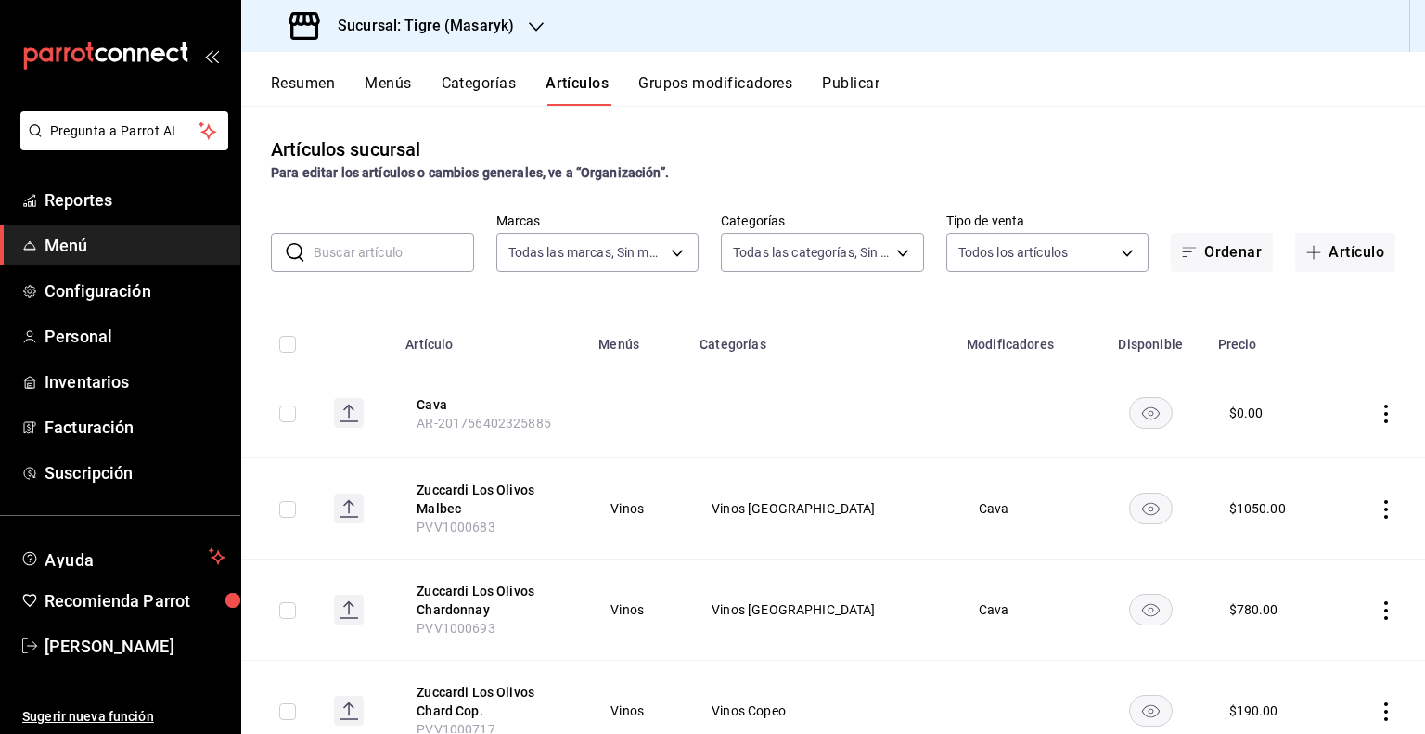
click at [479, 34] on h3 "Sucursal: Tigre (Masaryk)" at bounding box center [418, 26] width 191 height 22
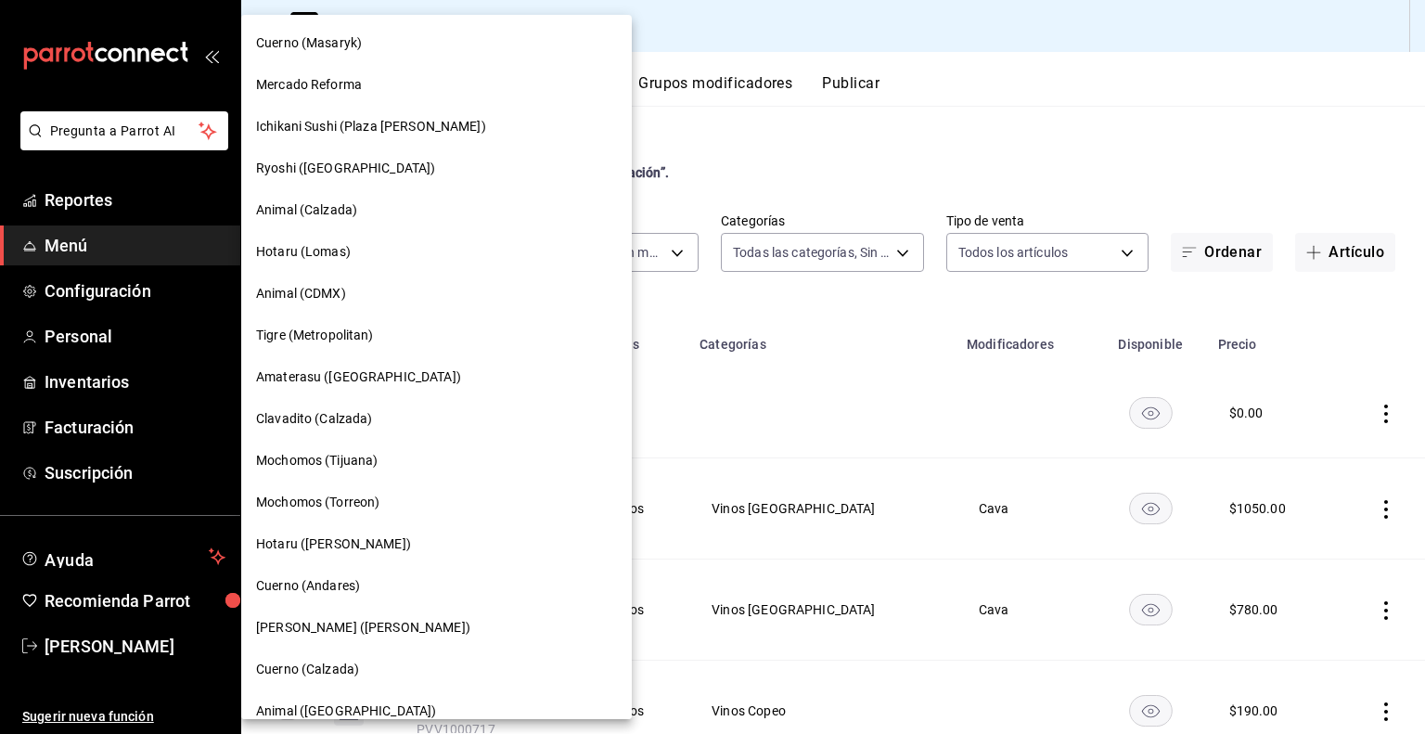
click at [355, 350] on div "Tigre (Metropolitan)" at bounding box center [436, 335] width 390 height 42
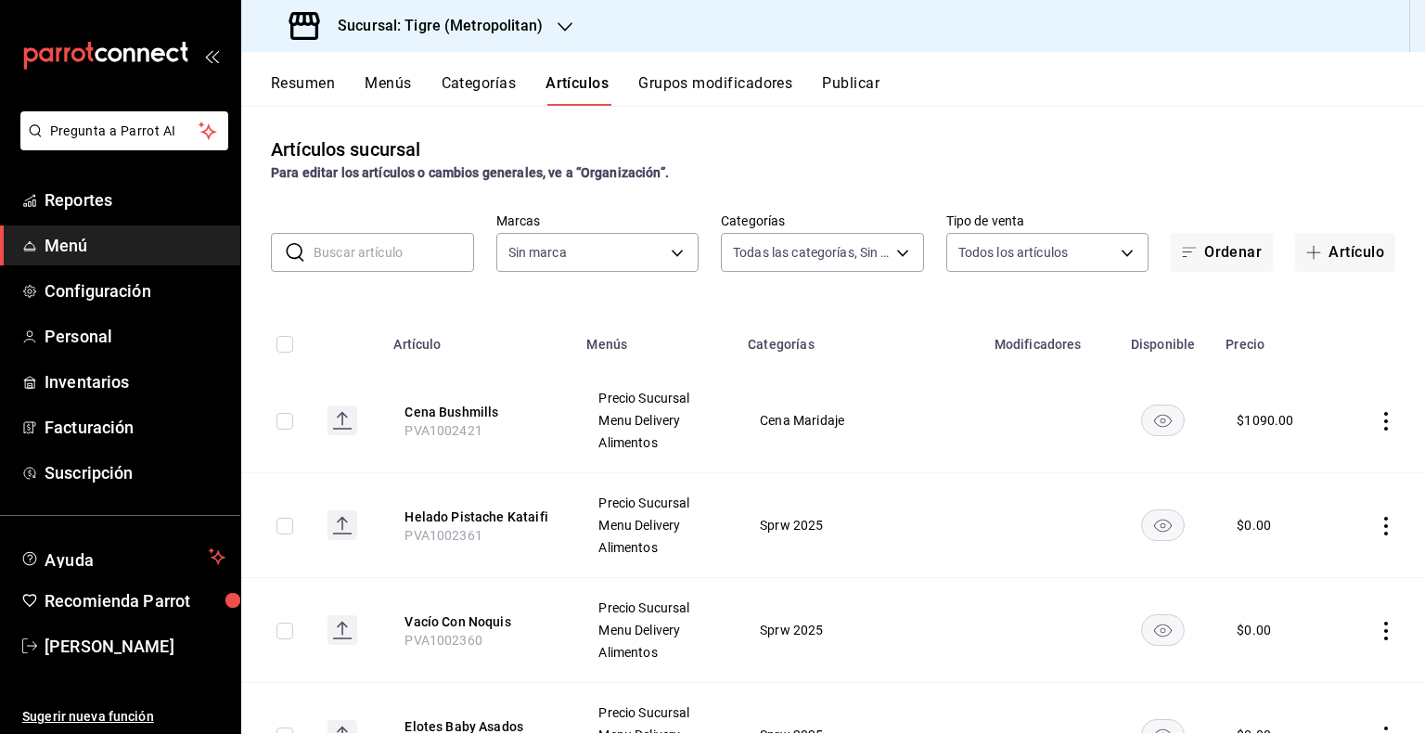
type input "95de3a49-3e71-4222-9a00-2b077991daeb,0ce31c32-a5a6-498b-be74-31ce48fb35ae,30be1…"
type input "d2a20516-989b-40fe-838d-c8b0b31ef0ff"
click at [400, 99] on button "Menús" at bounding box center [388, 90] width 46 height 32
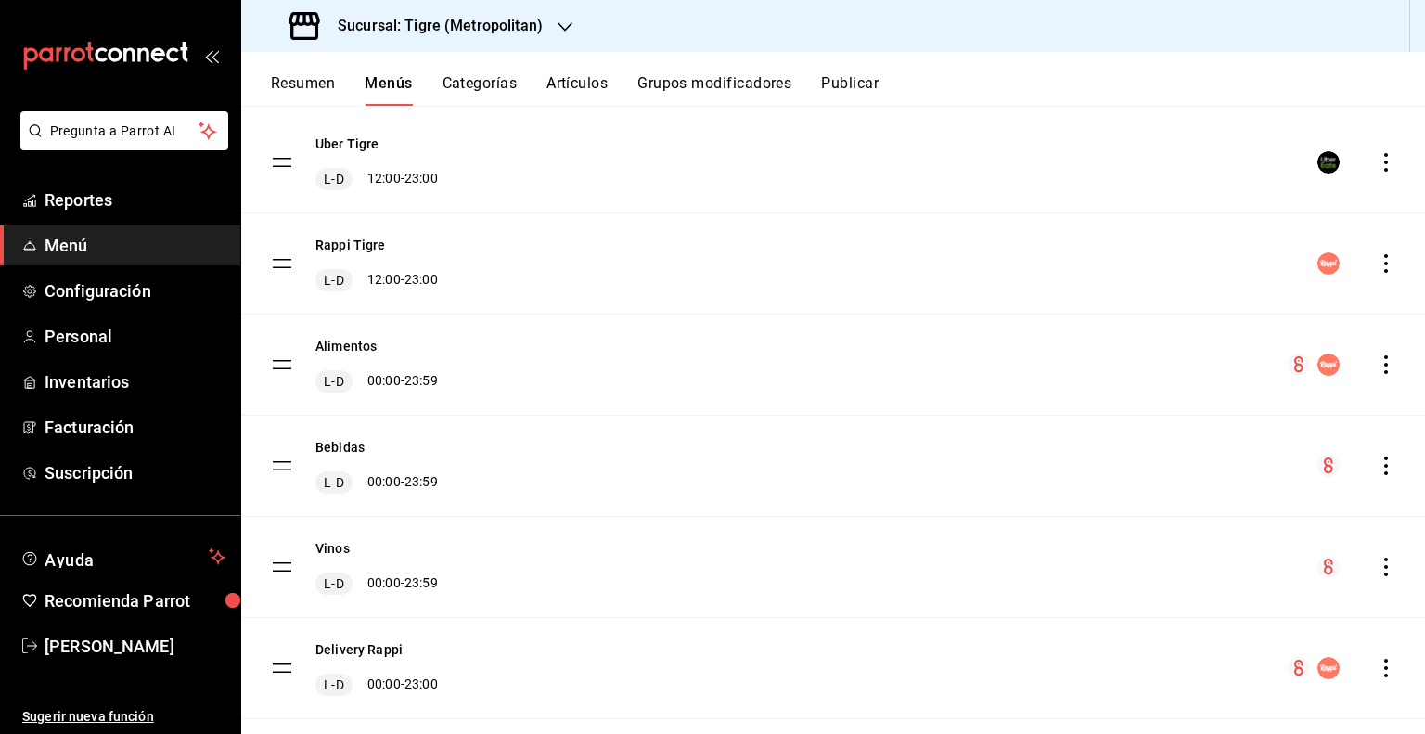
scroll to position [163, 0]
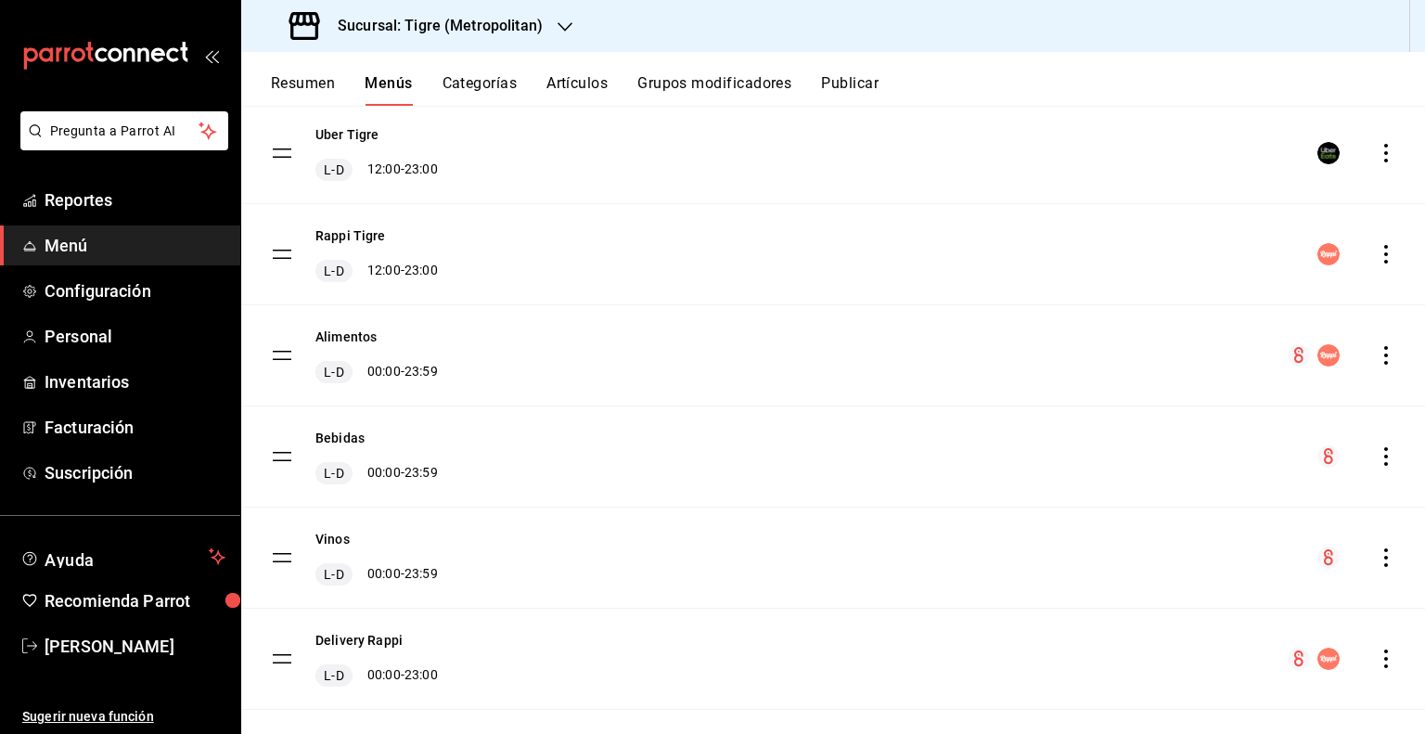
click at [1376, 449] on icon "actions" at bounding box center [1385, 456] width 19 height 19
click at [1165, 580] on span "Previsualizar" at bounding box center [1225, 574] width 226 height 19
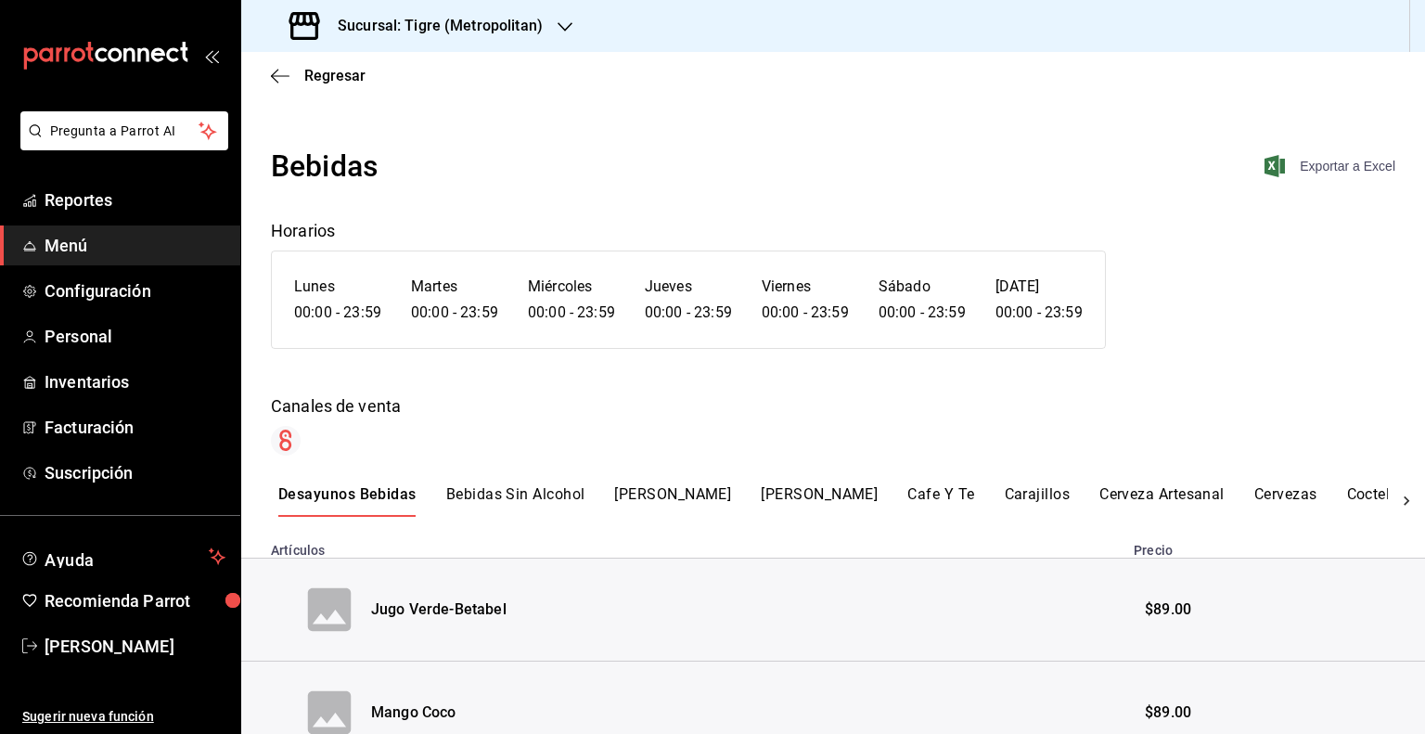
click at [1338, 165] on span "Exportar a Excel" at bounding box center [1331, 166] width 127 height 22
click at [403, 44] on div "Sucursal: Tigre (Metropolitan)" at bounding box center [418, 26] width 324 height 52
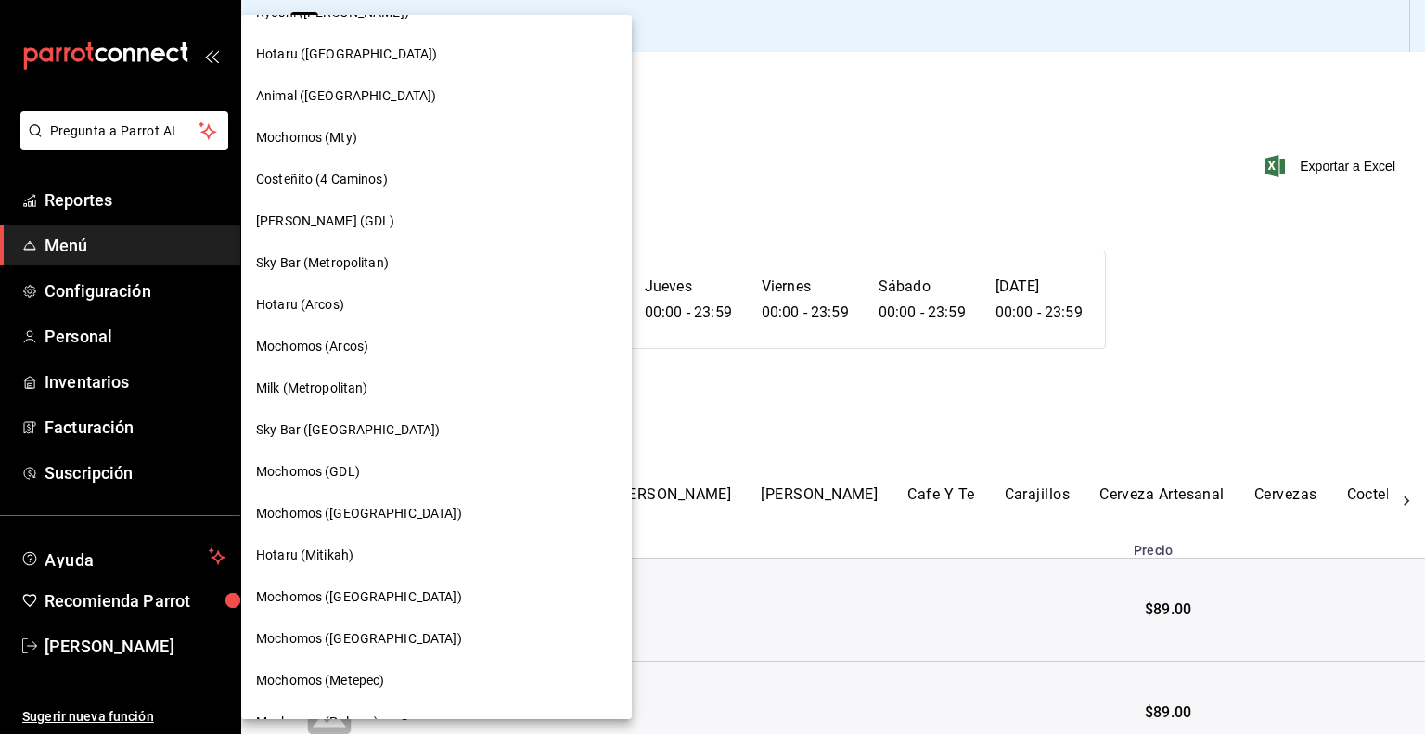
scroll to position [1146, 0]
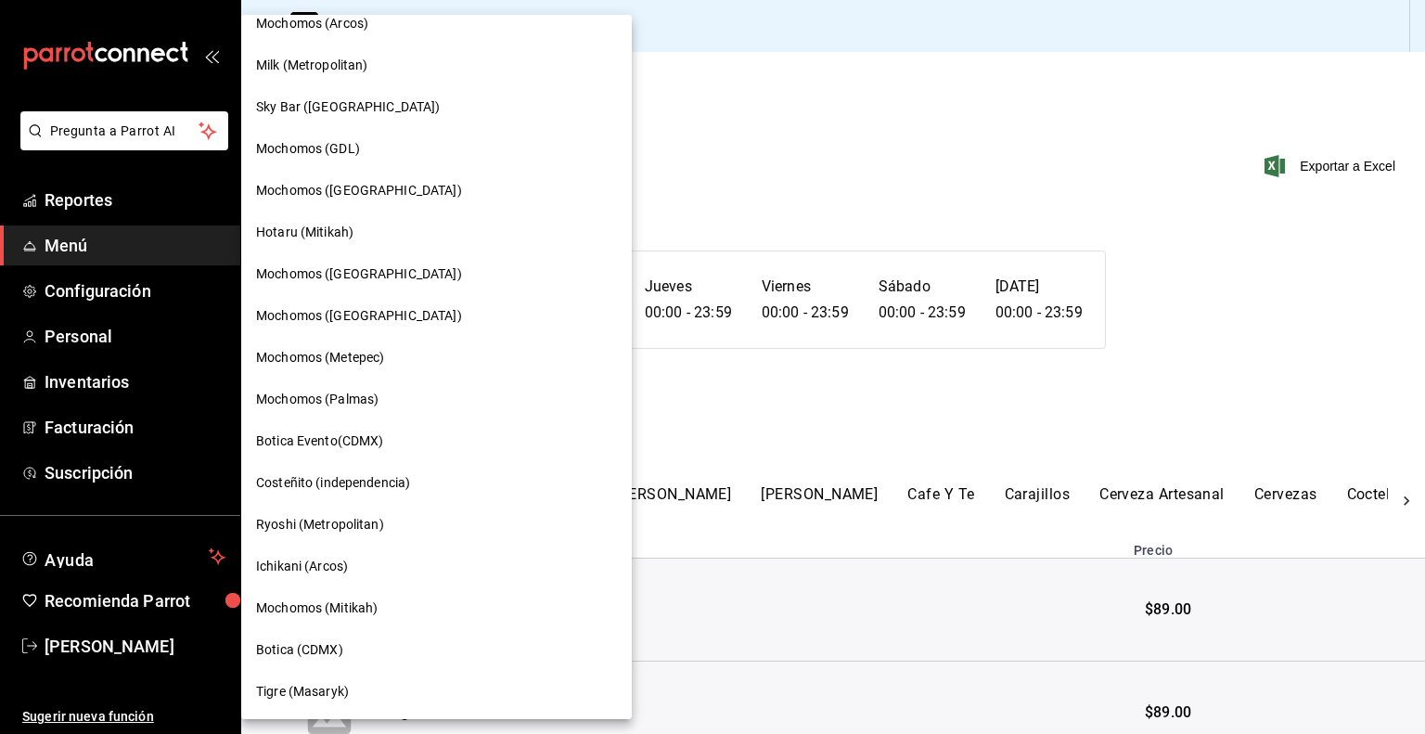
click at [435, 690] on div "Tigre (Masaryk)" at bounding box center [436, 691] width 361 height 19
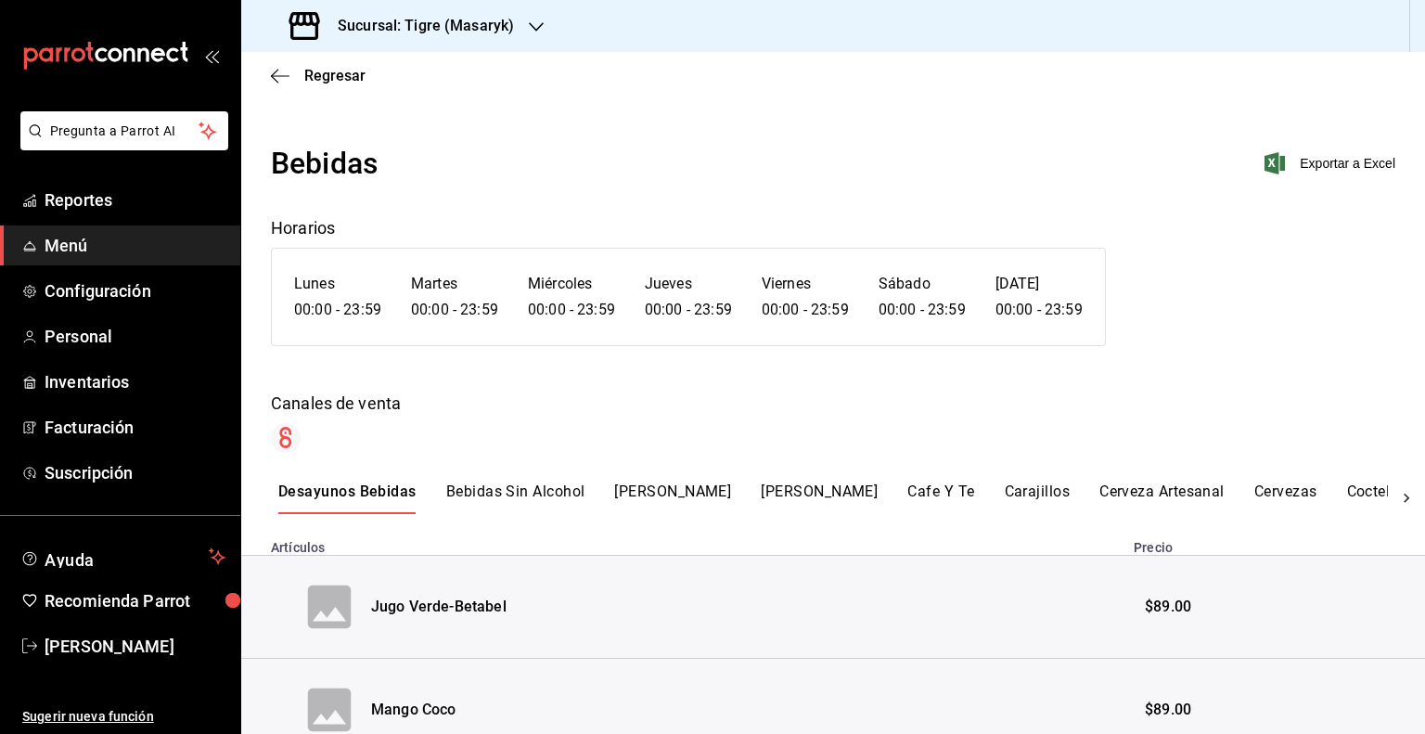
scroll to position [0, 0]
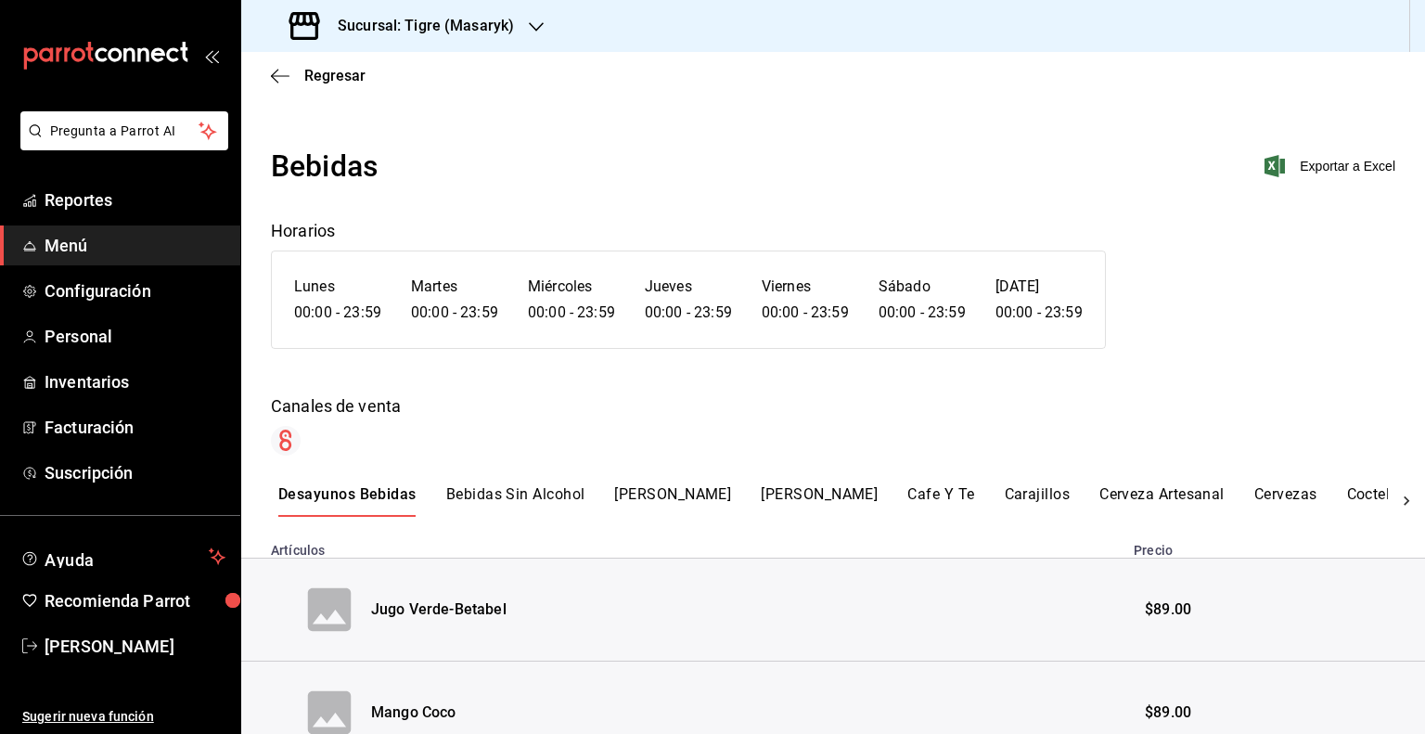
click at [92, 256] on span "Menú" at bounding box center [135, 245] width 181 height 25
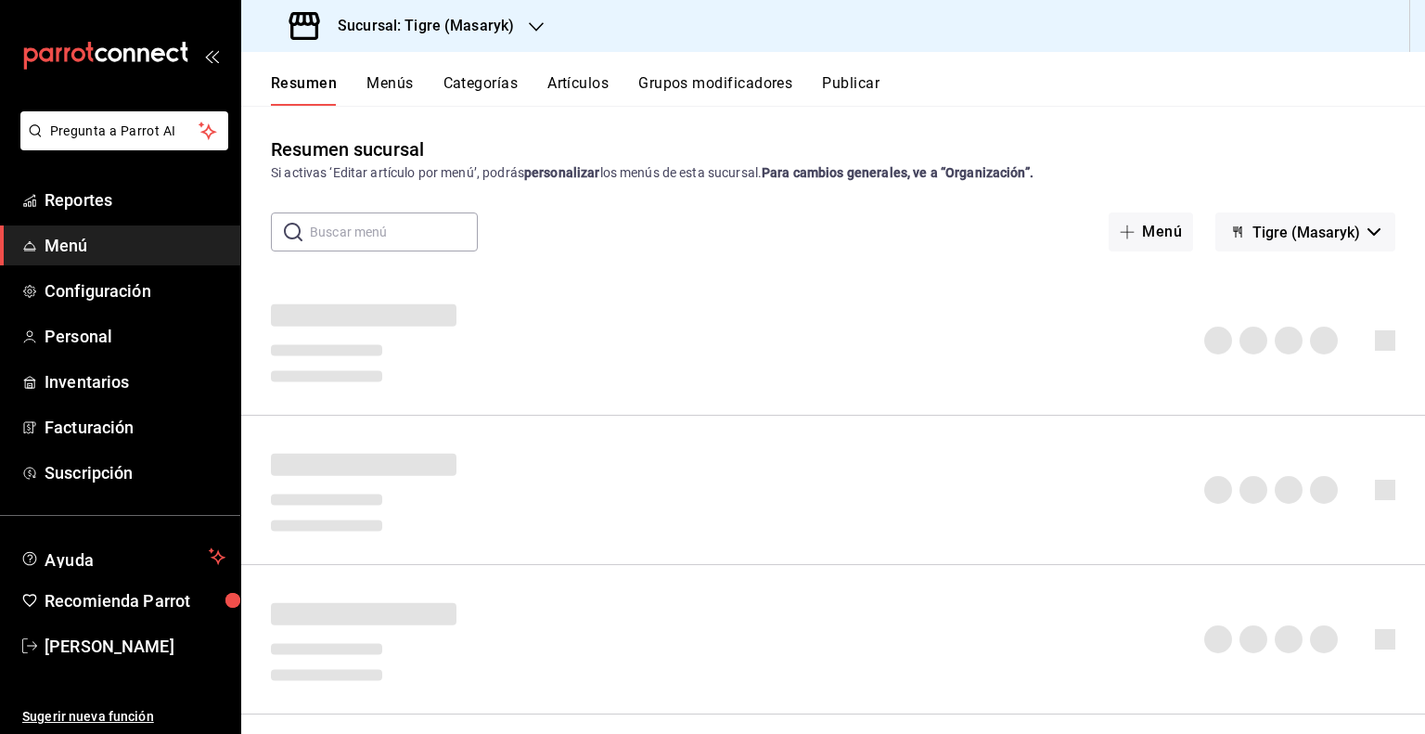
click at [849, 84] on button "Publicar" at bounding box center [851, 90] width 58 height 32
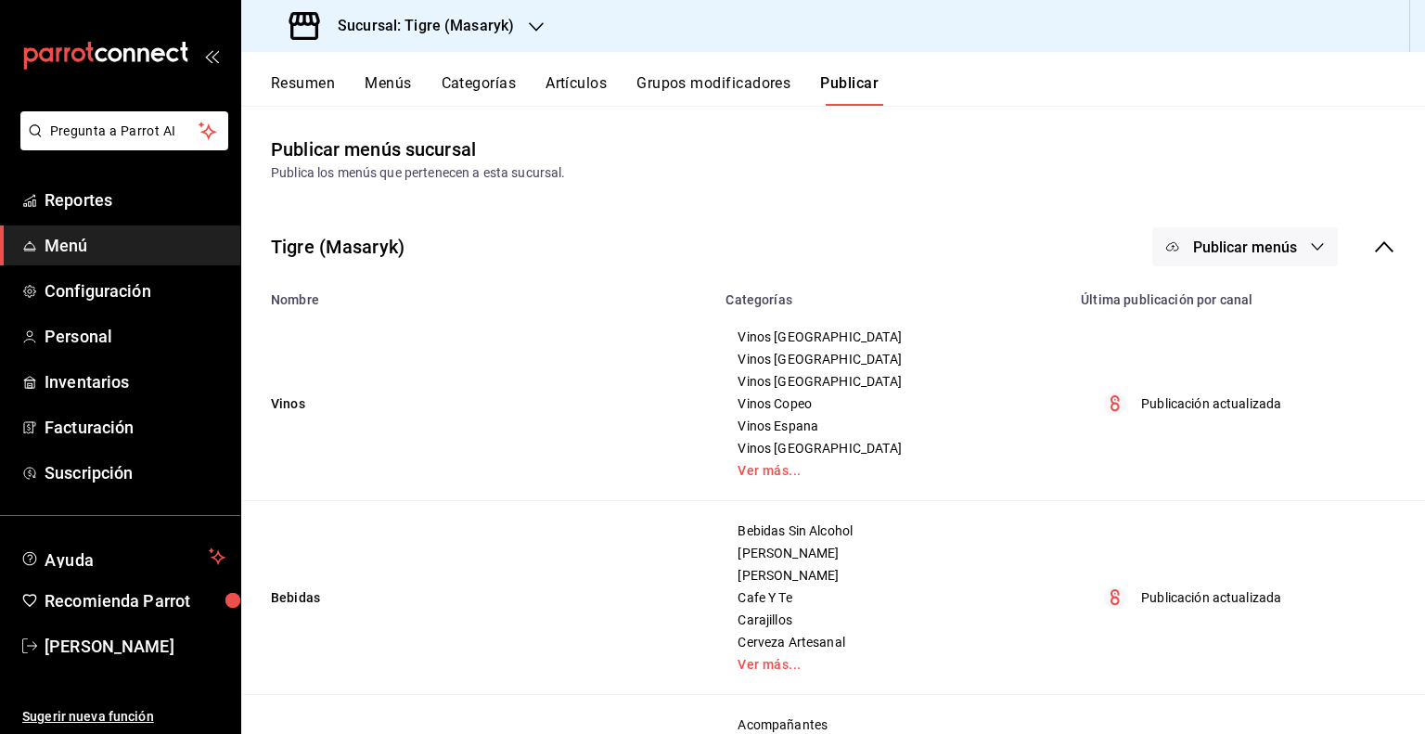
click at [1191, 260] on button "Publicar menús" at bounding box center [1245, 246] width 186 height 39
click at [1191, 321] on div at bounding box center [1187, 307] width 52 height 30
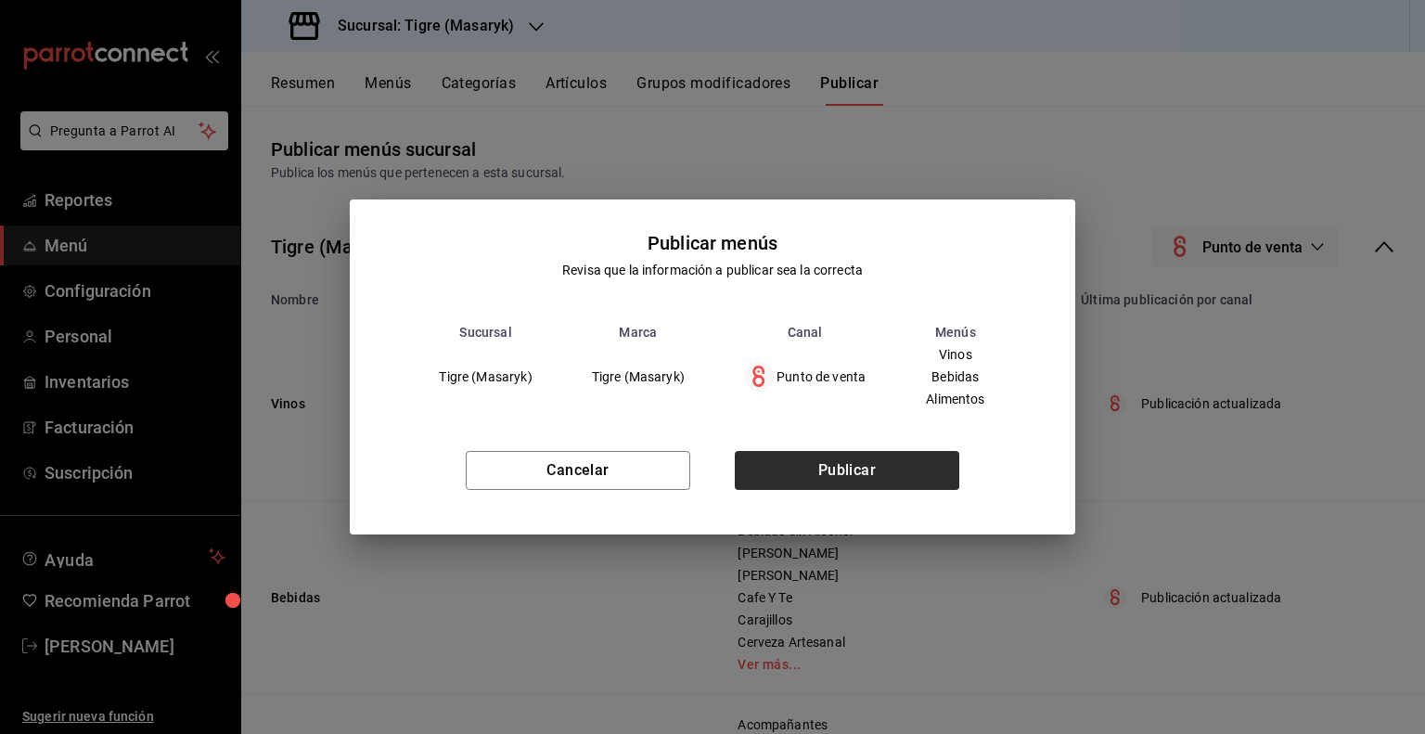
drag, startPoint x: 885, startPoint y: 450, endPoint x: 872, endPoint y: 465, distance: 19.7
click at [872, 465] on div "Cancelar Publicar" at bounding box center [712, 477] width 724 height 113
click at [872, 465] on button "Publicar" at bounding box center [847, 470] width 224 height 39
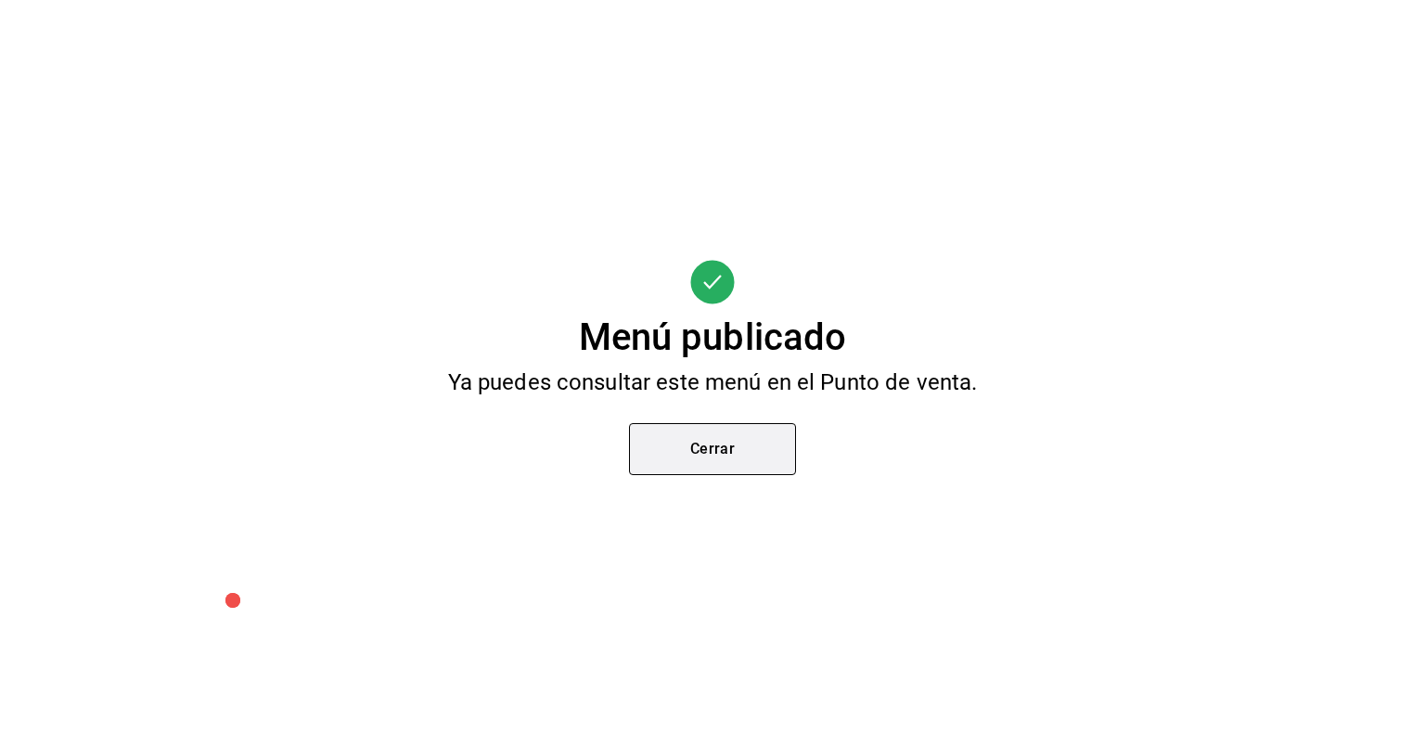
click at [738, 469] on button "Cerrar" at bounding box center [712, 449] width 167 height 52
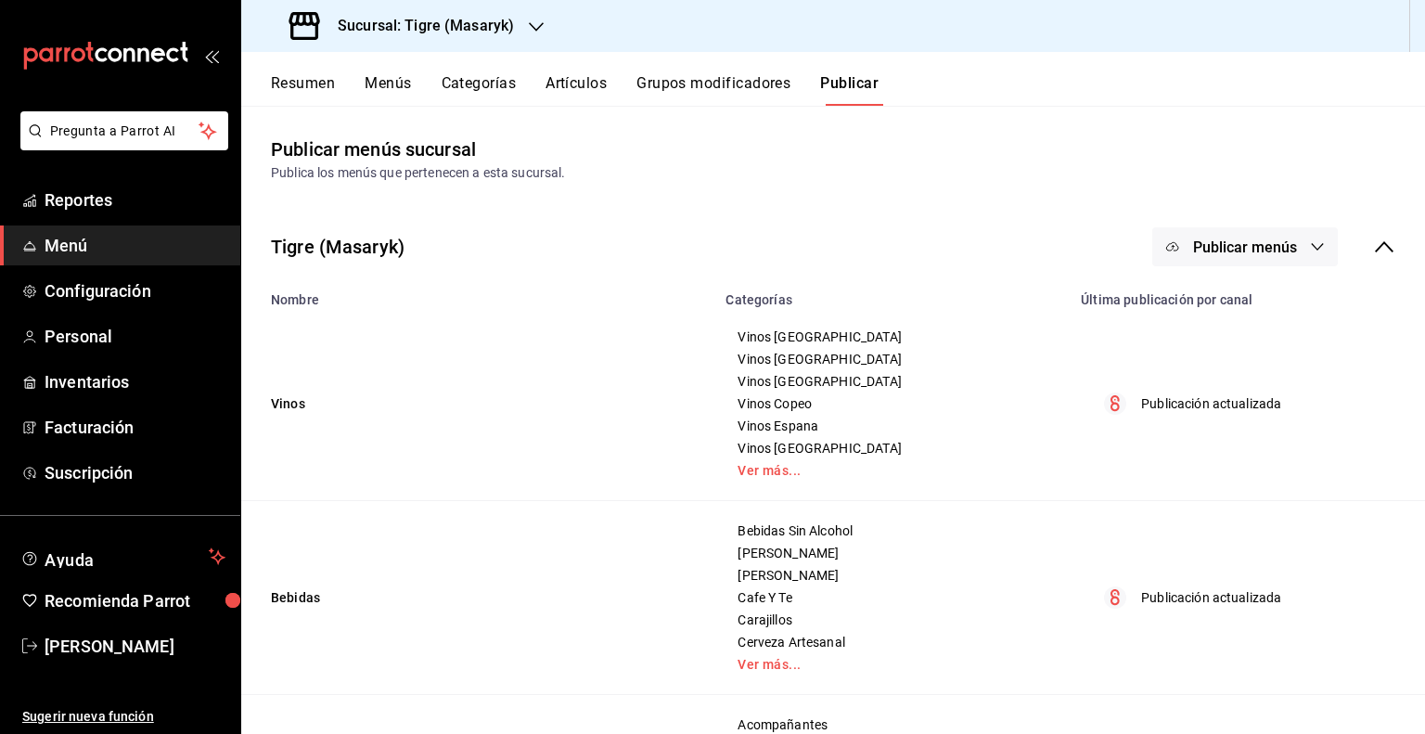
click at [406, 41] on div "Sucursal: Tigre (Masaryk)" at bounding box center [403, 26] width 295 height 52
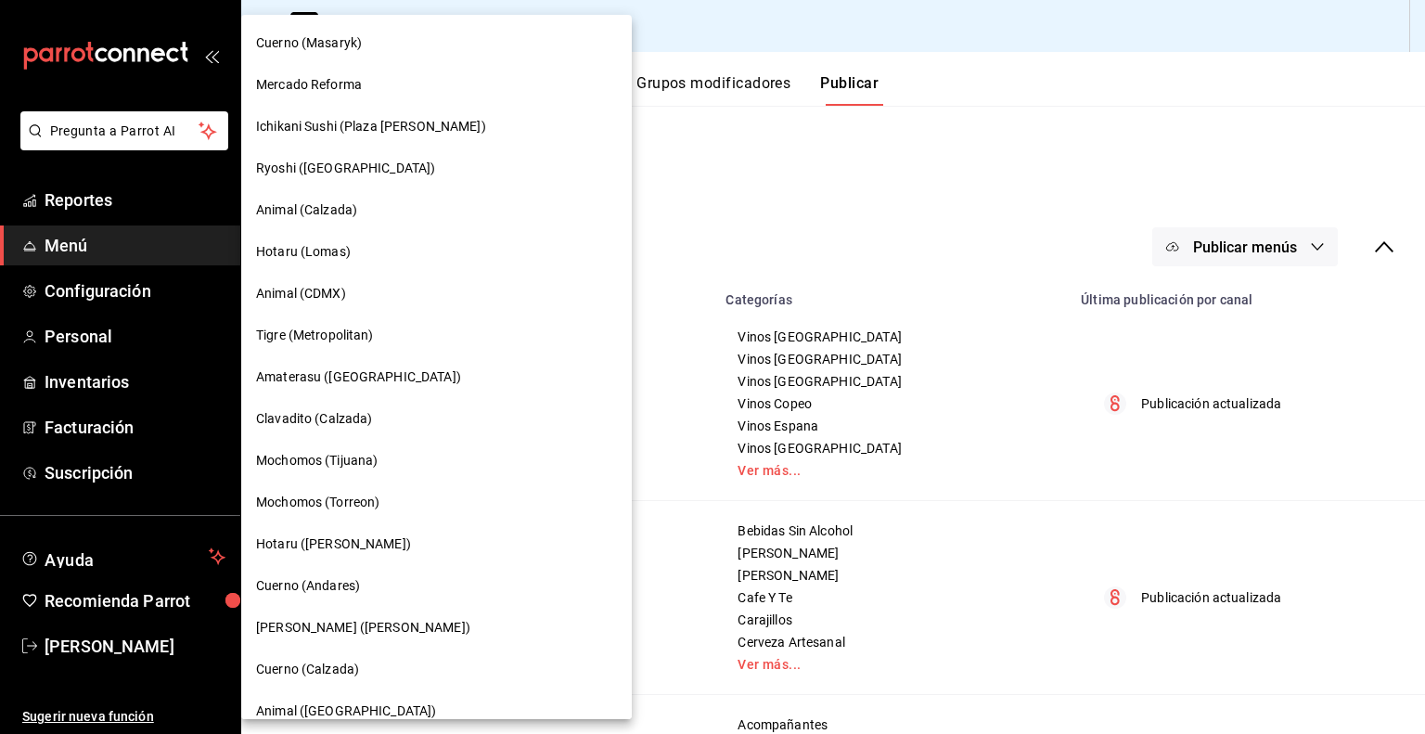
click at [335, 500] on span "Mochomos (Torreon)" at bounding box center [317, 502] width 123 height 19
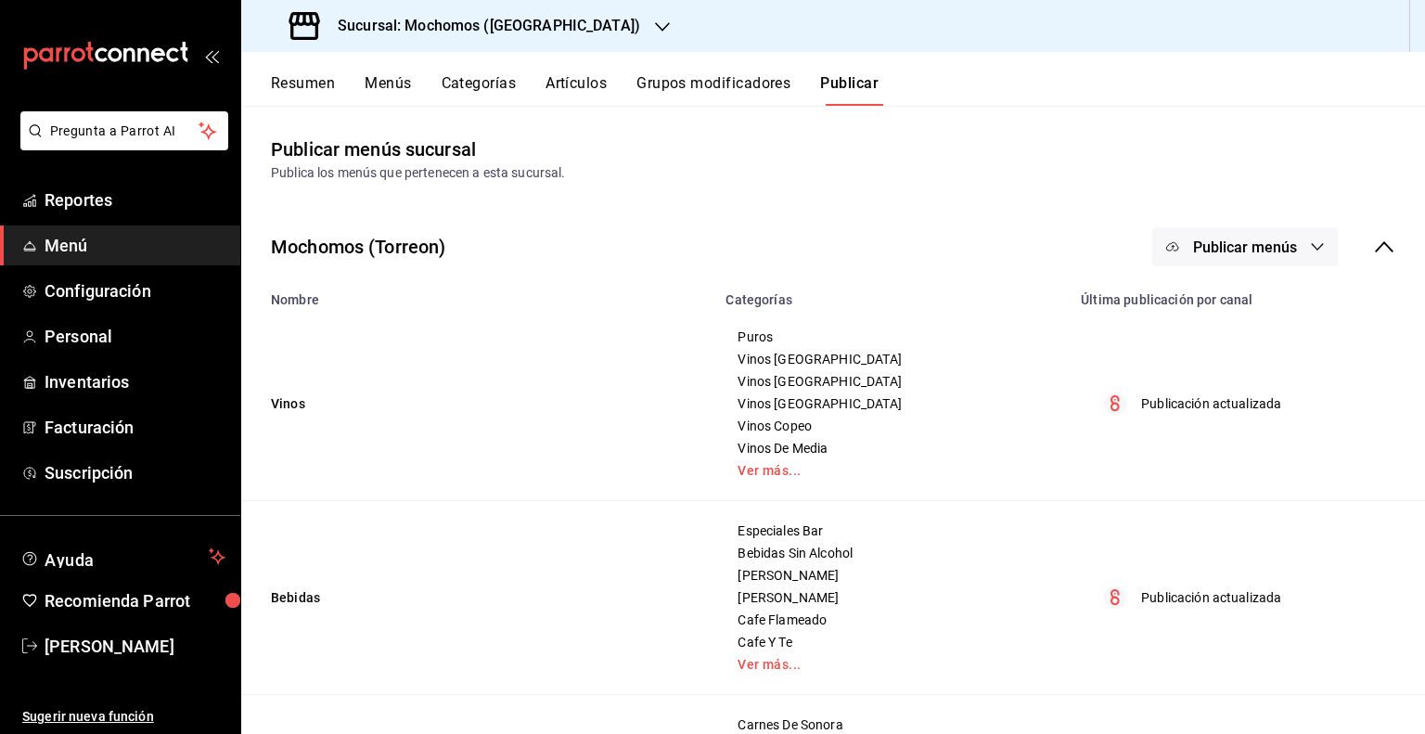
click at [394, 84] on button "Menús" at bounding box center [388, 90] width 46 height 32
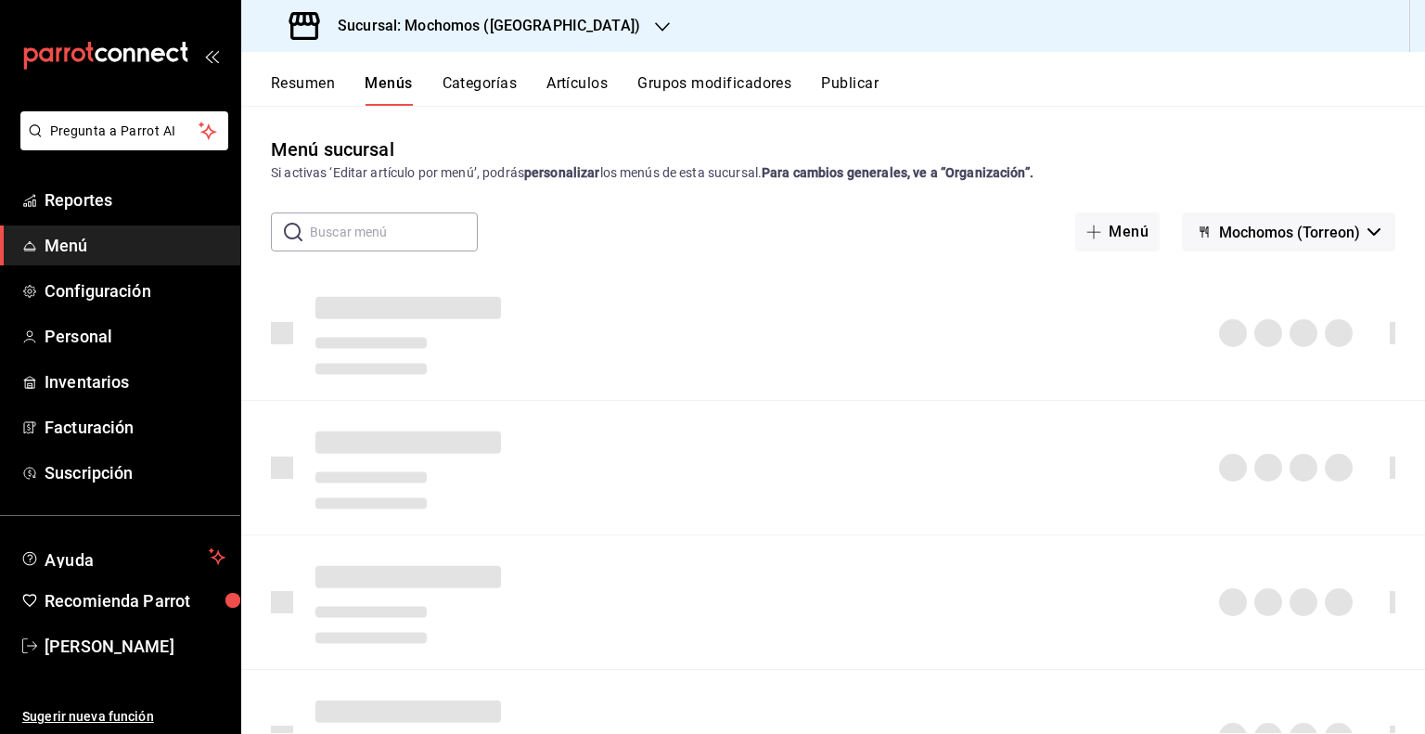
click at [390, 235] on input "text" at bounding box center [394, 231] width 168 height 37
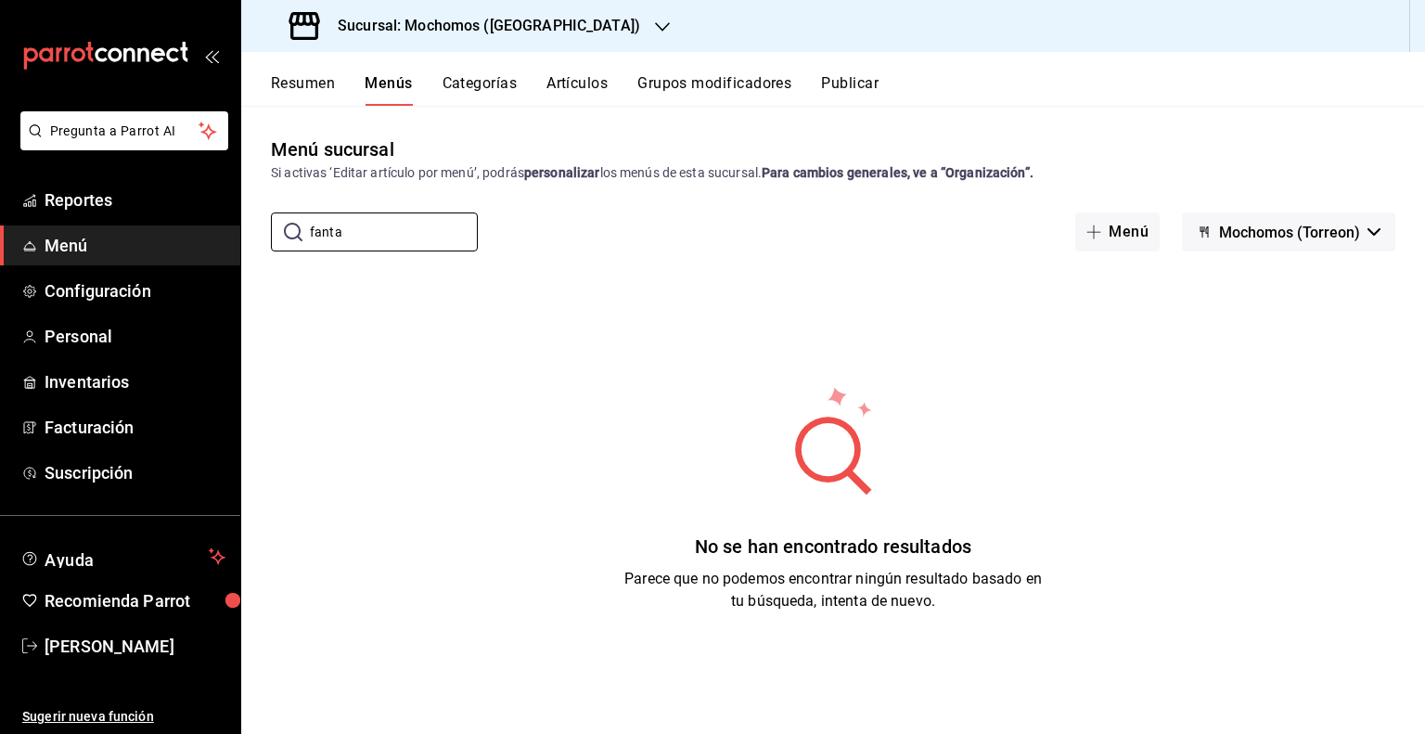
type input "fanta"
click at [560, 95] on button "Artículos" at bounding box center [576, 90] width 61 height 32
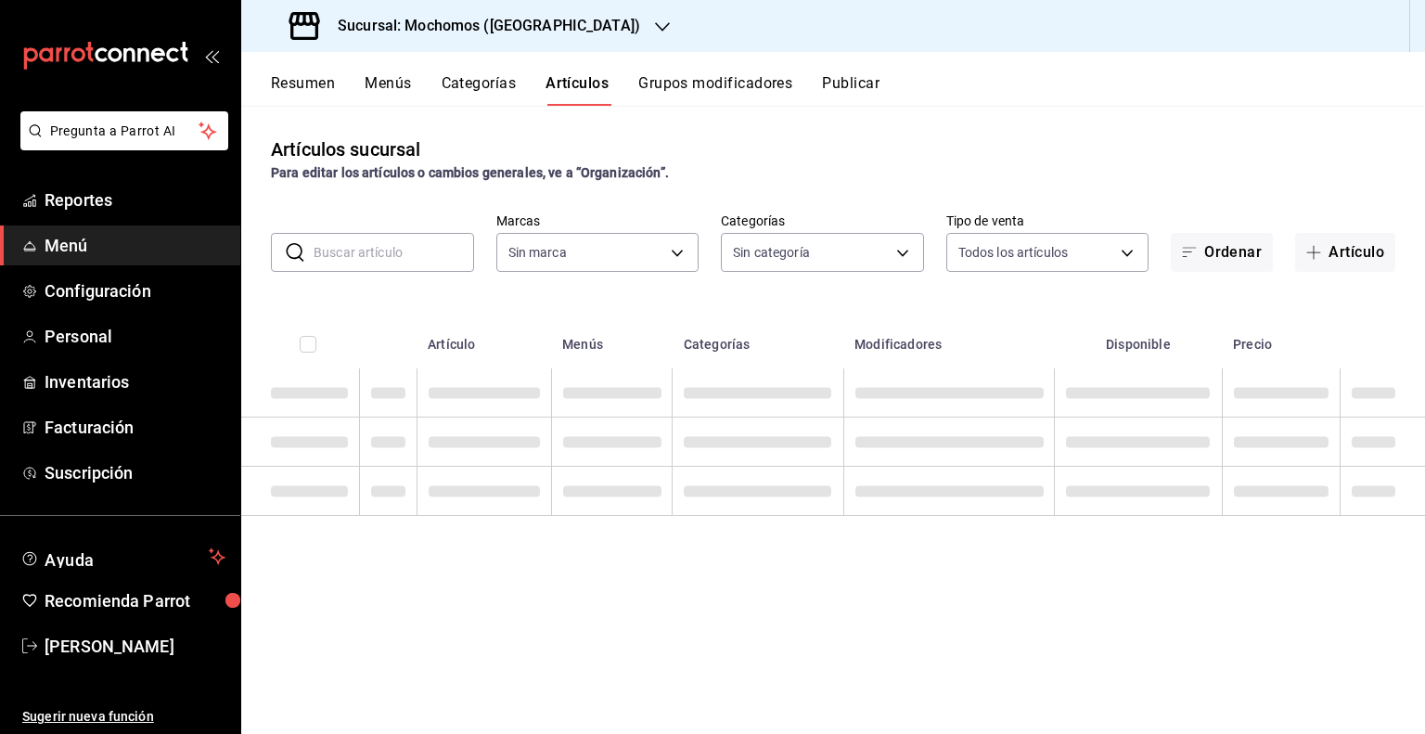
click at [422, 241] on input "text" at bounding box center [393, 252] width 160 height 37
type input "c8544d00-0077-49dd-9e07-f6fffff65e49"
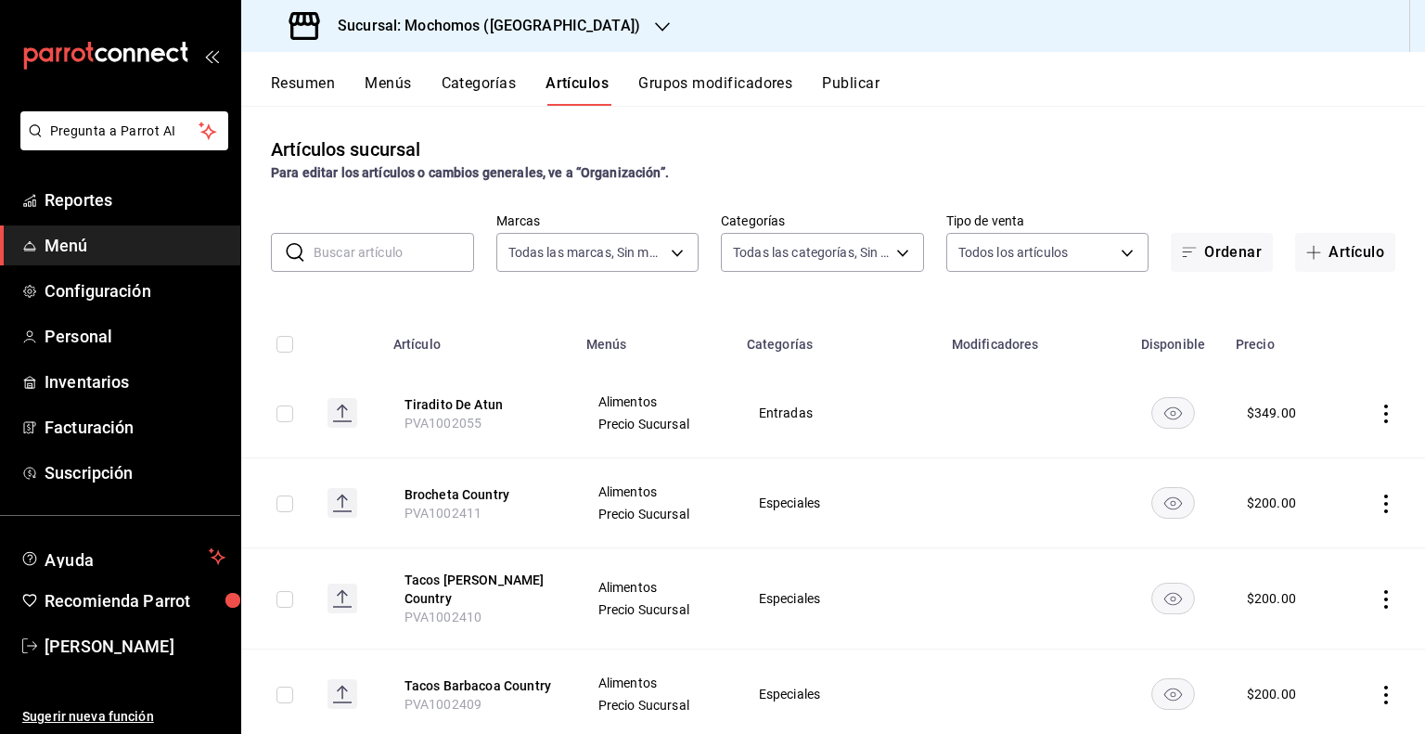
type input "3341872a-5347-4118-8f87-61381635e763,4fab835b-5ce3-44d6-a3b1-a21d3d8a3381,4ccb8…"
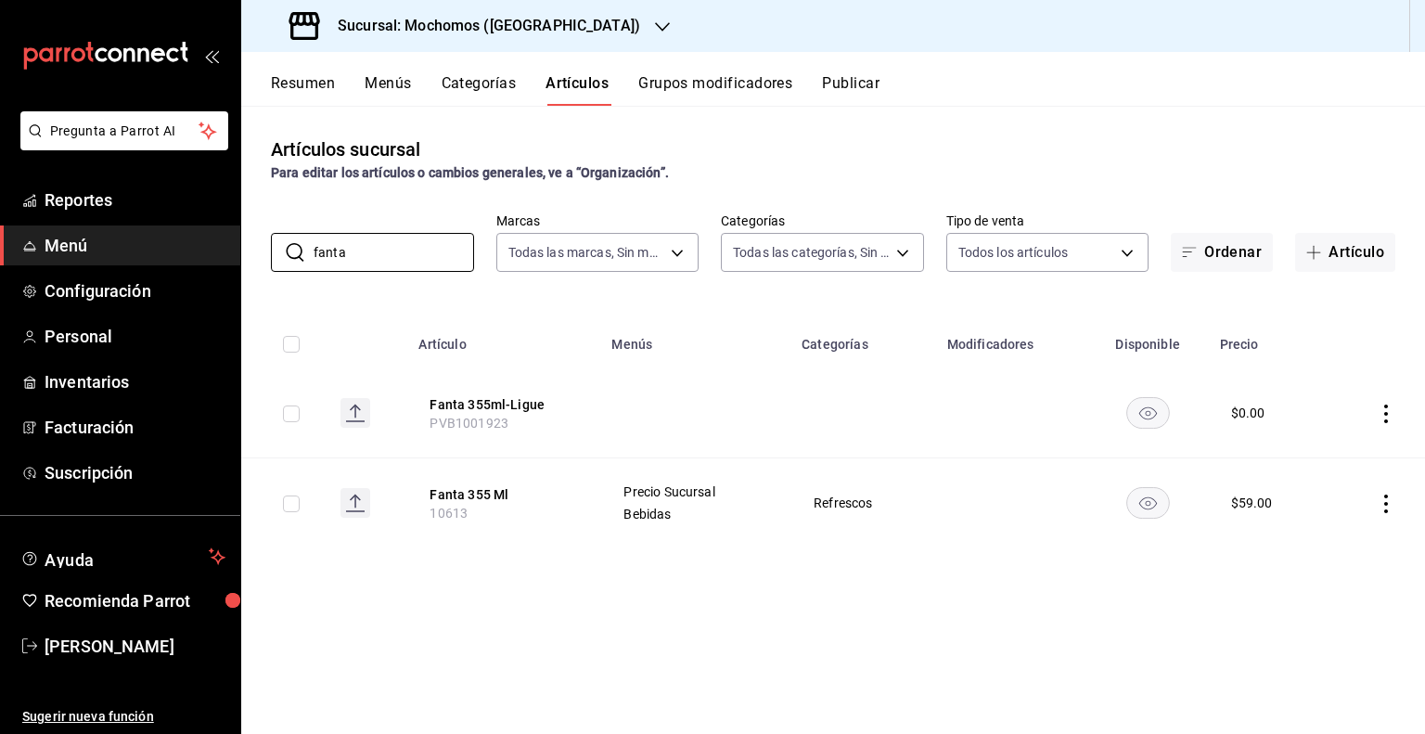
type input "fanta"
click at [765, 389] on td at bounding box center [695, 413] width 190 height 90
click at [476, 418] on span "PVB1001923" at bounding box center [468, 423] width 79 height 15
copy span "PVB1001923"
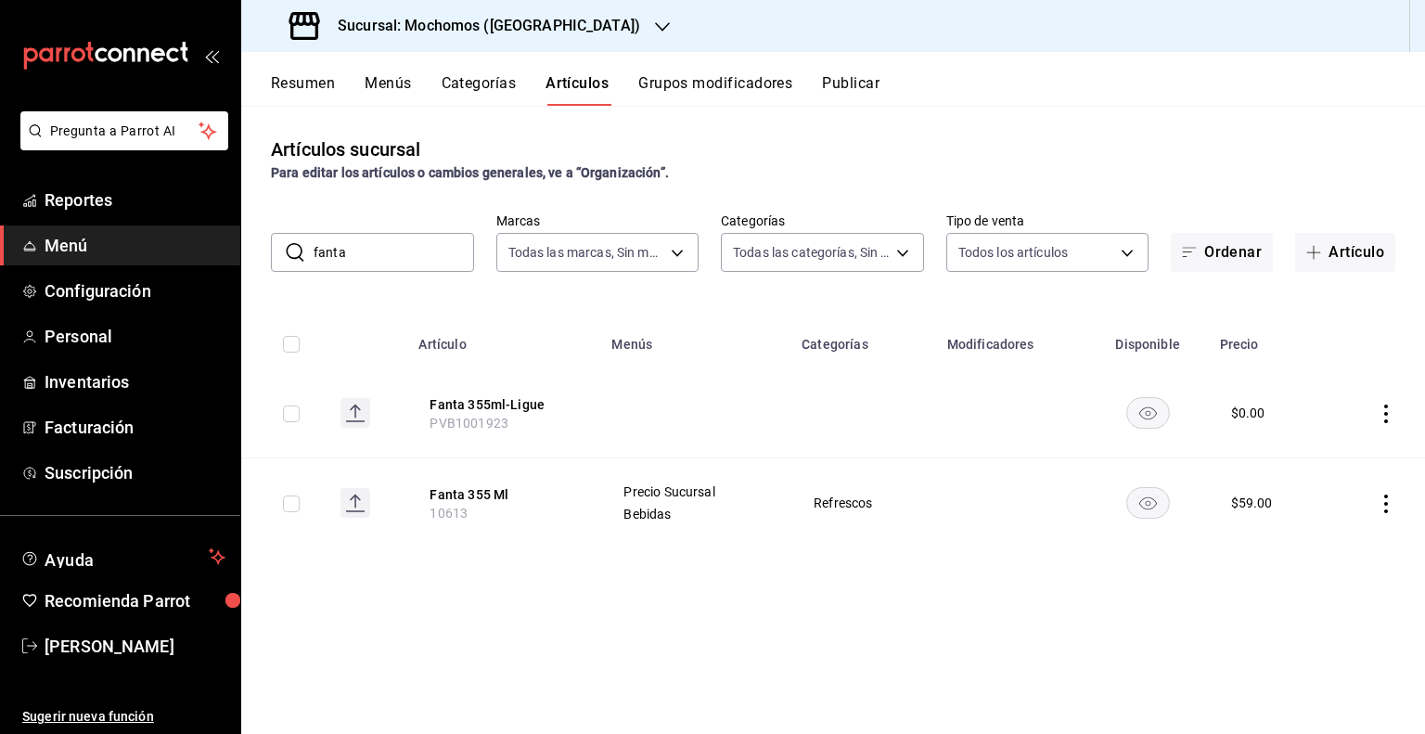
click at [513, 30] on h3 "Sucursal: Mochomos ([GEOGRAPHIC_DATA])" at bounding box center [481, 26] width 317 height 22
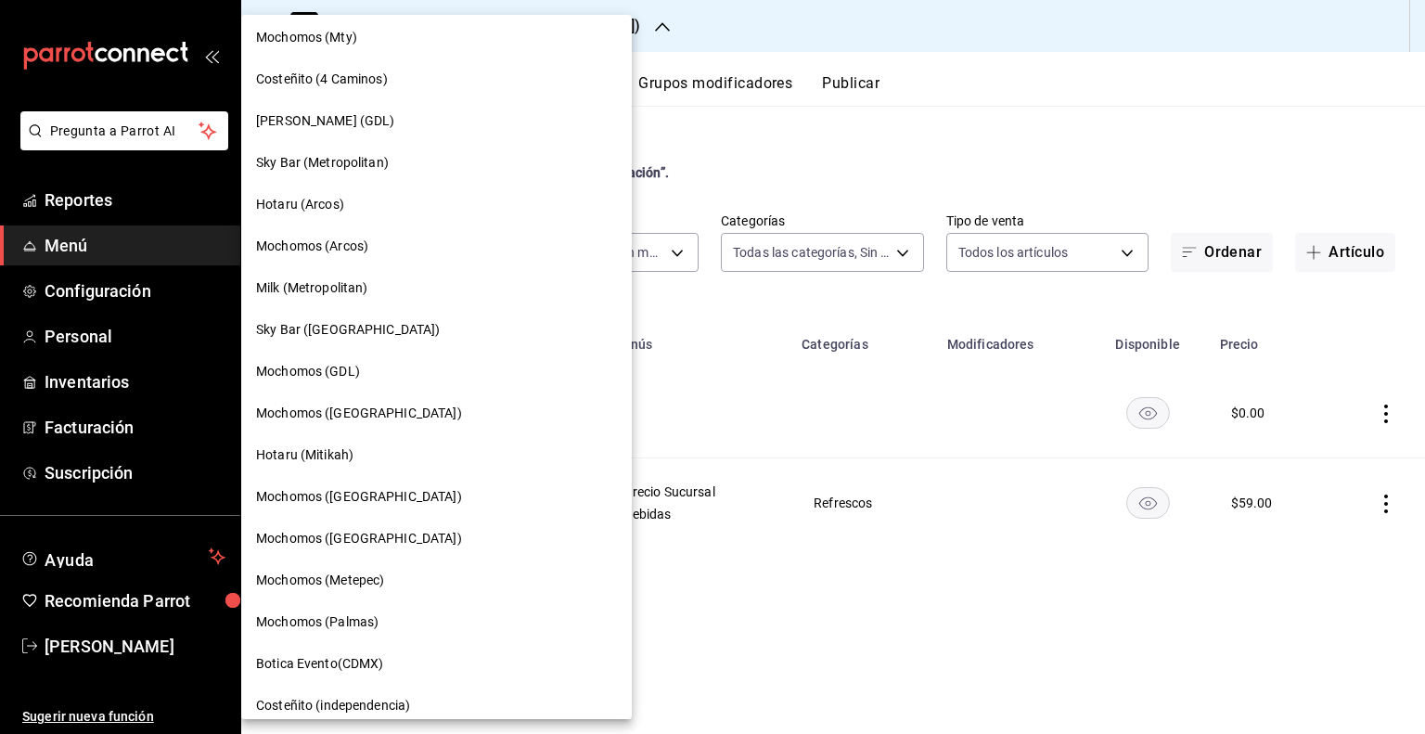
scroll to position [1146, 0]
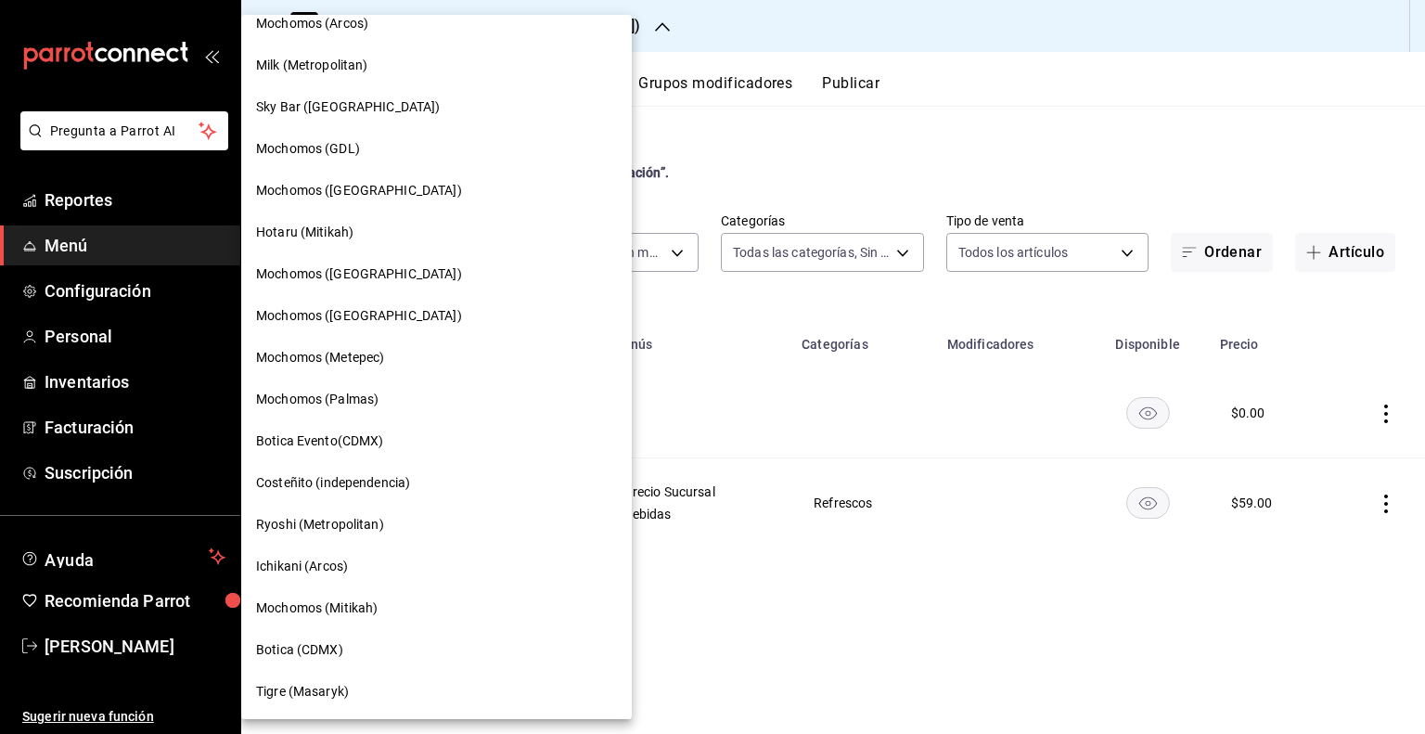
click at [321, 686] on span "Tigre (Masaryk)" at bounding box center [302, 691] width 93 height 19
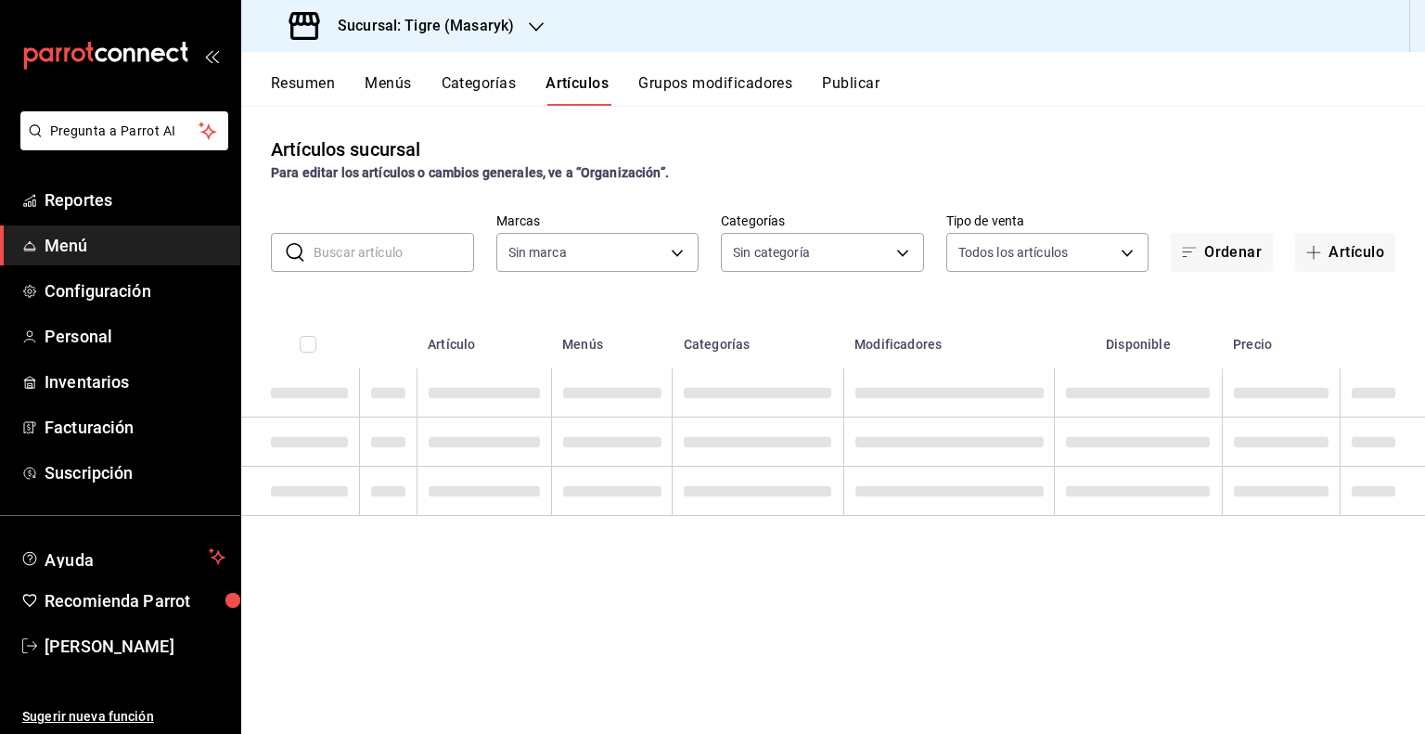
type input "da111d8b-17b1-40ef-85d7-d142c425879c,57fa0ecf-a0c4-4225-b634-0bd42df937a1,8e2b4…"
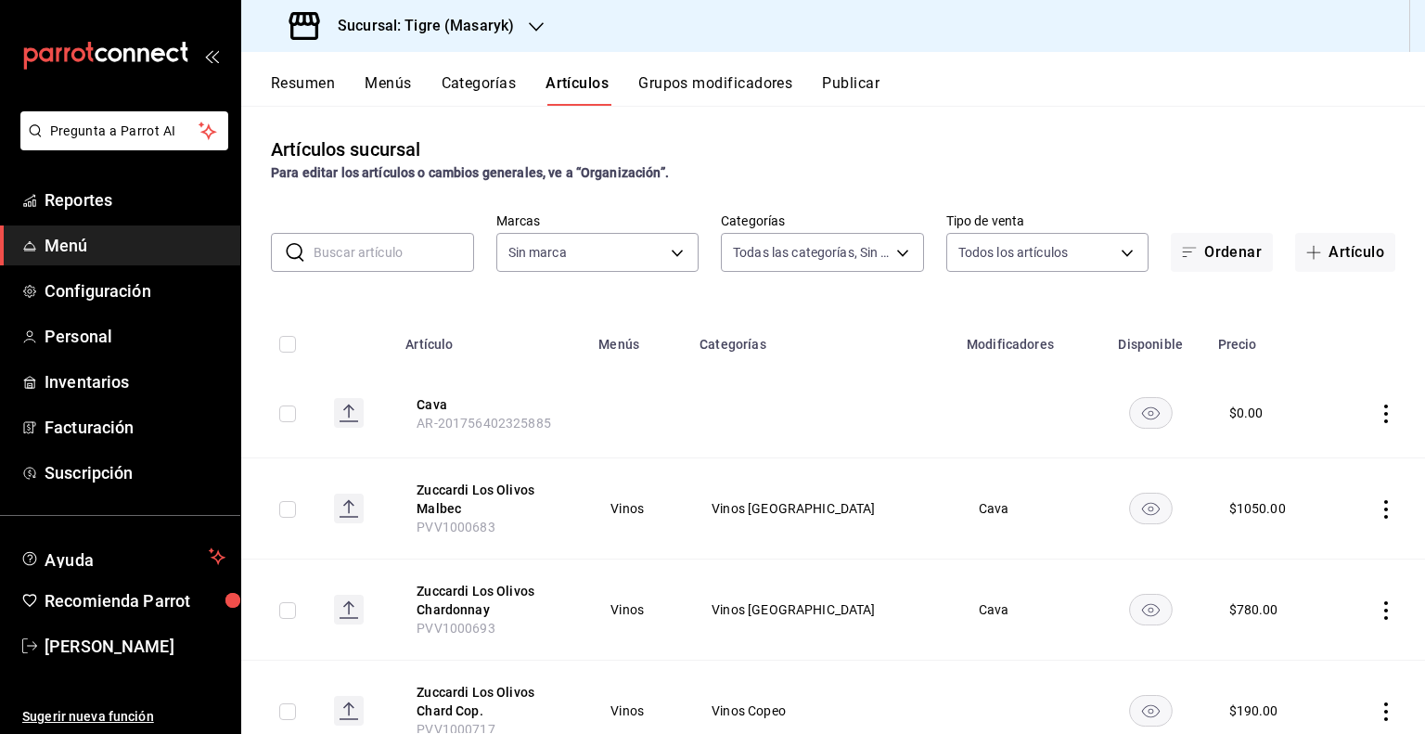
type input "0f86158e-2edf-4eb8-b958-7d07c808eb5c"
click at [859, 81] on button "Publicar" at bounding box center [851, 90] width 58 height 32
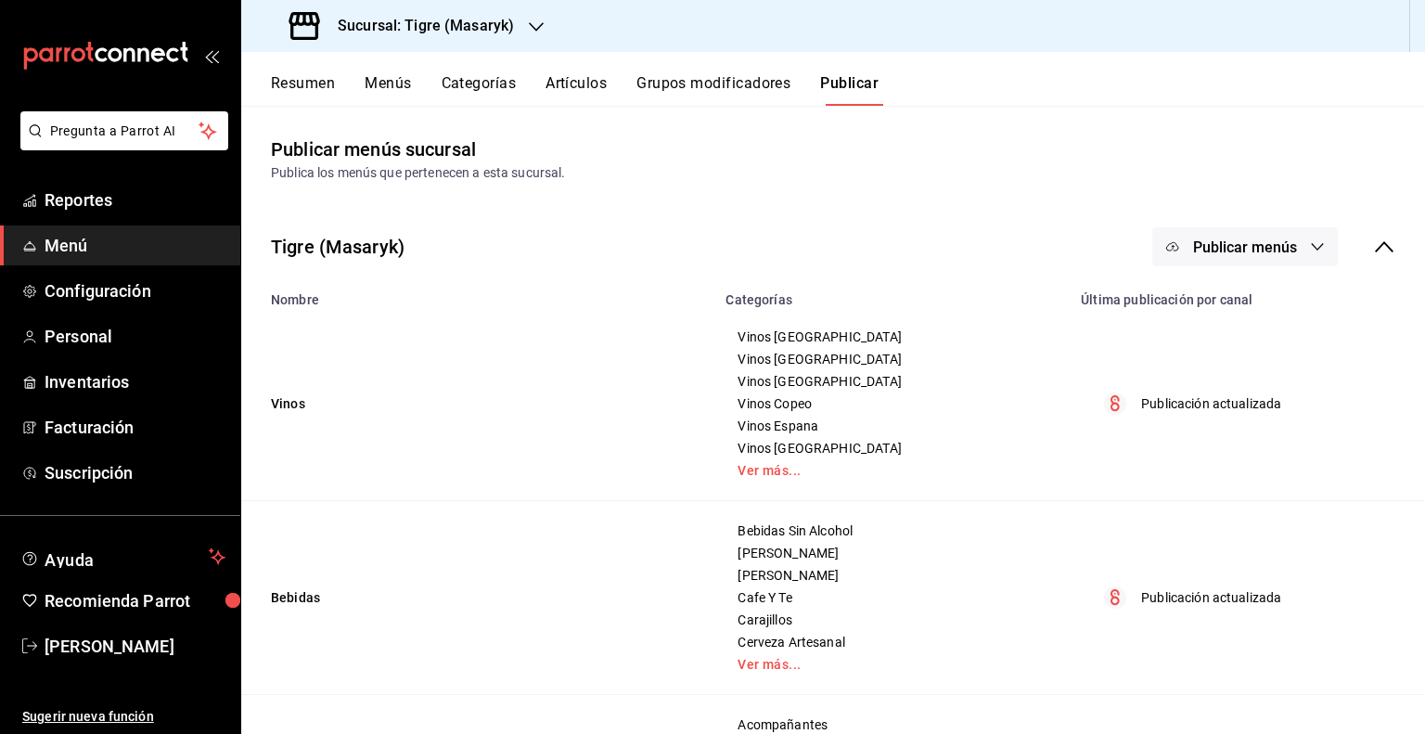
click at [1195, 236] on button "Publicar menús" at bounding box center [1245, 246] width 186 height 39
click at [1213, 307] on span "Punto de venta" at bounding box center [1257, 307] width 89 height 19
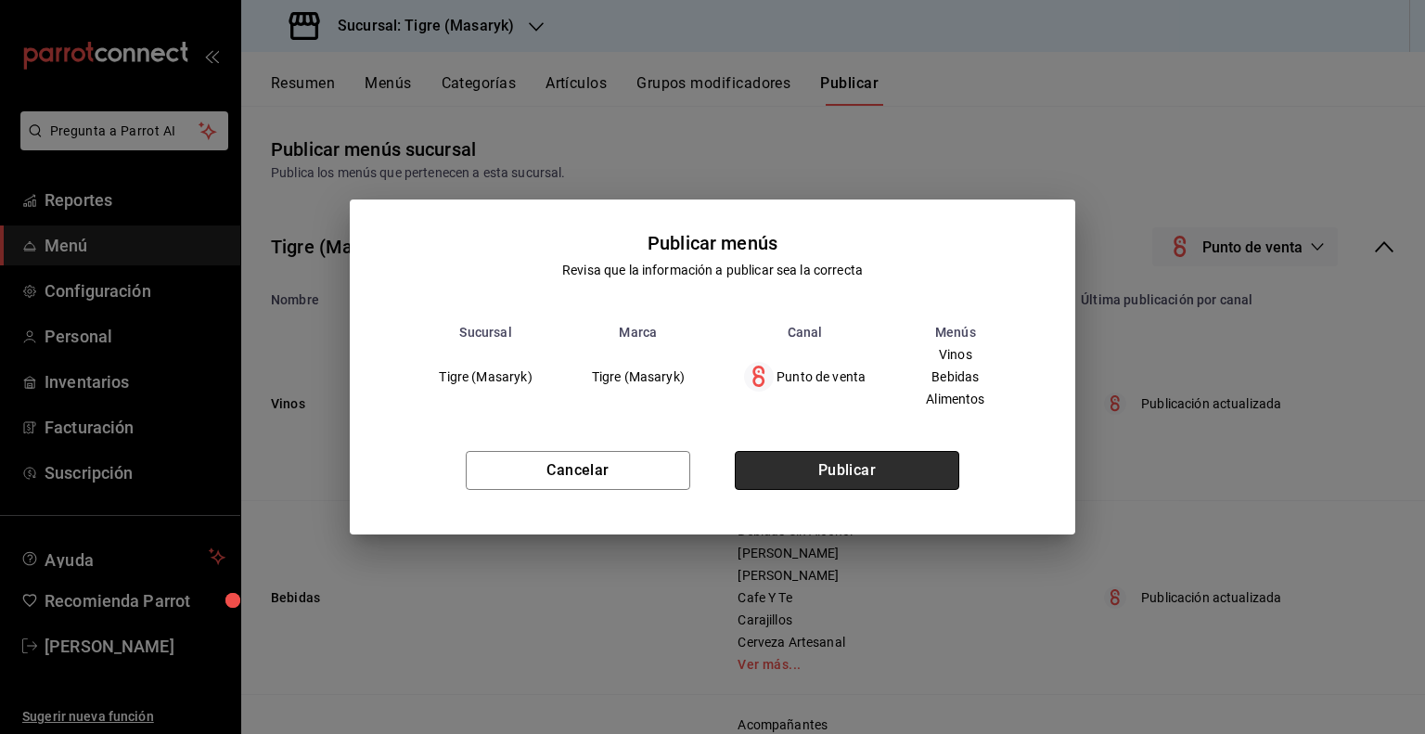
click at [872, 458] on button "Publicar" at bounding box center [847, 470] width 224 height 39
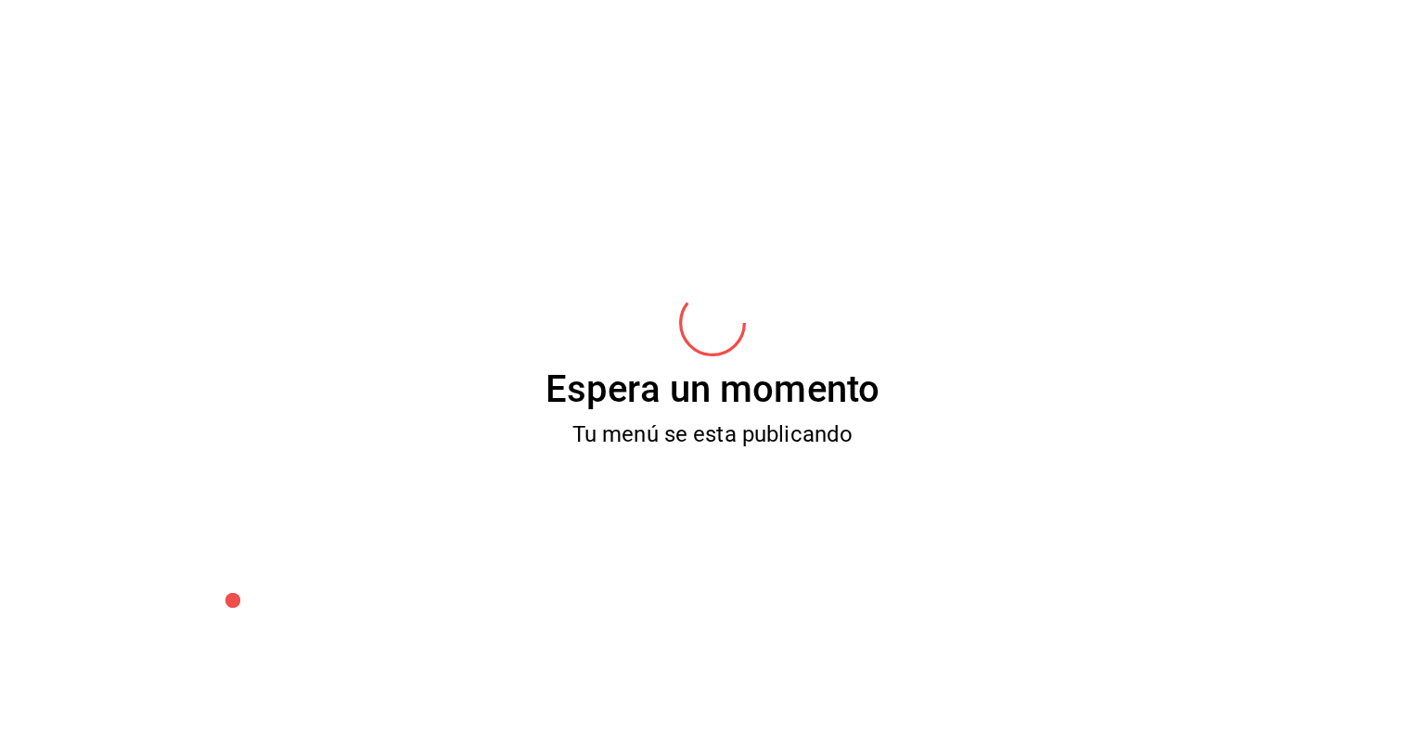
click at [872, 458] on div "Espera un momento Tu menú se esta publicando" at bounding box center [712, 367] width 1425 height 734
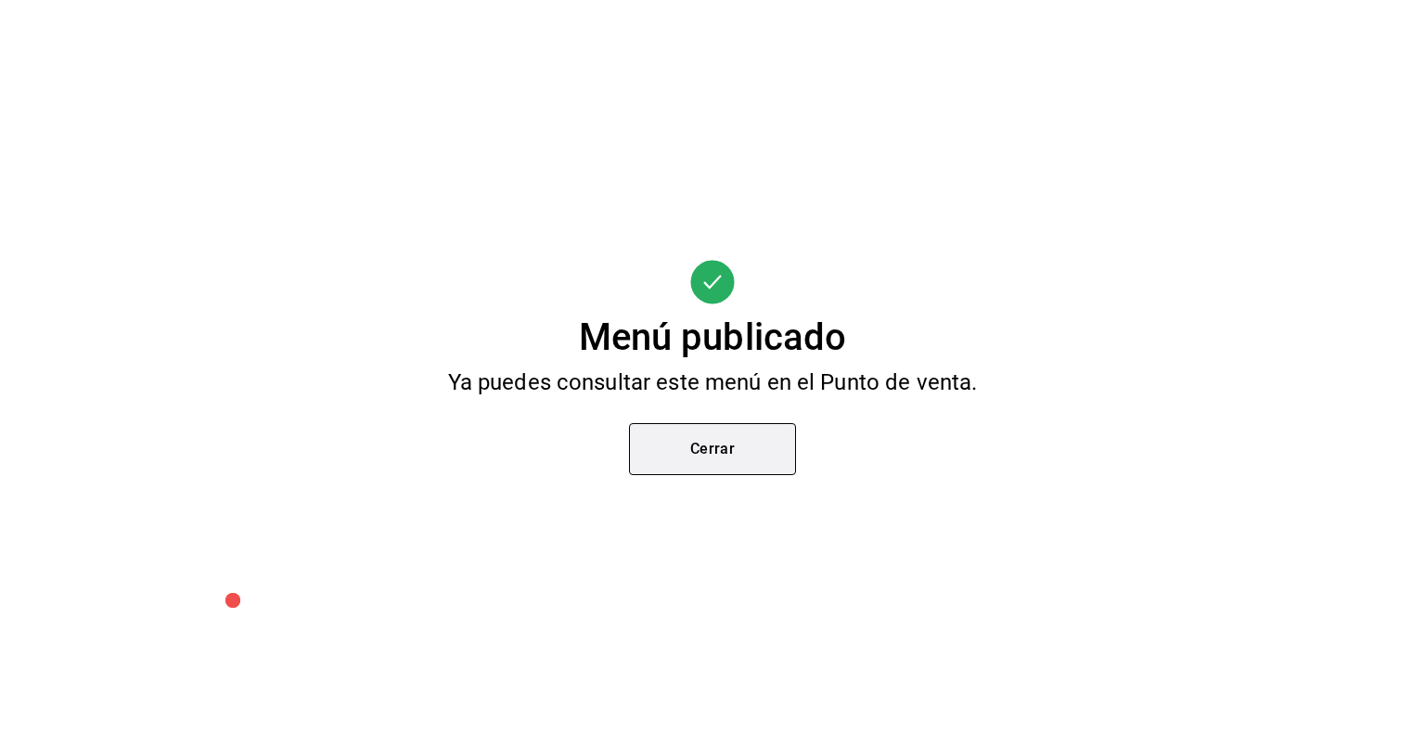
click at [712, 452] on button "Cerrar" at bounding box center [712, 449] width 167 height 52
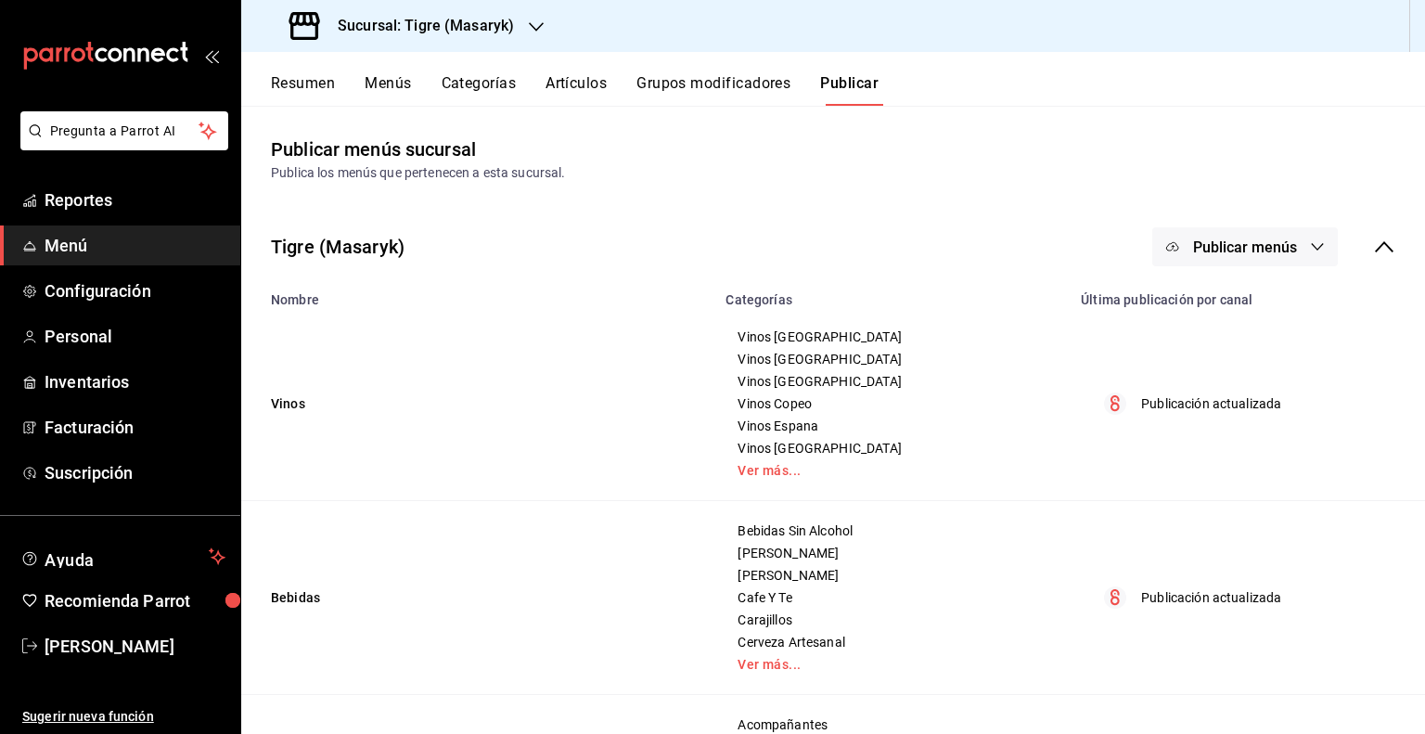
click at [408, 82] on button "Menús" at bounding box center [388, 90] width 46 height 32
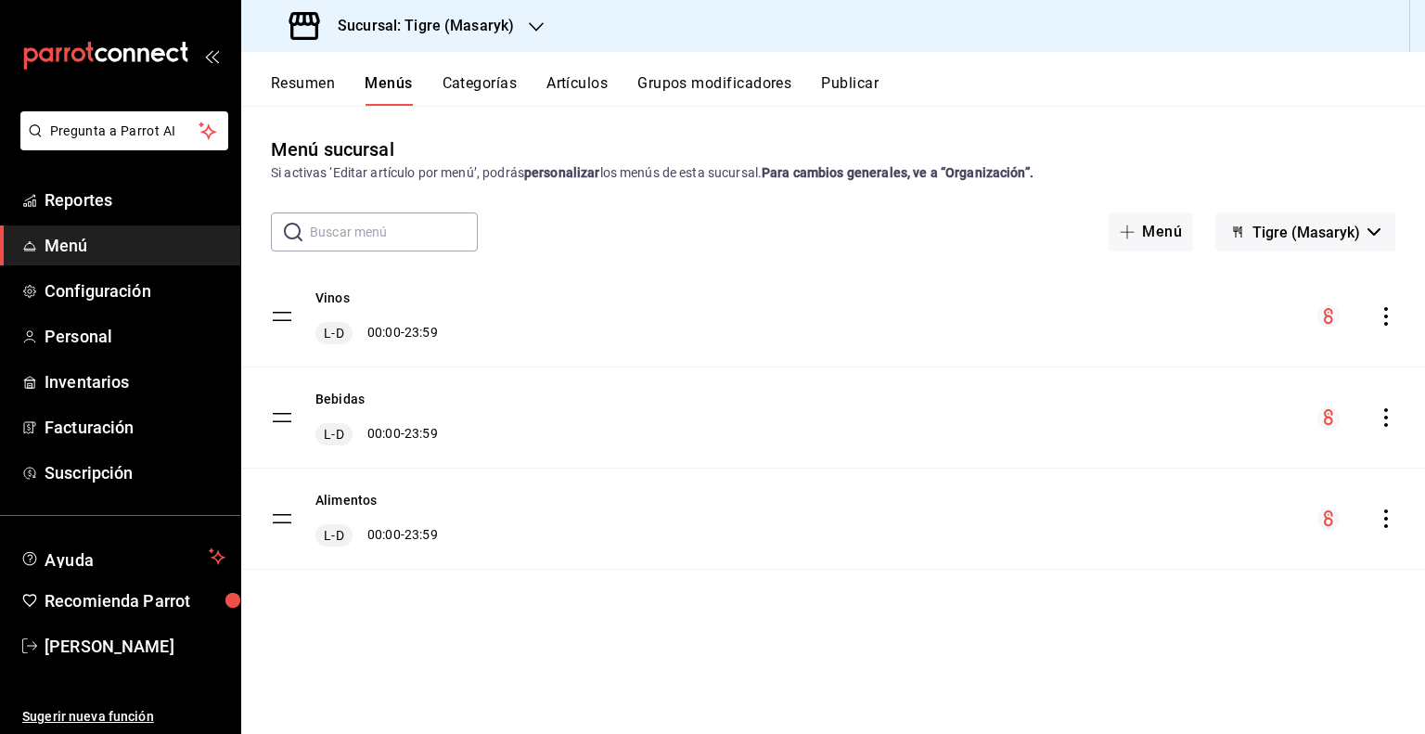
click at [1386, 412] on icon "actions" at bounding box center [1385, 417] width 19 height 19
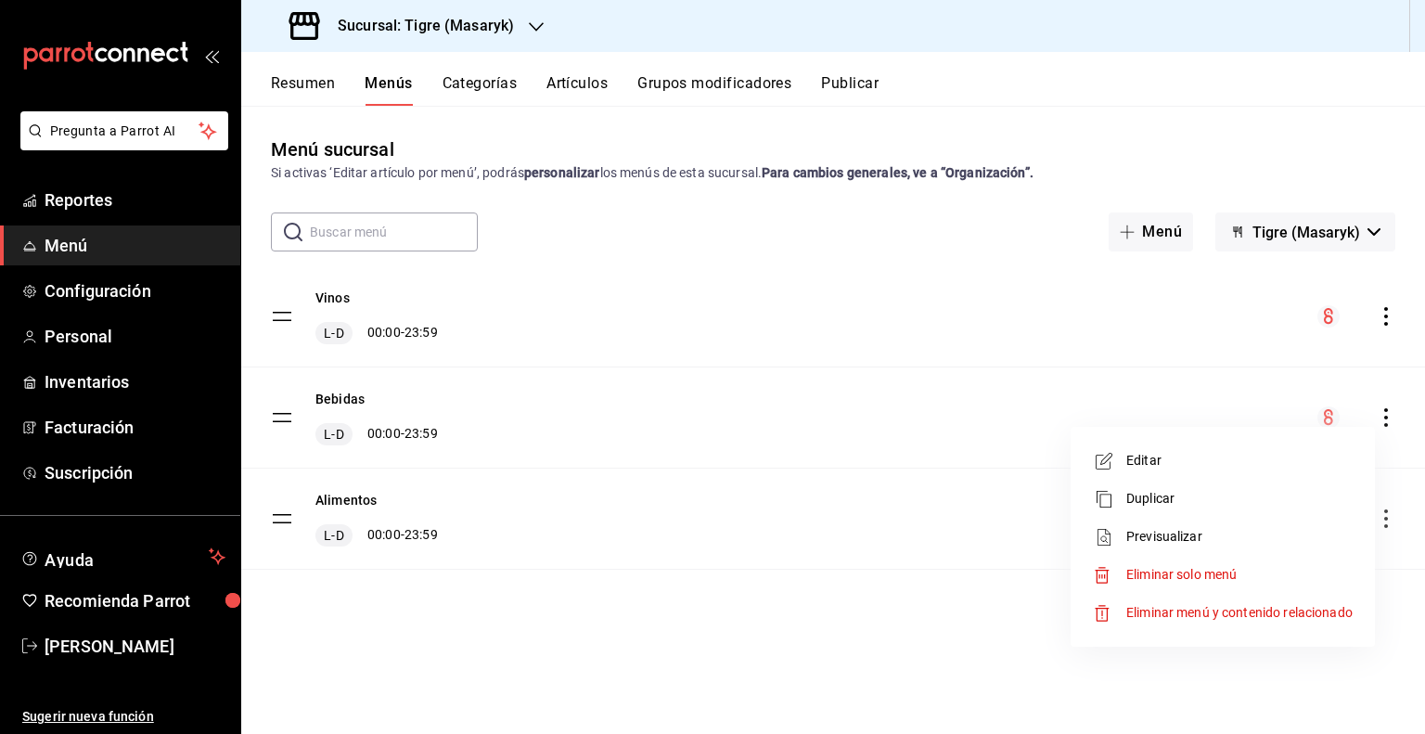
click at [1154, 545] on span "Previsualizar" at bounding box center [1239, 536] width 226 height 19
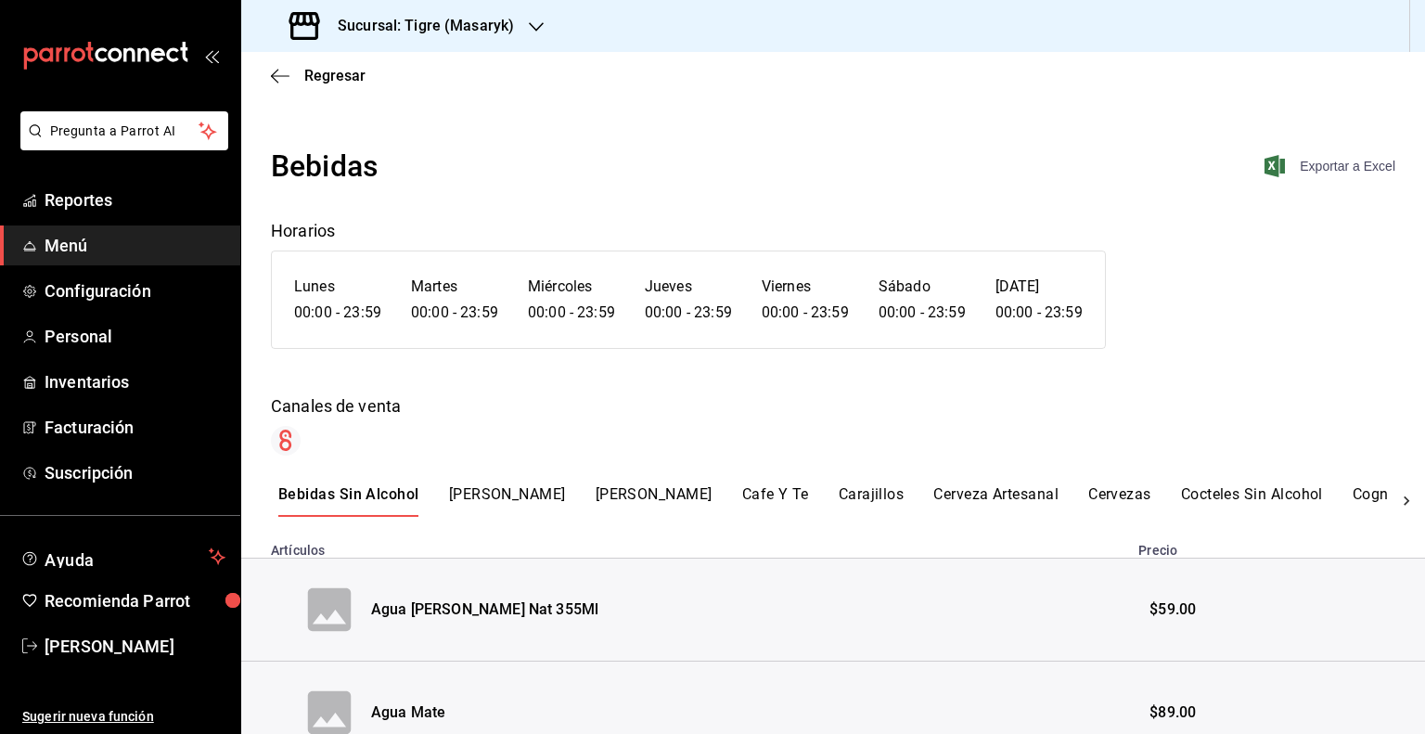
click at [1293, 168] on span "Exportar a Excel" at bounding box center [1331, 166] width 127 height 22
click at [286, 68] on icon "button" at bounding box center [280, 76] width 19 height 17
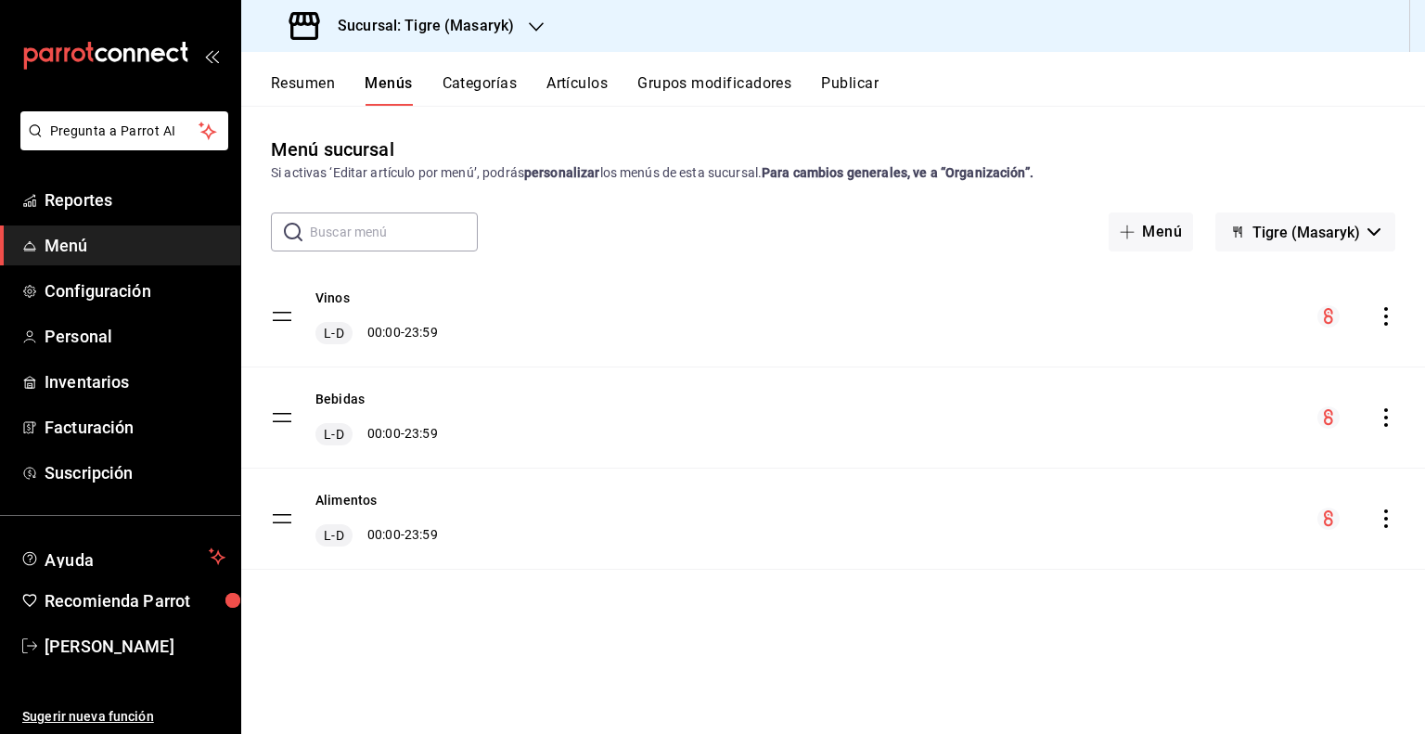
click at [548, 92] on button "Artículos" at bounding box center [576, 90] width 61 height 32
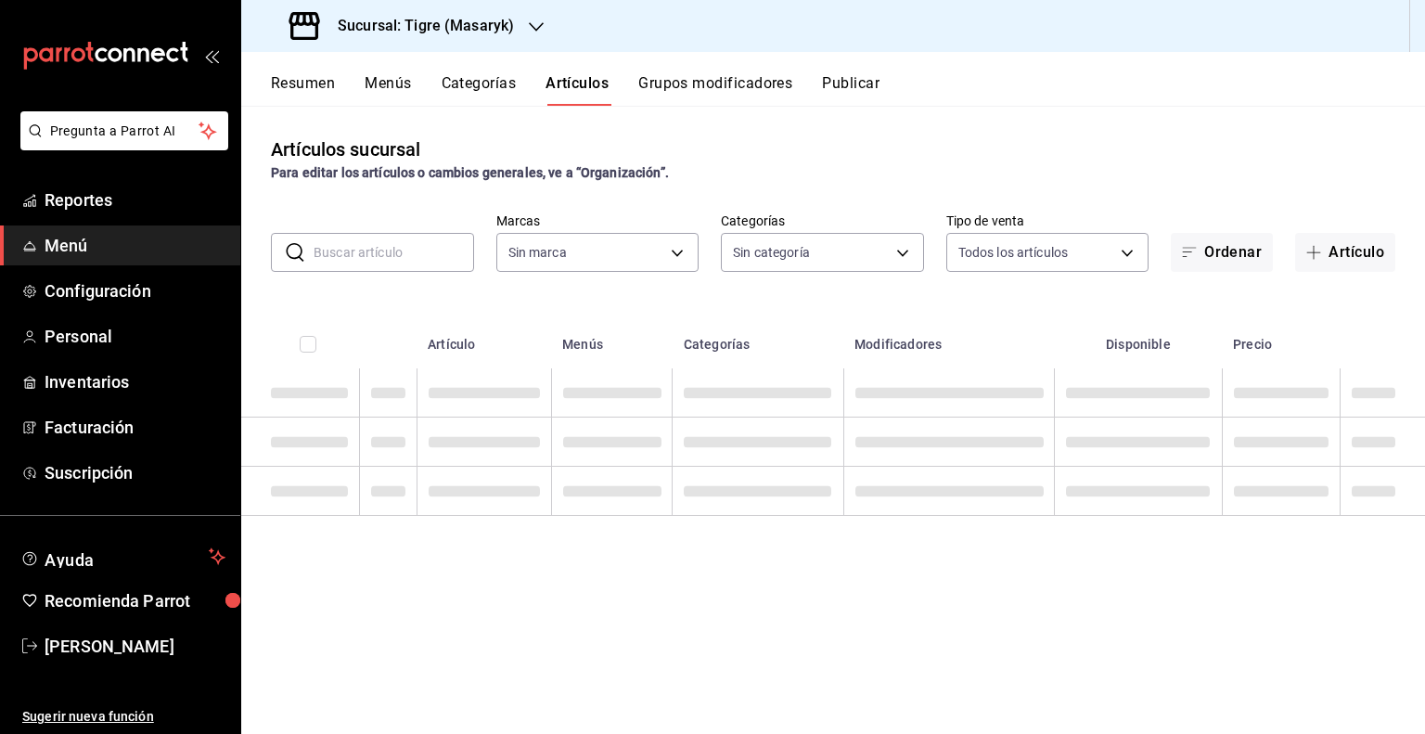
type input "0f86158e-2edf-4eb8-b958-7d07c808eb5c"
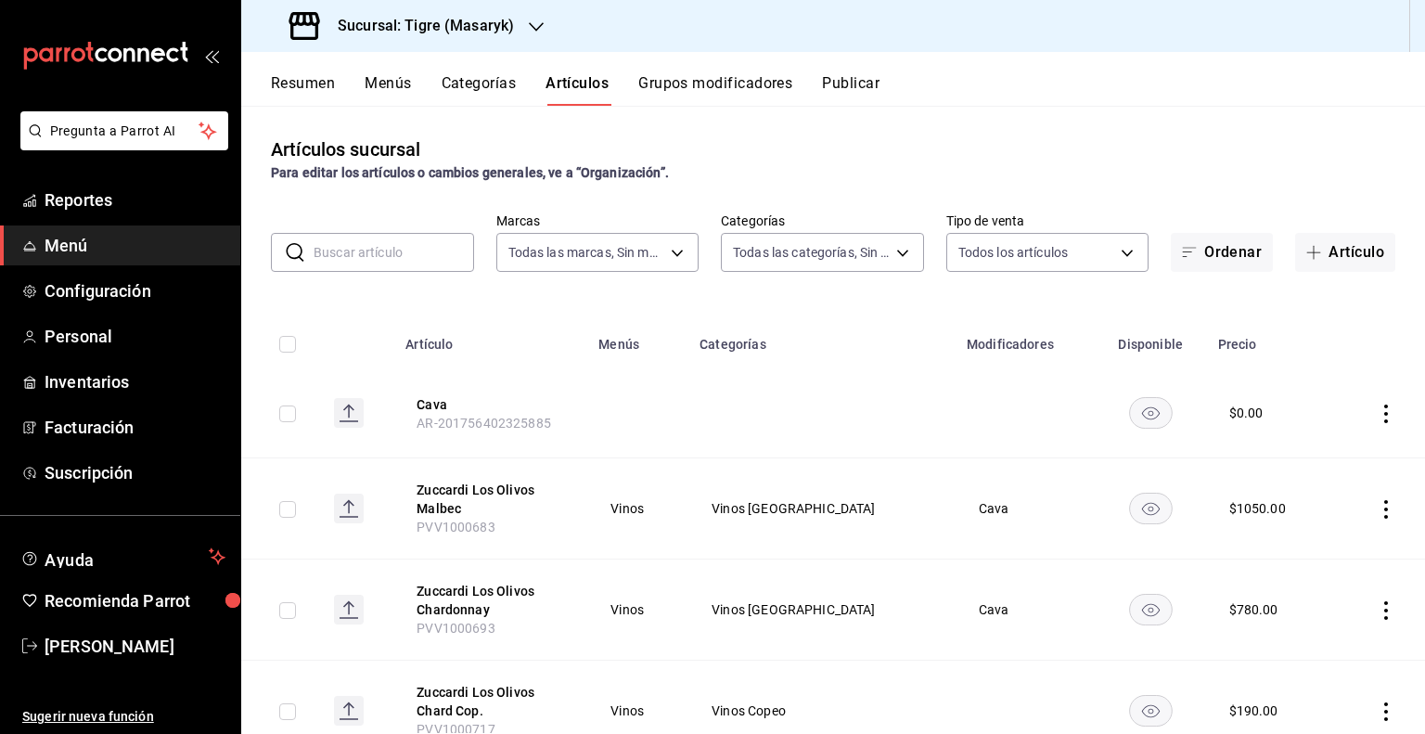
type input "da111d8b-17b1-40ef-85d7-d142c425879c,57fa0ecf-a0c4-4225-b634-0bd42df937a1,8e2b4…"
click at [81, 199] on span "Reportes" at bounding box center [135, 199] width 181 height 25
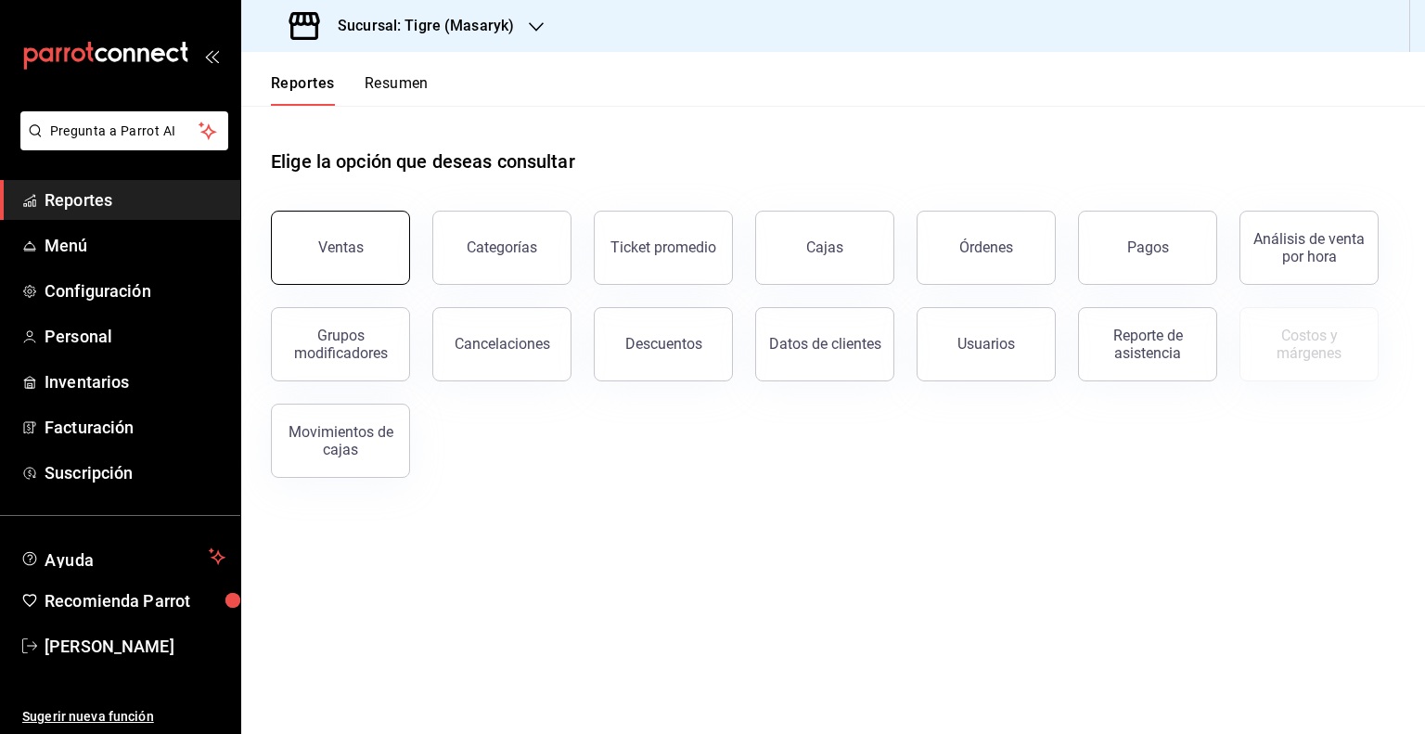
click at [401, 248] on button "Ventas" at bounding box center [340, 248] width 139 height 74
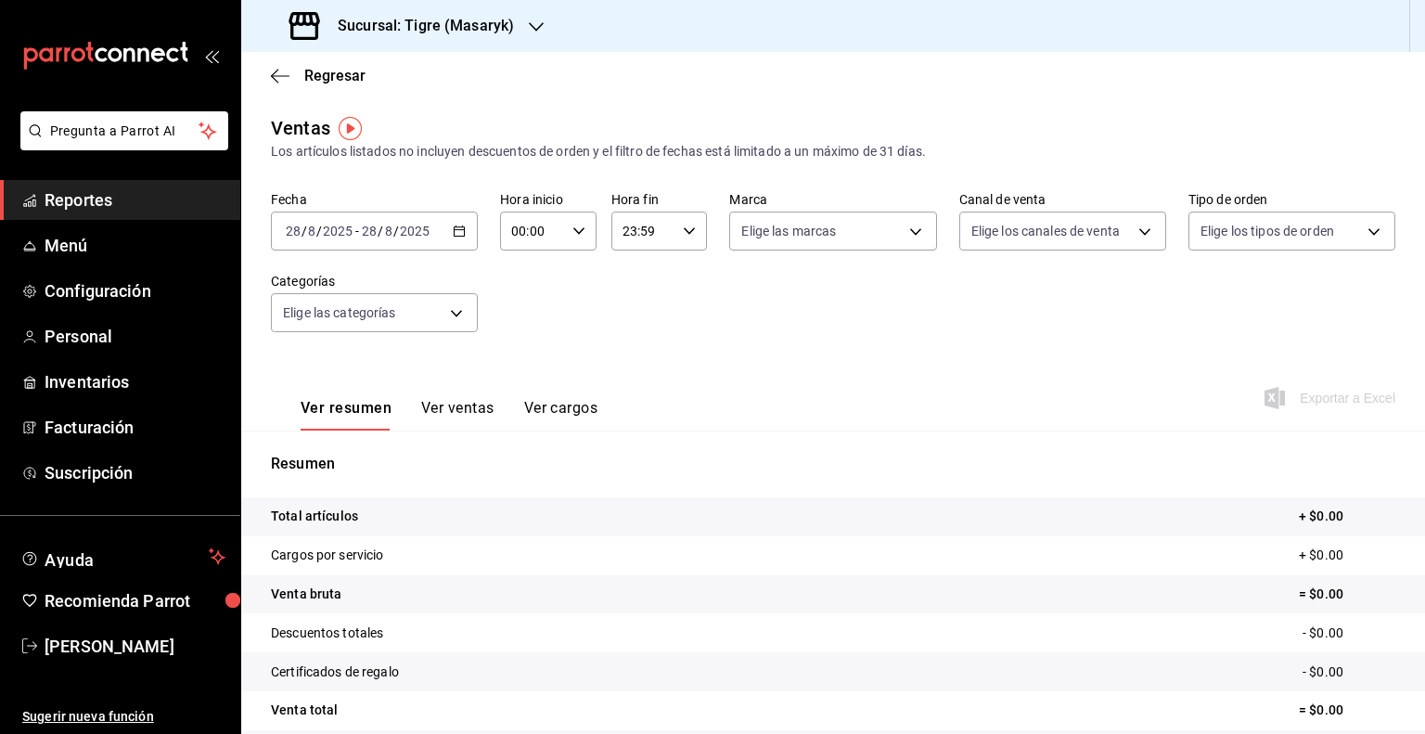
click at [1306, 397] on div "Exportar a Excel" at bounding box center [1331, 398] width 127 height 22
click at [459, 230] on icon "button" at bounding box center [459, 230] width 13 height 13
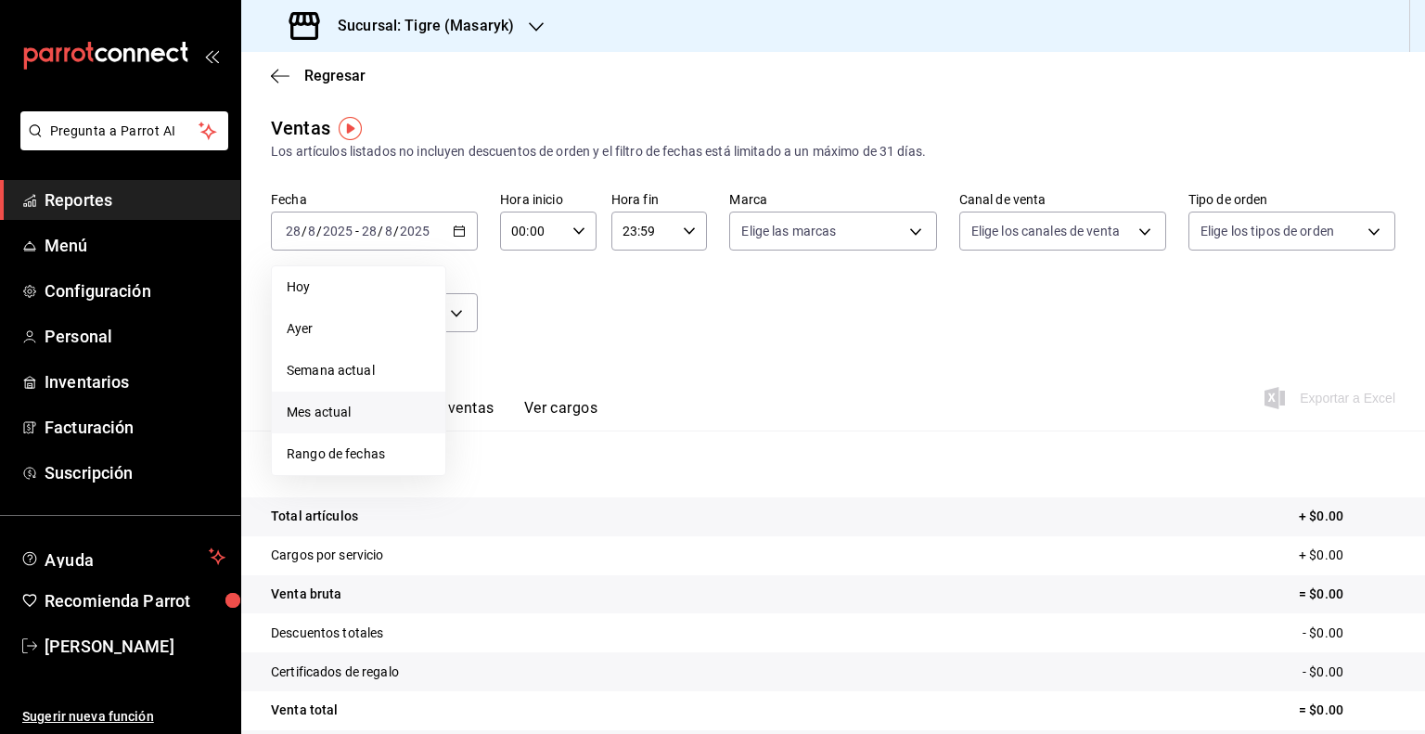
click at [345, 414] on span "Mes actual" at bounding box center [359, 412] width 144 height 19
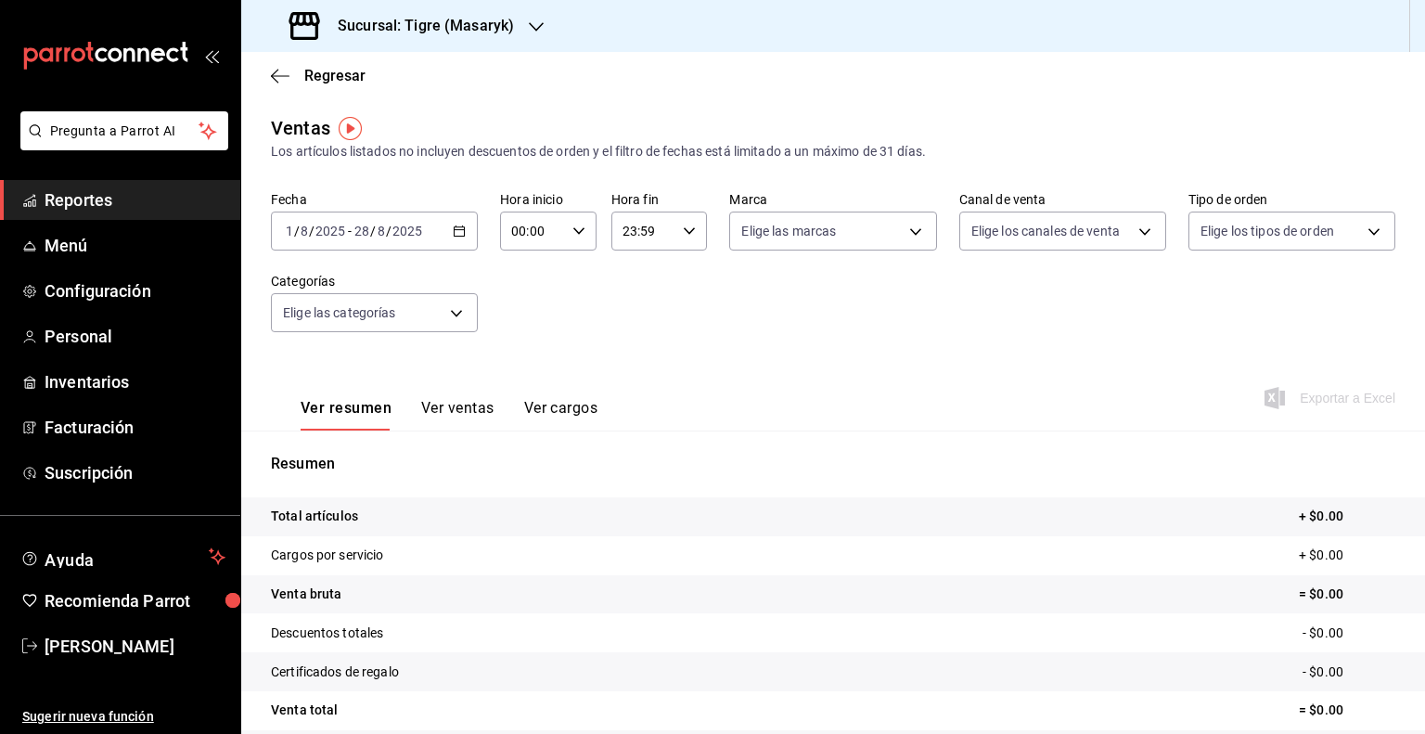
click at [1289, 397] on div "Exportar a Excel" at bounding box center [1331, 398] width 127 height 22
click at [479, 416] on button "Ver ventas" at bounding box center [457, 415] width 73 height 32
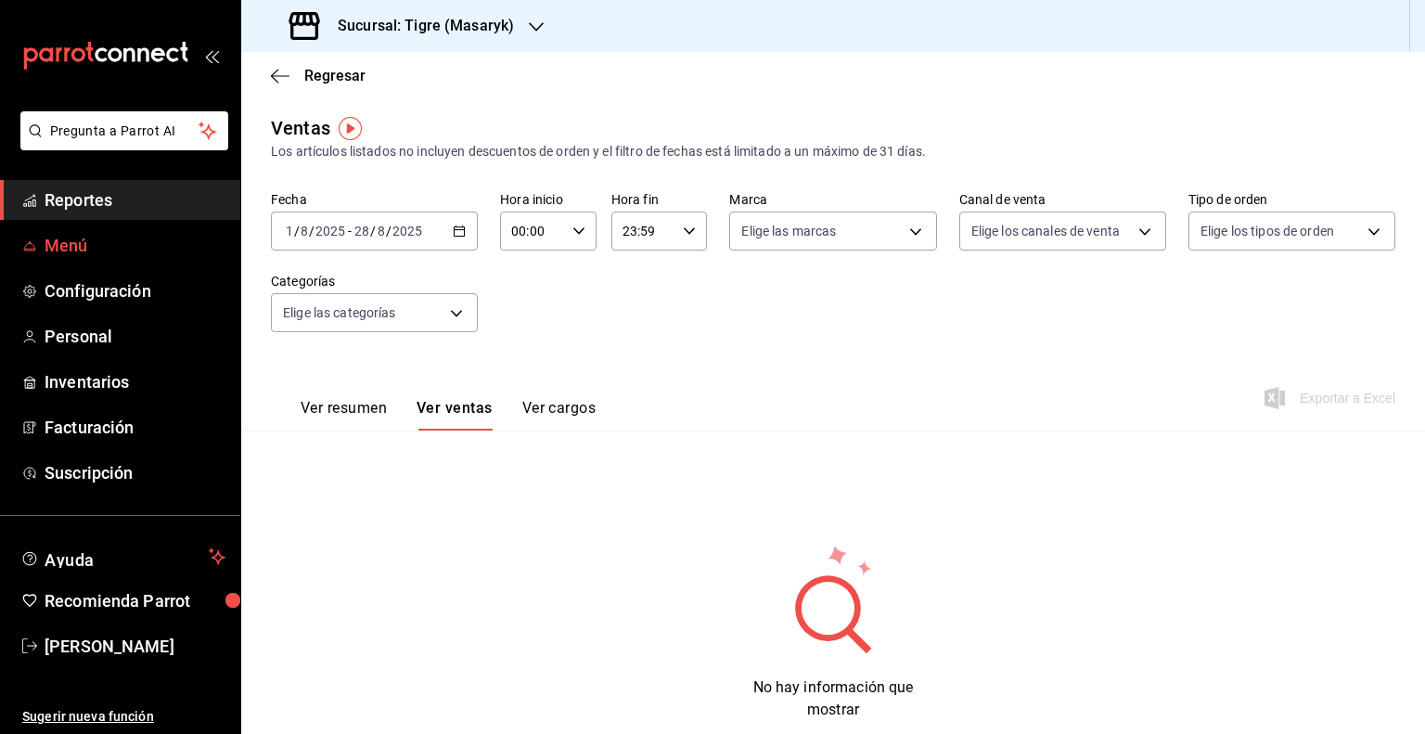
click at [101, 256] on span "Menú" at bounding box center [135, 245] width 181 height 25
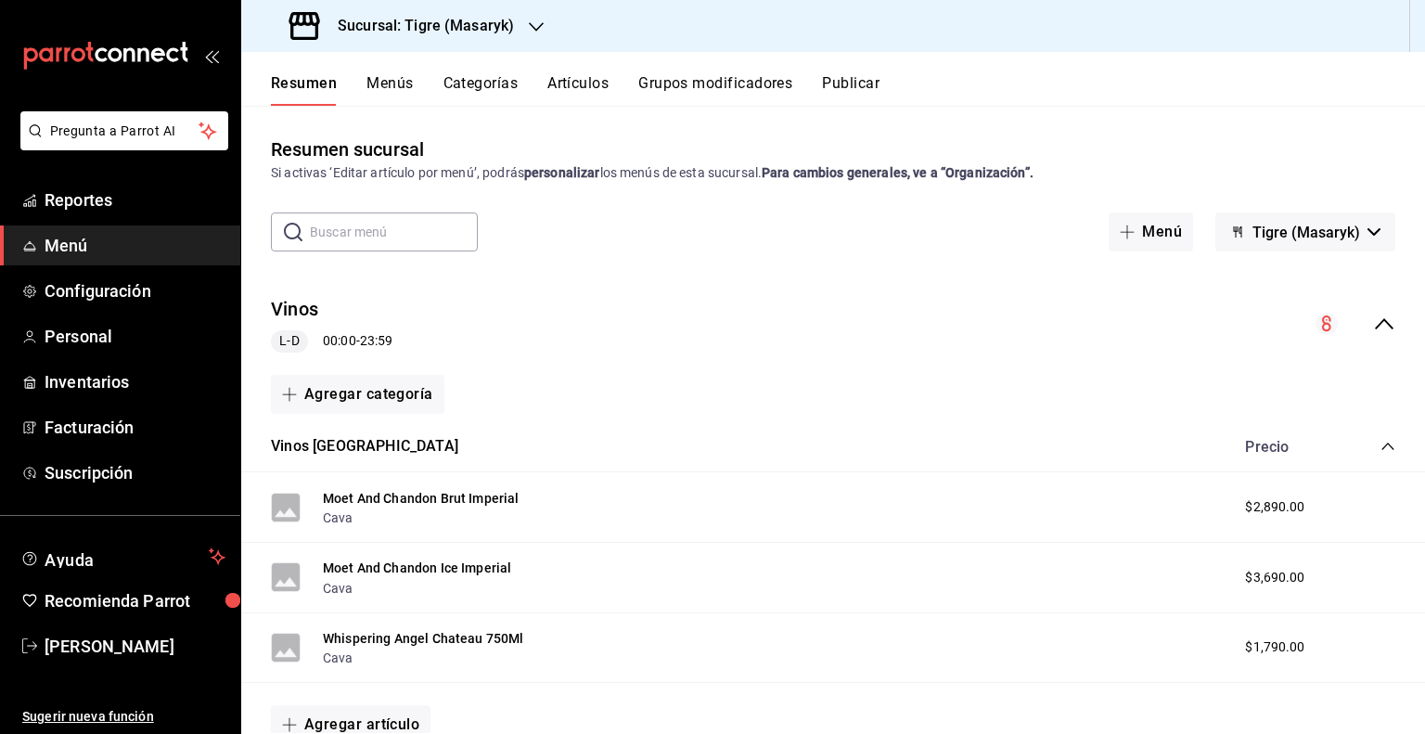
click at [851, 84] on button "Publicar" at bounding box center [851, 90] width 58 height 32
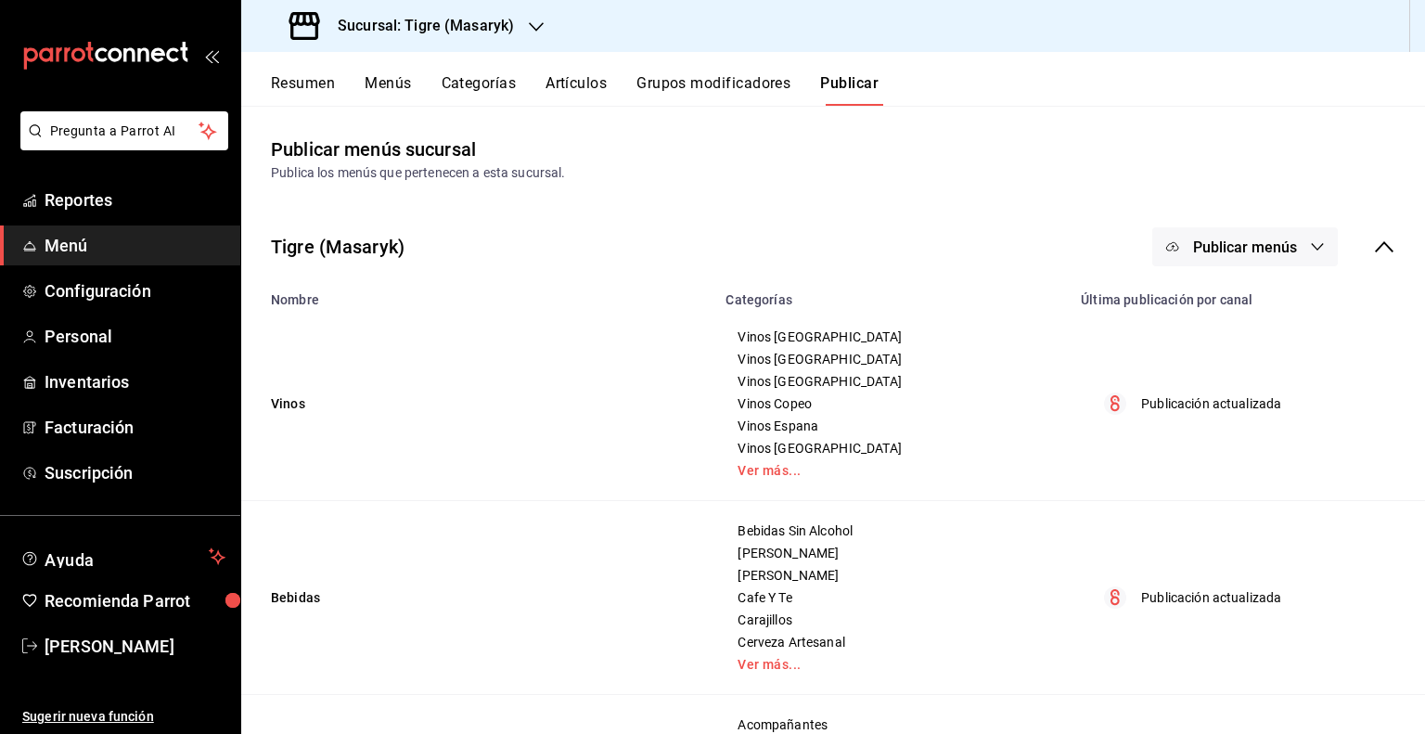
click at [1231, 244] on span "Publicar menús" at bounding box center [1245, 247] width 104 height 18
click at [1234, 294] on li "Punto de venta" at bounding box center [1231, 307] width 171 height 52
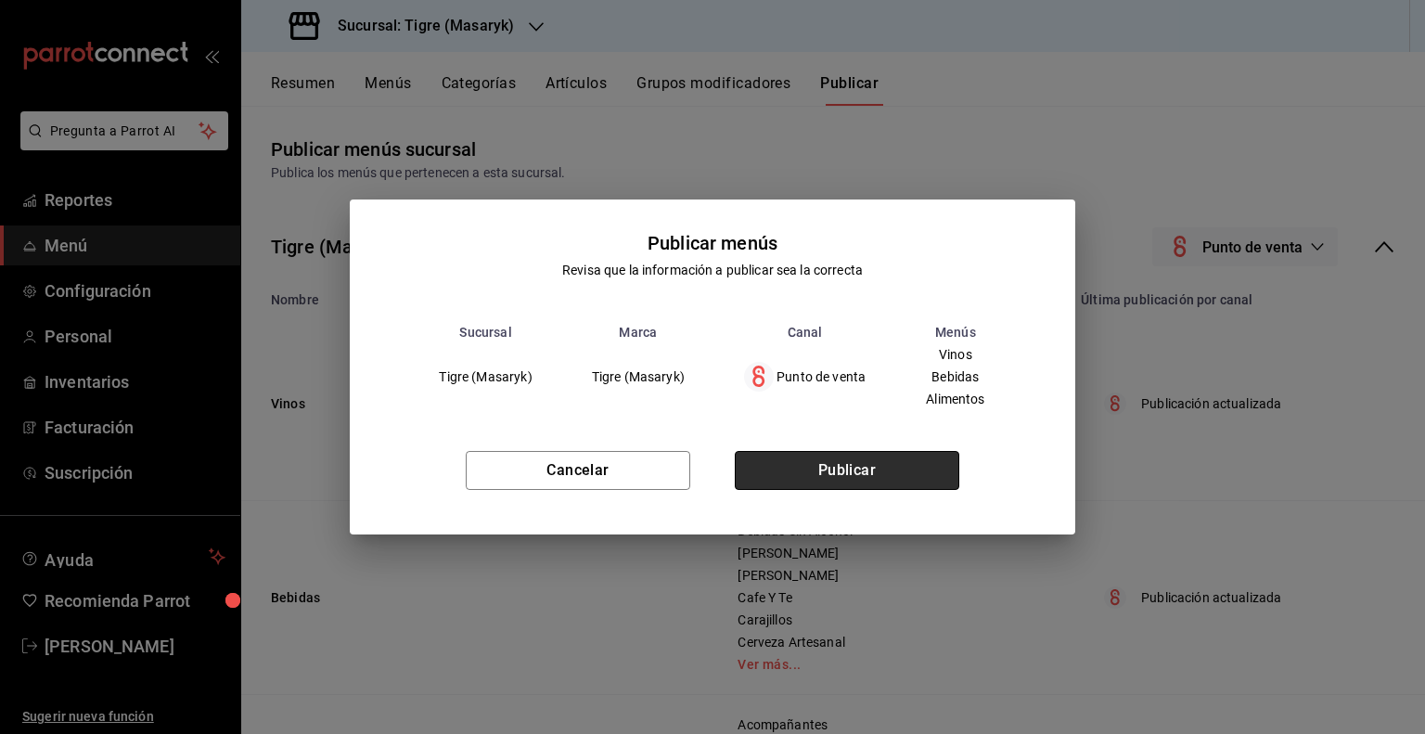
click at [844, 474] on button "Publicar" at bounding box center [847, 470] width 224 height 39
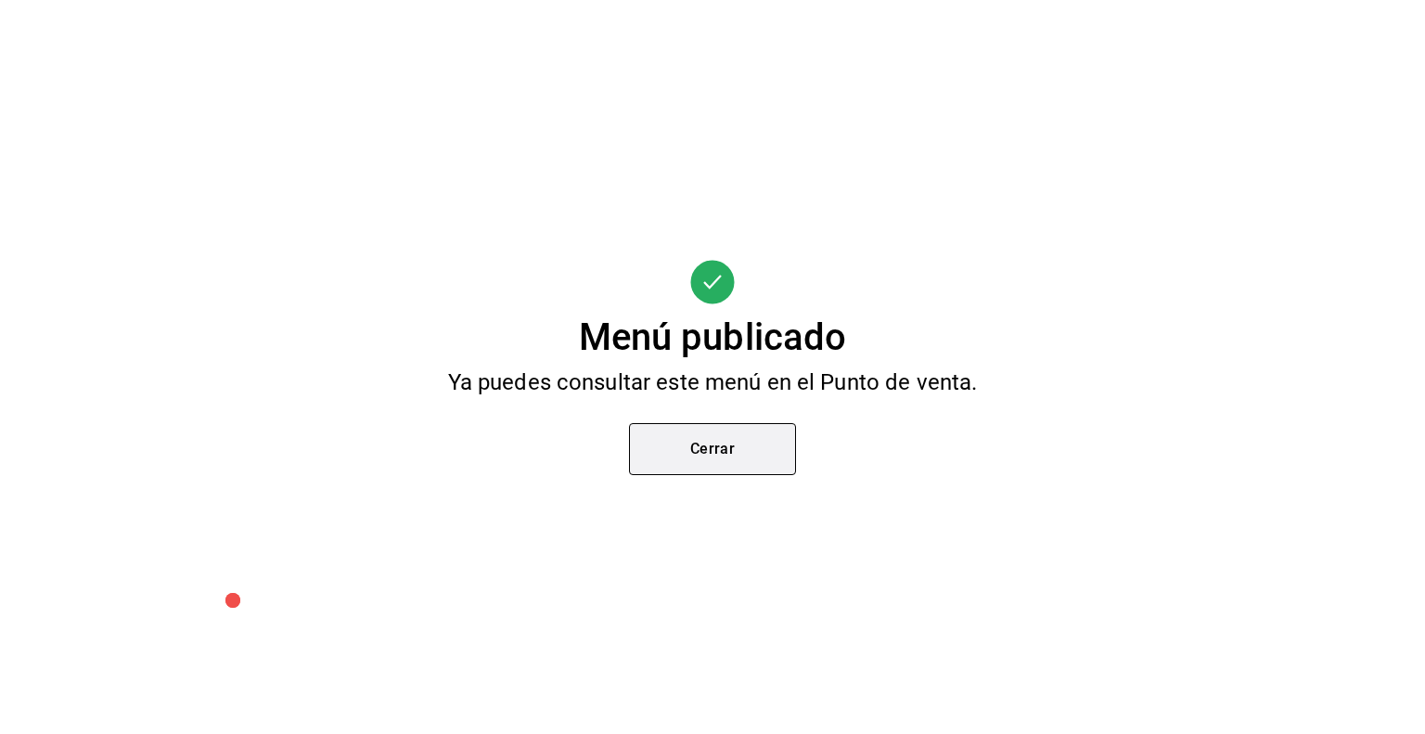
click at [739, 460] on button "Cerrar" at bounding box center [712, 449] width 167 height 52
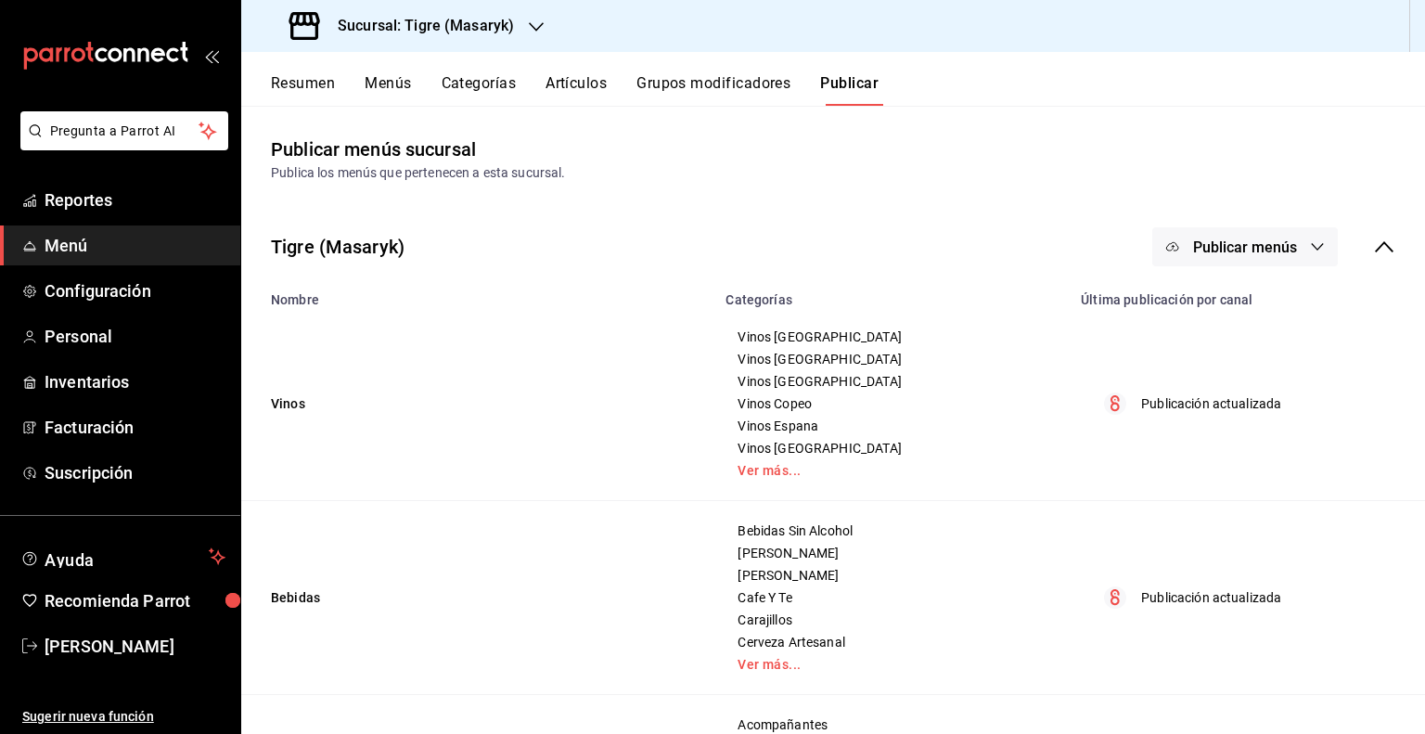
click at [1010, 499] on td "Vinos [GEOGRAPHIC_DATA] Vinos [GEOGRAPHIC_DATA] Vinos [GEOGRAPHIC_DATA] Vinos C…" at bounding box center [891, 404] width 355 height 194
click at [491, 85] on button "Categorías" at bounding box center [478, 90] width 75 height 32
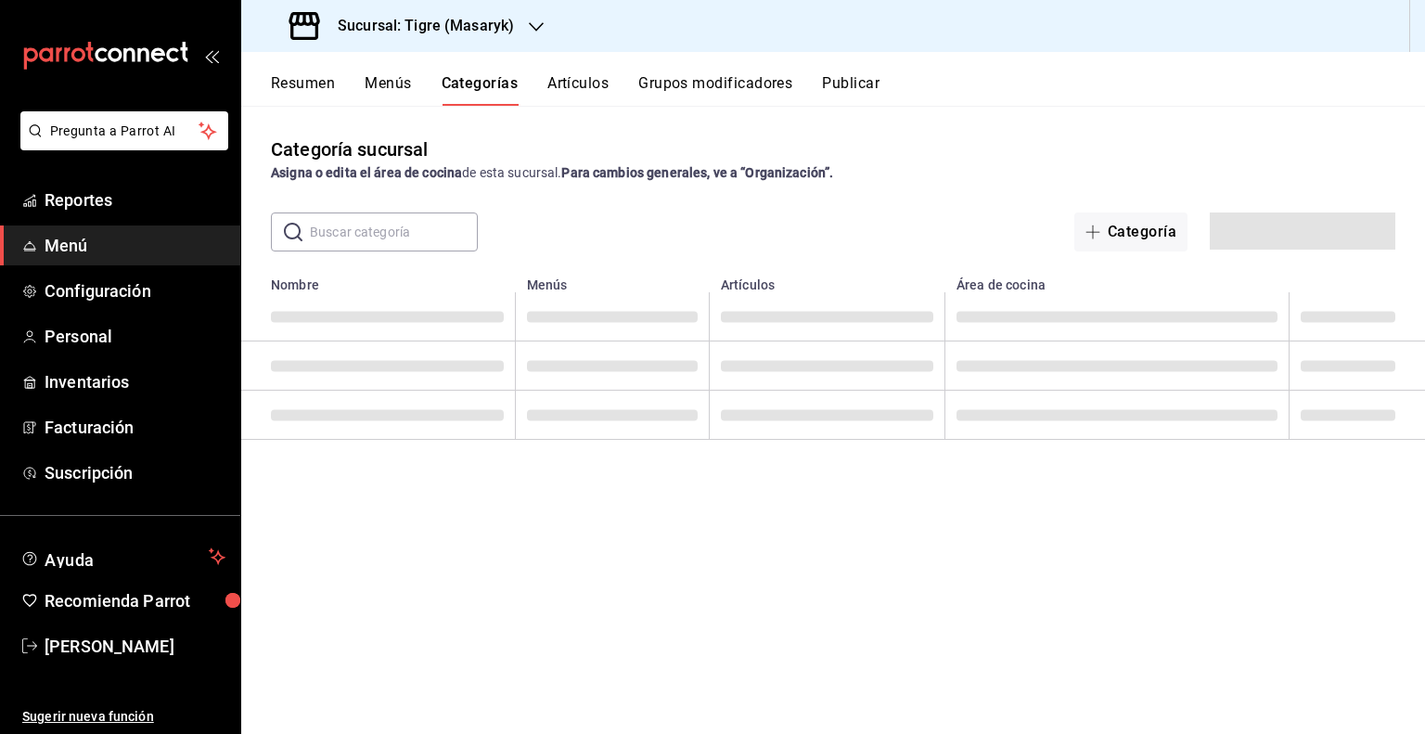
click at [500, 10] on div "Sucursal: Tigre (Masaryk)" at bounding box center [403, 26] width 295 height 52
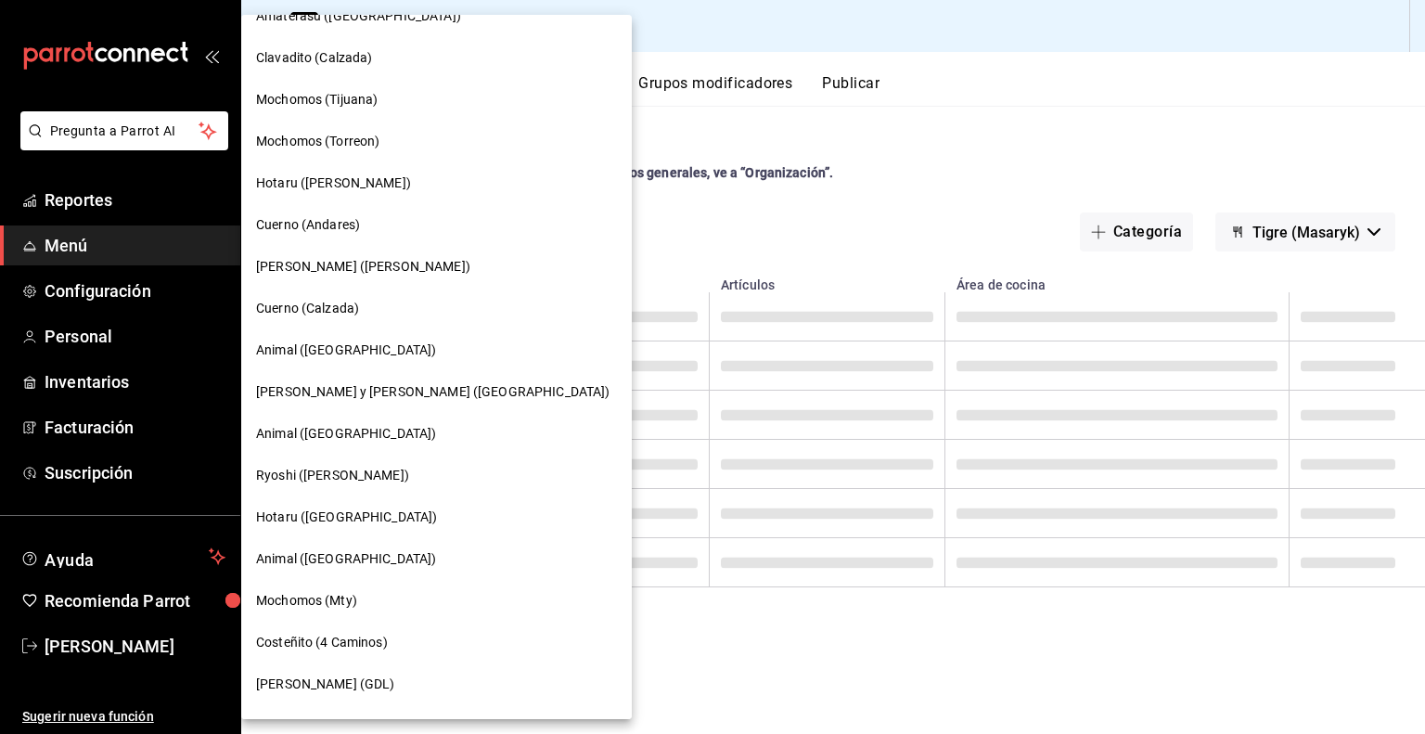
scroll to position [371, 0]
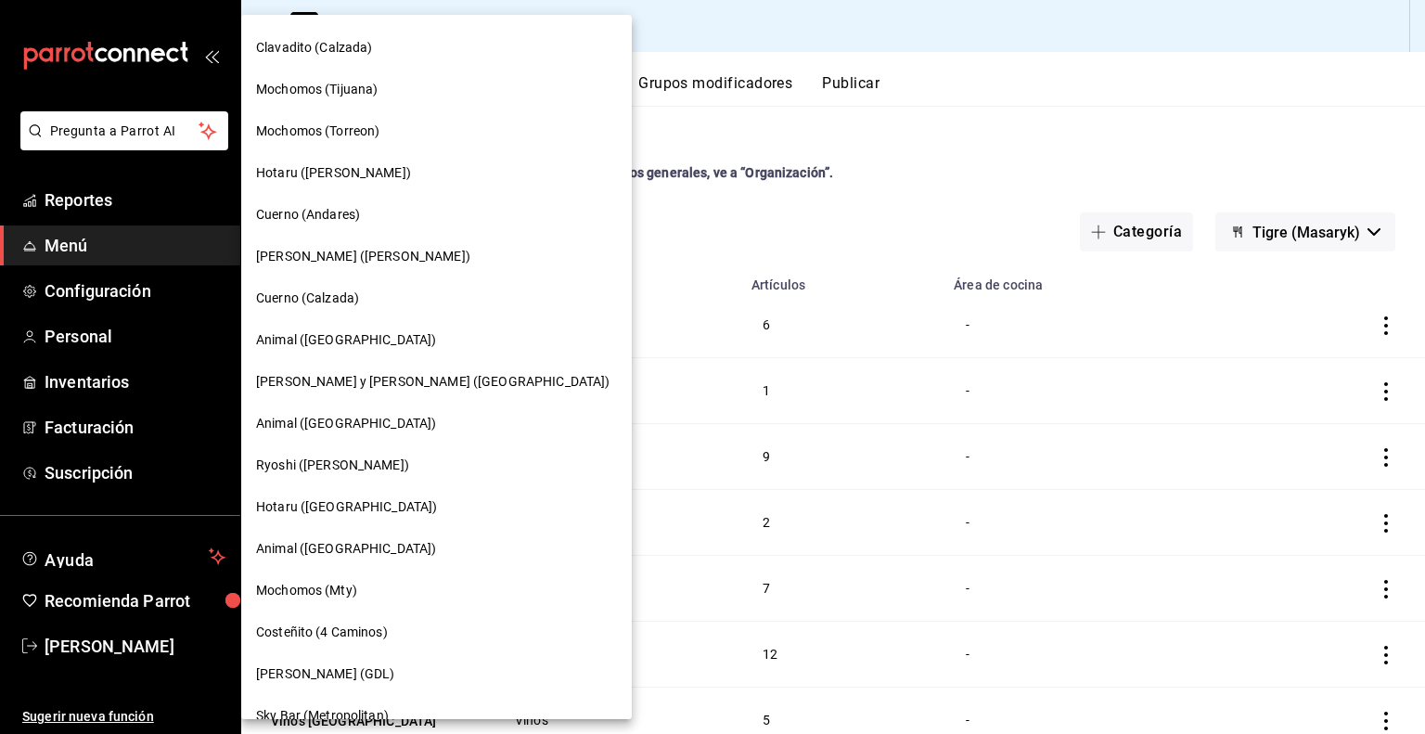
click at [365, 591] on div "Mochomos (Mty)" at bounding box center [436, 590] width 361 height 19
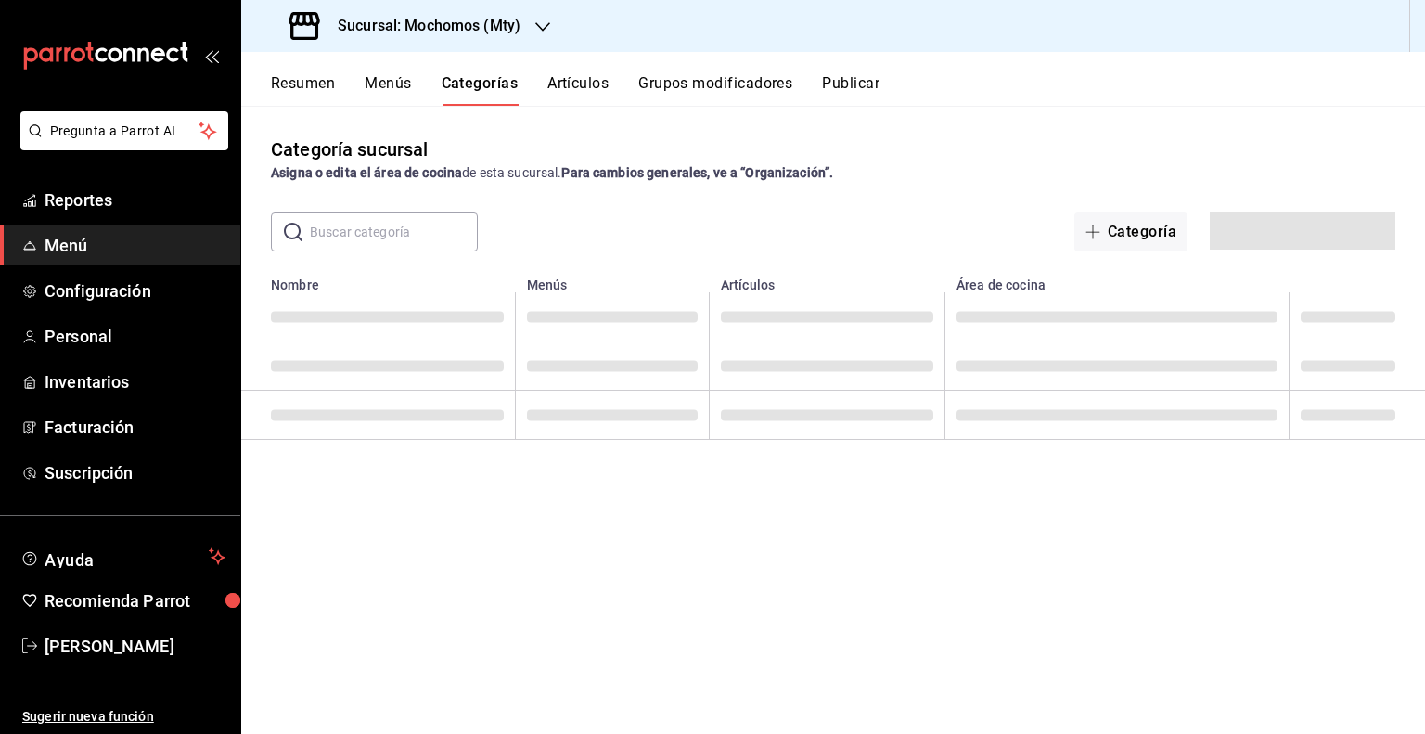
click at [360, 244] on input "text" at bounding box center [394, 231] width 168 height 37
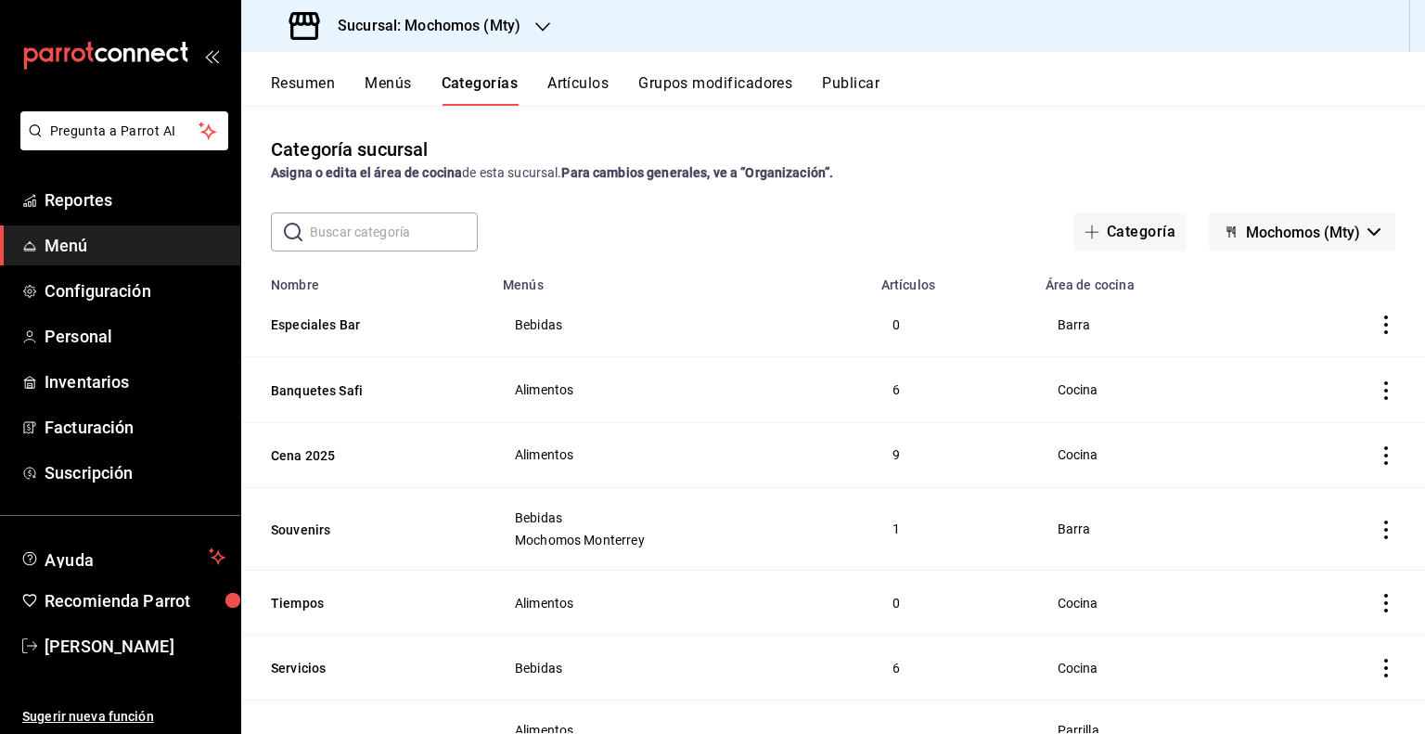
click at [595, 92] on button "Artículos" at bounding box center [577, 90] width 61 height 32
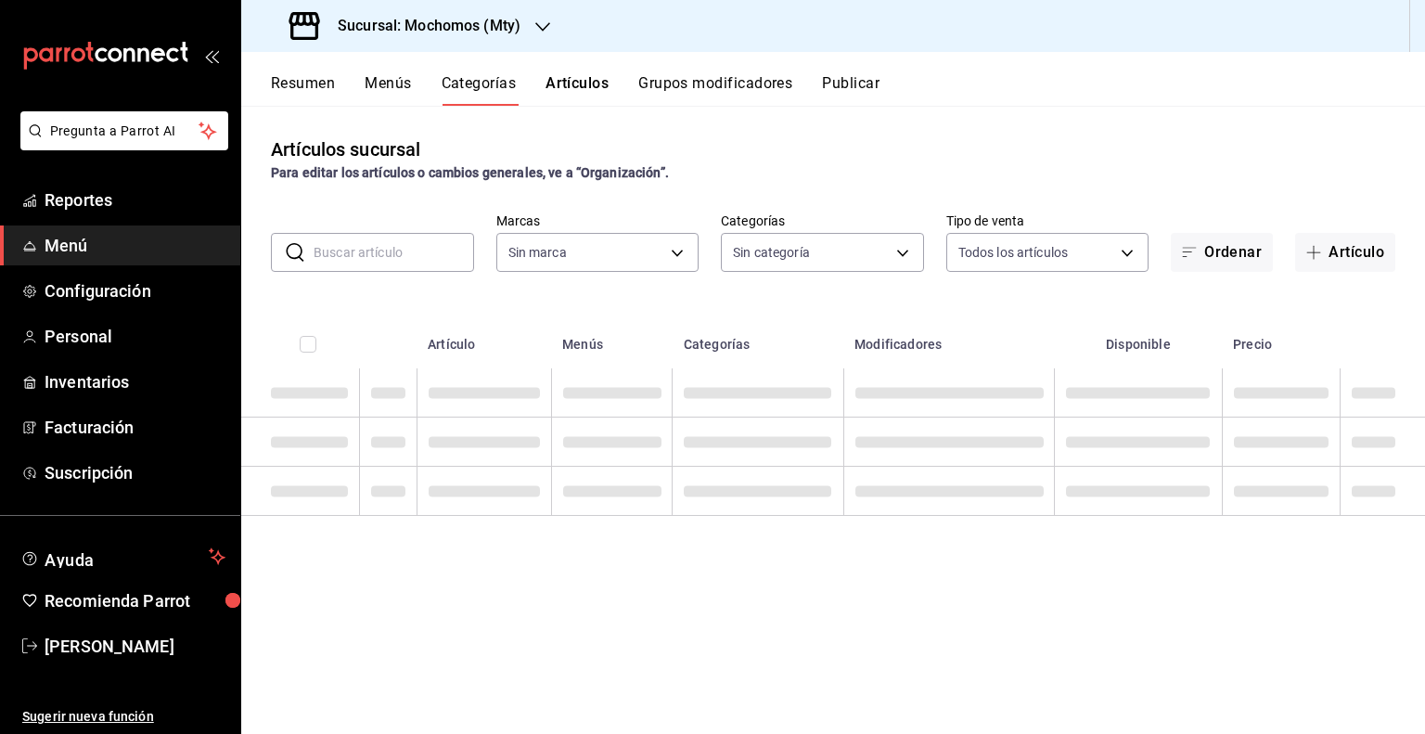
type input "PVA1002056"
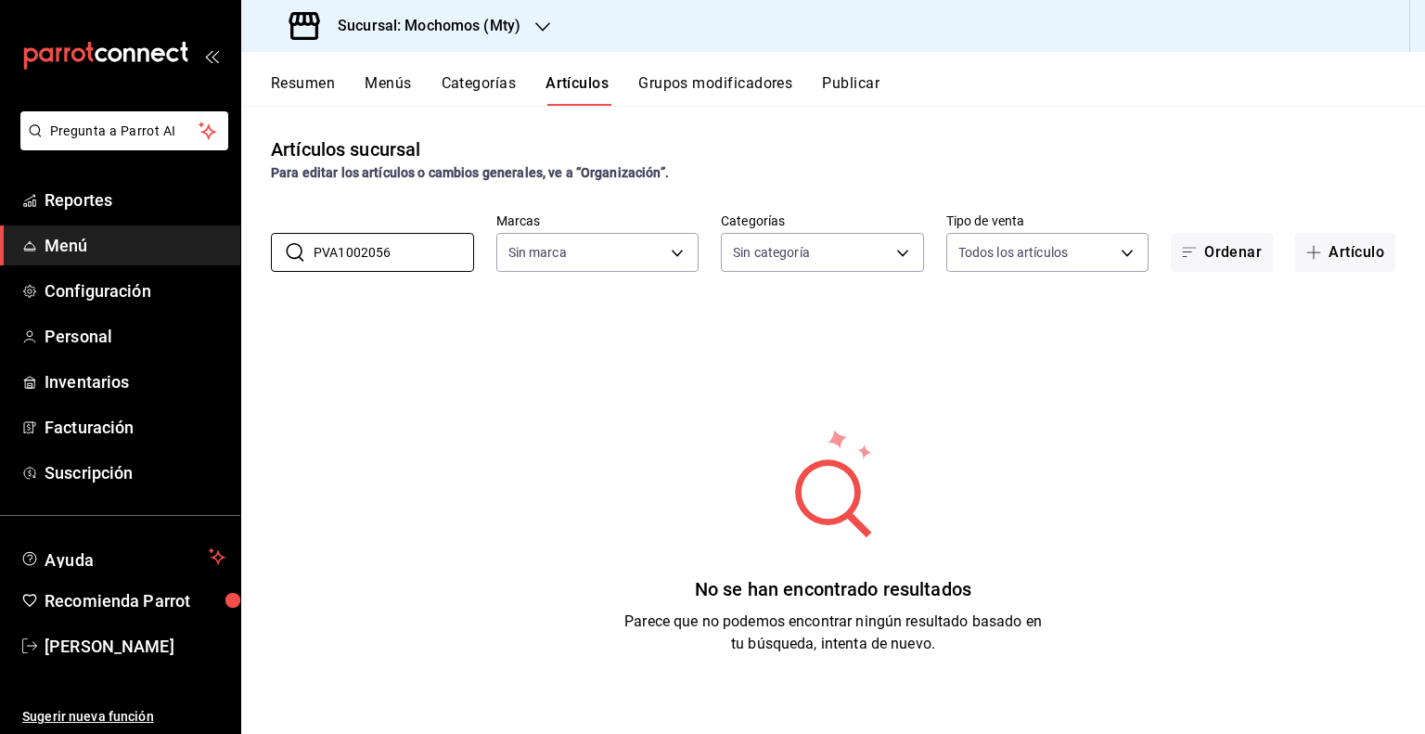
type input "b352ad34-a903-4246-b8b1-197398375429"
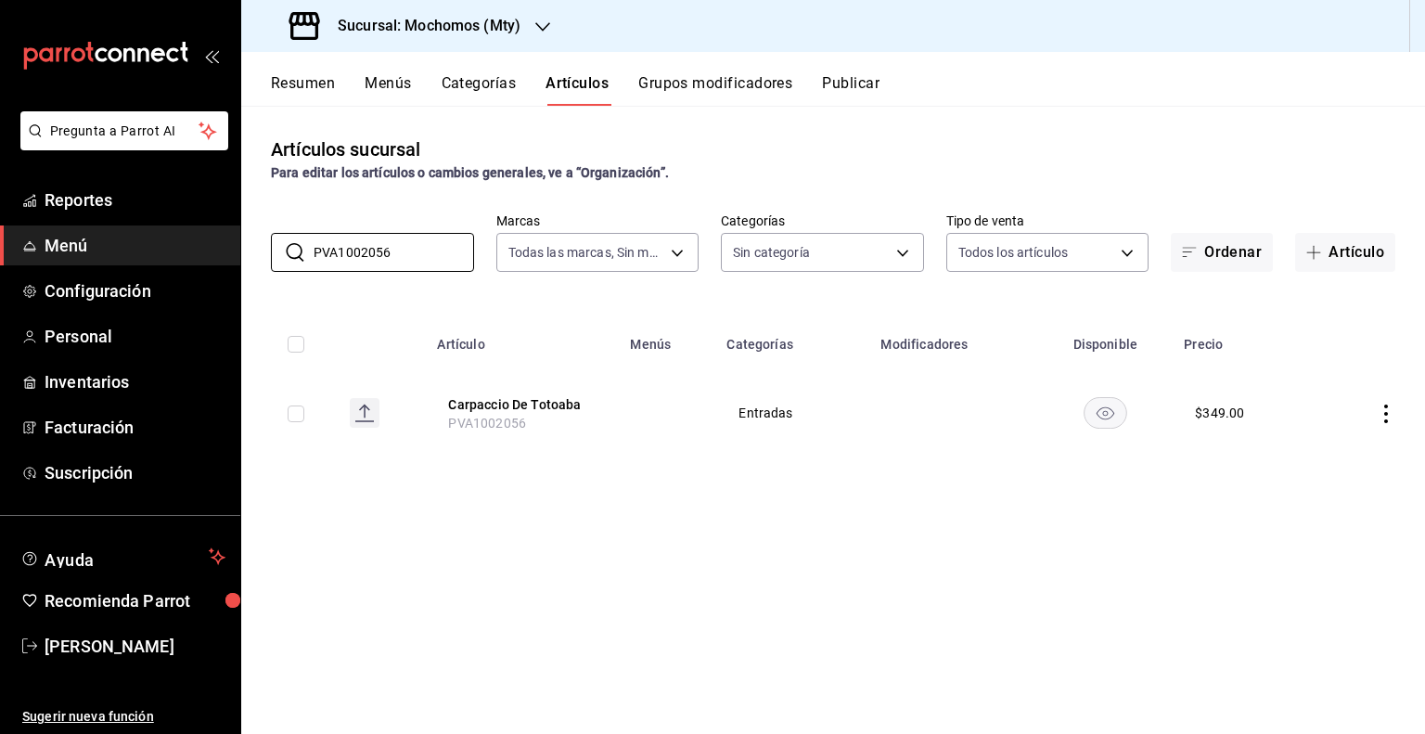
type input "PVA1002056"
click at [494, 33] on h3 "Sucursal: Mochomos (Mty)" at bounding box center [422, 26] width 198 height 22
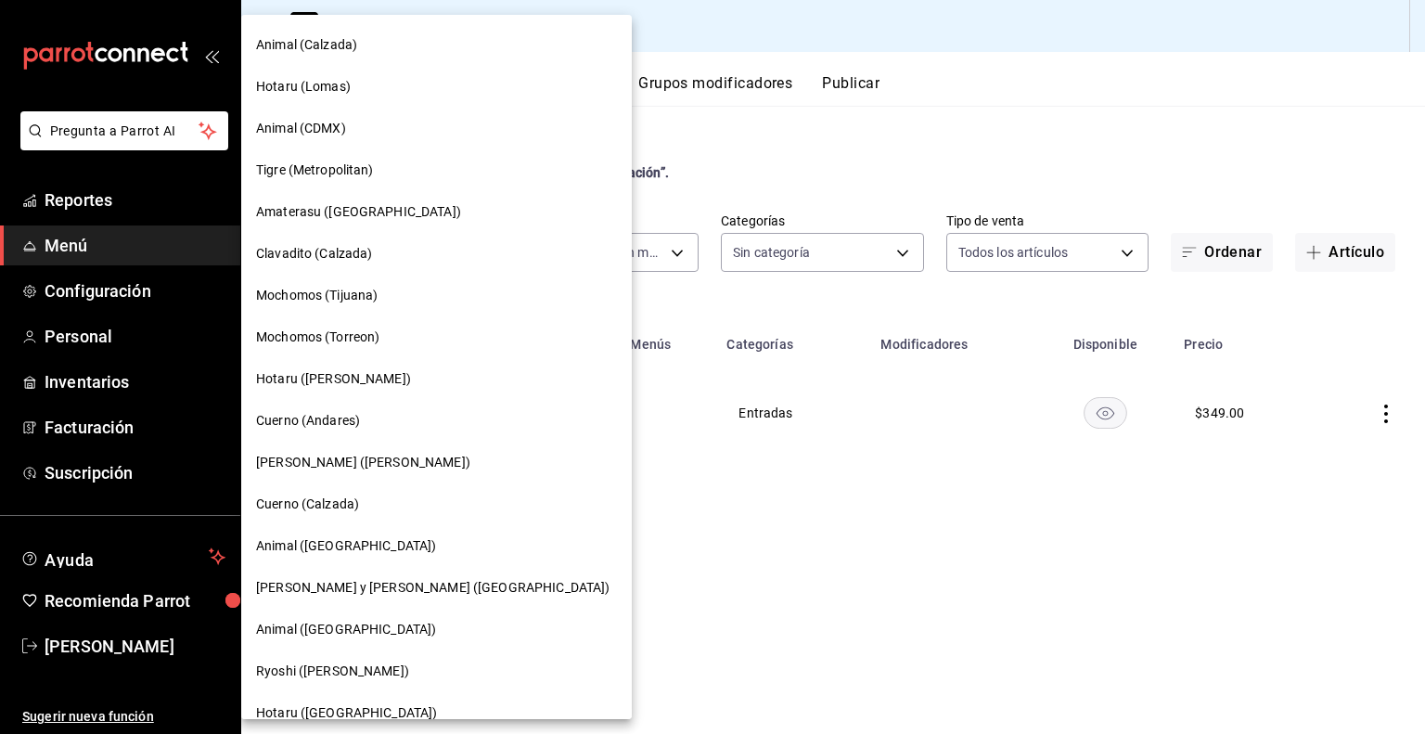
scroll to position [166, 0]
click at [319, 129] on span "Animal (CDMX)" at bounding box center [301, 127] width 90 height 19
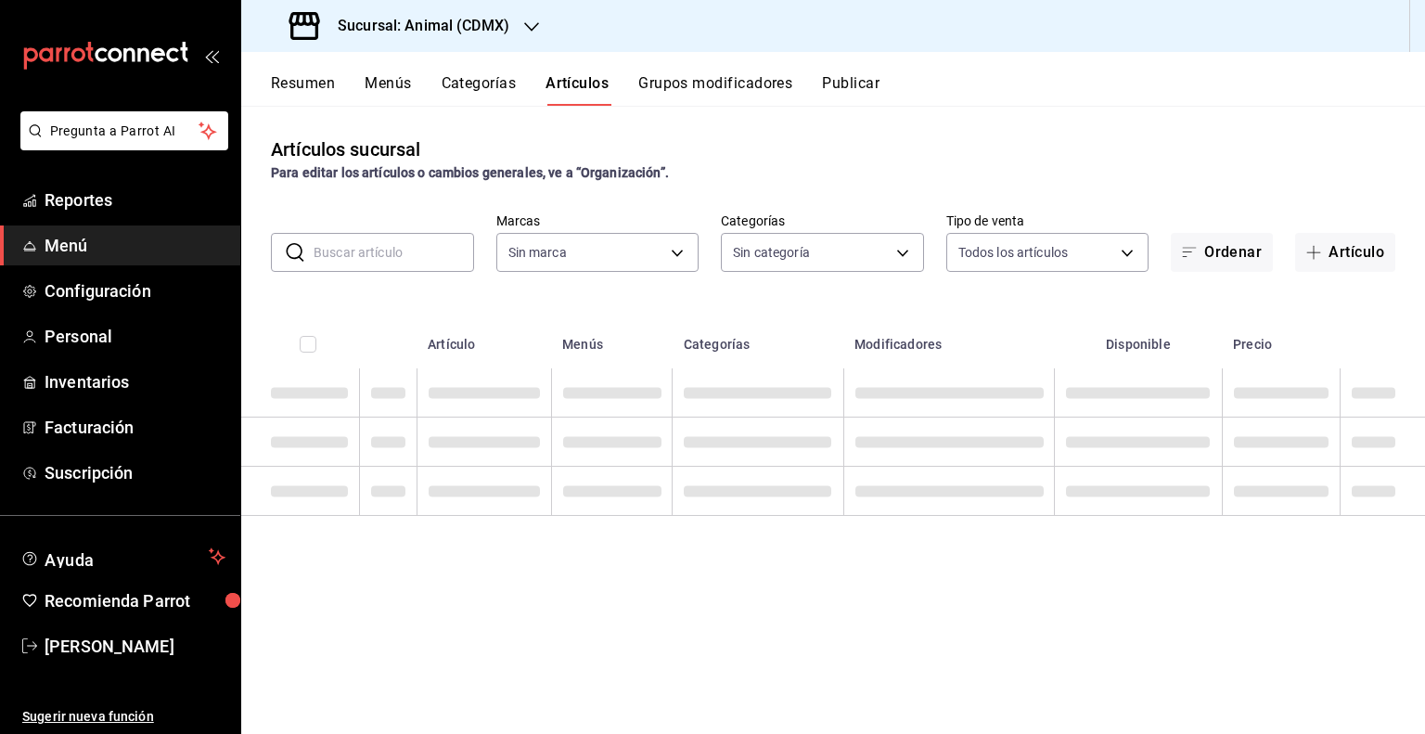
click at [393, 259] on input "text" at bounding box center [393, 252] width 160 height 37
type input "cb0f6aec-1481-4e37-861c-bab9b3a65b14"
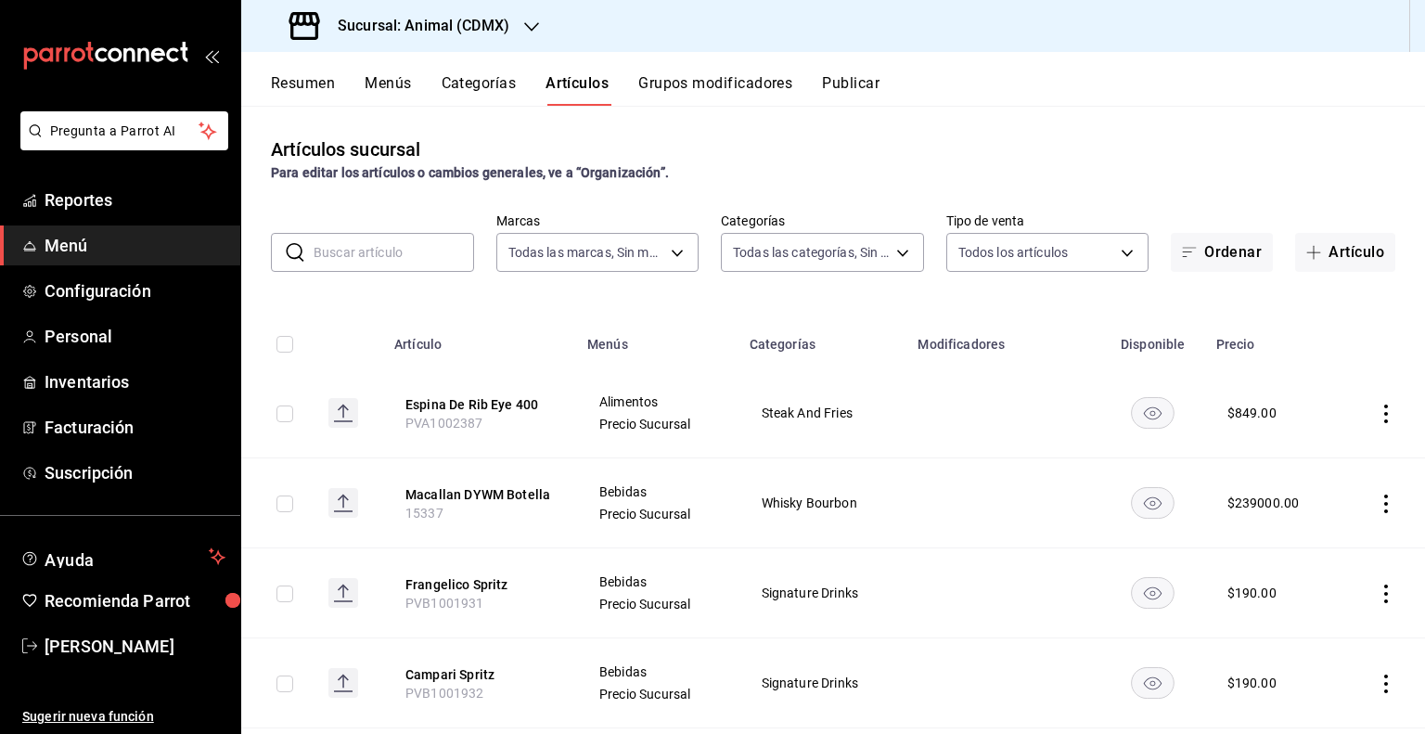
type input "281688af-6220-48ae-86b9-ca5e6f63eb3e,2ffeebaa-176c-4024-95f8-553ffecca8da,37769…"
type input "a"
click at [869, 259] on body "Pregunta a Parrot AI Reportes Menú Configuración Personal Inventarios Facturaci…" at bounding box center [712, 367] width 1425 height 734
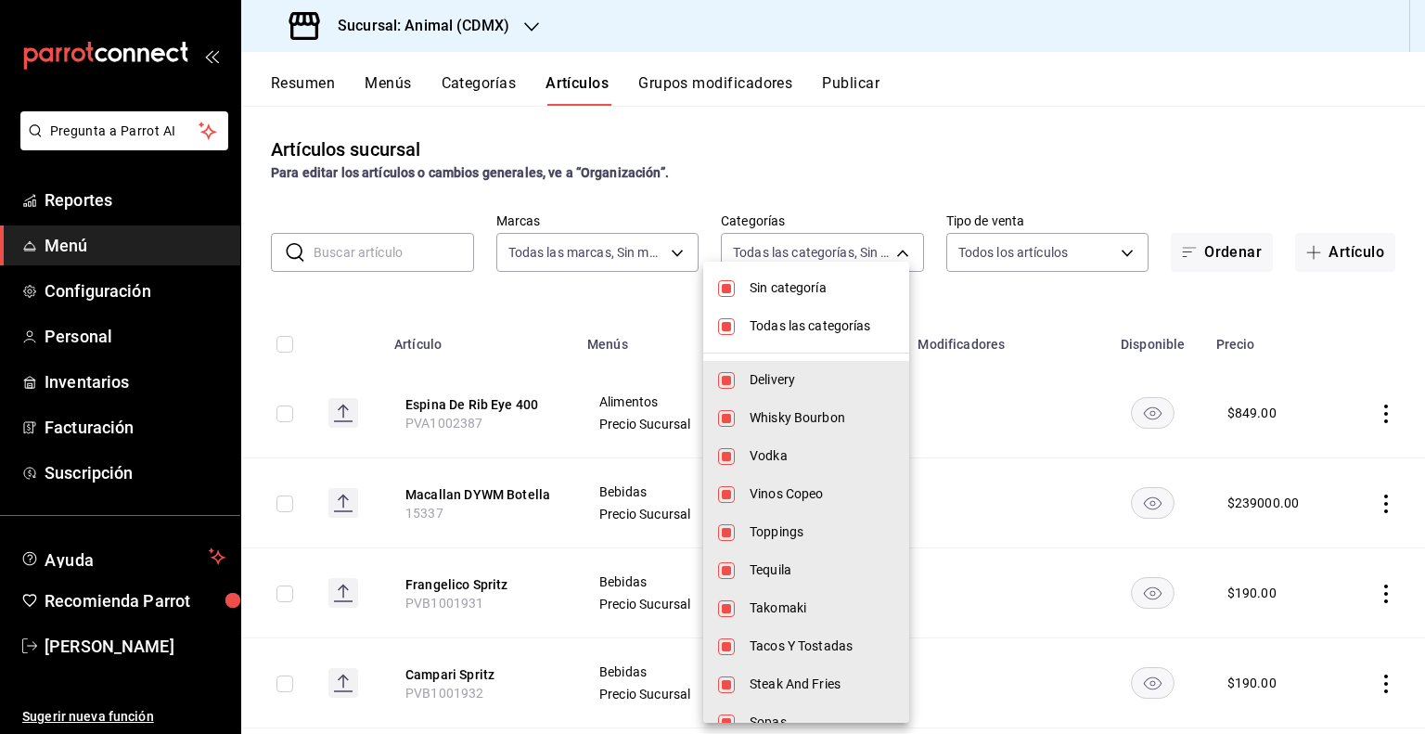
click at [831, 330] on span "Todas las categorías" at bounding box center [821, 325] width 145 height 19
checkbox input "false"
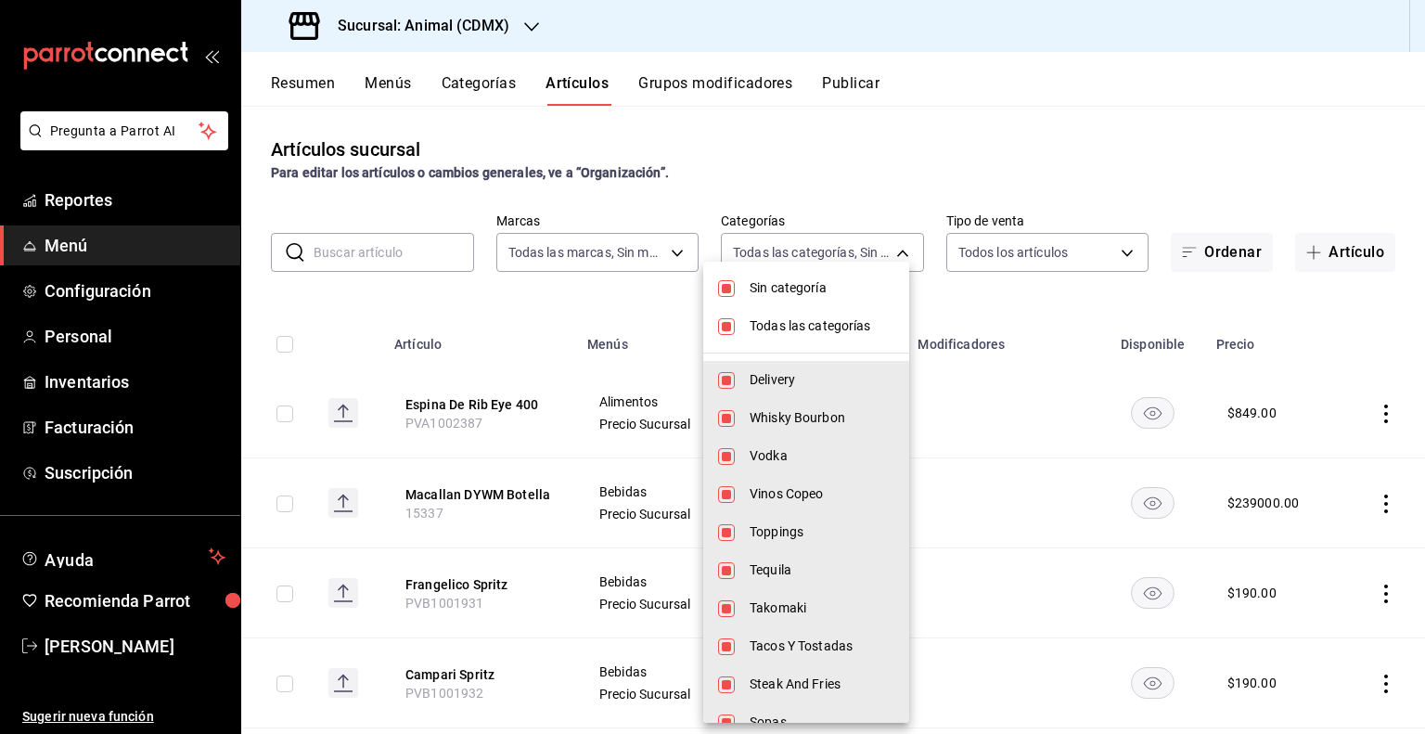
checkbox input "false"
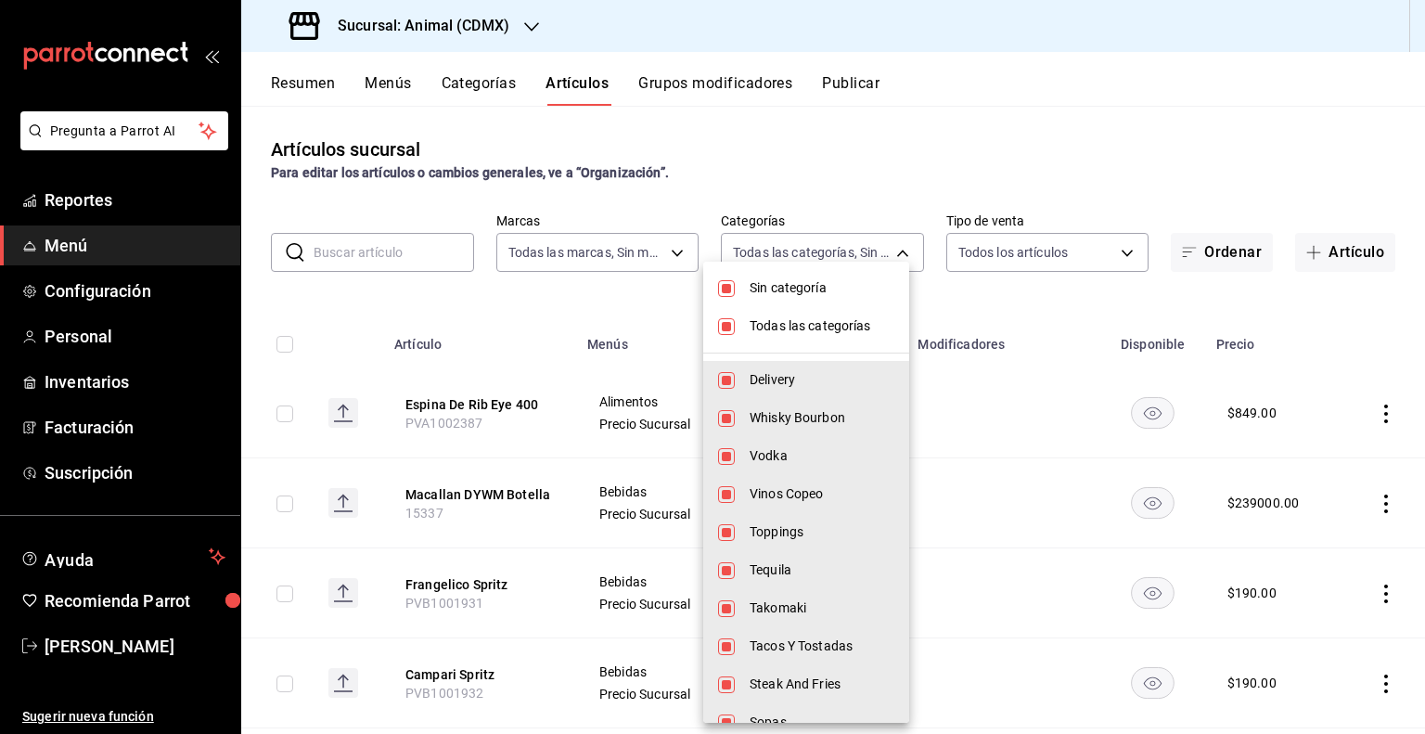
checkbox input "false"
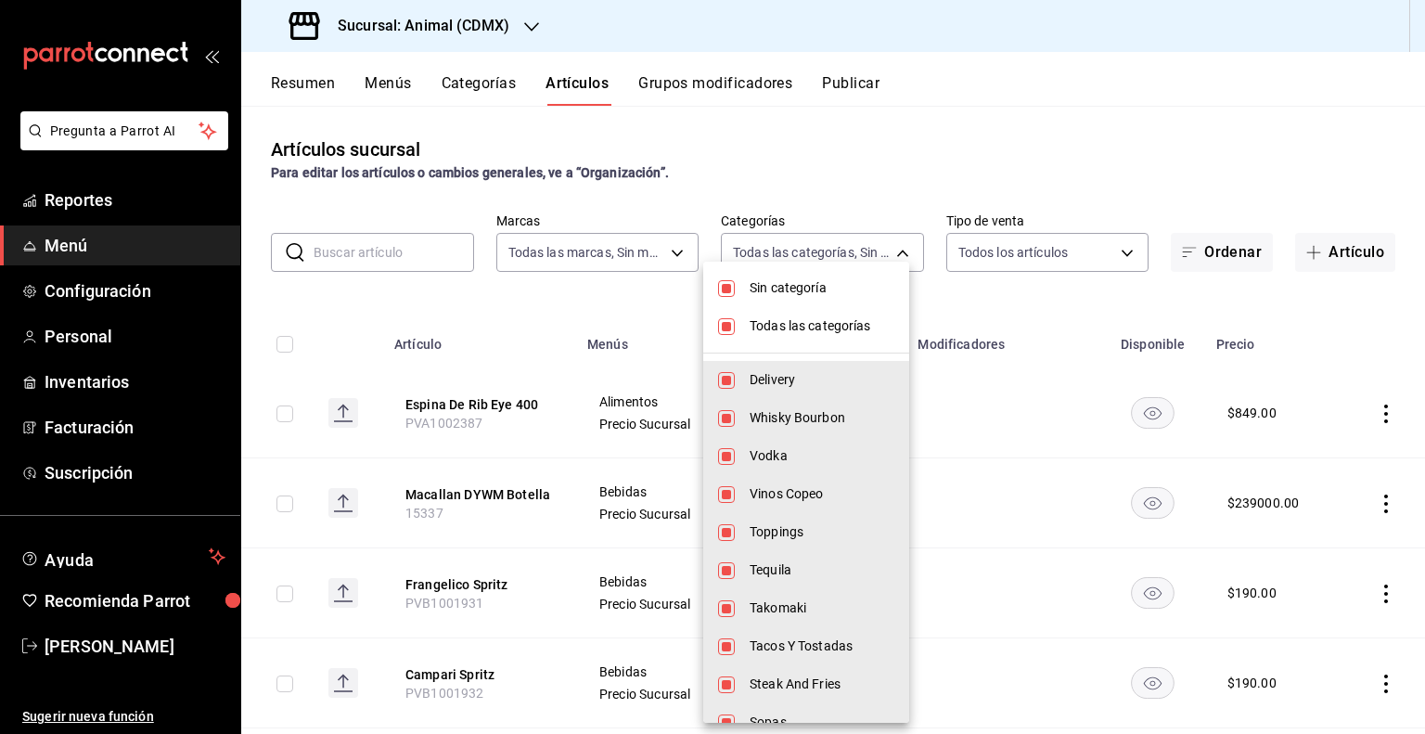
checkbox input "false"
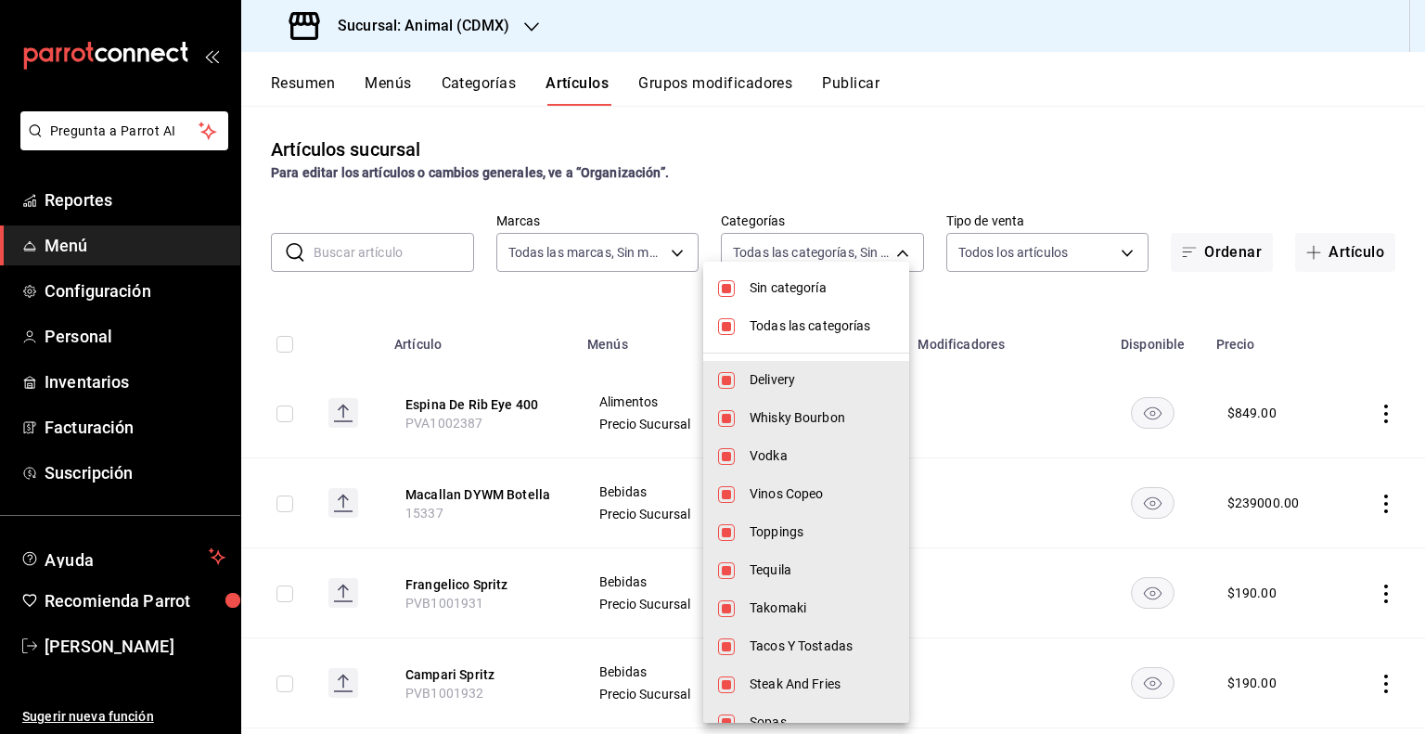
checkbox input "false"
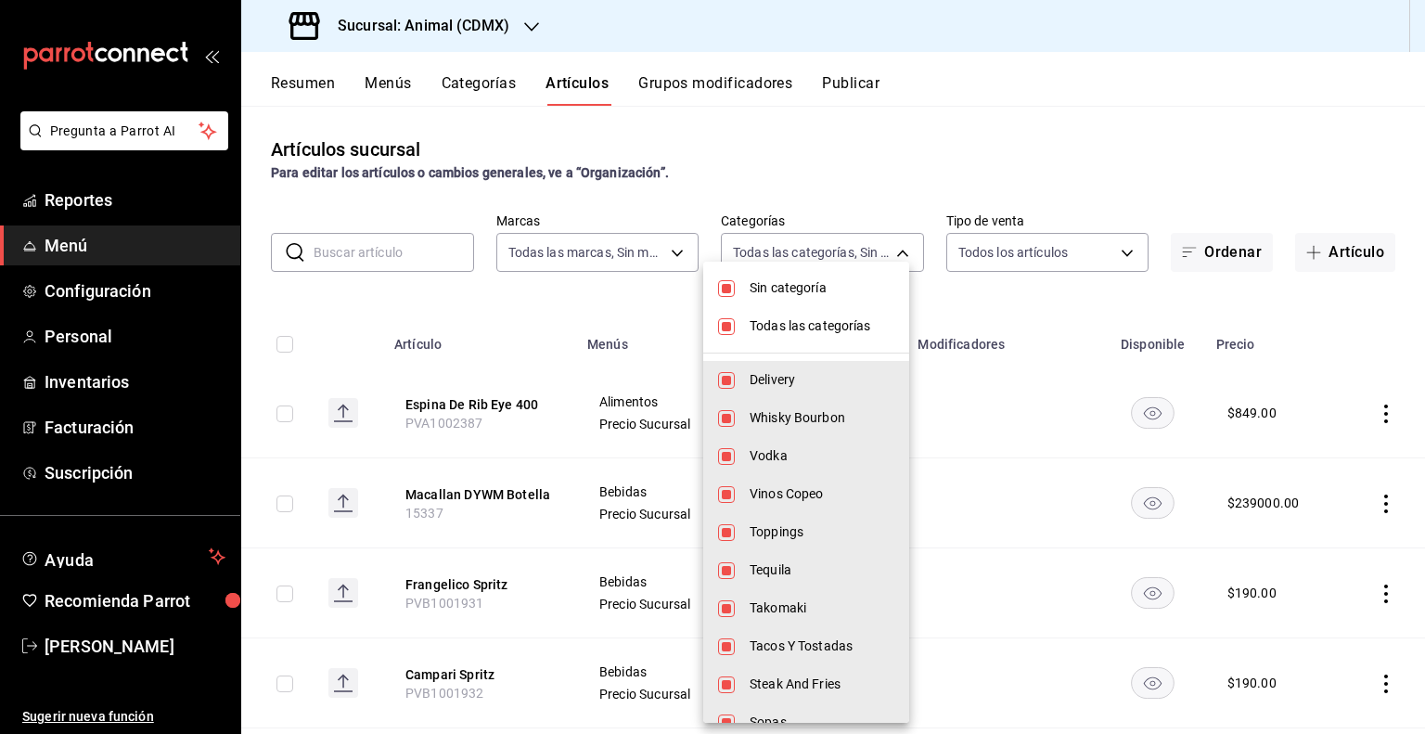
checkbox input "false"
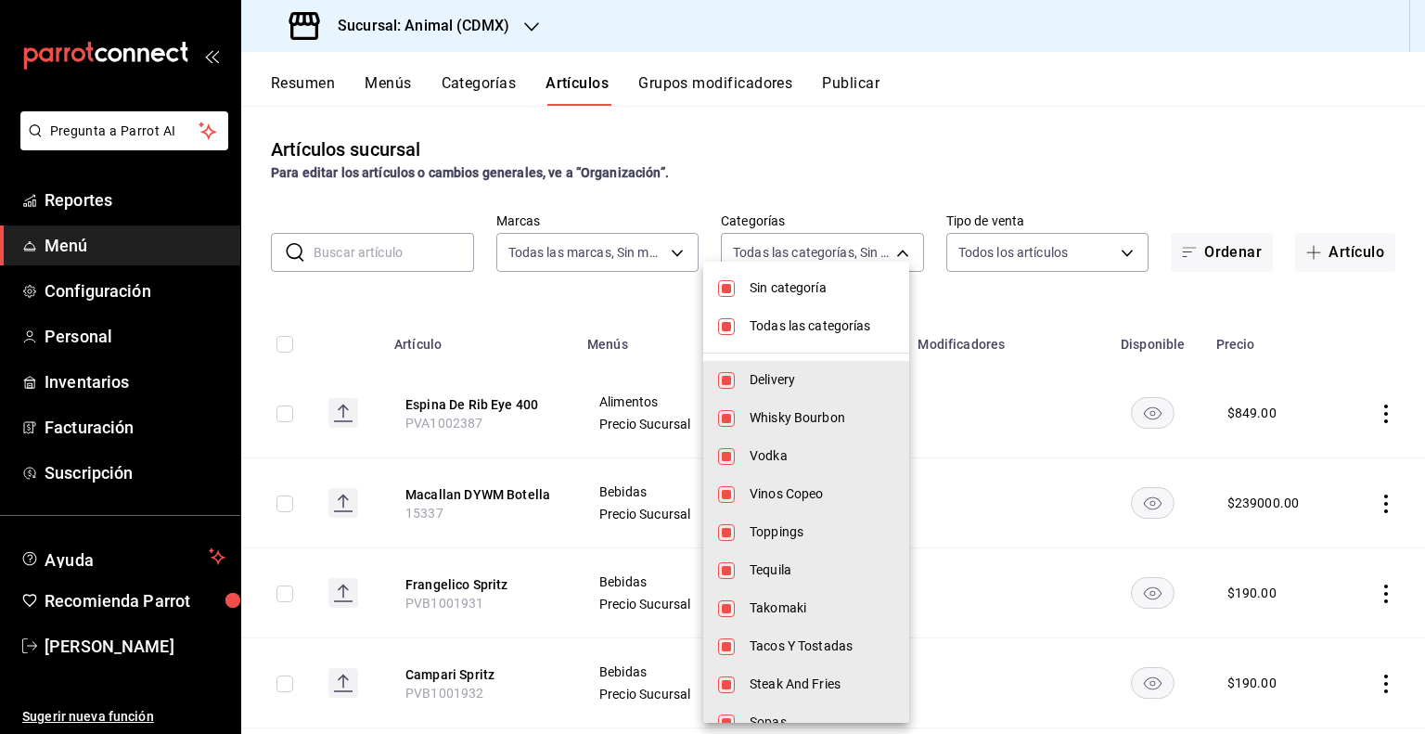
checkbox input "false"
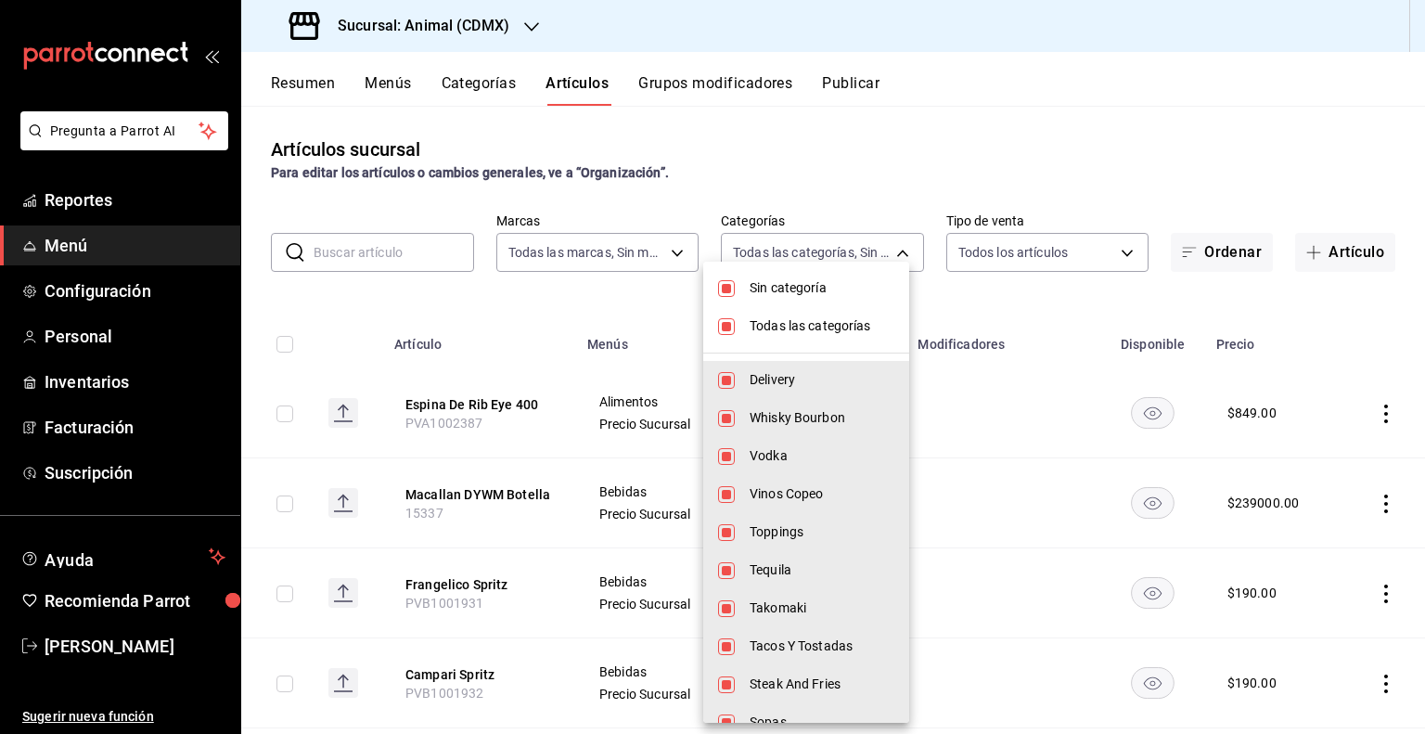
checkbox input "false"
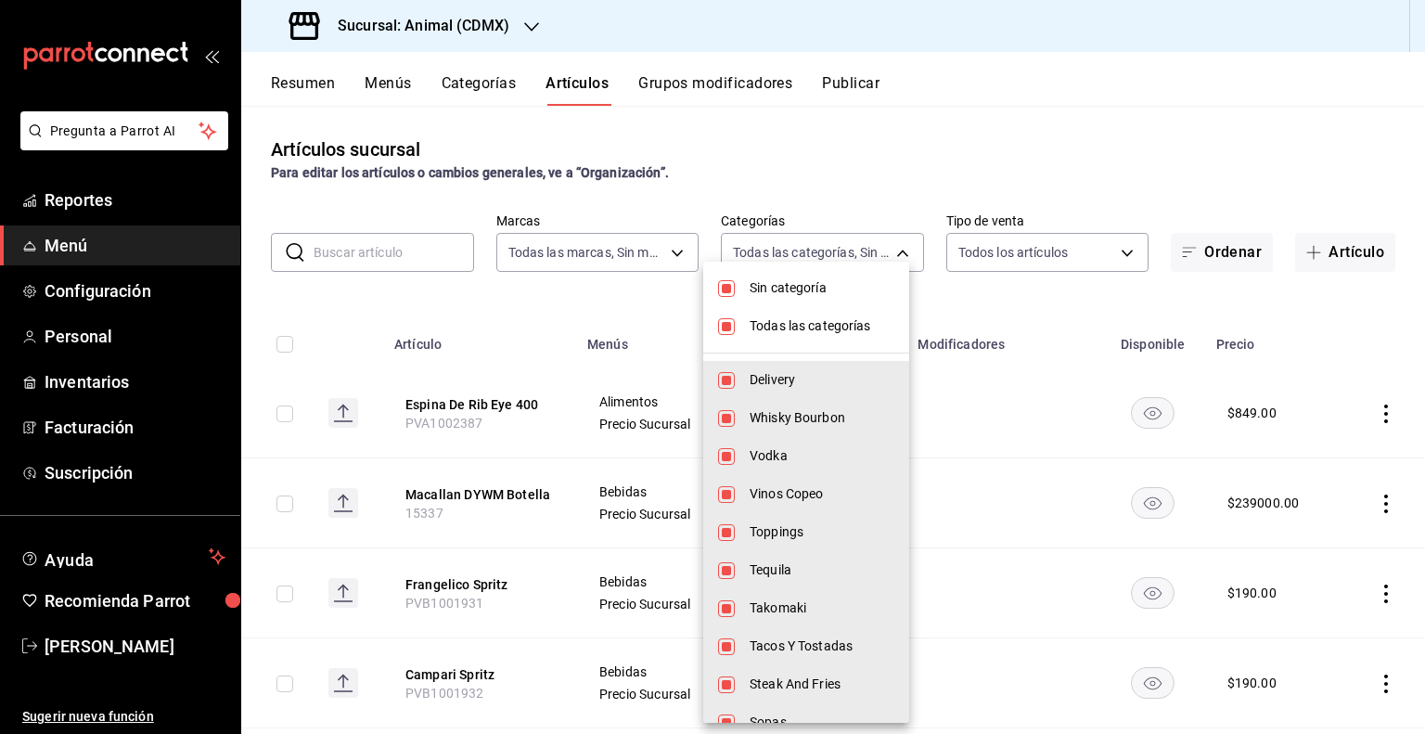
checkbox input "false"
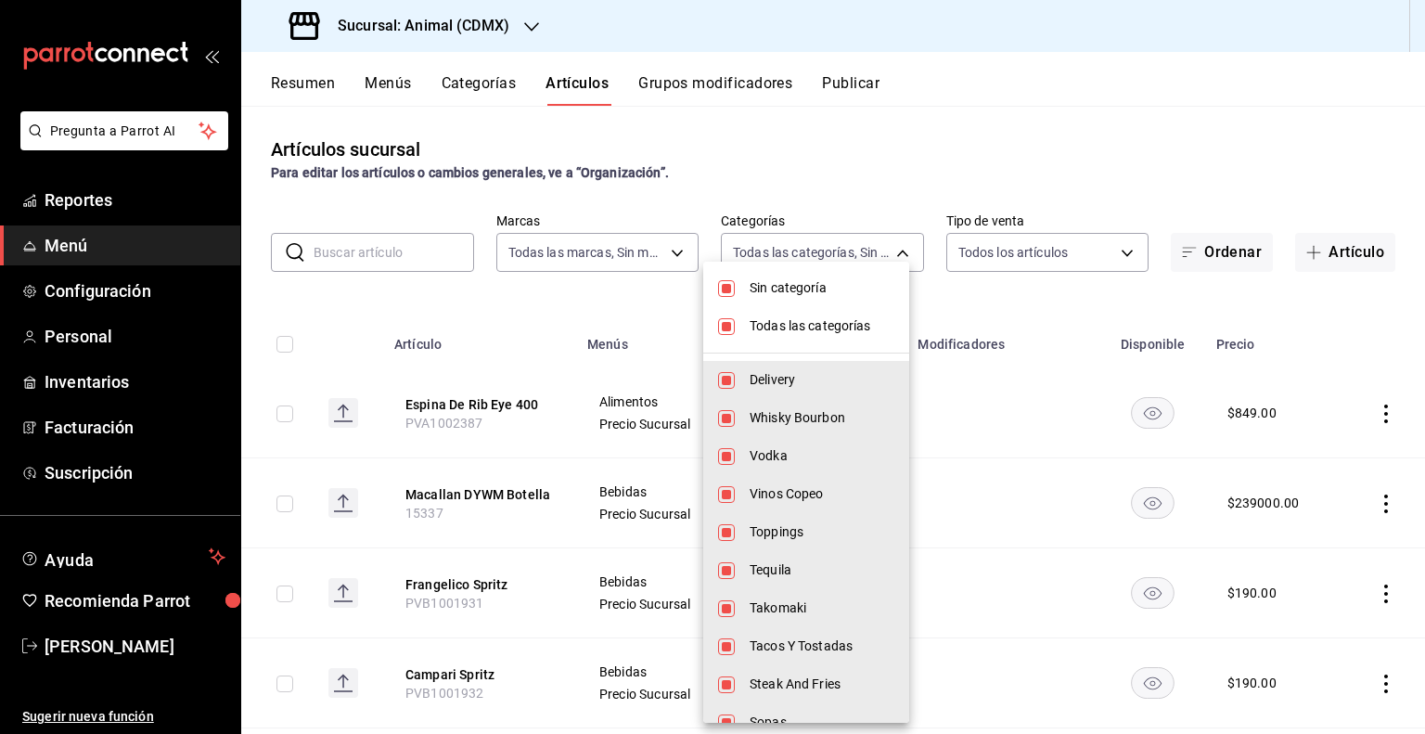
checkbox input "false"
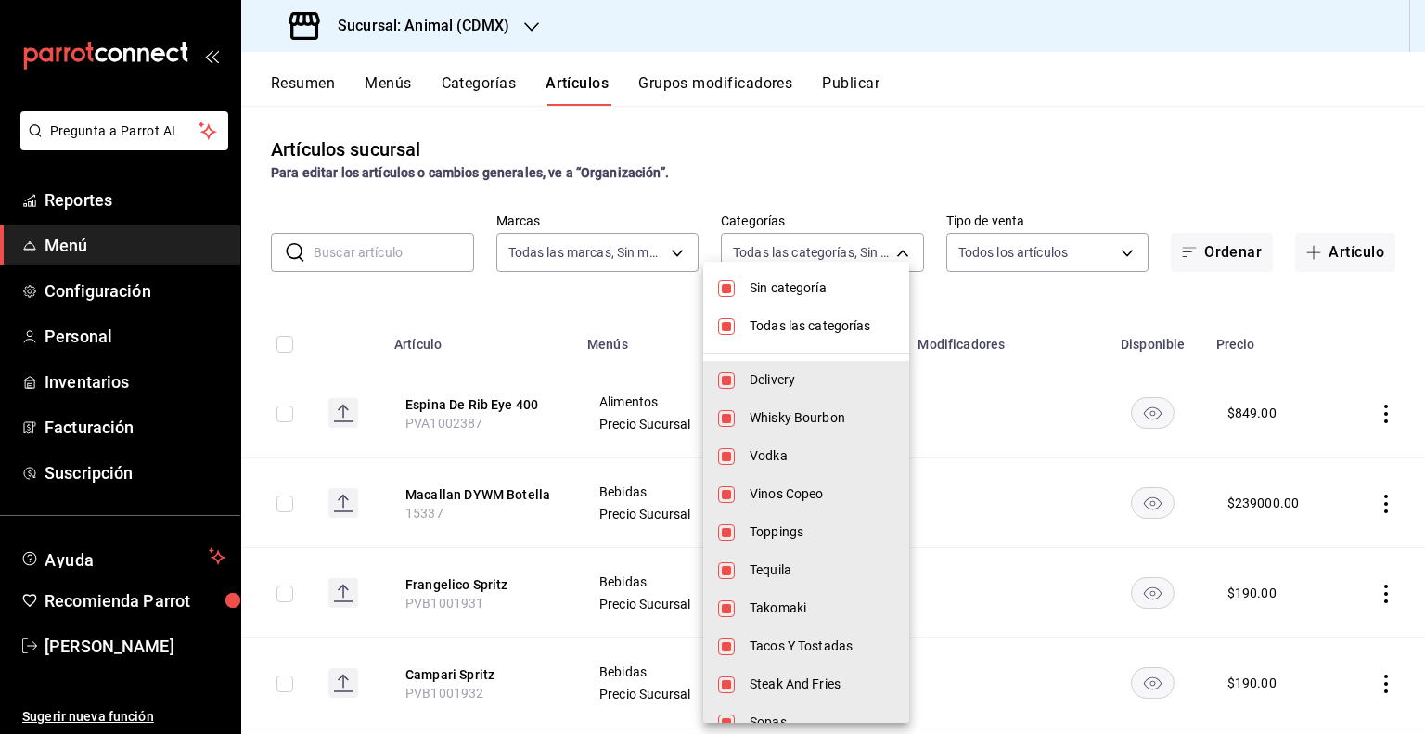
checkbox input "false"
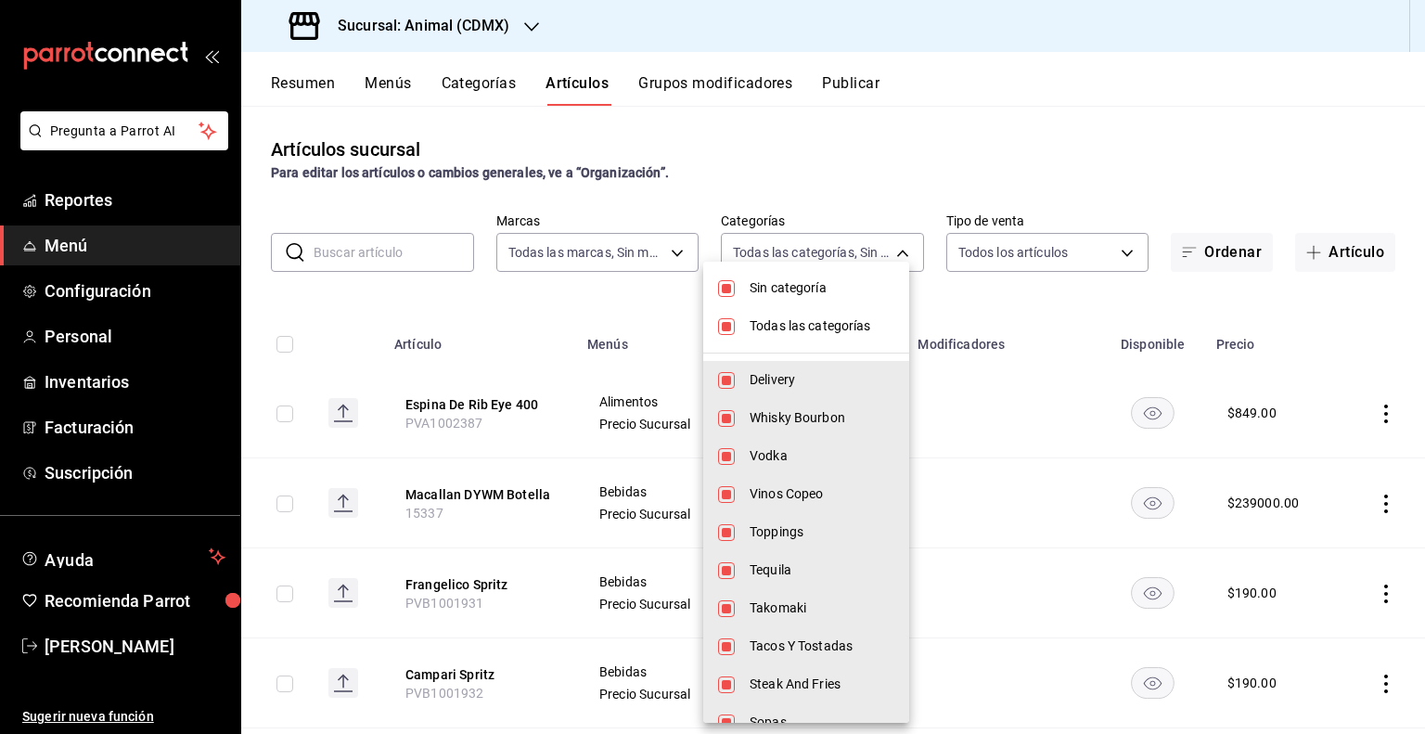
checkbox input "false"
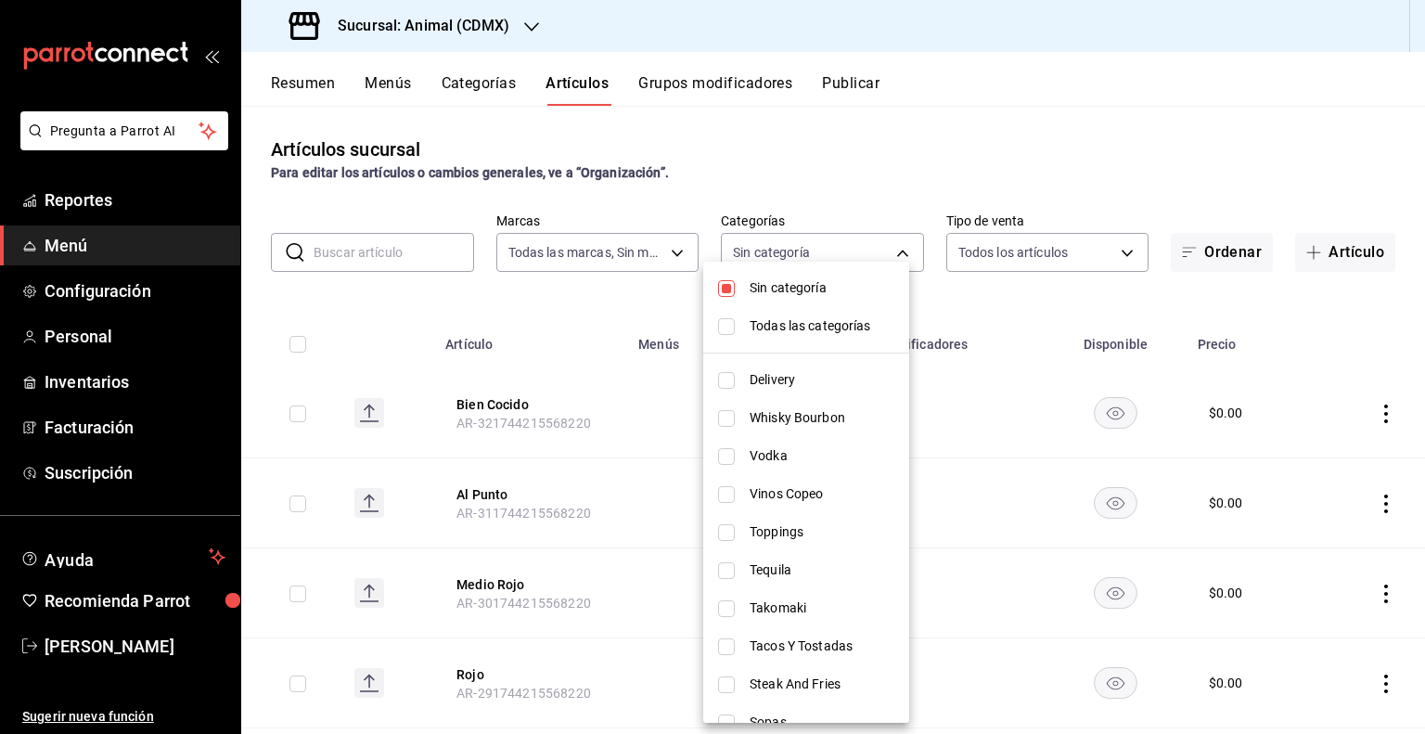
click at [960, 218] on div at bounding box center [712, 367] width 1425 height 734
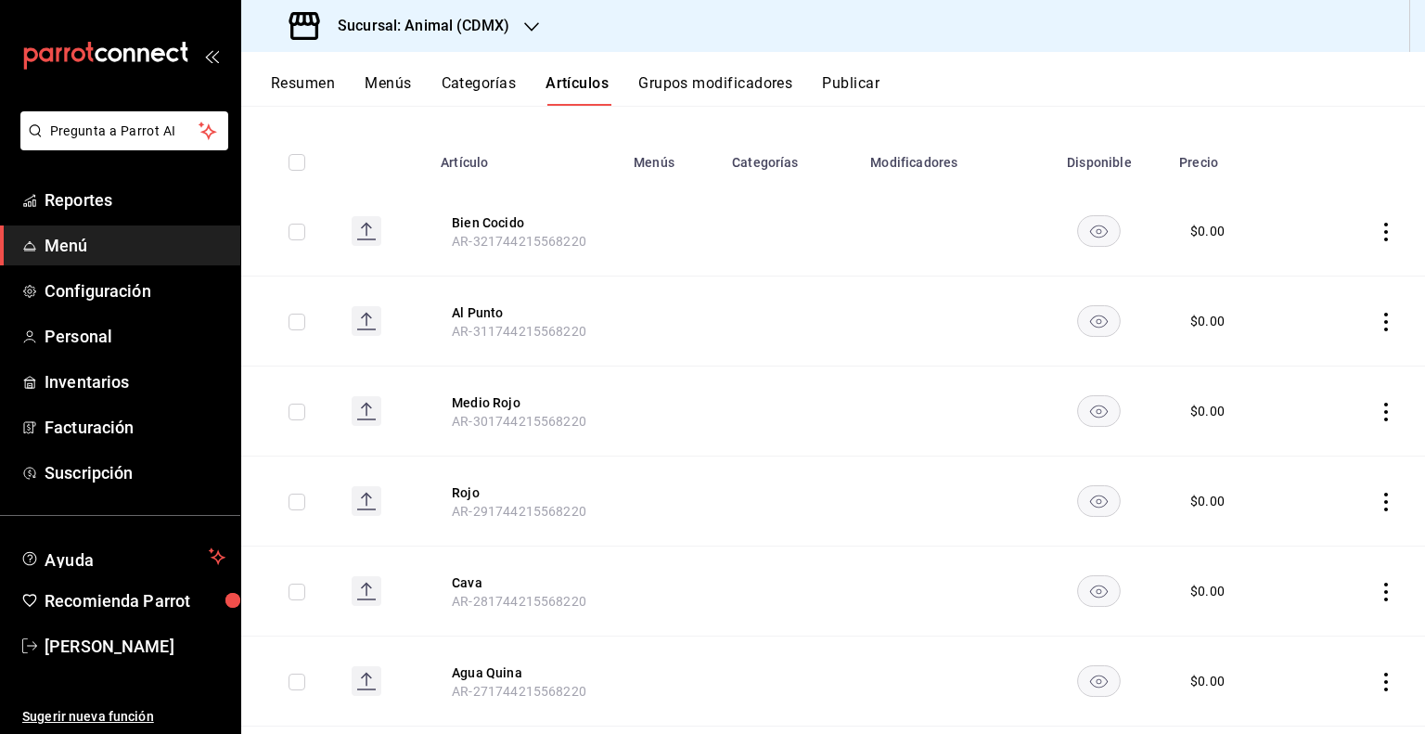
scroll to position [121, 0]
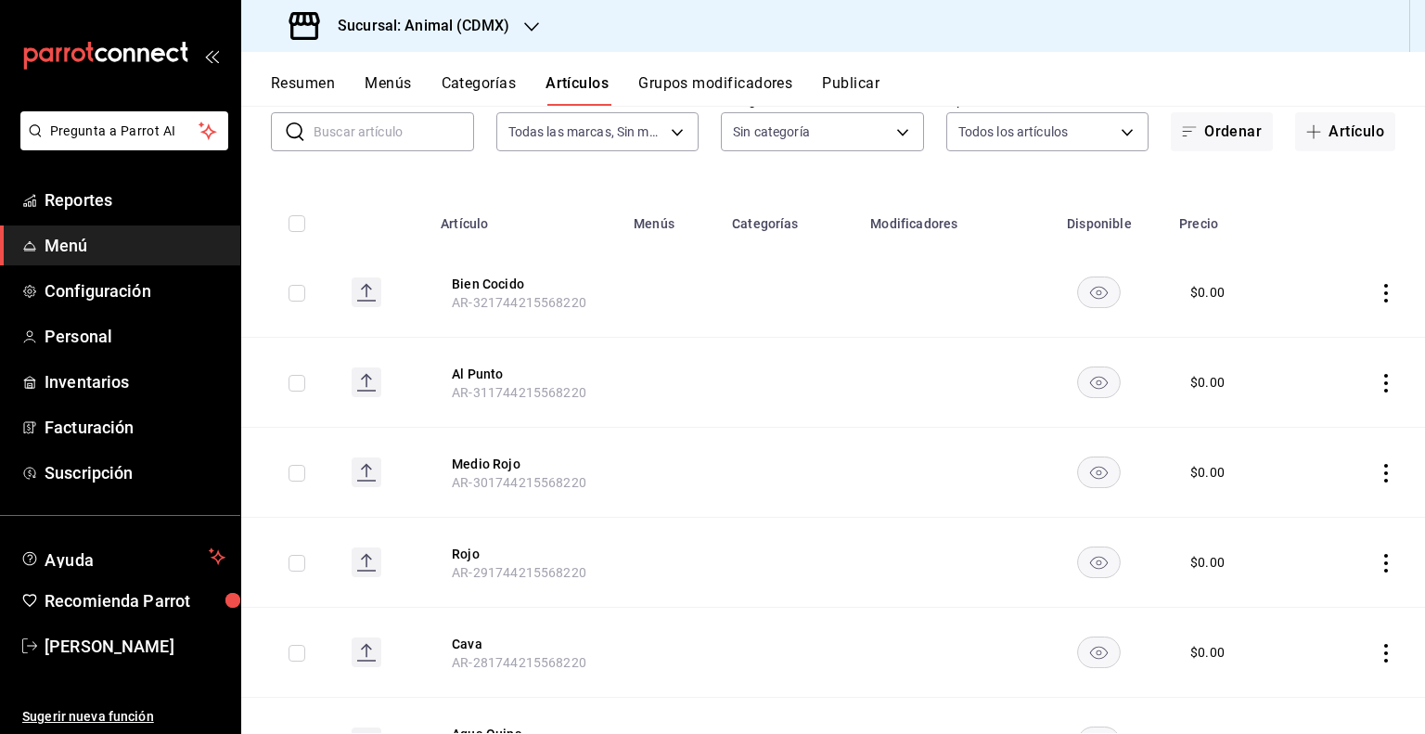
click at [300, 288] on input "checkbox" at bounding box center [296, 293] width 17 height 17
checkbox input "true"
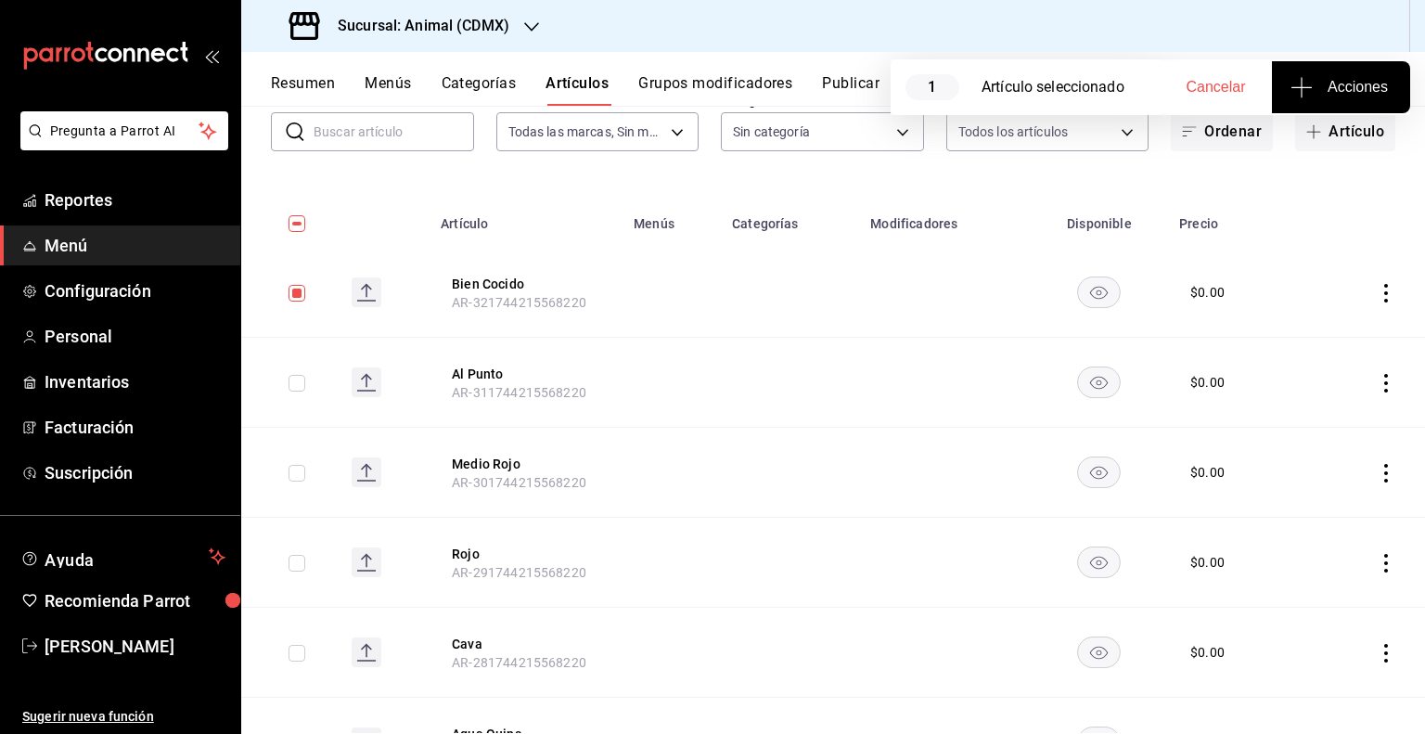
click at [299, 381] on input "checkbox" at bounding box center [296, 383] width 17 height 17
checkbox input "true"
click at [291, 473] on input "checkbox" at bounding box center [296, 473] width 17 height 17
checkbox input "true"
click at [290, 567] on input "checkbox" at bounding box center [296, 563] width 17 height 17
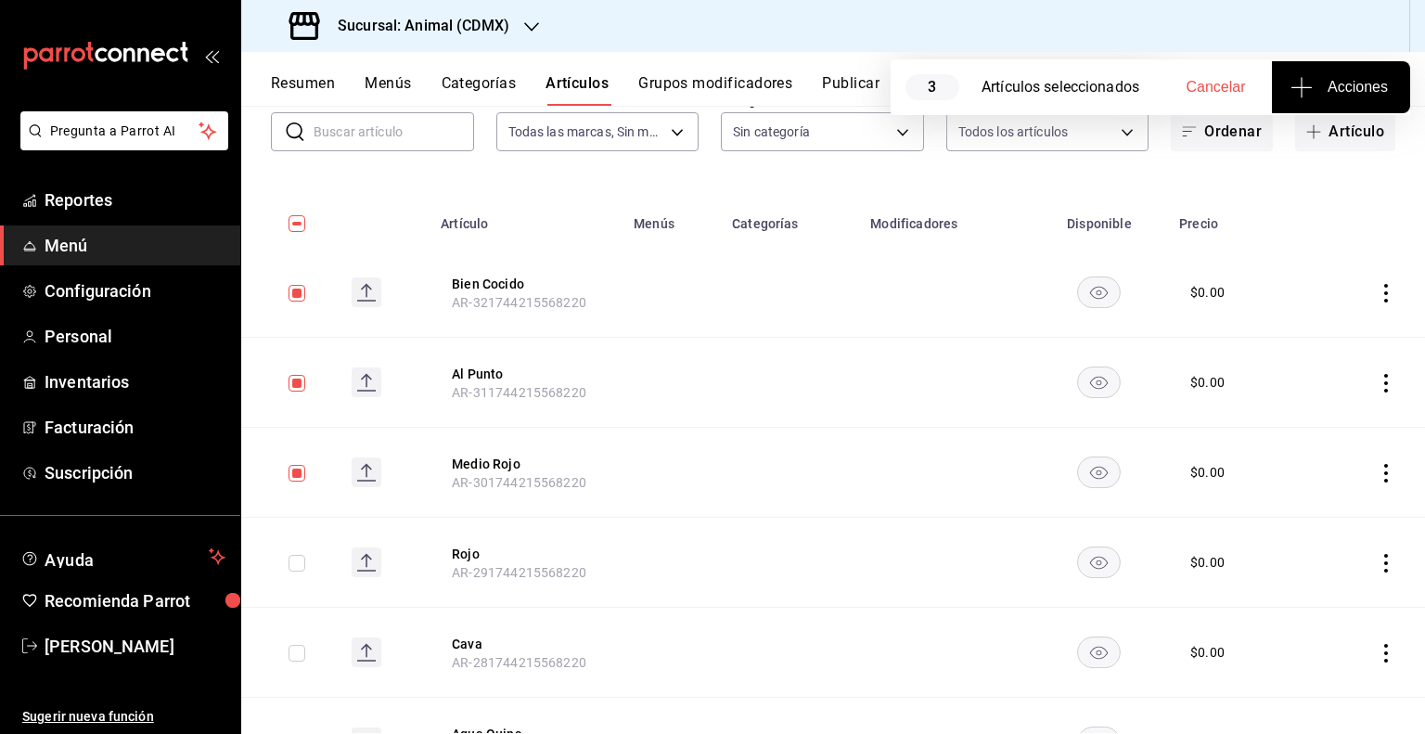
checkbox input "true"
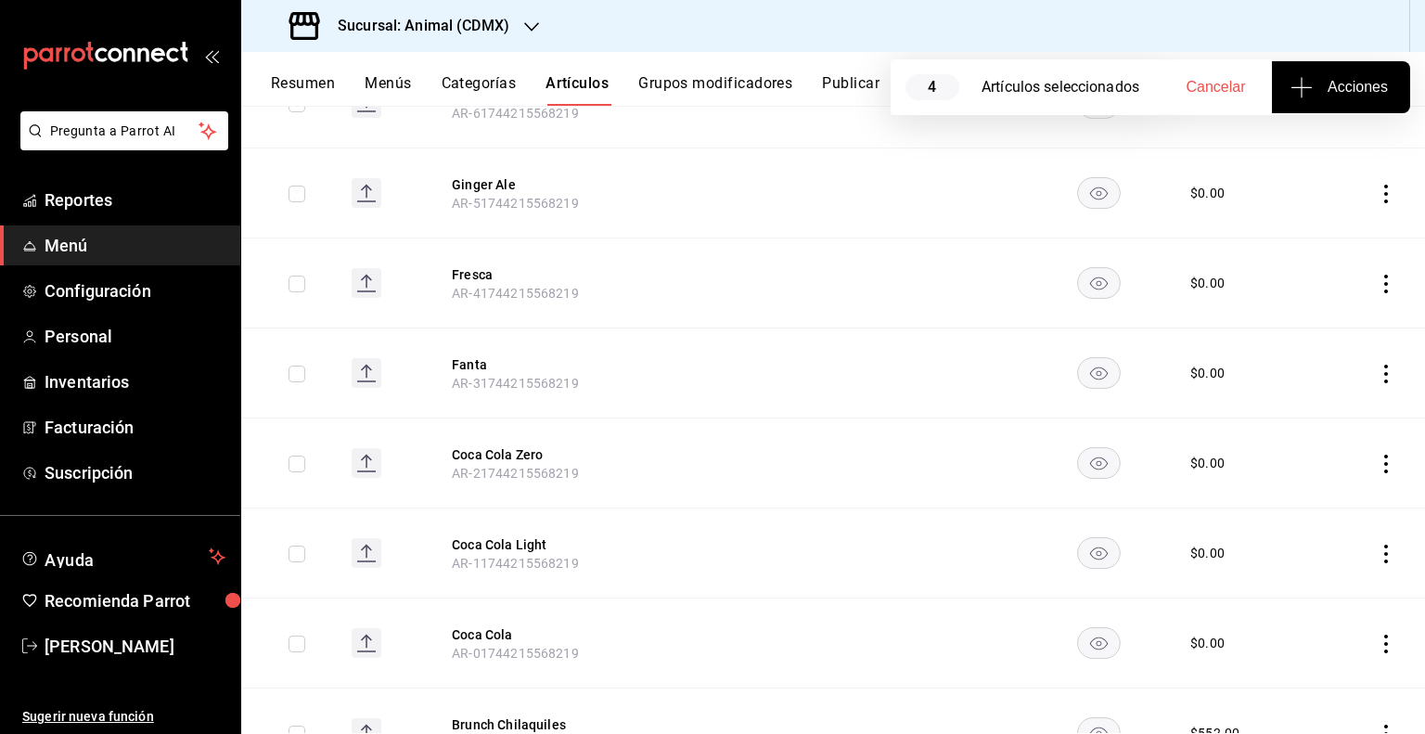
scroll to position [2731, 0]
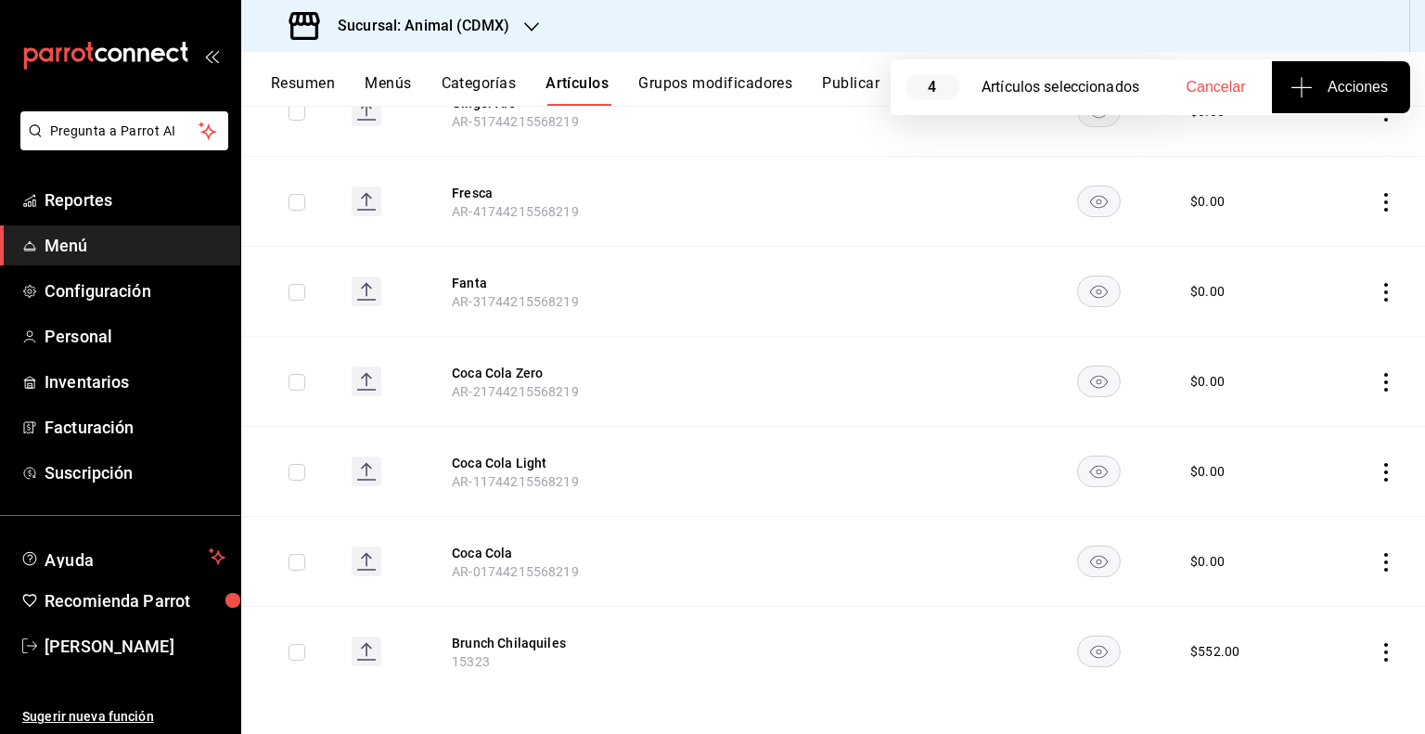
click at [295, 648] on input "checkbox" at bounding box center [296, 652] width 17 height 17
checkbox input "true"
click at [1348, 90] on span "Acciones" at bounding box center [1341, 87] width 94 height 22
click at [1296, 146] on span "Agregar tipo" at bounding box center [1340, 144] width 109 height 19
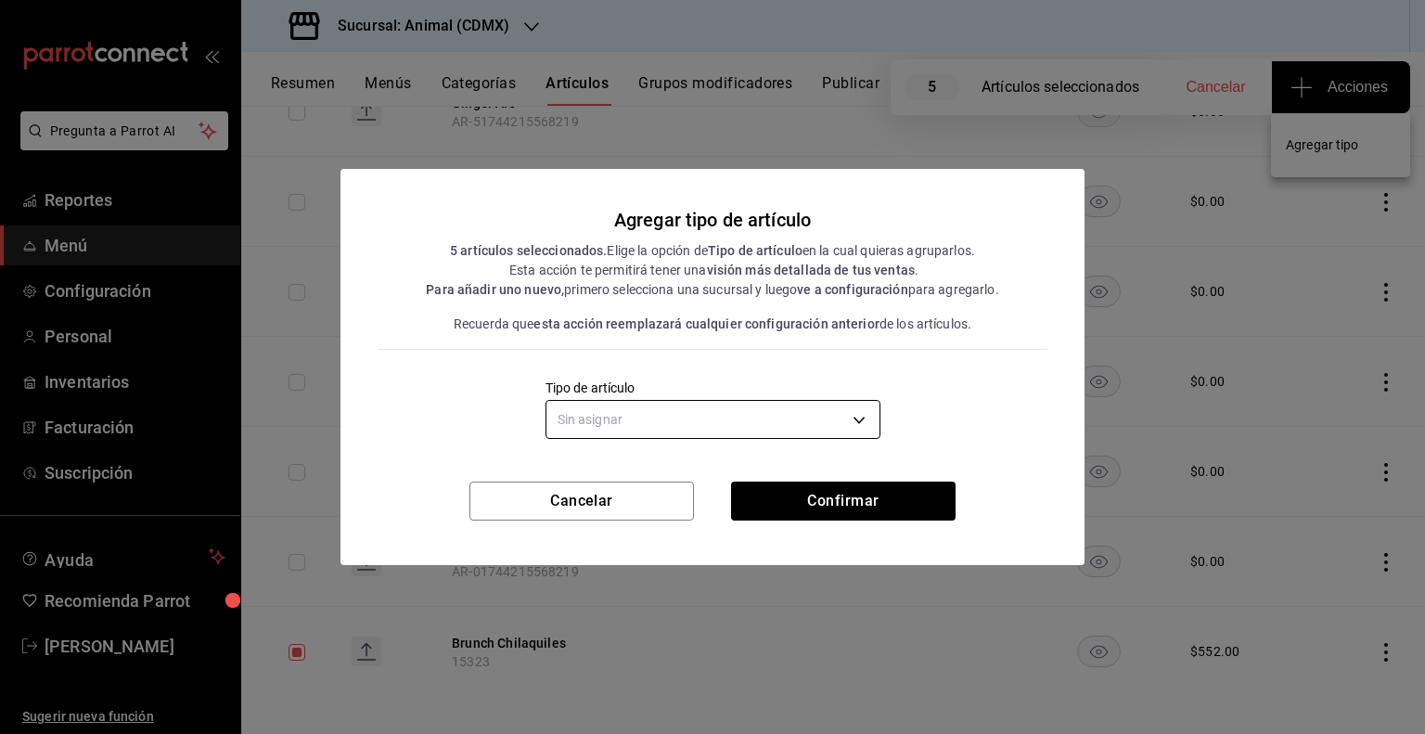
click at [835, 416] on body "Pregunta a Parrot AI Reportes Menú Configuración Personal Inventarios Facturaci…" at bounding box center [712, 367] width 1425 height 734
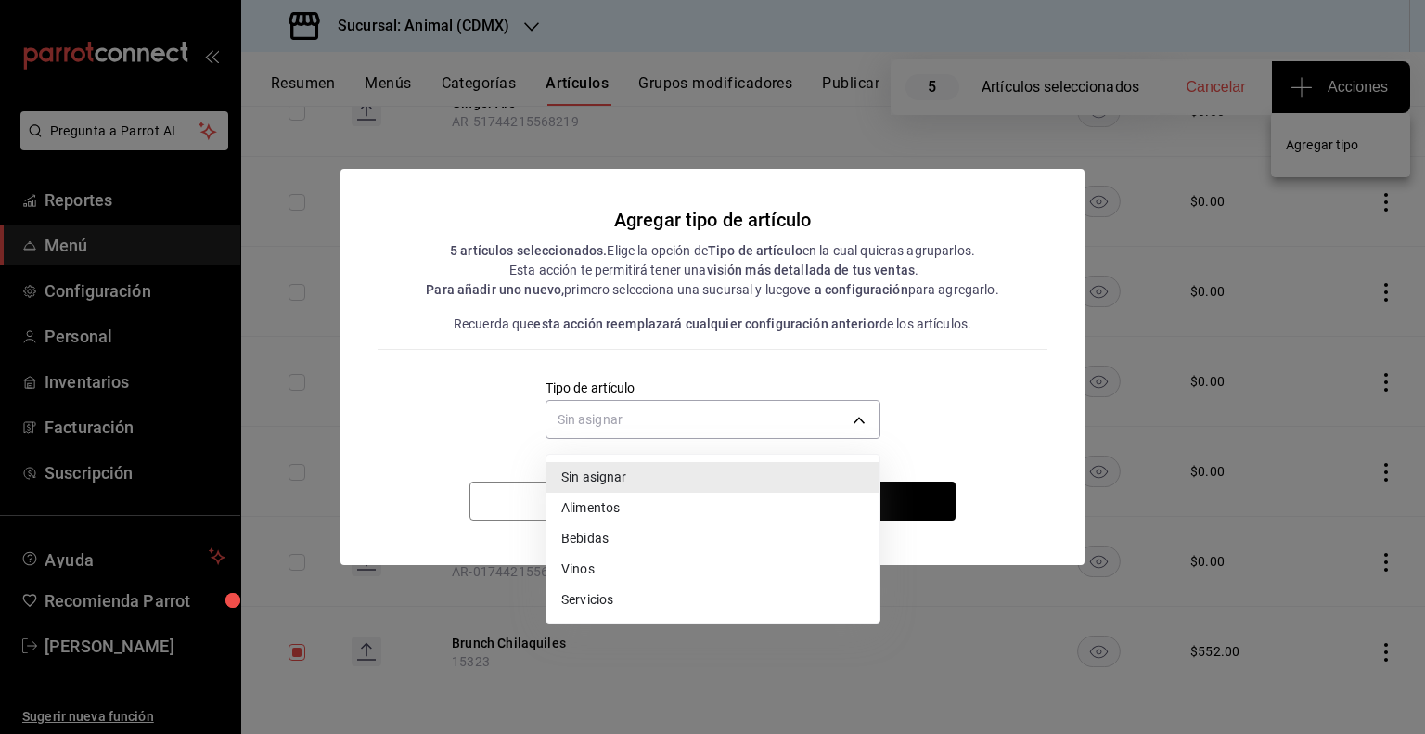
click at [809, 504] on li "Alimentos" at bounding box center [712, 508] width 333 height 31
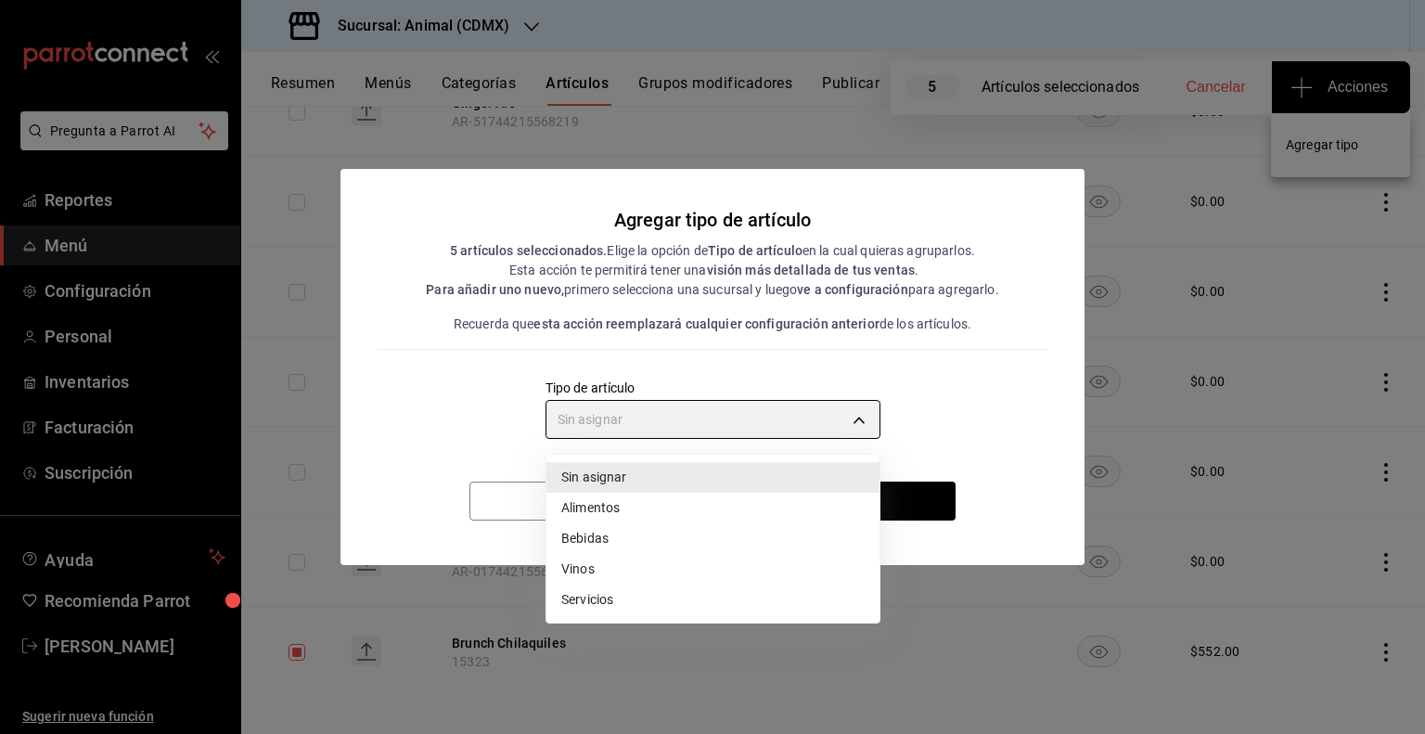
type input "a9c5c5d7-09f7-4d61-88a6-a13d33eec0fd"
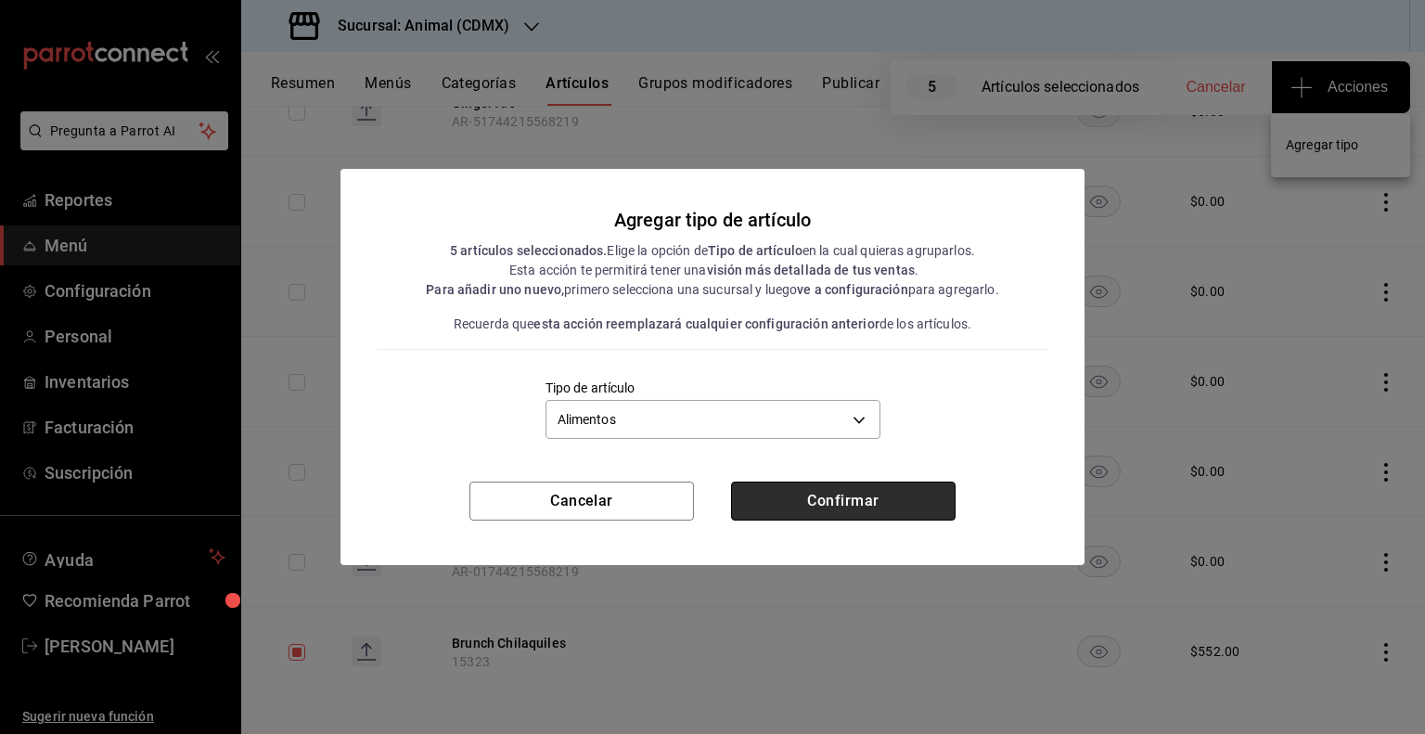
click at [857, 504] on button "Confirmar" at bounding box center [843, 500] width 224 height 39
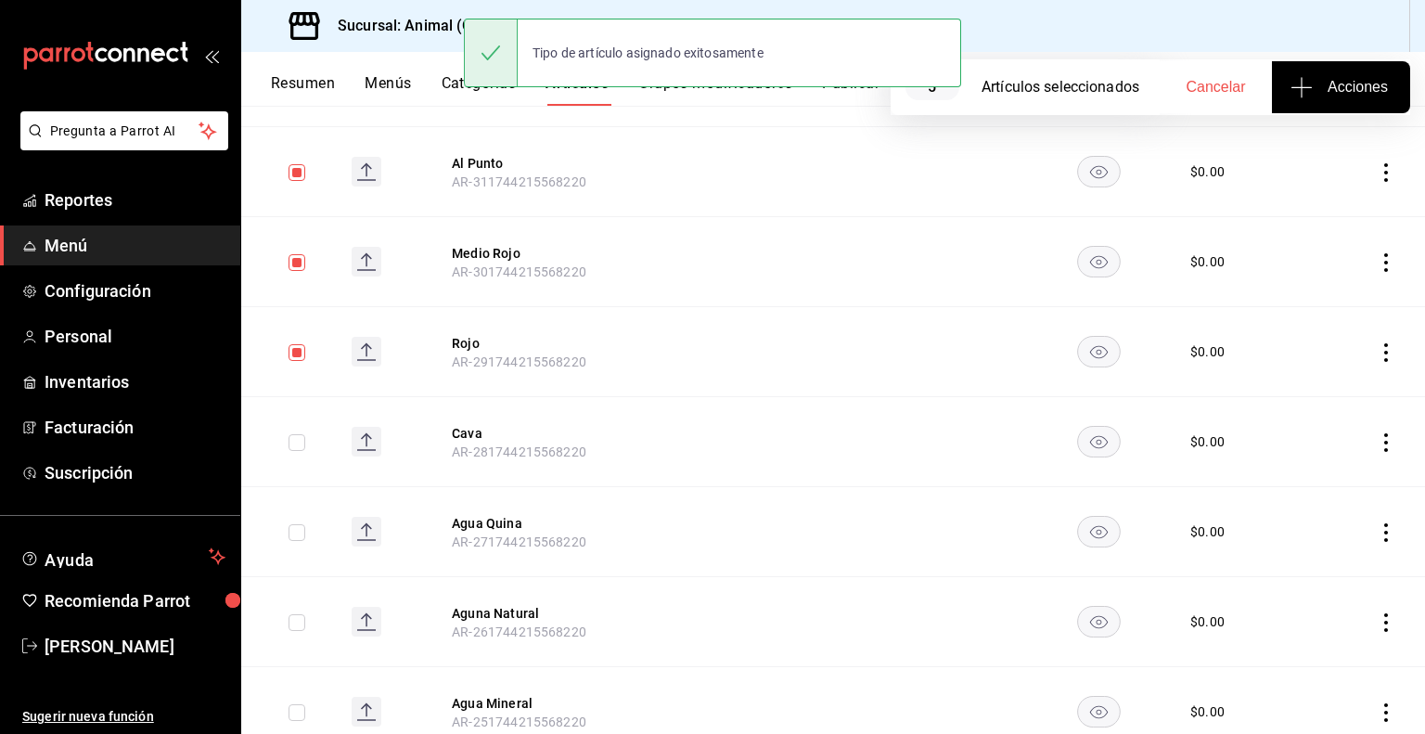
scroll to position [0, 0]
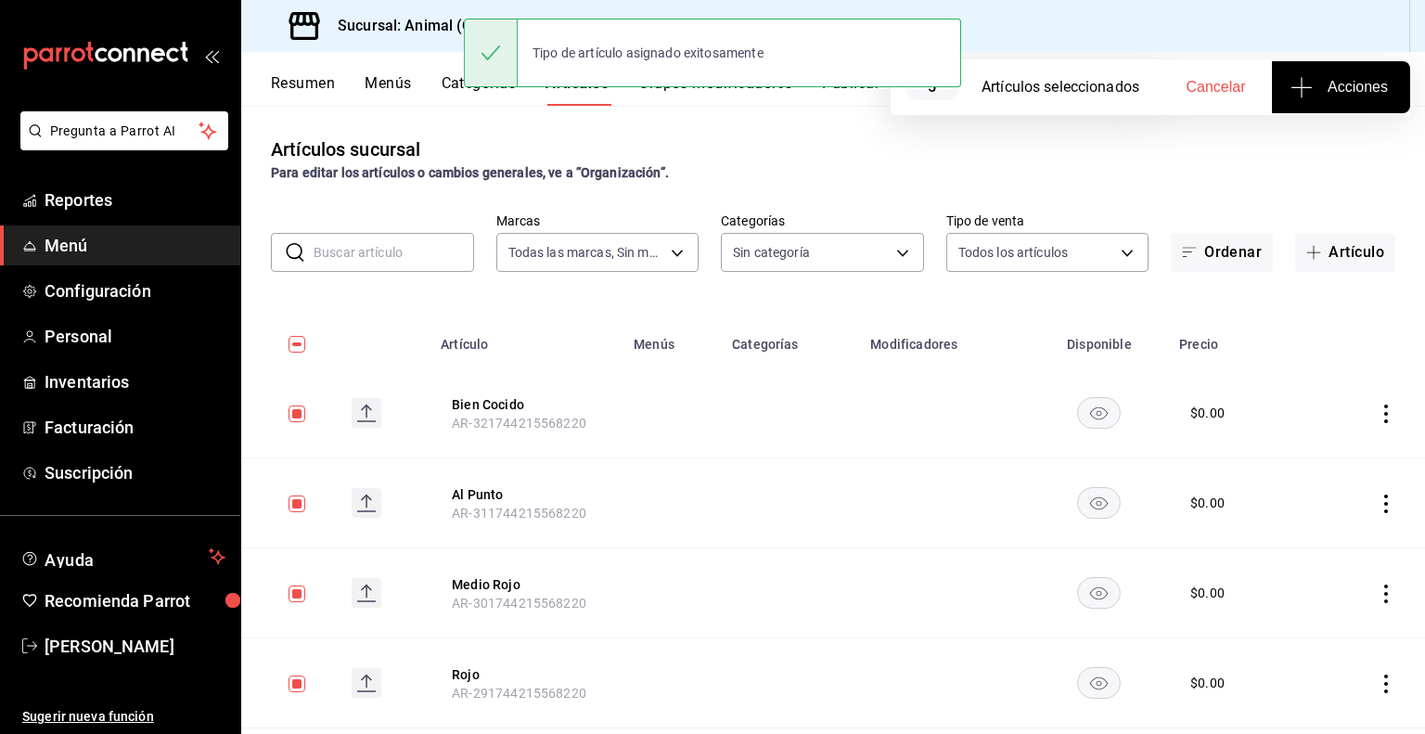
click at [292, 349] on input "checkbox" at bounding box center [296, 344] width 17 height 17
checkbox input "true"
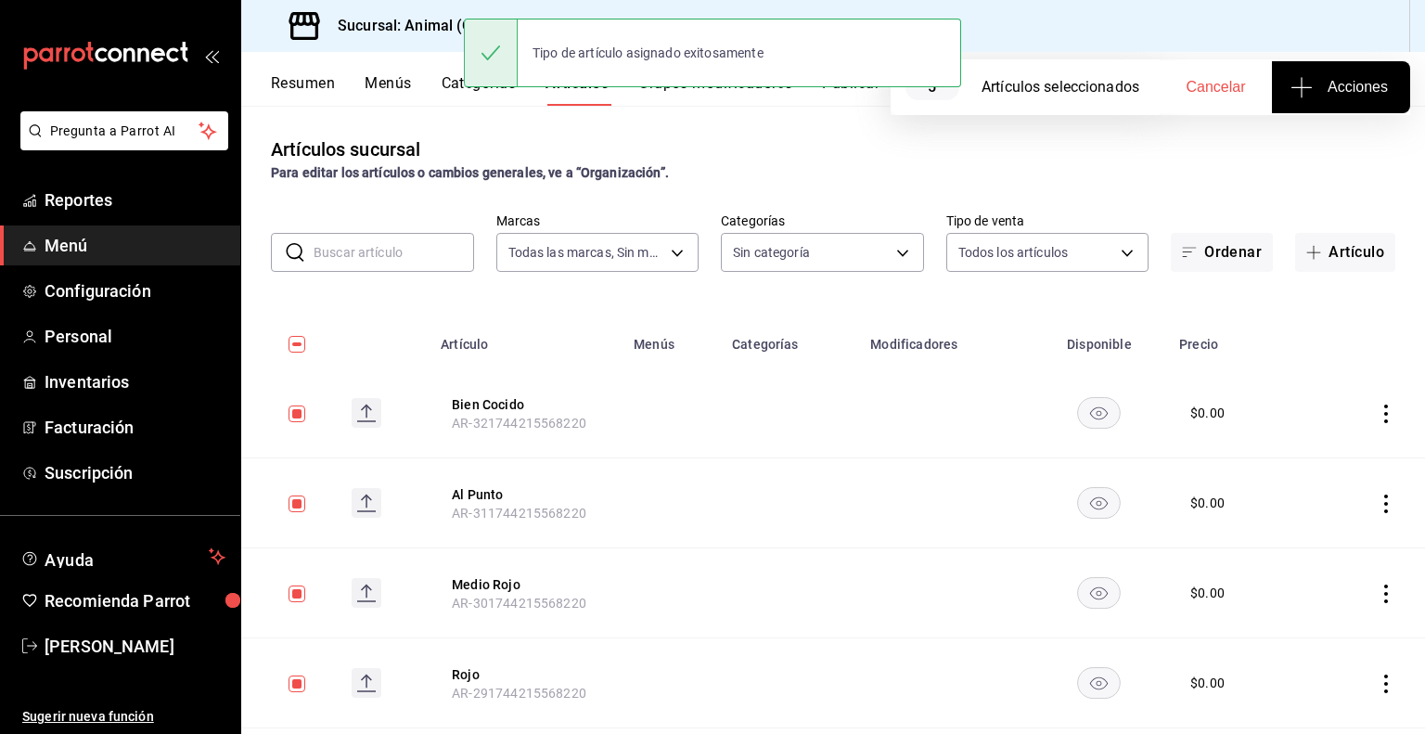
checkbox input "true"
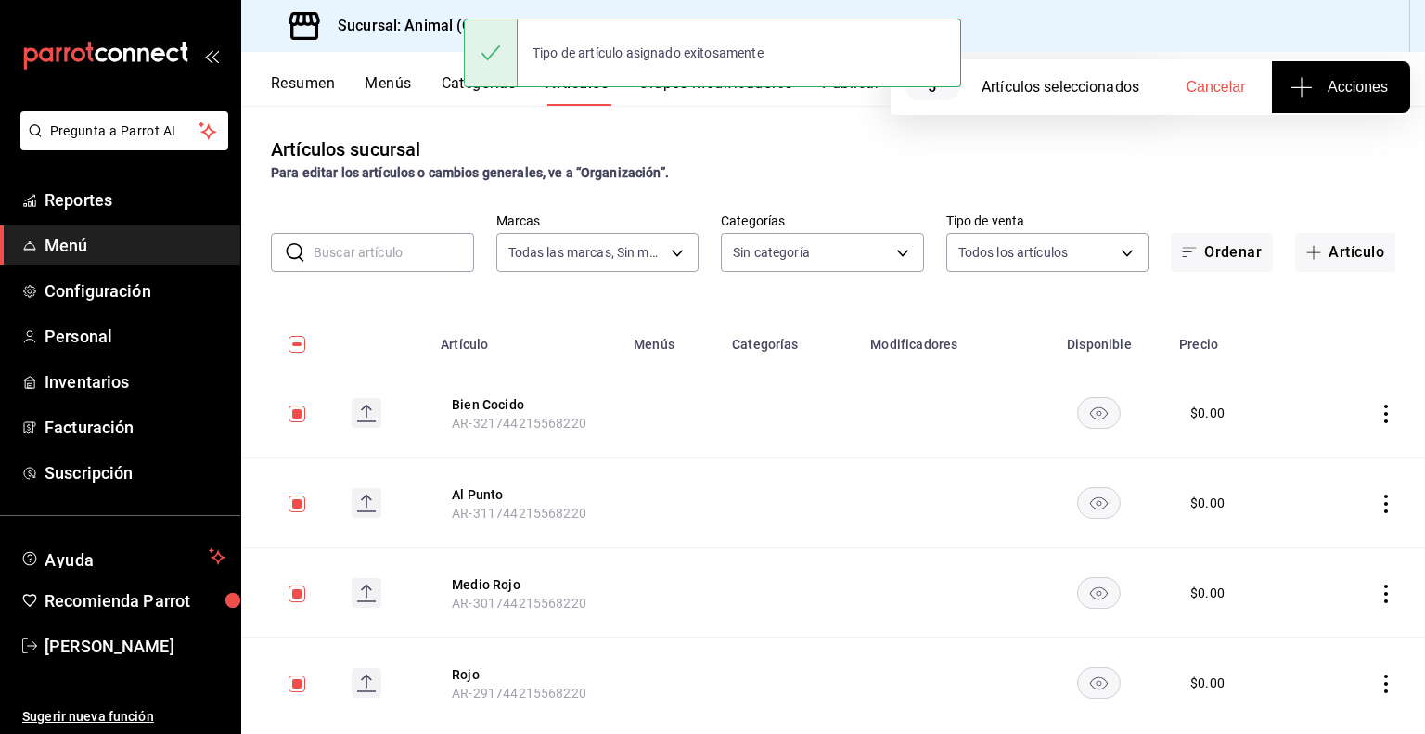
checkbox input "true"
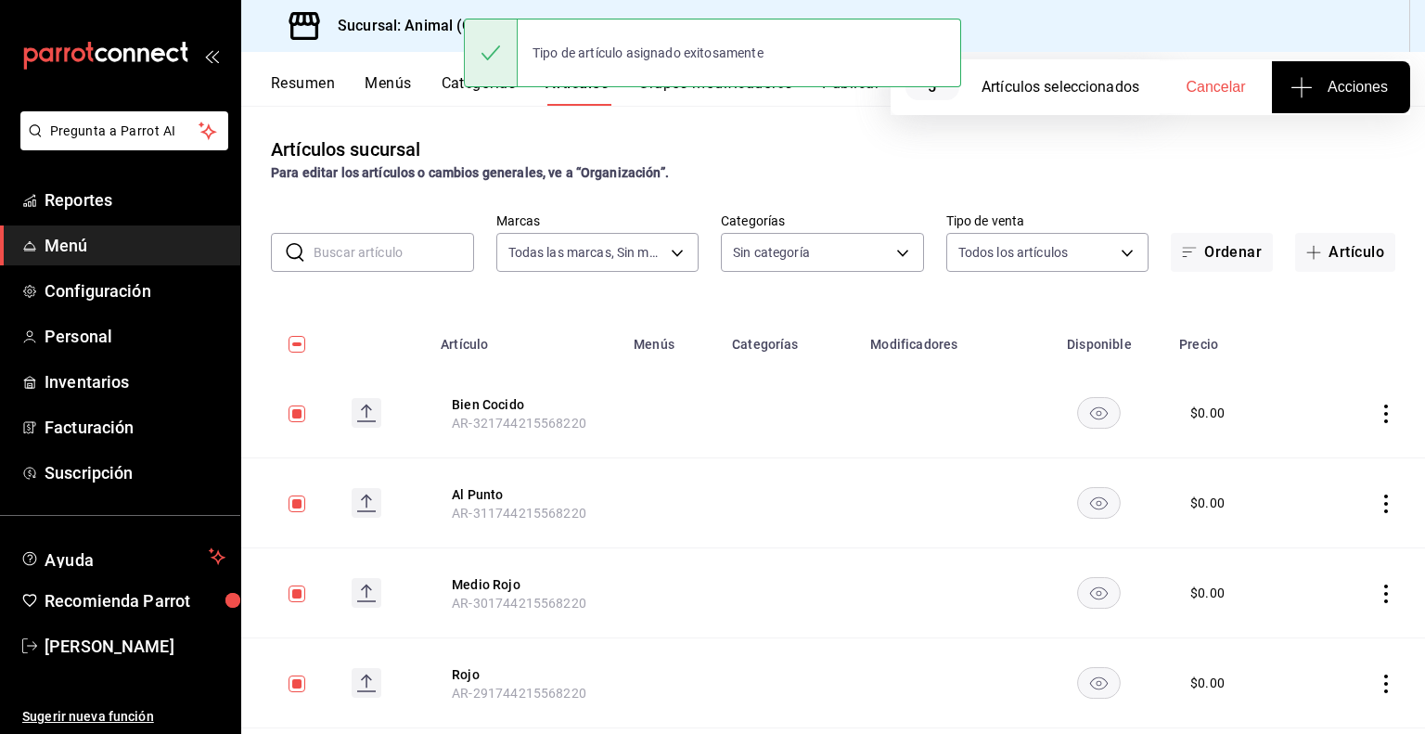
checkbox input "true"
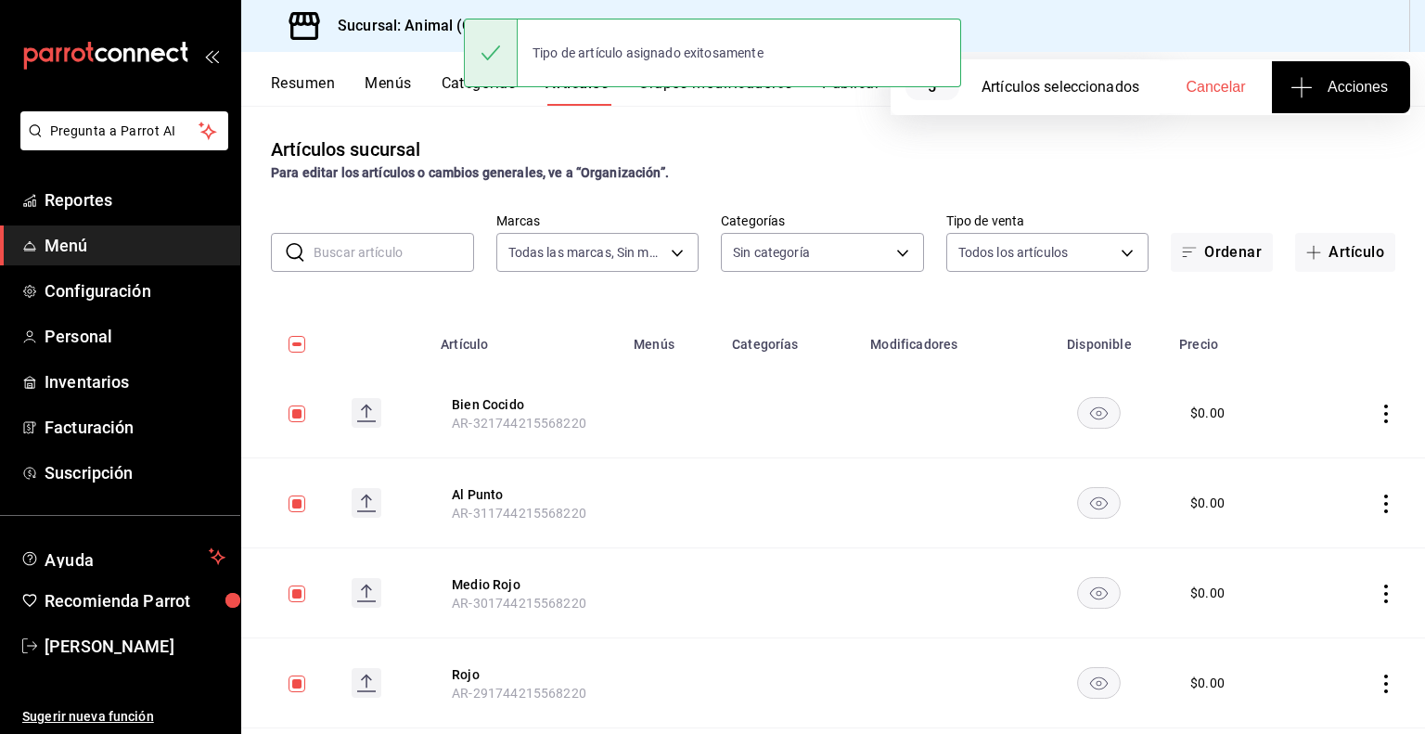
checkbox input "true"
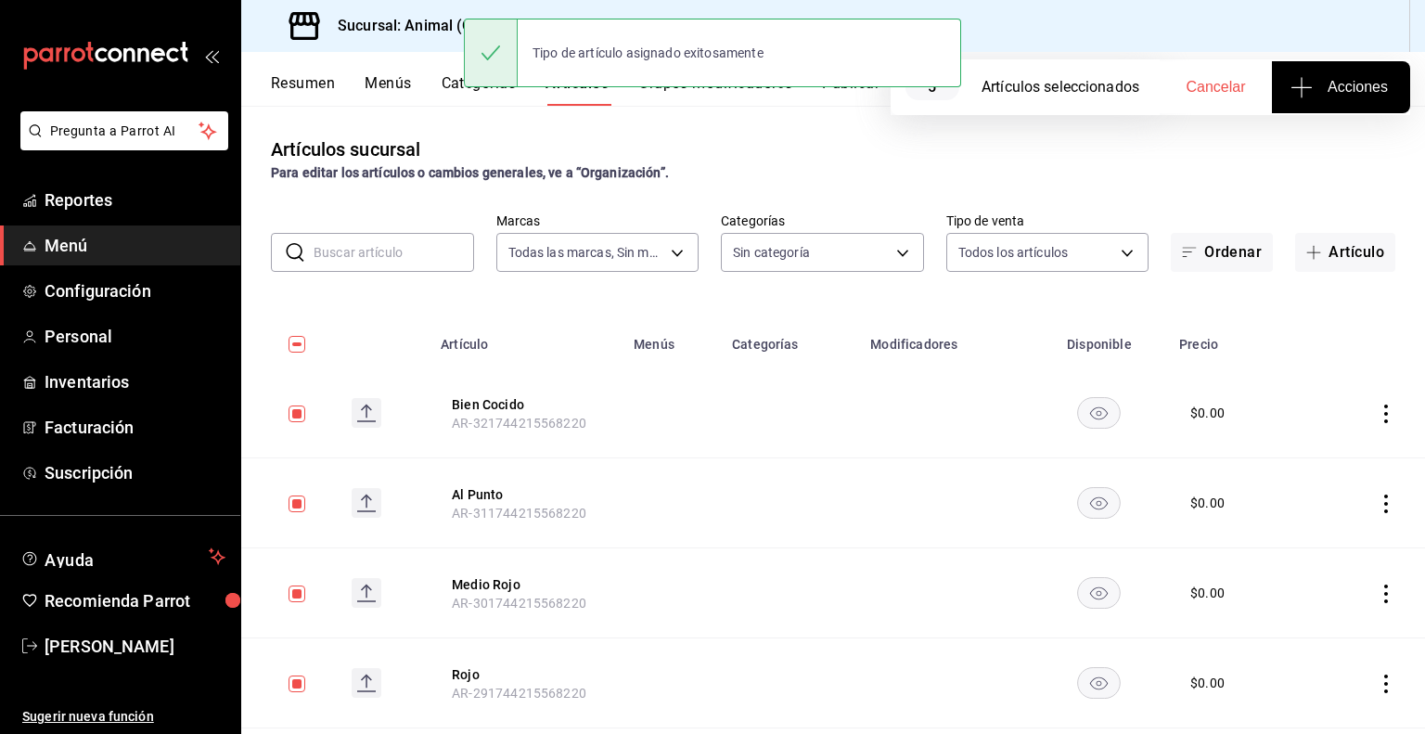
checkbox input "true"
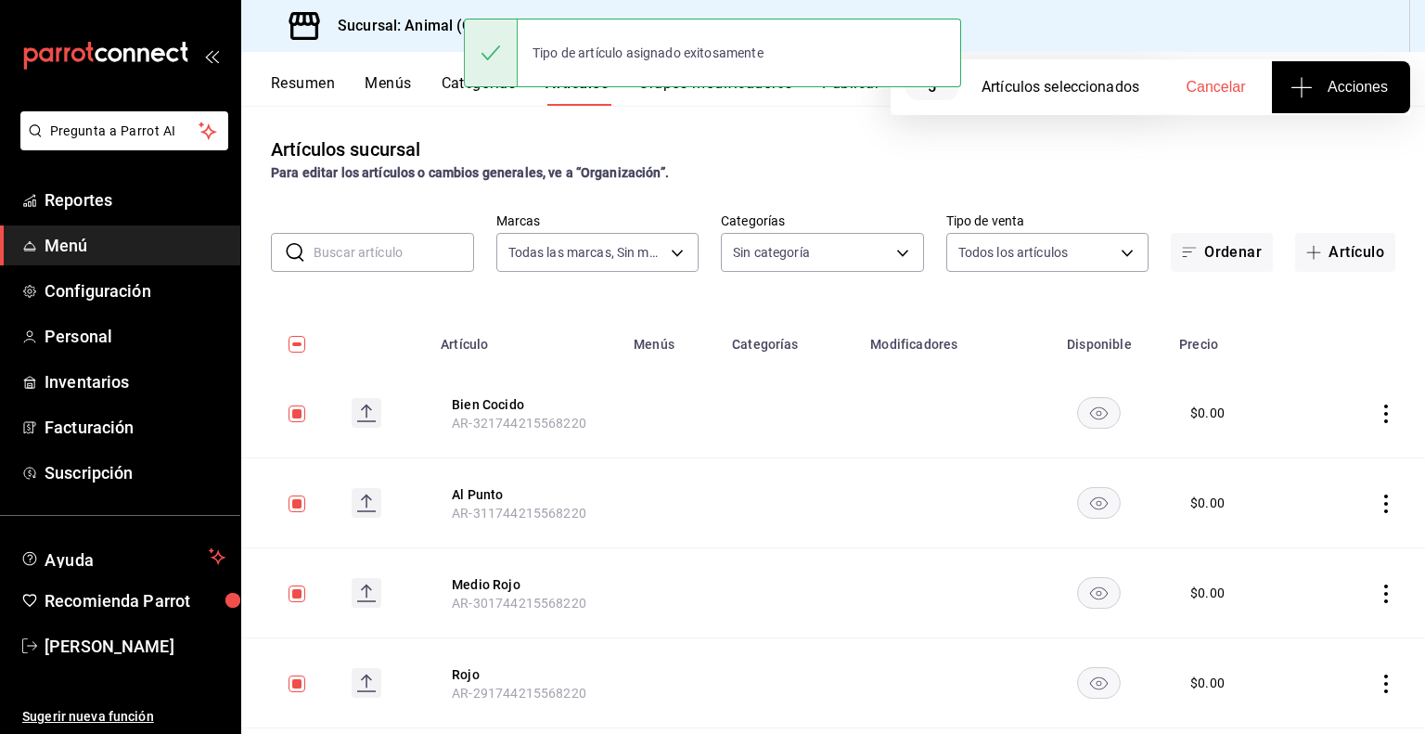
checkbox input "true"
click at [292, 349] on input "checkbox" at bounding box center [296, 344] width 17 height 17
checkbox input "false"
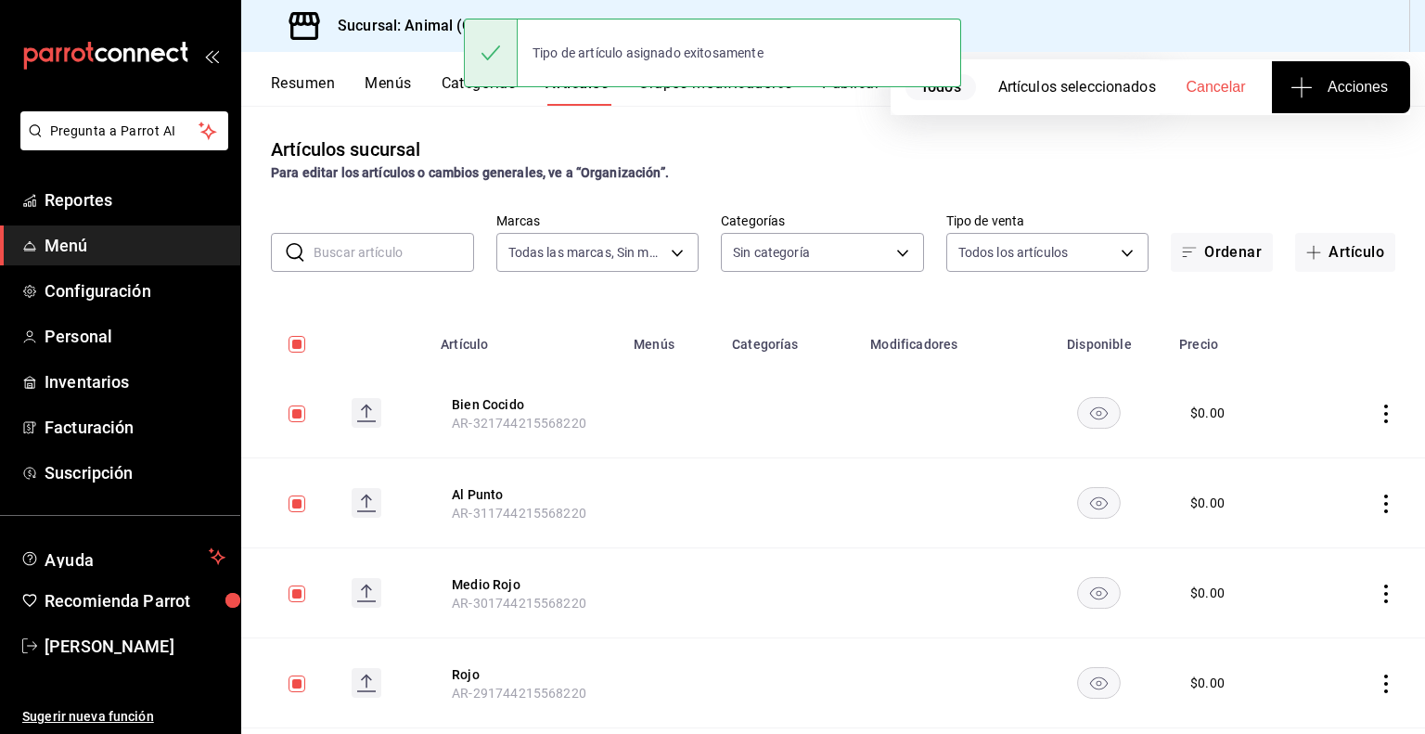
checkbox input "false"
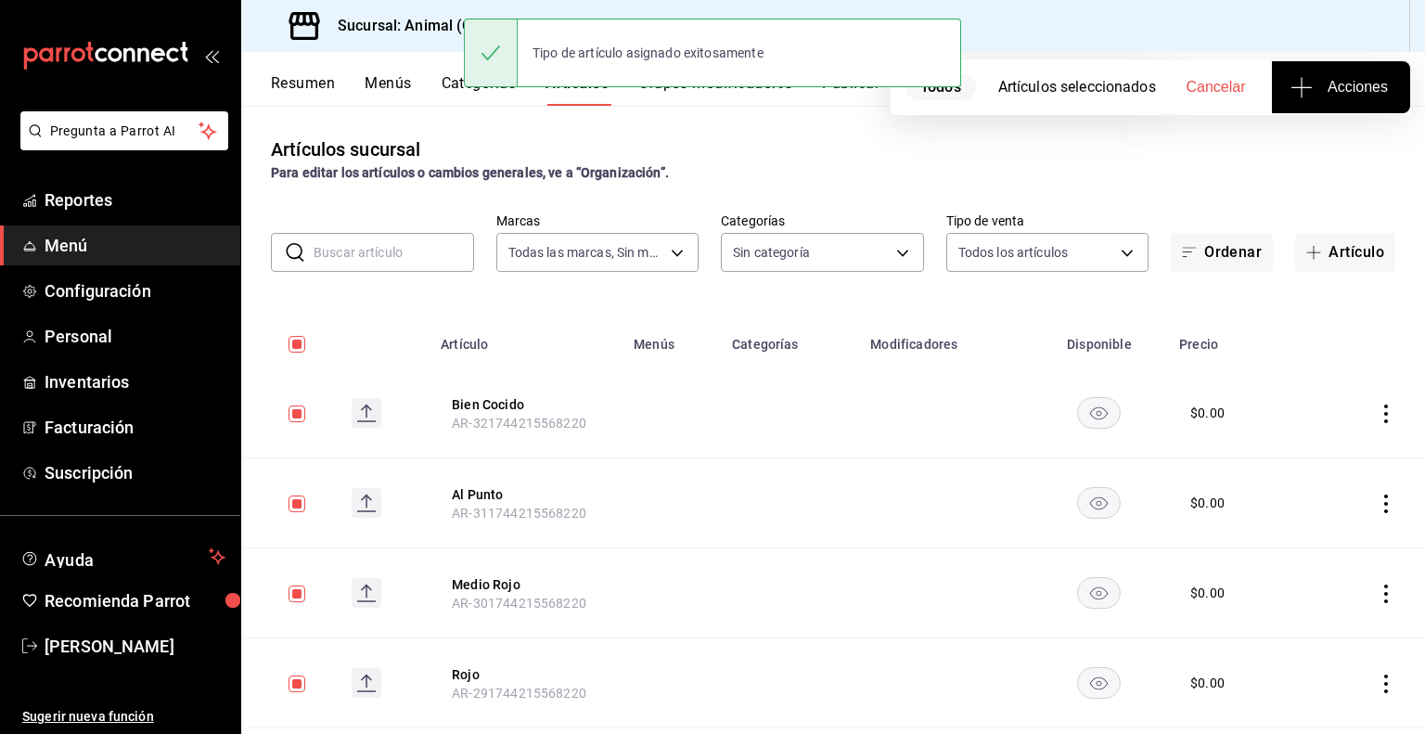
checkbox input "false"
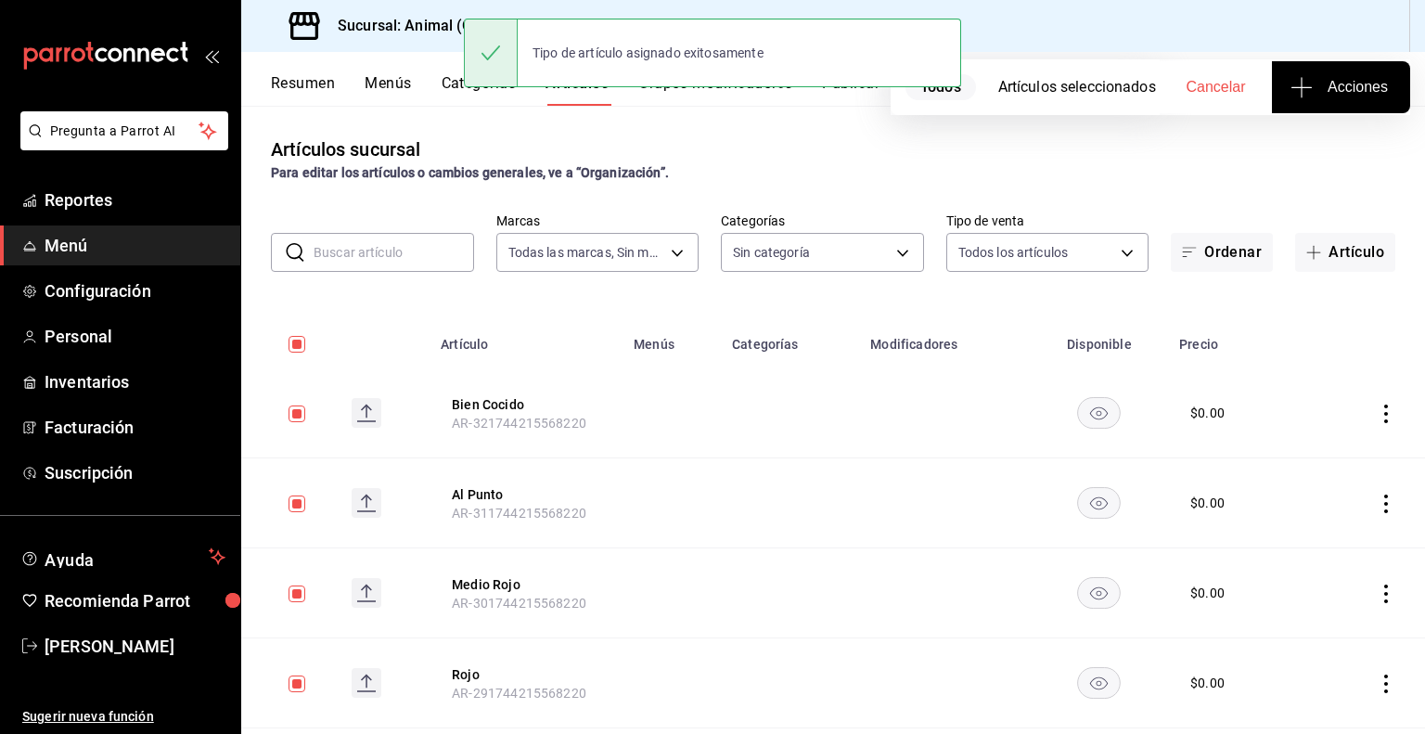
checkbox input "false"
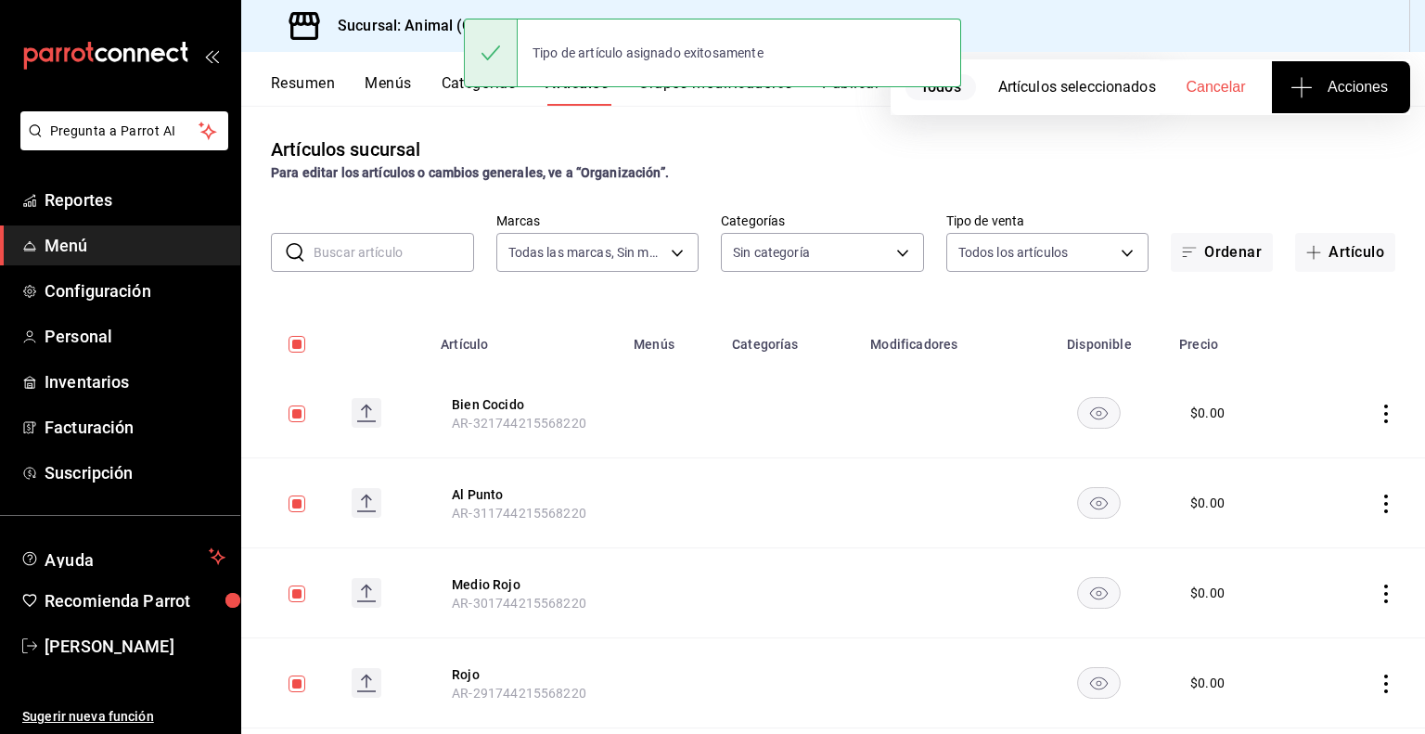
checkbox input "false"
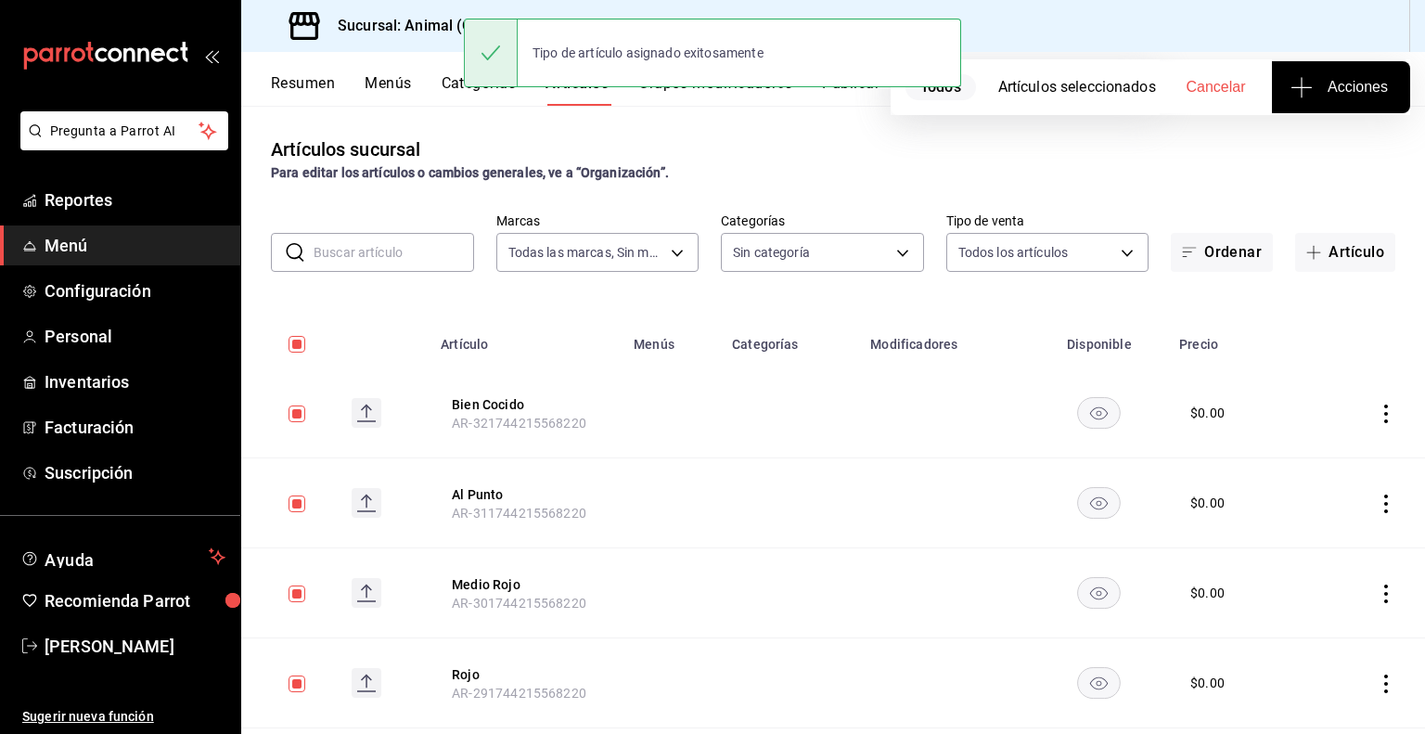
checkbox input "false"
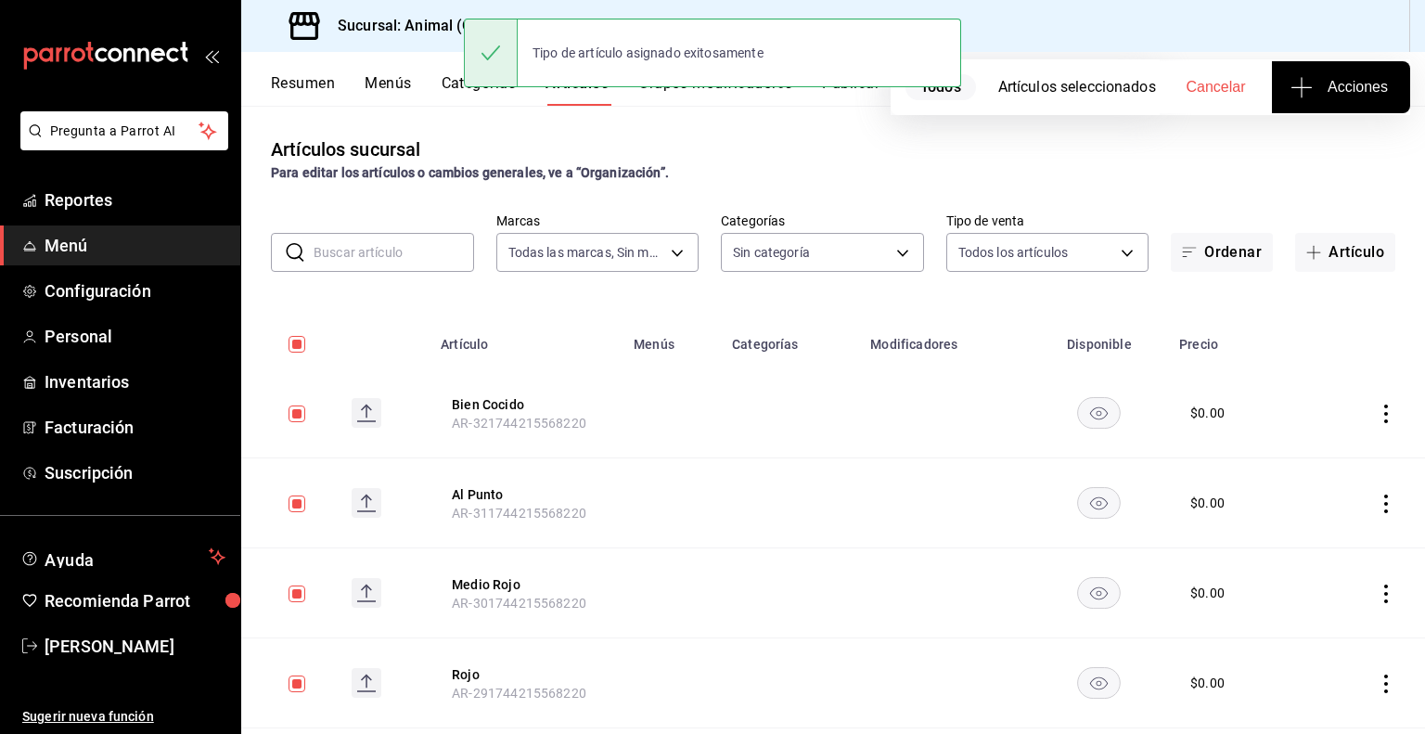
checkbox input "false"
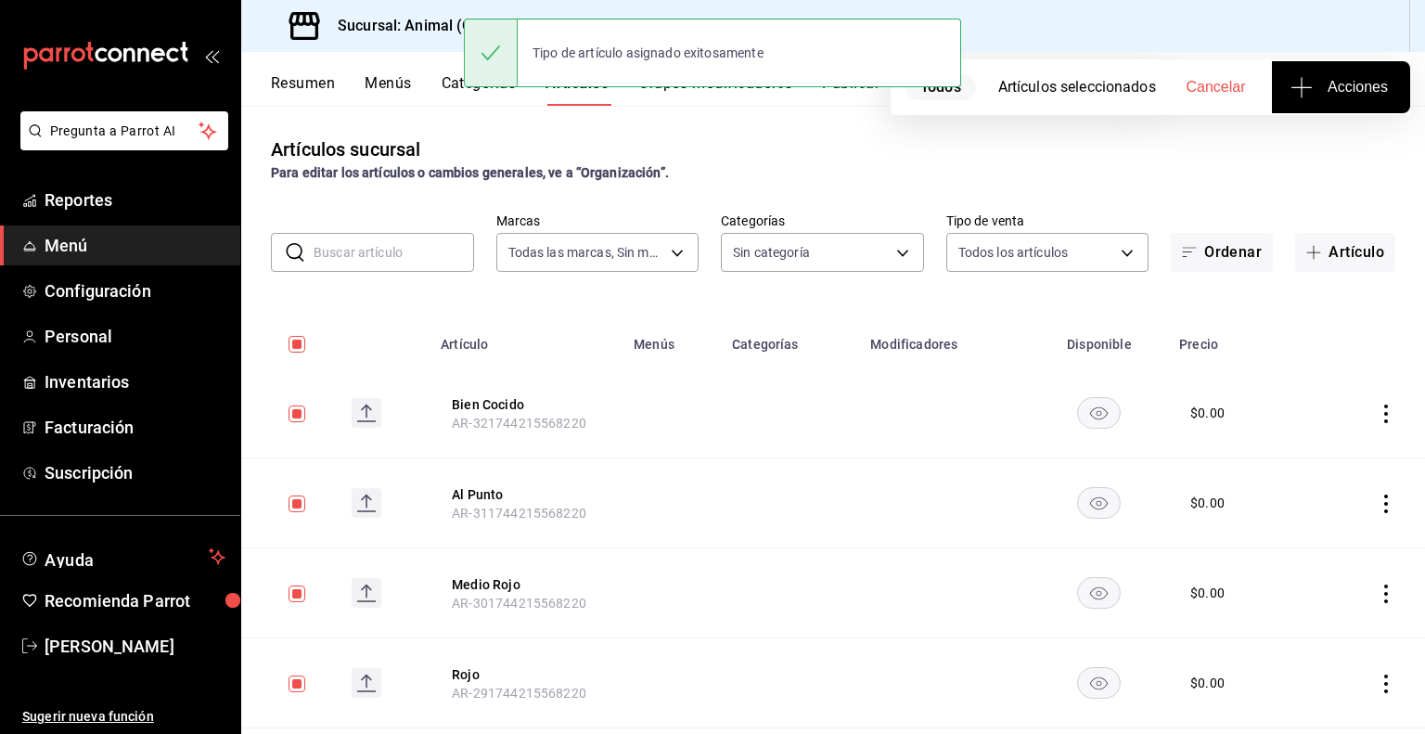
checkbox input "false"
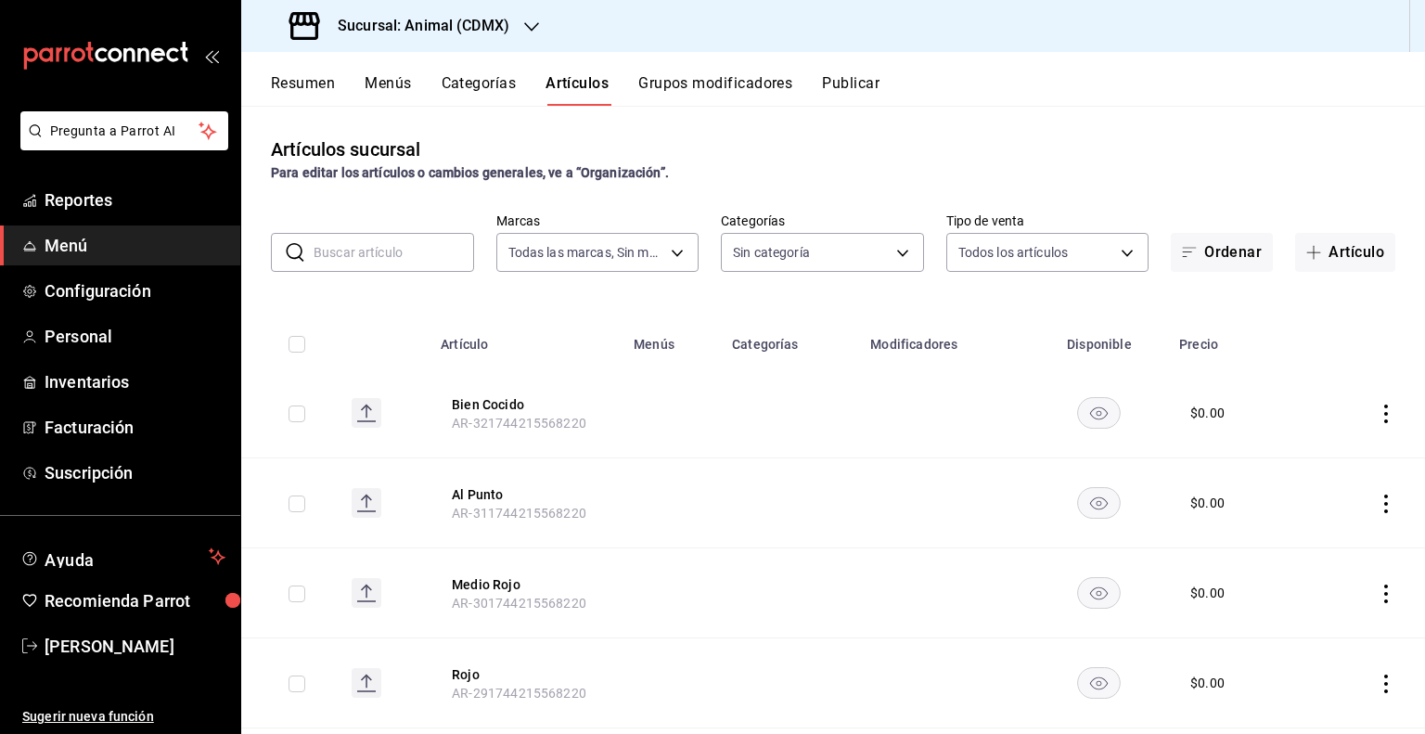
click at [295, 352] on th at bounding box center [289, 338] width 96 height 59
click at [295, 347] on input "checkbox" at bounding box center [296, 344] width 17 height 17
checkbox input "true"
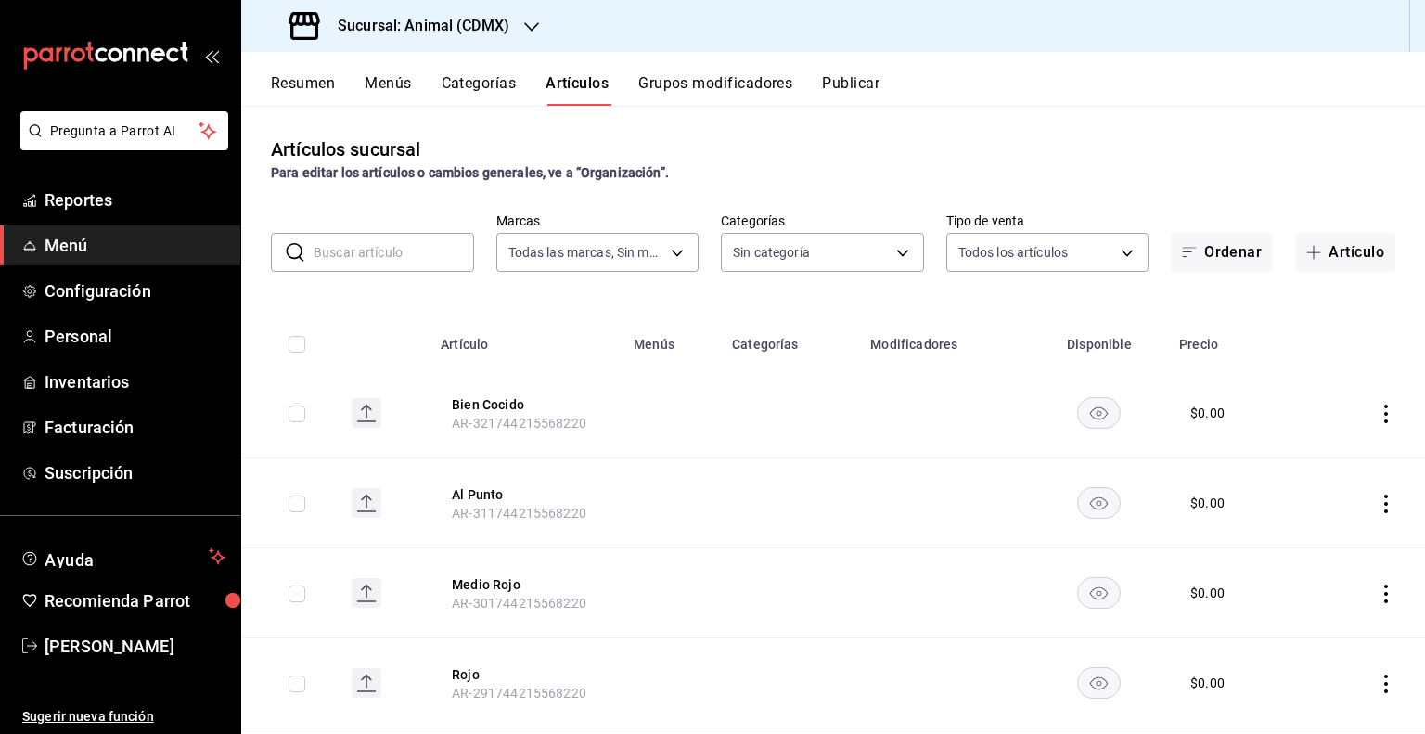
checkbox input "true"
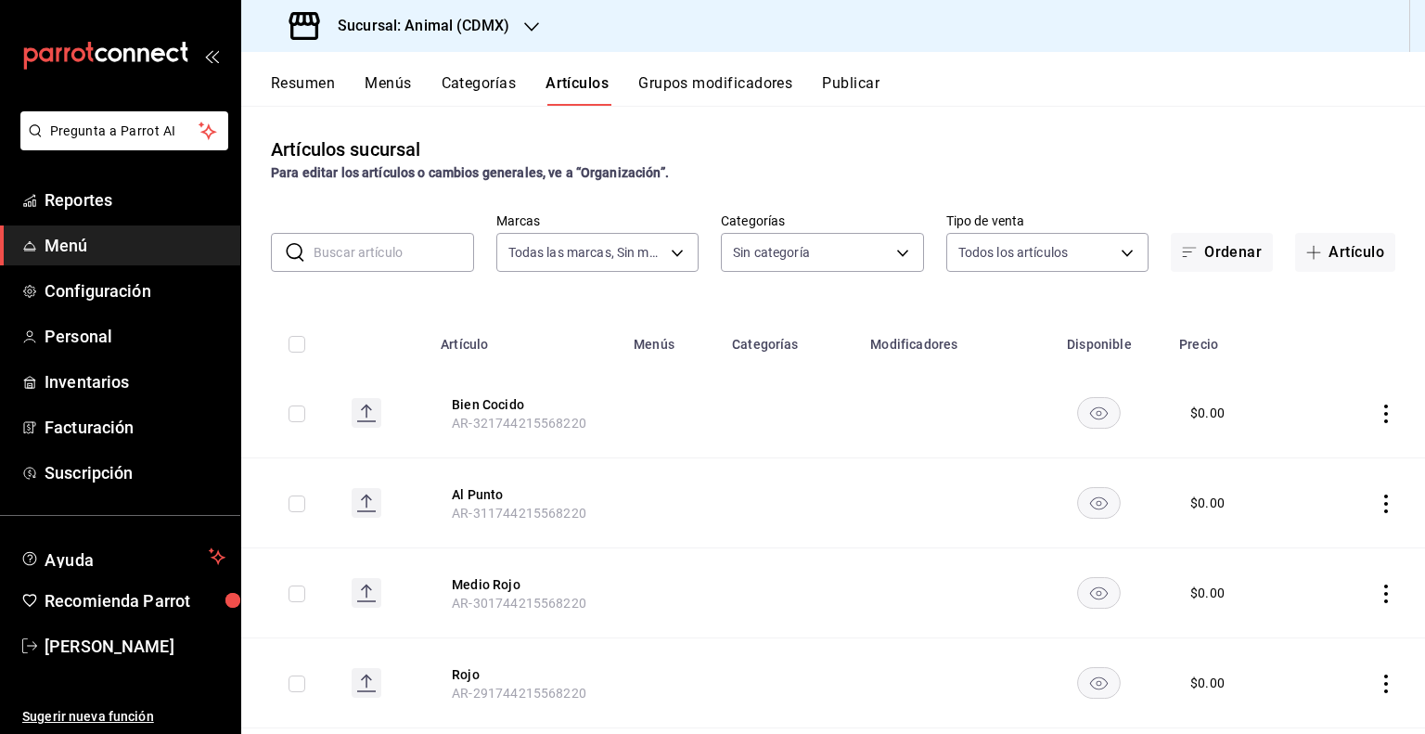
checkbox input "true"
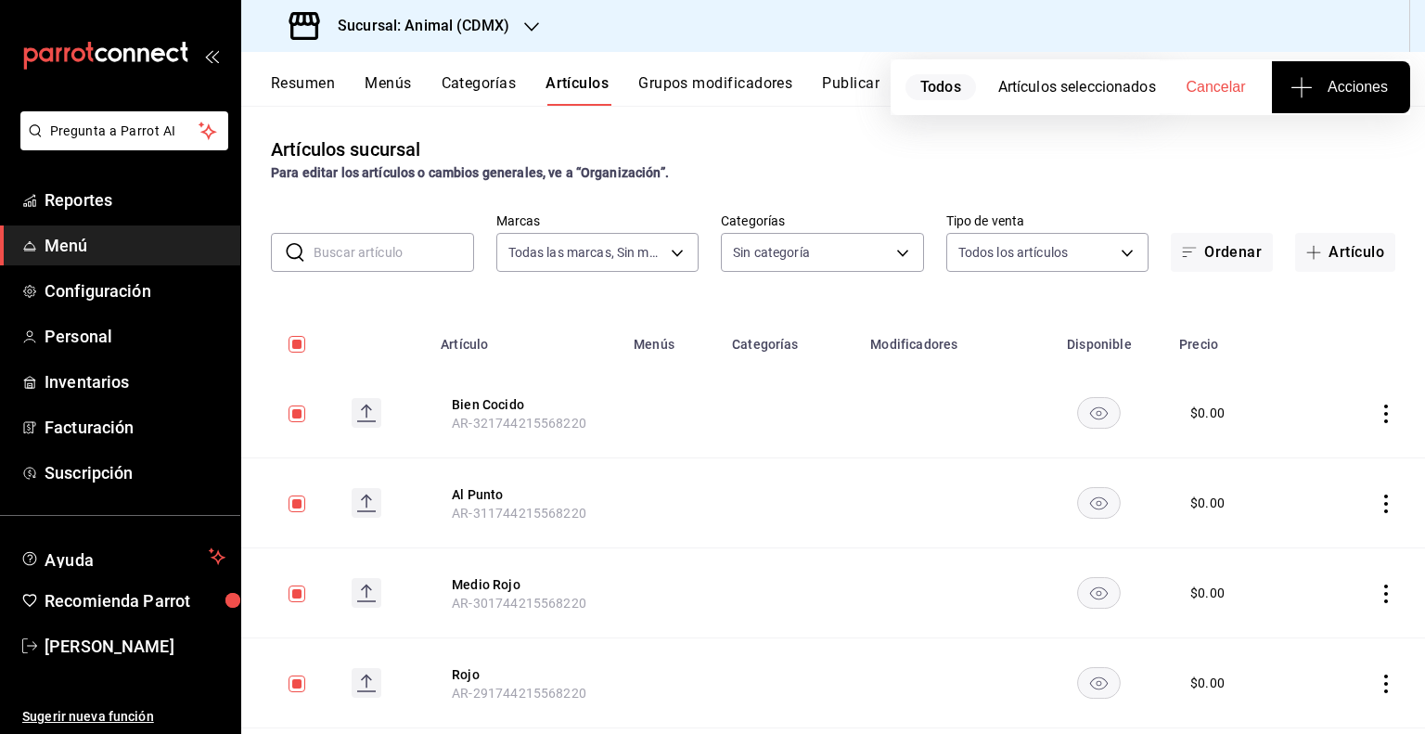
scroll to position [186, 0]
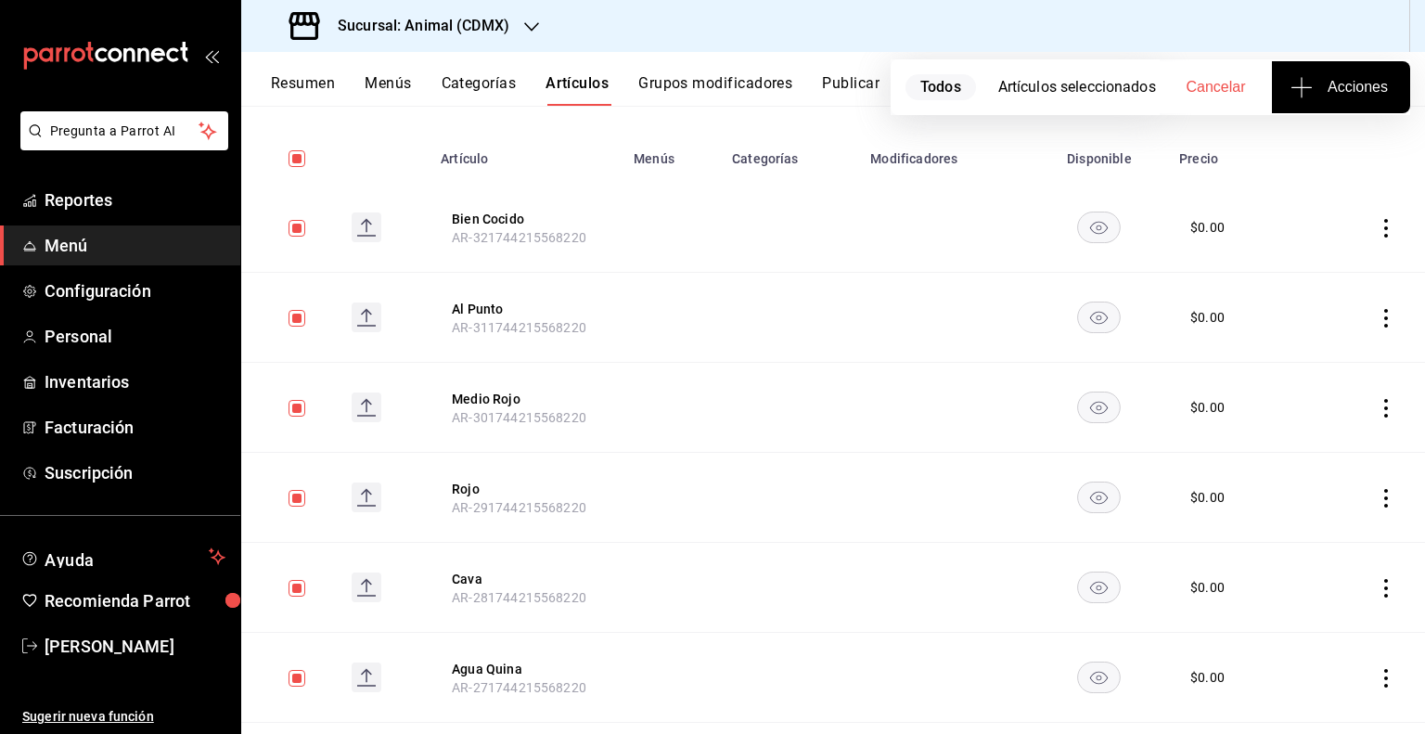
click at [294, 227] on input "checkbox" at bounding box center [296, 228] width 17 height 17
click at [291, 318] on input "checkbox" at bounding box center [296, 318] width 17 height 17
click at [292, 414] on input "checkbox" at bounding box center [296, 408] width 17 height 17
click at [289, 493] on input "checkbox" at bounding box center [296, 498] width 17 height 17
click at [298, 586] on input "checkbox" at bounding box center [296, 588] width 17 height 17
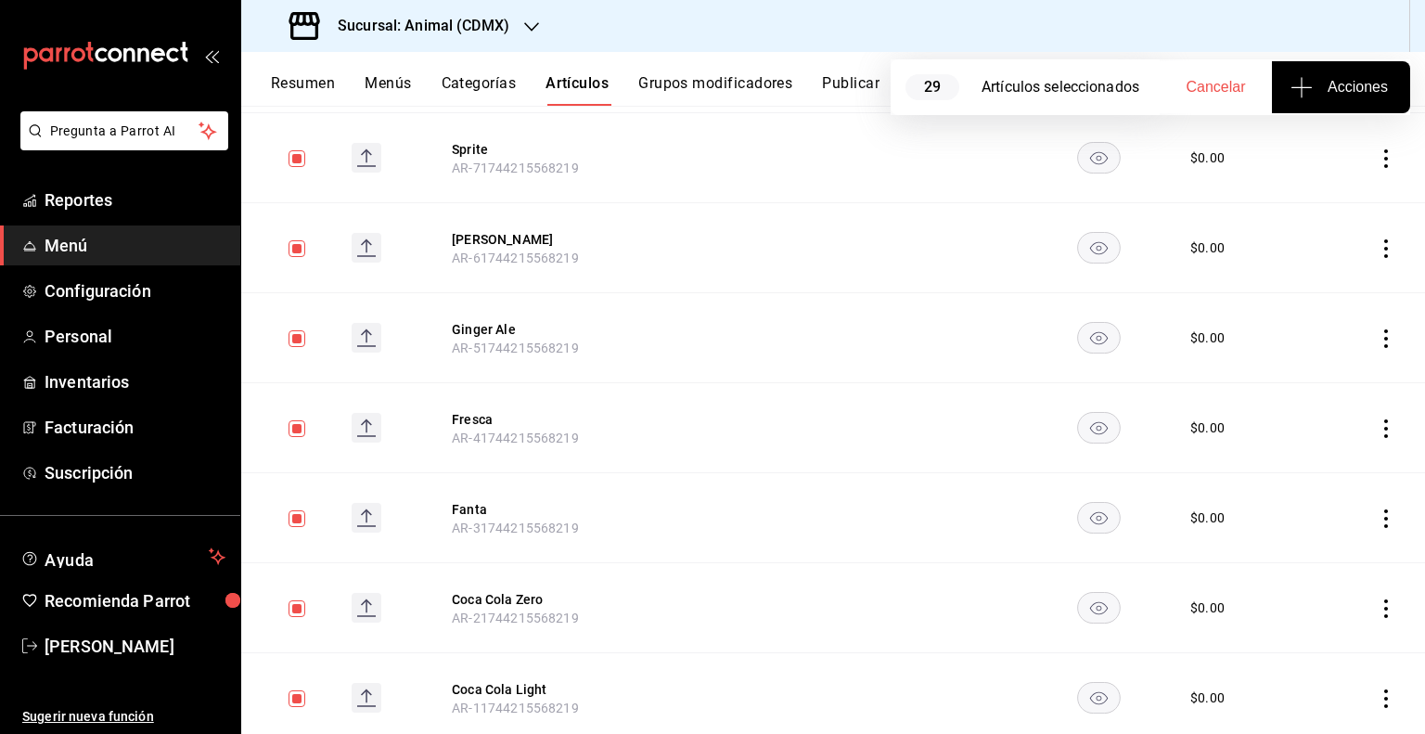
scroll to position [2731, 0]
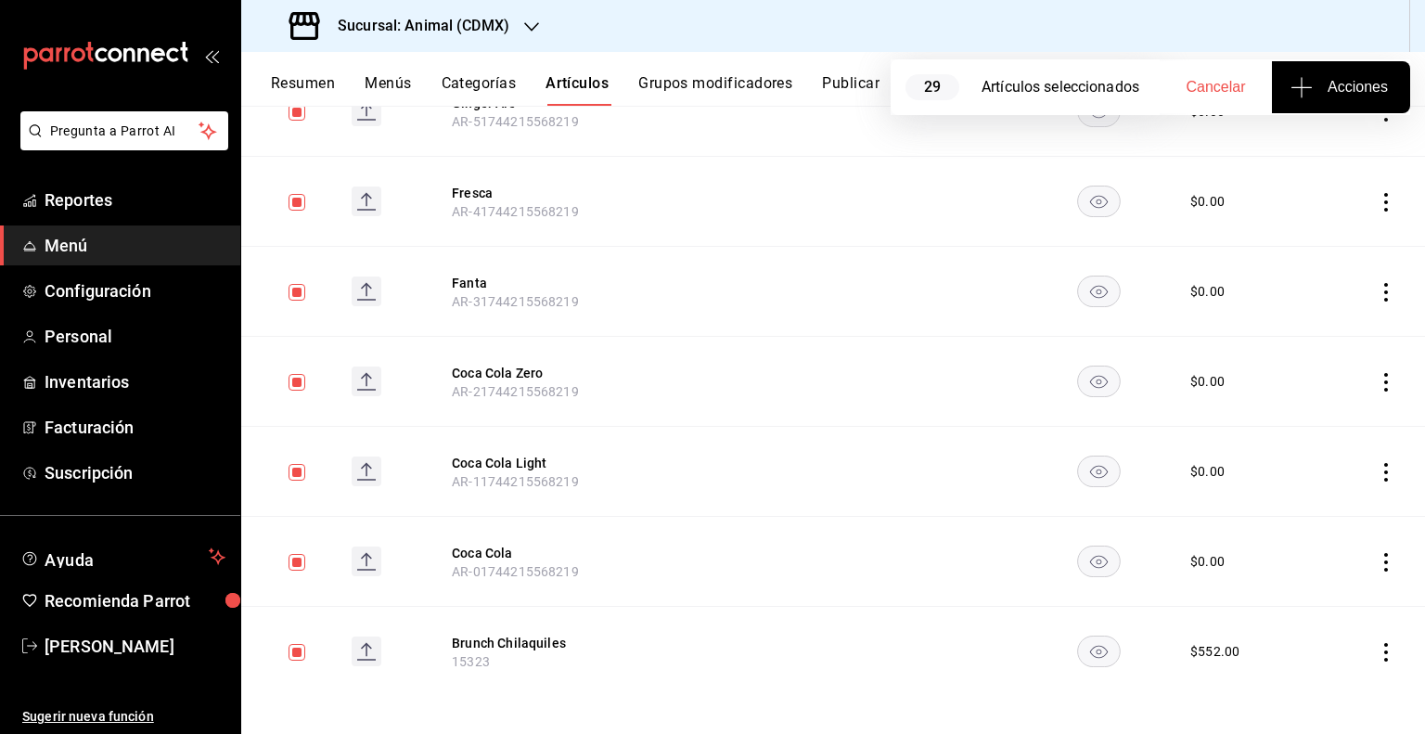
click at [293, 648] on input "checkbox" at bounding box center [296, 652] width 17 height 17
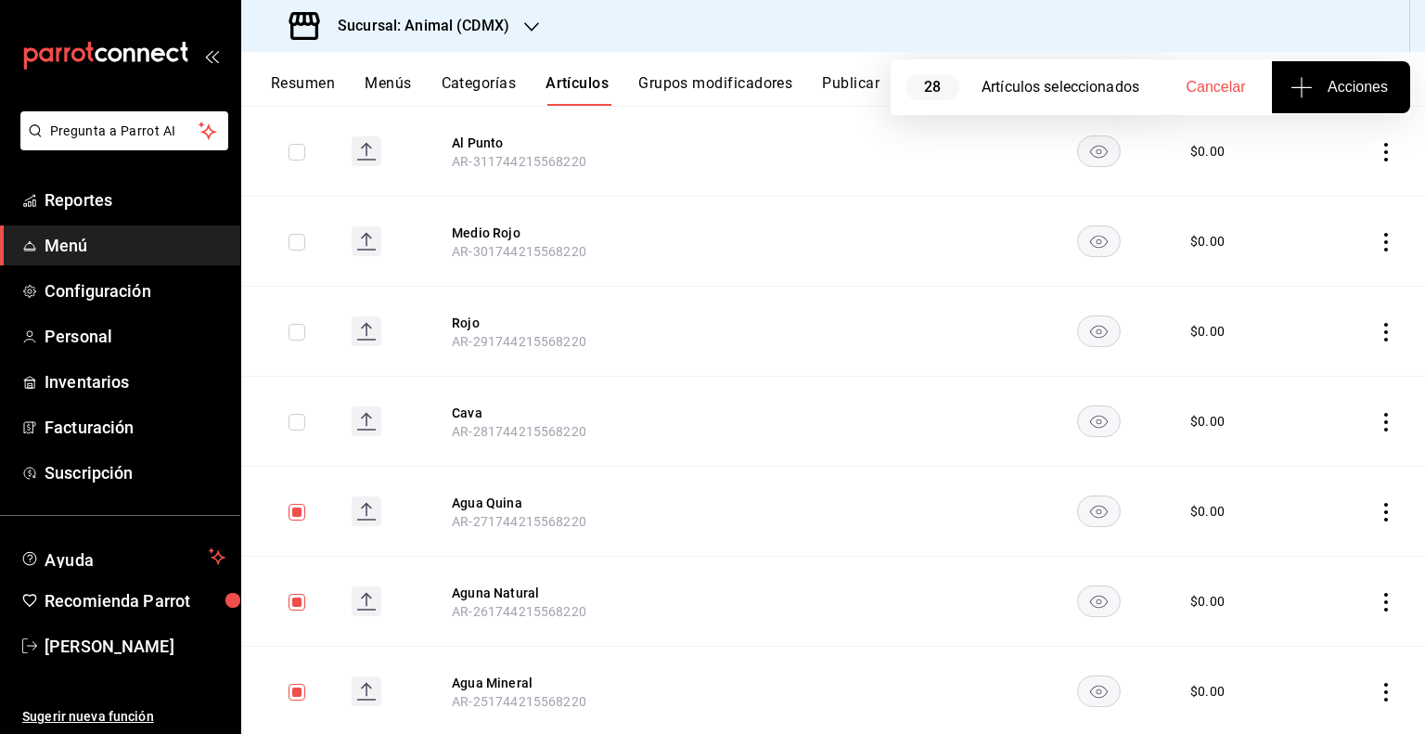
scroll to position [350, 0]
click at [1343, 96] on span "Acciones" at bounding box center [1341, 87] width 94 height 22
click at [1306, 137] on span "Agregar tipo" at bounding box center [1340, 144] width 109 height 19
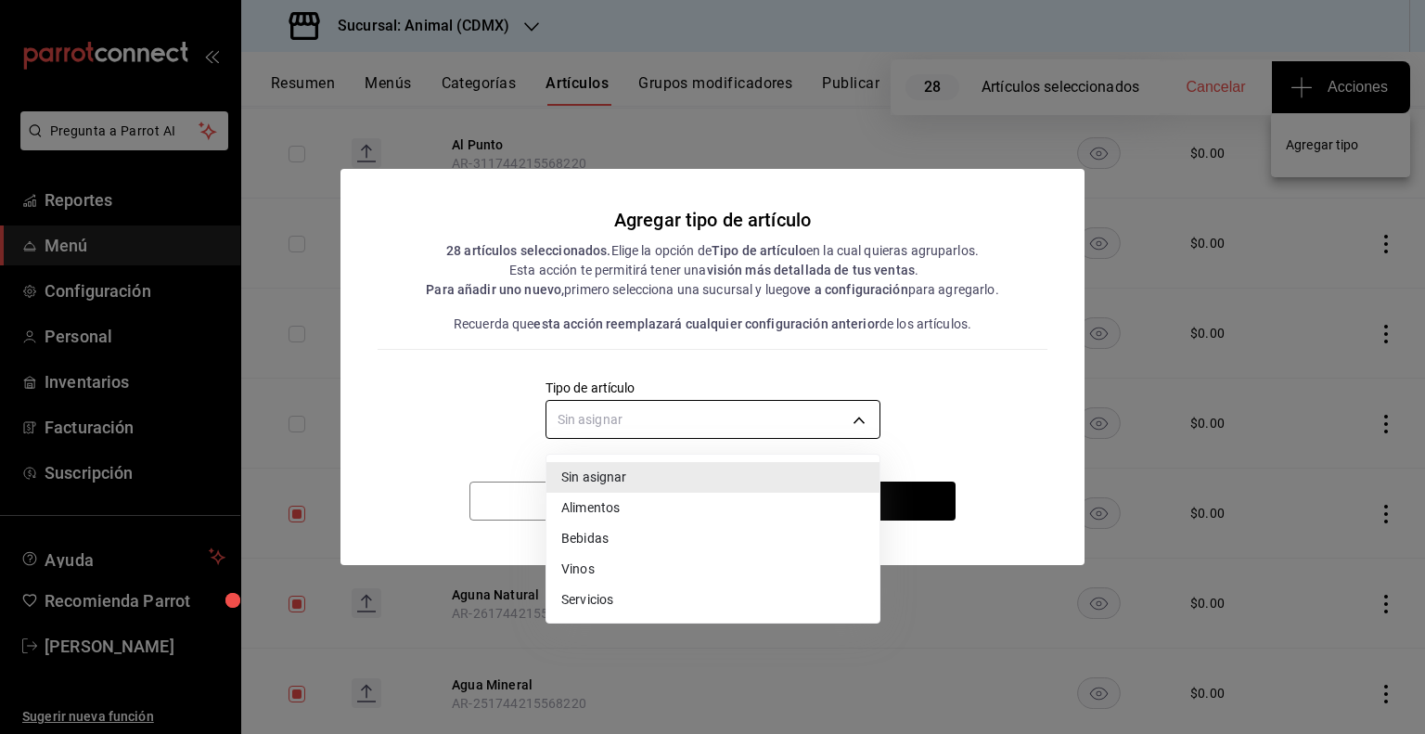
click at [836, 433] on body "Pregunta a Parrot AI Reportes Menú Configuración Personal Inventarios Facturaci…" at bounding box center [712, 367] width 1425 height 734
click at [801, 530] on li "Bebidas" at bounding box center [712, 538] width 333 height 31
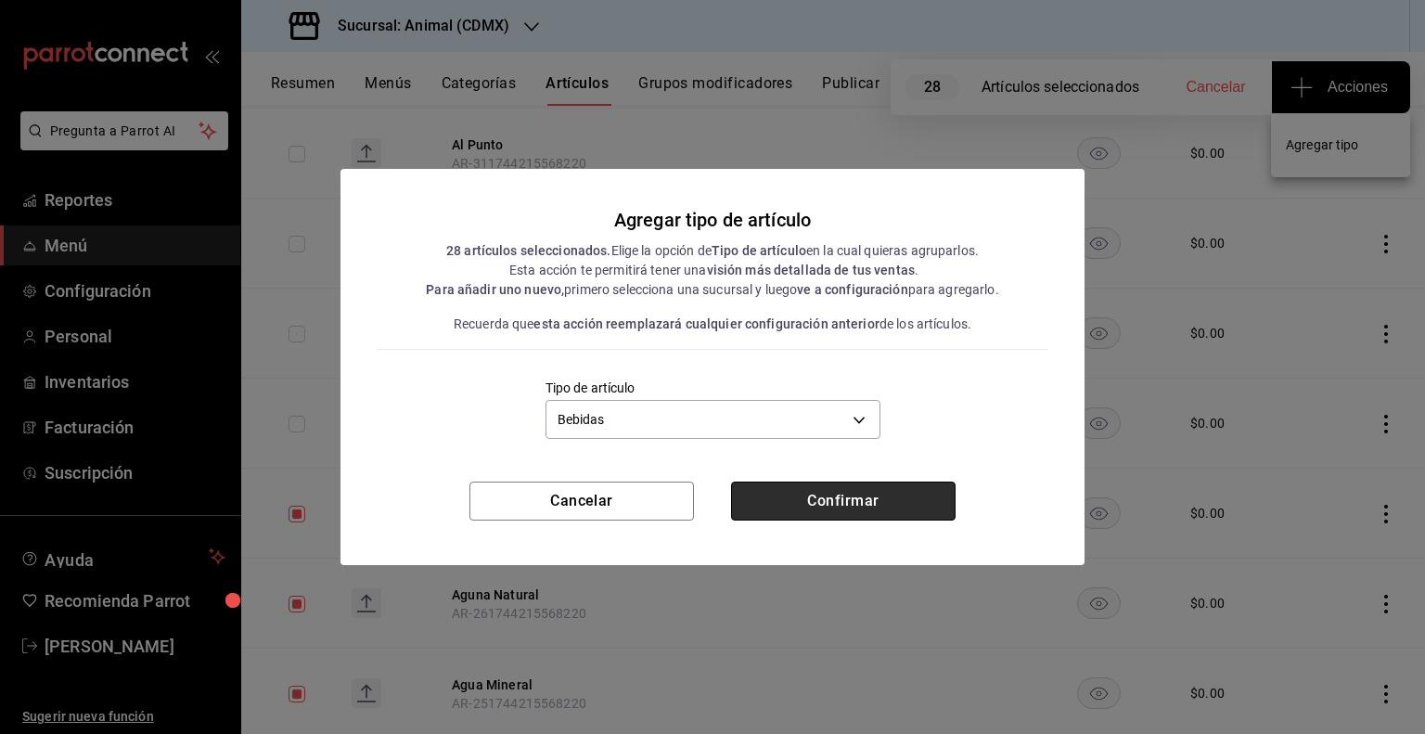
click at [847, 507] on button "Confirmar" at bounding box center [843, 500] width 224 height 39
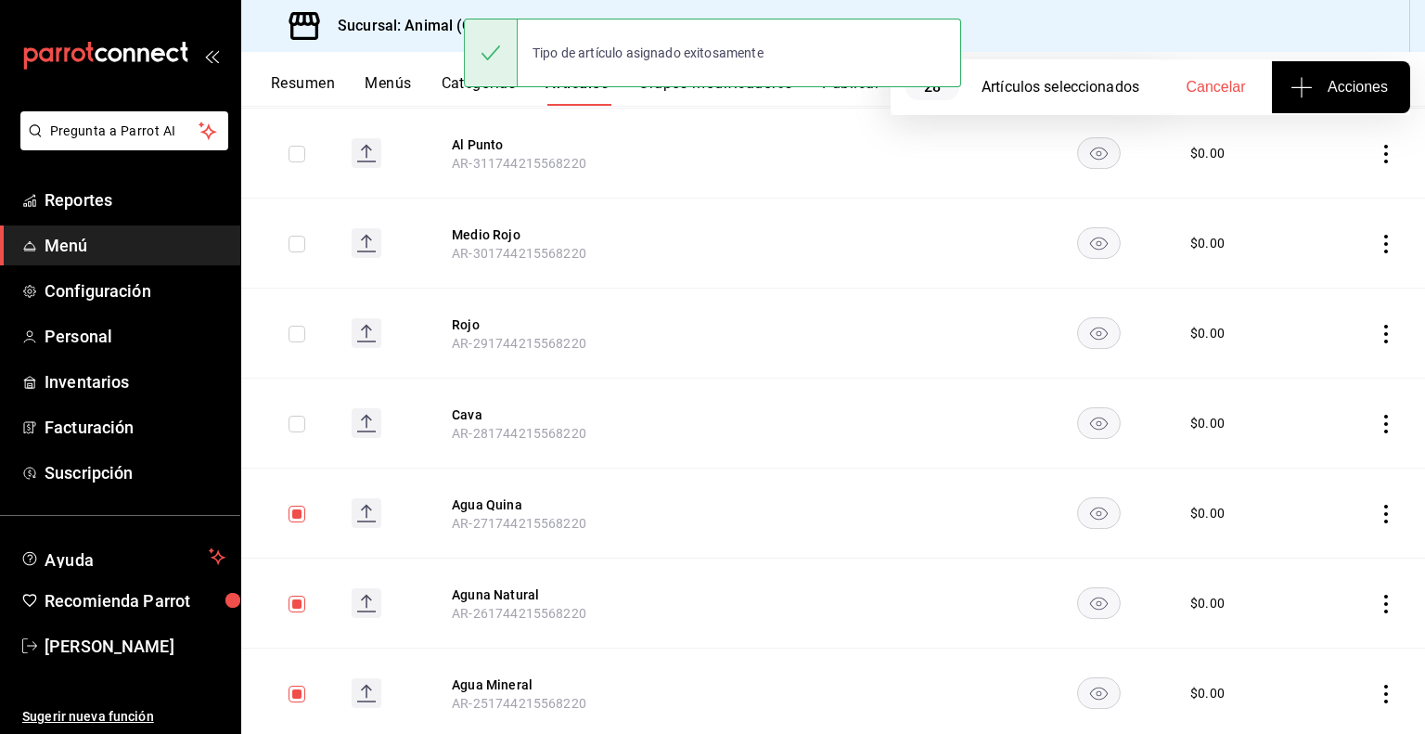
scroll to position [0, 0]
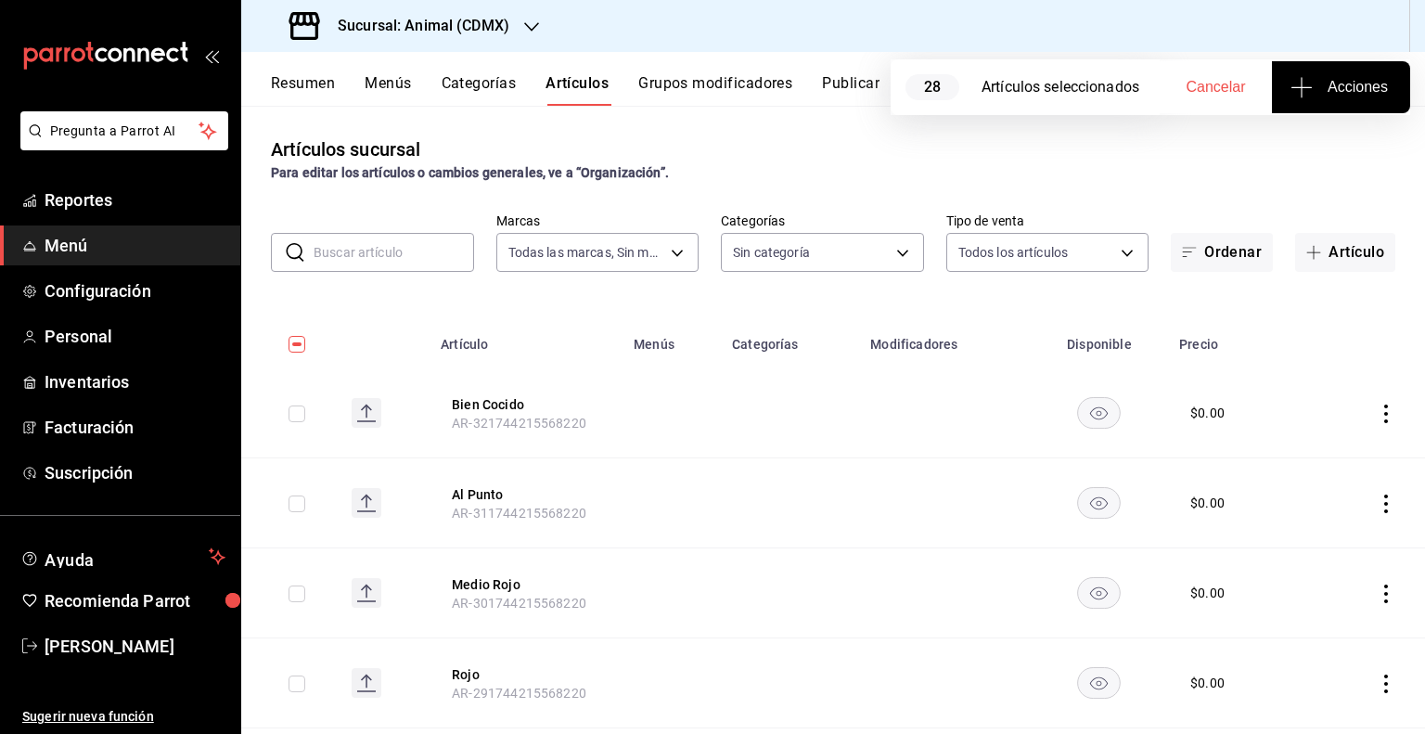
click at [298, 348] on input "checkbox" at bounding box center [296, 344] width 17 height 17
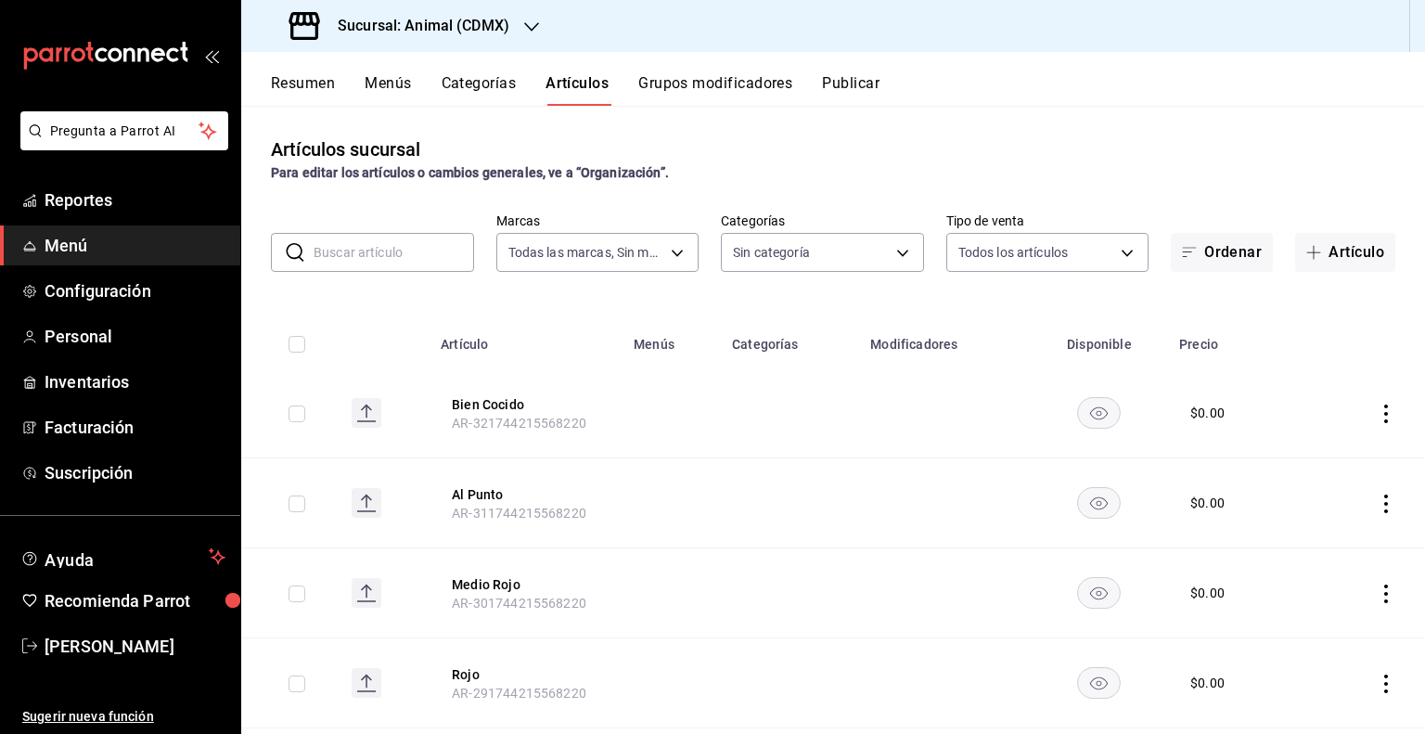
click at [298, 348] on input "checkbox" at bounding box center [296, 344] width 17 height 17
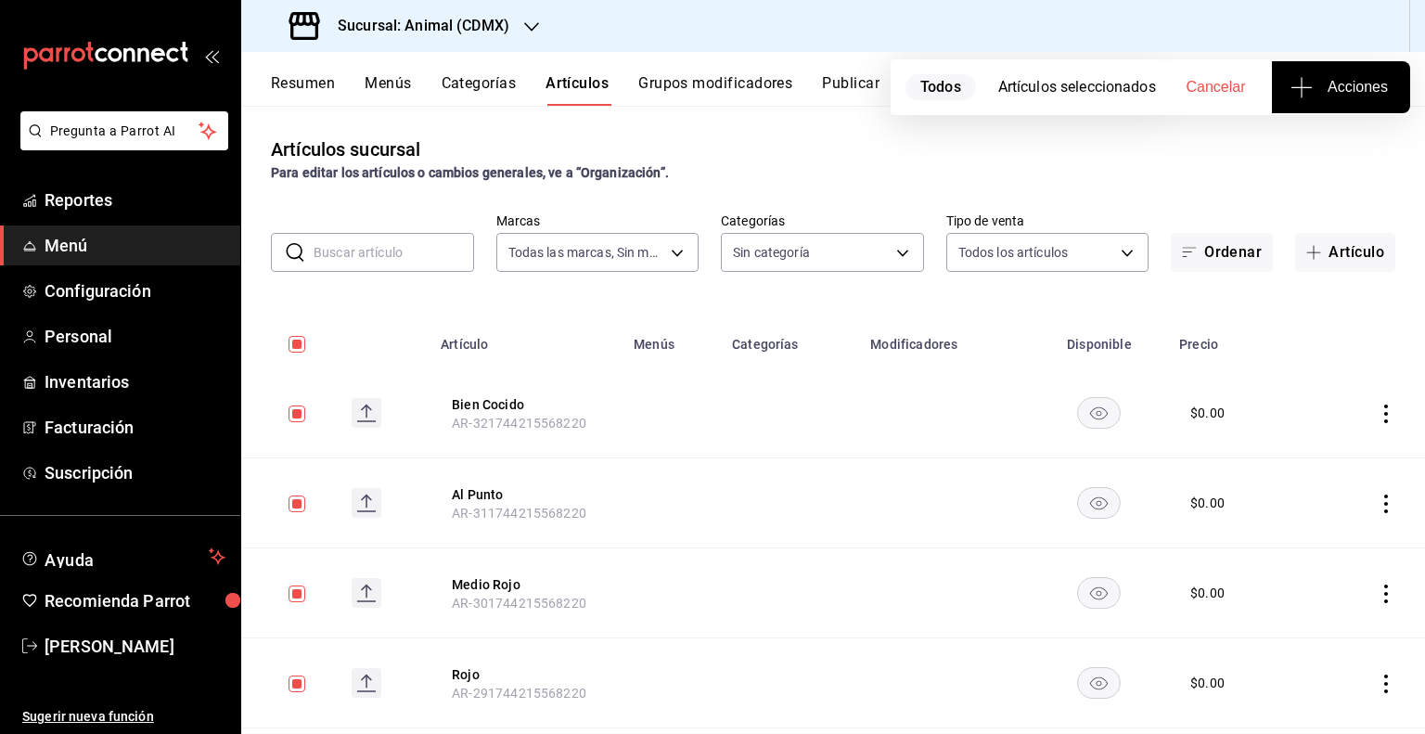
click at [293, 347] on input "checkbox" at bounding box center [296, 344] width 17 height 17
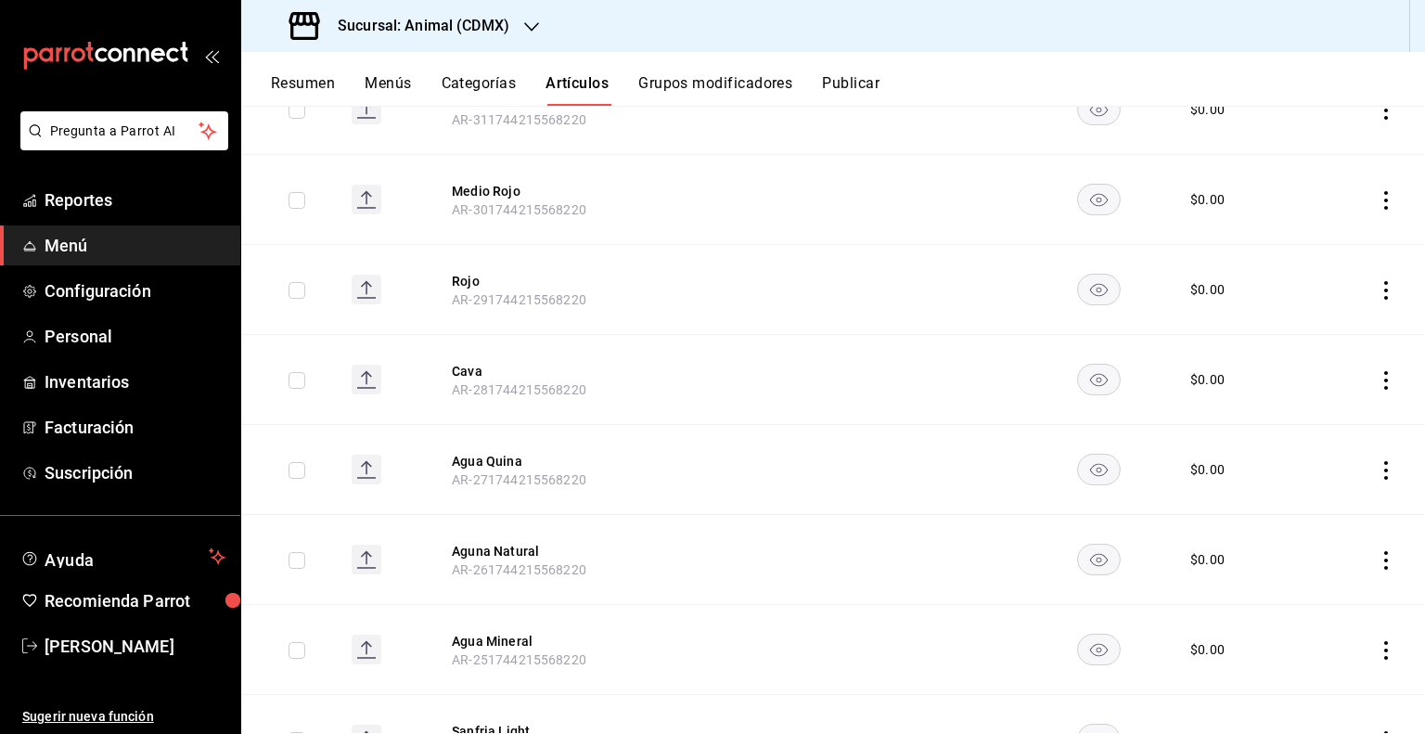
scroll to position [395, 0]
click at [288, 379] on input "checkbox" at bounding box center [296, 378] width 17 height 17
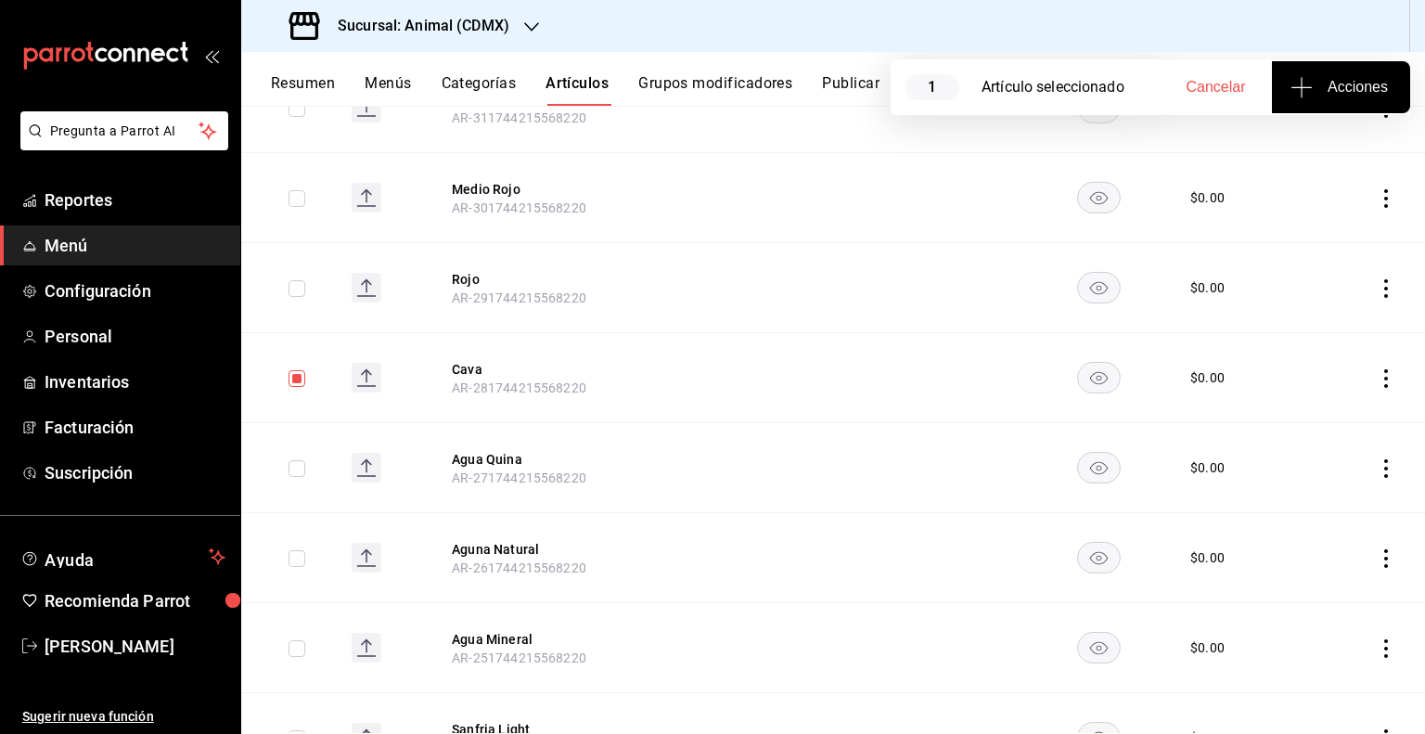
click at [1297, 113] on div "1 Artículo seleccionado Cancelar Acciones" at bounding box center [1149, 87] width 519 height 56
click at [1302, 106] on button "Acciones" at bounding box center [1341, 87] width 138 height 52
click at [1286, 148] on span "Agregar tipo" at bounding box center [1340, 144] width 109 height 19
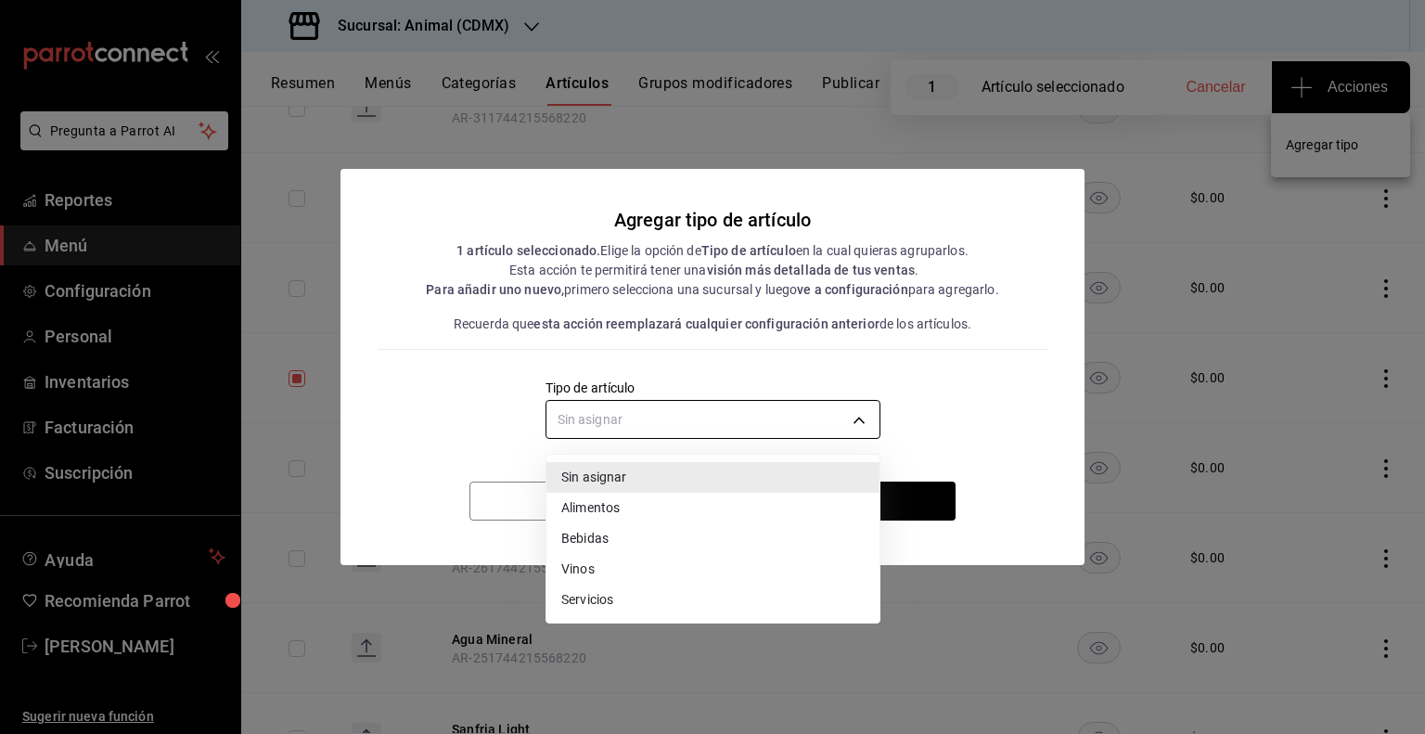
click at [860, 417] on body "Pregunta a Parrot AI Reportes Menú Configuración Personal Inventarios Facturaci…" at bounding box center [712, 367] width 1425 height 734
click at [793, 561] on li "Vinos" at bounding box center [712, 569] width 333 height 31
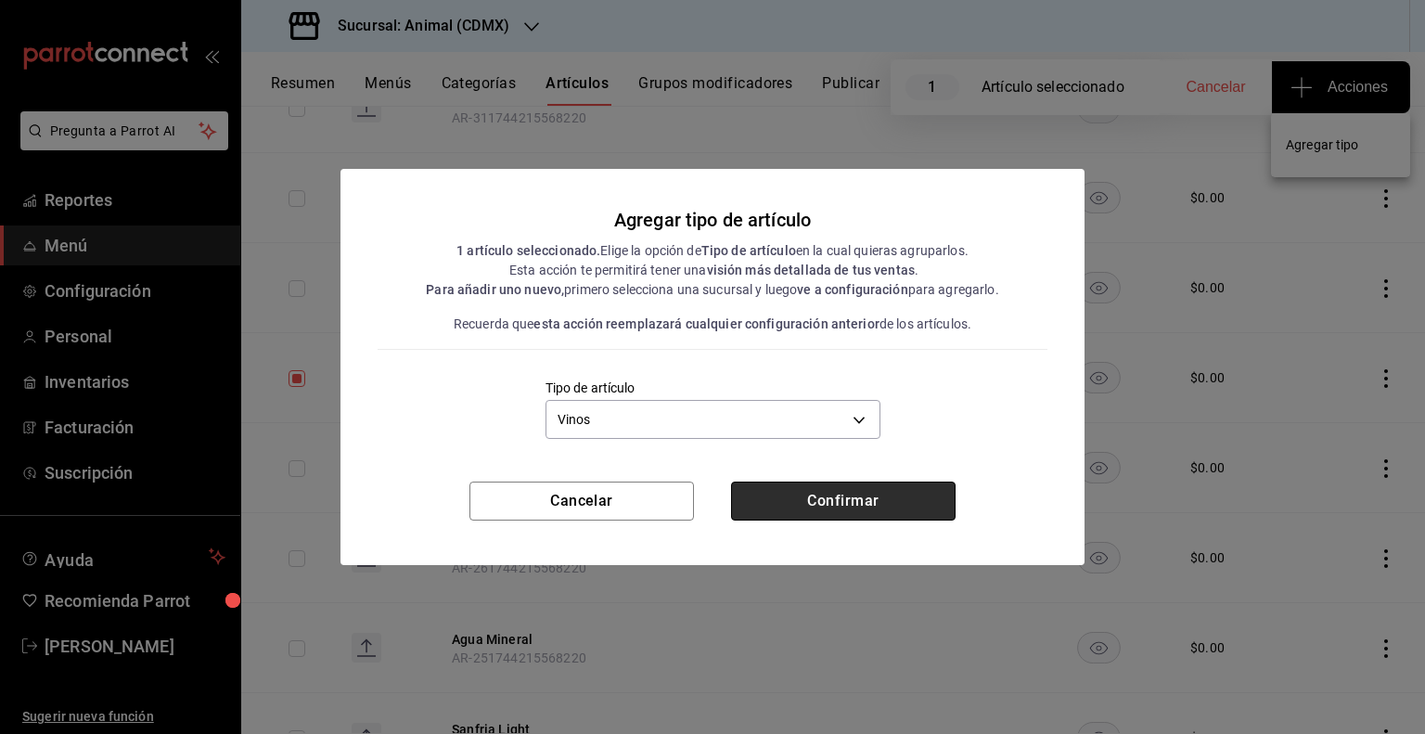
click at [853, 485] on button "Confirmar" at bounding box center [843, 500] width 224 height 39
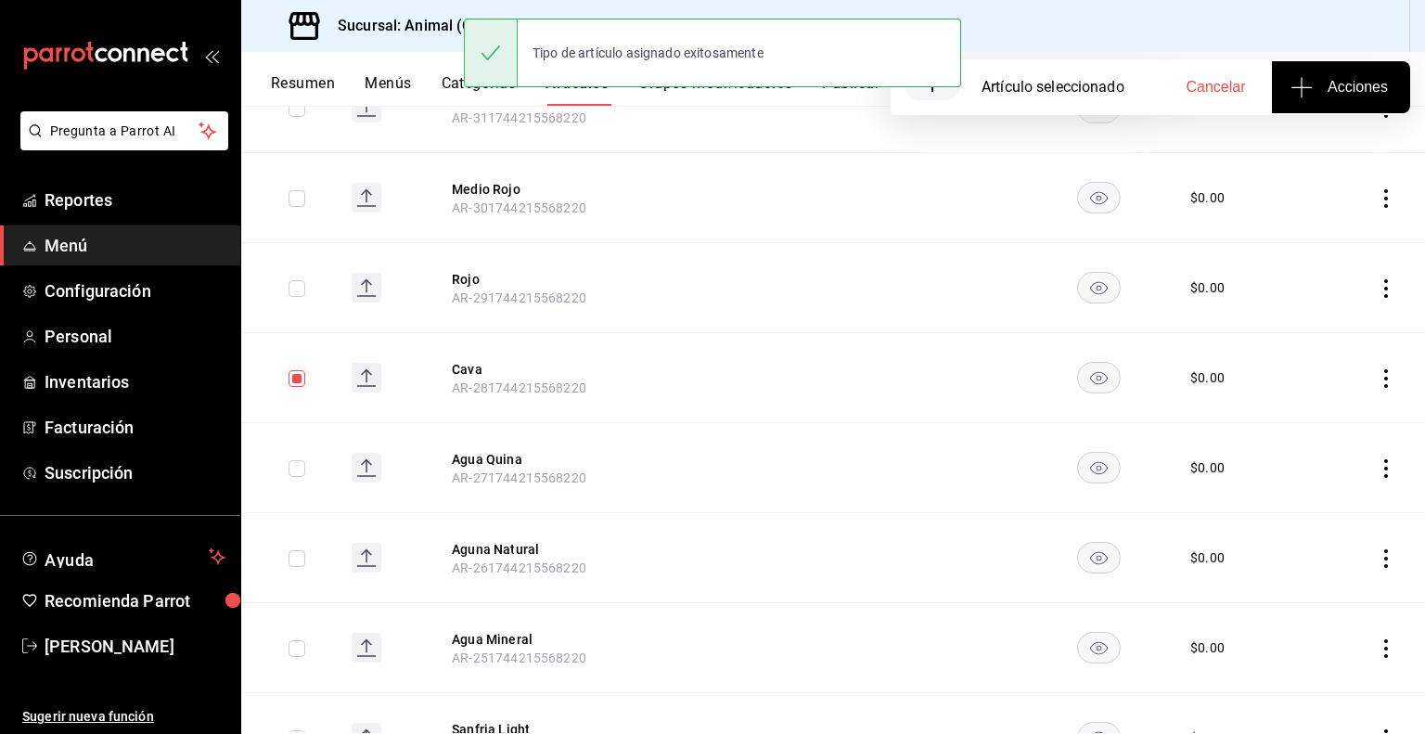
click at [289, 378] on input "checkbox" at bounding box center [296, 378] width 17 height 17
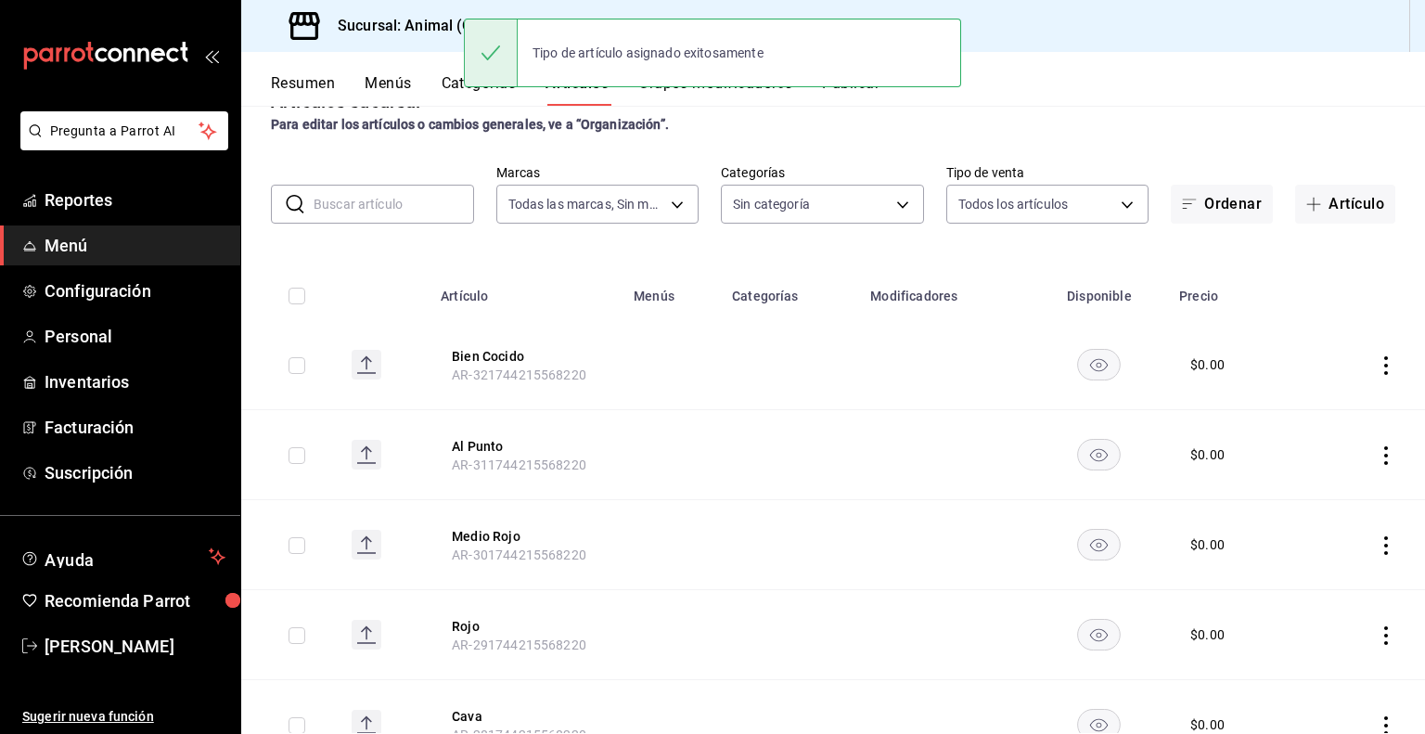
scroll to position [0, 0]
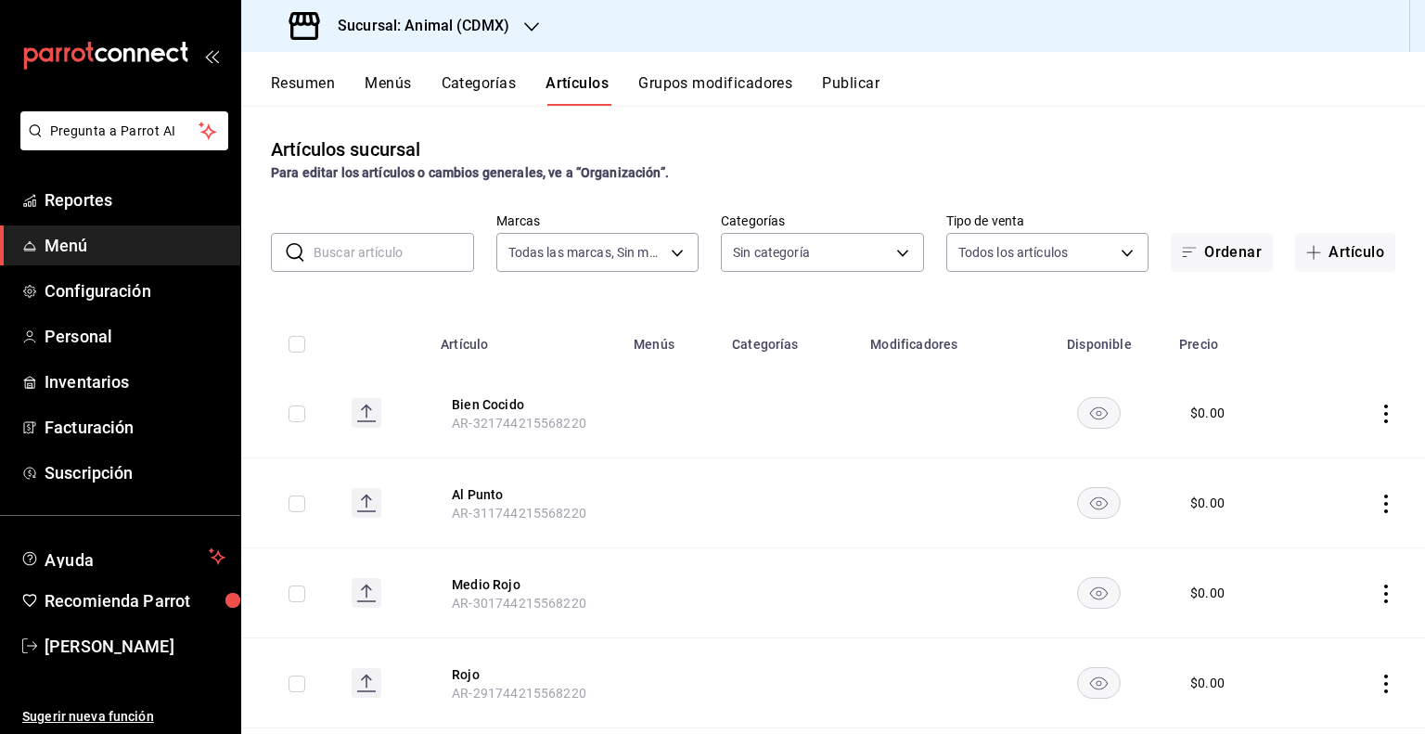
click at [427, 259] on input "text" at bounding box center [393, 252] width 160 height 37
paste input "14936"
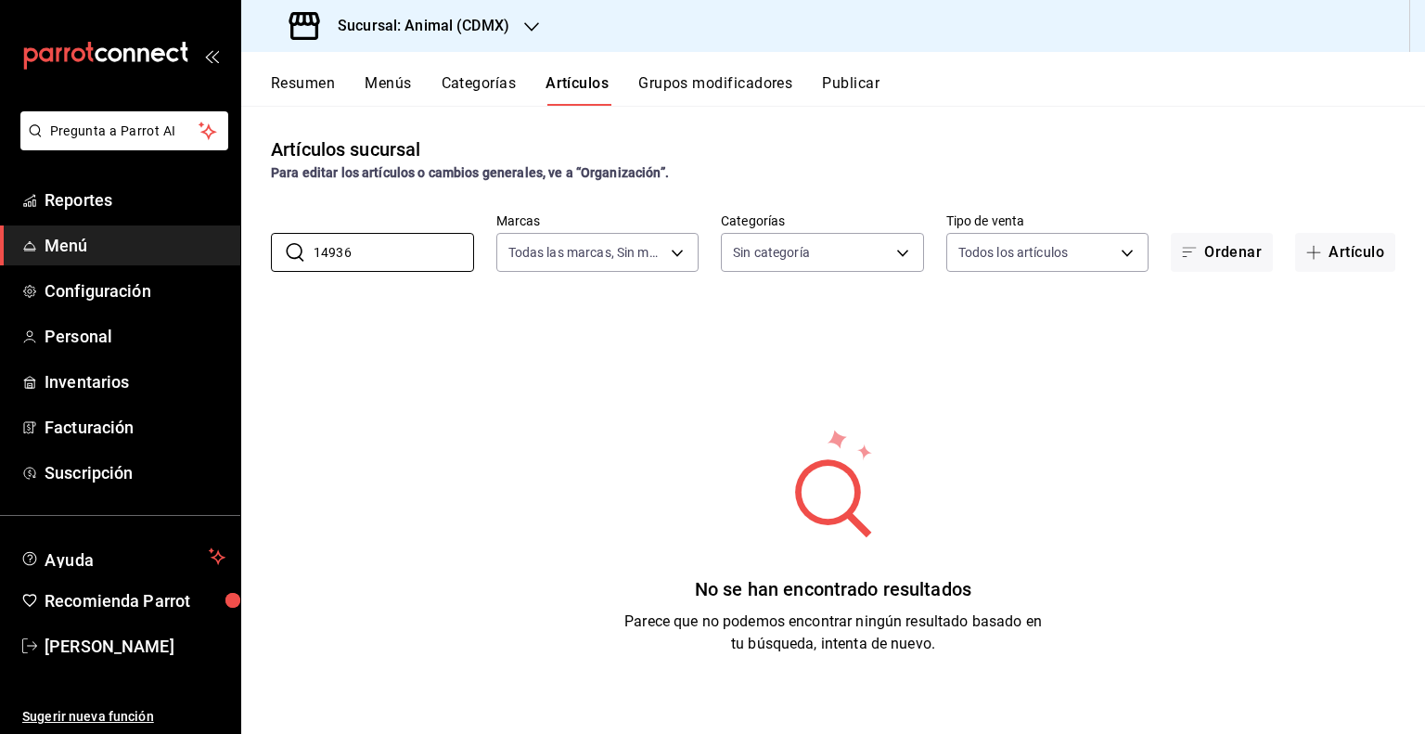
drag, startPoint x: 361, startPoint y: 251, endPoint x: 262, endPoint y: 269, distance: 99.9
click at [262, 269] on div "​ 14936 ​ Marcas Todas las marcas, Sin marca cb0f6aec-1481-4e37-861c-bab9b3a65b…" at bounding box center [832, 241] width 1183 height 59
paste input "7"
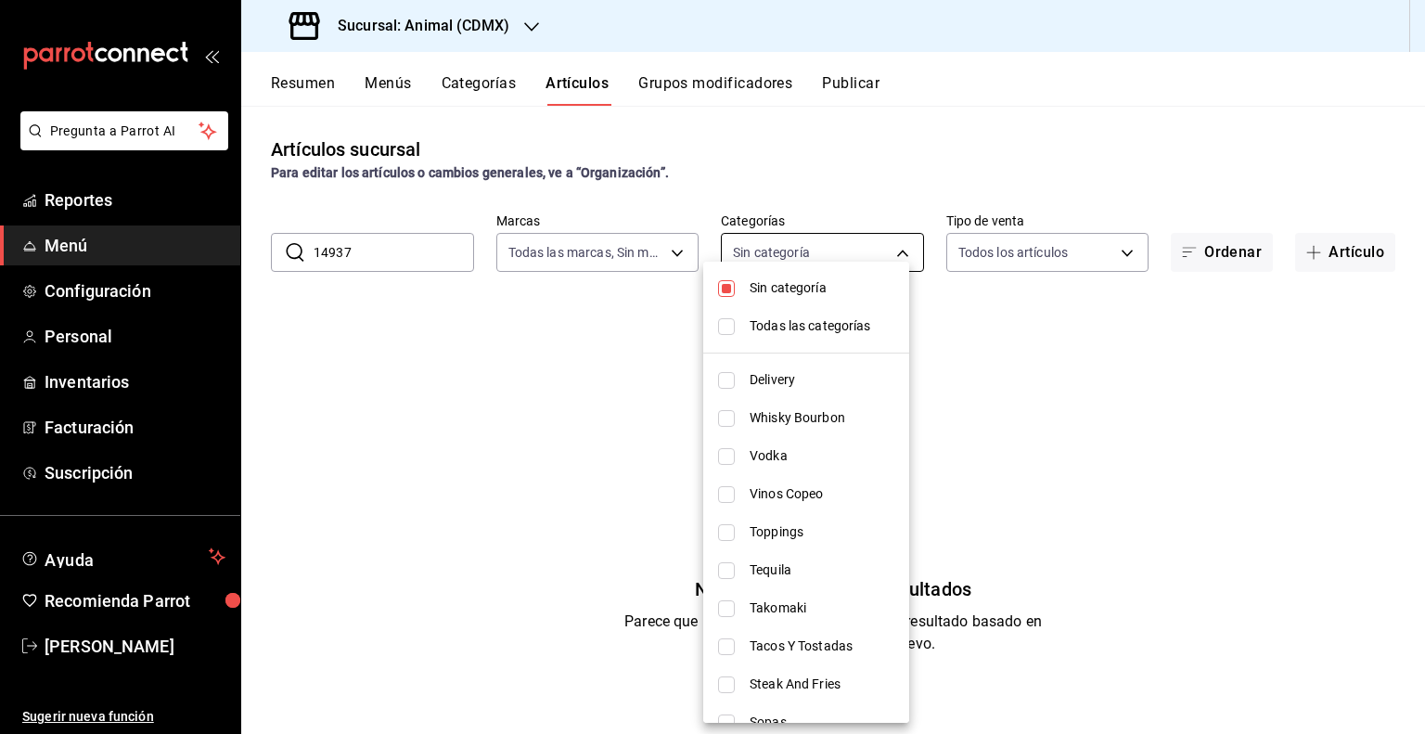
click at [851, 256] on body "Pregunta a Parrot AI Reportes Menú Configuración Personal Inventarios Facturaci…" at bounding box center [712, 367] width 1425 height 734
click at [821, 328] on span "Todas las categorías" at bounding box center [821, 325] width 145 height 19
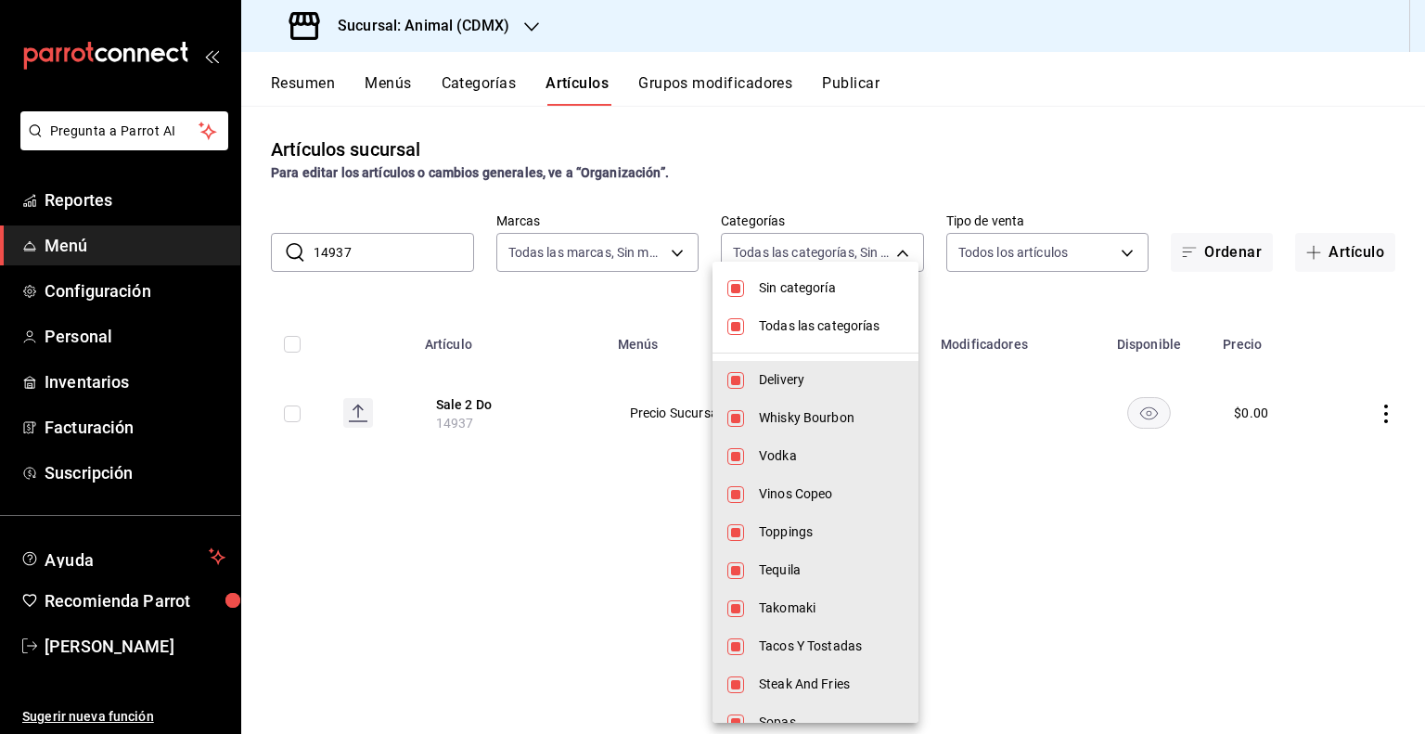
click at [761, 160] on div at bounding box center [712, 367] width 1425 height 734
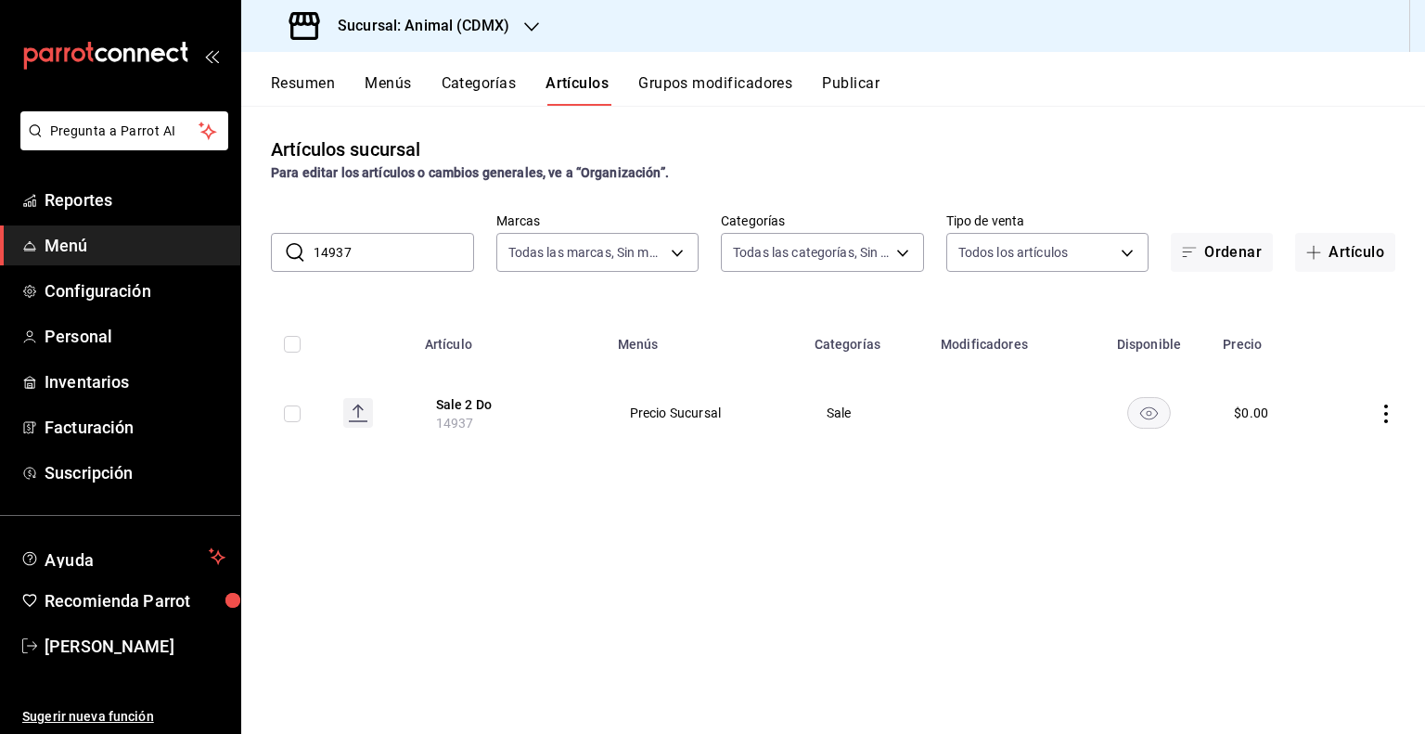
click at [294, 416] on input "checkbox" at bounding box center [292, 413] width 17 height 17
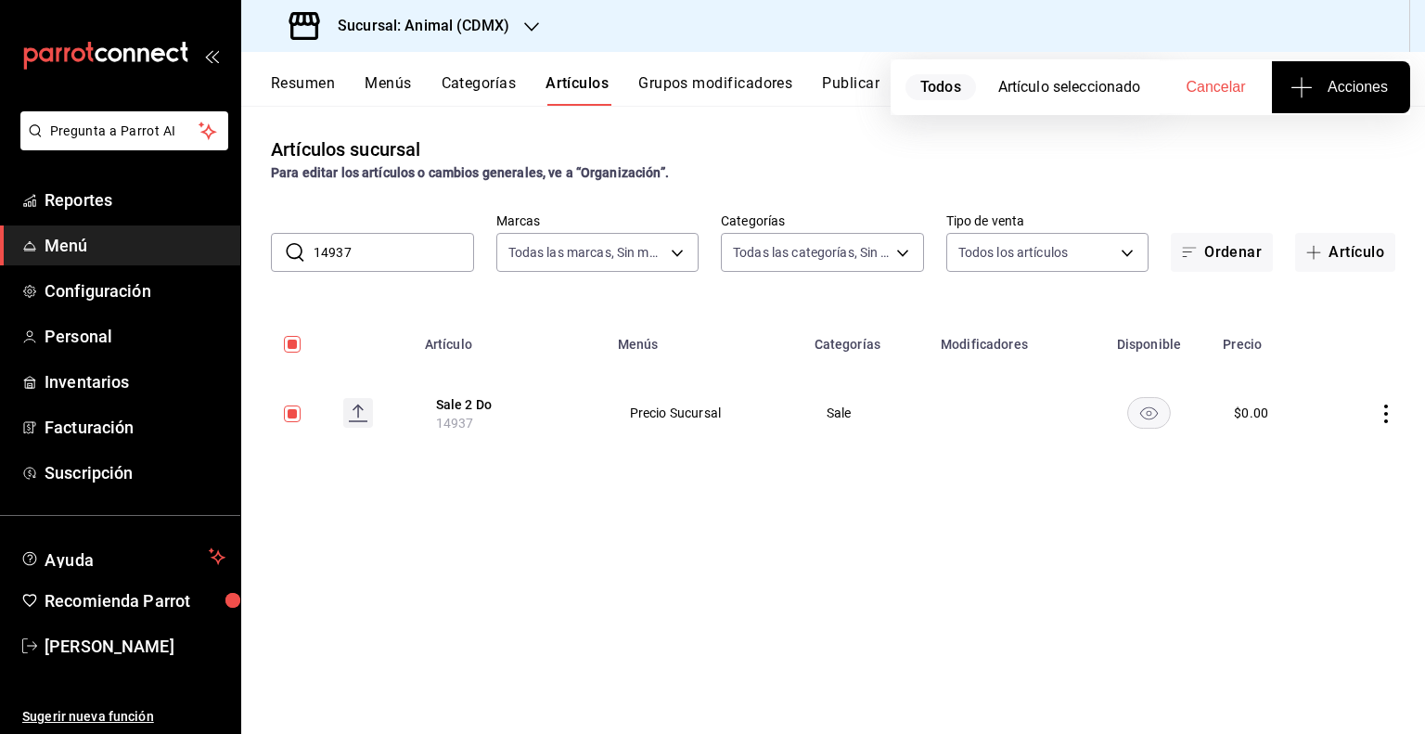
click at [375, 249] on input "14937" at bounding box center [393, 252] width 160 height 37
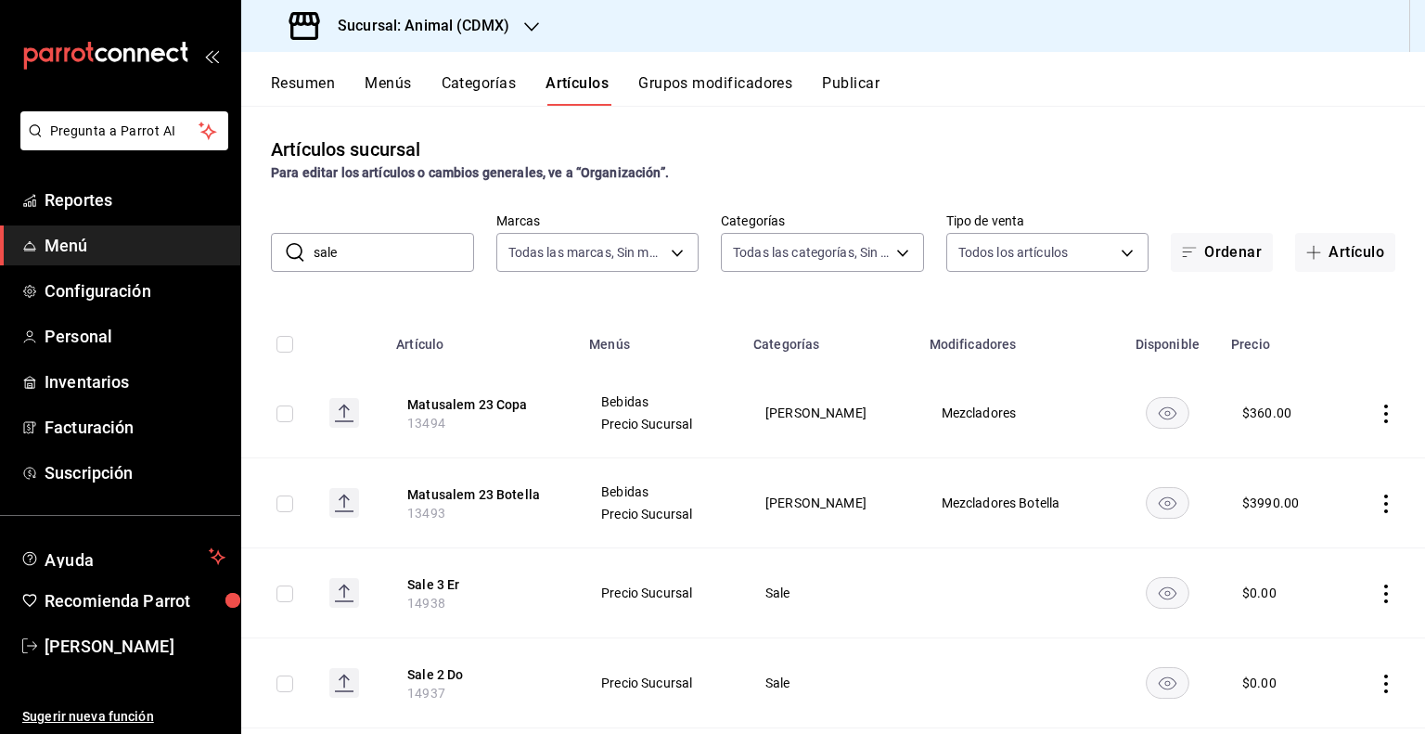
click at [366, 266] on input "sale" at bounding box center [393, 252] width 160 height 37
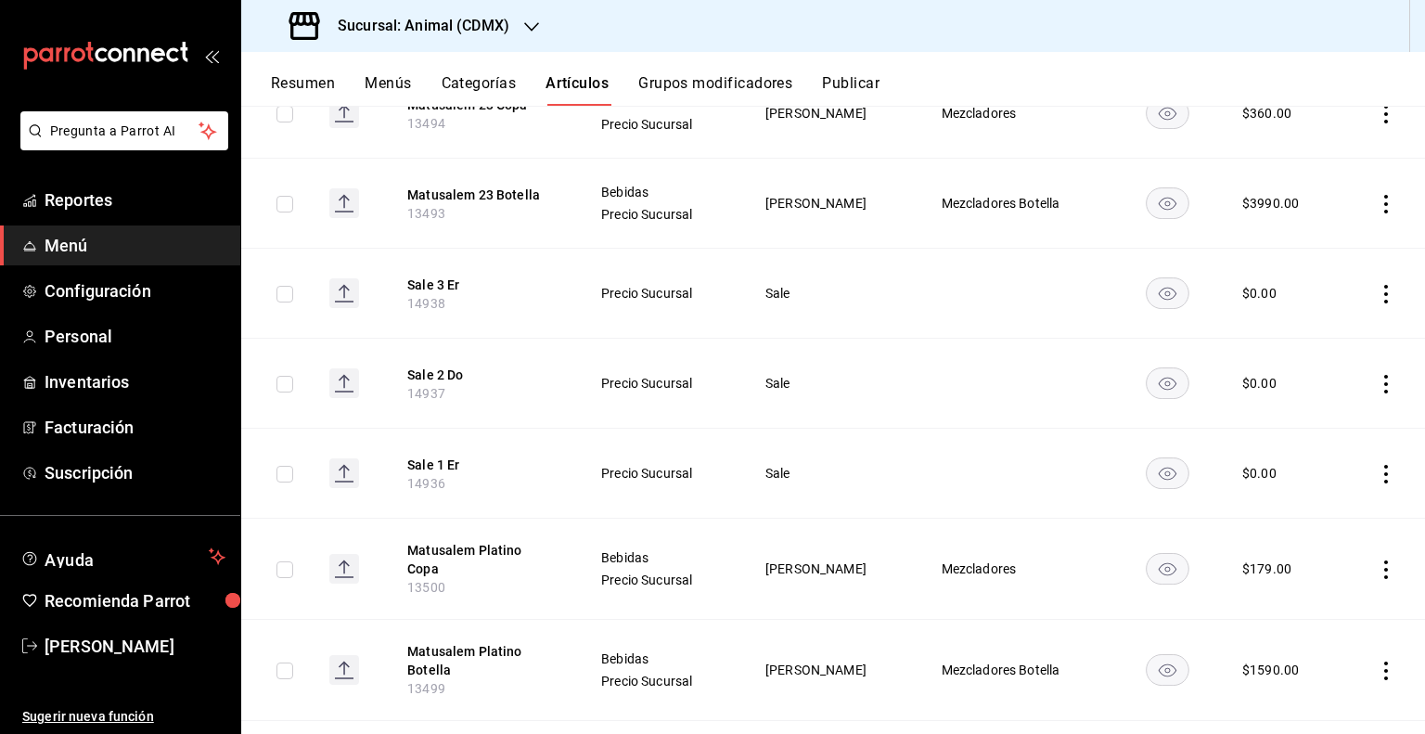
scroll to position [301, 0]
click at [286, 296] on input "checkbox" at bounding box center [284, 293] width 17 height 17
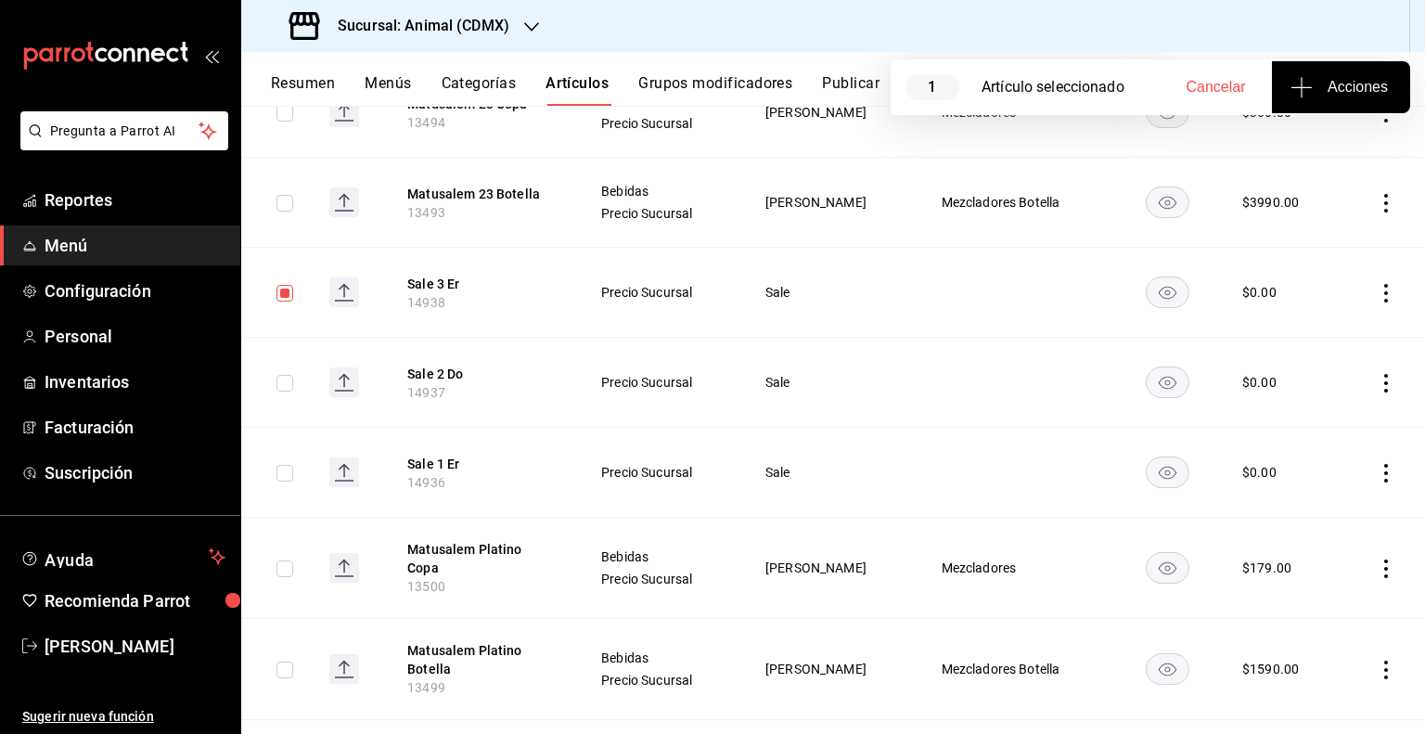
click at [285, 389] on input "checkbox" at bounding box center [284, 383] width 17 height 17
click at [289, 474] on input "checkbox" at bounding box center [284, 473] width 17 height 17
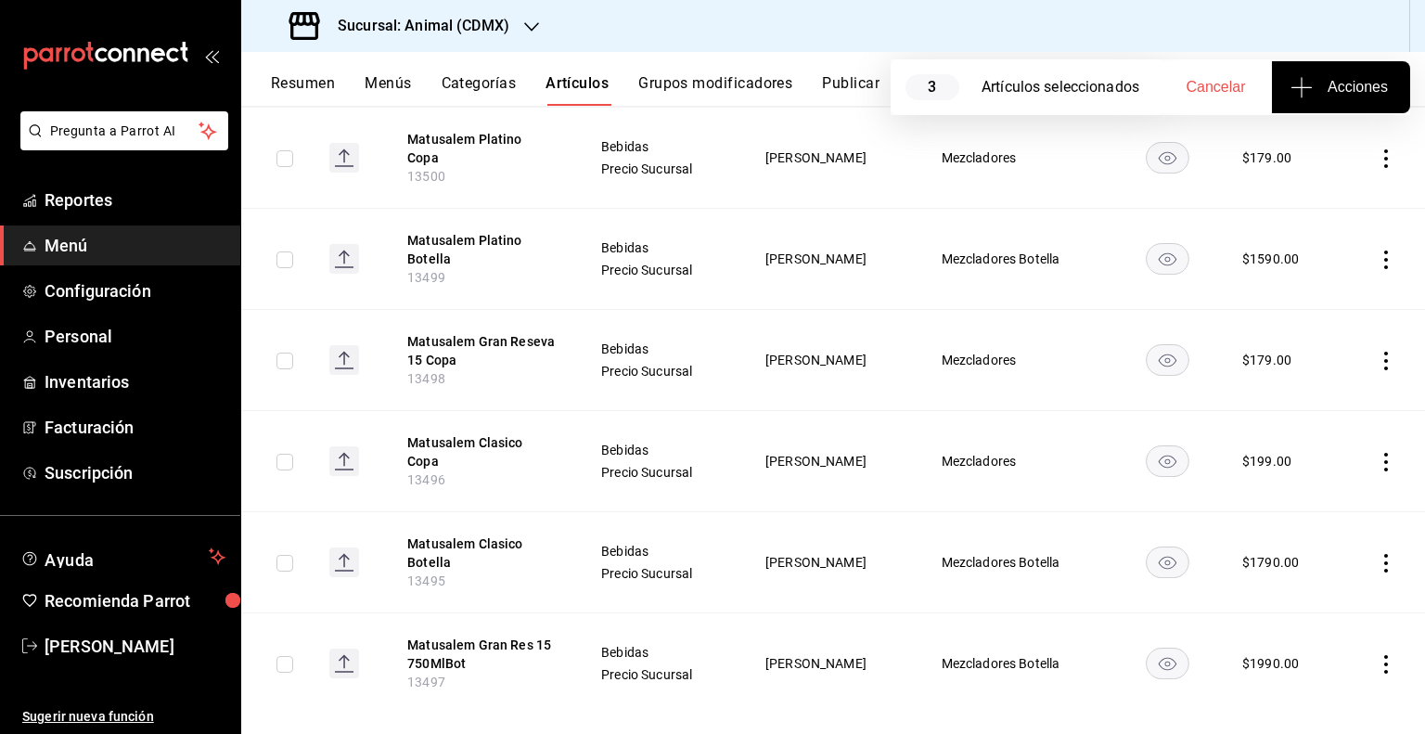
scroll to position [0, 0]
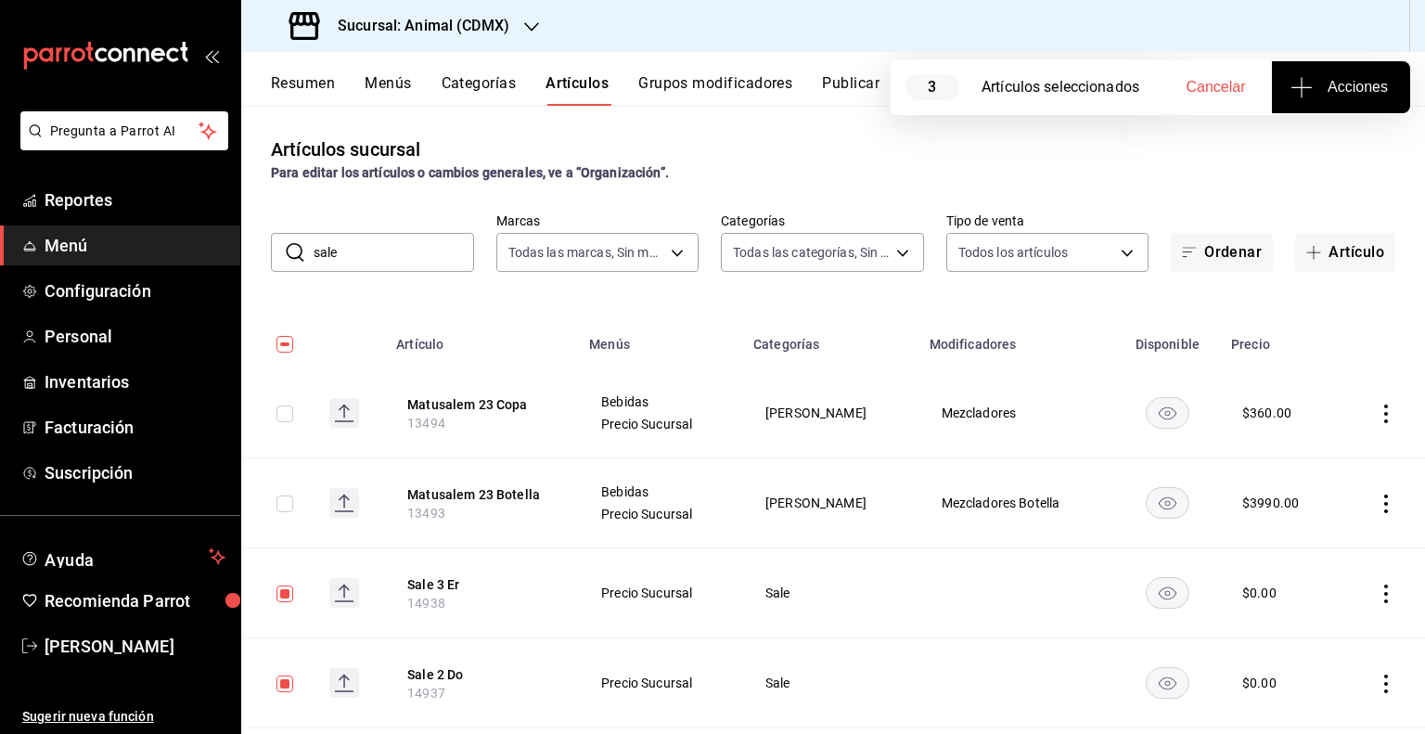
click at [1290, 72] on button "Acciones" at bounding box center [1341, 87] width 138 height 52
click at [1314, 136] on span "Agregar tipo" at bounding box center [1340, 144] width 109 height 19
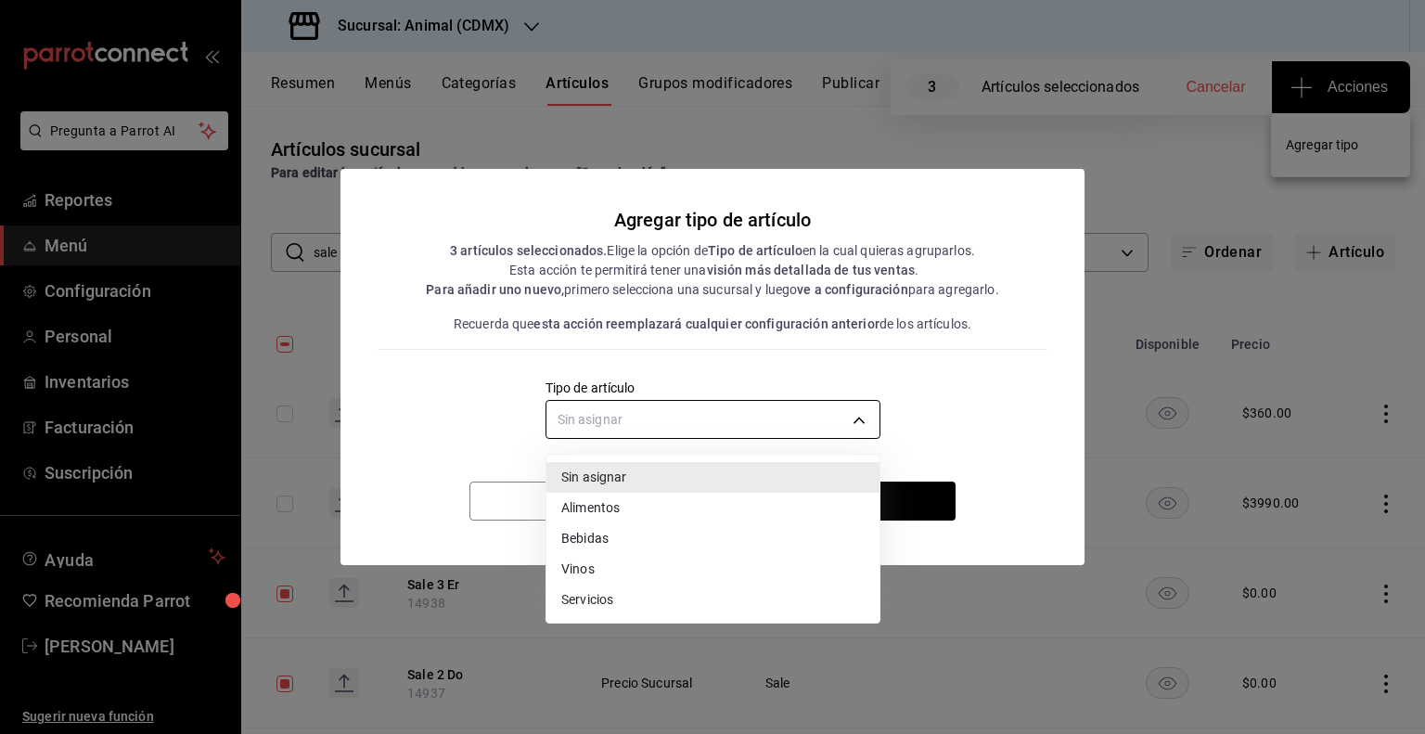
click at [684, 406] on body "Pregunta a Parrot AI Reportes Menú Configuración Personal Inventarios Facturaci…" at bounding box center [712, 367] width 1425 height 734
click at [601, 507] on li "Alimentos" at bounding box center [712, 508] width 333 height 31
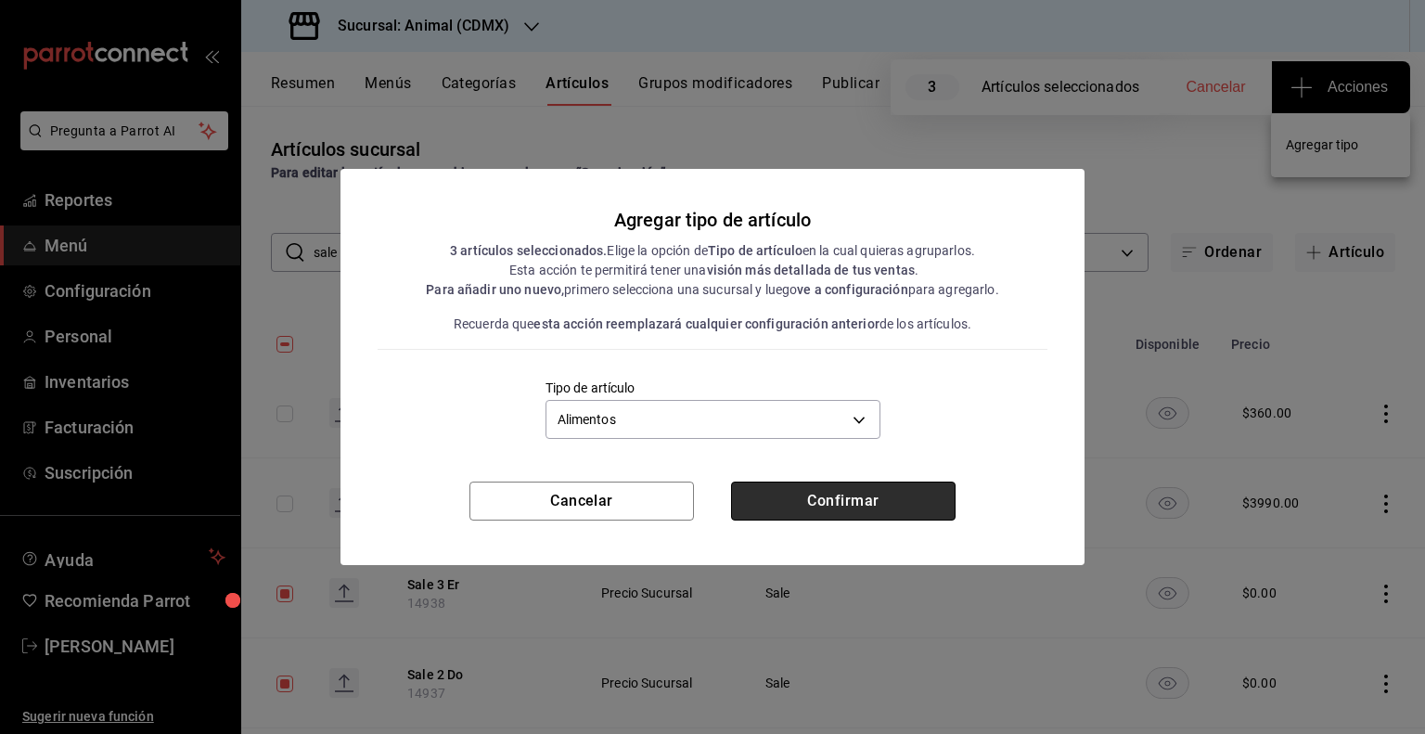
click at [775, 481] on button "Confirmar" at bounding box center [843, 500] width 224 height 39
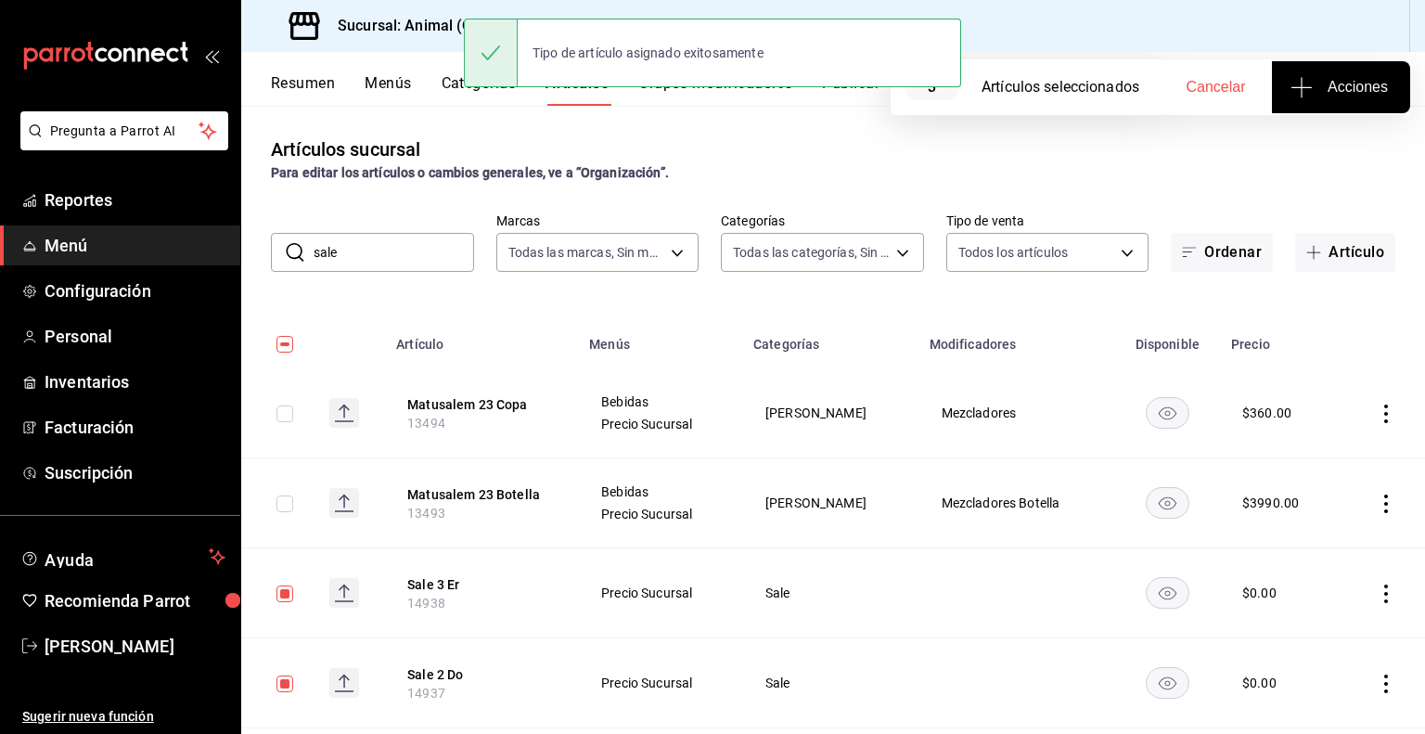
scroll to position [144, 0]
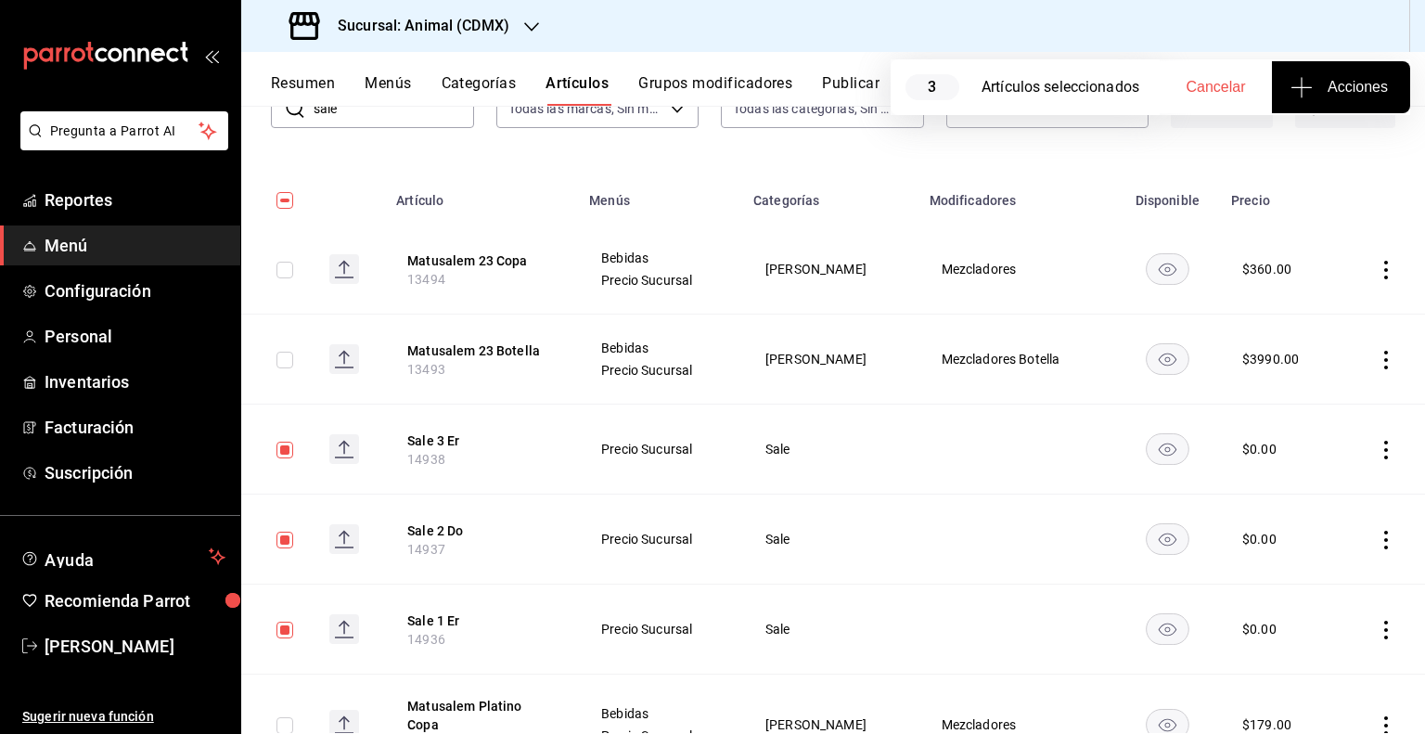
click at [284, 447] on input "checkbox" at bounding box center [284, 449] width 17 height 17
click at [290, 541] on input "checkbox" at bounding box center [284, 539] width 17 height 17
click at [278, 624] on input "checkbox" at bounding box center [284, 629] width 17 height 17
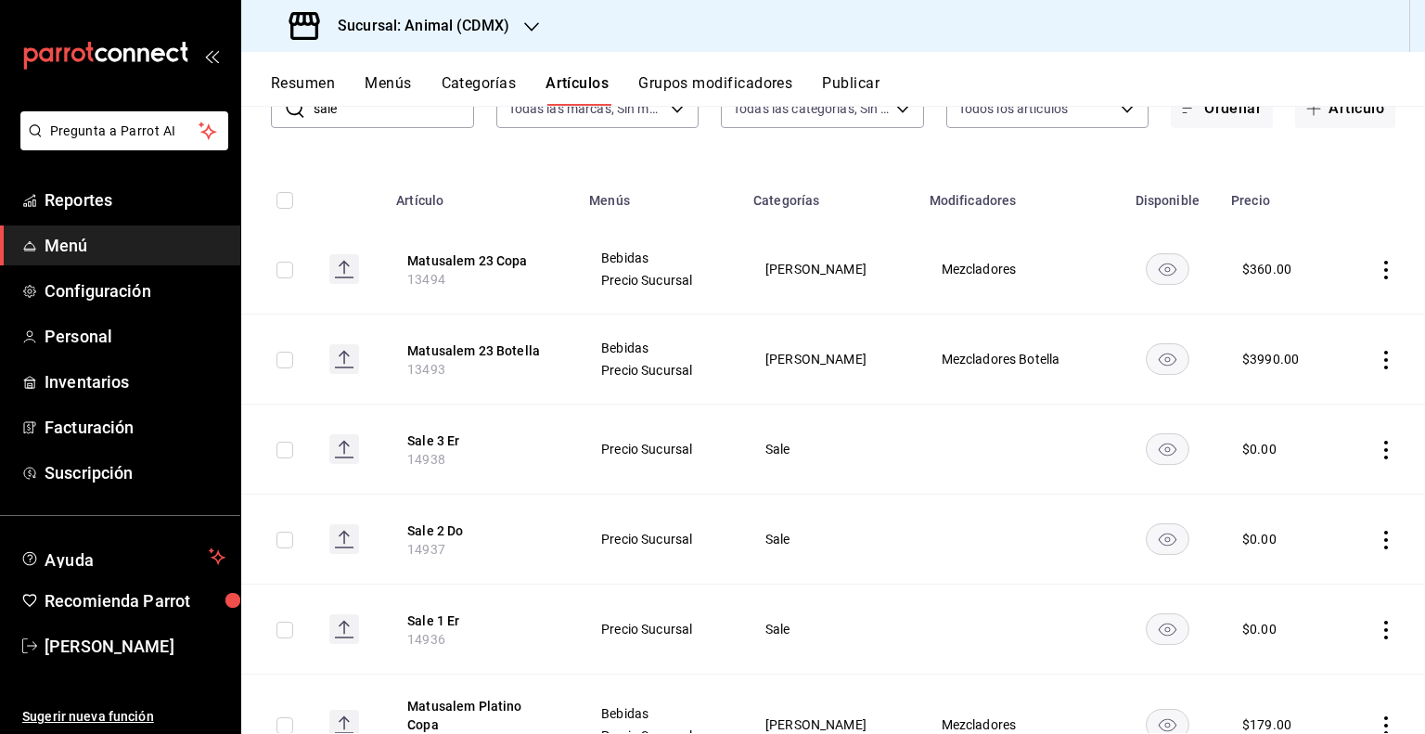
scroll to position [0, 0]
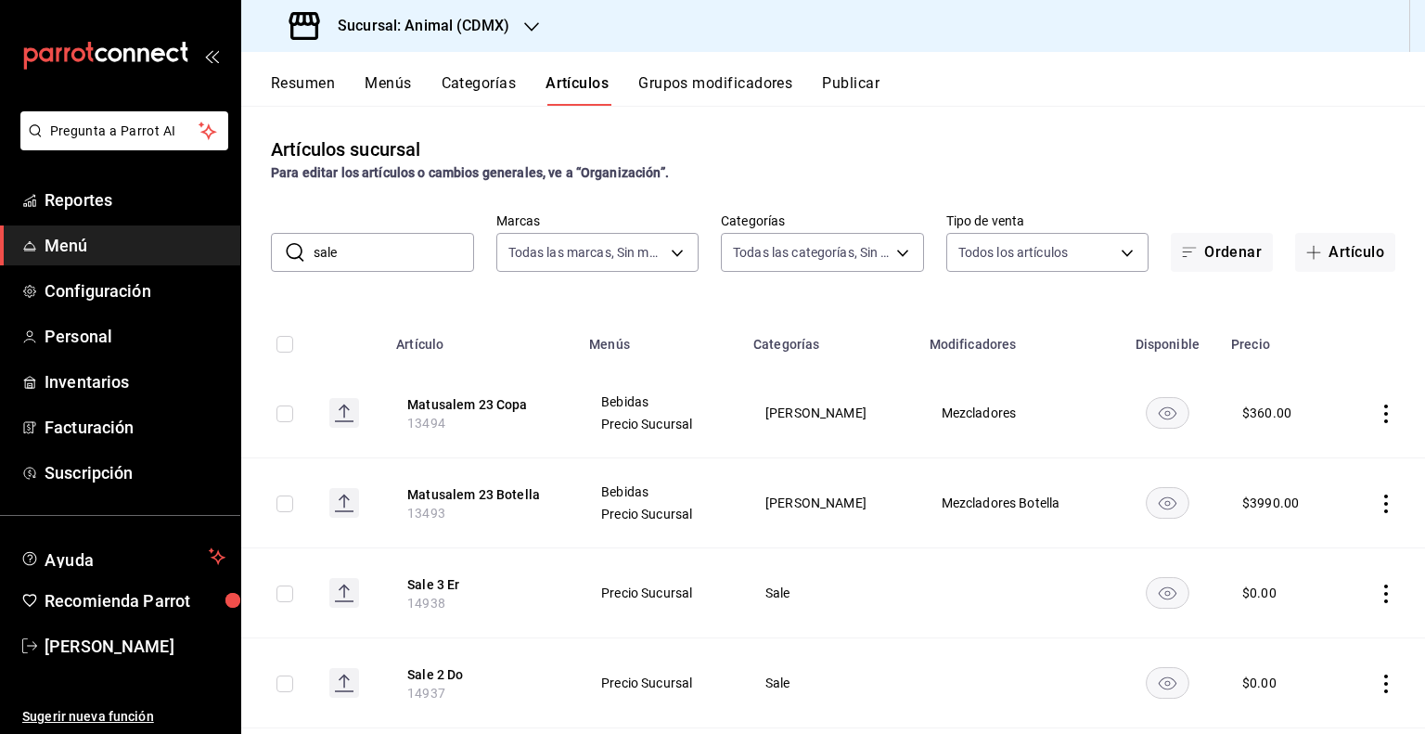
click at [386, 262] on input "sale" at bounding box center [393, 252] width 160 height 37
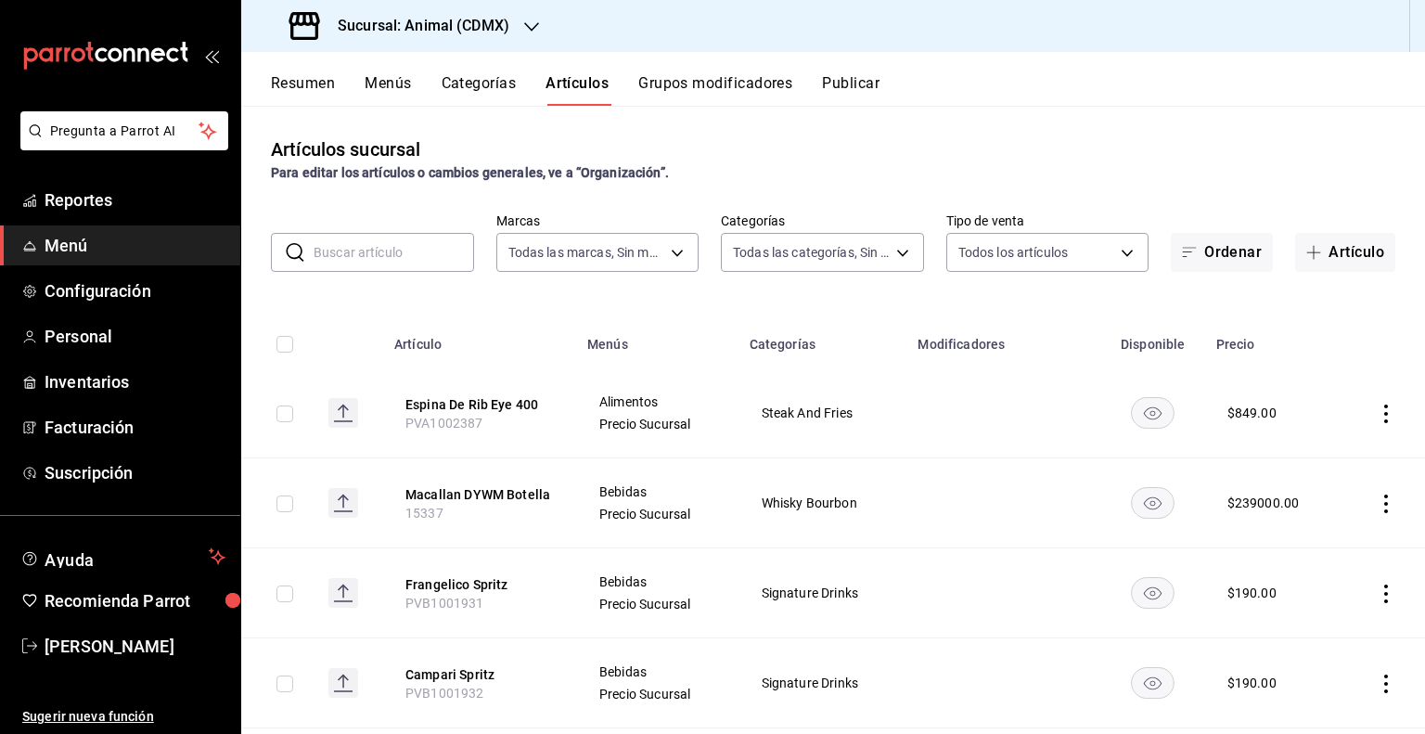
click at [396, 248] on input "text" at bounding box center [393, 252] width 160 height 37
paste input "14941"
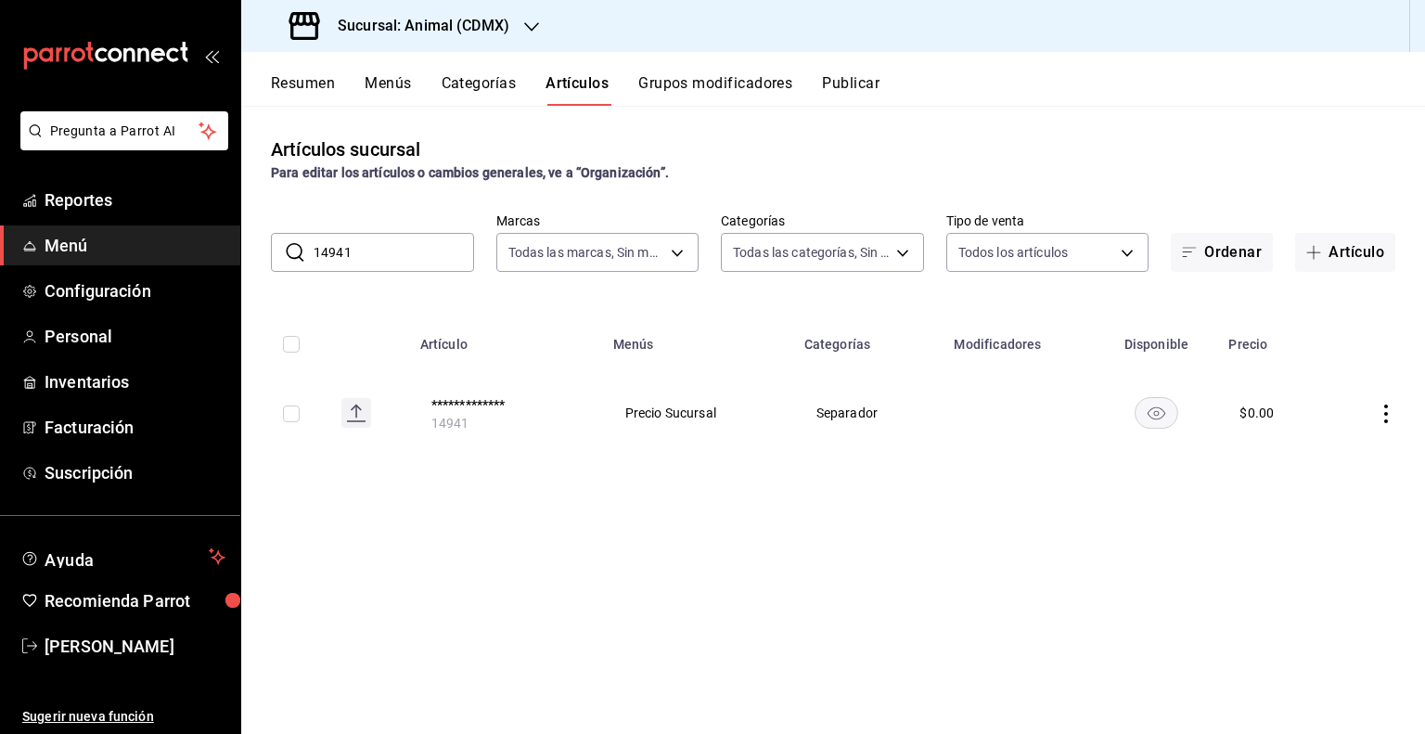
click at [1150, 401] on rect "availability-product" at bounding box center [1156, 412] width 43 height 31
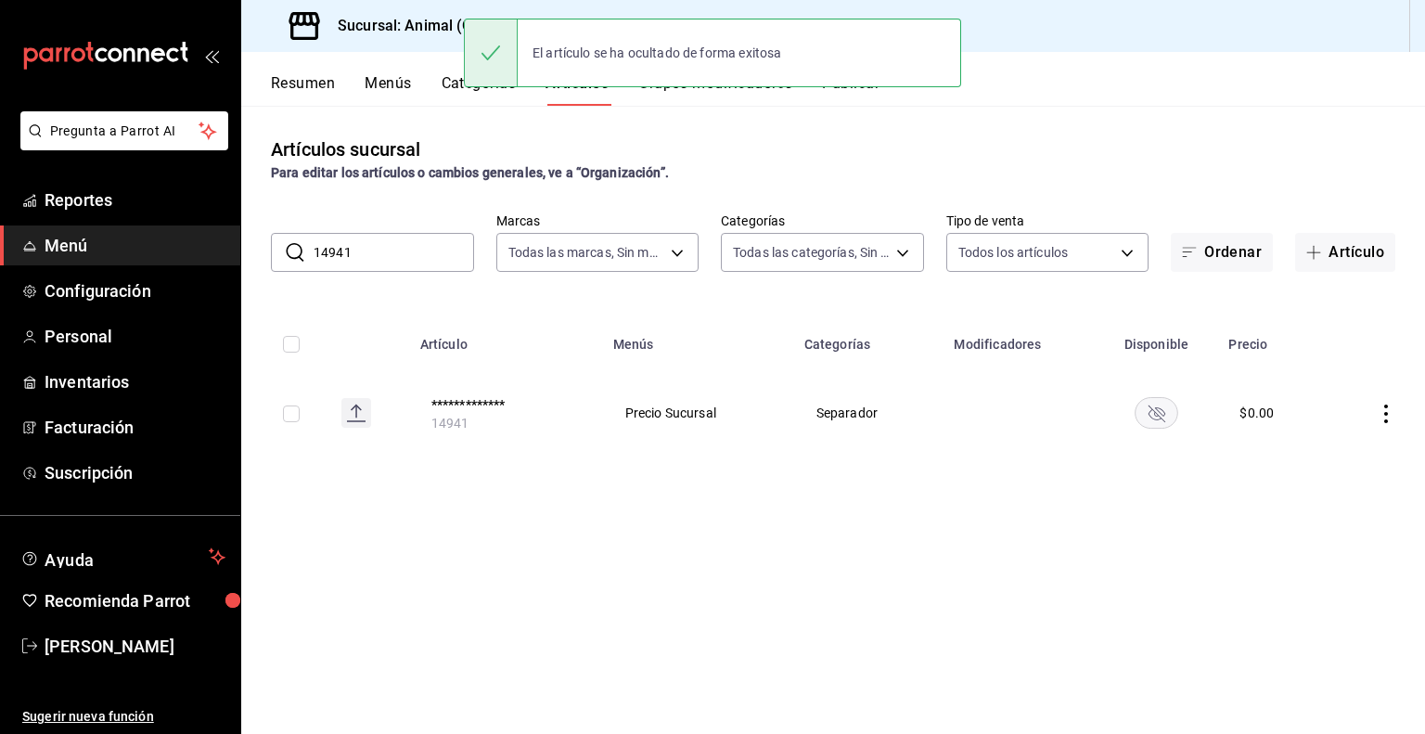
click at [420, 257] on input "14941" at bounding box center [393, 252] width 160 height 37
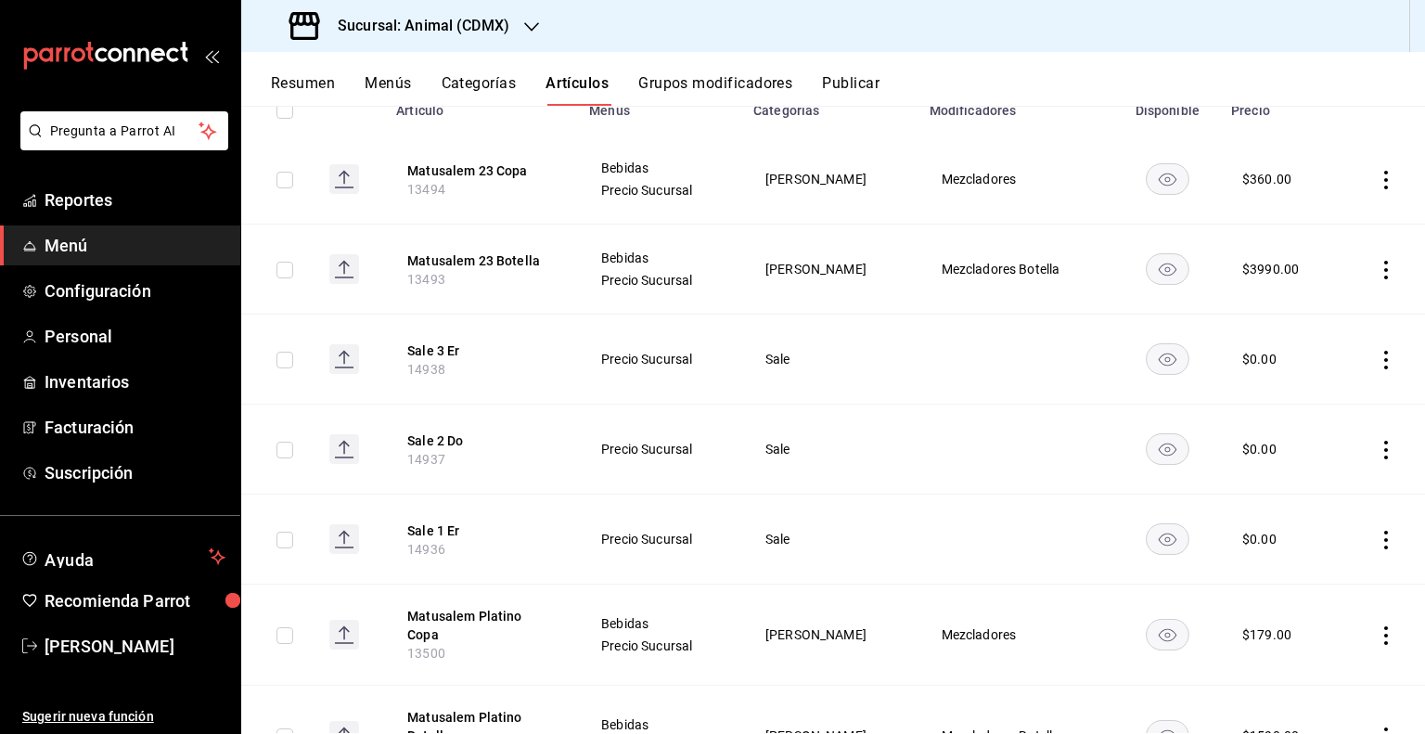
scroll to position [236, 0]
click at [286, 357] on input "checkbox" at bounding box center [284, 358] width 17 height 17
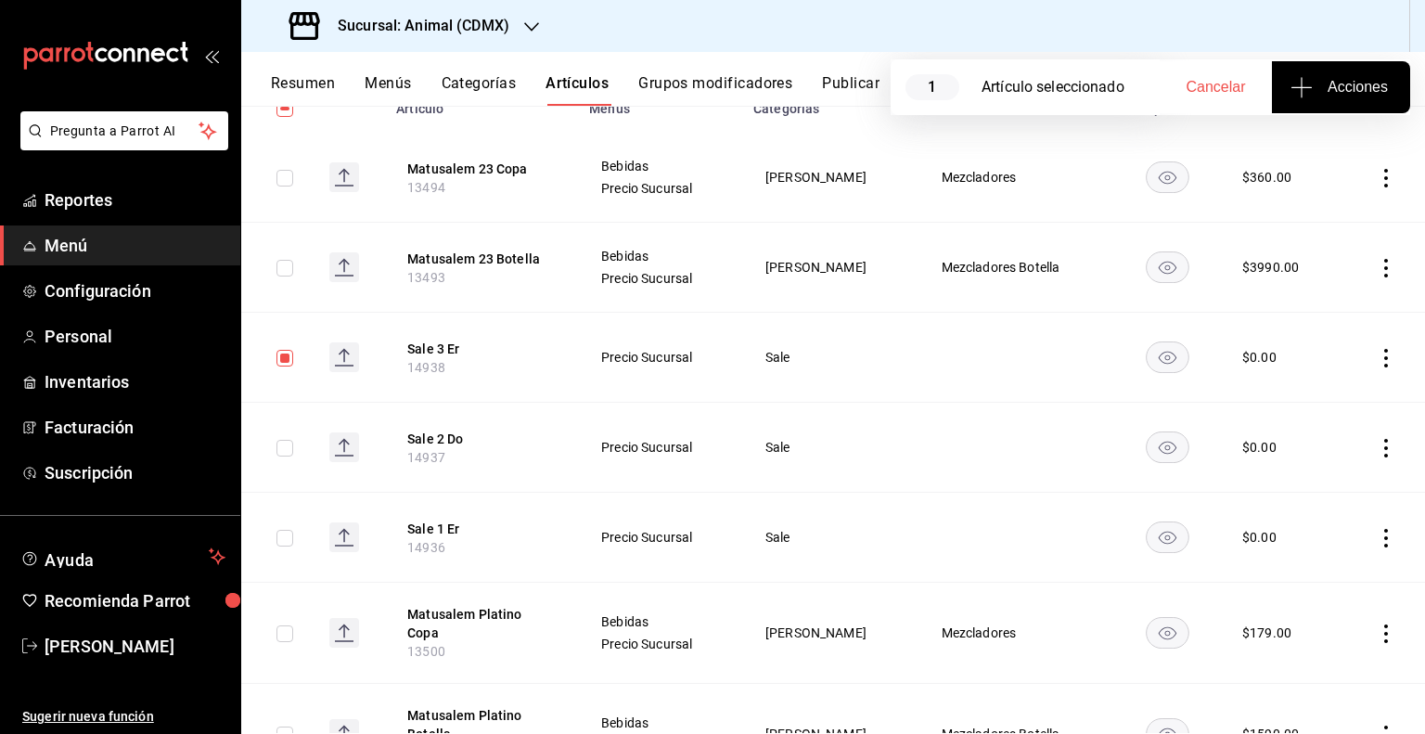
click at [282, 448] on input "checkbox" at bounding box center [284, 448] width 17 height 17
click at [286, 544] on input "checkbox" at bounding box center [284, 538] width 17 height 17
click at [1145, 355] on rect "availability-product" at bounding box center [1166, 356] width 43 height 31
click at [1133, 429] on td at bounding box center [1167, 448] width 105 height 90
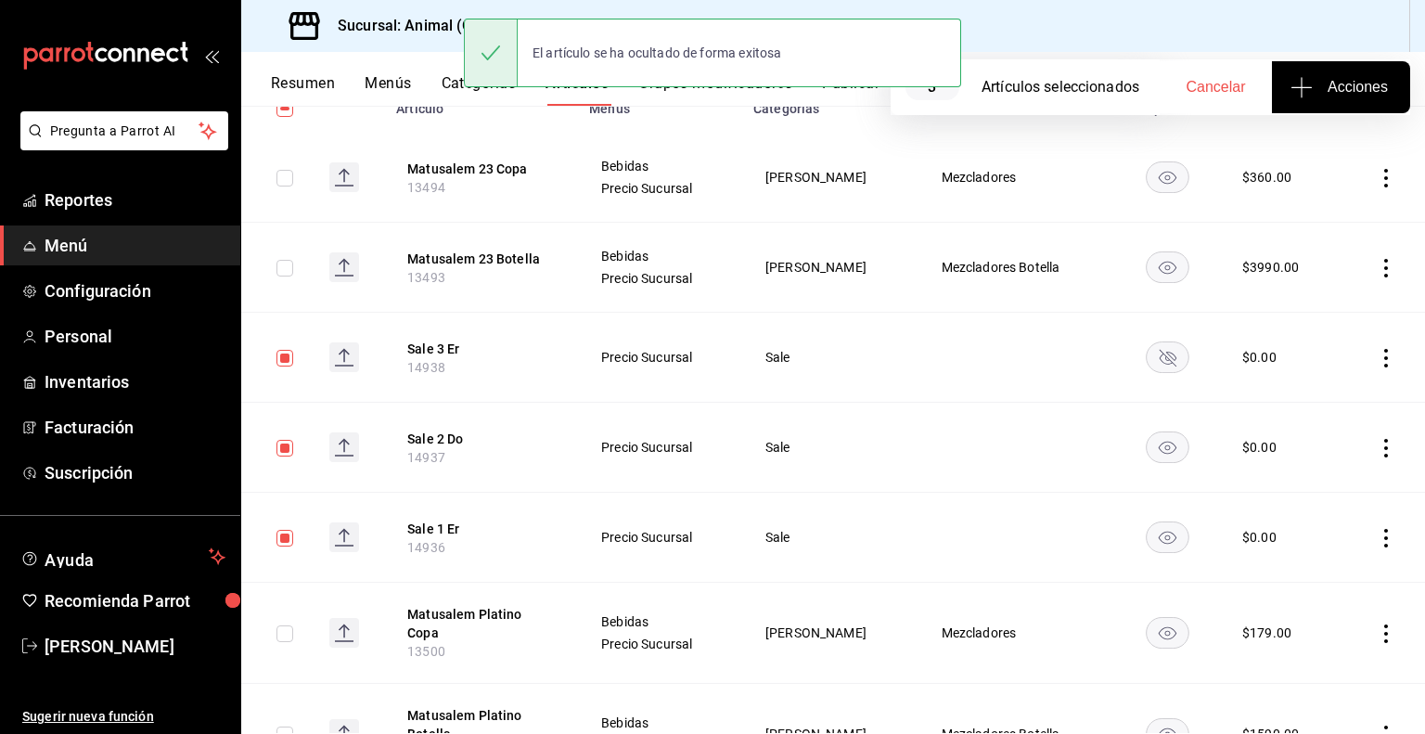
click at [1145, 438] on rect "availability-product" at bounding box center [1166, 446] width 43 height 31
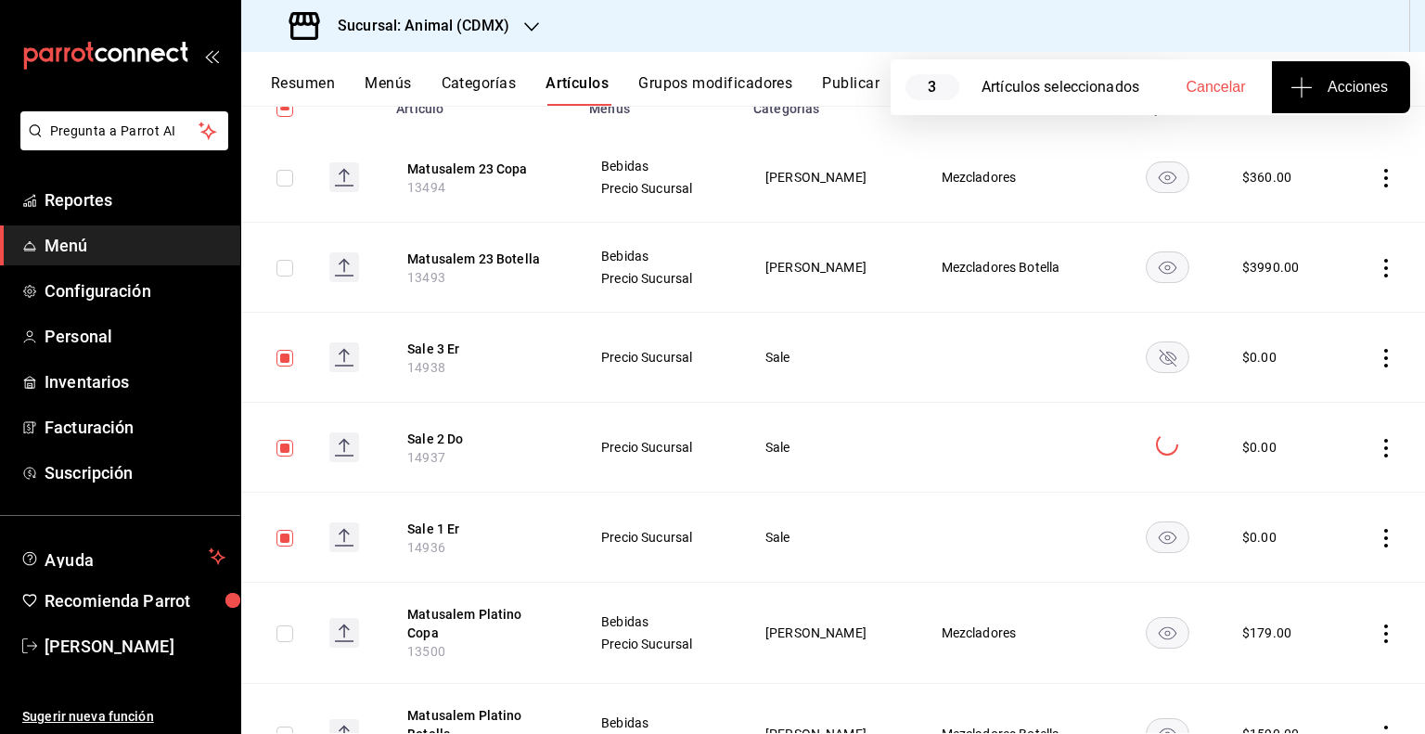
click at [1145, 539] on rect "availability-product" at bounding box center [1166, 536] width 43 height 31
click at [288, 365] on input "checkbox" at bounding box center [284, 358] width 17 height 17
click at [289, 451] on input "checkbox" at bounding box center [284, 448] width 17 height 17
click at [283, 538] on input "checkbox" at bounding box center [284, 538] width 17 height 17
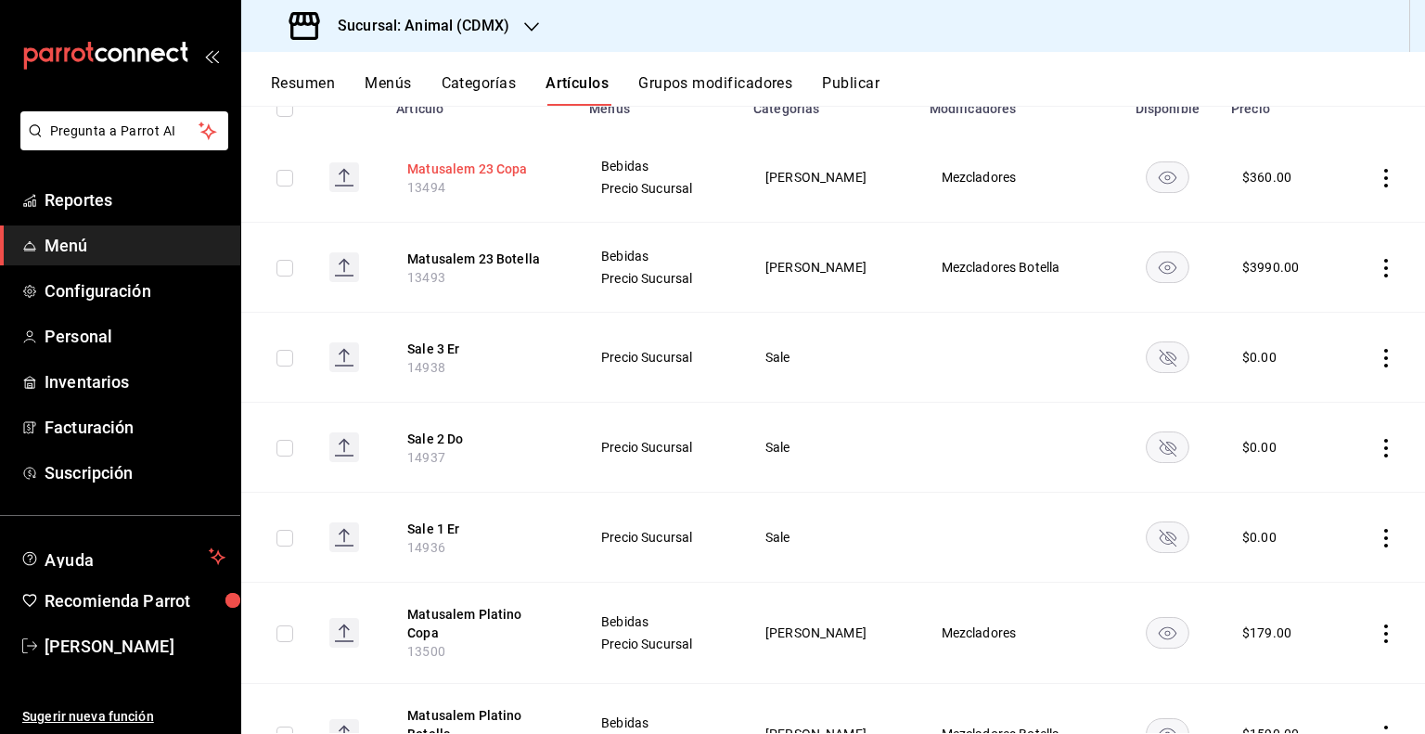
scroll to position [0, 0]
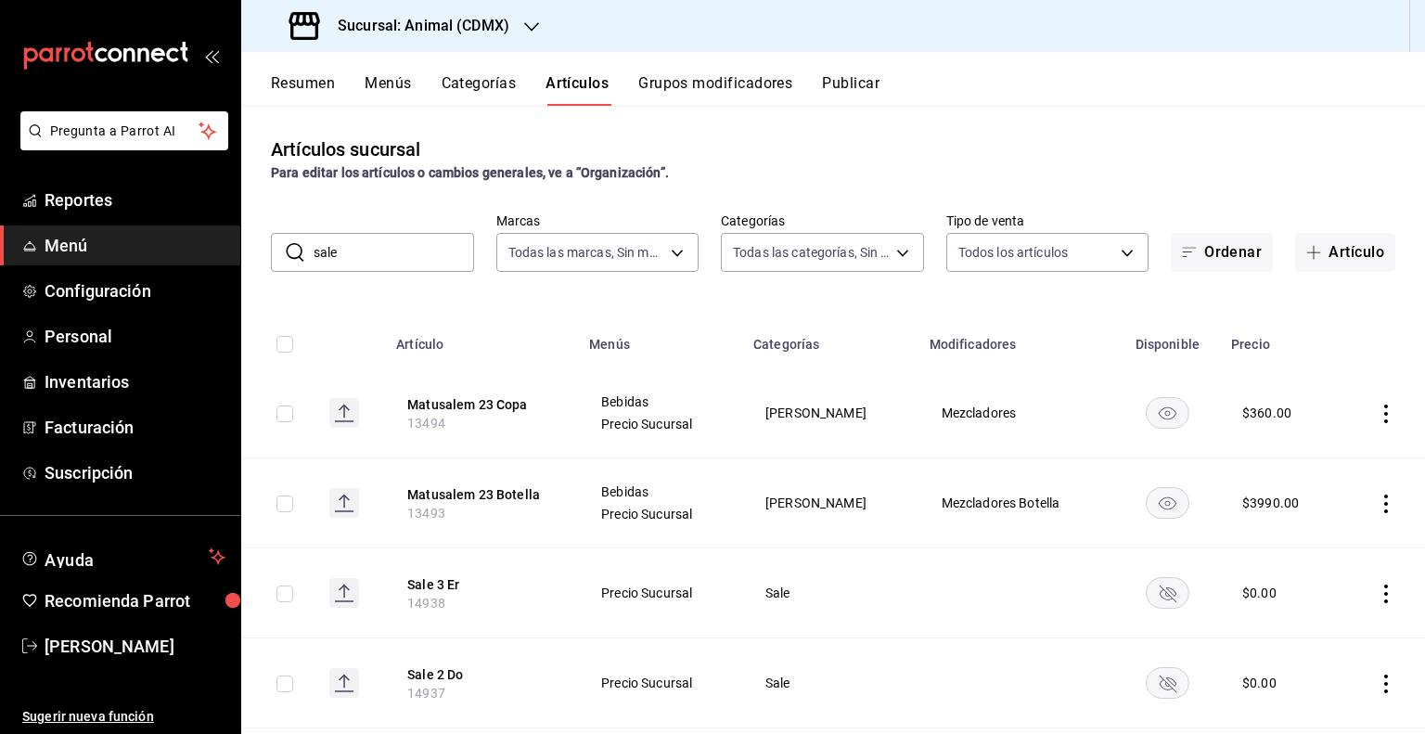
click at [372, 262] on input "sale" at bounding box center [393, 252] width 160 height 37
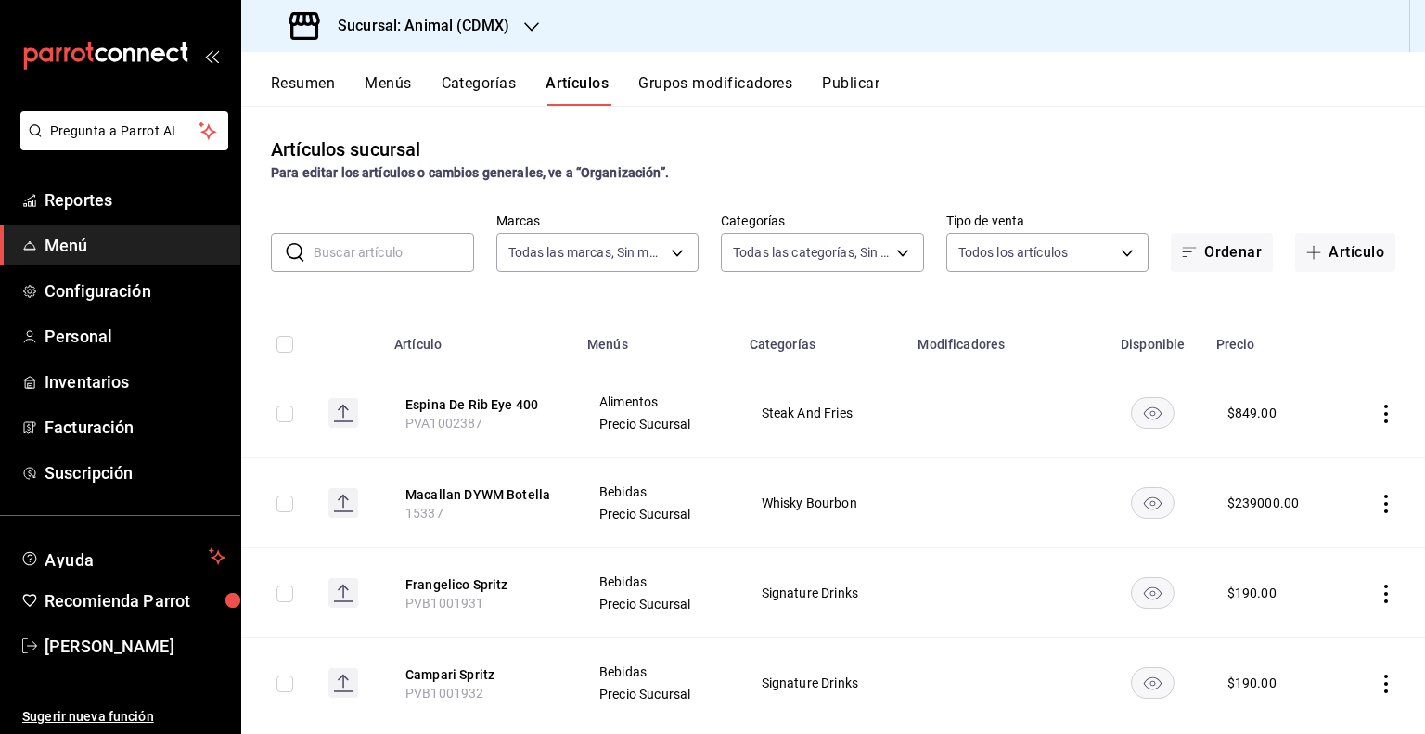
click at [900, 176] on div "Para editar los artículos o cambios generales, ve a “Organización”." at bounding box center [833, 172] width 1124 height 19
